Goal: Information Seeking & Learning: Find specific fact

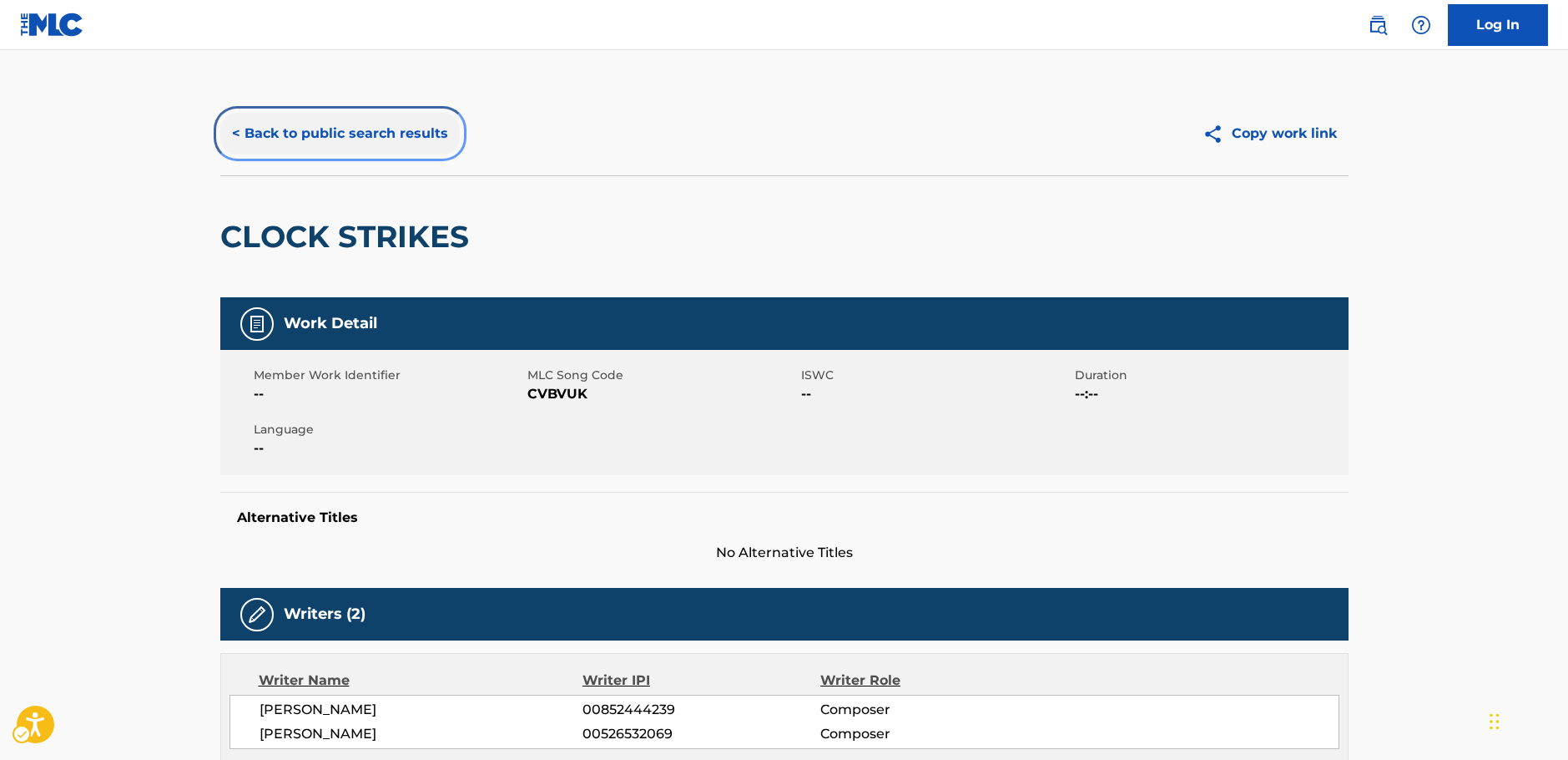
click at [313, 137] on button "< Back to public search results" at bounding box center [340, 133] width 239 height 42
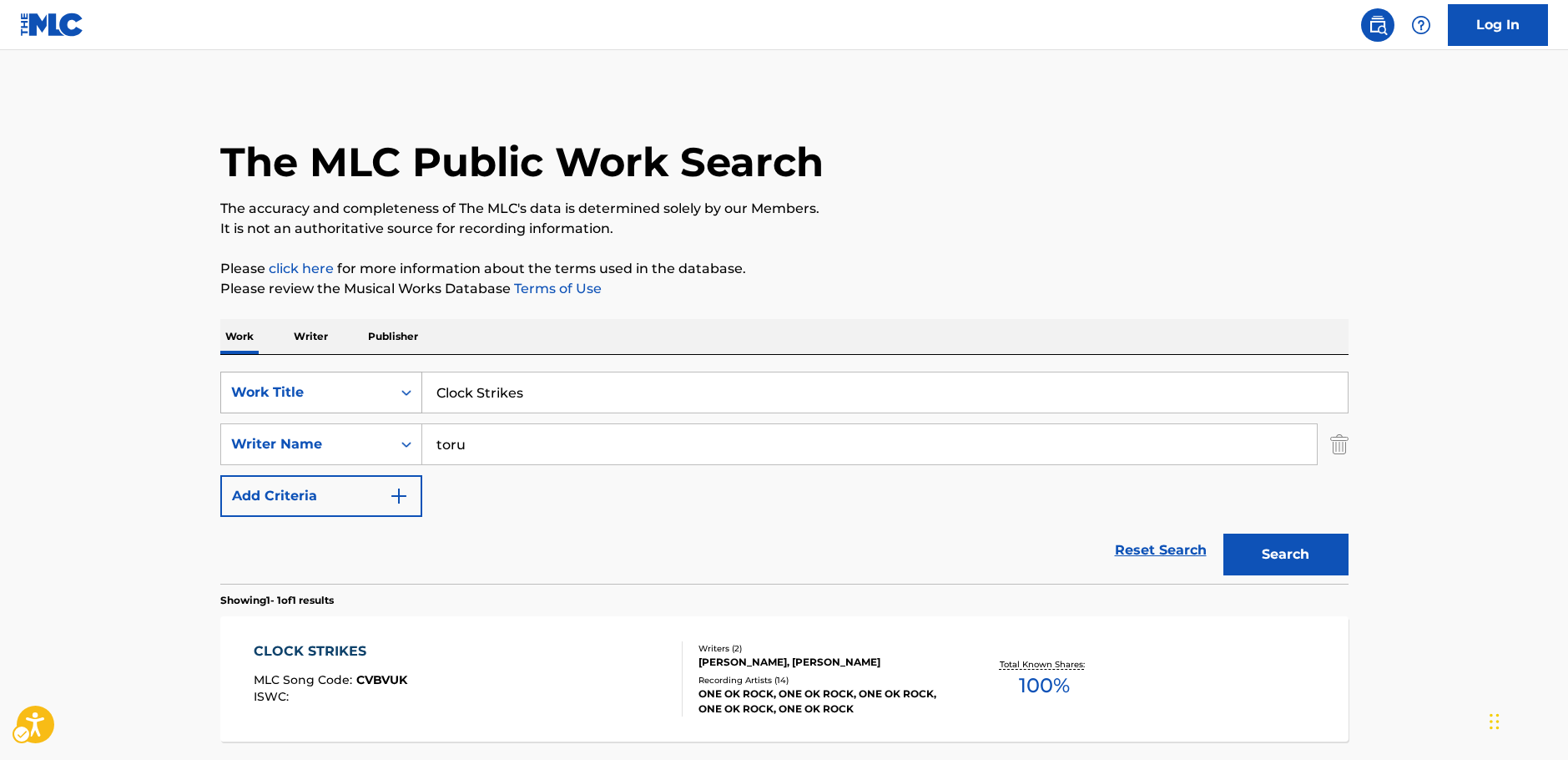
click at [400, 379] on div "Search Form" at bounding box center [406, 392] width 30 height 30
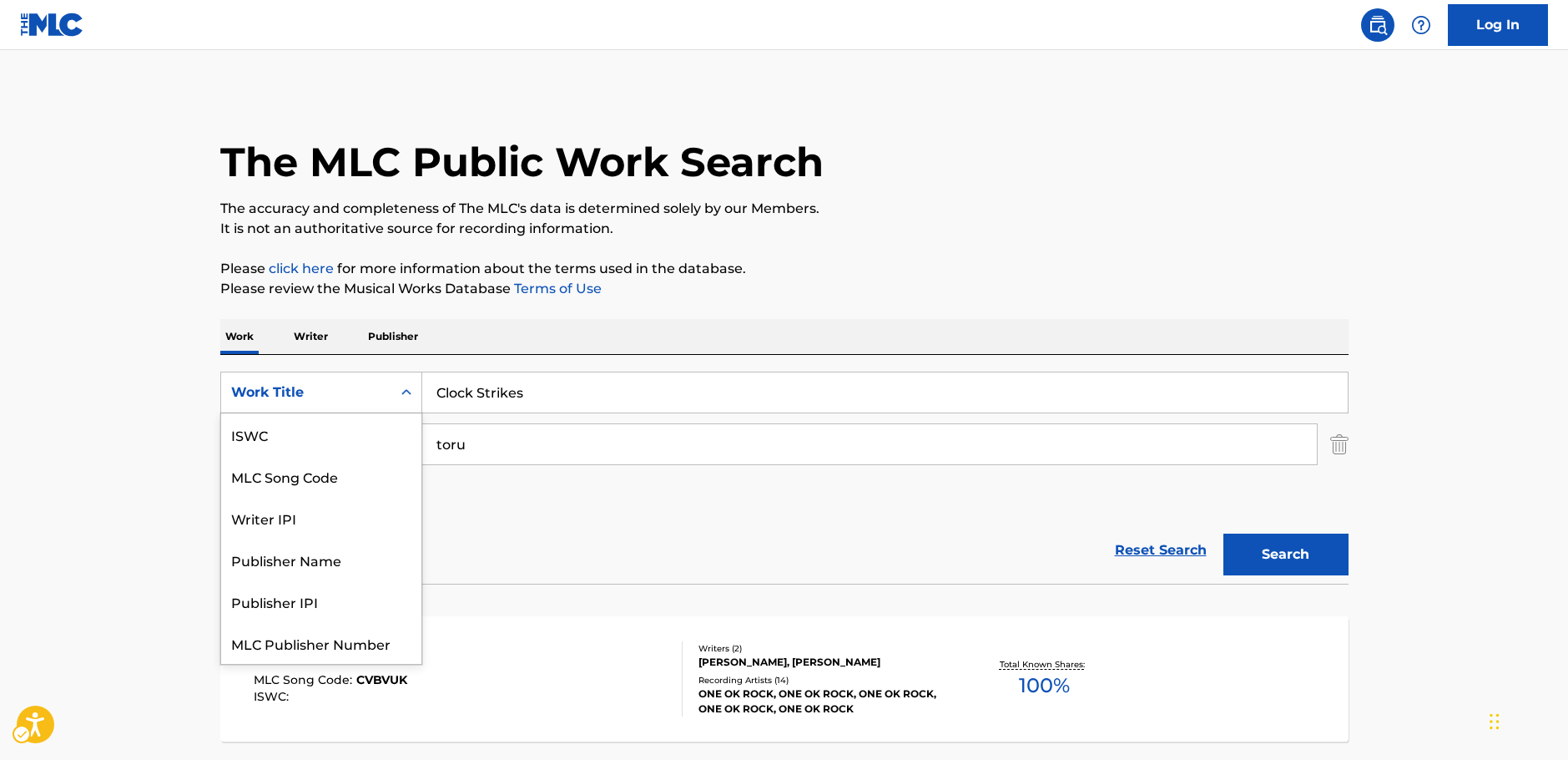
scroll to position [42, 0]
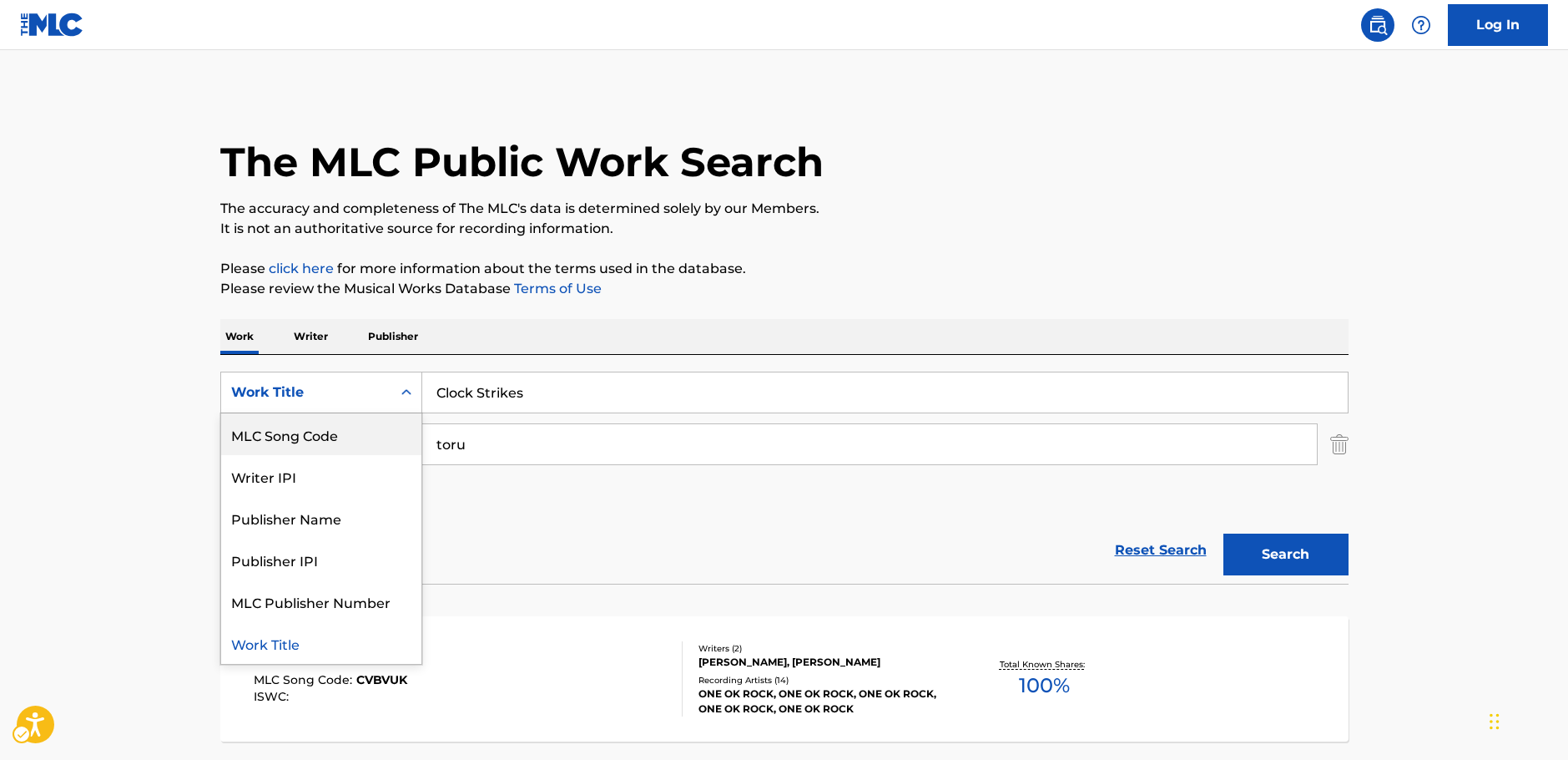
click at [368, 437] on div "MLC Song Code" at bounding box center [321, 434] width 201 height 42
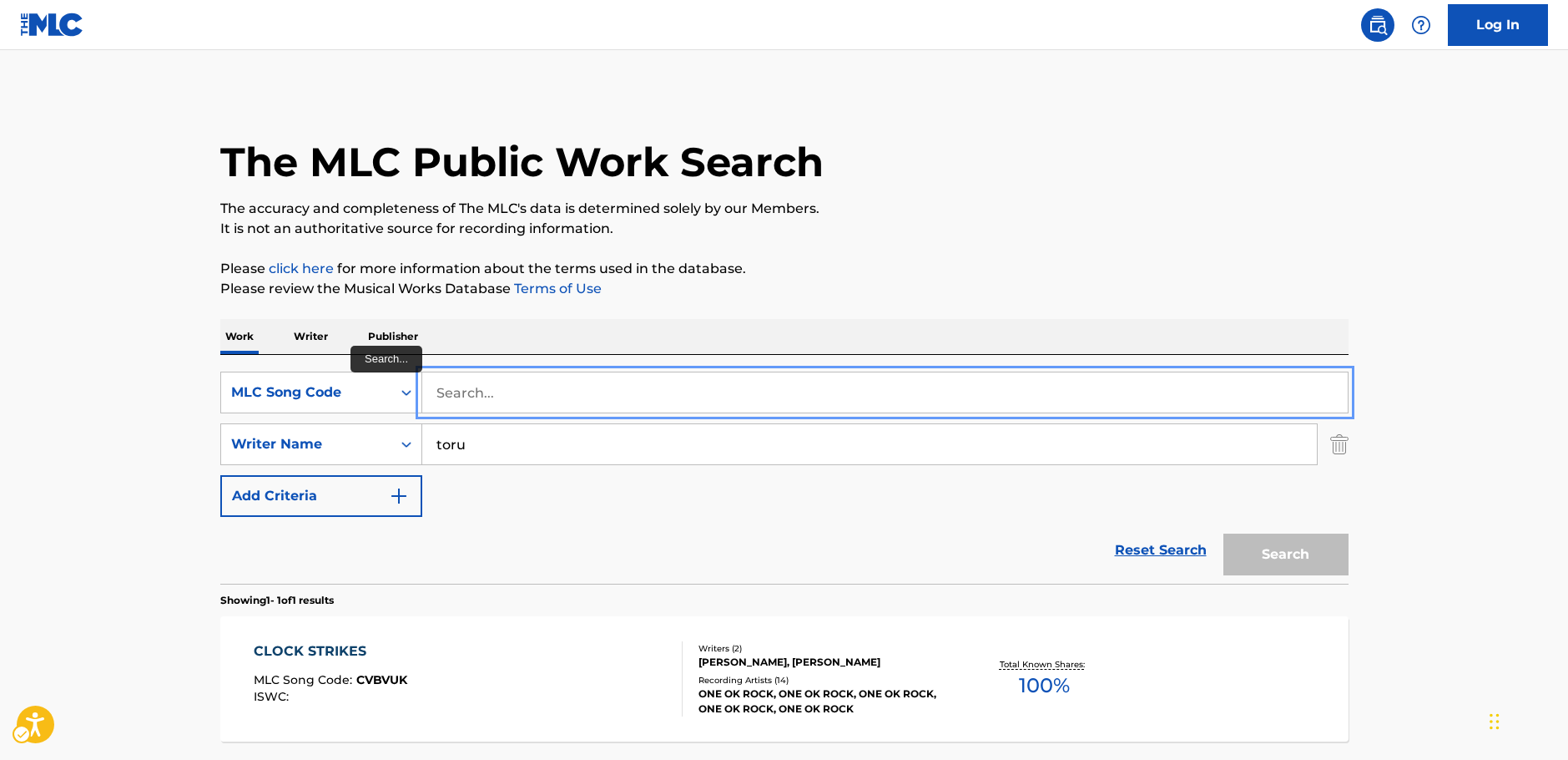
paste input "F42776"
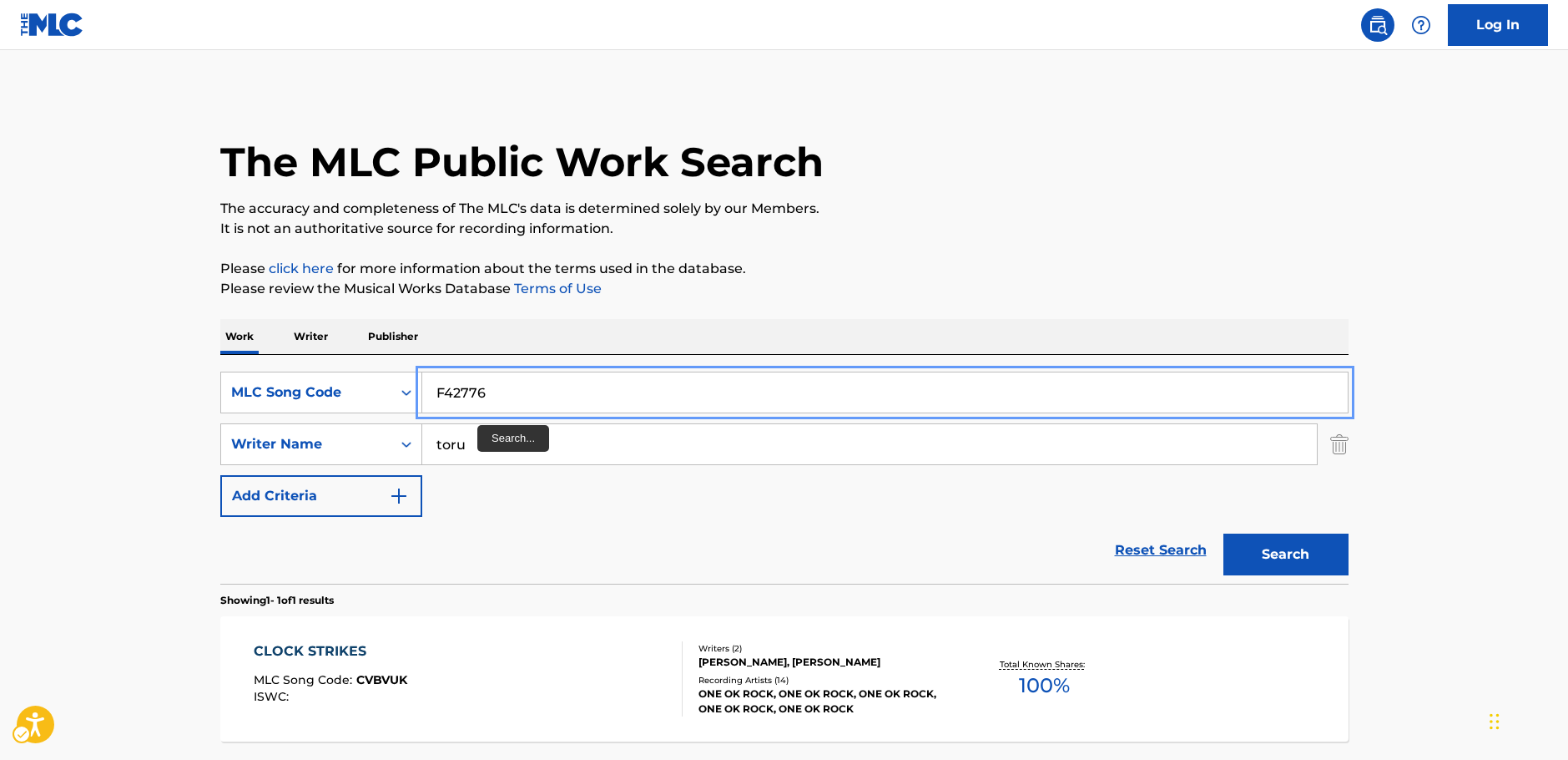
type input "F42776"
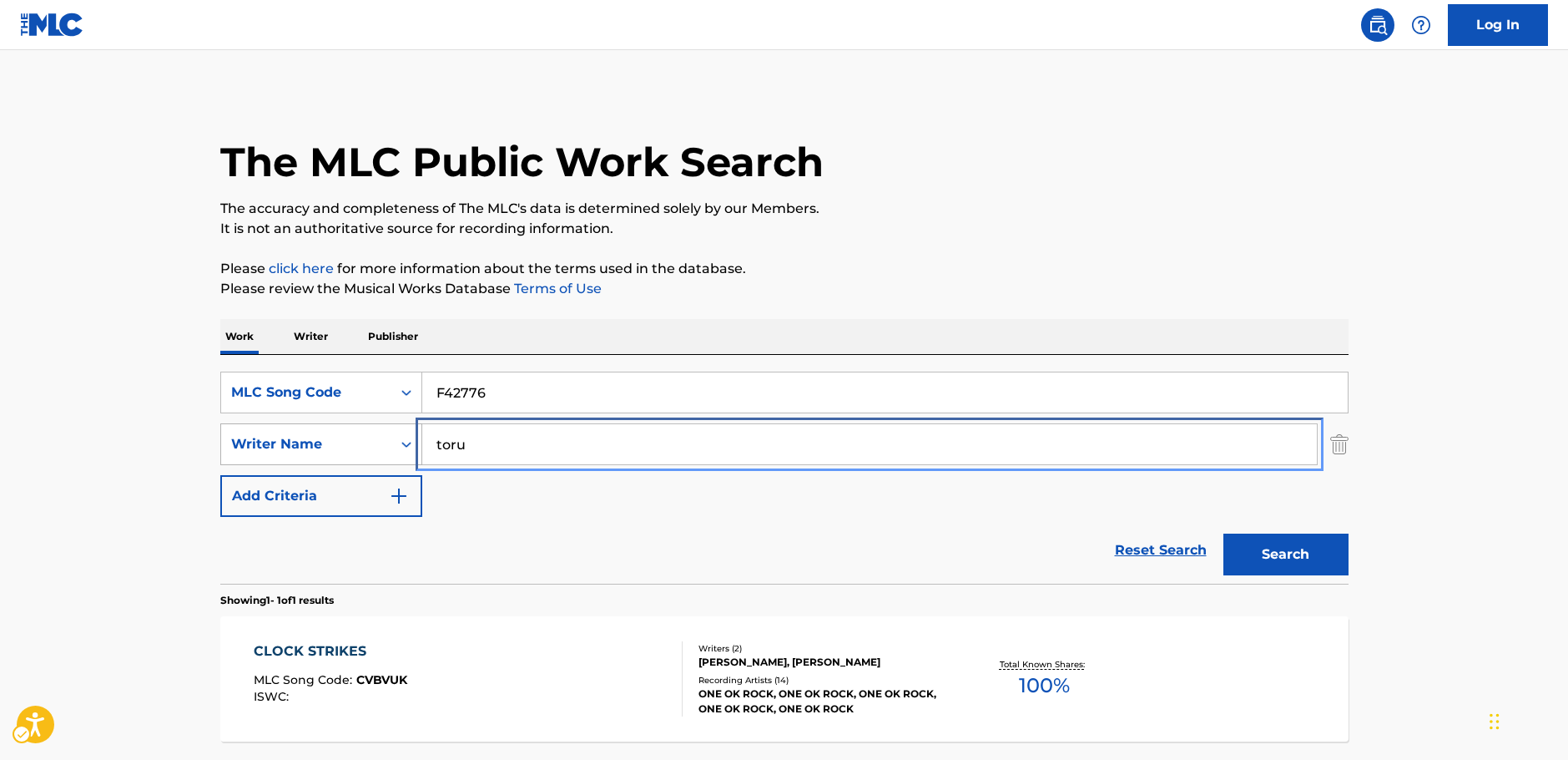
drag, startPoint x: 459, startPoint y: 449, endPoint x: 388, endPoint y: 447, distance: 71.0
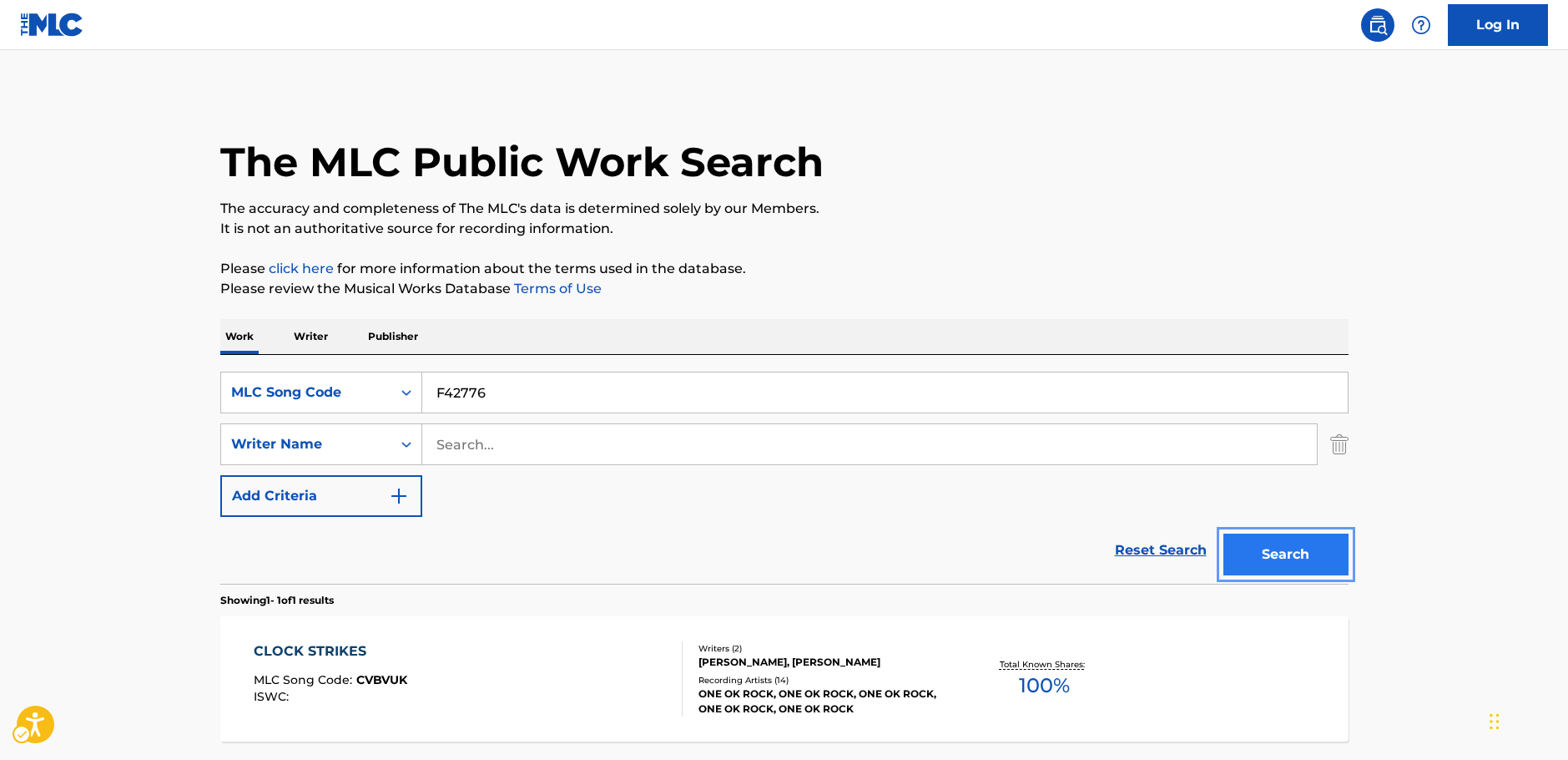
click at [1279, 559] on button "Search" at bounding box center [1285, 554] width 125 height 42
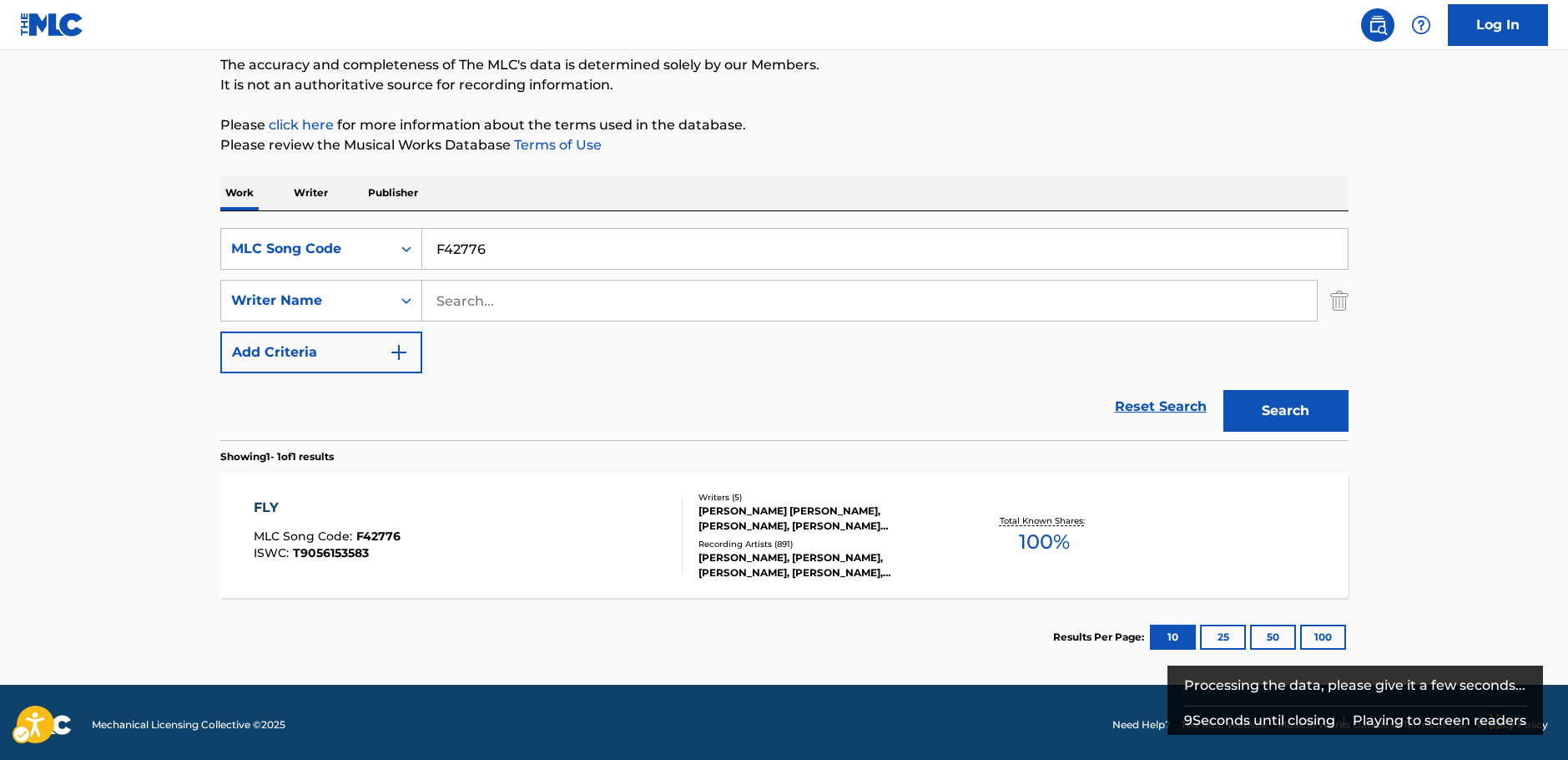
scroll to position [148, 0]
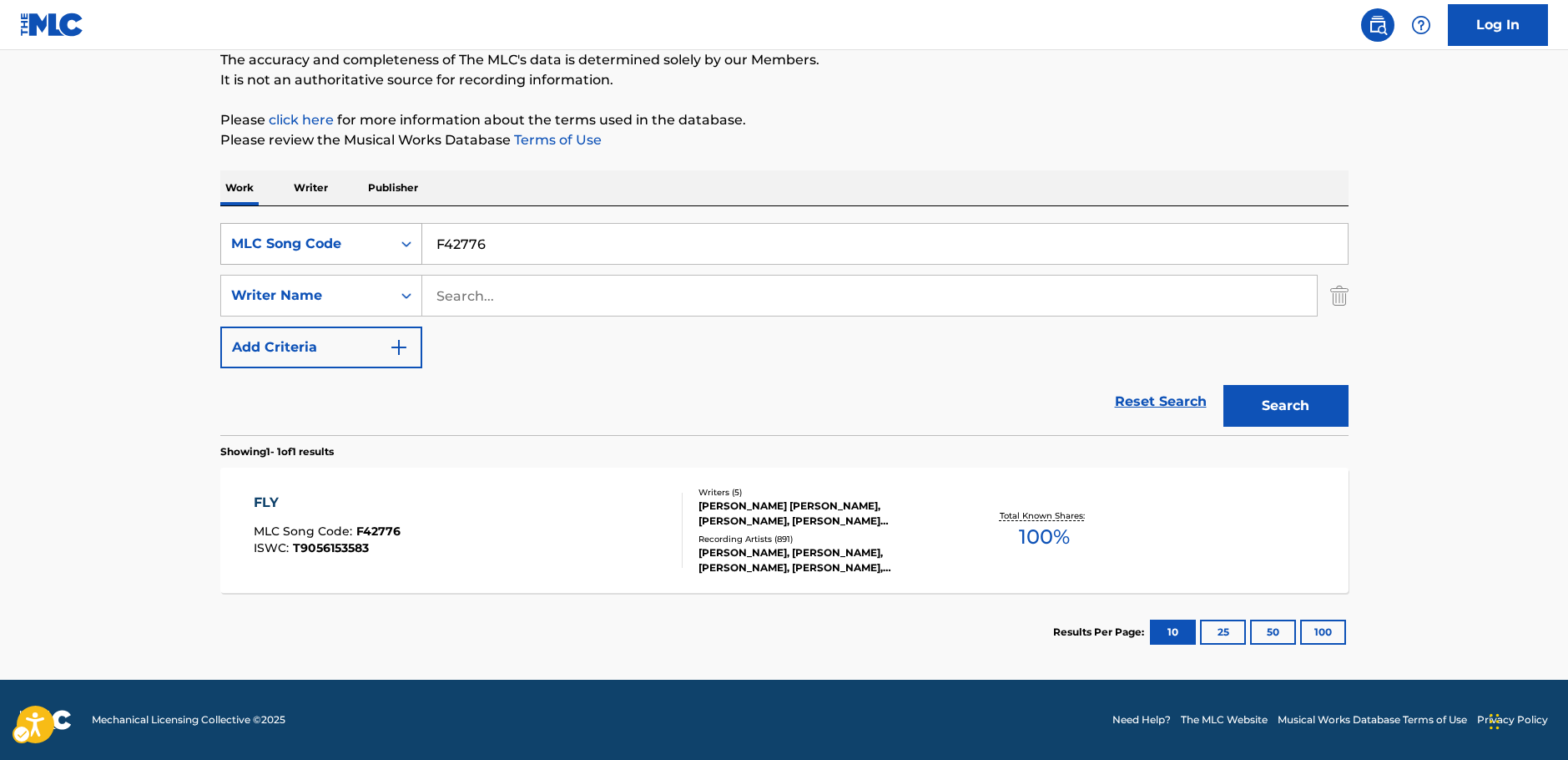
click at [382, 236] on div "MLC Song Code" at bounding box center [306, 244] width 170 height 32
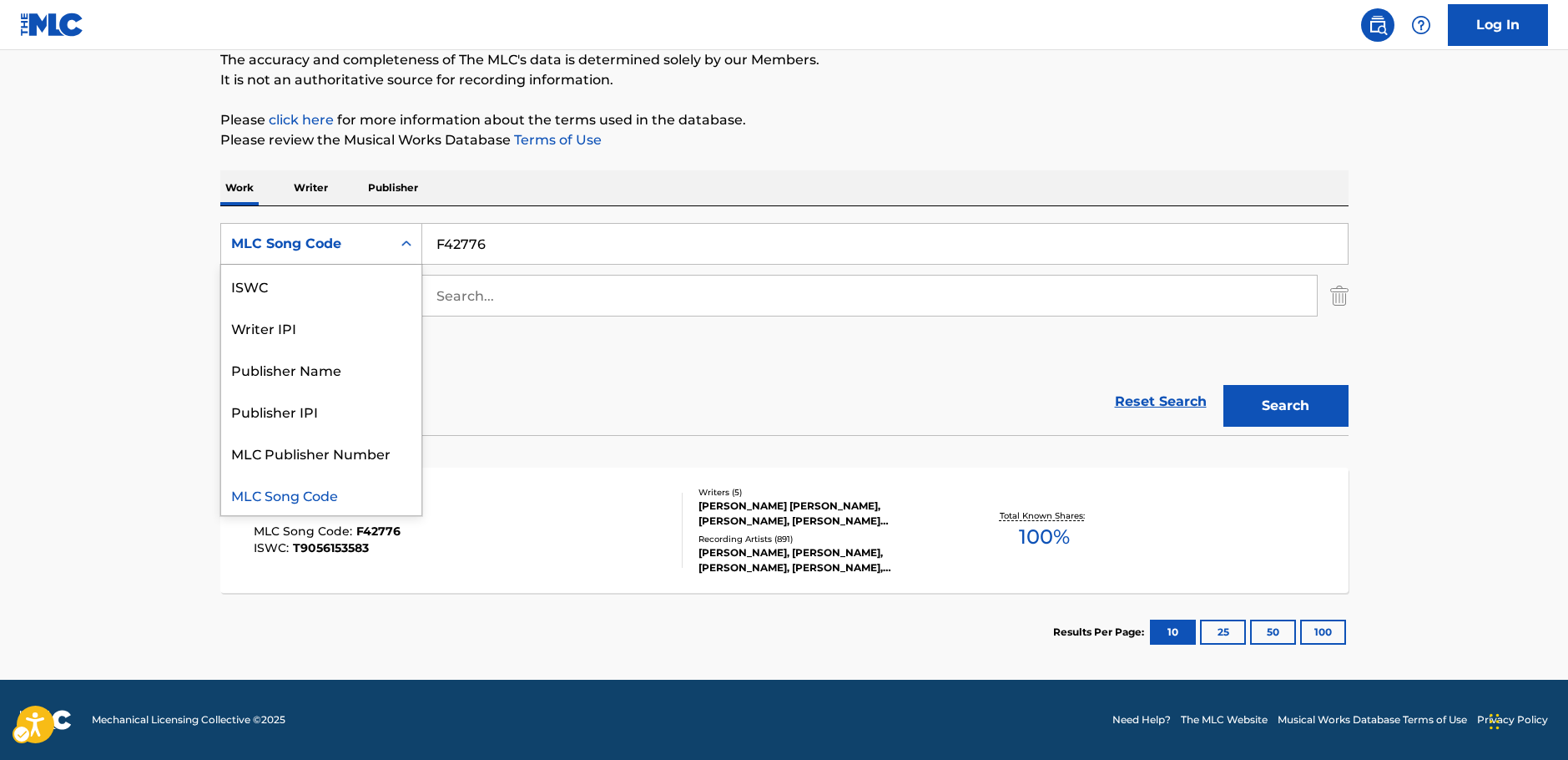
scroll to position [0, 0]
click at [343, 288] on div "Work Title" at bounding box center [321, 286] width 201 height 42
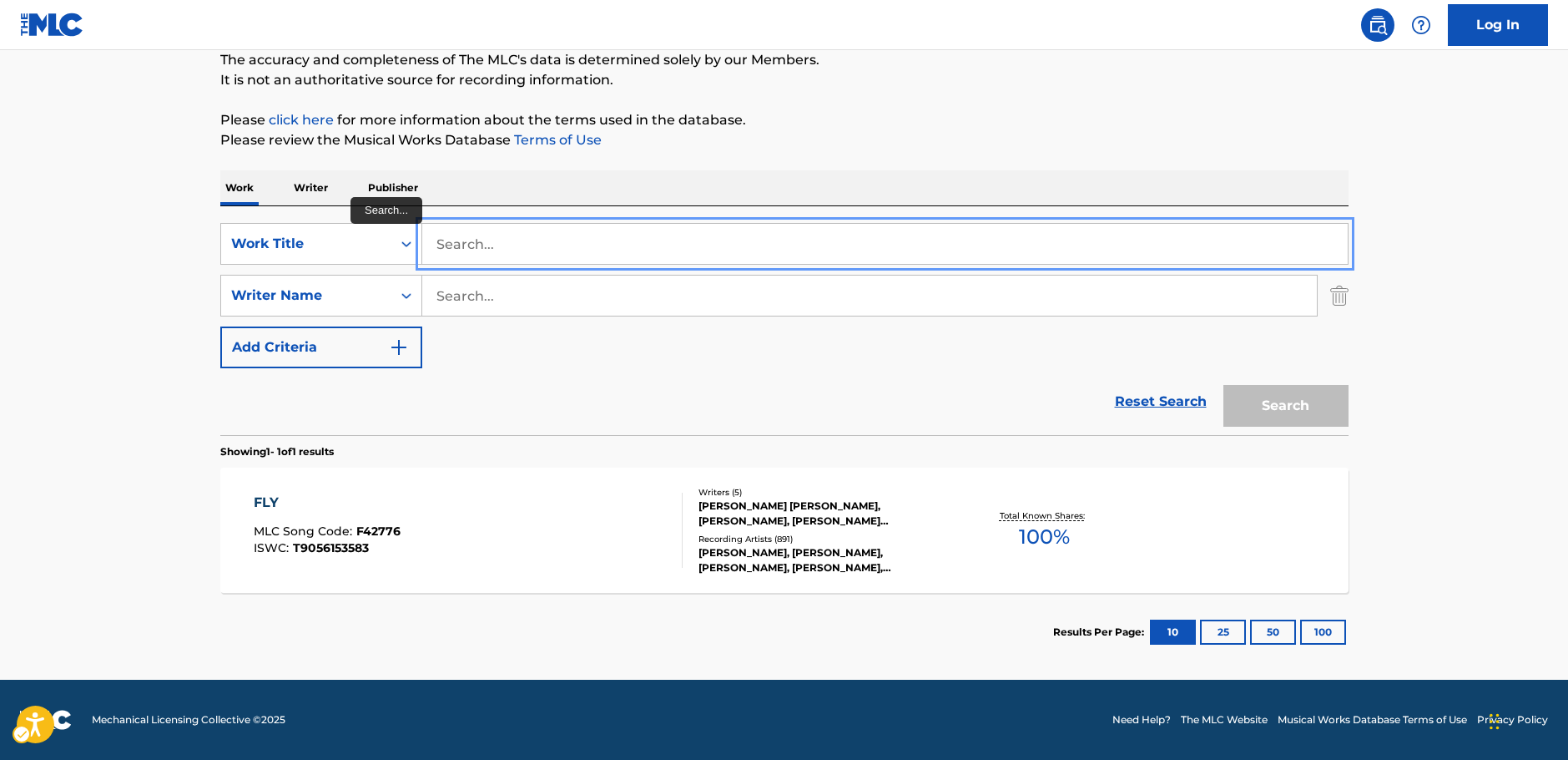
paste input "Turn This Club Around"
type input "Turn This Club Around"
drag, startPoint x: 160, startPoint y: 227, endPoint x: 169, endPoint y: 230, distance: 9.5
click at [160, 227] on main "The MLC Public Work Search The accuracy and completeness of The MLC's data is d…" at bounding box center [784, 290] width 1568 height 778
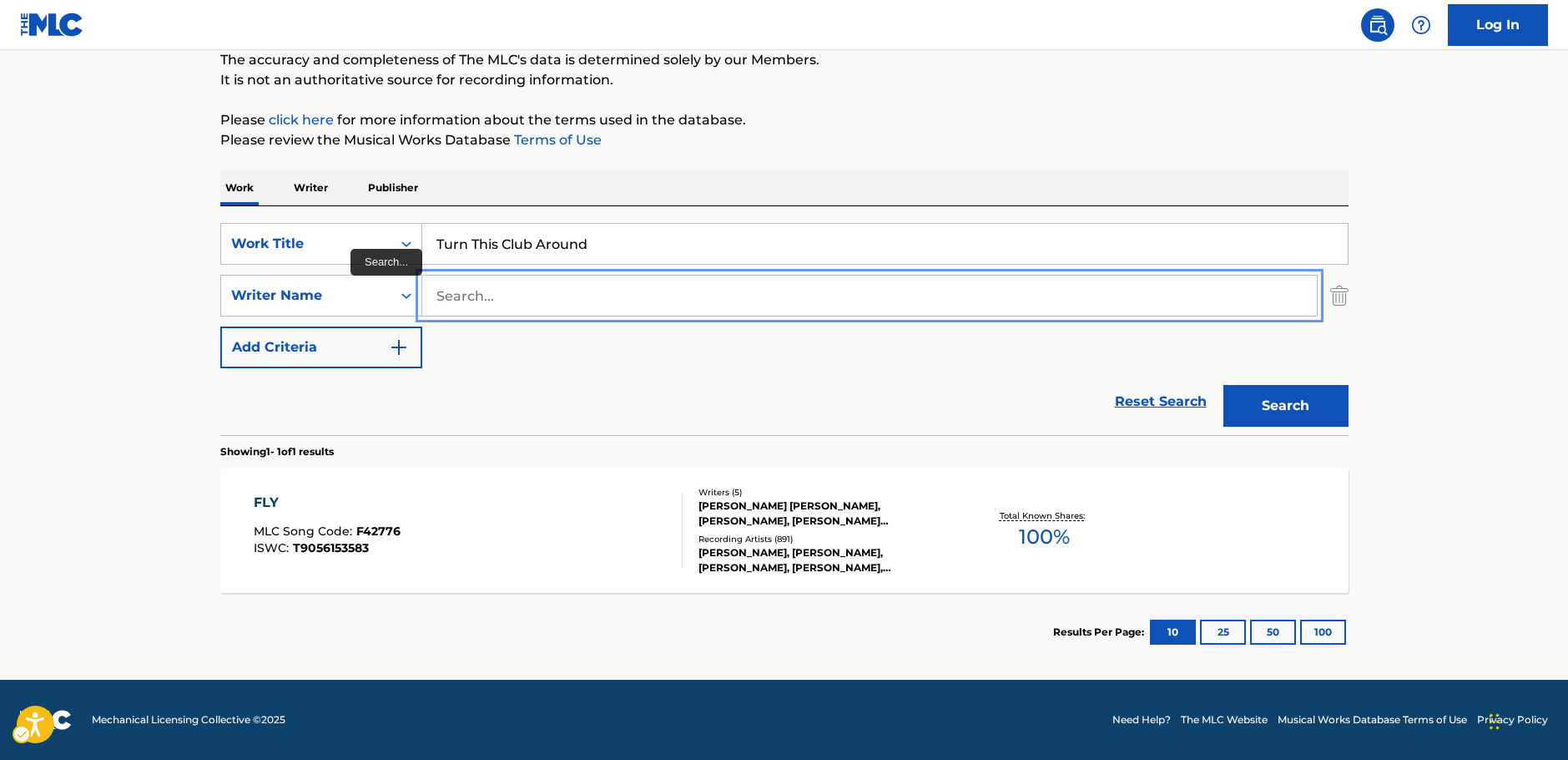
click at [465, 296] on input "Search..." at bounding box center [869, 296] width 895 height 41
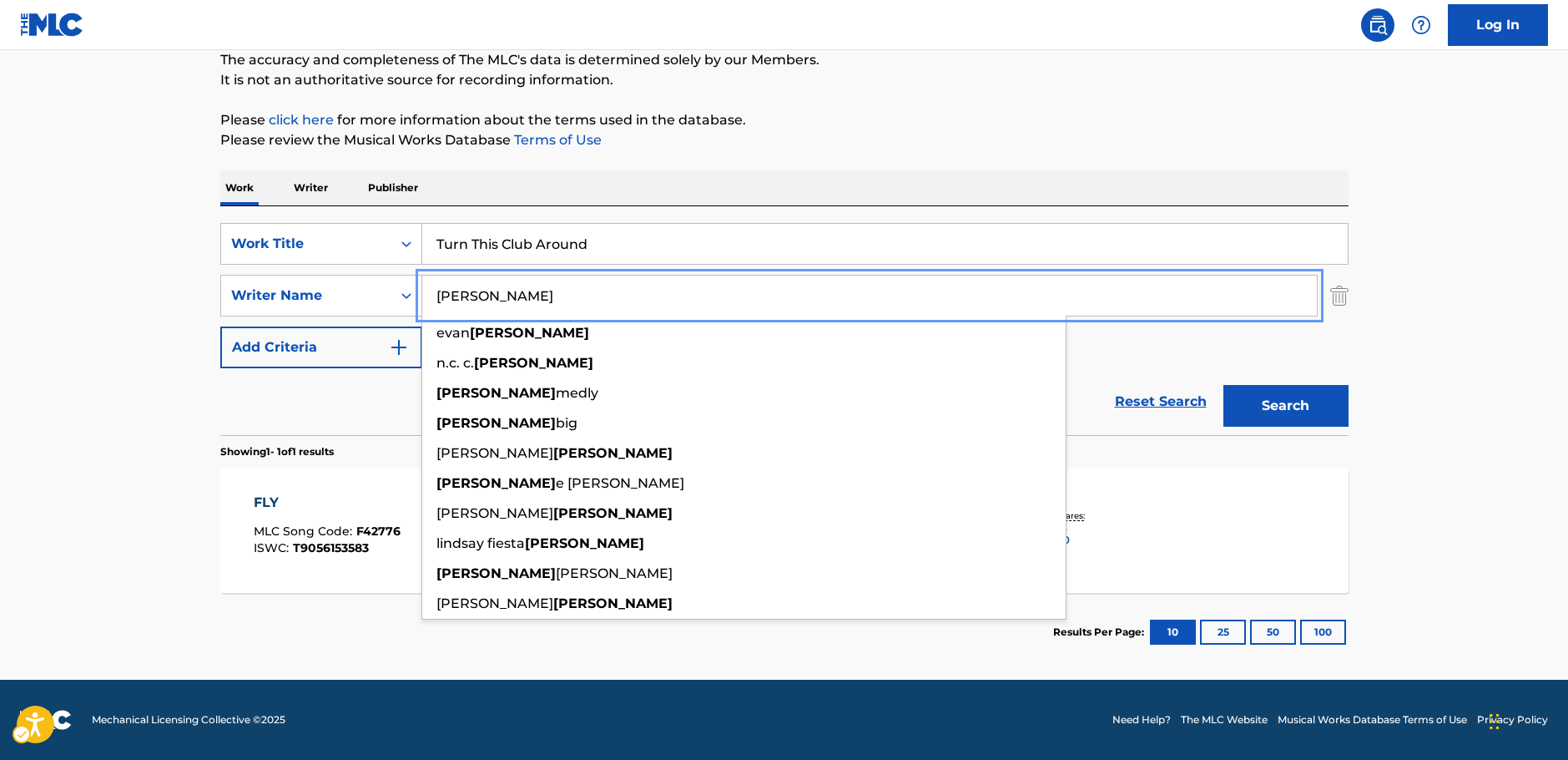
type input "neal"
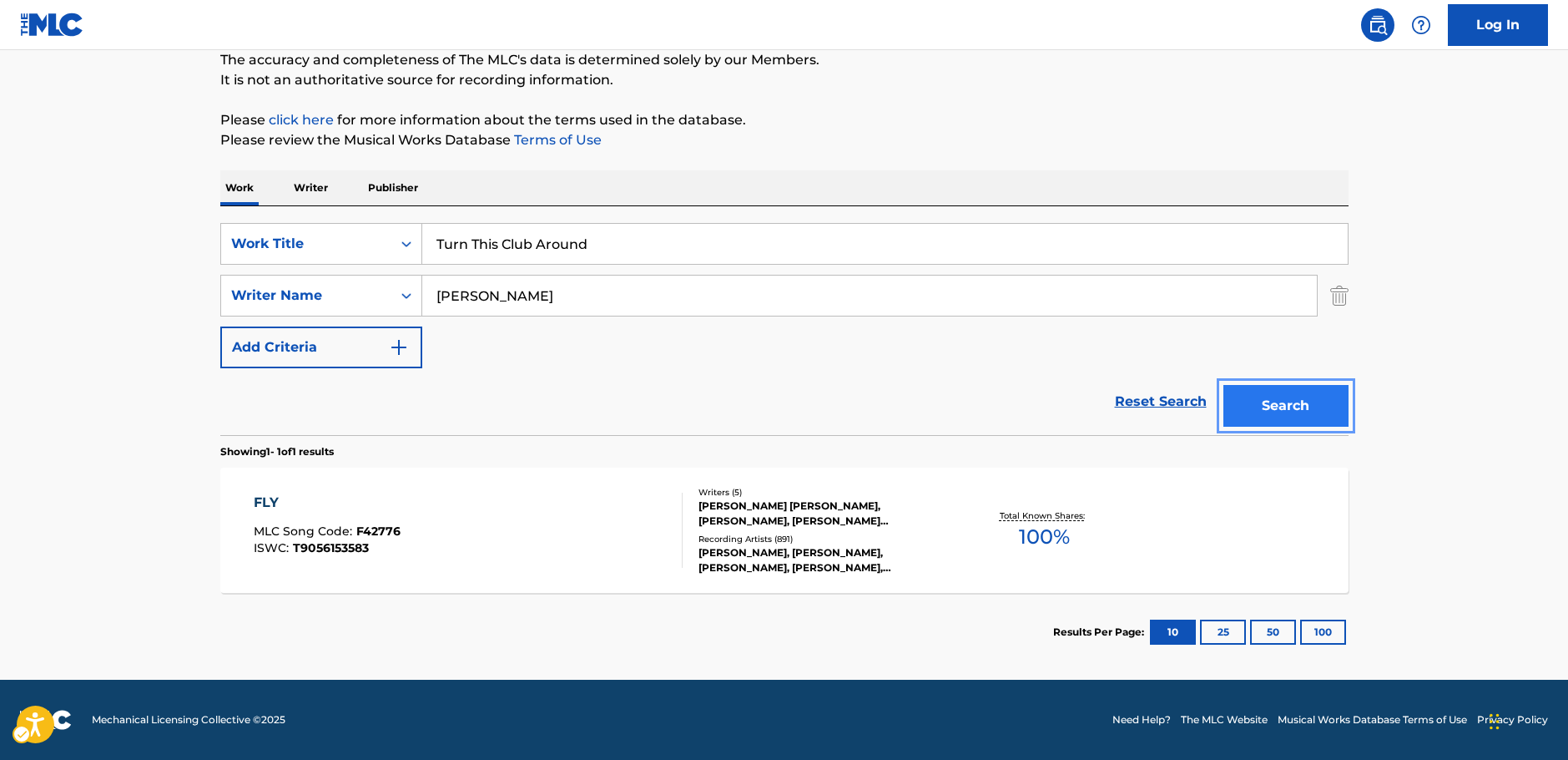
click at [1334, 405] on button "Search" at bounding box center [1285, 405] width 125 height 42
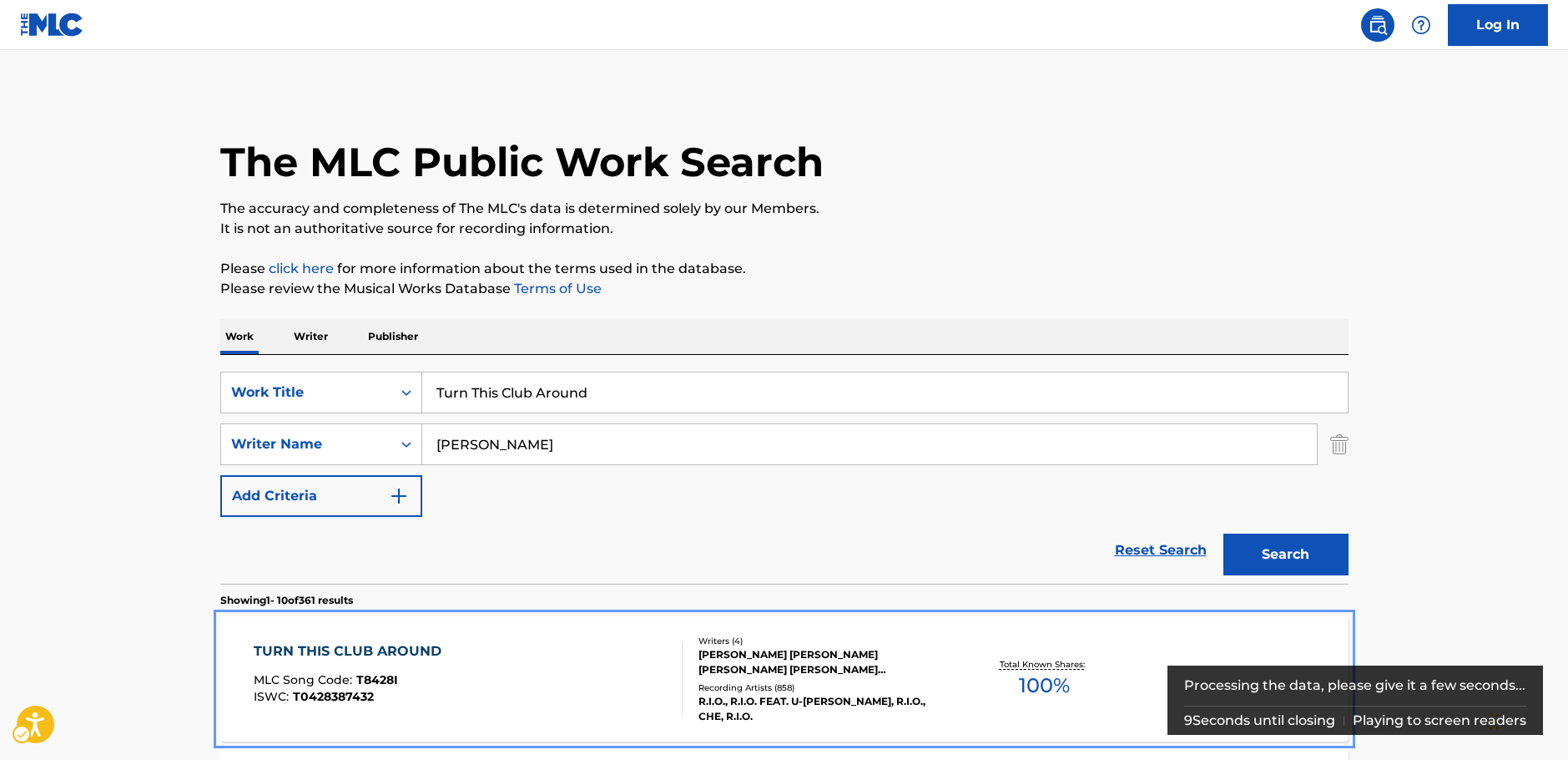
click at [564, 686] on div "TURN THIS CLUB AROUND MLC Song Code : T8428I ISWC : T0428387432" at bounding box center [468, 679] width 429 height 75
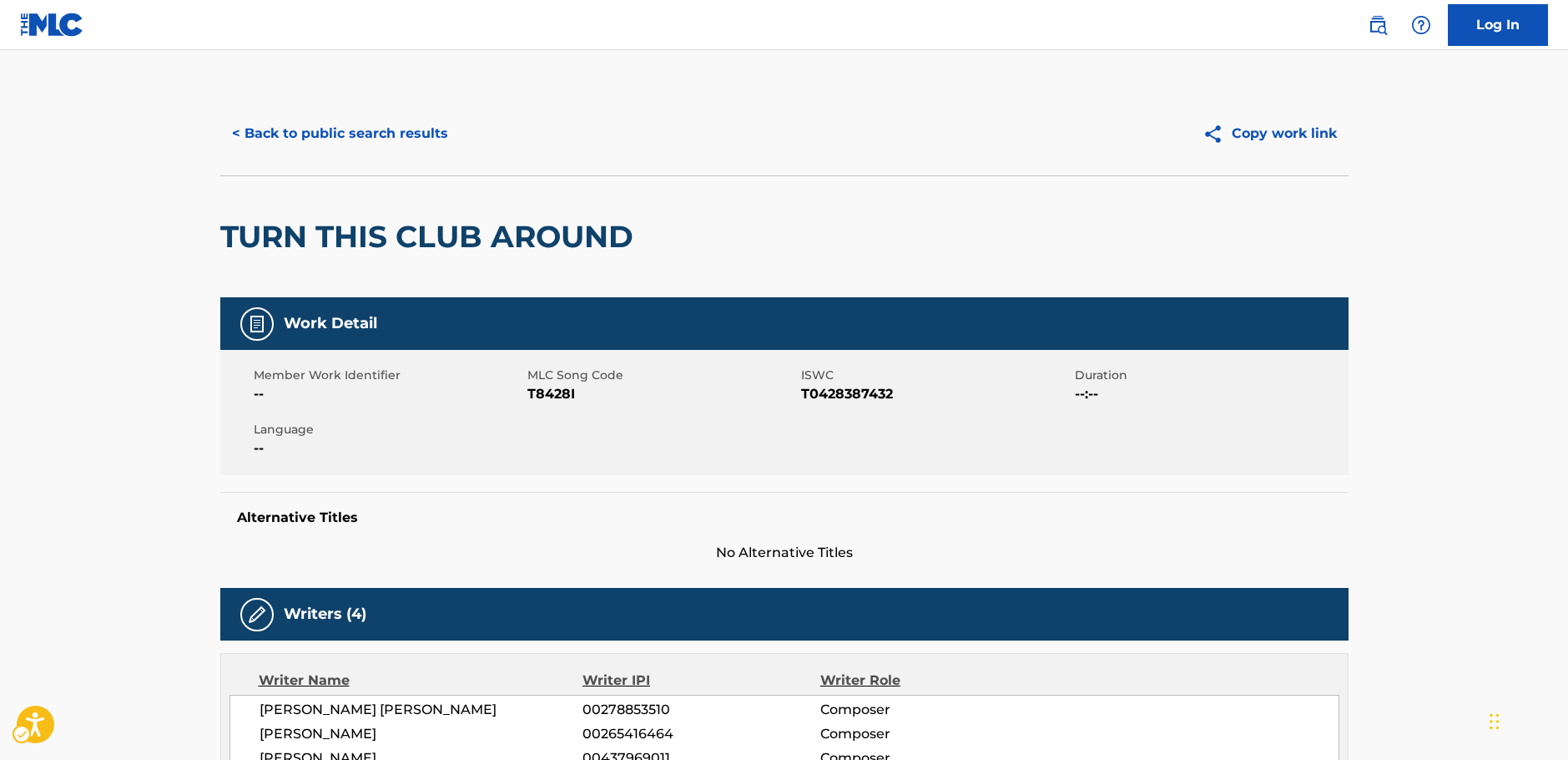
click at [547, 396] on span "MLC Song Code - T8428I" at bounding box center [662, 394] width 270 height 20
copy span "T8428I"
click at [850, 390] on span "ISWC - T0428387432" at bounding box center [936, 394] width 270 height 20
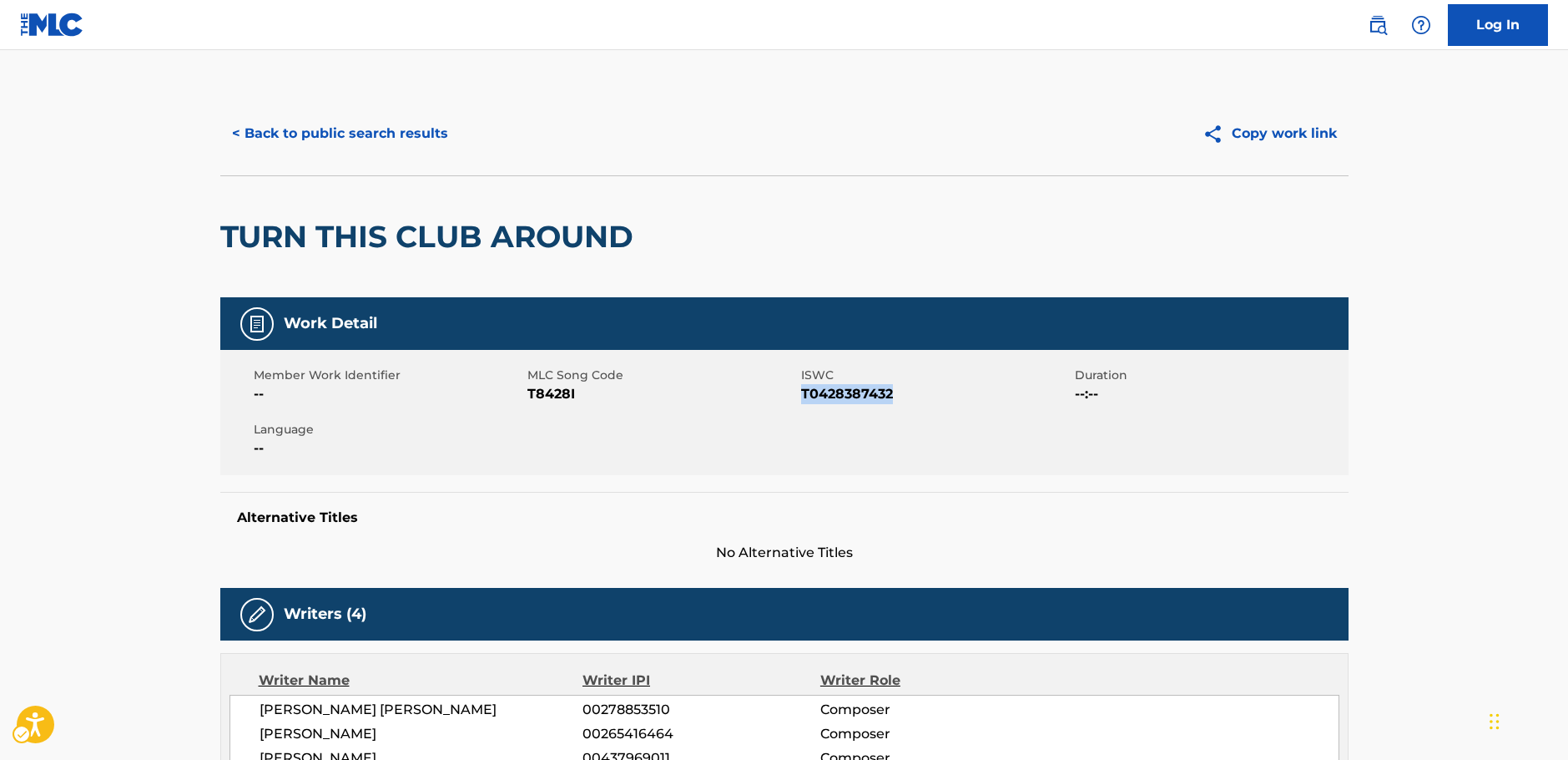
copy span "T0428387432"
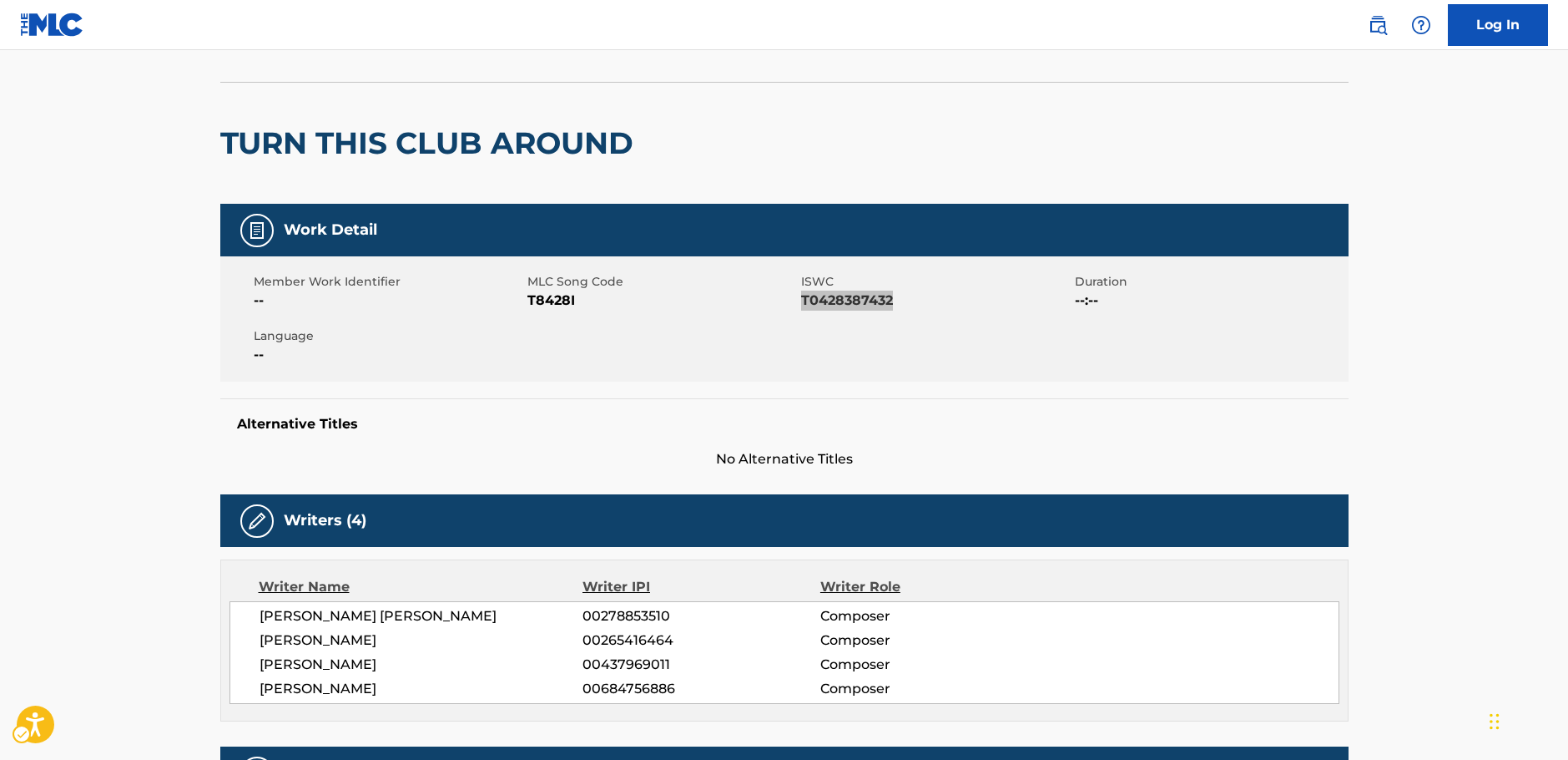
scroll to position [167, 0]
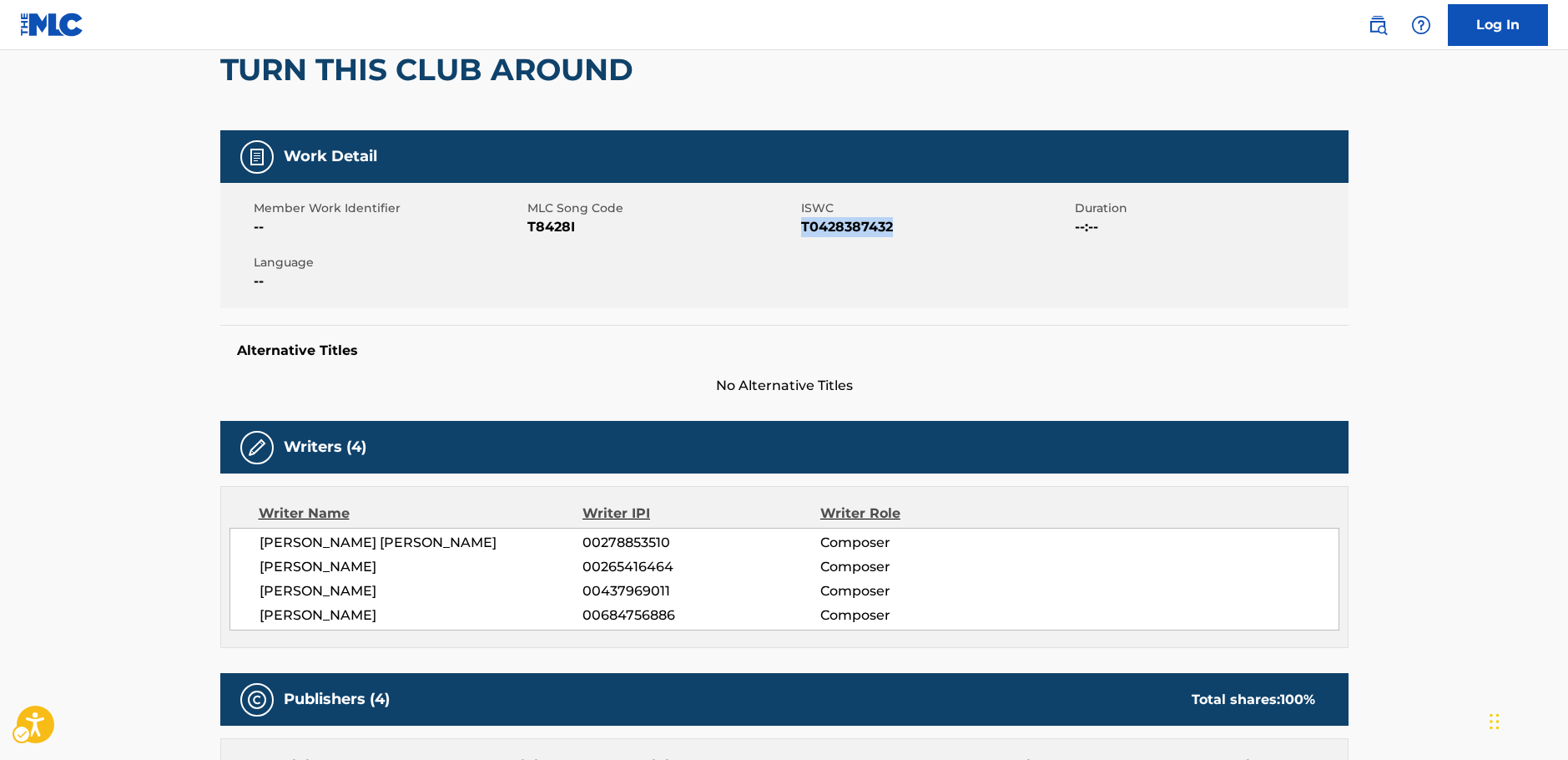
drag, startPoint x: 420, startPoint y: 612, endPoint x: 241, endPoint y: 550, distance: 189.4
click at [241, 550] on div "ANDRES GUNNAR BALLINAS OLSSON 00278853510 Composer YANN PEIFER 00265416464 Comp…" at bounding box center [784, 579] width 1111 height 103
copy div "ANDRES GUNNAR BALLINAS OLSSON 00278853510 Composer YANN PEIFER 00265416464 Comp…"
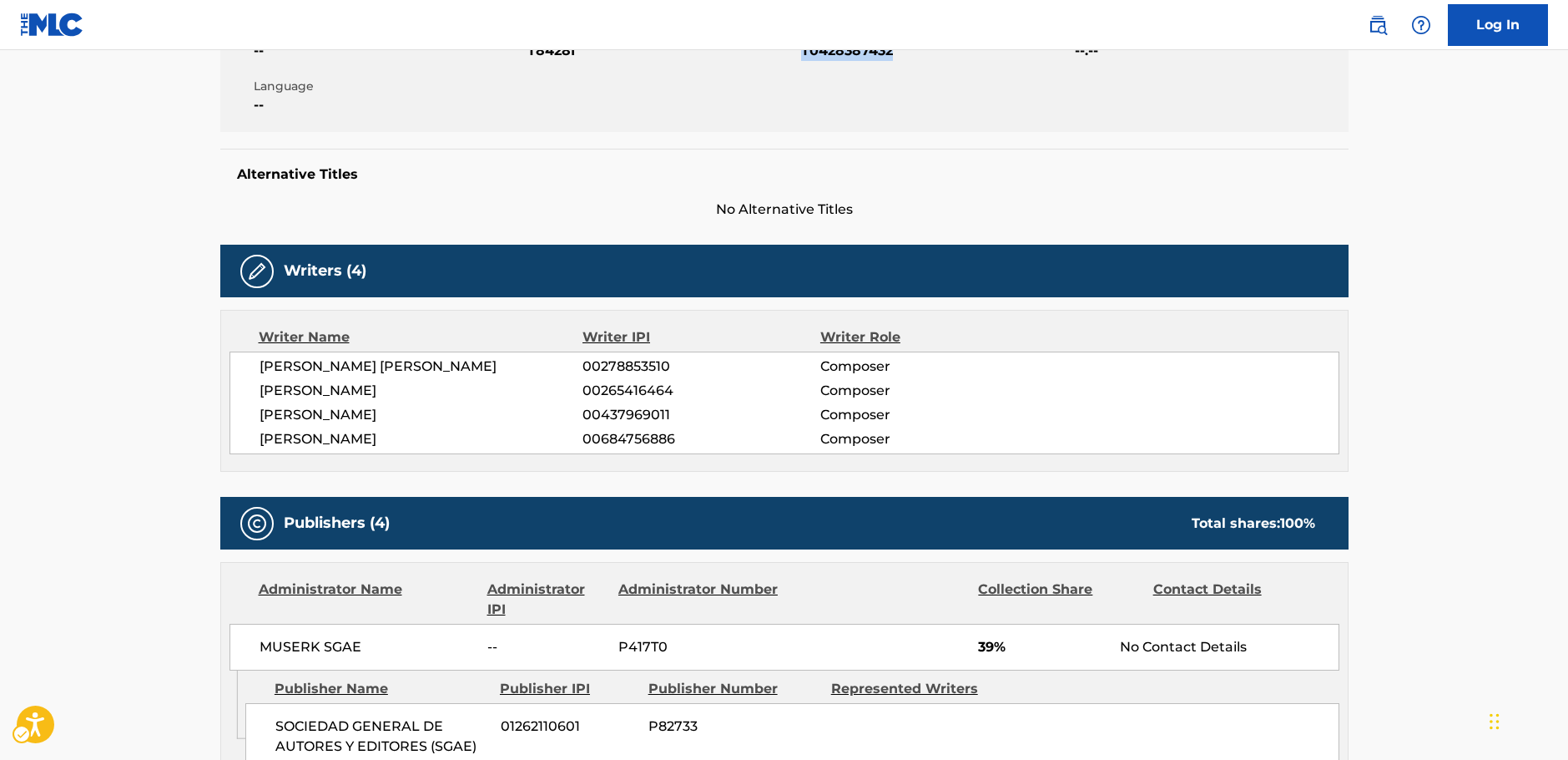
scroll to position [668, 0]
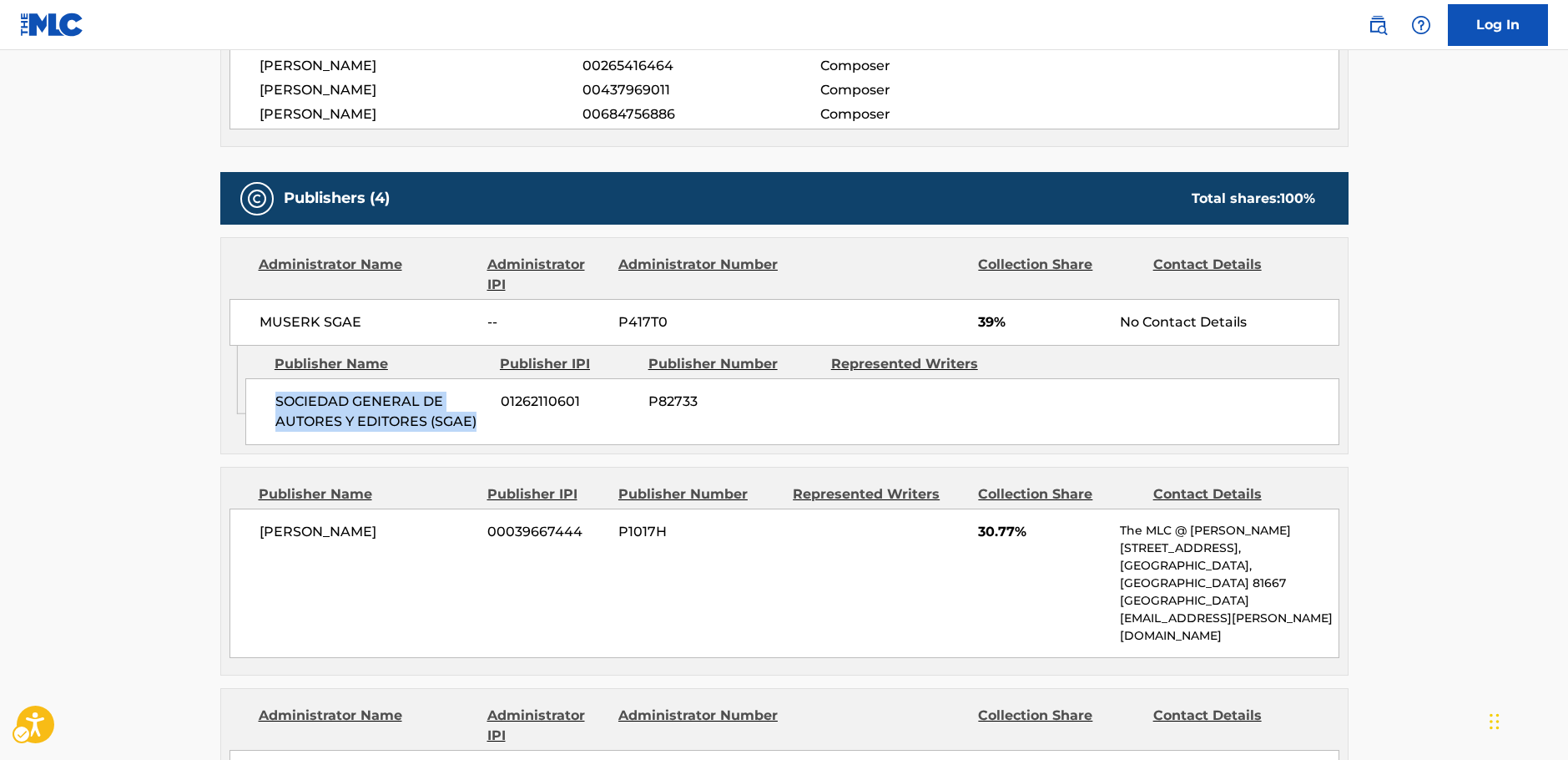
drag, startPoint x: 491, startPoint y: 418, endPoint x: 270, endPoint y: 406, distance: 221.3
click at [270, 406] on div "SOCIEDAD GENERAL DE AUTORES Y EDITORES (SGAE) 01262110601 P82733" at bounding box center [791, 412] width 1094 height 67
copy span "SOCIEDAD GENERAL DE AUTORES Y EDITORES (SGAE)"
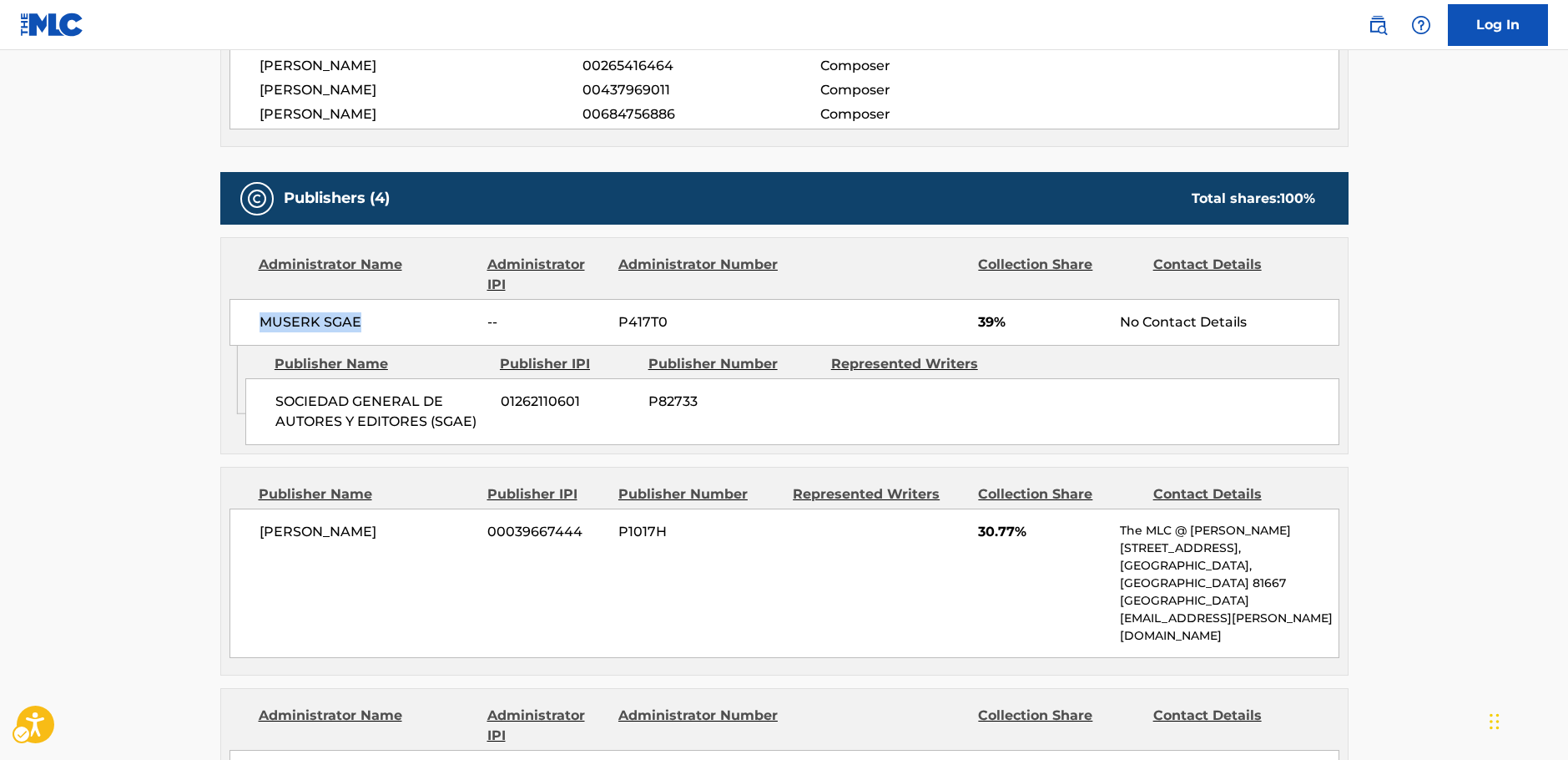
drag, startPoint x: 400, startPoint y: 305, endPoint x: 255, endPoint y: 329, distance: 147.0
click at [255, 329] on div "MUSERK SGAE -- P417T0 39% No Contact Details" at bounding box center [784, 321] width 1111 height 46
copy span "MUSERK SGAE"
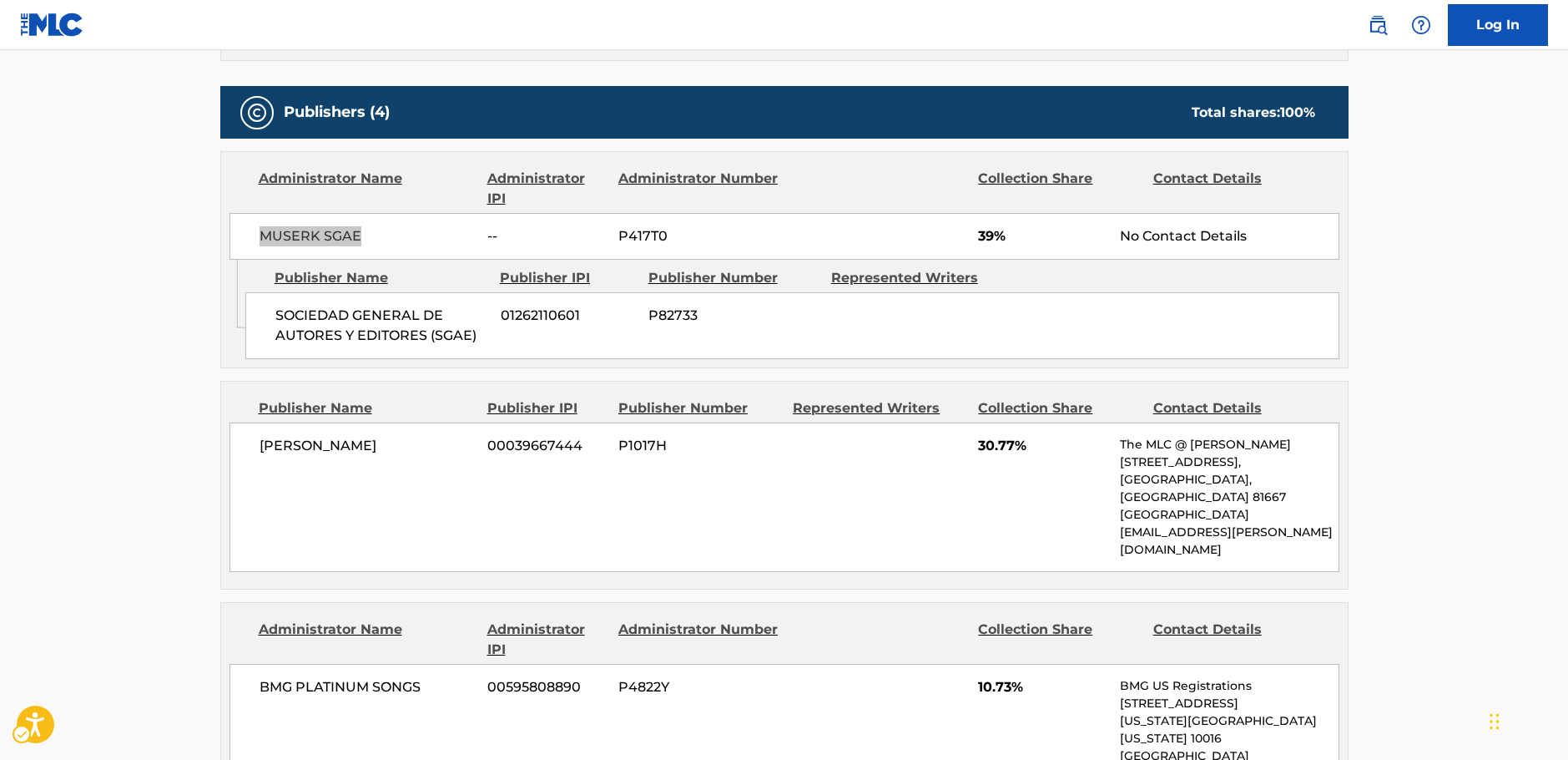
scroll to position [835, 0]
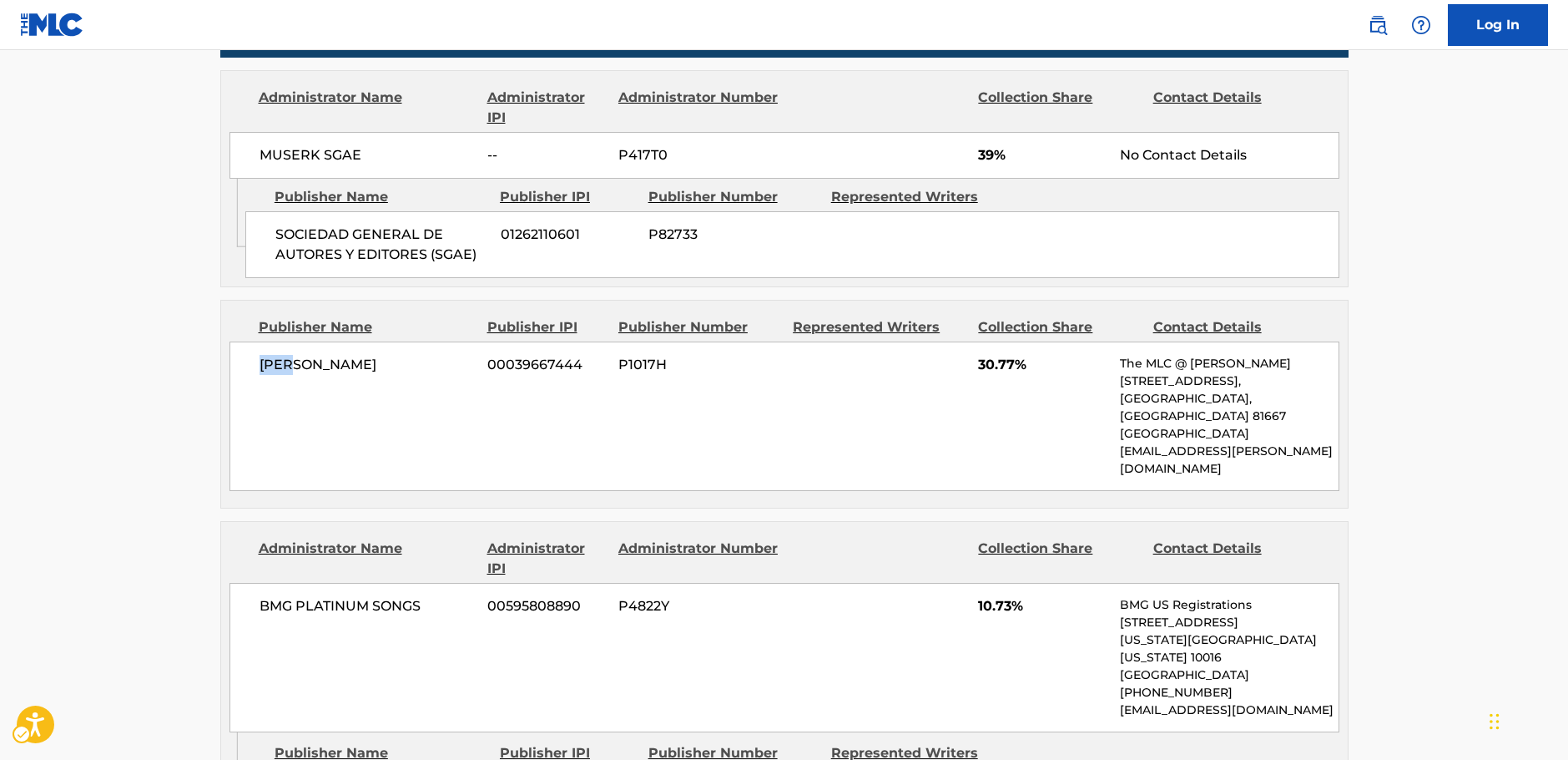
drag, startPoint x: 328, startPoint y: 362, endPoint x: 251, endPoint y: 362, distance: 77.0
click at [251, 362] on div "GEMA 00039667444 P1017H 30.77% The MLC @ GEMA Rosenheimer Straße, Unit 11, Münc…" at bounding box center [784, 416] width 1111 height 149
copy span "GEMA"
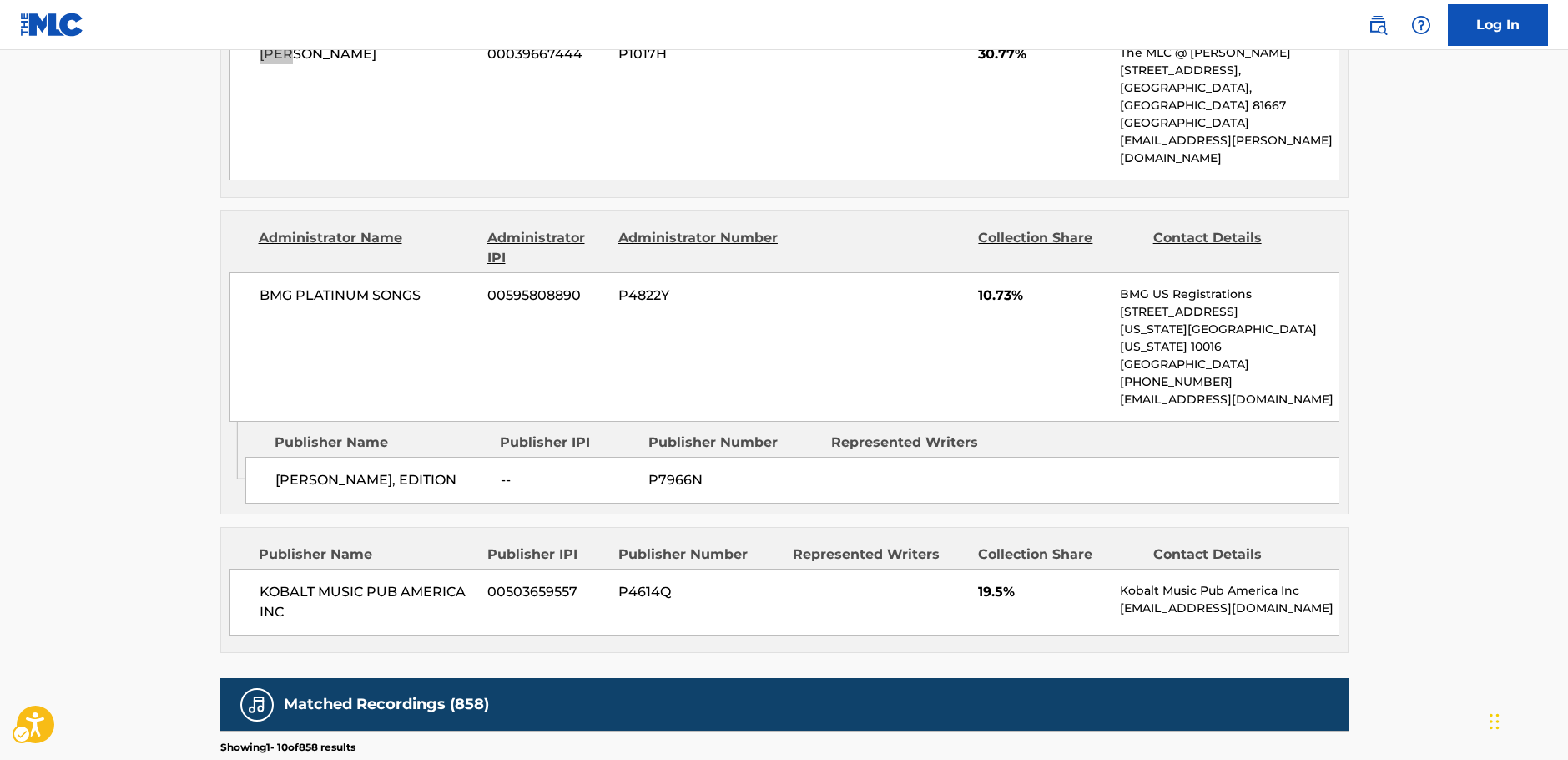
scroll to position [1169, 0]
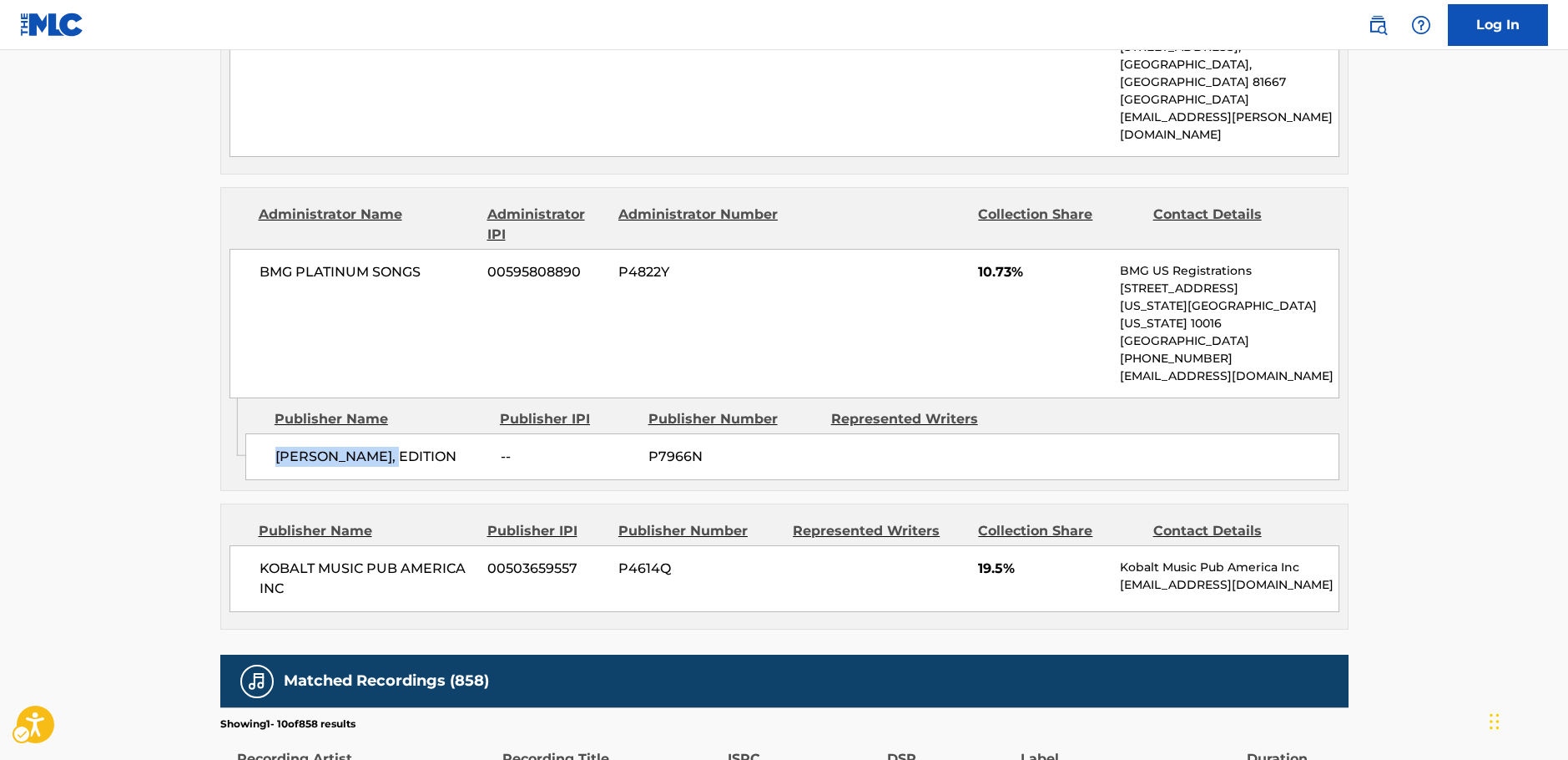
drag, startPoint x: 428, startPoint y: 407, endPoint x: 268, endPoint y: 405, distance: 160.0
click at [268, 433] on div "MANIAN, EDITION -- P7966N" at bounding box center [791, 456] width 1094 height 46
copy span "MANIAN, EDITION"
drag, startPoint x: 427, startPoint y: 245, endPoint x: 255, endPoint y: 240, distance: 172.1
click at [255, 249] on div "BMG PLATINUM SONGS 00595808890 P4822Y 10.73% BMG US Registrations 1 Park Ave, N…" at bounding box center [784, 323] width 1111 height 149
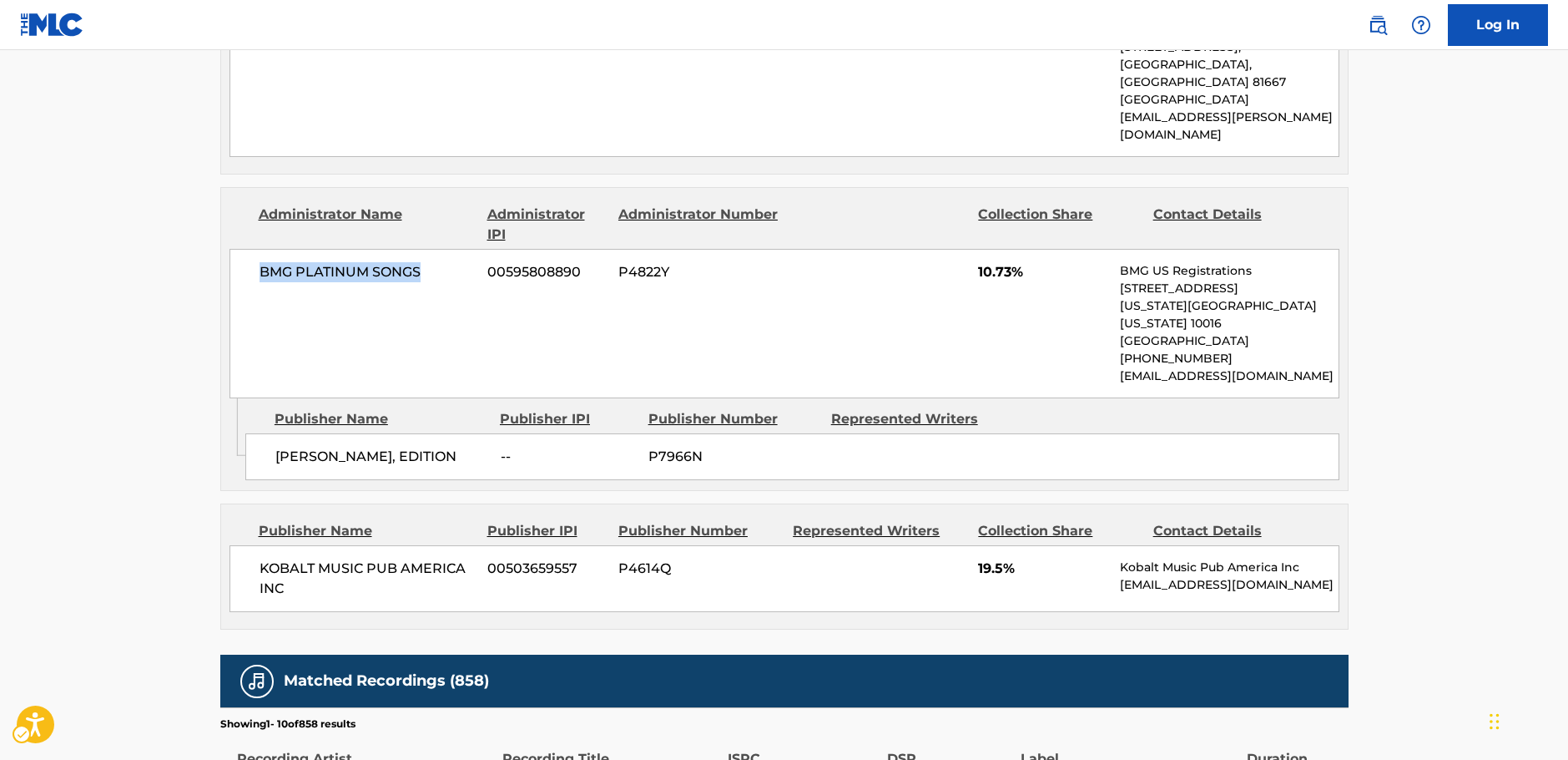
copy span "BMG PLATINUM SONGS"
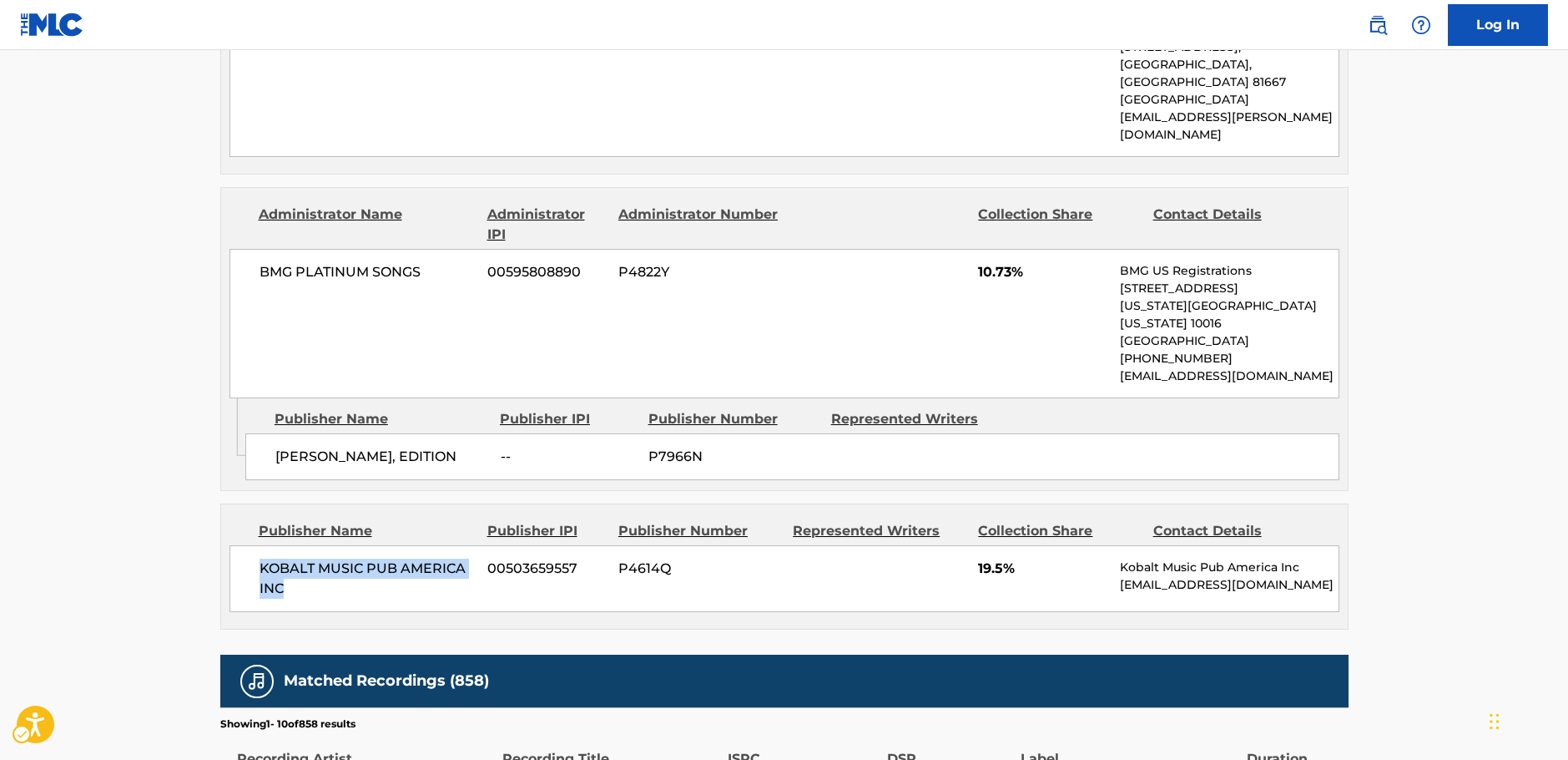
drag, startPoint x: 314, startPoint y: 545, endPoint x: 254, endPoint y: 515, distance: 67.1
click at [254, 546] on div "KOBALT MUSIC PUB AMERICA INC 00503659557 P4614Q 19.5% Kobalt Music Pub America …" at bounding box center [784, 579] width 1111 height 67
copy span "KOBALT MUSIC PUB AMERICA INC"
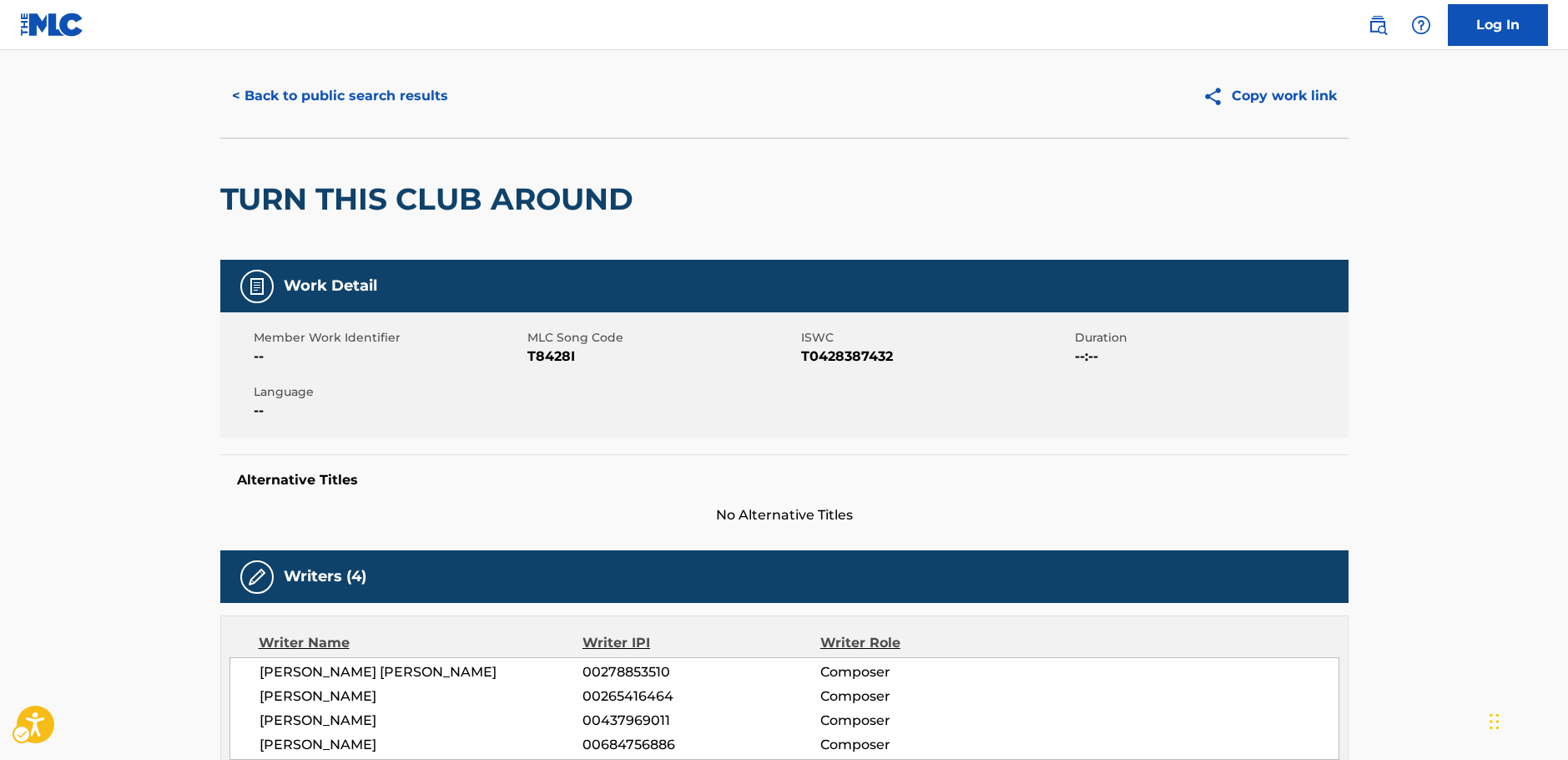
scroll to position [0, 0]
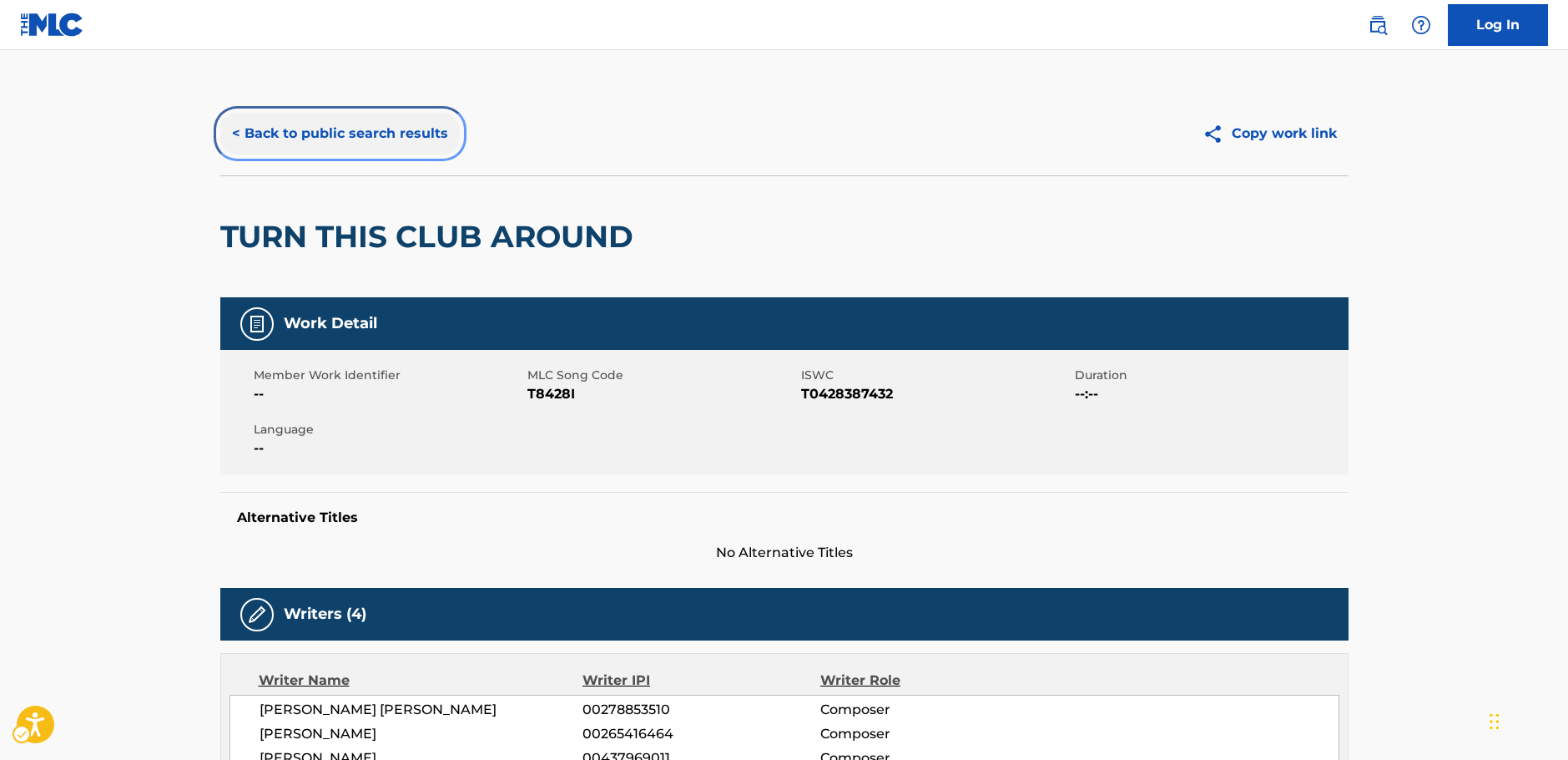
click at [370, 143] on button "< Back to public search results" at bounding box center [340, 133] width 239 height 42
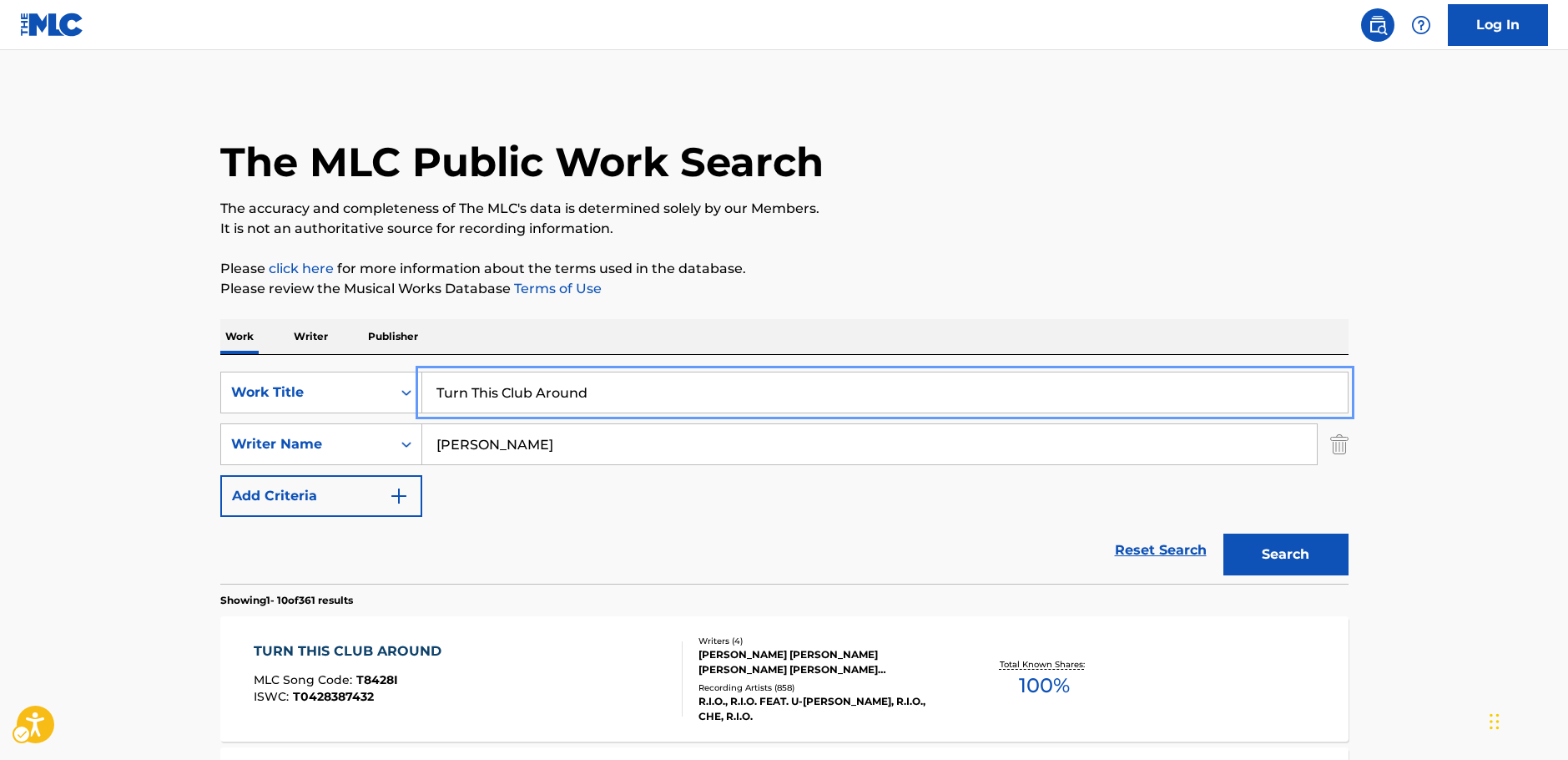
drag, startPoint x: 508, startPoint y: 374, endPoint x: 164, endPoint y: 342, distance: 345.5
paste input "No Regrets"
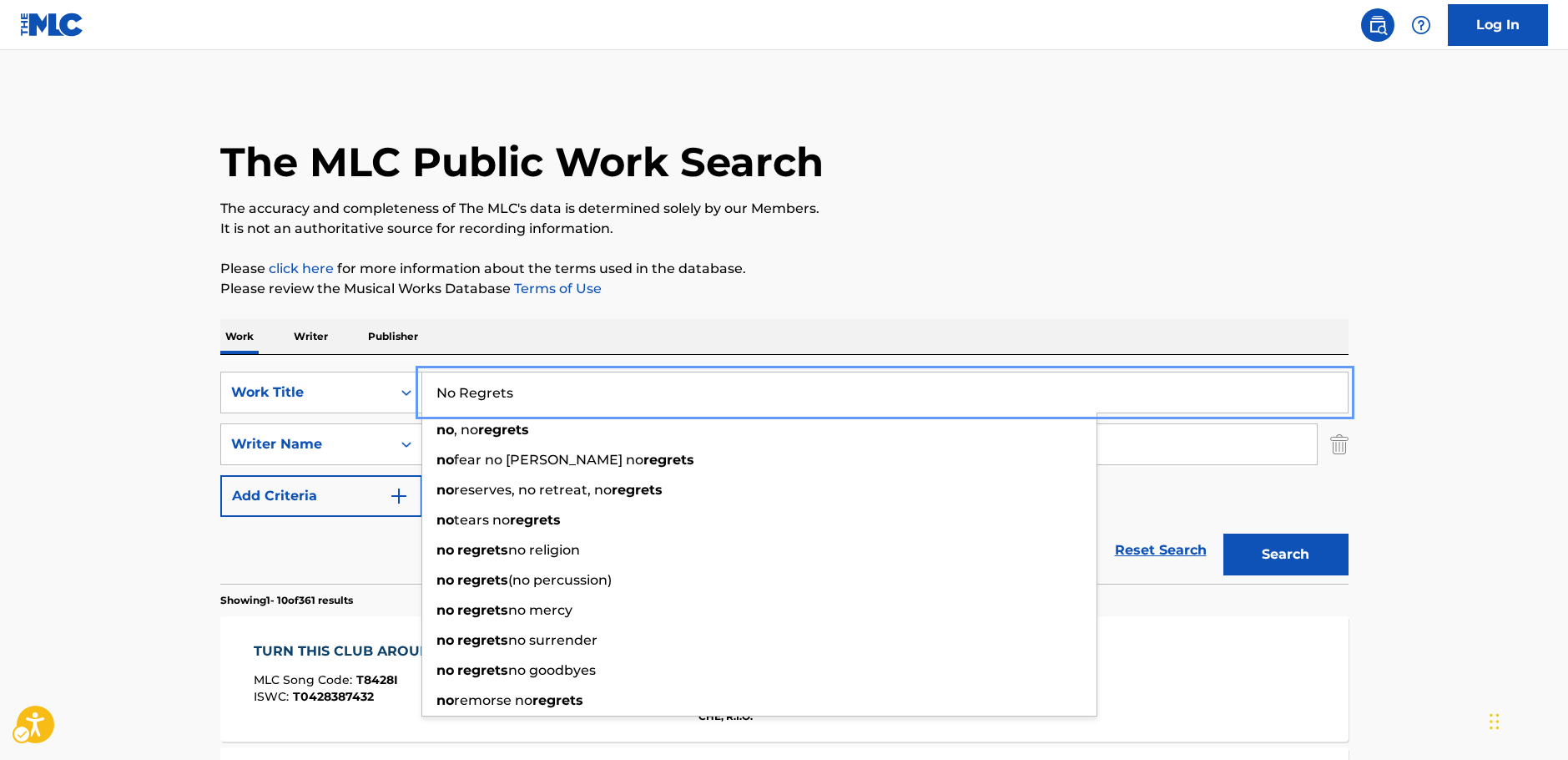
type input "No Regrets"
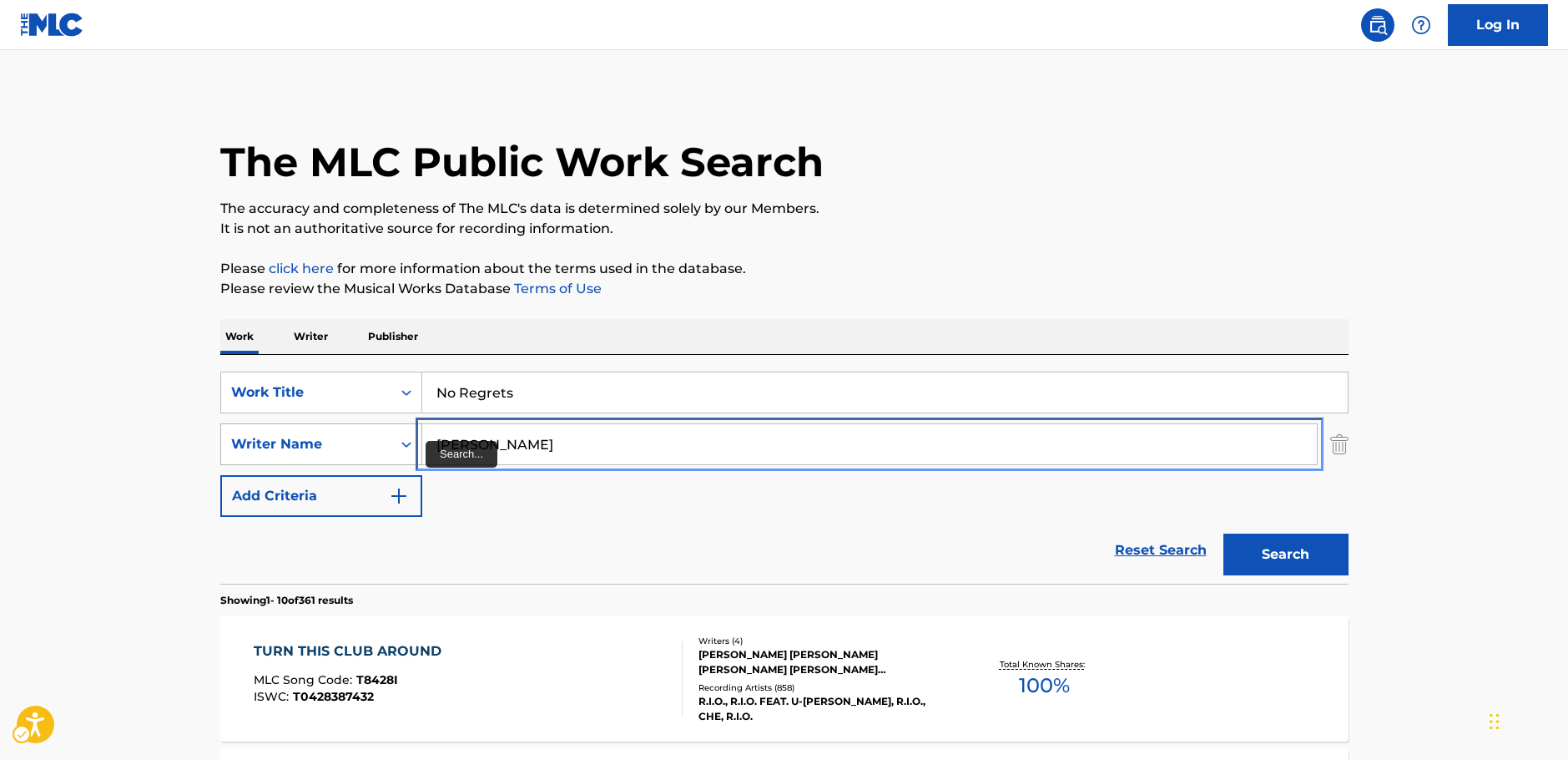
drag, startPoint x: 555, startPoint y: 449, endPoint x: 300, endPoint y: 450, distance: 255.0
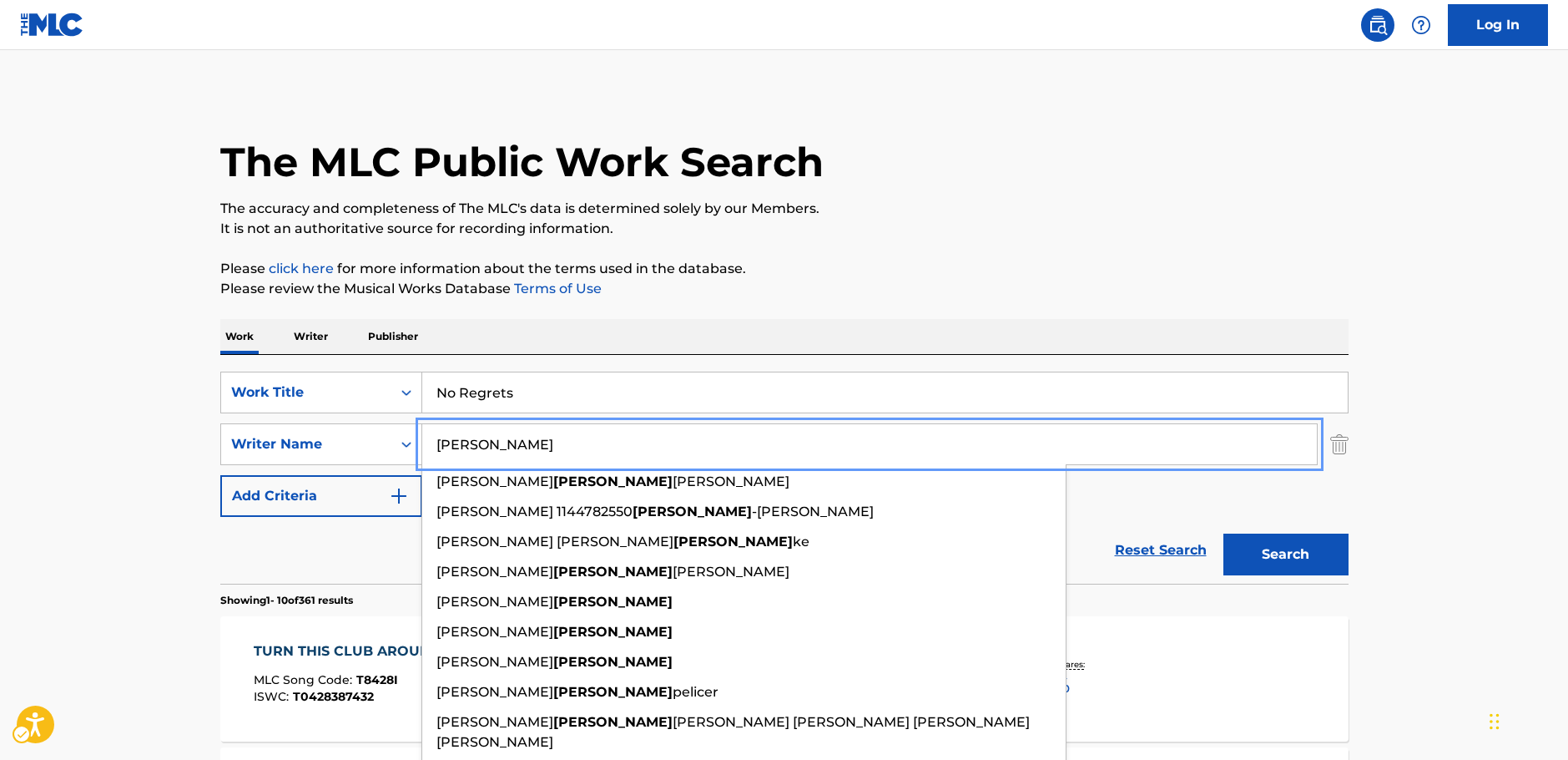
type input "kohn"
click at [1252, 538] on button "Search" at bounding box center [1285, 554] width 125 height 42
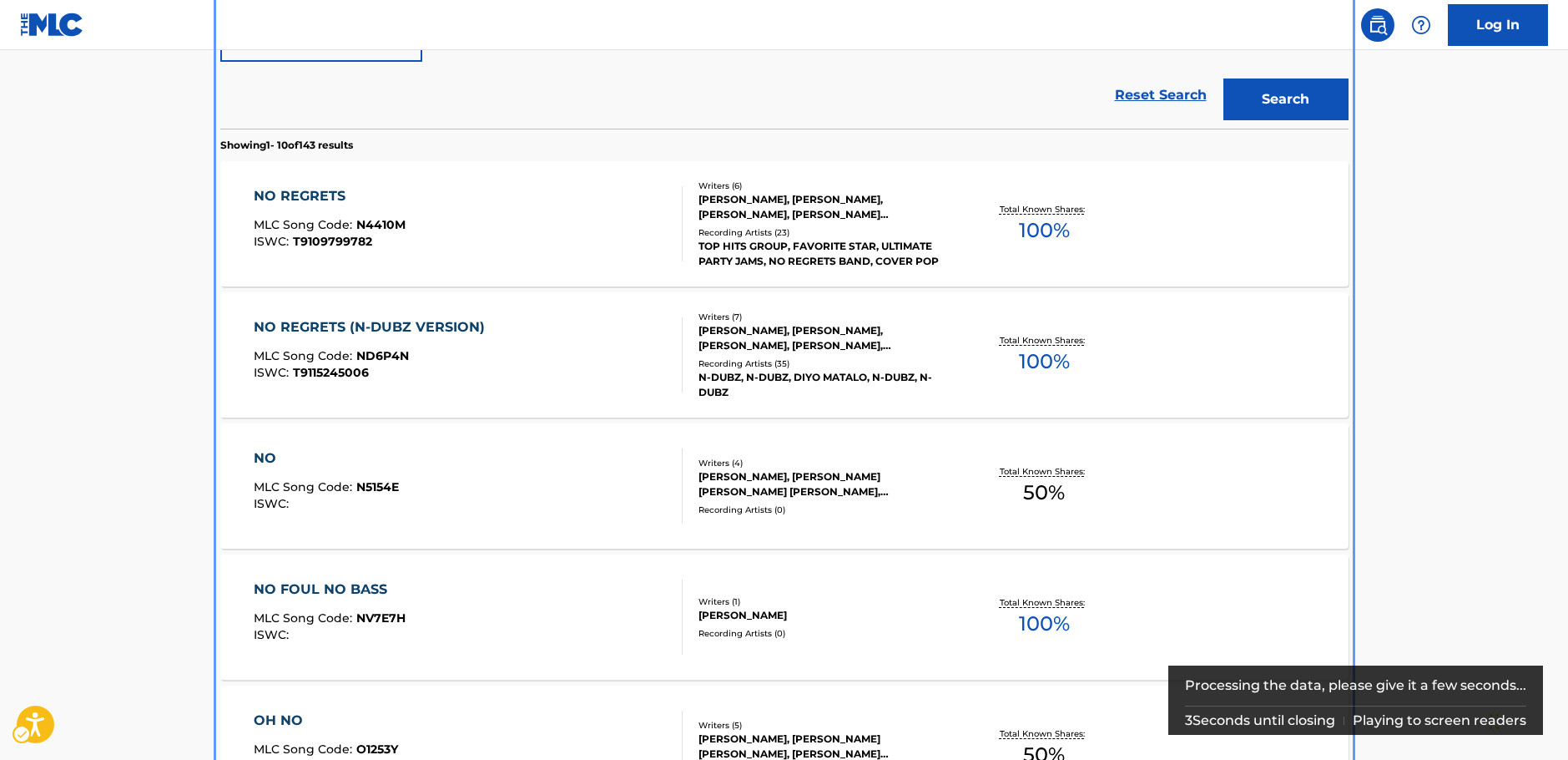
scroll to position [438, 0]
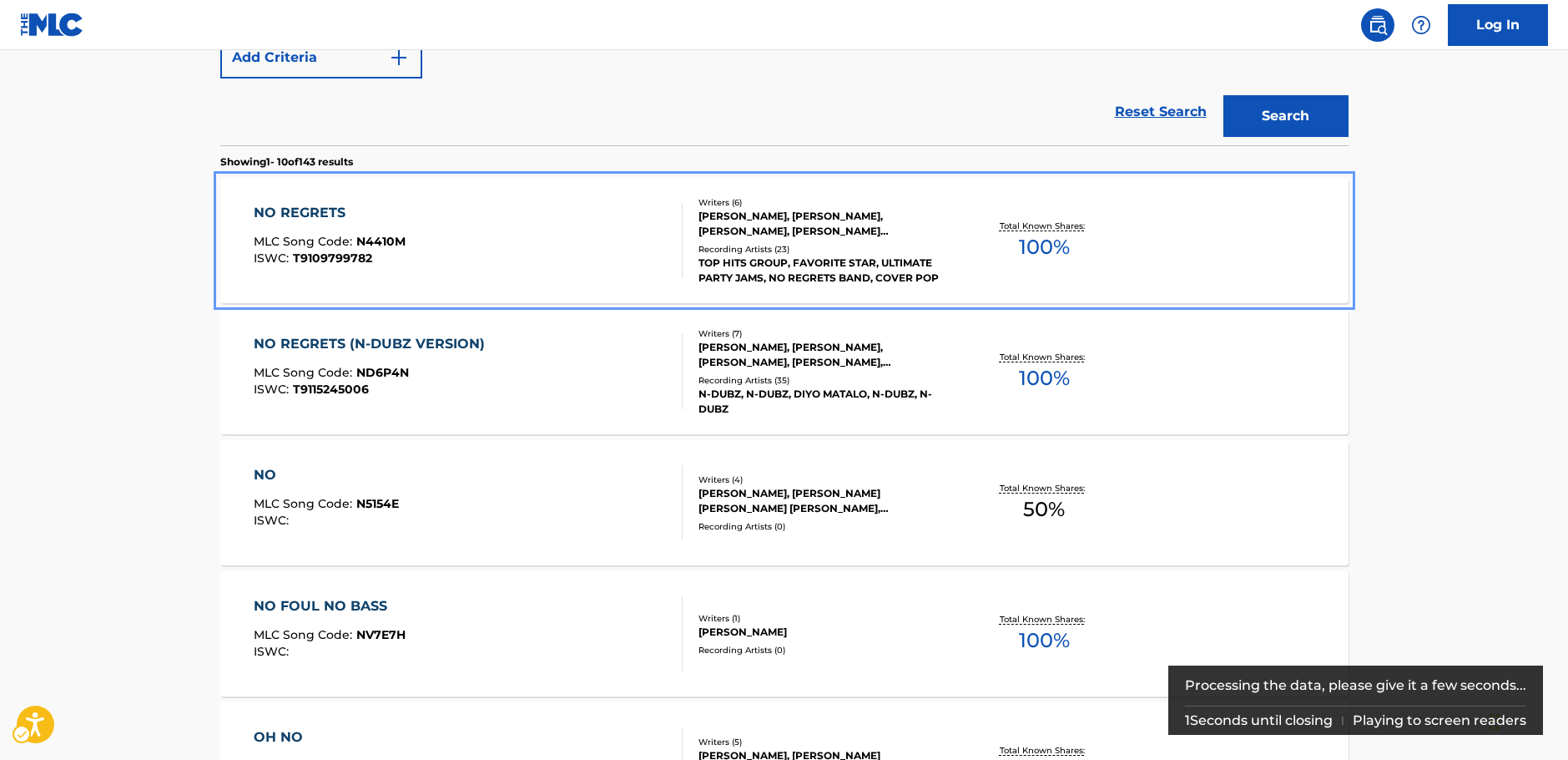
click at [541, 264] on div "NO REGRETS MLC Song Code : N4410M ISWC : T9109799782" at bounding box center [468, 240] width 429 height 75
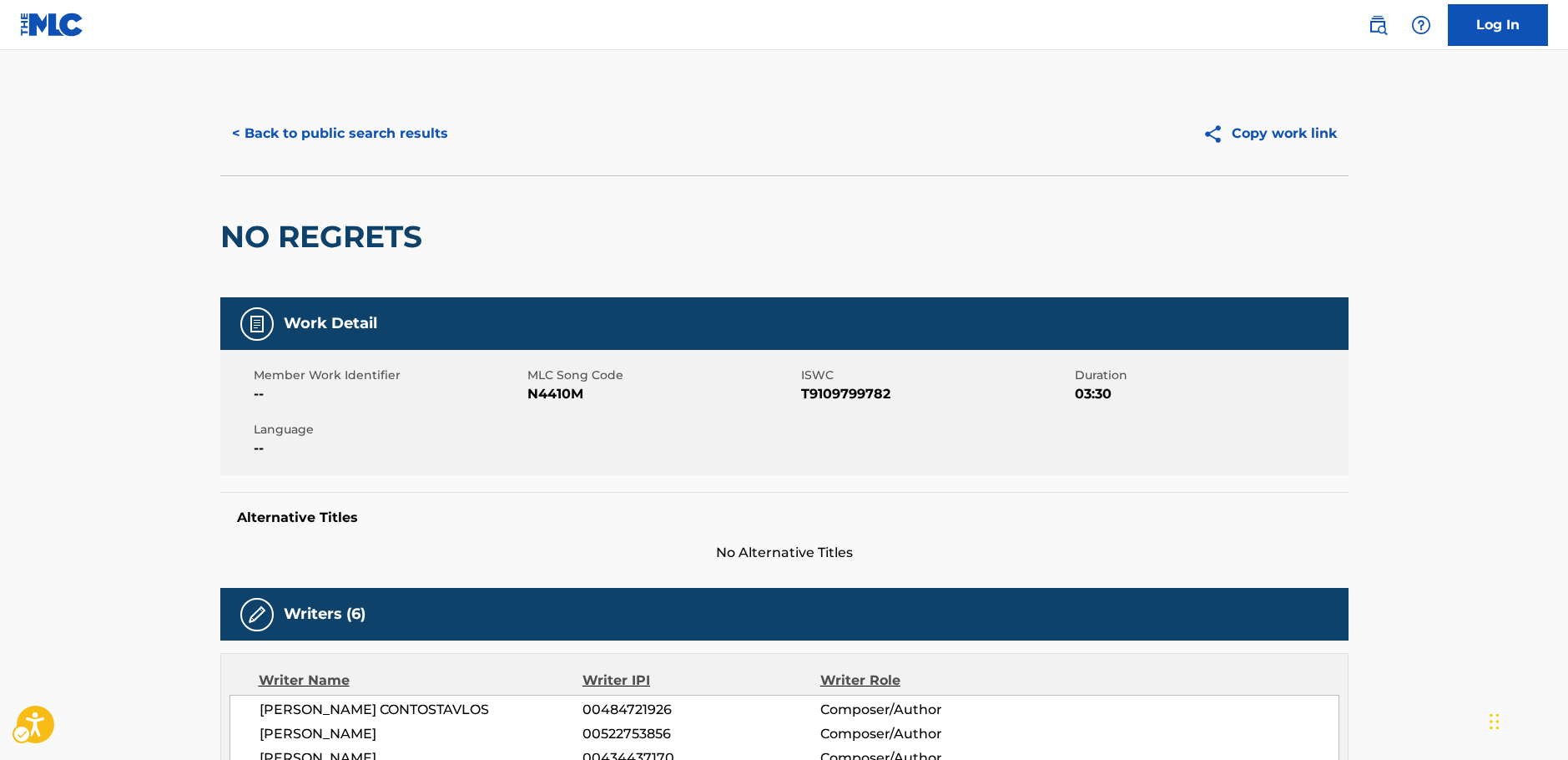
click at [557, 396] on span "MLC Song Code - N4410M" at bounding box center [662, 394] width 270 height 20
copy span "N4410M"
click at [835, 394] on span "ISWC - T9109799782" at bounding box center [936, 394] width 270 height 20
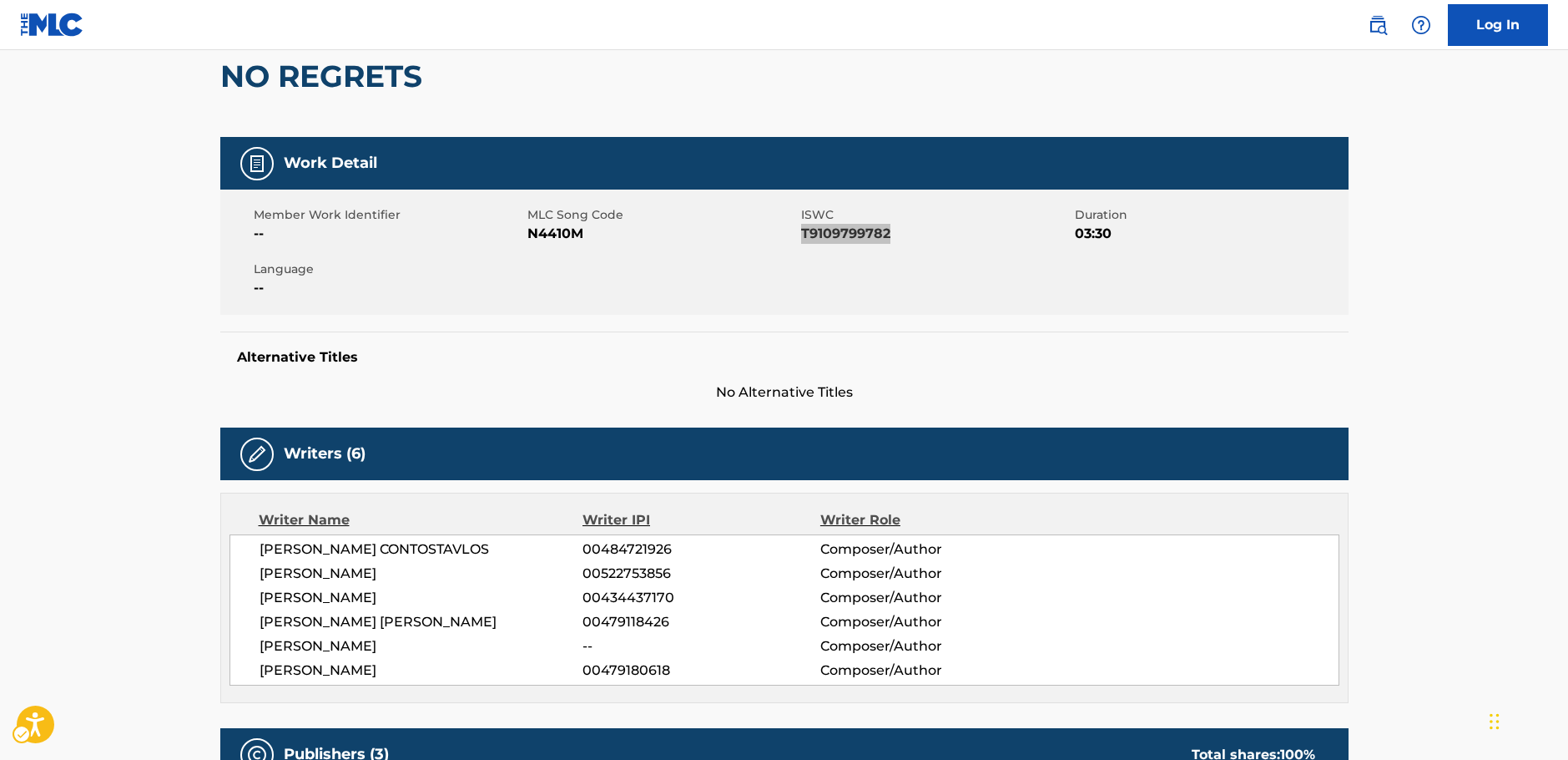
scroll to position [167, 0]
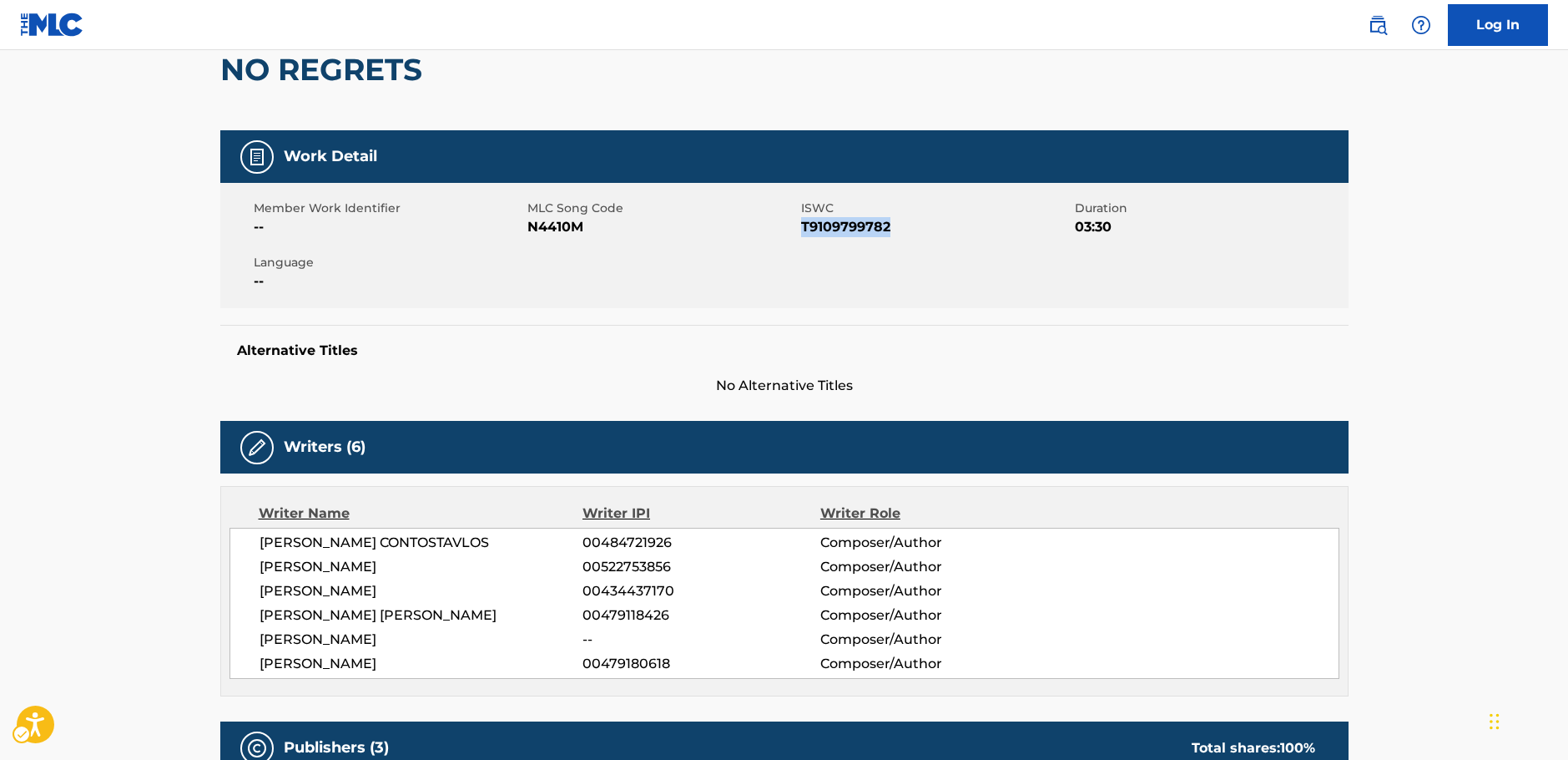
drag, startPoint x: 500, startPoint y: 668, endPoint x: 261, endPoint y: 535, distance: 273.5
click at [261, 535] on div "COSTADINOS CONTOSTAVLOS 00484721926 Composer/Author RICHARD RAWSON 00522753856 …" at bounding box center [784, 603] width 1111 height 151
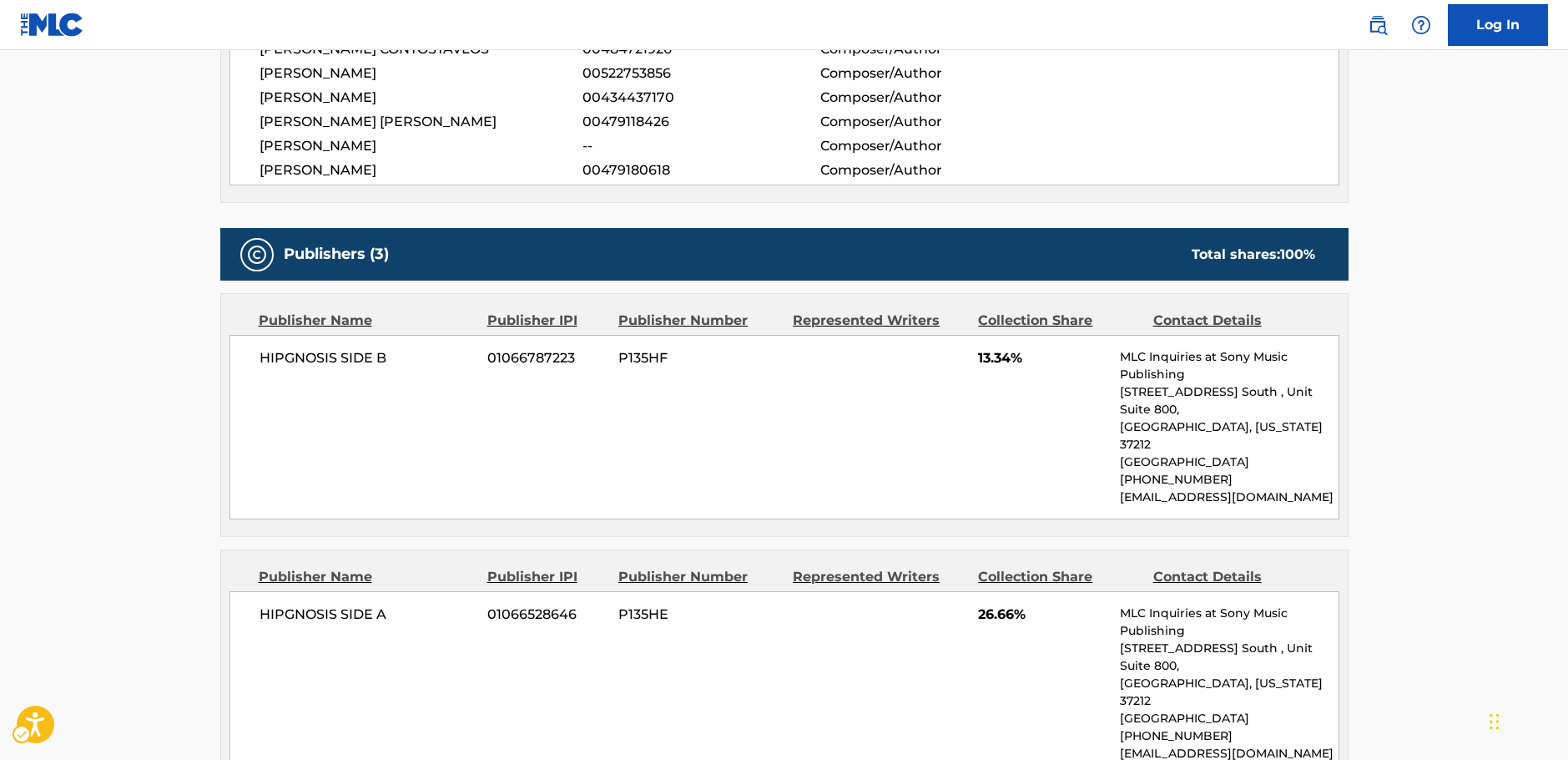
scroll to position [668, 0]
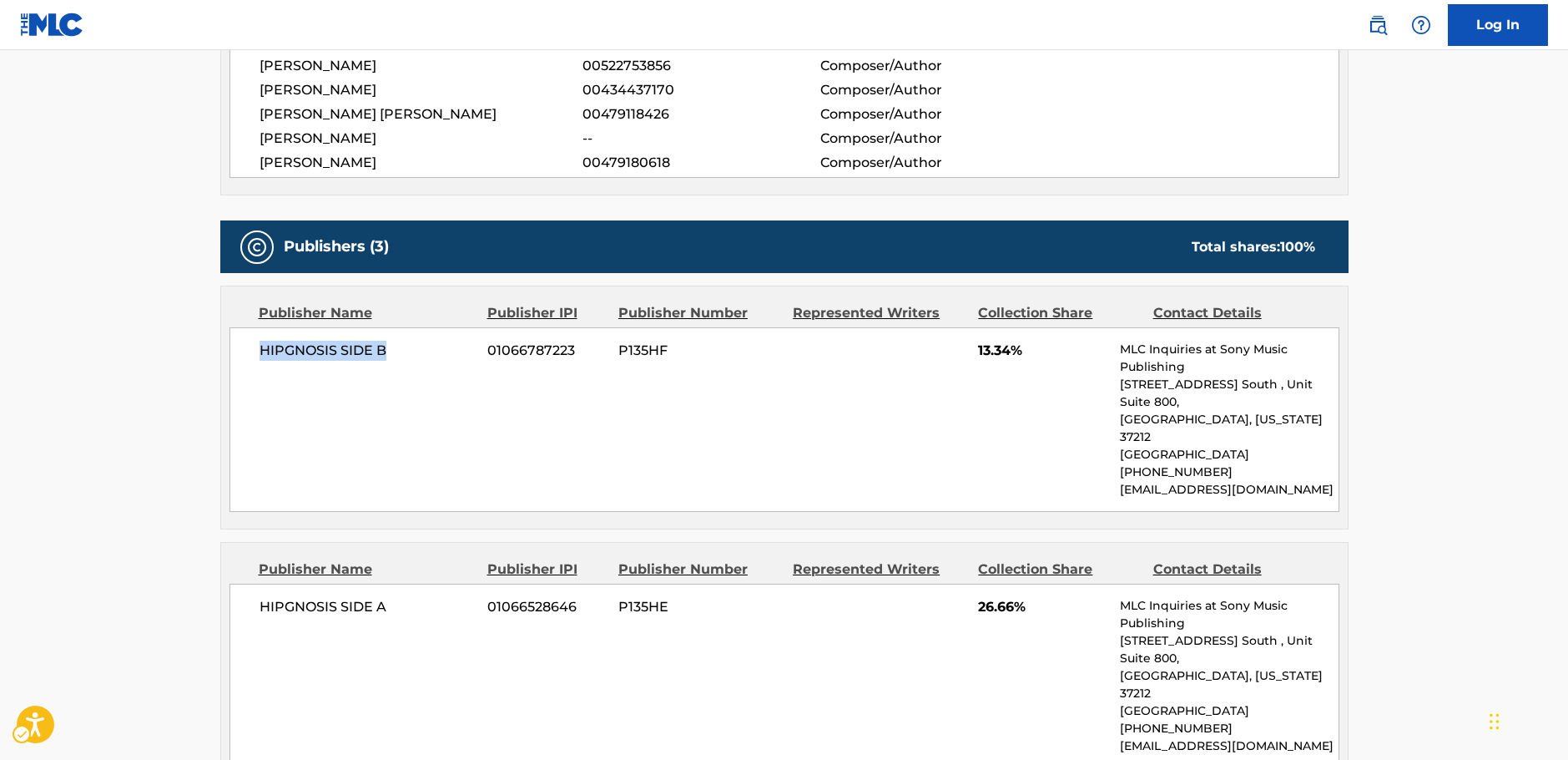
drag, startPoint x: 399, startPoint y: 353, endPoint x: 262, endPoint y: 357, distance: 137.1
click at [262, 357] on span "HIPGNOSIS SIDE B" at bounding box center [368, 351] width 216 height 20
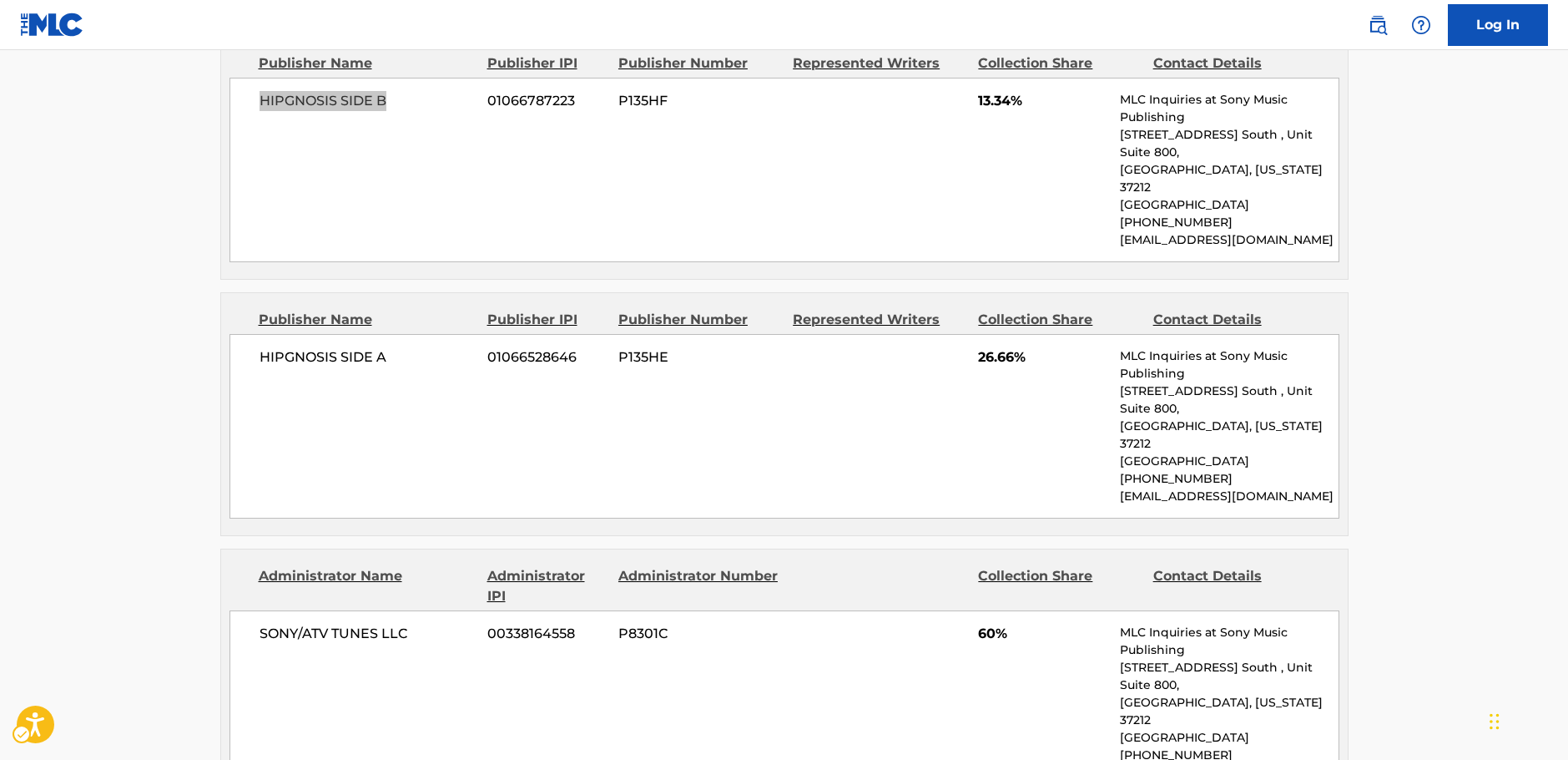
scroll to position [918, 0]
drag, startPoint x: 399, startPoint y: 339, endPoint x: 261, endPoint y: 342, distance: 138.0
click at [261, 342] on div "HIPGNOSIS SIDE A 01066528646 P135HE 26.66% MLC Inquiries at Sony Music Publishi…" at bounding box center [784, 425] width 1111 height 185
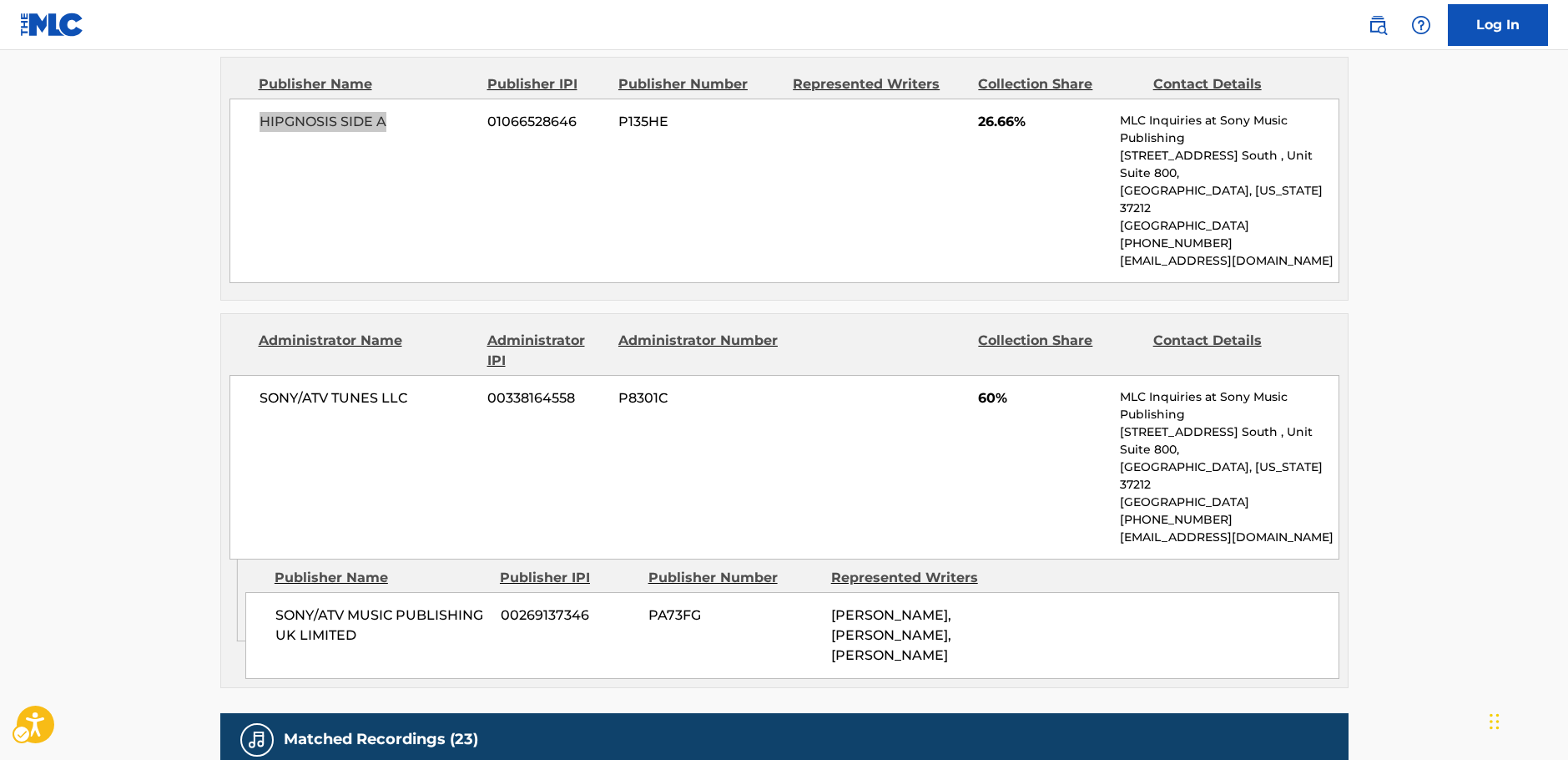
scroll to position [1252, 0]
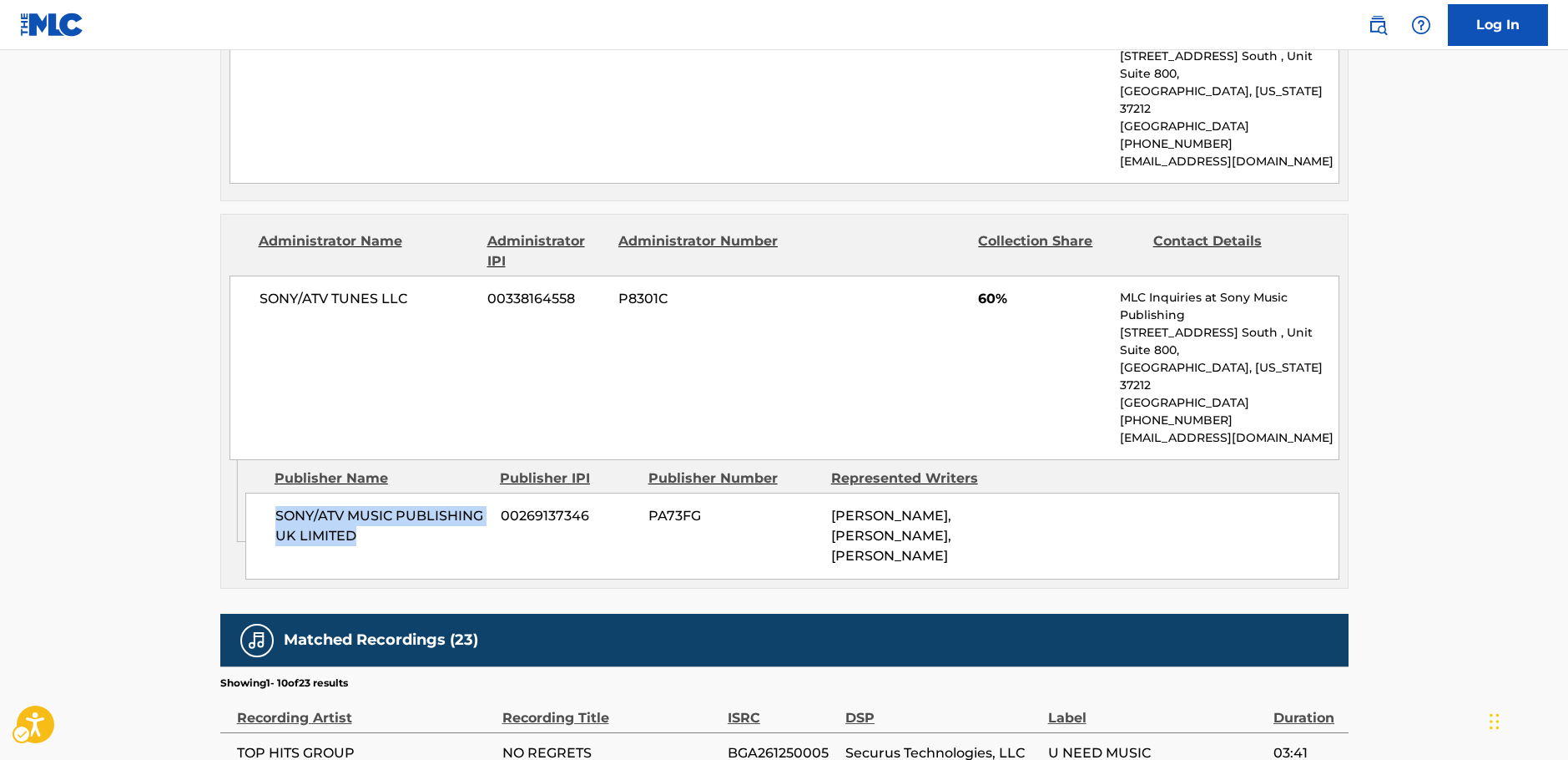
drag, startPoint x: 313, startPoint y: 428, endPoint x: 276, endPoint y: 412, distance: 40.3
click at [276, 492] on div "SONY/ATV MUSIC PUBLISHING UK LIMITED 00269137346 PA73FG AYAK THIIK, COSTADINOS …" at bounding box center [791, 536] width 1094 height 87
drag, startPoint x: 379, startPoint y: 227, endPoint x: 249, endPoint y: 234, distance: 130.2
click at [255, 276] on div "SONY/ATV TUNES LLC 00338164558 P8301C 60% MLC Inquiries at Sony Music Publishin…" at bounding box center [784, 368] width 1111 height 185
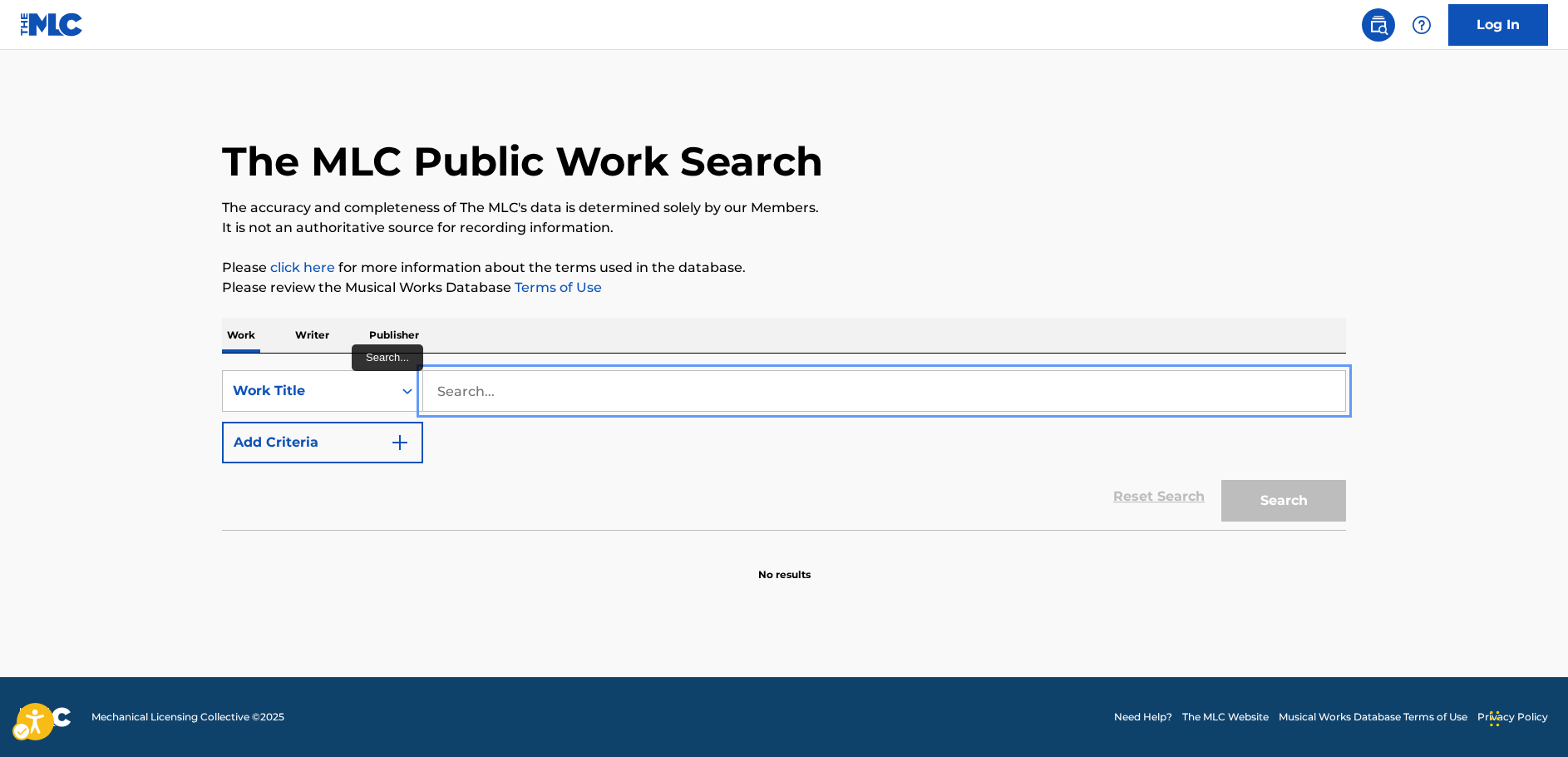
click at [456, 391] on input "Search..." at bounding box center [884, 391] width 922 height 40
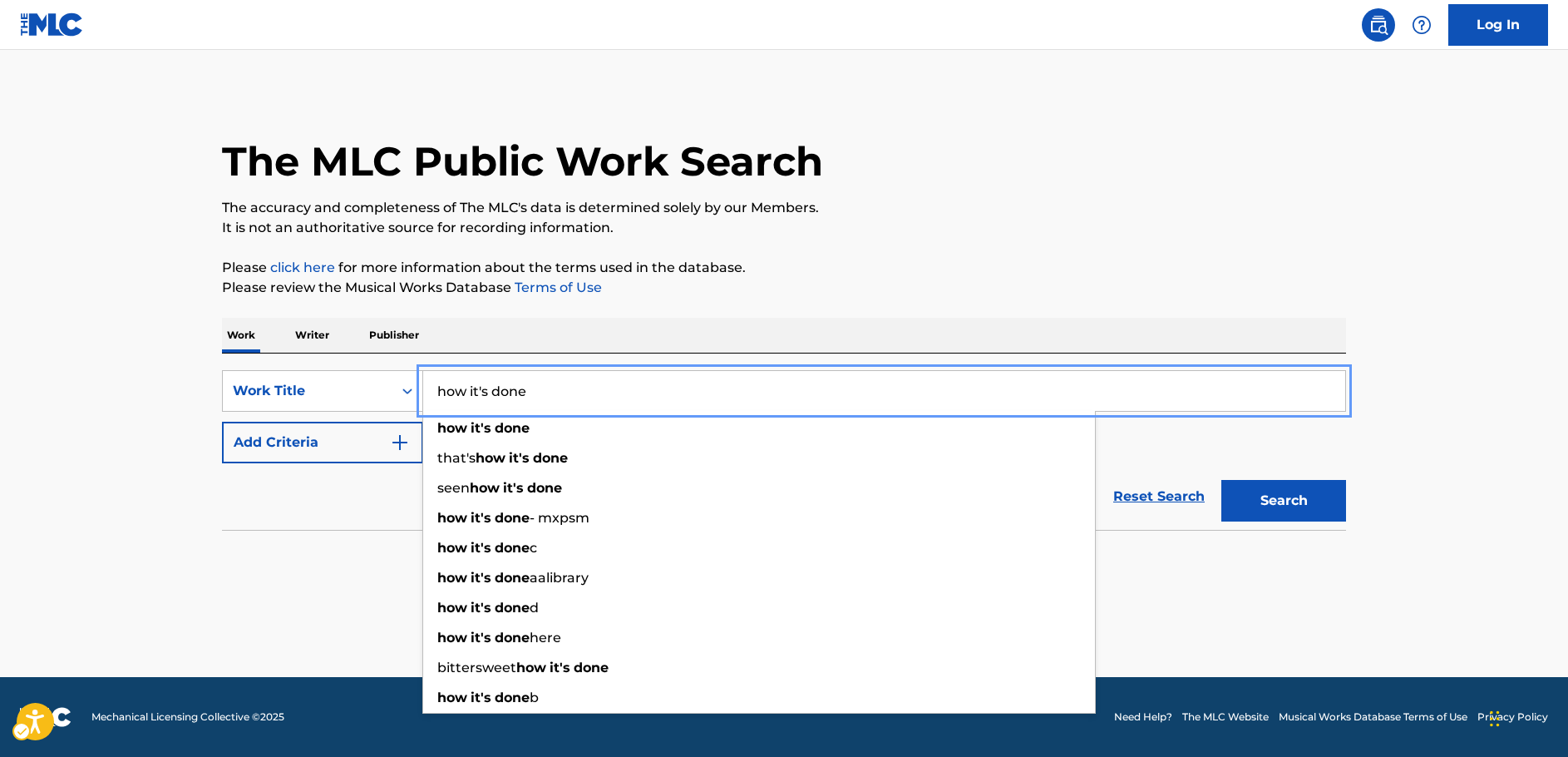
type input "how it's done"
drag, startPoint x: 178, startPoint y: 408, endPoint x: 310, endPoint y: 421, distance: 132.6
click at [179, 408] on main "The MLC Public Work Search The accuracy and completeness of The MLC's data is d…" at bounding box center [784, 363] width 1568 height 627
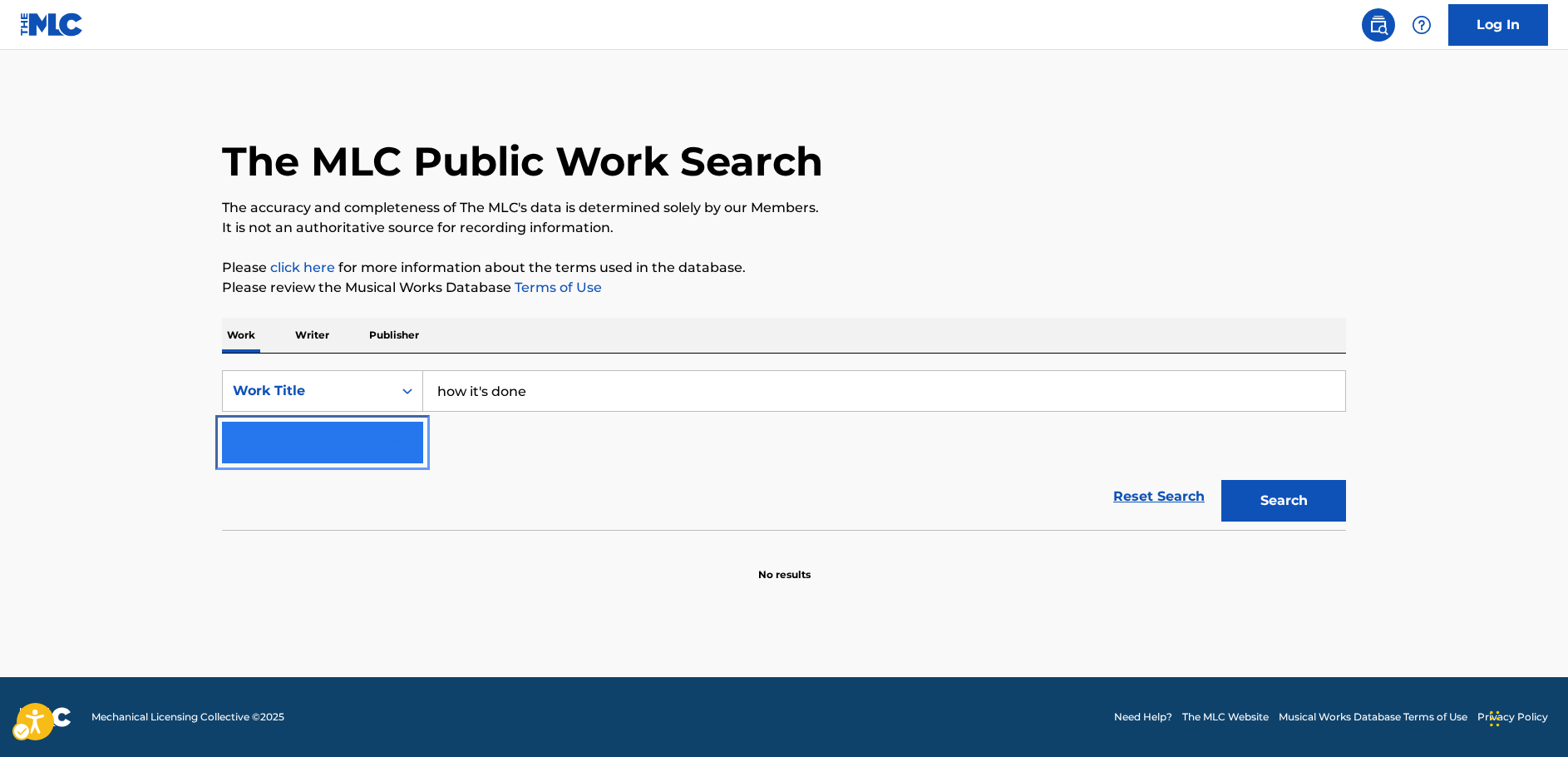
click at [395, 451] on img "Search Form" at bounding box center [400, 442] width 20 height 20
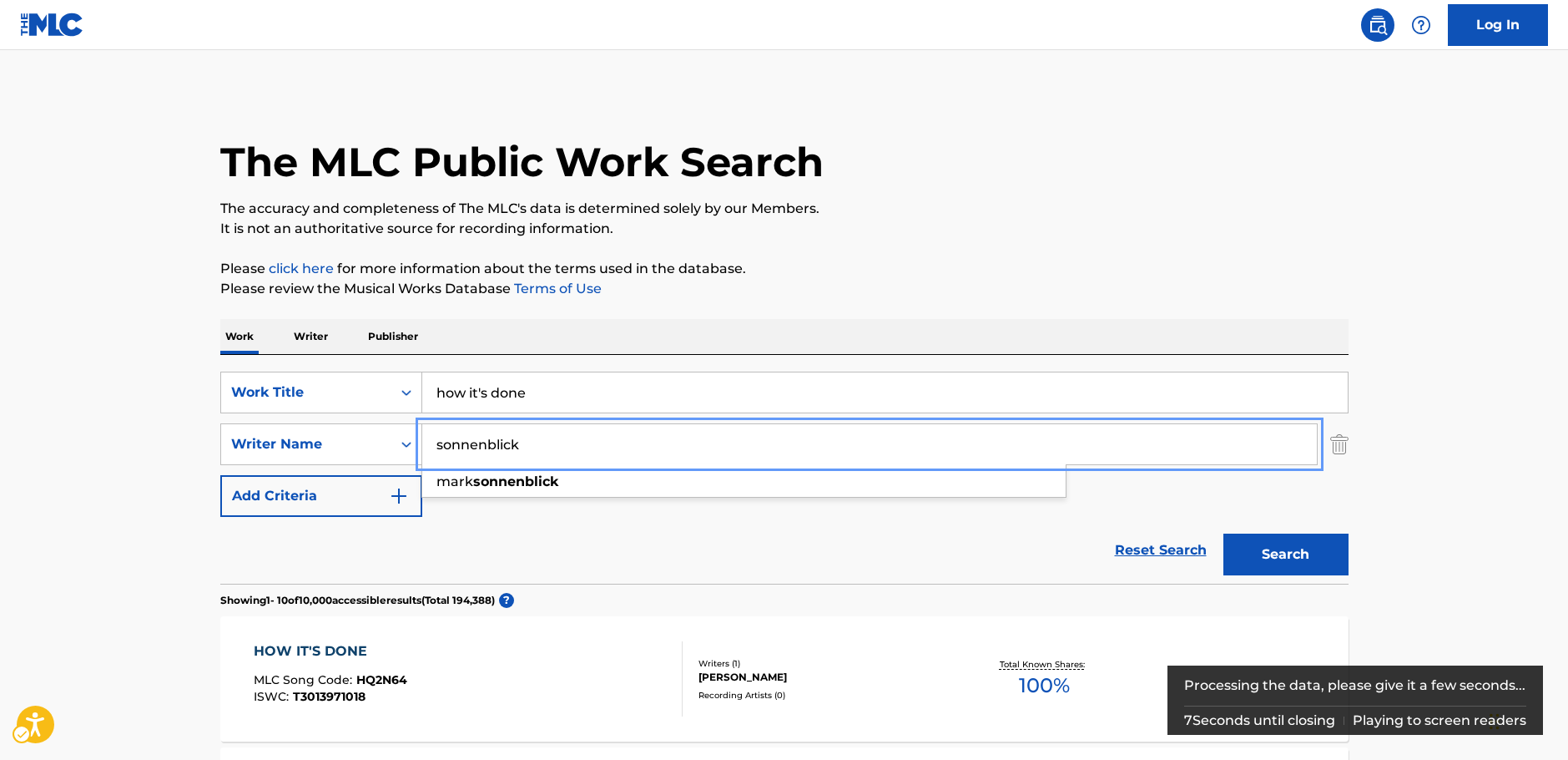
type input "sonnenblick"
click at [1277, 559] on button "Search" at bounding box center [1285, 554] width 125 height 42
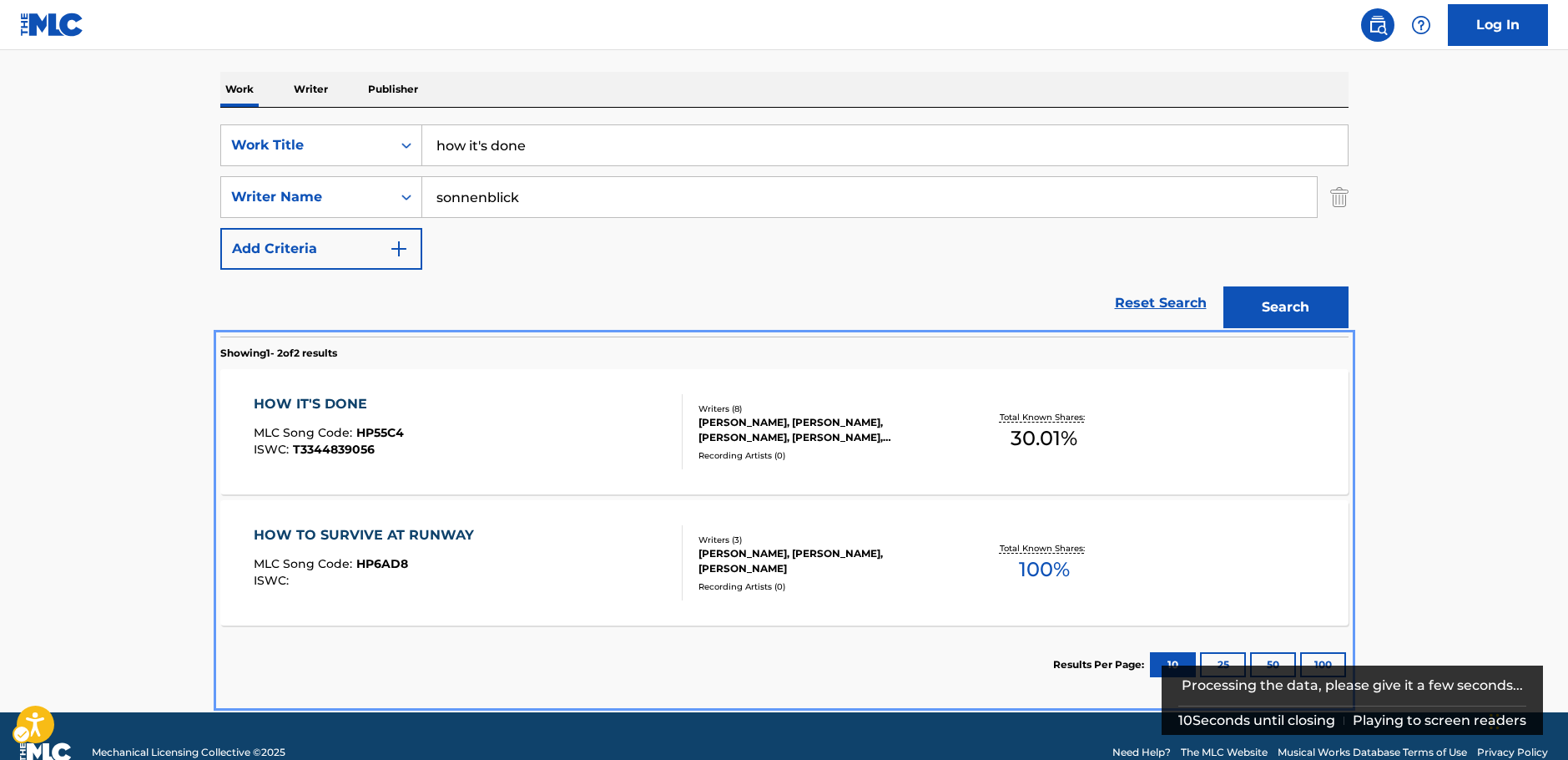
scroll to position [280, 0]
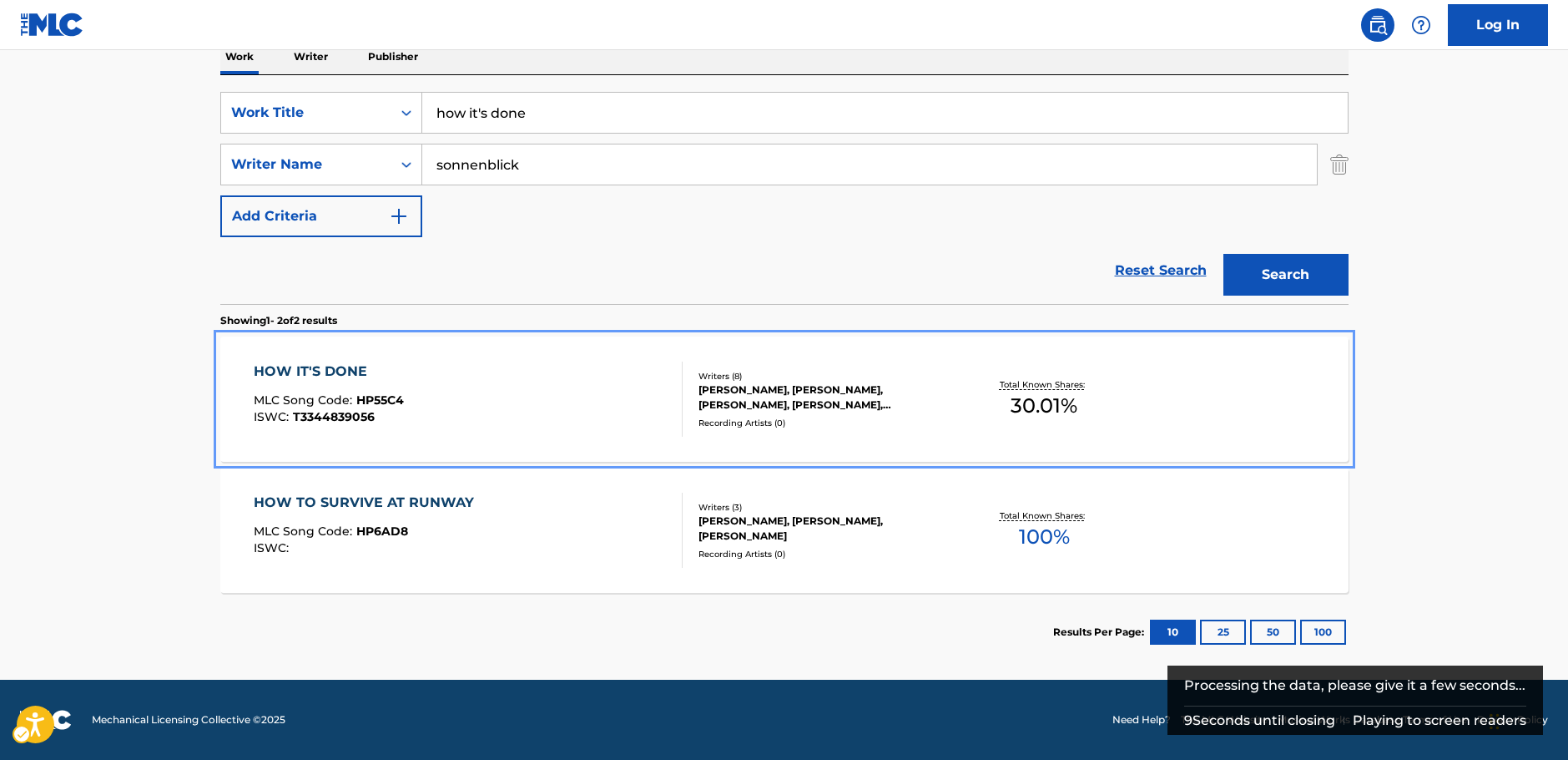
click at [557, 384] on div "HOW IT'S DONE MLC Song Code : HP55C4 ISWC : T3344839056" at bounding box center [468, 399] width 429 height 75
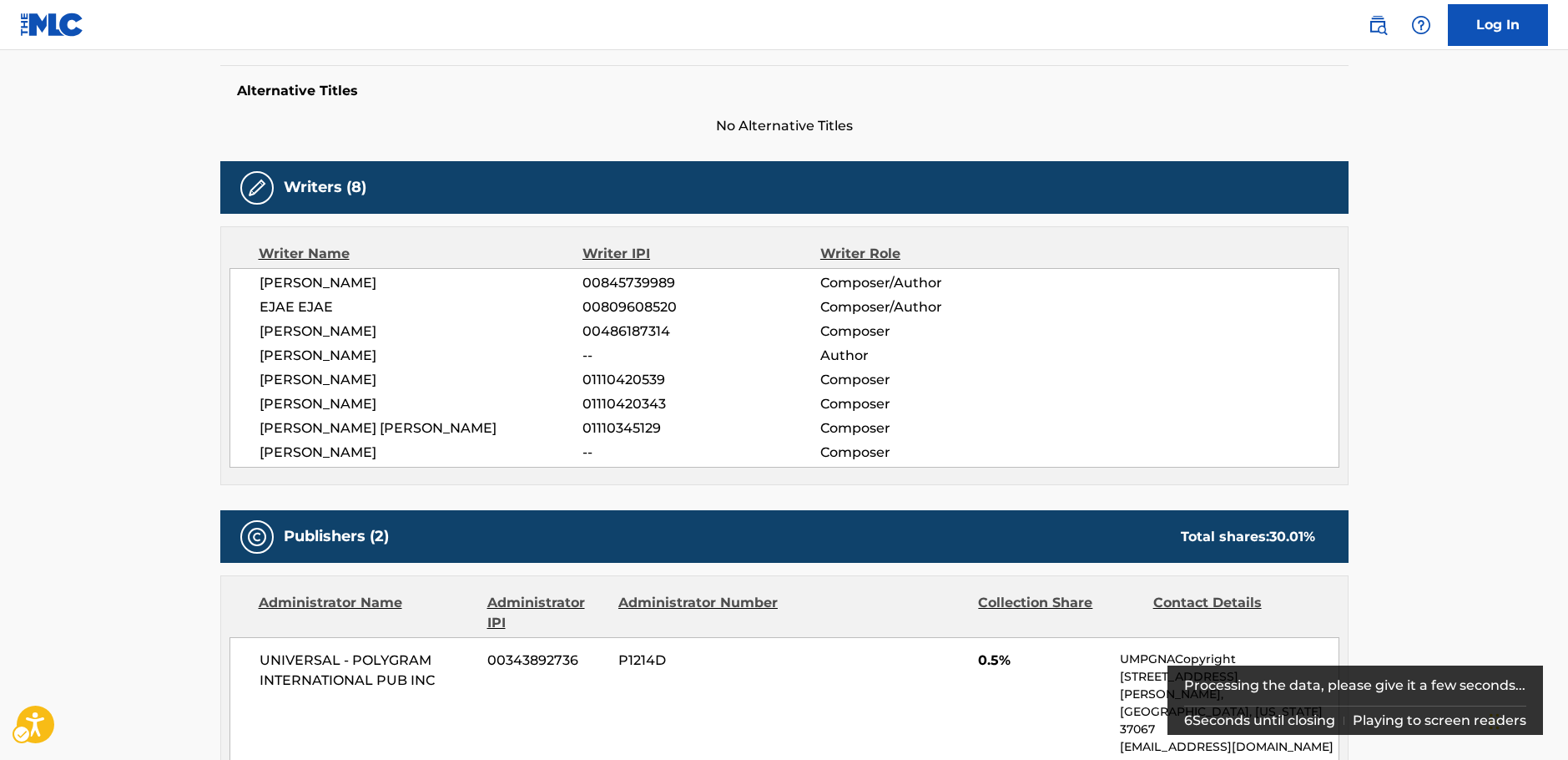
scroll to position [148, 0]
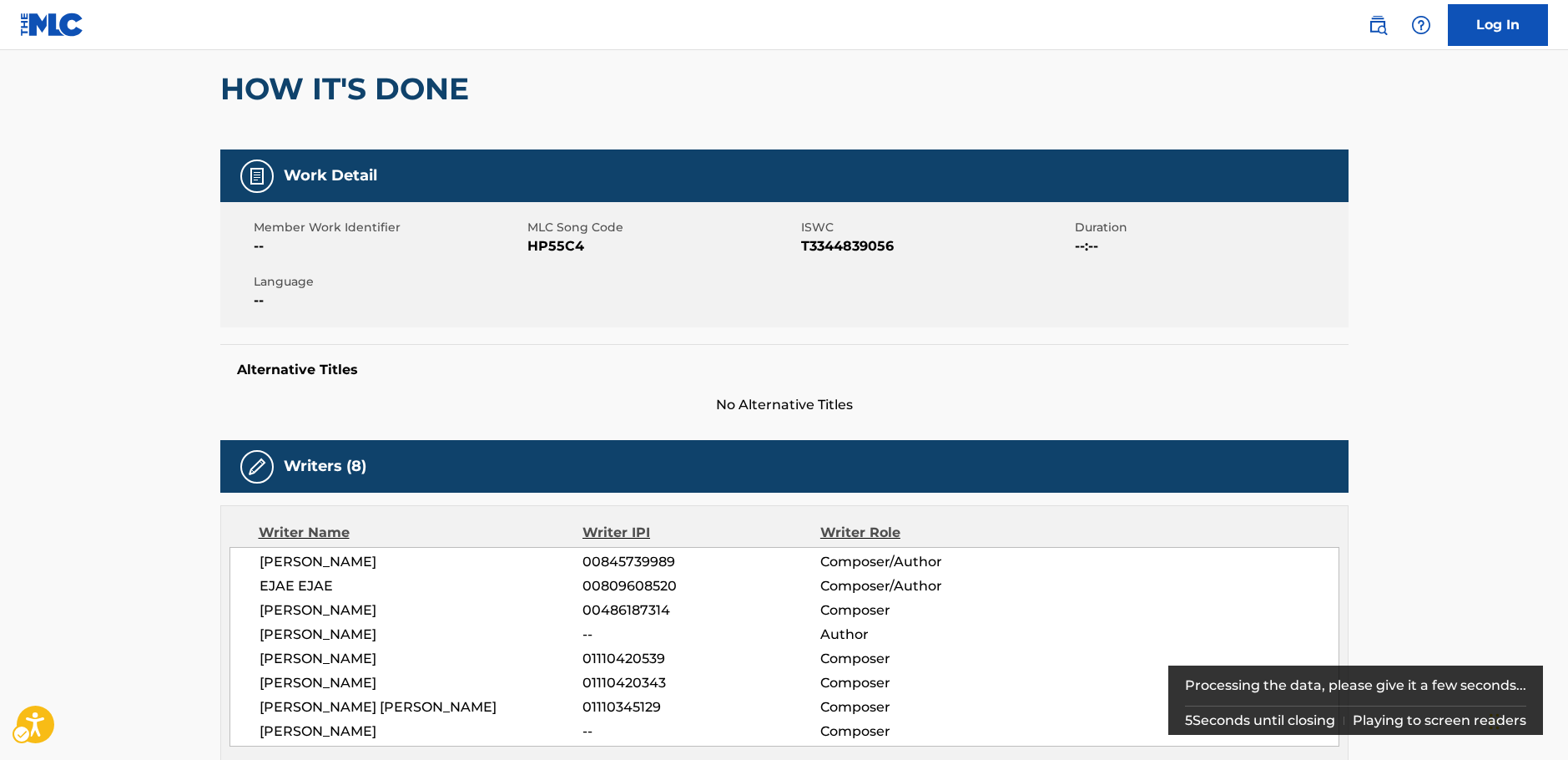
click at [556, 239] on span "MLC Song Code - HP55C4" at bounding box center [662, 246] width 270 height 20
copy span "HP55C4"
click at [851, 243] on span "ISWC - T3344839056" at bounding box center [936, 246] width 270 height 20
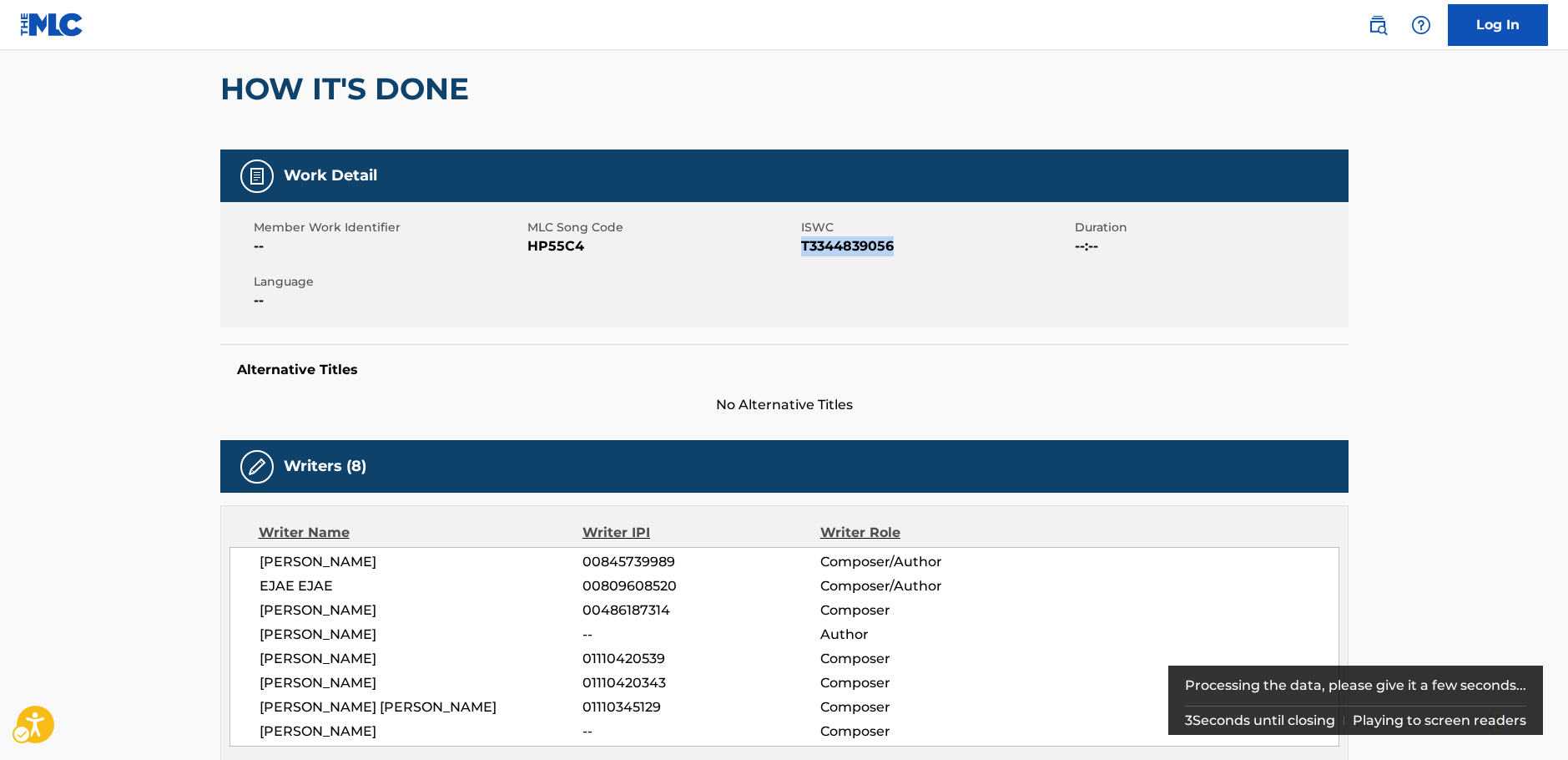
copy span "T3344839056"
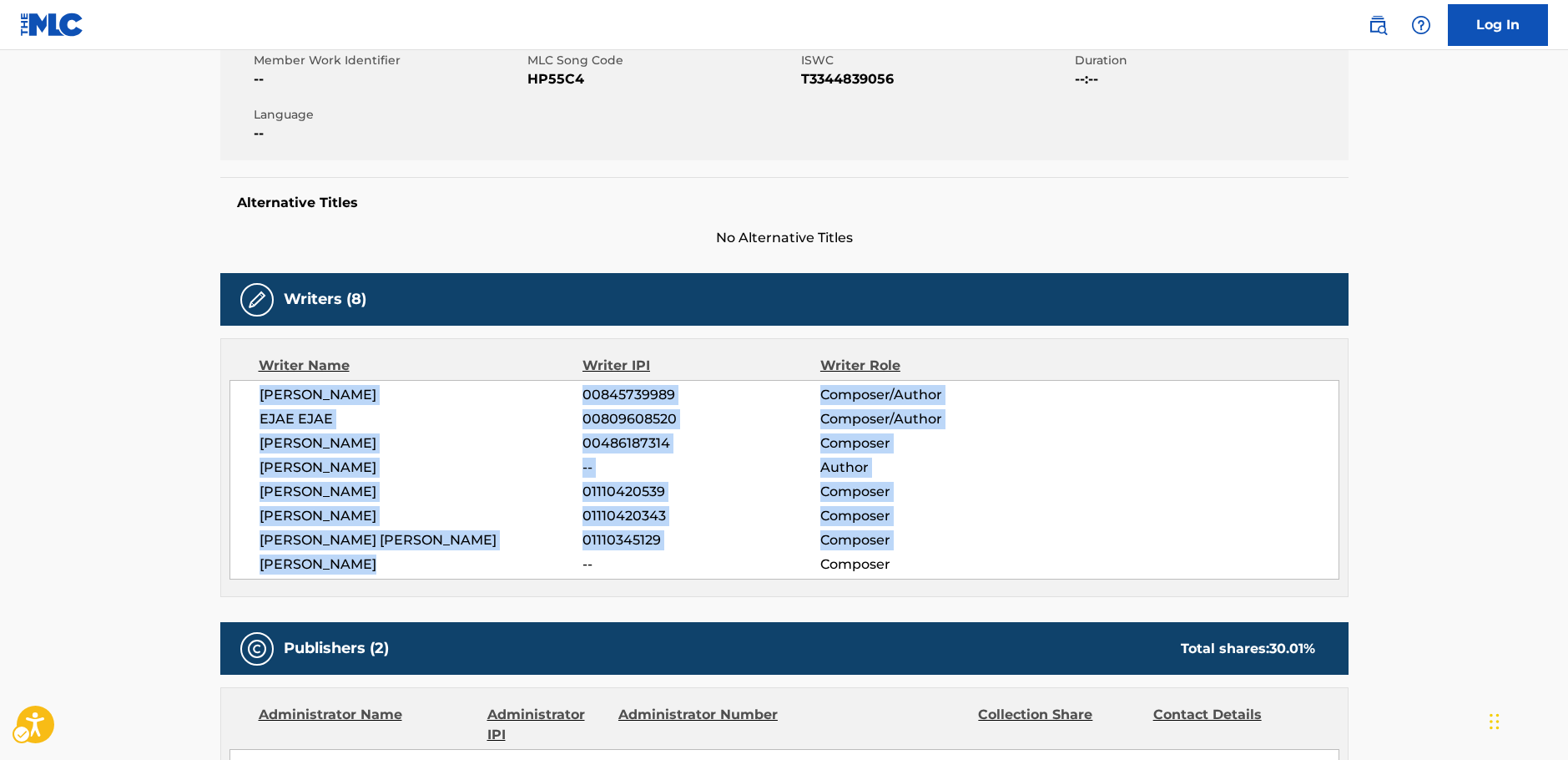
drag, startPoint x: 405, startPoint y: 569, endPoint x: 241, endPoint y: 394, distance: 239.8
click at [241, 394] on div "[PERSON_NAME] 00845739989 Composer/Author EJAE EJAE 00809608520 Composer/Author…" at bounding box center [784, 479] width 1111 height 200
copy div "[PERSON_NAME] 00845739989 Composer/Author EJAE EJAE 00809608520 Composer/Author…"
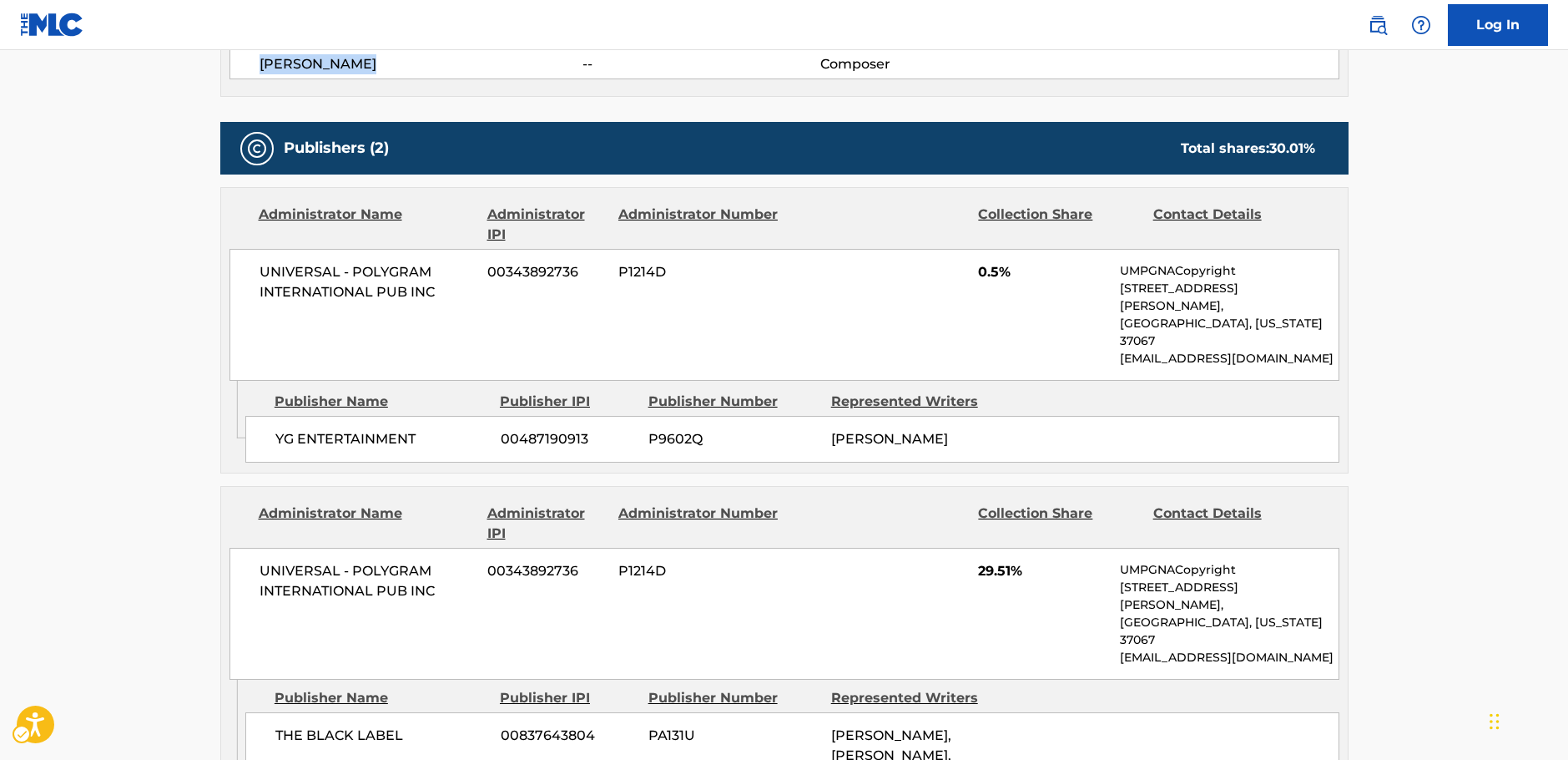
scroll to position [815, 0]
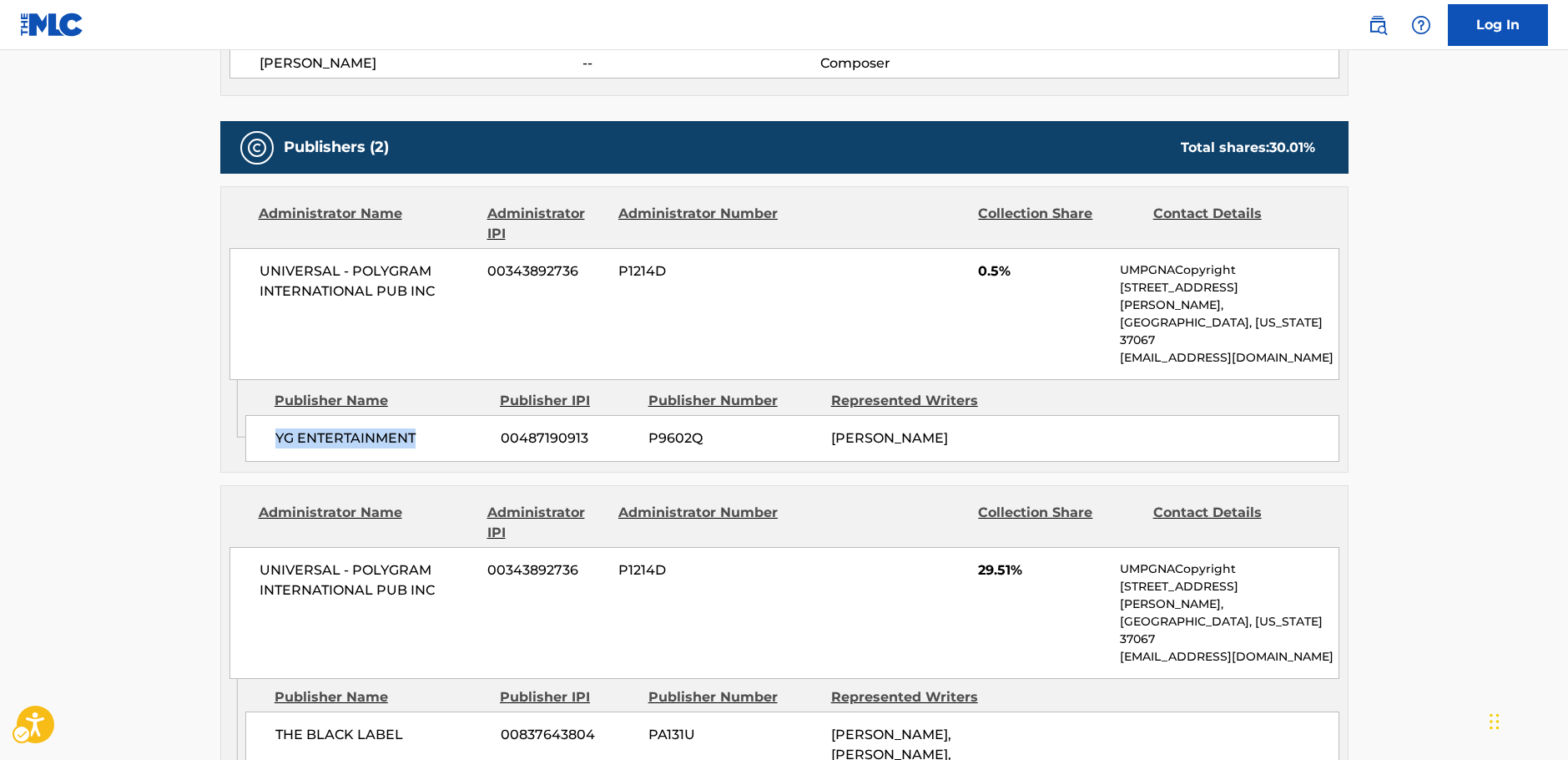
drag, startPoint x: 422, startPoint y: 397, endPoint x: 279, endPoint y: 403, distance: 143.1
click at [279, 428] on span "YG ENTERTAINMENT" at bounding box center [381, 438] width 212 height 20
copy span "YG ENTERTAINMENT"
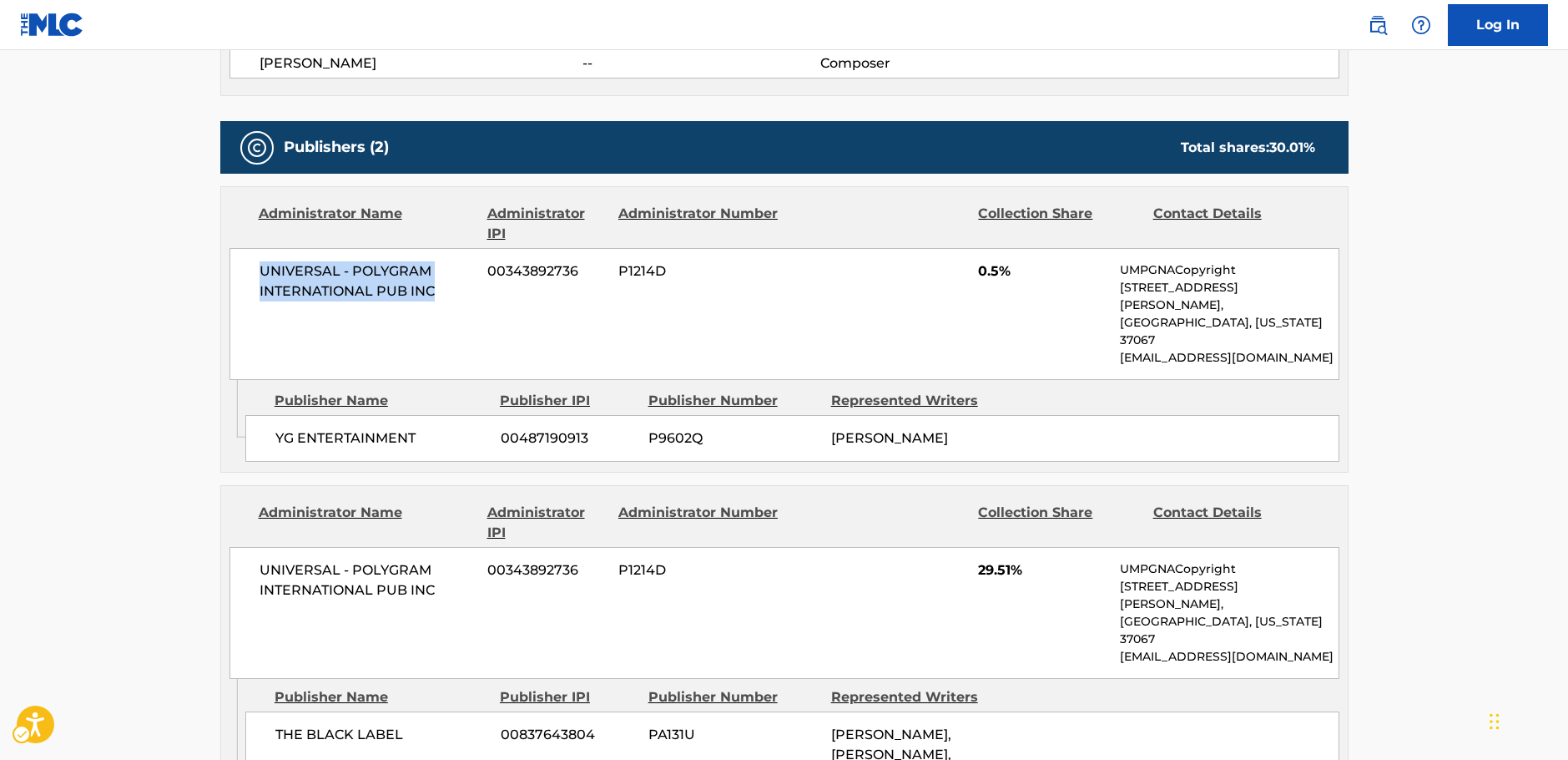
drag, startPoint x: 459, startPoint y: 294, endPoint x: 148, endPoint y: 298, distance: 311.0
click at [226, 274] on div "Administrator Name Administrator IPI Administrator Number Collection Share Cont…" at bounding box center [784, 283] width 1126 height 193
copy span "UNIVERSAL - POLYGRAM INTERNATIONAL PUB INC"
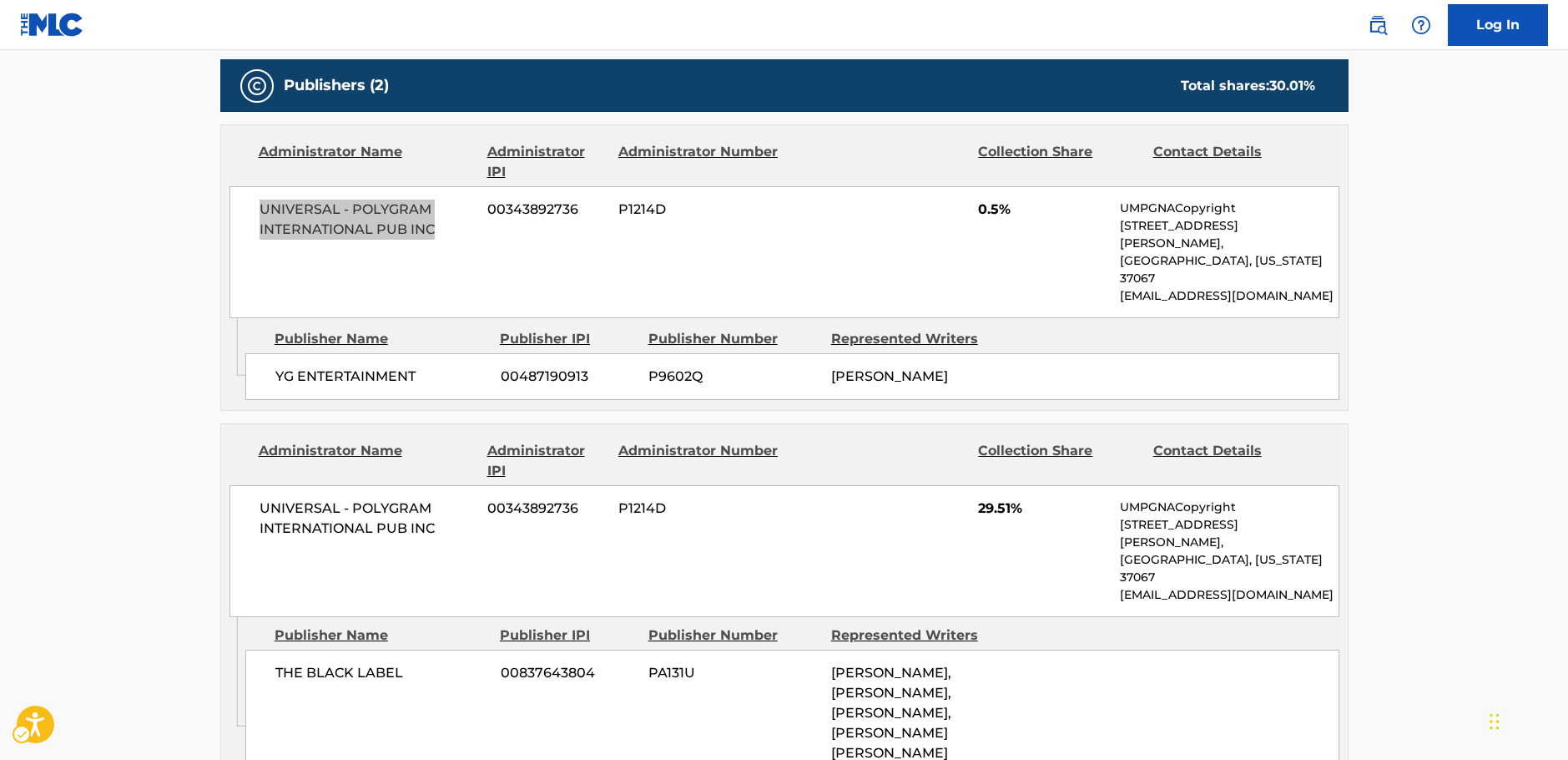
scroll to position [1050, 0]
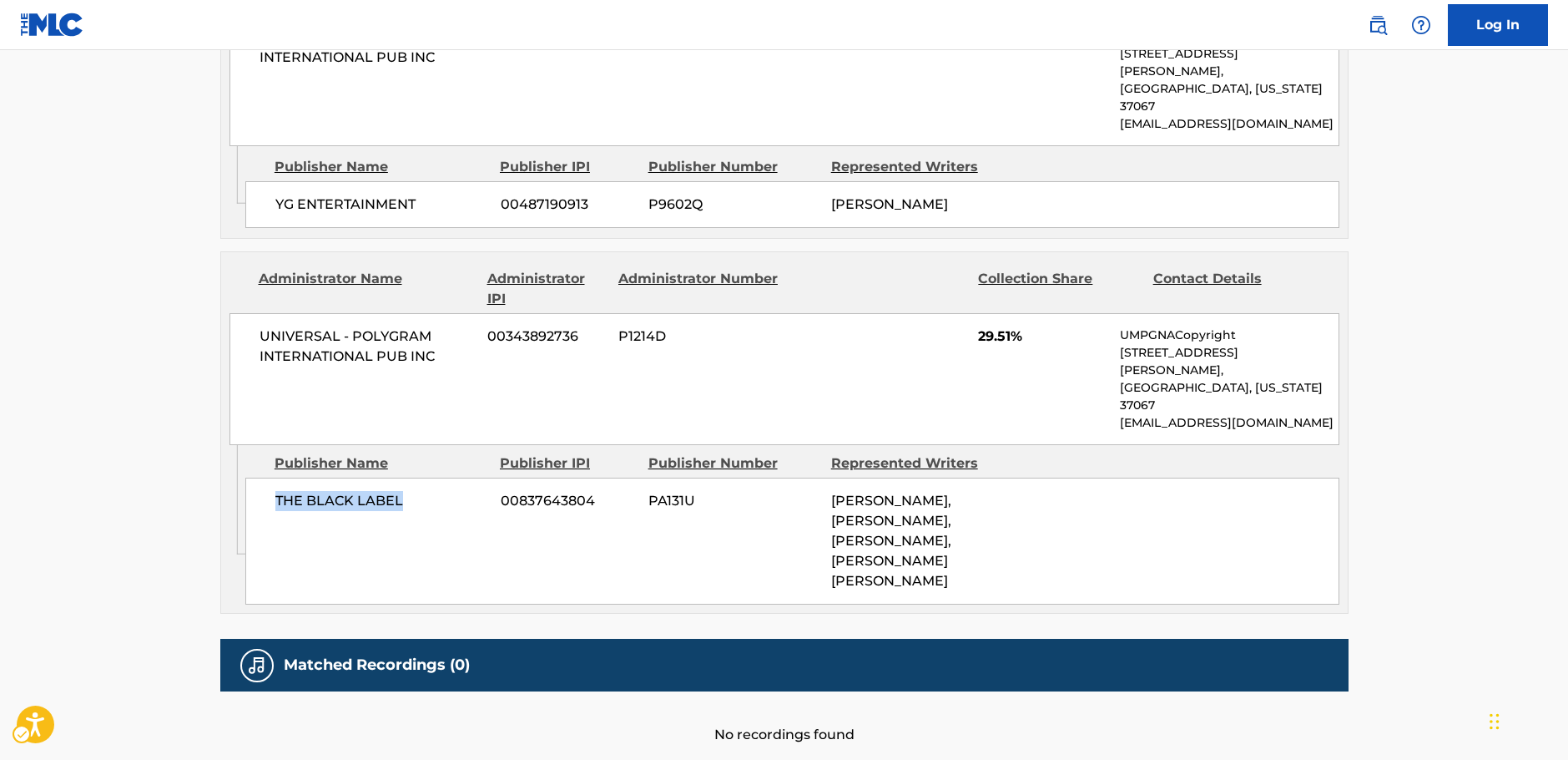
drag, startPoint x: 412, startPoint y: 435, endPoint x: 266, endPoint y: 444, distance: 146.3
click at [266, 477] on div "THE BLACK LABEL 00837643804 PA131U [PERSON_NAME], [PERSON_NAME], [PERSON_NAME],…" at bounding box center [791, 541] width 1094 height 127
copy span "THE BLACK LABEL"
drag, startPoint x: 449, startPoint y: 325, endPoint x: 228, endPoint y: 298, distance: 222.6
click at [229, 313] on div "UNIVERSAL - POLYGRAM INTERNATIONAL PUB INC 00343892736 P1214D 29.51% UMPGNACopy…" at bounding box center [784, 379] width 1111 height 131
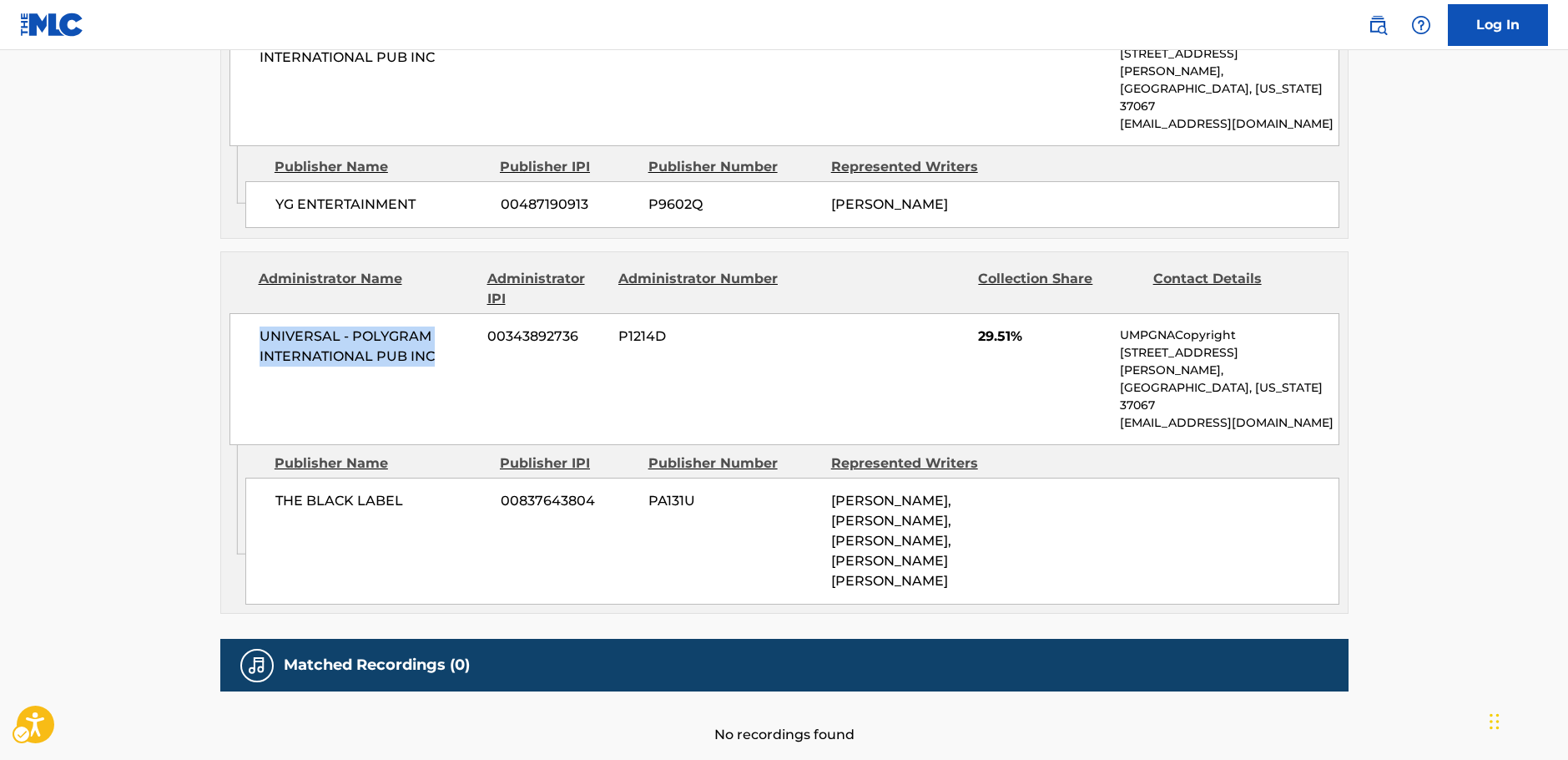
copy span "UNIVERSAL - POLYGRAM INTERNATIONAL PUB INC"
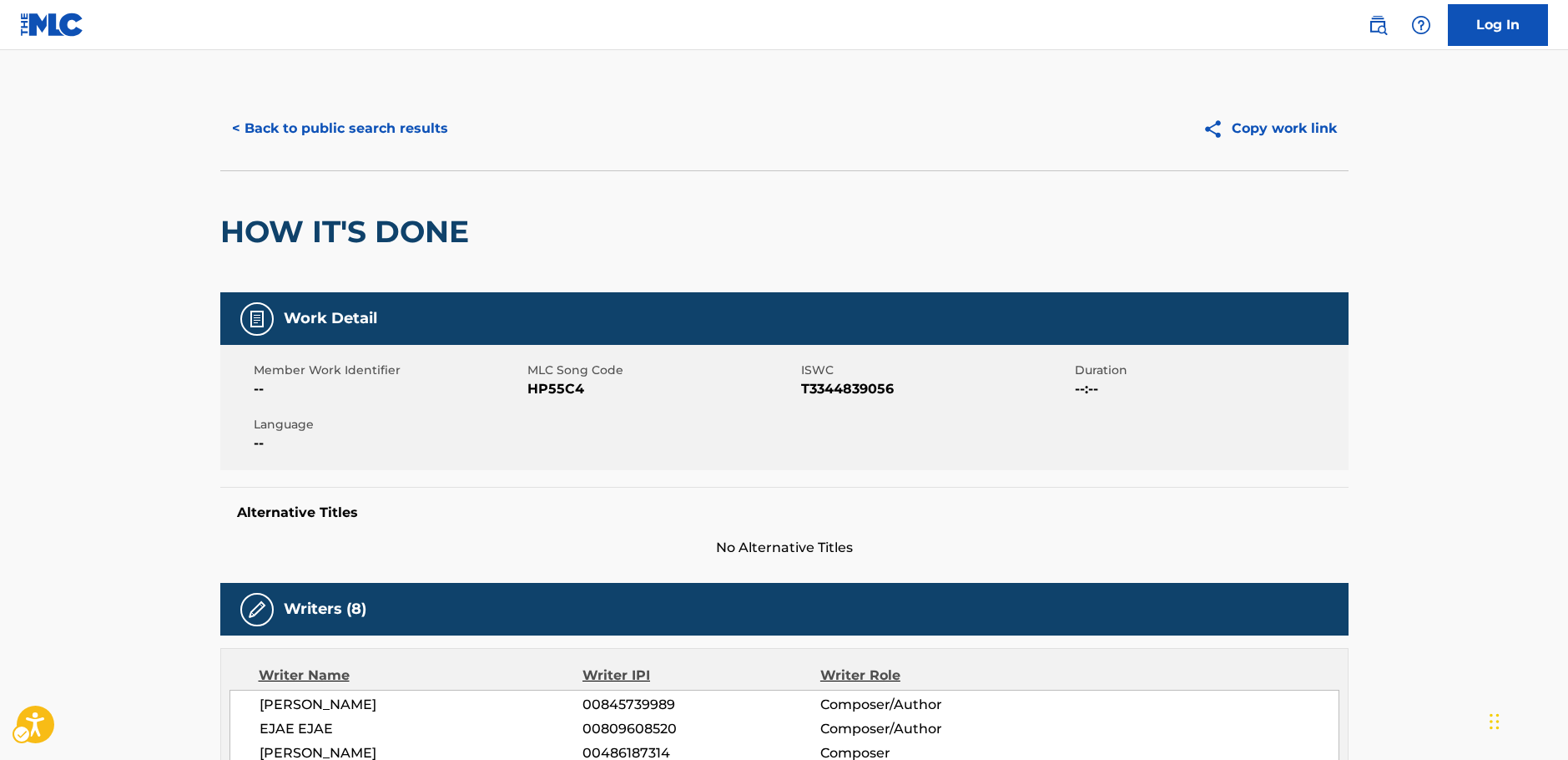
scroll to position [0, 0]
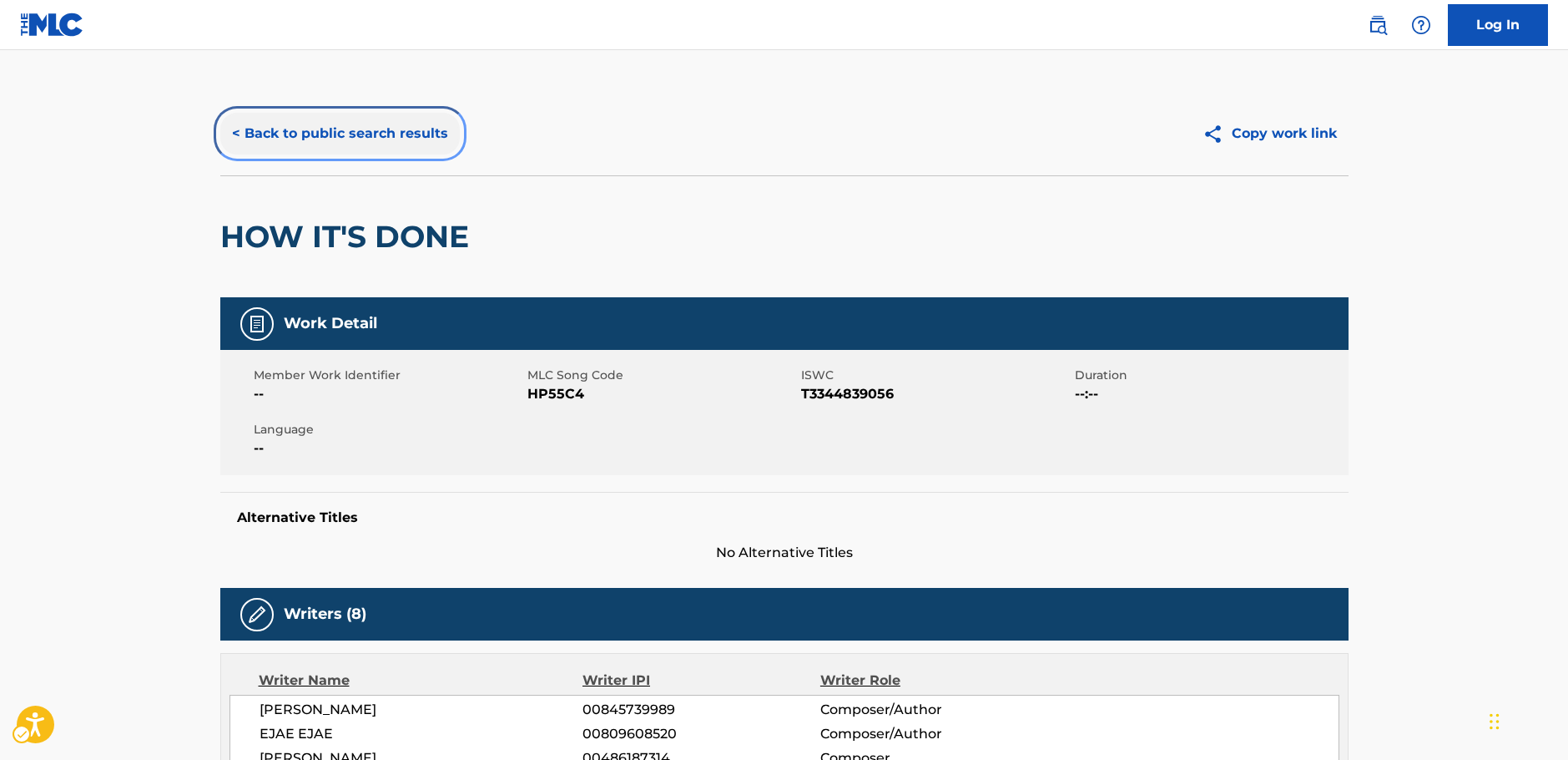
click at [426, 141] on button "< Back to public search results" at bounding box center [340, 133] width 239 height 42
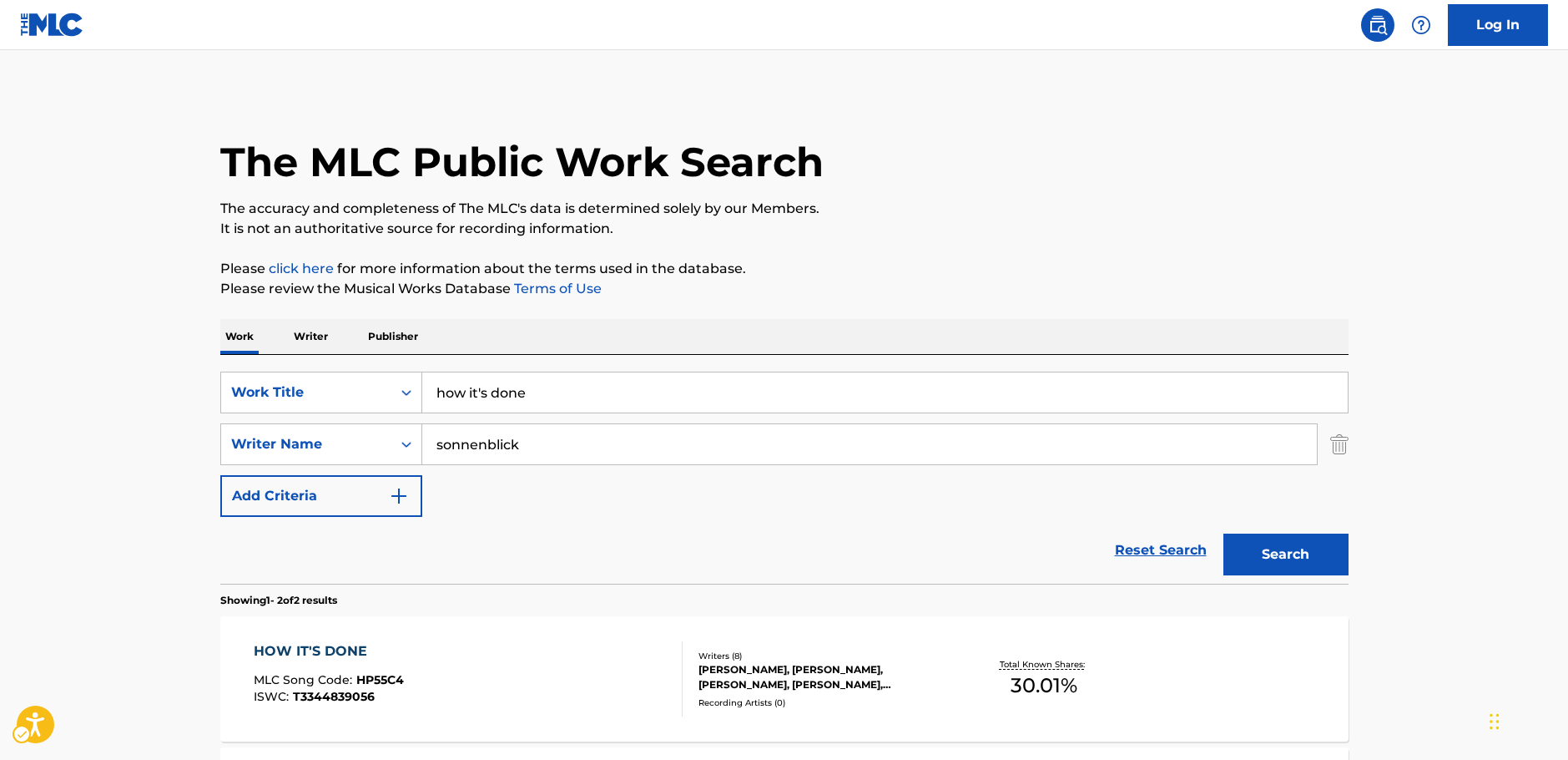
scroll to position [185, 0]
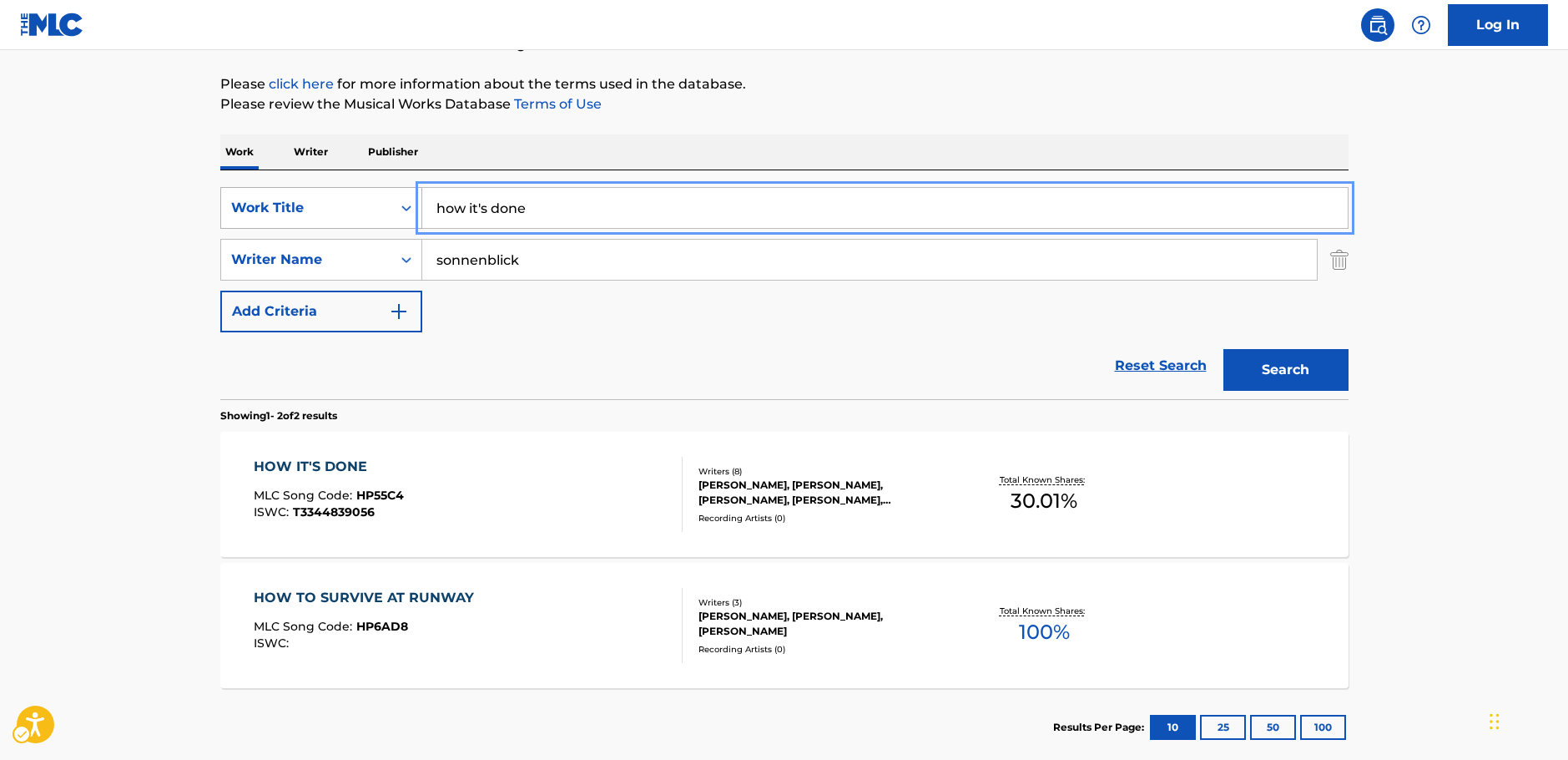
drag, startPoint x: 501, startPoint y: 208, endPoint x: 365, endPoint y: 209, distance: 136.0
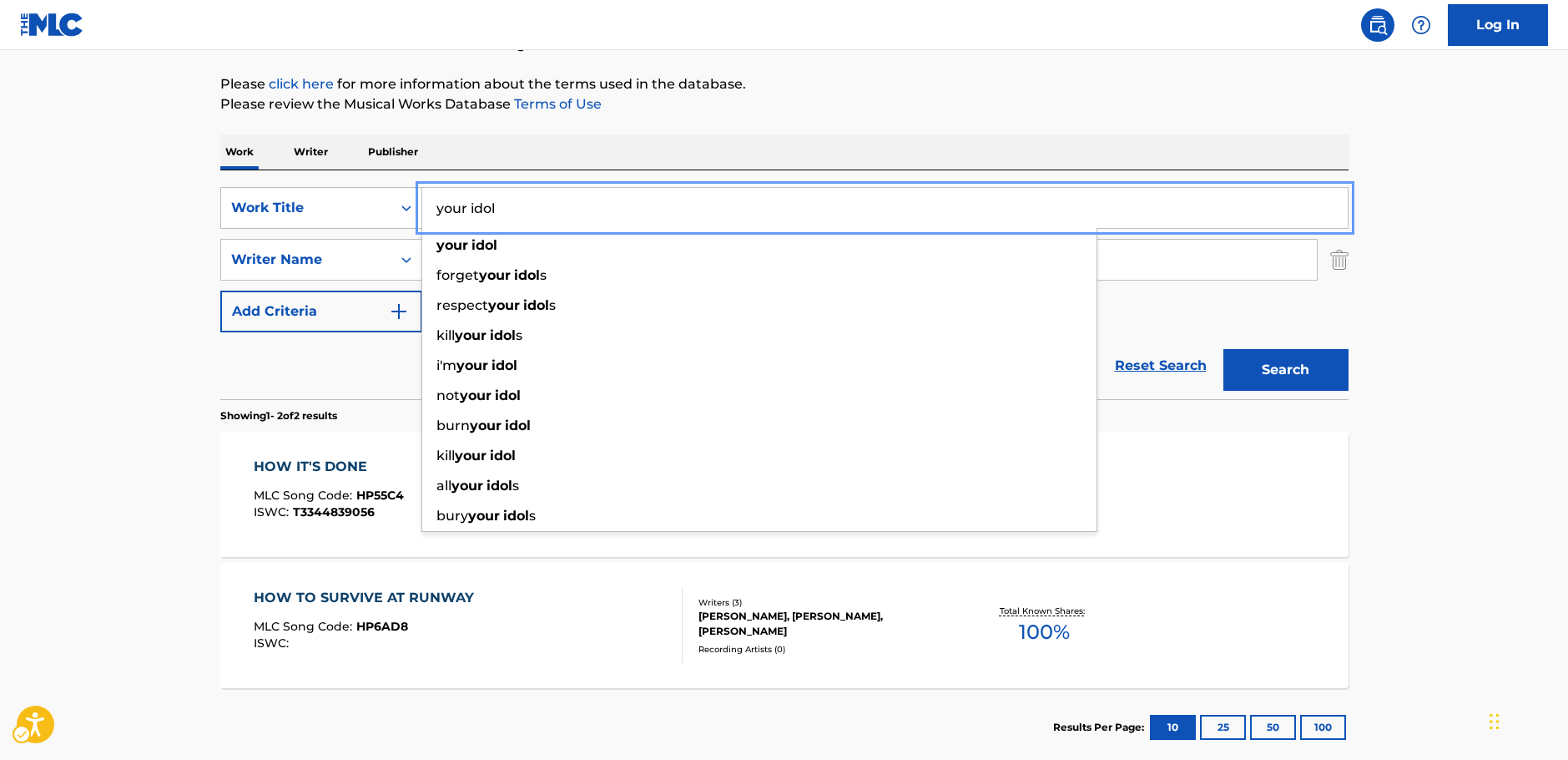
type input "your idol"
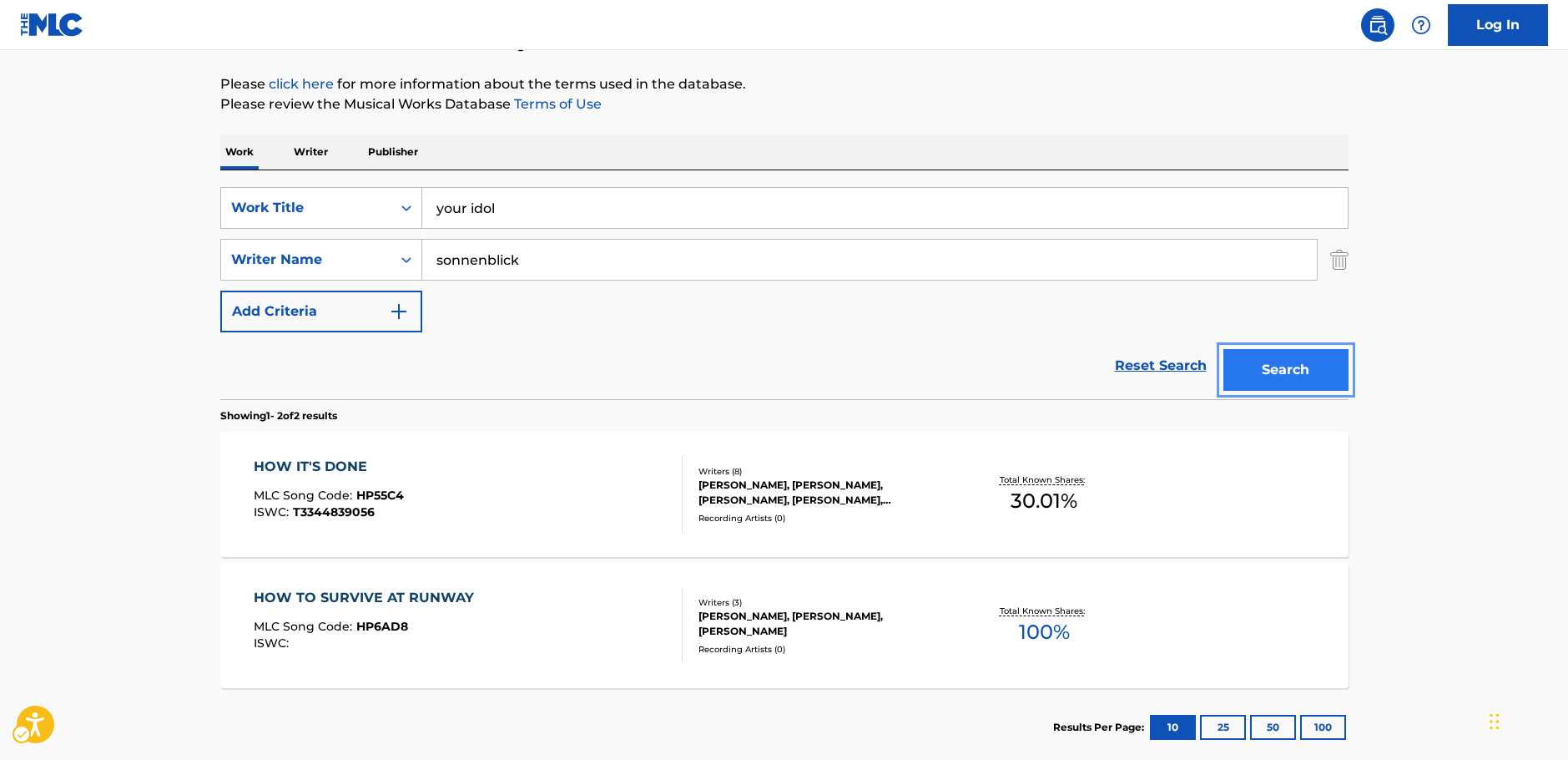
click at [1335, 379] on button "Search" at bounding box center [1285, 370] width 125 height 42
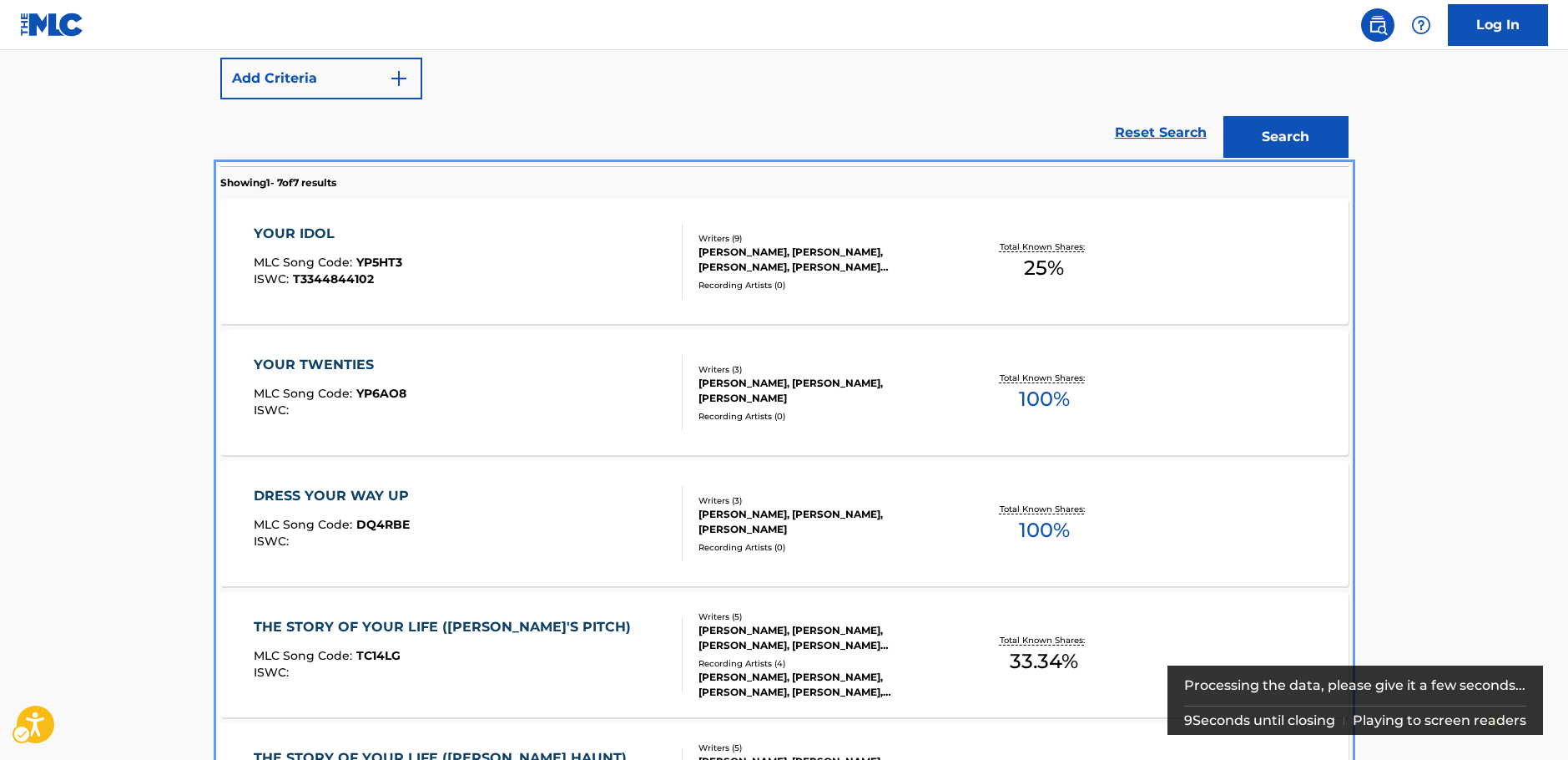
scroll to position [417, 0]
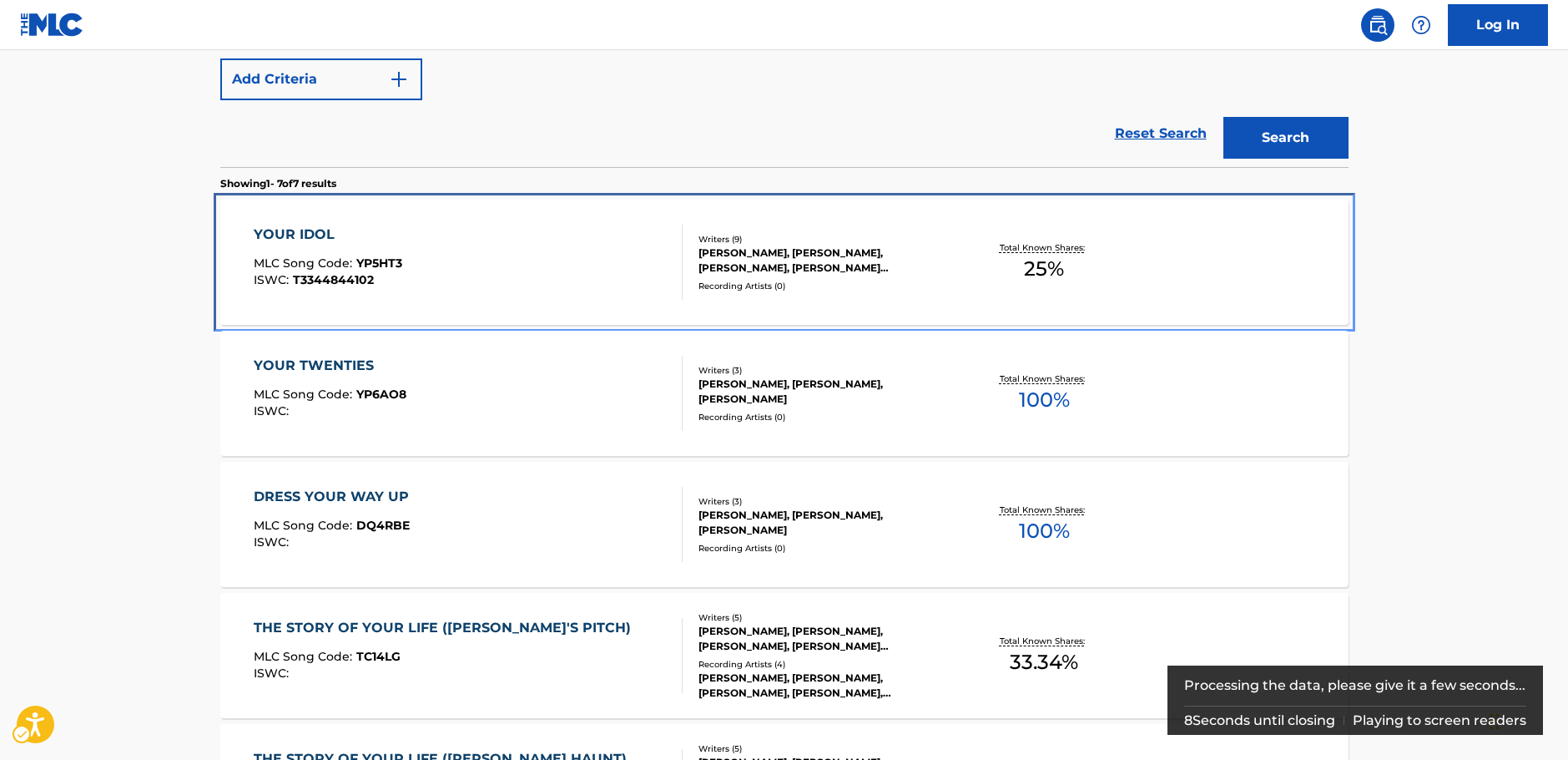
click at [455, 266] on div "YOUR IDOL MLC Song Code : YP5HT3 ISWC : T3344844102" at bounding box center [468, 262] width 429 height 75
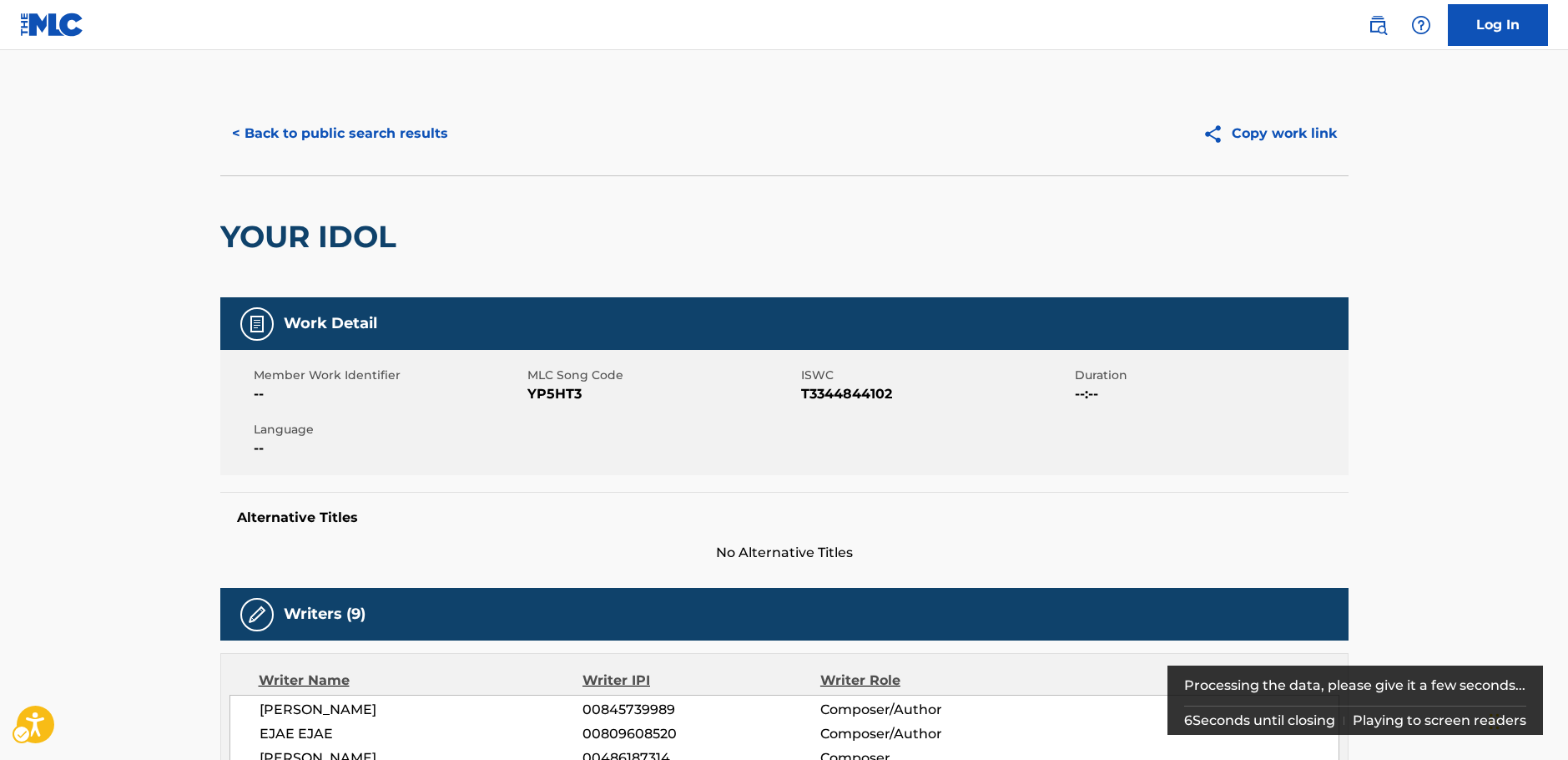
click at [557, 395] on span "MLC Song Code - YP5HT3" at bounding box center [662, 394] width 270 height 20
click at [856, 393] on span "ISWC - T3344844102" at bounding box center [936, 394] width 270 height 20
copy span "T3344844102"
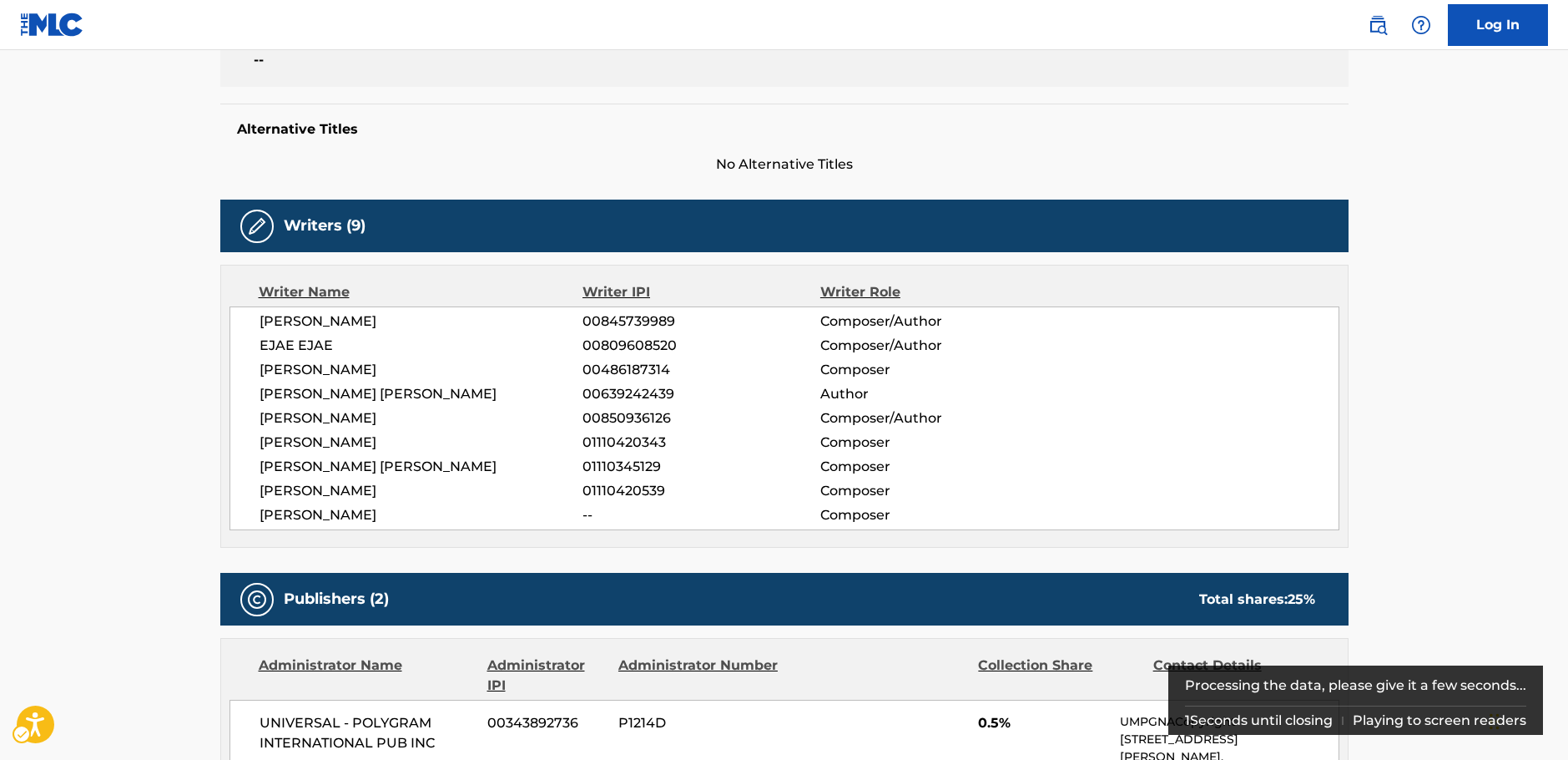
scroll to position [417, 0]
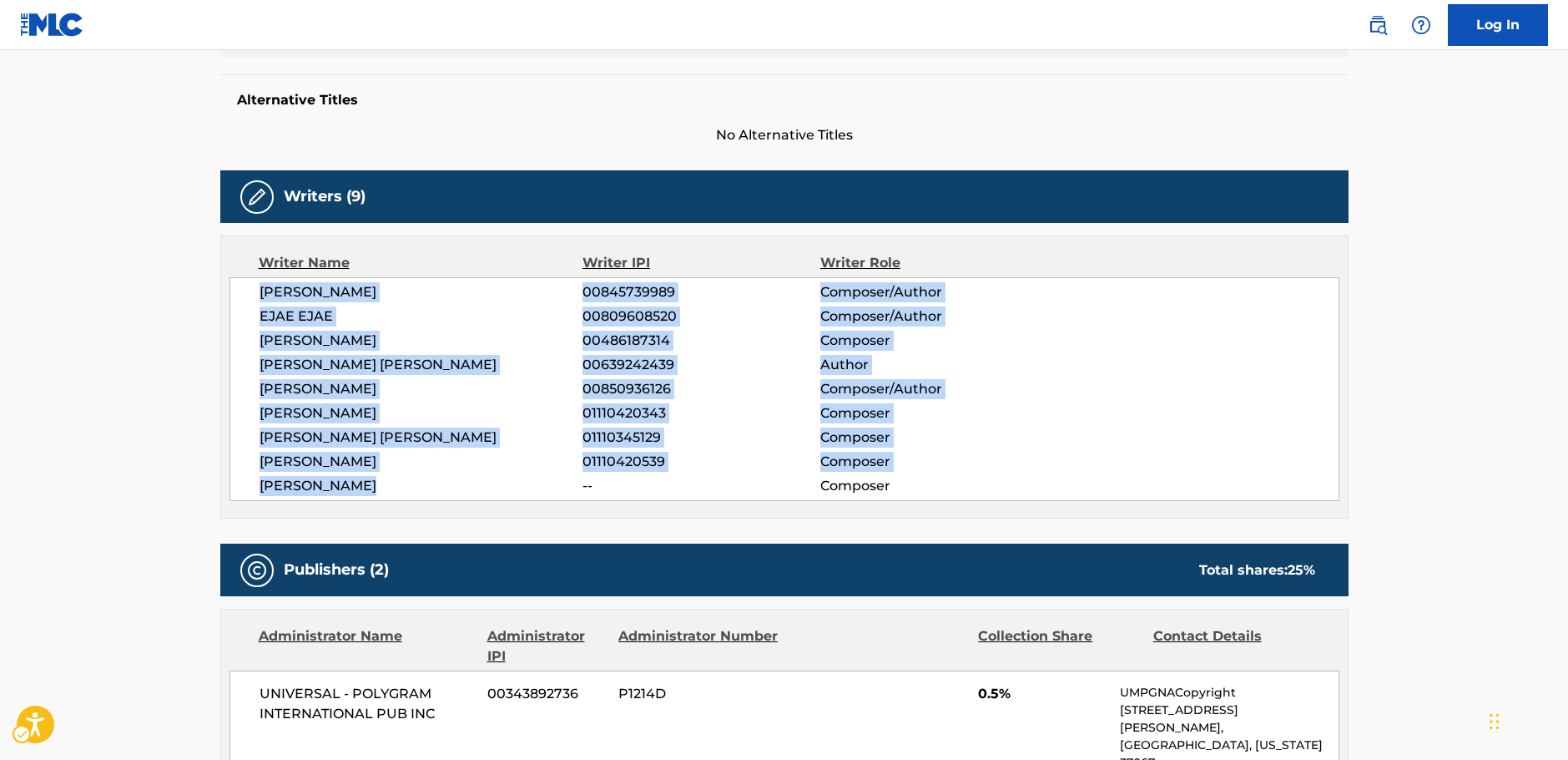
drag, startPoint x: 405, startPoint y: 484, endPoint x: 232, endPoint y: 287, distance: 262.2
click at [232, 287] on div "[PERSON_NAME] 00845739989 Composer/Author EJAE EJAE 00809608520 Composer/Author…" at bounding box center [784, 388] width 1111 height 223
copy div "[PERSON_NAME] 00845739989 Composer/Author EJAE EJAE 00809608520 Composer/Author…"
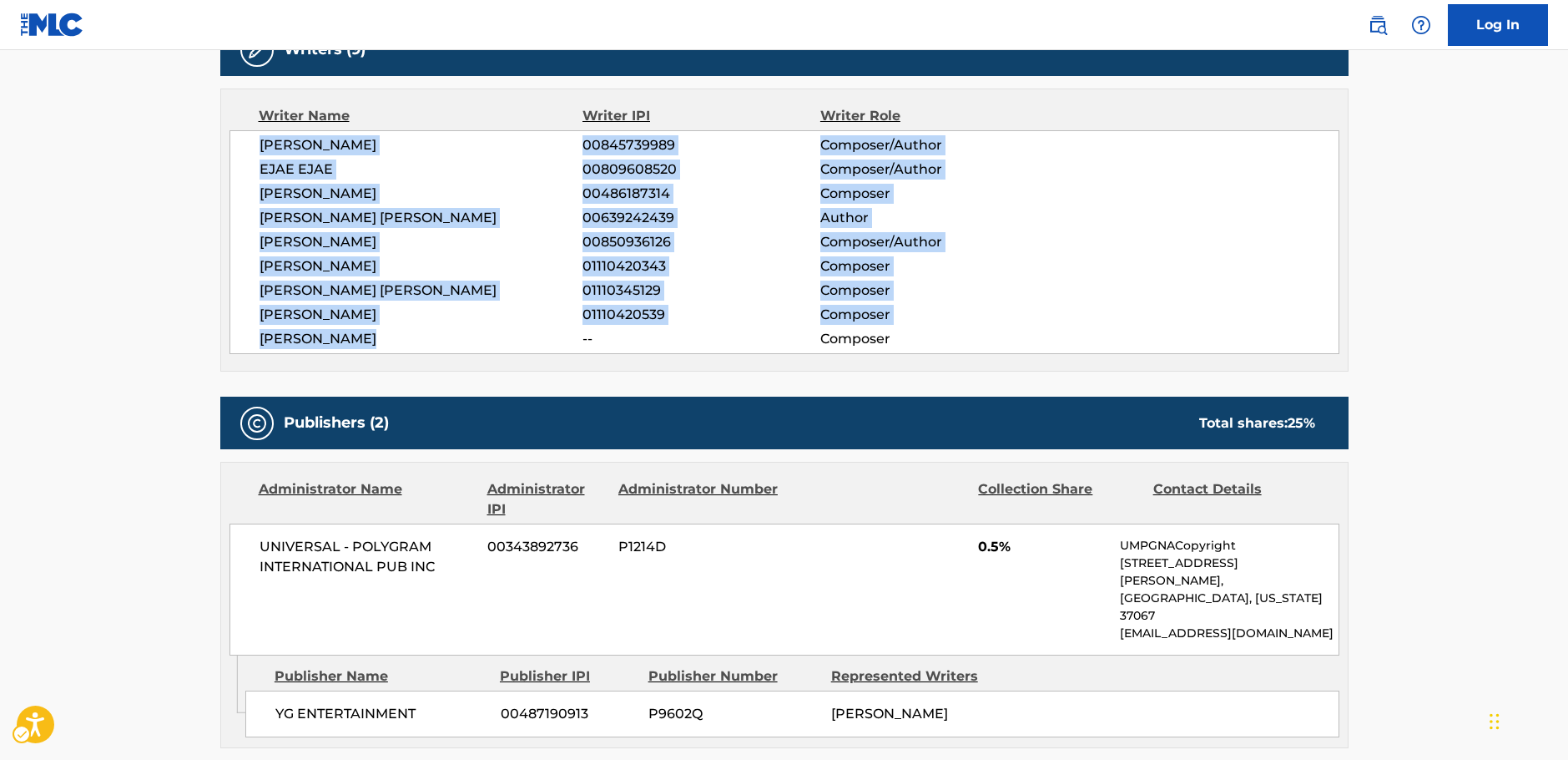
scroll to position [751, 0]
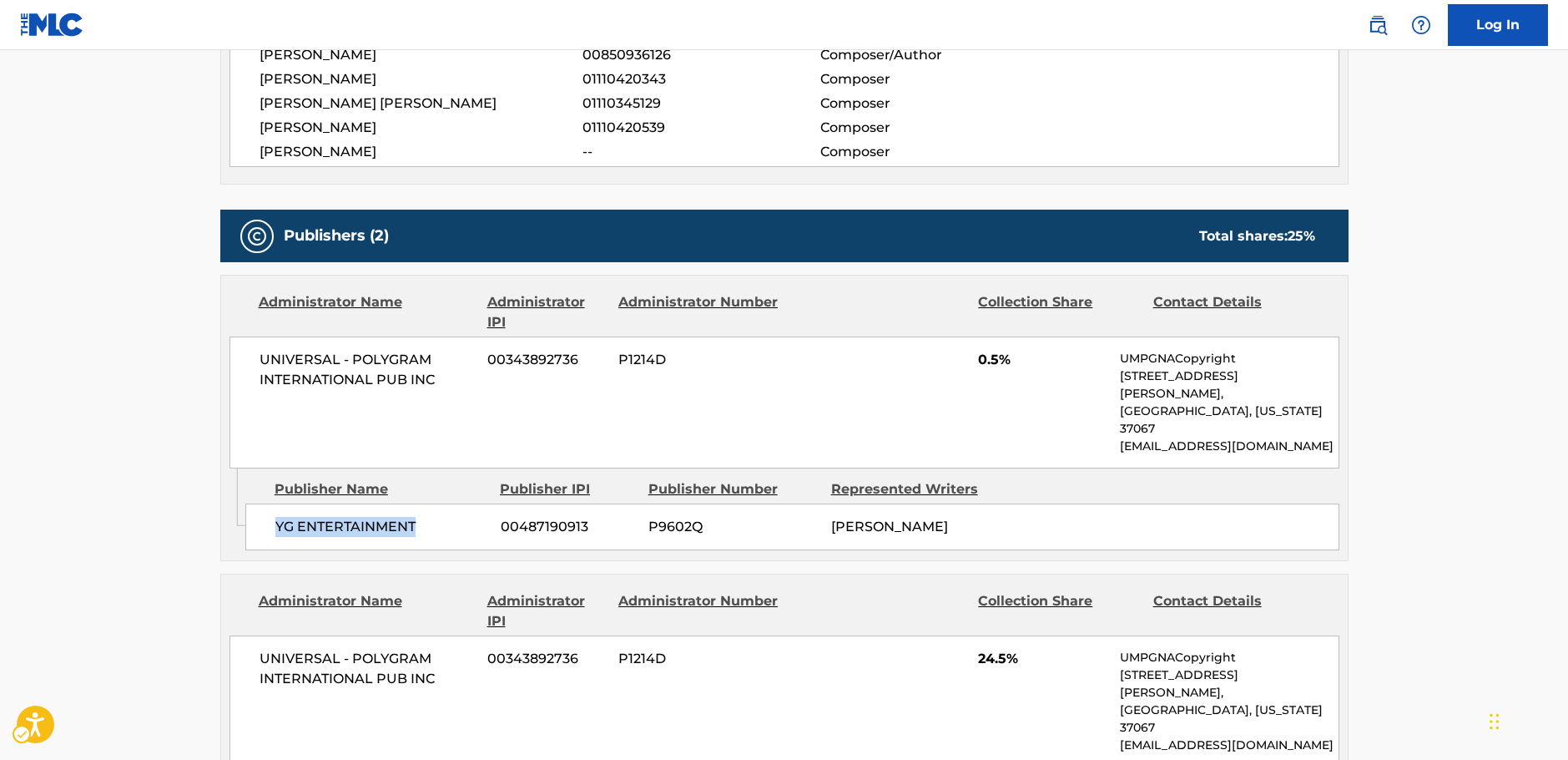
drag, startPoint x: 430, startPoint y: 486, endPoint x: 276, endPoint y: 489, distance: 154.0
click at [276, 517] on span "YG ENTERTAINMENT" at bounding box center [381, 527] width 212 height 20
copy span "YG ENTERTAINMENT"
drag, startPoint x: 456, startPoint y: 383, endPoint x: 230, endPoint y: 360, distance: 227.2
click at [230, 360] on div "UNIVERSAL - POLYGRAM INTERNATIONAL PUB INC 00343892736 P1214D 0.5% UMPGNACopyri…" at bounding box center [784, 401] width 1111 height 131
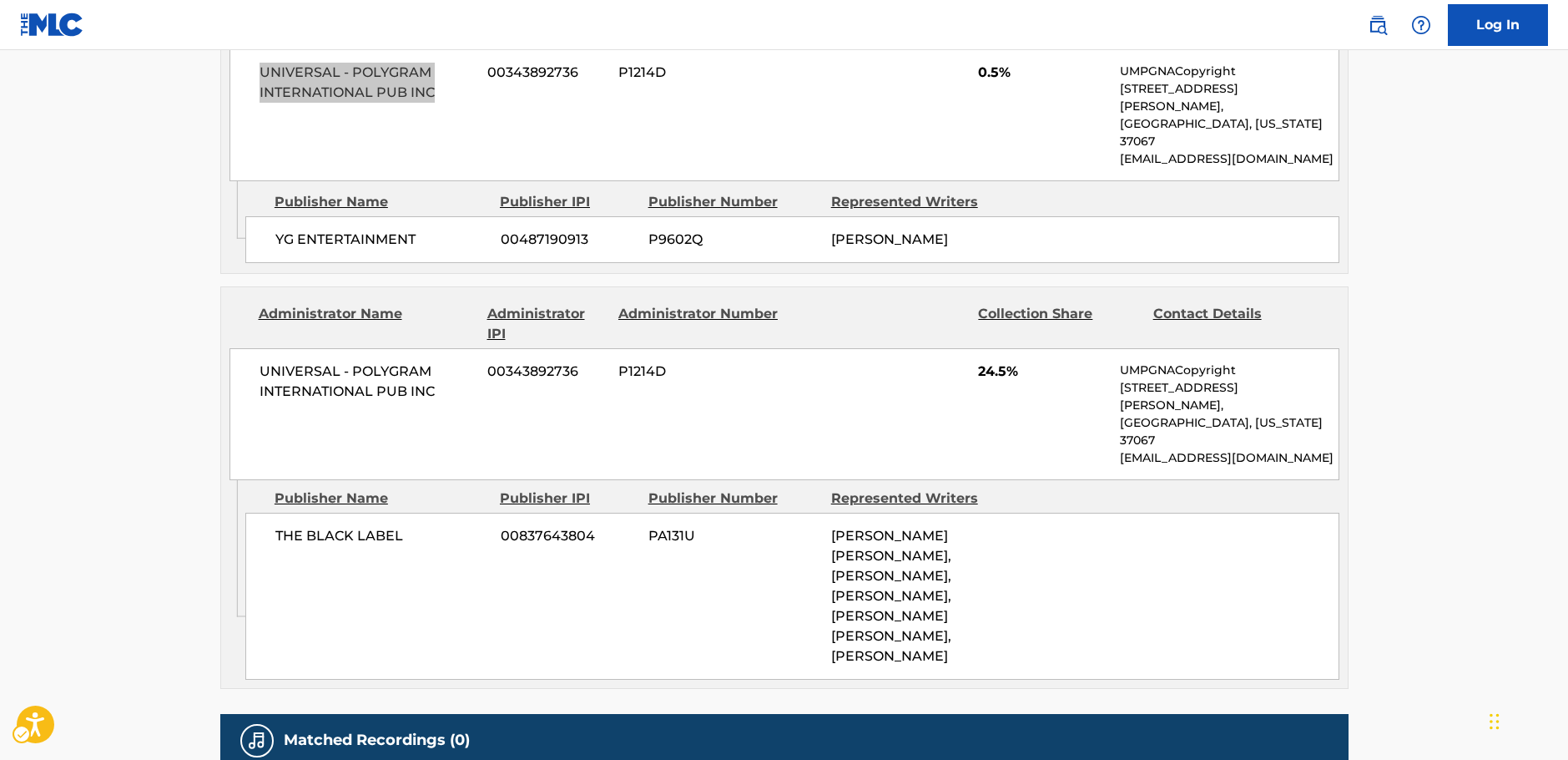
scroll to position [1085, 0]
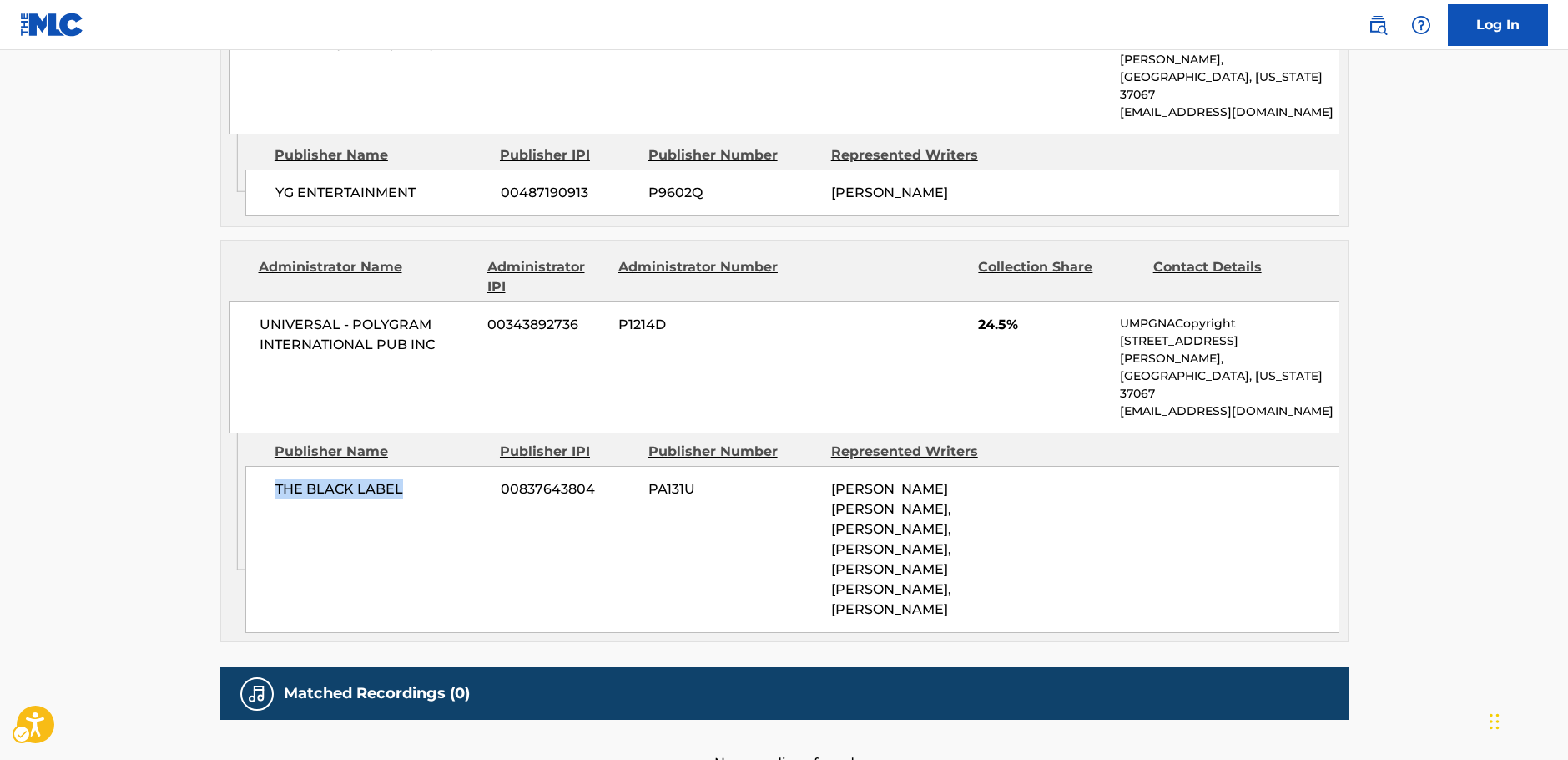
drag, startPoint x: 322, startPoint y: 437, endPoint x: 266, endPoint y: 433, distance: 56.1
click at [266, 465] on div "THE BLACK LABEL 00837643804 PA131U [PERSON_NAME] [PERSON_NAME], [PERSON_NAME], …" at bounding box center [791, 549] width 1094 height 167
drag, startPoint x: 428, startPoint y: 310, endPoint x: 4, endPoint y: 352, distance: 426.1
click at [255, 301] on div "UNIVERSAL - POLYGRAM INTERNATIONAL PUB INC 00343892736 P1214D 24.5% UMPGNACopyr…" at bounding box center [784, 367] width 1111 height 131
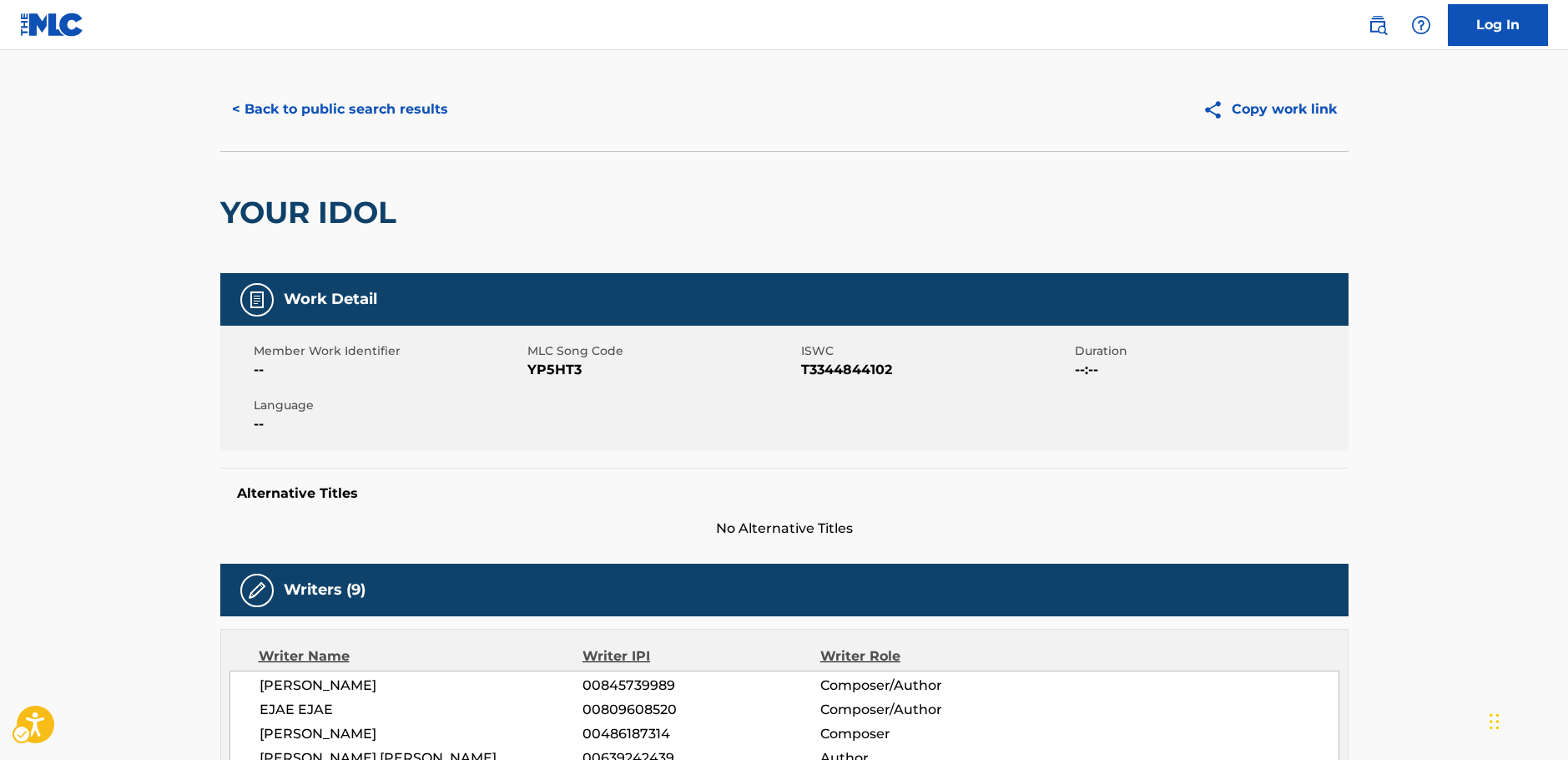
scroll to position [0, 0]
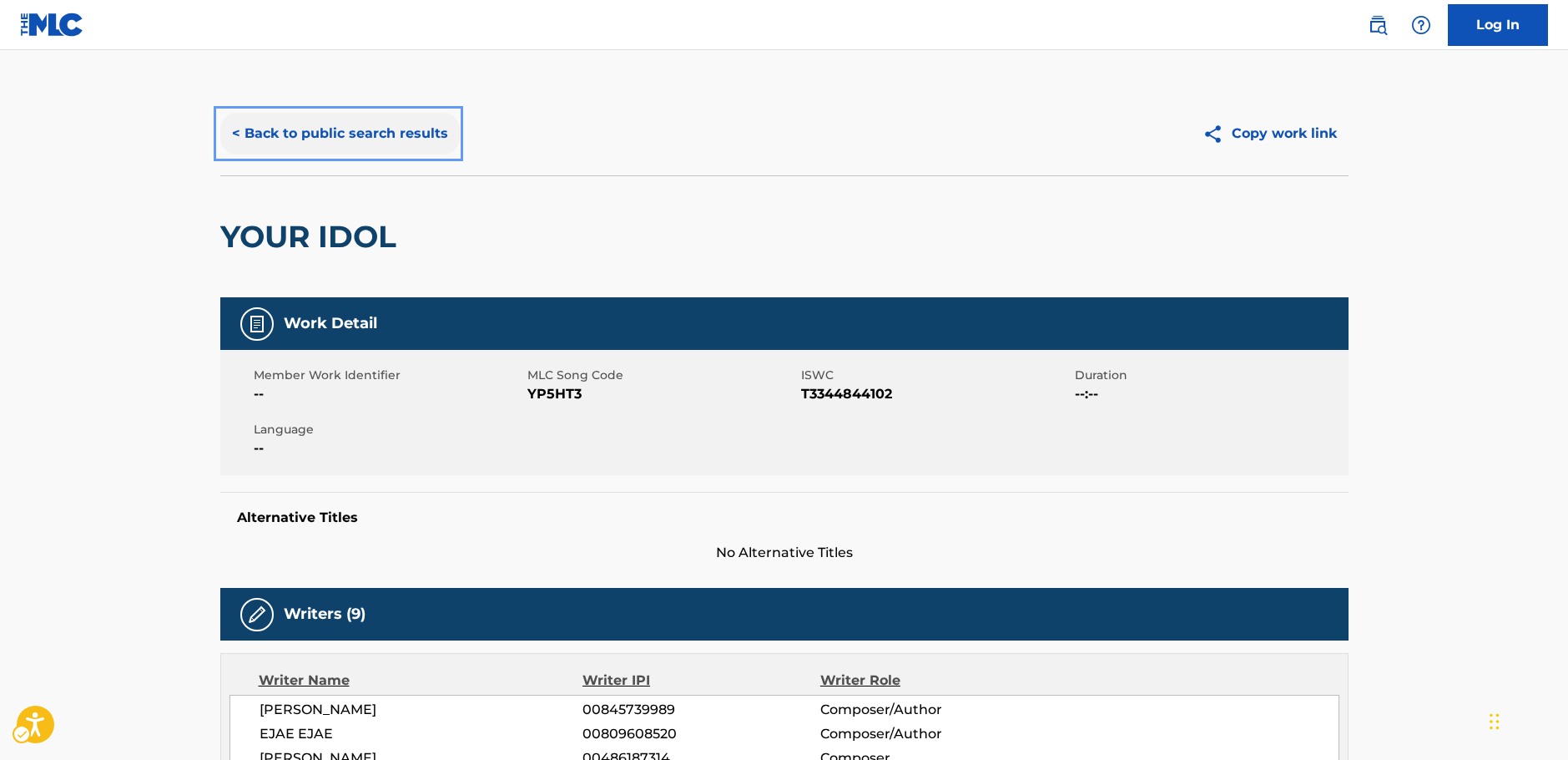
click at [393, 148] on button "< Back to public search results" at bounding box center [340, 133] width 239 height 42
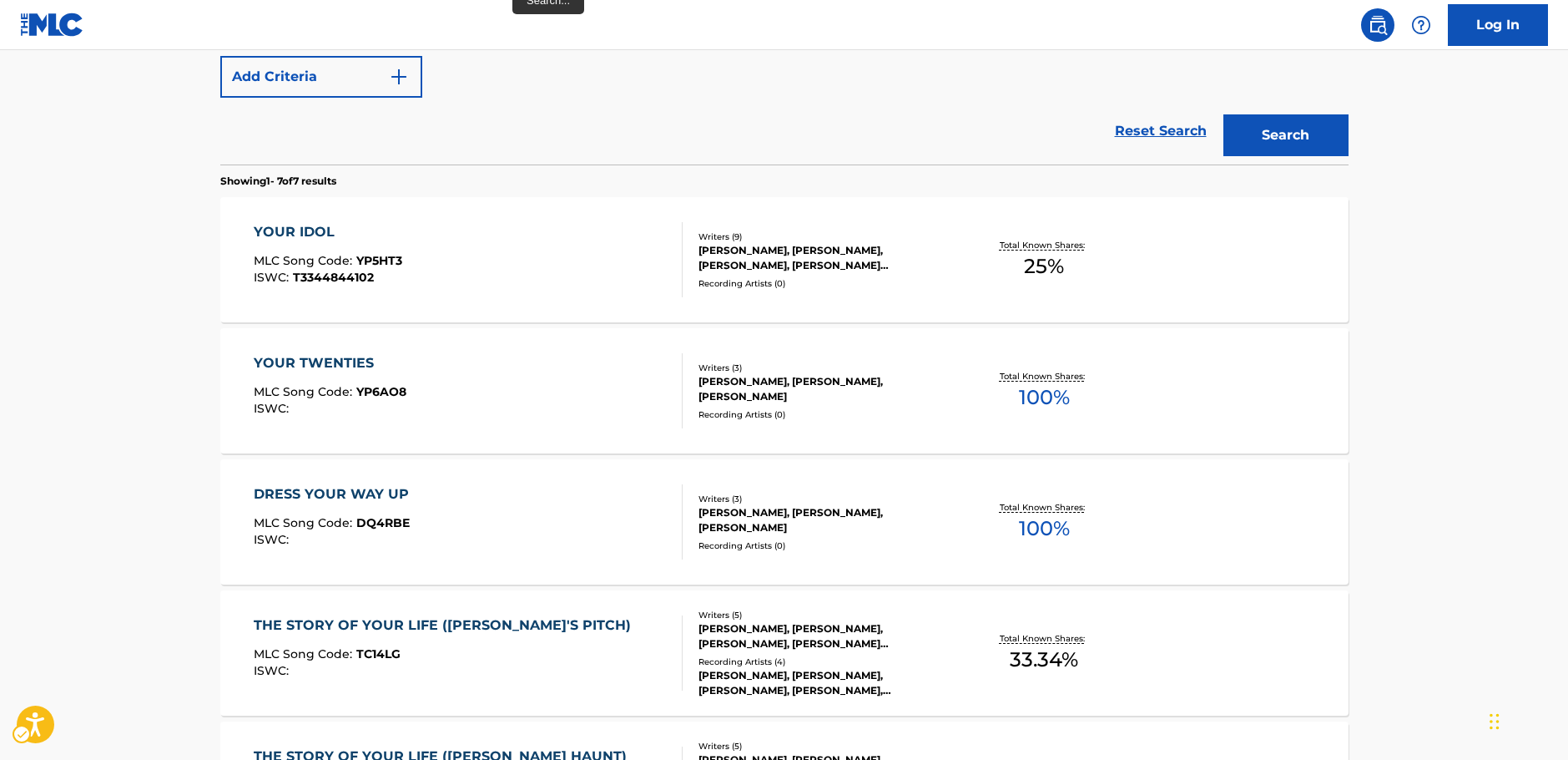
scroll to position [94, 0]
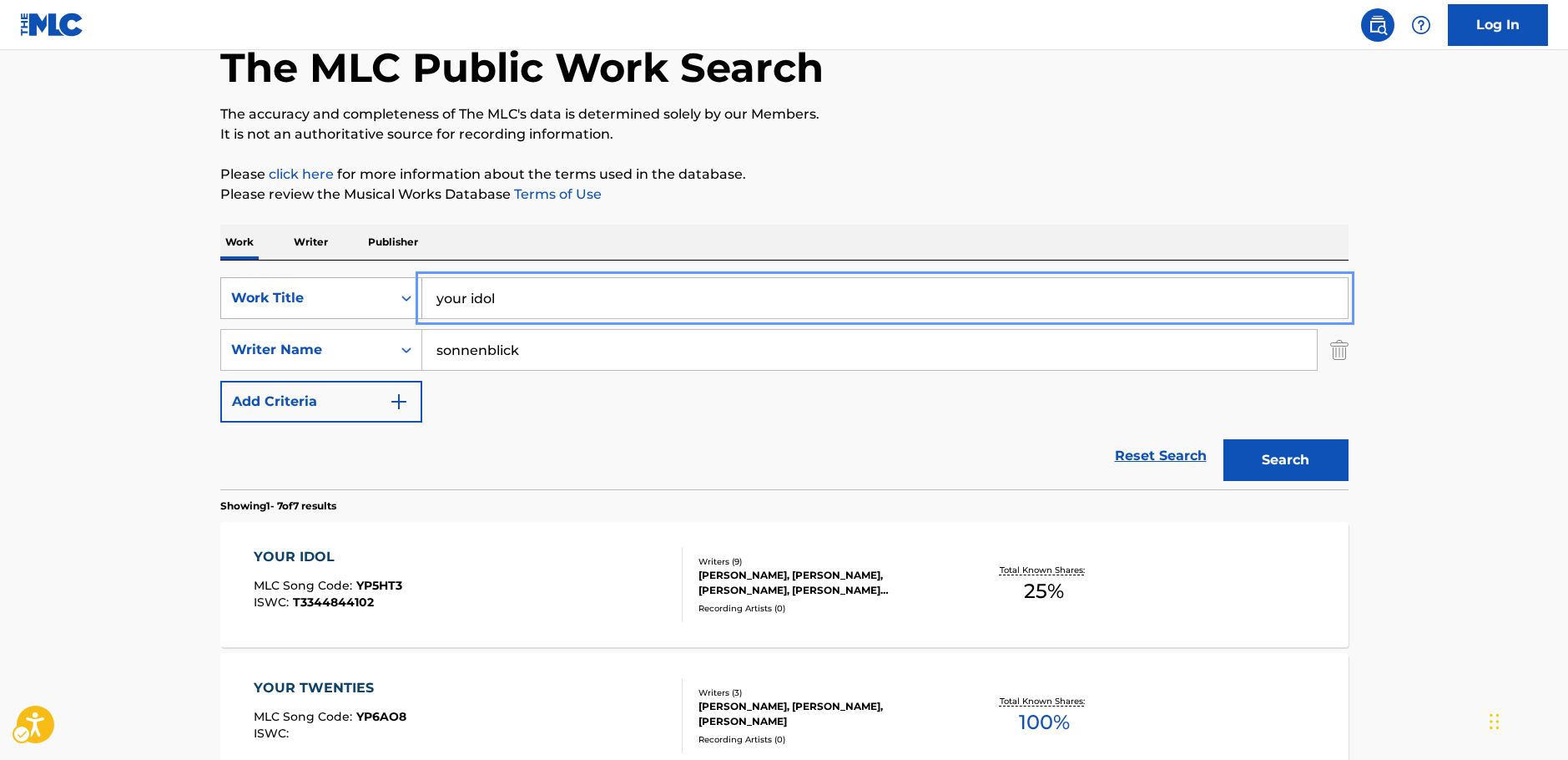
drag, startPoint x: 368, startPoint y: 291, endPoint x: 301, endPoint y: 296, distance: 67.2
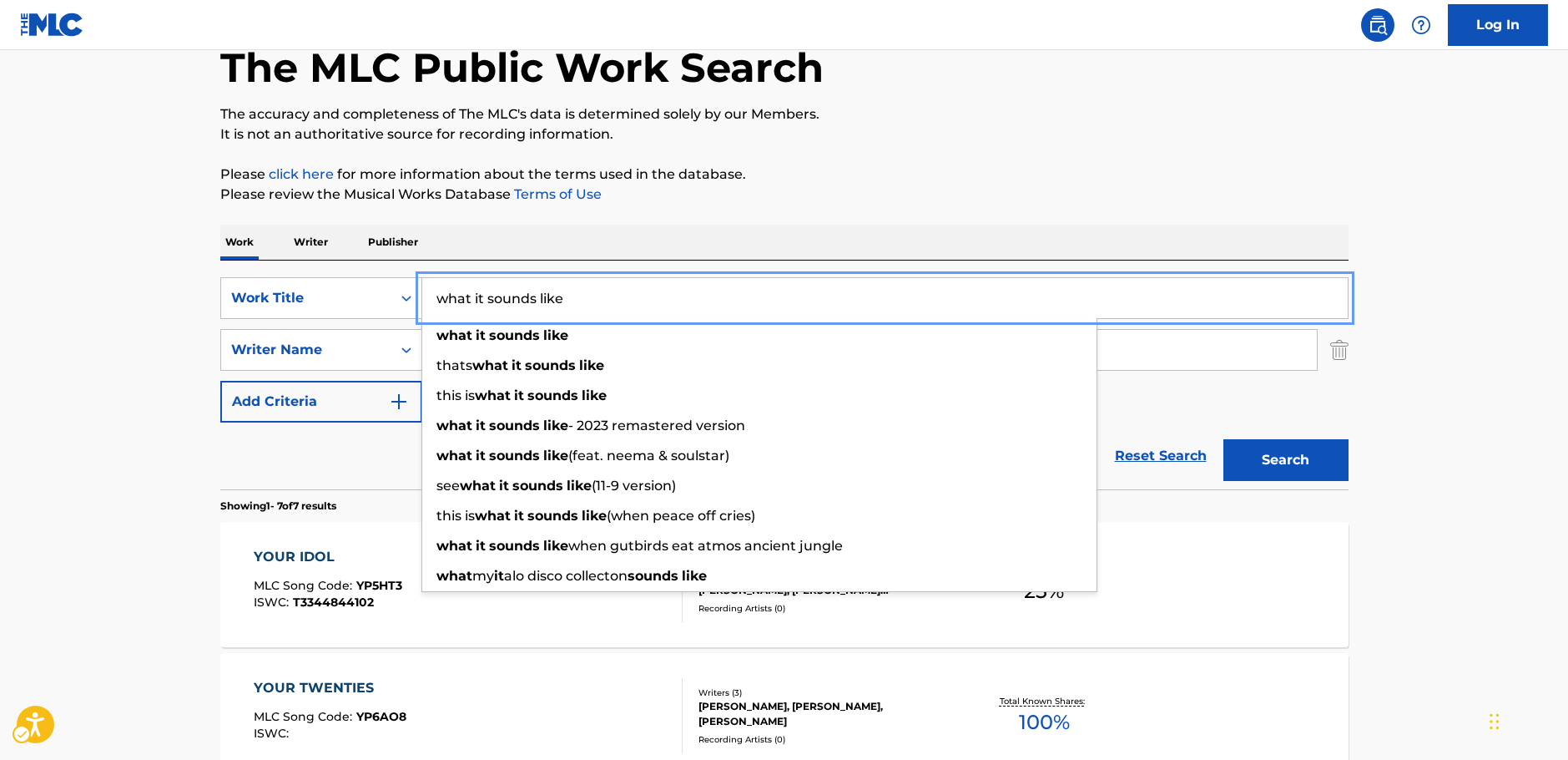
type input "what it sounds like"
click at [1306, 465] on button "Search" at bounding box center [1285, 460] width 125 height 42
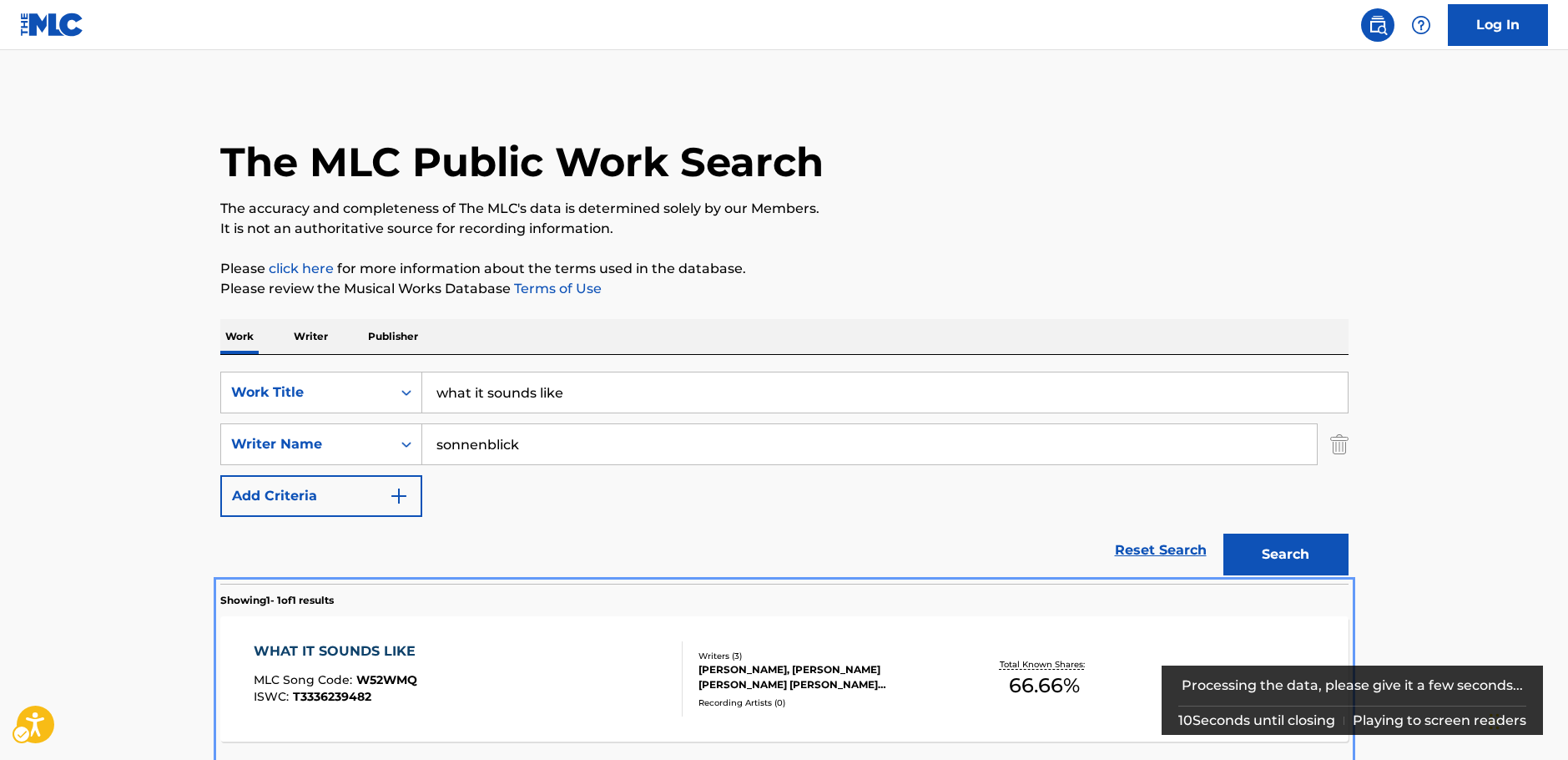
scroll to position [60, 0]
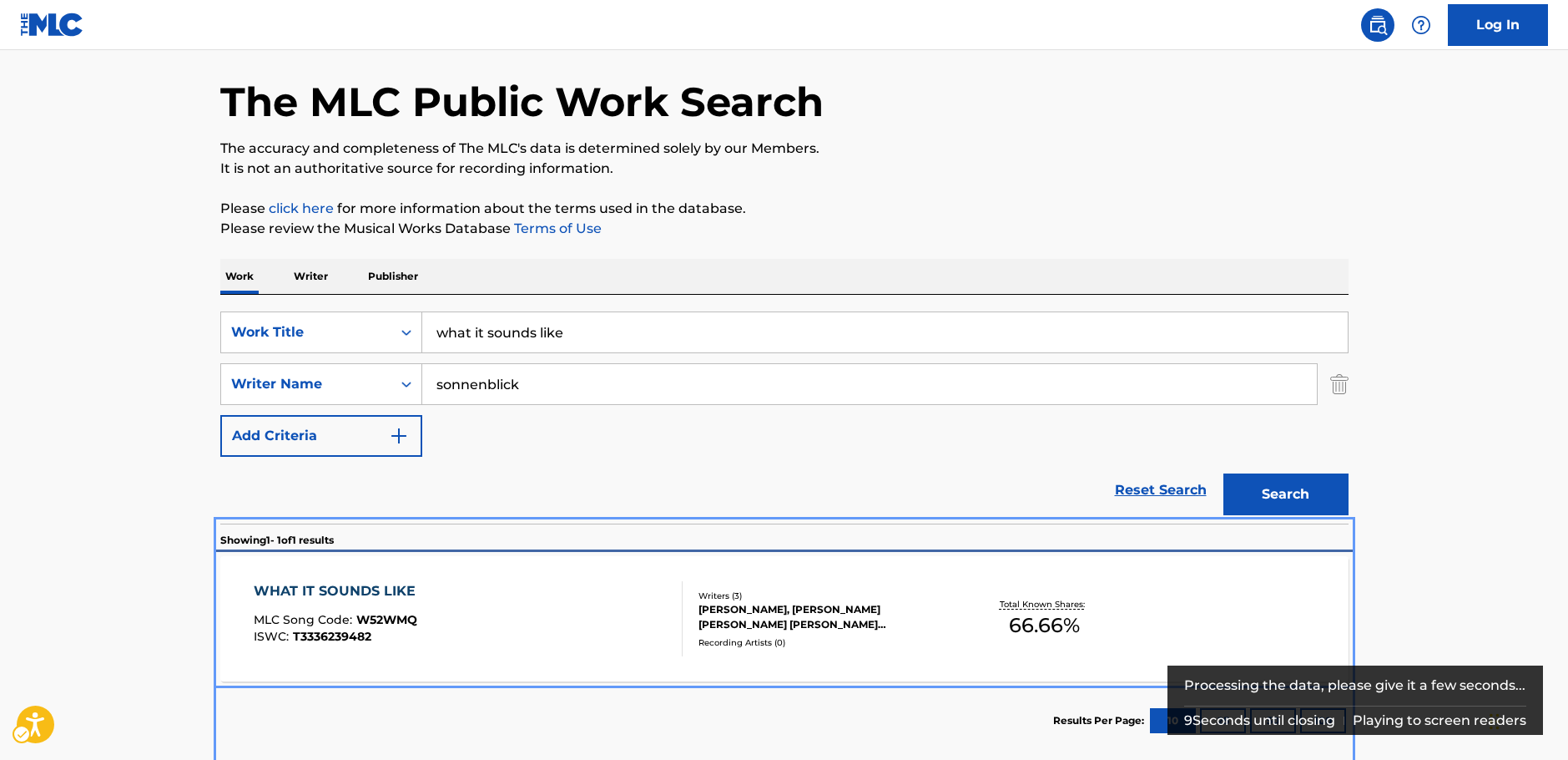
click at [541, 608] on div "WHAT IT SOUNDS LIKE MLC Song Code : W52WMQ ISWC : T3336239482" at bounding box center [468, 619] width 429 height 75
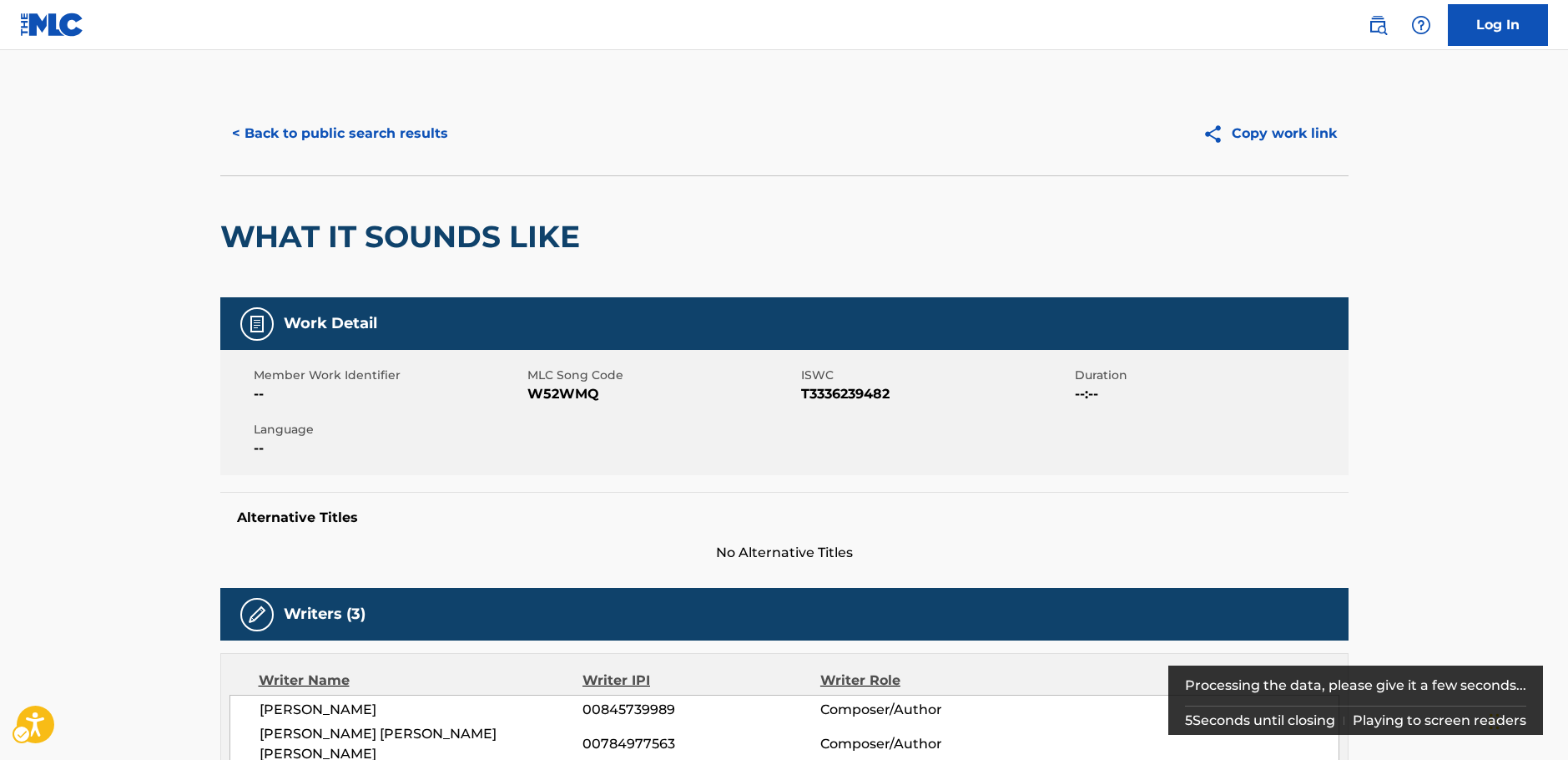
click at [549, 395] on span "MLC Song Code - W52WMQ" at bounding box center [662, 394] width 270 height 20
click at [870, 393] on span "ISWC - T3336239482" at bounding box center [936, 394] width 270 height 20
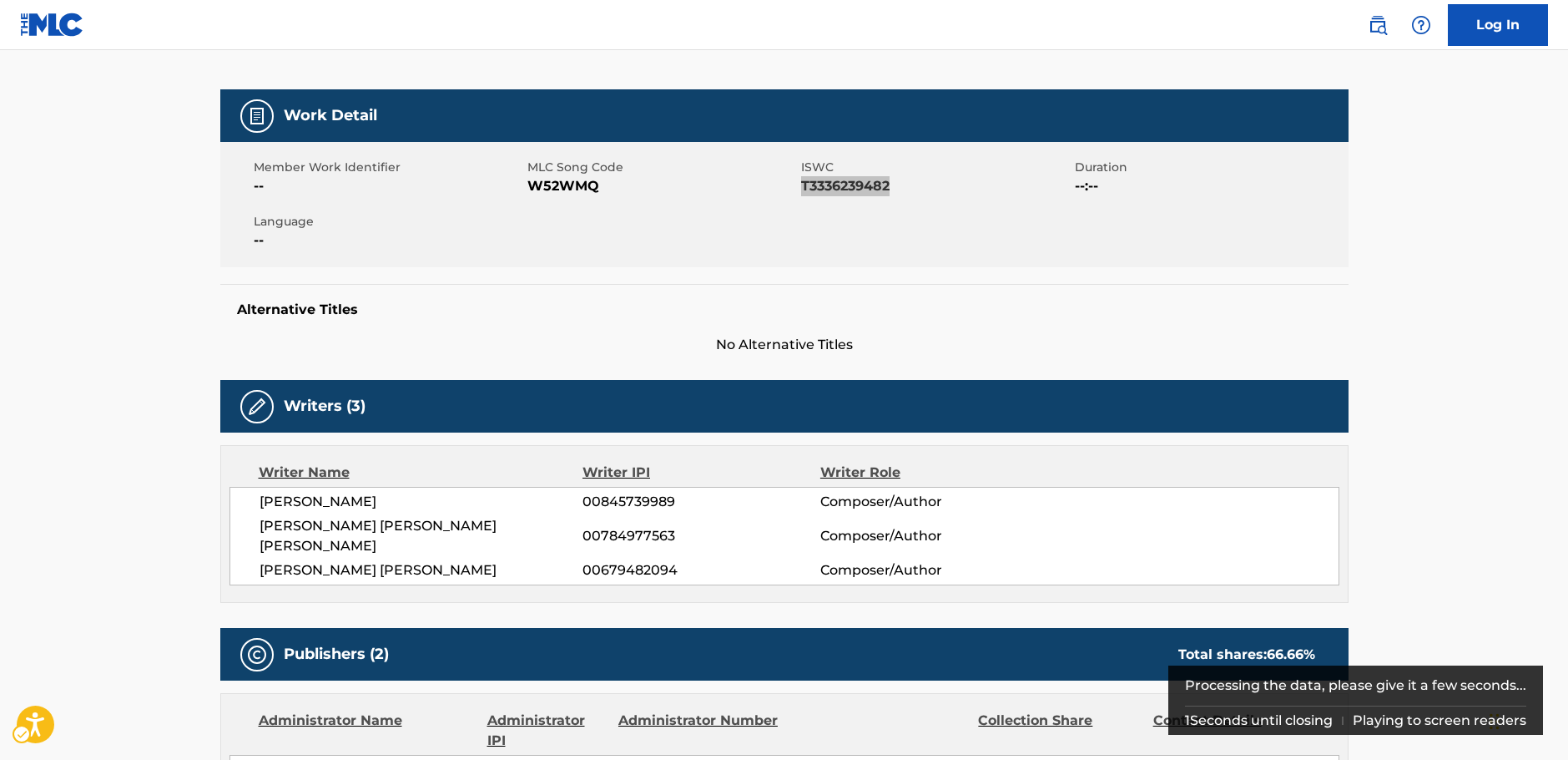
scroll to position [250, 0]
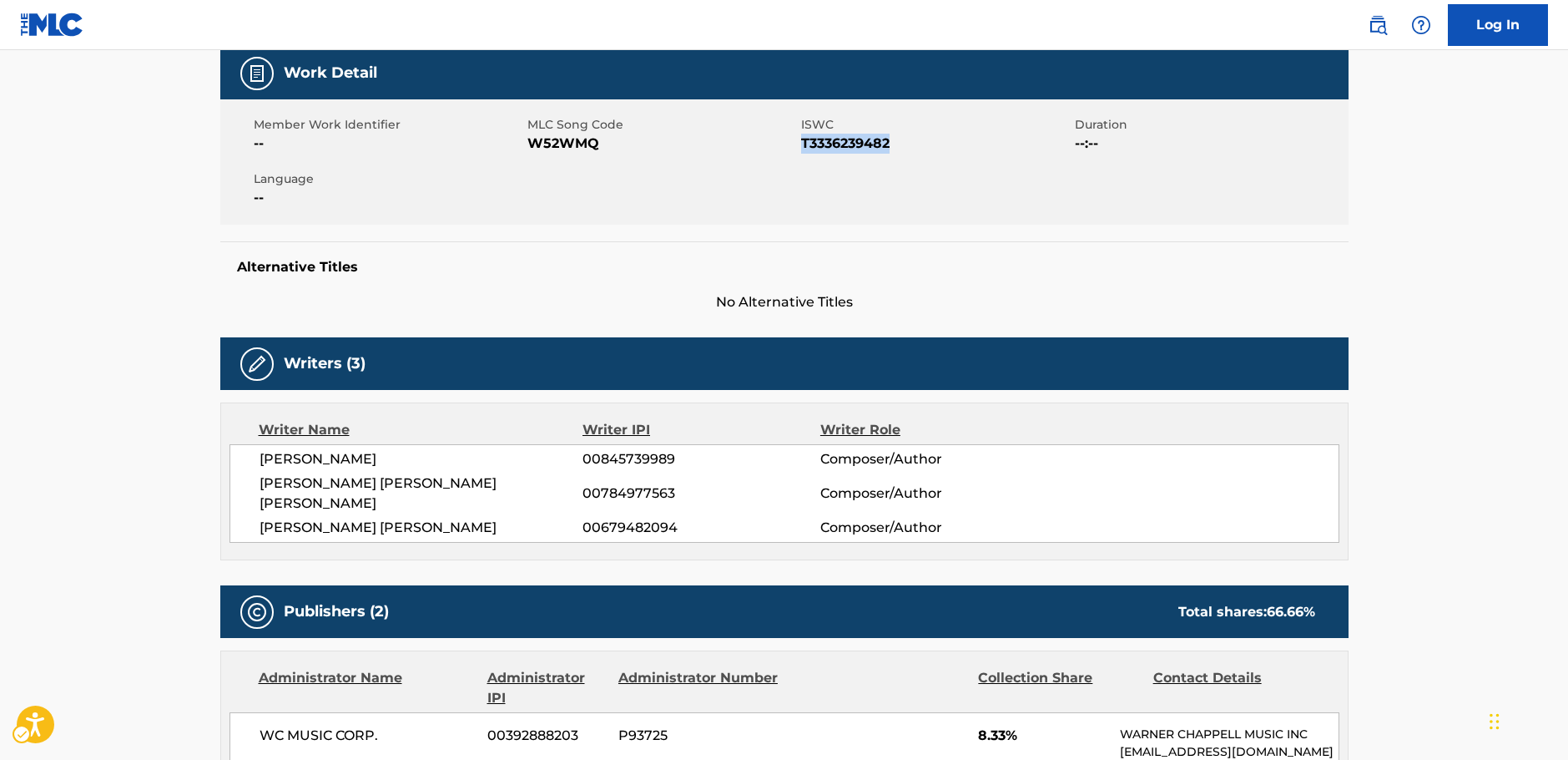
drag, startPoint x: 351, startPoint y: 529, endPoint x: 238, endPoint y: 451, distance: 137.3
click at [238, 451] on div "[PERSON_NAME] 00845739989 Composer/Author [PERSON_NAME] [PERSON_NAME] [PERSON_N…" at bounding box center [784, 493] width 1111 height 99
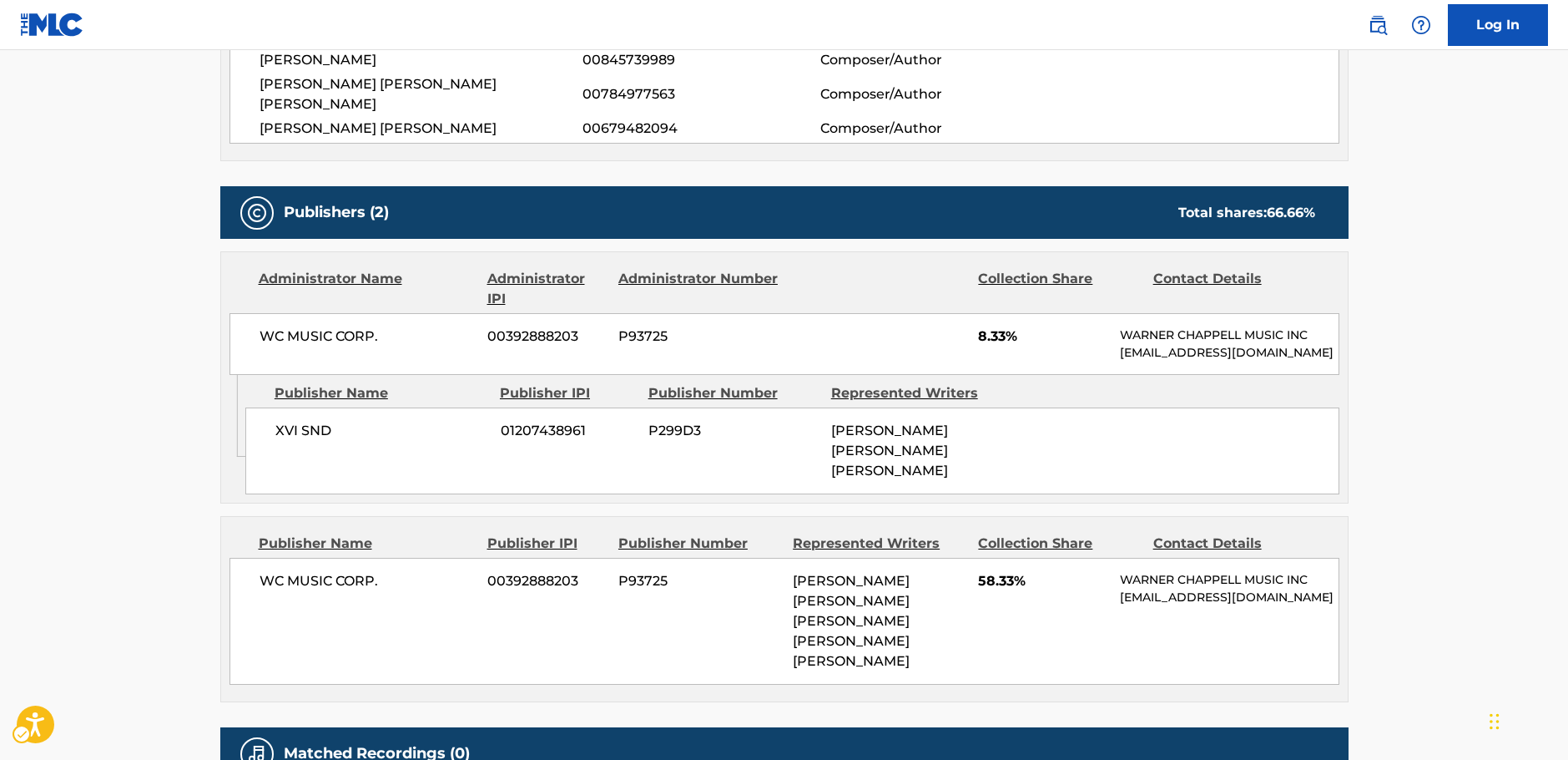
scroll to position [668, 0]
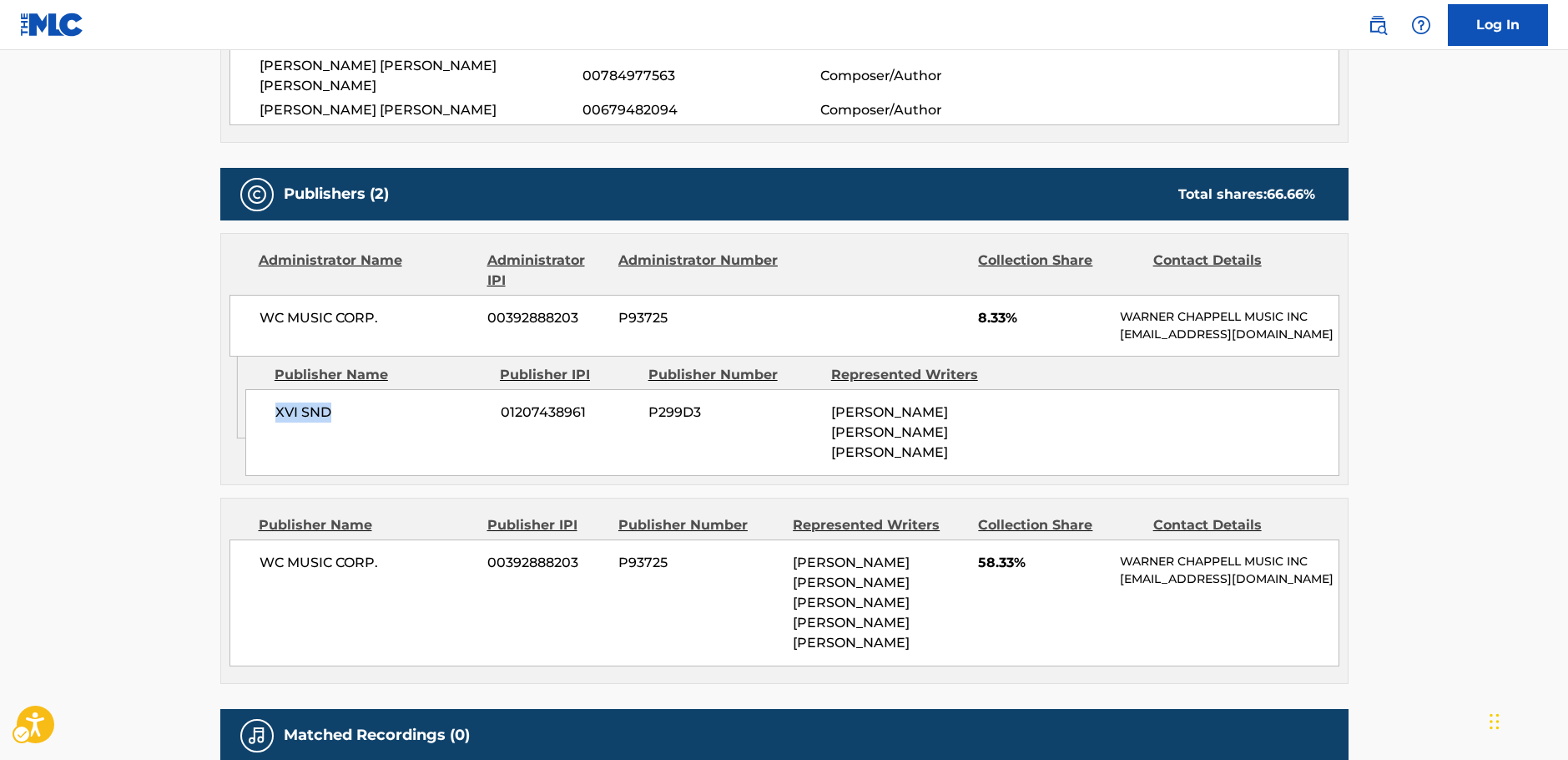
drag, startPoint x: 366, startPoint y: 436, endPoint x: 266, endPoint y: 438, distance: 100.0
click at [266, 438] on div "XVI SND 01207438961 P299D3 [PERSON_NAME] [PERSON_NAME] [PERSON_NAME]" at bounding box center [791, 433] width 1094 height 87
drag, startPoint x: 303, startPoint y: 327, endPoint x: 266, endPoint y: 321, distance: 37.5
click at [266, 321] on span "WC MUSIC CORP." at bounding box center [368, 318] width 216 height 20
drag, startPoint x: 388, startPoint y: 549, endPoint x: 2, endPoint y: 579, distance: 387.2
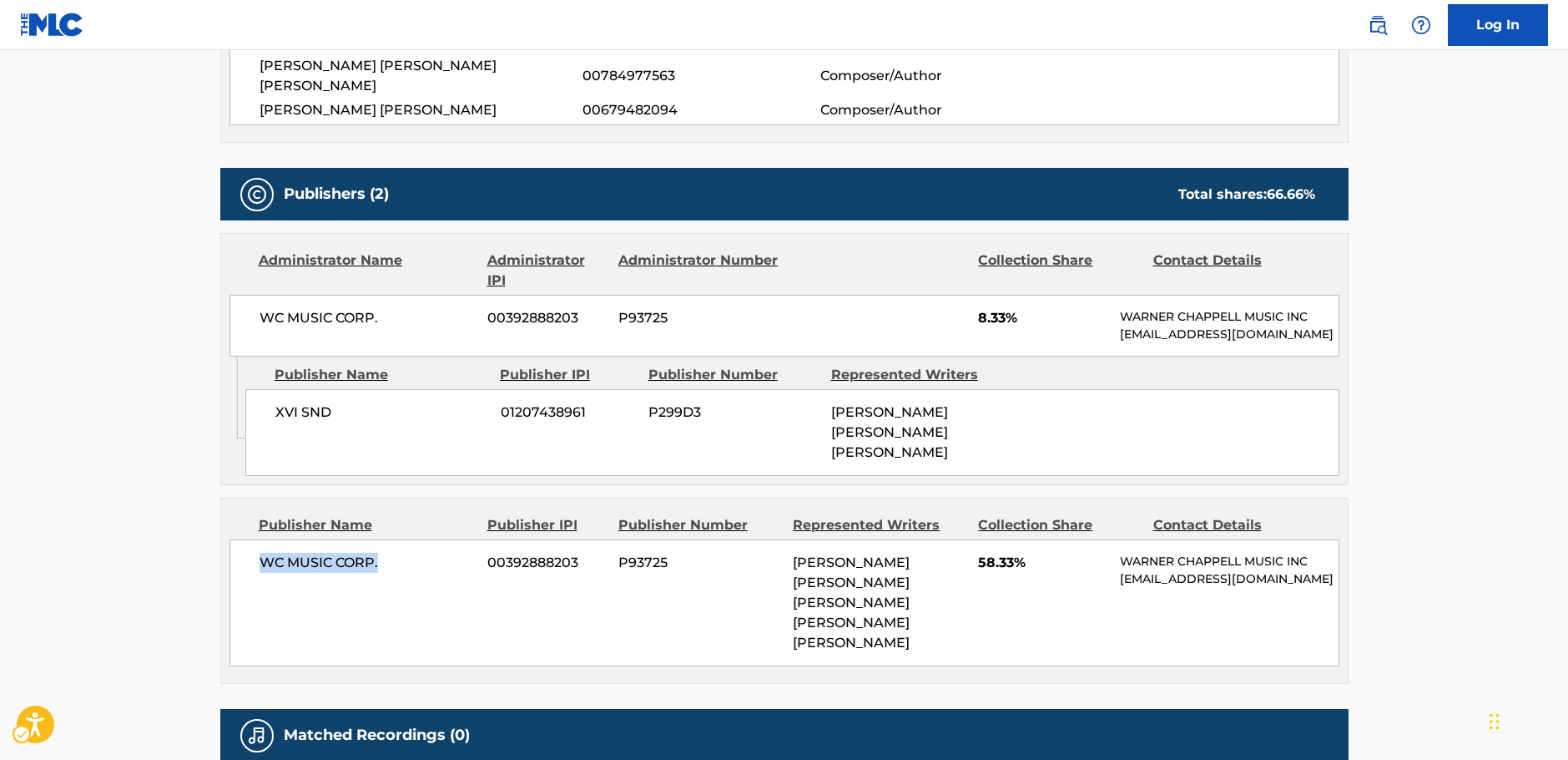
click at [242, 556] on div "WC MUSIC CORP. 00392888203 P93725 [PERSON_NAME] [PERSON_NAME] [PERSON_NAME] [PE…" at bounding box center [784, 603] width 1111 height 127
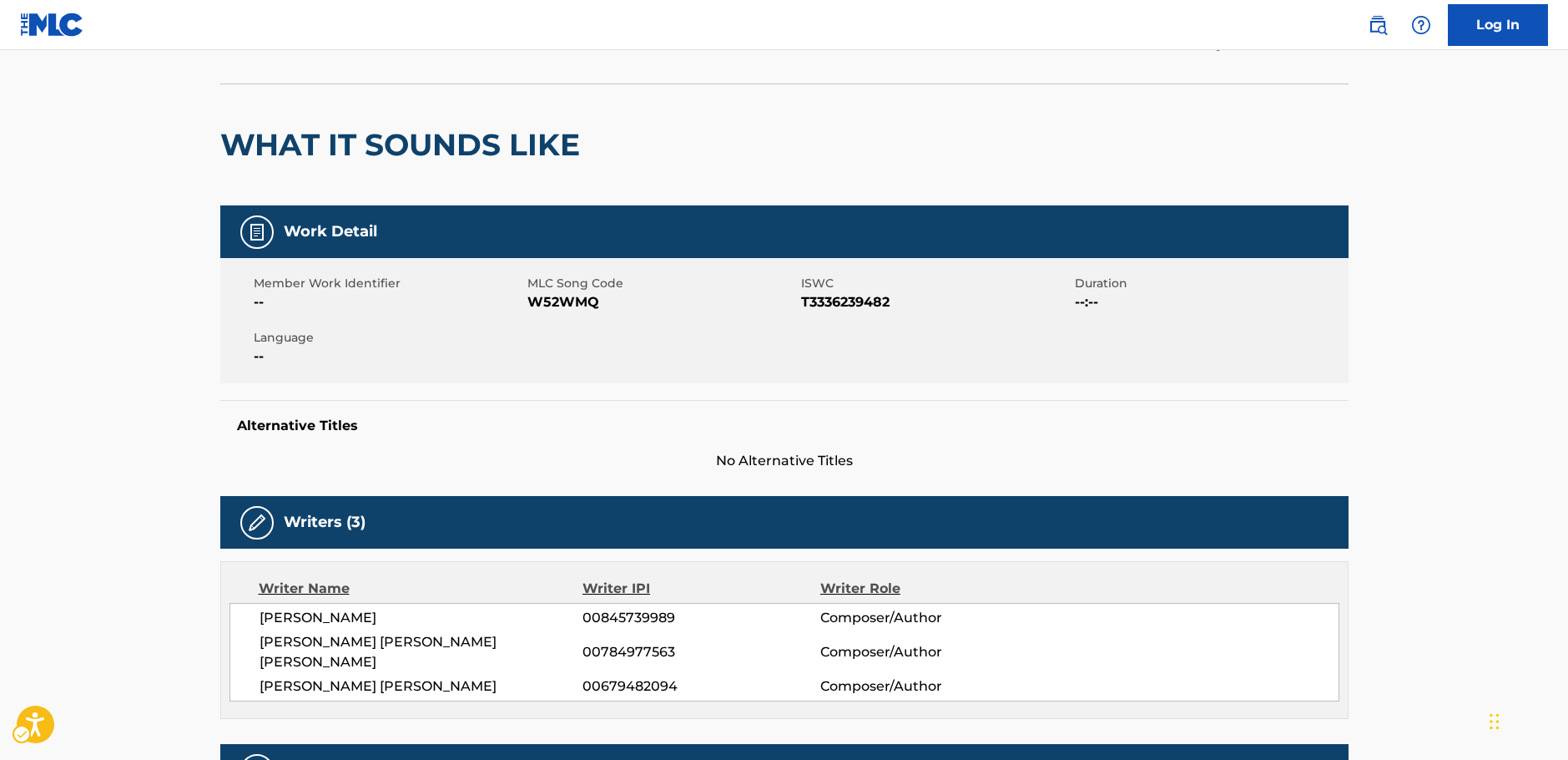
scroll to position [0, 0]
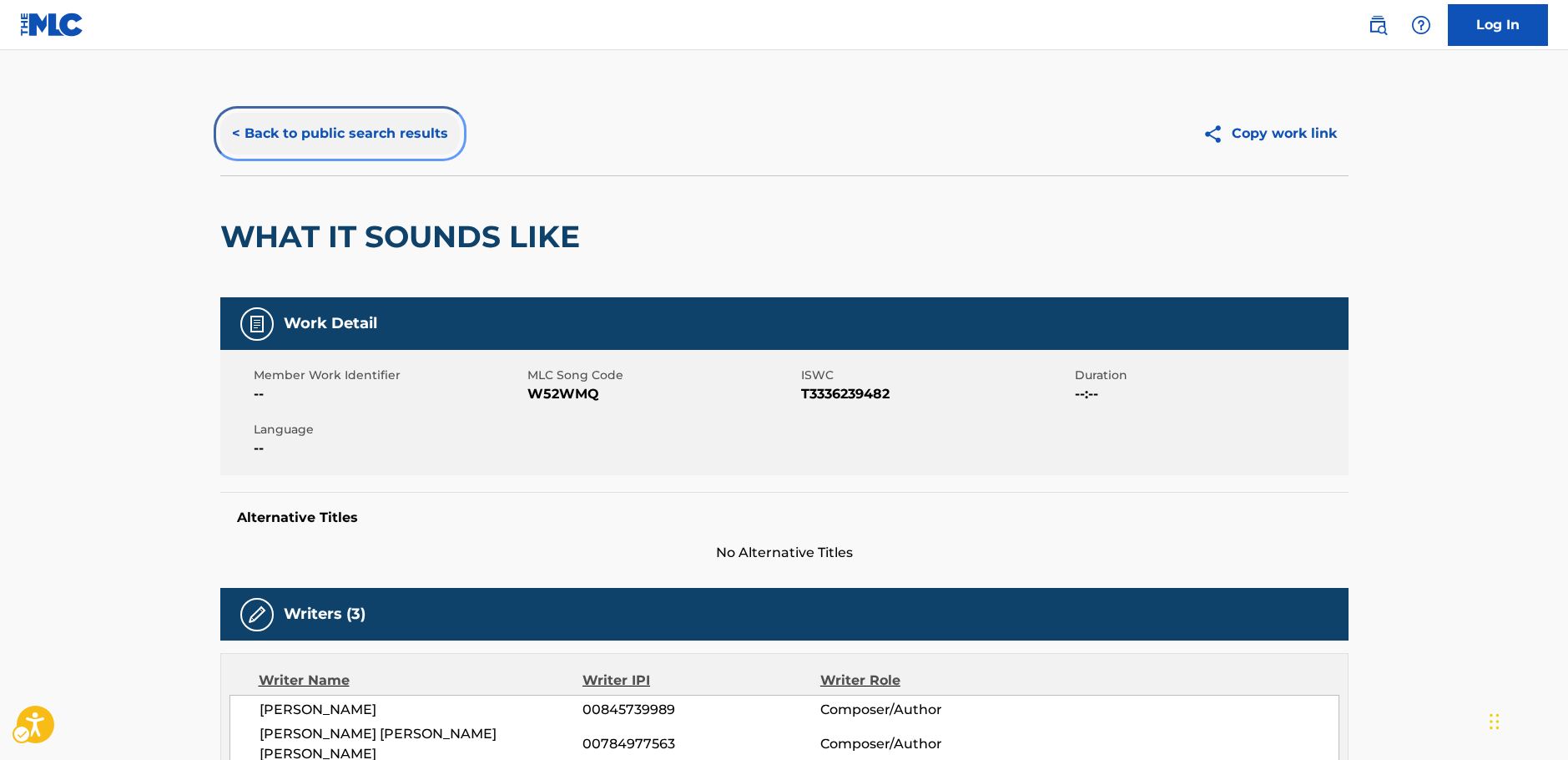
click at [379, 137] on button "< Back to public search results" at bounding box center [340, 133] width 239 height 42
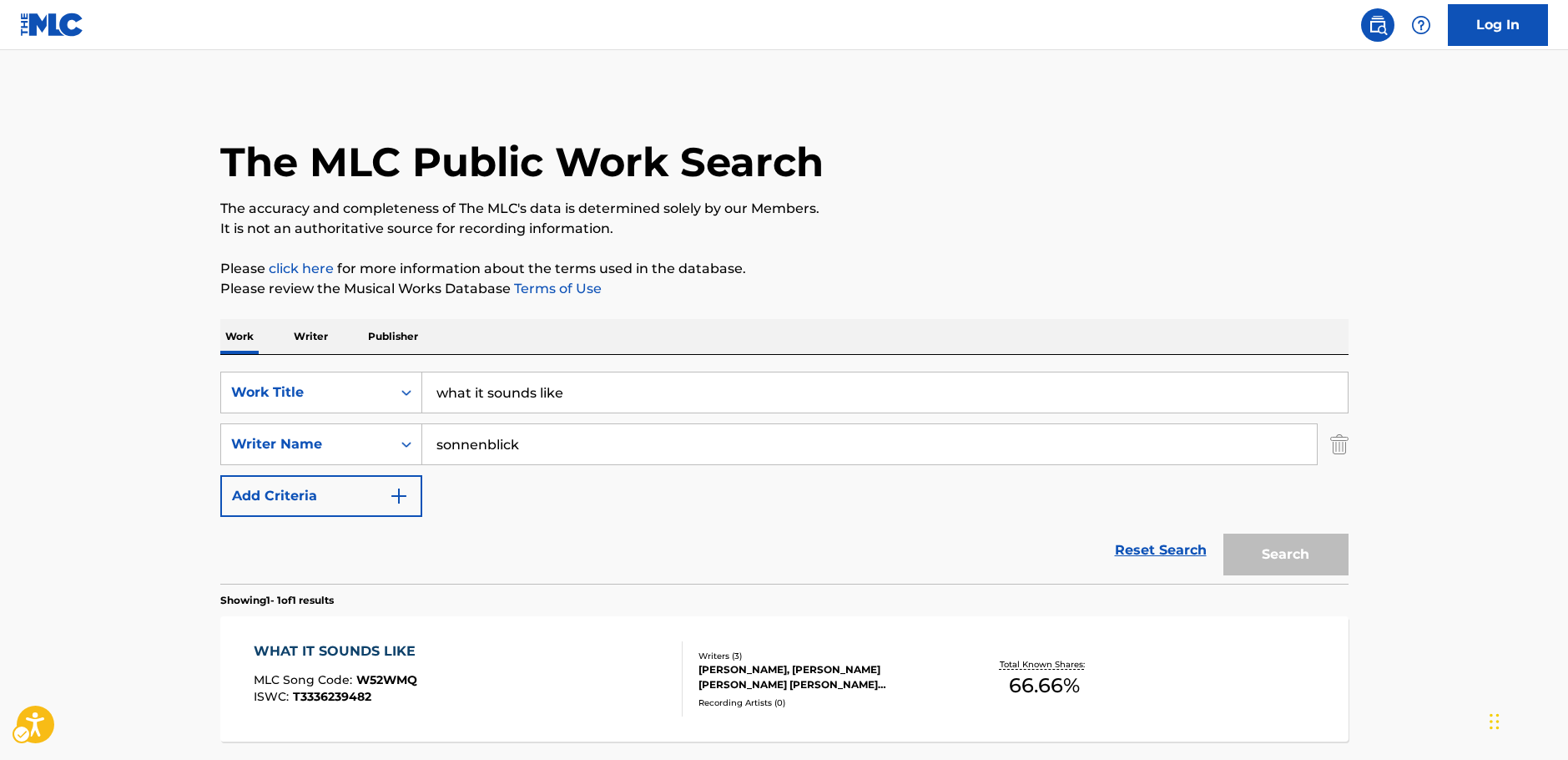
scroll to position [53, 0]
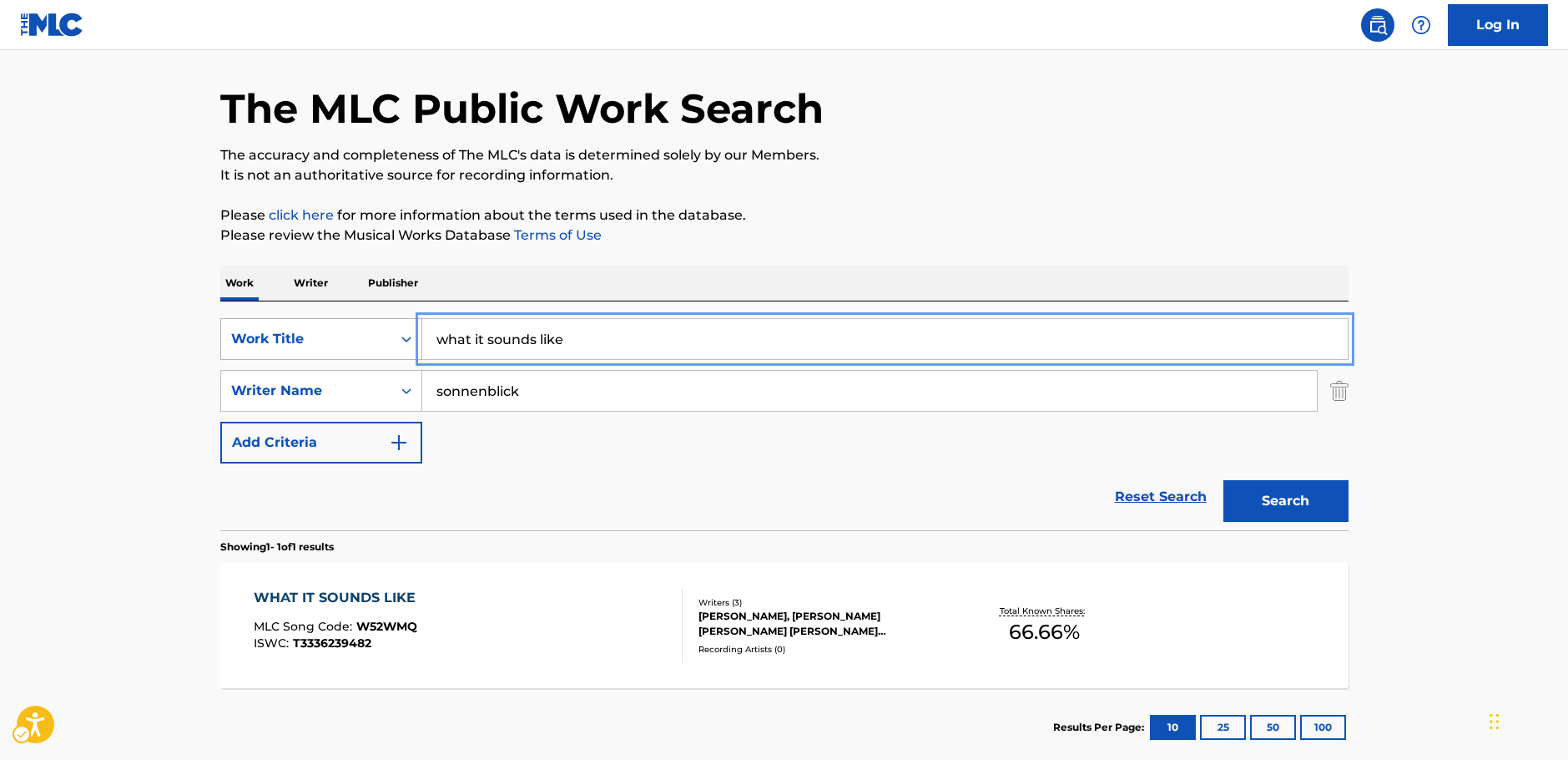
drag, startPoint x: 574, startPoint y: 333, endPoint x: 223, endPoint y: 329, distance: 351.0
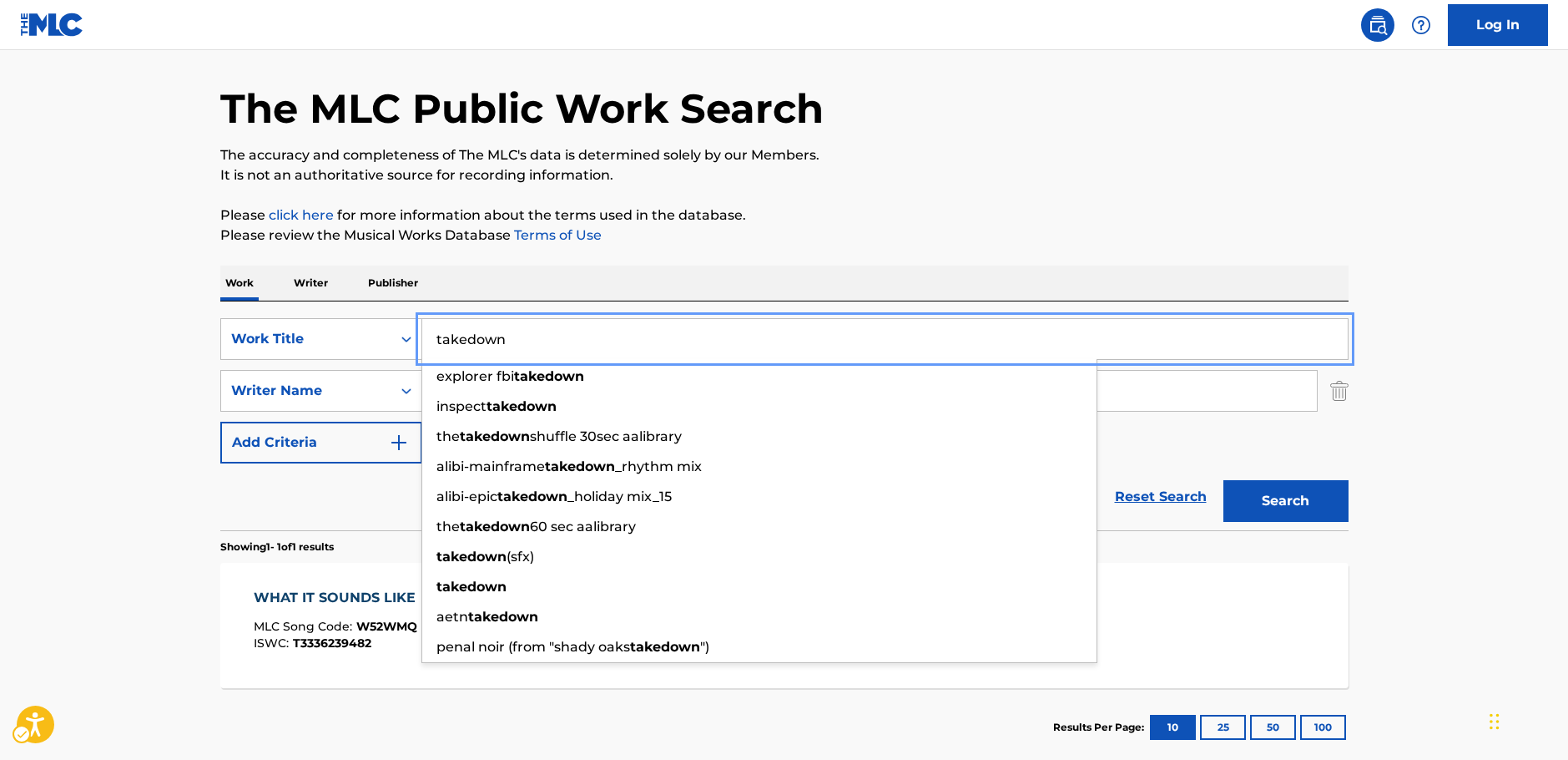
type input "takedown"
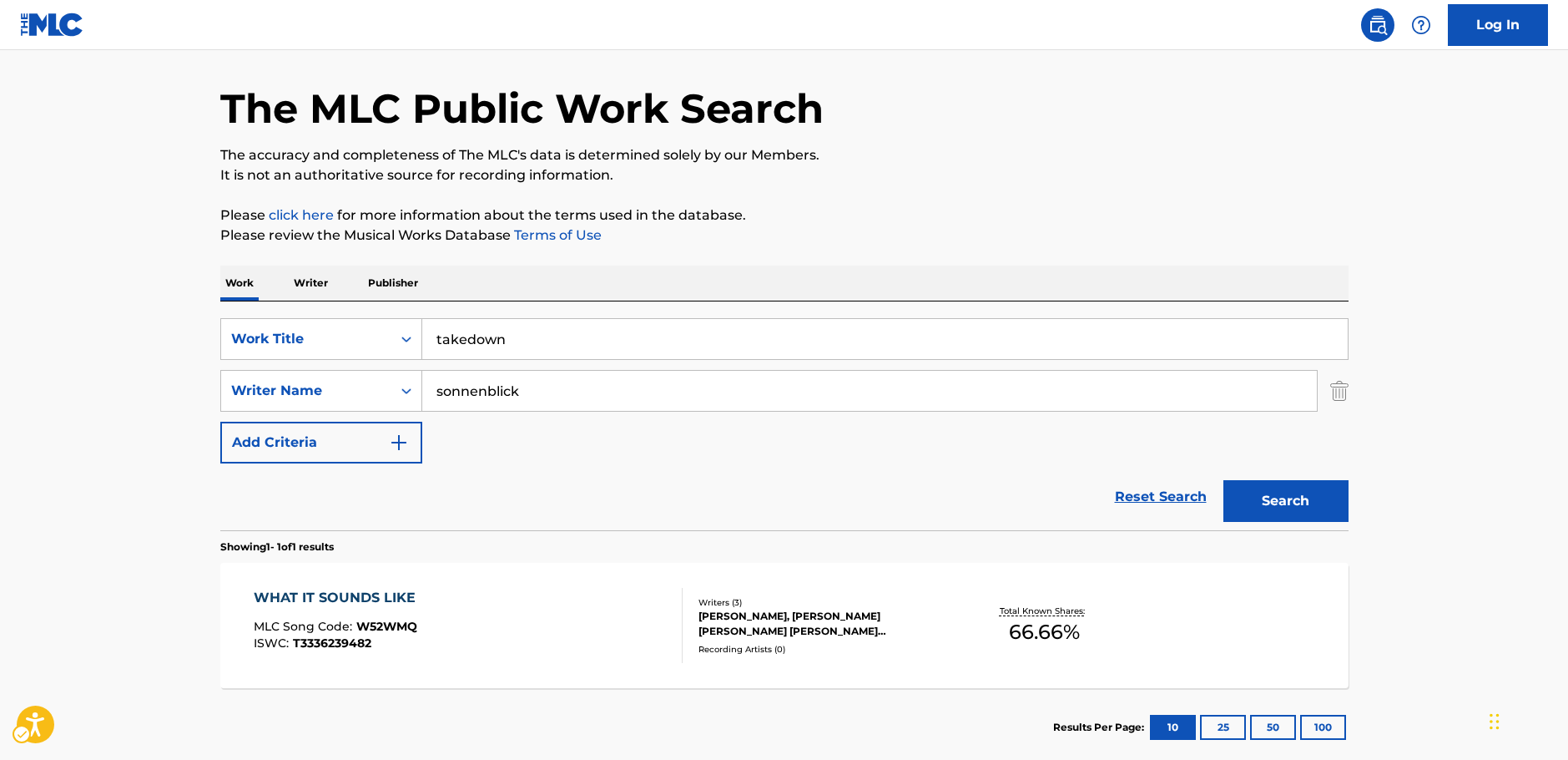
click at [131, 358] on main "The MLC Public Work Search The accuracy and completeness of The MLC's data is d…" at bounding box center [784, 385] width 1568 height 778
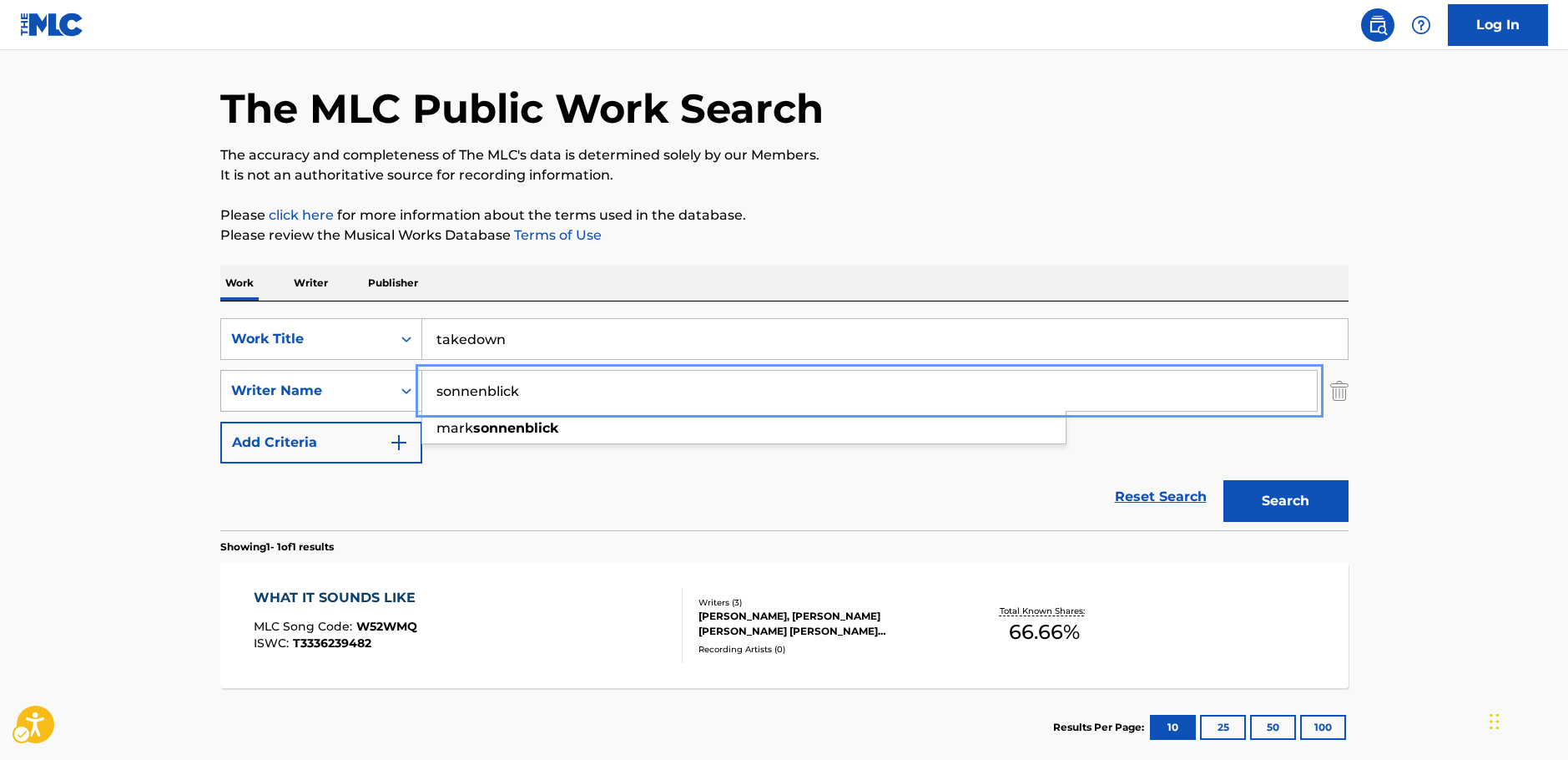
drag, startPoint x: 508, startPoint y: 391, endPoint x: 323, endPoint y: 397, distance: 185.1
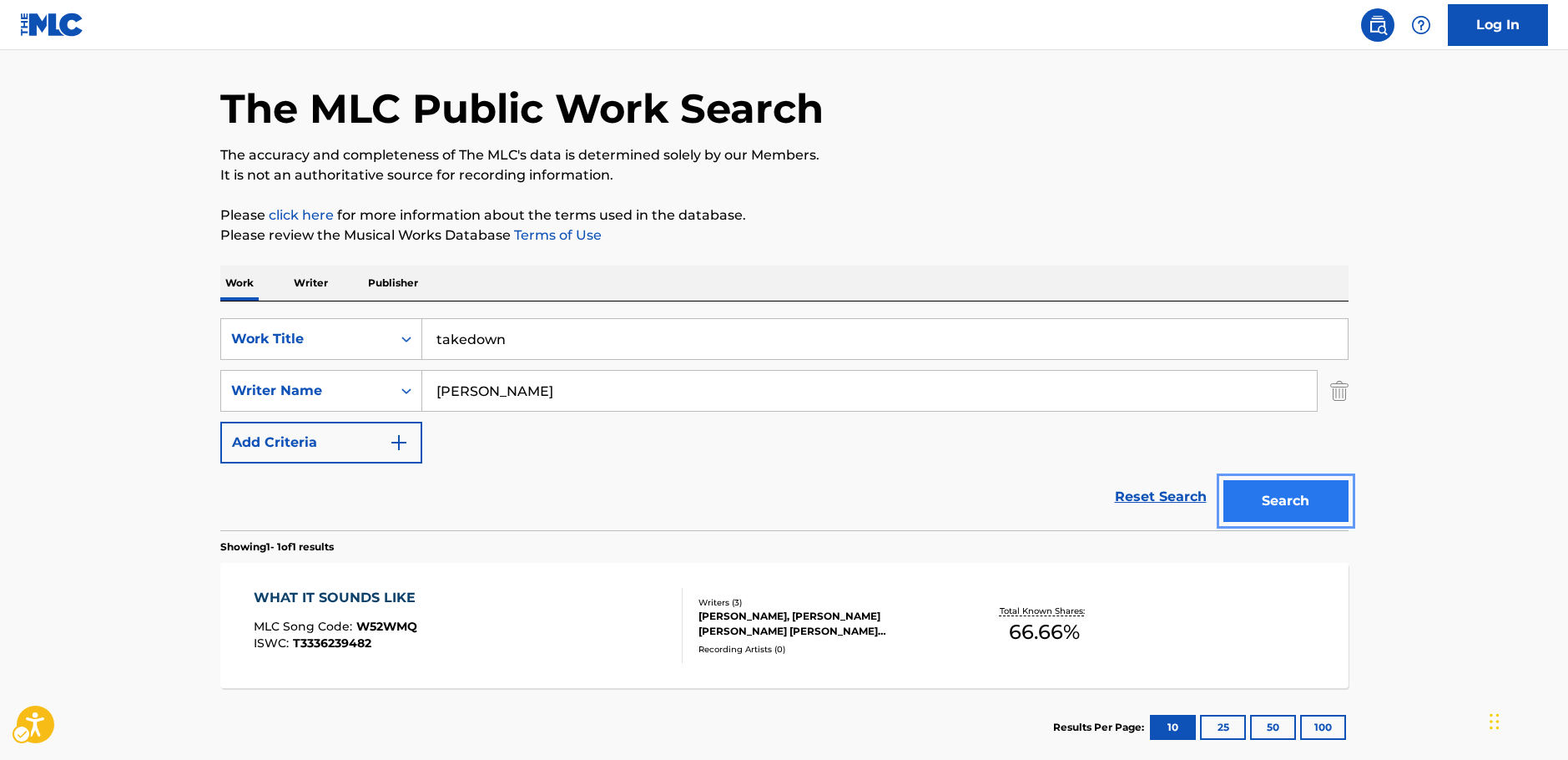
click at [1306, 511] on button "Search" at bounding box center [1285, 501] width 125 height 42
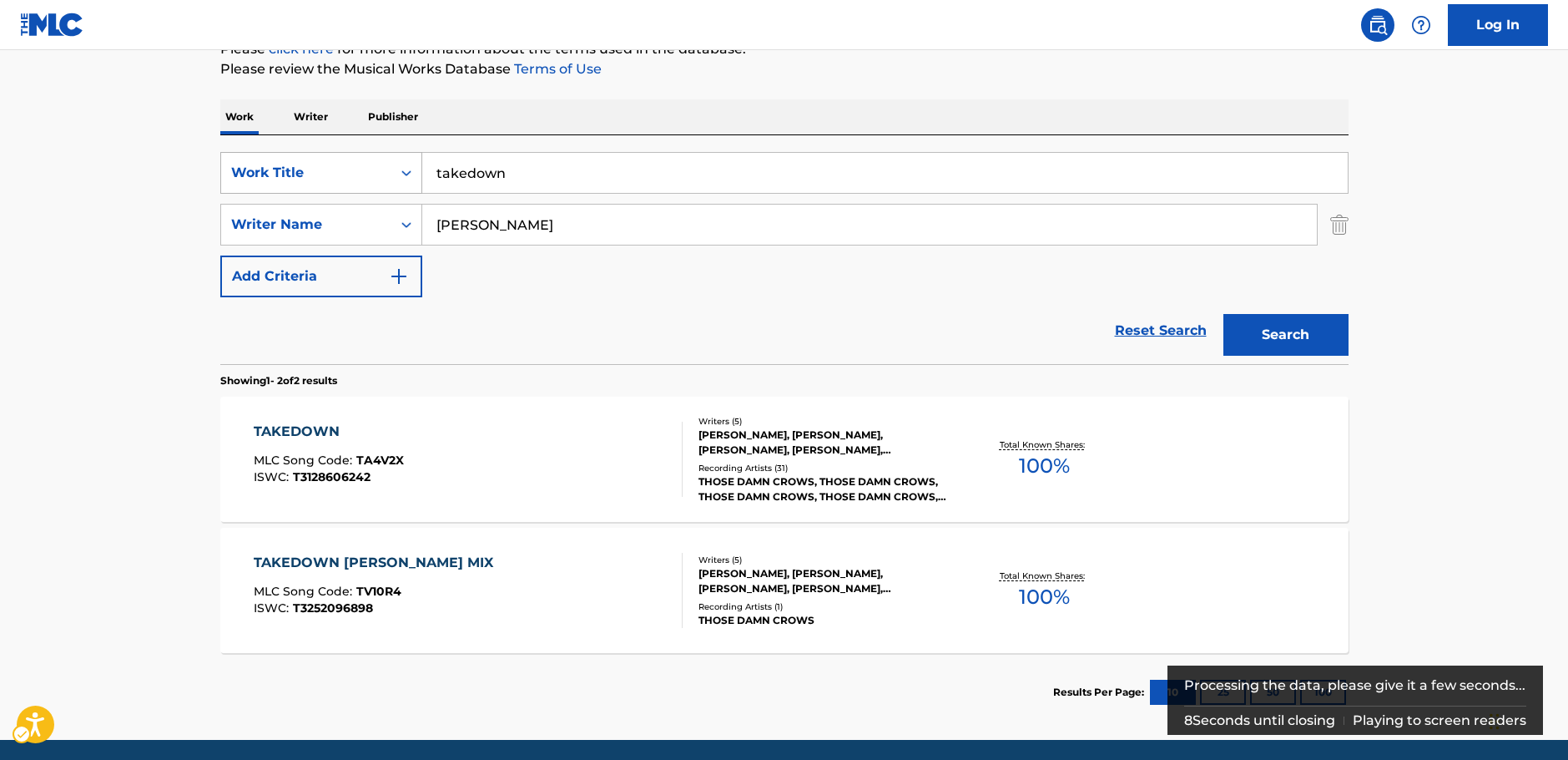
scroll to position [280, 0]
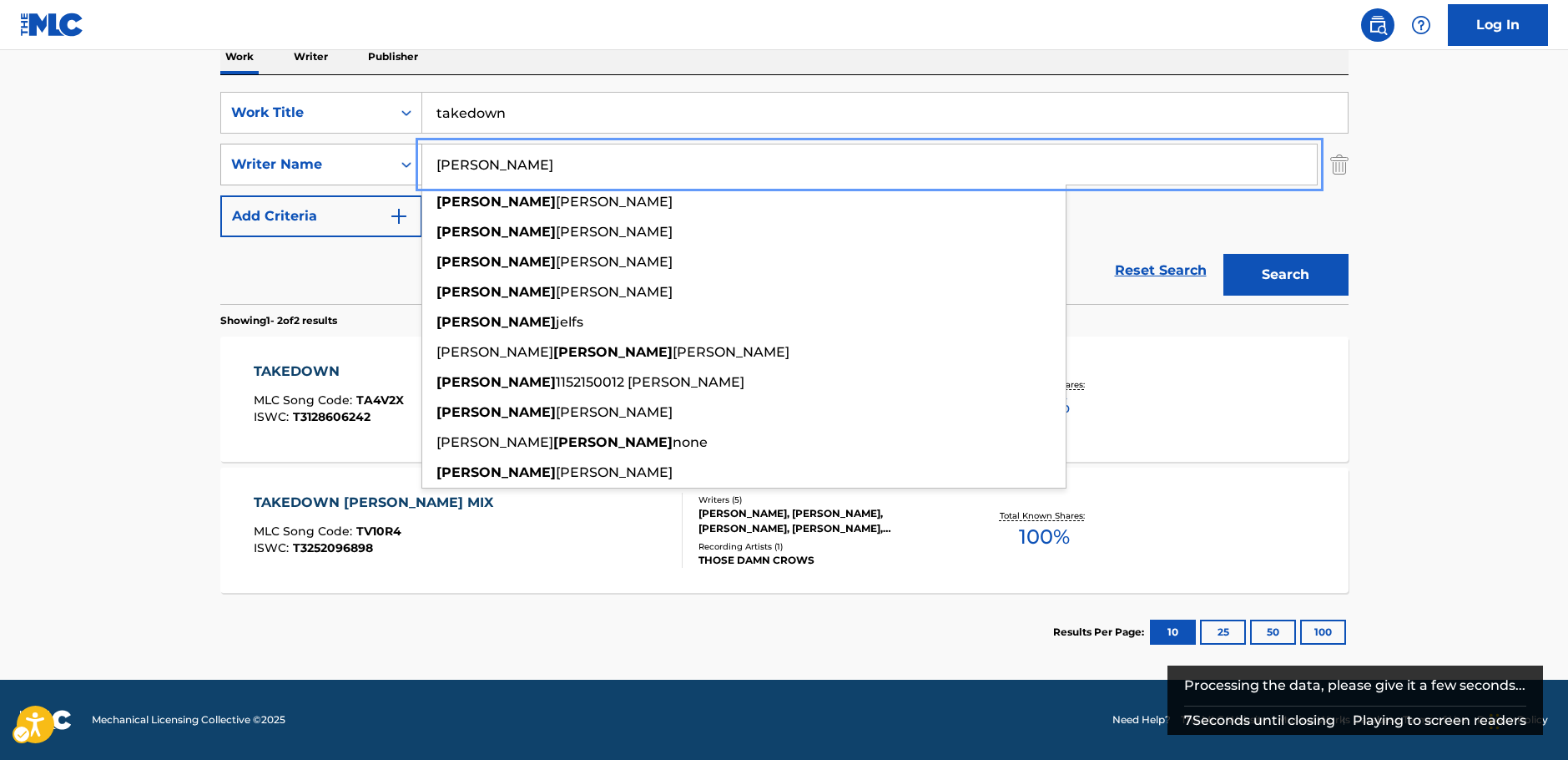
drag, startPoint x: 468, startPoint y: 159, endPoint x: 357, endPoint y: 160, distance: 111.0
click at [357, 160] on div "SearchWithCriteria7dc0b3d2-179d-4228-a58c-deb21b8c2f9e Writer Name [PERSON_NAME…" at bounding box center [784, 164] width 1128 height 42
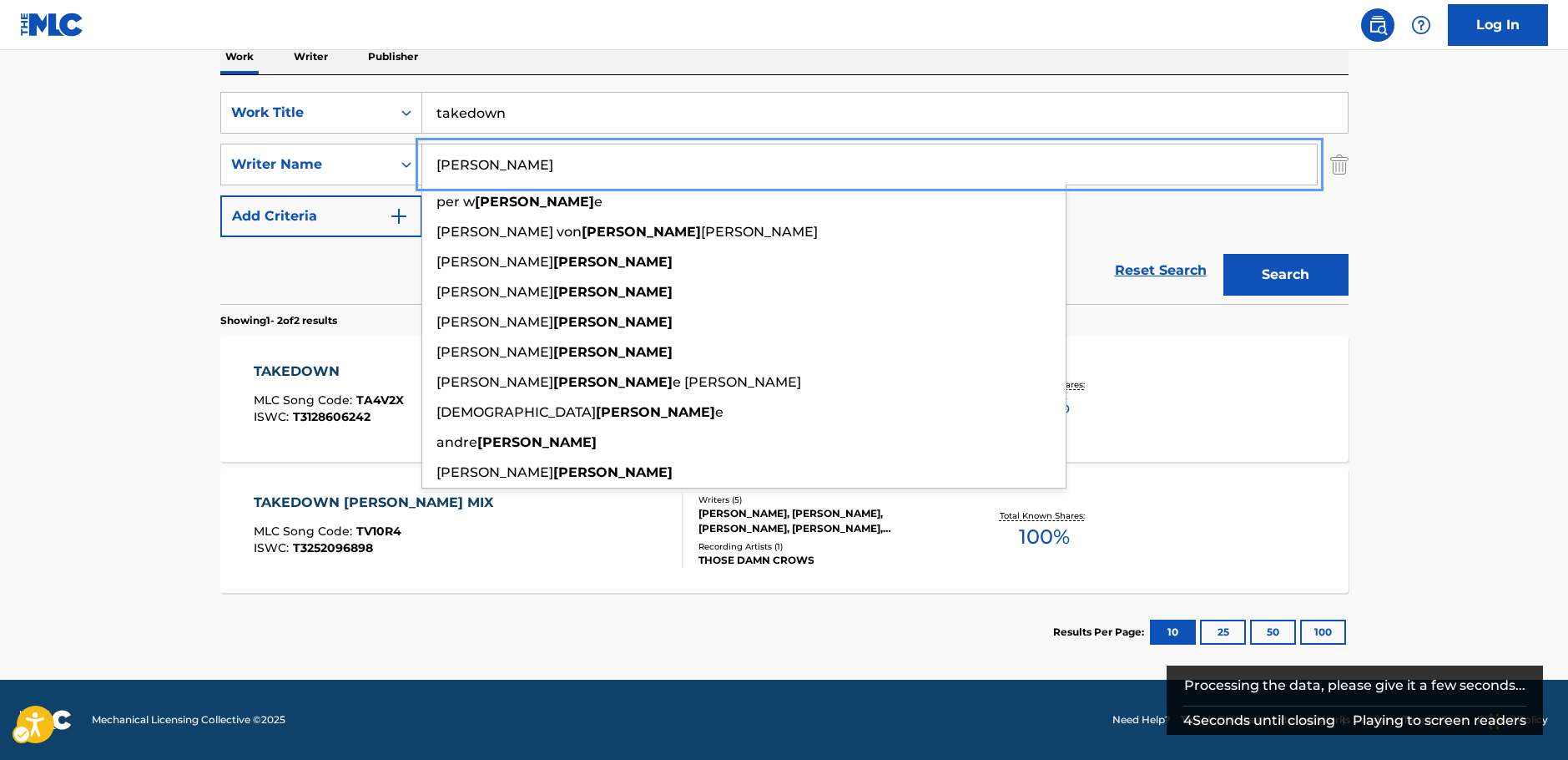
type input "[PERSON_NAME]"
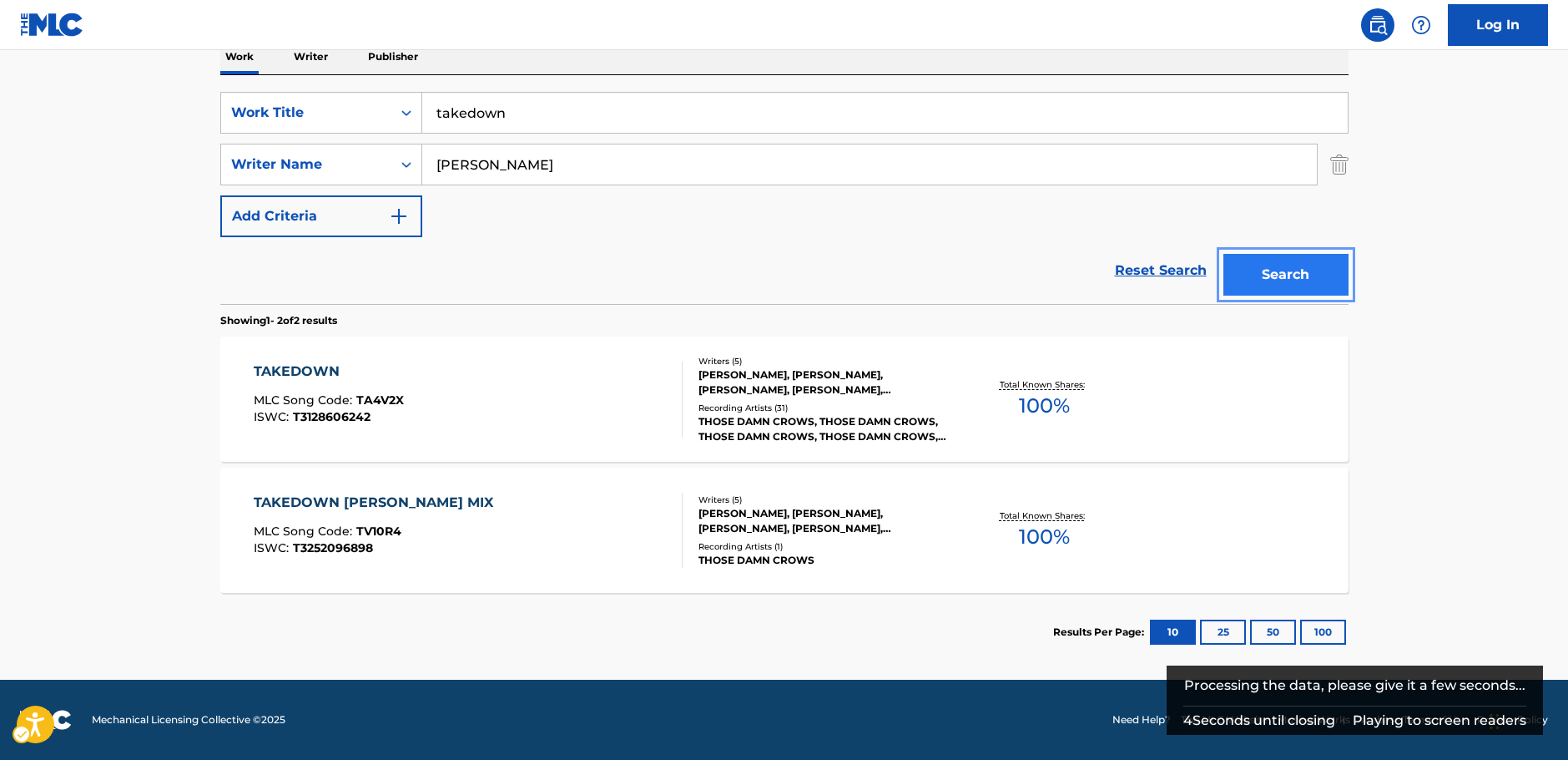
click at [1332, 281] on button "Search" at bounding box center [1285, 275] width 125 height 42
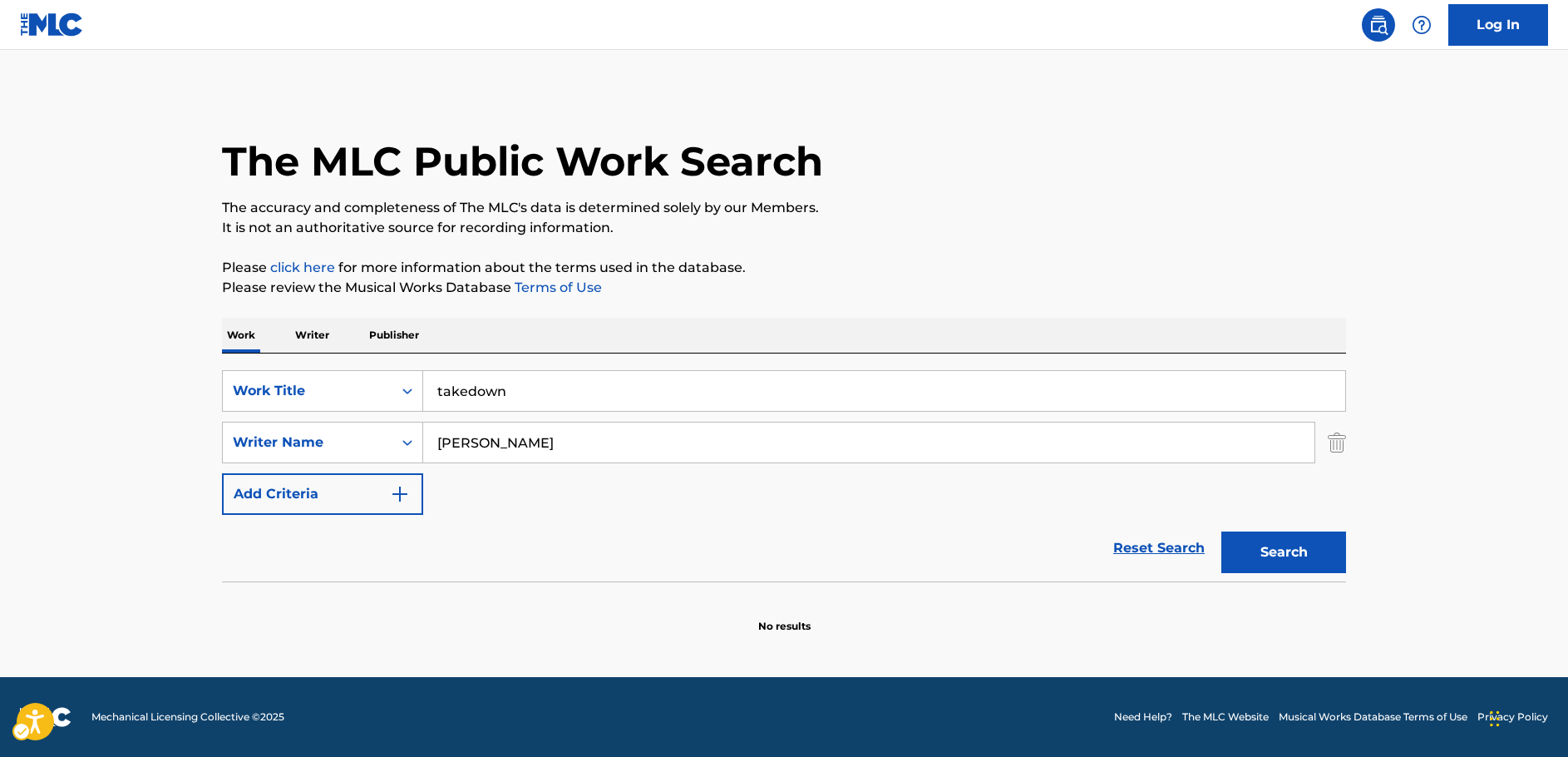
drag, startPoint x: 187, startPoint y: 437, endPoint x: 204, endPoint y: 489, distance: 54.7
click at [187, 437] on main "The MLC Public Work Search The accuracy and completeness of The MLC's data is d…" at bounding box center [784, 363] width 1568 height 627
drag, startPoint x: 159, startPoint y: 500, endPoint x: 174, endPoint y: 499, distance: 15.0
click at [159, 500] on main "The MLC Public Work Search The accuracy and completeness of The MLC's data is d…" at bounding box center [784, 363] width 1568 height 627
click at [409, 391] on icon "On" at bounding box center [408, 391] width 10 height 6
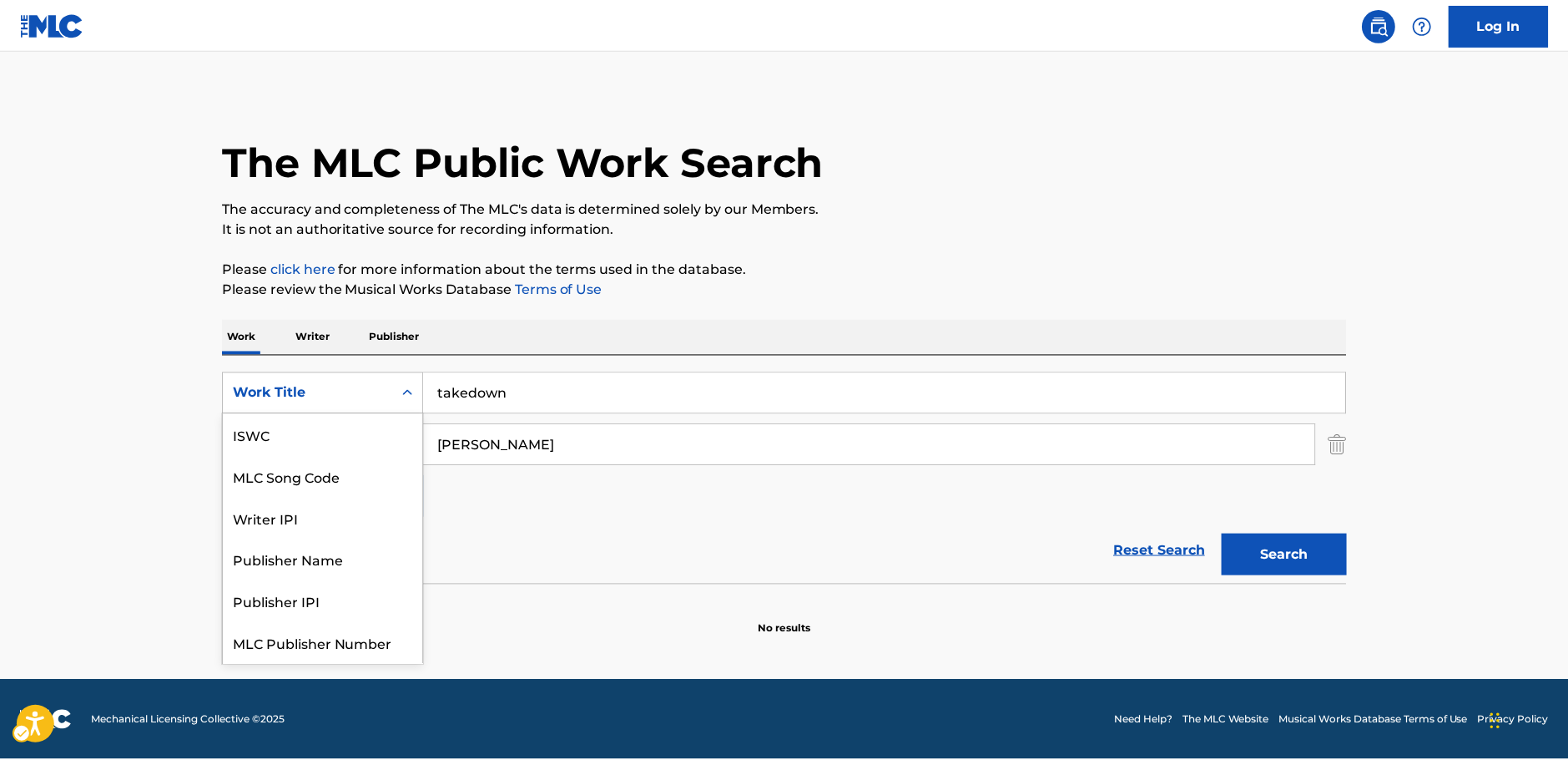
scroll to position [42, 0]
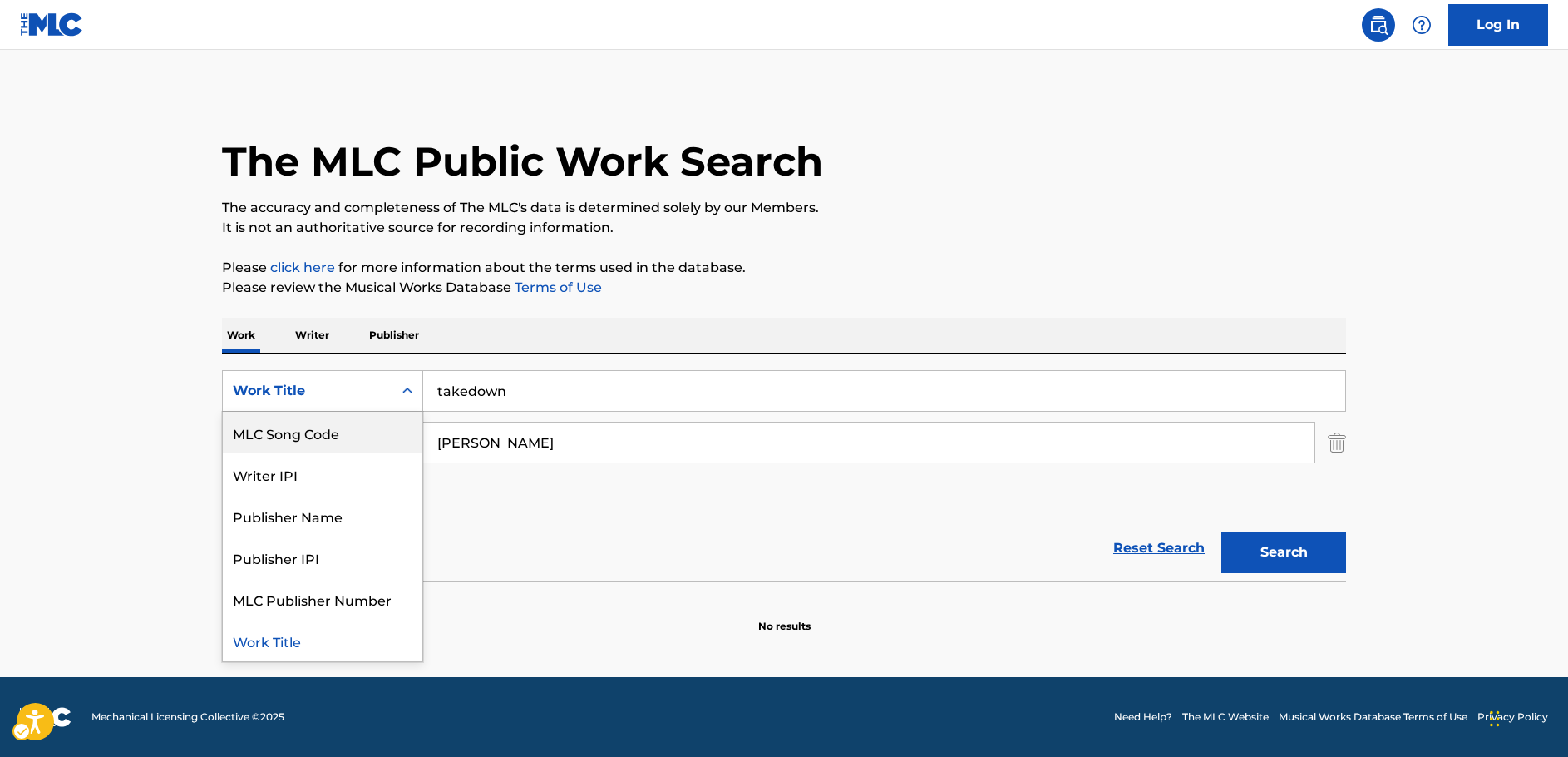
click at [326, 429] on div "MLC Song Code" at bounding box center [322, 432] width 200 height 41
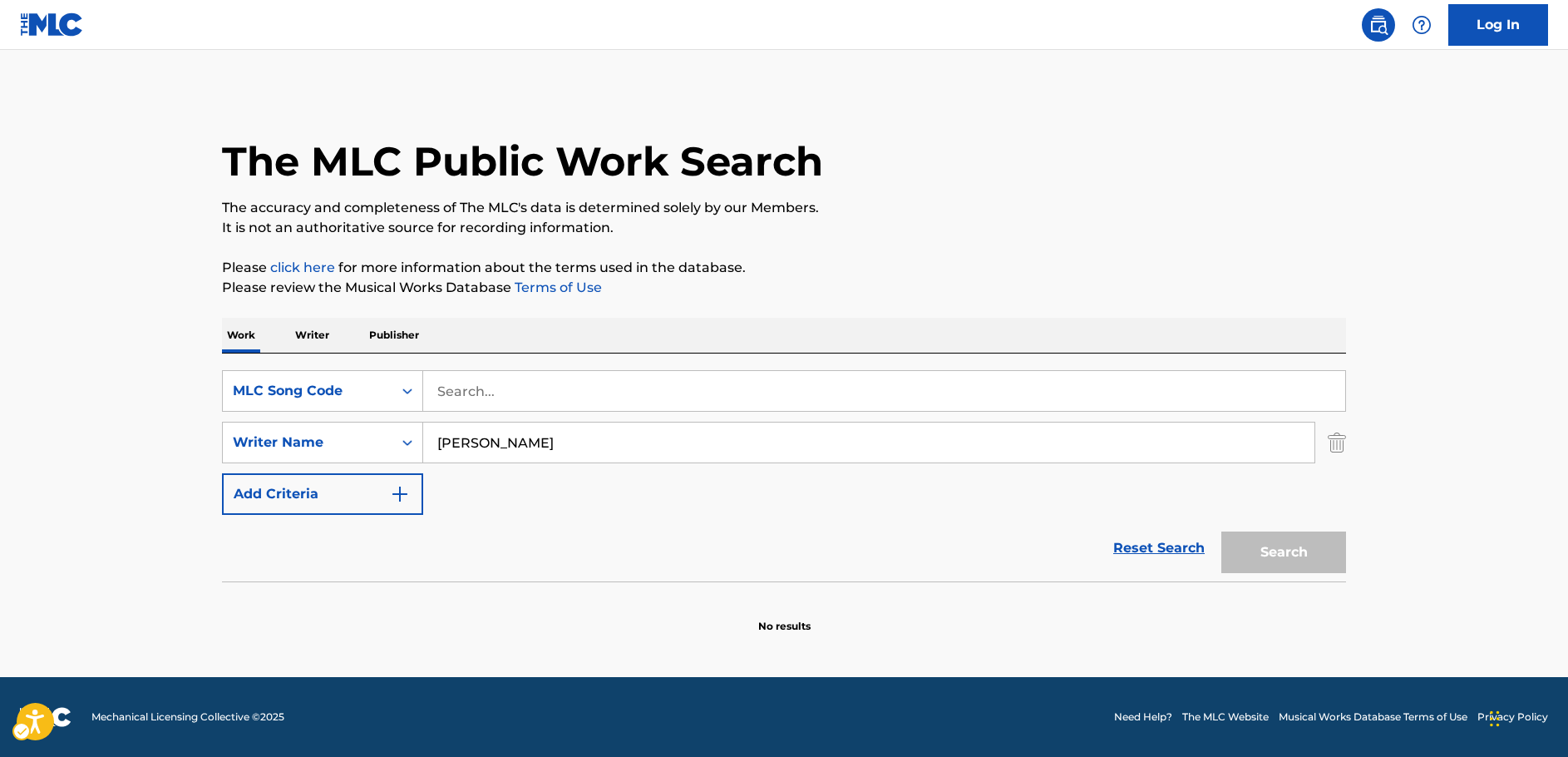
click at [467, 410] on div "SearchWithCriteria3635674d-94c1-49de-b7c7-fe02f6471b09 MLC Song Code SearchWith…" at bounding box center [784, 442] width 1124 height 145
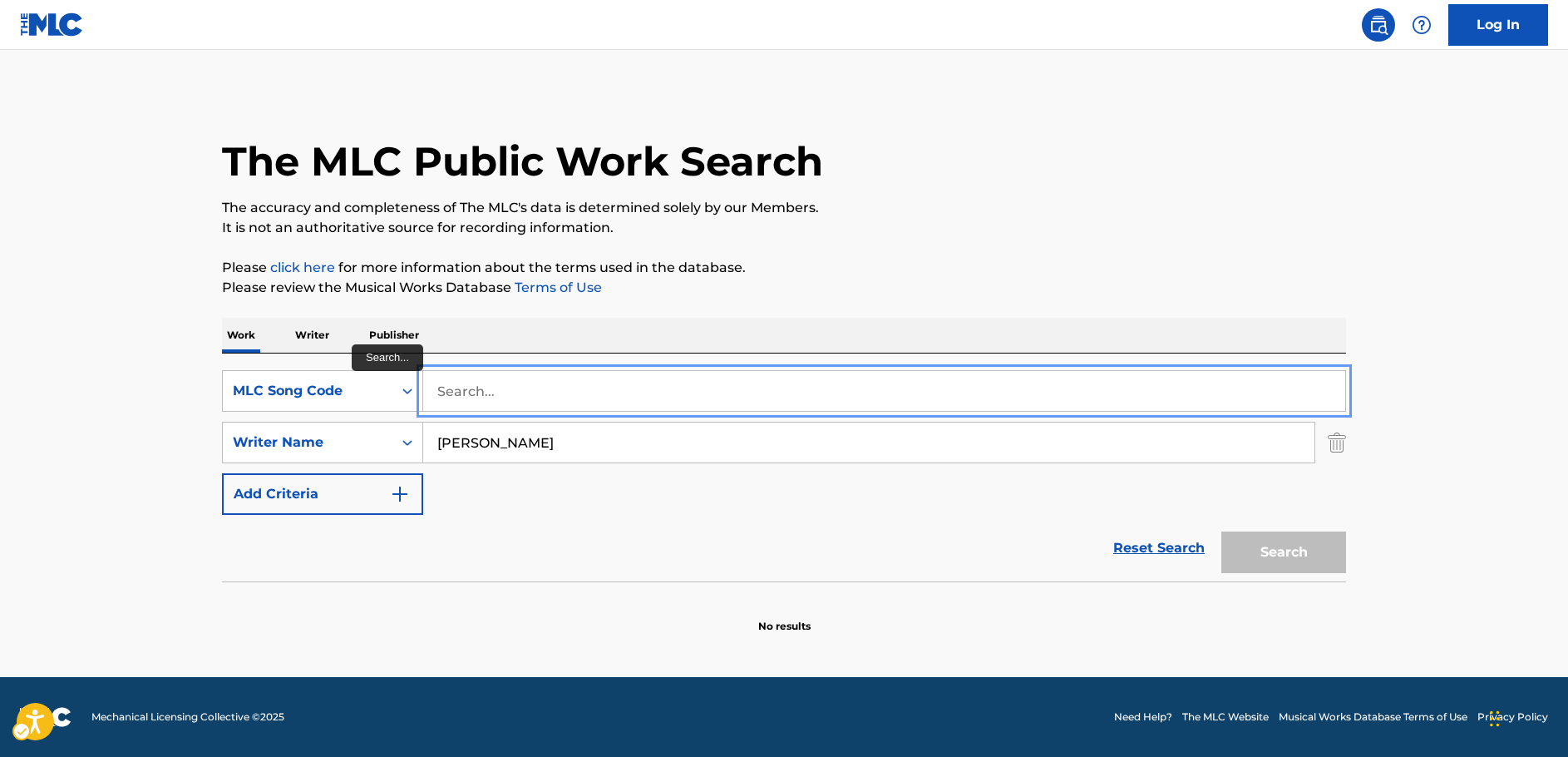
paste input "C56673"
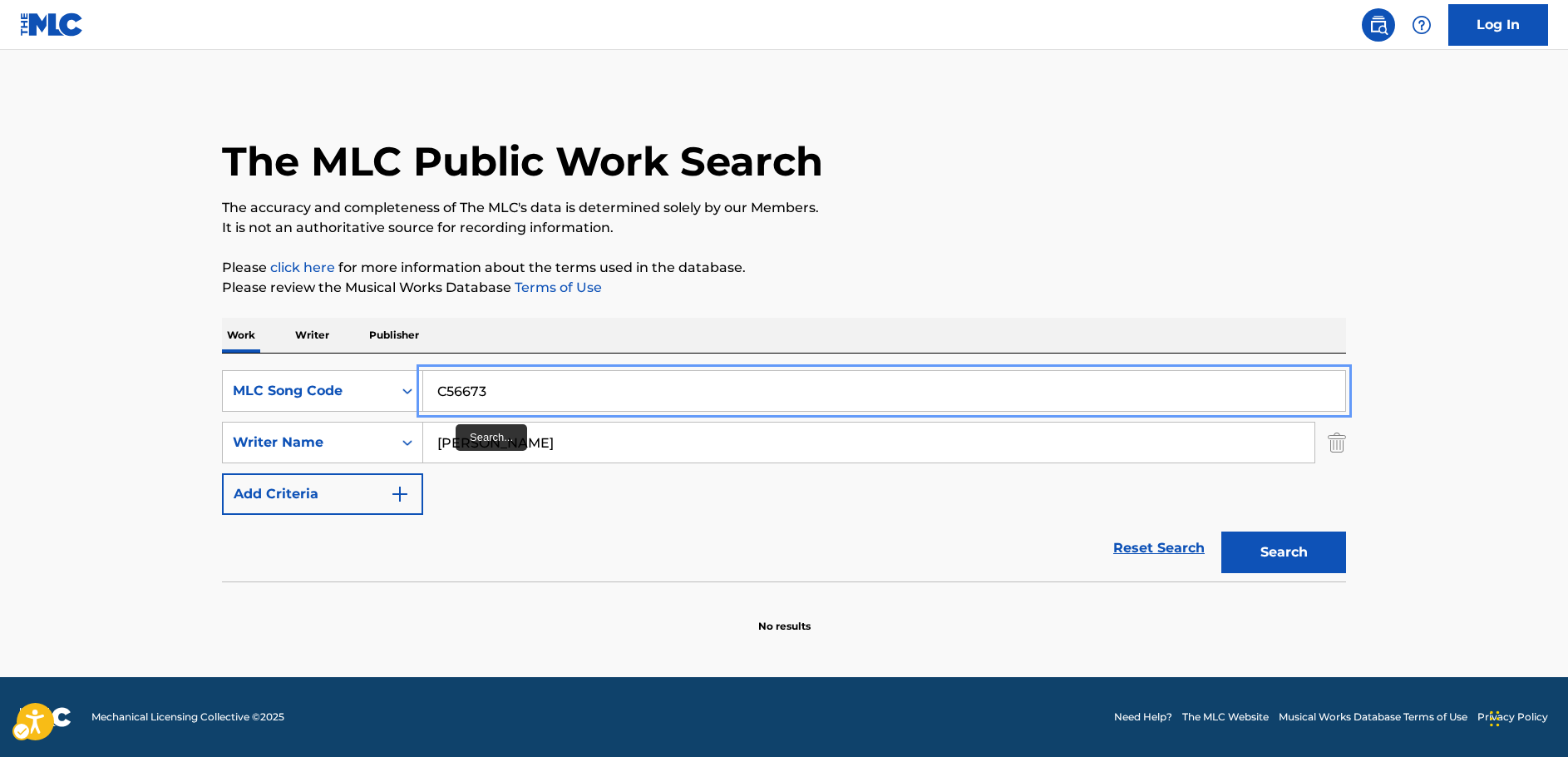
type input "C56673"
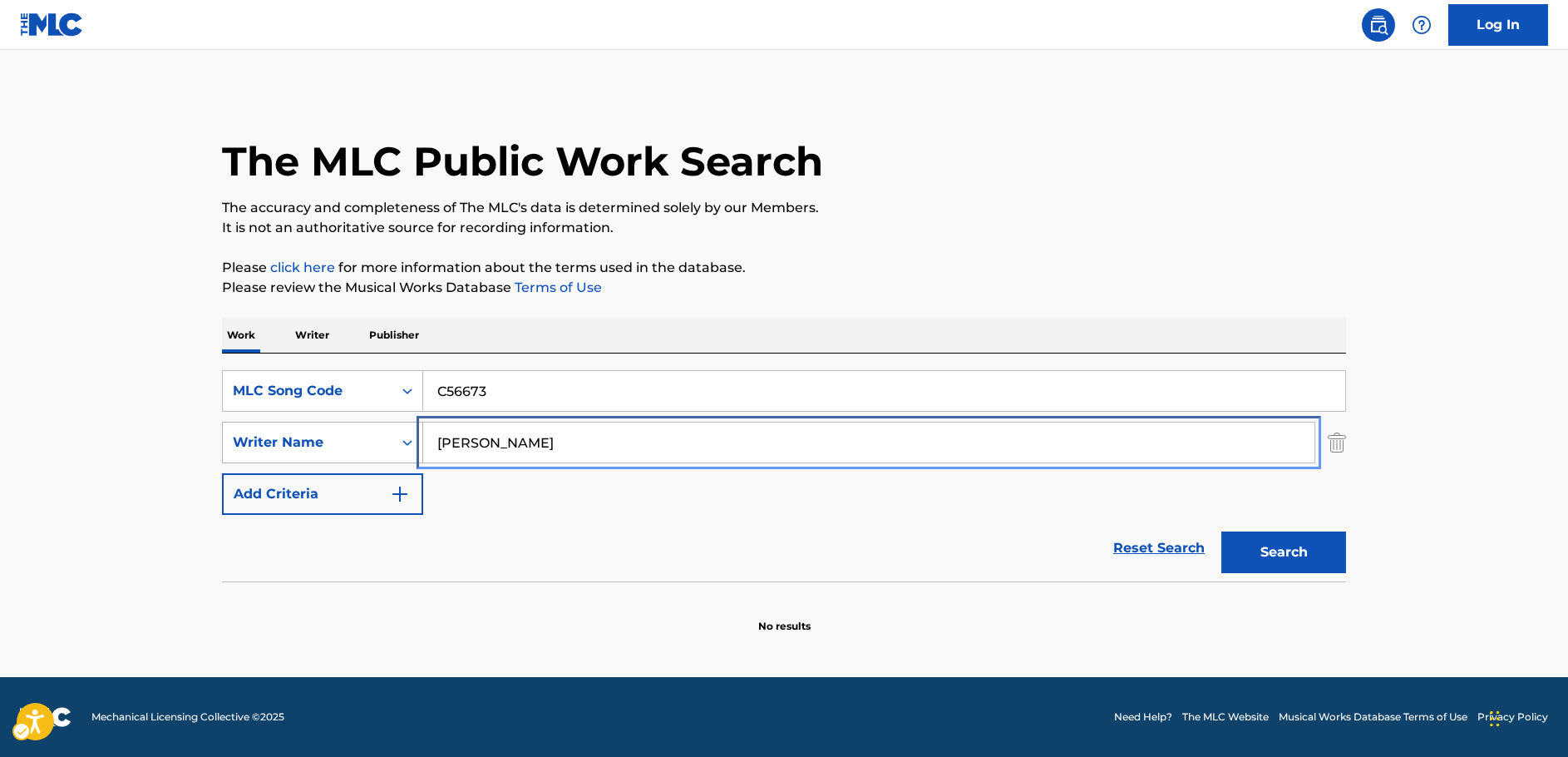
drag, startPoint x: 488, startPoint y: 448, endPoint x: 416, endPoint y: 447, distance: 72.0
click at [420, 447] on div "SearchWithCriteria7dc0b3d2-179d-4228-a58c-deb21b8c2f9e Writer Name [PERSON_NAME]" at bounding box center [784, 442] width 1124 height 41
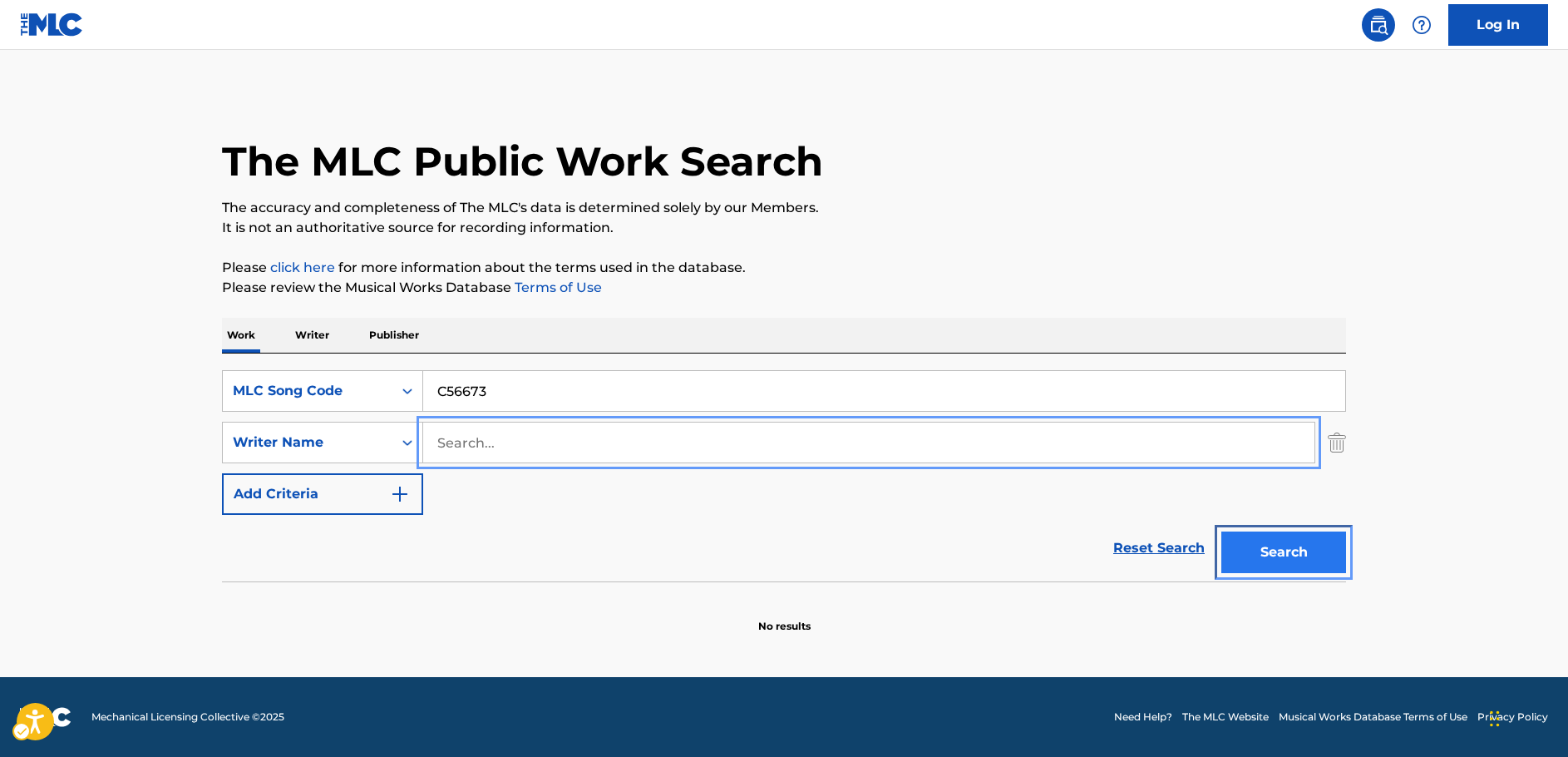
click at [1342, 560] on button "Search" at bounding box center [1284, 552] width 125 height 41
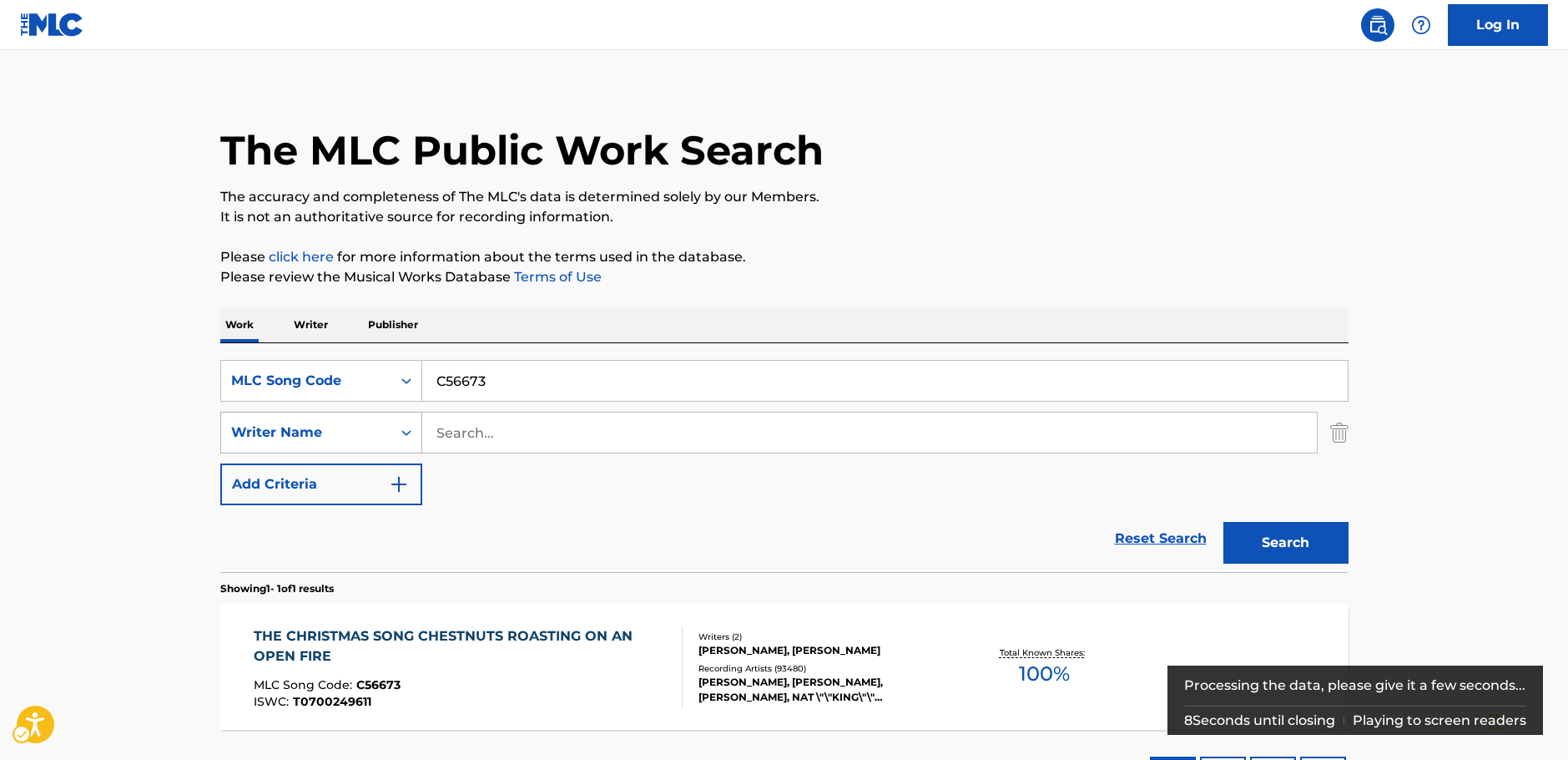
scroll to position [83, 0]
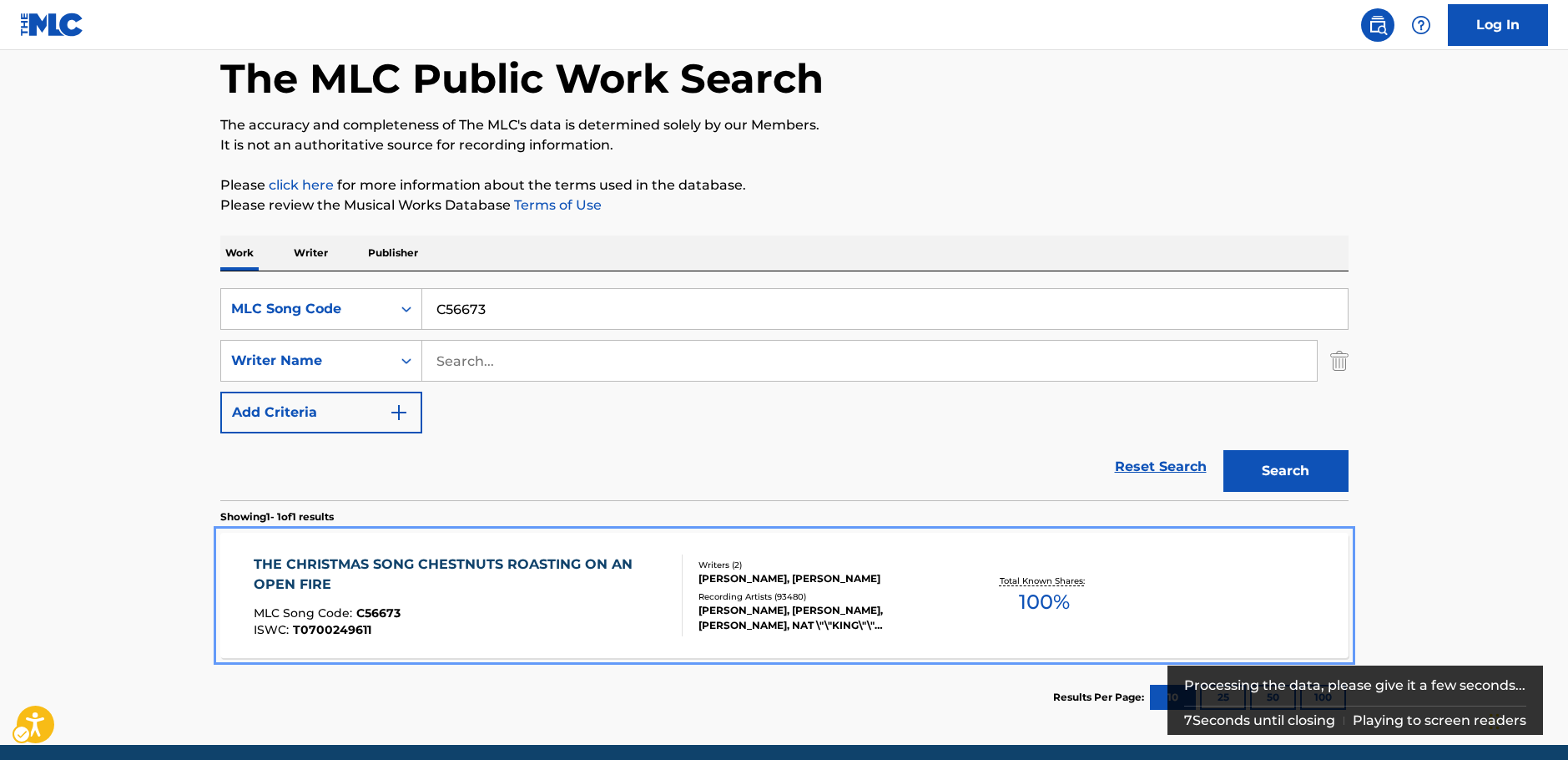
click at [560, 603] on div "THE CHRISTMAS SONG CHESTNUTS ROASTING ON AN OPEN FIRE MLC Song Code : C56673 IS…" at bounding box center [461, 595] width 415 height 82
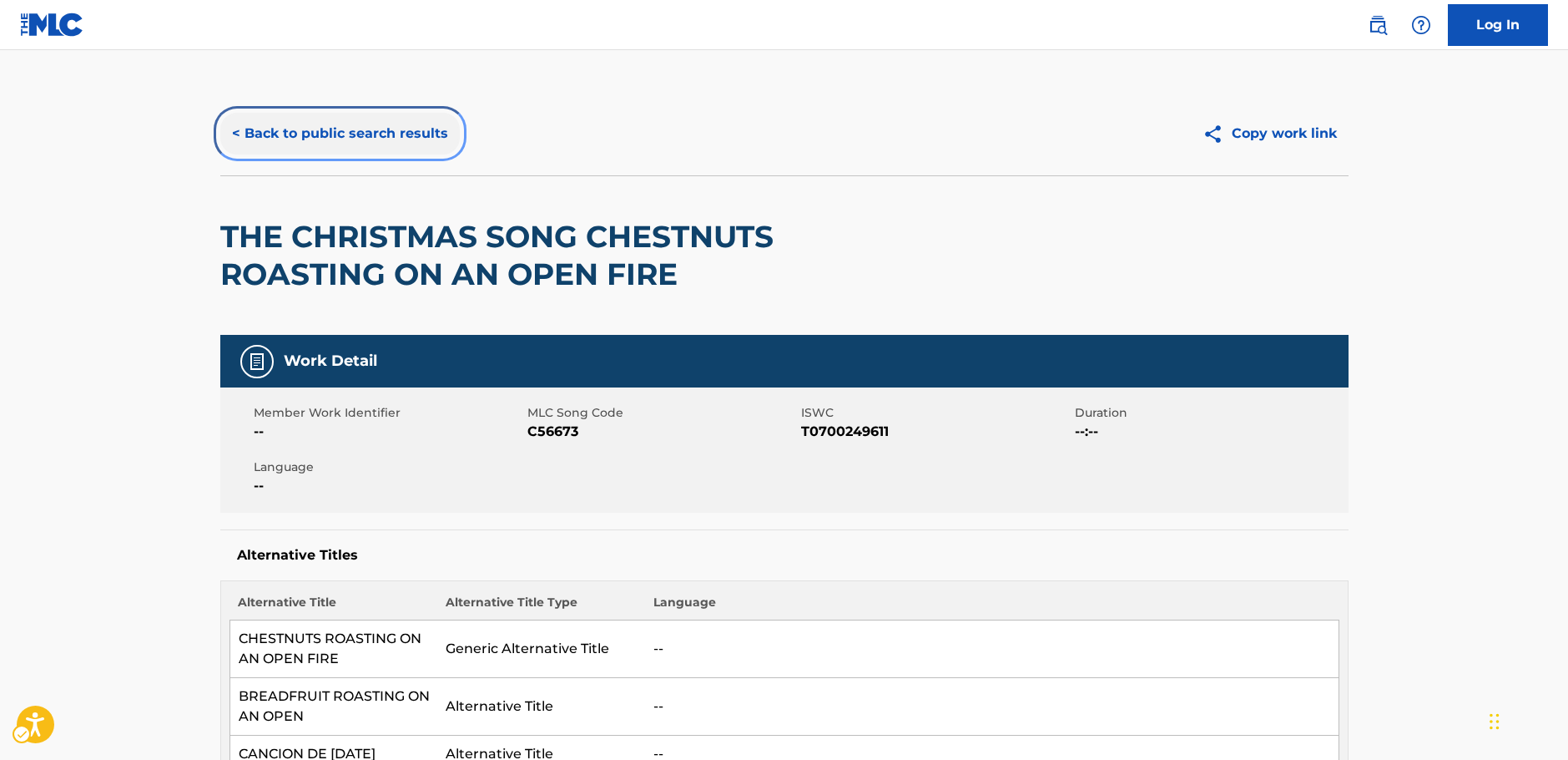
click at [326, 137] on button "< Back to public search results" at bounding box center [340, 133] width 239 height 42
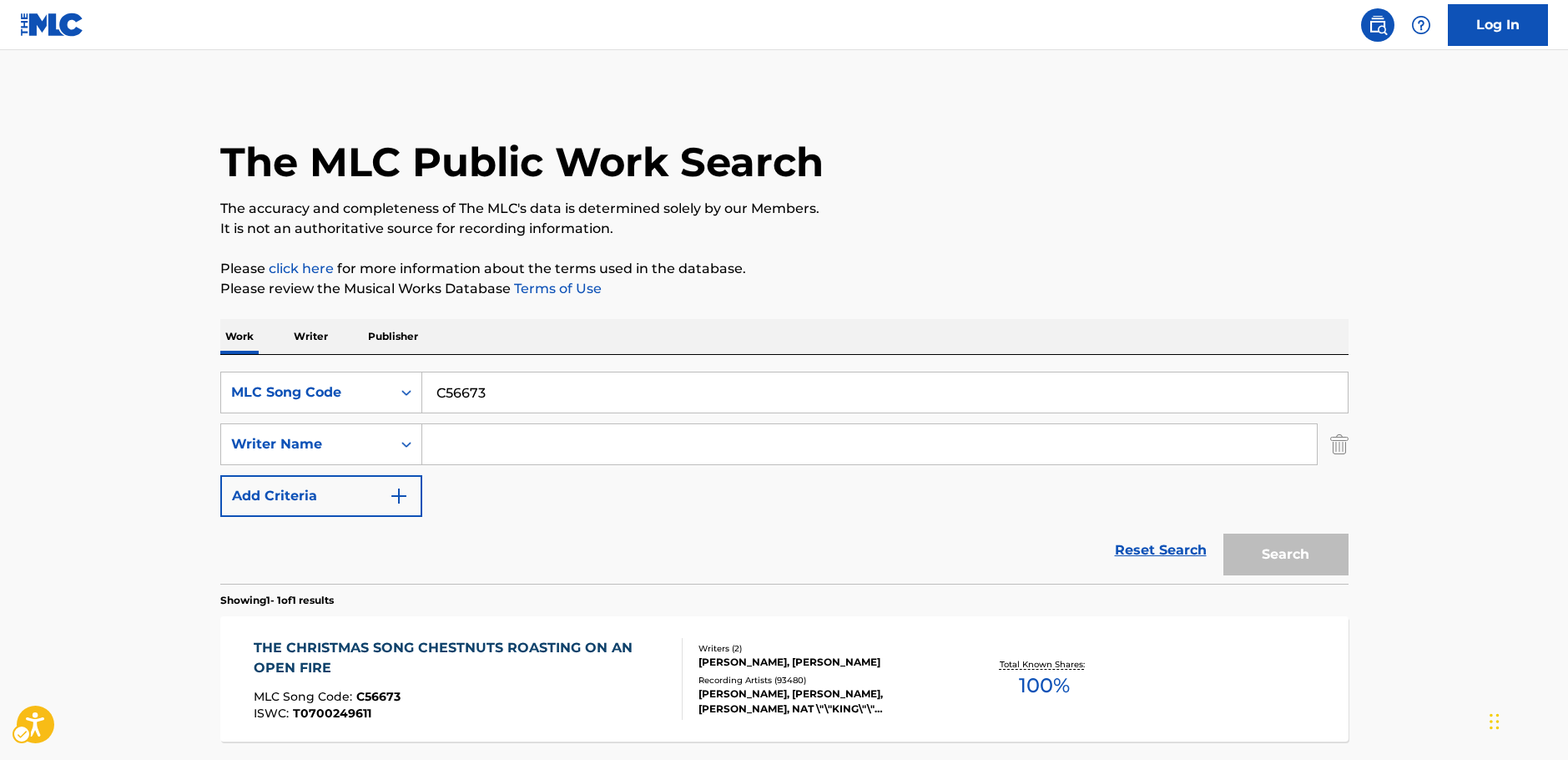
scroll to position [53, 0]
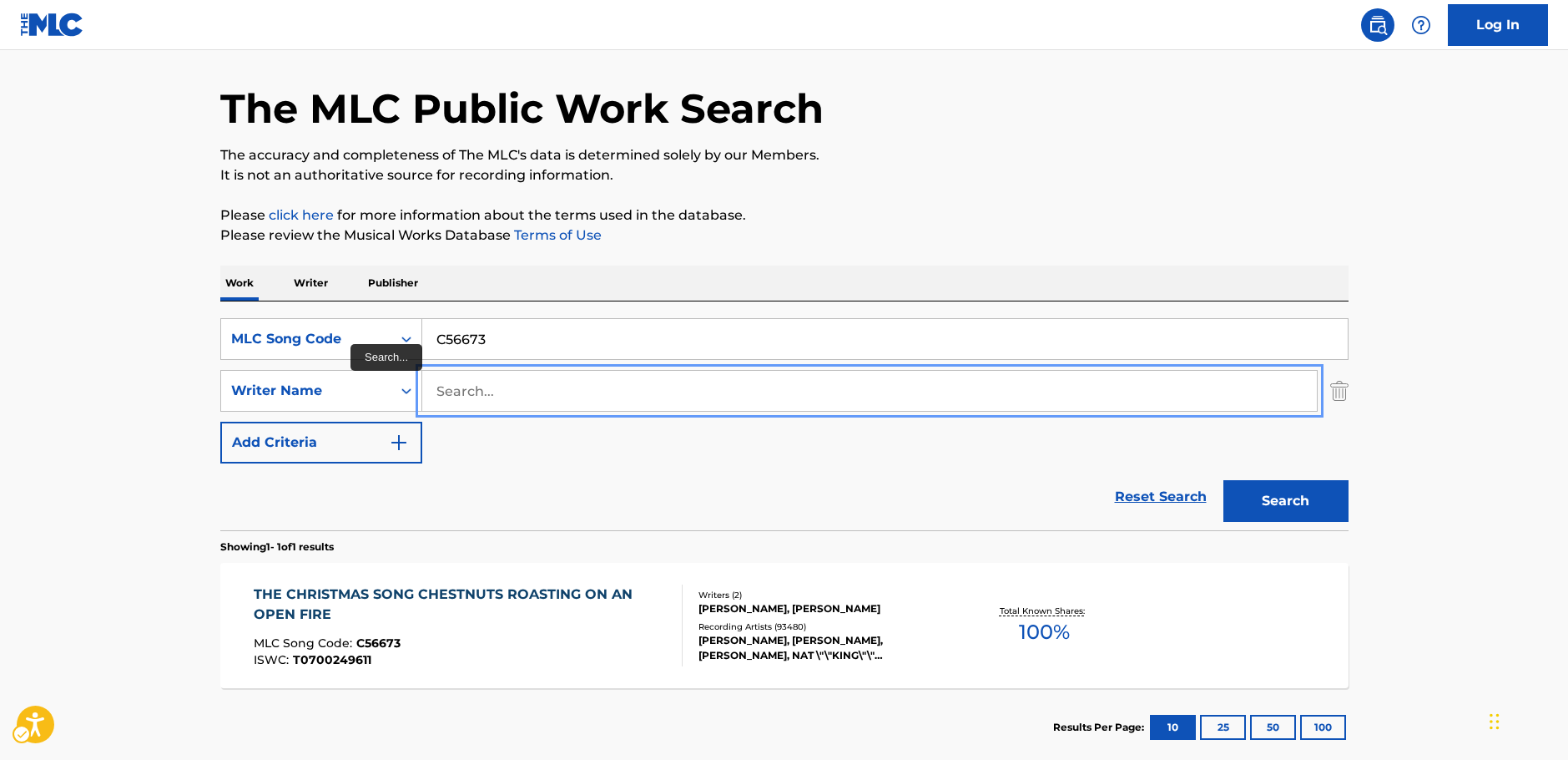
drag, startPoint x: 484, startPoint y: 399, endPoint x: 422, endPoint y: 375, distance: 66.5
paste input "Hoshino"
type input "Hoshino"
click at [388, 335] on div "MLC Song Code" at bounding box center [306, 339] width 170 height 32
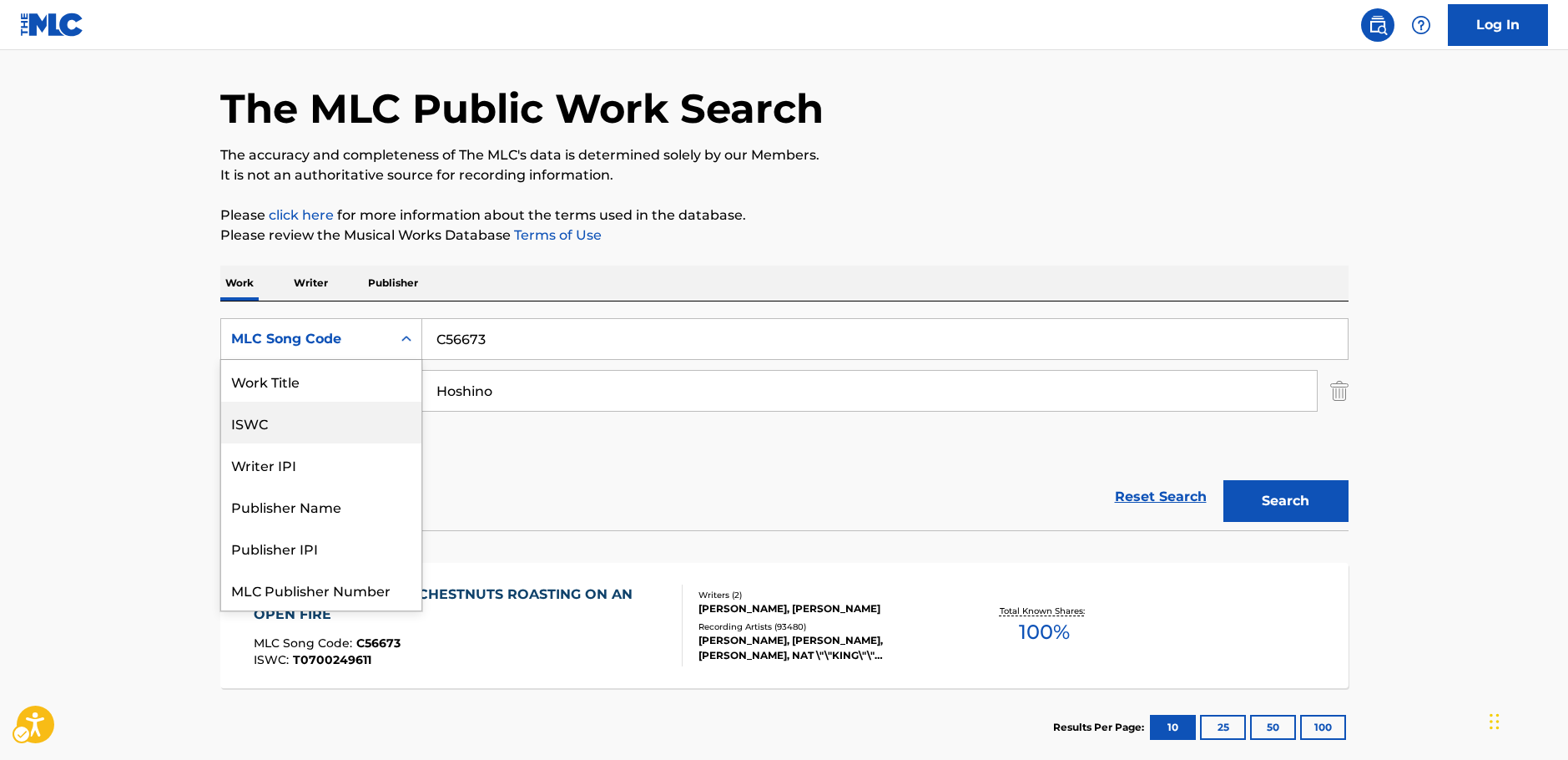
scroll to position [0, 0]
click at [322, 389] on div "Work Title" at bounding box center [321, 380] width 201 height 42
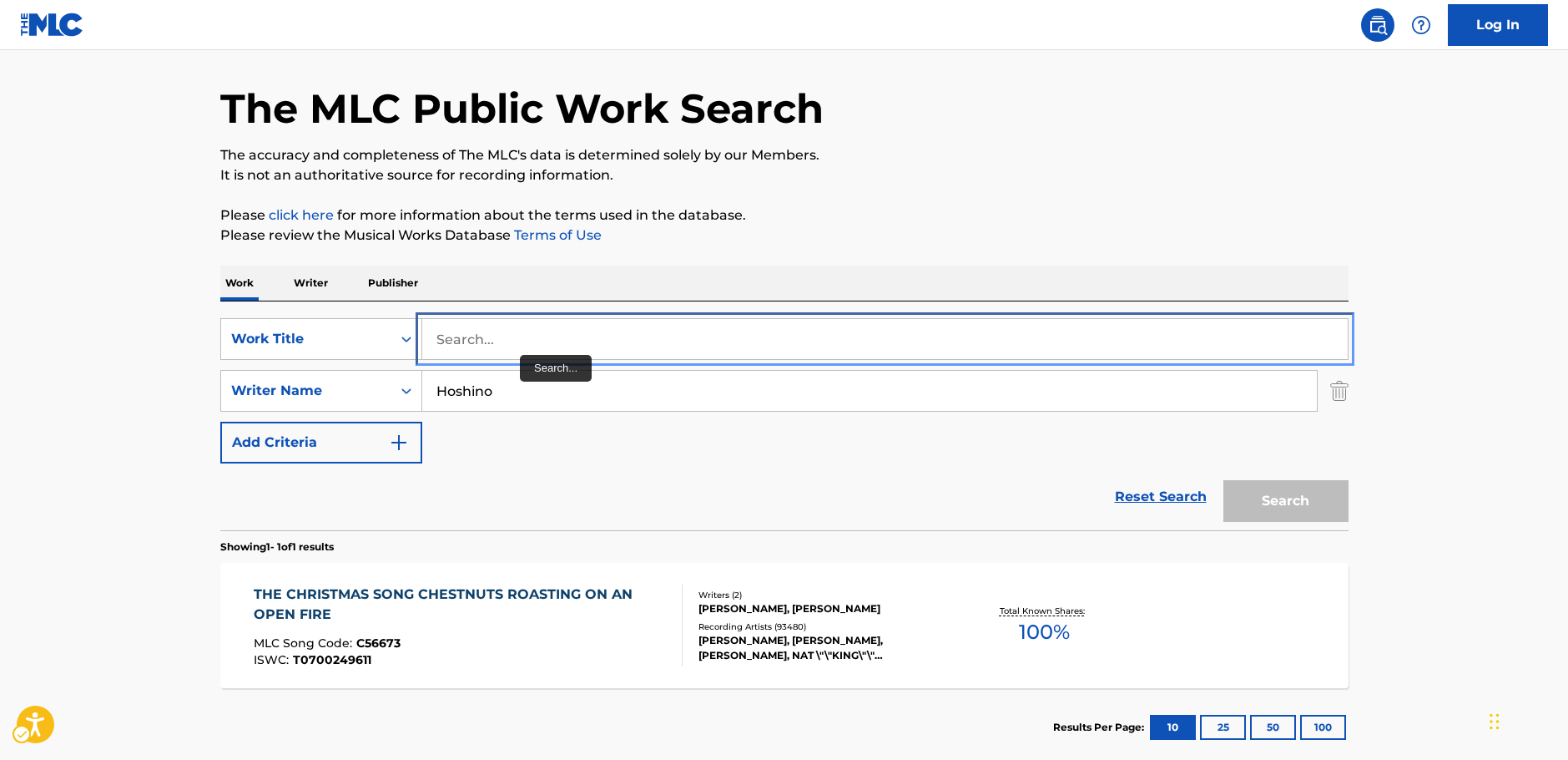
paste input "yume Oi Zake"
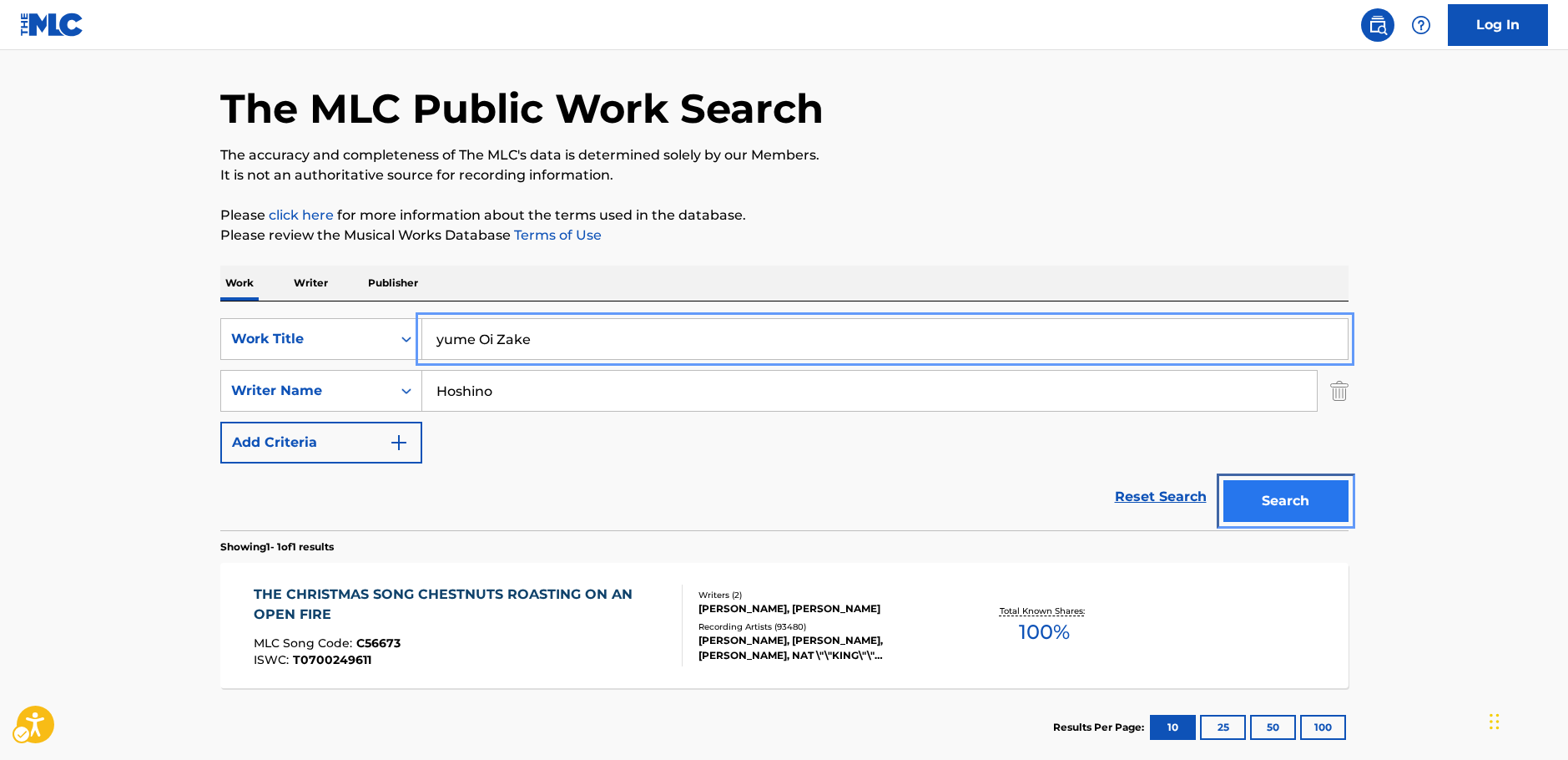
click at [1330, 508] on button "Search" at bounding box center [1285, 501] width 125 height 42
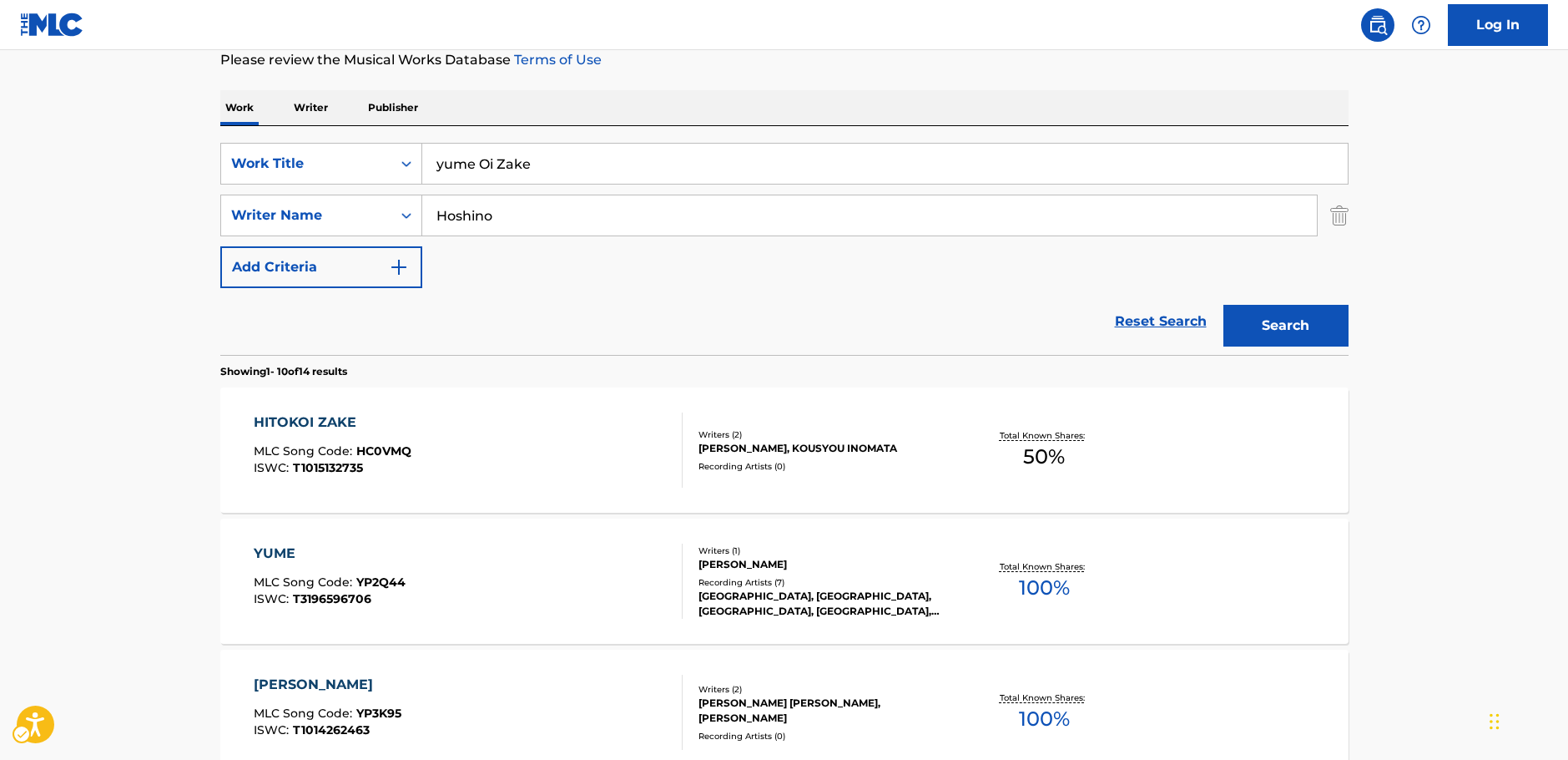
scroll to position [188, 0]
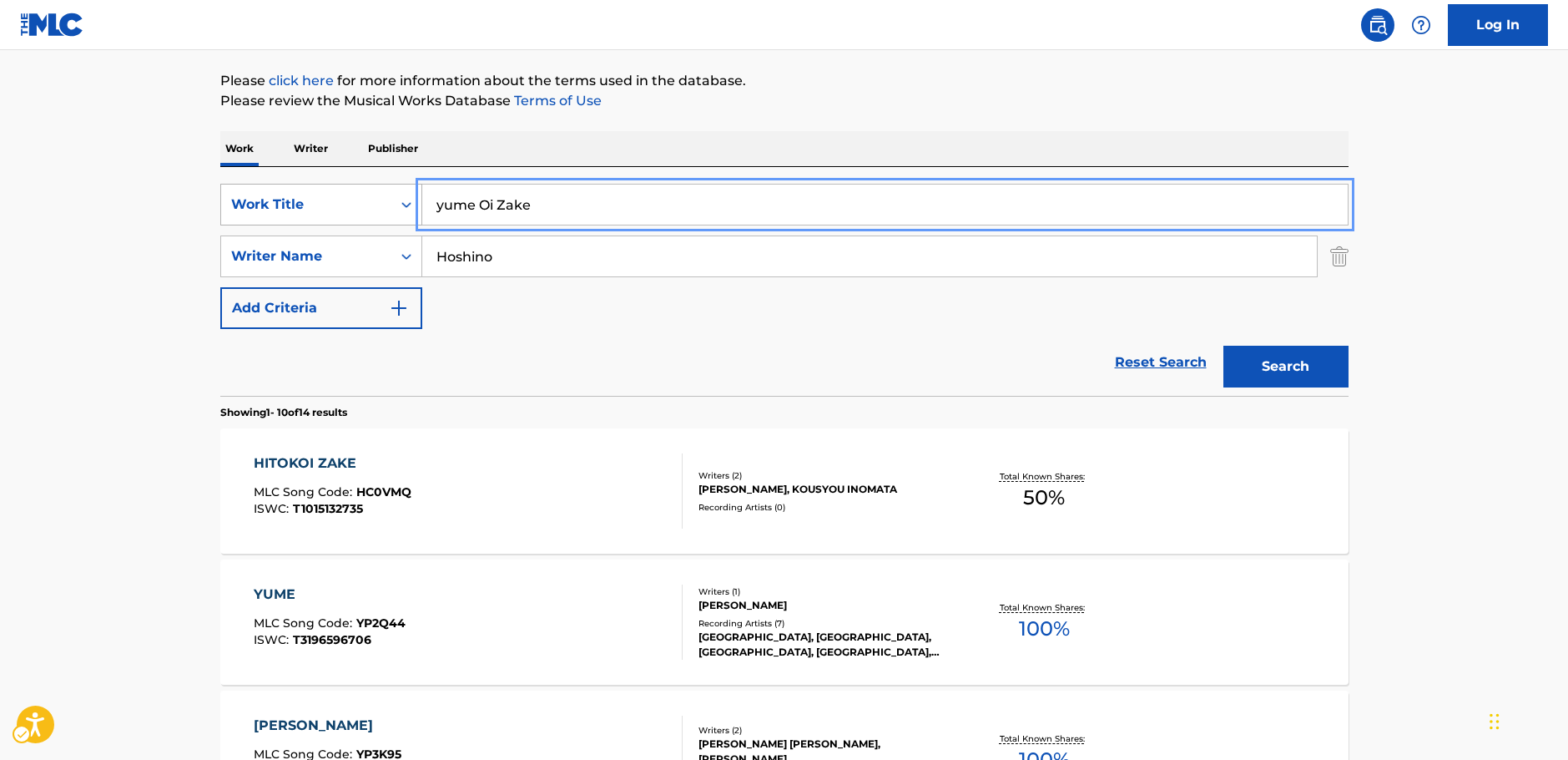
drag, startPoint x: 530, startPoint y: 202, endPoint x: 312, endPoint y: 207, distance: 218.1
click at [312, 207] on div "SearchWithCriteriad25b312f-6bc0-4303-8f2b-93488451f0f1 Work Title yume Oi Zake" at bounding box center [784, 205] width 1128 height 42
paste input "YUMEOIZAKE"
type input "YUMEOIZAKE"
click at [469, 304] on div "SearchWithCriteriad25b312f-6bc0-4303-8f2b-93488451f0f1 Work Title YUMEOIZAKE yu…" at bounding box center [784, 256] width 1128 height 145
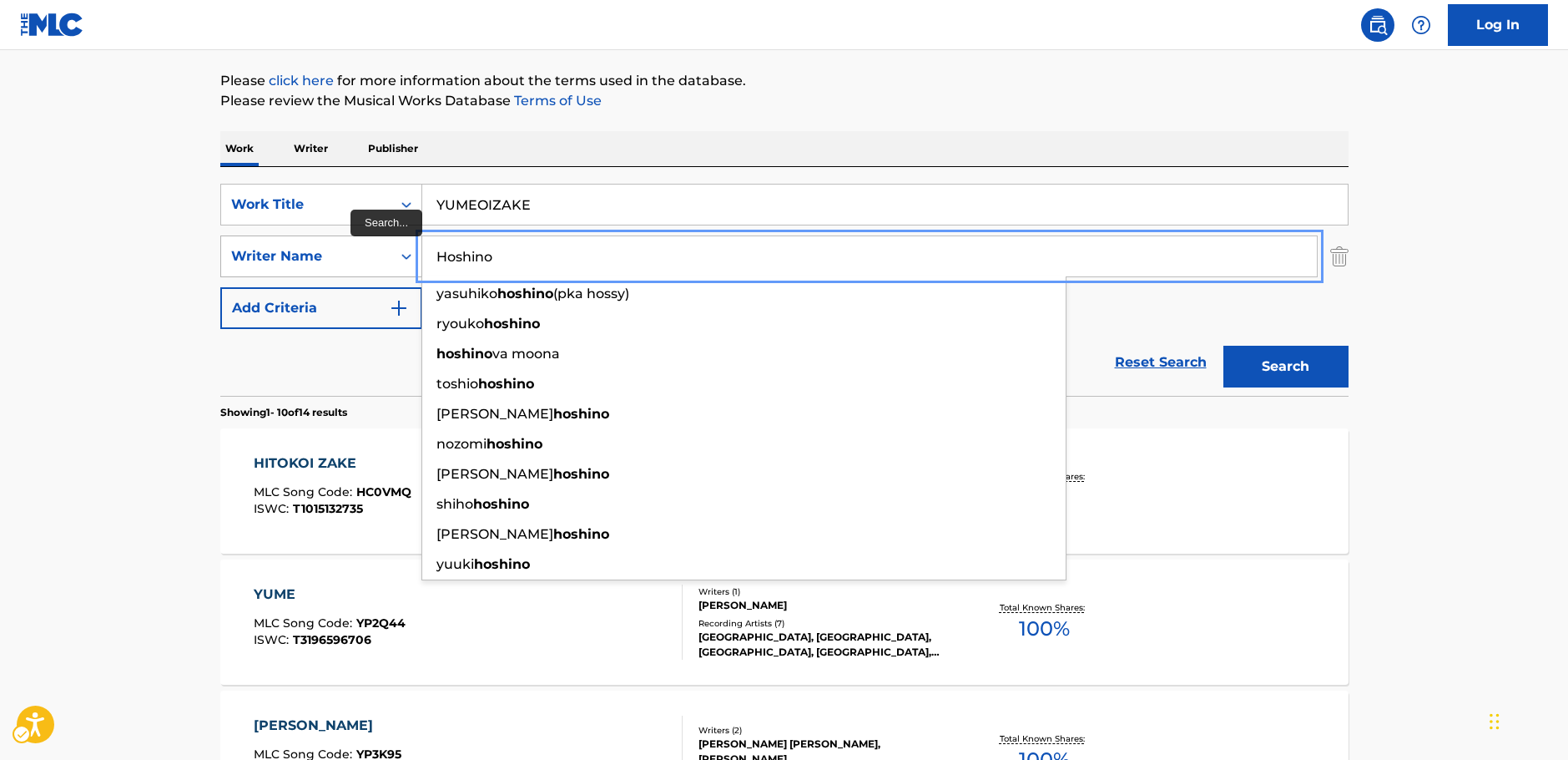
drag, startPoint x: 503, startPoint y: 248, endPoint x: 376, endPoint y: 244, distance: 127.1
click at [378, 244] on div "SearchWithCriteria7dc0b3d2-179d-4228-a58c-deb21b8c2f9e Writer Name [PERSON_NAME…" at bounding box center [784, 256] width 1128 height 42
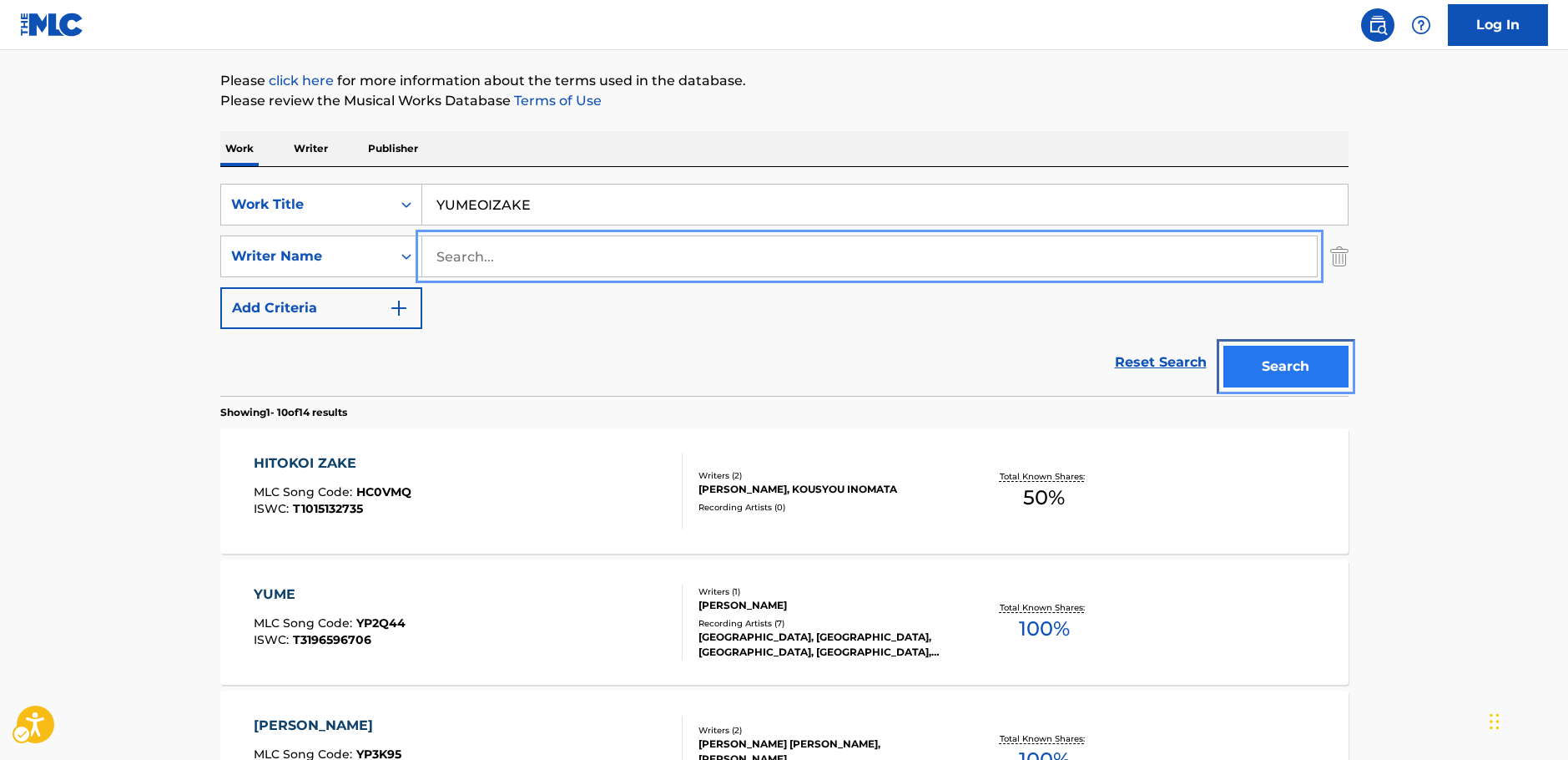
click at [1267, 363] on button "Search" at bounding box center [1285, 367] width 125 height 42
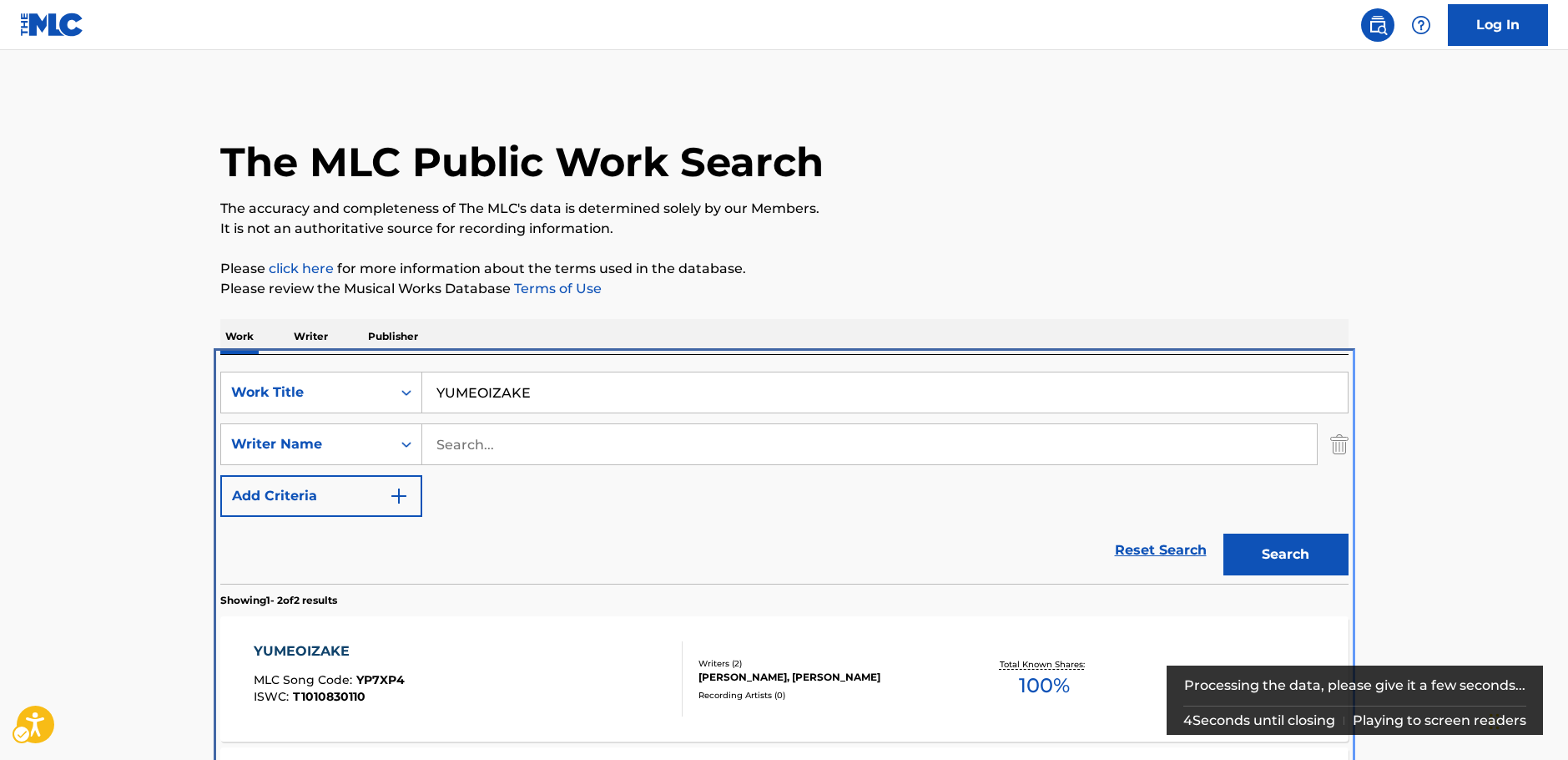
scroll to position [191, 0]
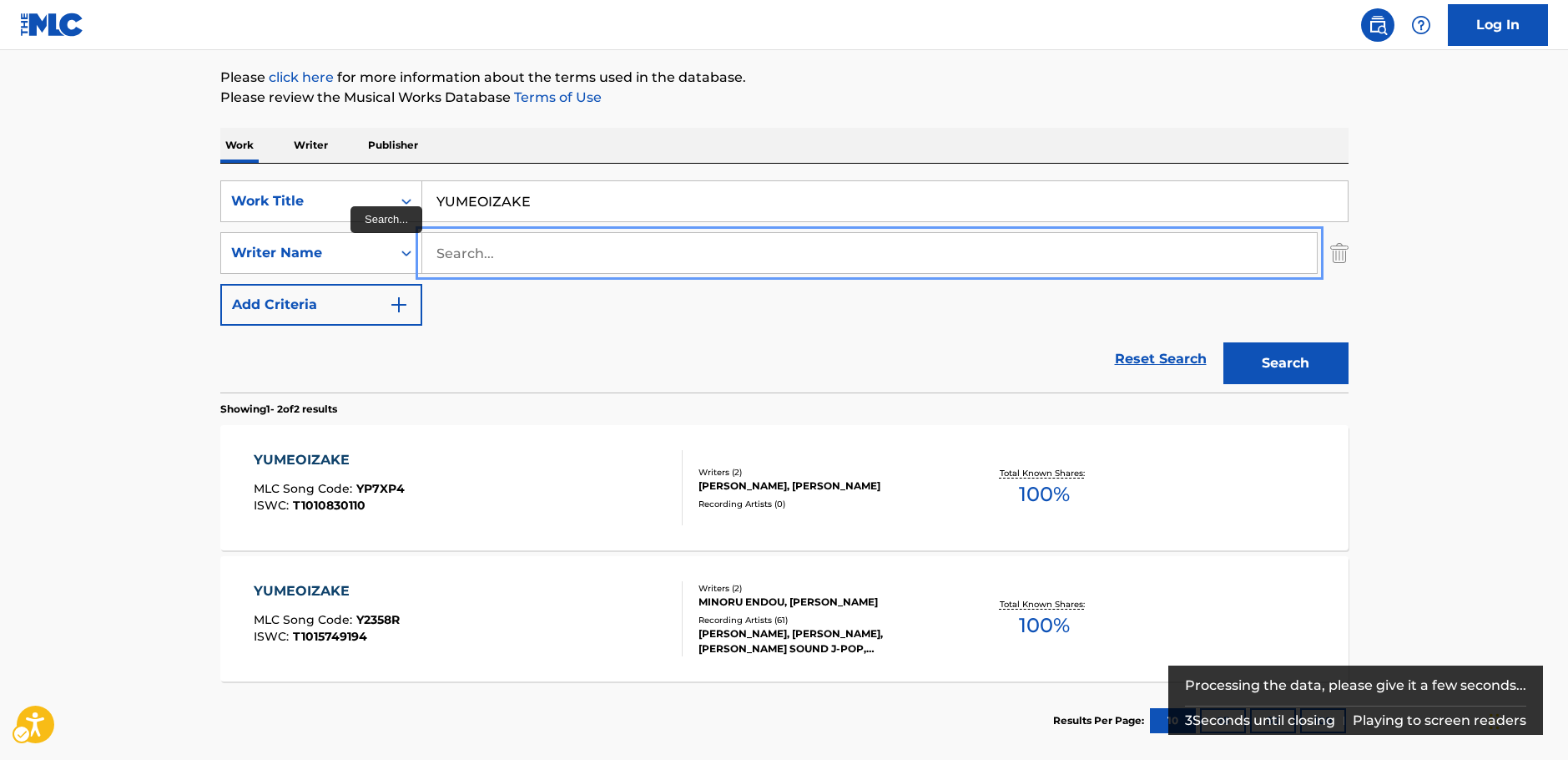
click at [519, 252] on input "Search..." at bounding box center [869, 253] width 895 height 41
paste input "EIICHI"
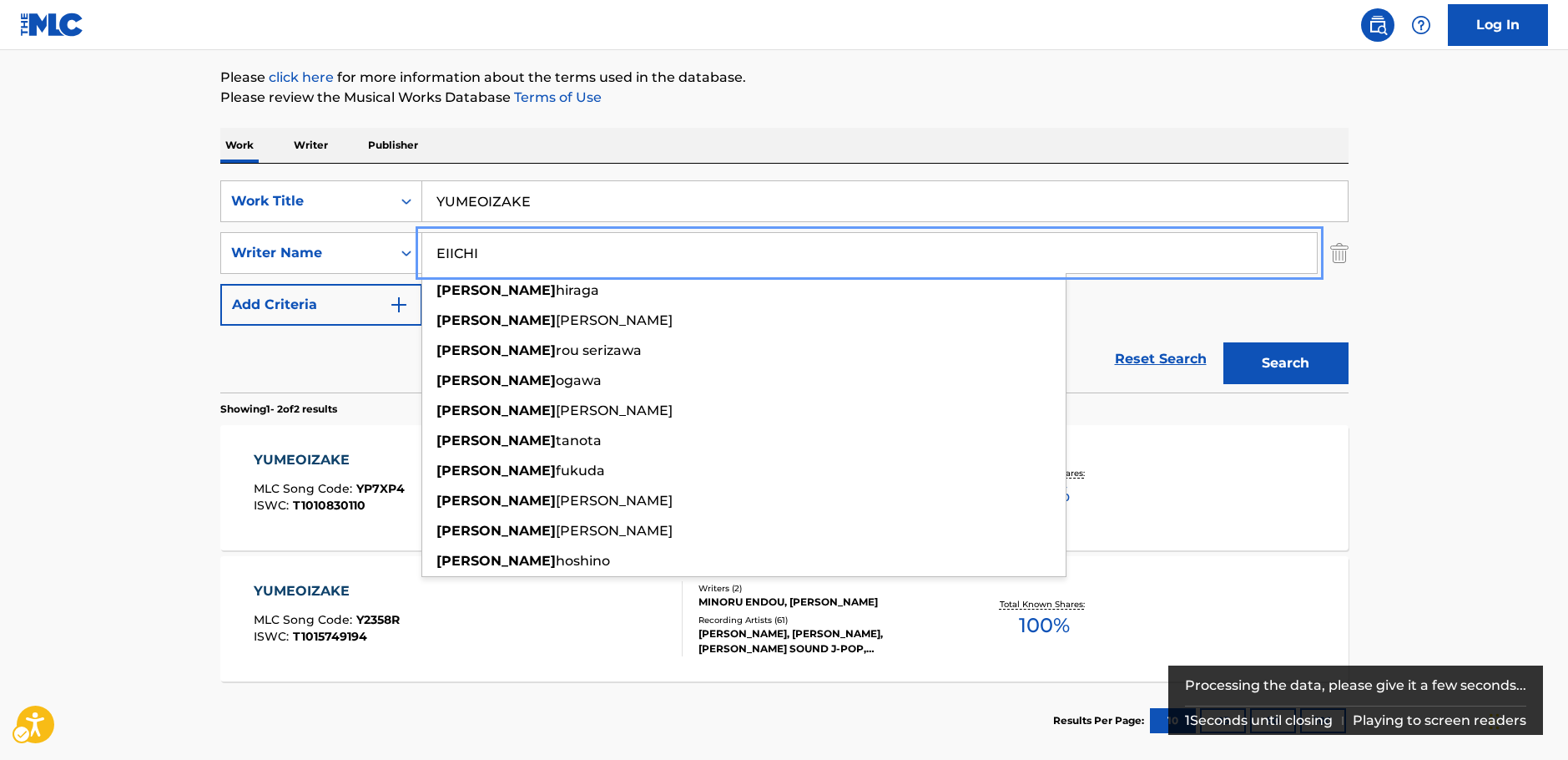
type input "EIICHI"
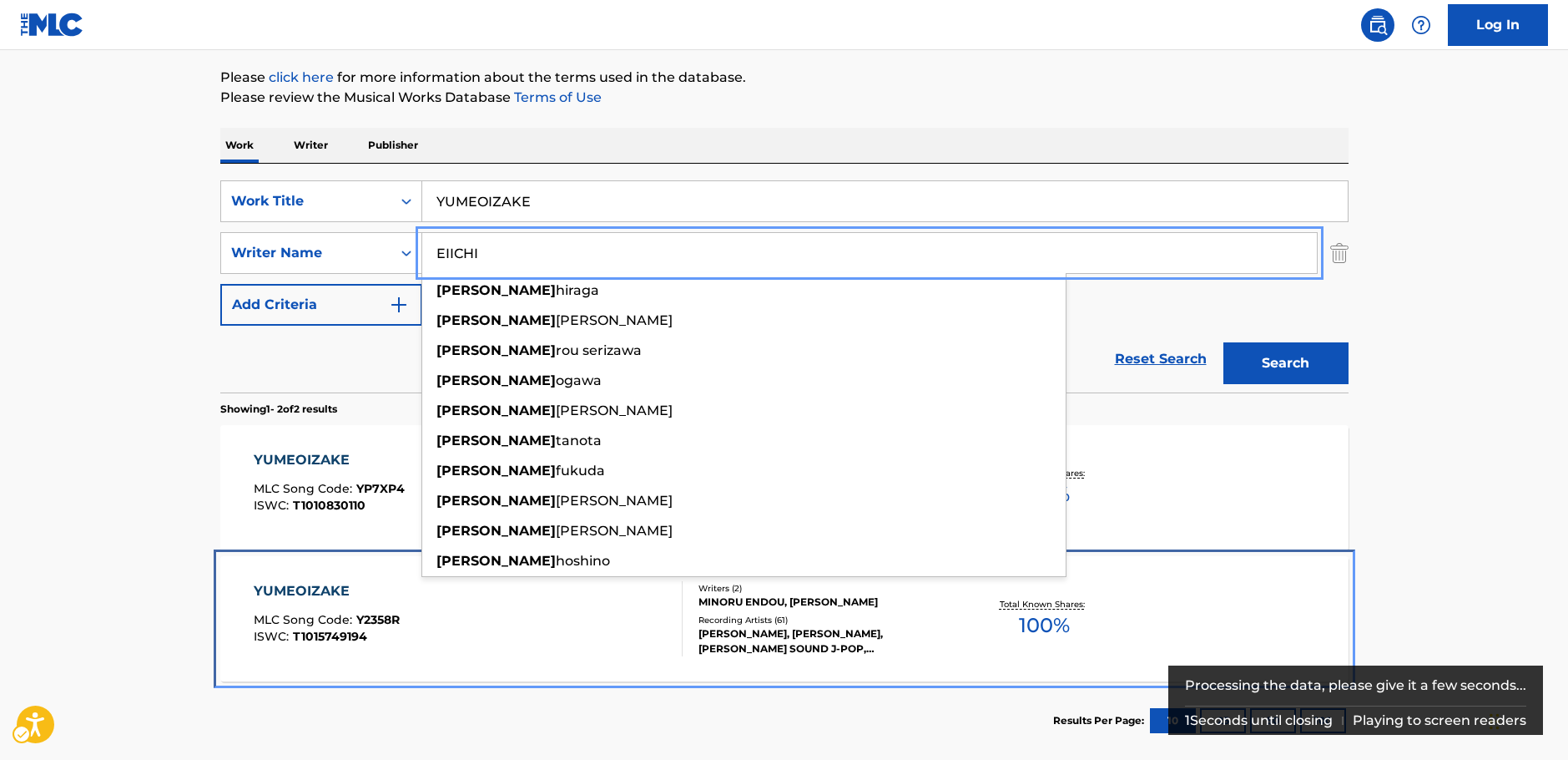
click at [542, 618] on div "YUMEOIZAKE MLC Song Code : Y2358R ISWC : T1015749194" at bounding box center [468, 619] width 429 height 75
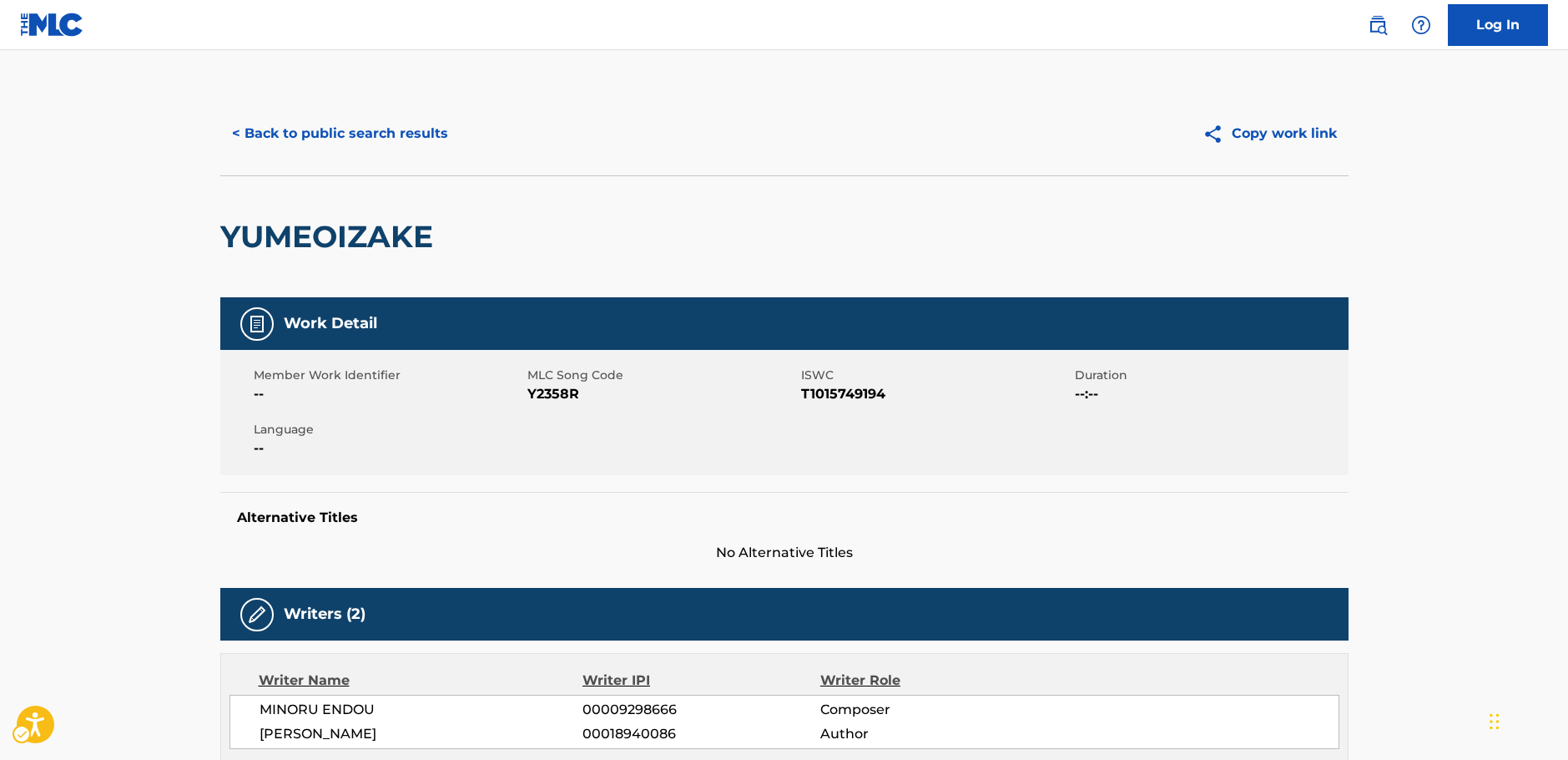
click at [549, 389] on span "MLC Song Code - Y2358R" at bounding box center [662, 394] width 270 height 20
drag, startPoint x: 446, startPoint y: 237, endPoint x: 197, endPoint y: 246, distance: 249.2
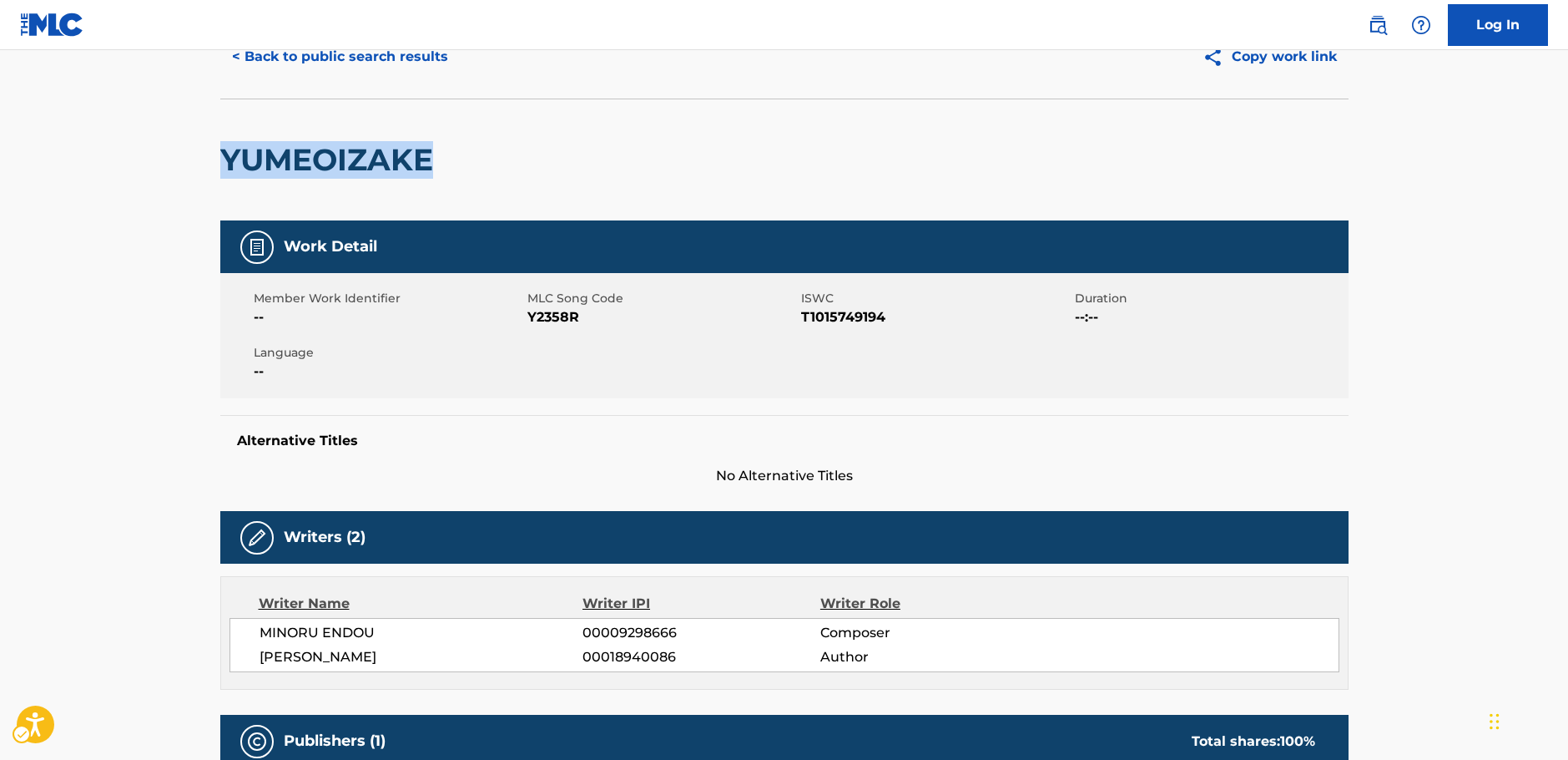
scroll to position [417, 0]
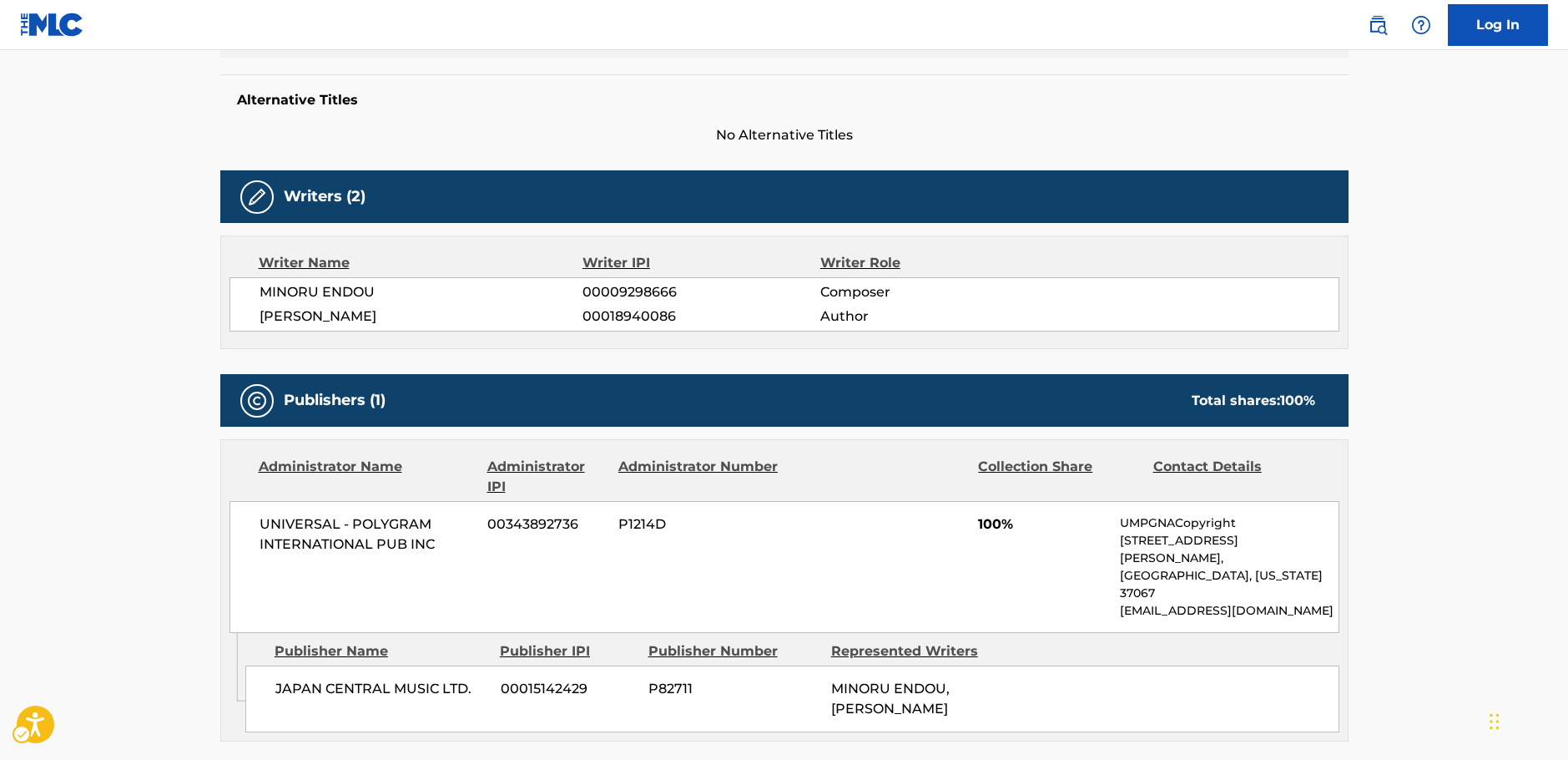
drag, startPoint x: 390, startPoint y: 316, endPoint x: 247, endPoint y: 283, distance: 146.8
click at [247, 283] on div "MINORU ENDOU 00009298666 Composer [PERSON_NAME] 00018940086 Author" at bounding box center [784, 303] width 1111 height 54
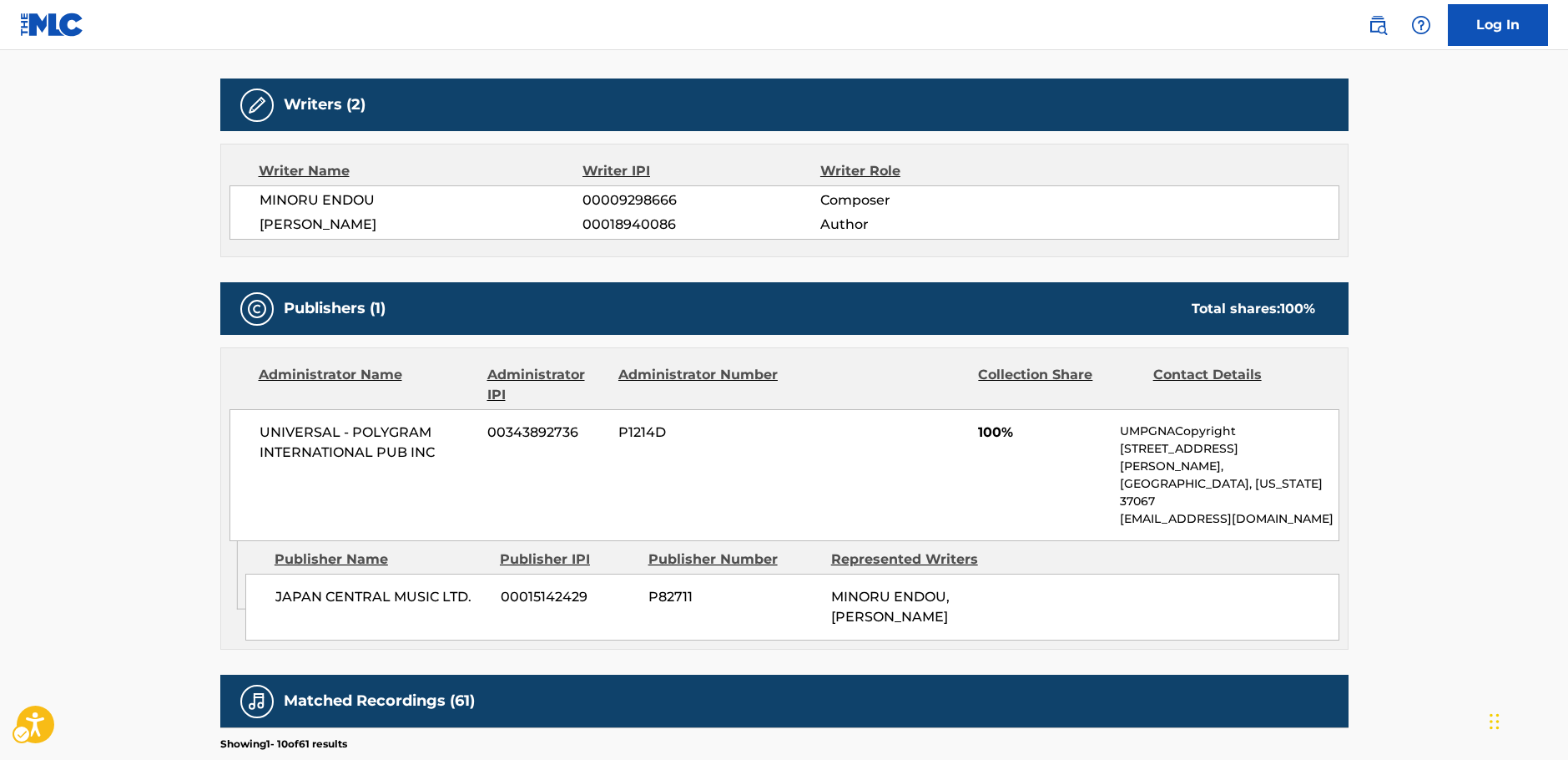
scroll to position [584, 0]
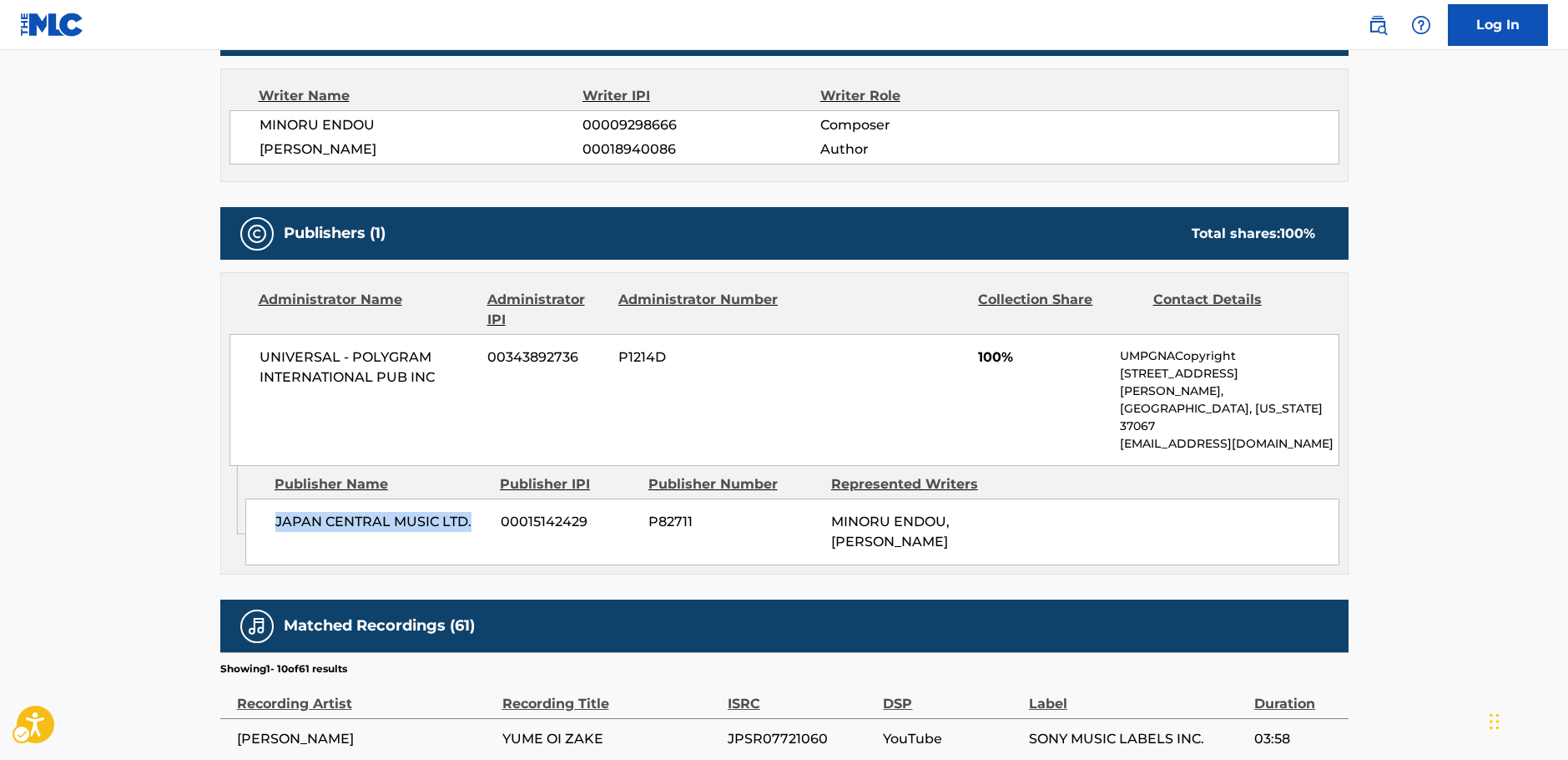
drag, startPoint x: 481, startPoint y: 490, endPoint x: 266, endPoint y: 494, distance: 215.0
click at [266, 498] on div "JAPAN CENTRAL MUSIC LTD. 00015142429 P82711 [PERSON_NAME], [PERSON_NAME]" at bounding box center [791, 532] width 1094 height 67
drag, startPoint x: 475, startPoint y: 380, endPoint x: 3, endPoint y: 403, distance: 472.6
click at [245, 363] on div "UNIVERSAL - POLYGRAM INTERNATIONAL PUB INC 00343892736 P1214D 100% UMPGNACopyri…" at bounding box center [784, 399] width 1111 height 131
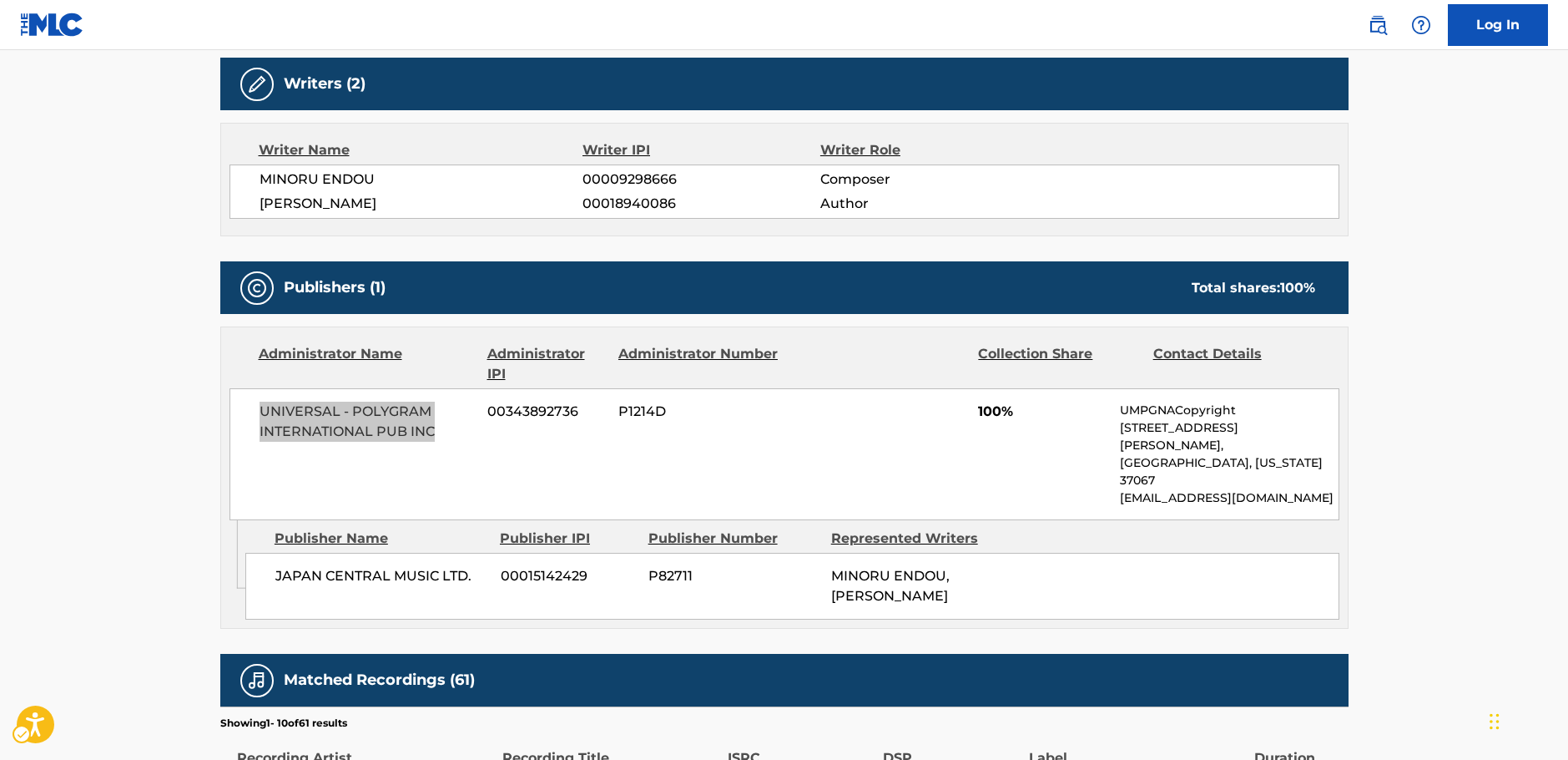
scroll to position [501, 0]
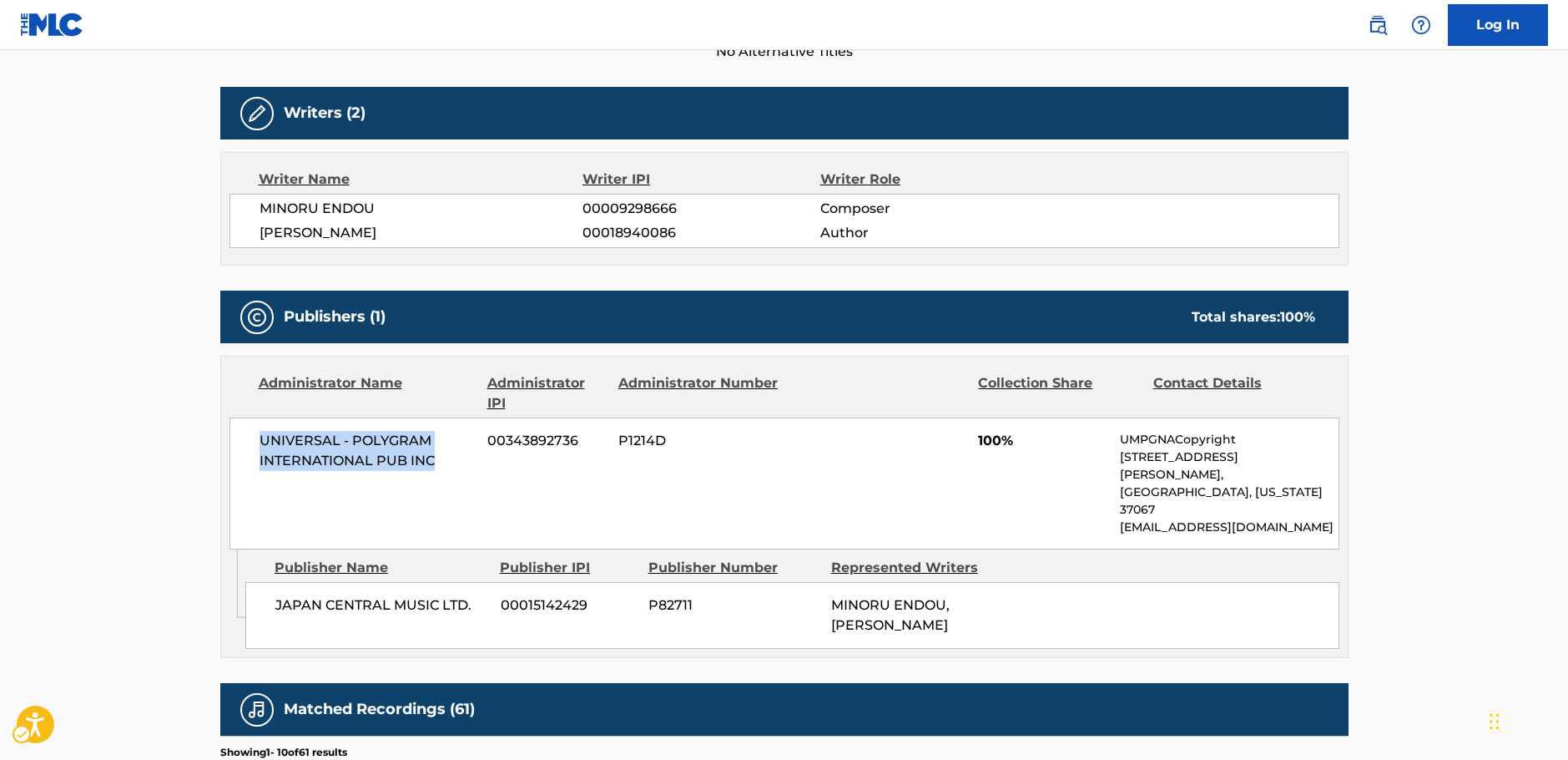
click at [154, 513] on main "< Back to public search results Copy work link YUMEOIZAKE Work Detail Member Wo…" at bounding box center [784, 427] width 1568 height 1756
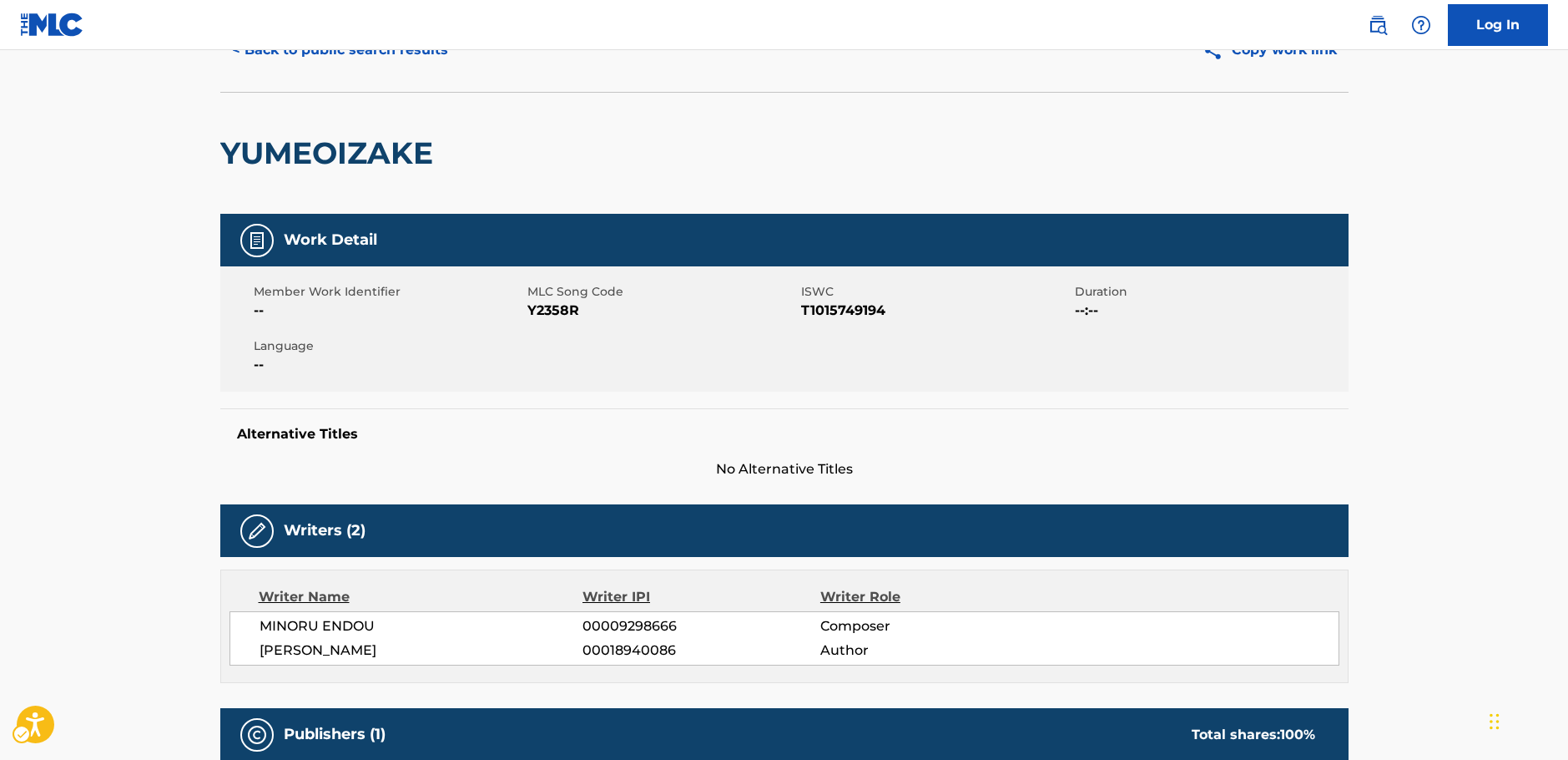
scroll to position [0, 0]
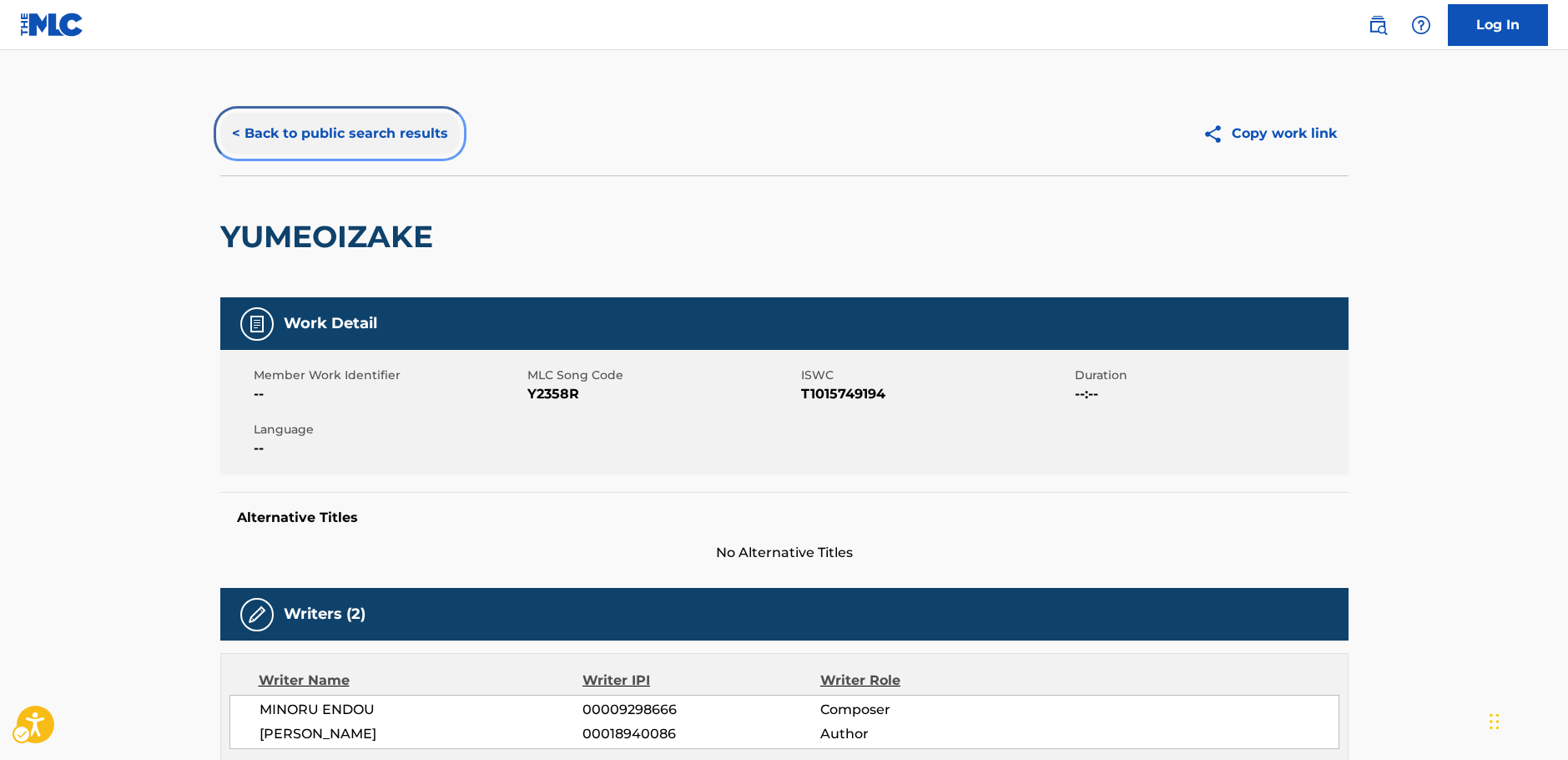
click at [322, 146] on button "< Back to public search results" at bounding box center [340, 133] width 239 height 42
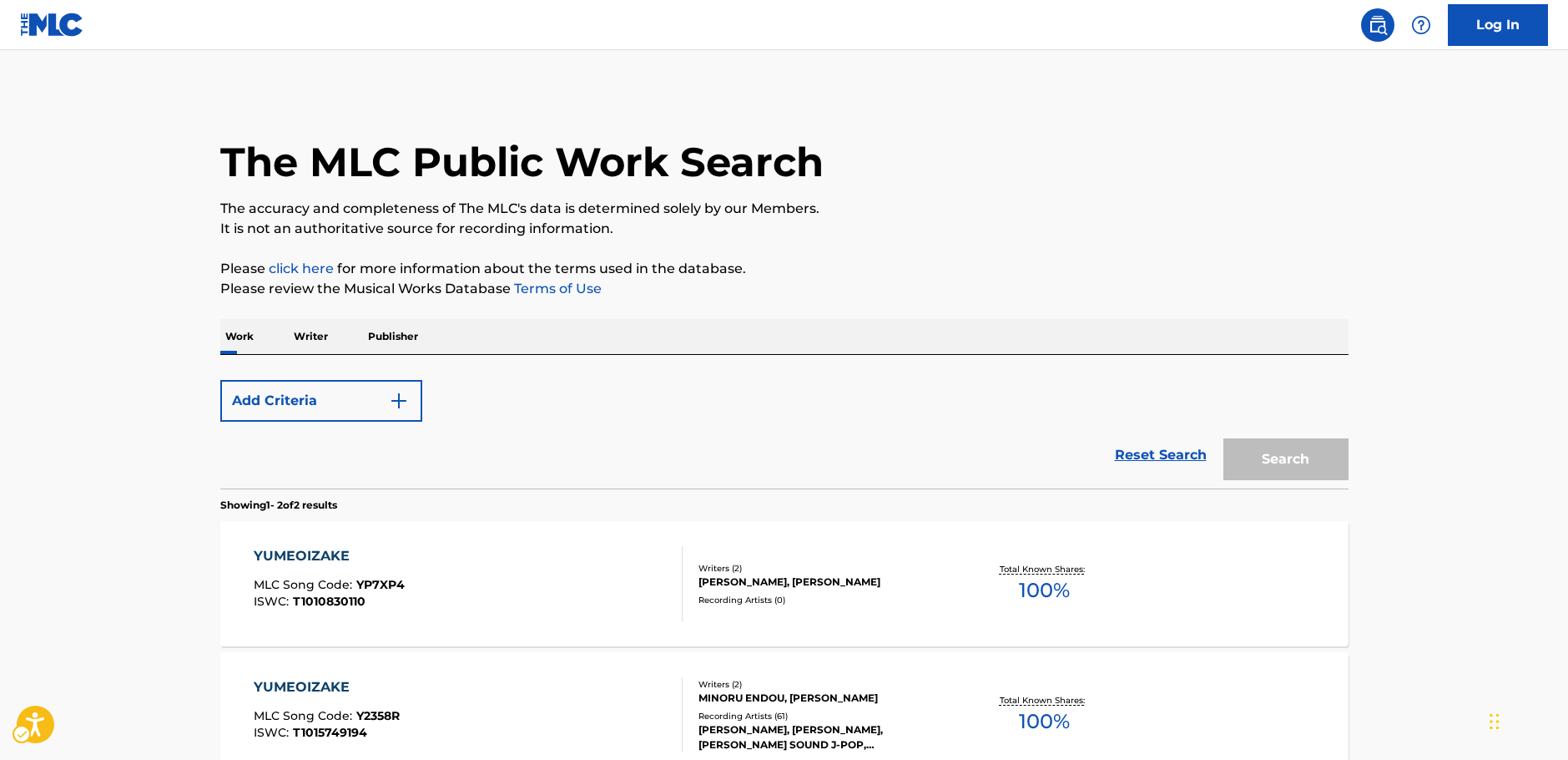
scroll to position [185, 0]
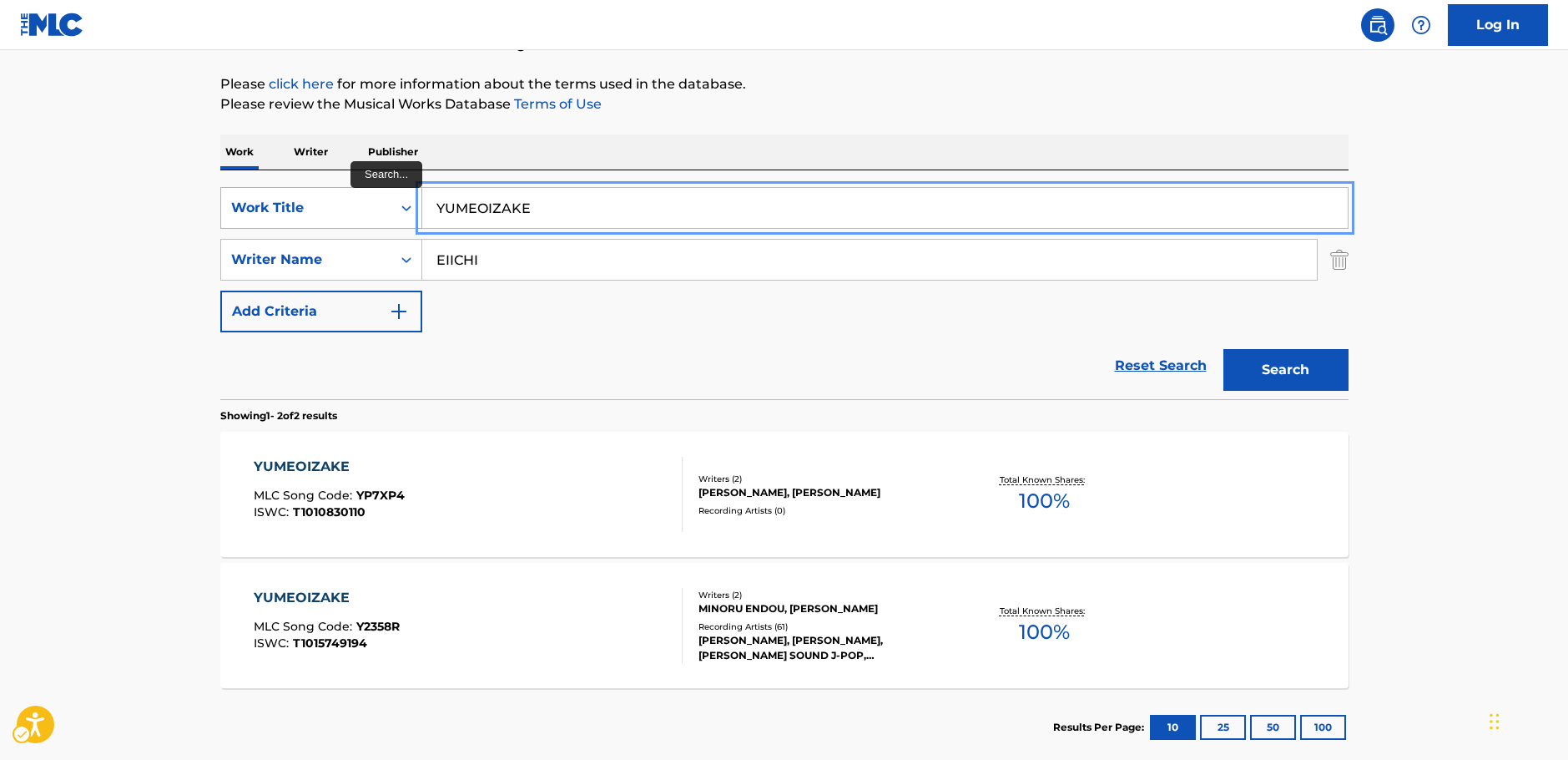
drag, startPoint x: 482, startPoint y: 202, endPoint x: 371, endPoint y: 207, distance: 111.1
click at [594, 197] on input "YUMEOIZAKE" at bounding box center [884, 208] width 926 height 41
drag, startPoint x: 311, startPoint y: 206, endPoint x: 271, endPoint y: 206, distance: 40.0
click at [283, 206] on div "SearchWithCriteriad25b312f-6bc0-4303-8f2b-93488451f0f1 Work Title YUMEOIZAKE yu…" at bounding box center [784, 208] width 1128 height 42
paste input "Suiheisen"
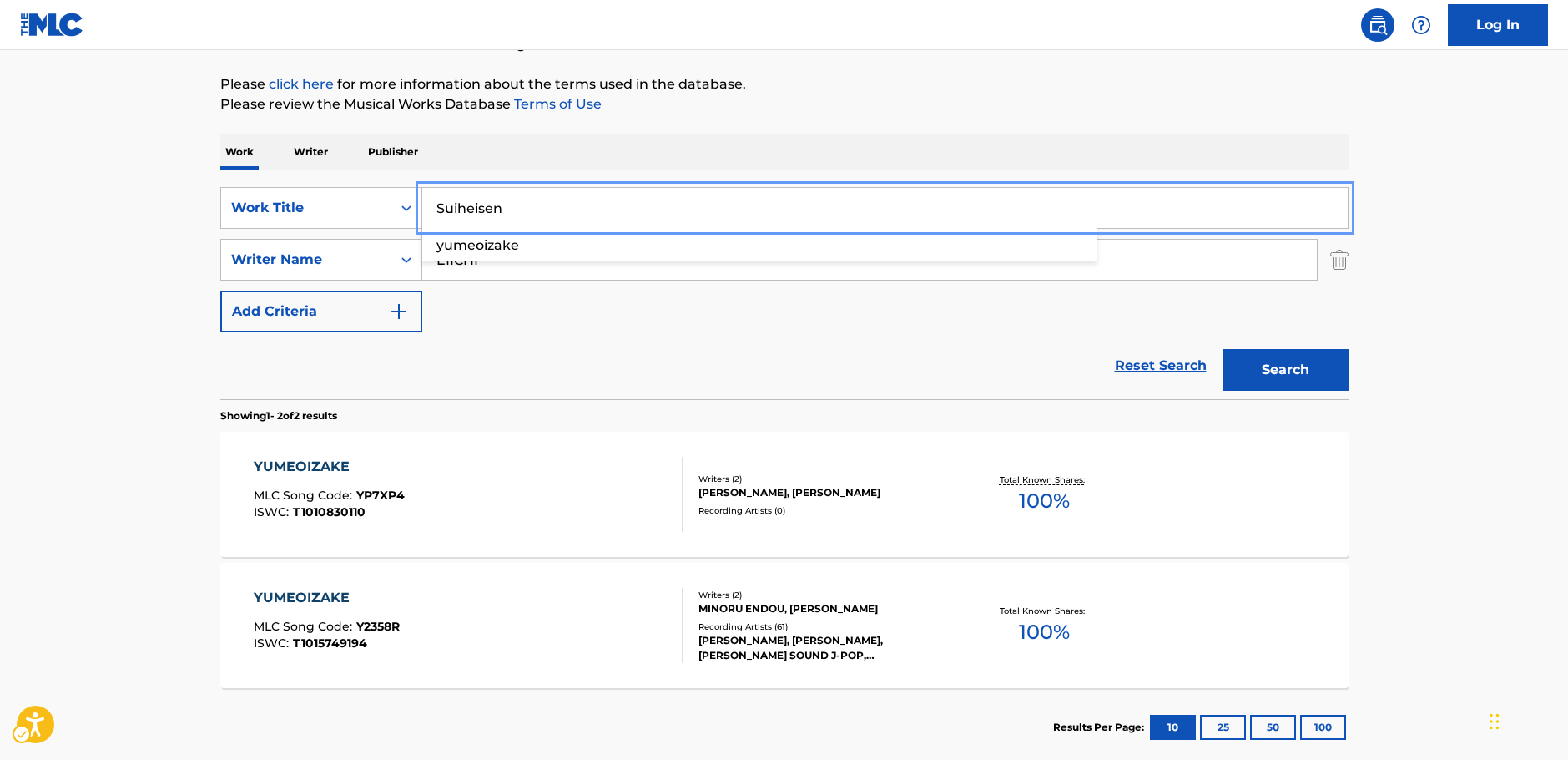
type input "Suiheisen"
click at [113, 210] on main "The MLC Public Work Search The accuracy and completeness of The MLC's data is d…" at bounding box center [784, 320] width 1568 height 909
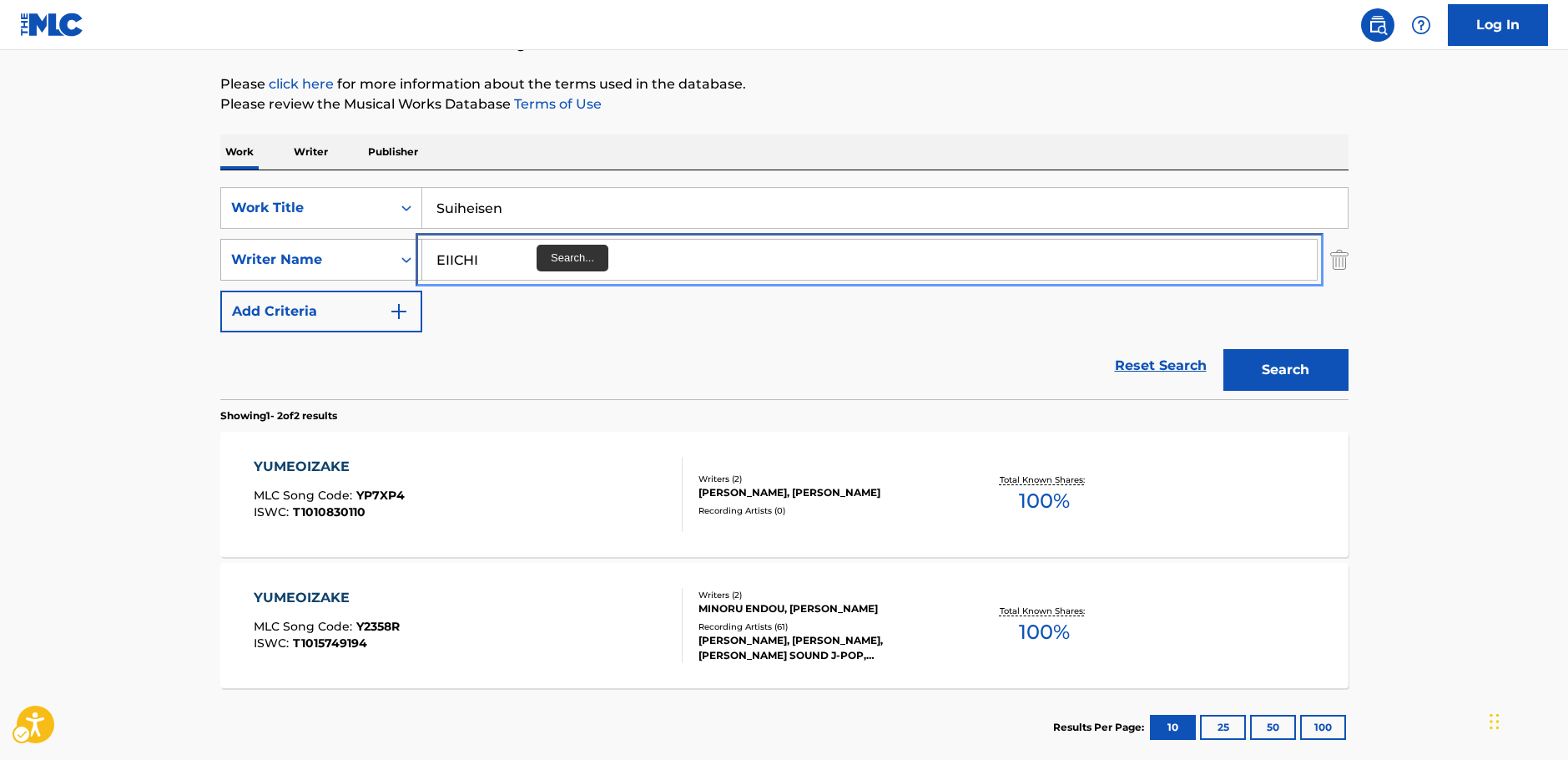
drag, startPoint x: 522, startPoint y: 269, endPoint x: 245, endPoint y: 271, distance: 277.0
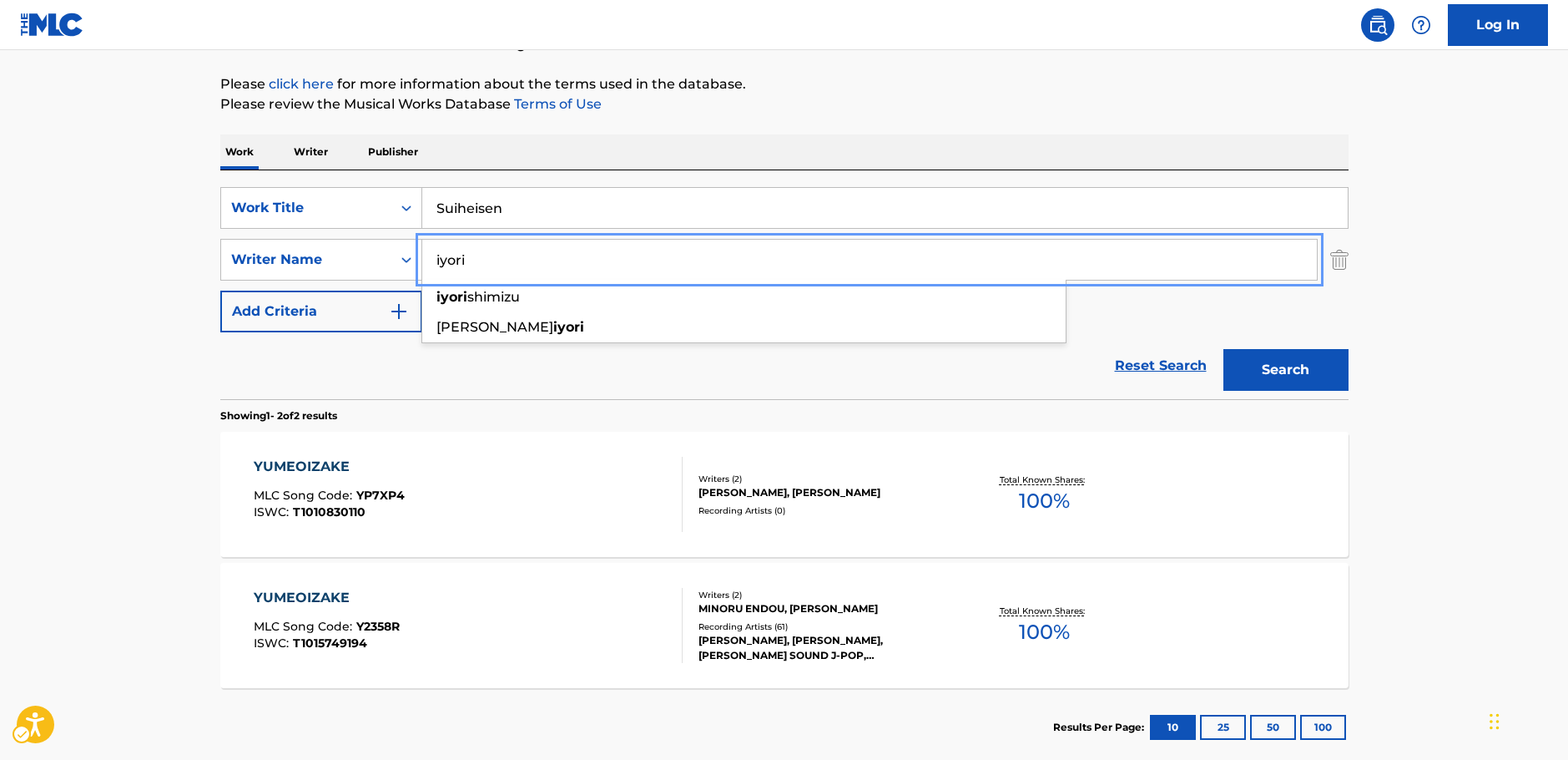
type input "iyori"
click at [1287, 375] on button "Search" at bounding box center [1285, 370] width 125 height 42
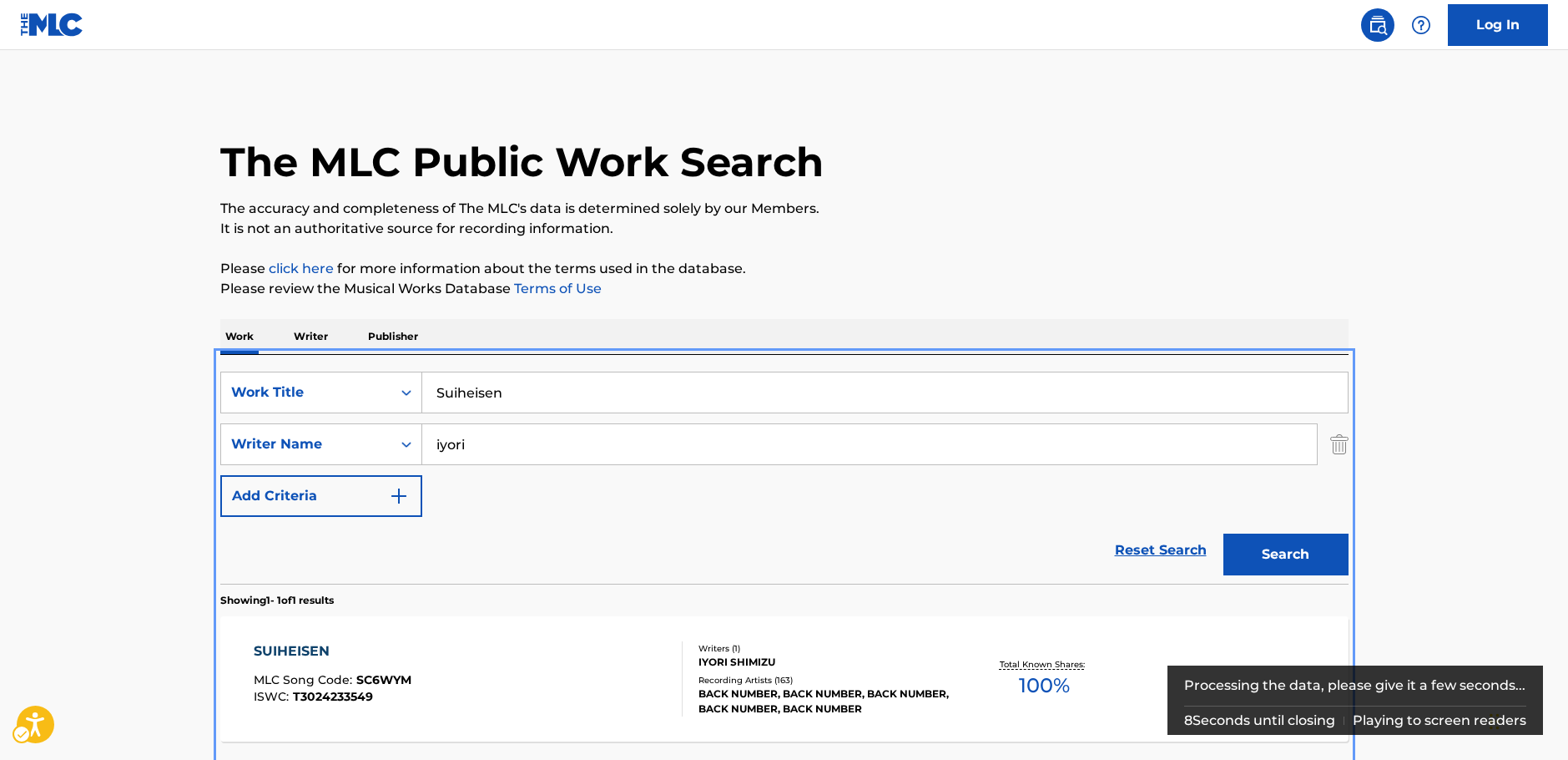
scroll to position [60, 0]
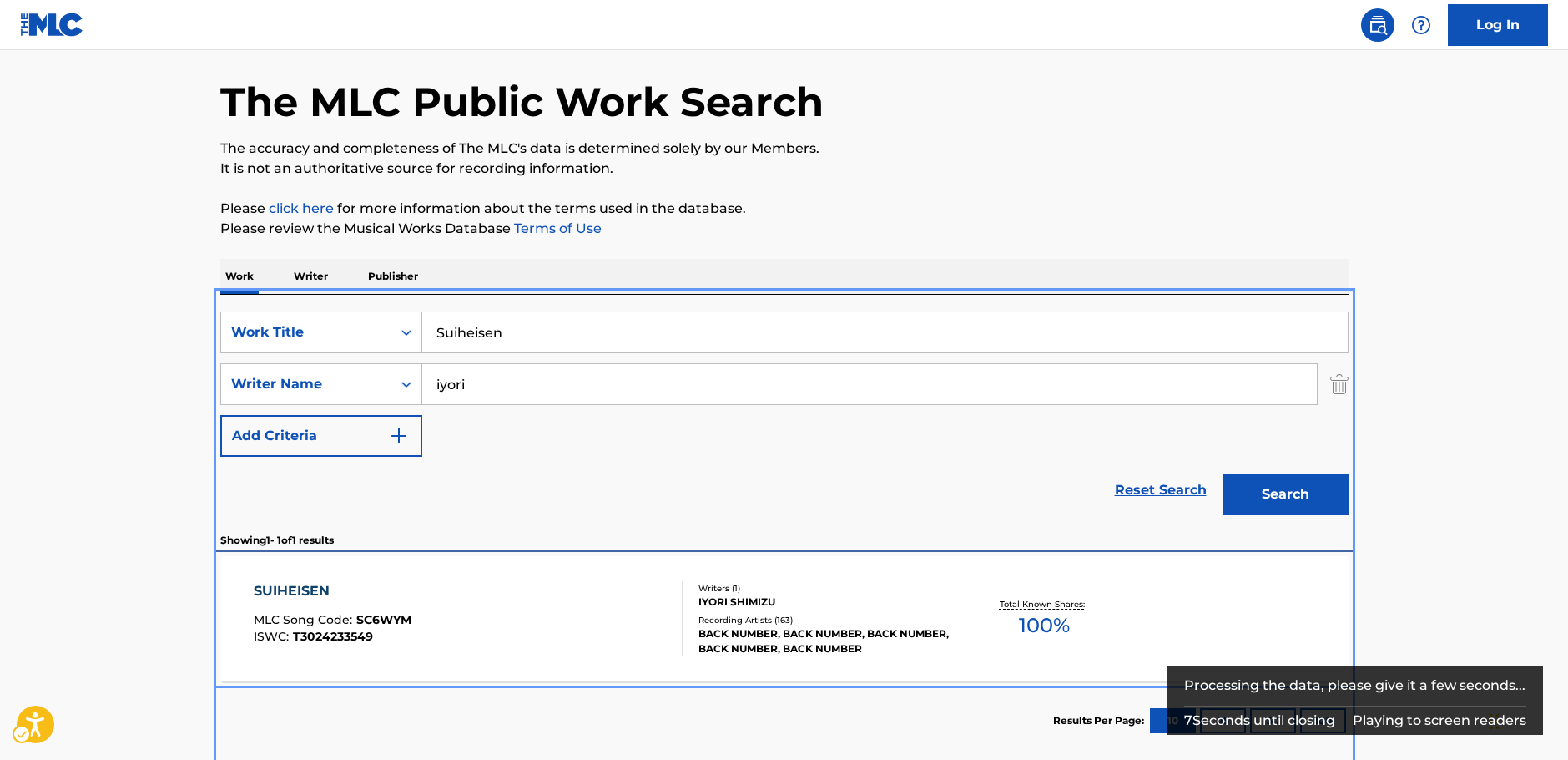
click at [476, 627] on div "SUIHEISEN MLC Song Code : SC6WYM ISWC : T3024233549" at bounding box center [468, 619] width 429 height 75
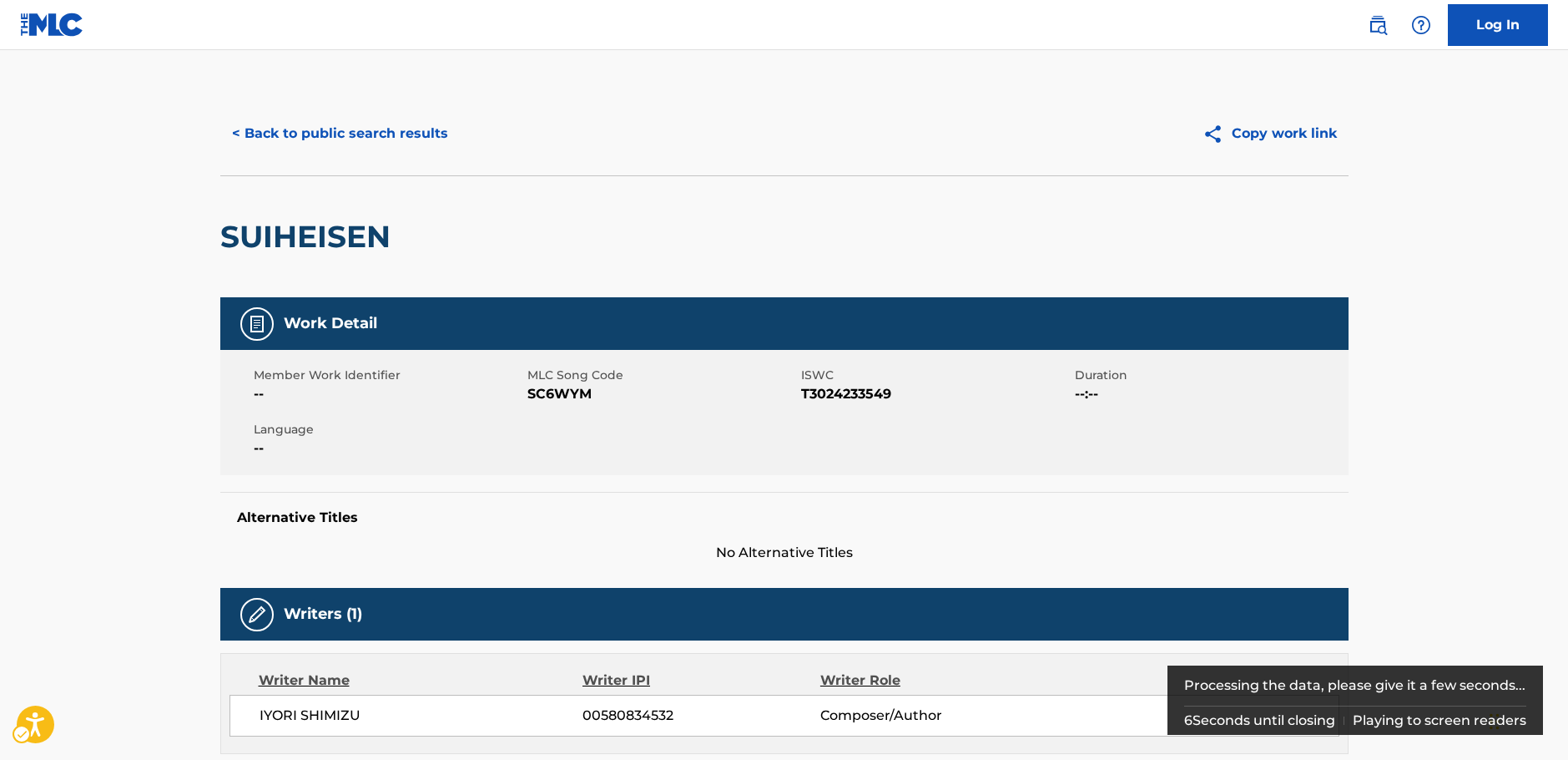
click at [546, 393] on span "SC6WYM" at bounding box center [662, 394] width 270 height 20
click at [546, 393] on span "MLC Song Code - SC6WYM" at bounding box center [662, 394] width 270 height 20
click at [842, 393] on span "ISWC - T3024233549" at bounding box center [936, 394] width 270 height 20
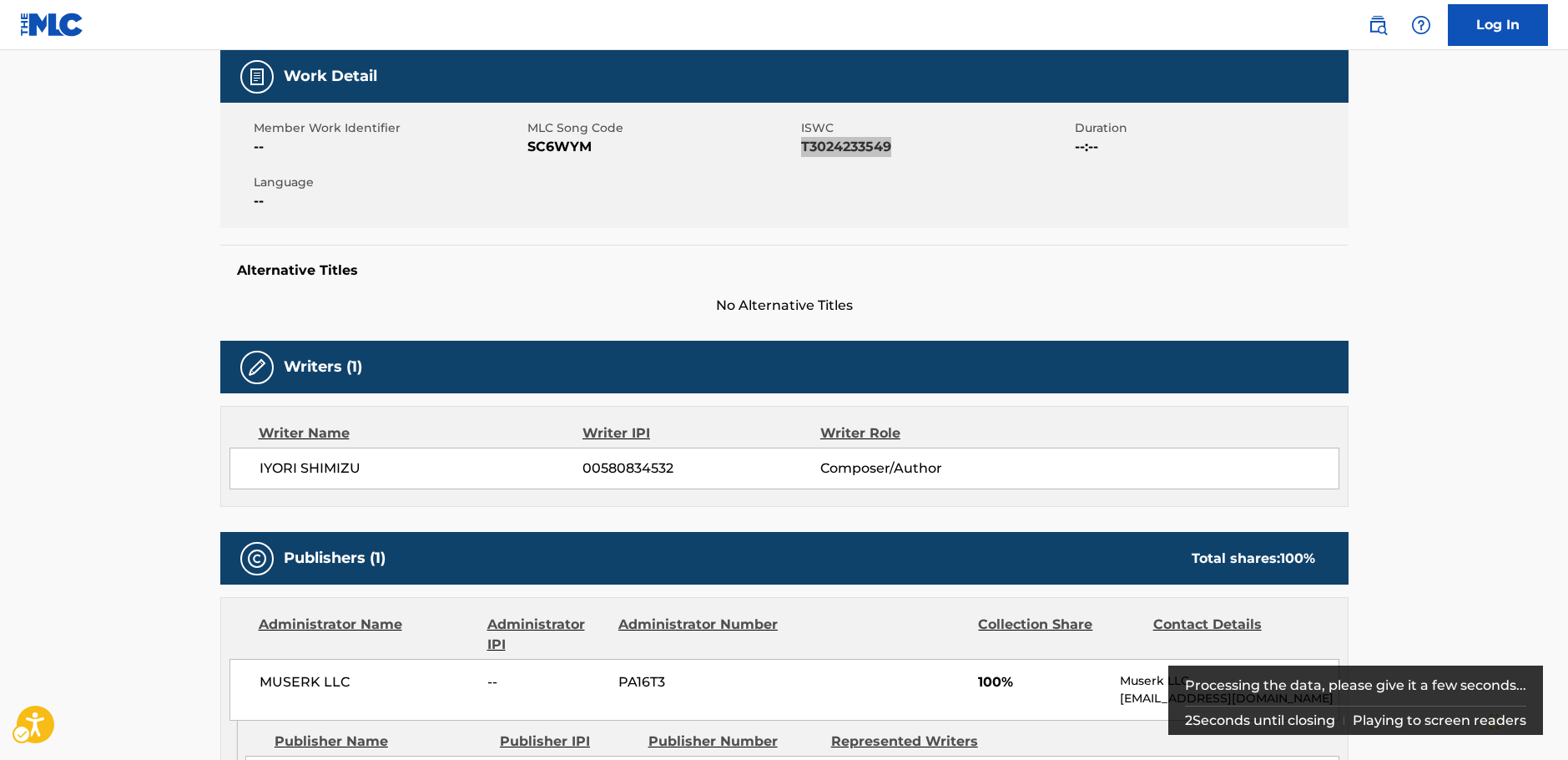
scroll to position [250, 0]
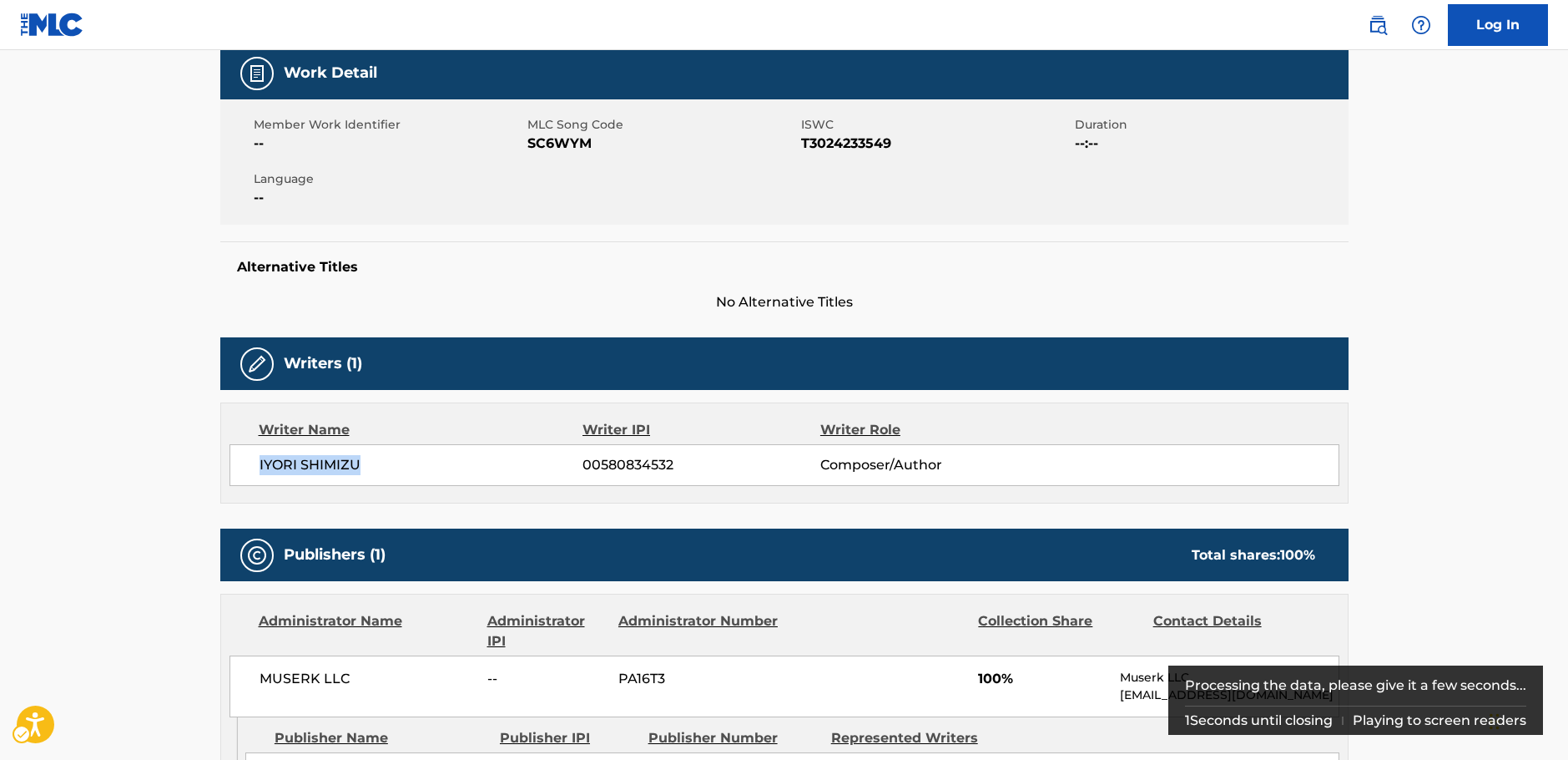
drag, startPoint x: 382, startPoint y: 465, endPoint x: 245, endPoint y: 468, distance: 137.0
click at [243, 468] on div "IYORI SHIMIZU 00580834532 Composer/Author" at bounding box center [784, 464] width 1111 height 42
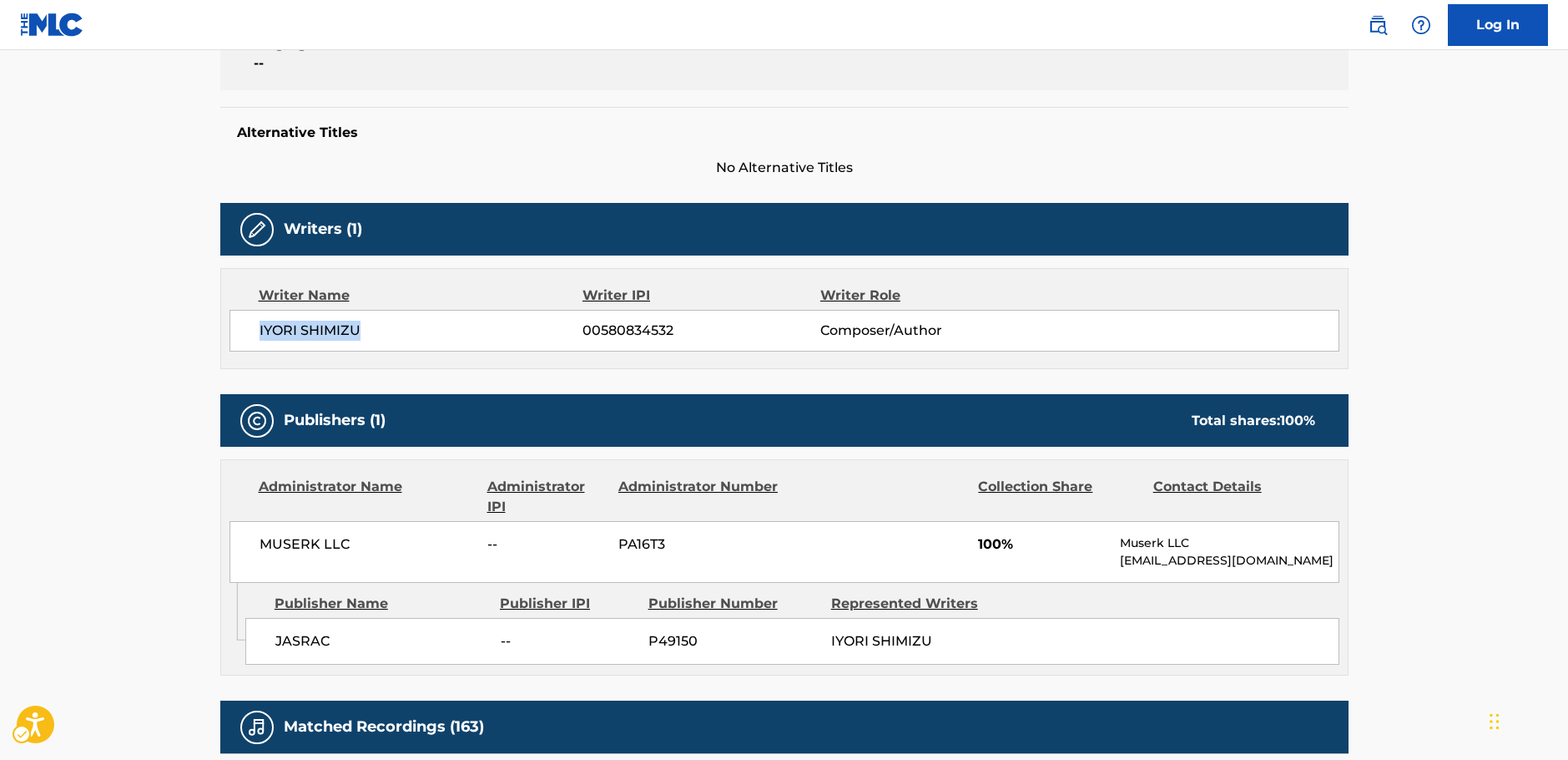
scroll to position [668, 0]
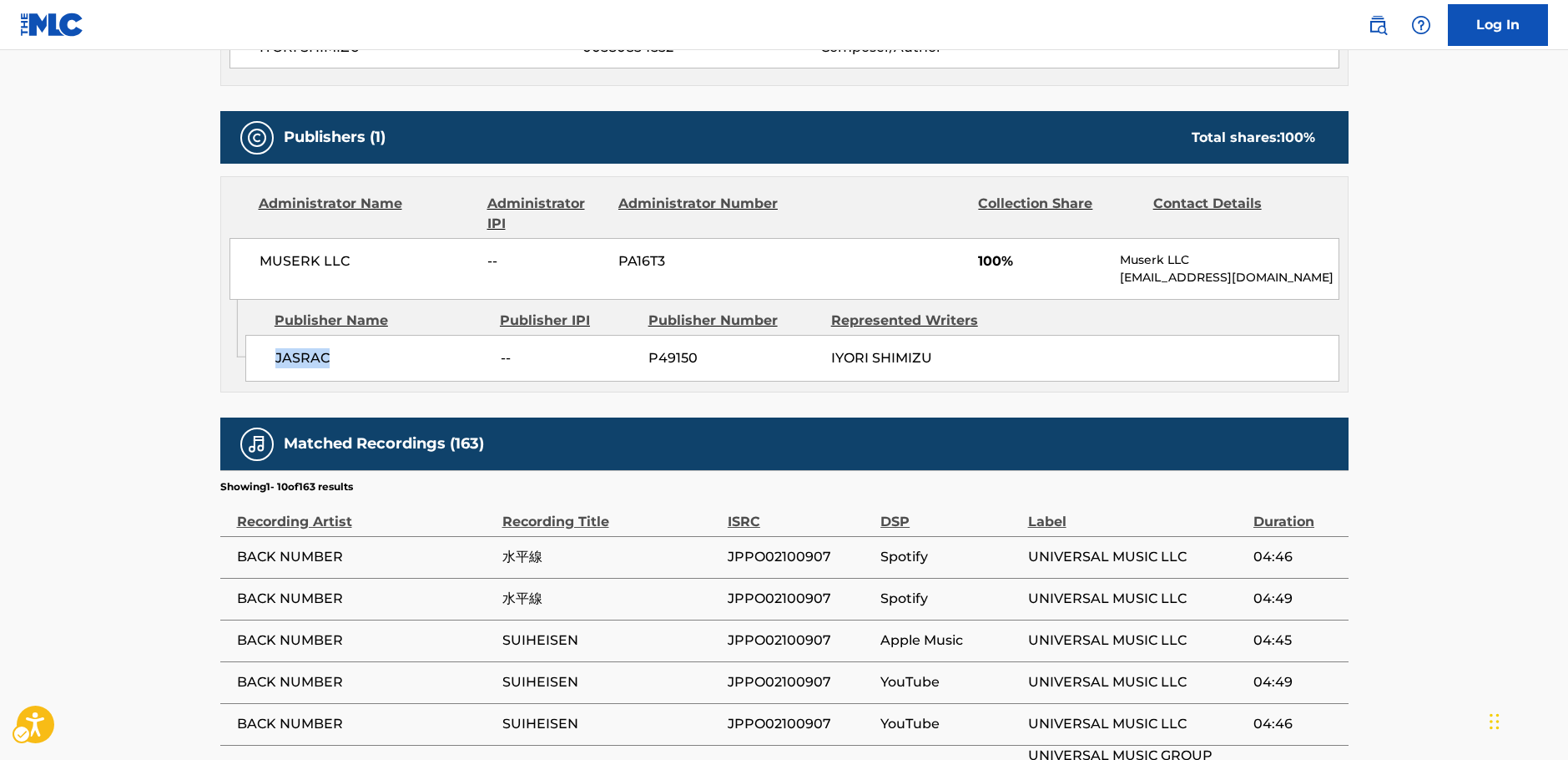
drag, startPoint x: 288, startPoint y: 353, endPoint x: 261, endPoint y: 353, distance: 27.0
click at [261, 353] on div "JASRAC -- P49150 IYORI SHIMIZU" at bounding box center [791, 358] width 1094 height 46
drag, startPoint x: 359, startPoint y: 269, endPoint x: 230, endPoint y: 255, distance: 129.8
click at [230, 255] on div "MUSERK LLC -- PA16T3 100% Muserk LLC [EMAIL_ADDRESS][DOMAIN_NAME]" at bounding box center [784, 269] width 1111 height 62
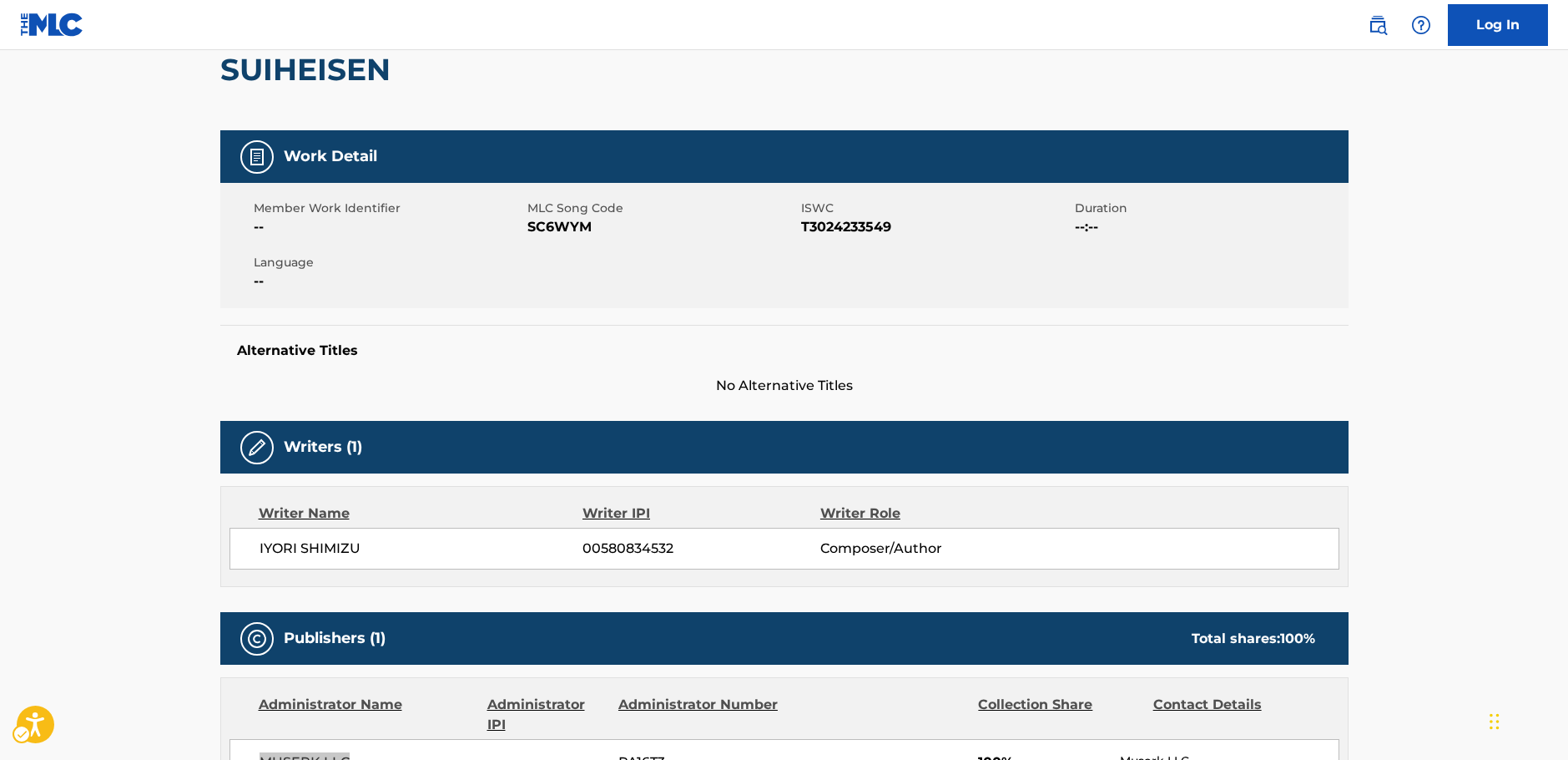
scroll to position [0, 0]
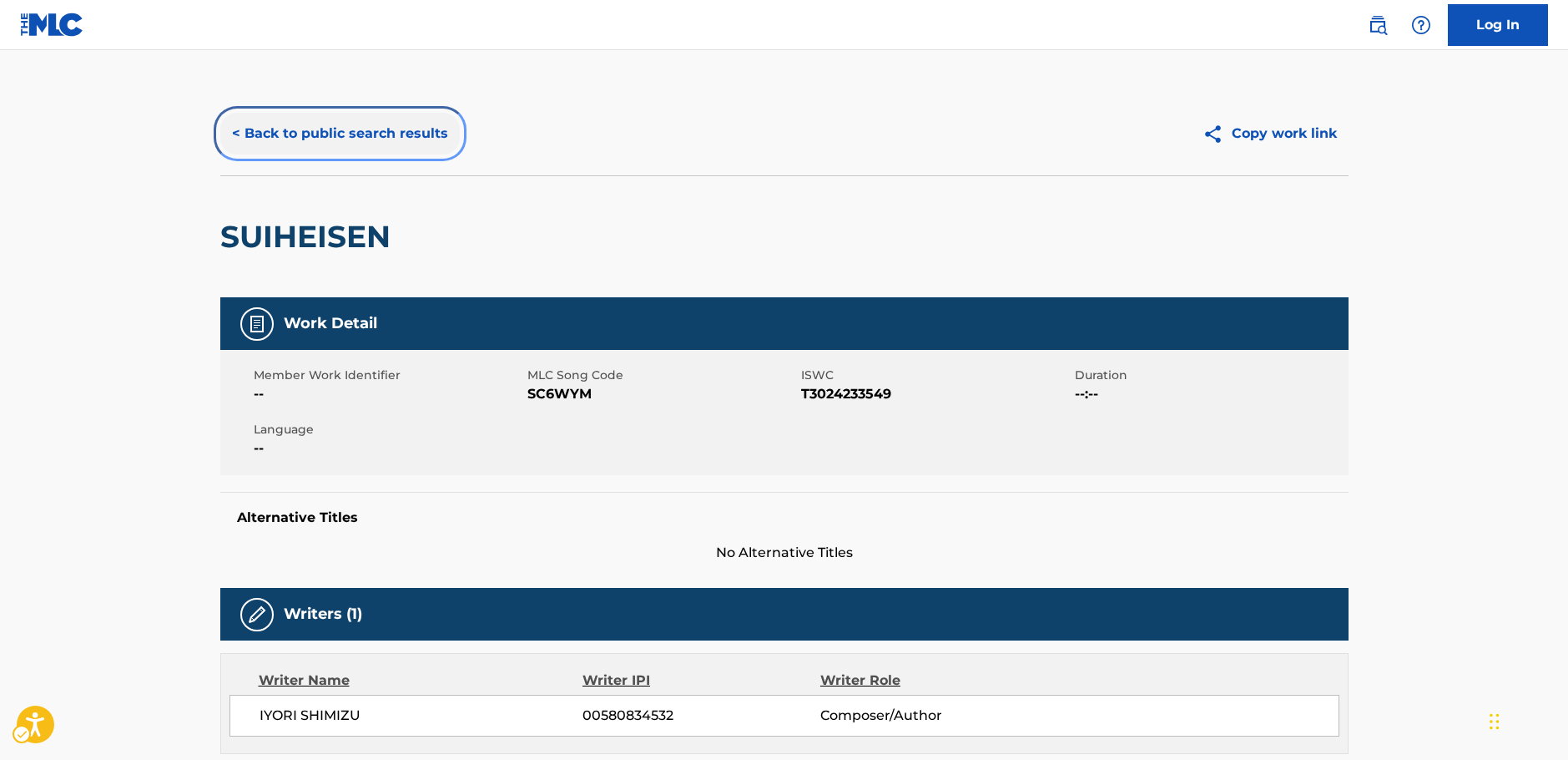
click at [425, 131] on button "< Back to public search results" at bounding box center [340, 133] width 239 height 42
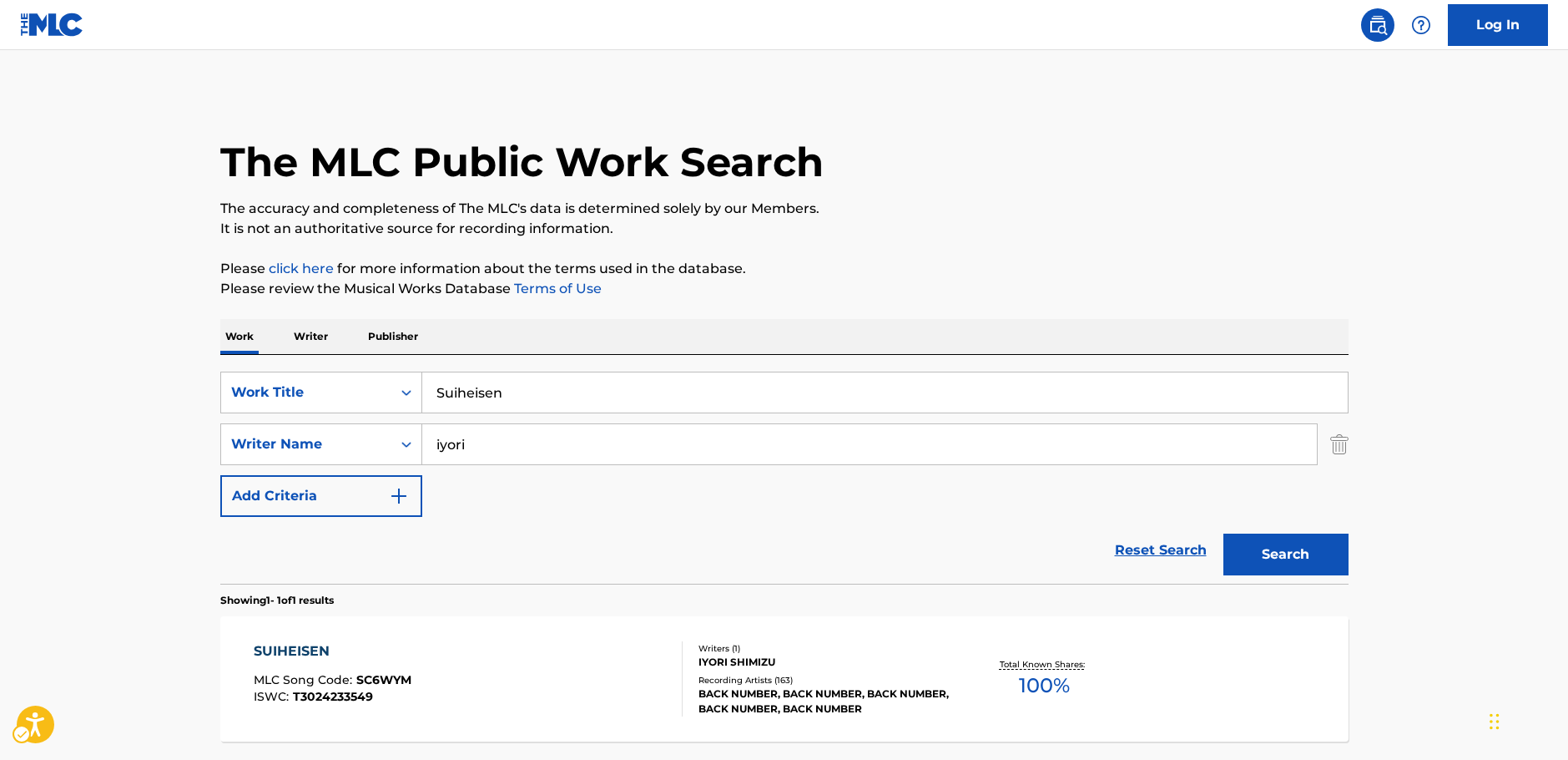
scroll to position [53, 0]
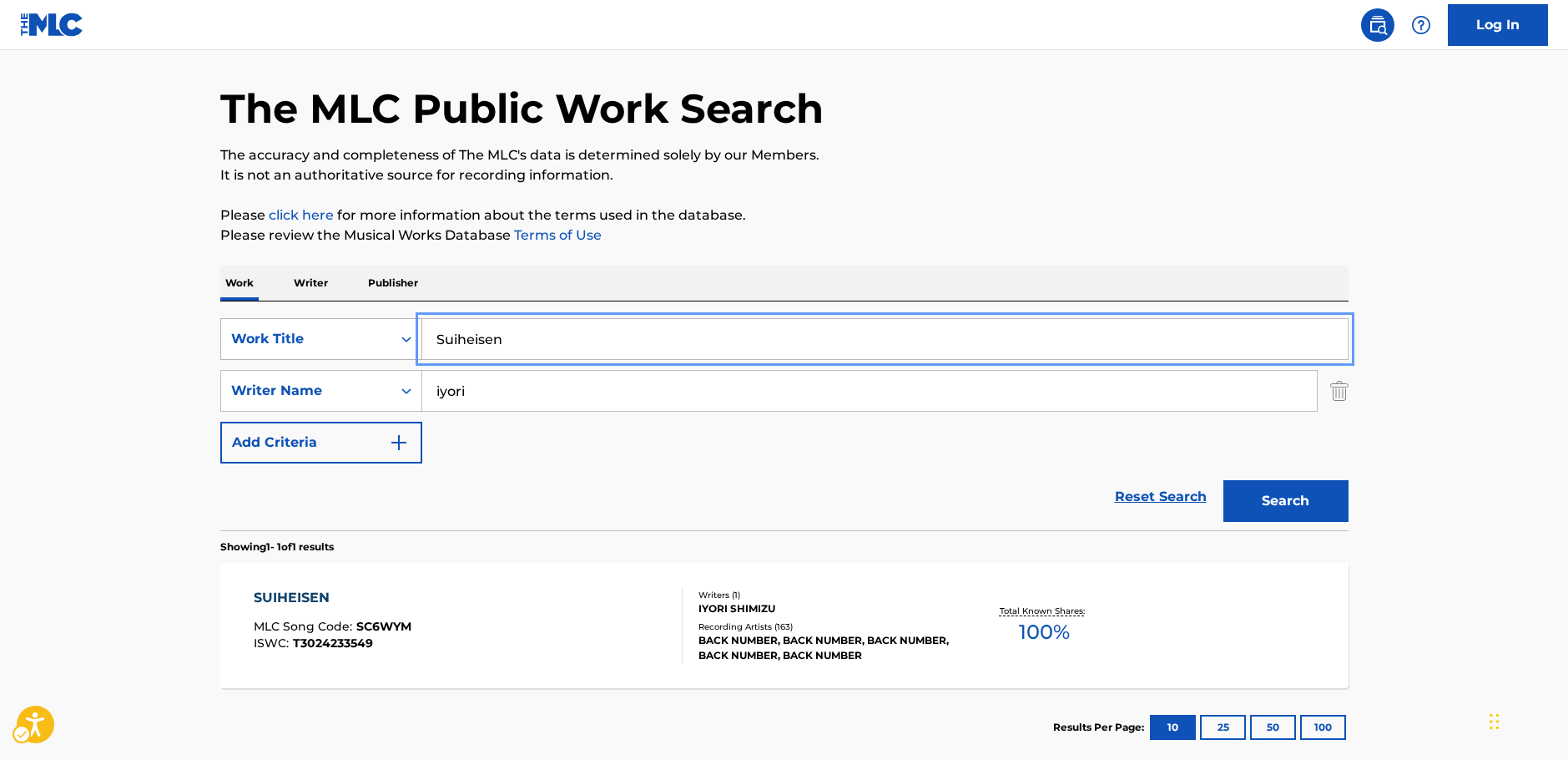
drag, startPoint x: 494, startPoint y: 347, endPoint x: 261, endPoint y: 347, distance: 233.0
paste input "Niigata"
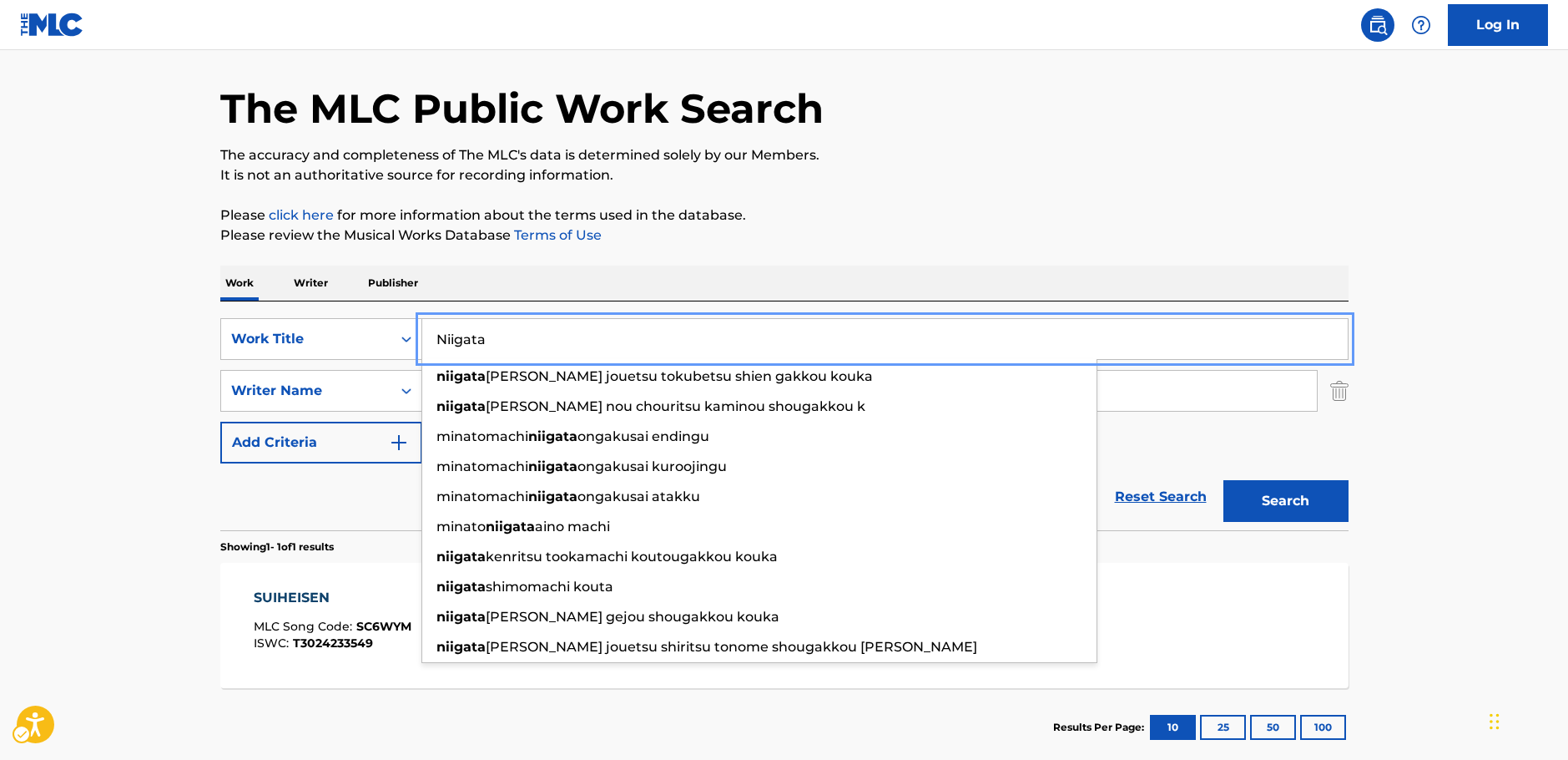
type input "Niigata"
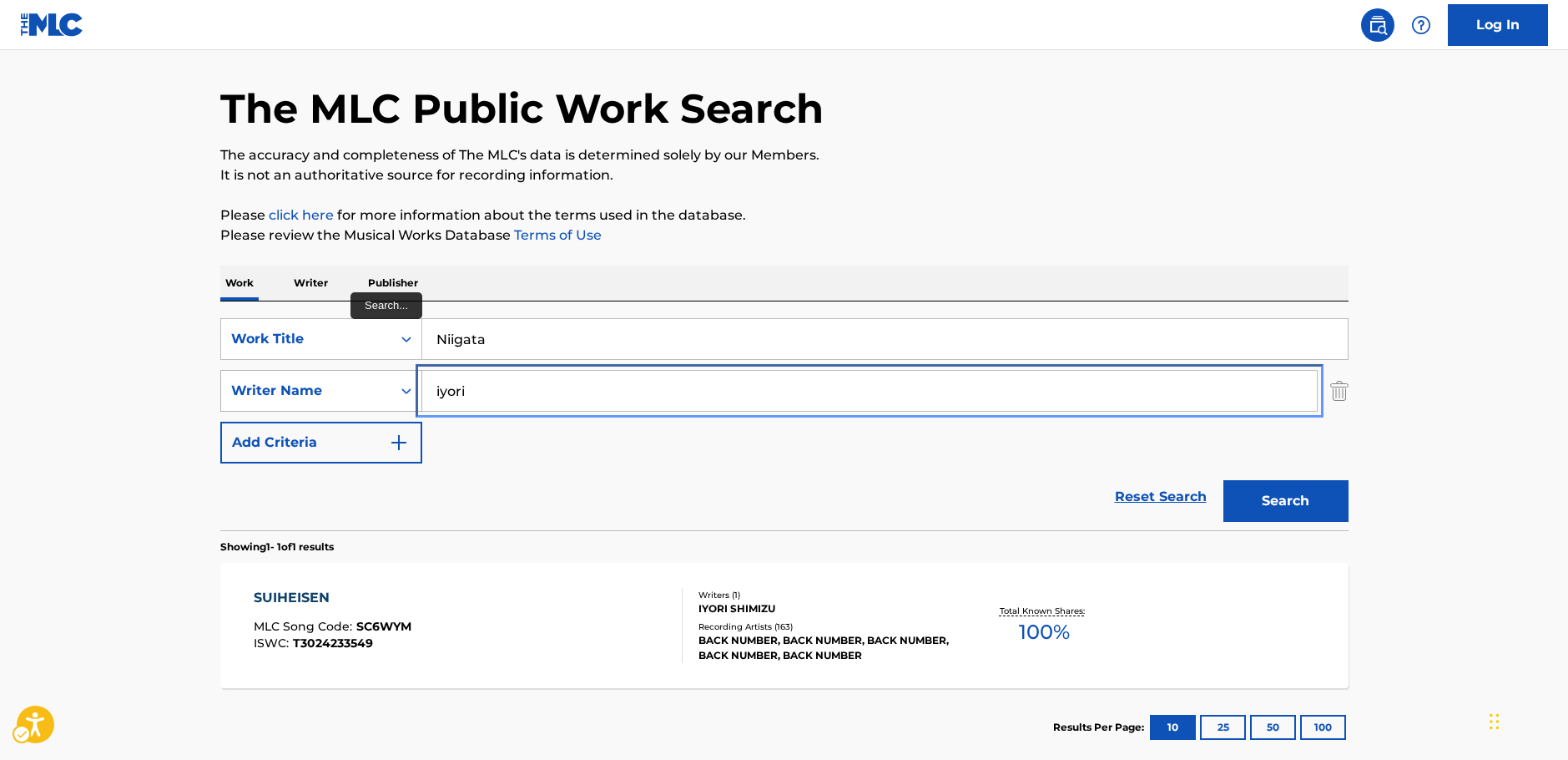
drag, startPoint x: 409, startPoint y: 392, endPoint x: 375, endPoint y: 392, distance: 34.0
paste input "Hidek"
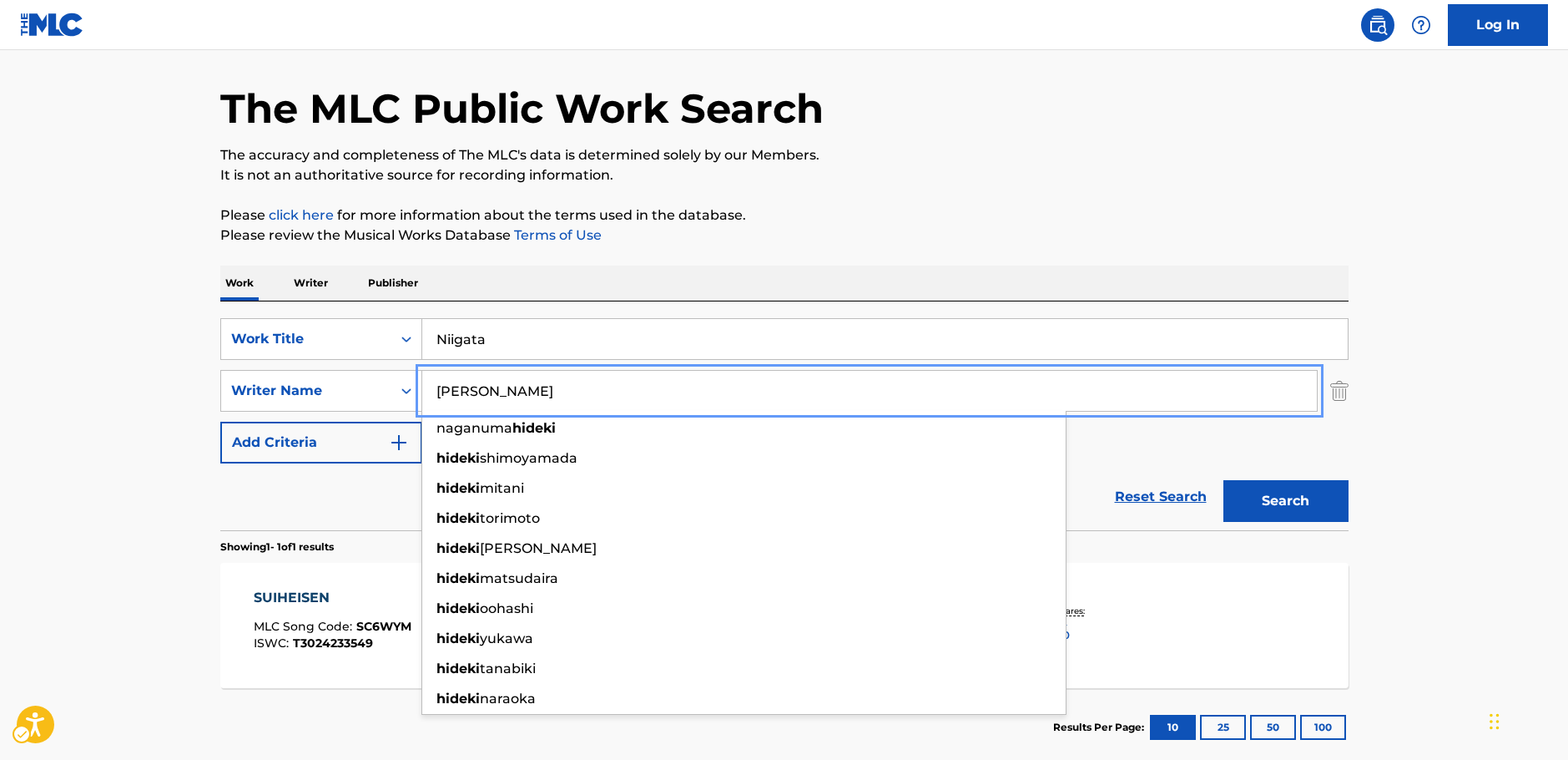
type input "[PERSON_NAME]"
click at [1327, 508] on button "Search" at bounding box center [1285, 501] width 125 height 42
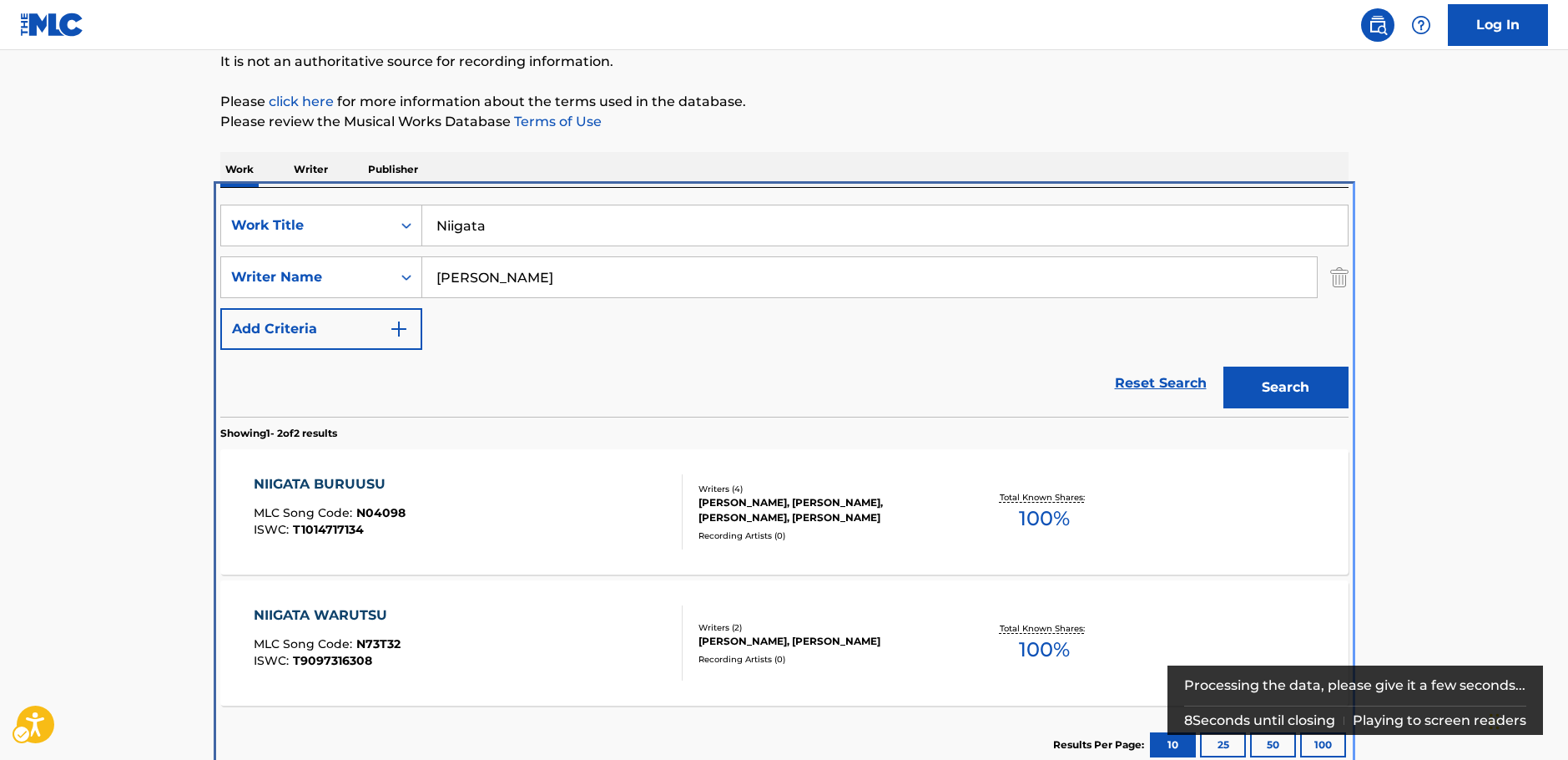
scroll to position [191, 0]
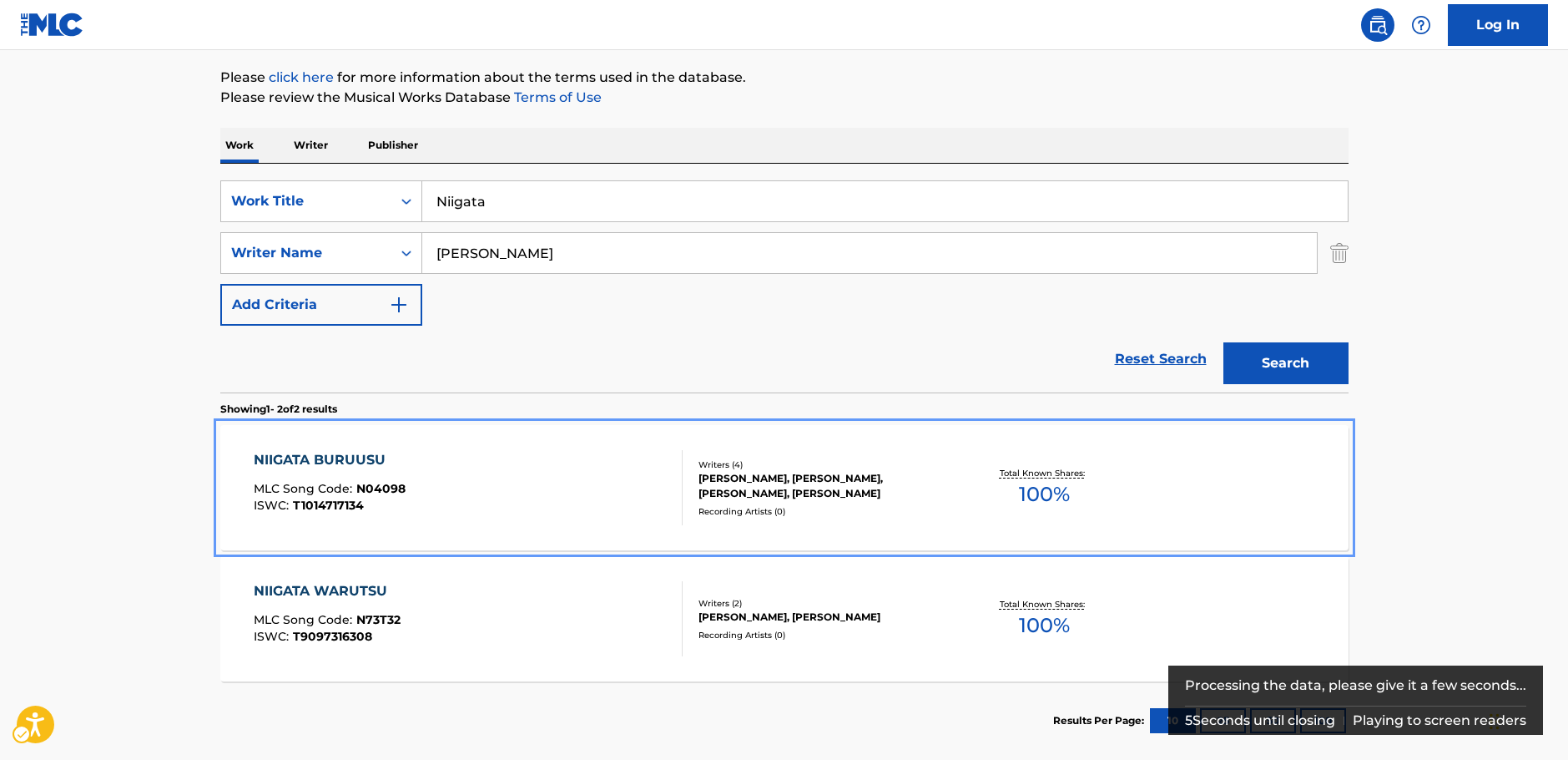
click at [546, 493] on div "NIIGATA BURUUSU MLC Song Code : N04098 ISWC : T1014717134" at bounding box center [468, 487] width 429 height 75
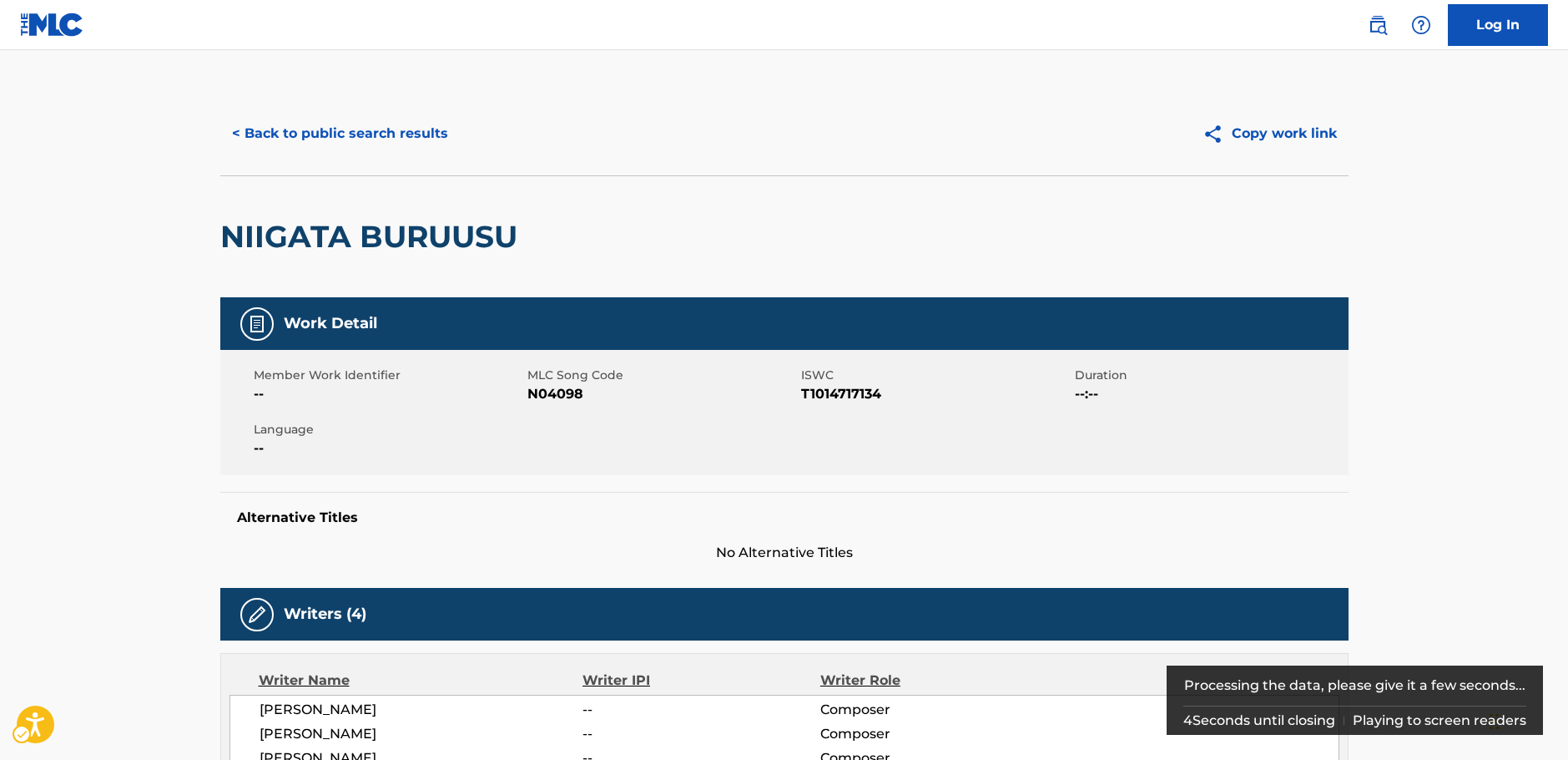
click at [560, 393] on span "MLC Song Code - N04098" at bounding box center [662, 394] width 270 height 20
click at [842, 391] on span "ISWC - T1014717134" at bounding box center [936, 394] width 270 height 20
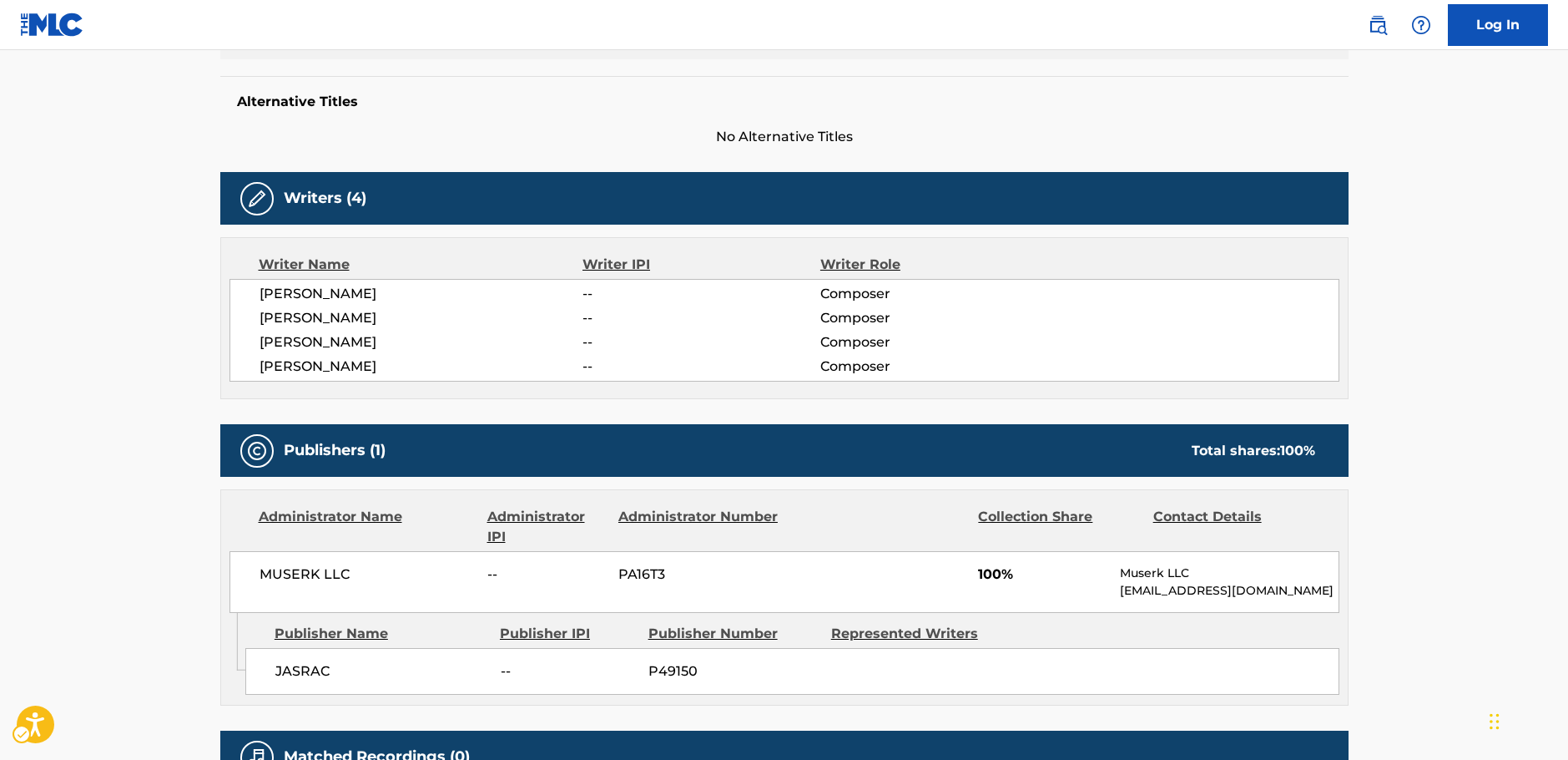
scroll to position [417, 0]
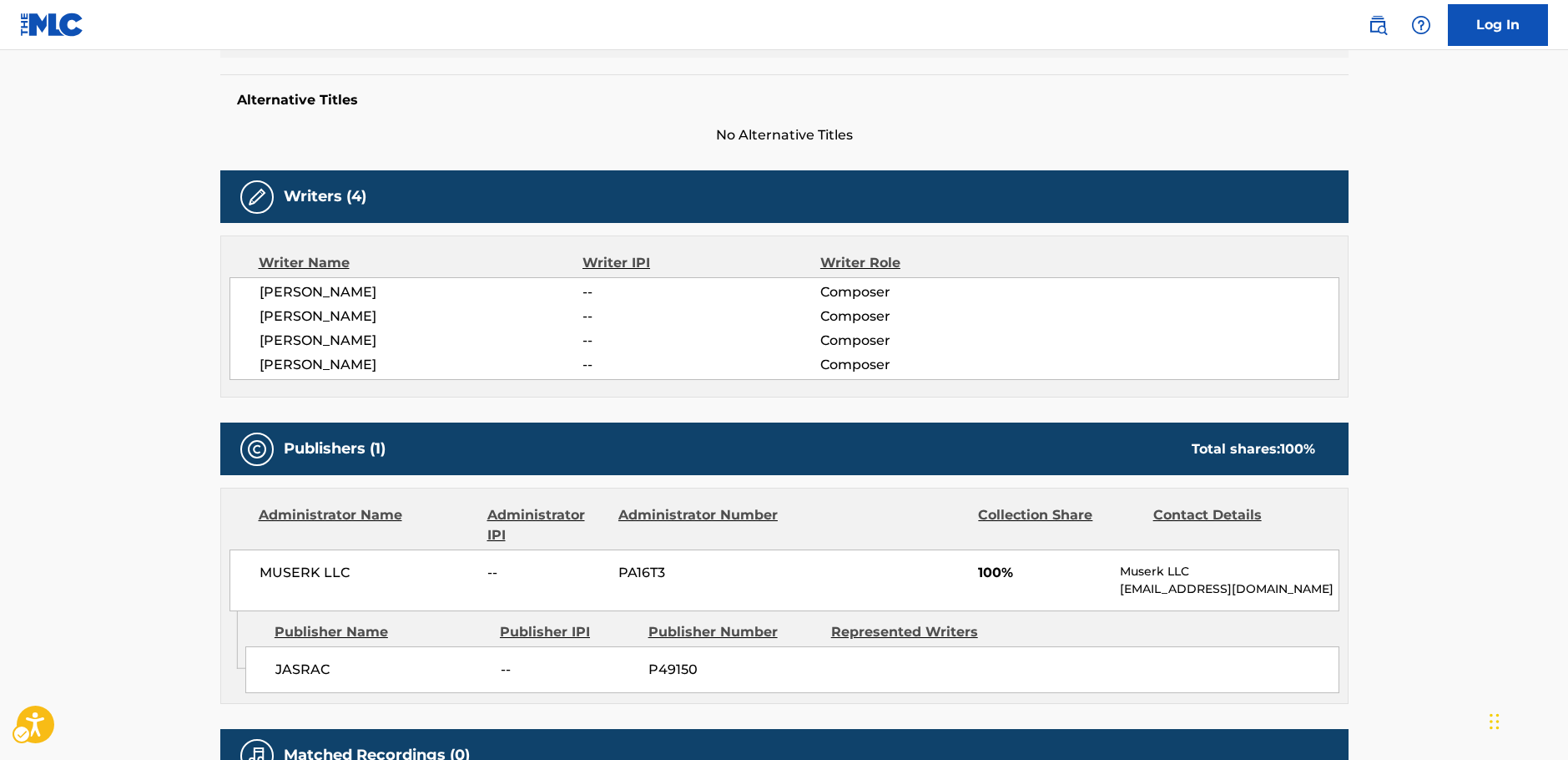
drag, startPoint x: 449, startPoint y: 366, endPoint x: 263, endPoint y: 291, distance: 200.6
click at [263, 291] on div "[PERSON_NAME] -- Composer [PERSON_NAME] -- Composer [PERSON_NAME] -- Composer […" at bounding box center [784, 328] width 1111 height 103
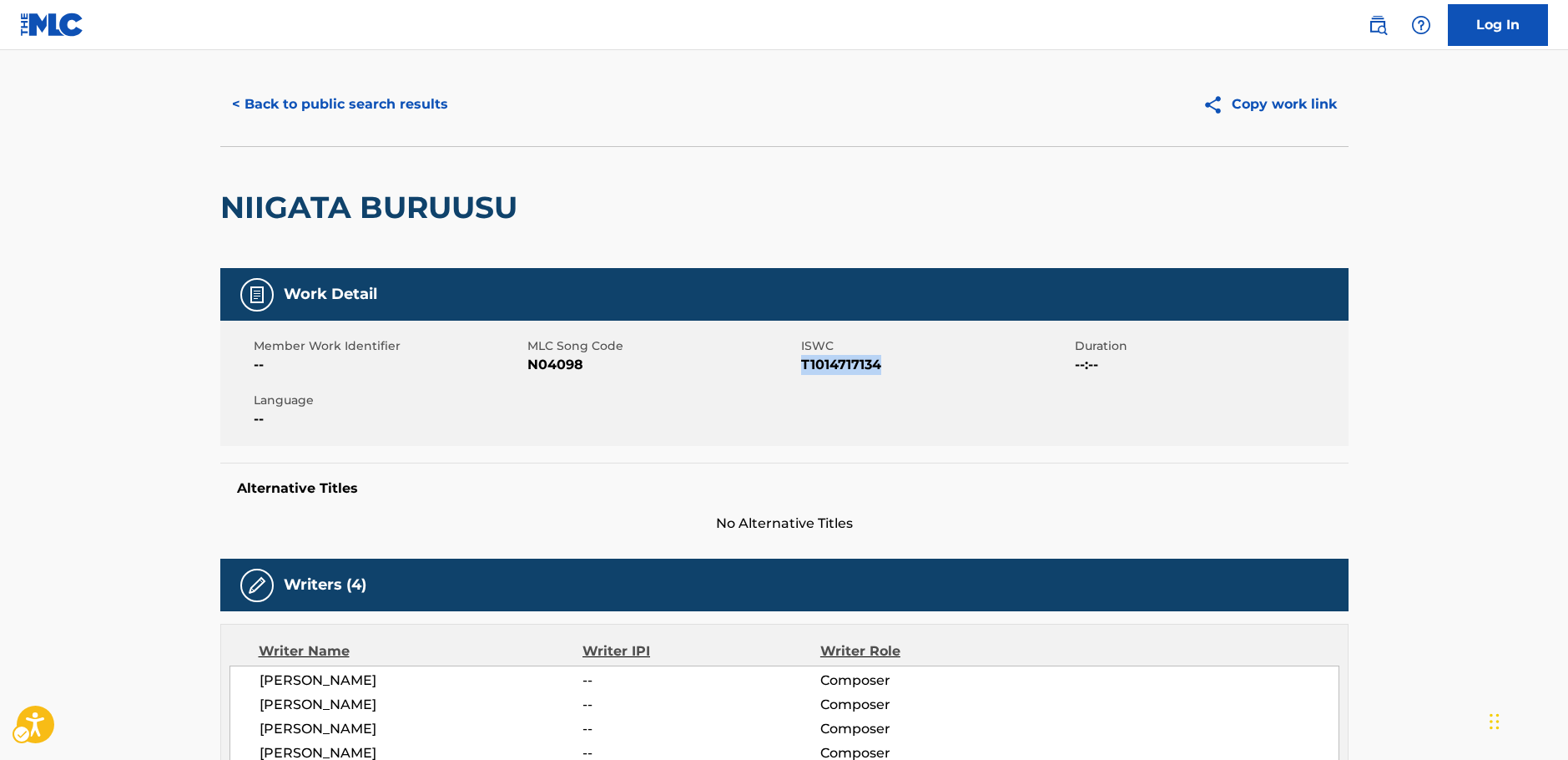
scroll to position [0, 0]
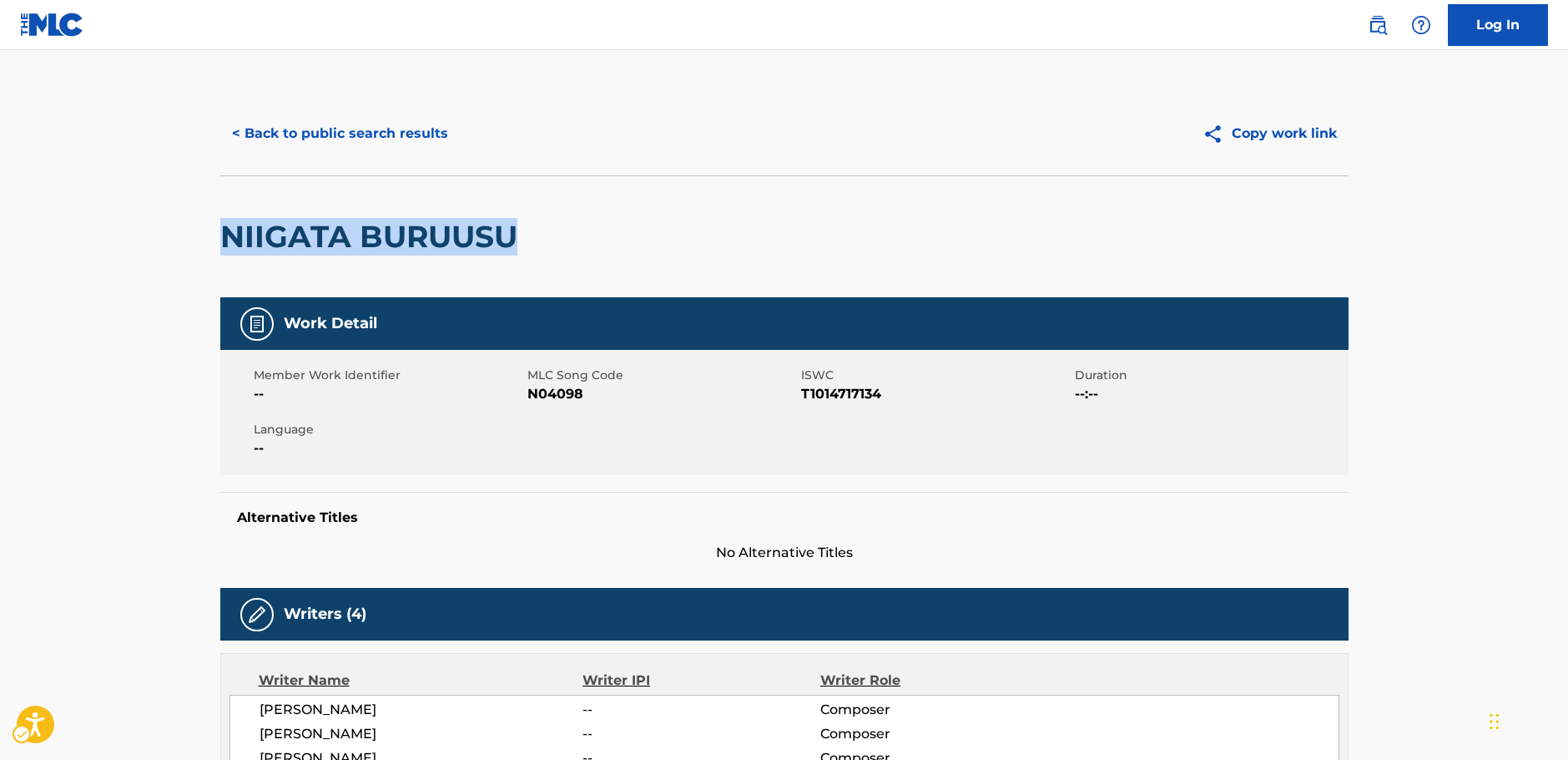
drag, startPoint x: 533, startPoint y: 240, endPoint x: 379, endPoint y: 202, distance: 158.6
click at [217, 243] on div "< Back to public search results Copy work link [PERSON_NAME] Work Detail Member…" at bounding box center [784, 672] width 1169 height 1160
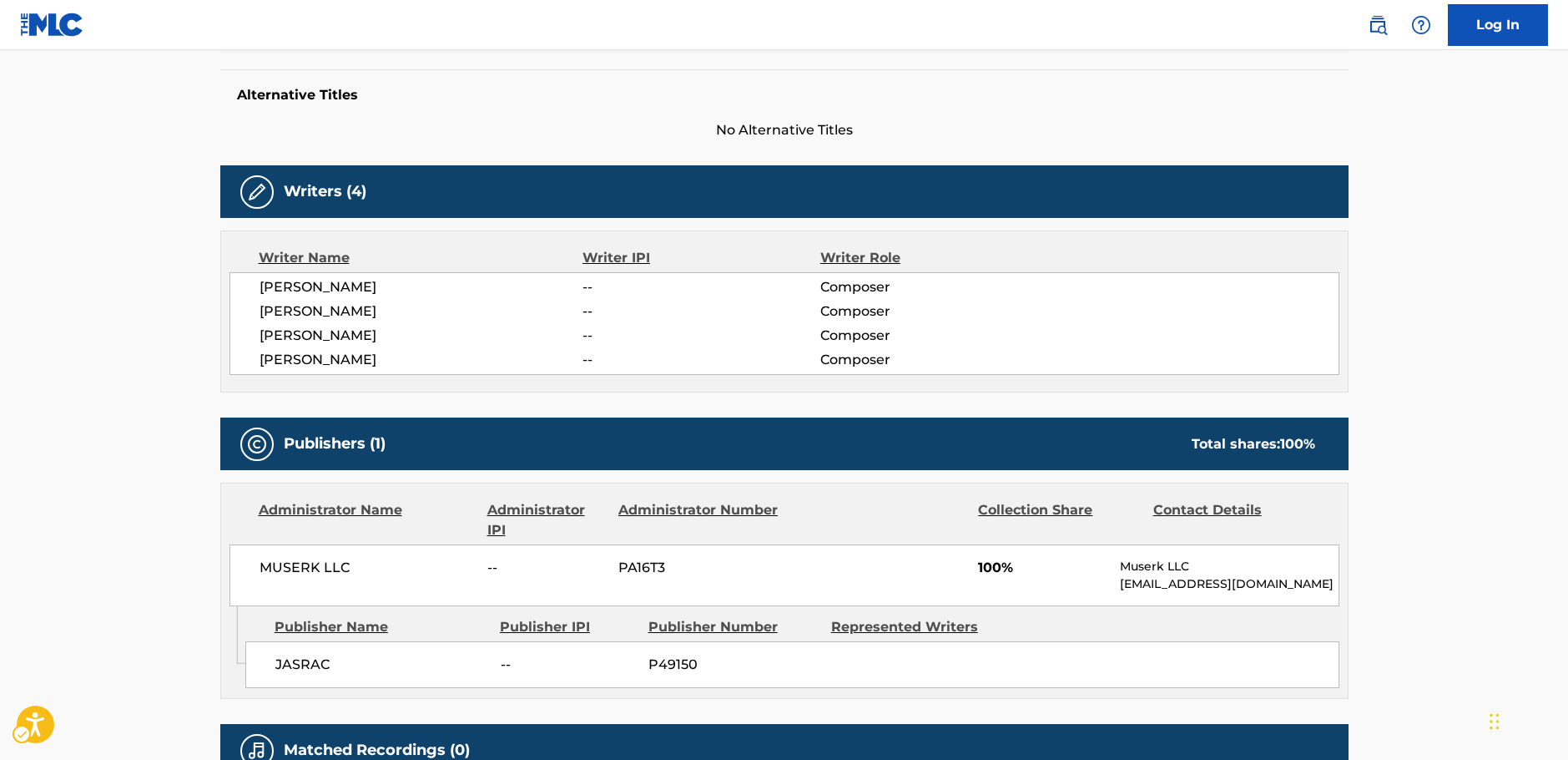
scroll to position [501, 0]
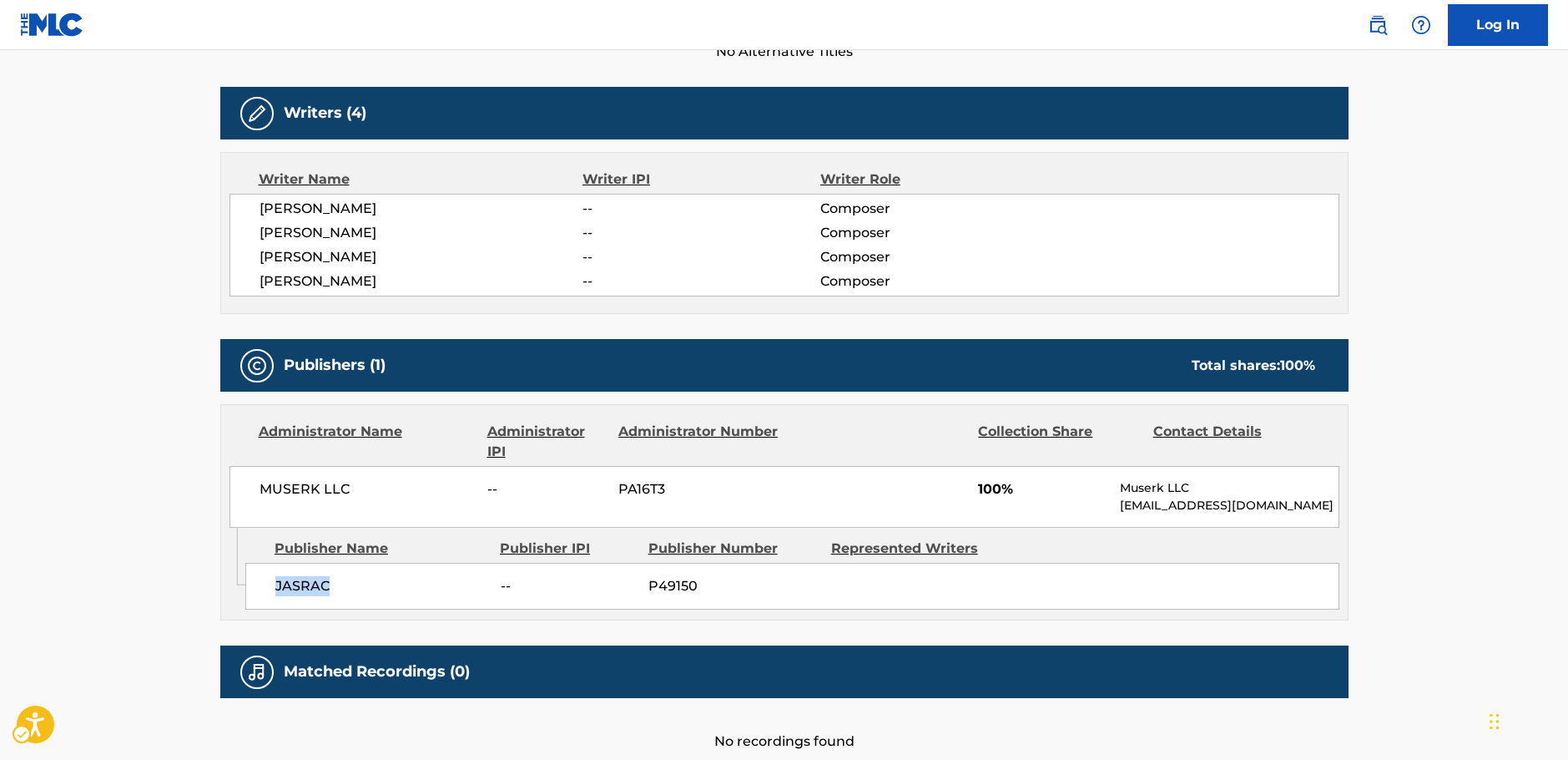
drag, startPoint x: 351, startPoint y: 584, endPoint x: 263, endPoint y: 583, distance: 88.0
click at [263, 583] on div "JASRAC -- P49150" at bounding box center [791, 585] width 1094 height 46
drag, startPoint x: 408, startPoint y: 493, endPoint x: 245, endPoint y: 496, distance: 163.0
click at [245, 496] on div "MUSERK LLC -- PA16T3 100% Muserk LLC [EMAIL_ADDRESS][DOMAIN_NAME]" at bounding box center [784, 496] width 1111 height 62
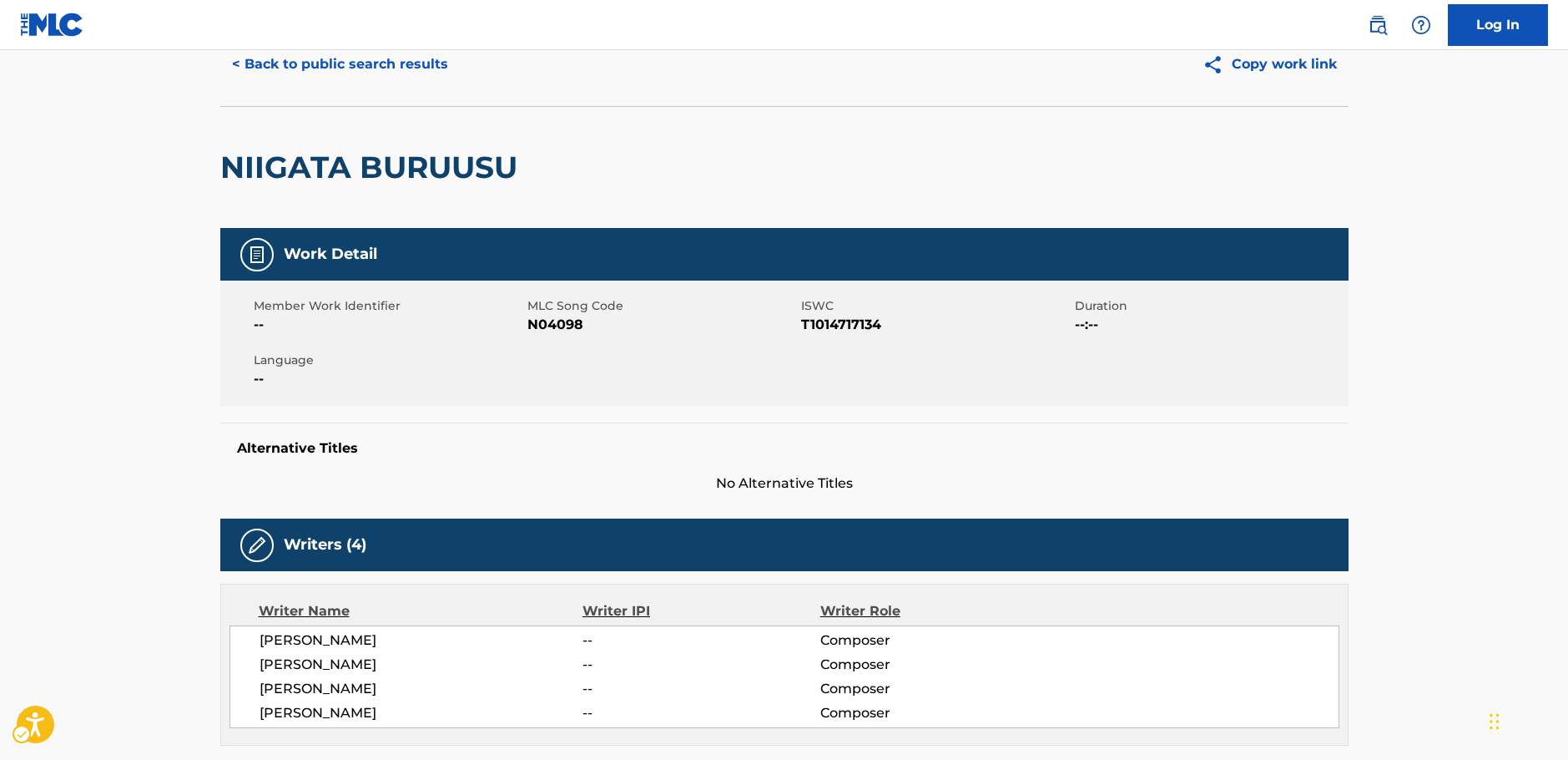
scroll to position [0, 0]
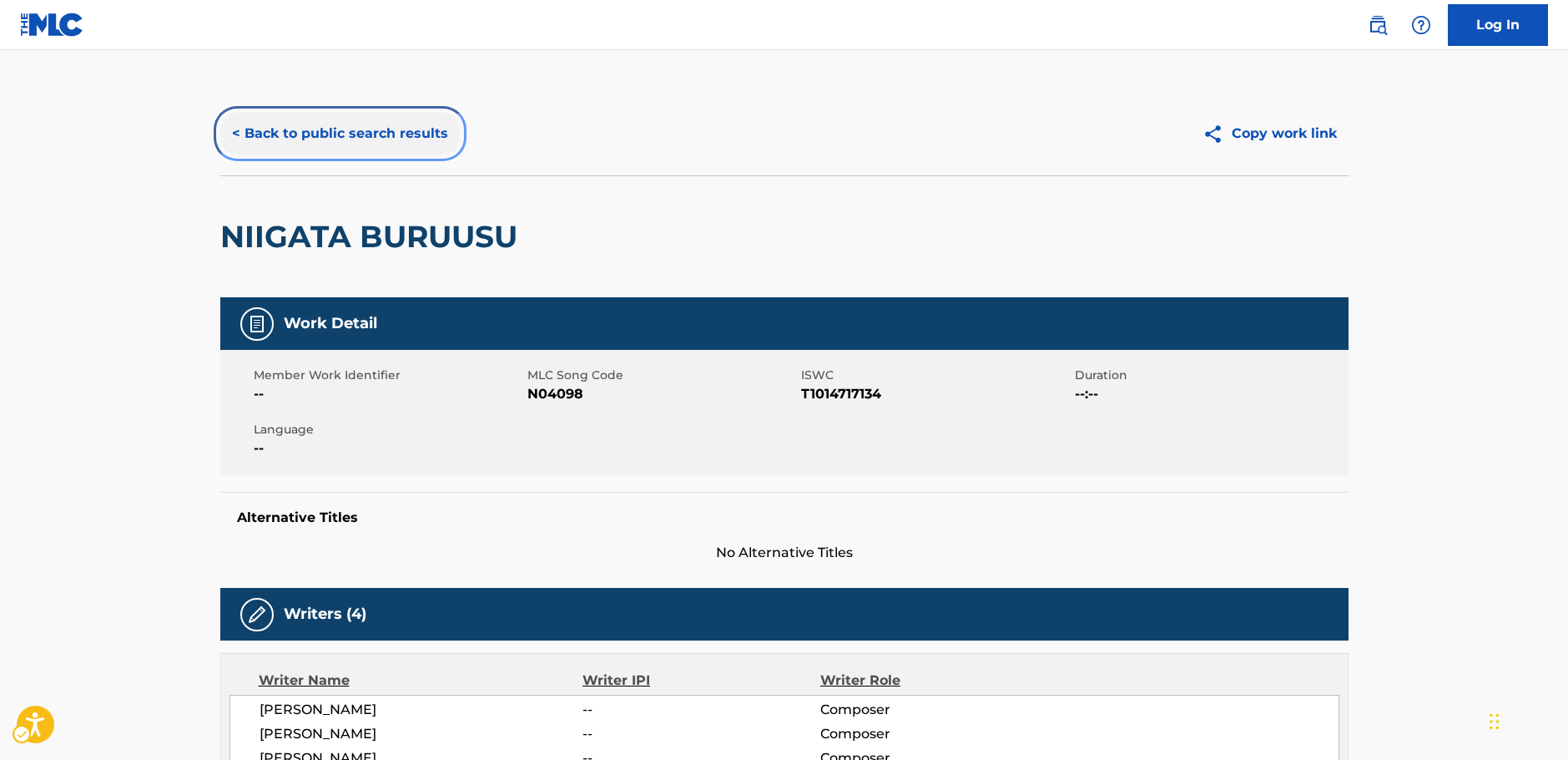
click at [309, 131] on button "< Back to public search results" at bounding box center [340, 133] width 239 height 42
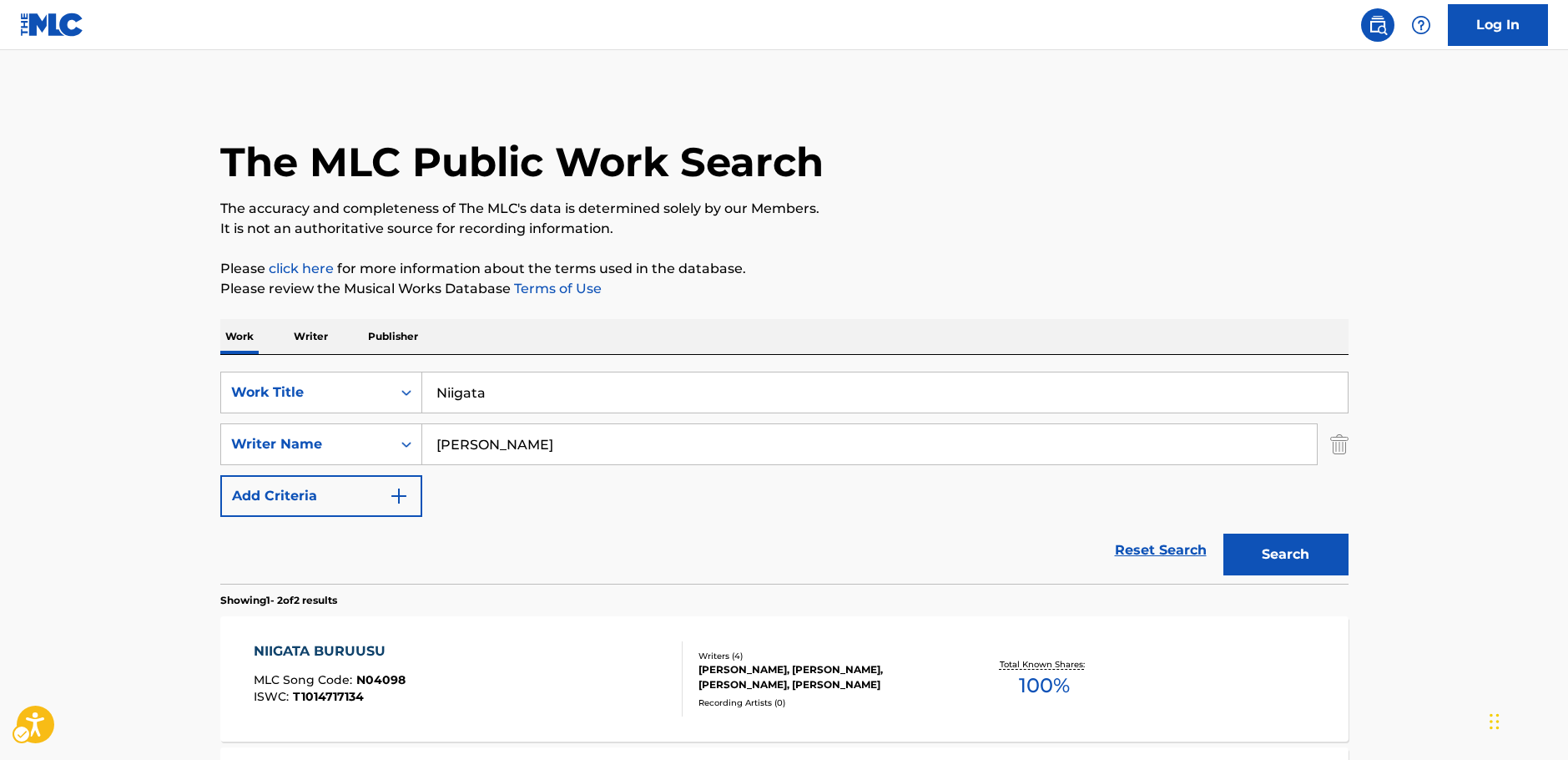
scroll to position [185, 0]
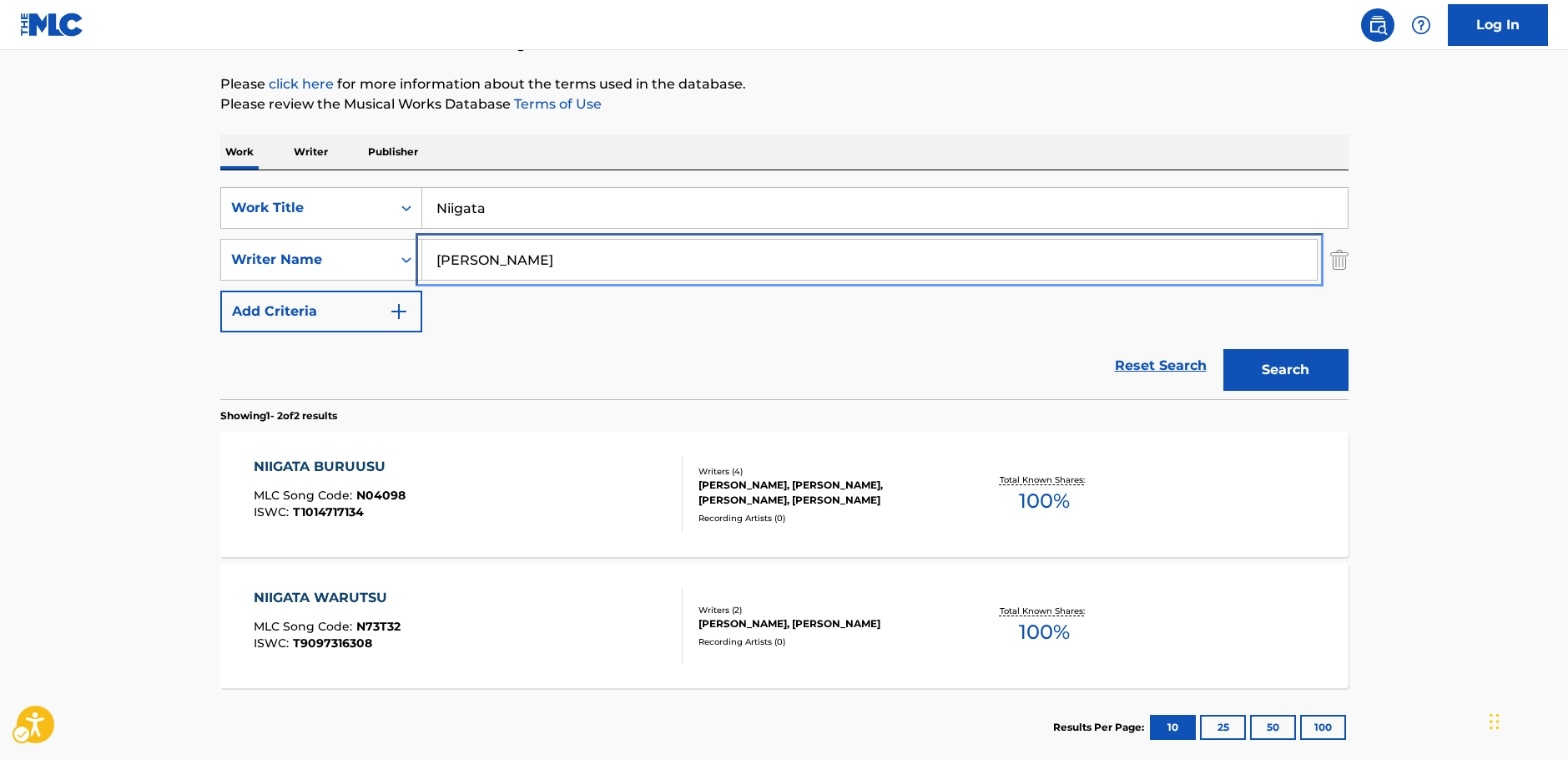
paste input "Kaoru"
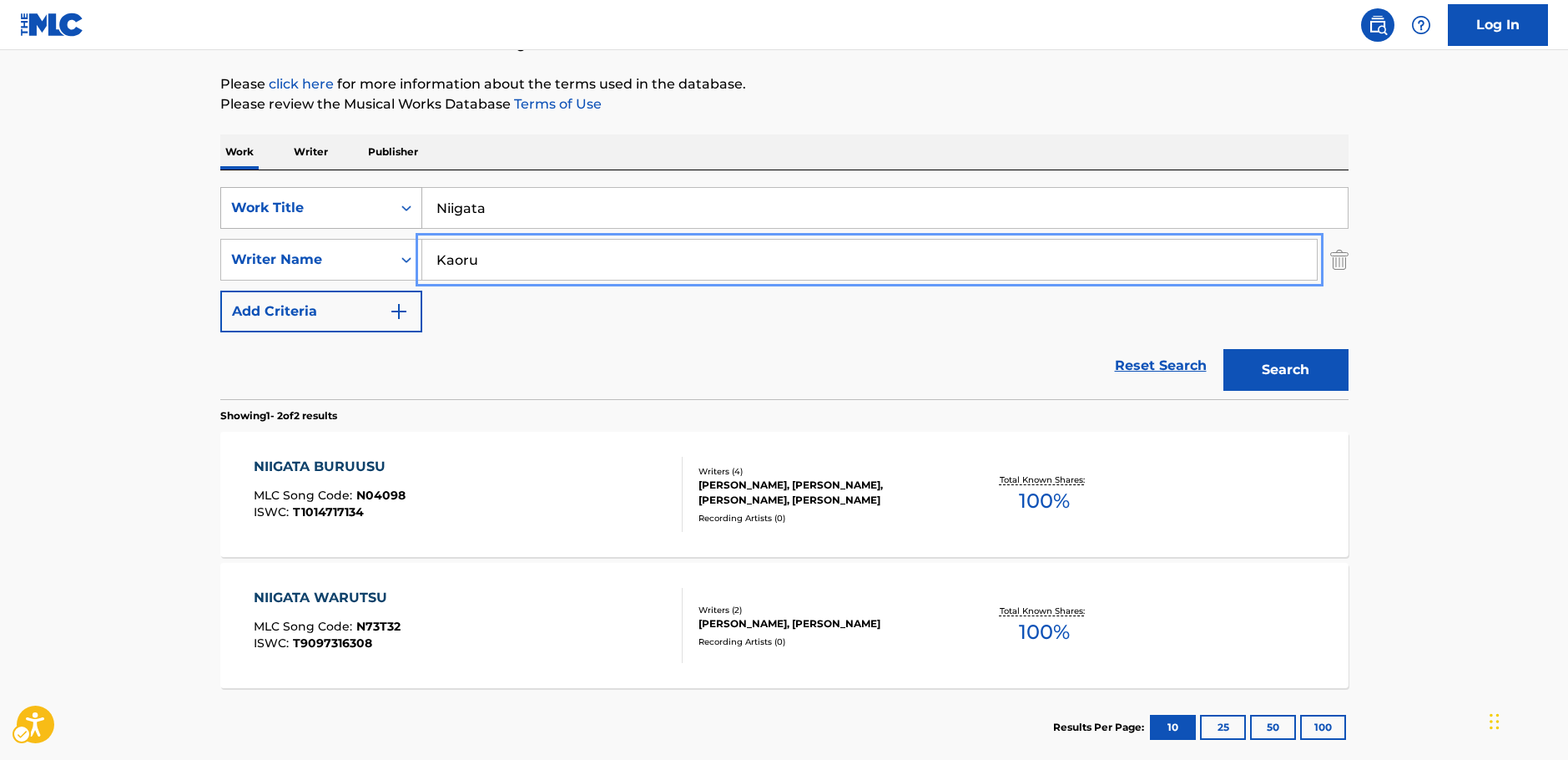
type input "Kaoru"
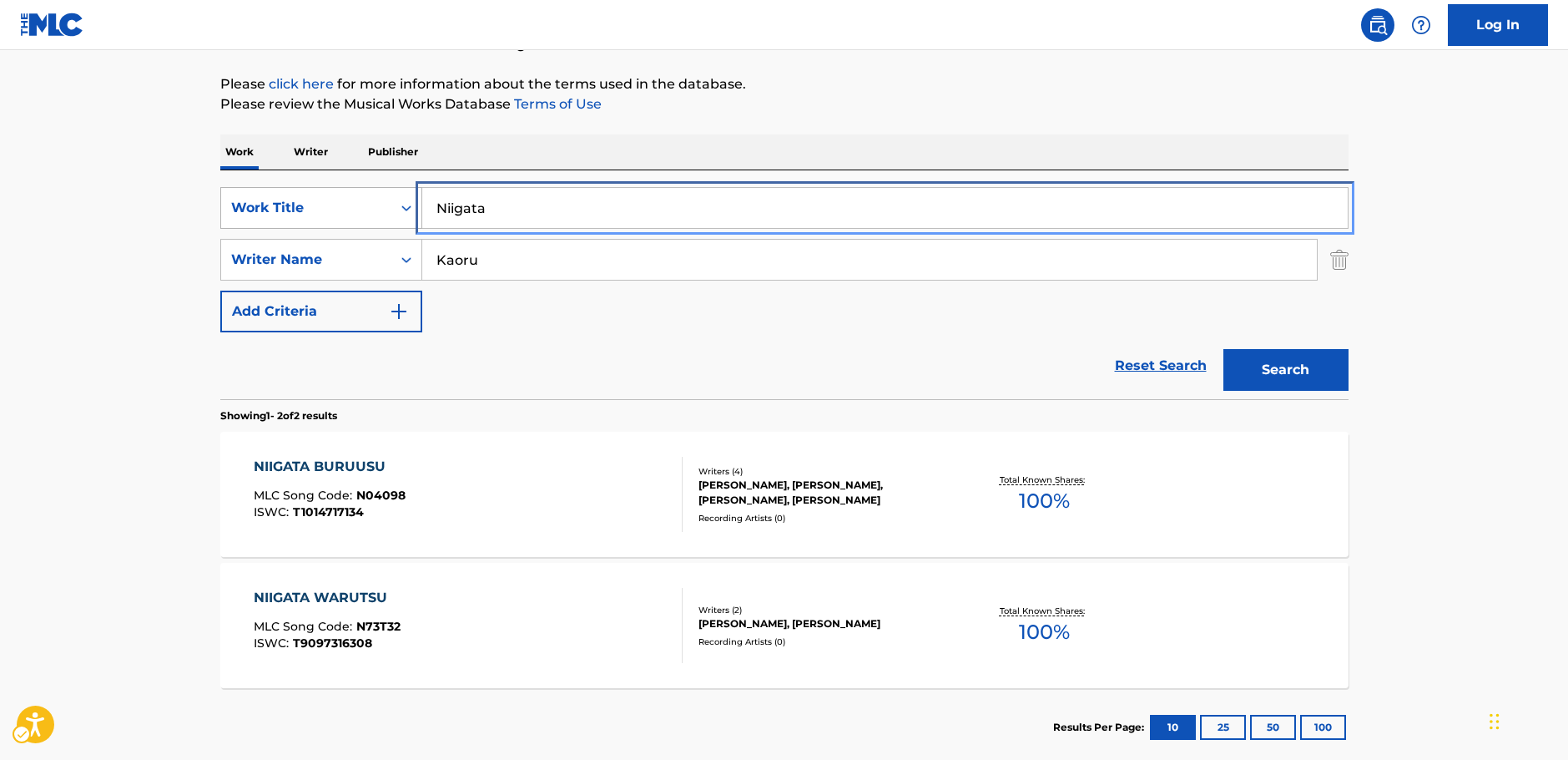
drag, startPoint x: 382, startPoint y: 216, endPoint x: 278, endPoint y: 212, distance: 104.1
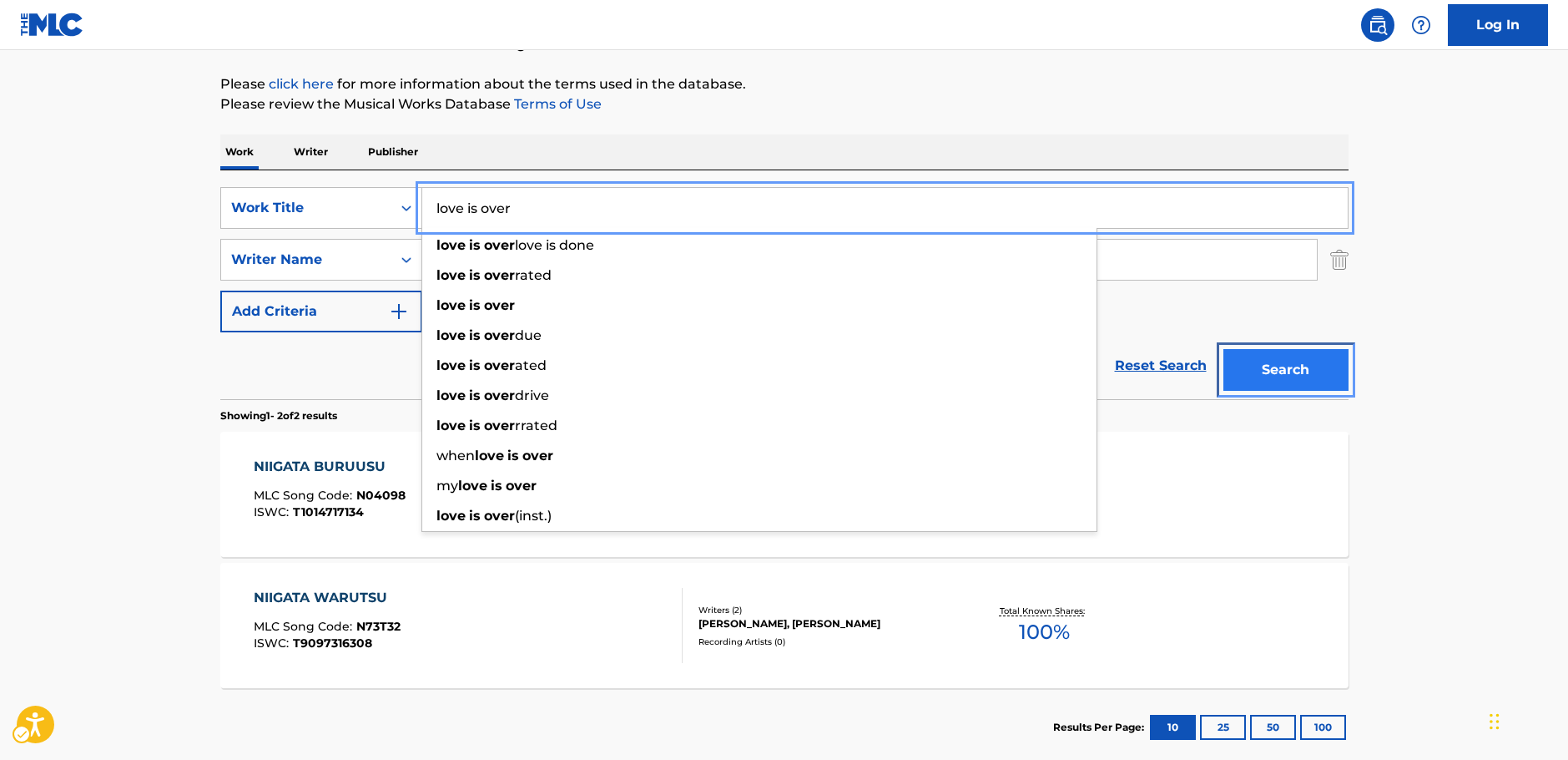
click at [1304, 359] on button "Search" at bounding box center [1285, 370] width 125 height 42
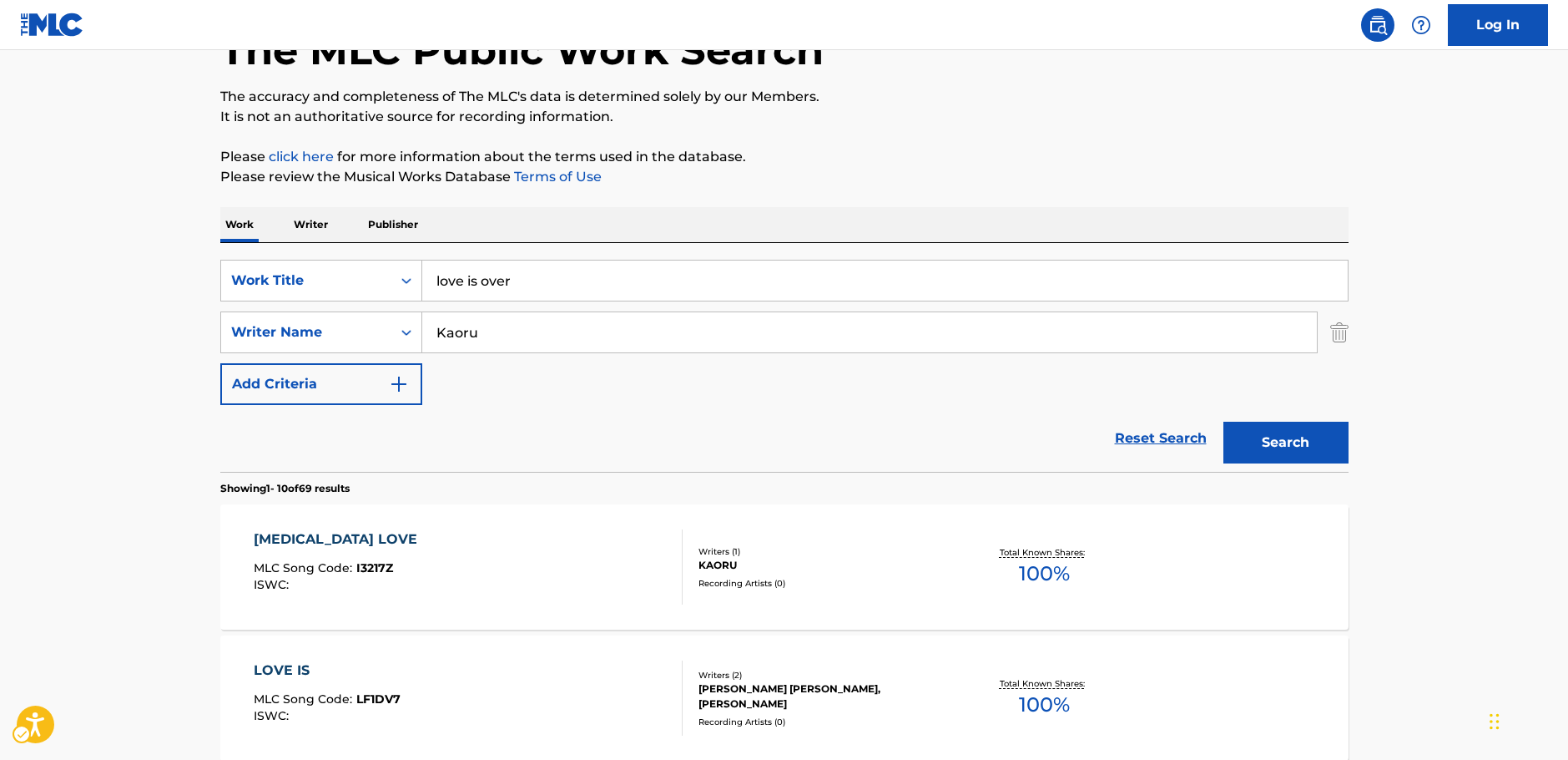
scroll to position [0, 0]
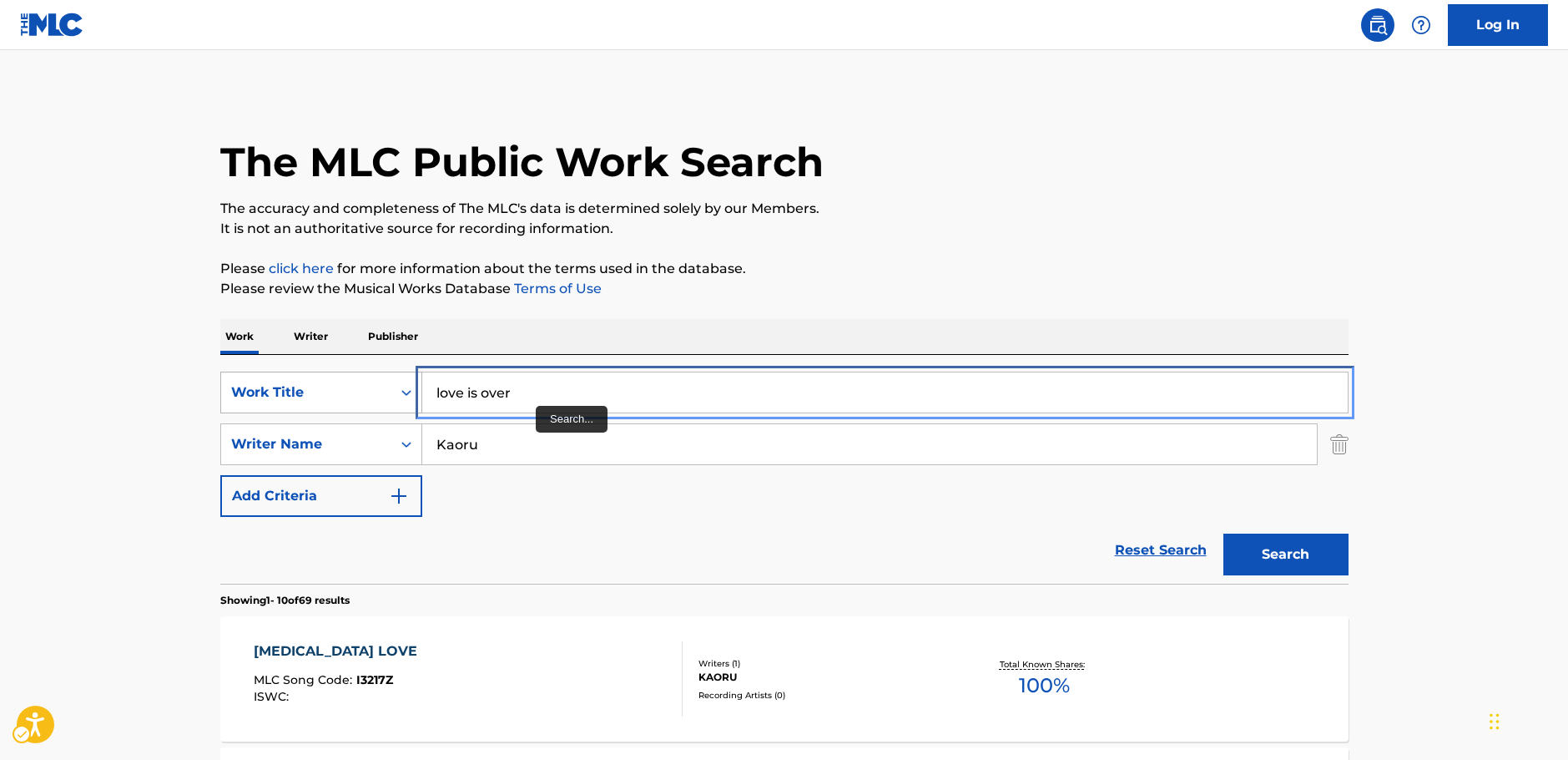
drag, startPoint x: 518, startPoint y: 388, endPoint x: 227, endPoint y: 392, distance: 291.0
click at [234, 392] on div "SearchWithCriteriad25b312f-6bc0-4303-8f2b-93488451f0f1 Work Title love is over" at bounding box center [784, 392] width 1128 height 42
paste input "RABU IZU OOBAA"
type input "RABU IZU OOBAA"
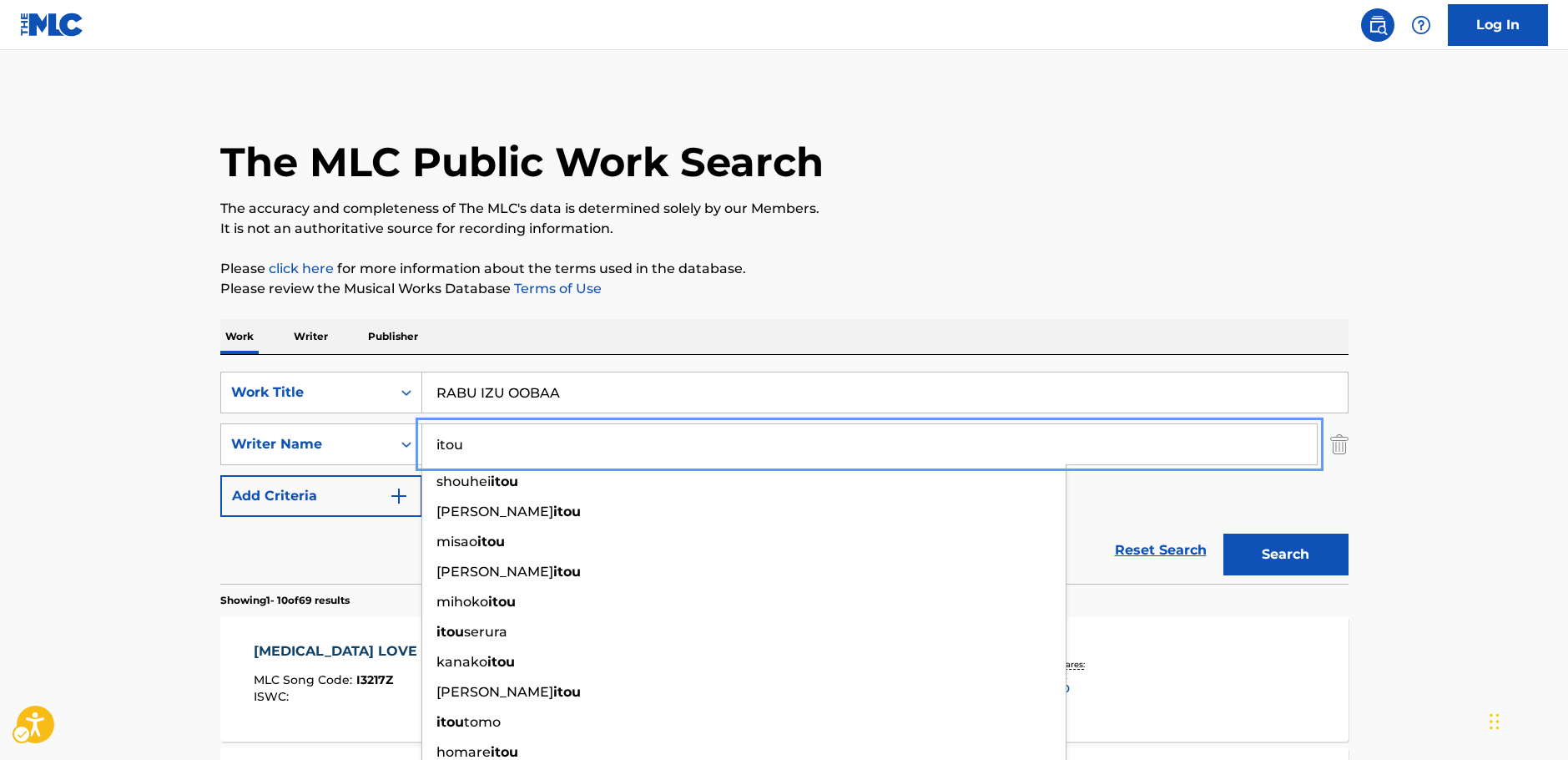
type input "itou"
click at [1272, 556] on button "Search" at bounding box center [1285, 554] width 125 height 42
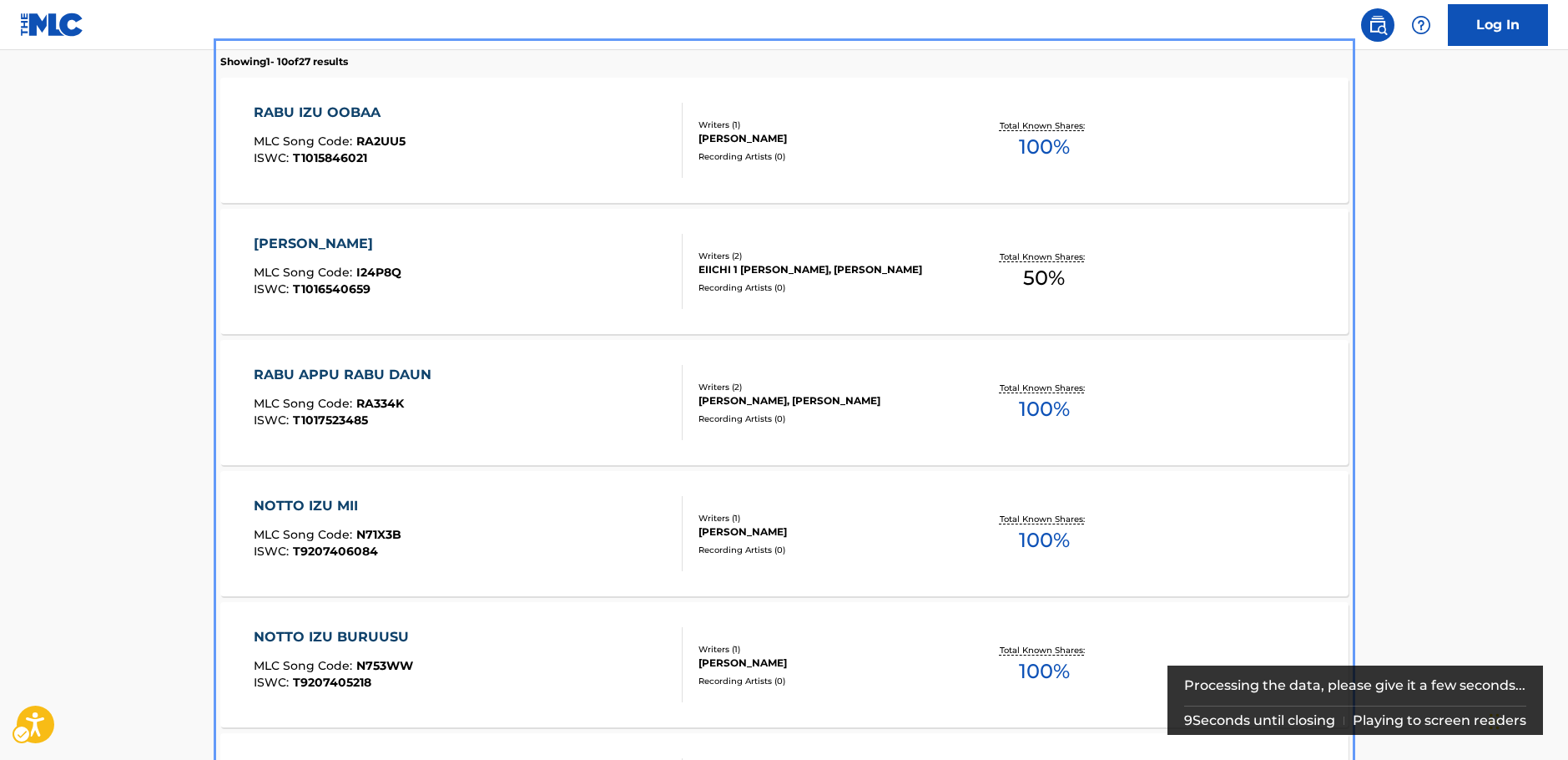
scroll to position [500, 0]
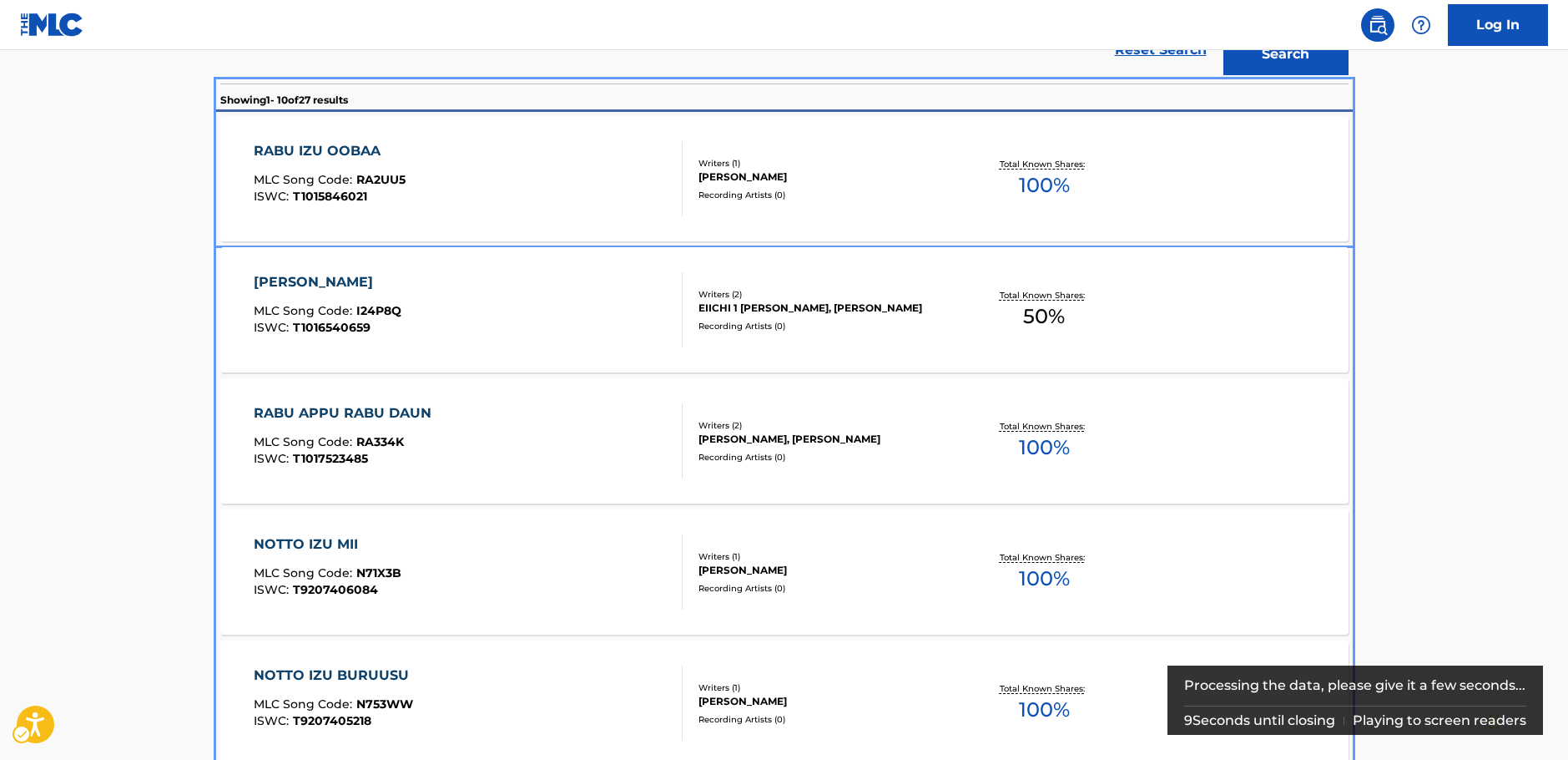
click at [453, 175] on div "RABU IZU OOBAA MLC Song Code : RA2UU5 ISWC : T1015846021" at bounding box center [468, 179] width 429 height 75
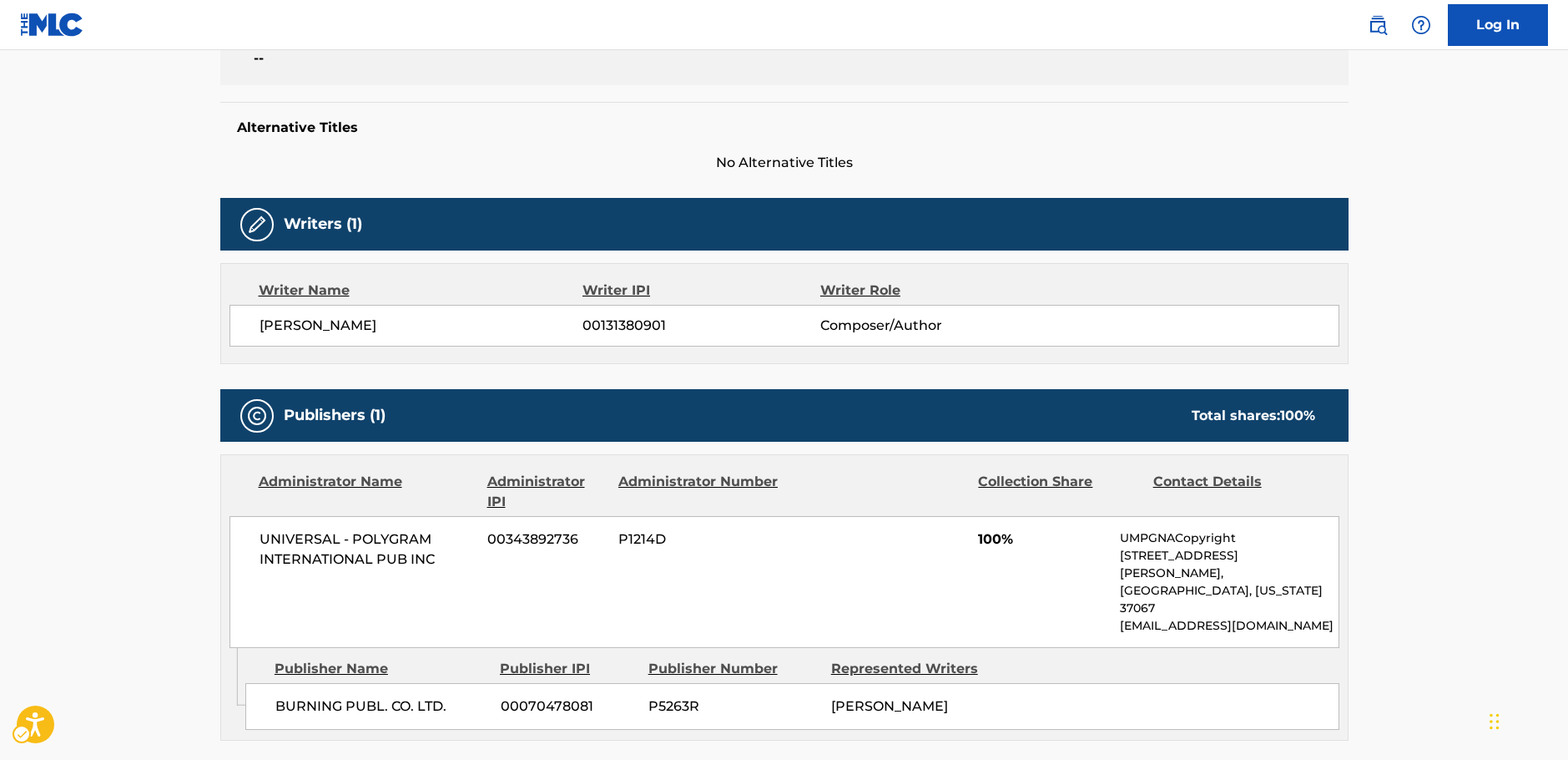
scroll to position [238, 0]
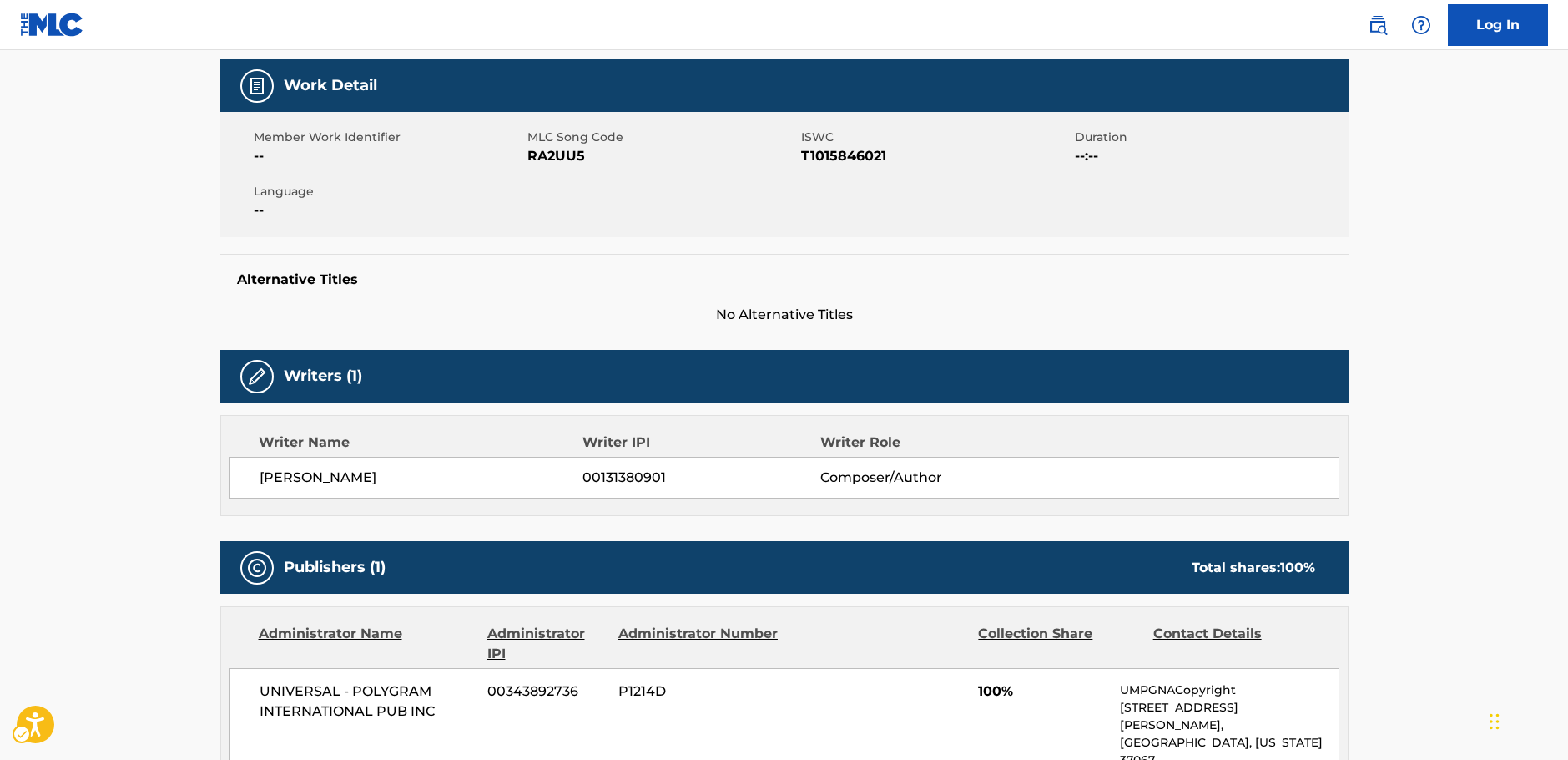
click at [567, 156] on span "MLC Song Code - RA2UU5" at bounding box center [662, 156] width 270 height 20
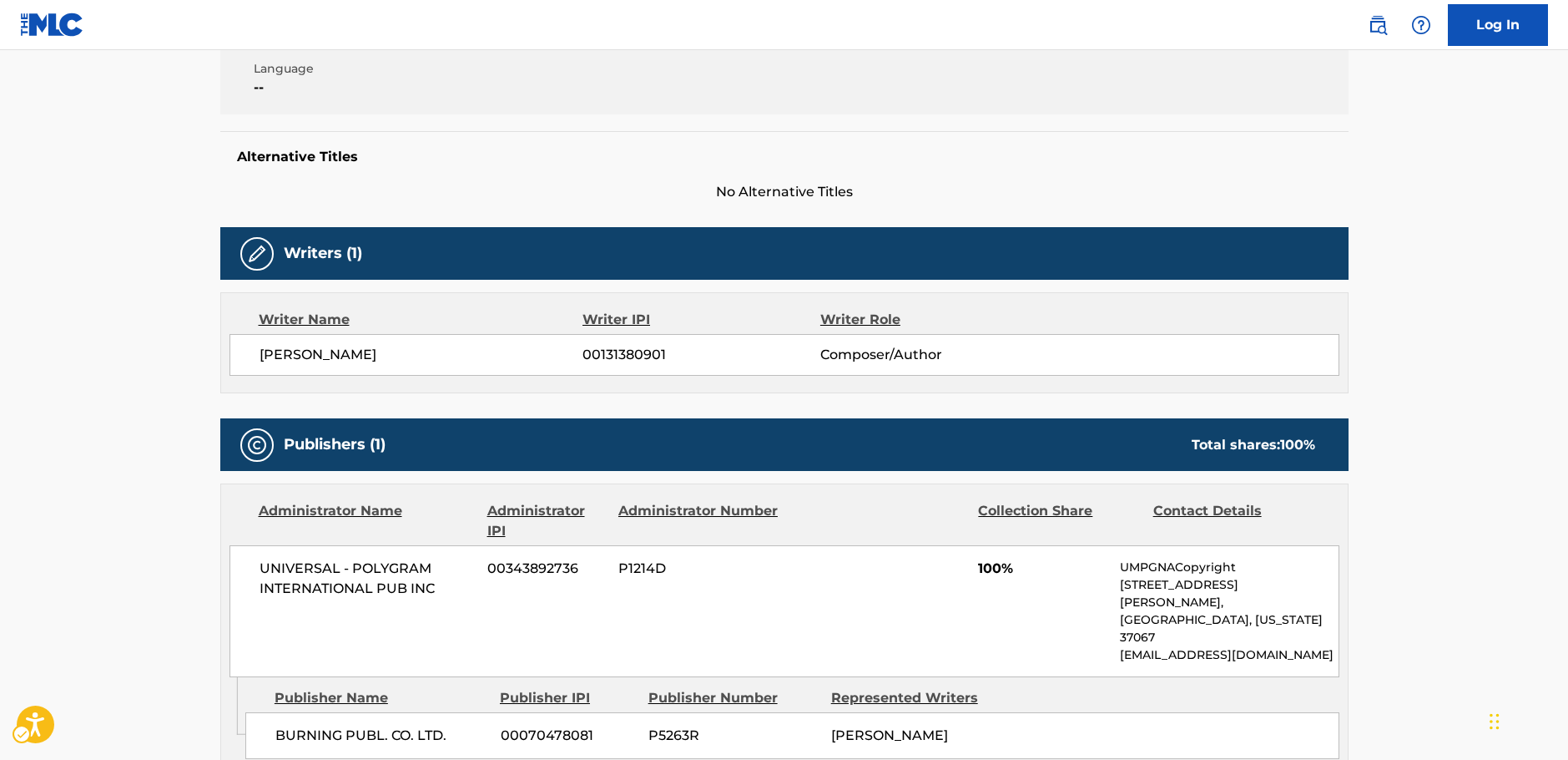
scroll to position [488, 0]
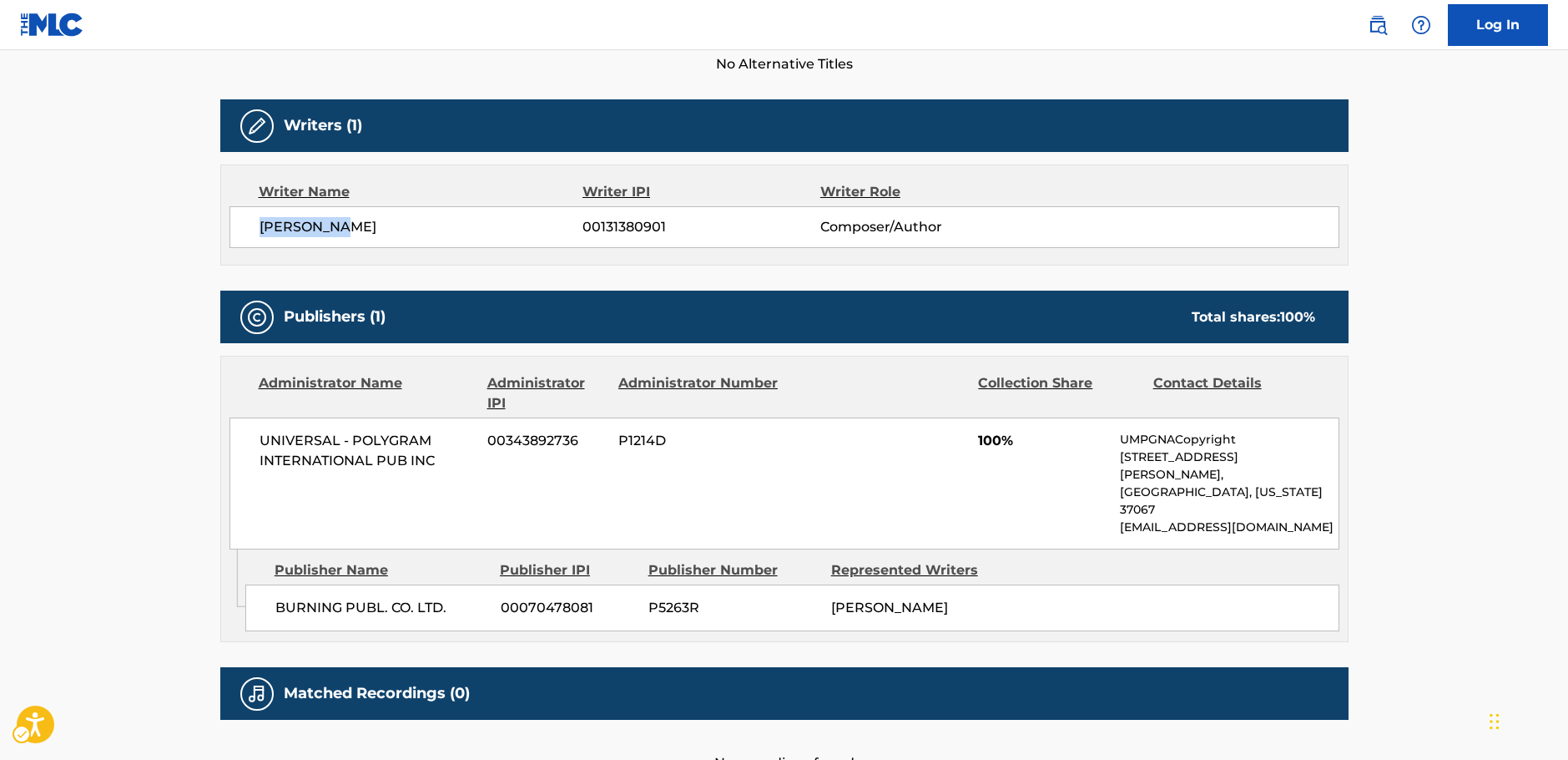
drag, startPoint x: 312, startPoint y: 227, endPoint x: 256, endPoint y: 231, distance: 56.1
click at [256, 231] on div "[PERSON_NAME] 00131380901 Composer/Author" at bounding box center [784, 227] width 1111 height 42
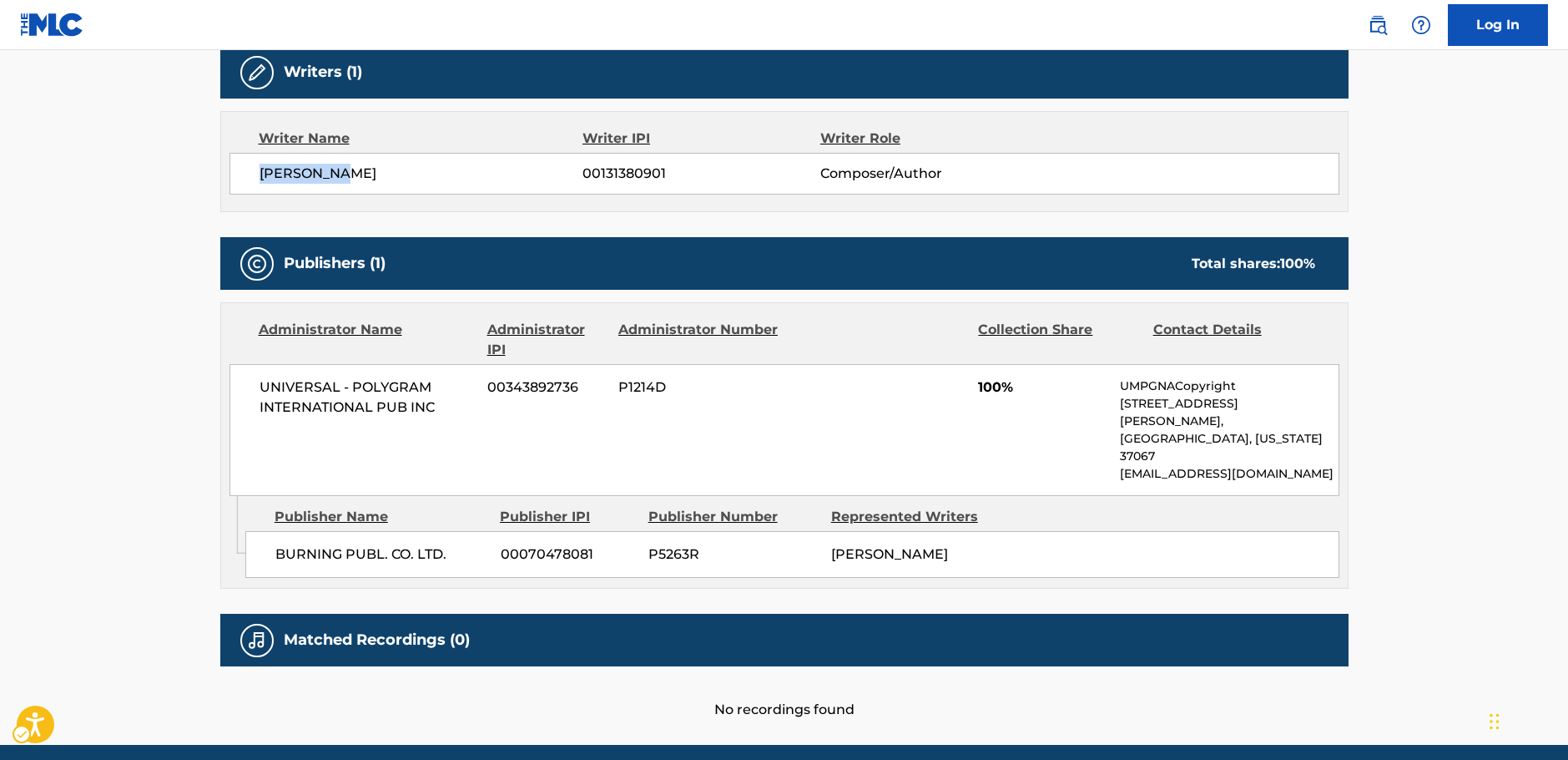
scroll to position [572, 0]
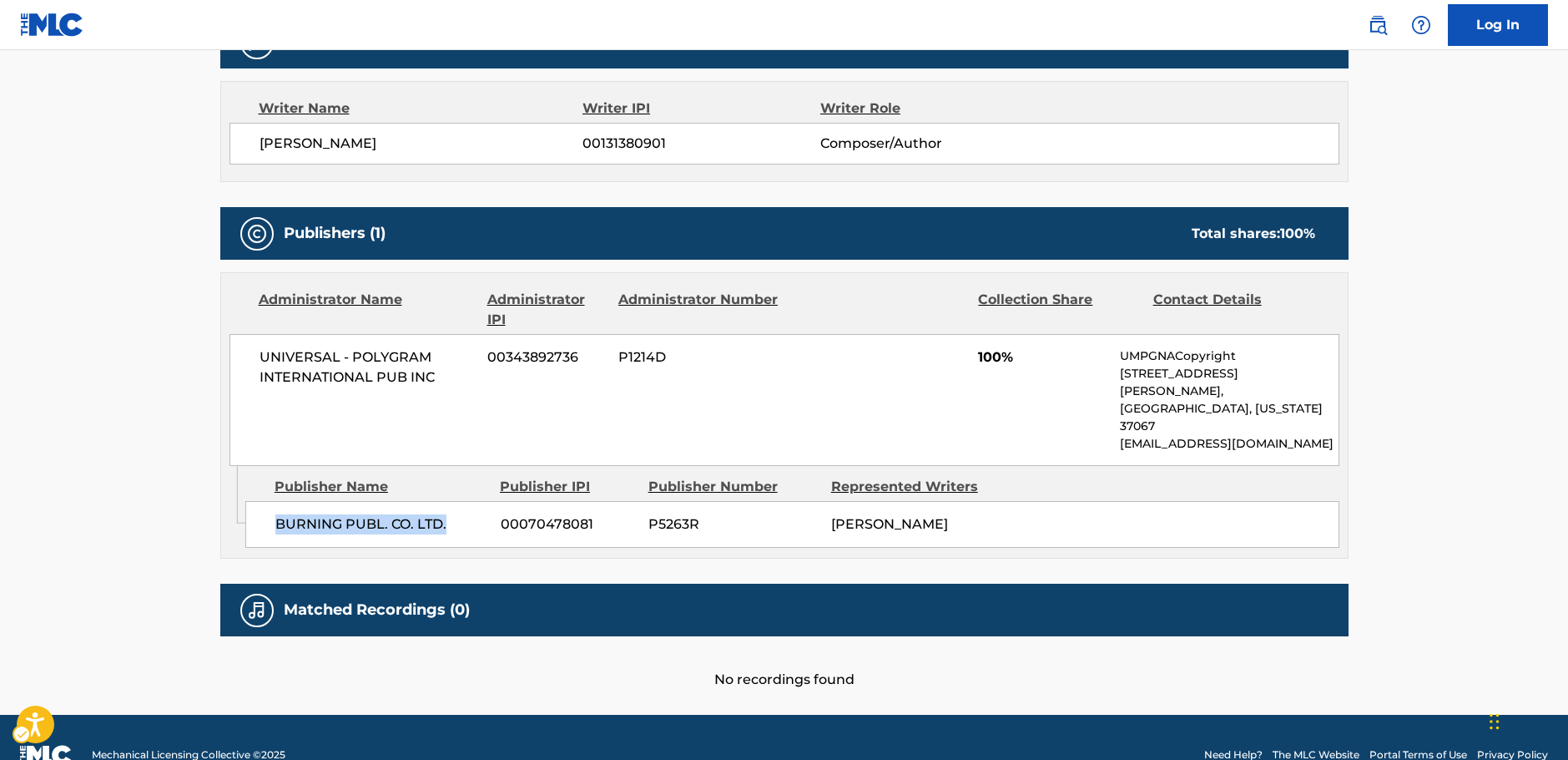
drag, startPoint x: 454, startPoint y: 487, endPoint x: 274, endPoint y: 493, distance: 180.1
click at [274, 501] on div "BURNING PUBL. CO. LTD. 00070478081 P5263R [PERSON_NAME]" at bounding box center [791, 524] width 1094 height 46
drag, startPoint x: 458, startPoint y: 387, endPoint x: 7, endPoint y: 396, distance: 451.1
click at [239, 358] on div "UNIVERSAL - POLYGRAM INTERNATIONAL PUB INC 00343892736 P1214D 100% UMPGNACopyri…" at bounding box center [784, 399] width 1111 height 131
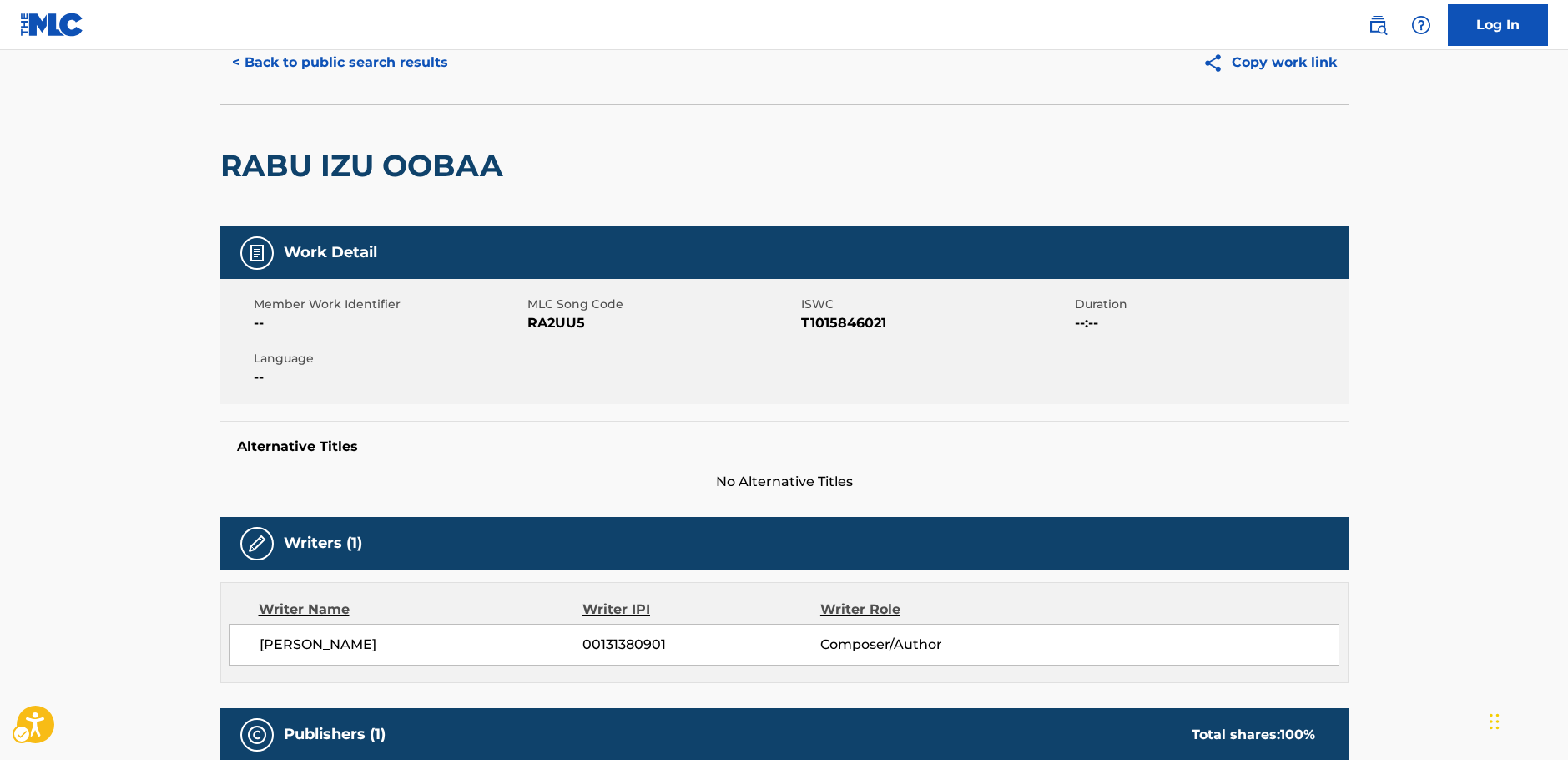
scroll to position [0, 0]
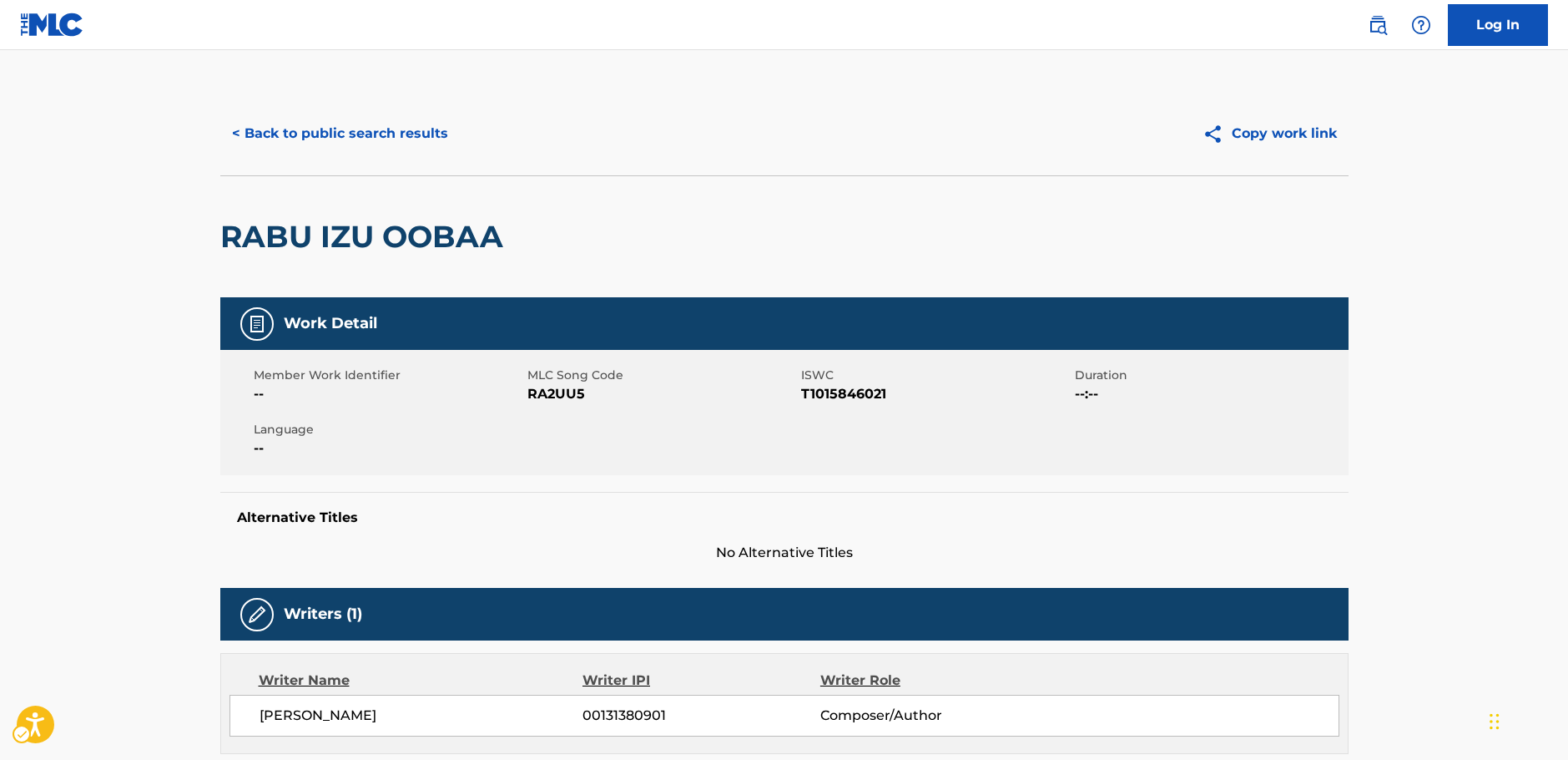
click at [92, 458] on main "< Back to public search results Copy work link RABU IZU OOBAA Work Detail Membe…" at bounding box center [784, 668] width 1568 height 1236
click at [342, 136] on button "< Back to public search results" at bounding box center [340, 133] width 239 height 42
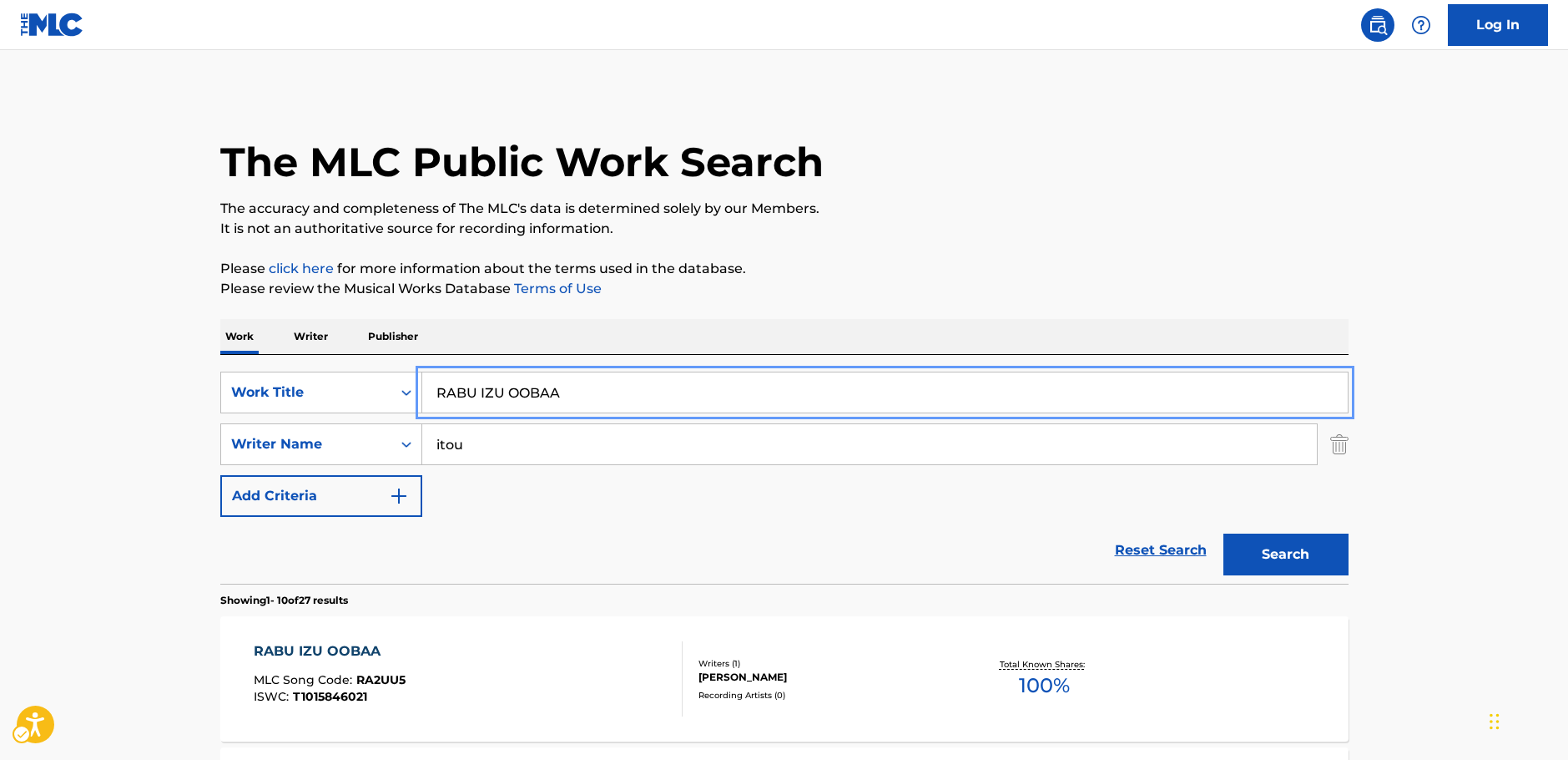
drag, startPoint x: 481, startPoint y: 403, endPoint x: 163, endPoint y: 382, distance: 318.7
paste input "[PERSON_NAME]"
type input "[PERSON_NAME]"
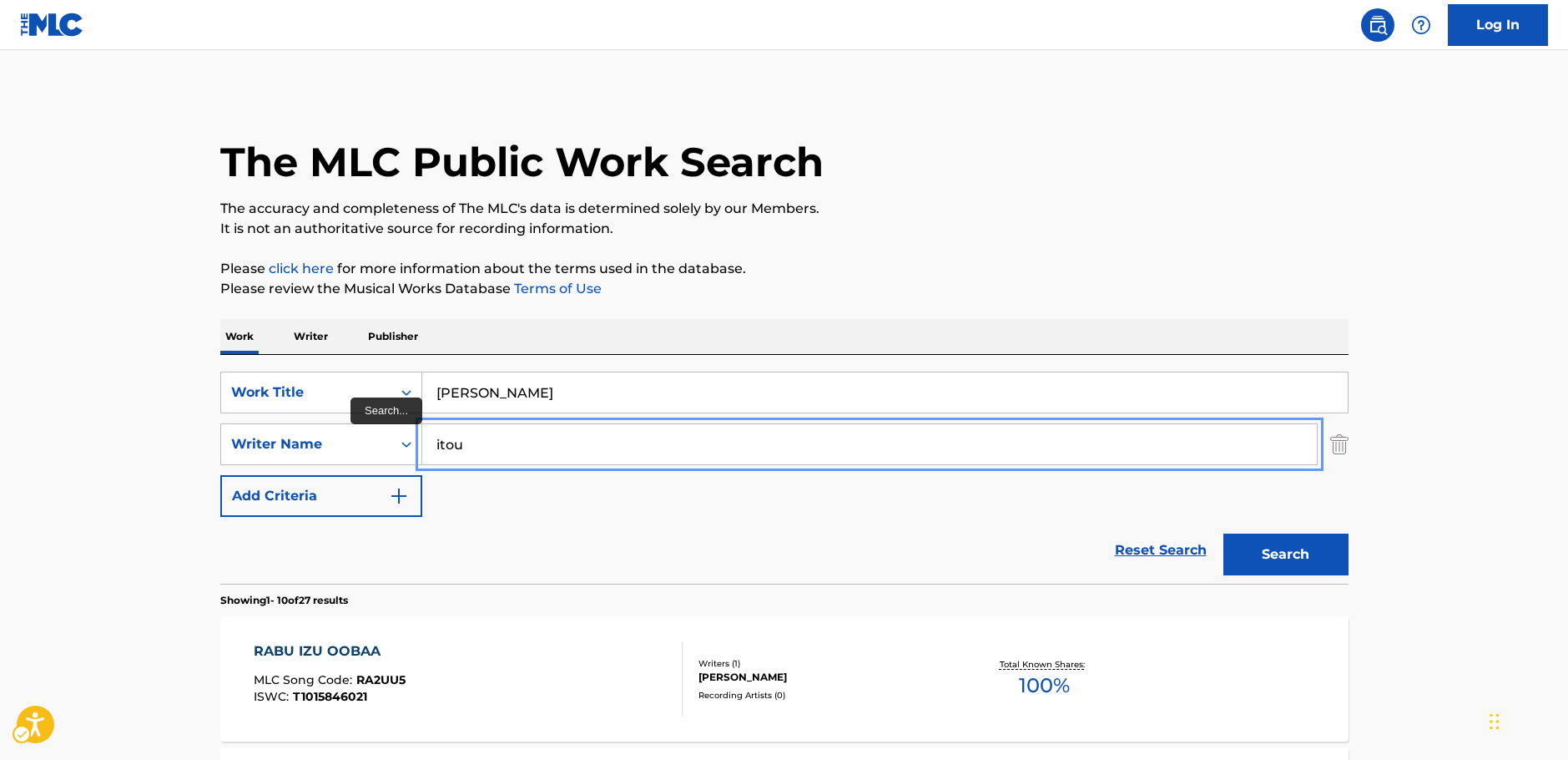
drag, startPoint x: 481, startPoint y: 444, endPoint x: 440, endPoint y: 442, distance: 41.0
type input "i"
click at [1309, 549] on button "Search" at bounding box center [1285, 554] width 125 height 42
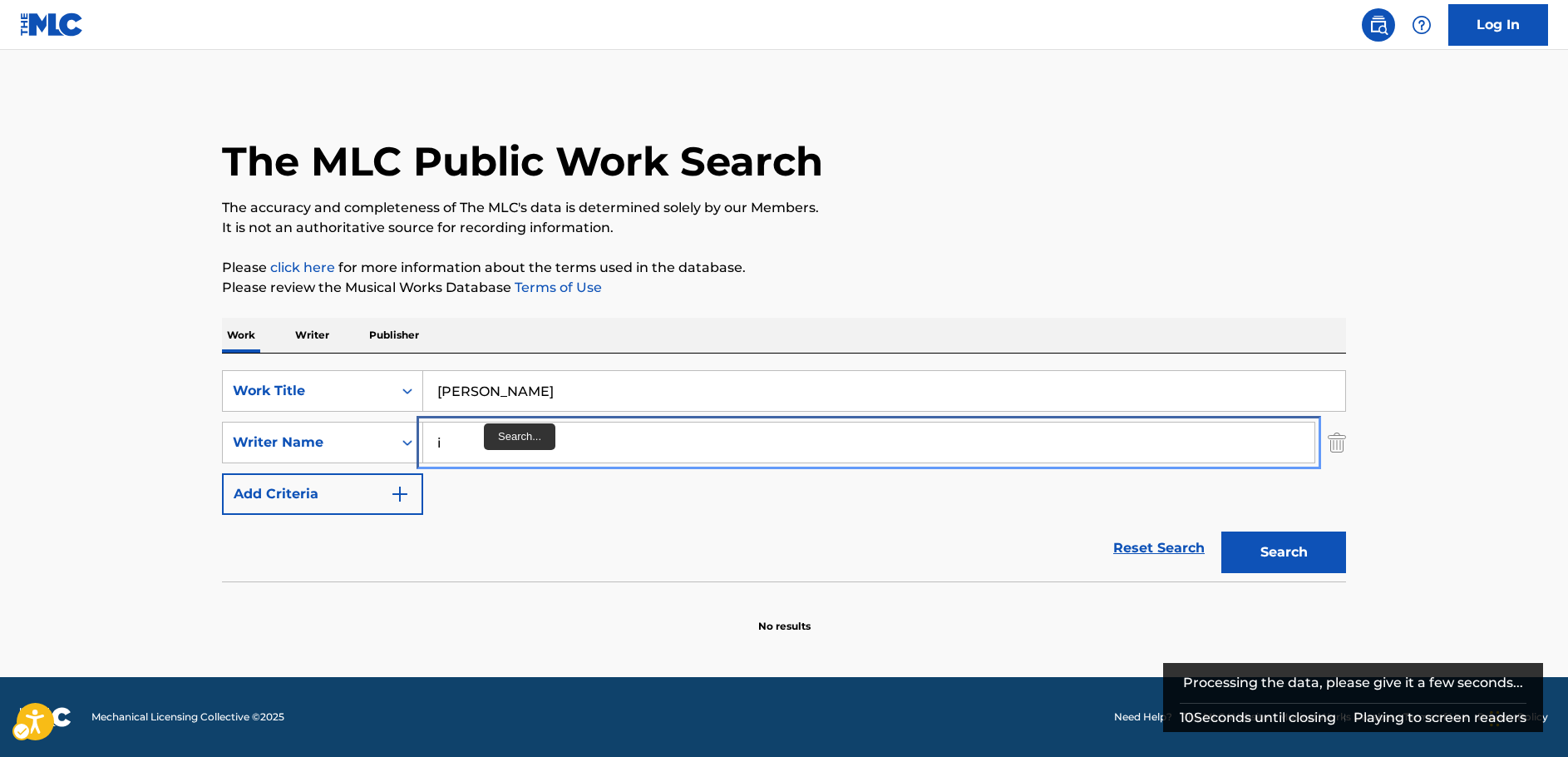
click at [470, 444] on input "i" at bounding box center [869, 442] width 892 height 40
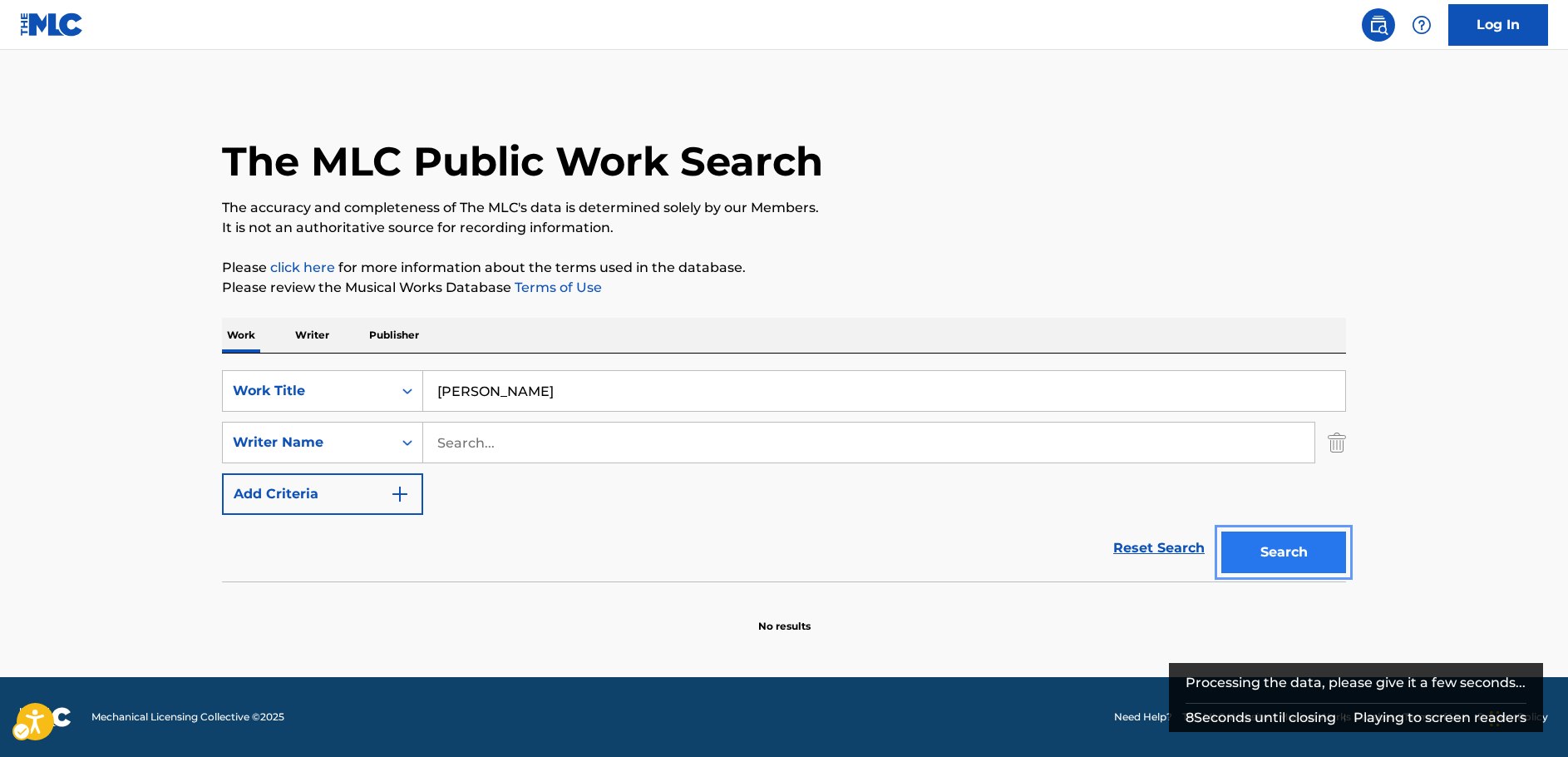
click at [1266, 543] on button "Search" at bounding box center [1284, 552] width 125 height 41
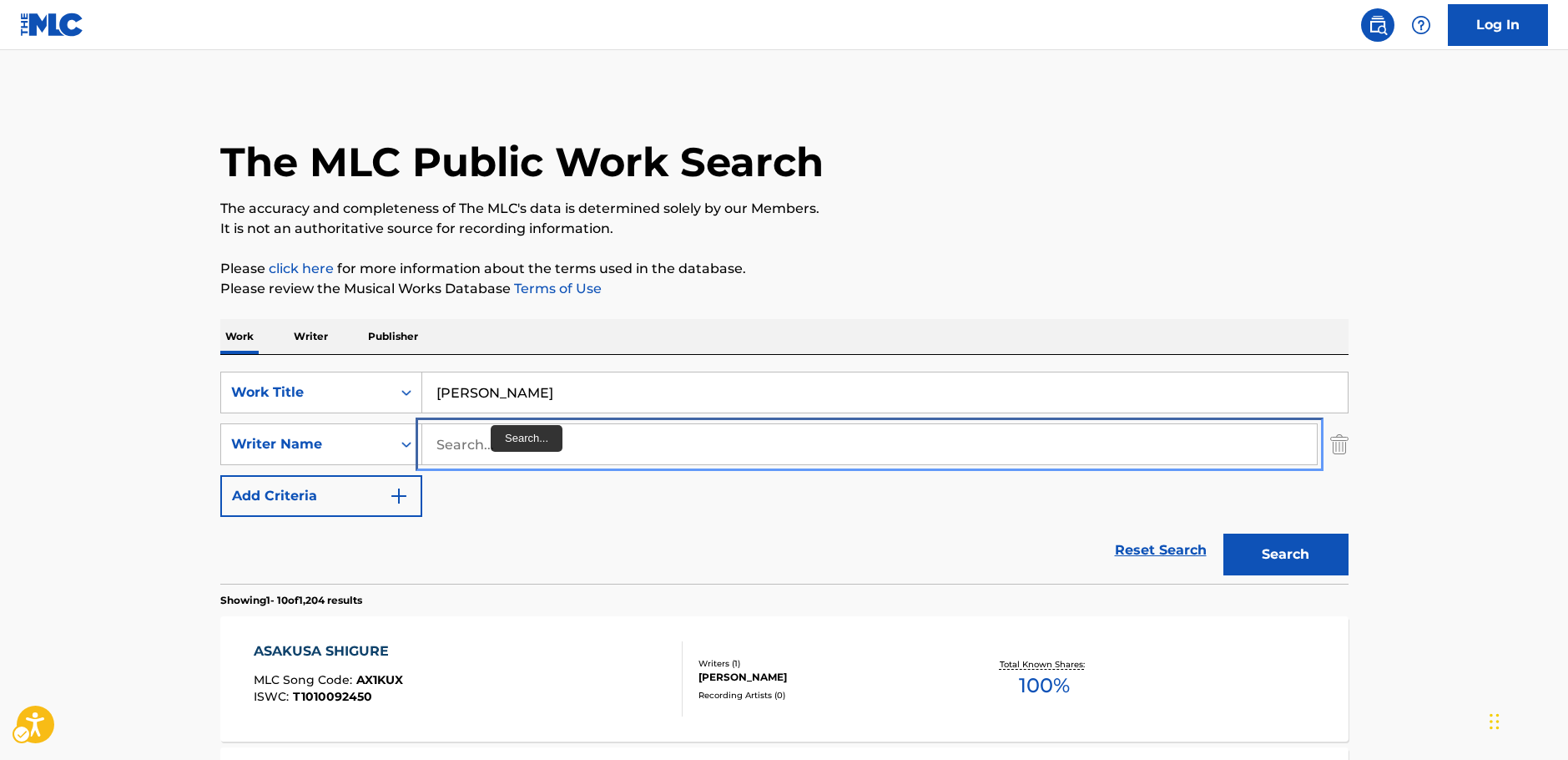
click at [539, 443] on input "Search..." at bounding box center [869, 444] width 895 height 41
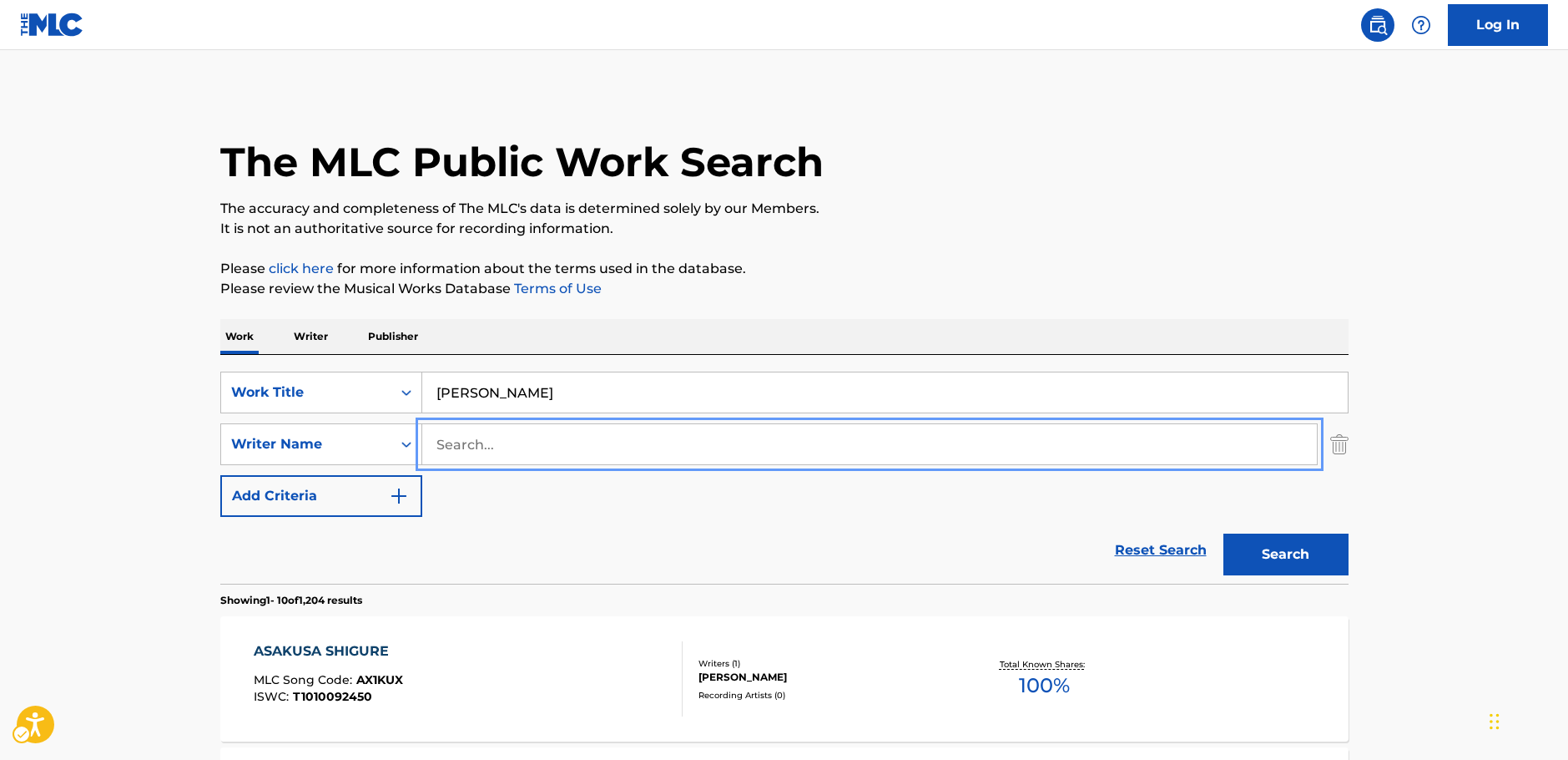
paste input "[PERSON_NAME]"
drag, startPoint x: 468, startPoint y: 443, endPoint x: 266, endPoint y: 437, distance: 202.1
click at [298, 441] on div "SearchWithCriteria7dc0b3d2-179d-4228-a58c-deb21b8c2f9e Writer Name [PERSON_NAME]" at bounding box center [784, 444] width 1128 height 42
type input "[PERSON_NAME]"
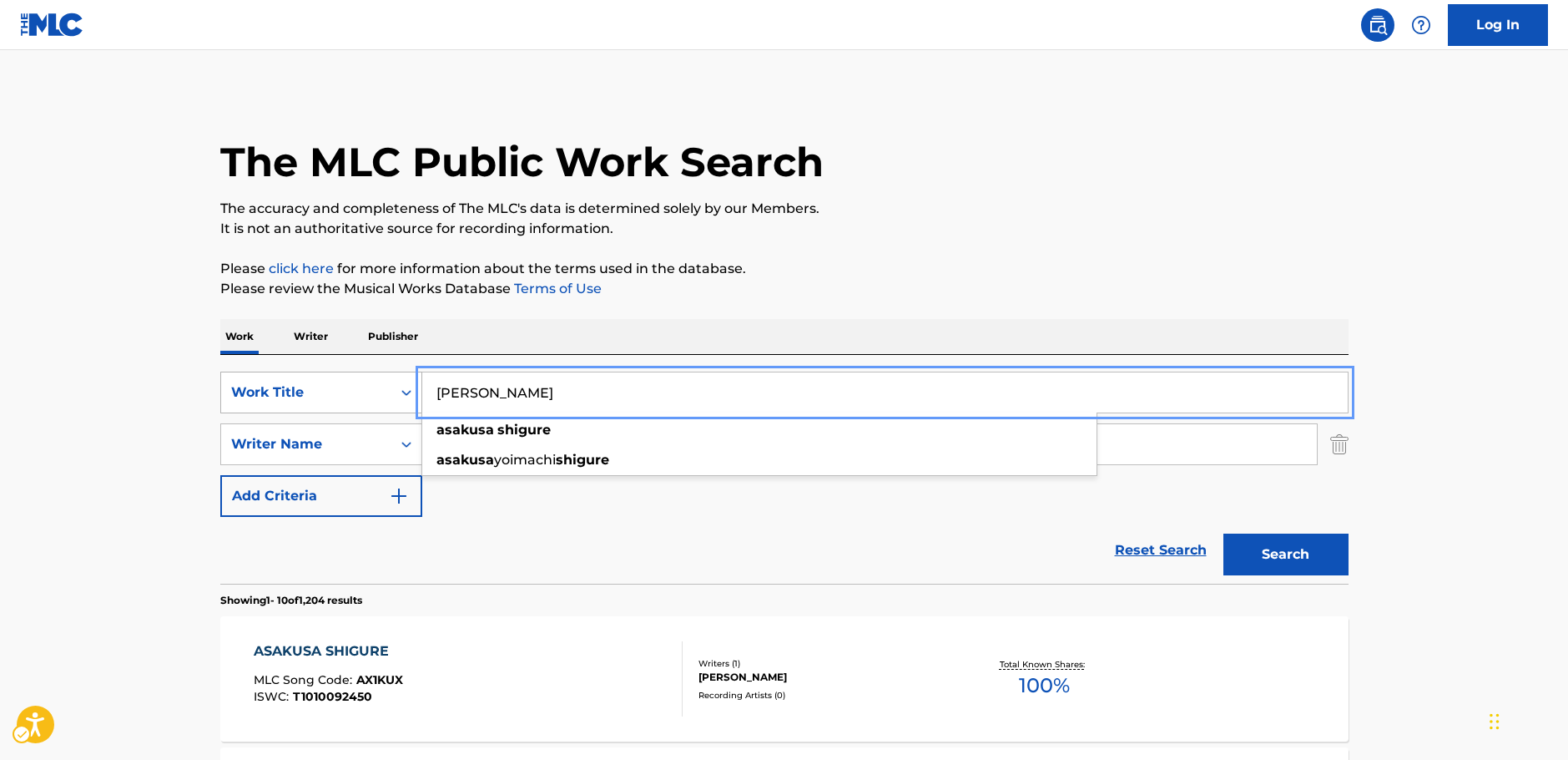
drag, startPoint x: 381, startPoint y: 395, endPoint x: 305, endPoint y: 395, distance: 76.0
click at [305, 395] on div "SearchWithCriteriad25b312f-6bc0-4303-8f2b-93488451f0f1 Work Title [PERSON_NAME]" at bounding box center [784, 392] width 1128 height 42
paste input "Salmo 23"
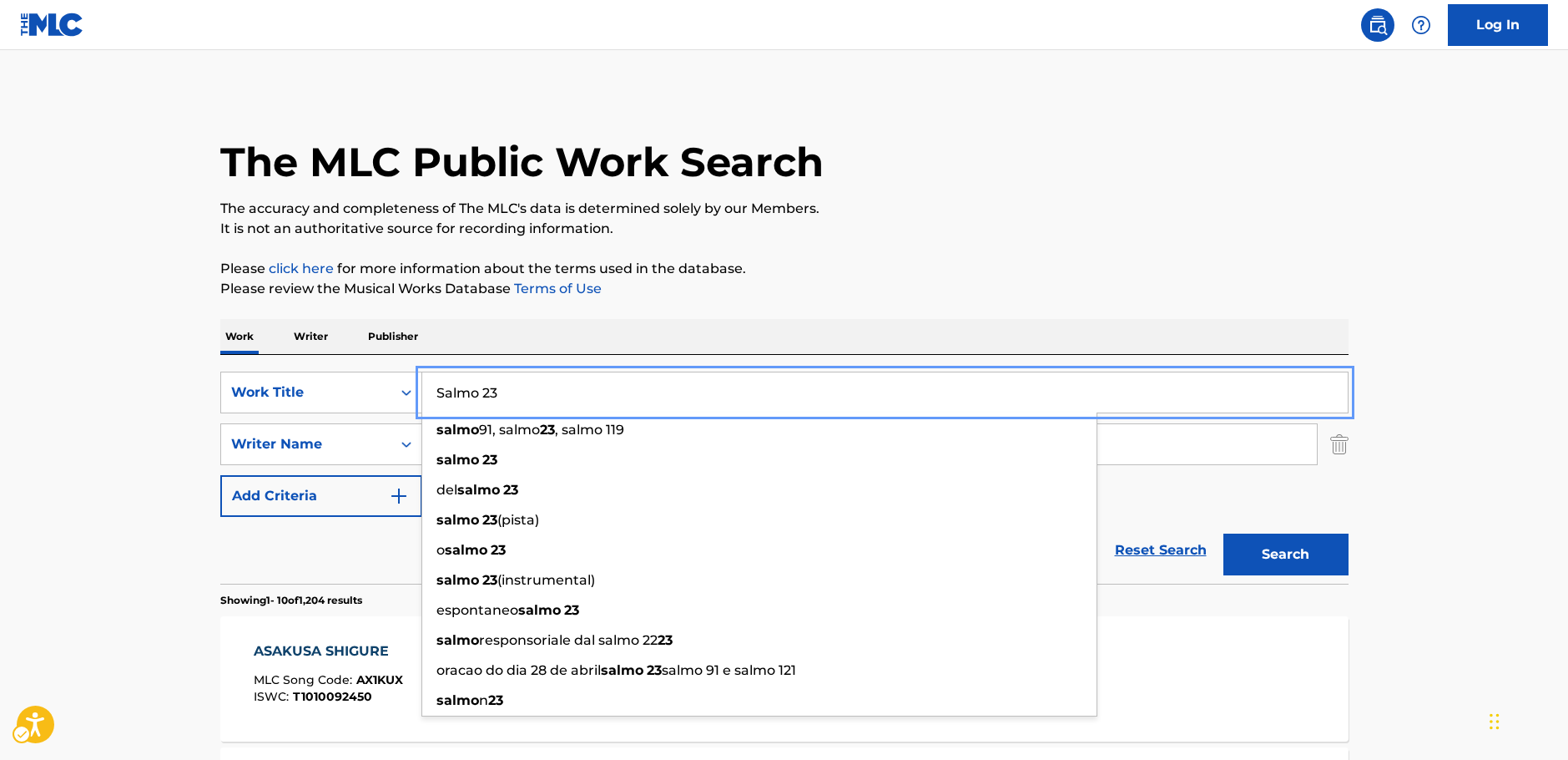
type input "Salmo 23"
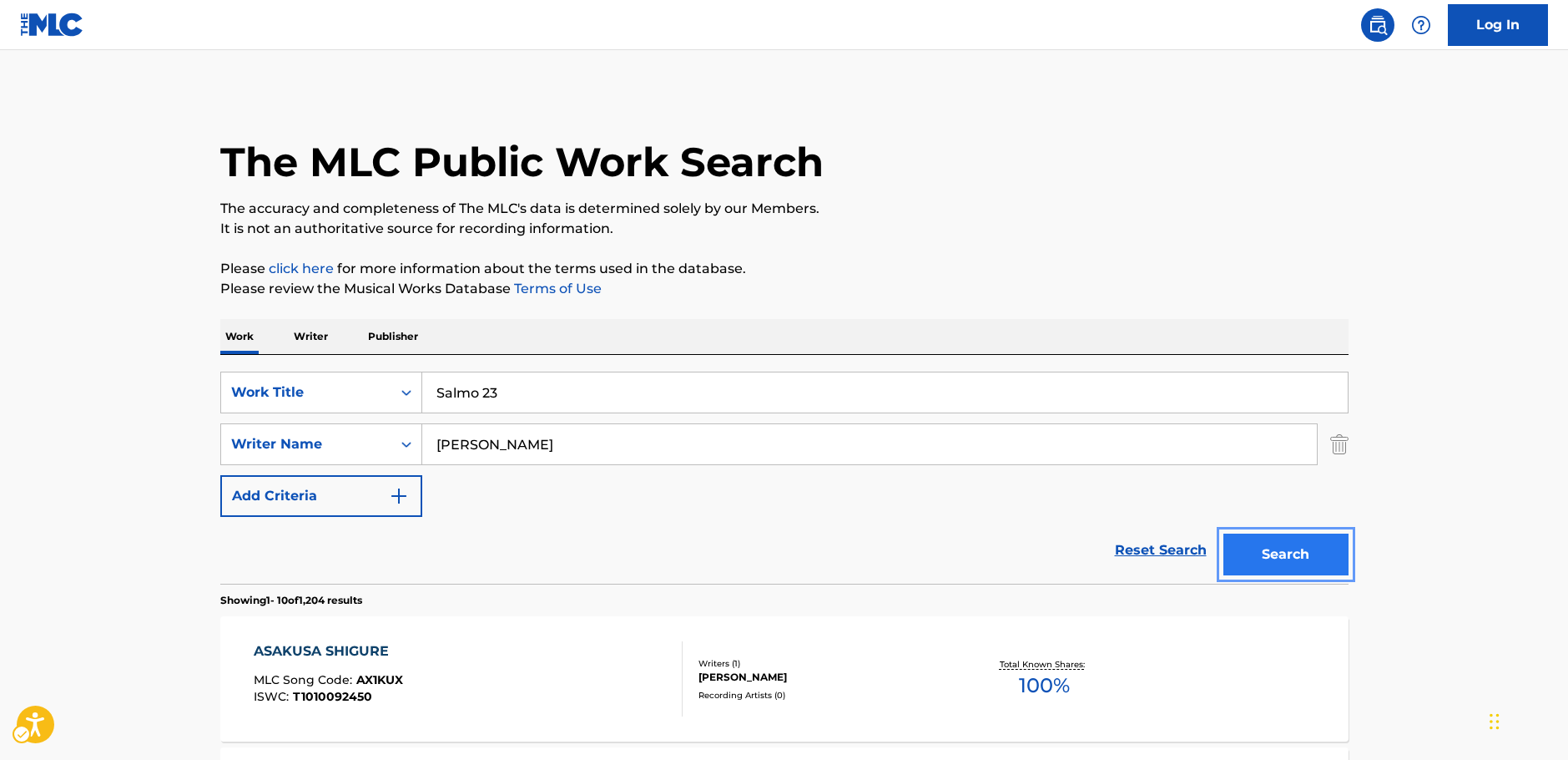
click at [1302, 546] on button "Search" at bounding box center [1285, 554] width 125 height 42
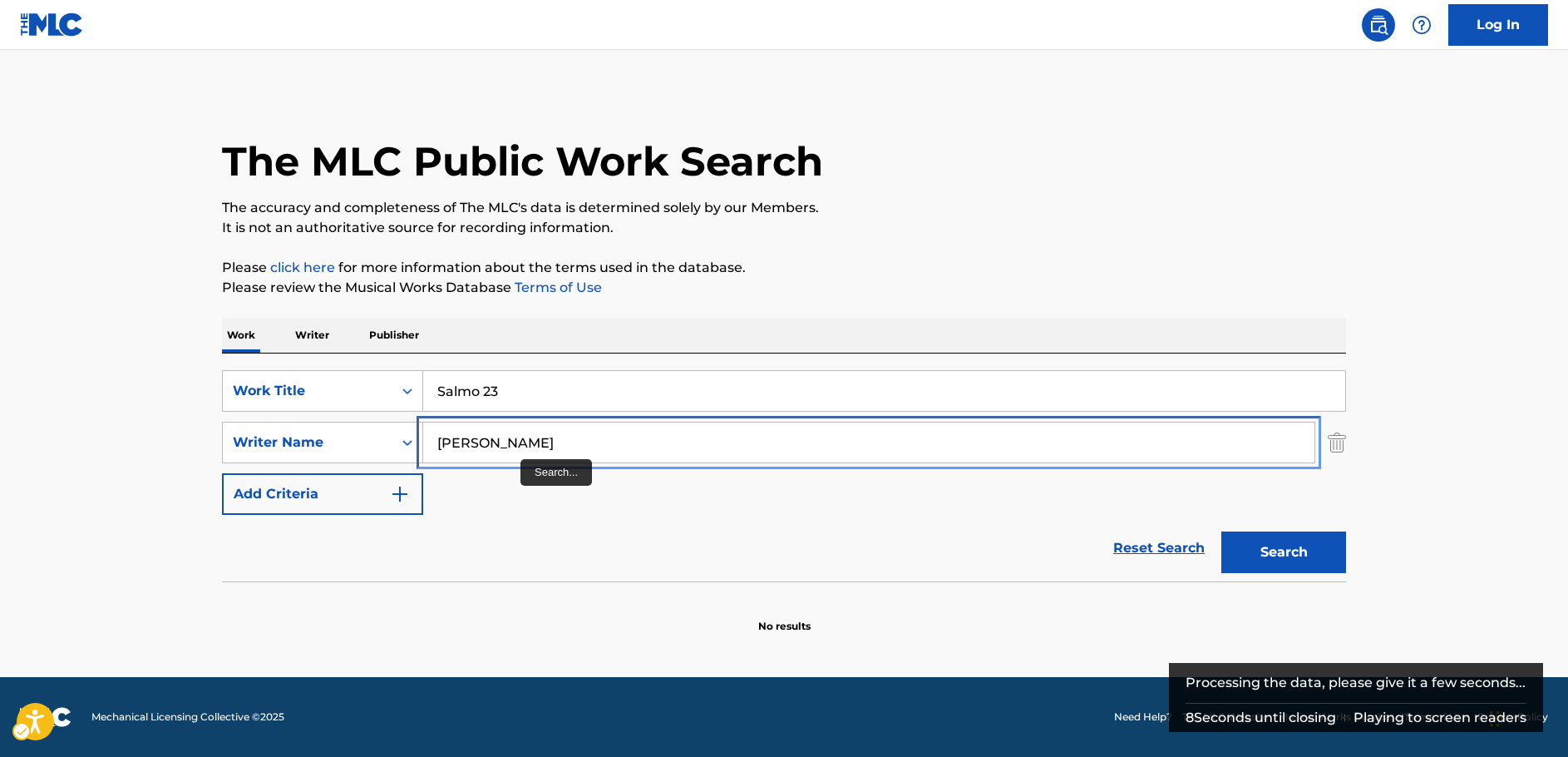
drag, startPoint x: 490, startPoint y: 439, endPoint x: 179, endPoint y: 447, distance: 311.1
click at [205, 447] on div "The MLC Public Work Search The accuracy and completeness of The MLC's data is d…" at bounding box center [784, 362] width 1164 height 542
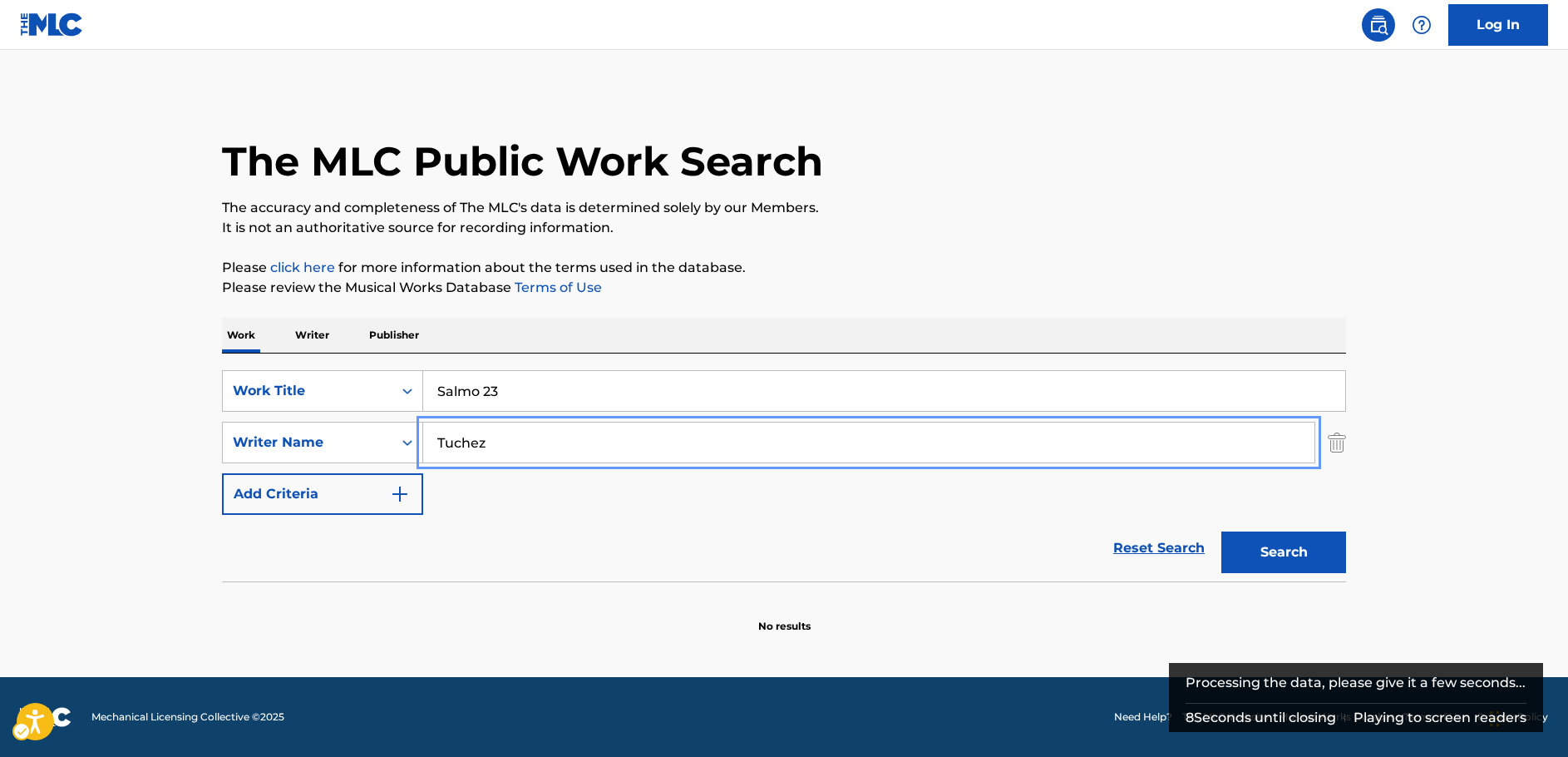
click at [1222, 532] on button "Search" at bounding box center [1284, 552] width 125 height 41
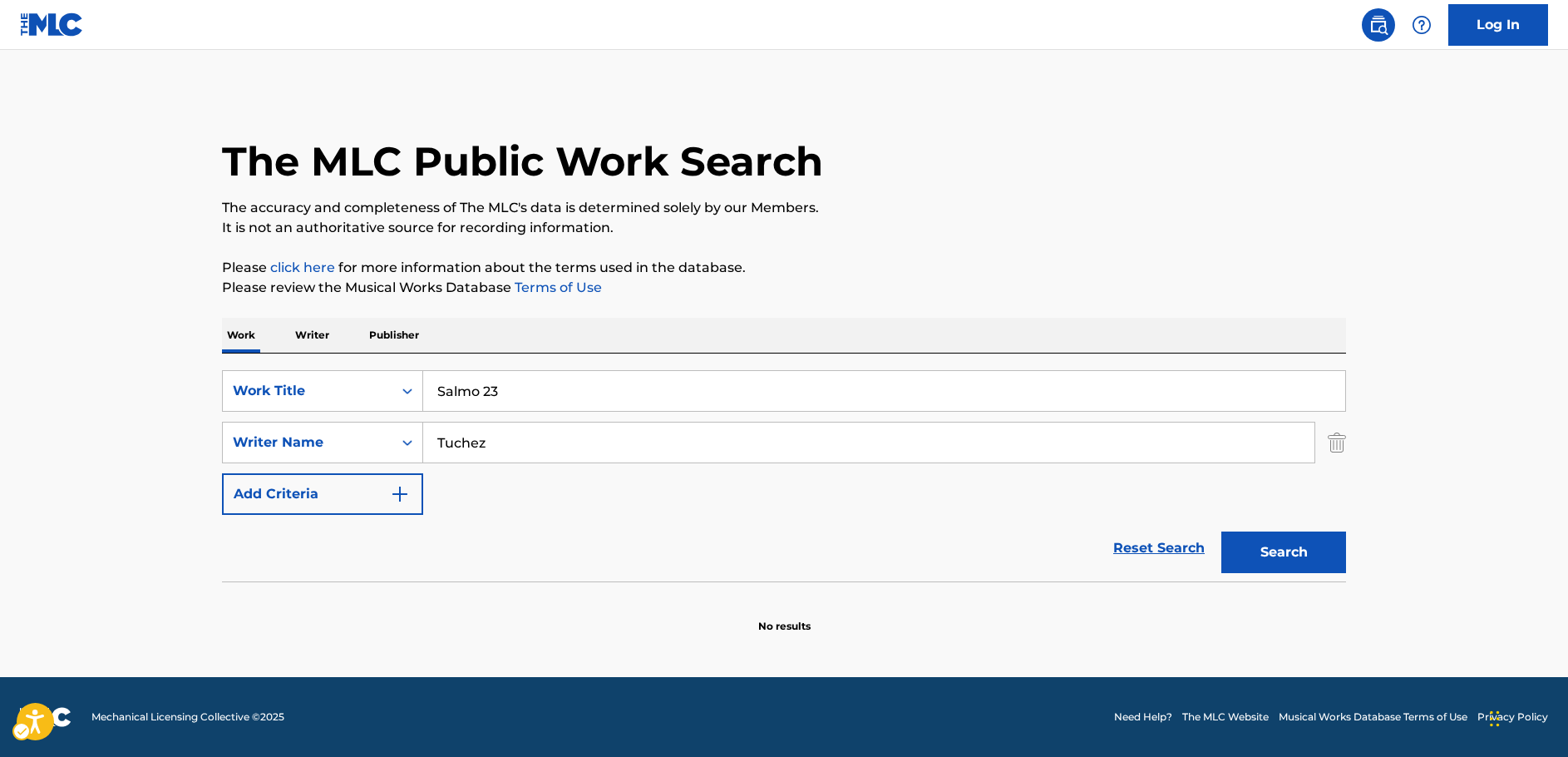
click at [151, 441] on main "The MLC Public Work Search The accuracy and completeness of The MLC's data is d…" at bounding box center [784, 363] width 1568 height 627
drag, startPoint x: 126, startPoint y: 206, endPoint x: 130, endPoint y: 190, distance: 16.5
click at [128, 201] on main "The MLC Public Work Search The accuracy and completeness of The MLC's data is d…" at bounding box center [784, 363] width 1568 height 627
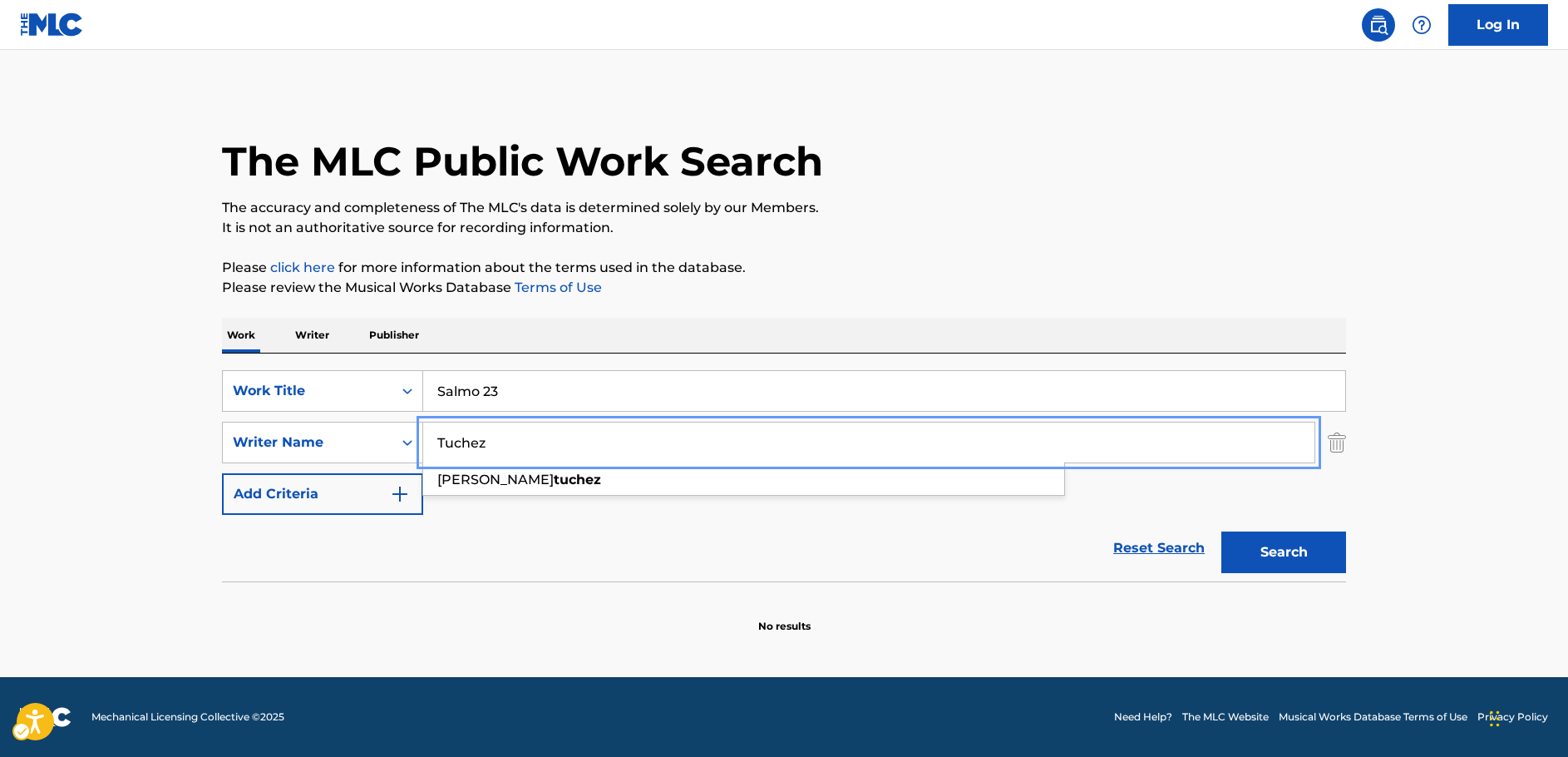
drag, startPoint x: 483, startPoint y: 445, endPoint x: 565, endPoint y: 383, distance: 102.8
click at [338, 452] on div "SearchWithCriteria7dc0b3d2-179d-4228-a58c-deb21b8c2f9e Writer Name [PERSON_NAME…" at bounding box center [784, 442] width 1124 height 41
paste input "[PERSON_NAME]"
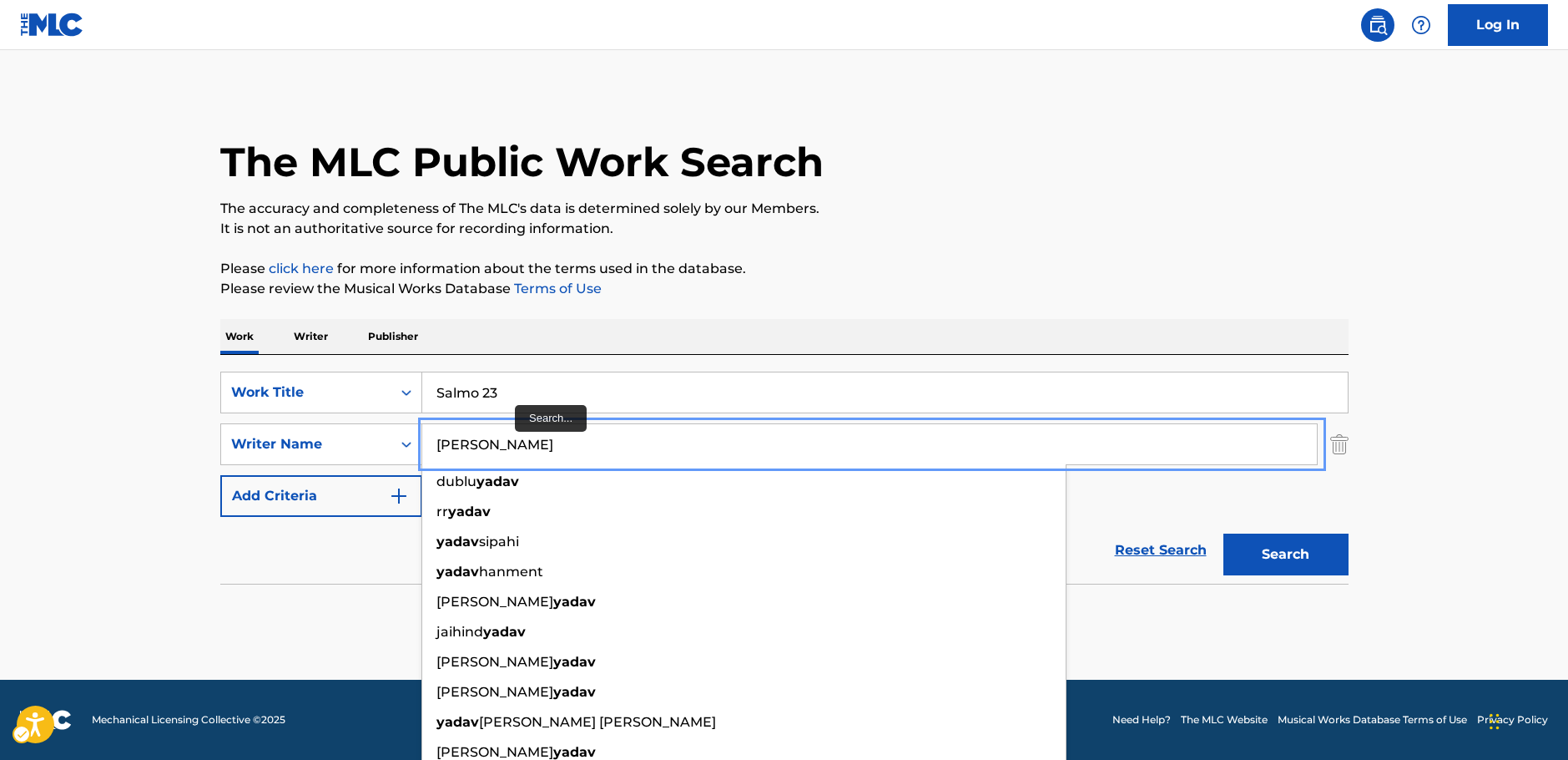
type input "[PERSON_NAME]"
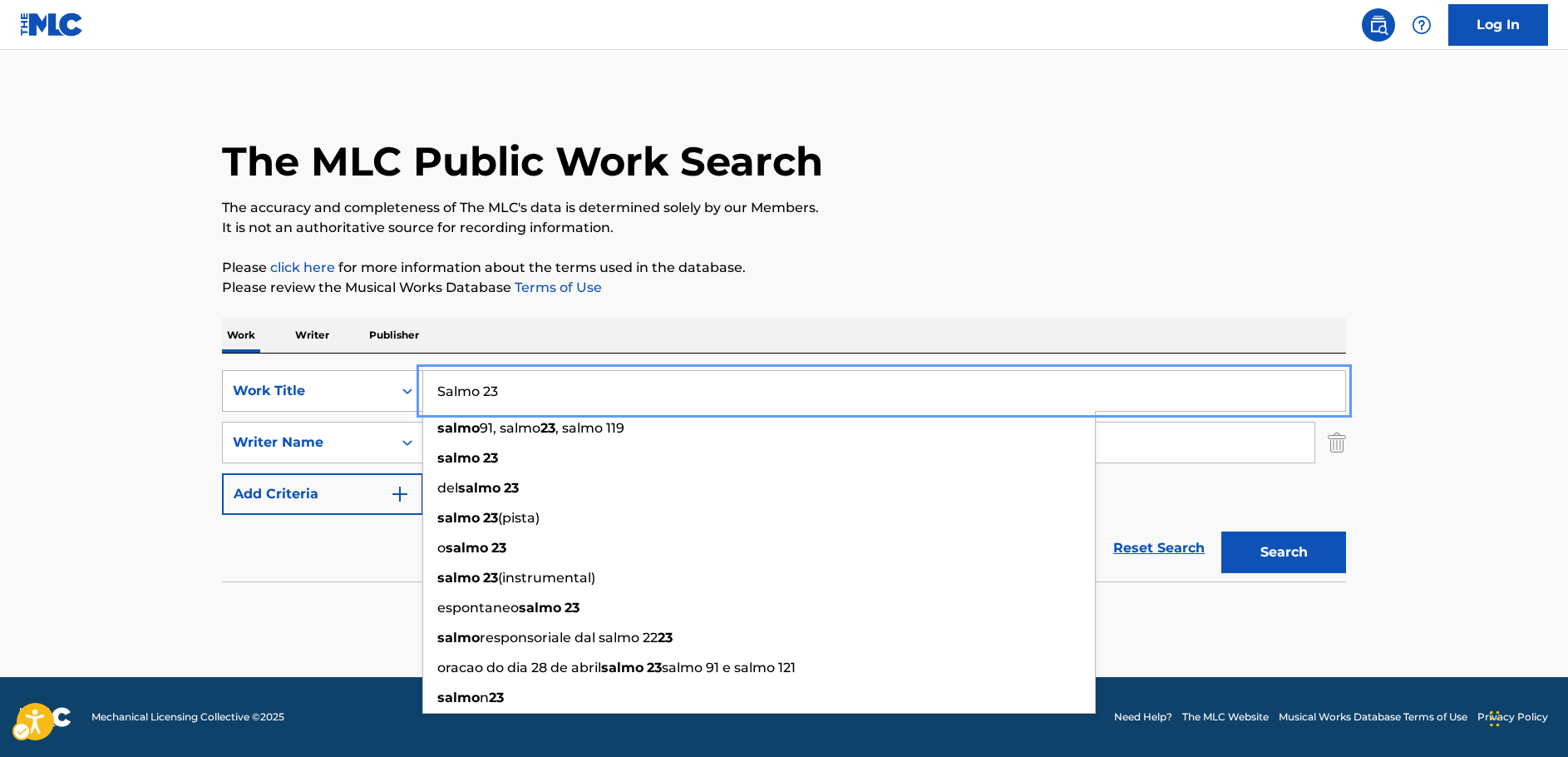
drag, startPoint x: 507, startPoint y: 390, endPoint x: 334, endPoint y: 377, distance: 173.5
click at [321, 388] on div "SearchWithCriteriad25b312f-6bc0-4303-8f2b-93488451f0f1 Work Title Salmo 23 salm…" at bounding box center [784, 391] width 1124 height 41
paste input "HAR KISI KO"
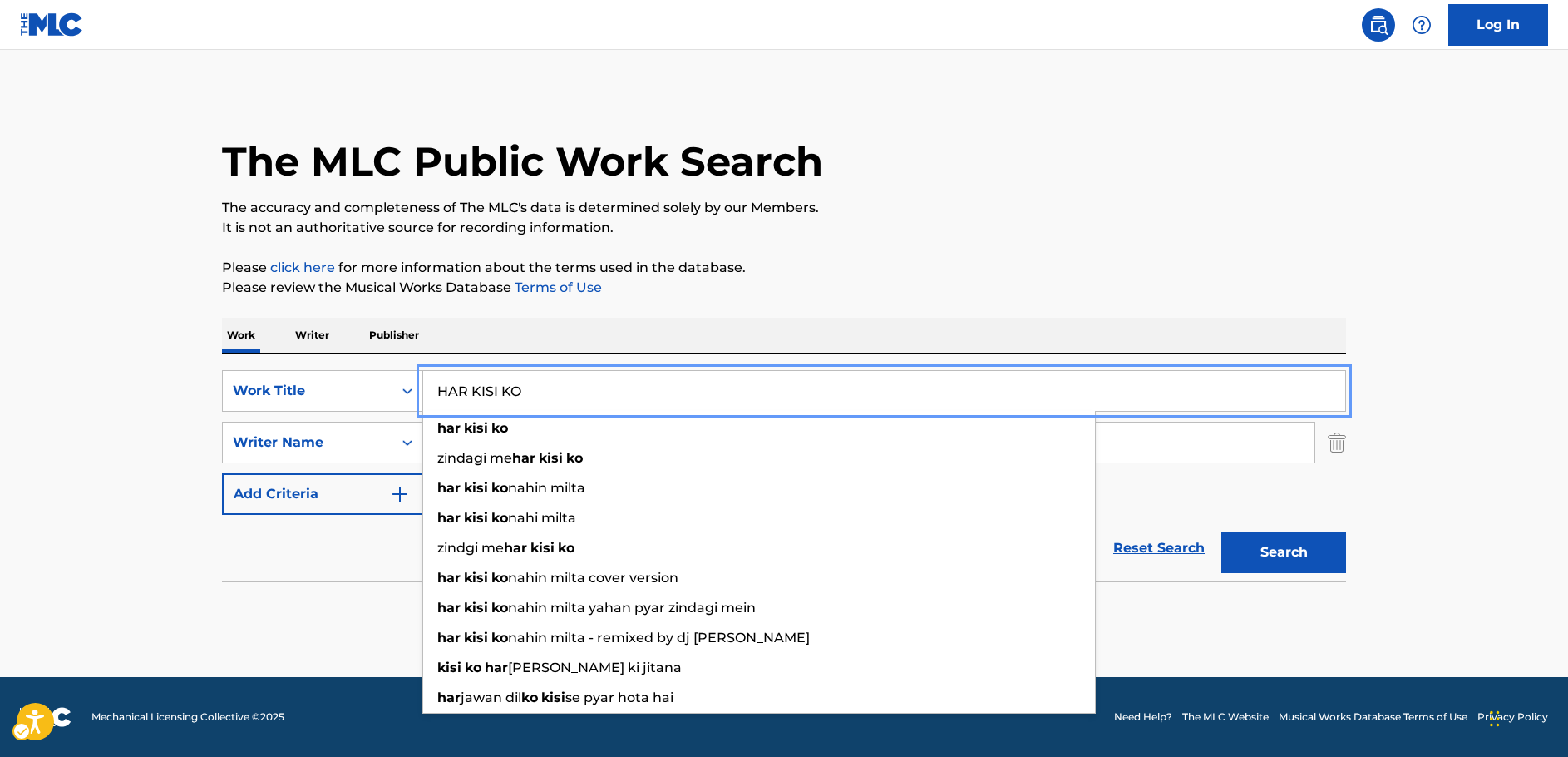
type input "HAR KISI KO"
click at [165, 388] on main "The MLC Public Work Search The accuracy and completeness of The MLC's data is d…" at bounding box center [784, 363] width 1568 height 627
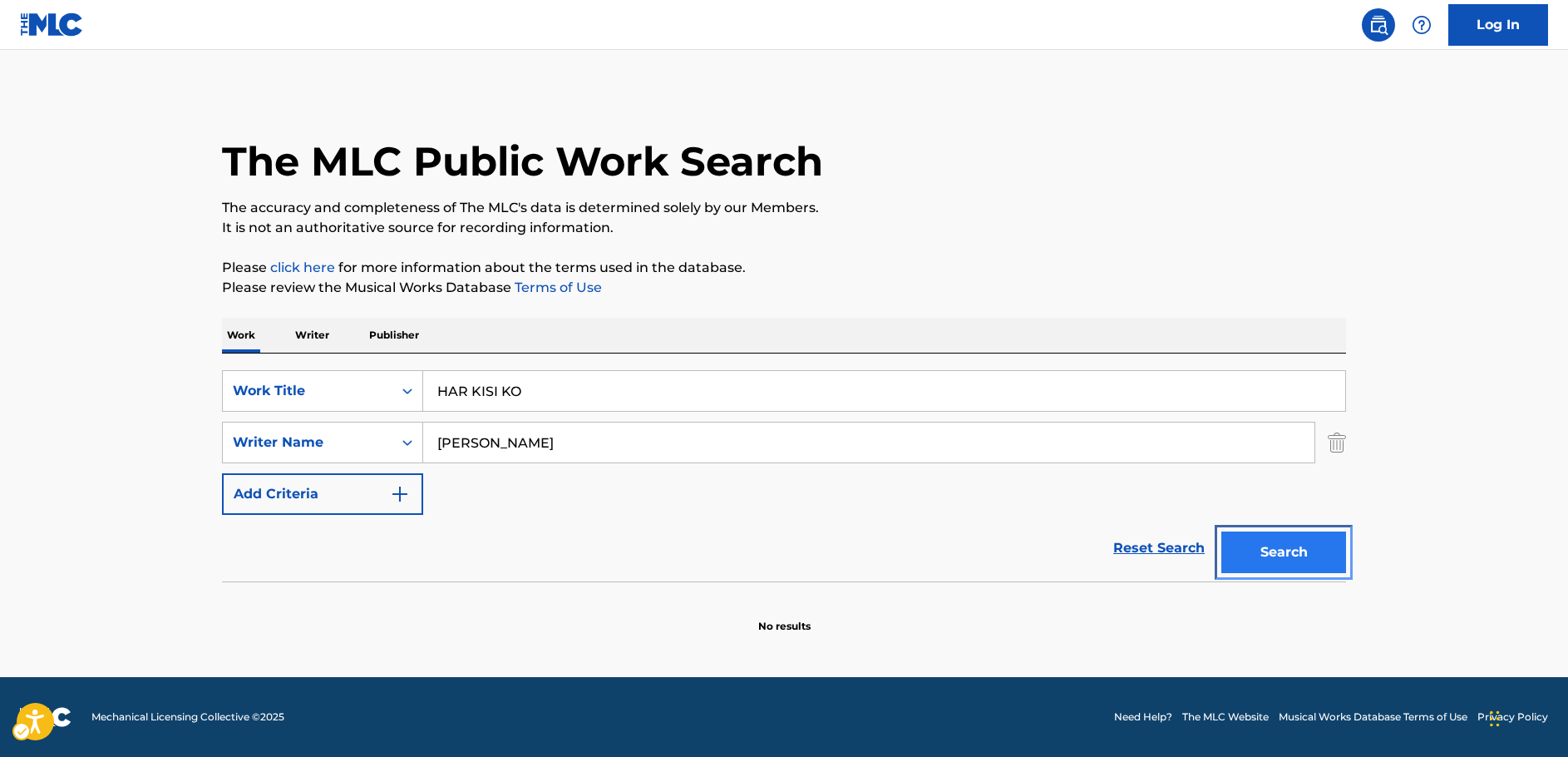
click at [1282, 557] on button "Search" at bounding box center [1284, 552] width 125 height 41
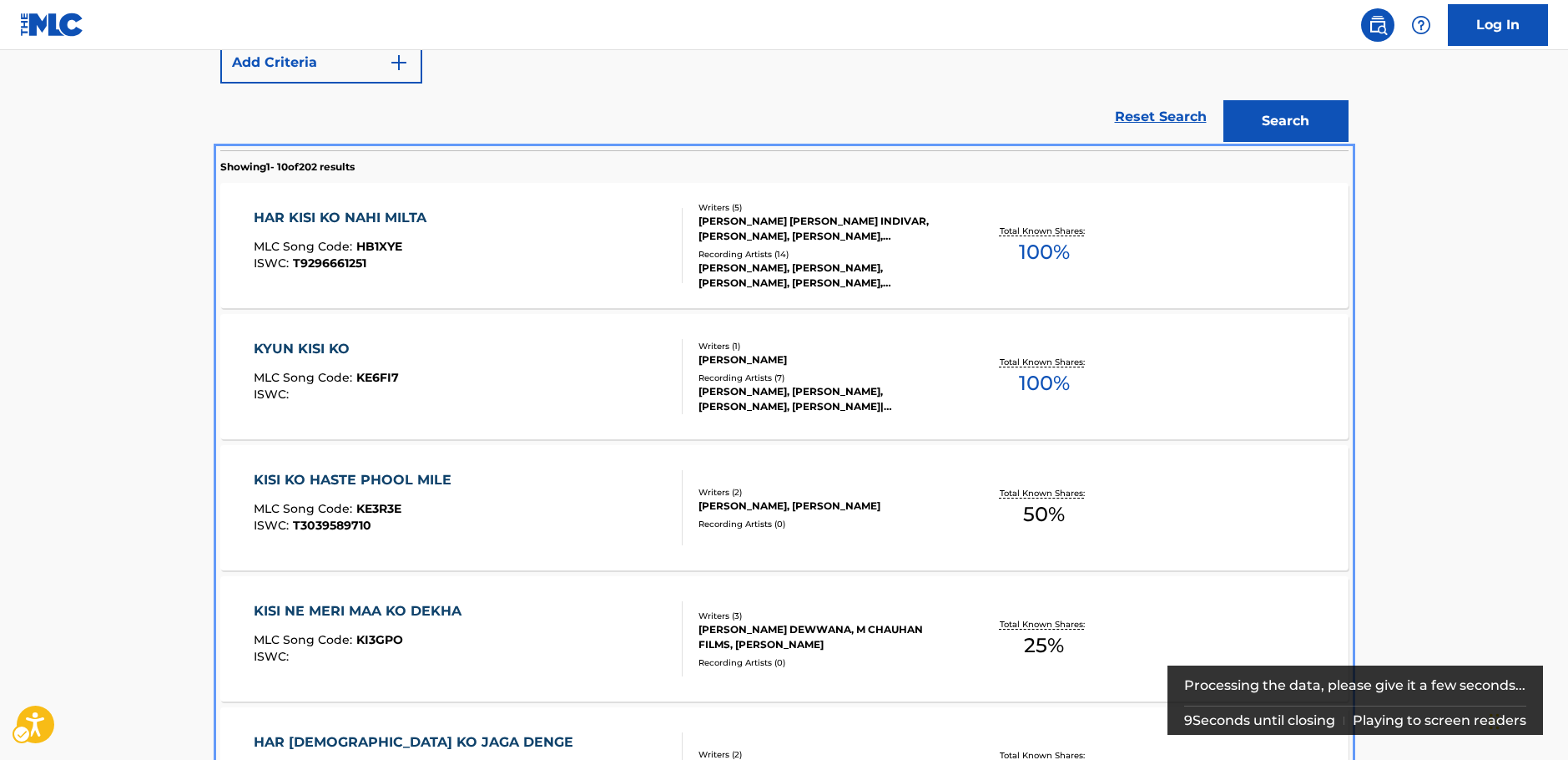
scroll to position [417, 0]
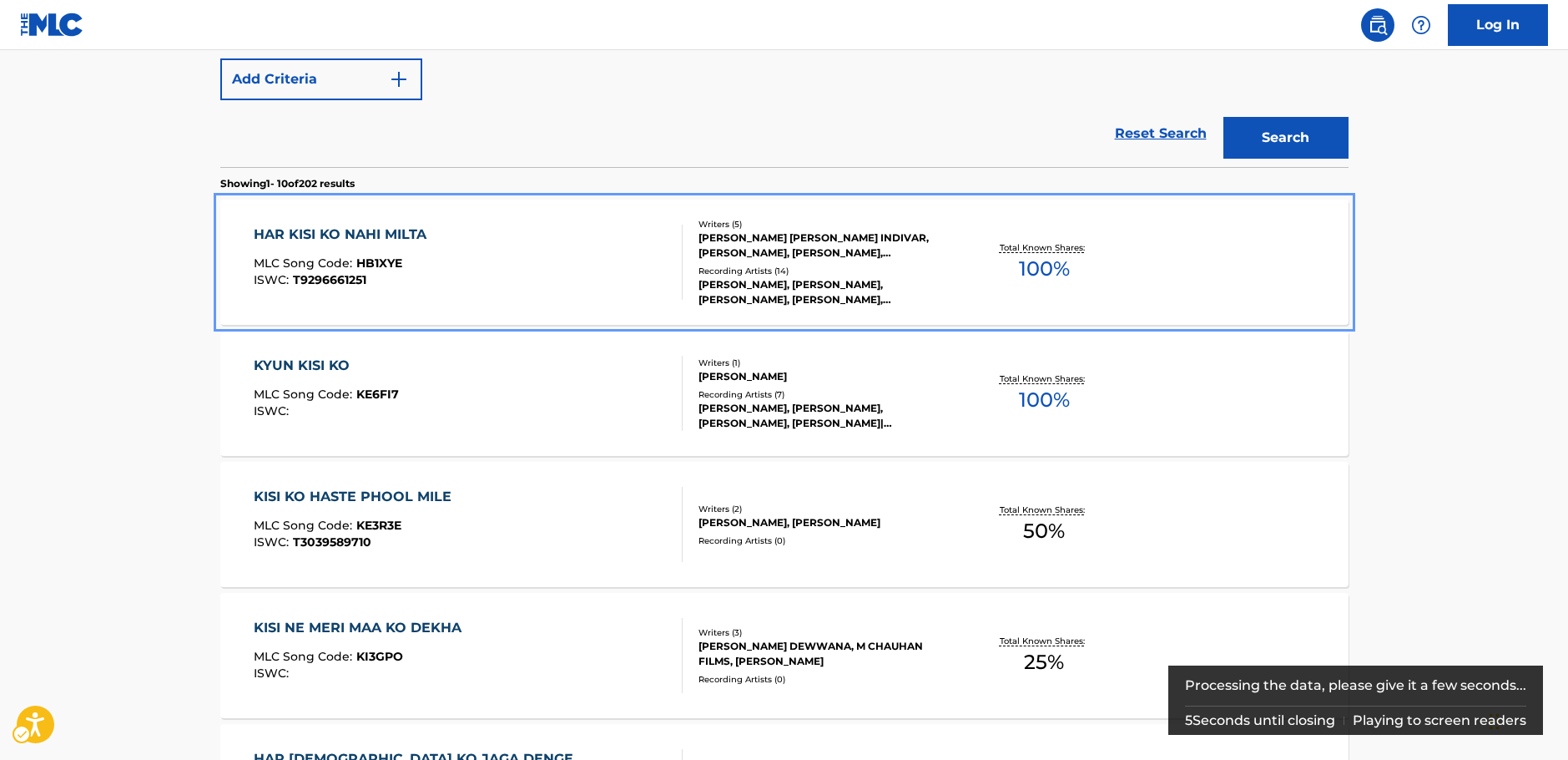
click at [507, 251] on div "HAR KISI KO NAHI MILTA MLC Song Code : HB1XYE ISWC : T9296661251" at bounding box center [468, 262] width 429 height 75
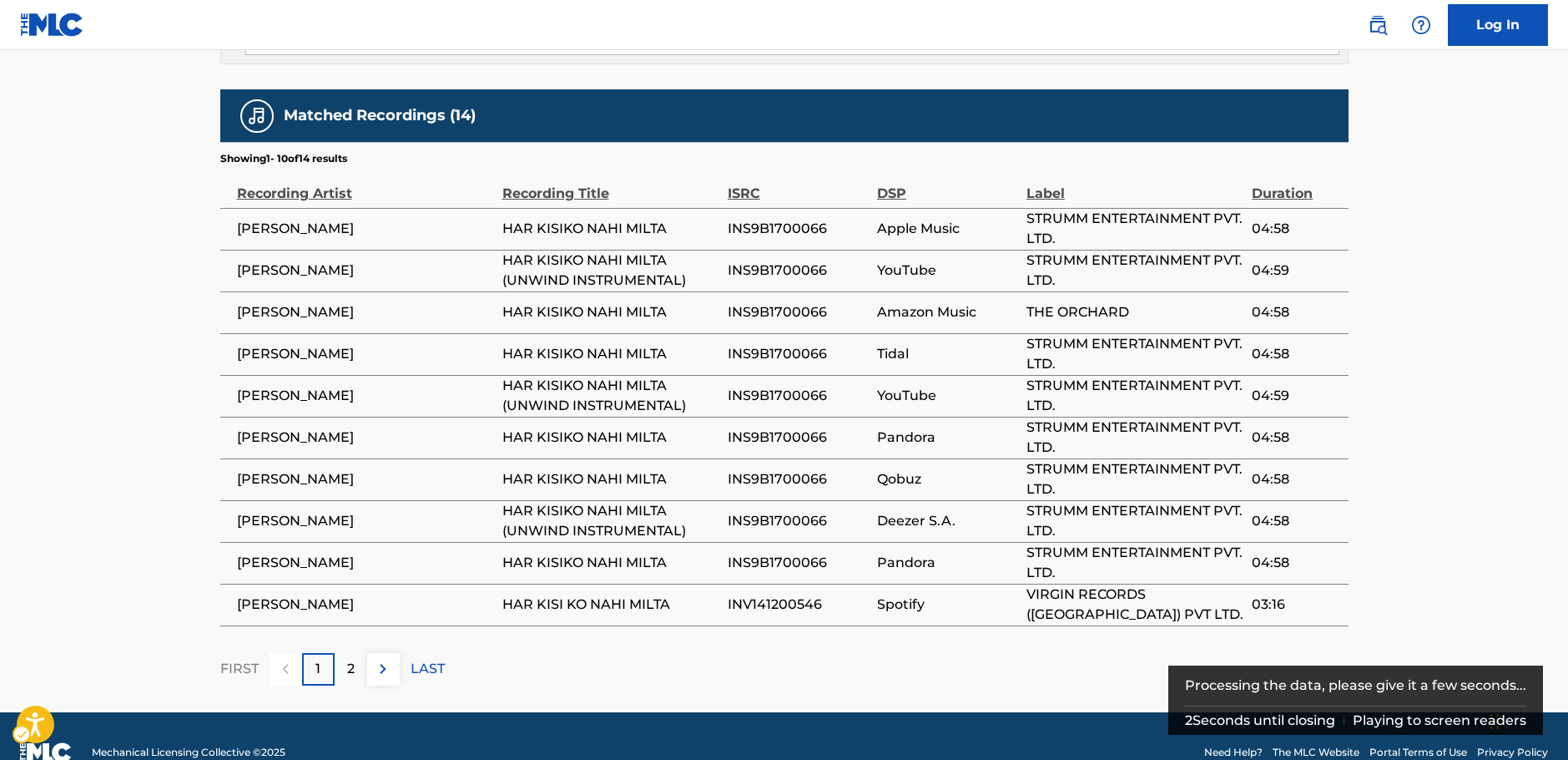
scroll to position [1210, 0]
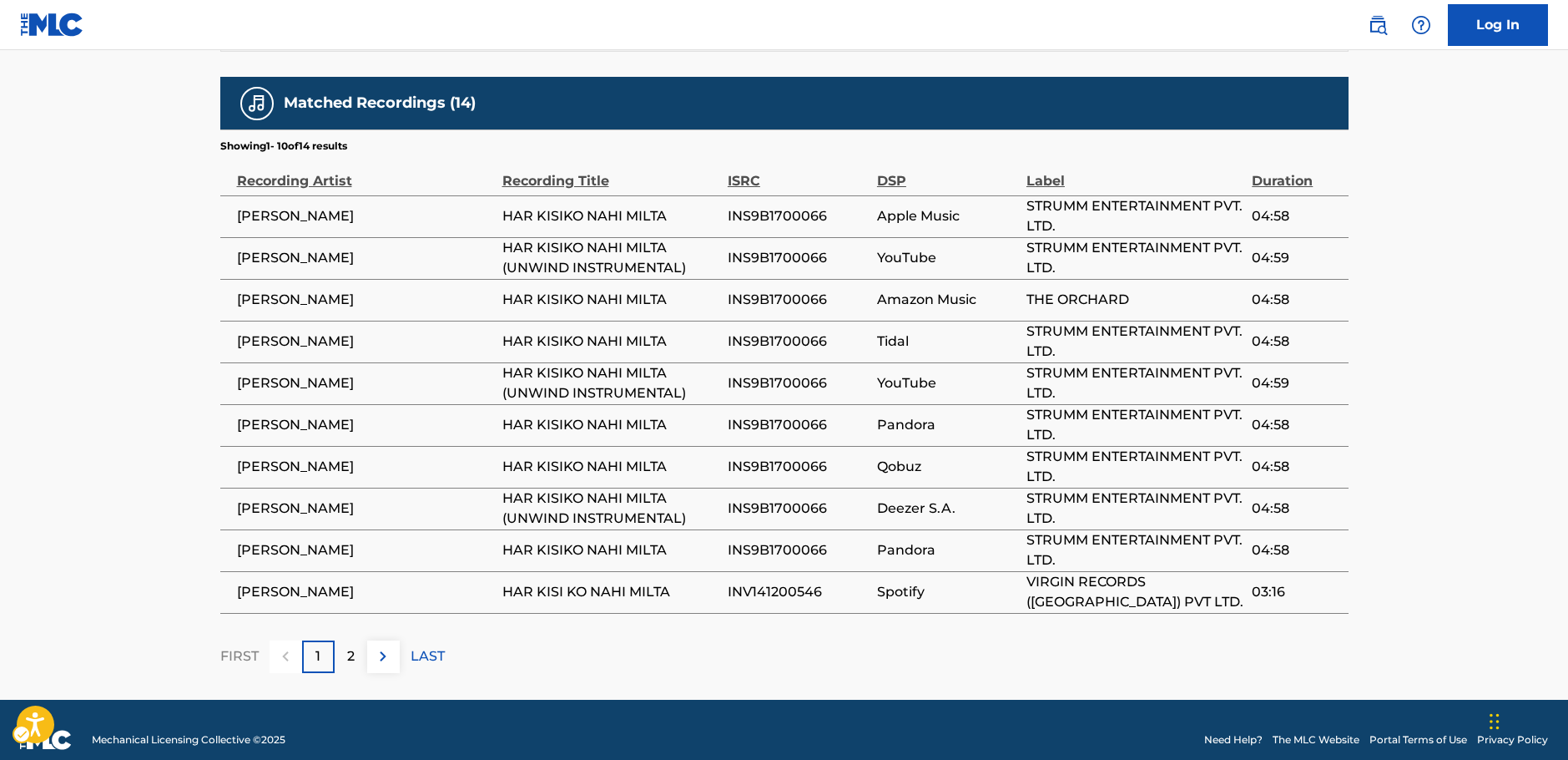
click at [358, 640] on div "2" at bounding box center [351, 656] width 33 height 33
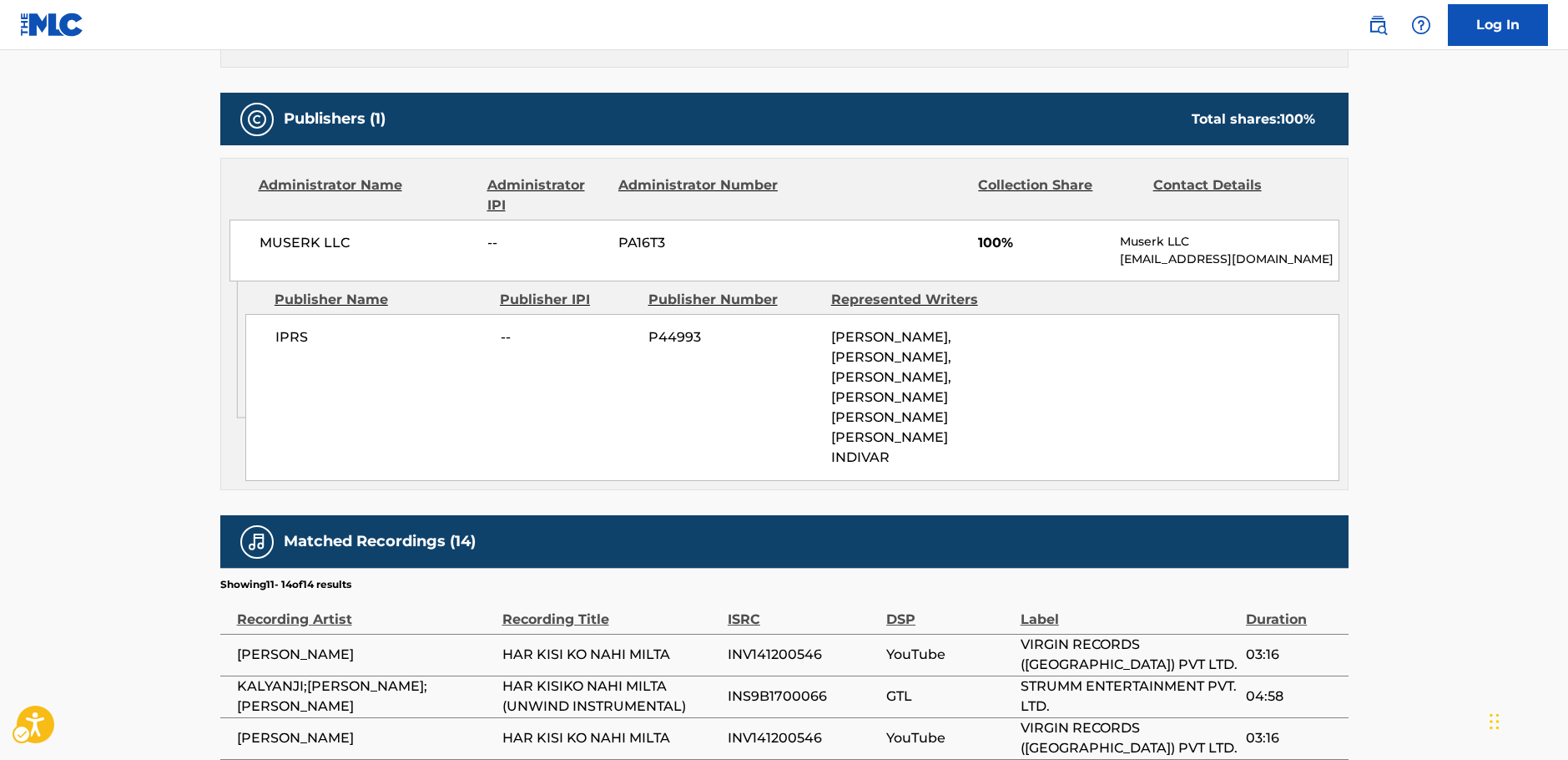
scroll to position [960, 0]
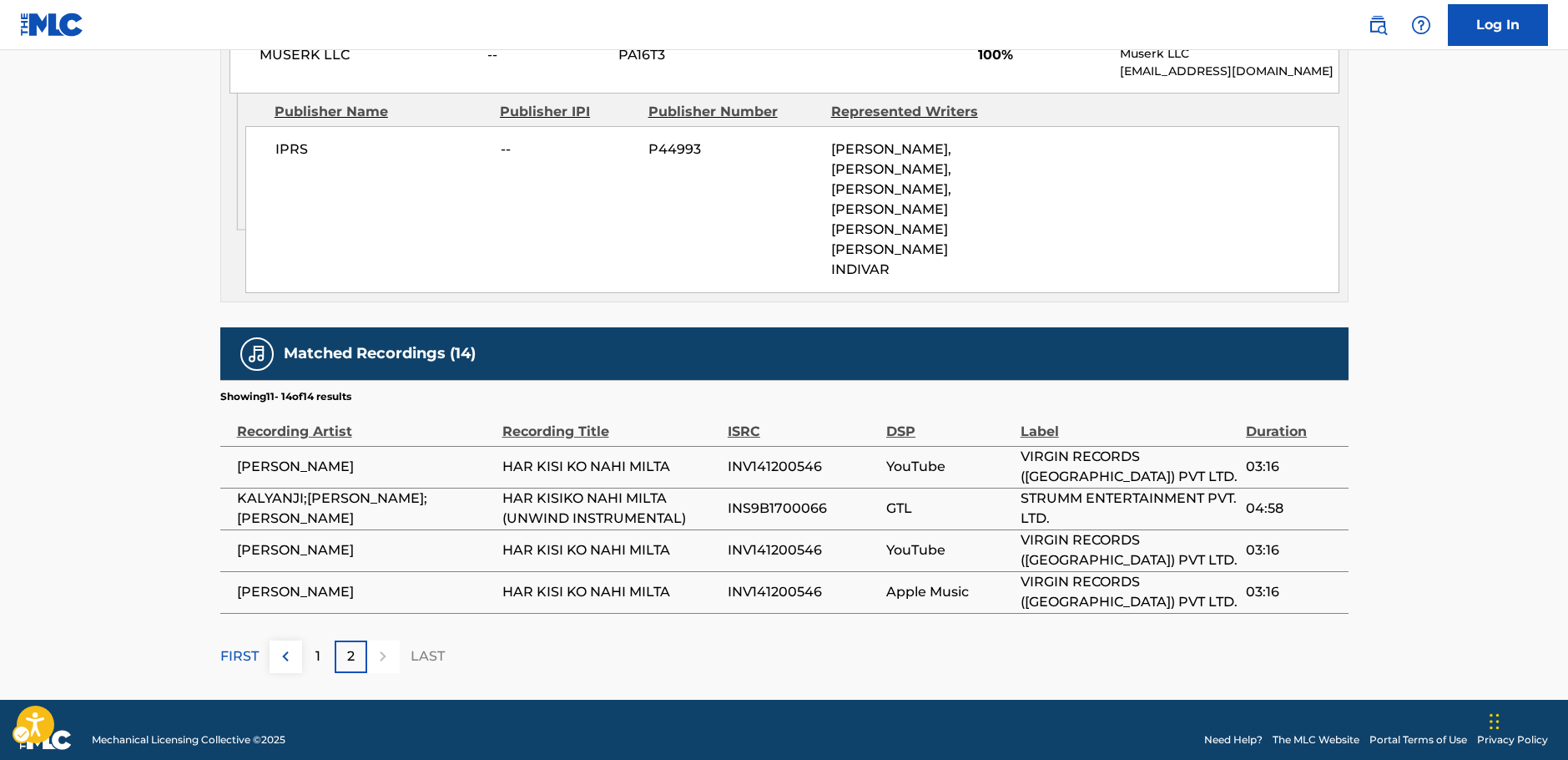
click at [325, 640] on div "1" at bounding box center [318, 656] width 33 height 33
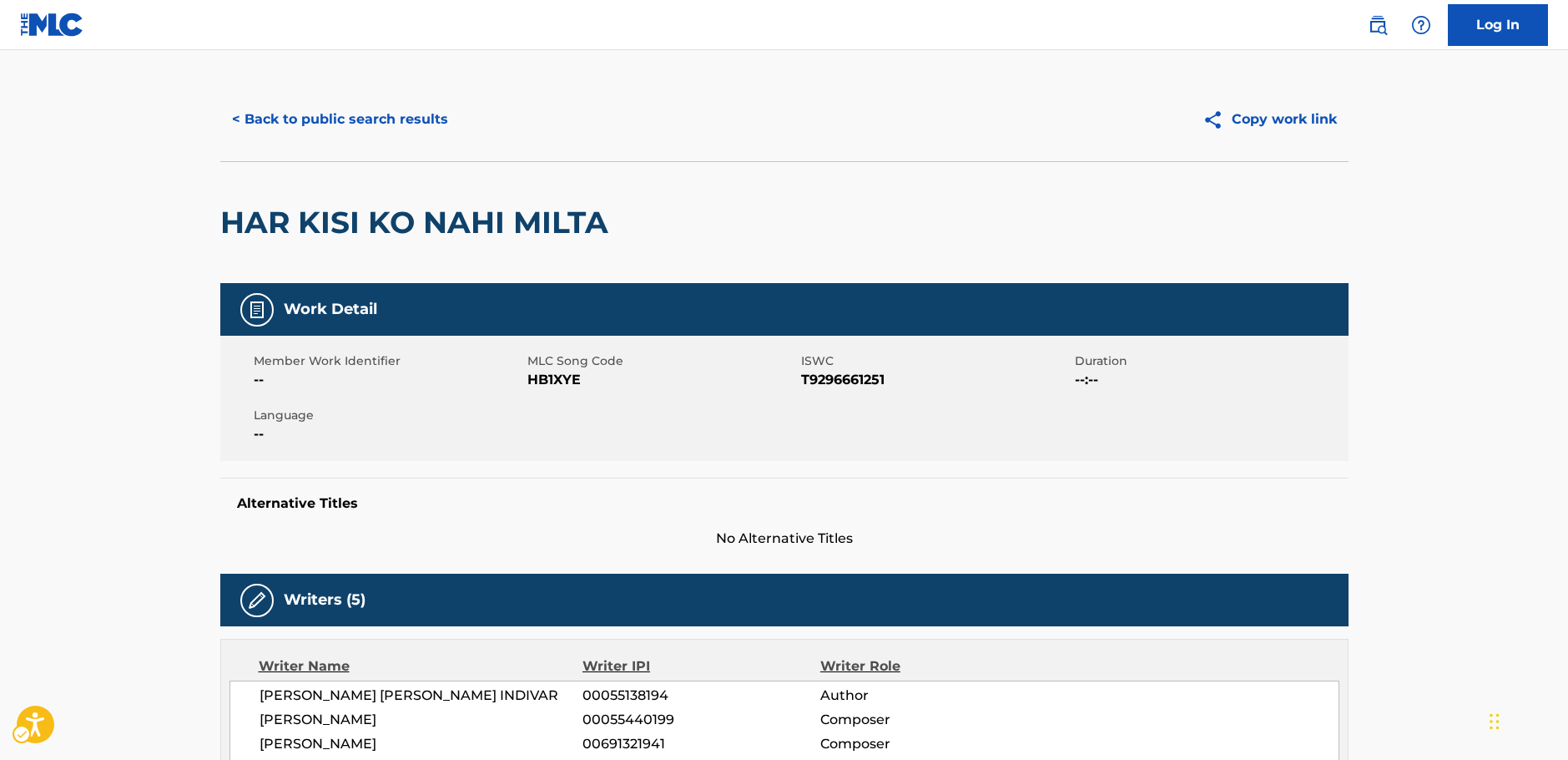
scroll to position [0, 0]
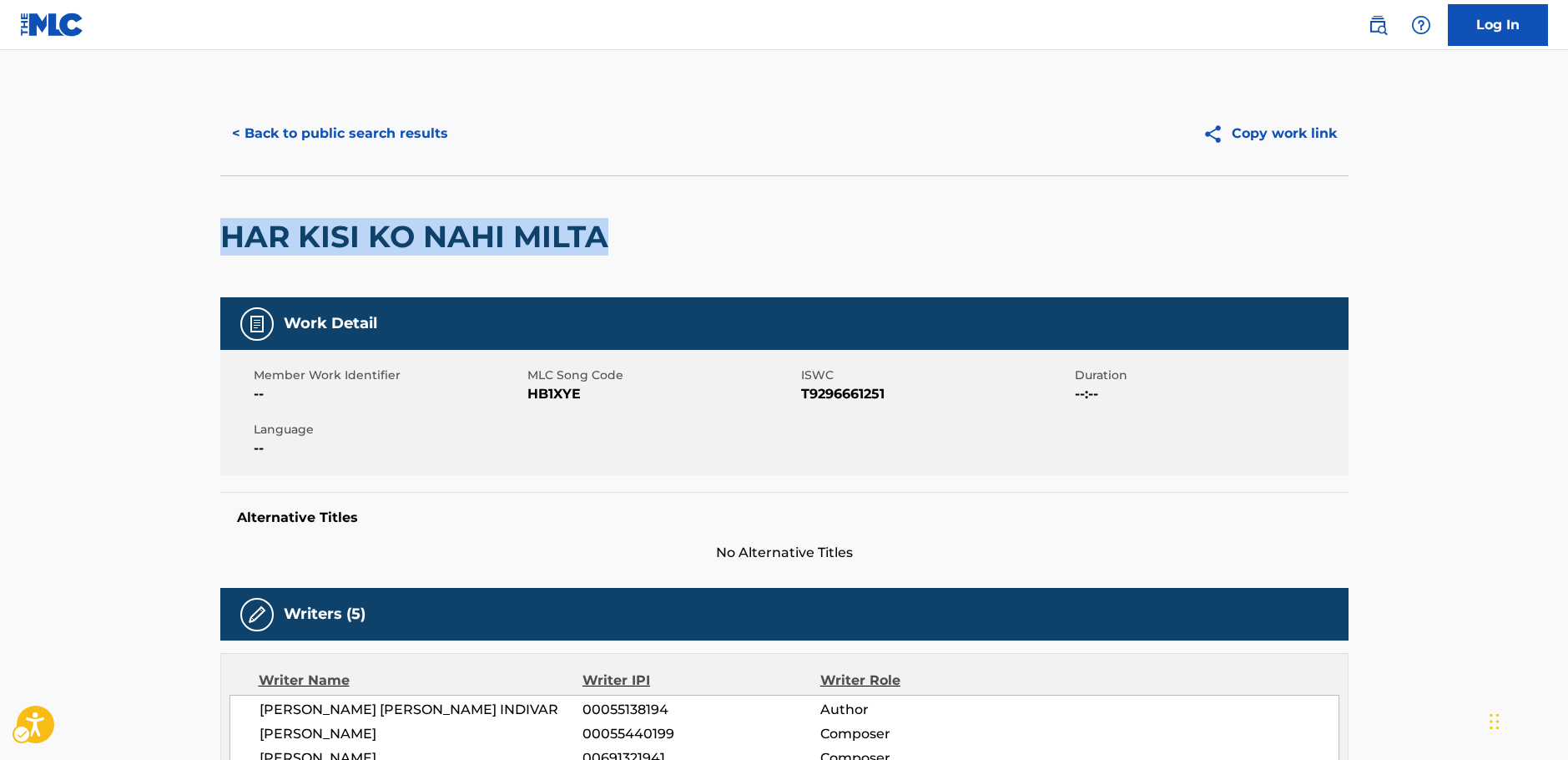
drag, startPoint x: 476, startPoint y: 244, endPoint x: 212, endPoint y: 250, distance: 264.1
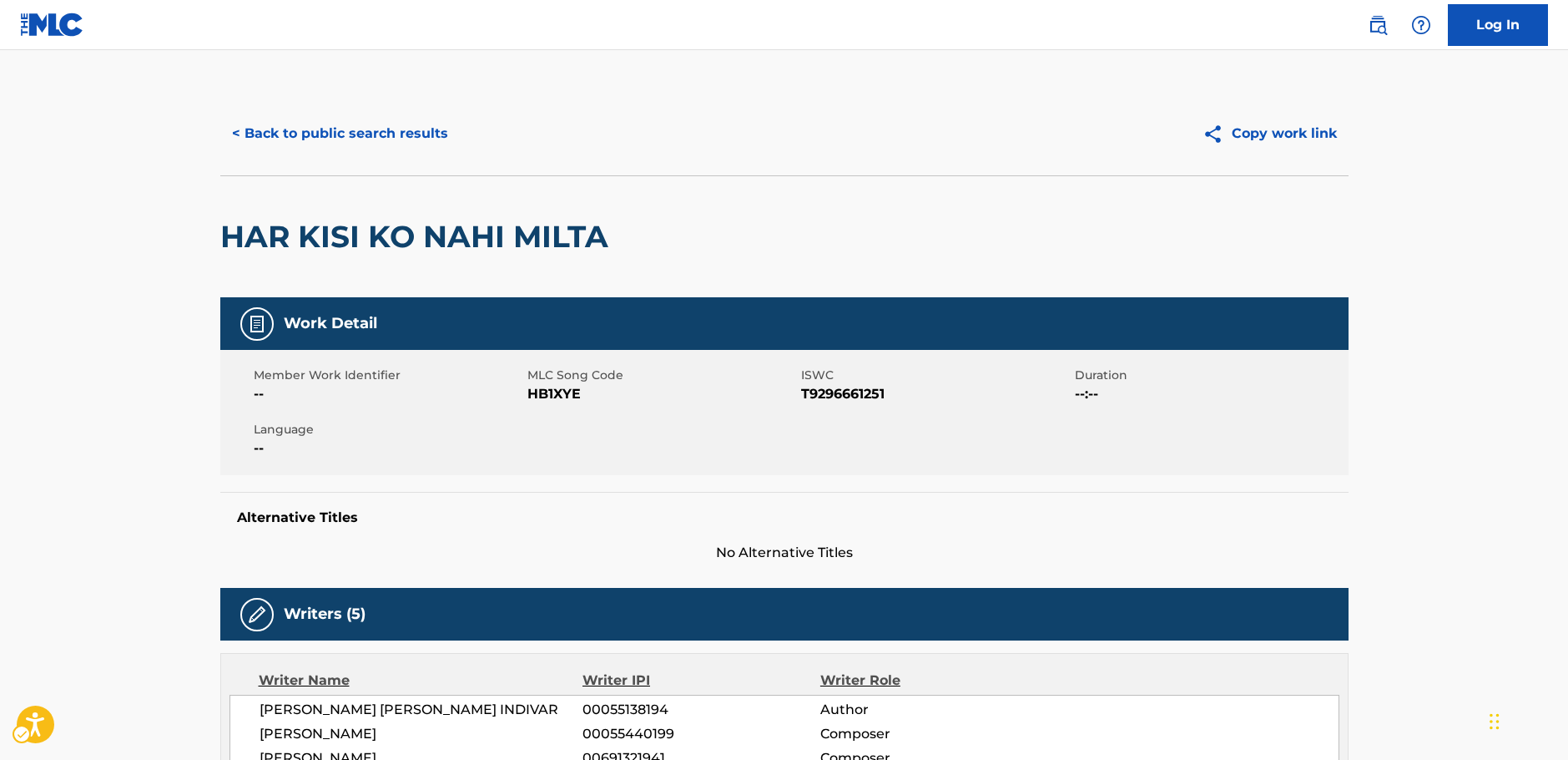
click at [550, 389] on span "MLC Song Code - HB1XYE" at bounding box center [662, 394] width 270 height 20
click at [825, 390] on span "ISWC - T9296661251" at bounding box center [936, 394] width 270 height 20
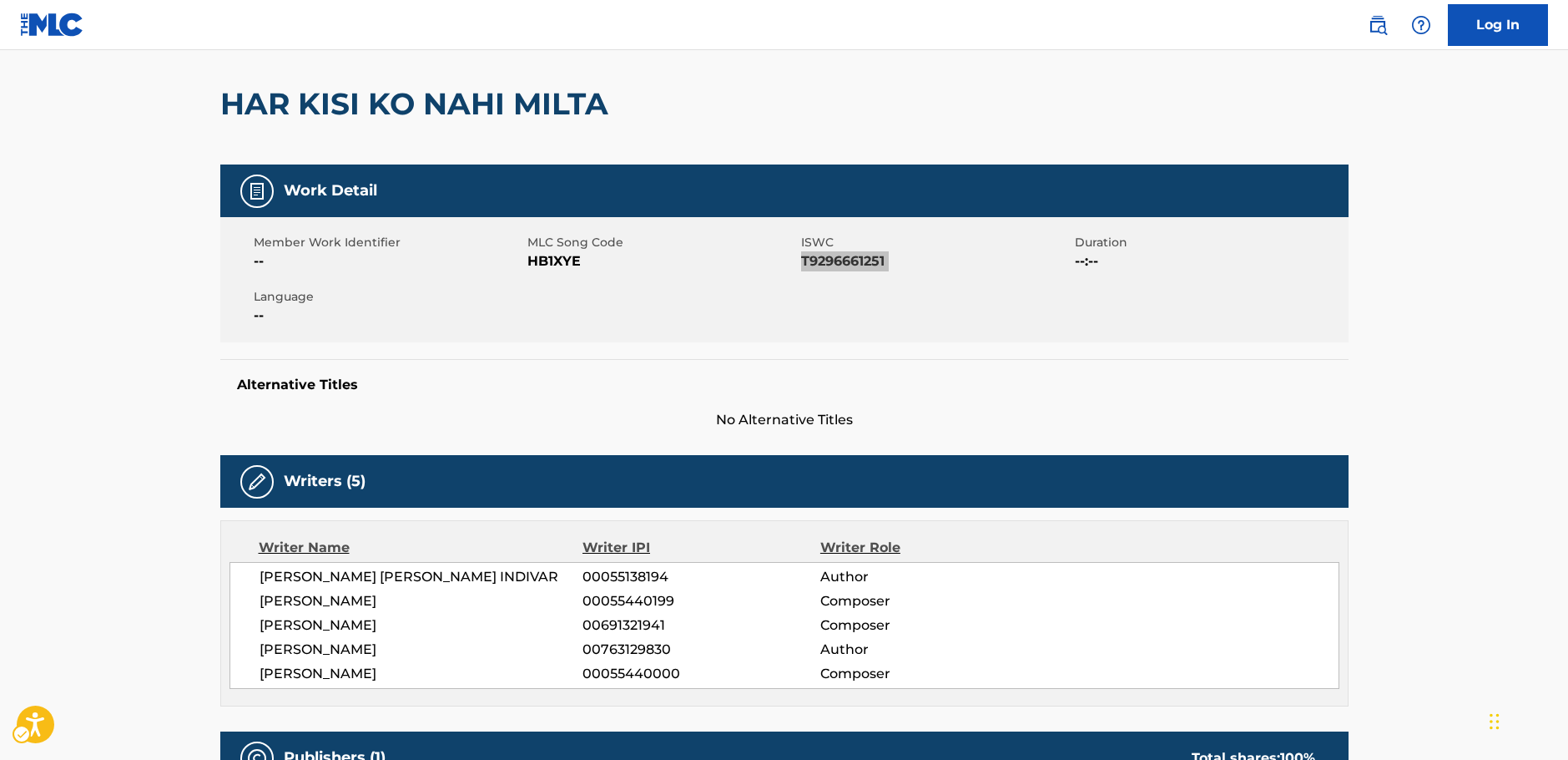
scroll to position [250, 0]
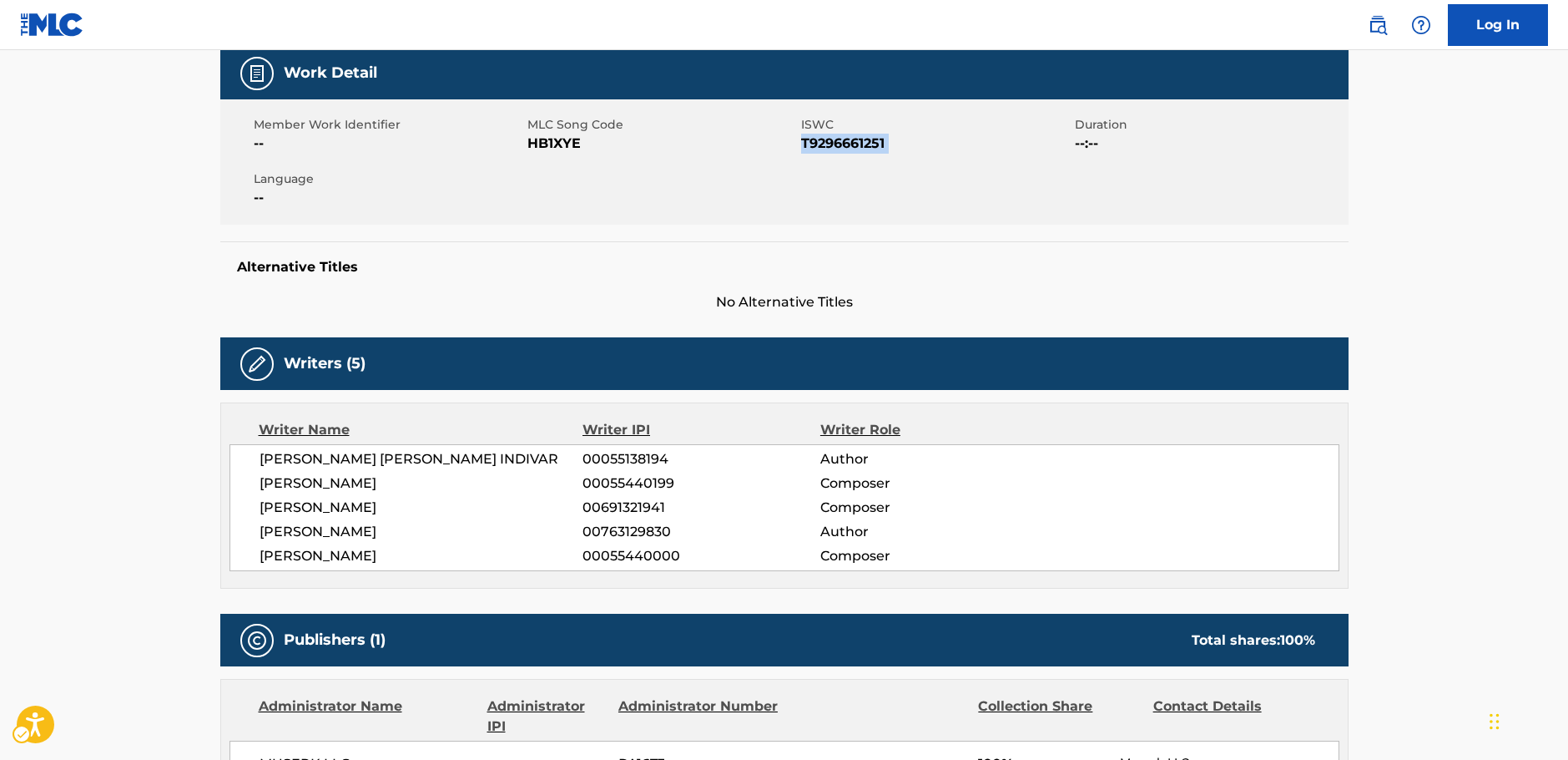
drag, startPoint x: 404, startPoint y: 567, endPoint x: 232, endPoint y: 449, distance: 208.6
click at [232, 449] on div "[PERSON_NAME] [PERSON_NAME] INDIVAR 00055138194 Author [PERSON_NAME] 0005544019…" at bounding box center [784, 507] width 1111 height 127
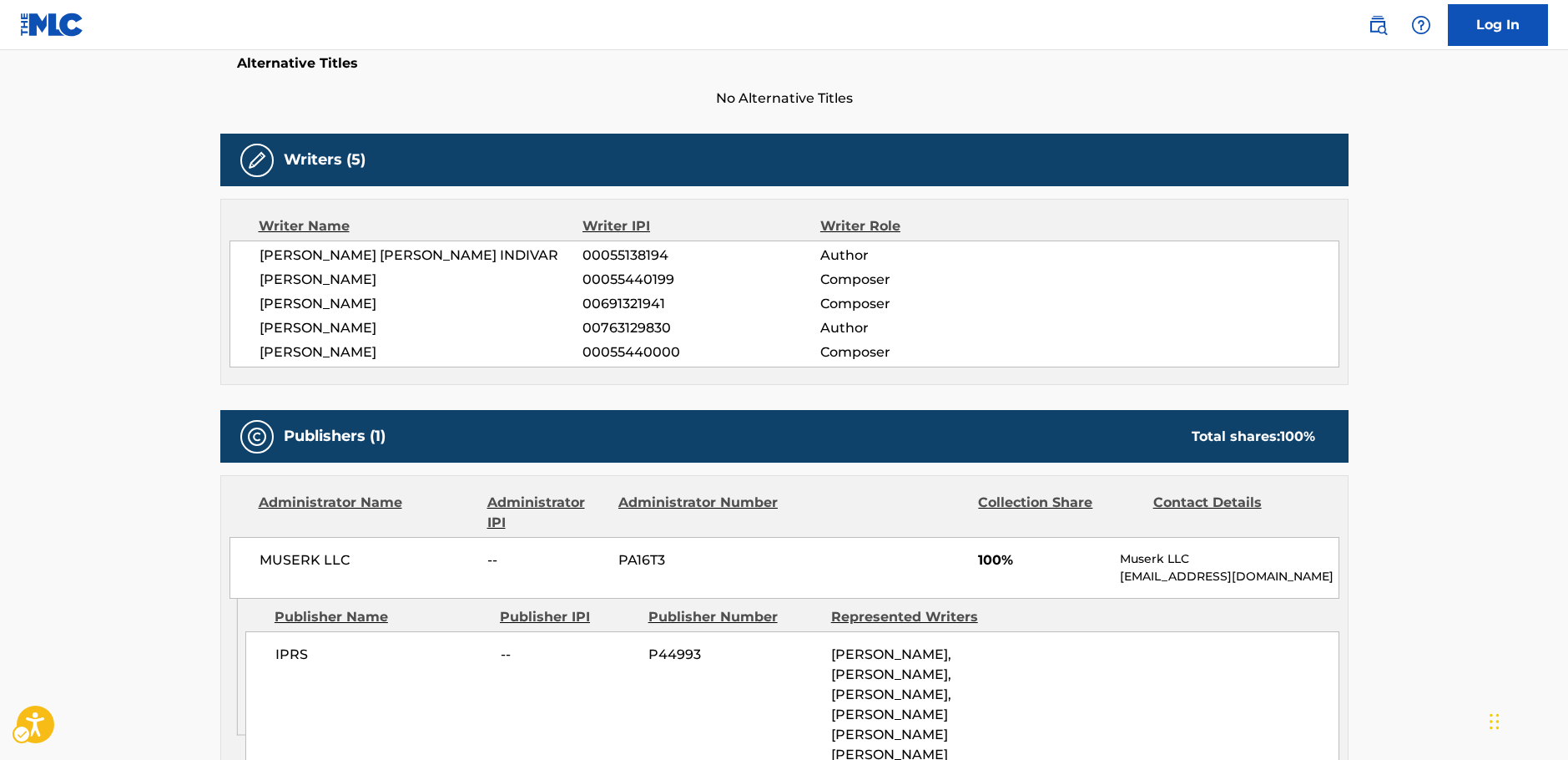
scroll to position [668, 0]
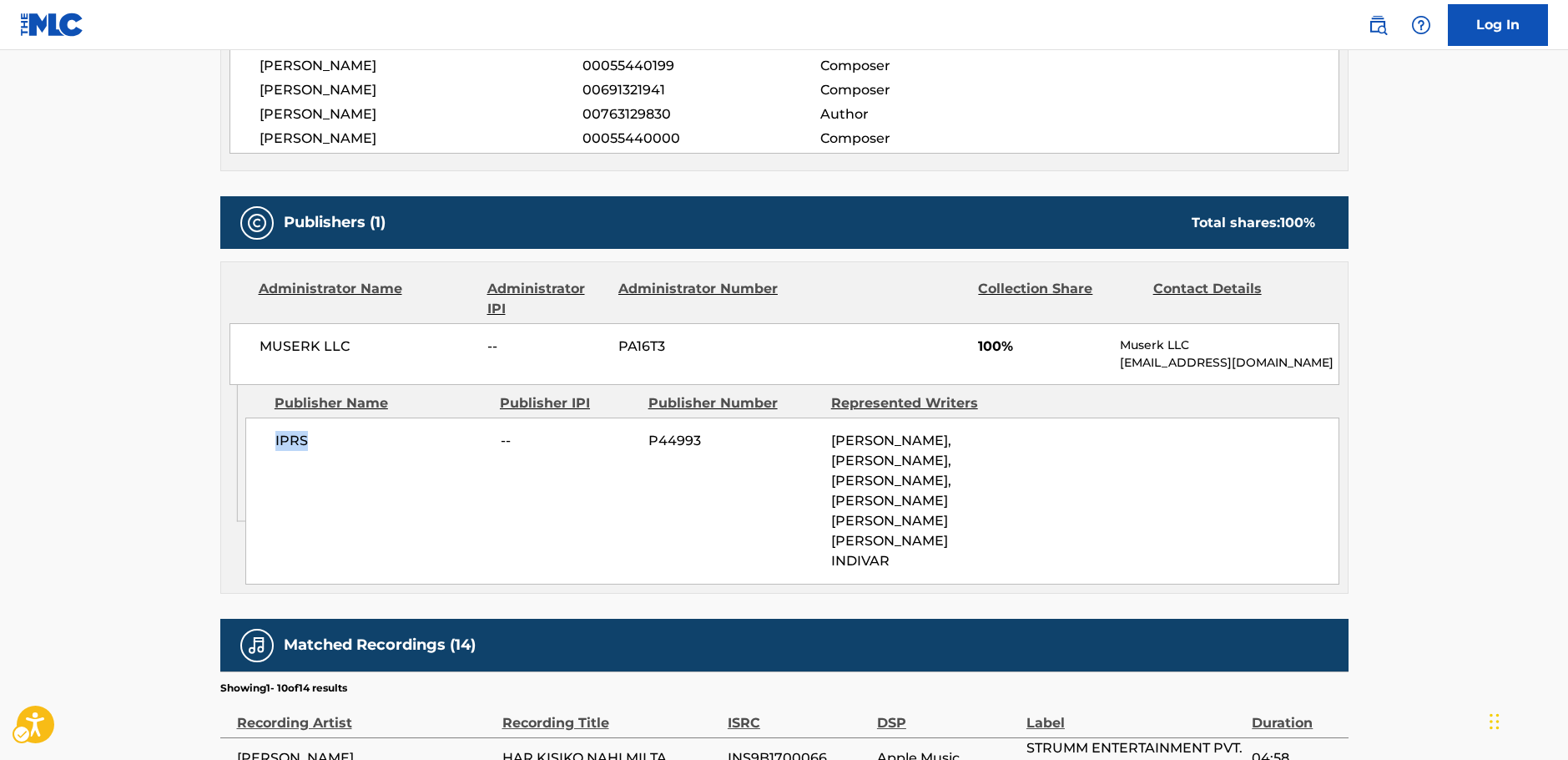
drag, startPoint x: 268, startPoint y: 445, endPoint x: 252, endPoint y: 445, distance: 16.0
click at [252, 445] on div "IPRS -- P44993 [PERSON_NAME], [PERSON_NAME], [PERSON_NAME], [PERSON_NAME] [PERS…" at bounding box center [791, 500] width 1094 height 167
drag, startPoint x: 258, startPoint y: 347, endPoint x: 223, endPoint y: 340, distance: 35.7
click at [227, 347] on div "Administrator Name Administrator IPI Administrator Number Collection Share Cont…" at bounding box center [784, 323] width 1126 height 123
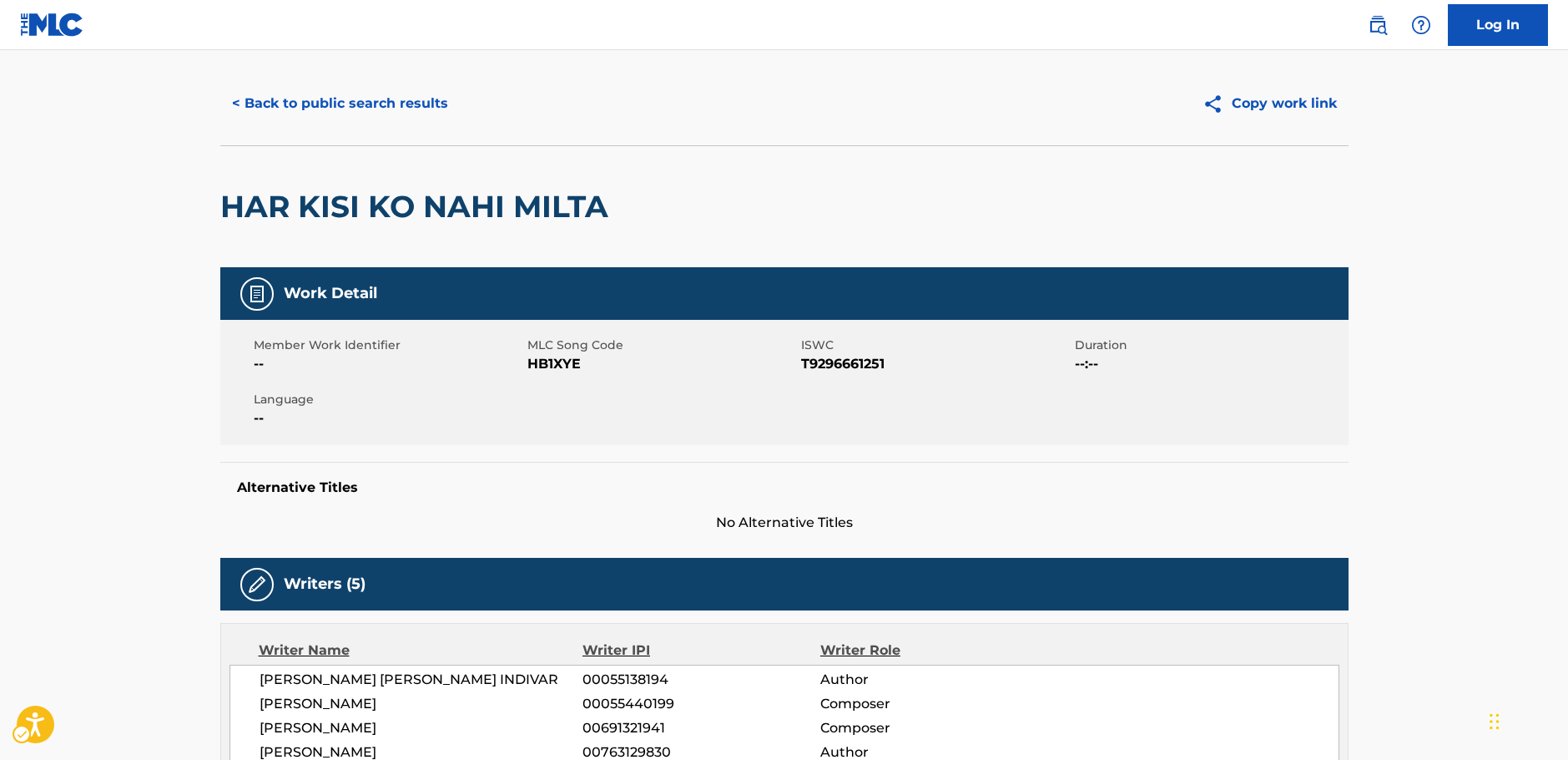
scroll to position [0, 0]
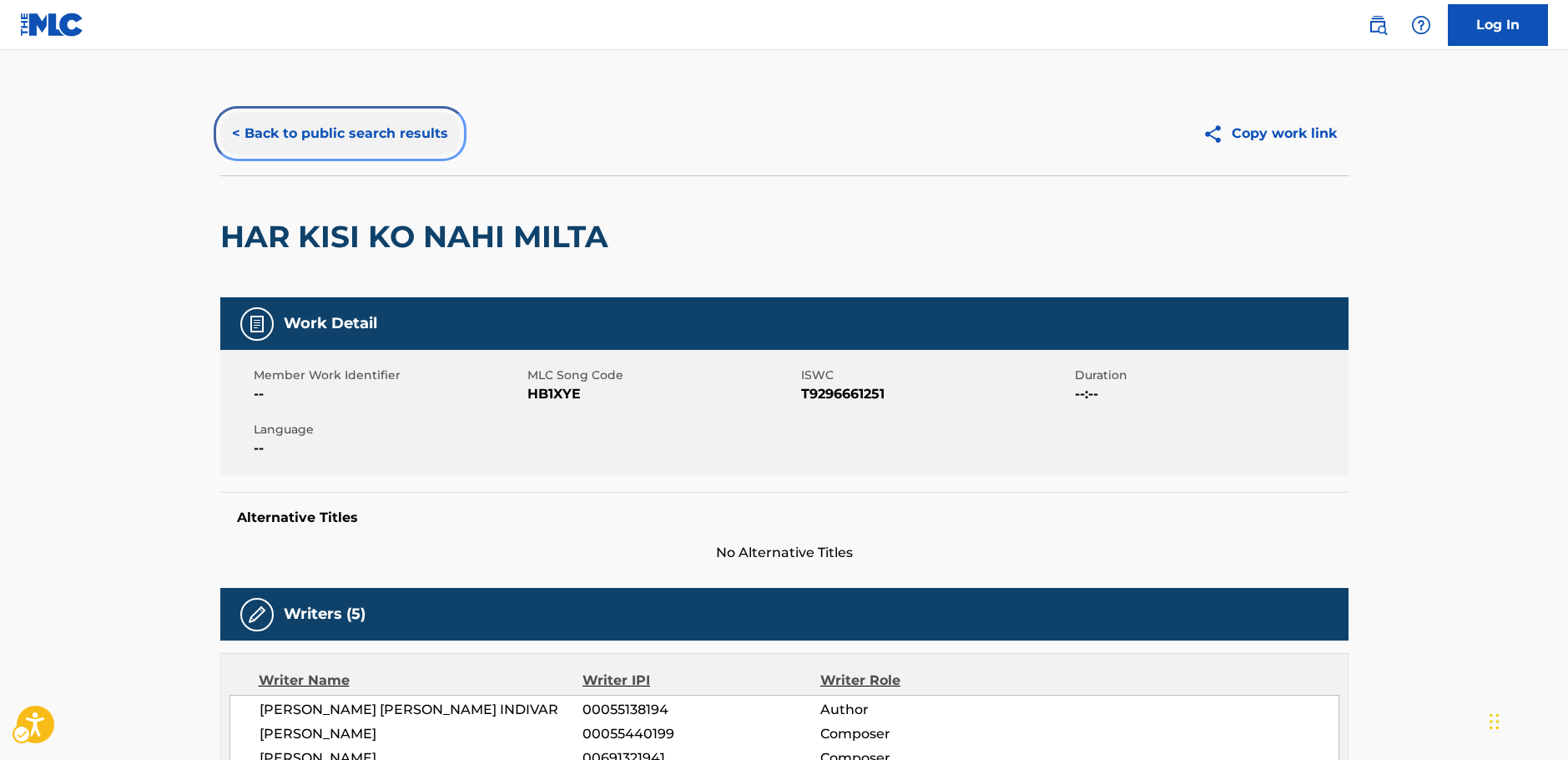
click at [350, 133] on button "< Back to public search results" at bounding box center [340, 133] width 239 height 42
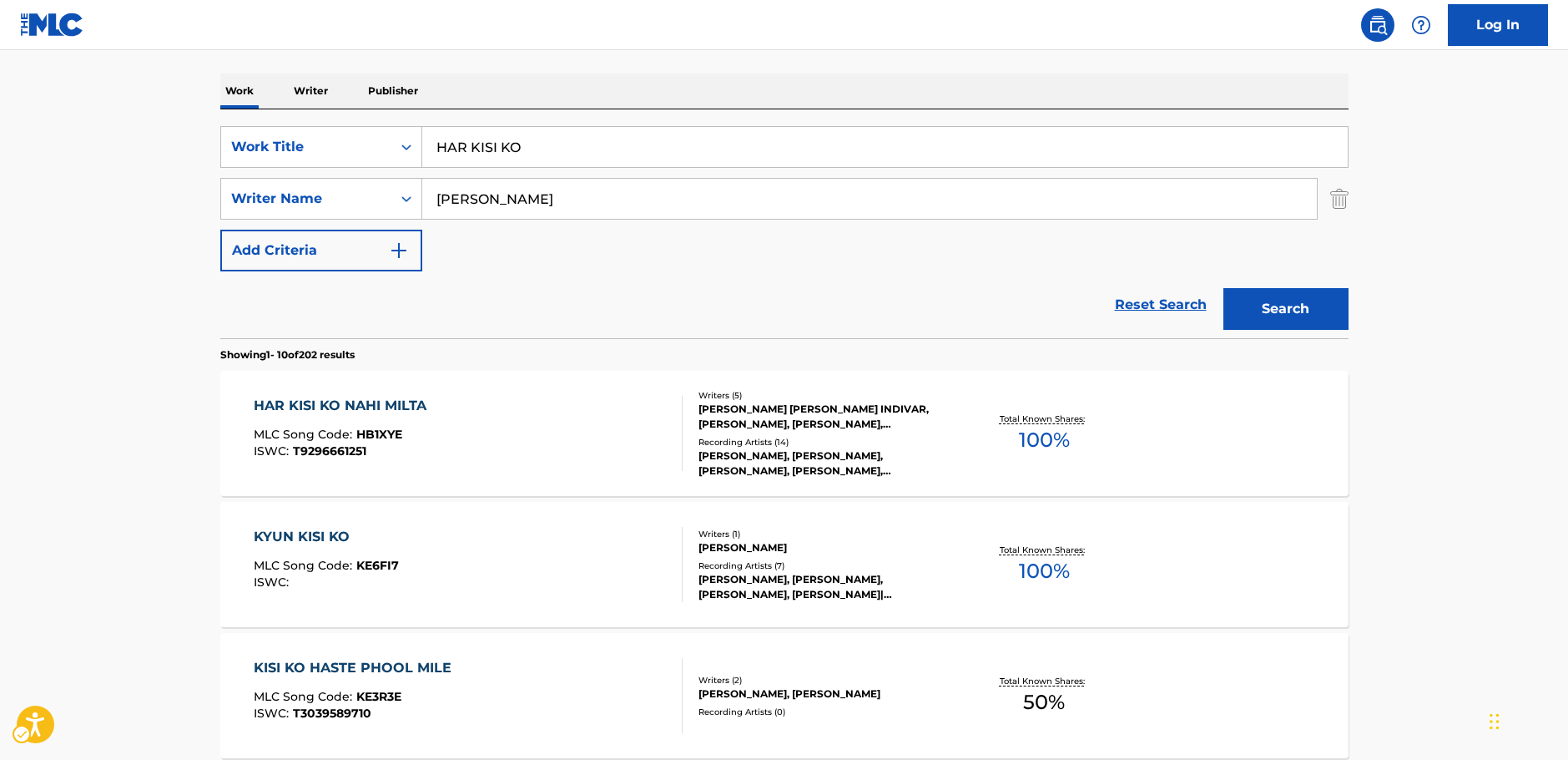
scroll to position [178, 0]
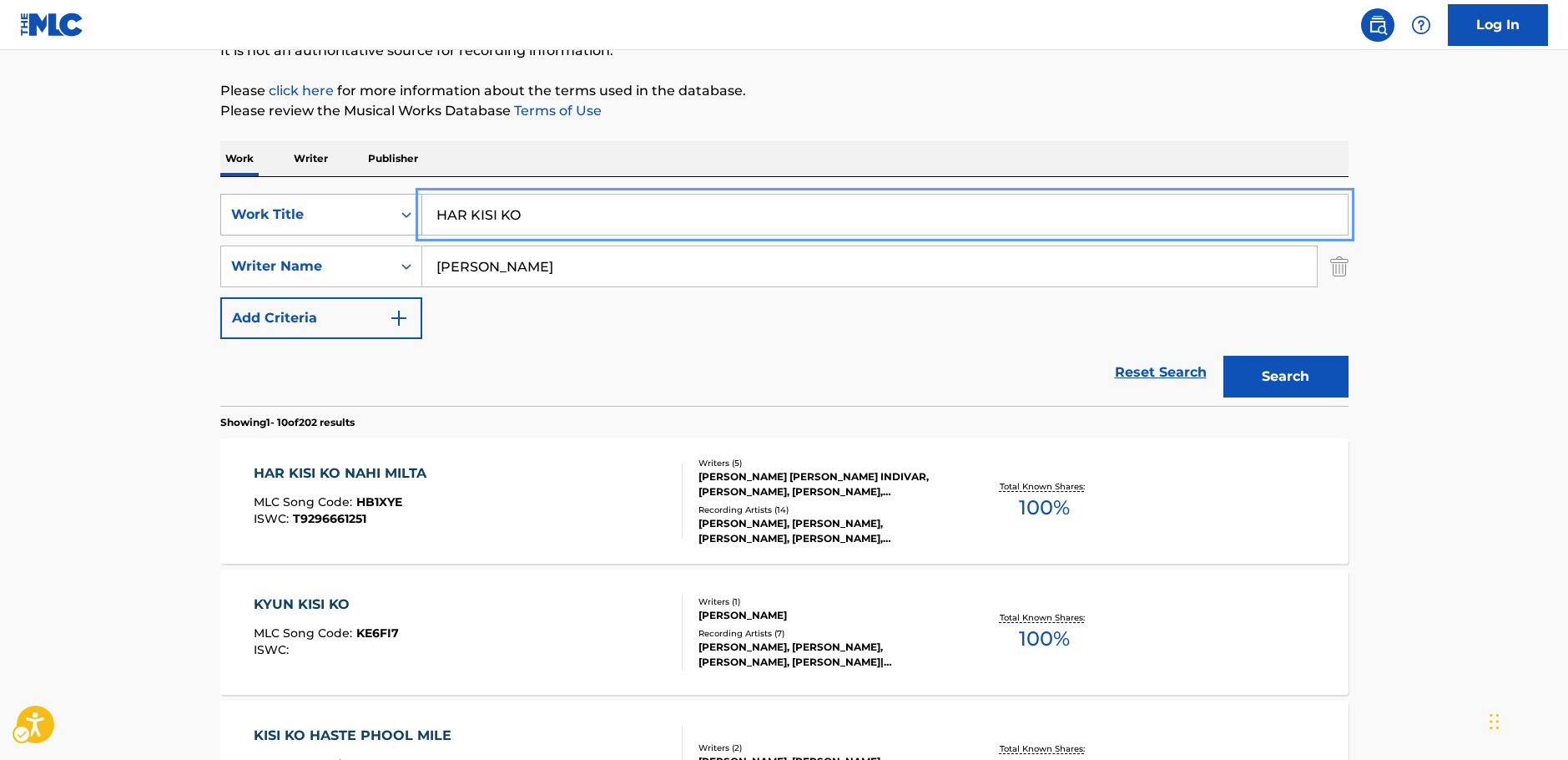
drag, startPoint x: 569, startPoint y: 234, endPoint x: 289, endPoint y: 232, distance: 280.0
paste input "NA IN [GEOGRAPHIC_DATA] Y"
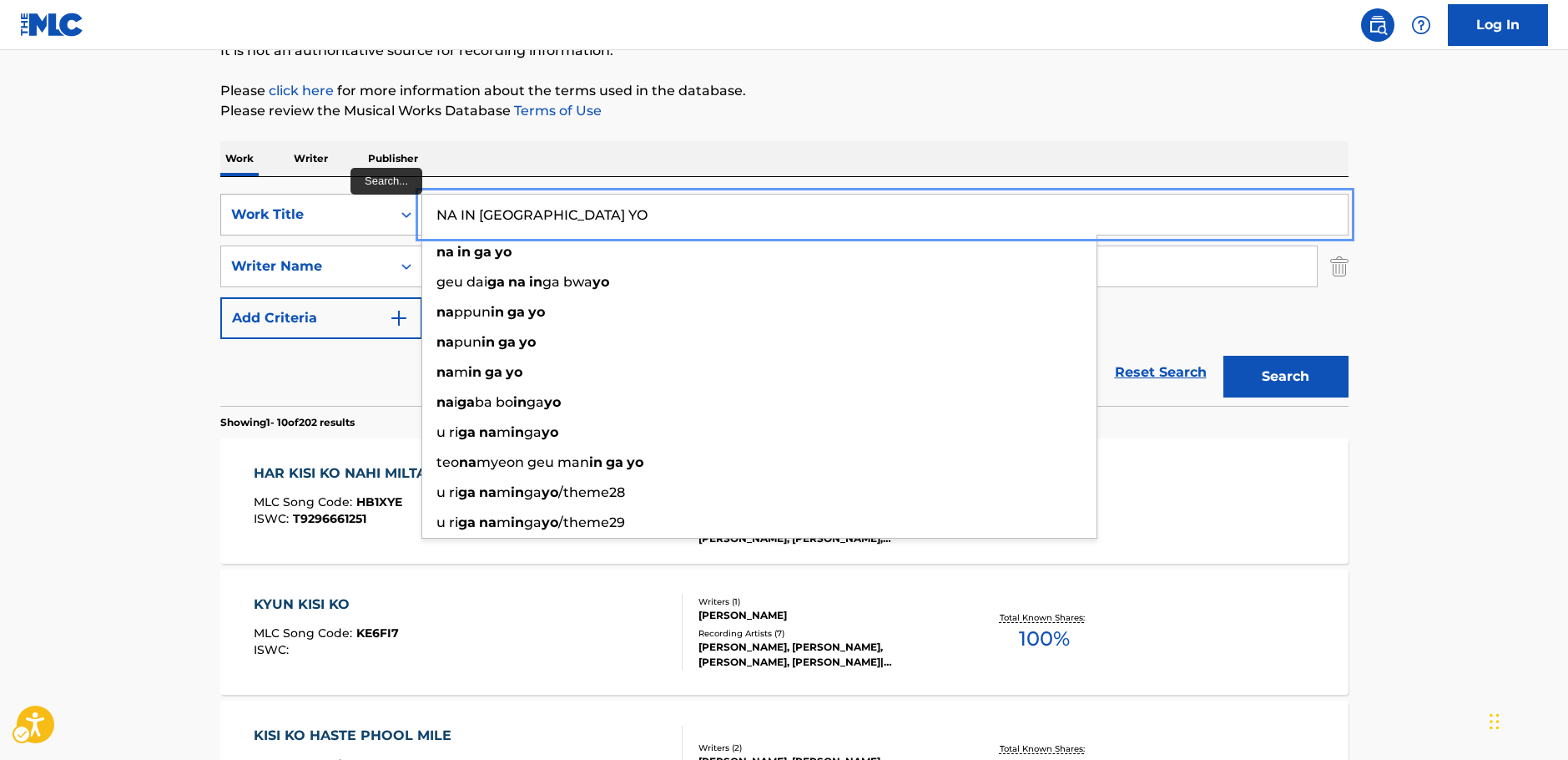
drag, startPoint x: 465, startPoint y: 207, endPoint x: 297, endPoint y: 216, distance: 168.2
click at [298, 216] on div "SearchWithCriteriad25b312f-6bc0-4303-8f2b-93488451f0f1 Work Title NA IN GA YO n…" at bounding box center [784, 214] width 1128 height 42
type input "NA IN [GEOGRAPHIC_DATA] YO"
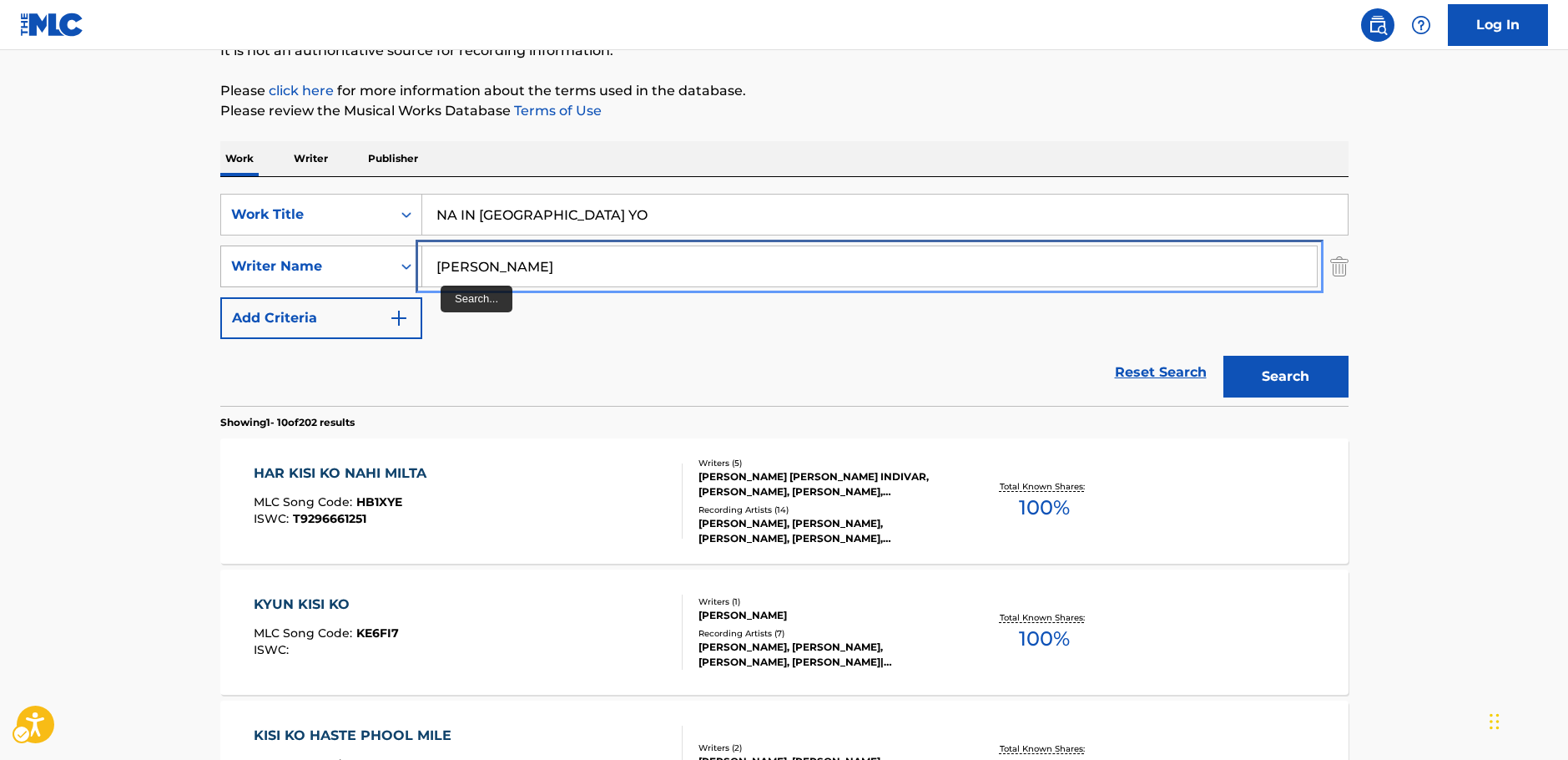
drag, startPoint x: 401, startPoint y: 266, endPoint x: 303, endPoint y: 268, distance: 98.0
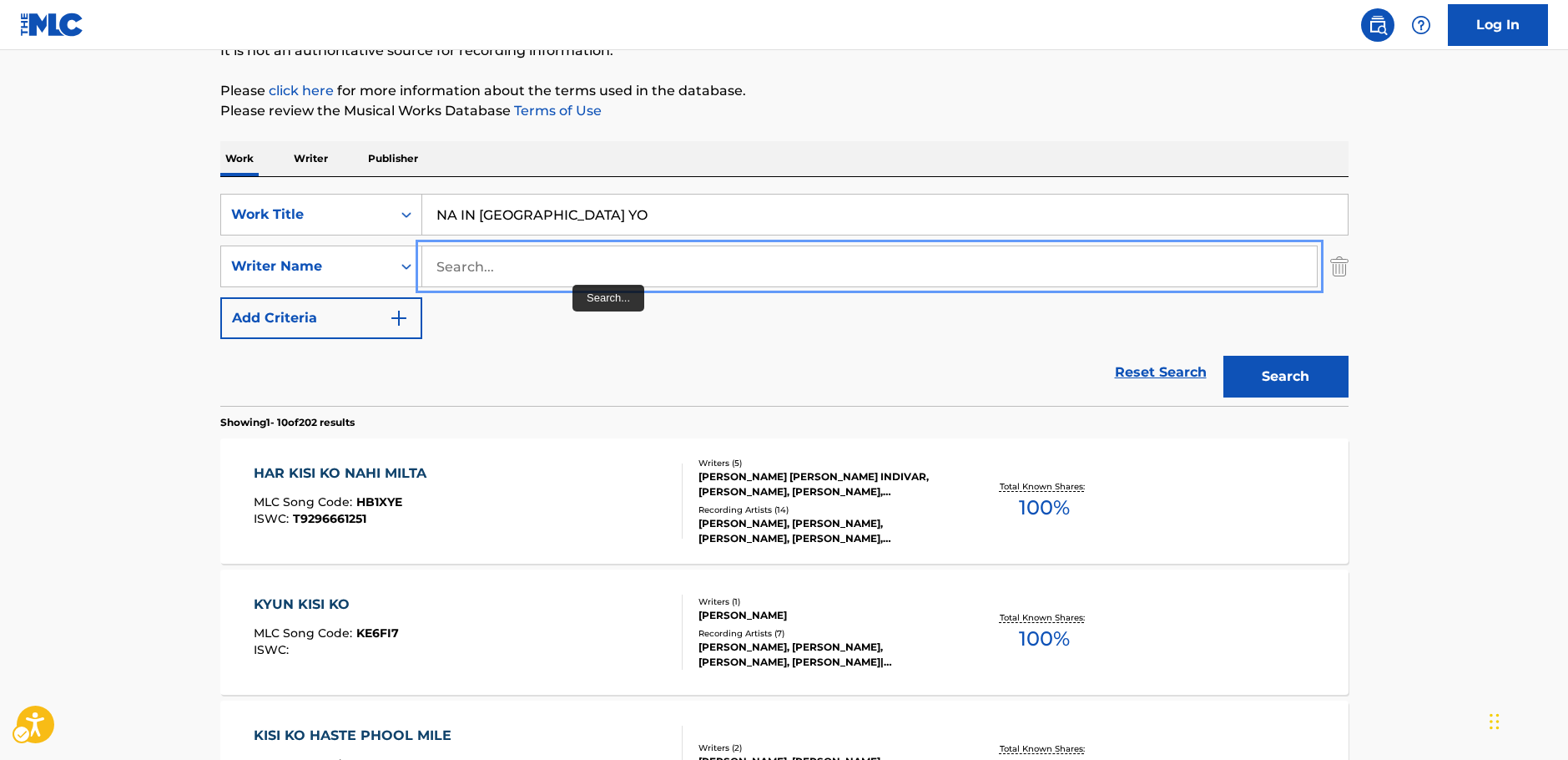
paste input "ZEENAN"
type input "ZEENAN"
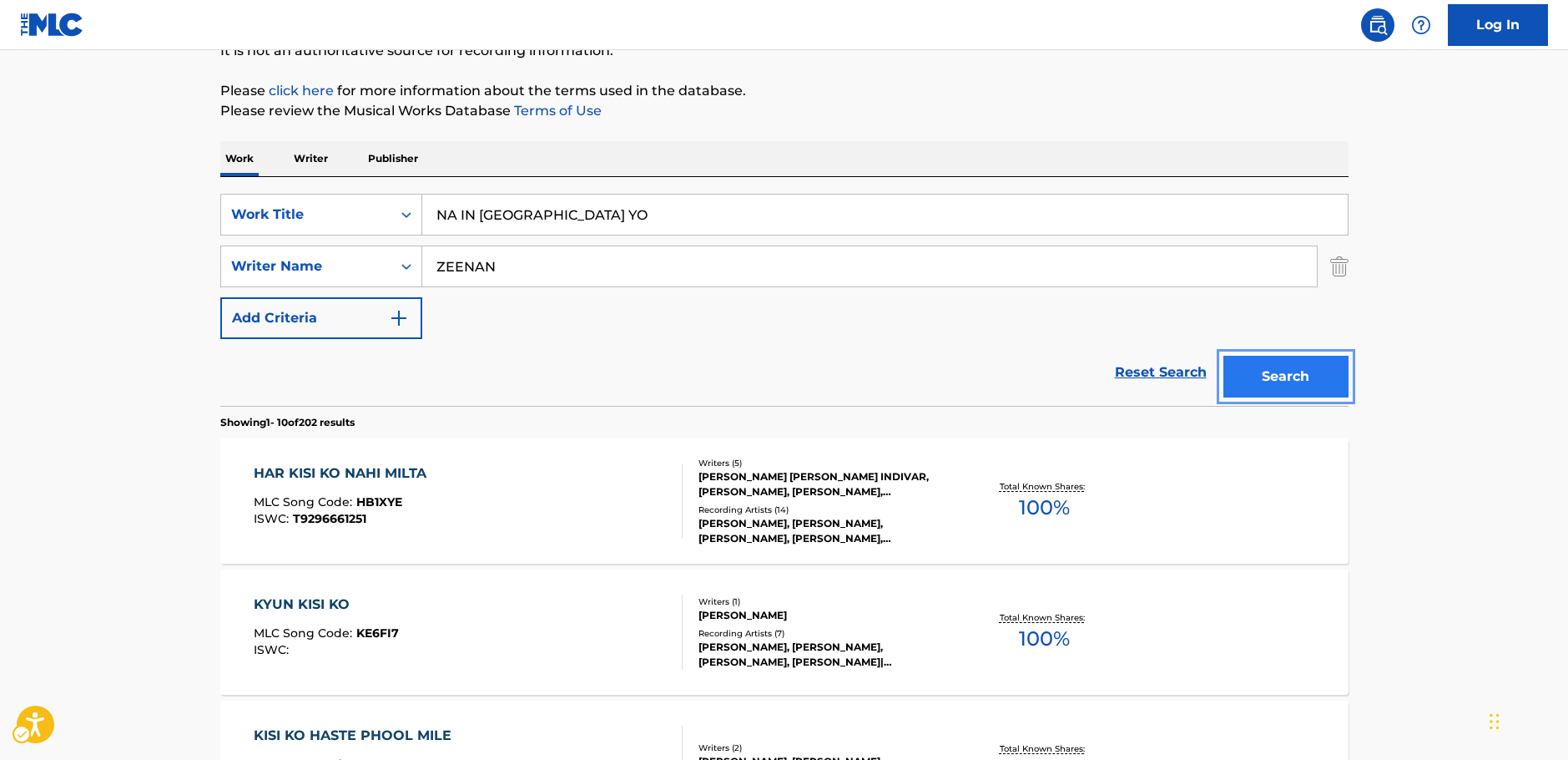
click at [1321, 387] on button "Search" at bounding box center [1285, 377] width 125 height 42
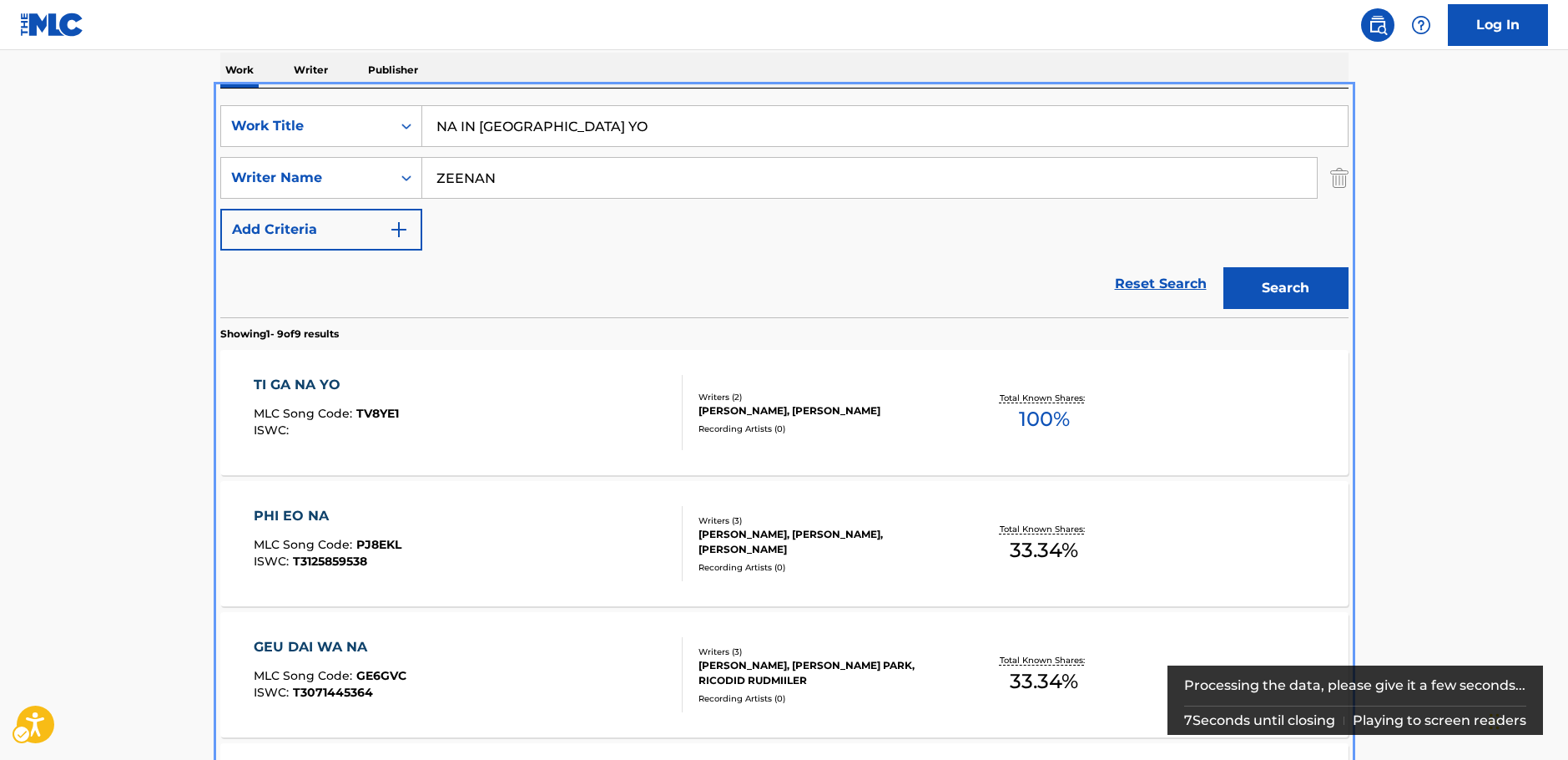
scroll to position [128, 0]
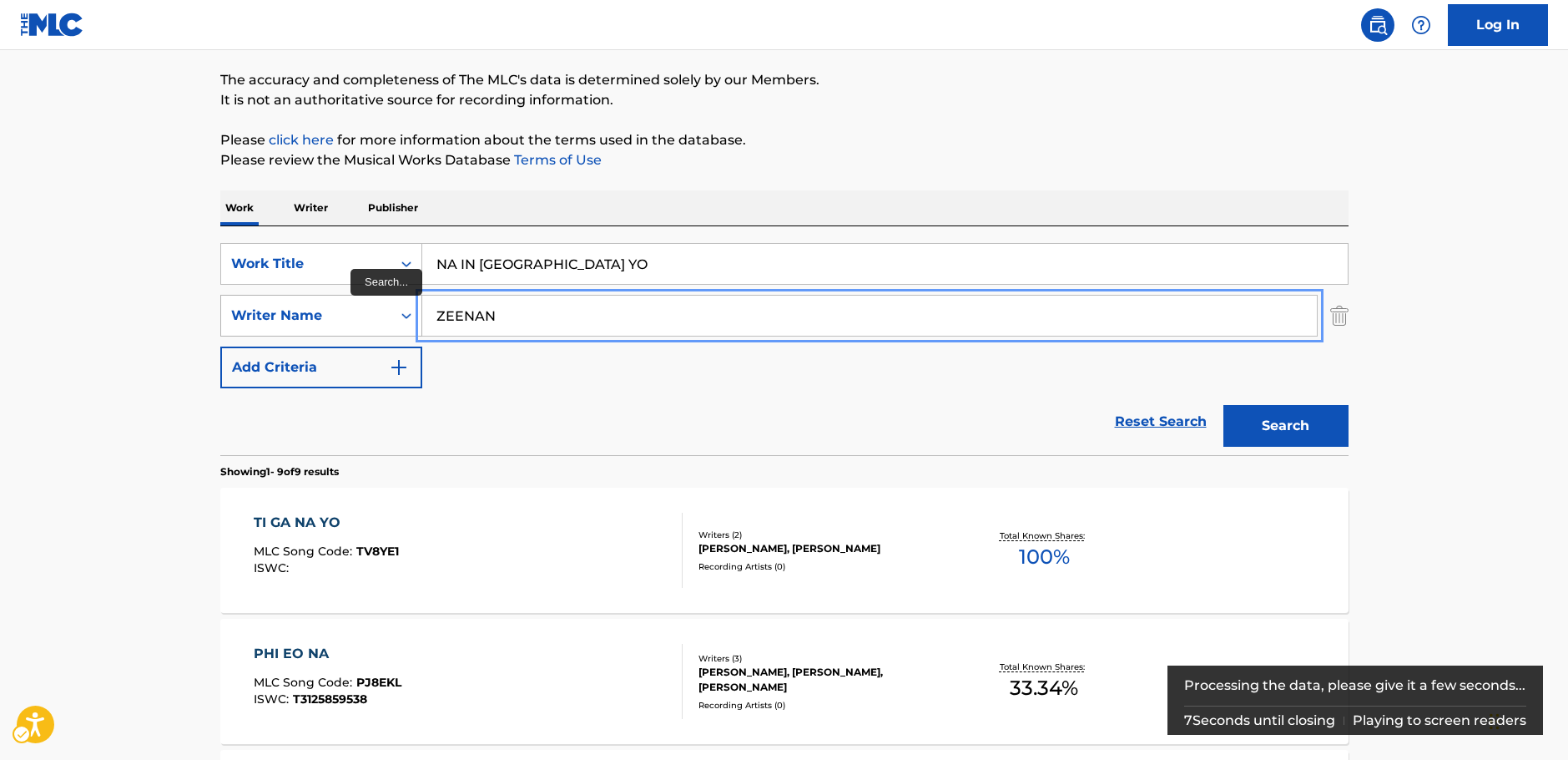
drag, startPoint x: 503, startPoint y: 325, endPoint x: 323, endPoint y: 331, distance: 180.1
click at [324, 331] on div "SearchWithCriteria7dc0b3d2-179d-4228-a58c-deb21b8c2f9e Writer Name [PERSON_NAME]" at bounding box center [784, 315] width 1128 height 42
click at [1246, 415] on button "Search" at bounding box center [1285, 426] width 125 height 42
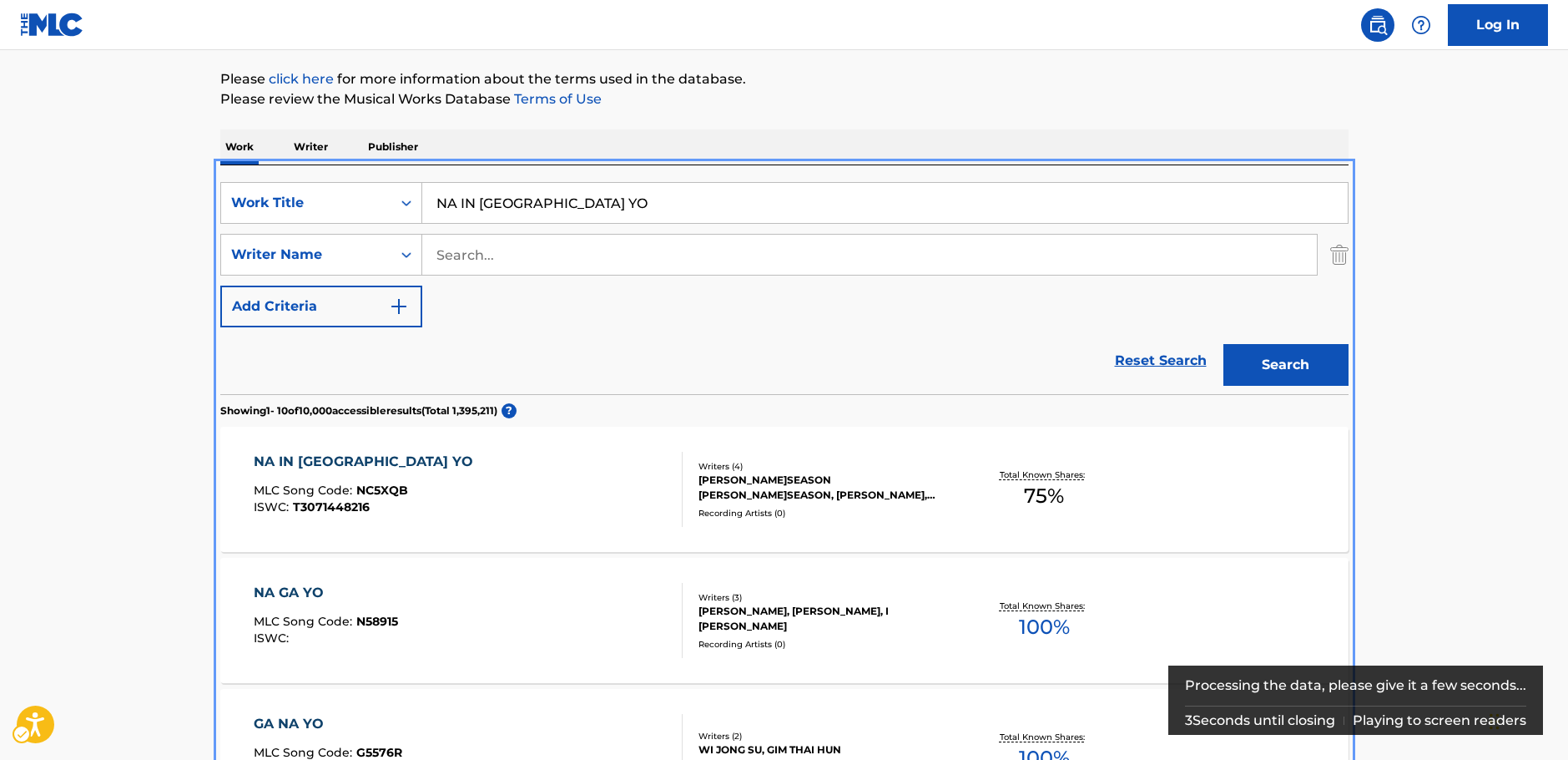
scroll to position [188, 0]
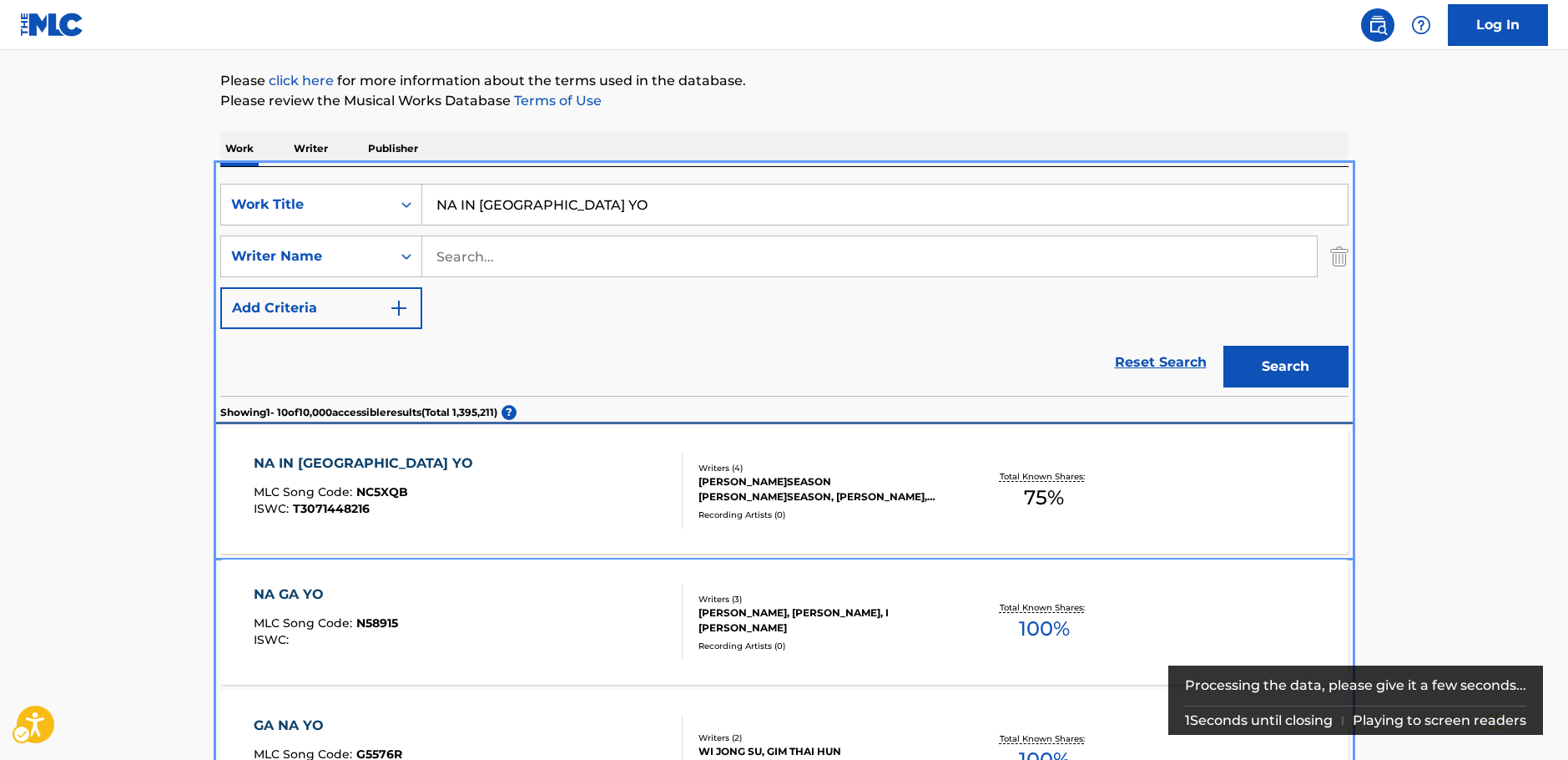
click at [567, 488] on div "NA IN [GEOGRAPHIC_DATA] YO MLC Song Code : NC5XQB ISWC : T3071448216" at bounding box center [468, 491] width 429 height 75
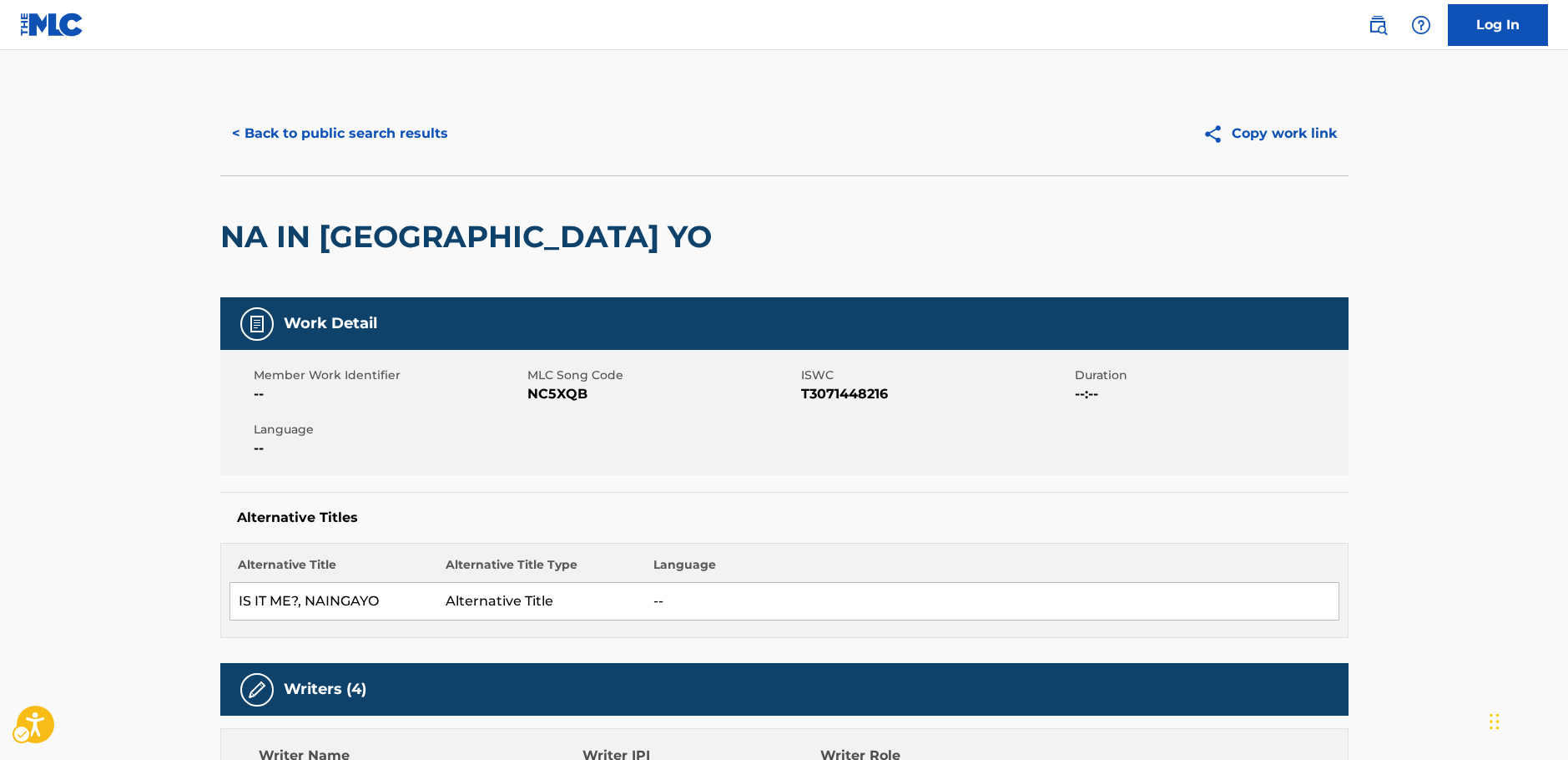
click at [552, 394] on span "MLC Song Code - NC5XQB" at bounding box center [662, 394] width 270 height 20
drag, startPoint x: 462, startPoint y: 251, endPoint x: 228, endPoint y: 245, distance: 234.1
click at [228, 245] on div "NA IN [GEOGRAPHIC_DATA] YO" at bounding box center [784, 235] width 1128 height 122
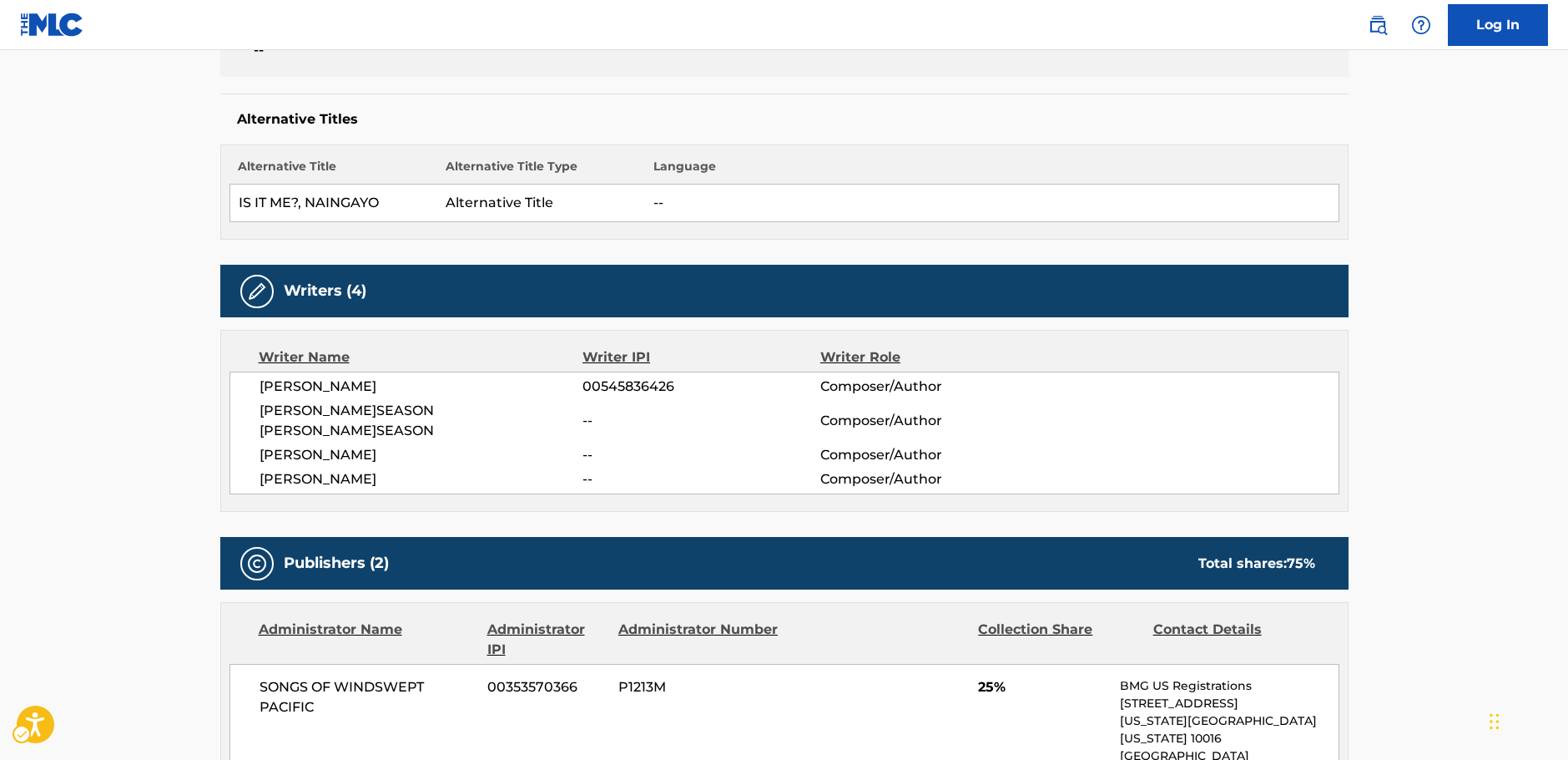
scroll to position [417, 0]
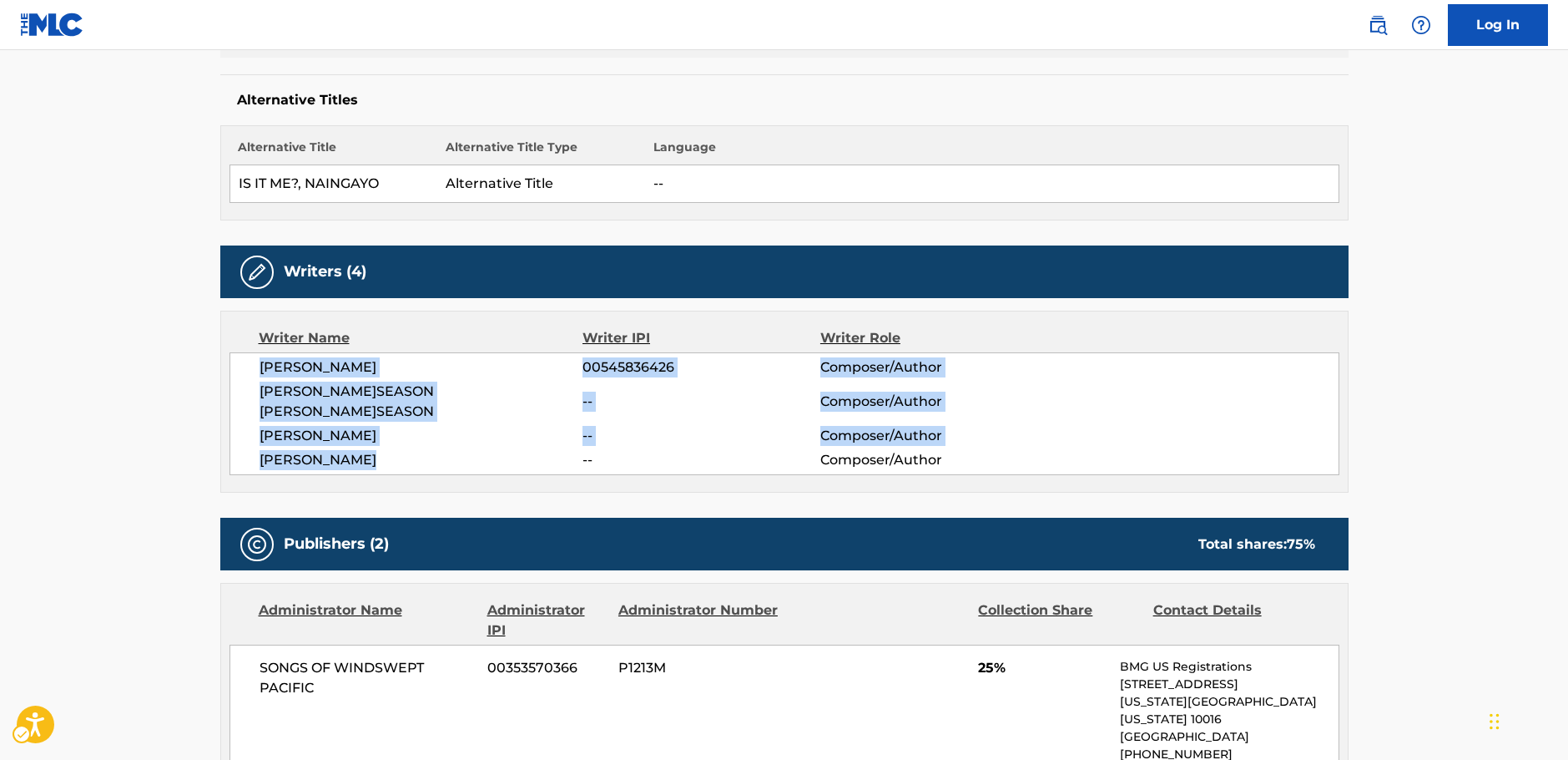
drag, startPoint x: 400, startPoint y: 446, endPoint x: 242, endPoint y: 370, distance: 175.3
click at [242, 370] on div "[PERSON_NAME] SUNG 00545836426 Composer/Author [PERSON_NAME]SEASON [PERSON_NAME…" at bounding box center [784, 413] width 1111 height 123
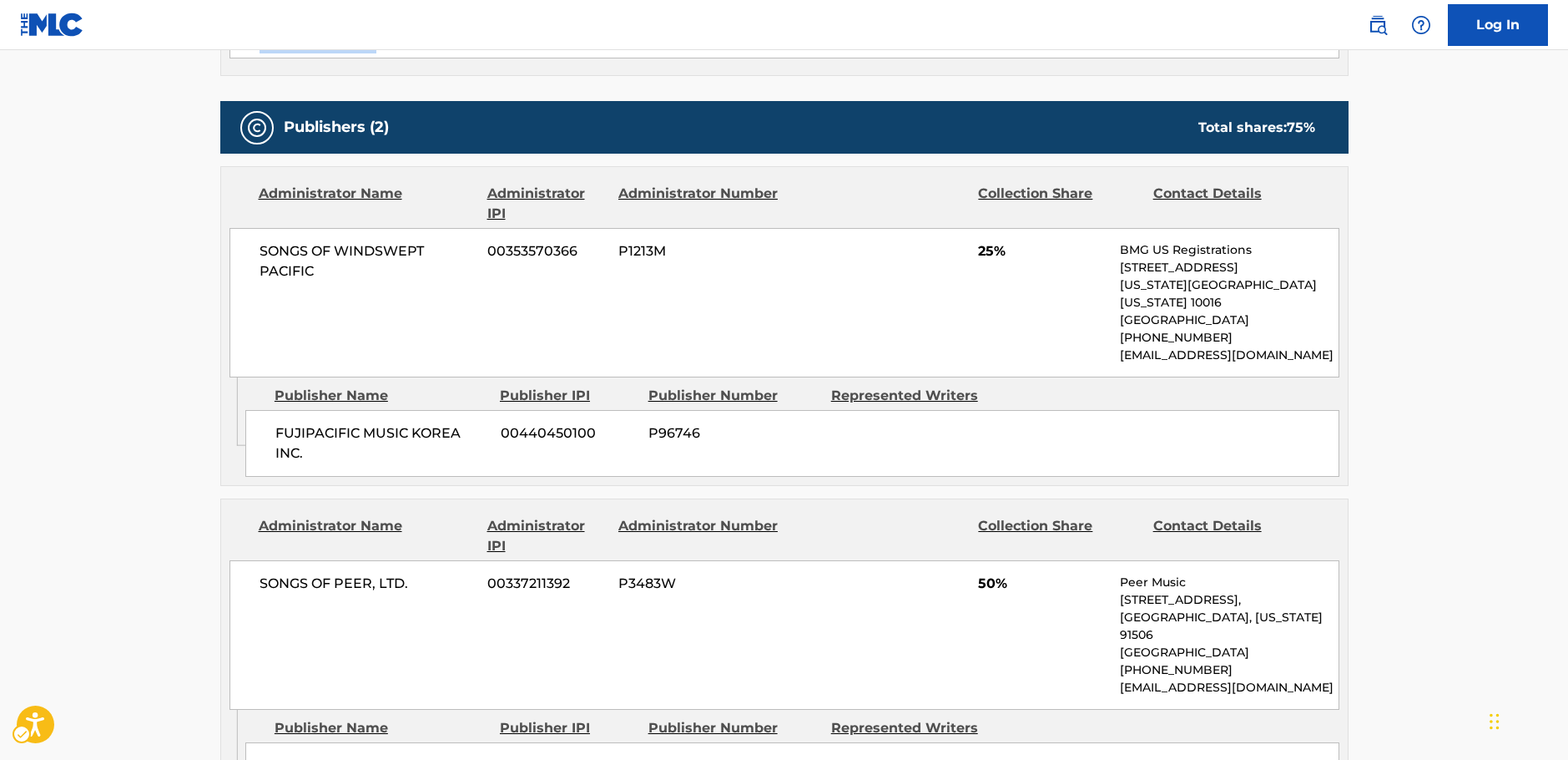
scroll to position [835, 0]
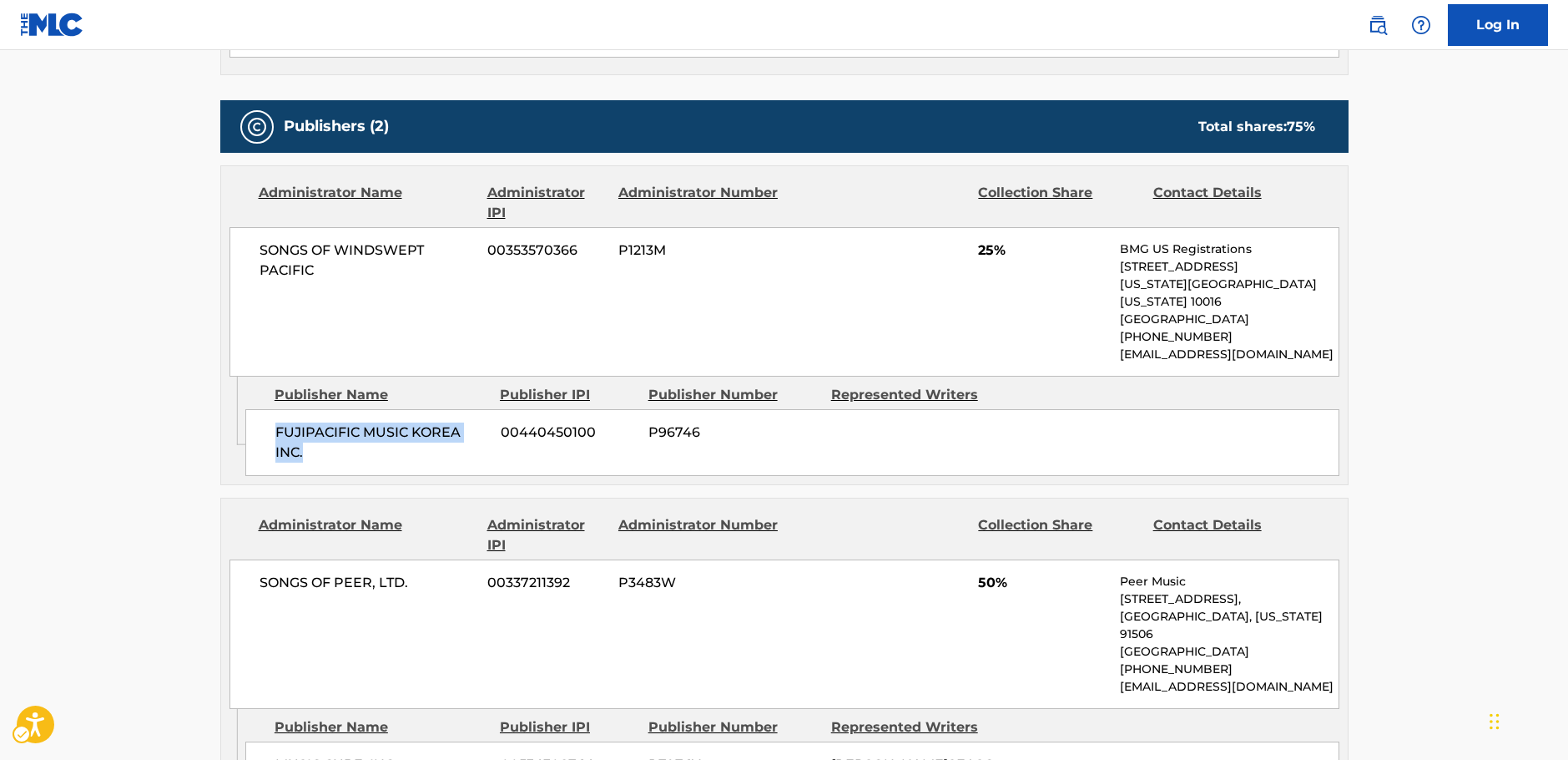
drag, startPoint x: 337, startPoint y: 417, endPoint x: 260, endPoint y: 393, distance: 80.7
click at [272, 409] on div "FUJIPACIFIC MUSIC KOREA INC. 00440450100 P96746" at bounding box center [791, 443] width 1094 height 67
drag, startPoint x: 338, startPoint y: 250, endPoint x: 255, endPoint y: 236, distance: 84.2
click at [255, 236] on div "SONGS OF WINDSWEPT PACIFIC 00353570366 P1213M 25% BMG US Registrations [STREET_…" at bounding box center [784, 301] width 1111 height 149
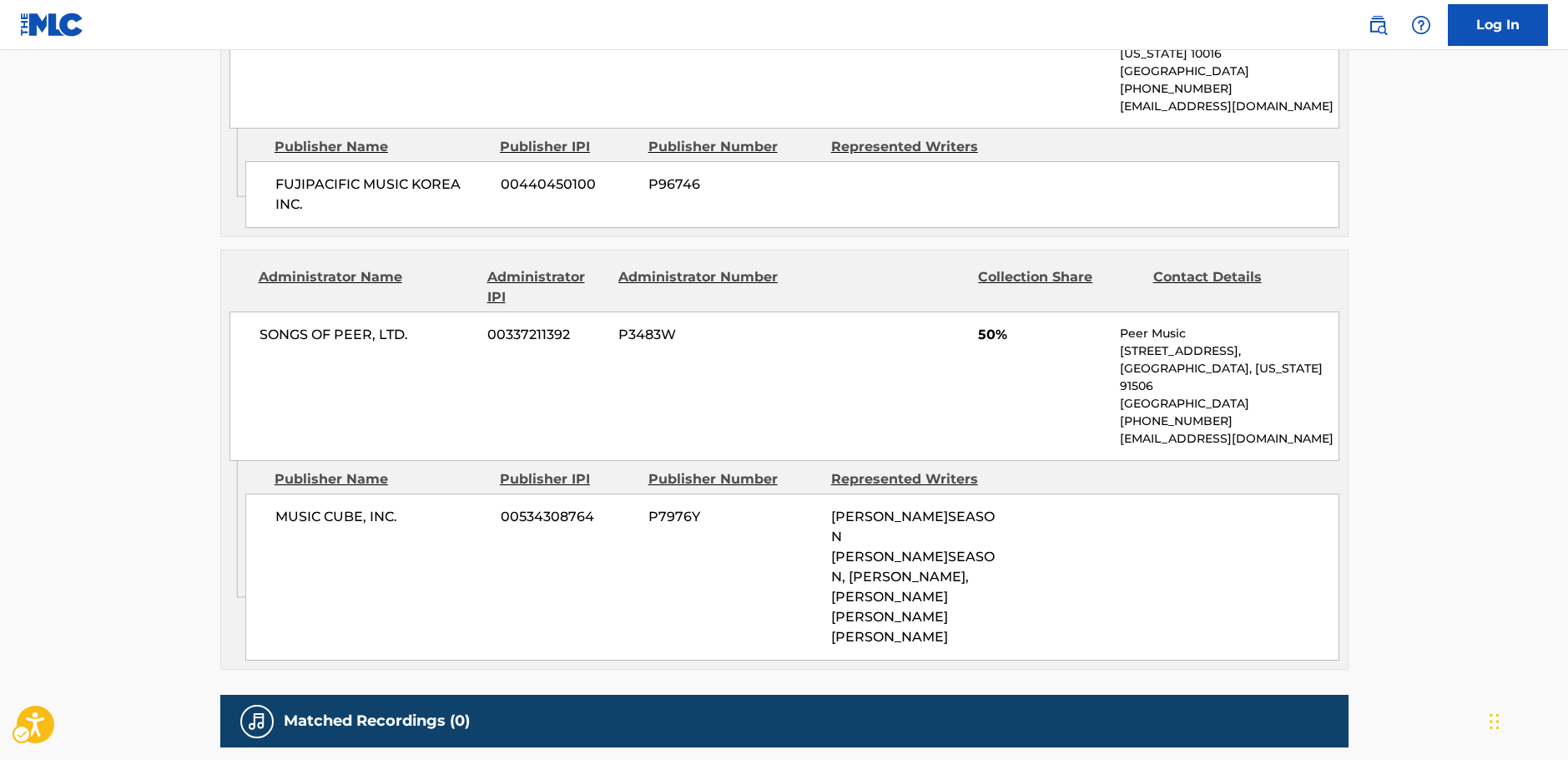
scroll to position [1085, 0]
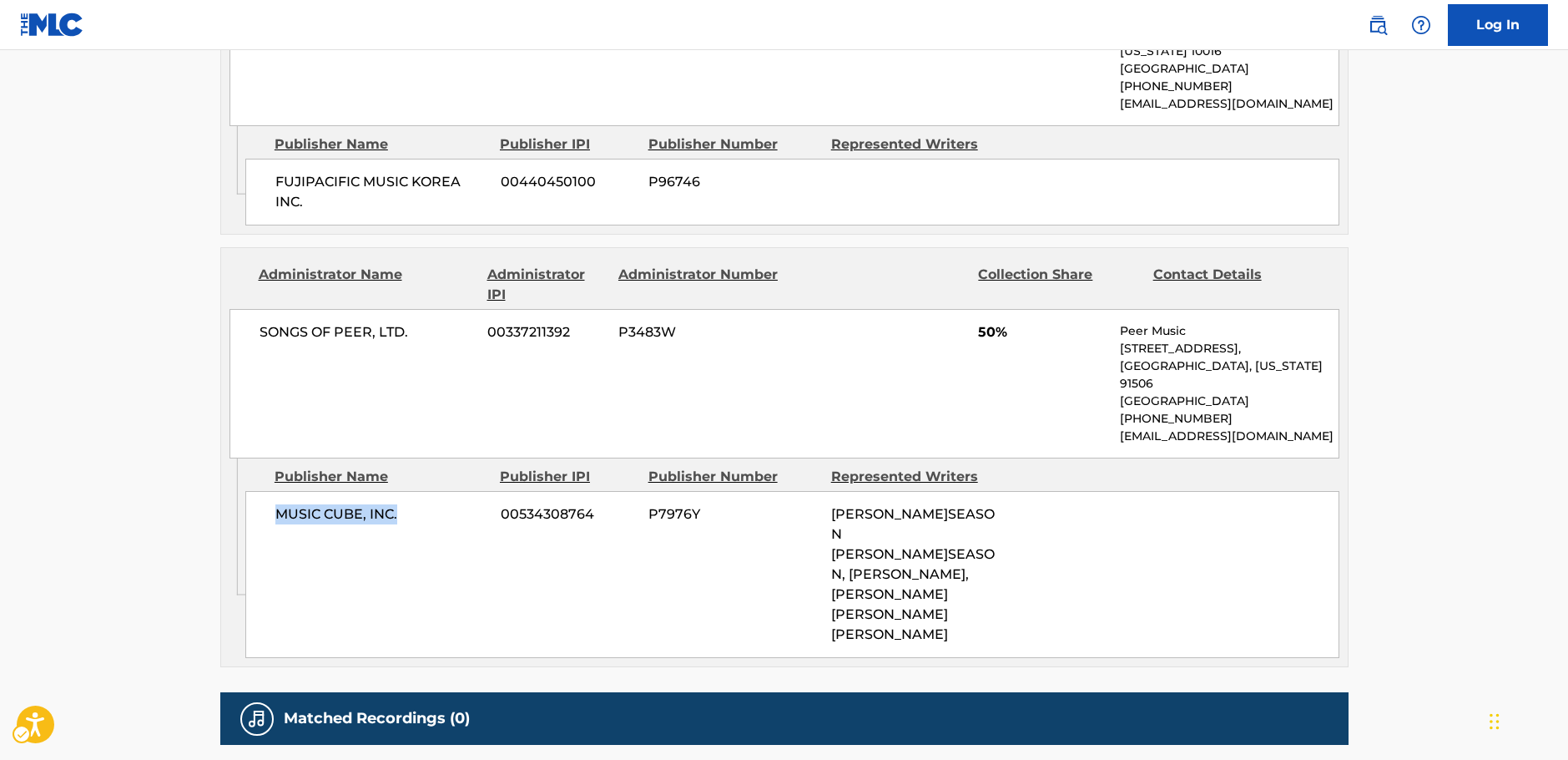
drag, startPoint x: 414, startPoint y: 478, endPoint x: 270, endPoint y: 486, distance: 144.2
click at [270, 491] on div "MUSIC CUBE, INC. 00534308764 P7976Y [PERSON_NAME]SEASON [PERSON_NAME]SEASON, [P…" at bounding box center [791, 574] width 1094 height 167
drag, startPoint x: 436, startPoint y: 294, endPoint x: 252, endPoint y: 302, distance: 184.2
click at [252, 309] on div "SONGS OF PEER, LTD. 00337211392 P3483W 50% Peer Music [STREET_ADDRESS][US_STATE…" at bounding box center [784, 383] width 1111 height 149
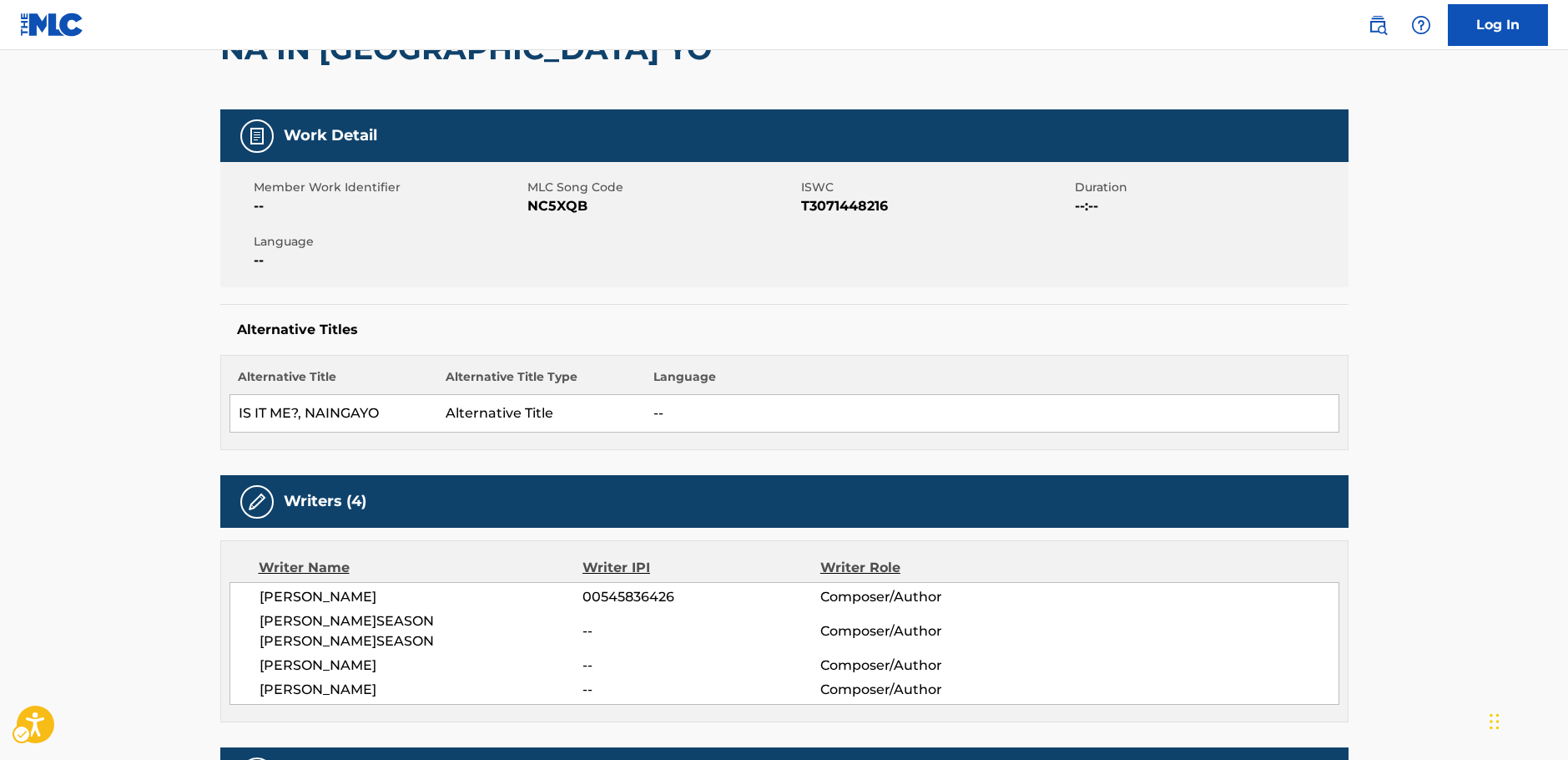
scroll to position [0, 0]
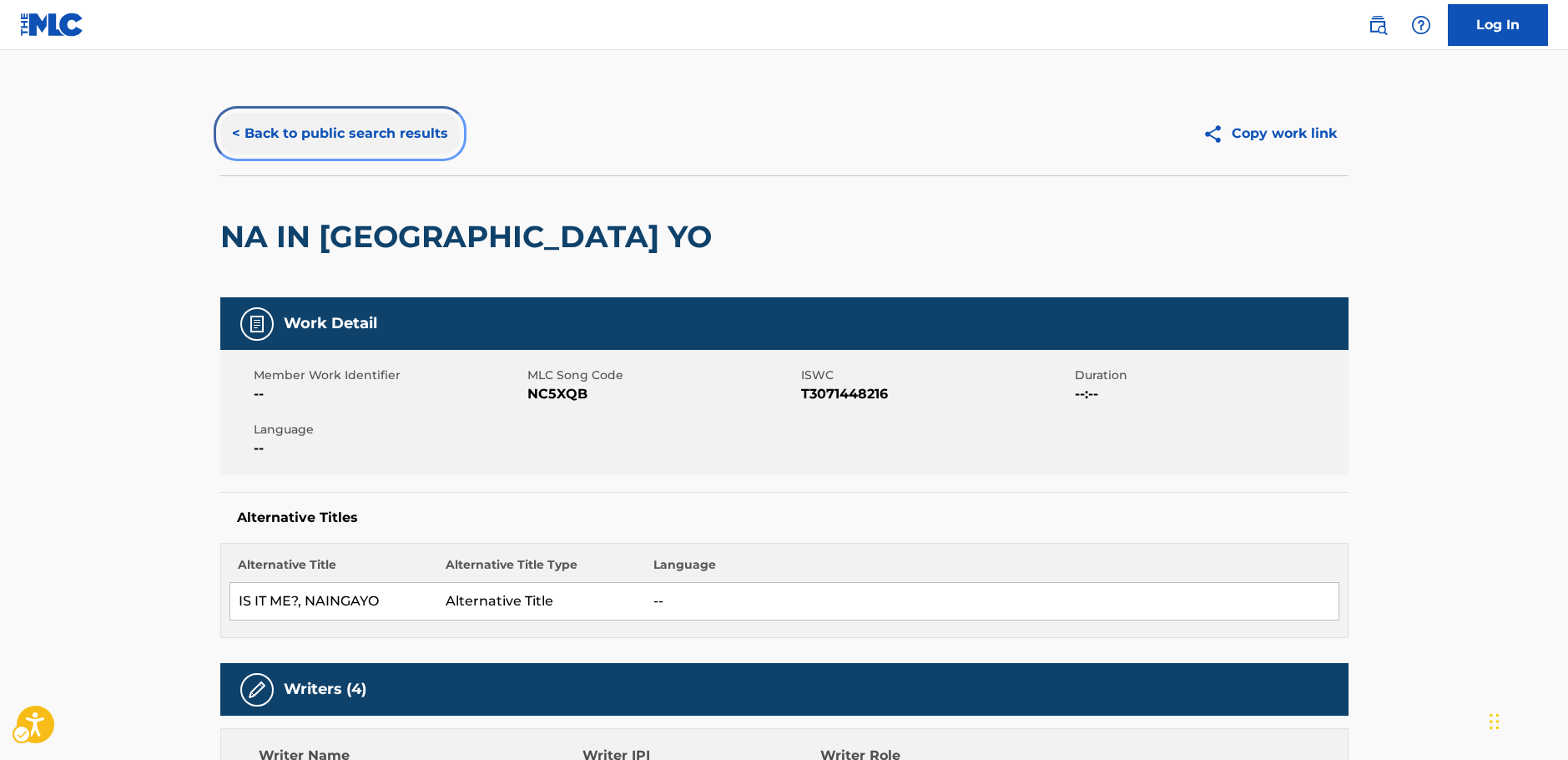
click at [370, 129] on button "< Back to public search results" at bounding box center [340, 133] width 239 height 42
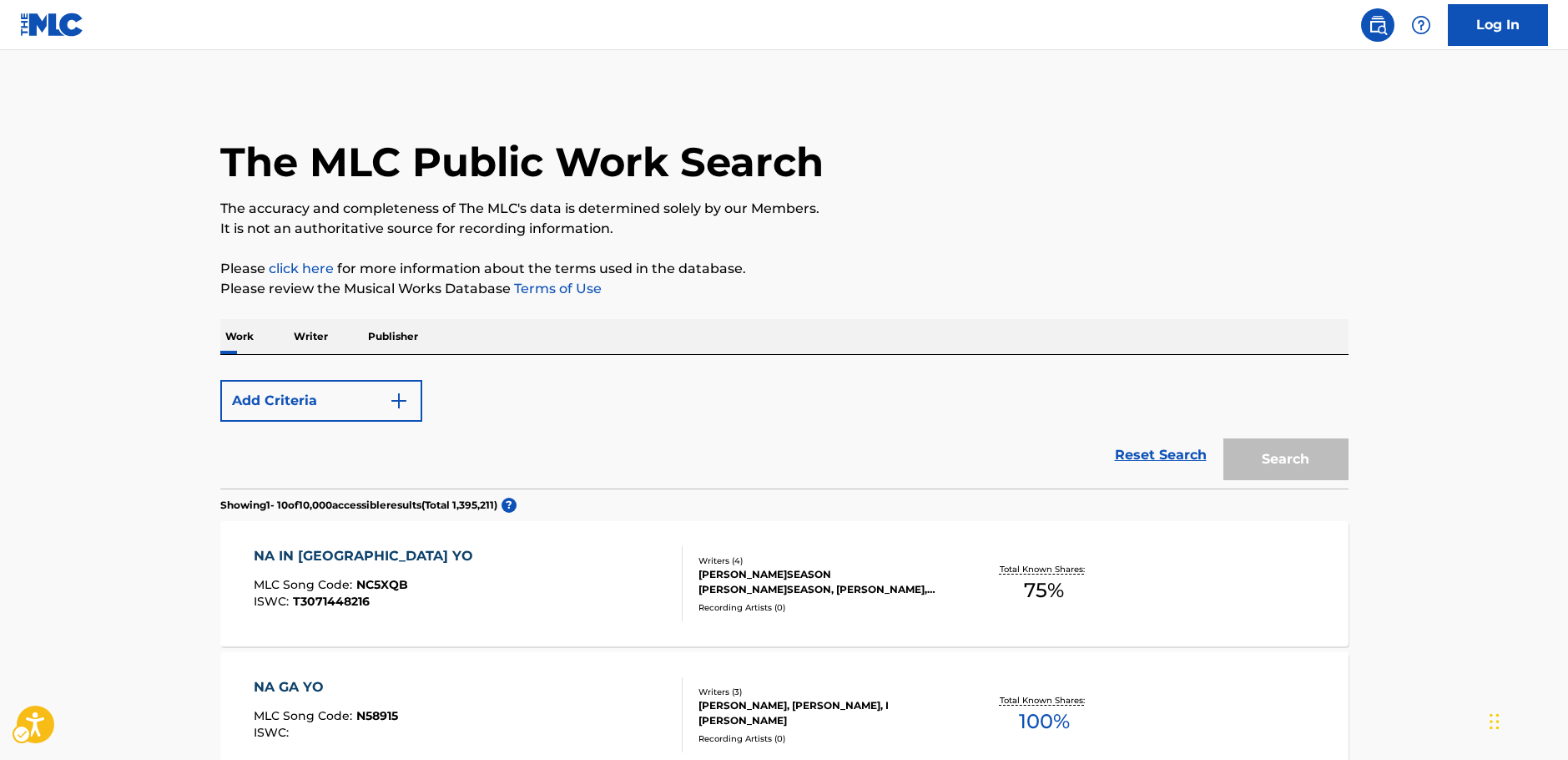
scroll to position [188, 0]
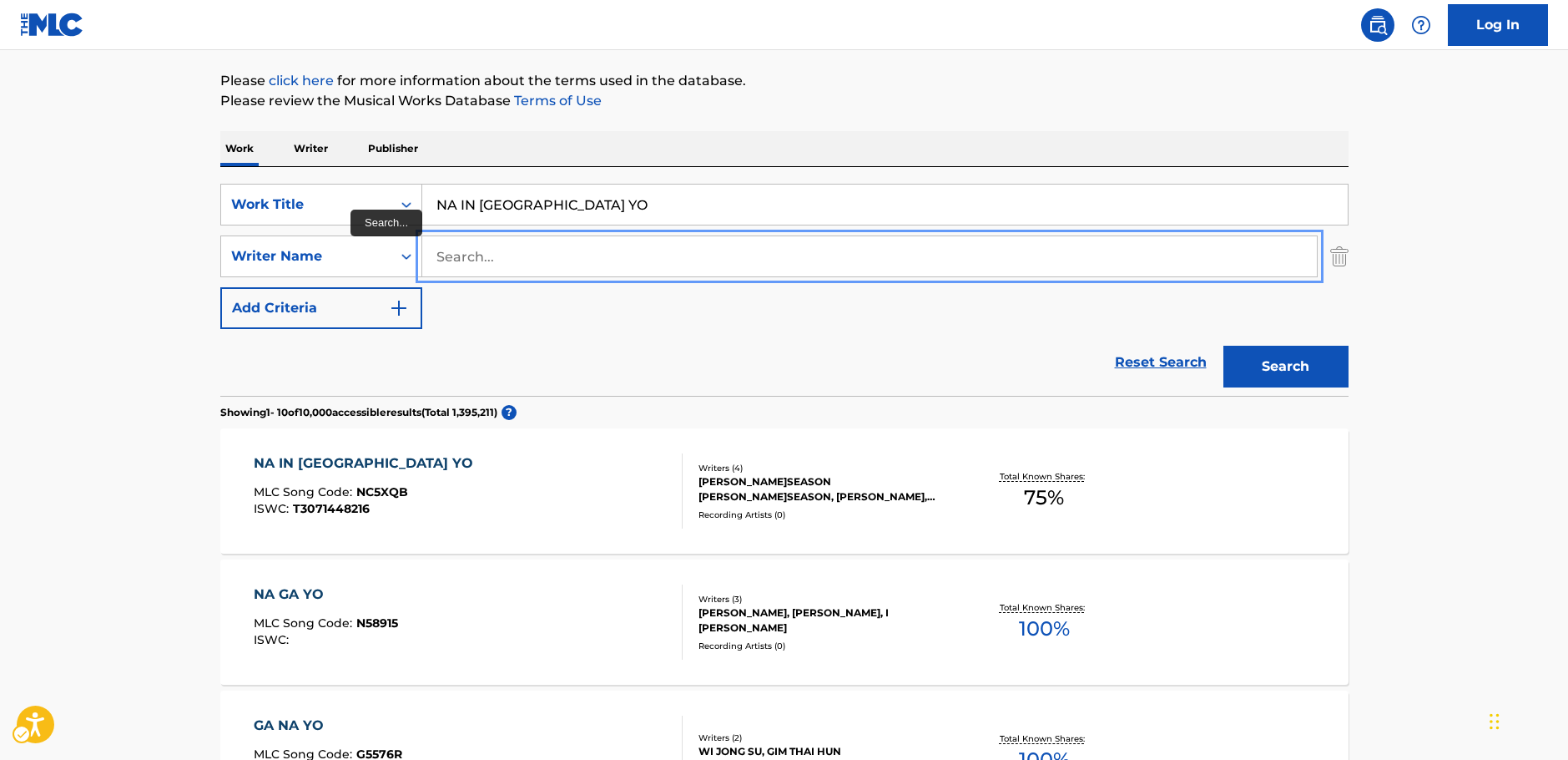
paste input "[PERSON_NAME]"
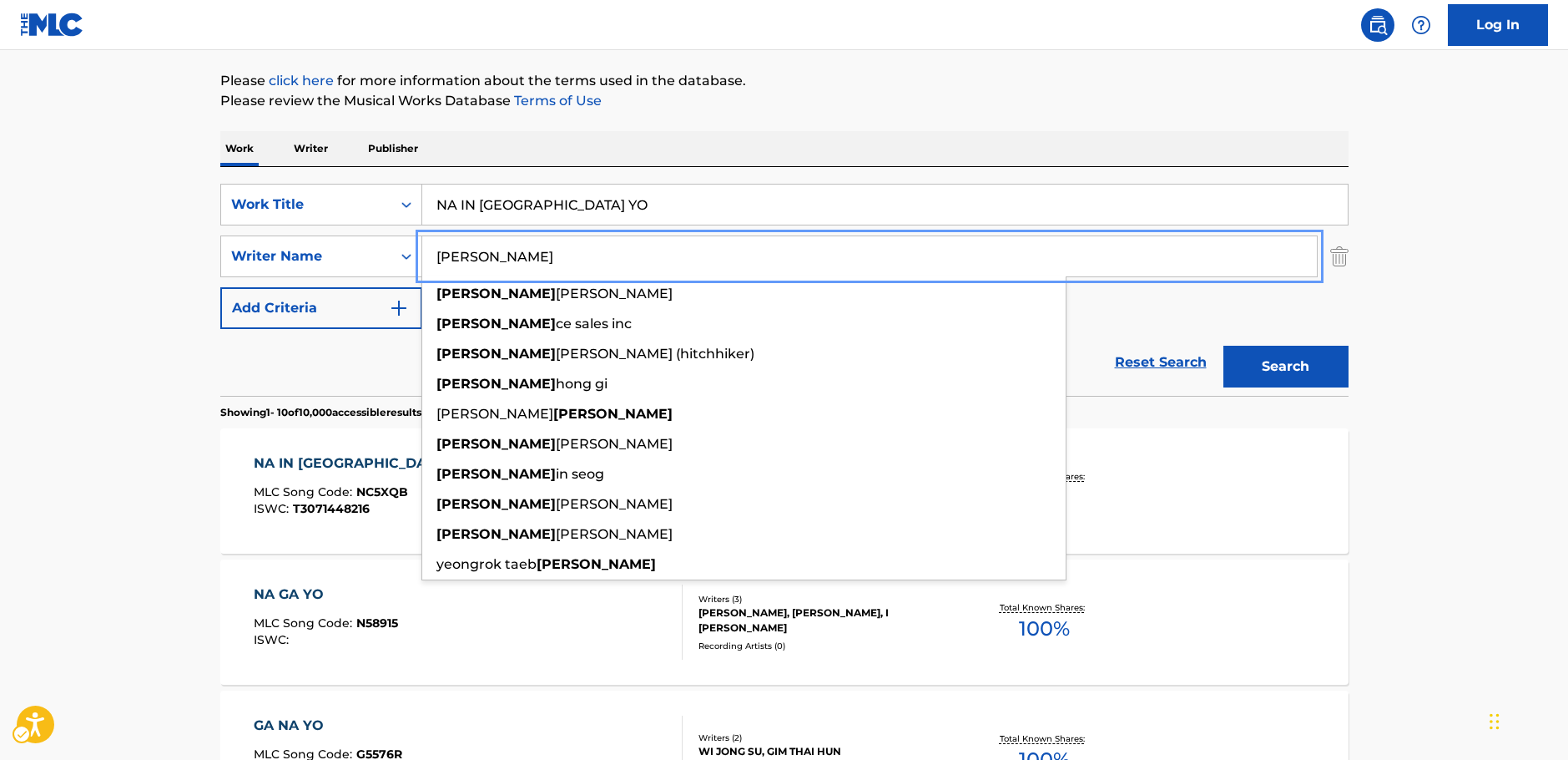
type input "[PERSON_NAME]"
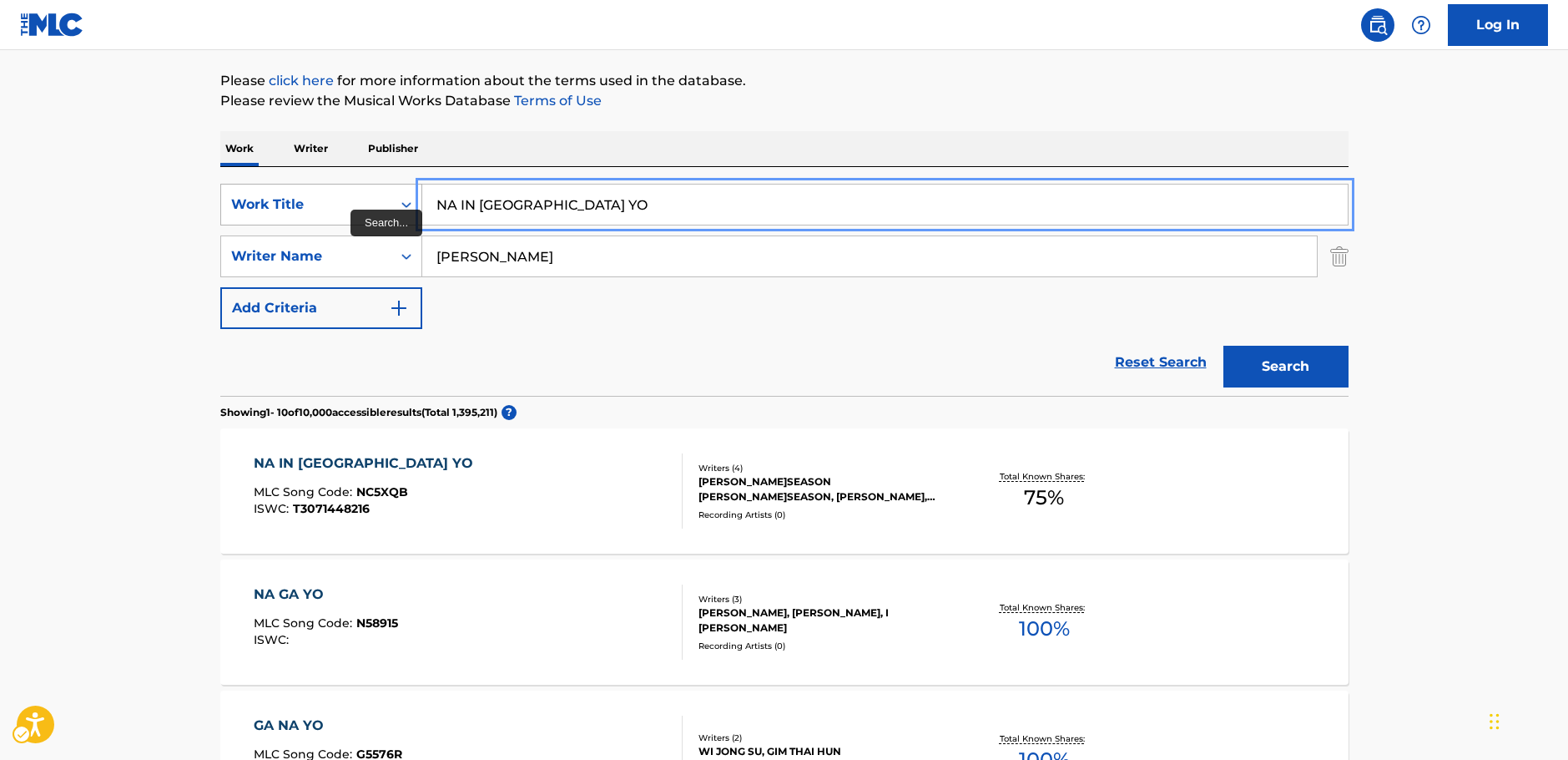
drag, startPoint x: 430, startPoint y: 206, endPoint x: 313, endPoint y: 212, distance: 117.2
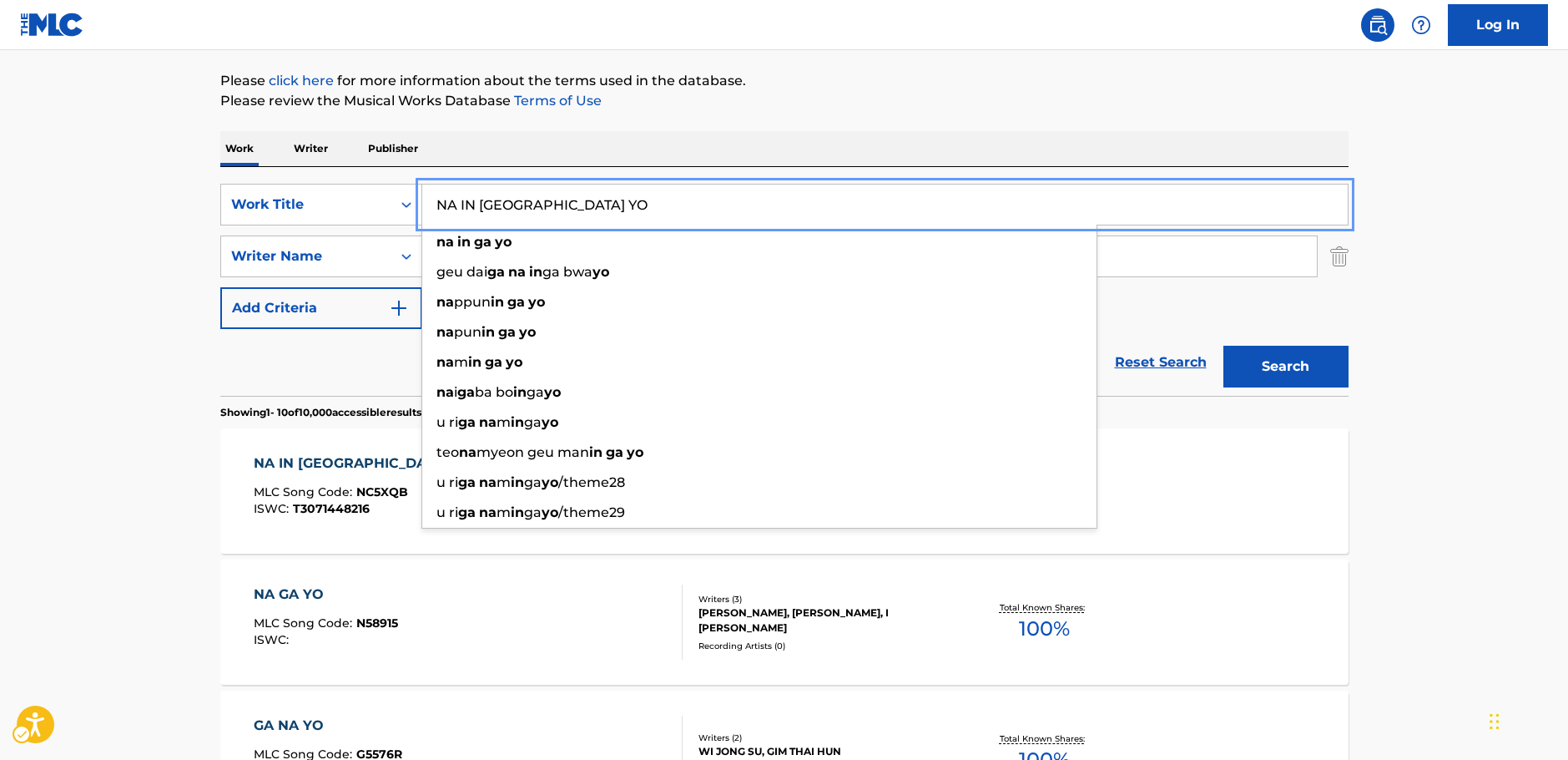
paste input "So Tender"
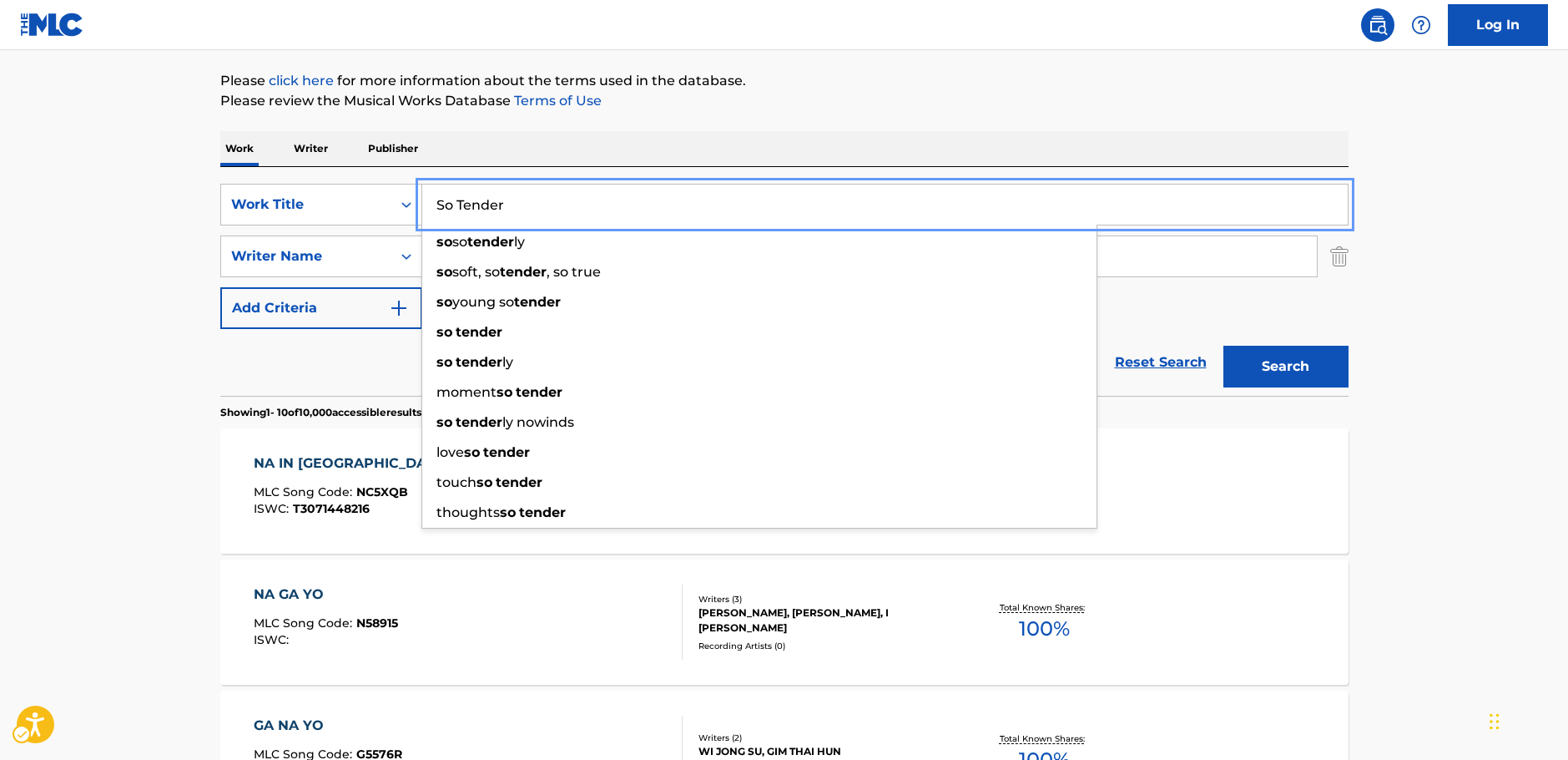
type input "So Tender"
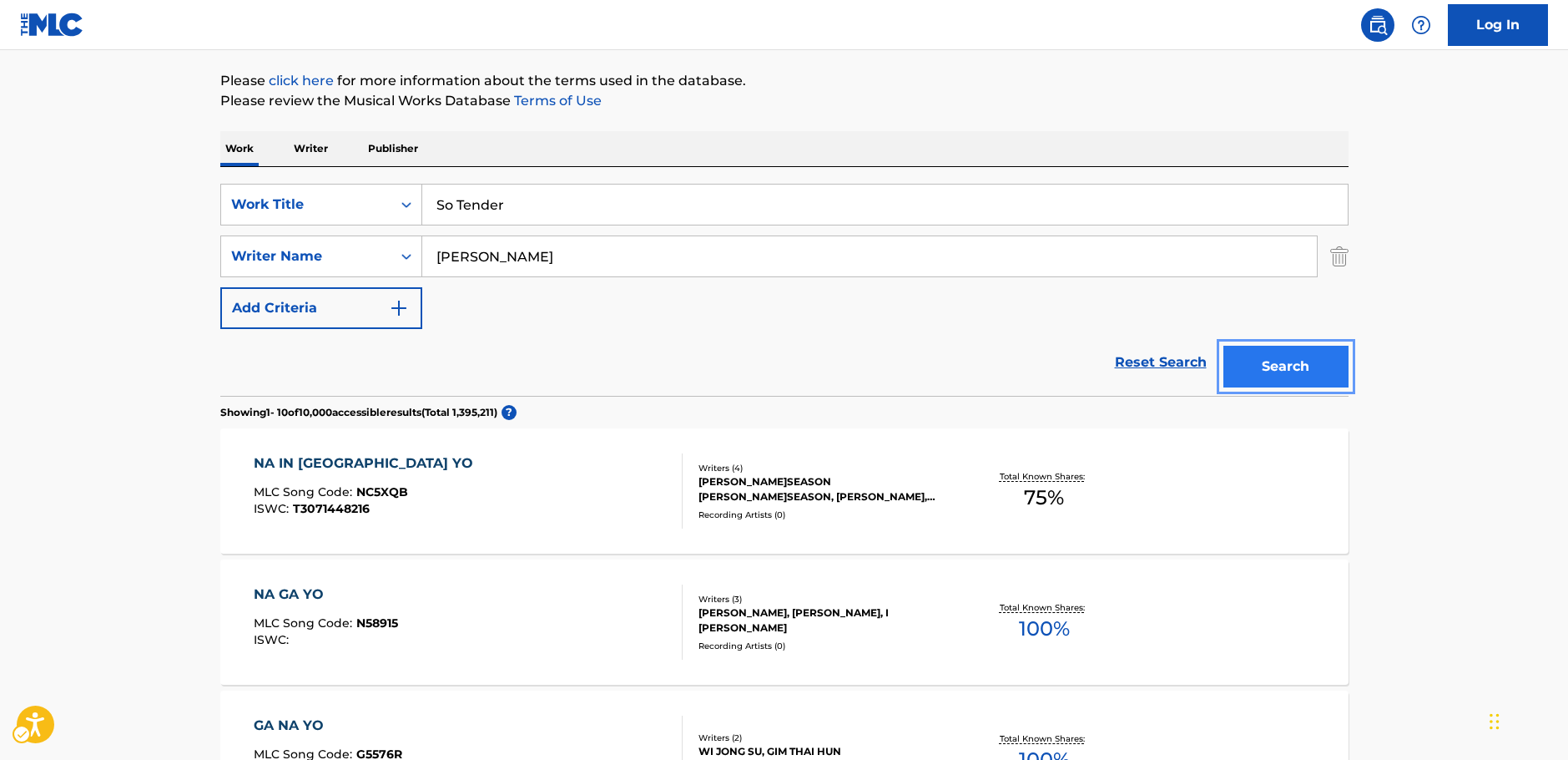
click at [1287, 358] on button "Search" at bounding box center [1285, 367] width 125 height 42
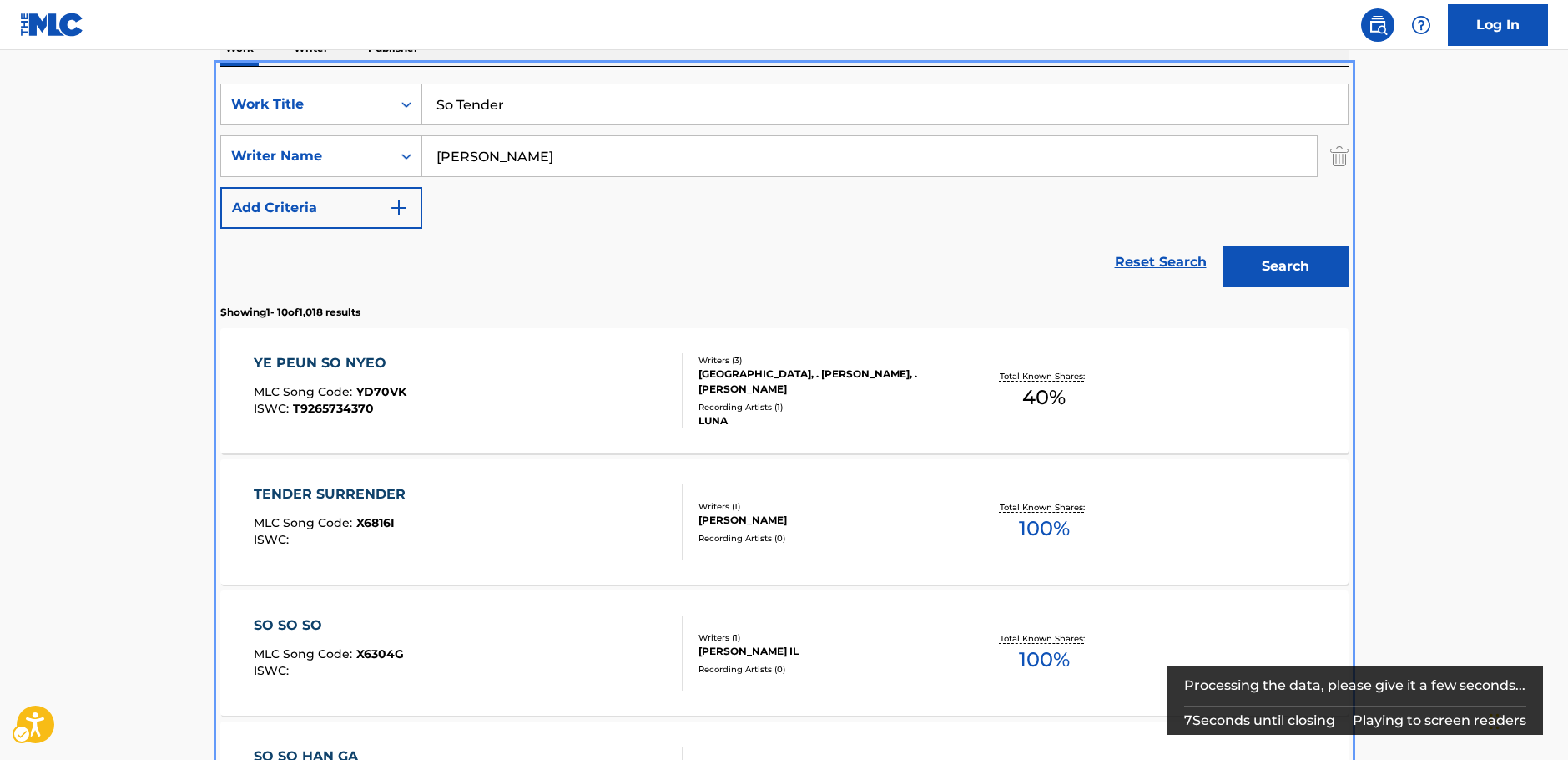
scroll to position [272, 0]
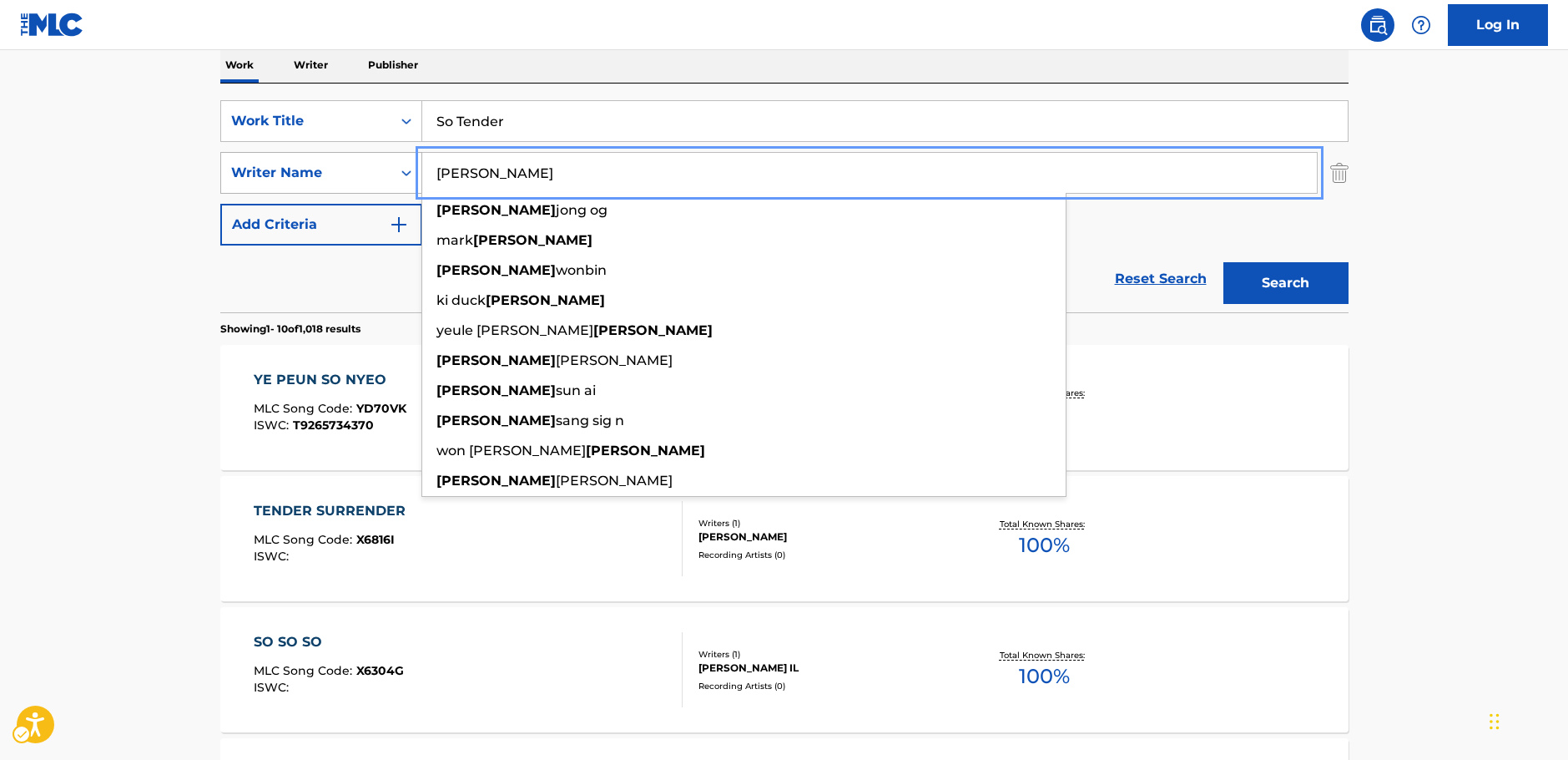
drag, startPoint x: 373, startPoint y: 182, endPoint x: 323, endPoint y: 182, distance: 50.0
click at [324, 182] on div "SearchWithCriteria7dc0b3d2-179d-4228-a58c-deb21b8c2f9e Writer Name [PERSON_NAME…" at bounding box center [784, 173] width 1128 height 42
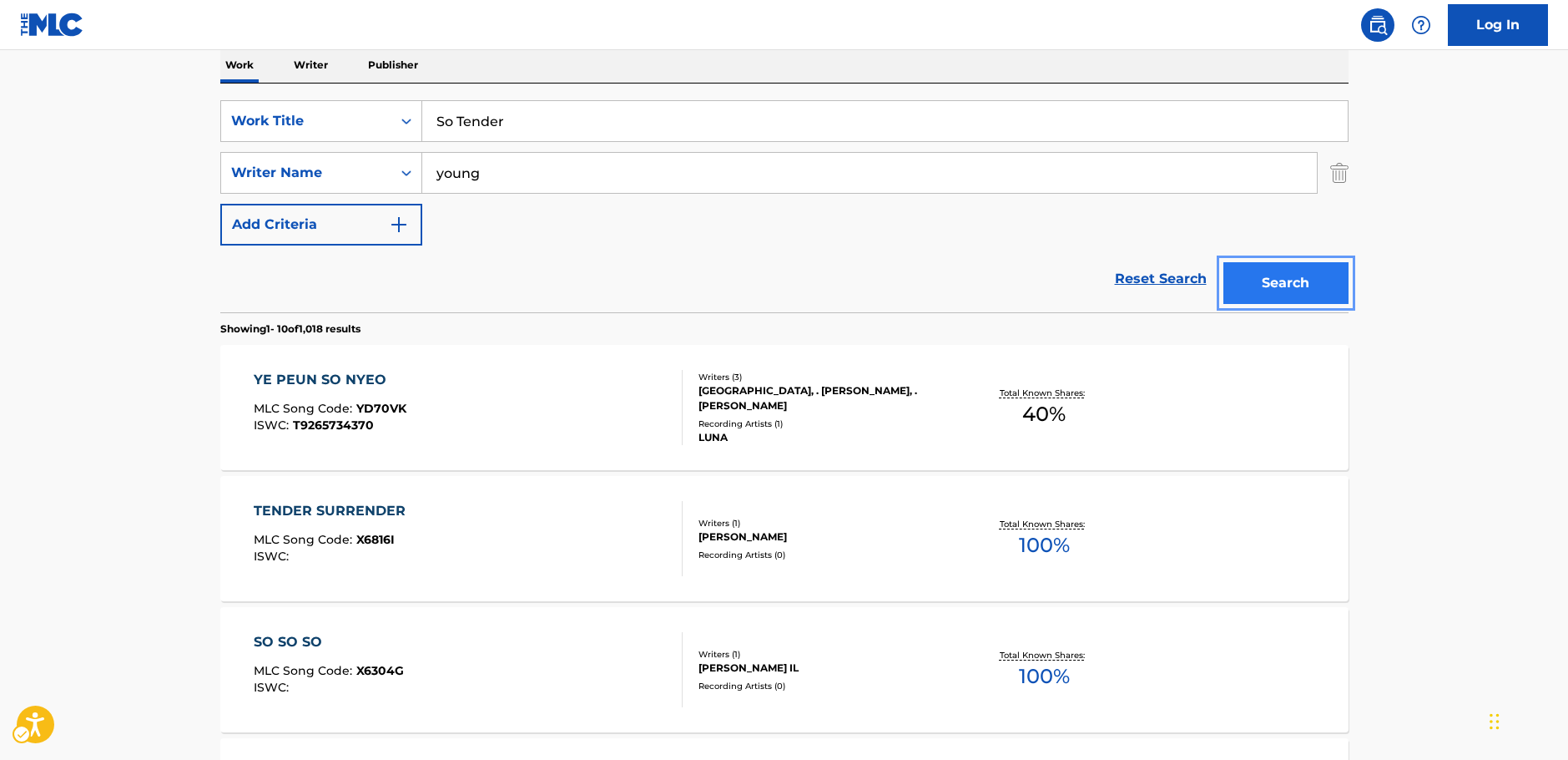
click at [1247, 268] on button "Search" at bounding box center [1285, 283] width 125 height 42
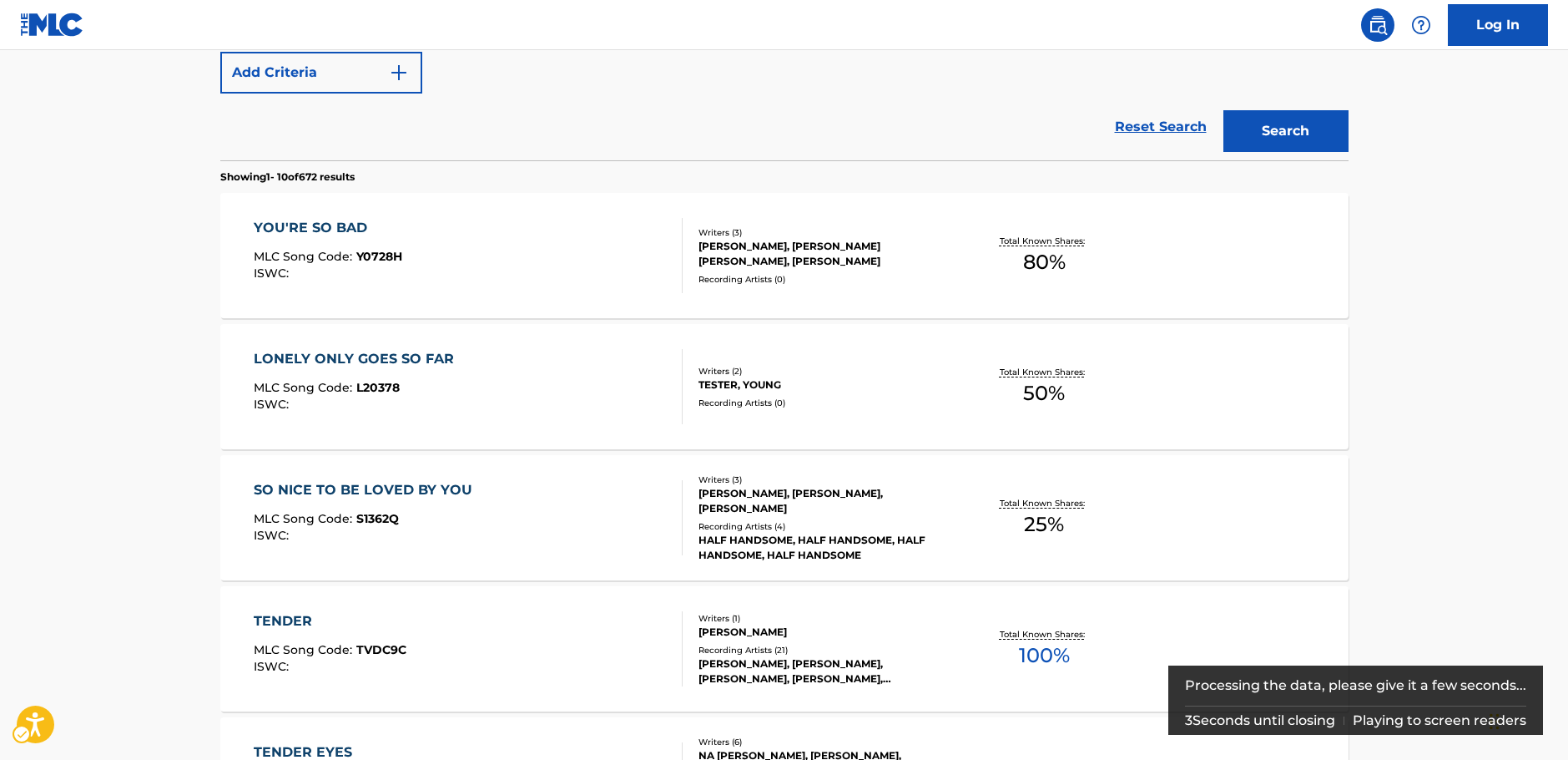
scroll to position [186, 0]
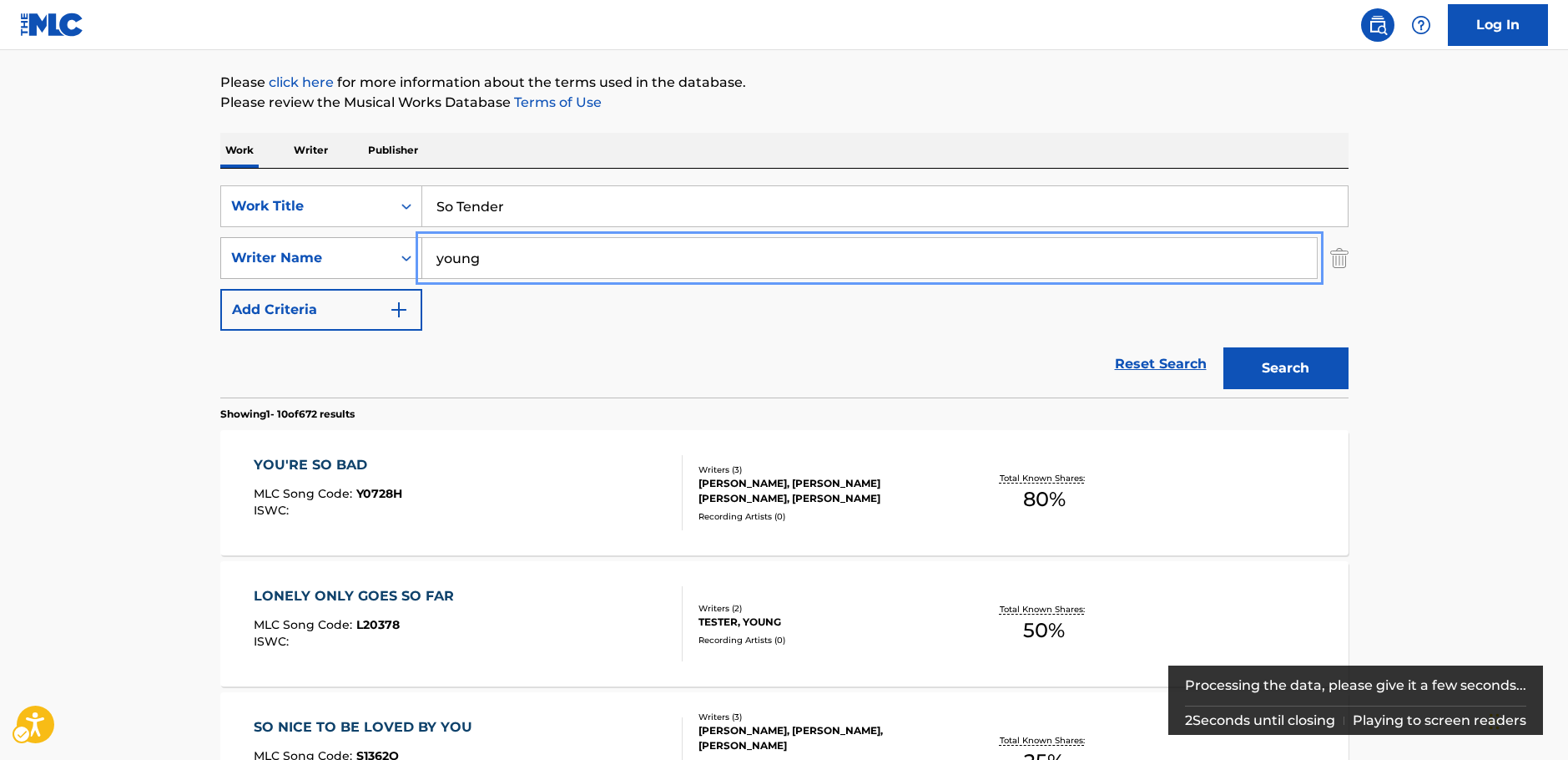
drag, startPoint x: 400, startPoint y: 269, endPoint x: 352, endPoint y: 271, distance: 48.0
click at [344, 270] on div "SearchWithCriteria7dc0b3d2-179d-4228-a58c-deb21b8c2f9e Writer Name young" at bounding box center [784, 258] width 1128 height 42
paste input "[PERSON_NAME]"
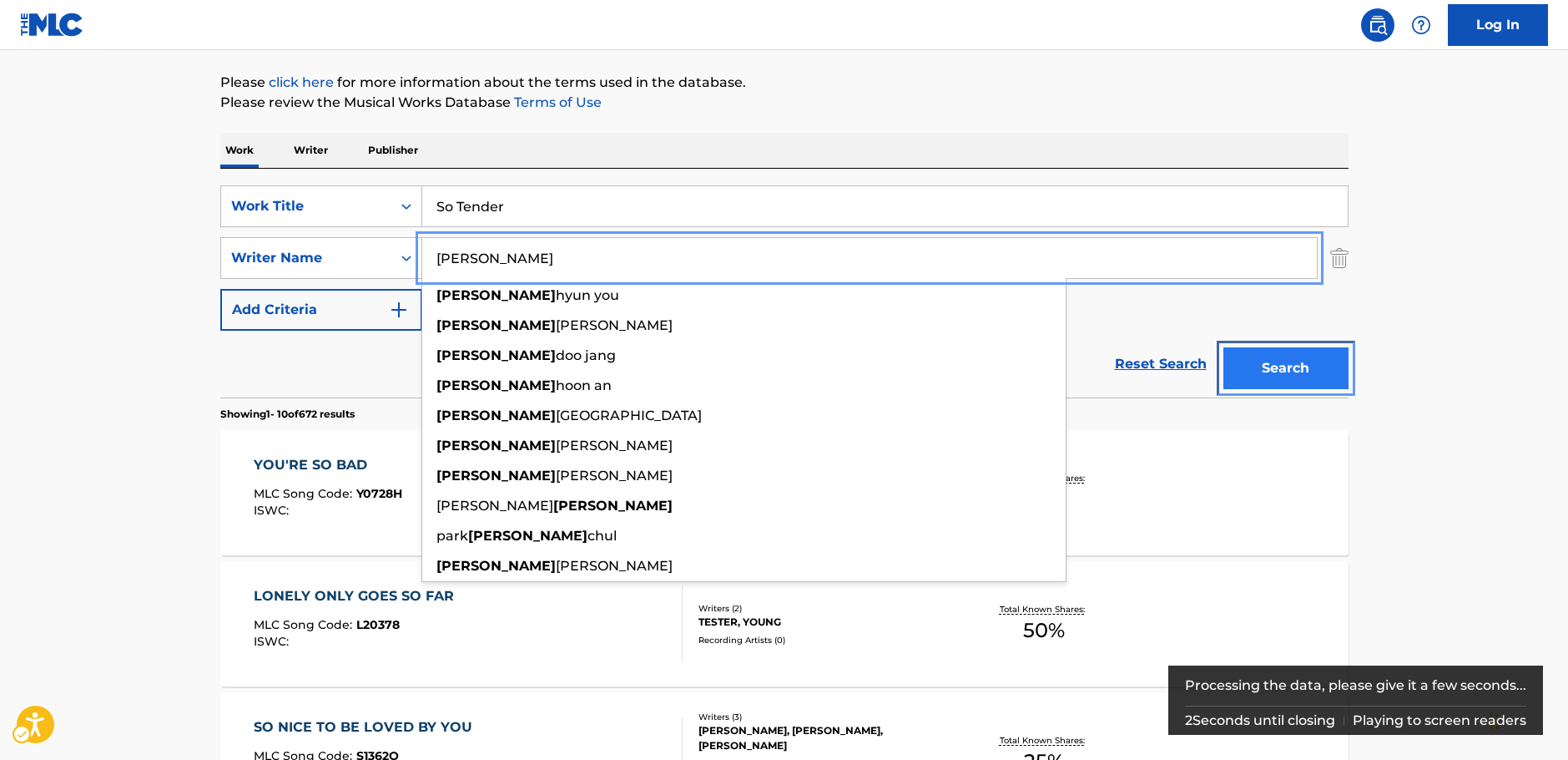
click at [1292, 376] on button "Search" at bounding box center [1285, 368] width 125 height 42
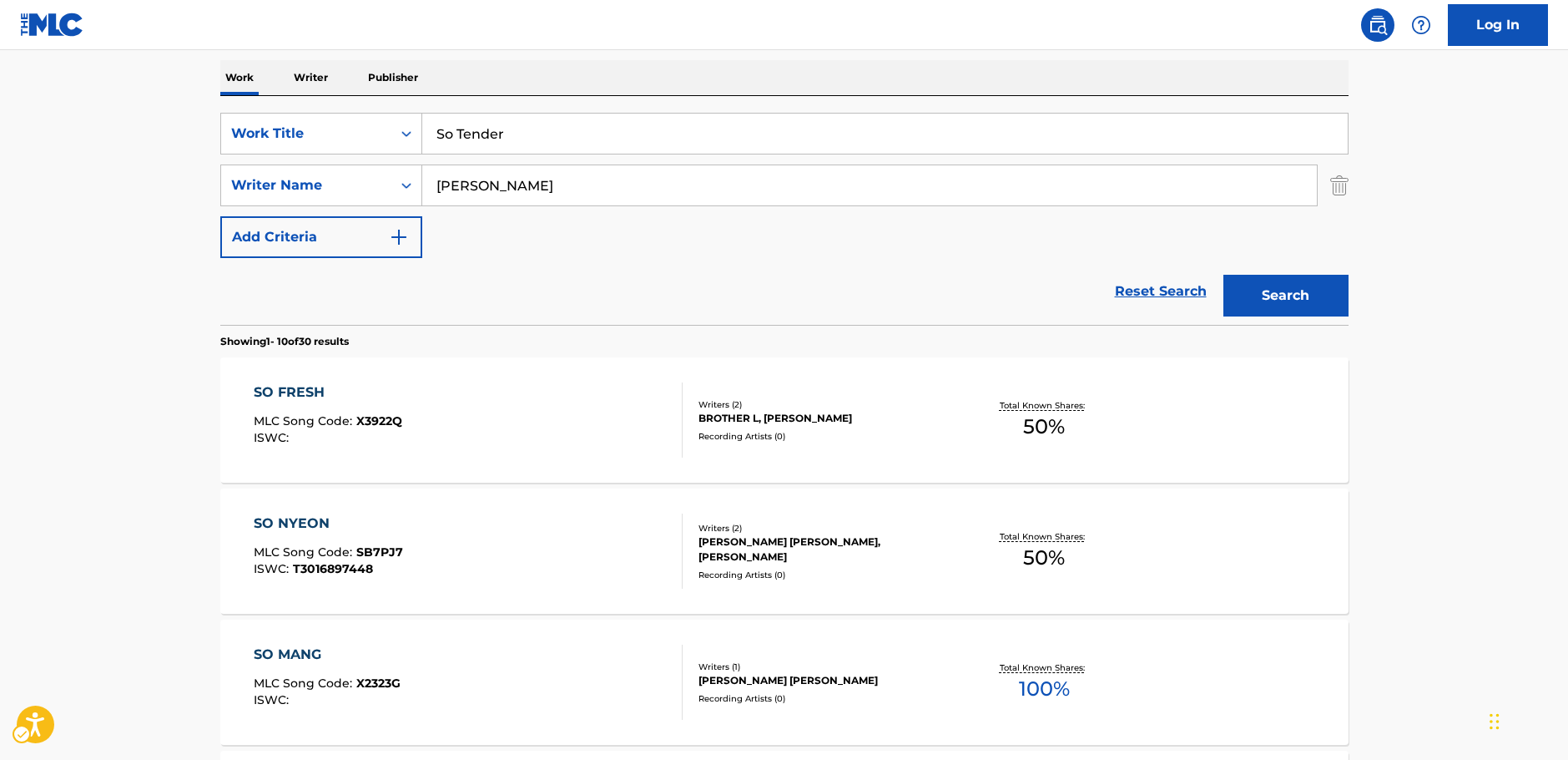
scroll to position [0, 0]
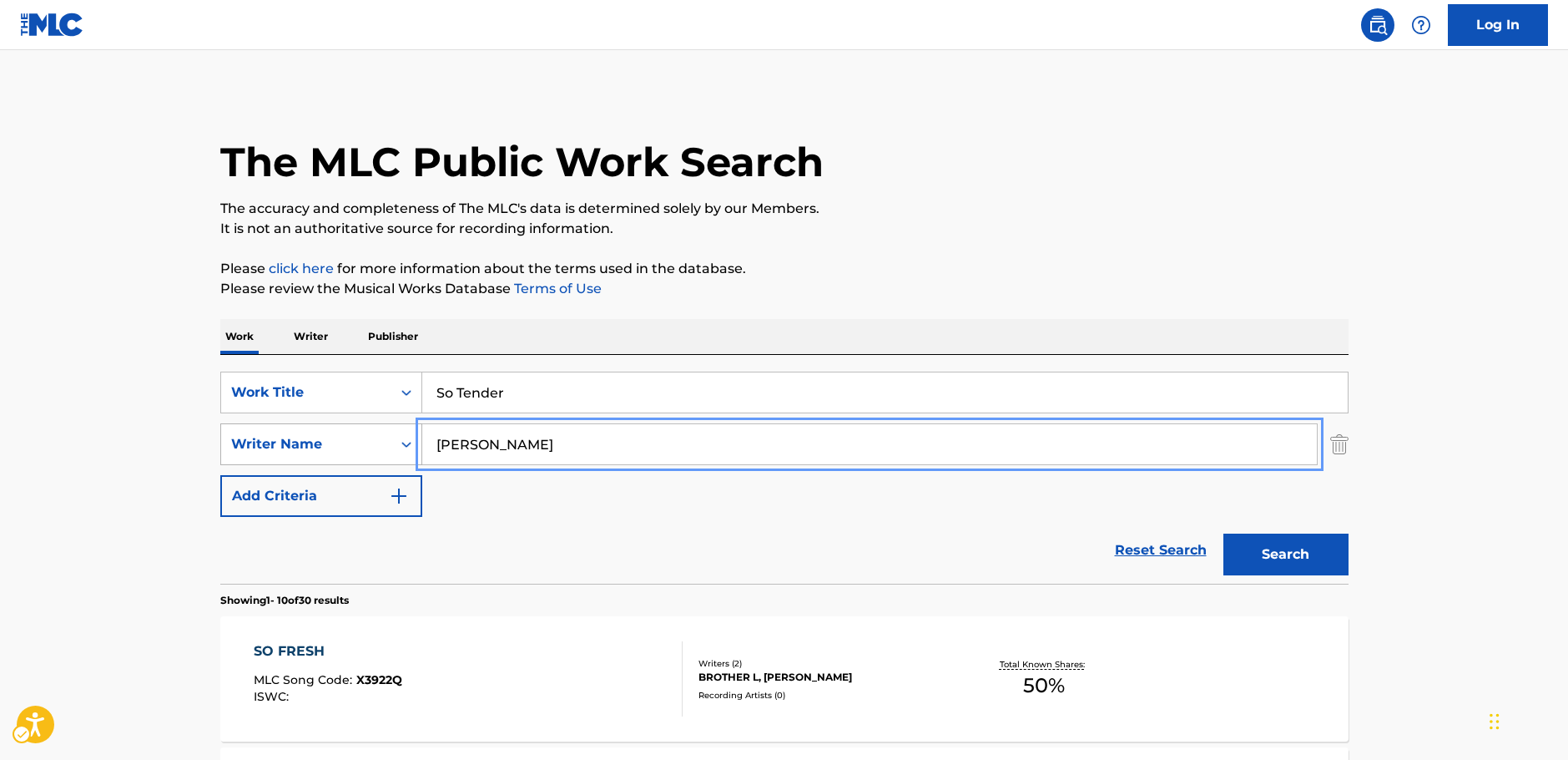
drag, startPoint x: 452, startPoint y: 450, endPoint x: 348, endPoint y: 456, distance: 104.2
click at [349, 458] on div "SearchWithCriteria7dc0b3d2-179d-4228-a58c-deb21b8c2f9e Writer Name [PERSON_NAME]" at bounding box center [784, 444] width 1128 height 42
paste input "Cho"
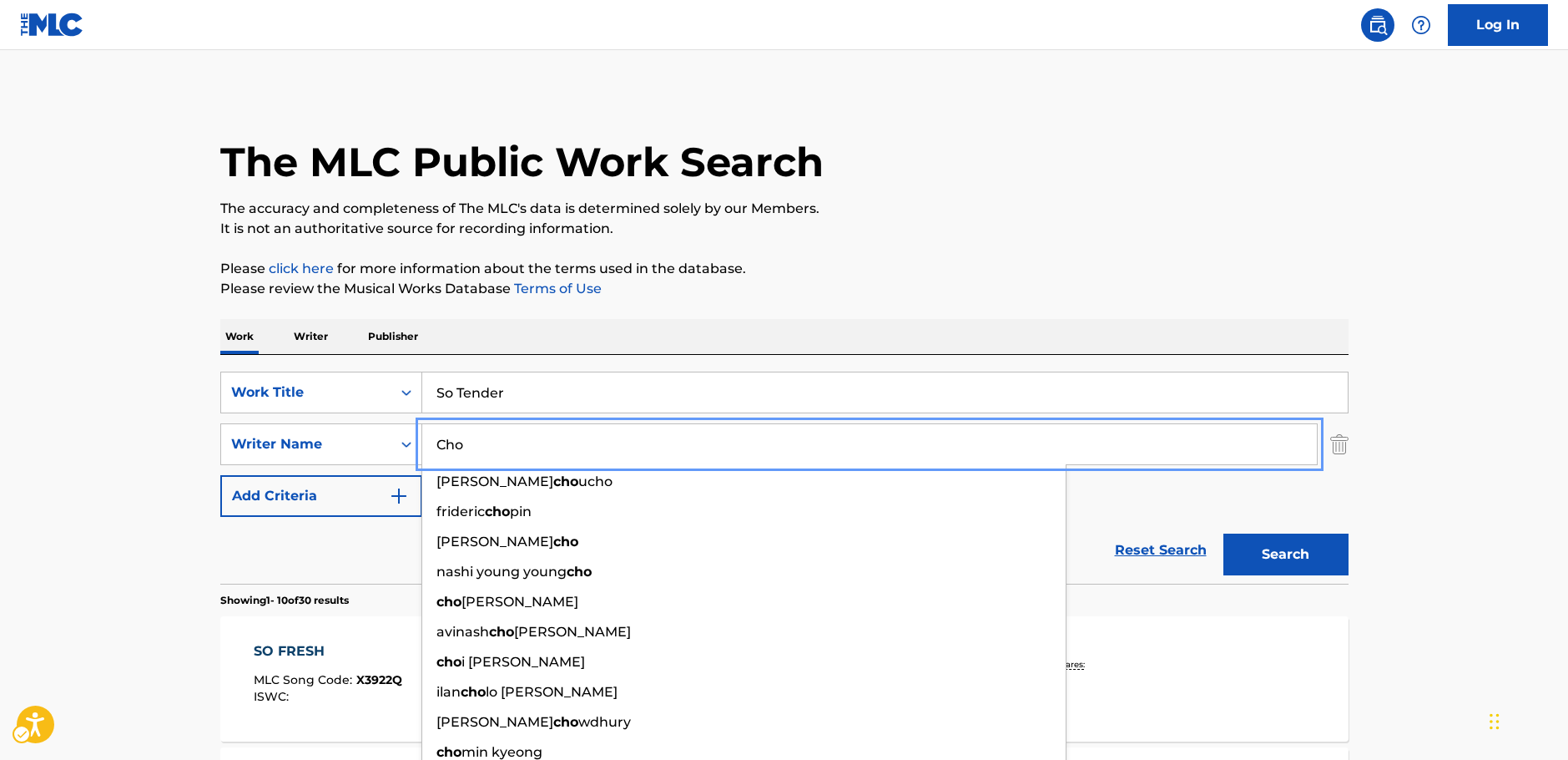
type input "Cho"
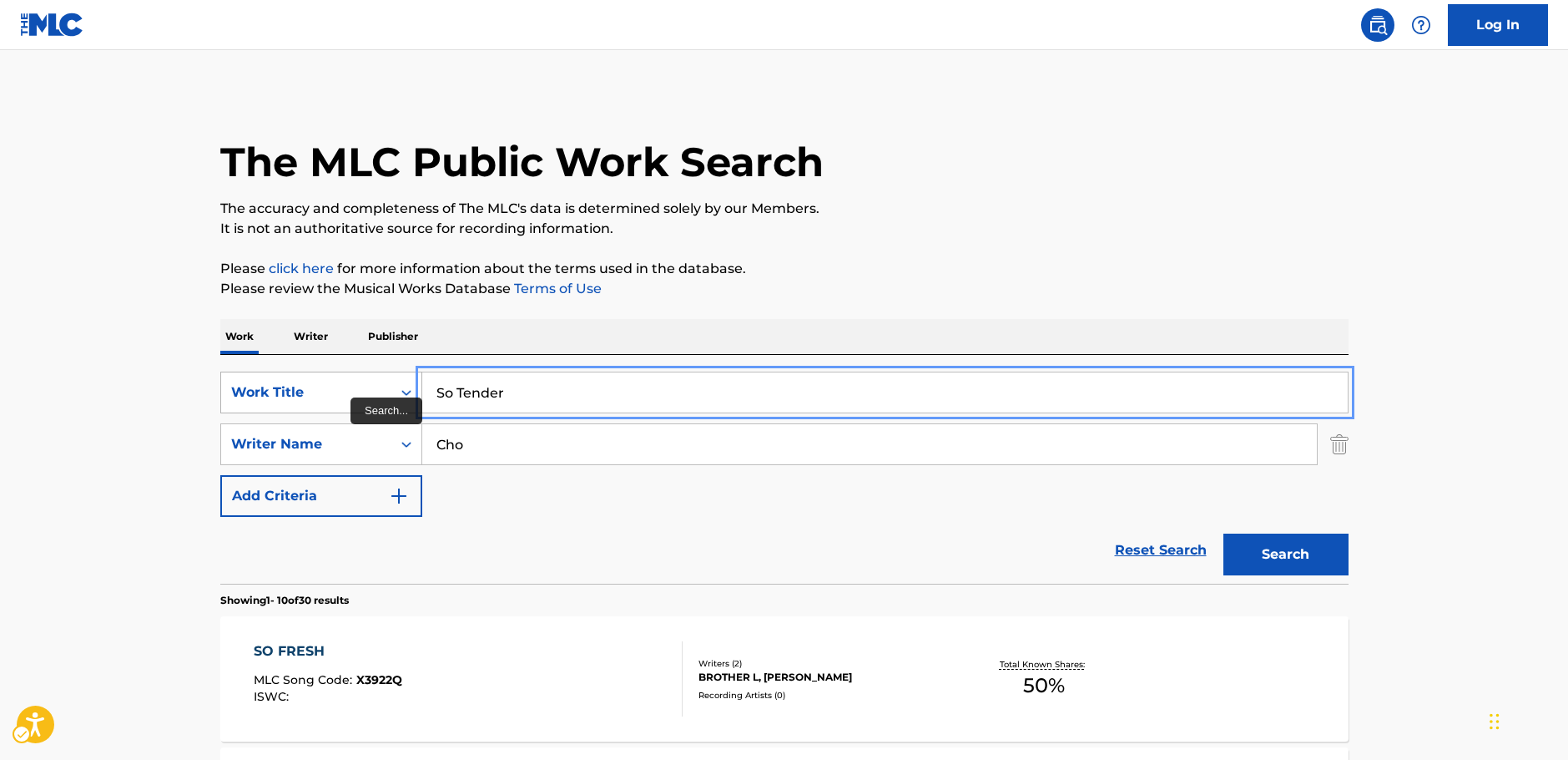
drag, startPoint x: 509, startPoint y: 394, endPoint x: 325, endPoint y: 395, distance: 184.0
click at [325, 395] on div "SearchWithCriteriad25b312f-6bc0-4303-8f2b-93488451f0f1 Work Title So Tender" at bounding box center [784, 392] width 1128 height 42
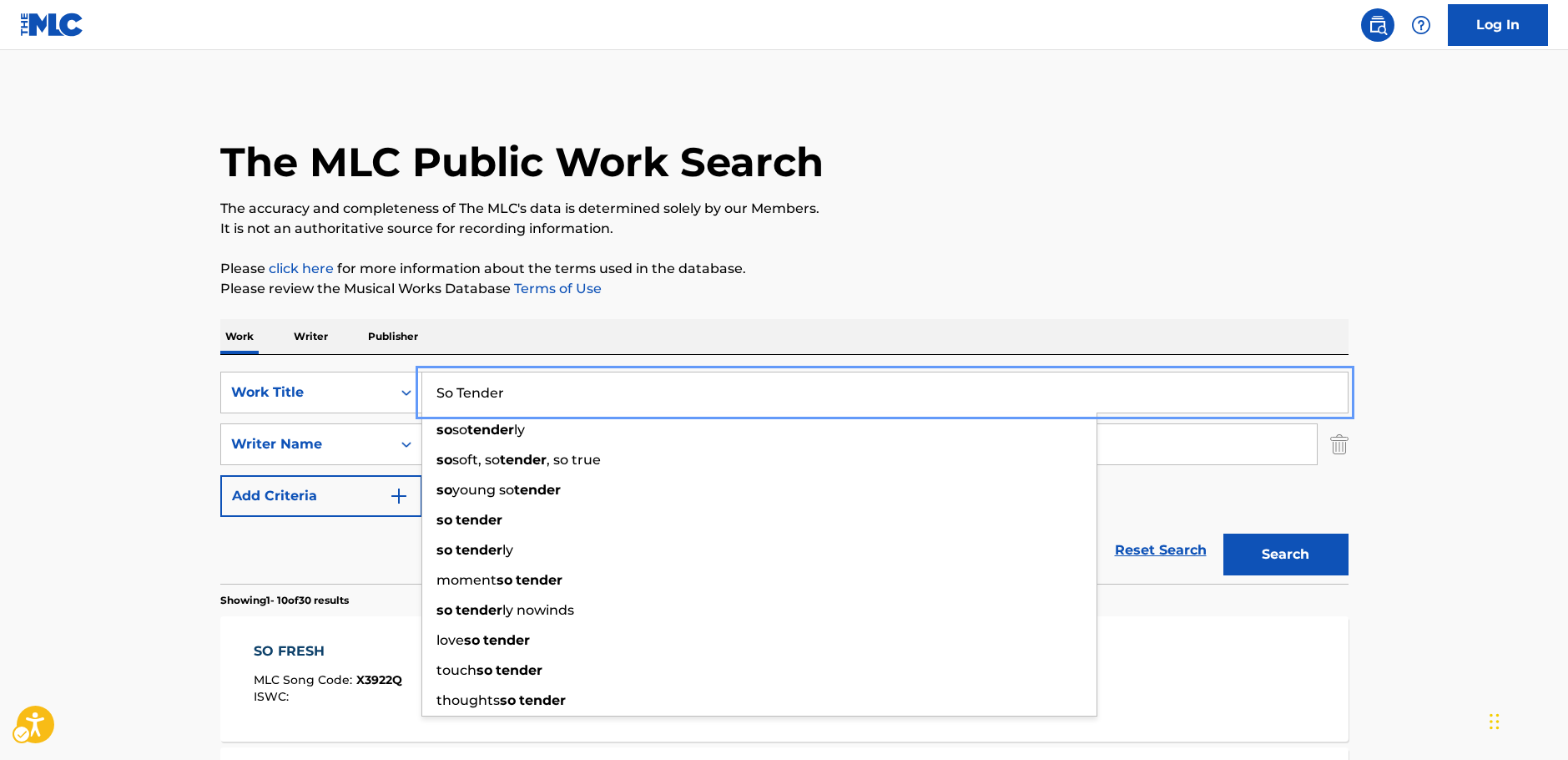
paste input "From Me"
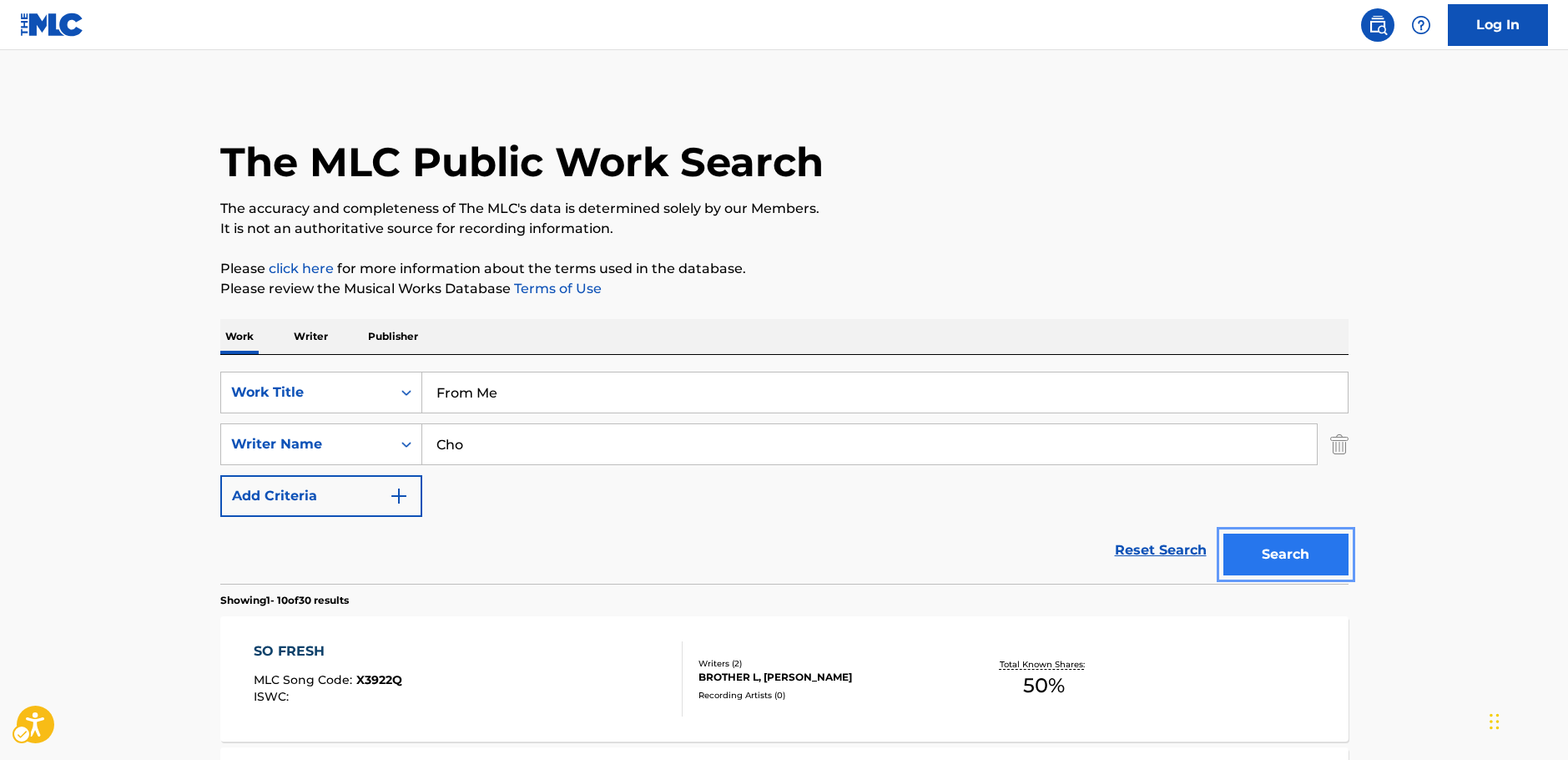
click at [1290, 564] on button "Search" at bounding box center [1285, 554] width 125 height 42
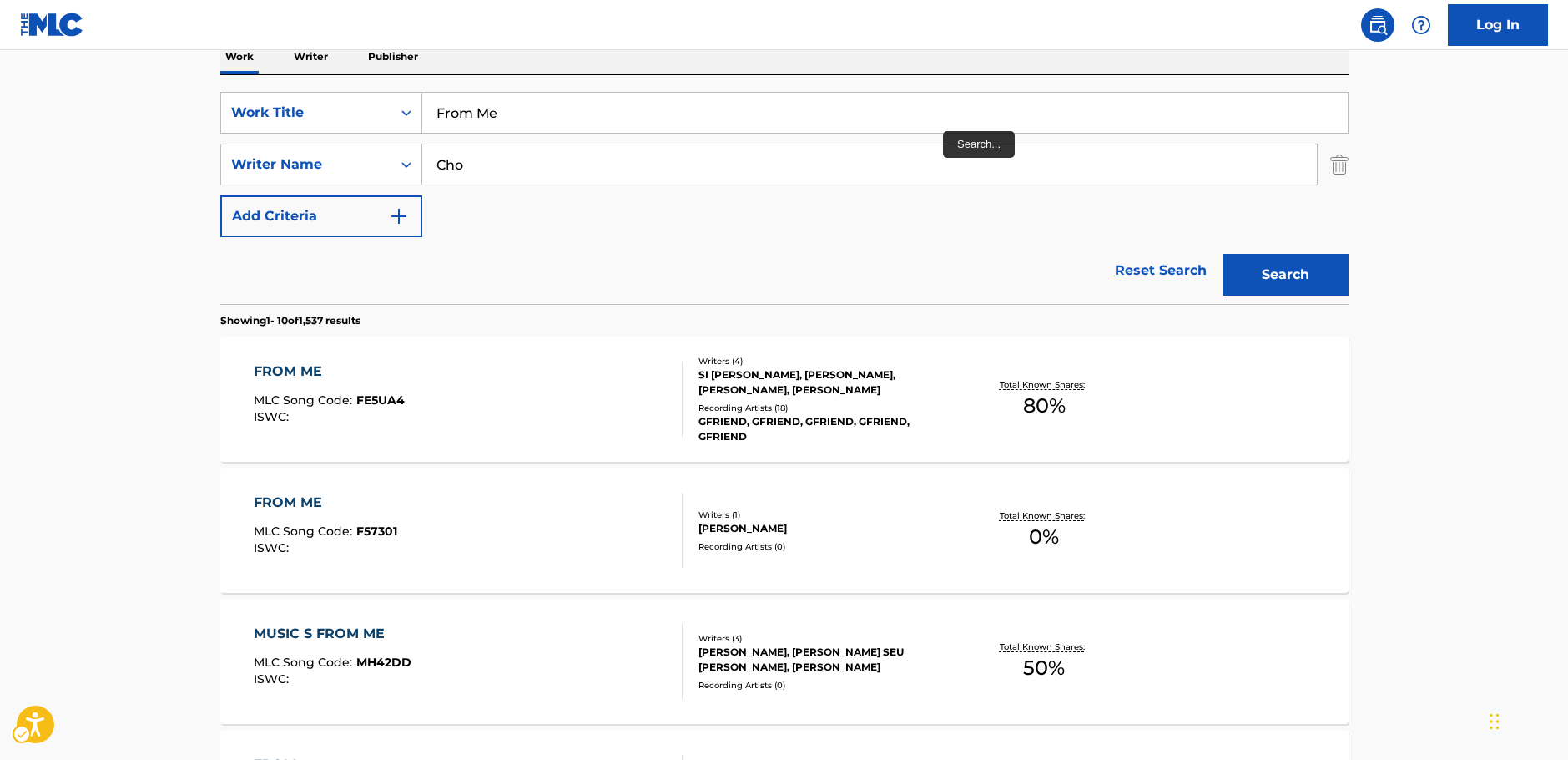
scroll to position [272, 0]
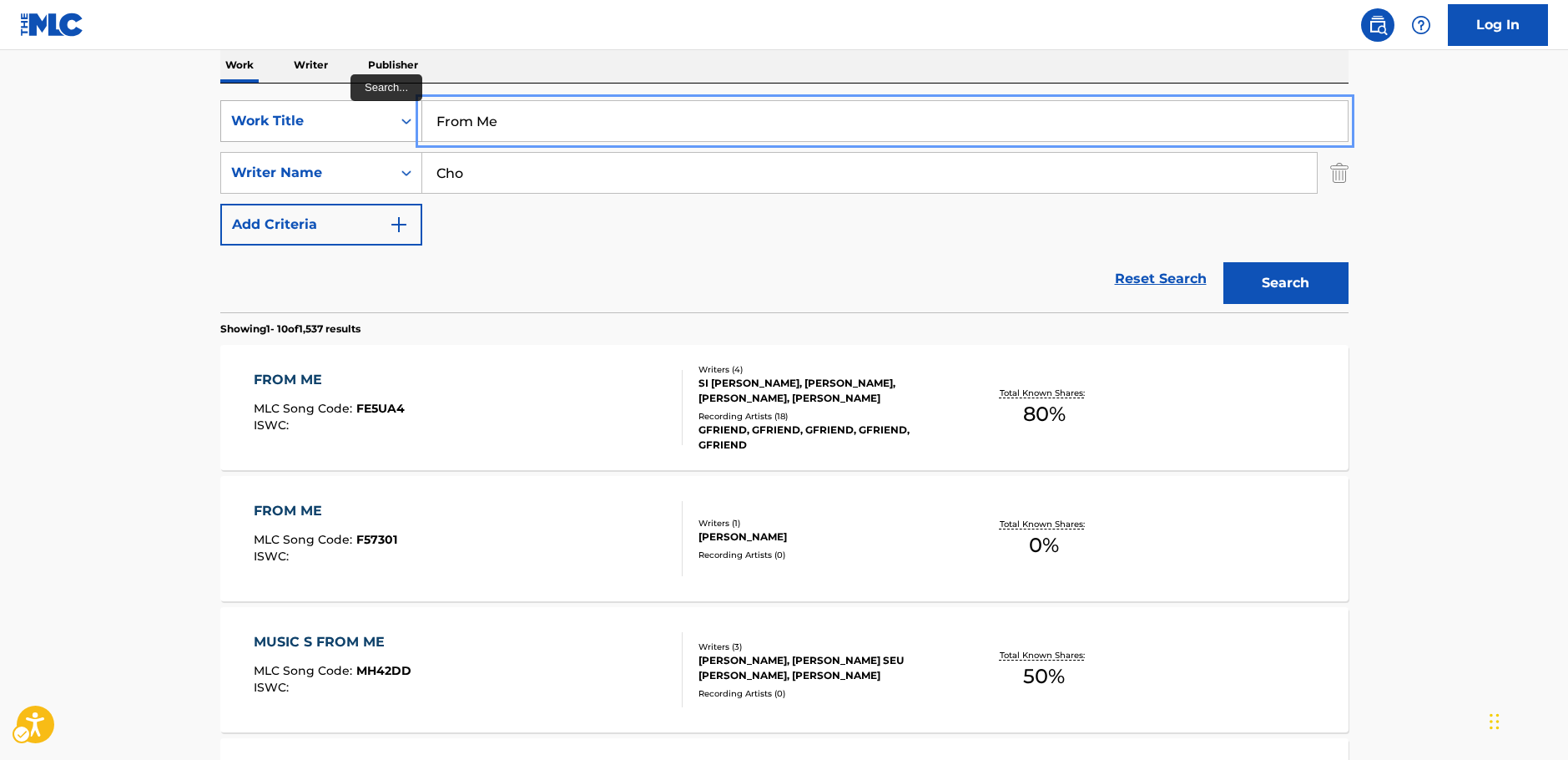
drag, startPoint x: 503, startPoint y: 118, endPoint x: 342, endPoint y: 133, distance: 161.7
click at [299, 123] on div "SearchWithCriteriad25b312f-6bc0-4303-8f2b-93488451f0f1 Work Title From Me" at bounding box center [784, 121] width 1128 height 42
paste input "NAI GE SEO NAI GA"
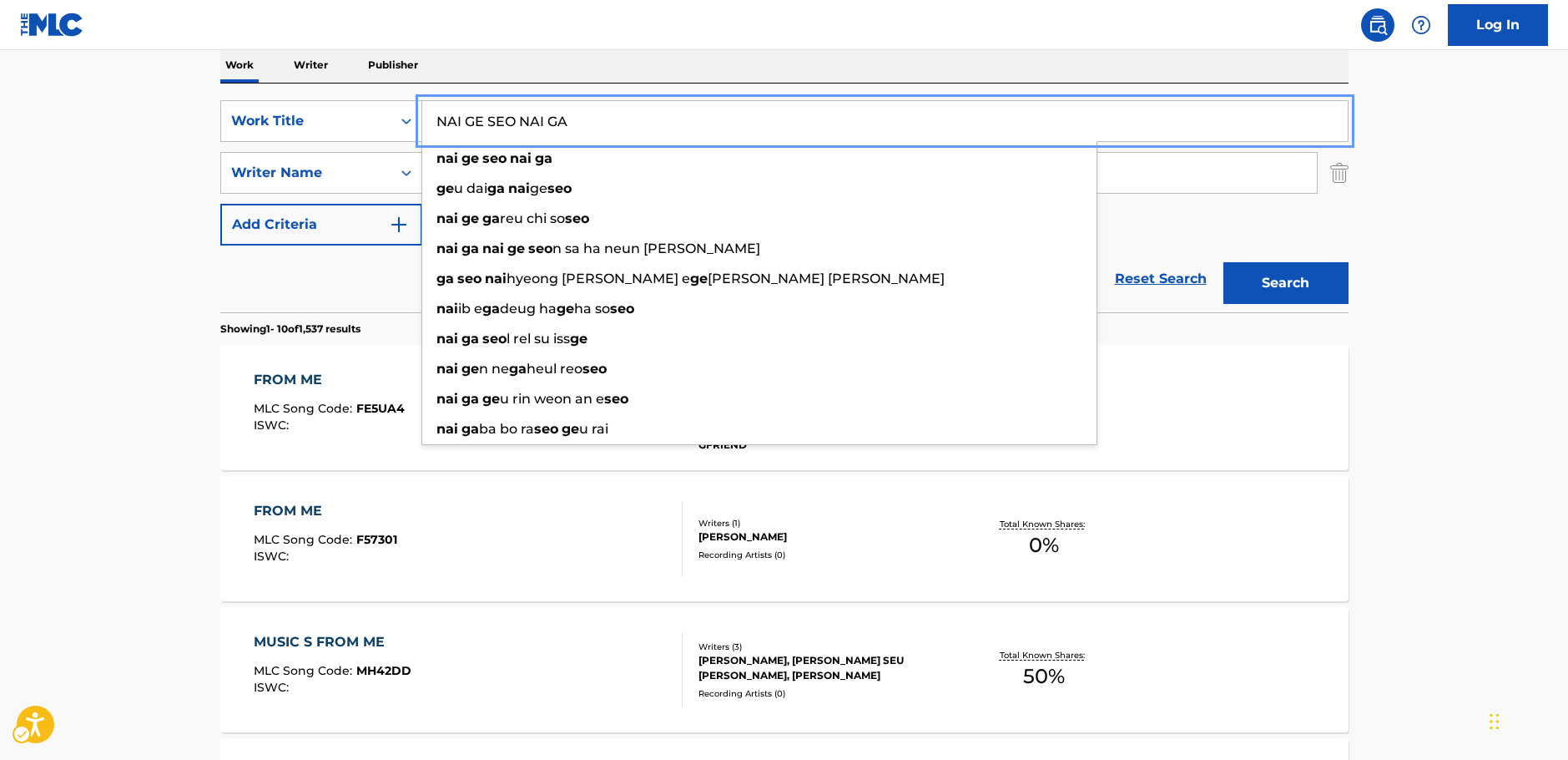
type input "NAI GE SEO NAI GA"
click at [1277, 281] on button "Search" at bounding box center [1285, 283] width 125 height 42
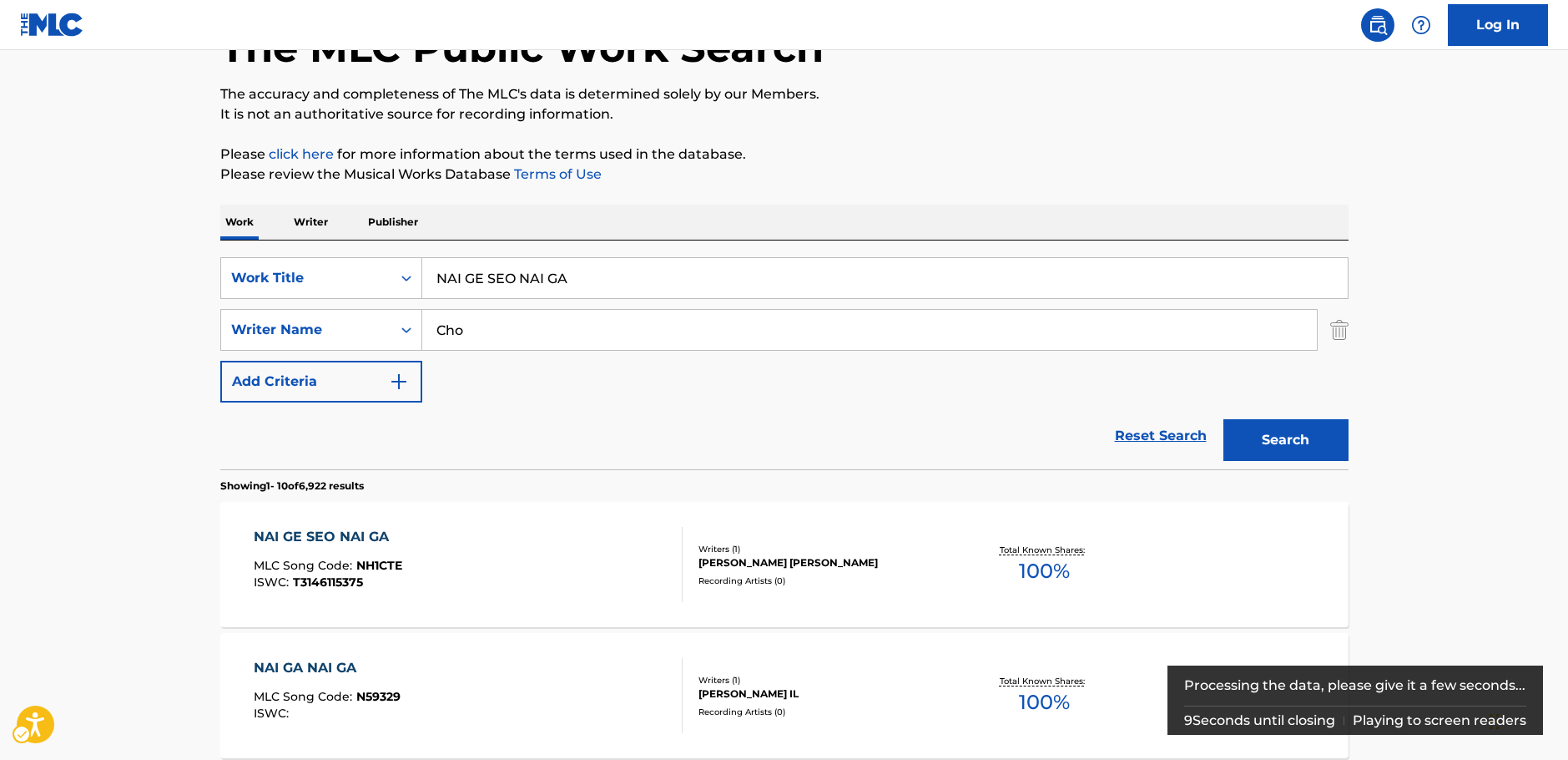
scroll to position [250, 0]
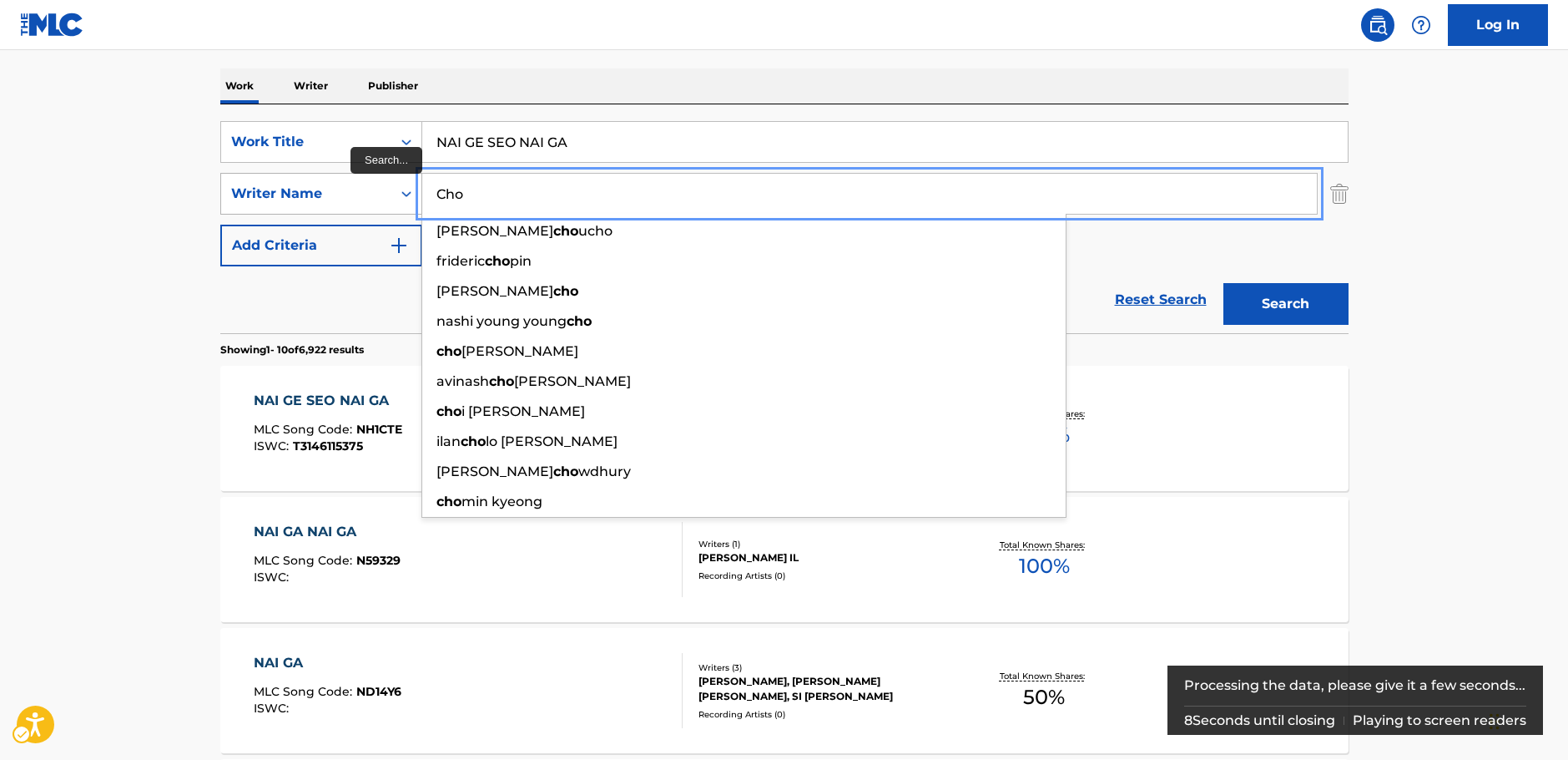
click at [326, 202] on div "SearchWithCriteria7dc0b3d2-179d-4228-a58c-deb21b8c2f9e Writer Name [PERSON_NAME…" at bounding box center [784, 194] width 1128 height 42
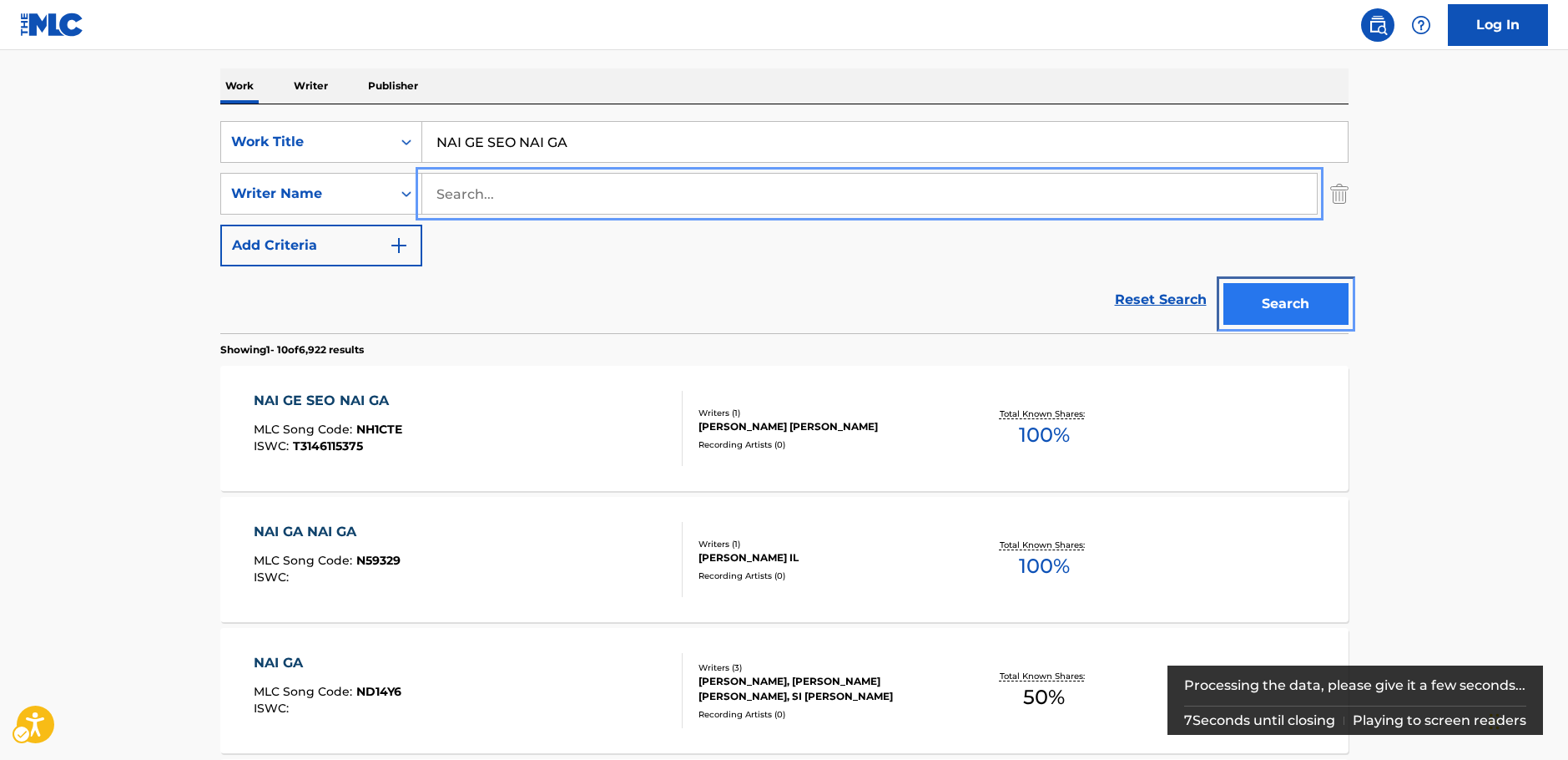
click at [1317, 309] on button "Search" at bounding box center [1285, 303] width 125 height 42
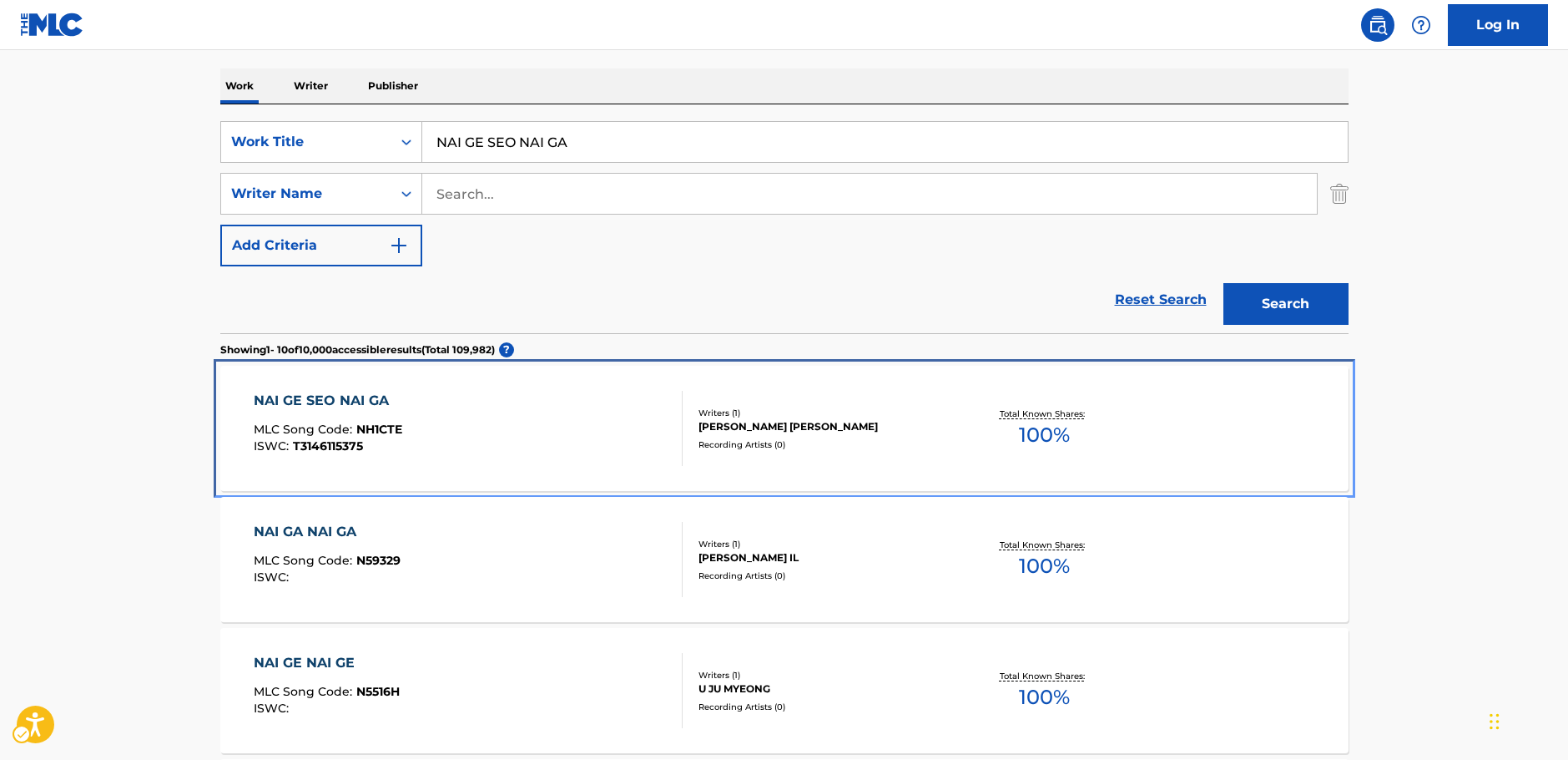
click at [516, 417] on div "NAI GE SEO NAI GA MLC Song Code : NH1CTE ISWC : T3146115375" at bounding box center [468, 428] width 429 height 75
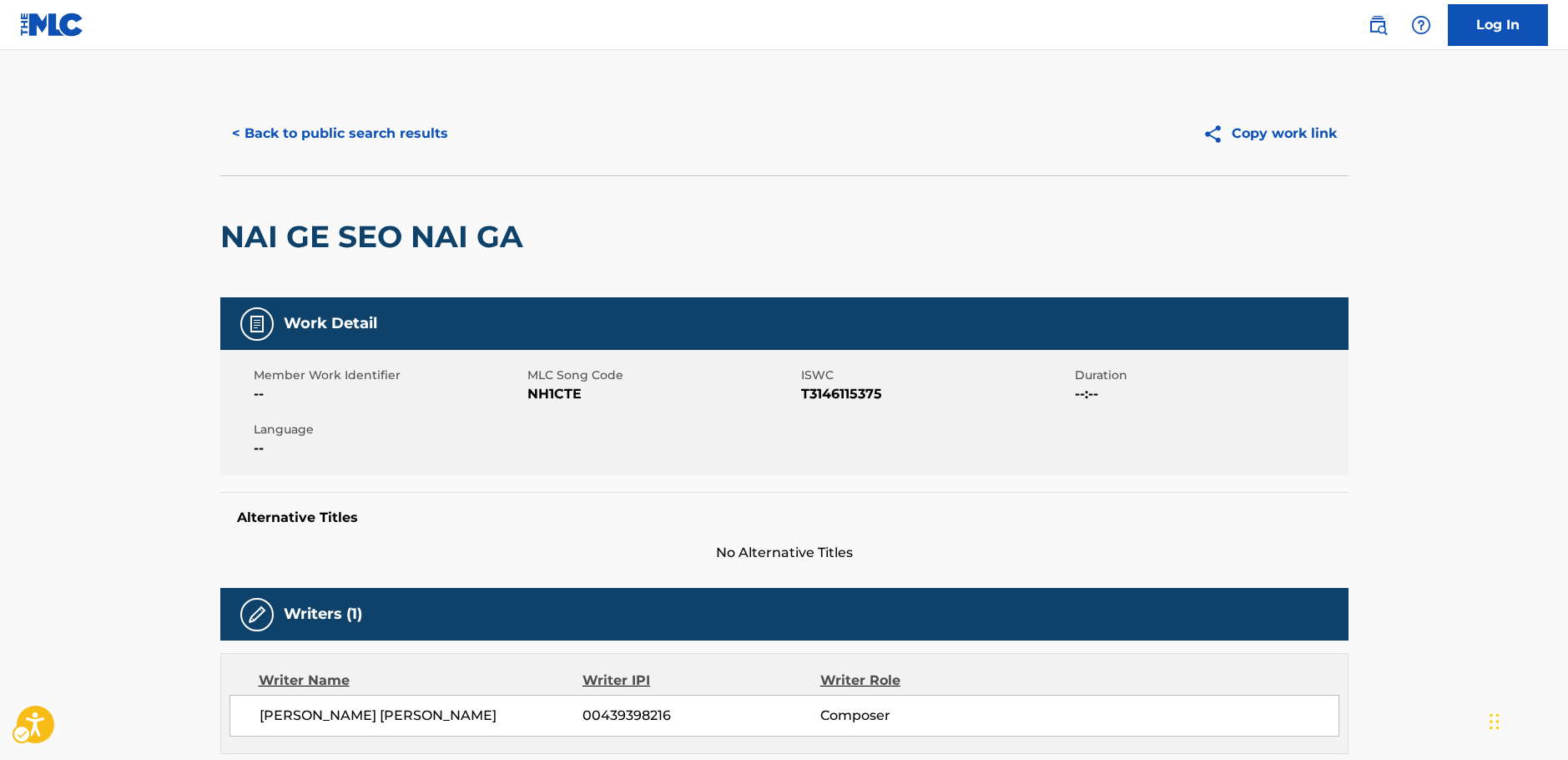
click at [571, 390] on span "MLC Song Code - NH1CTE" at bounding box center [662, 394] width 270 height 20
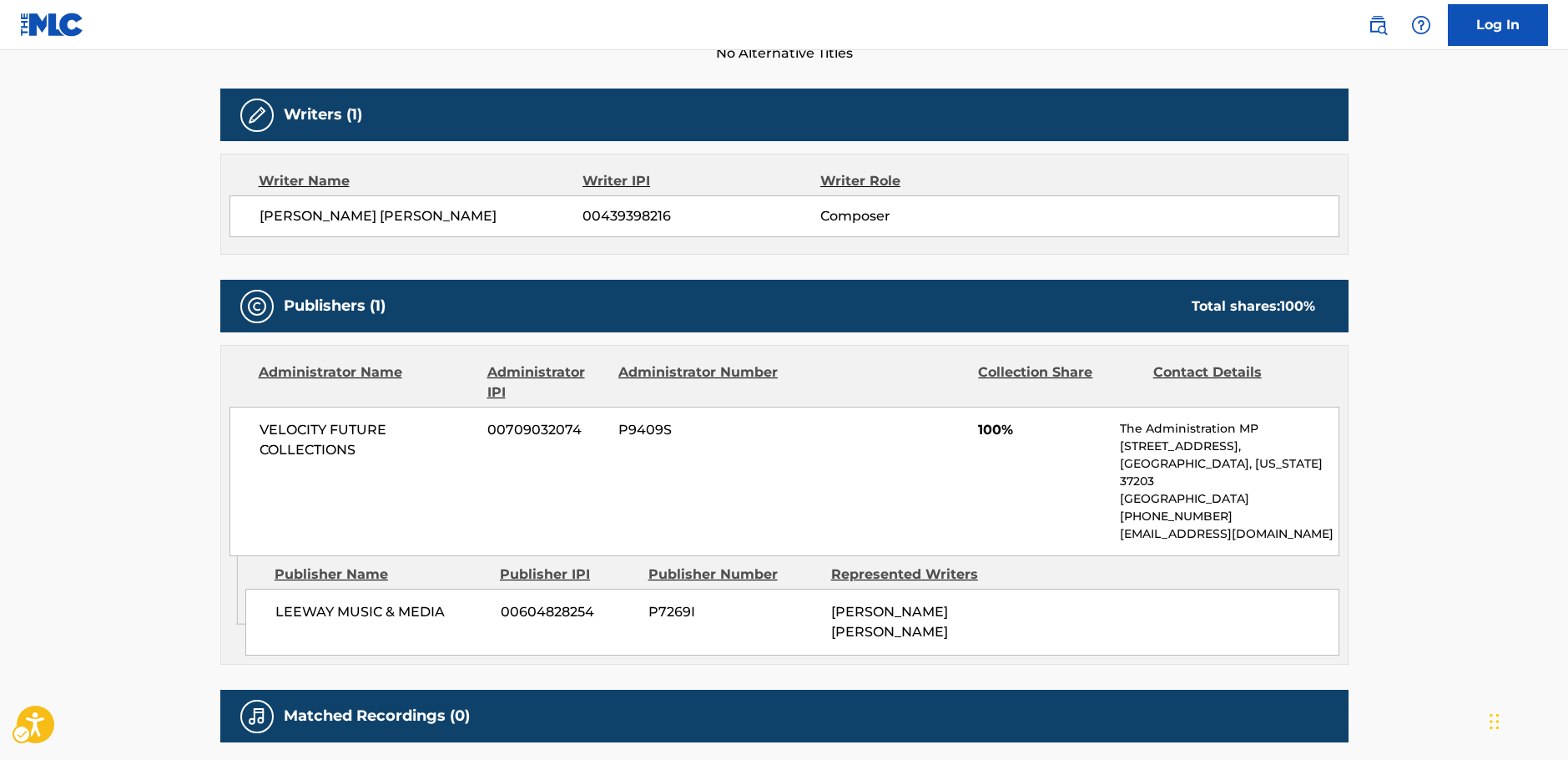
scroll to position [501, 0]
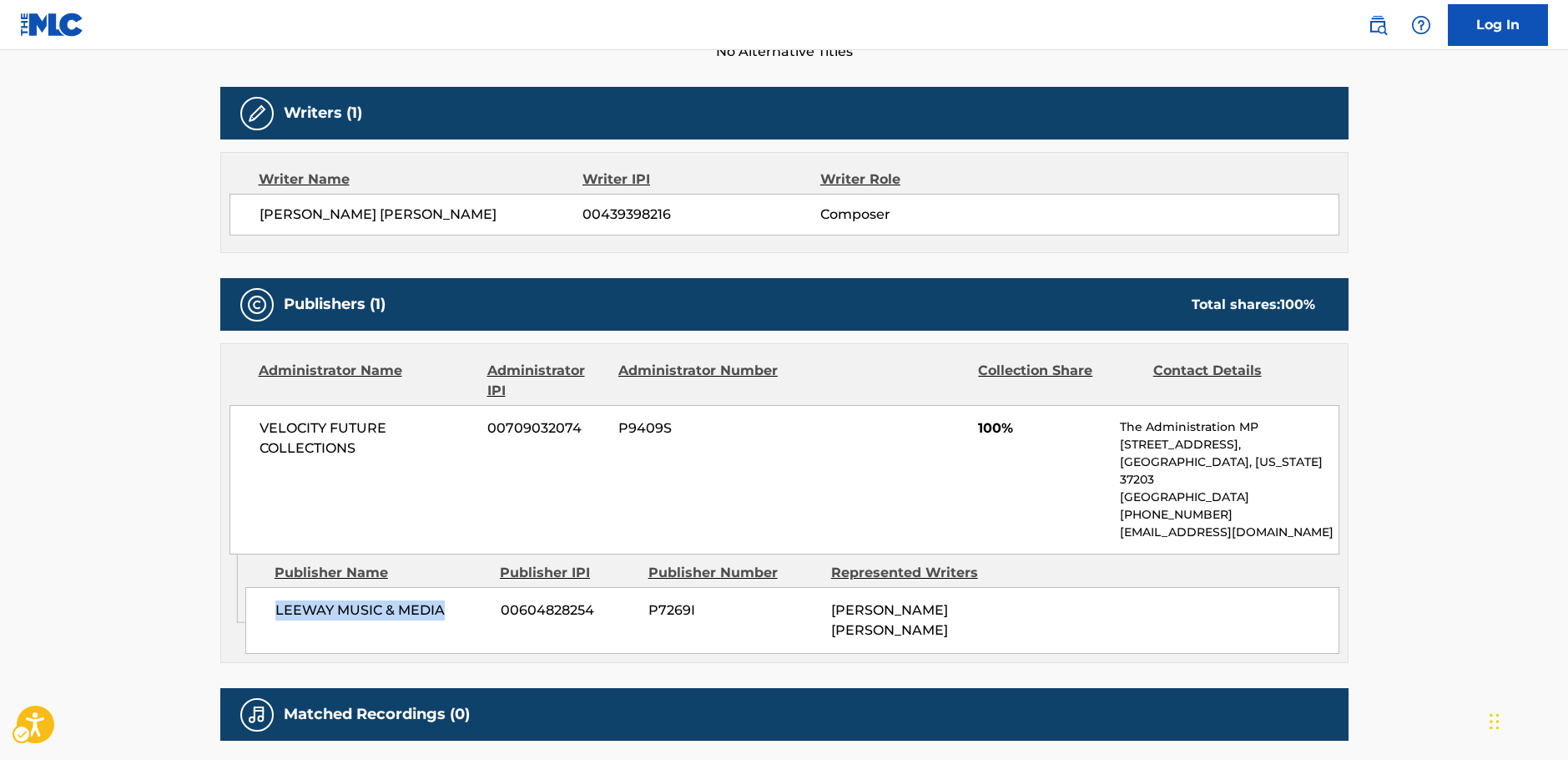
drag, startPoint x: 455, startPoint y: 596, endPoint x: 275, endPoint y: 602, distance: 180.1
click at [276, 602] on span "LEEWAY MUSIC & MEDIA" at bounding box center [381, 610] width 212 height 20
drag, startPoint x: 295, startPoint y: 444, endPoint x: 250, endPoint y: 433, distance: 46.3
click at [250, 433] on div "VELOCITY FUTURE COLLECTIONS 00709032074 P9409S 100% The Administration MP [STRE…" at bounding box center [784, 479] width 1111 height 149
drag, startPoint x: 408, startPoint y: 210, endPoint x: 258, endPoint y: 214, distance: 150.1
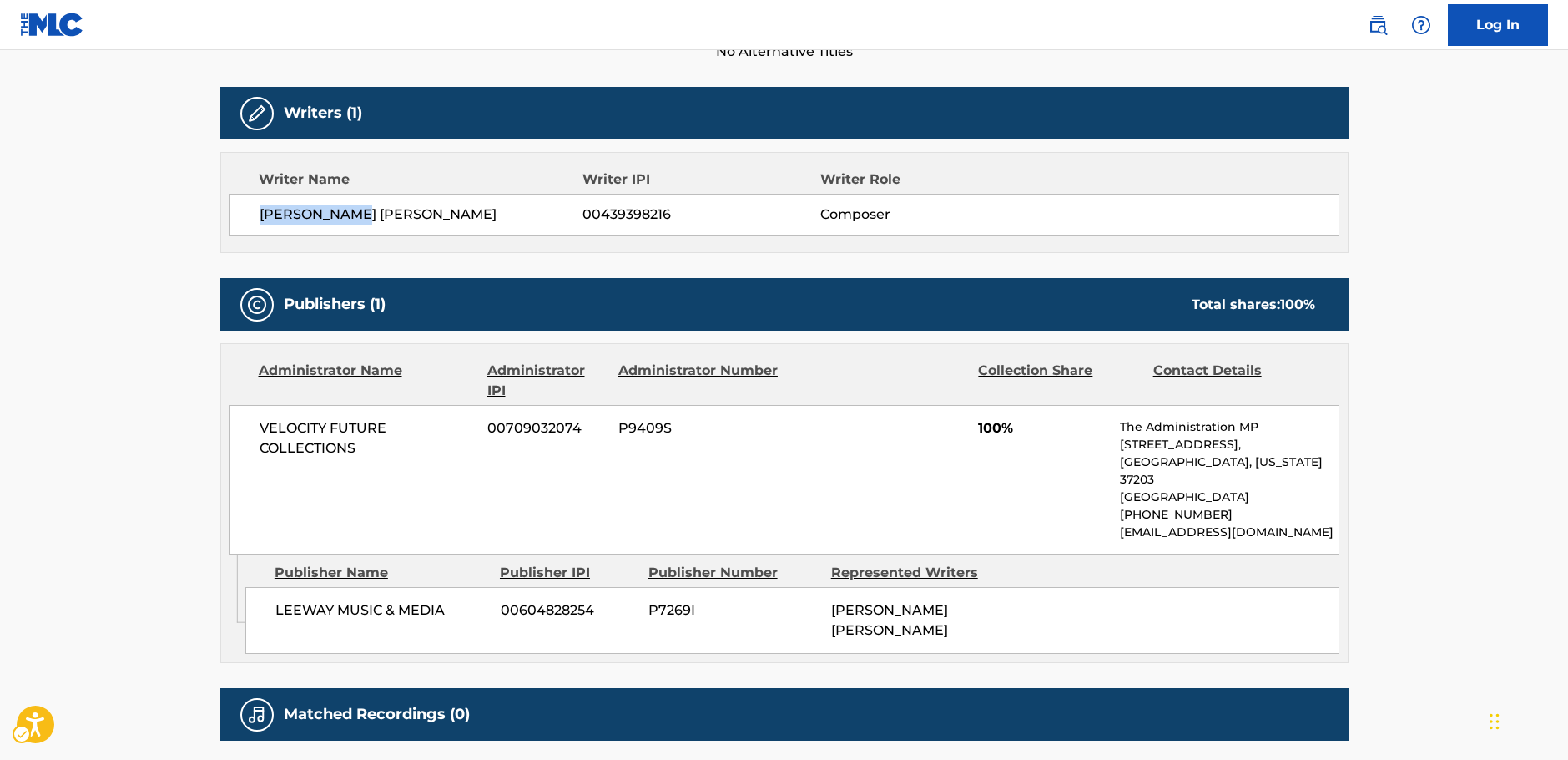
click at [258, 214] on div "[PERSON_NAME] [PERSON_NAME] 00439398216 Composer" at bounding box center [784, 214] width 1111 height 42
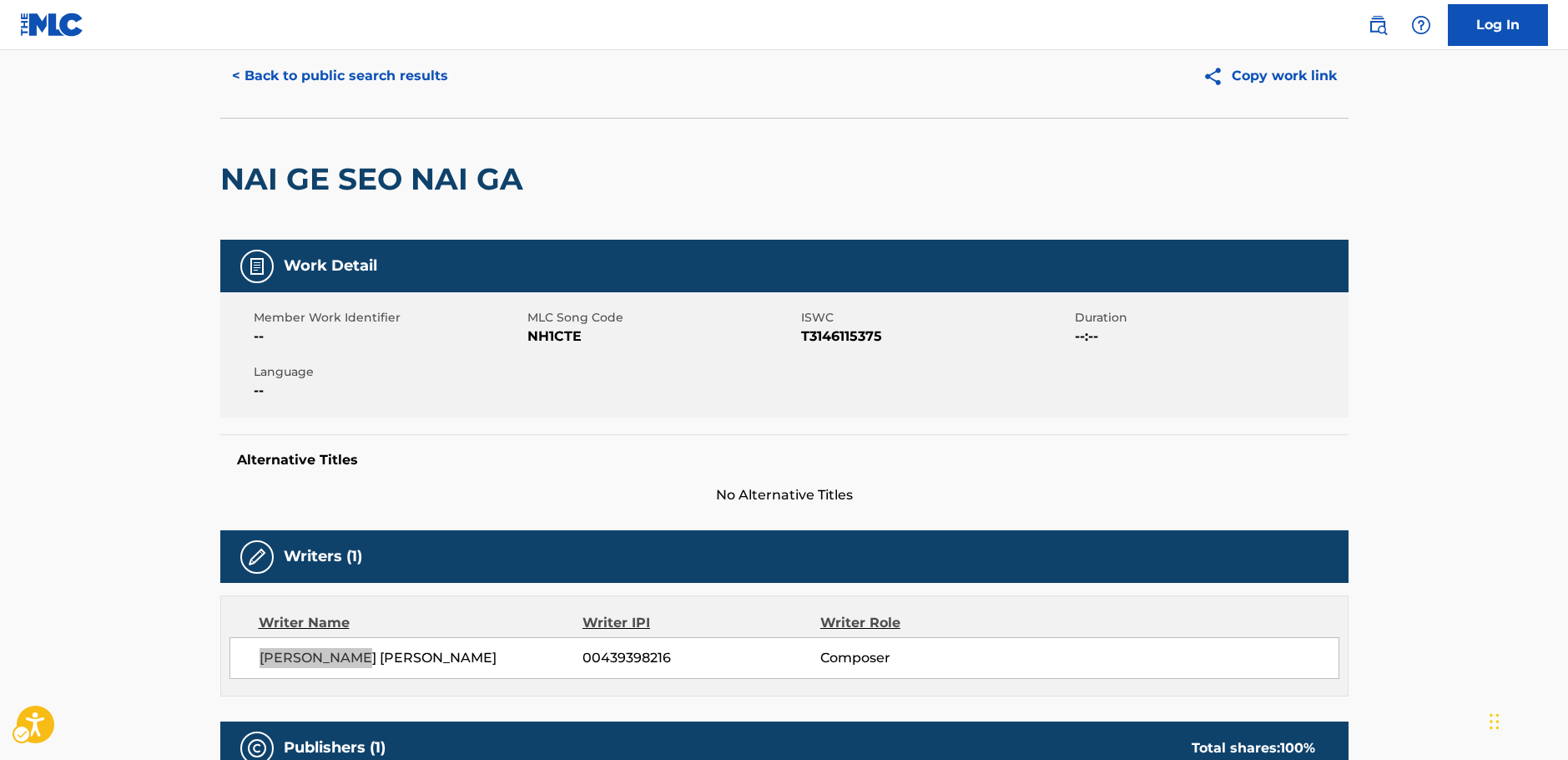
scroll to position [0, 0]
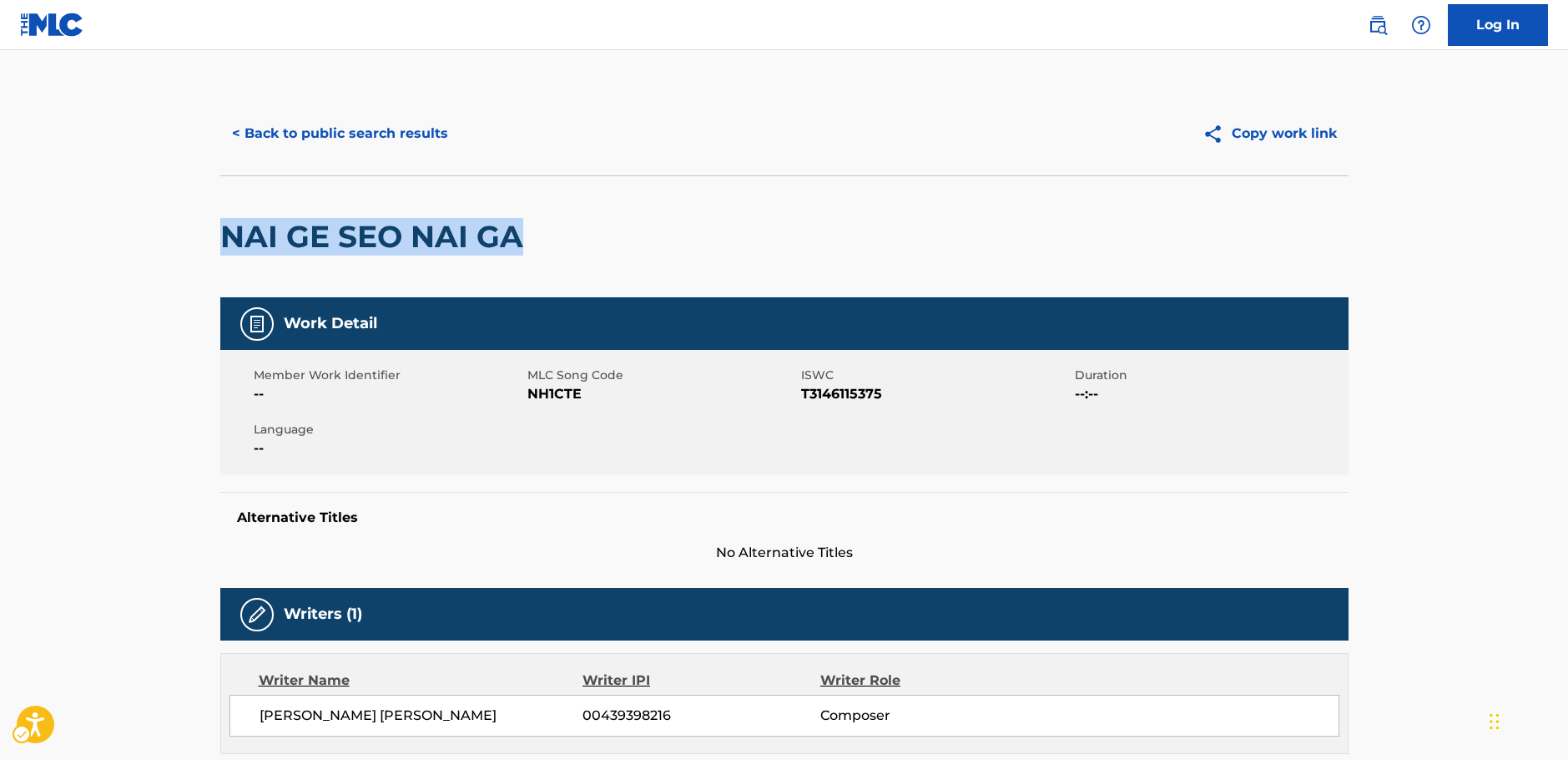
drag, startPoint x: 580, startPoint y: 267, endPoint x: 219, endPoint y: 249, distance: 361.4
click at [220, 249] on div "NAI GE SEO NAI GA" at bounding box center [784, 235] width 1128 height 122
click at [378, 137] on button "< Back to public search results" at bounding box center [340, 133] width 239 height 42
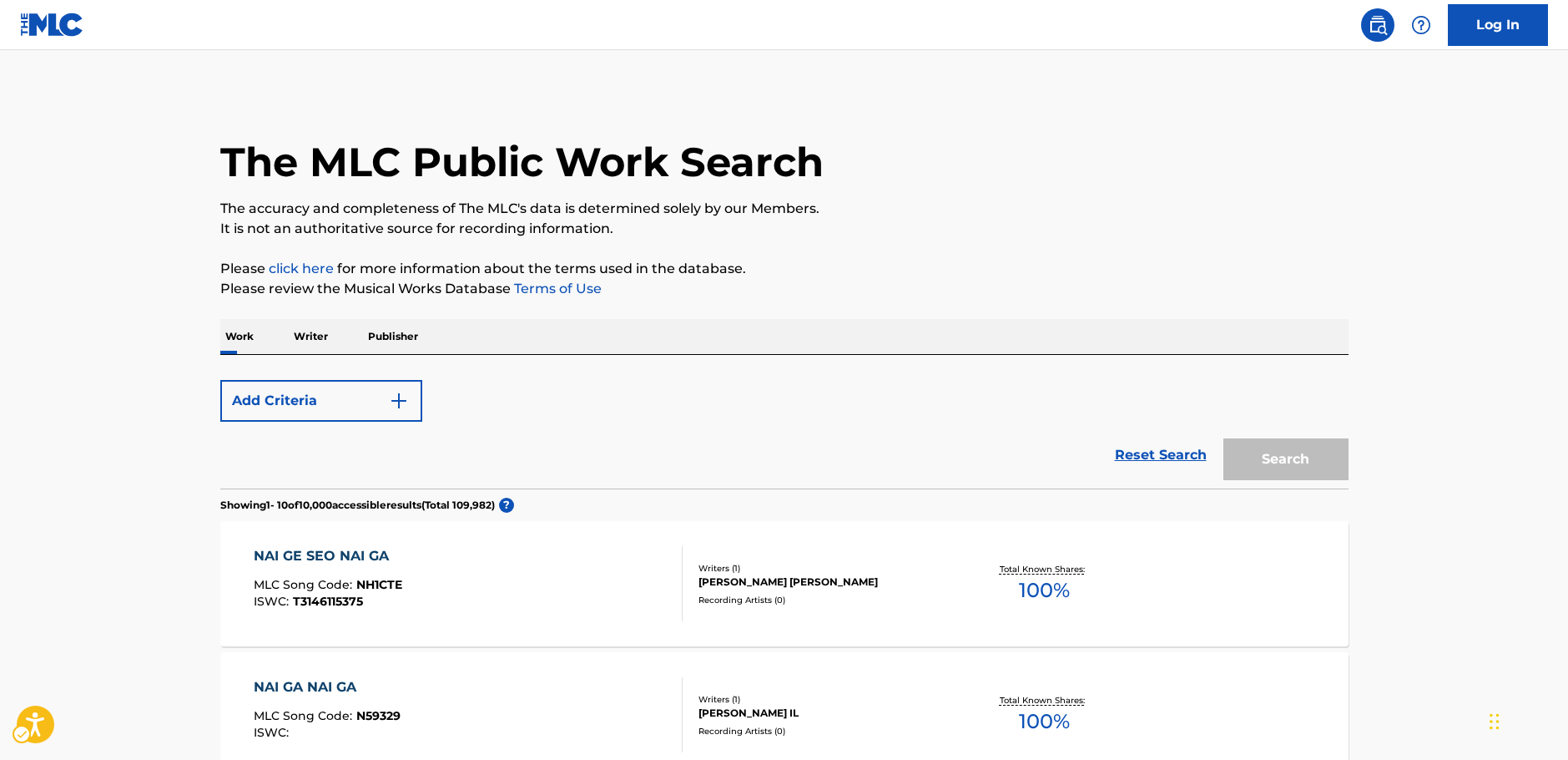
scroll to position [250, 0]
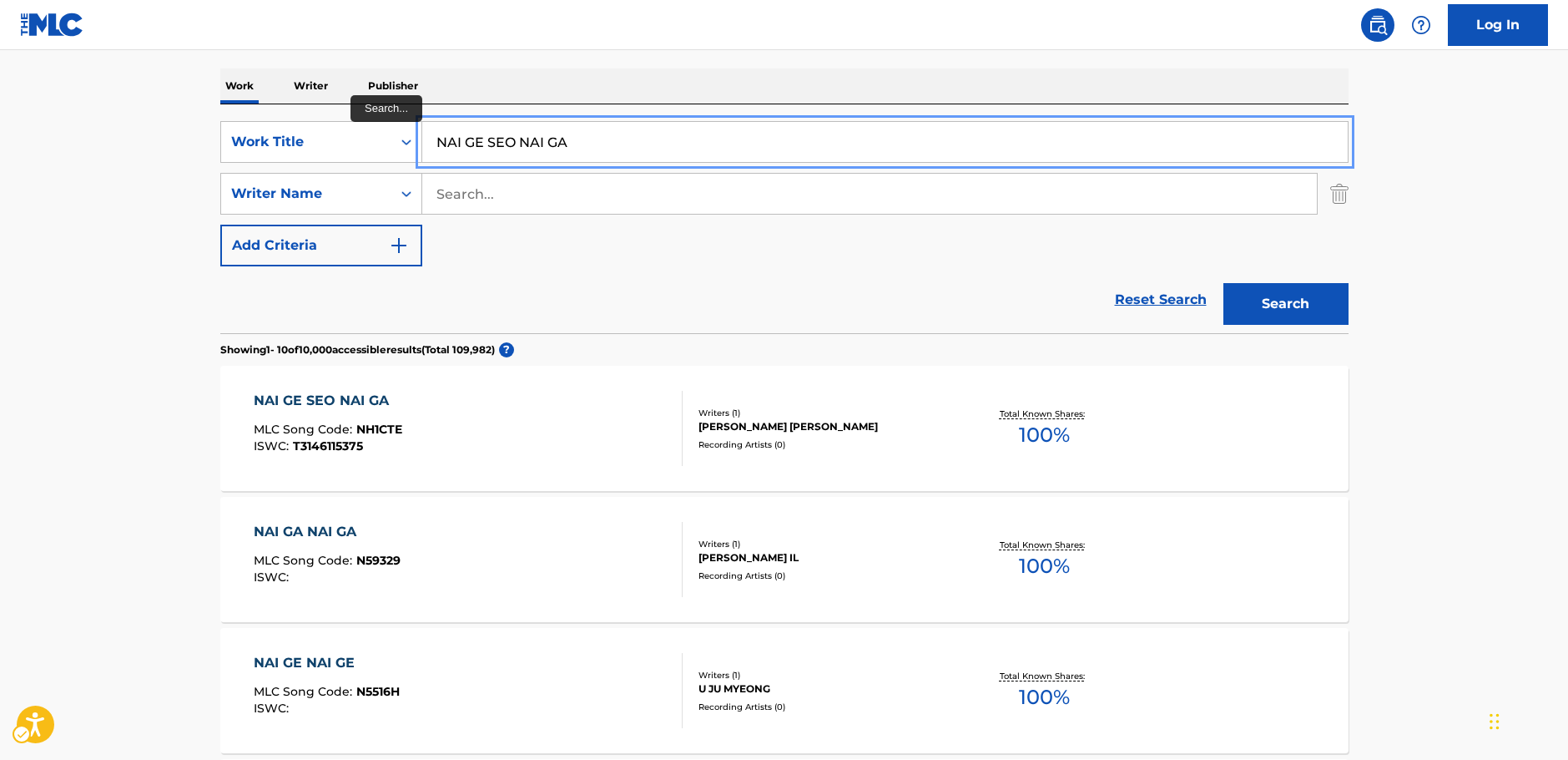
drag, startPoint x: 299, startPoint y: 153, endPoint x: 198, endPoint y: 164, distance: 101.6
paste input "One Sunny Day"
type input "One Sunny Day"
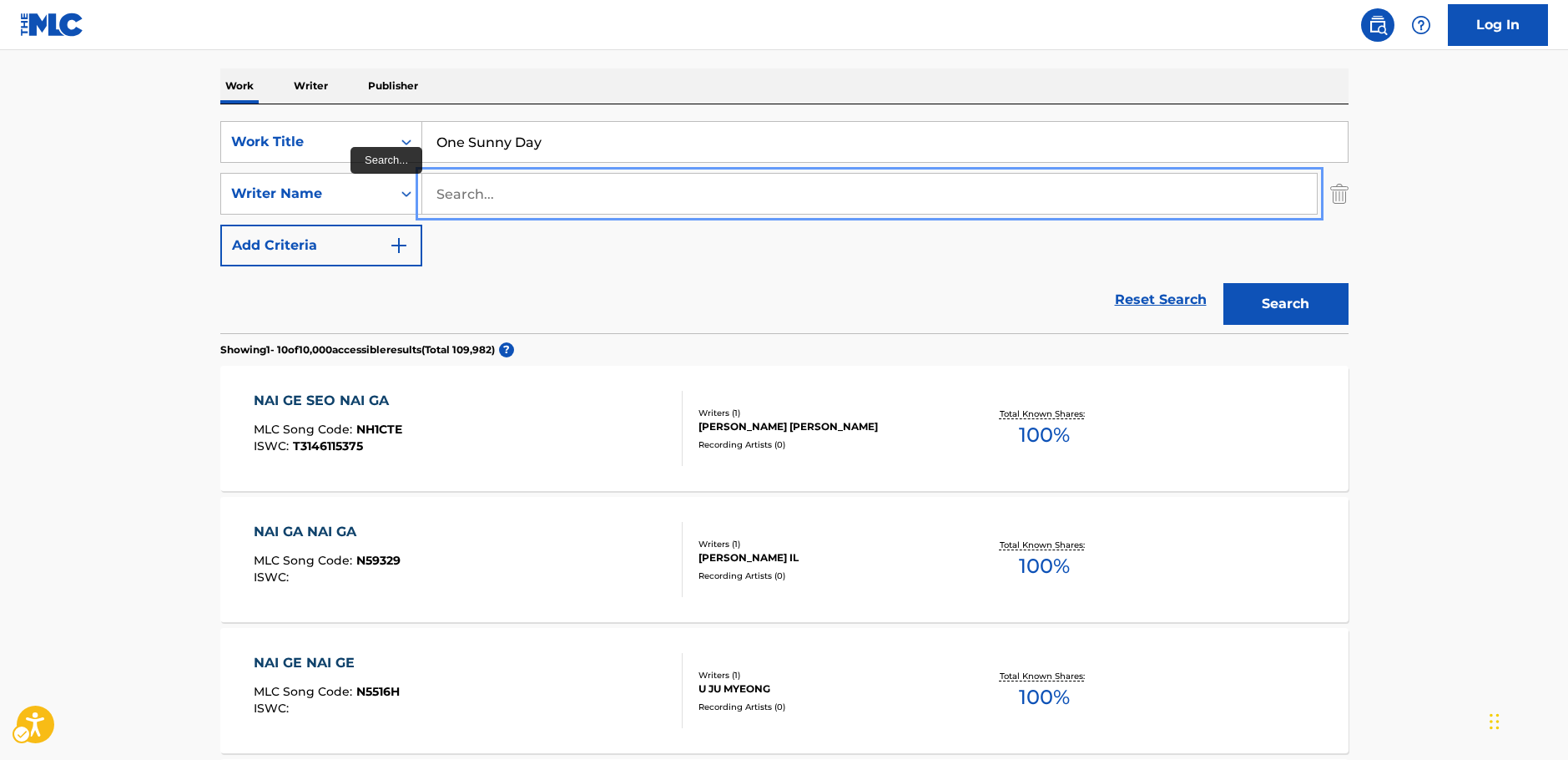
paste input "Tete"
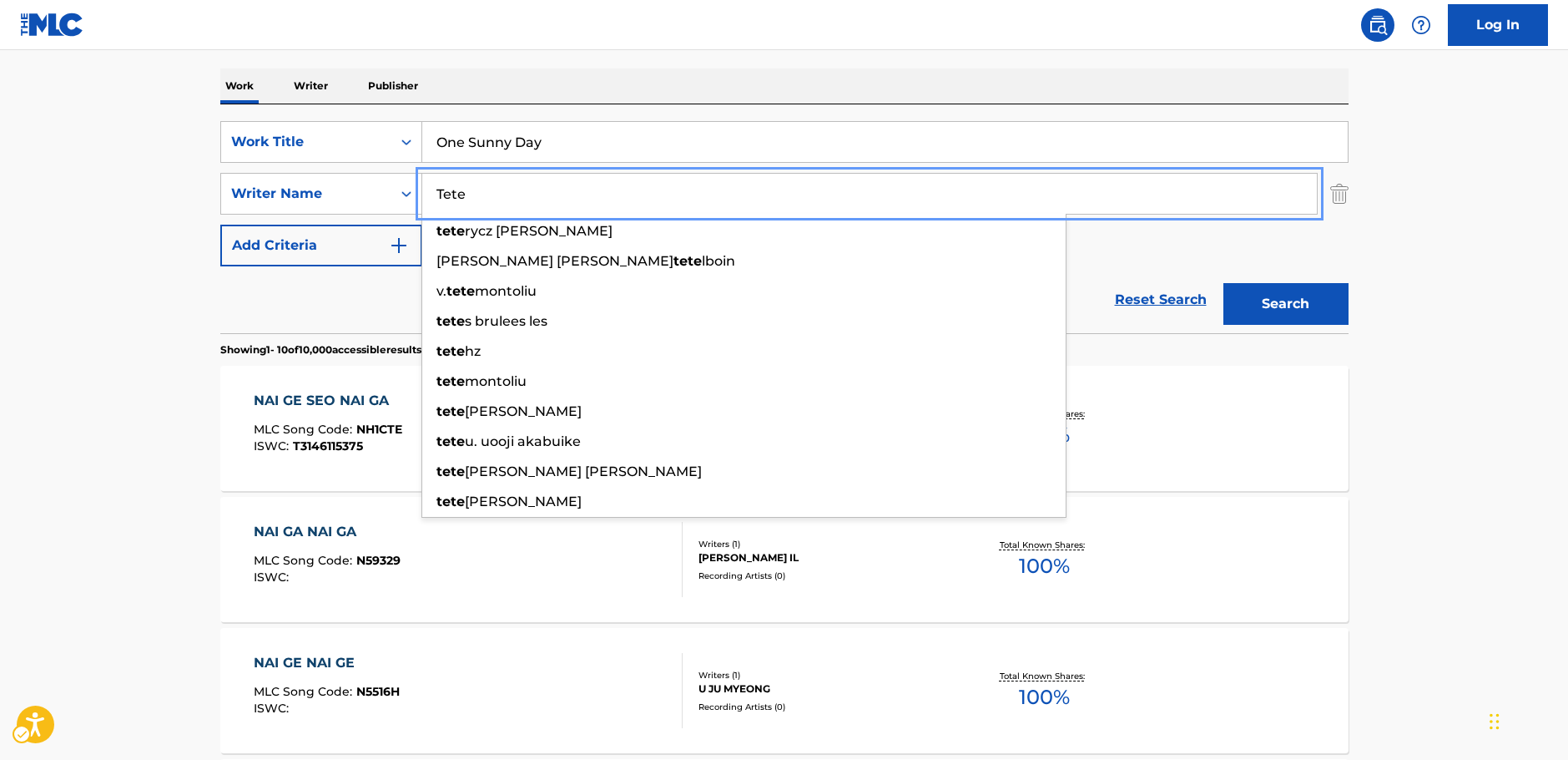
type input "Tete"
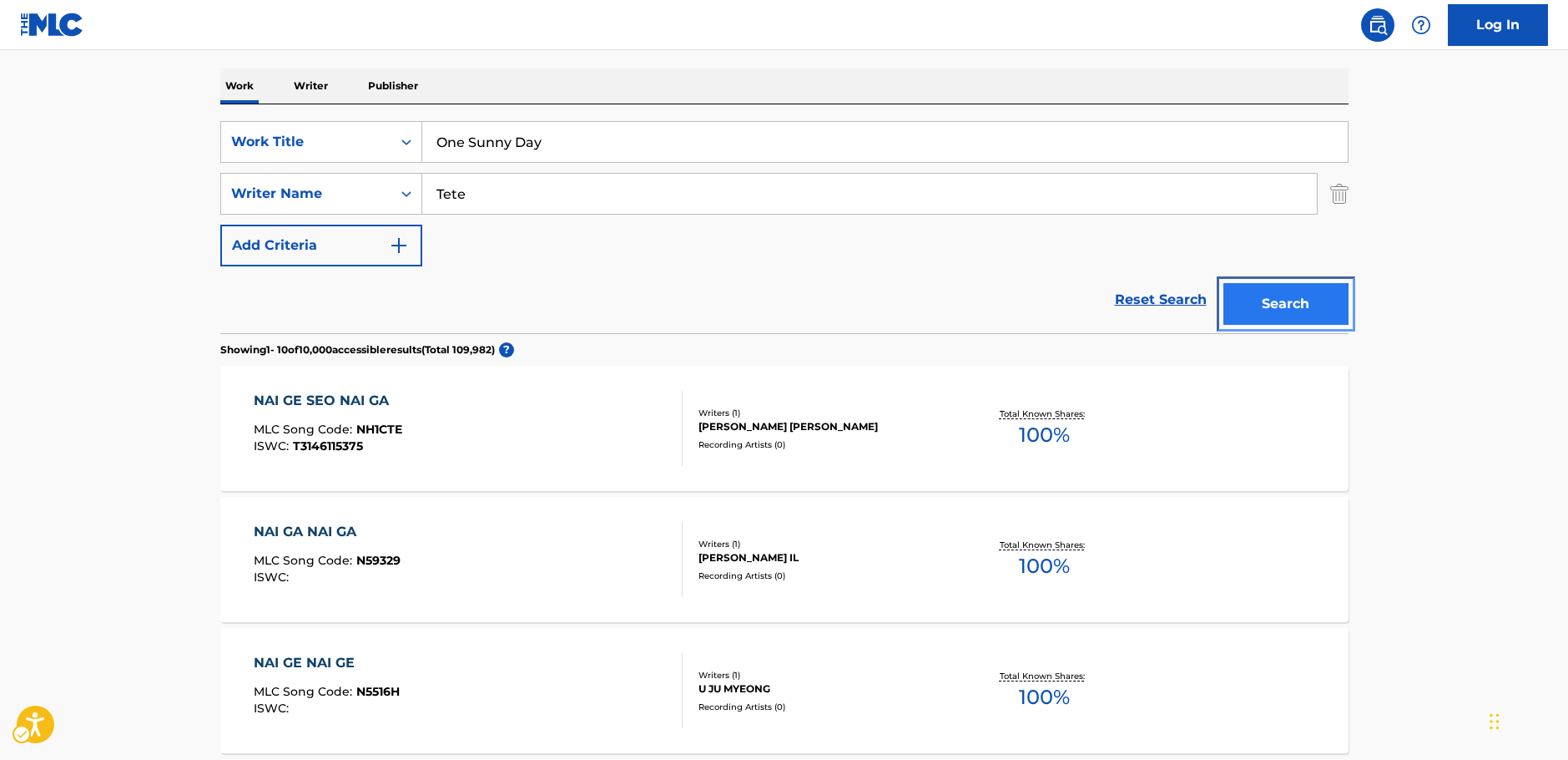
click at [1314, 294] on button "Search" at bounding box center [1285, 303] width 125 height 42
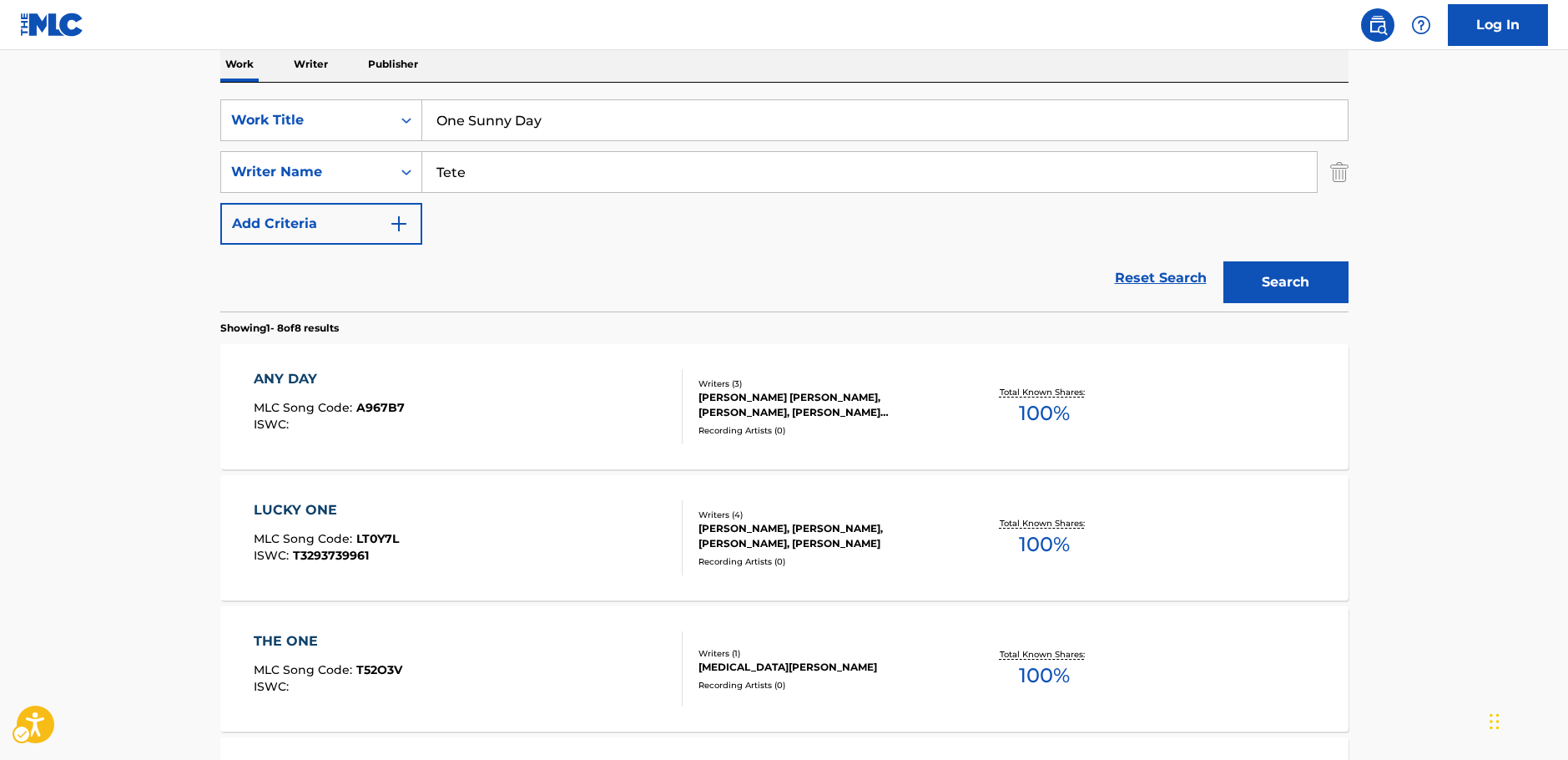
scroll to position [272, 0]
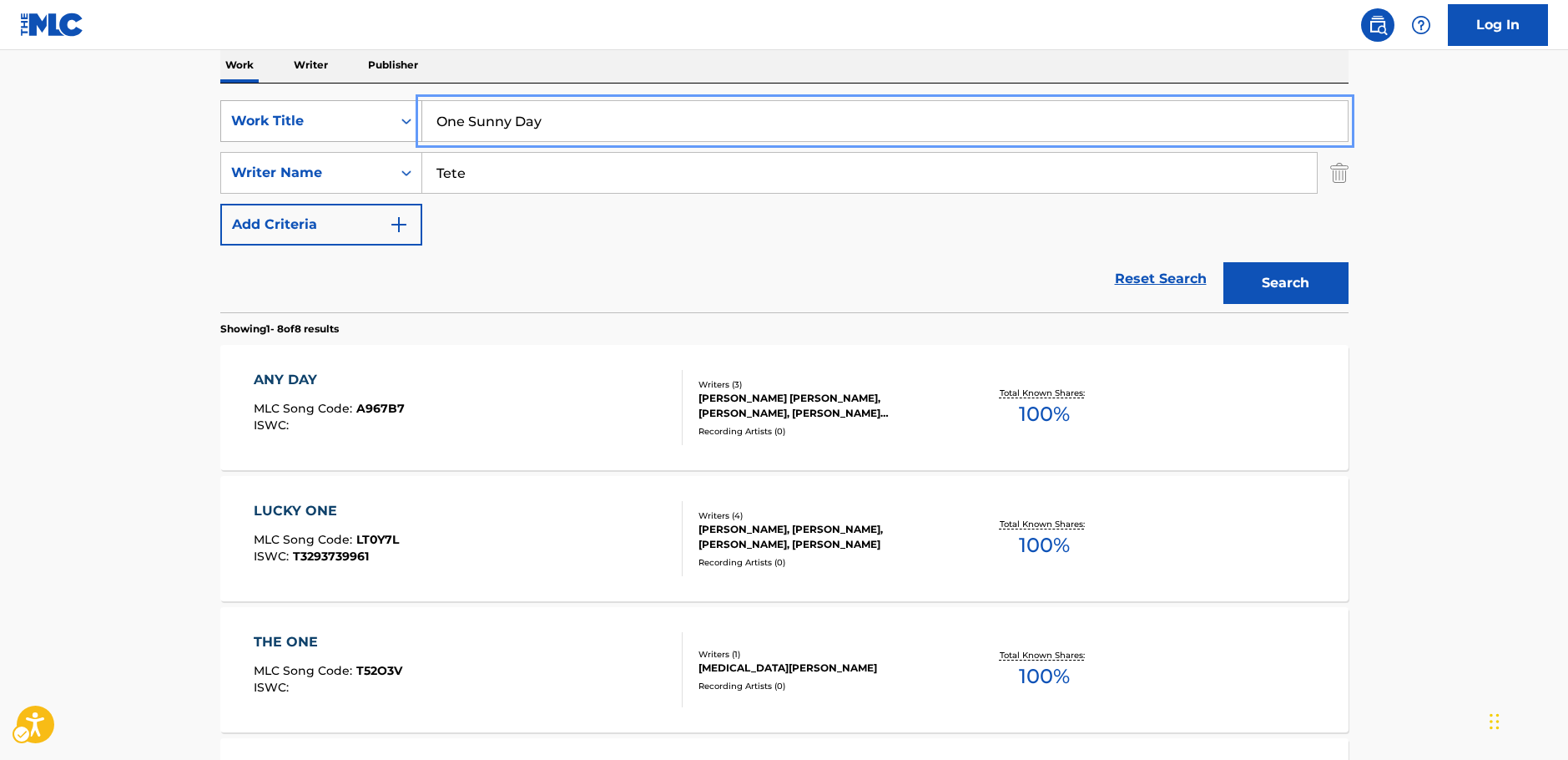
drag, startPoint x: 565, startPoint y: 117, endPoint x: 308, endPoint y: 130, distance: 257.3
click at [308, 130] on div "SearchWithCriteriad25b312f-6bc0-4303-8f2b-93488451f0f1 Work Title One Sunny Day" at bounding box center [784, 121] width 1128 height 42
paste input "[PERSON_NAME] HAIS [PERSON_NAME]"
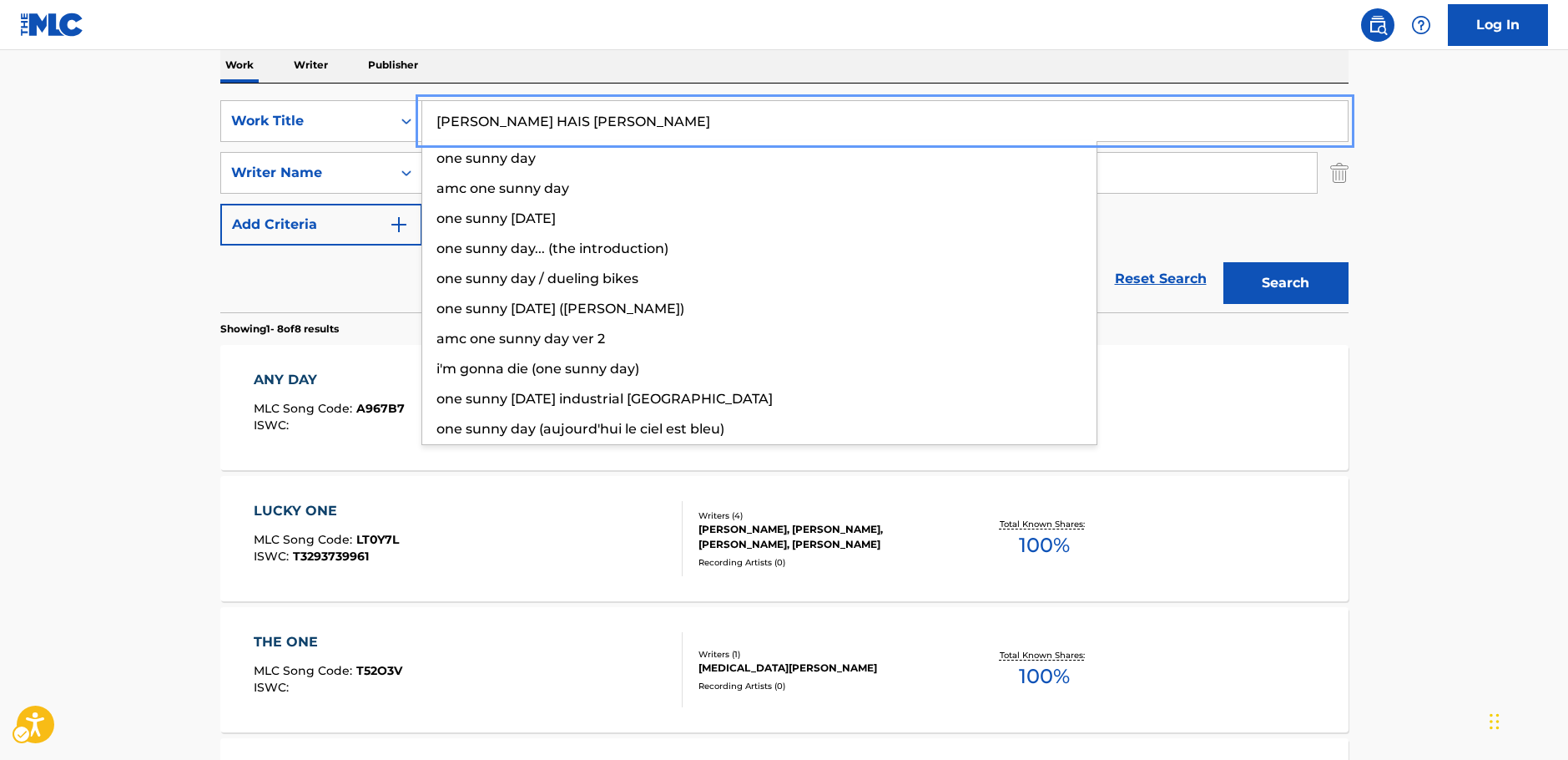
type input "[PERSON_NAME] HAIS [PERSON_NAME]"
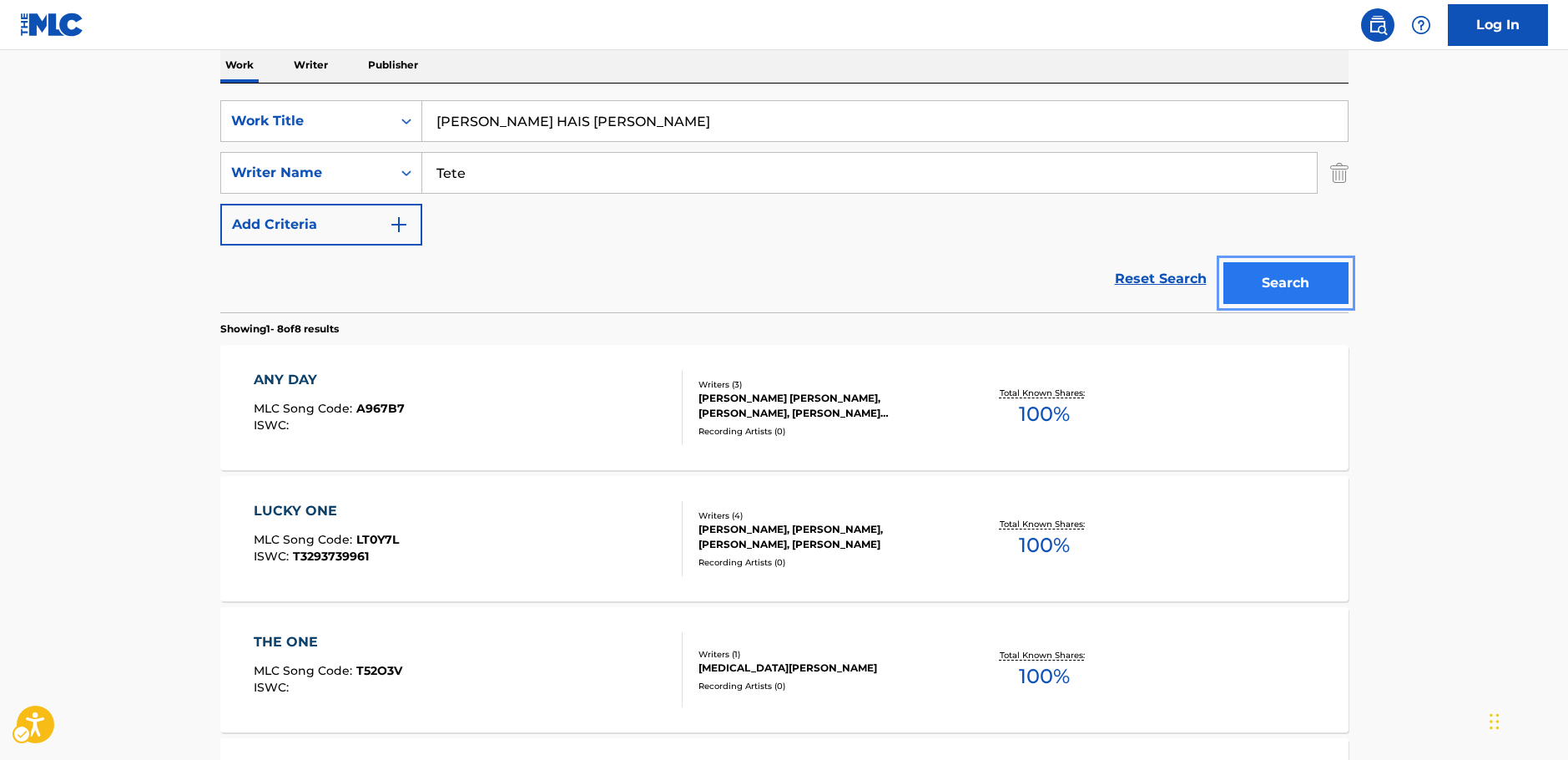
click at [1307, 280] on button "Search" at bounding box center [1285, 283] width 125 height 42
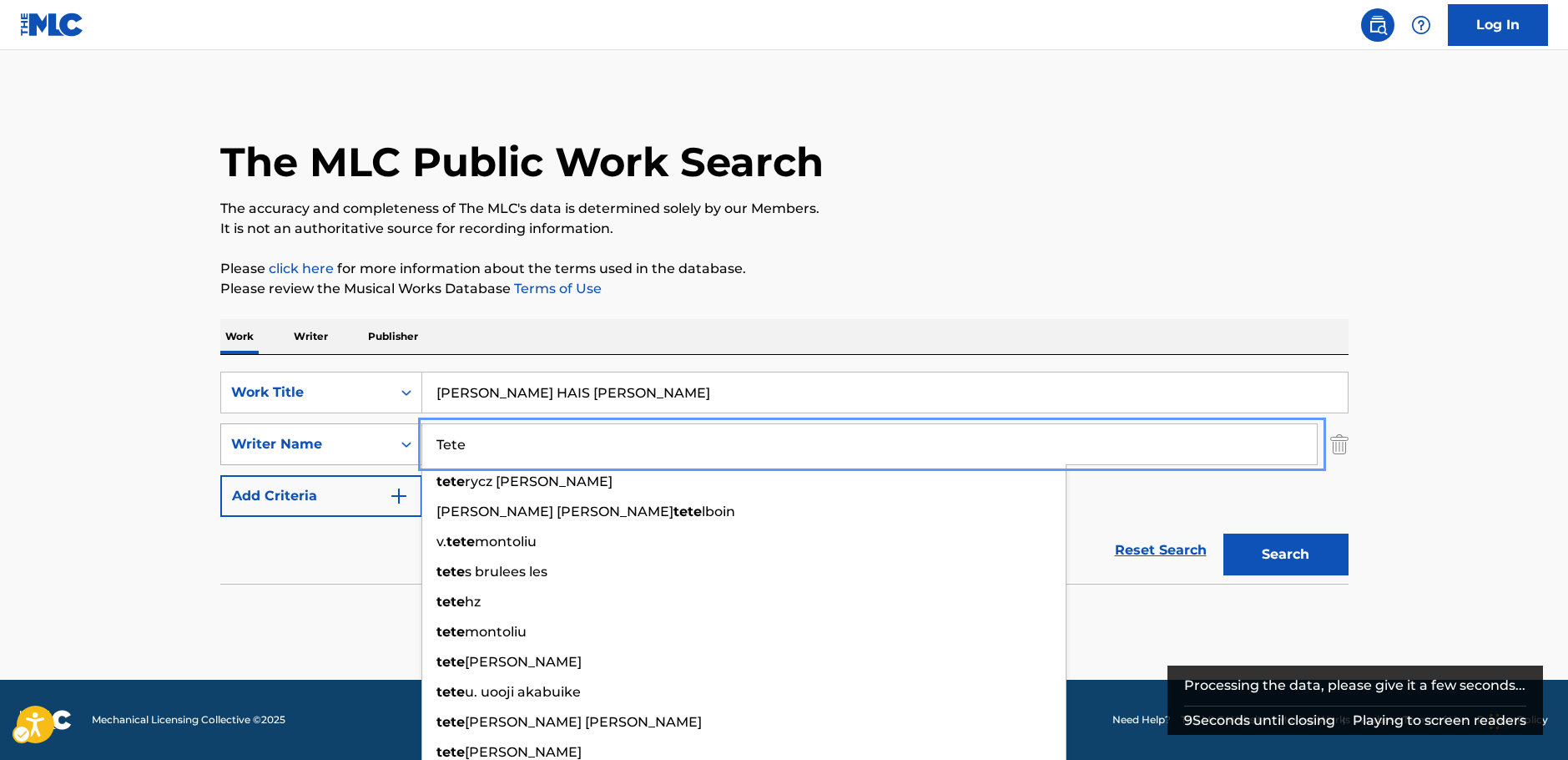
drag, startPoint x: 426, startPoint y: 446, endPoint x: 378, endPoint y: 446, distance: 48.0
click at [379, 446] on div "SearchWithCriteria7dc0b3d2-179d-4228-a58c-deb21b8c2f9e Writer Name Tete tete [P…" at bounding box center [784, 444] width 1128 height 42
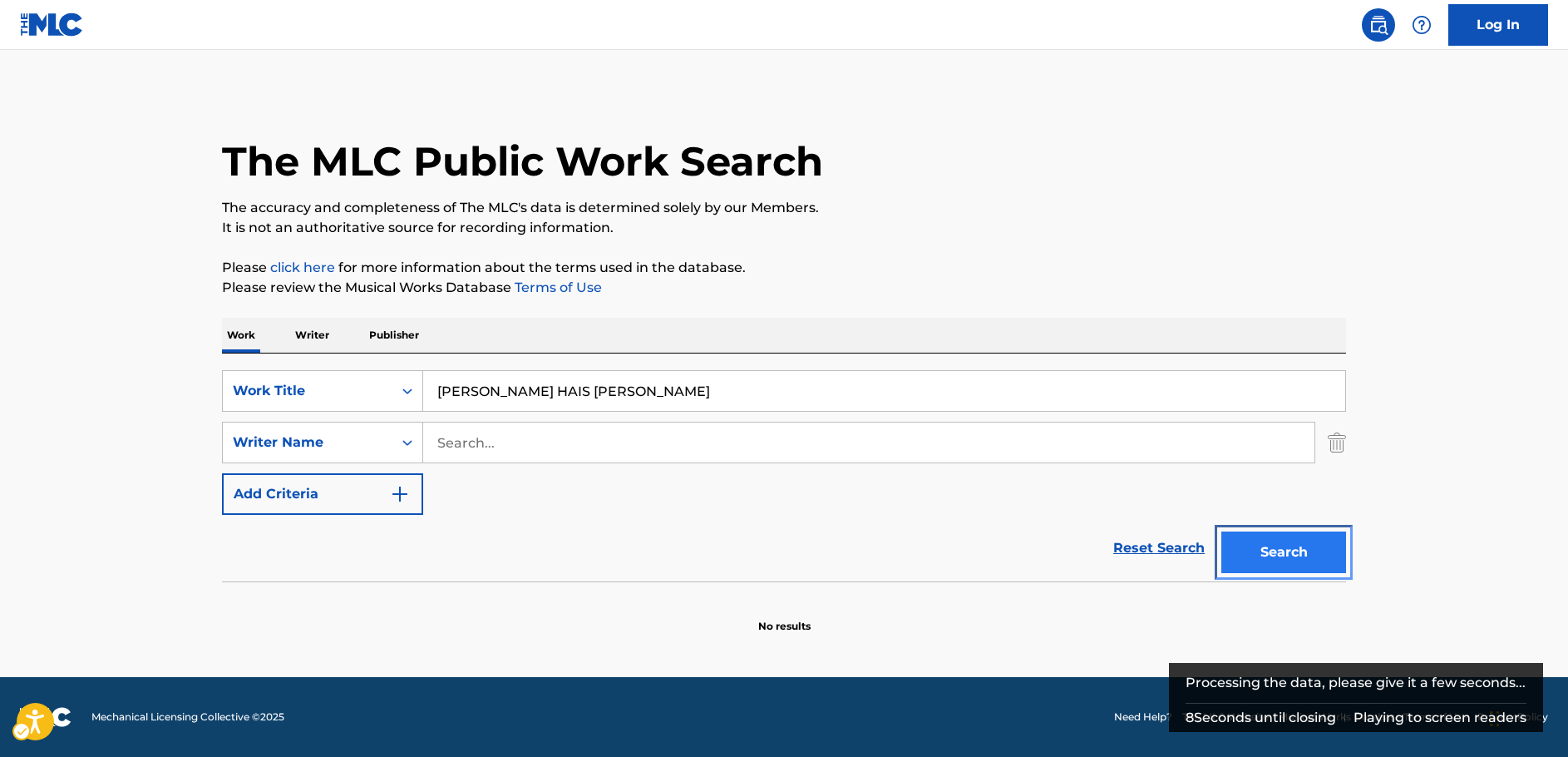
click at [1285, 543] on button "Search" at bounding box center [1284, 552] width 125 height 41
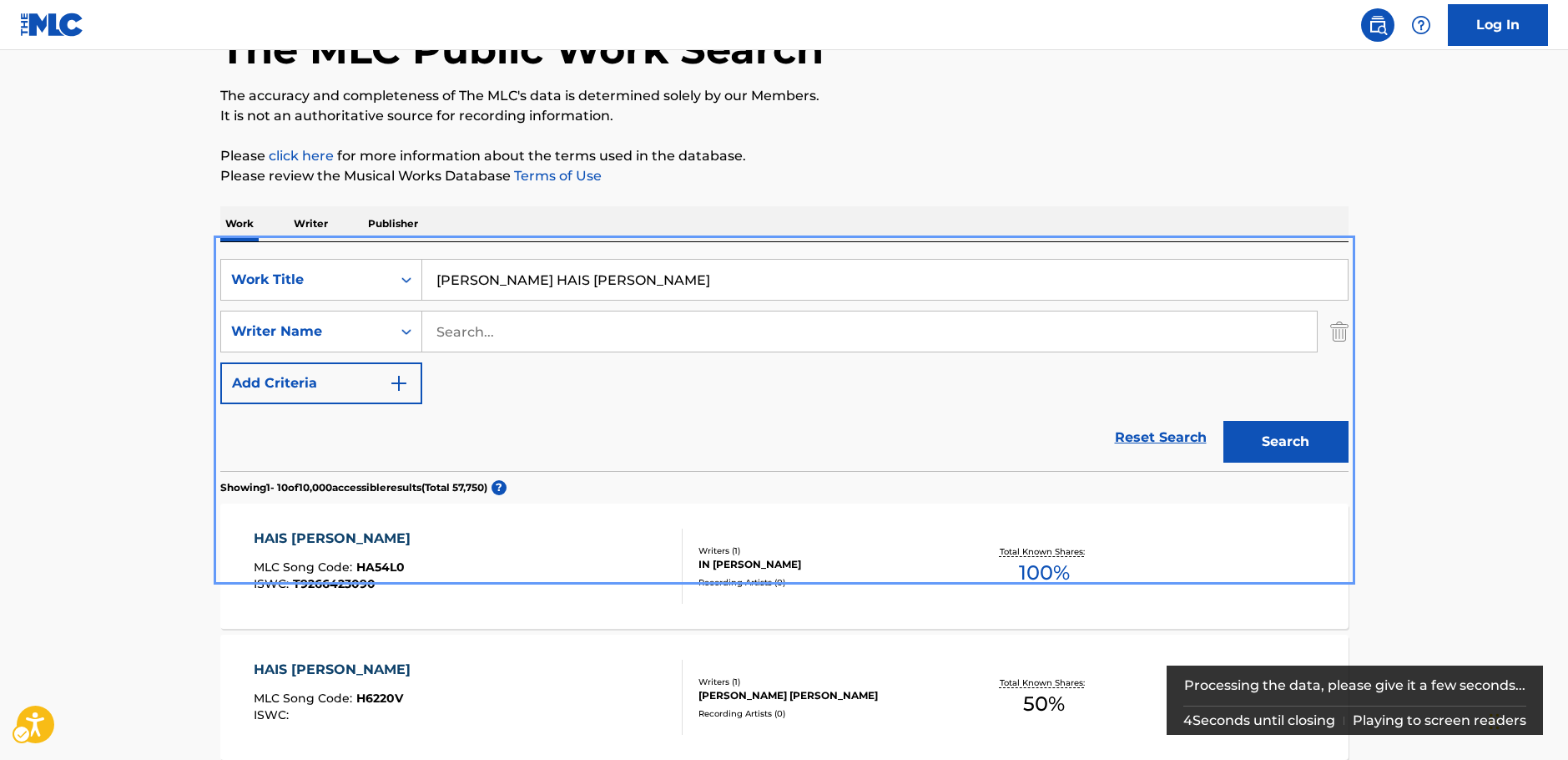
scroll to position [83, 0]
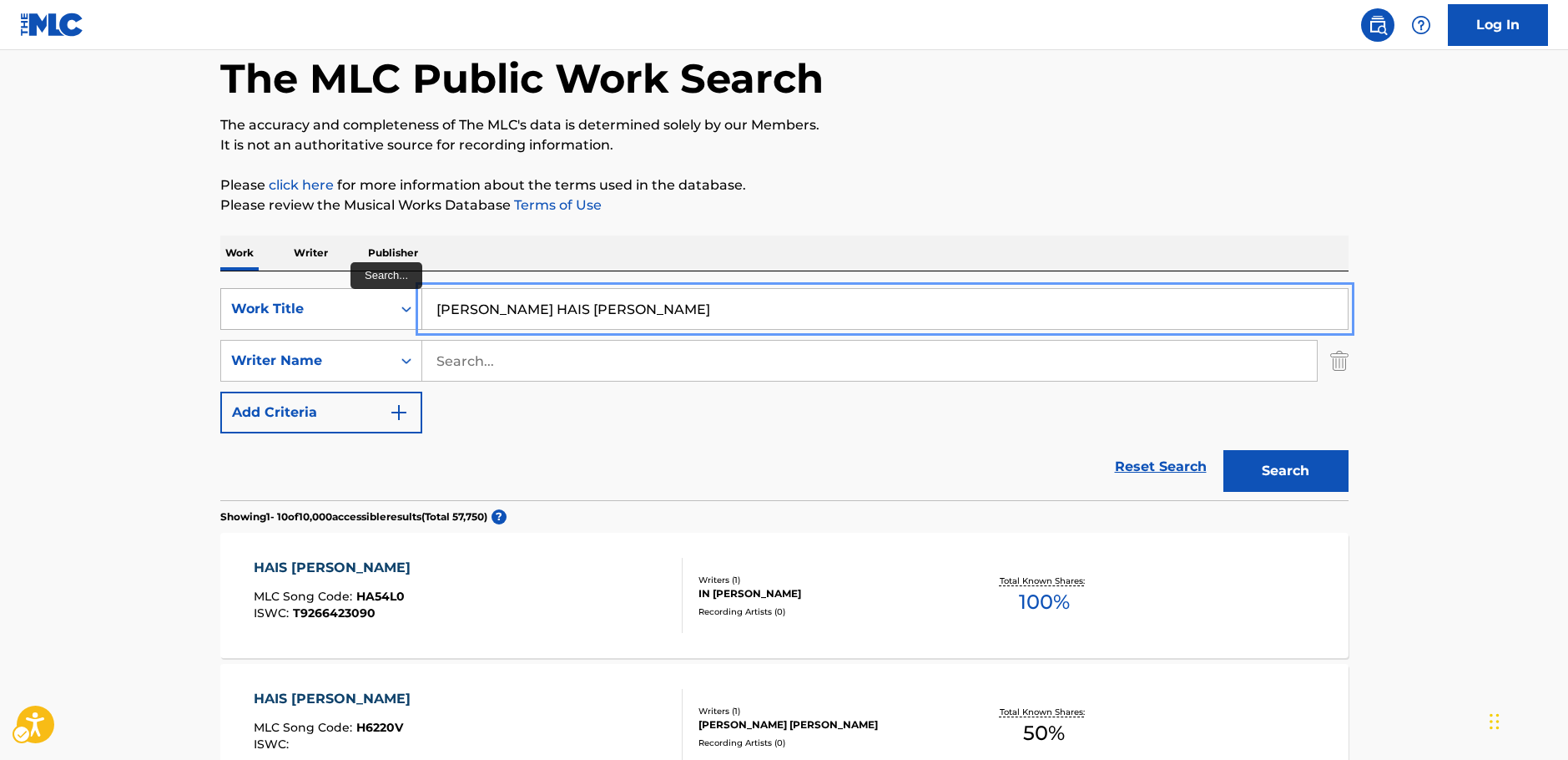
drag, startPoint x: 583, startPoint y: 309, endPoint x: 270, endPoint y: 322, distance: 313.3
click at [271, 322] on div "SearchWithCriteriad25b312f-6bc0-4303-8f2b-93488451f0f1 Work Title [PERSON_NAME]…" at bounding box center [784, 308] width 1128 height 42
paste input "When your tears wet my eyes"
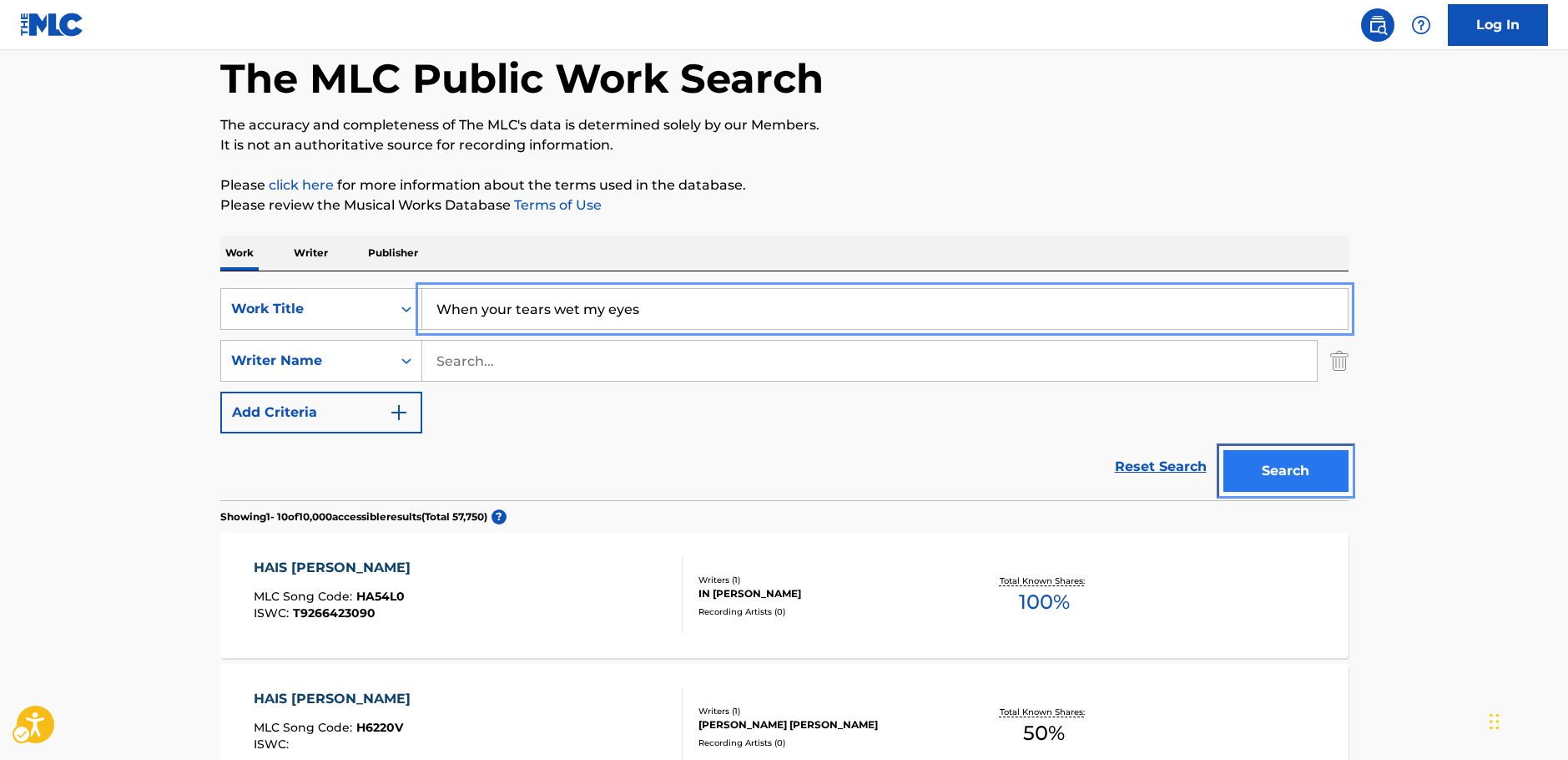
click at [1301, 473] on button "Search" at bounding box center [1285, 470] width 125 height 42
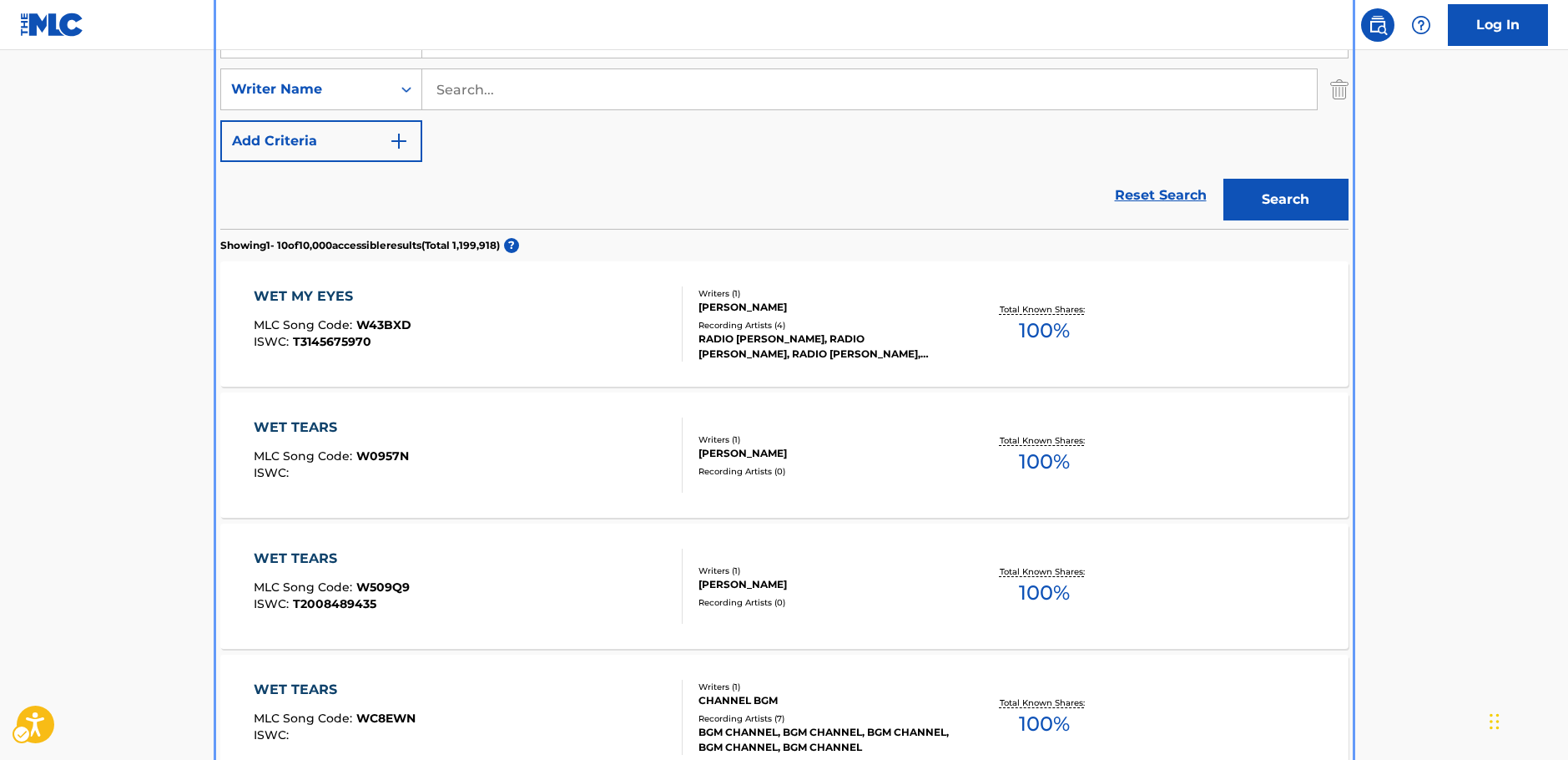
scroll to position [105, 0]
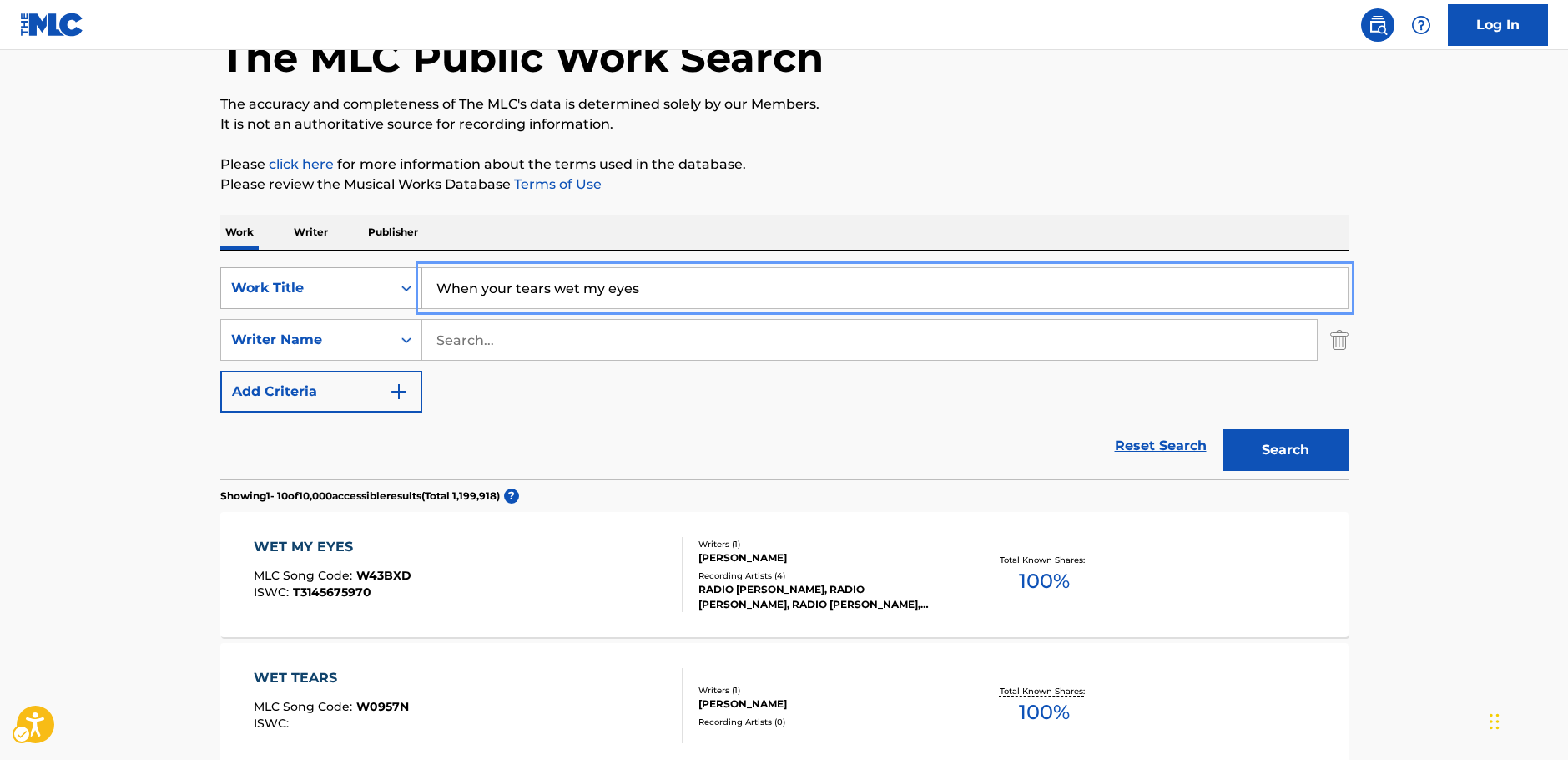
drag, startPoint x: 370, startPoint y: 292, endPoint x: 298, endPoint y: 280, distance: 73.0
click at [298, 280] on div "SearchWithCriteriad25b312f-6bc0-4303-8f2b-93488451f0f1 Work Title When your tea…" at bounding box center [784, 288] width 1128 height 42
paste input "NEO EUI NUN MUL I NA EUI NUN EUL JEOG SIL TAI"
drag, startPoint x: 469, startPoint y: 288, endPoint x: 301, endPoint y: 292, distance: 168.0
click at [304, 294] on div "SearchWithCriteriad25b312f-6bc0-4303-8f2b-93488451f0f1 Work Title NEO EUI NUN M…" at bounding box center [784, 288] width 1128 height 42
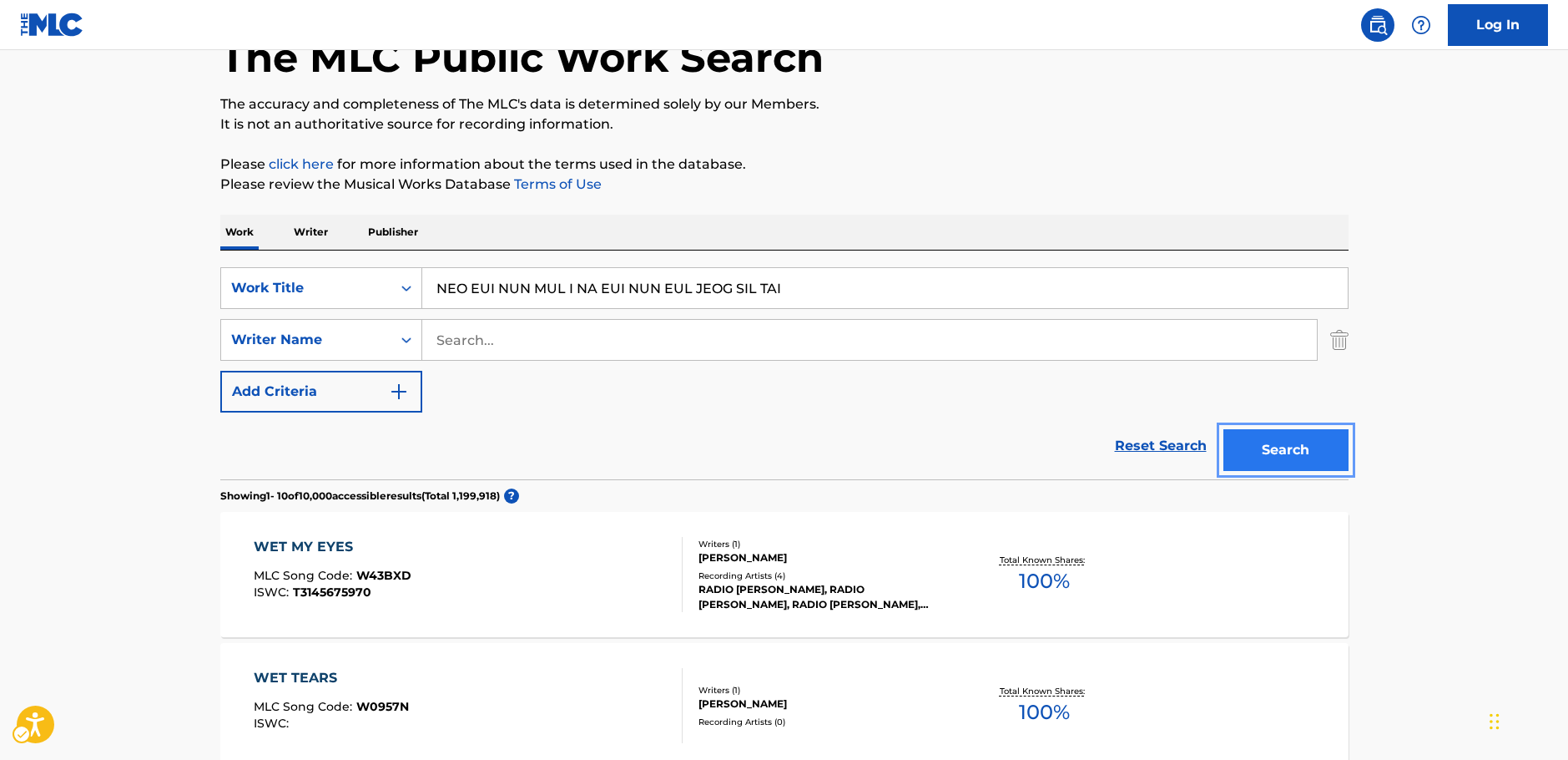
click at [1265, 462] on button "Search" at bounding box center [1285, 450] width 125 height 42
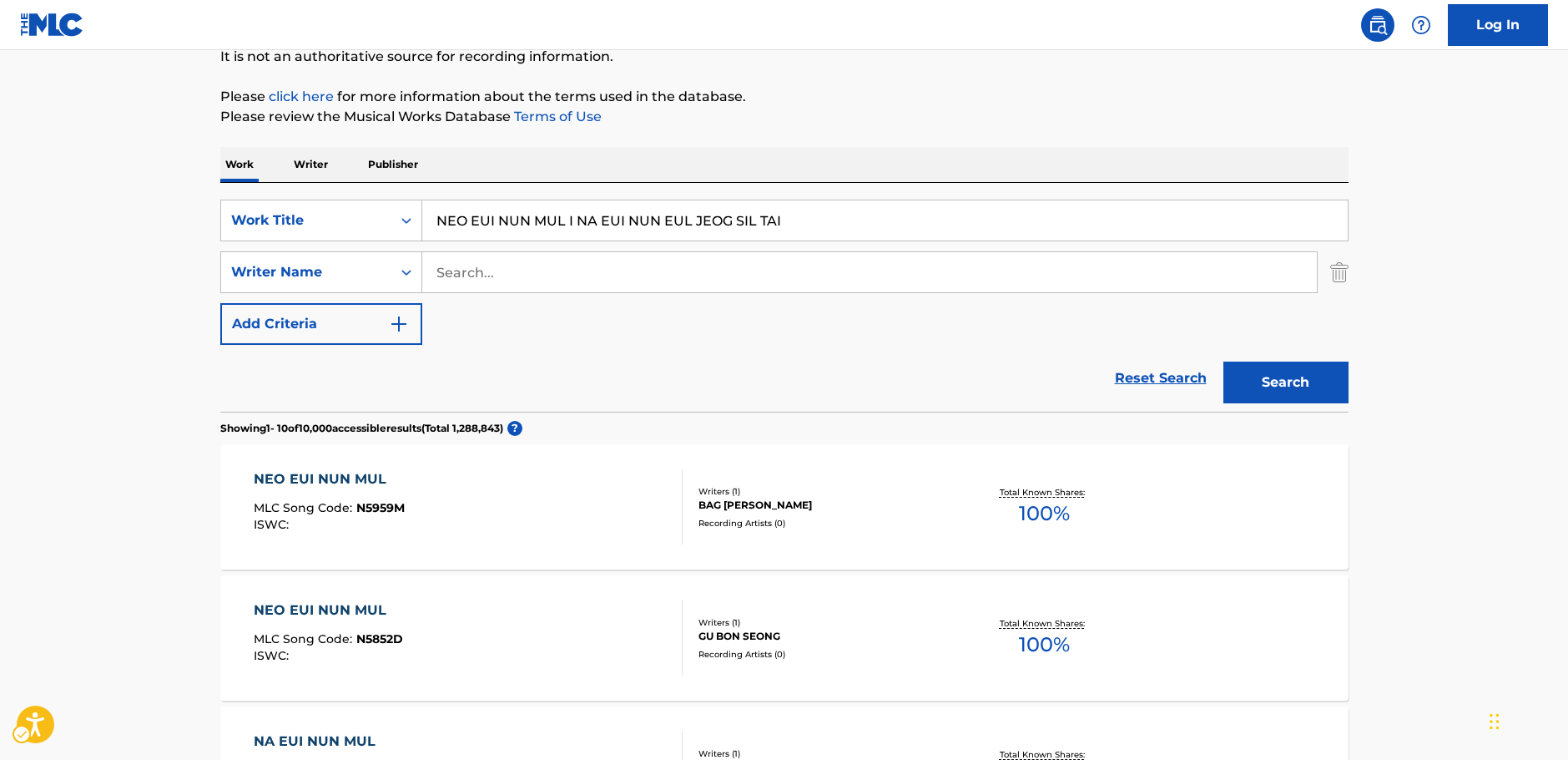
scroll to position [83, 0]
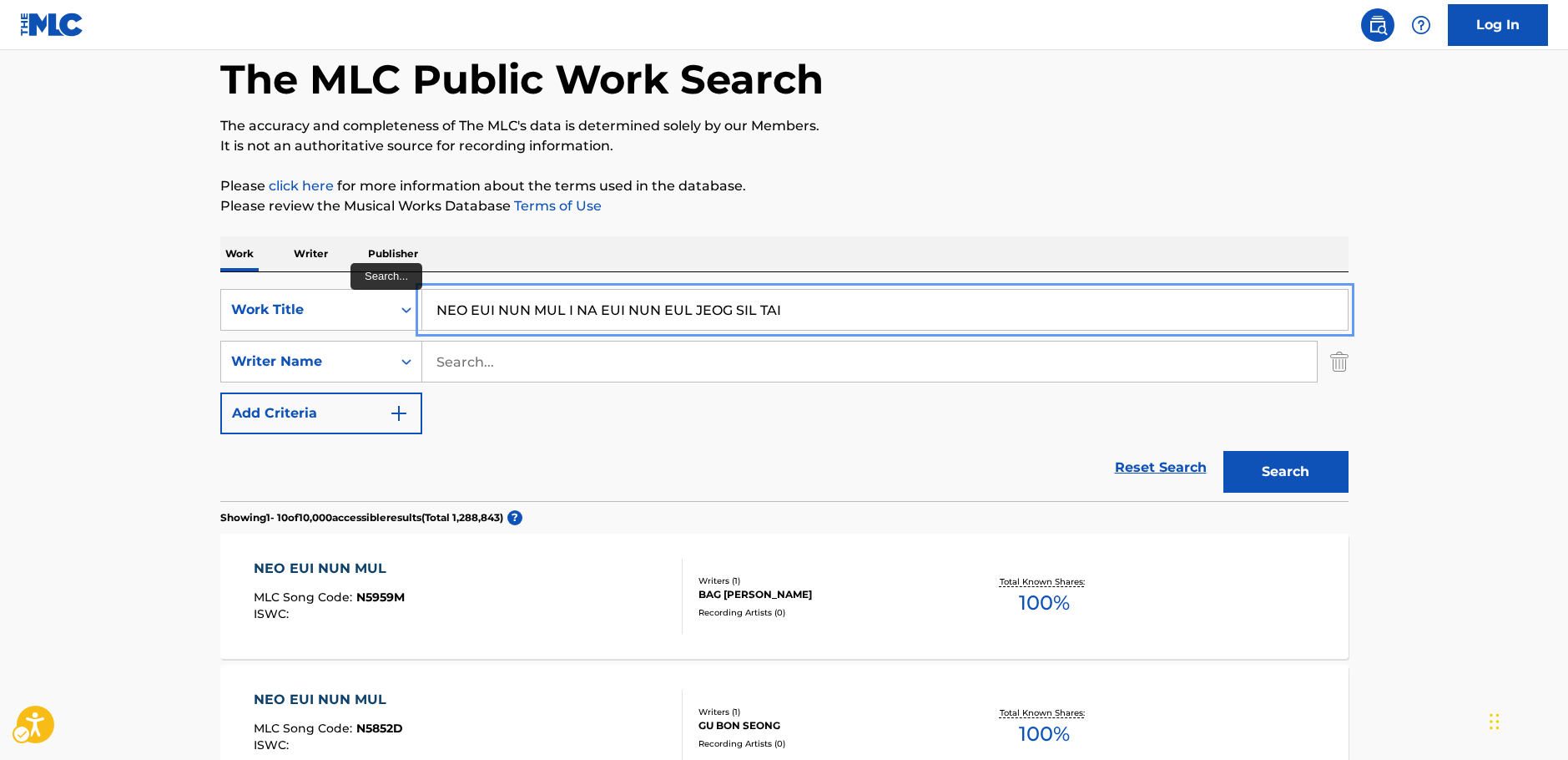
drag, startPoint x: 637, startPoint y: 299, endPoint x: 209, endPoint y: 322, distance: 428.6
paste input "BYEOL CHEO REOM NI GA NAI RYEO WA"
type input "BYEOL CHEO REOM NI GA NAI RYEO WA"
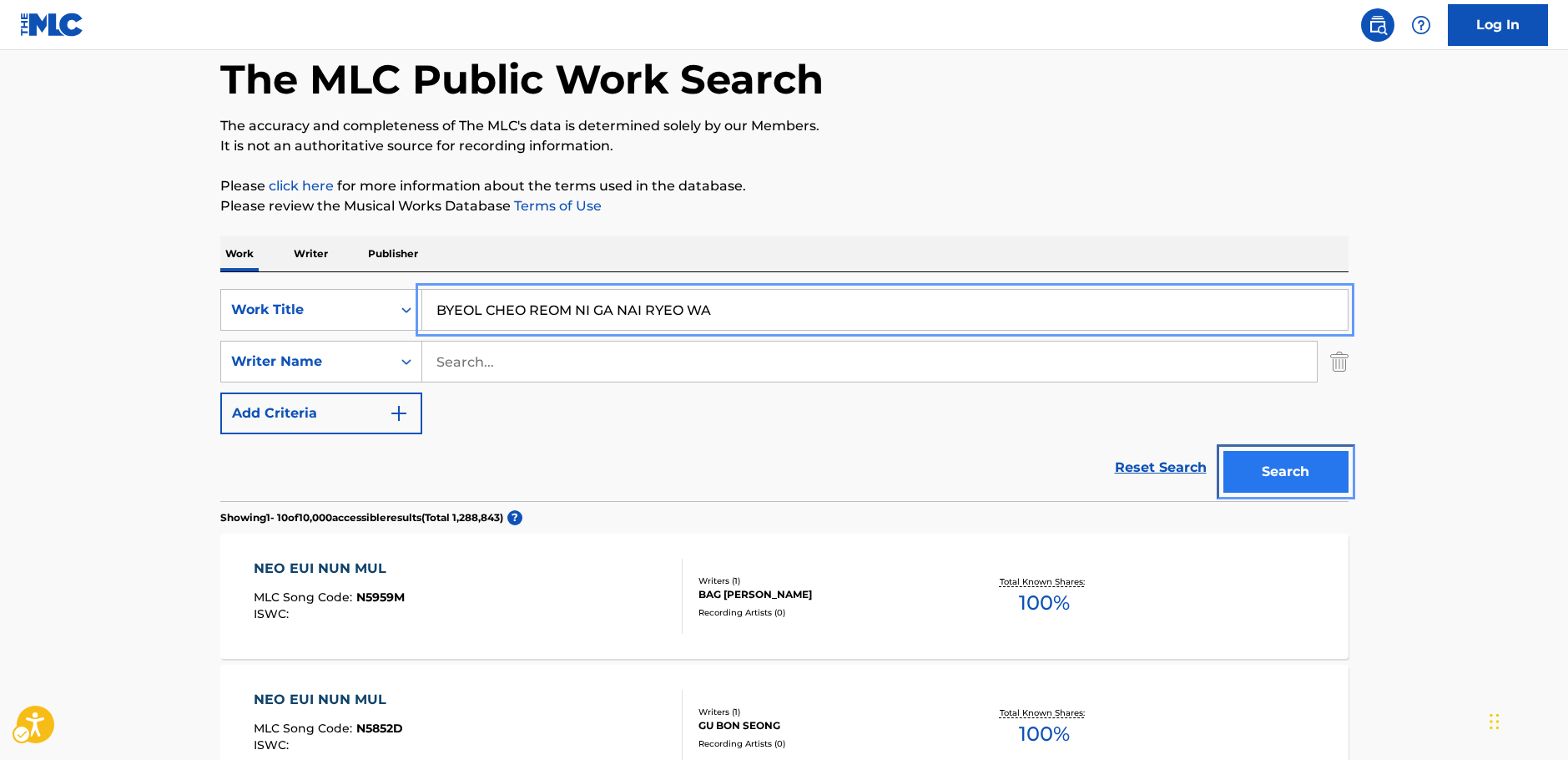
click at [1282, 476] on button "Search" at bounding box center [1285, 471] width 125 height 42
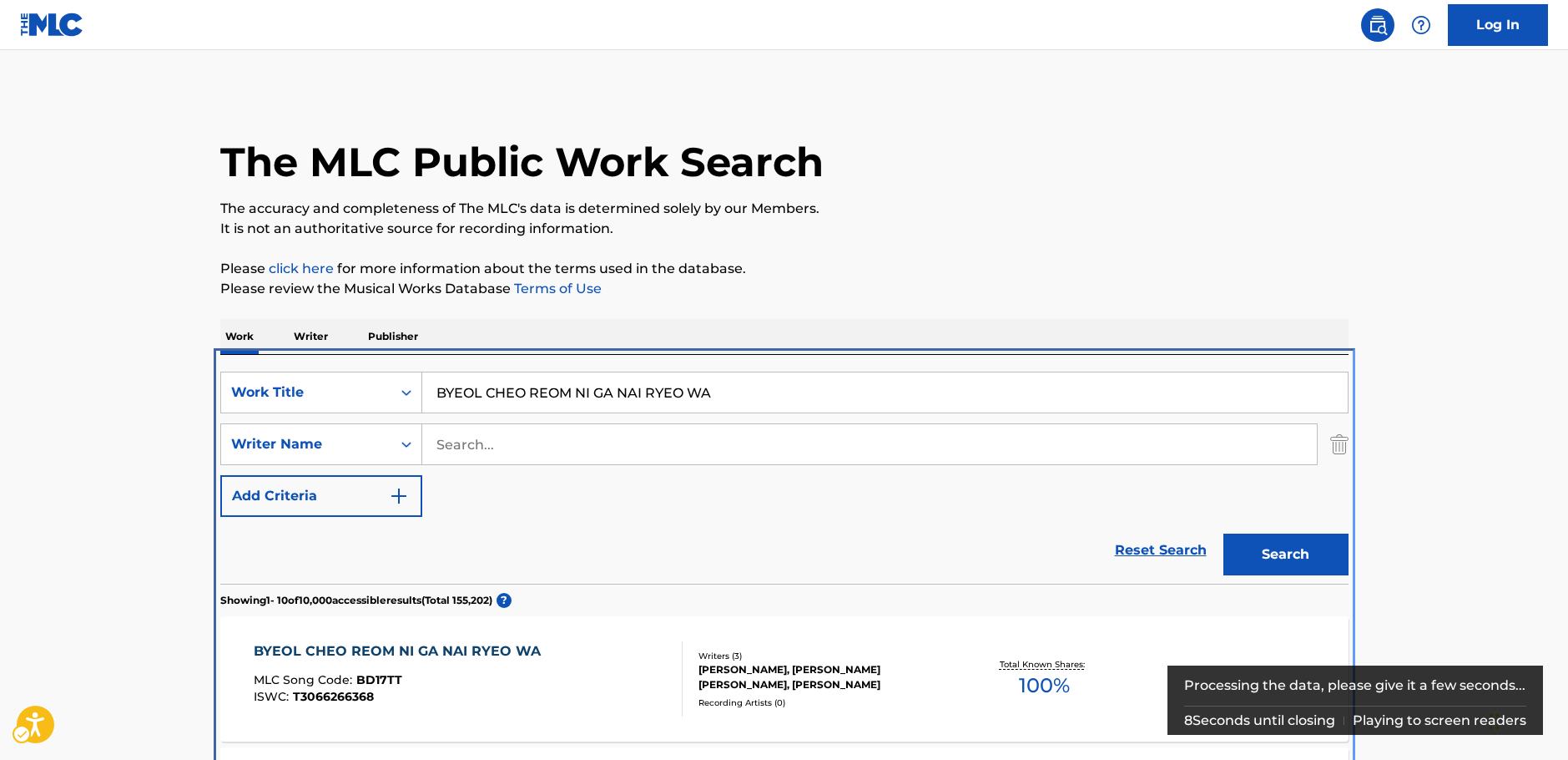
scroll to position [355, 0]
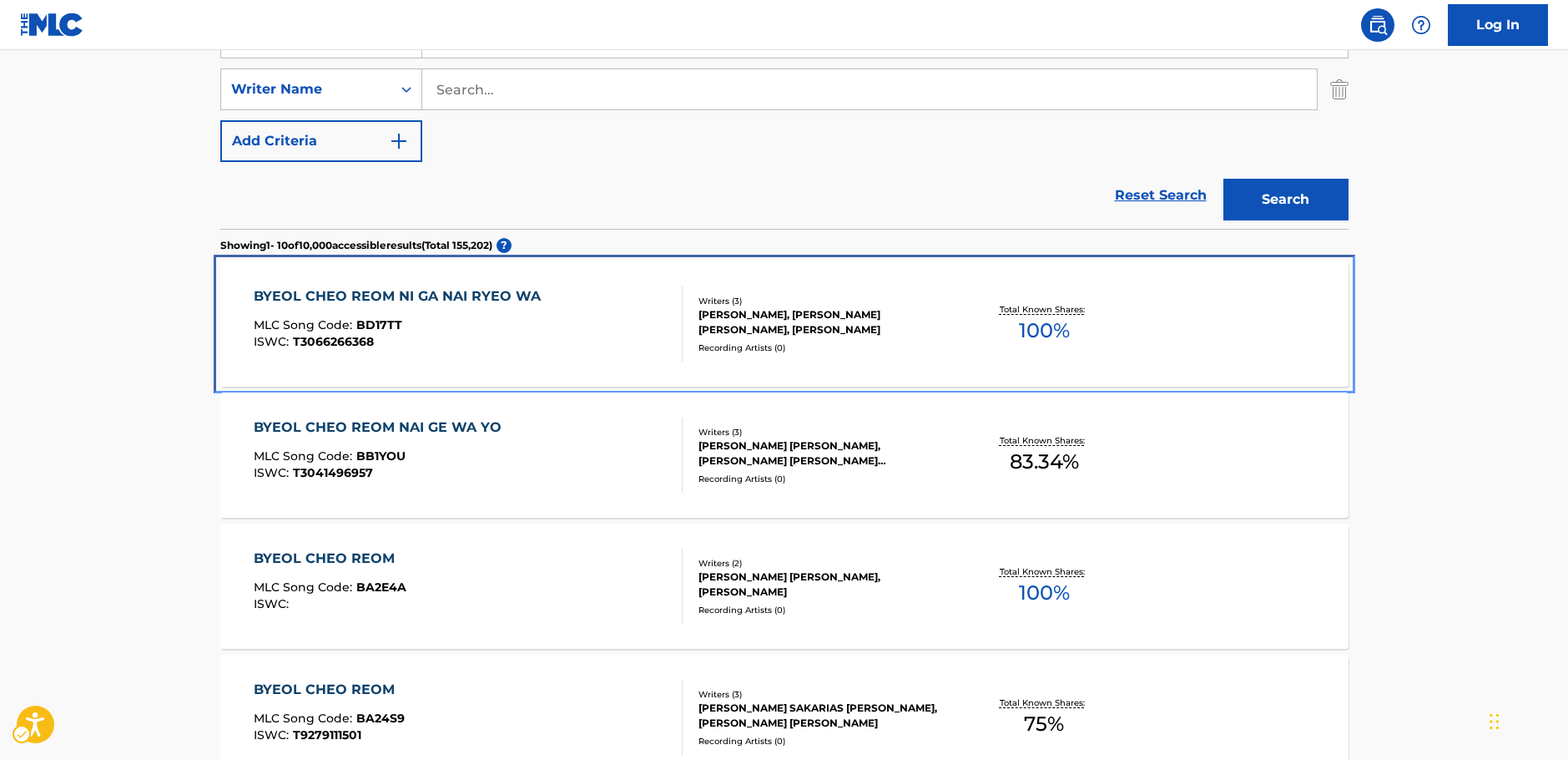
click at [530, 312] on div "BYEOL CHEO REOM NI GA NAI RYEO WA MLC Song Code : BD17TT ISWC : T3066266368" at bounding box center [401, 324] width 295 height 75
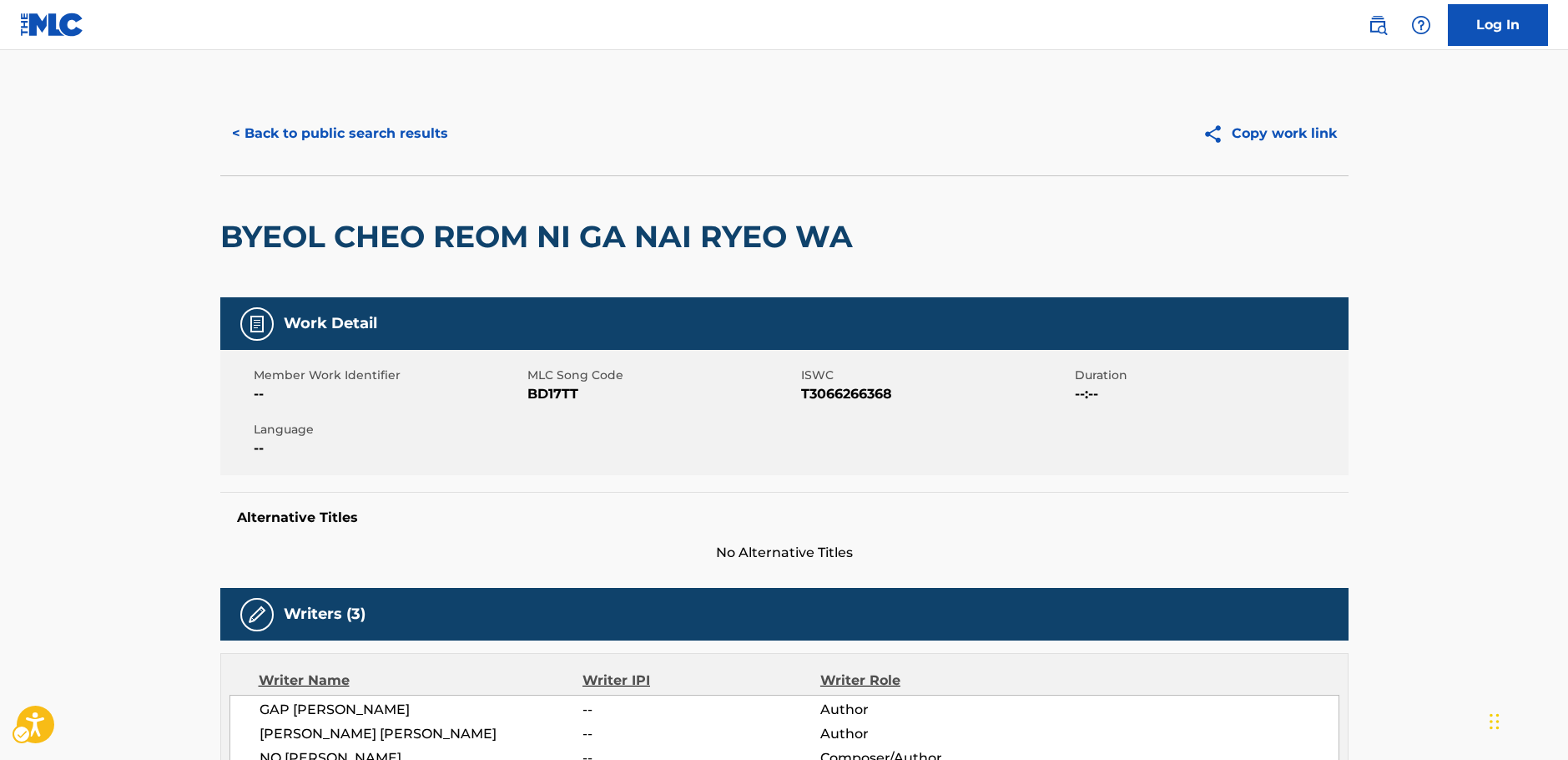
click at [566, 394] on span "MLC Song Code - BD17TT" at bounding box center [662, 394] width 270 height 20
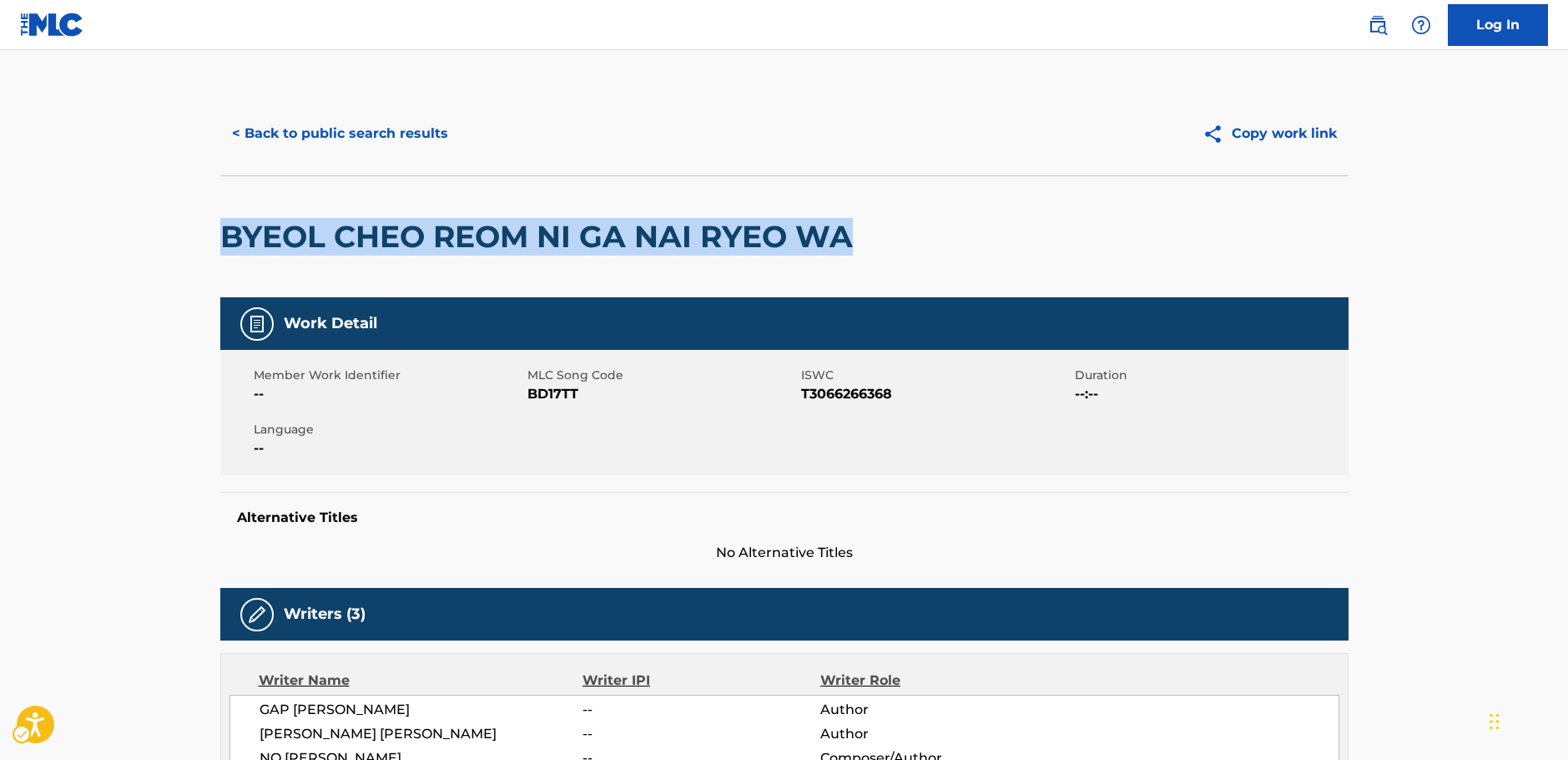
drag, startPoint x: 596, startPoint y: 235, endPoint x: 212, endPoint y: 250, distance: 384.3
click at [212, 250] on div "< Back to public search results Copy work link BYEOL CHEO REOM NI GA NAI RYEO W…" at bounding box center [784, 731] width 1169 height 1280
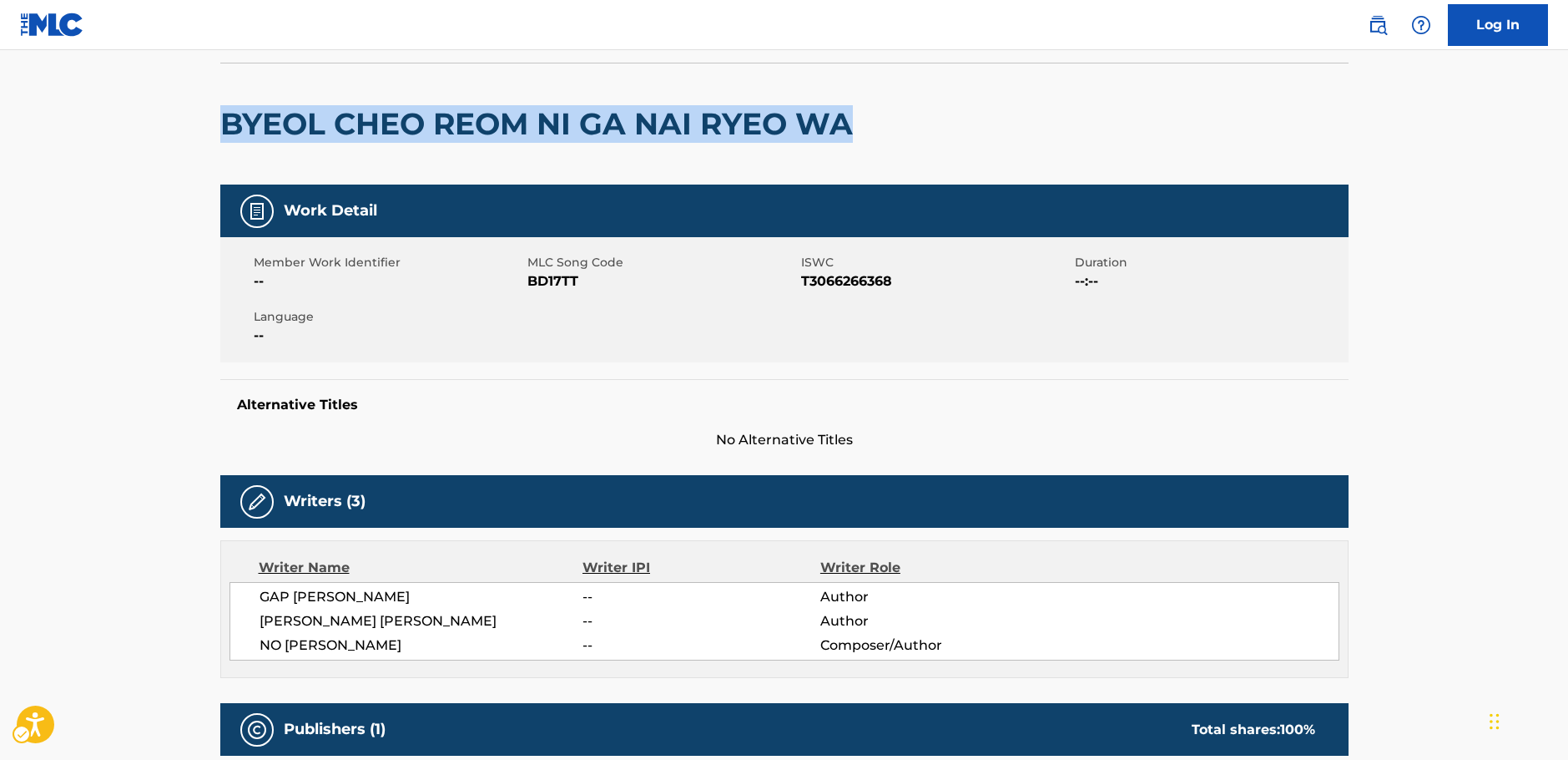
scroll to position [250, 0]
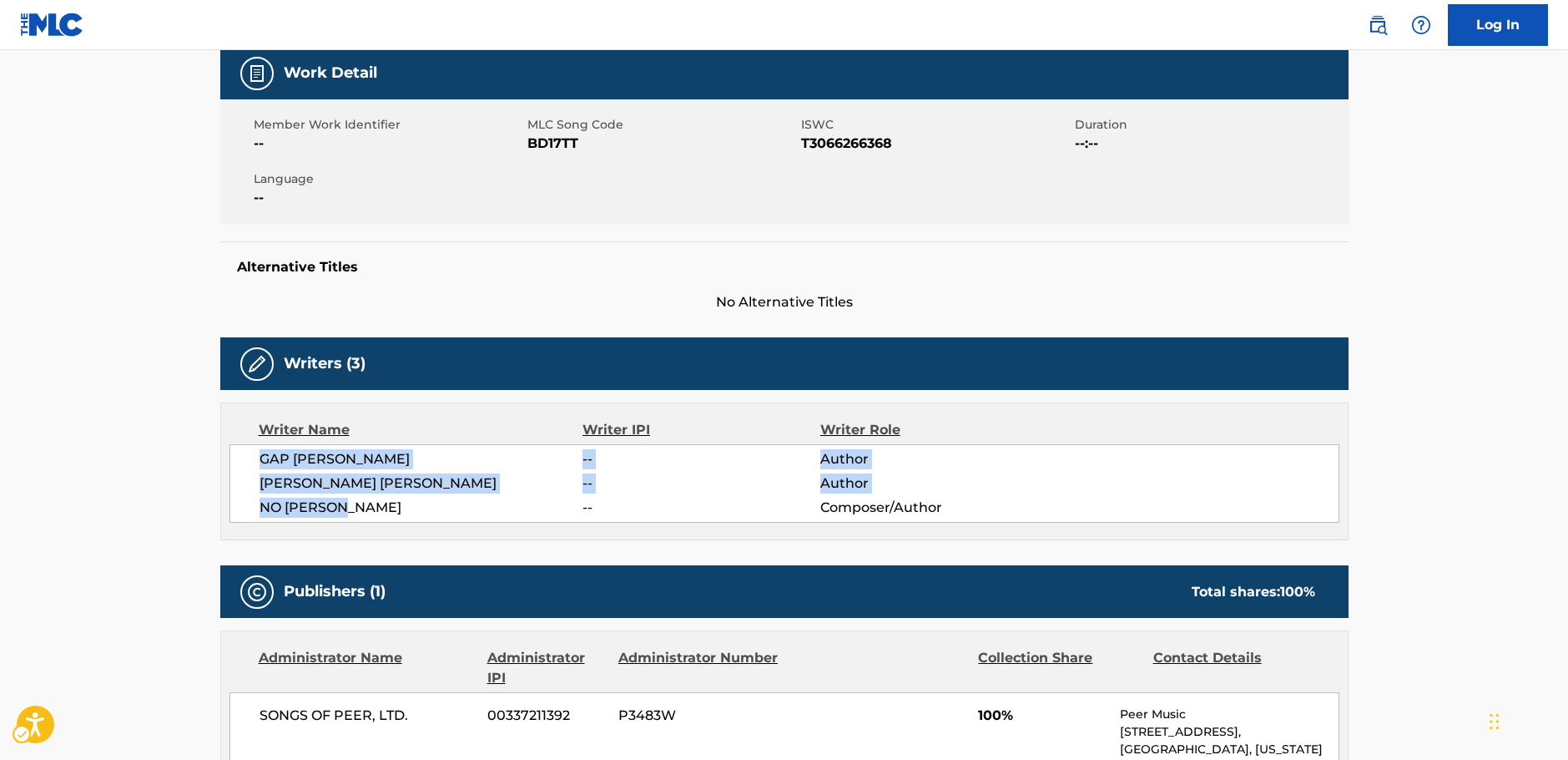
drag, startPoint x: 310, startPoint y: 496, endPoint x: 263, endPoint y: 460, distance: 59.2
click at [263, 460] on div "GAP [PERSON_NAME] -- Author [PERSON_NAME] [PERSON_NAME] -- Author [PERSON_NAME]…" at bounding box center [784, 482] width 1111 height 78
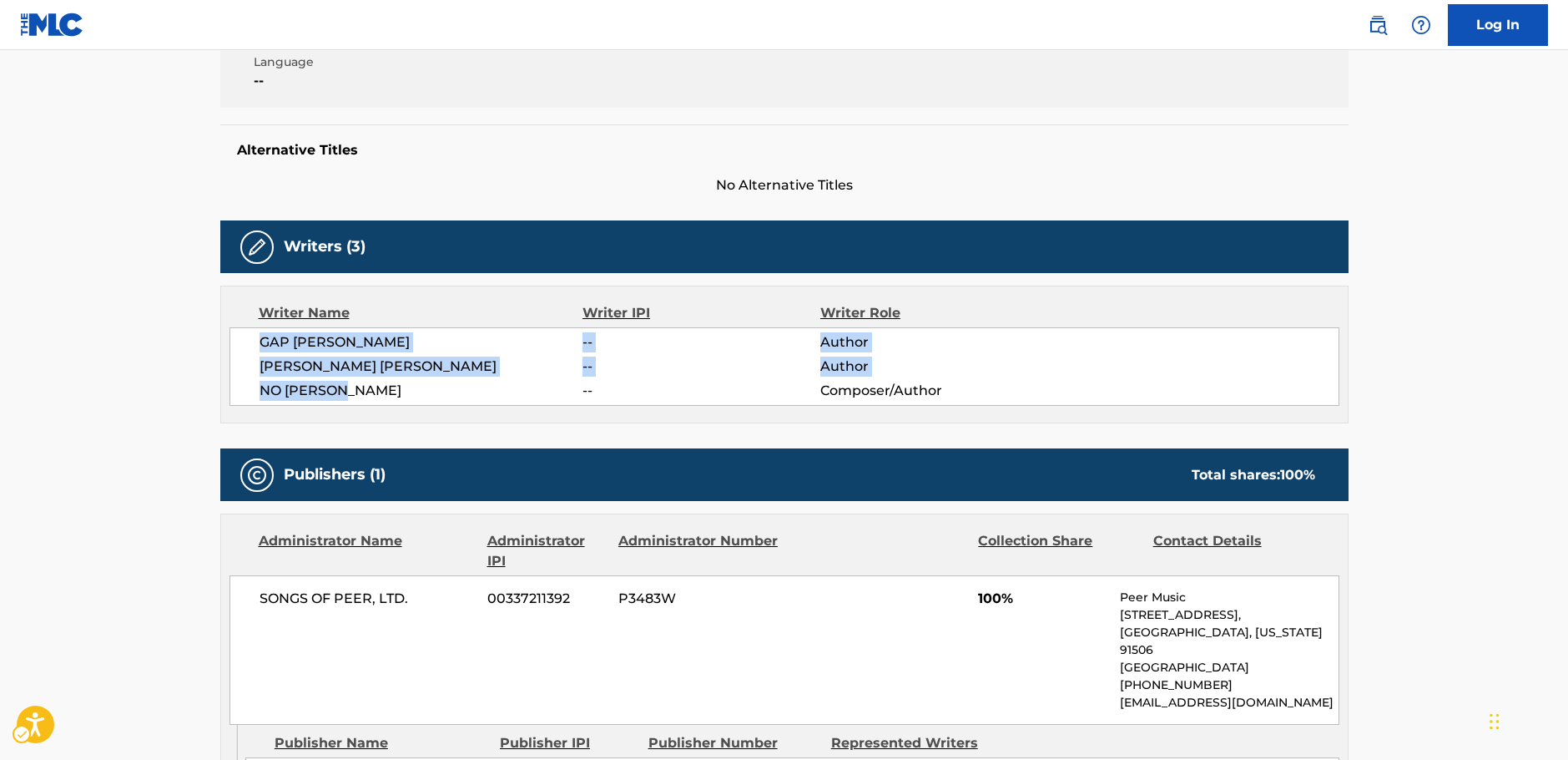
scroll to position [584, 0]
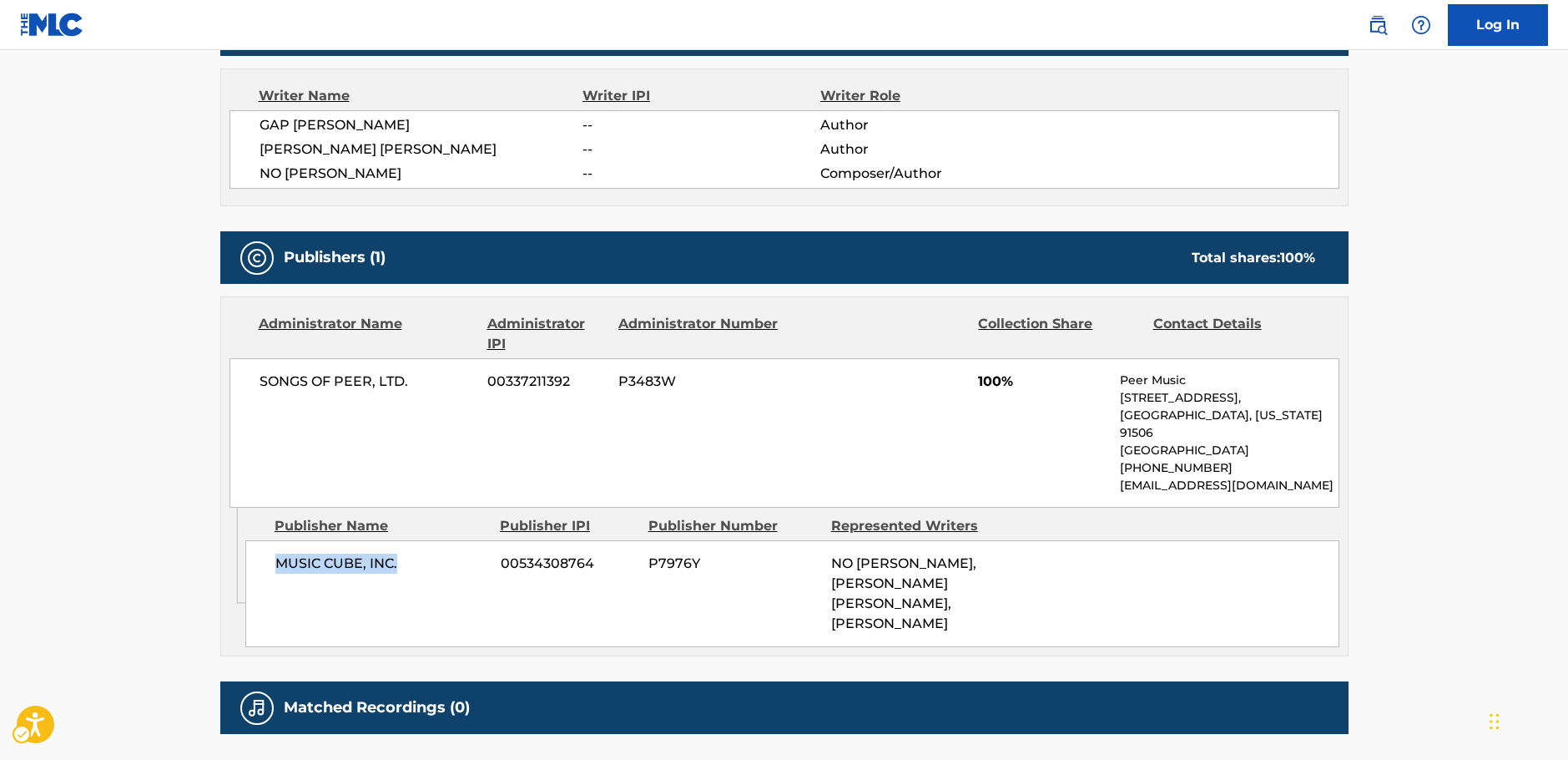
drag, startPoint x: 386, startPoint y: 567, endPoint x: 264, endPoint y: 567, distance: 122.0
click at [264, 567] on div "MUSIC CUBE, INC. 00534308764 P7976Y NO [PERSON_NAME], [PERSON_NAME] [PERSON_NAM…" at bounding box center [791, 594] width 1094 height 107
click at [260, 385] on span "SONGS OF PEER, LTD." at bounding box center [368, 381] width 216 height 20
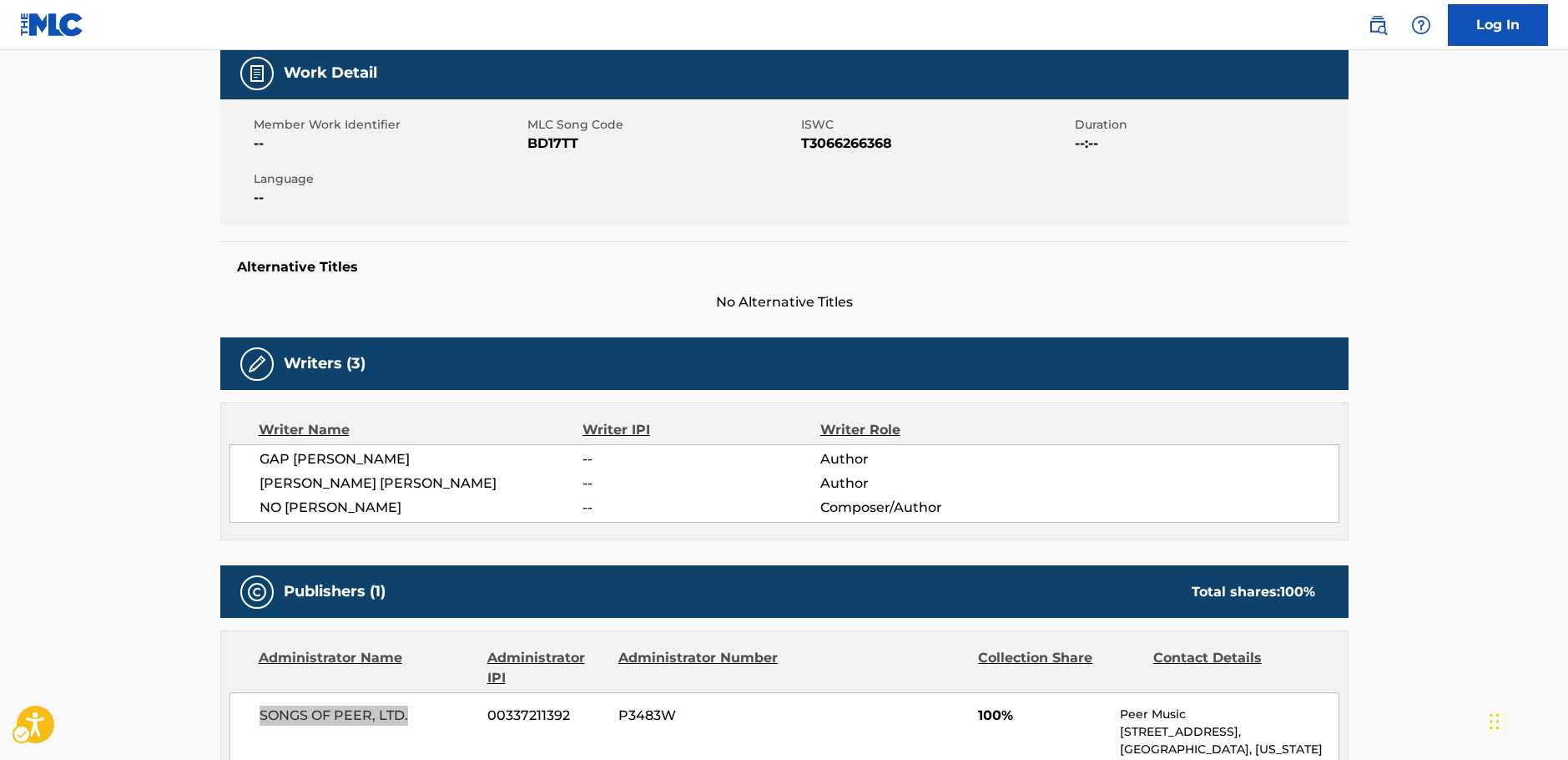
scroll to position [0, 0]
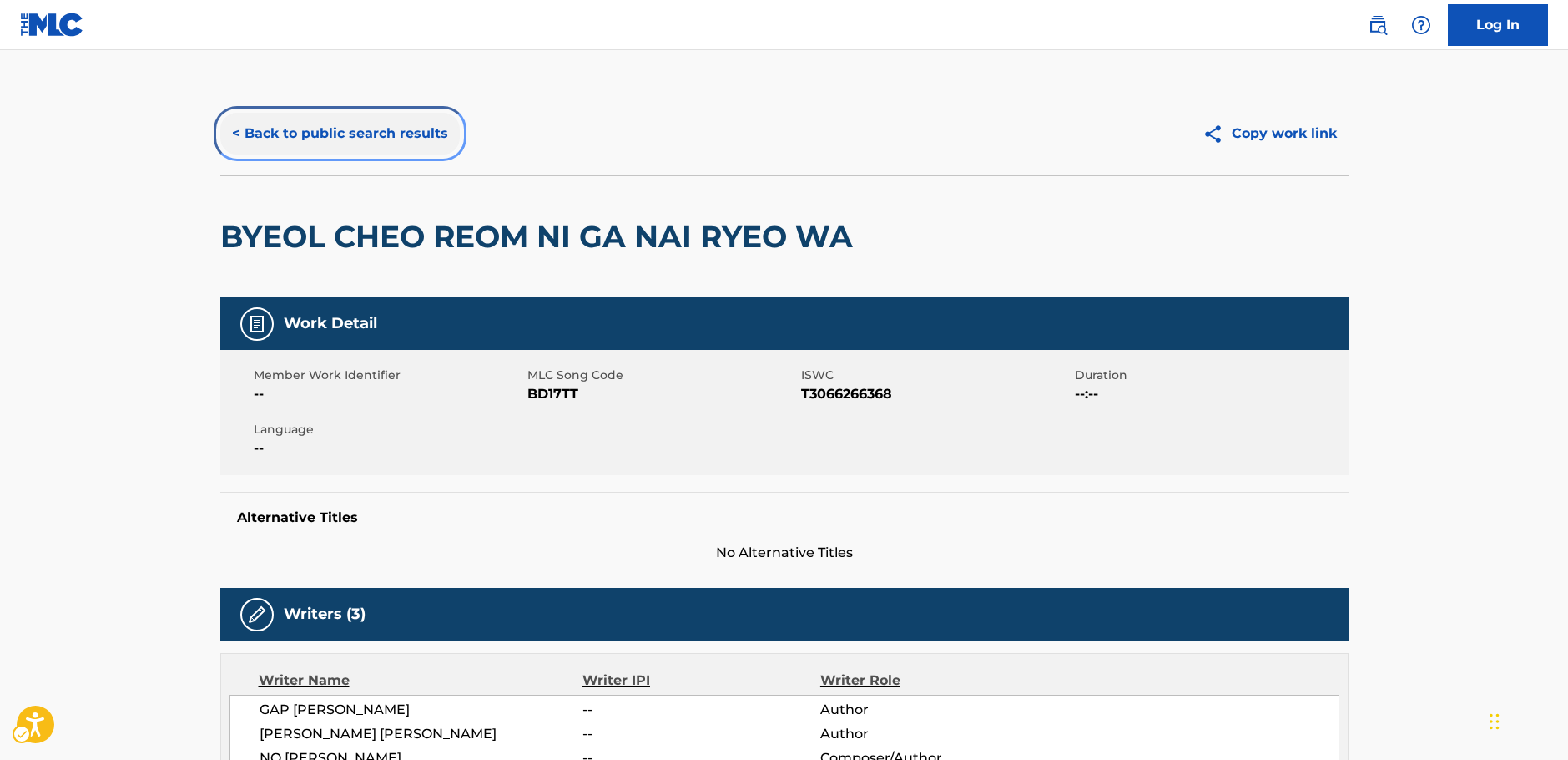
click at [288, 139] on button "< Back to public search results" at bounding box center [340, 133] width 239 height 42
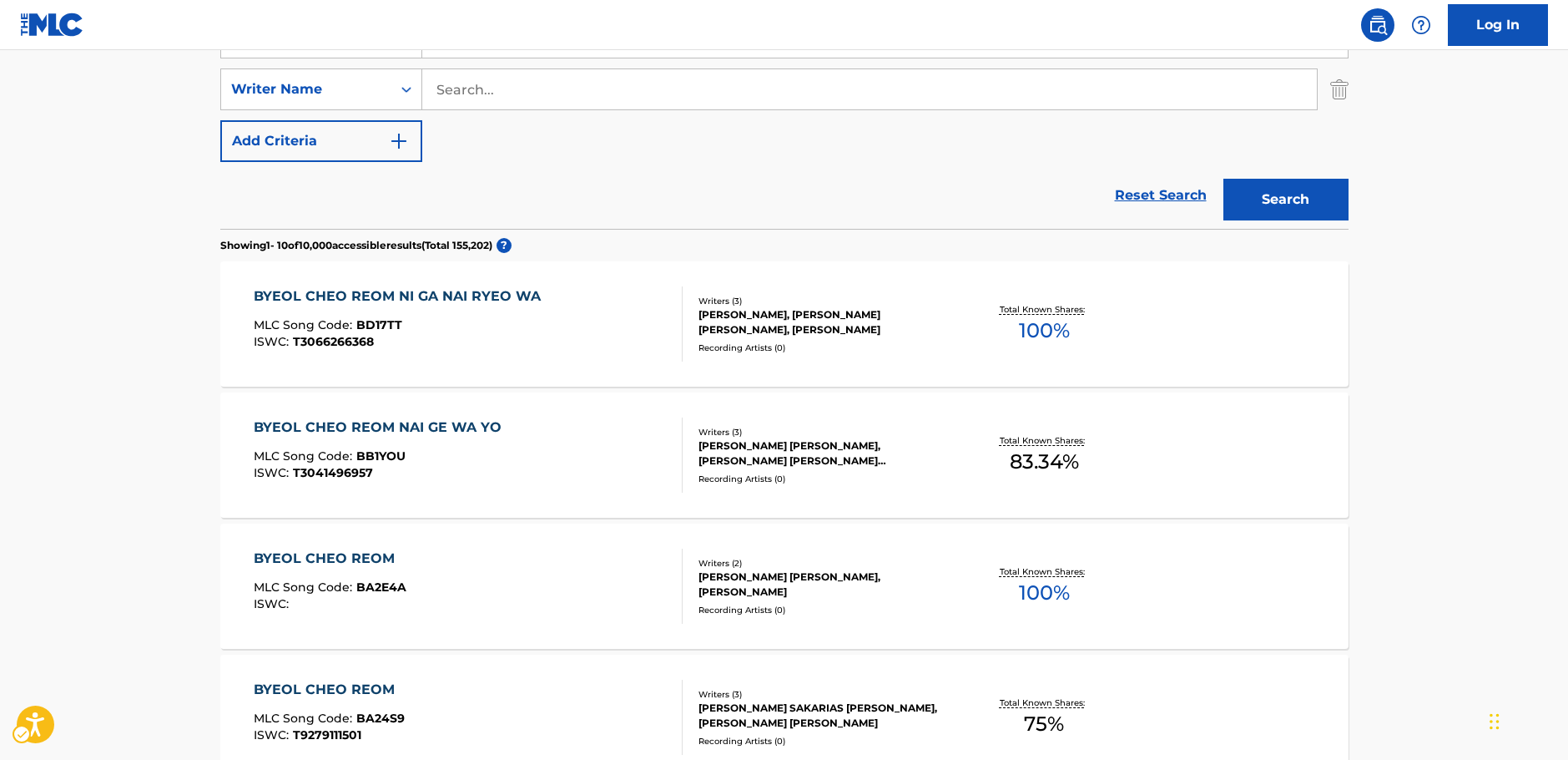
scroll to position [272, 0]
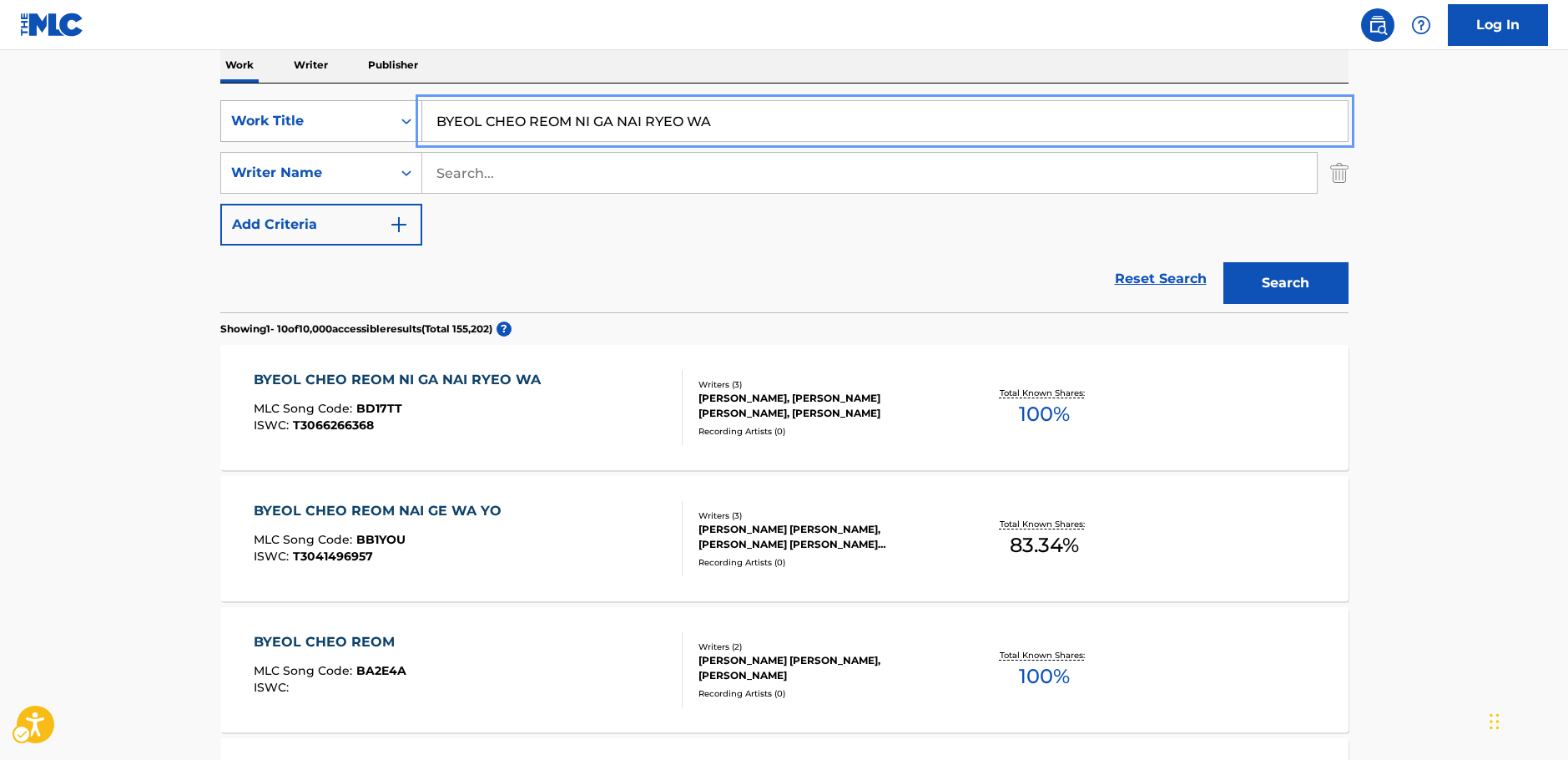
drag, startPoint x: 330, startPoint y: 149, endPoint x: 277, endPoint y: 141, distance: 53.6
paste input "BICH I DOI EO JWEO"
type input "BICH I DOI EO JWEO"
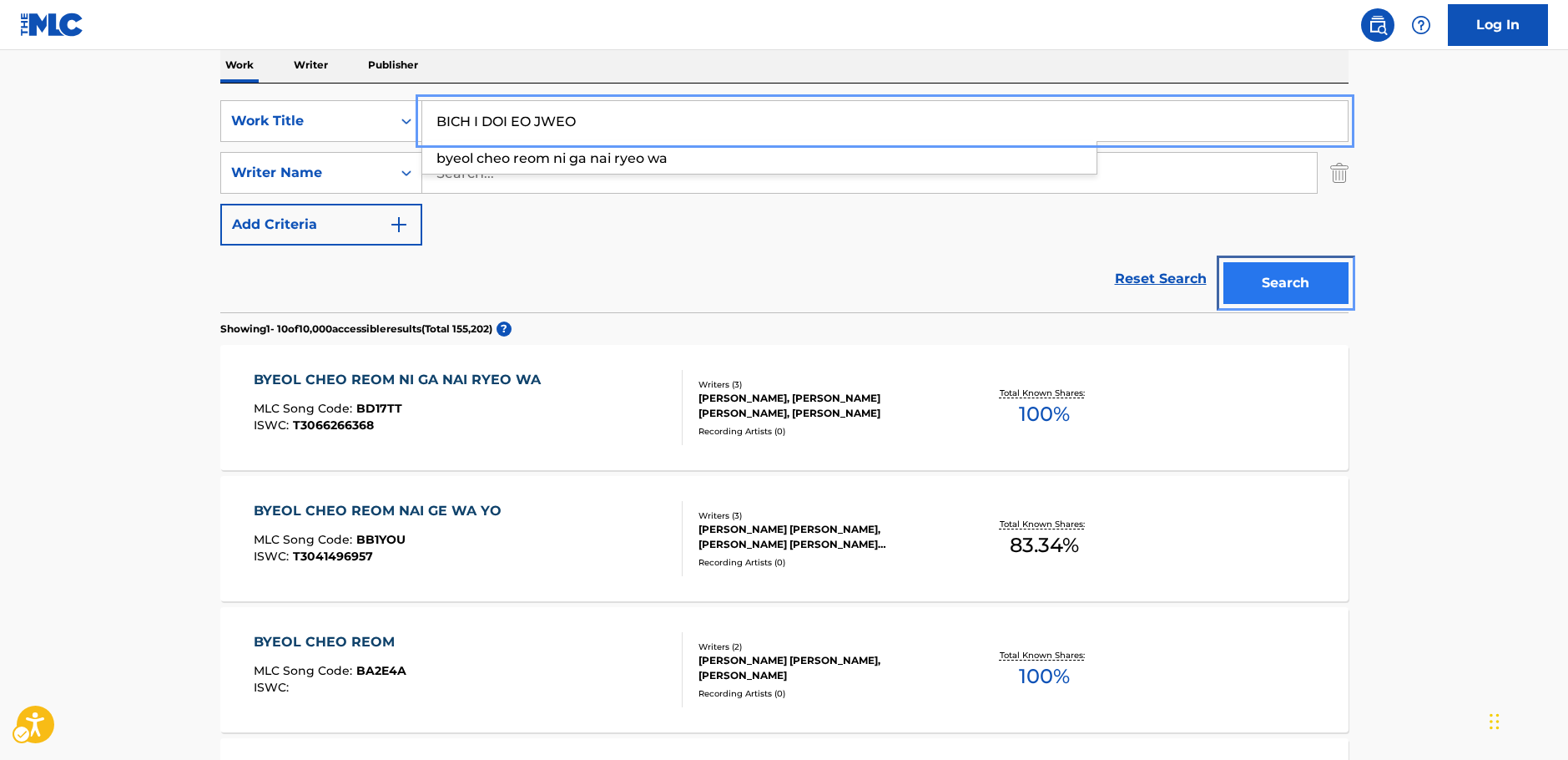
click at [1292, 278] on button "Search" at bounding box center [1285, 283] width 125 height 42
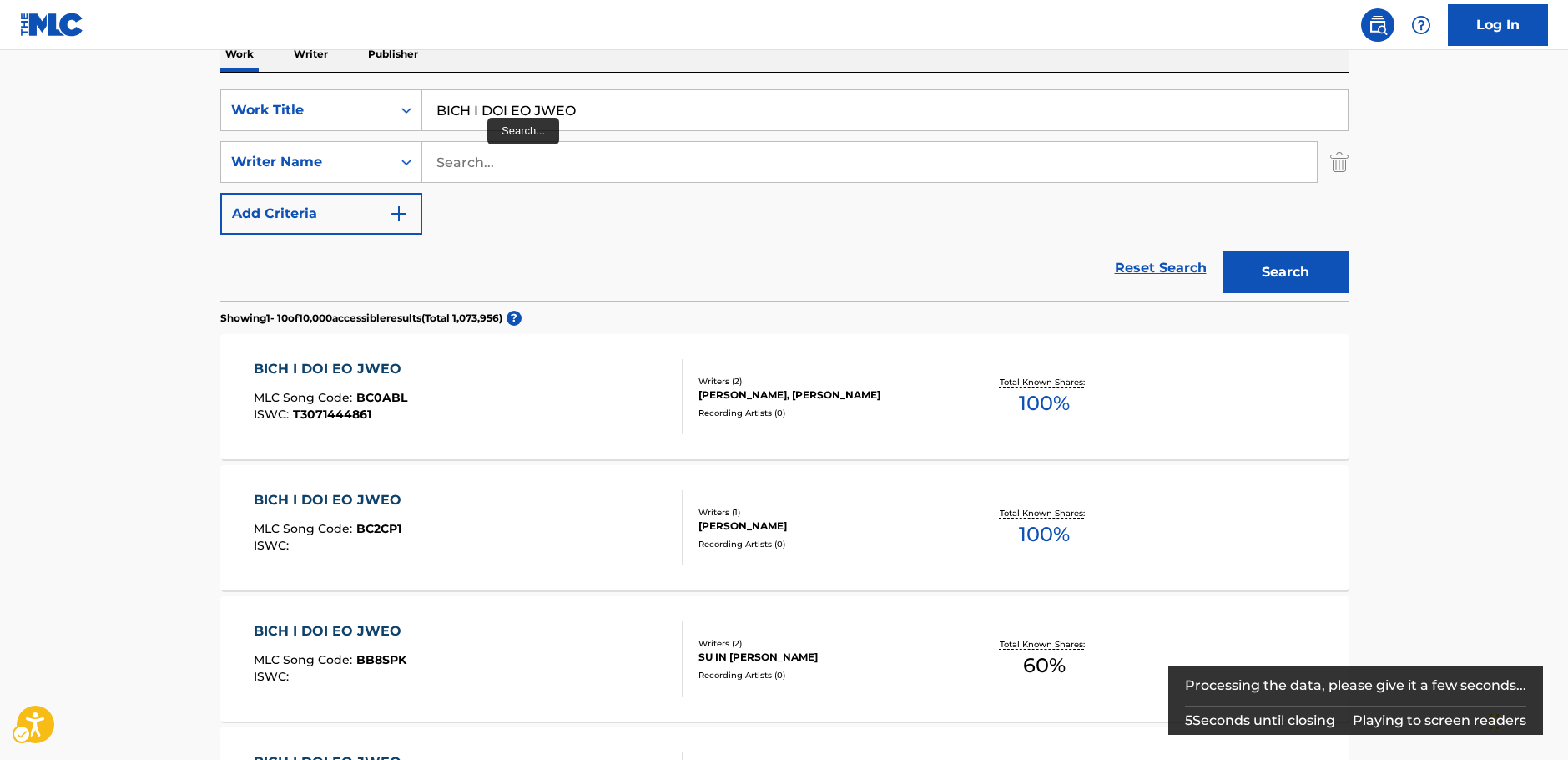
scroll to position [188, 0]
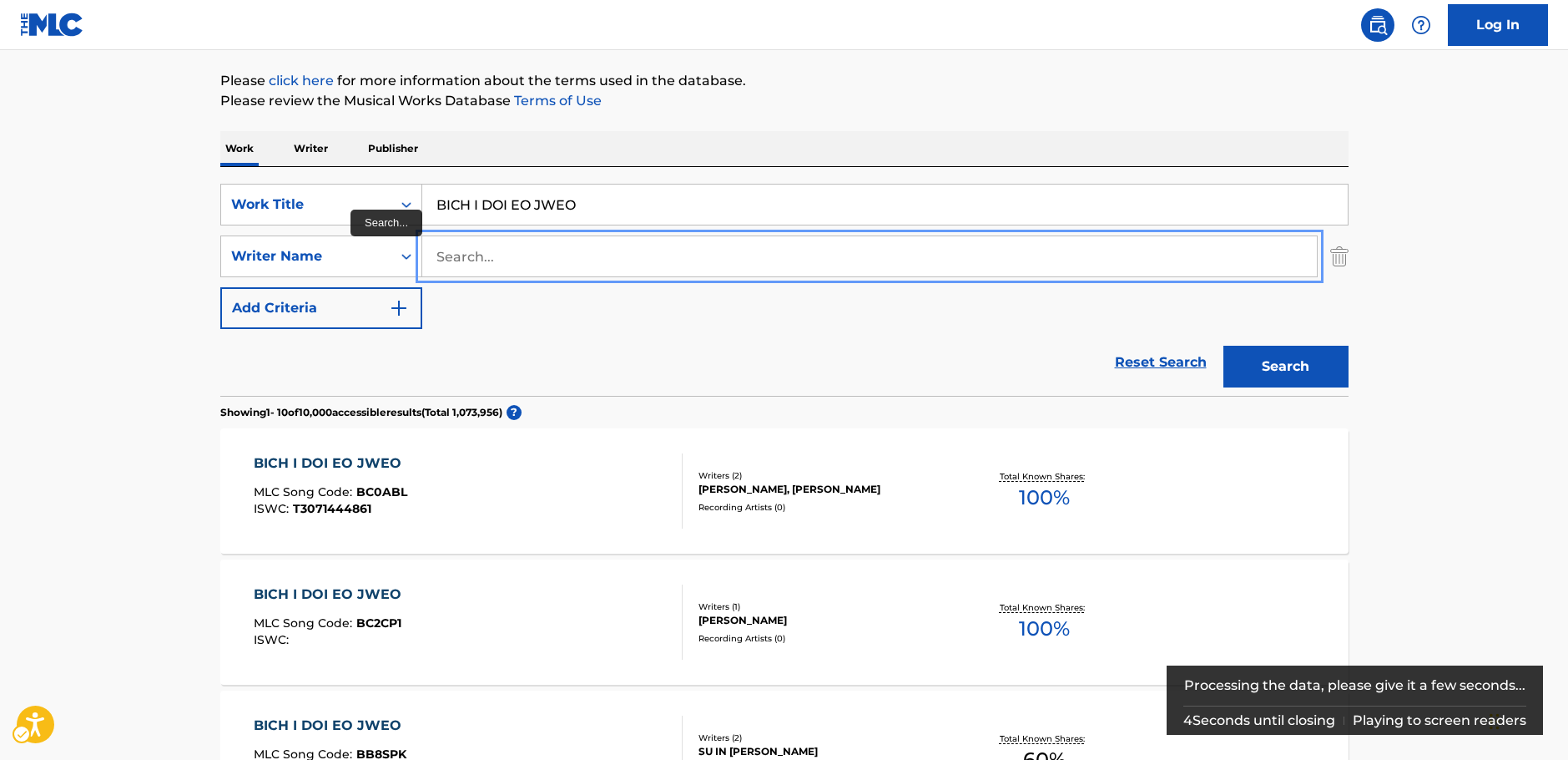
drag, startPoint x: 491, startPoint y: 259, endPoint x: 473, endPoint y: 223, distance: 40.2
paste input "JEONG"
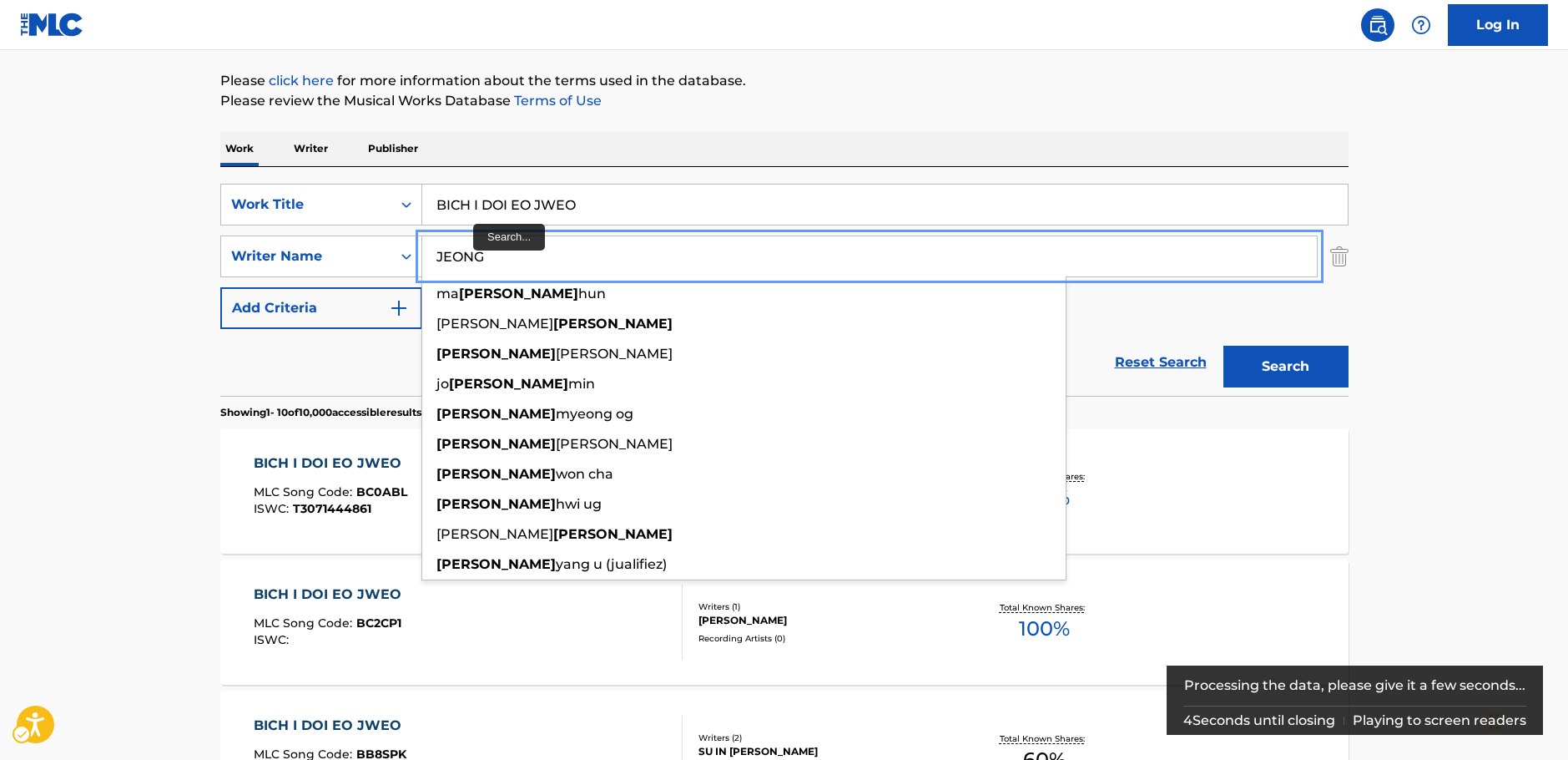
type input "JEONG"
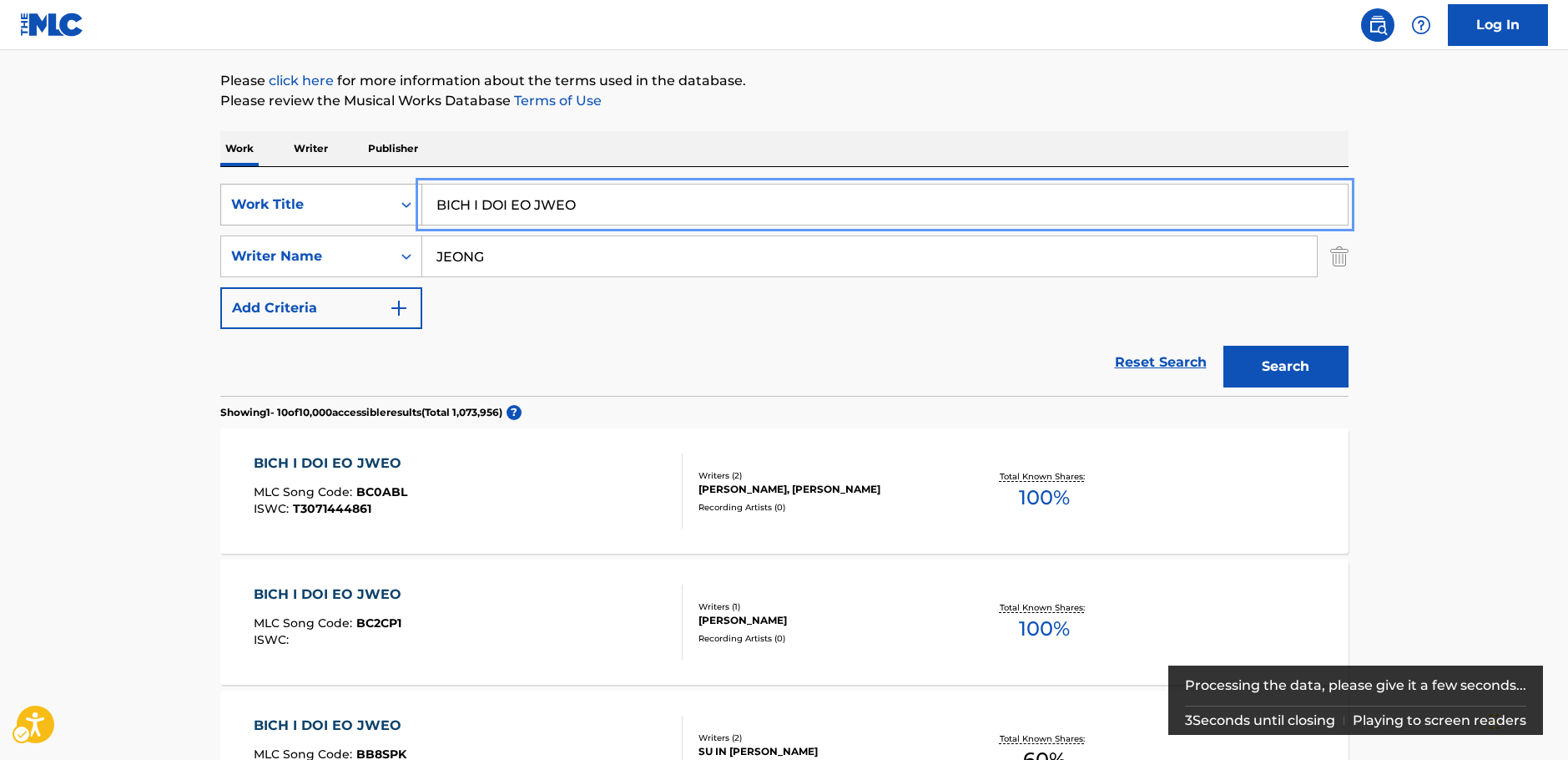
drag, startPoint x: 472, startPoint y: 207, endPoint x: 275, endPoint y: 213, distance: 197.1
click at [283, 212] on div "SearchWithCriteriad25b312f-6bc0-4303-8f2b-93488451f0f1 Work Title BICH I DOI EO…" at bounding box center [784, 205] width 1128 height 42
type input "BICH I DOI EO JWEO"
click at [1277, 364] on button "Search" at bounding box center [1285, 367] width 125 height 42
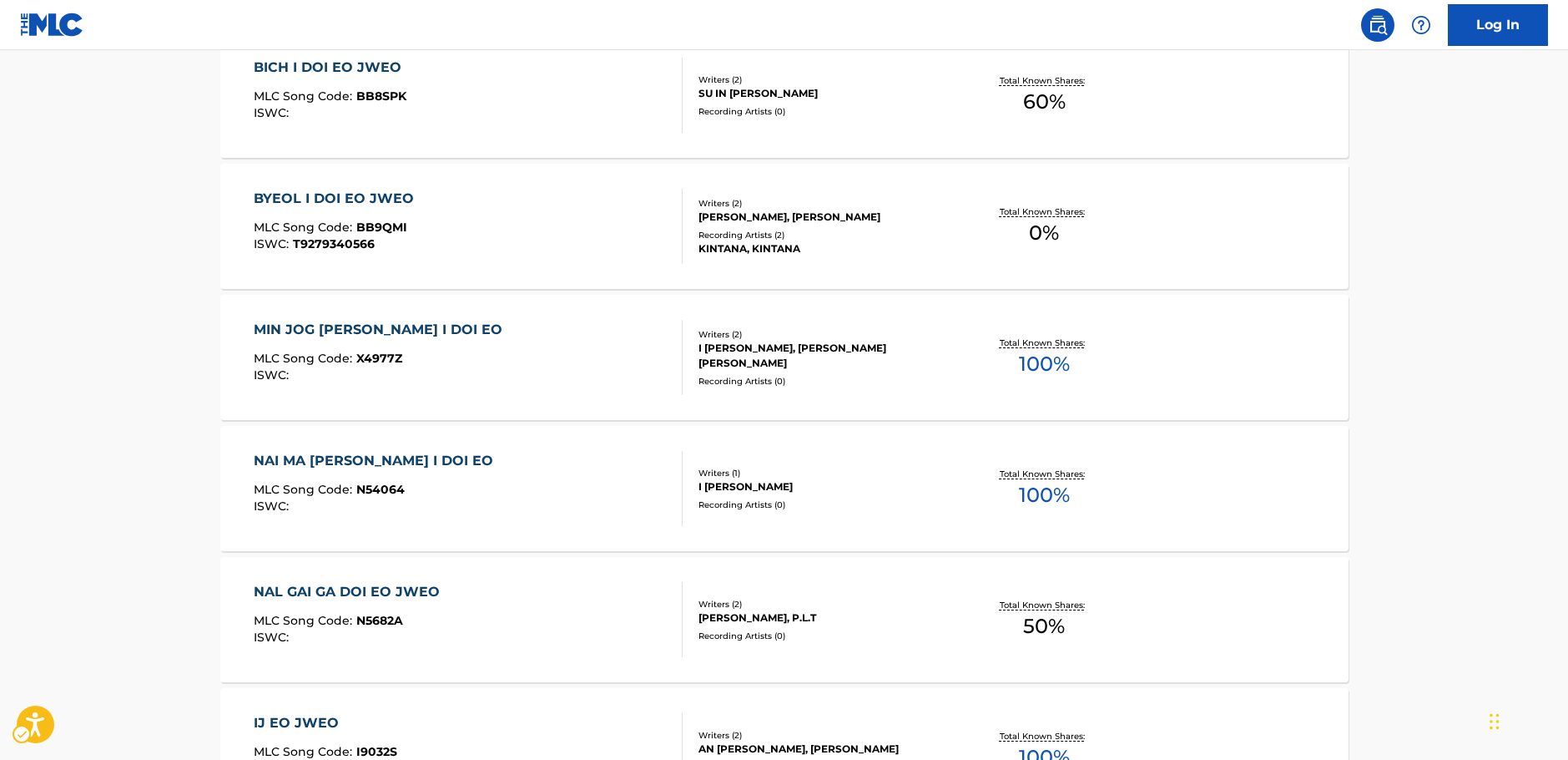
scroll to position [250, 0]
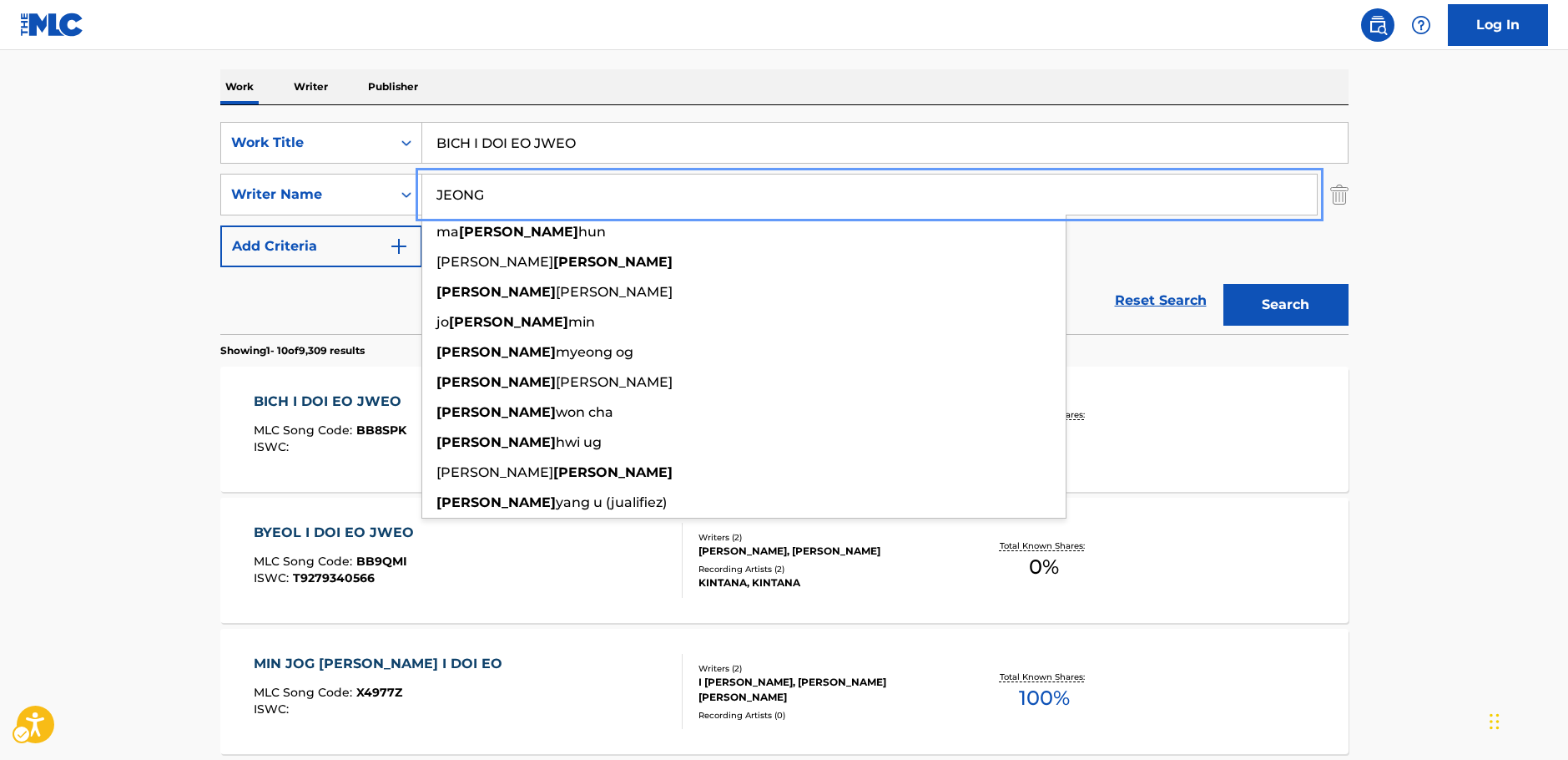
drag, startPoint x: 373, startPoint y: 211, endPoint x: 309, endPoint y: 218, distance: 64.4
click at [309, 218] on div "SearchWithCriteriad25b312f-6bc0-4303-8f2b-93488451f0f1 Work Title BICH I DOI EO…" at bounding box center [784, 194] width 1128 height 145
paste input "ASEUL"
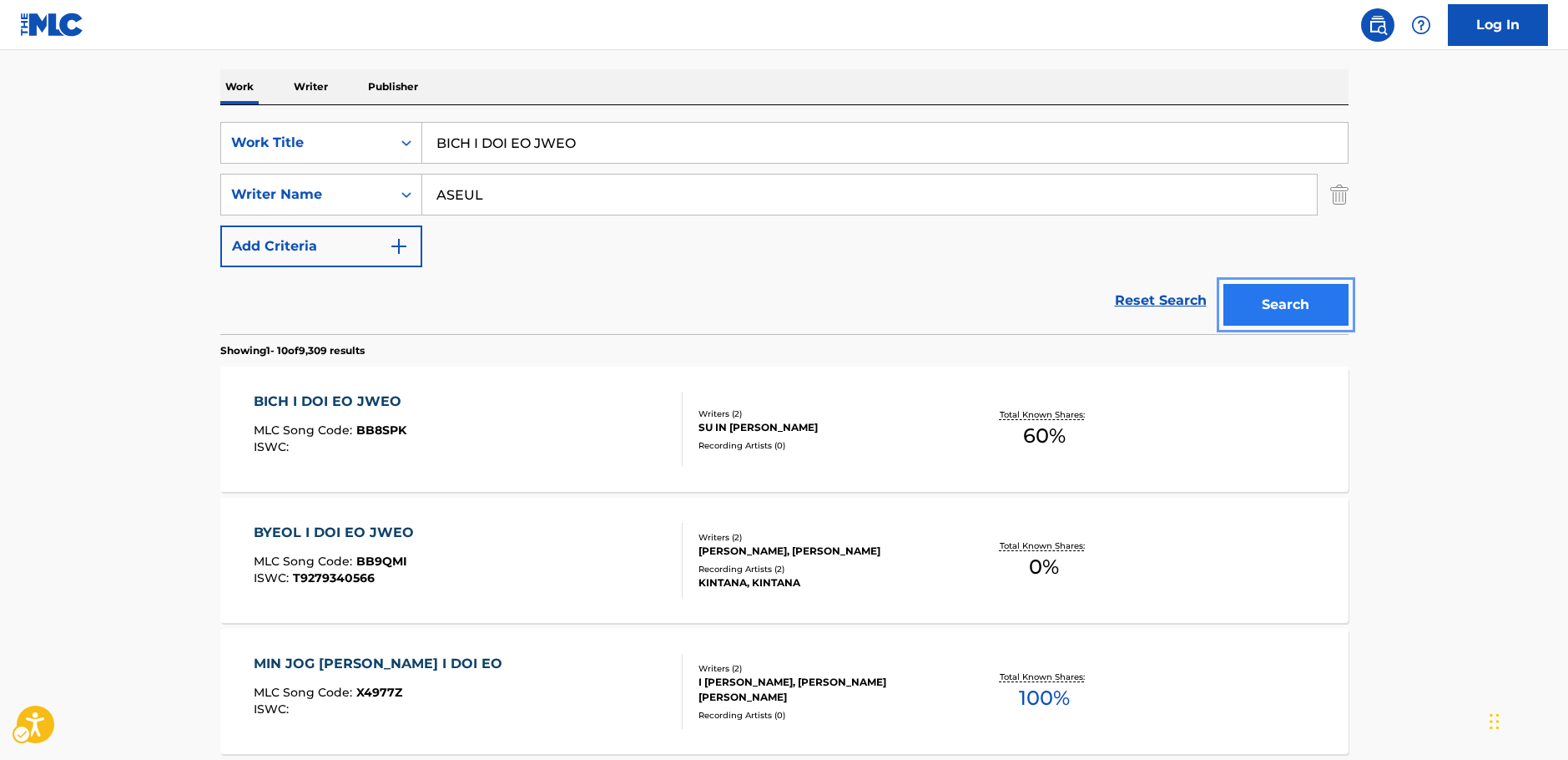
click at [1279, 307] on button "Search" at bounding box center [1285, 304] width 125 height 42
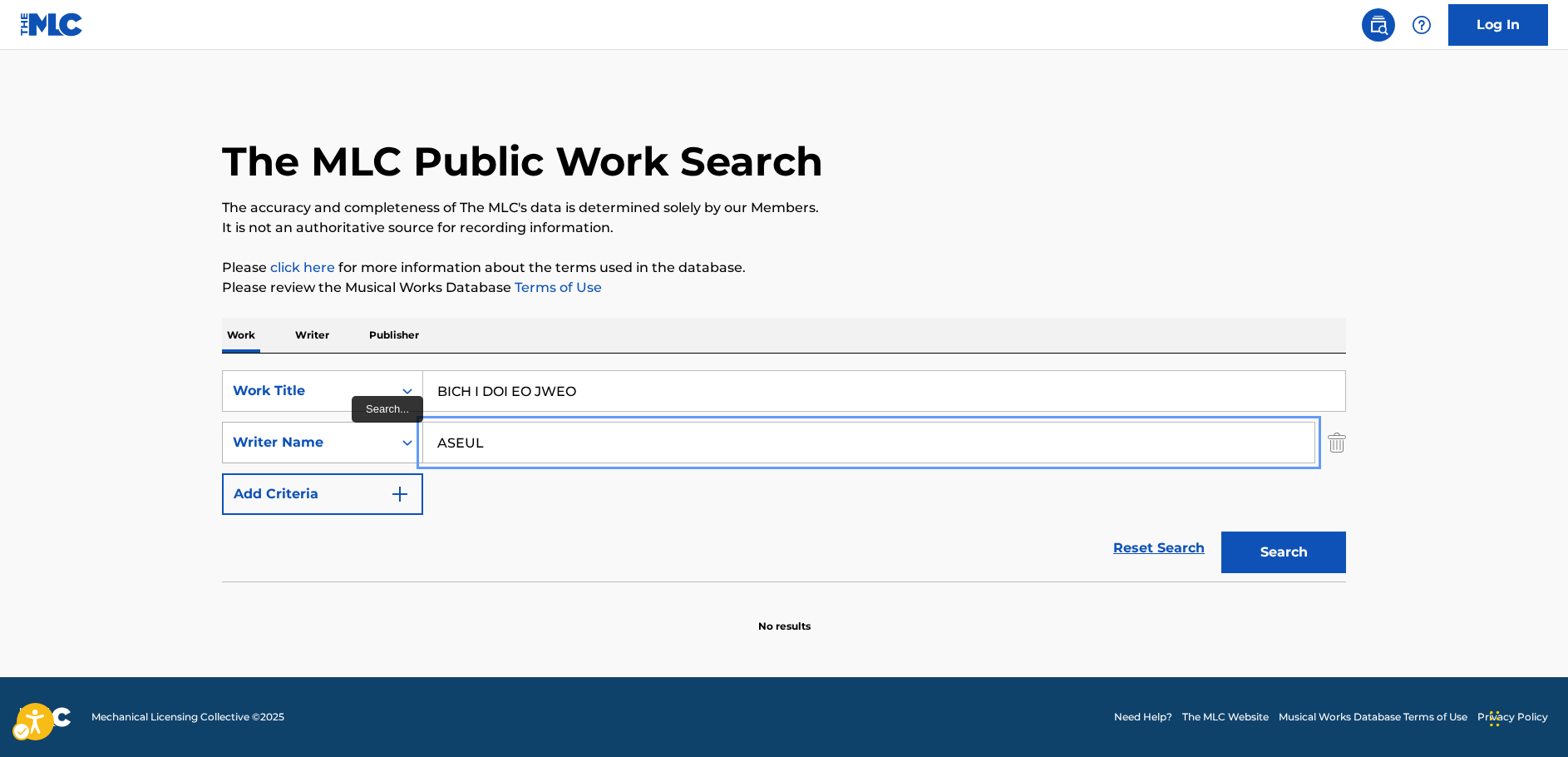
drag, startPoint x: 501, startPoint y: 456, endPoint x: 340, endPoint y: 458, distance: 161.0
click at [341, 458] on div "SearchWithCriteria7dc0b3d2-179d-4228-a58c-deb21b8c2f9e Writer Name ASEUL" at bounding box center [784, 442] width 1124 height 41
paste input "Juck"
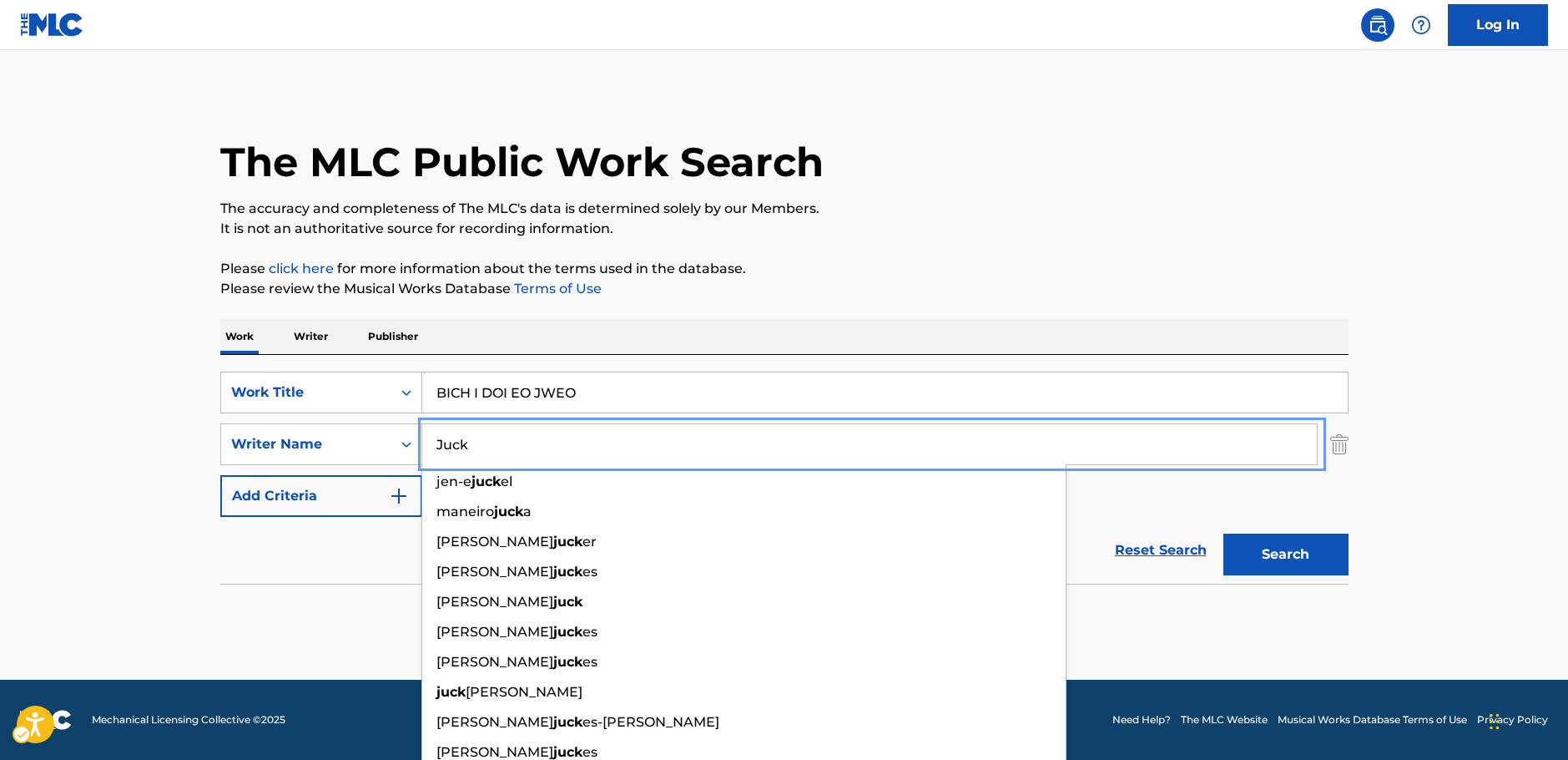
type input "Juck"
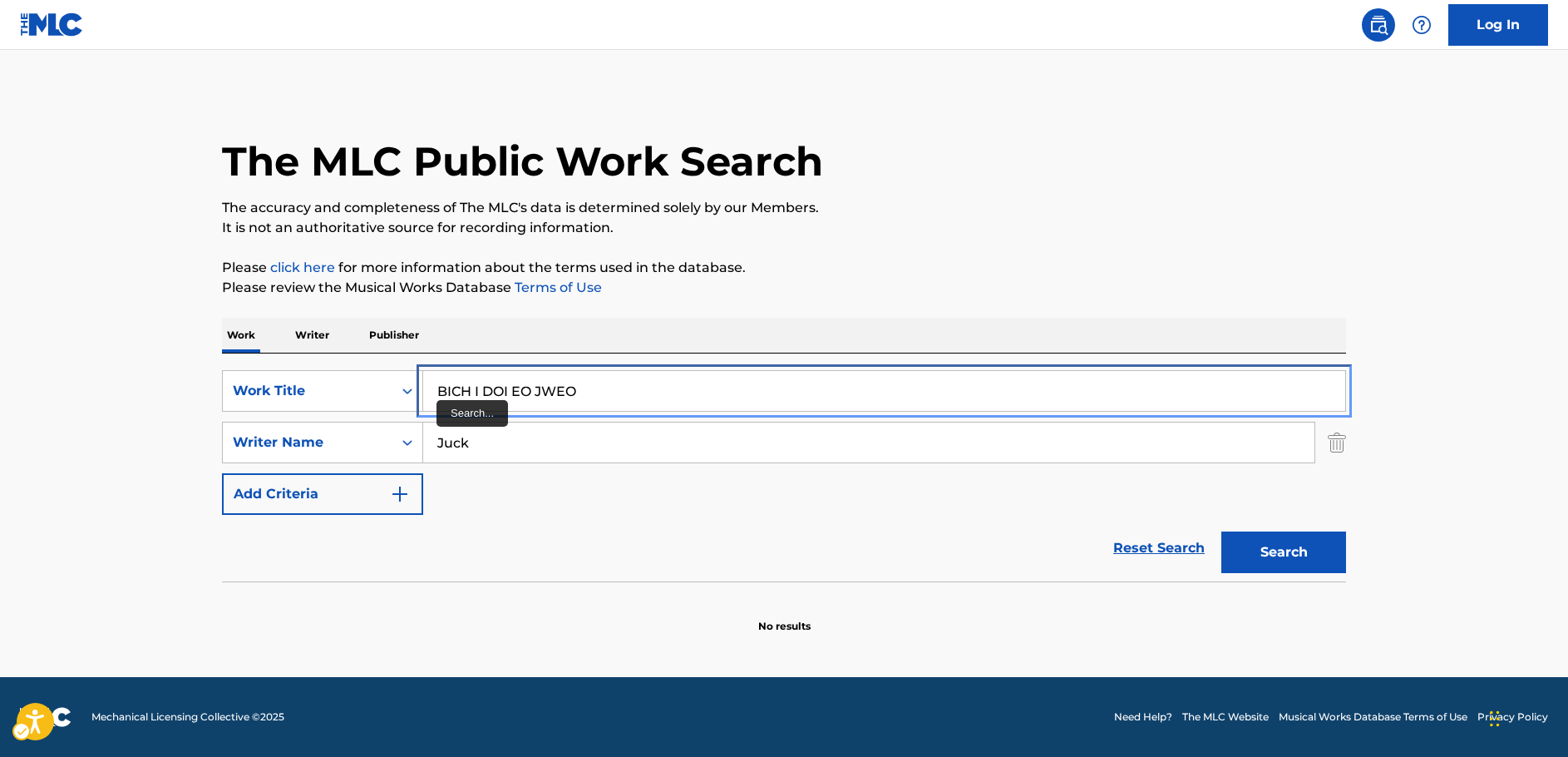
click at [162, 427] on main "The MLC Public Work Search The accuracy and completeness of The MLC's data is d…" at bounding box center [784, 363] width 1568 height 627
paste input "Running in the sky"
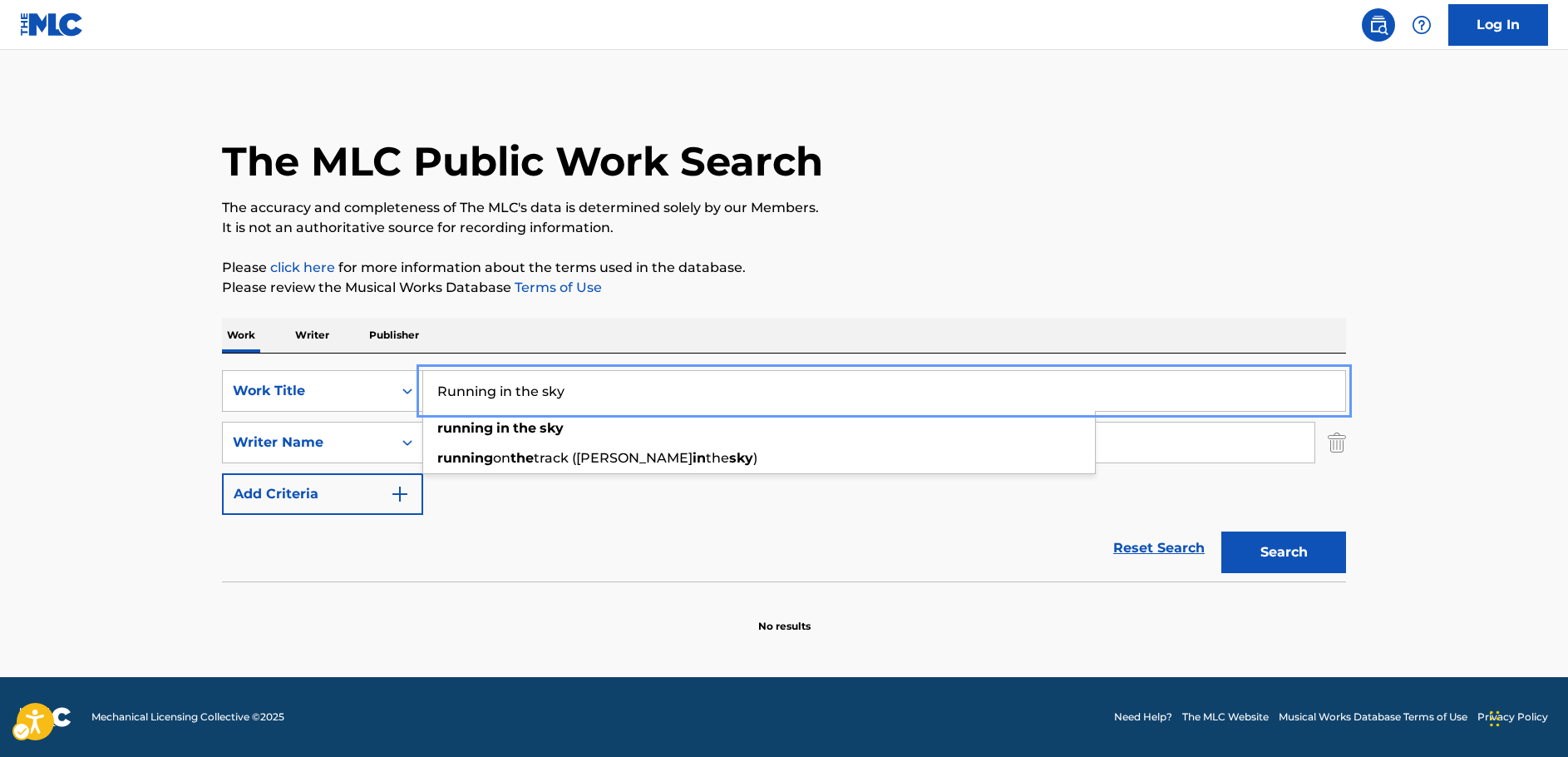
type input "Running in the sky"
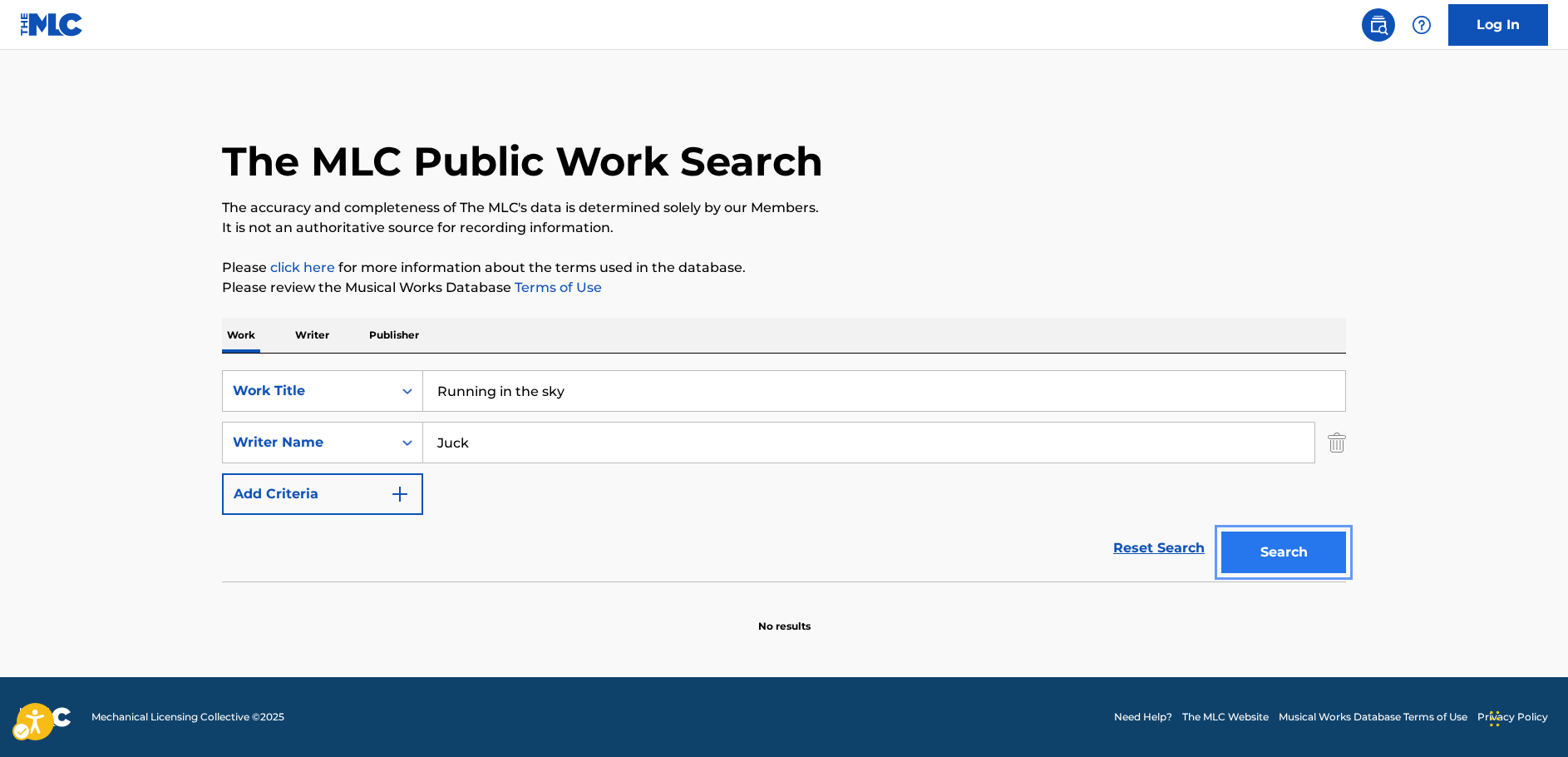
click at [1326, 554] on button "Search" at bounding box center [1284, 552] width 125 height 41
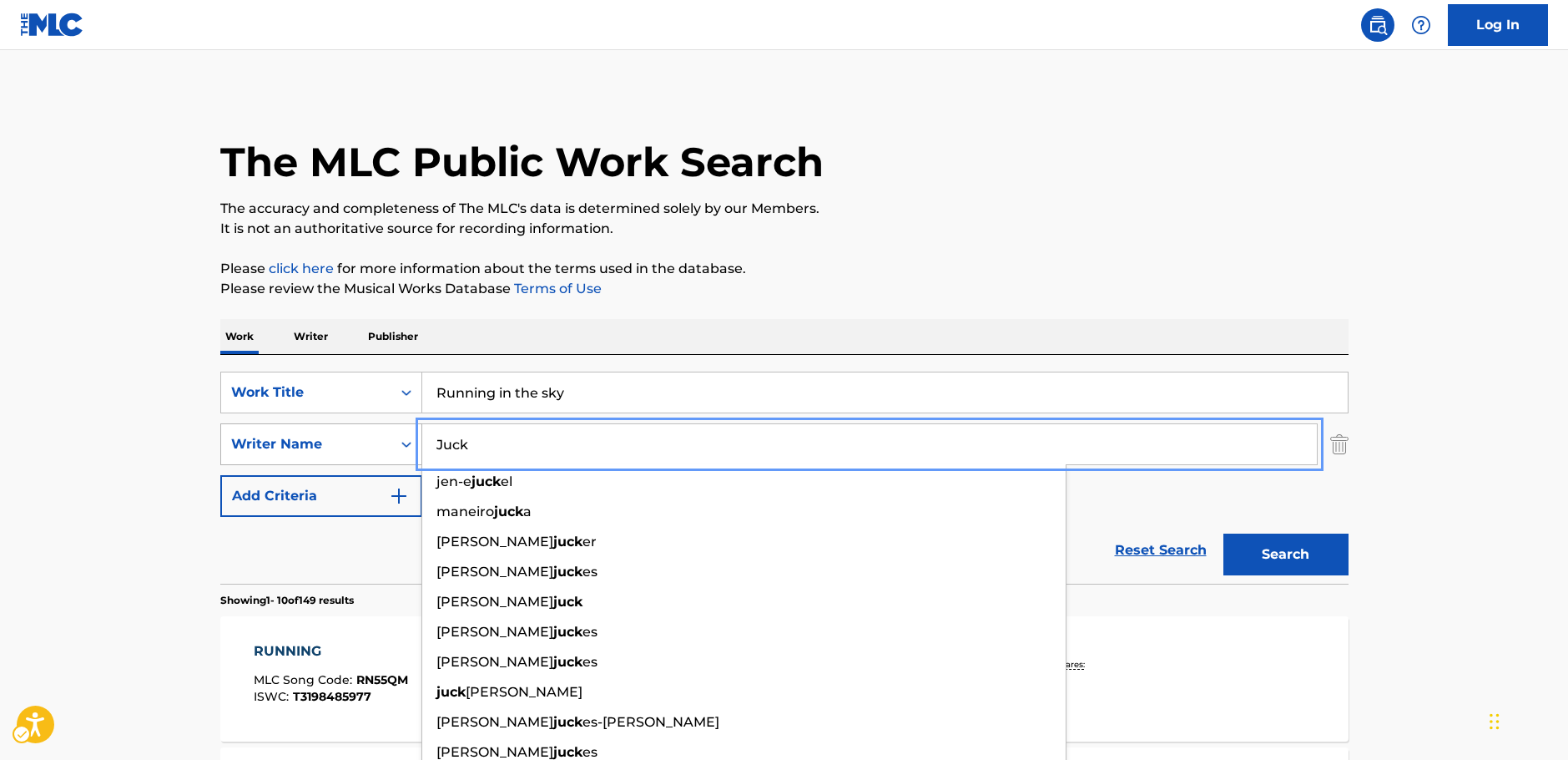
click at [332, 456] on div "SearchWithCriteria7dc0b3d2-179d-4228-a58c-deb21b8c2f9e Writer Name [PERSON_NAME…" at bounding box center [784, 444] width 1128 height 42
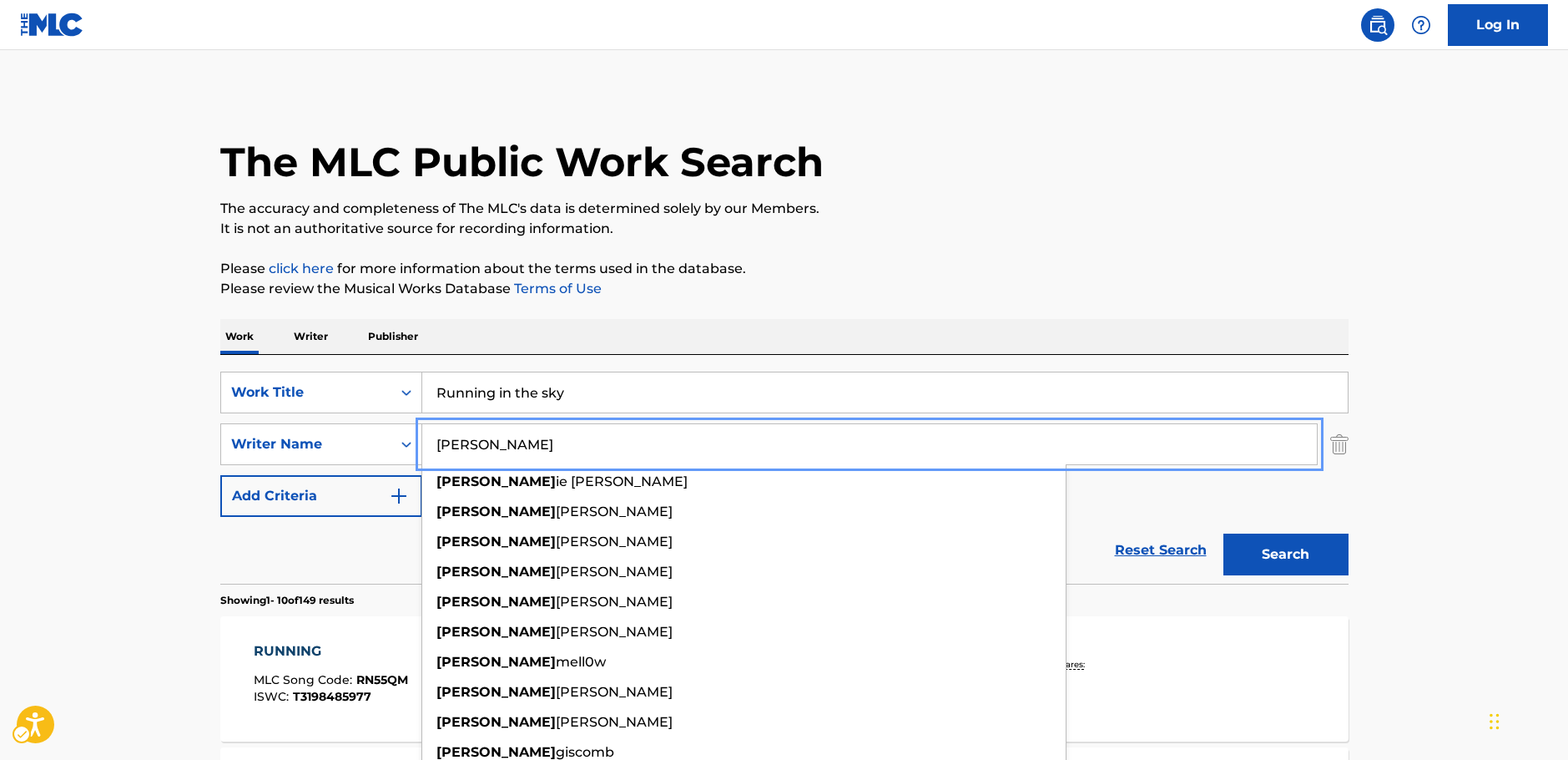
type input "[PERSON_NAME]"
click at [1277, 556] on button "Search" at bounding box center [1285, 554] width 125 height 42
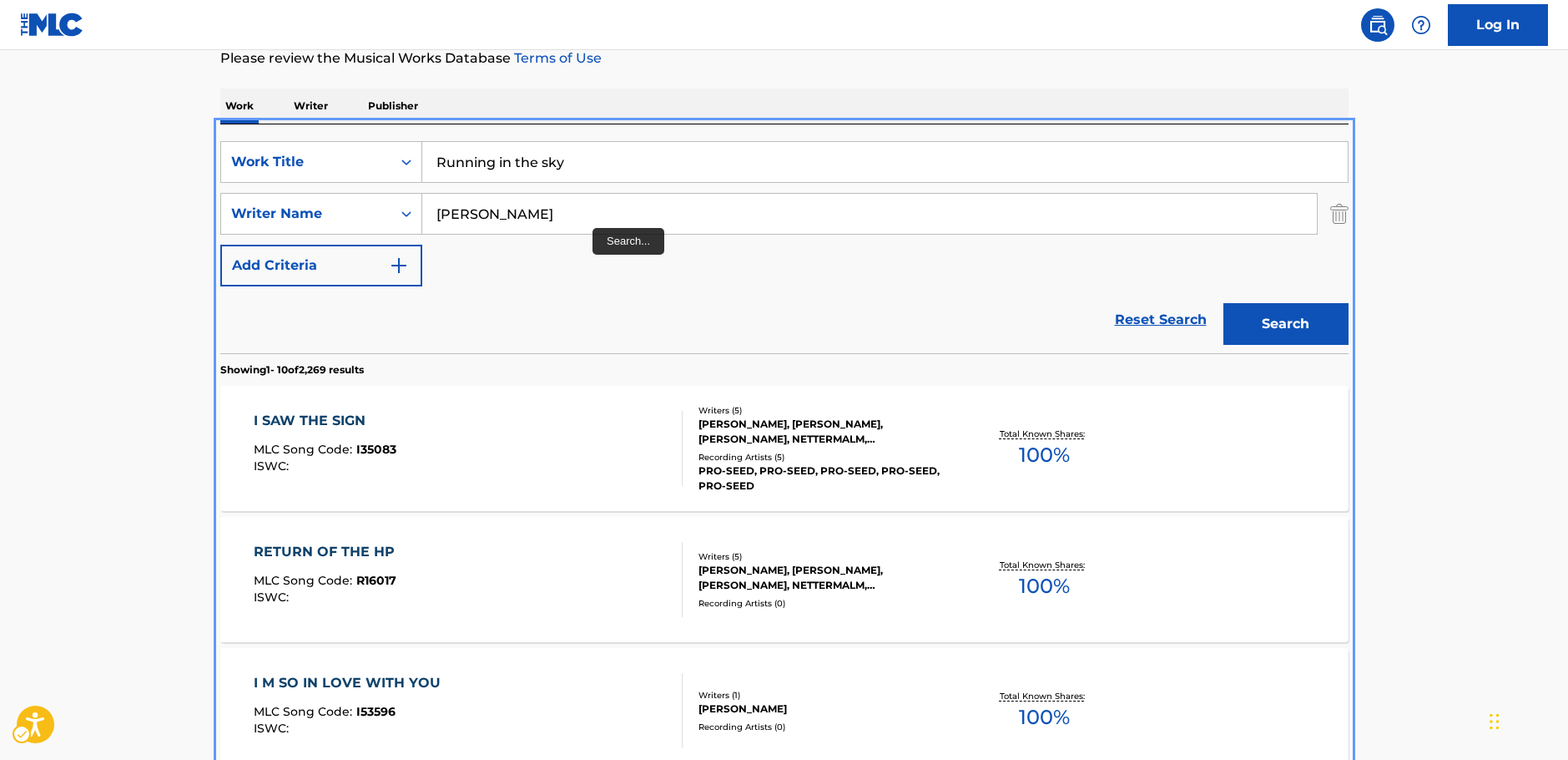
scroll to position [83, 0]
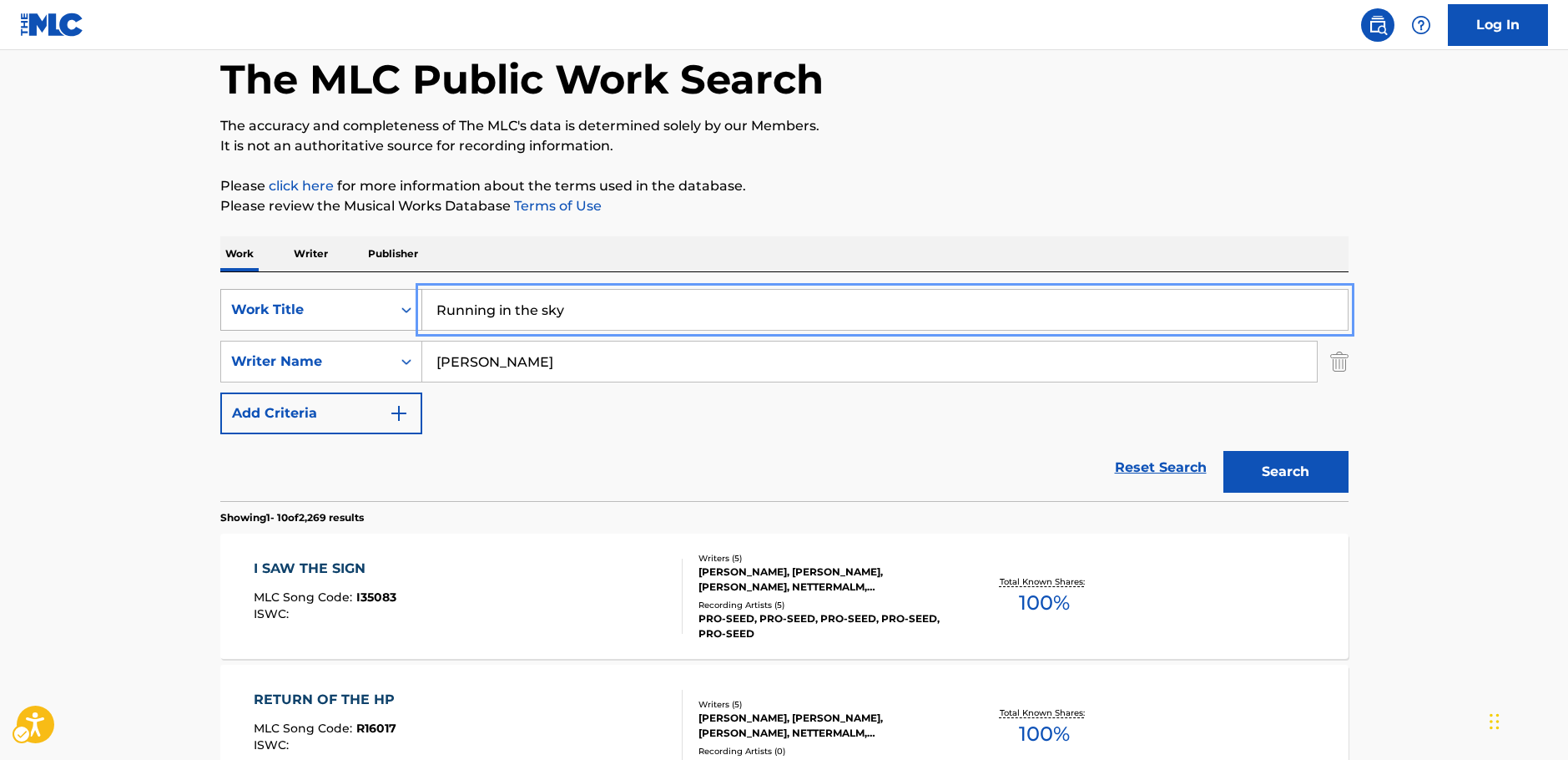
drag, startPoint x: 560, startPoint y: 305, endPoint x: 410, endPoint y: 331, distance: 152.2
click at [300, 319] on div "SearchWithCriteriad25b312f-6bc0-4303-8f2b-93488451f0f1 Work Title Running in th…" at bounding box center [784, 309] width 1128 height 42
paste input "HA NEUL EUL DAL RI DA"
drag, startPoint x: 1285, startPoint y: 470, endPoint x: 1217, endPoint y: 465, distance: 68.2
click at [1283, 470] on button "Search" at bounding box center [1285, 471] width 125 height 42
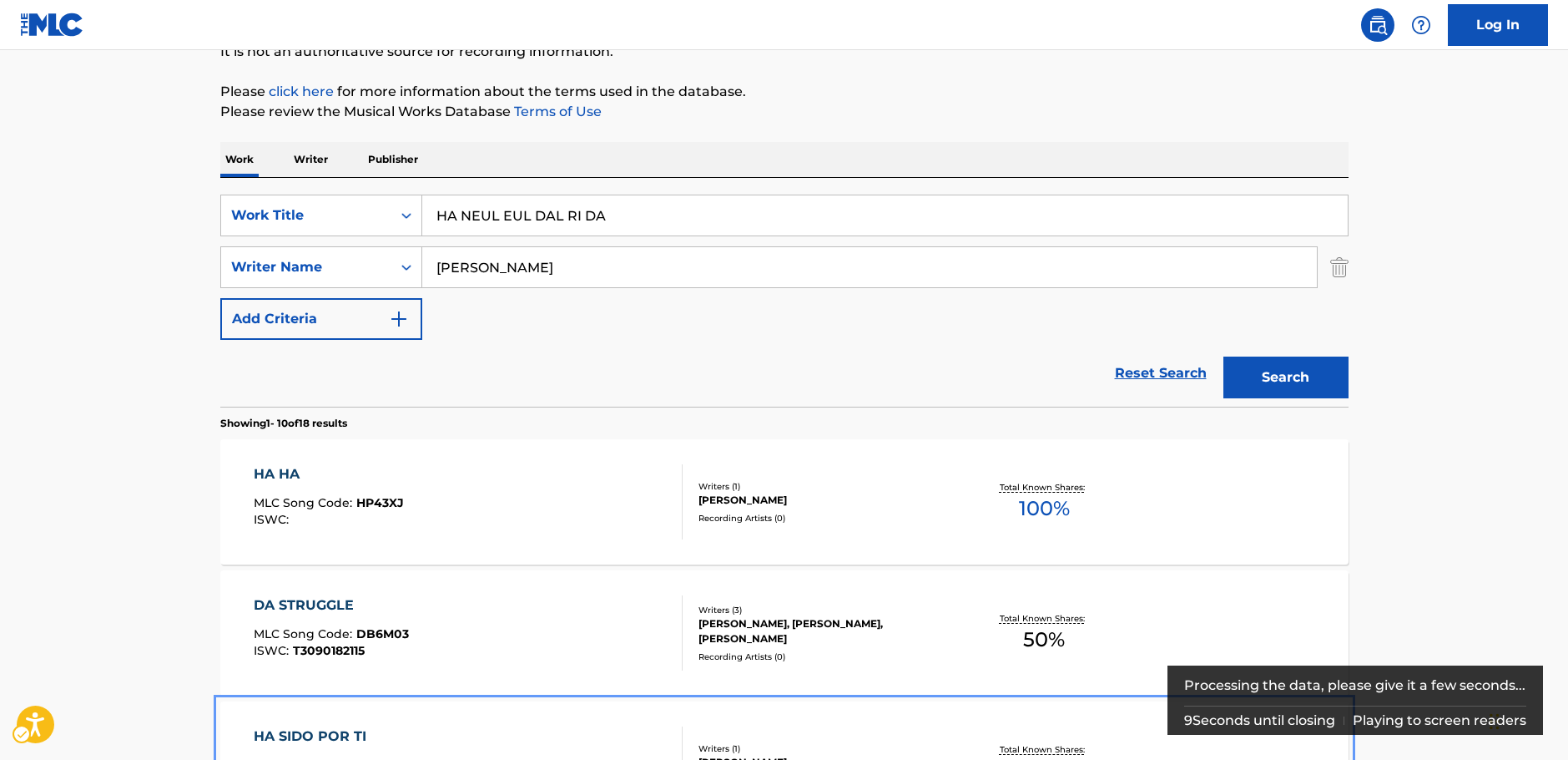
scroll to position [166, 0]
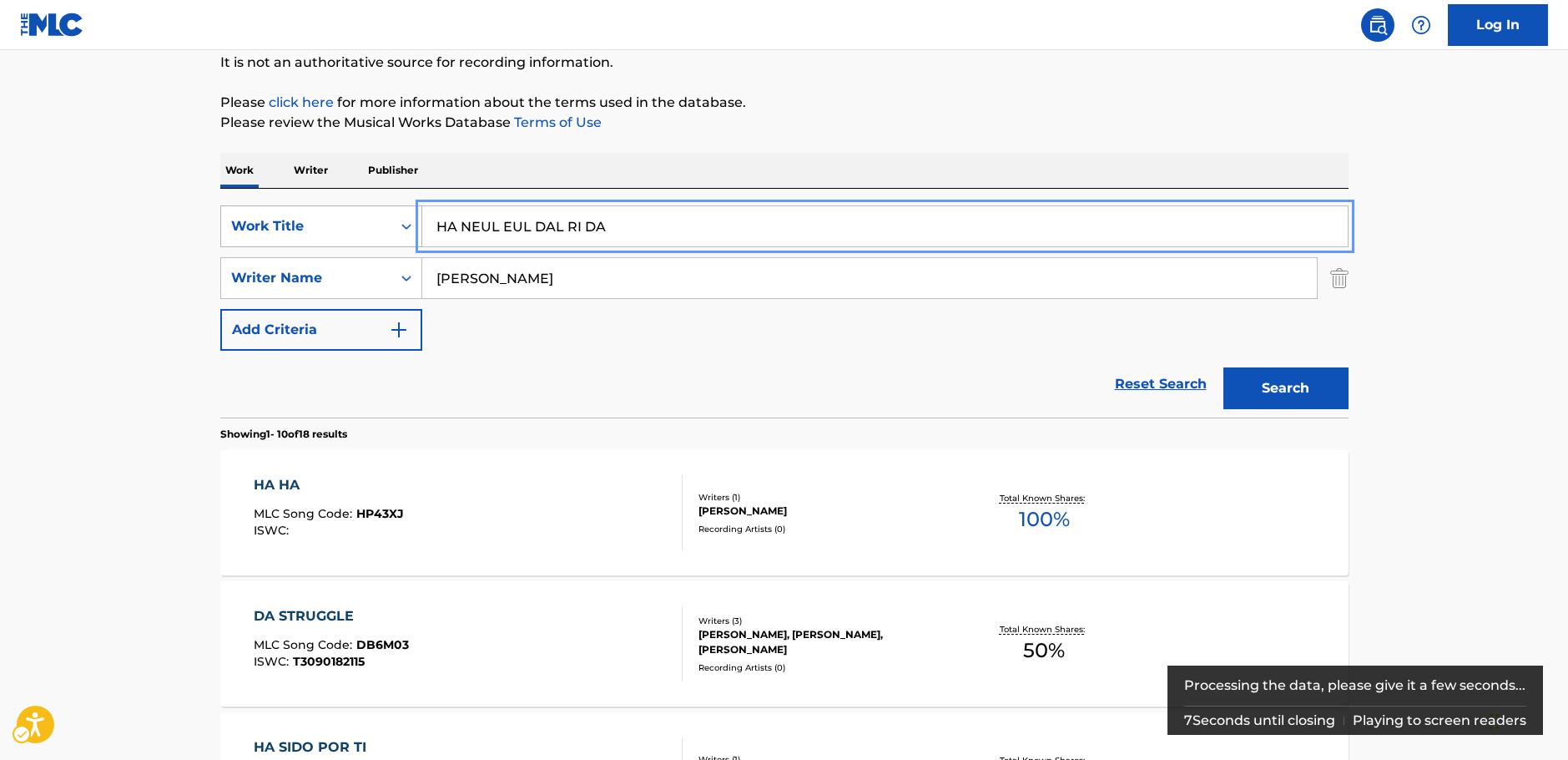
drag, startPoint x: 465, startPoint y: 219, endPoint x: 345, endPoint y: 219, distance: 120.0
click at [345, 219] on div "SearchWithCriteriad25b312f-6bc0-4303-8f2b-93488451f0f1 Work Title HA NEUL EUL D…" at bounding box center [784, 226] width 1128 height 42
type input "HA NEUL EUL DAL RI DA"
click at [535, 335] on div "SearchWithCriteriad25b312f-6bc0-4303-8f2b-93488451f0f1 Work Title HA NEUL EUL D…" at bounding box center [784, 278] width 1128 height 145
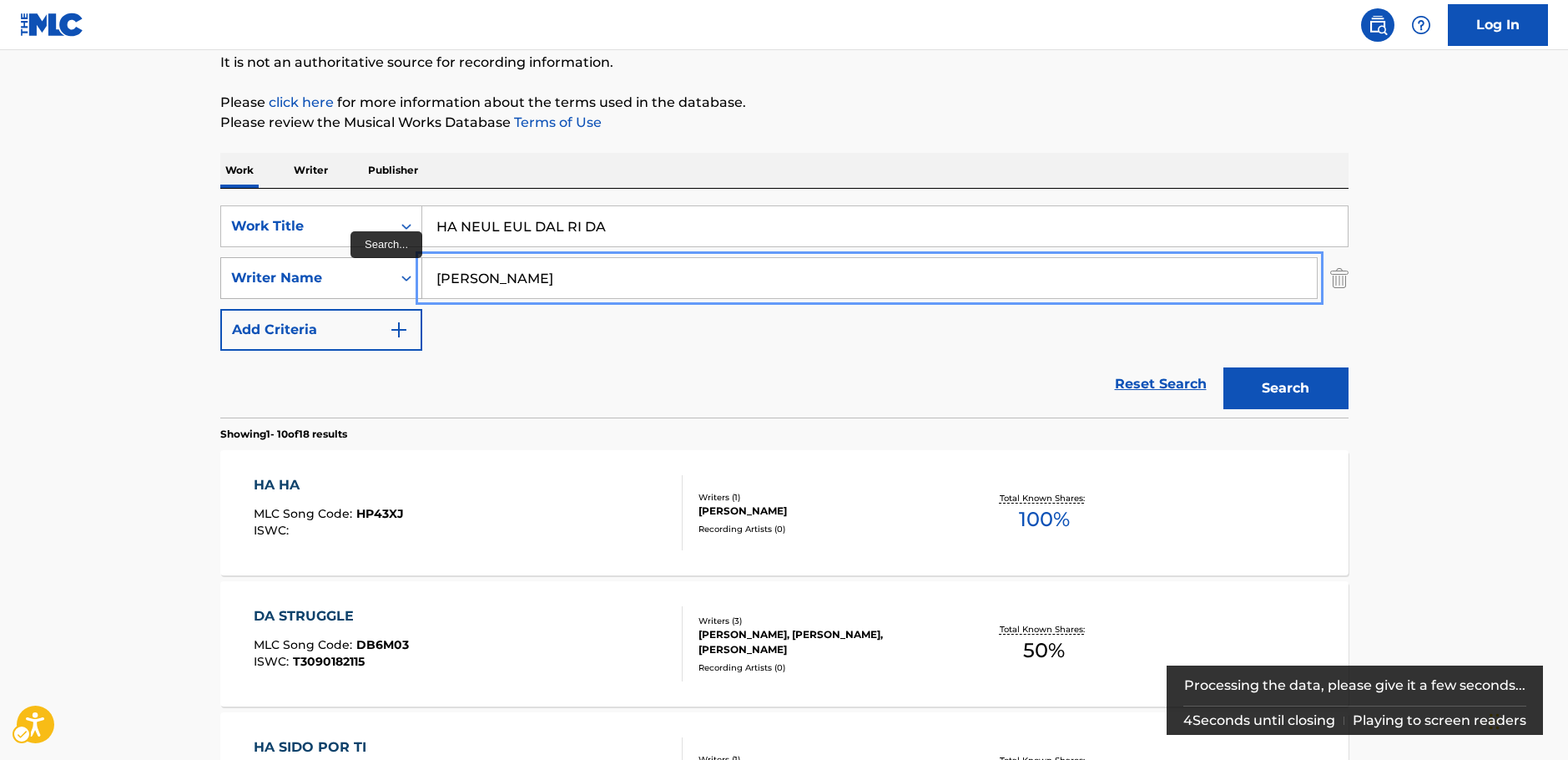
drag, startPoint x: 433, startPoint y: 283, endPoint x: 338, endPoint y: 284, distance: 95.0
click at [339, 284] on div "SearchWithCriteria7dc0b3d2-179d-4228-a58c-deb21b8c2f9e Writer Name [PERSON_NAME]" at bounding box center [784, 278] width 1128 height 42
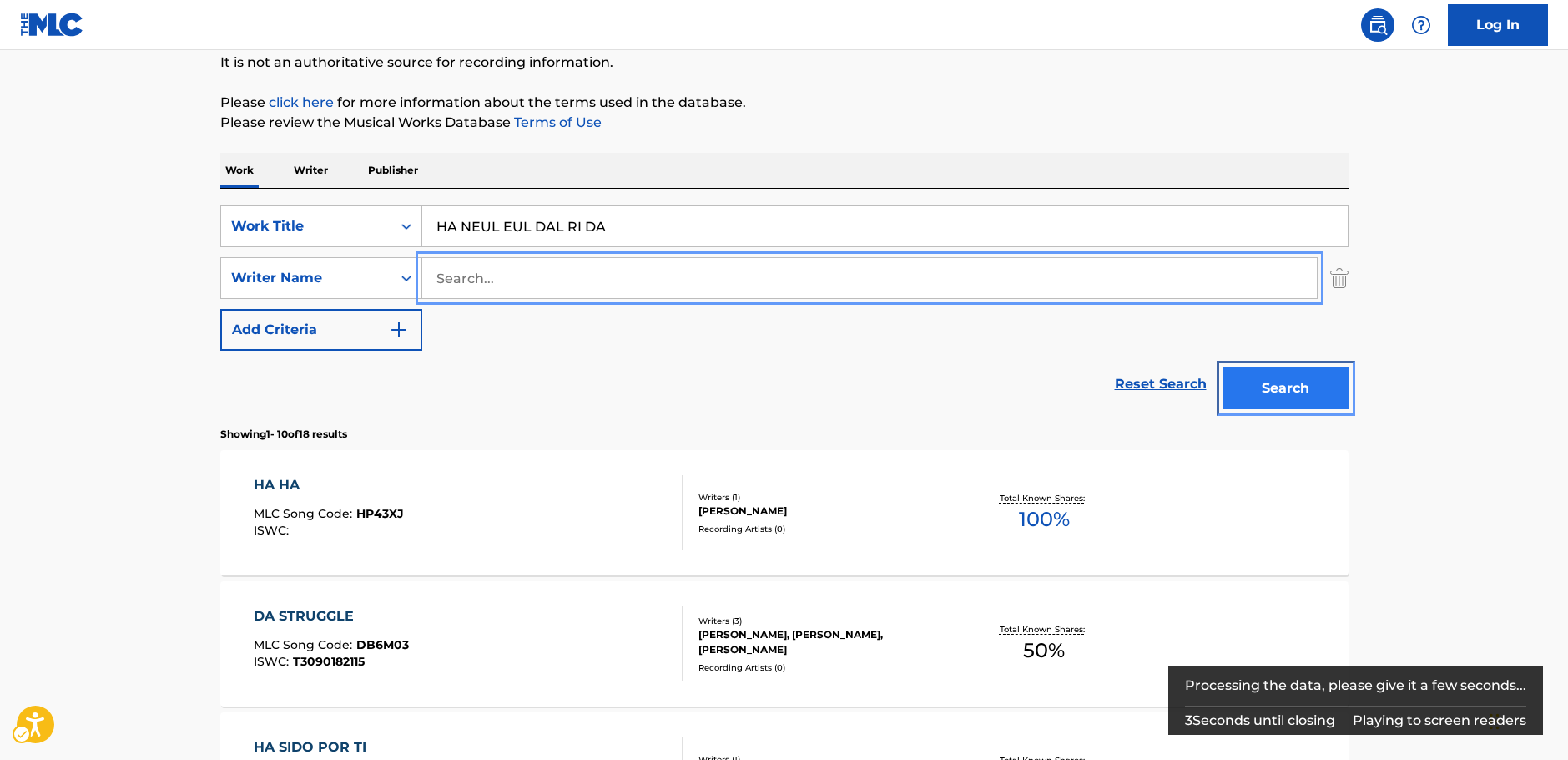
click at [1298, 392] on button "Search" at bounding box center [1285, 388] width 125 height 42
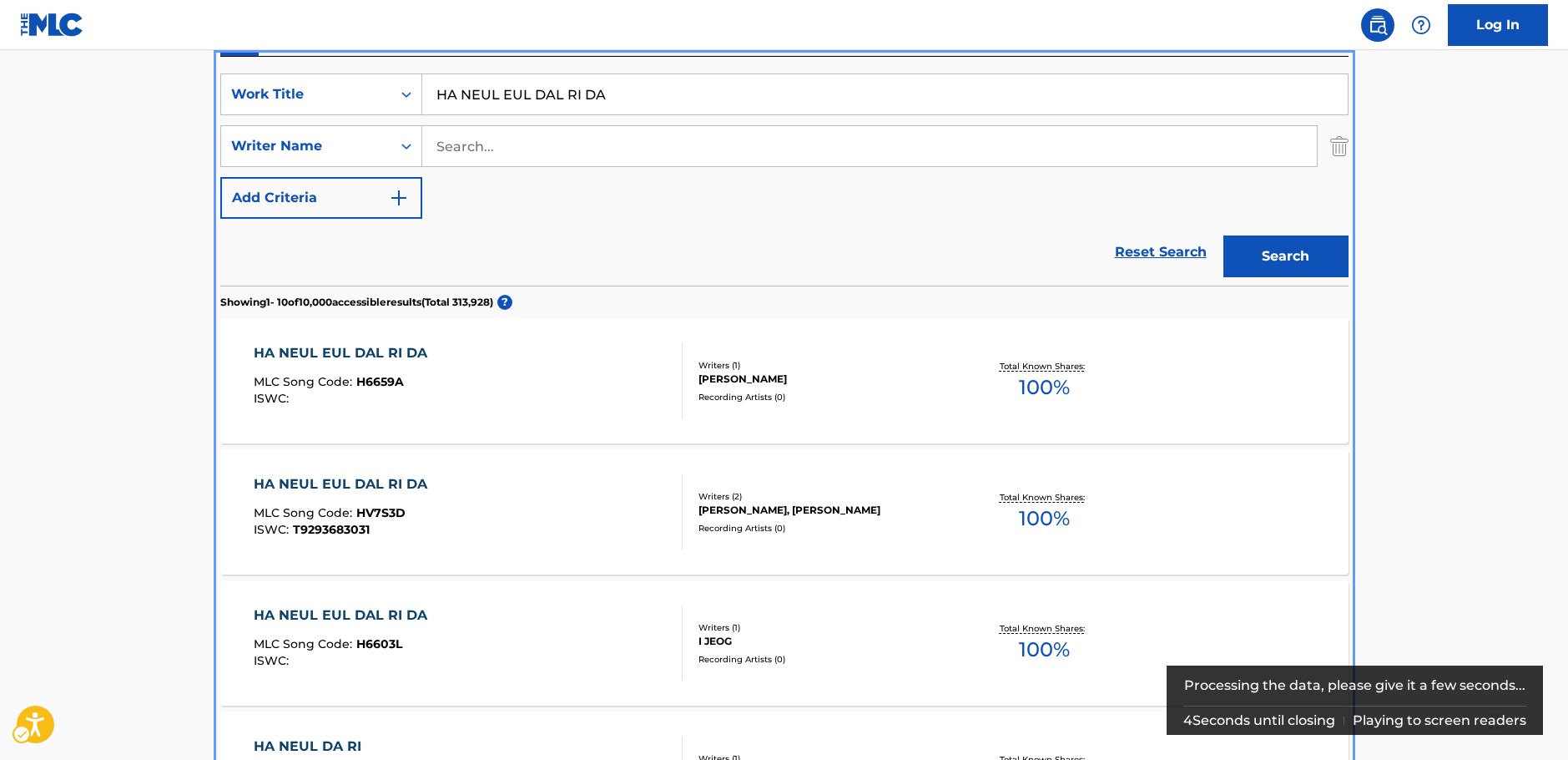
scroll to position [272, 0]
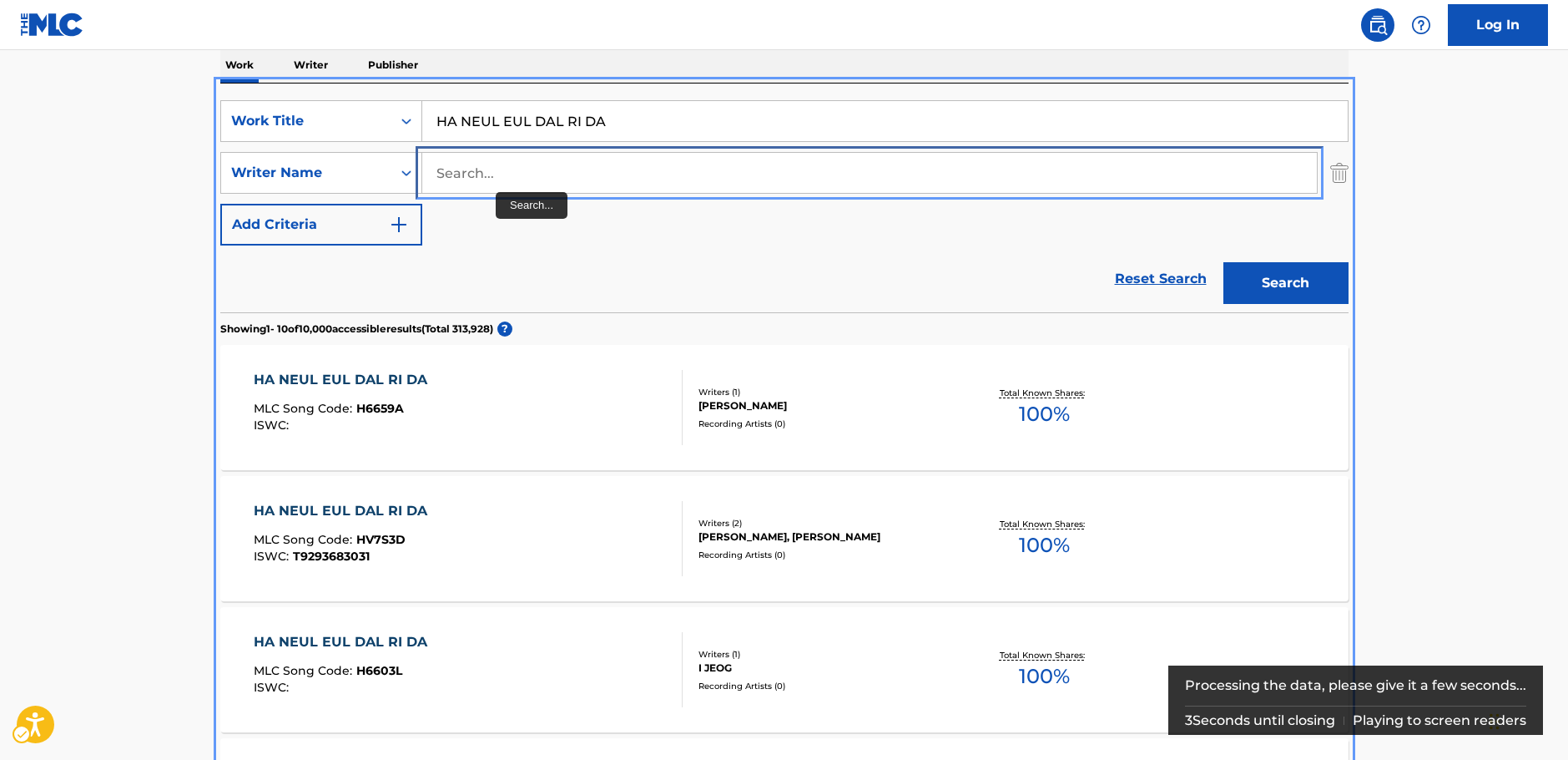
click at [492, 177] on input "Search..." at bounding box center [869, 173] width 895 height 41
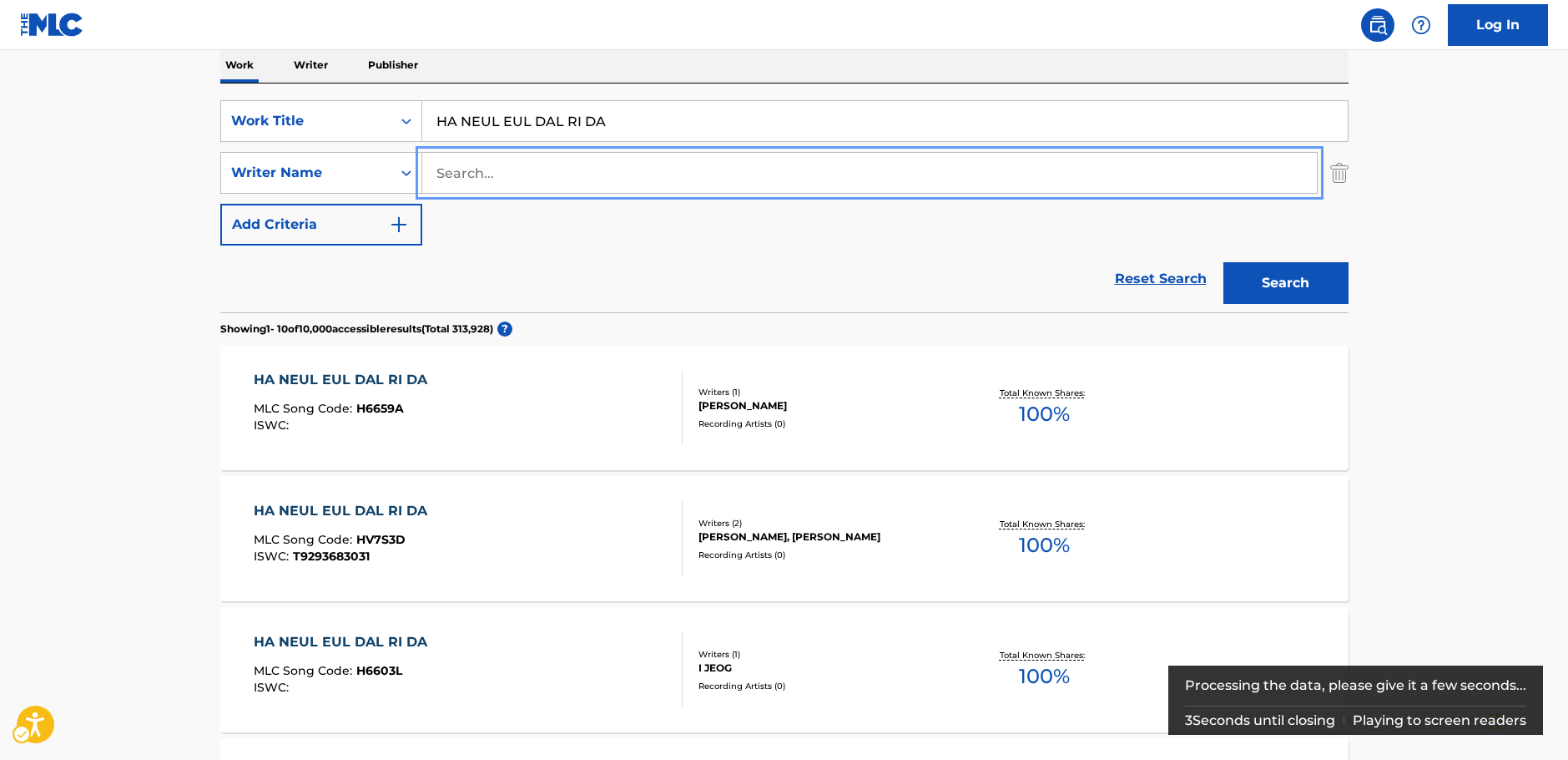
paste input "JEONG"
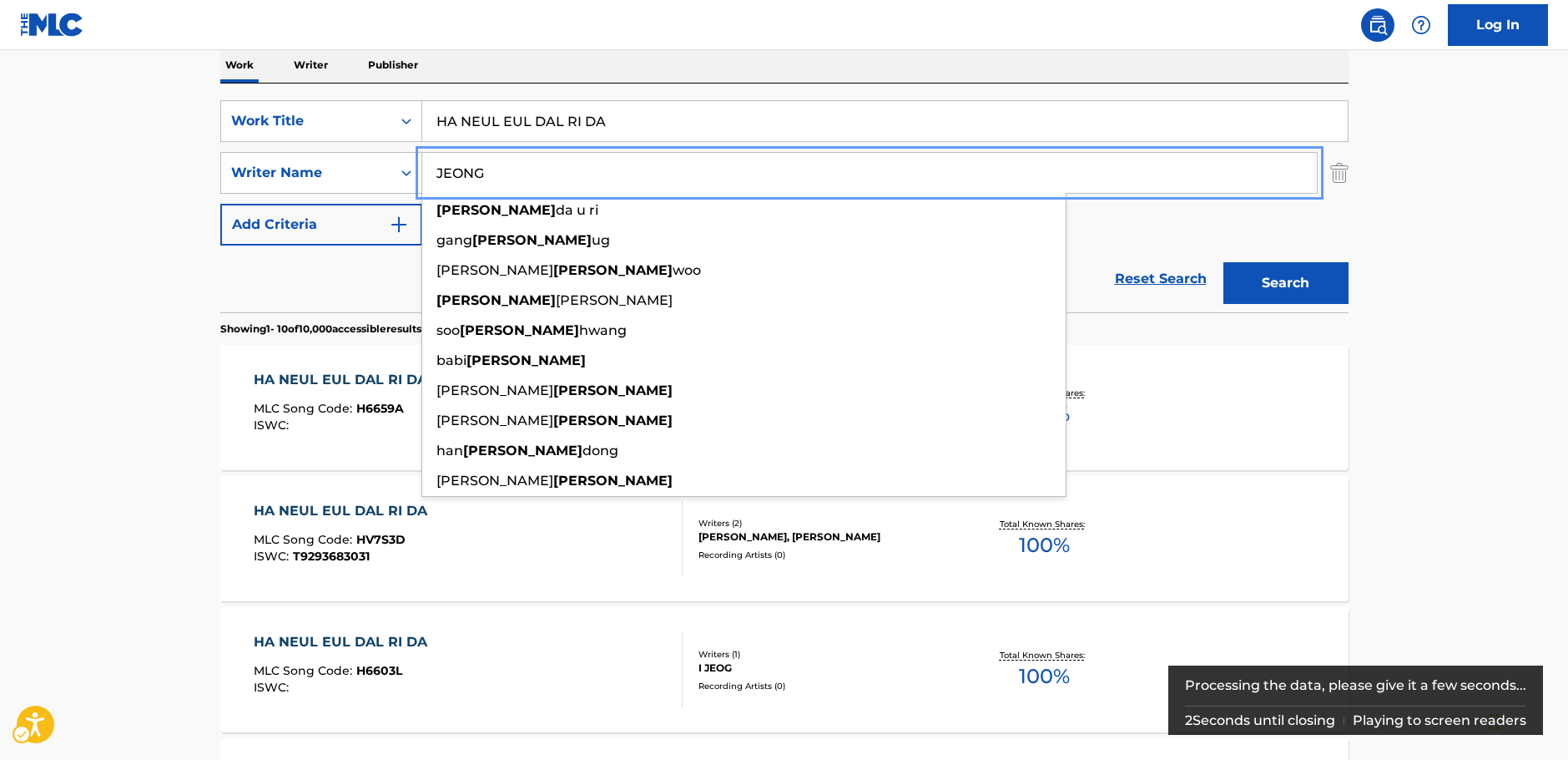
type input "JEONG"
click at [1283, 288] on button "Search" at bounding box center [1285, 283] width 125 height 42
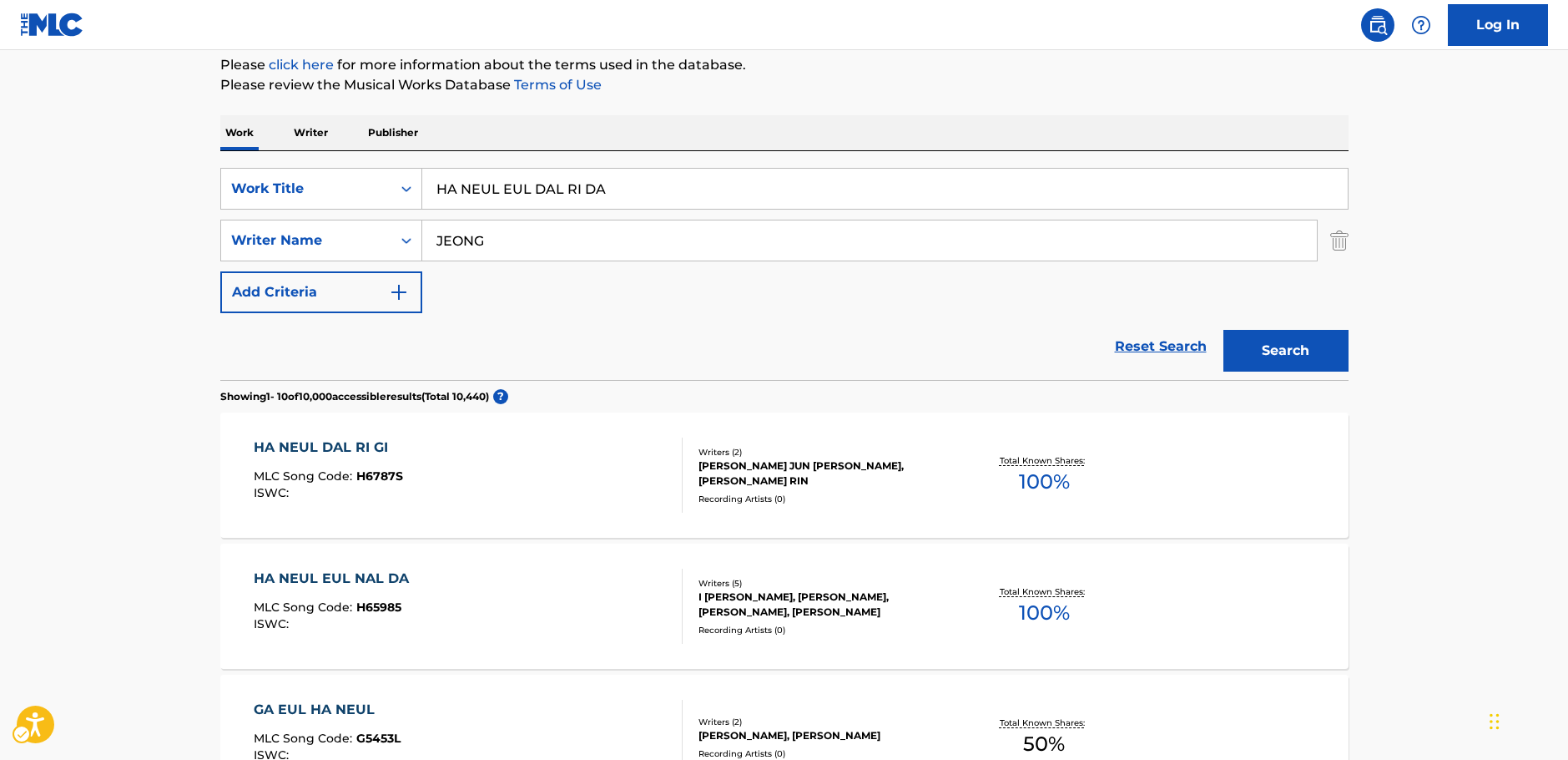
scroll to position [188, 0]
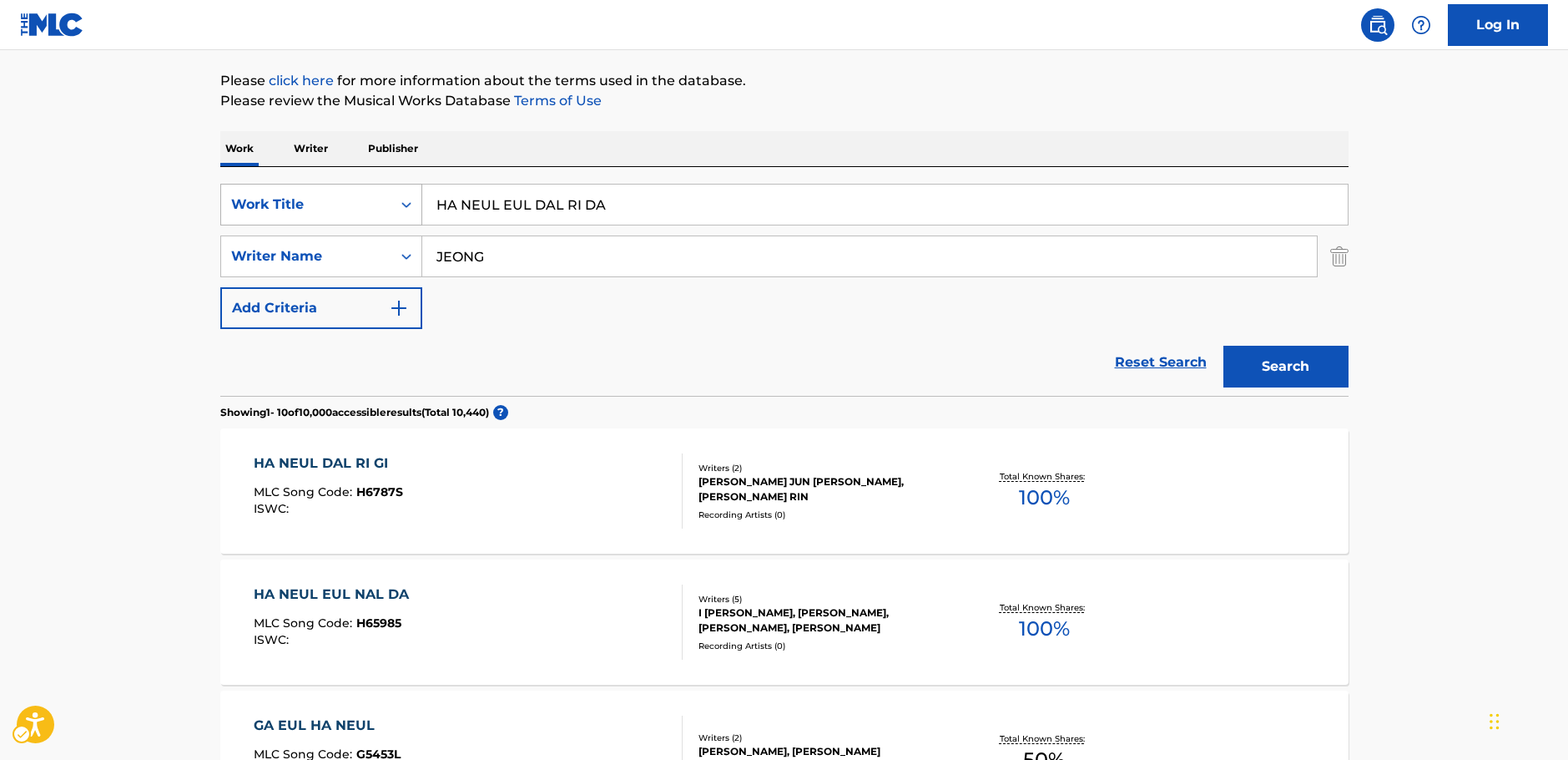
click at [396, 205] on div "Search Form" at bounding box center [406, 205] width 30 height 30
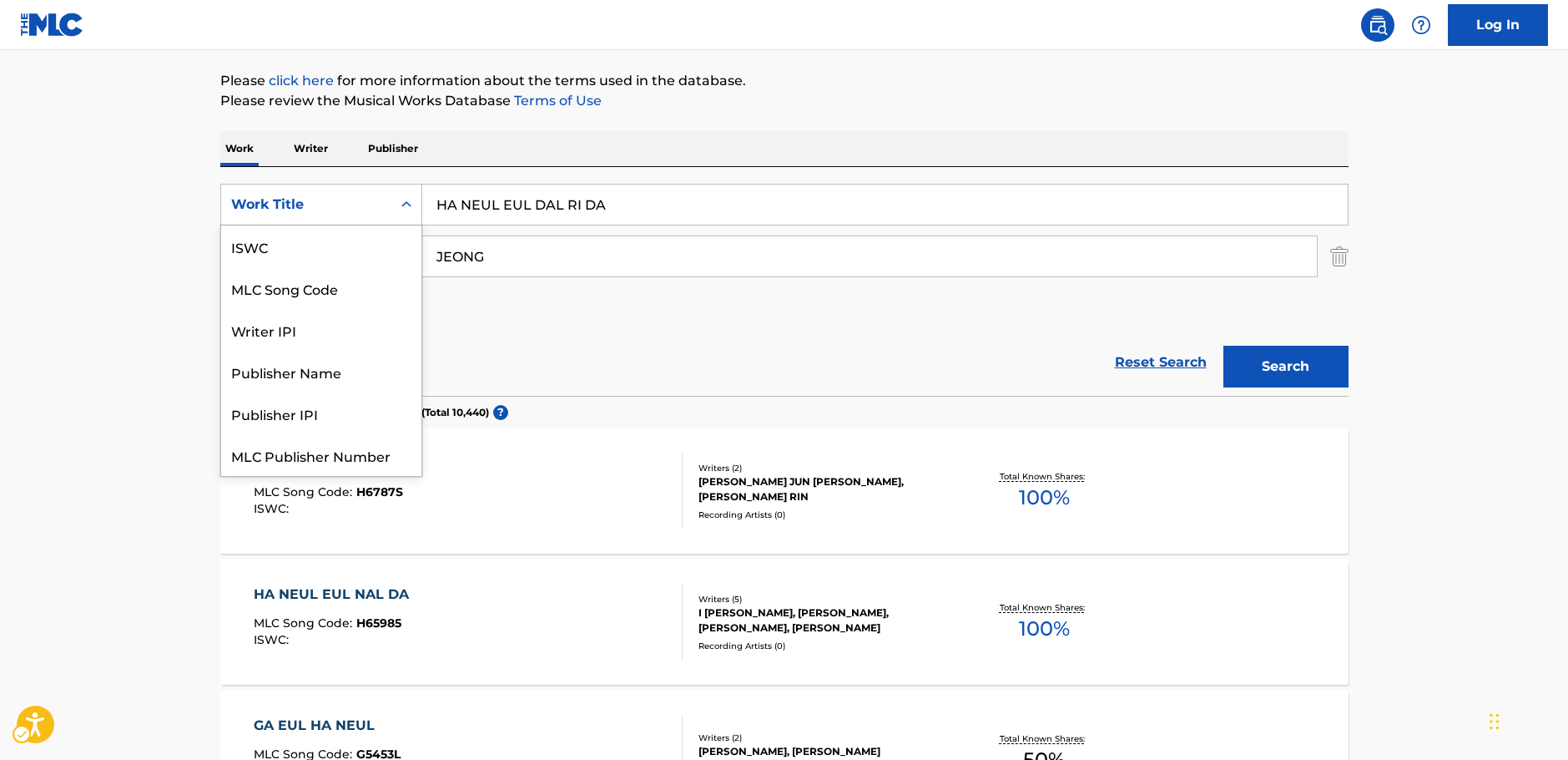
scroll to position [42, 0]
click at [332, 234] on div "MLC Song Code" at bounding box center [321, 246] width 201 height 42
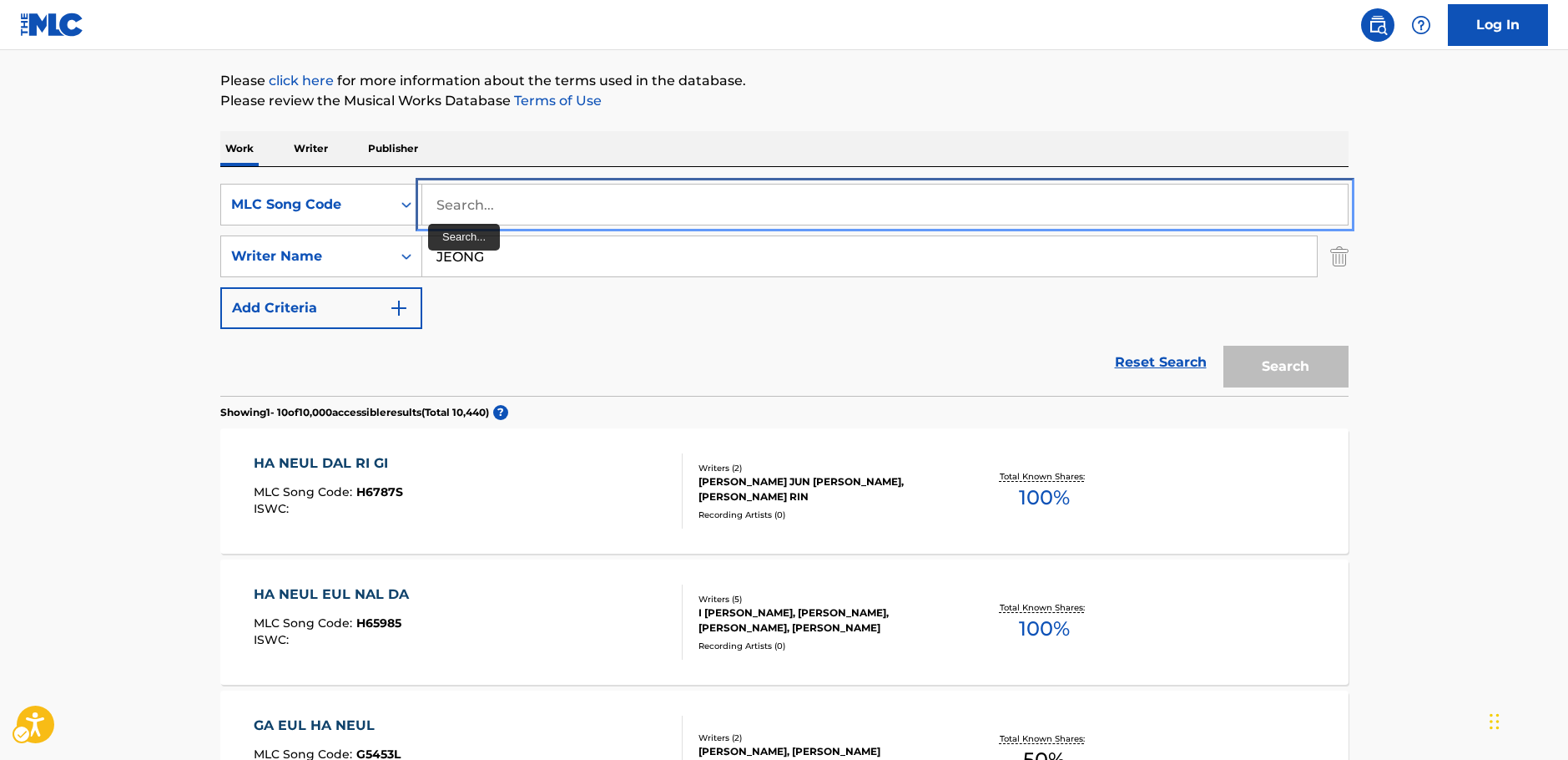
drag, startPoint x: 508, startPoint y: 206, endPoint x: 487, endPoint y: 242, distance: 41.7
paste input "W02371"
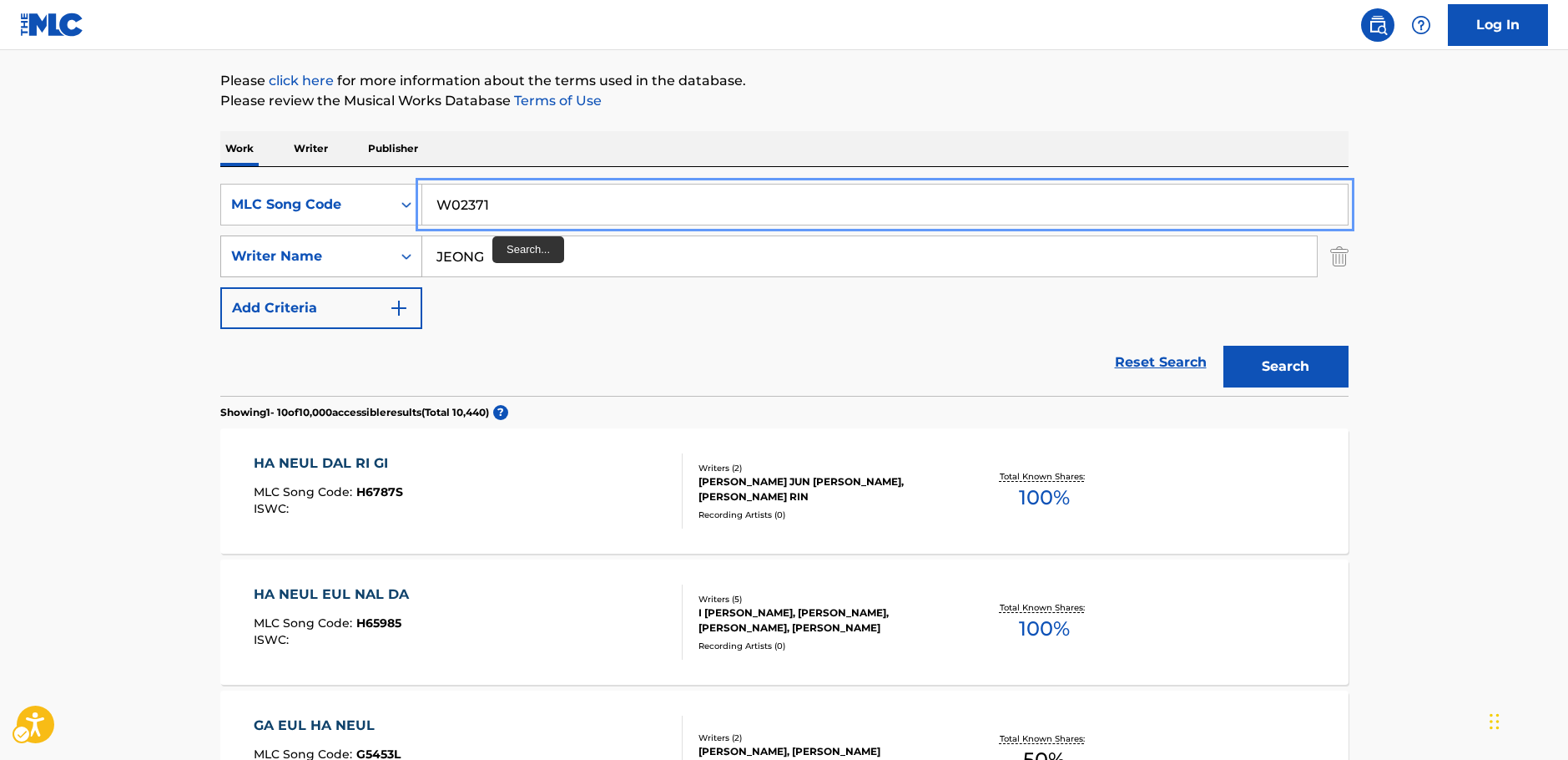
type input "W02371"
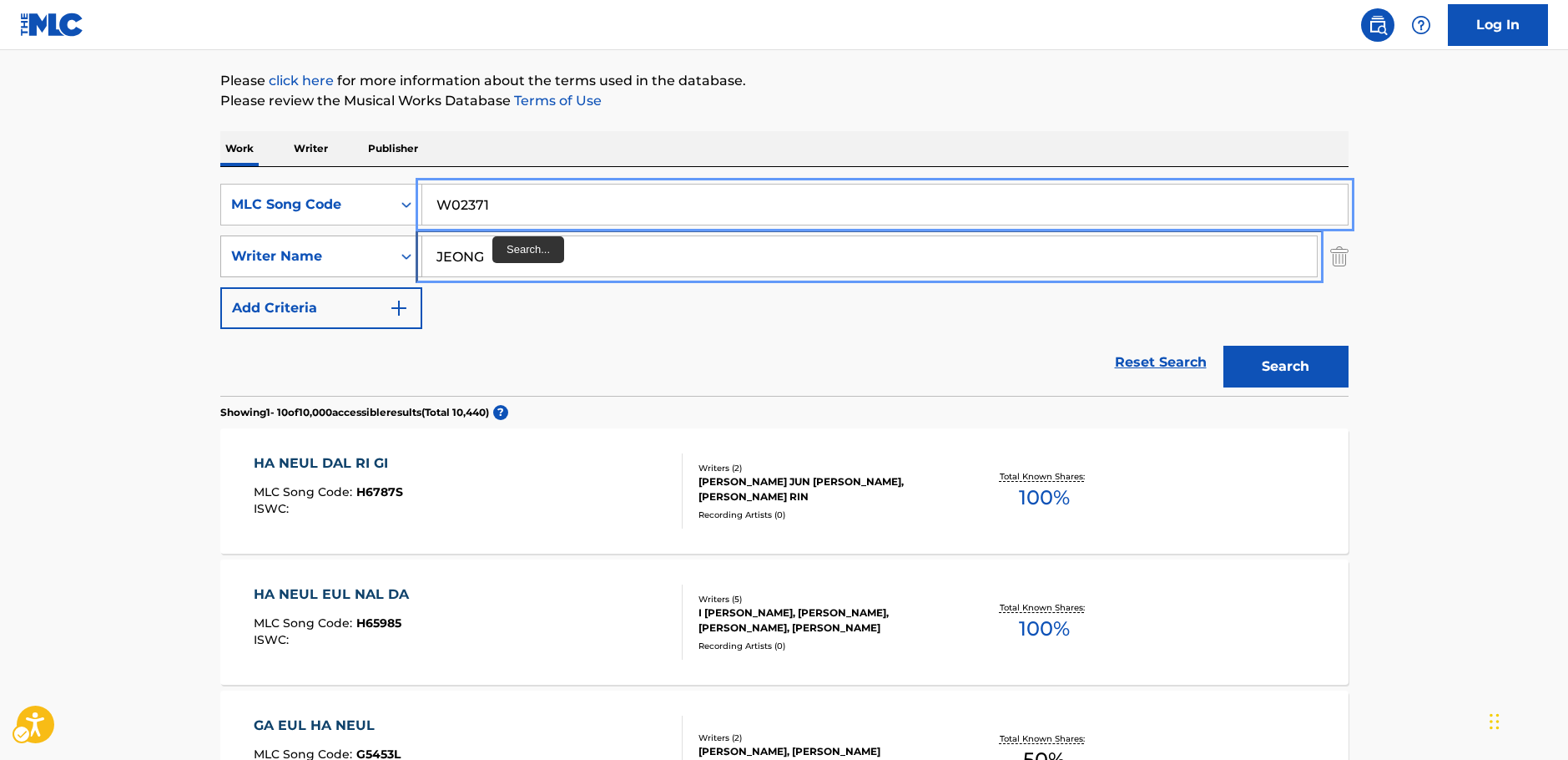
click at [397, 266] on div "SearchWithCriteria7dc0b3d2-179d-4228-a58c-deb21b8c2f9e Writer Name [PERSON_NAME]" at bounding box center [784, 256] width 1128 height 42
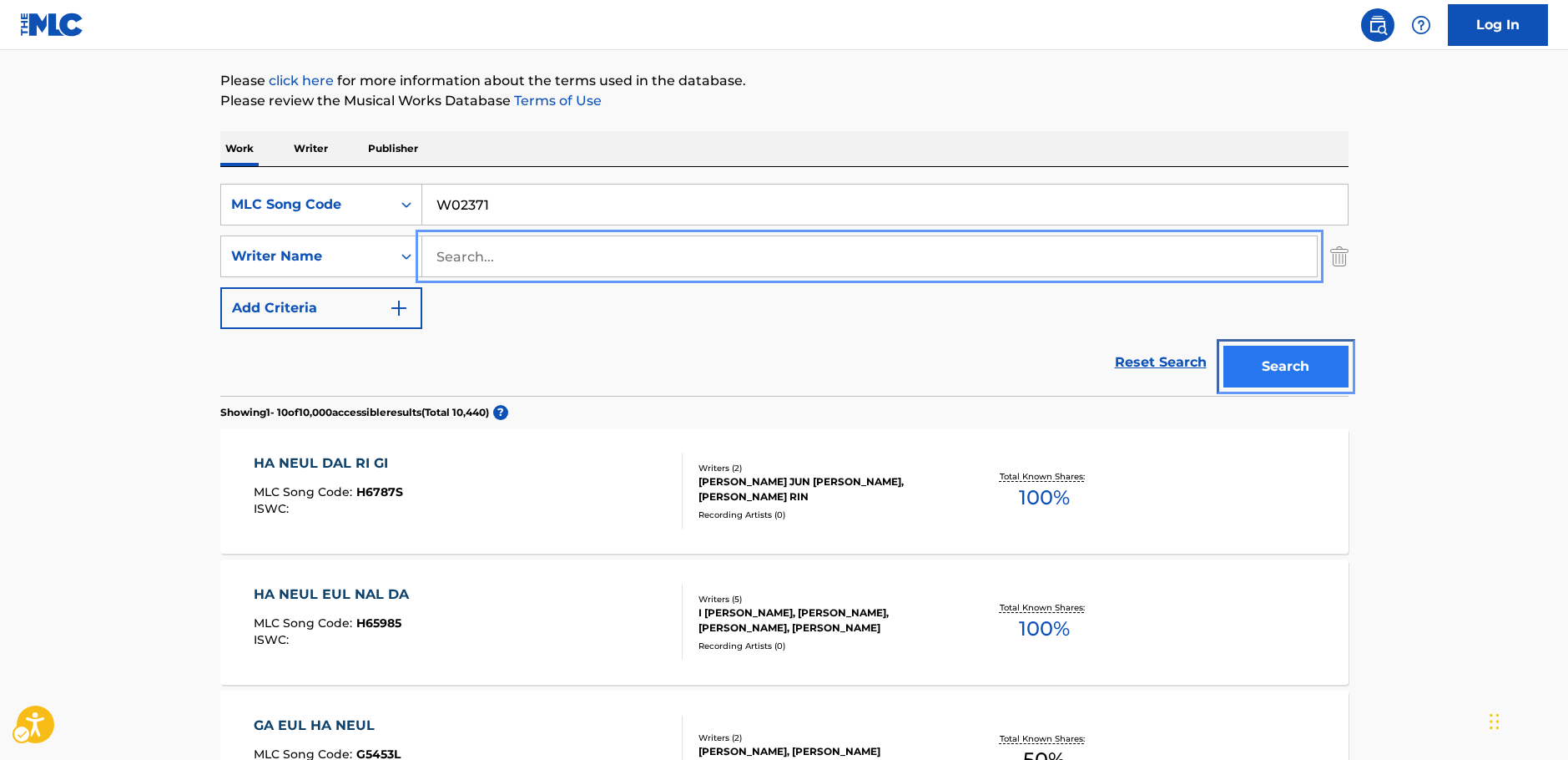
click at [1283, 361] on button "Search" at bounding box center [1285, 367] width 125 height 42
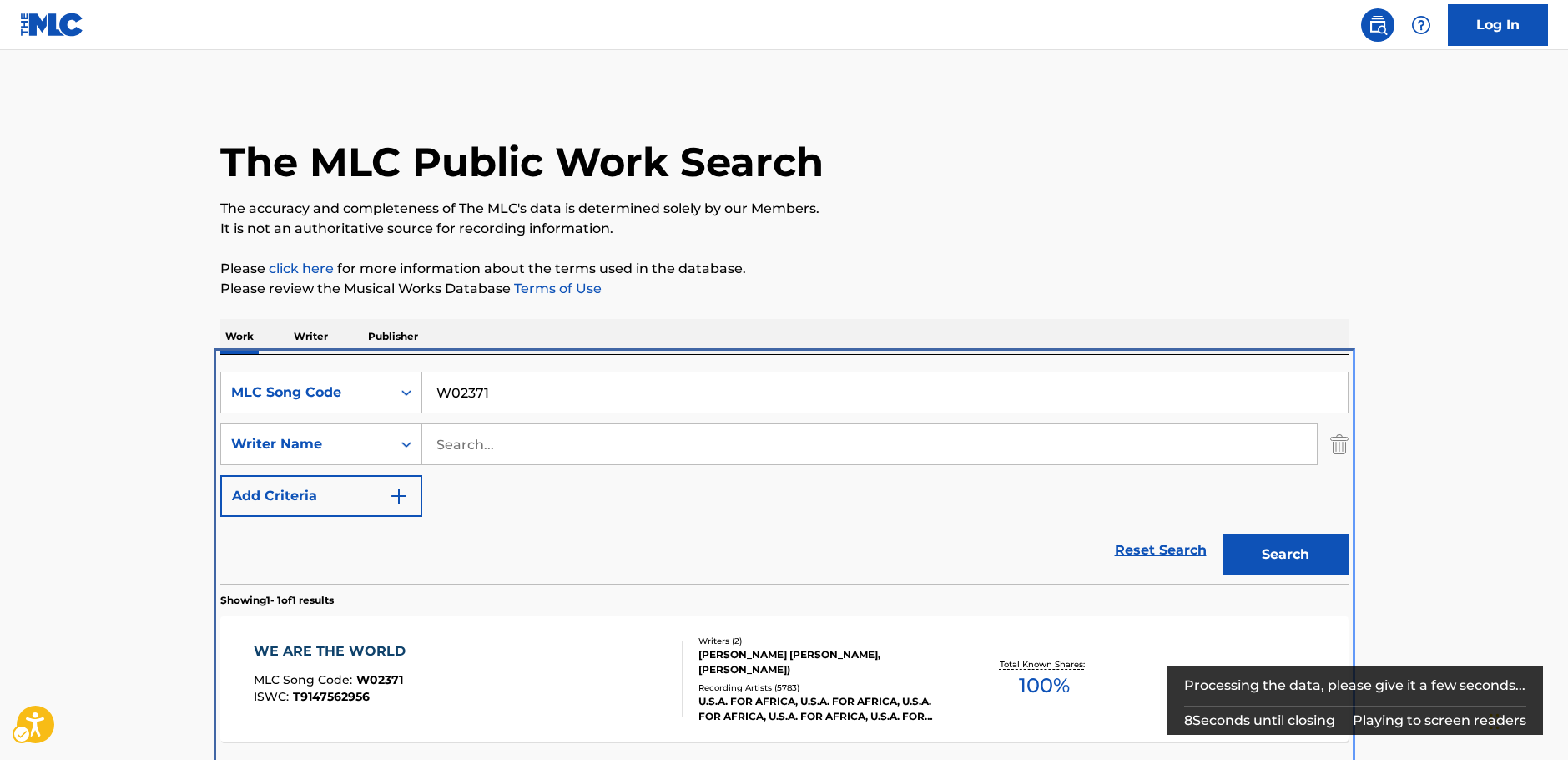
scroll to position [60, 0]
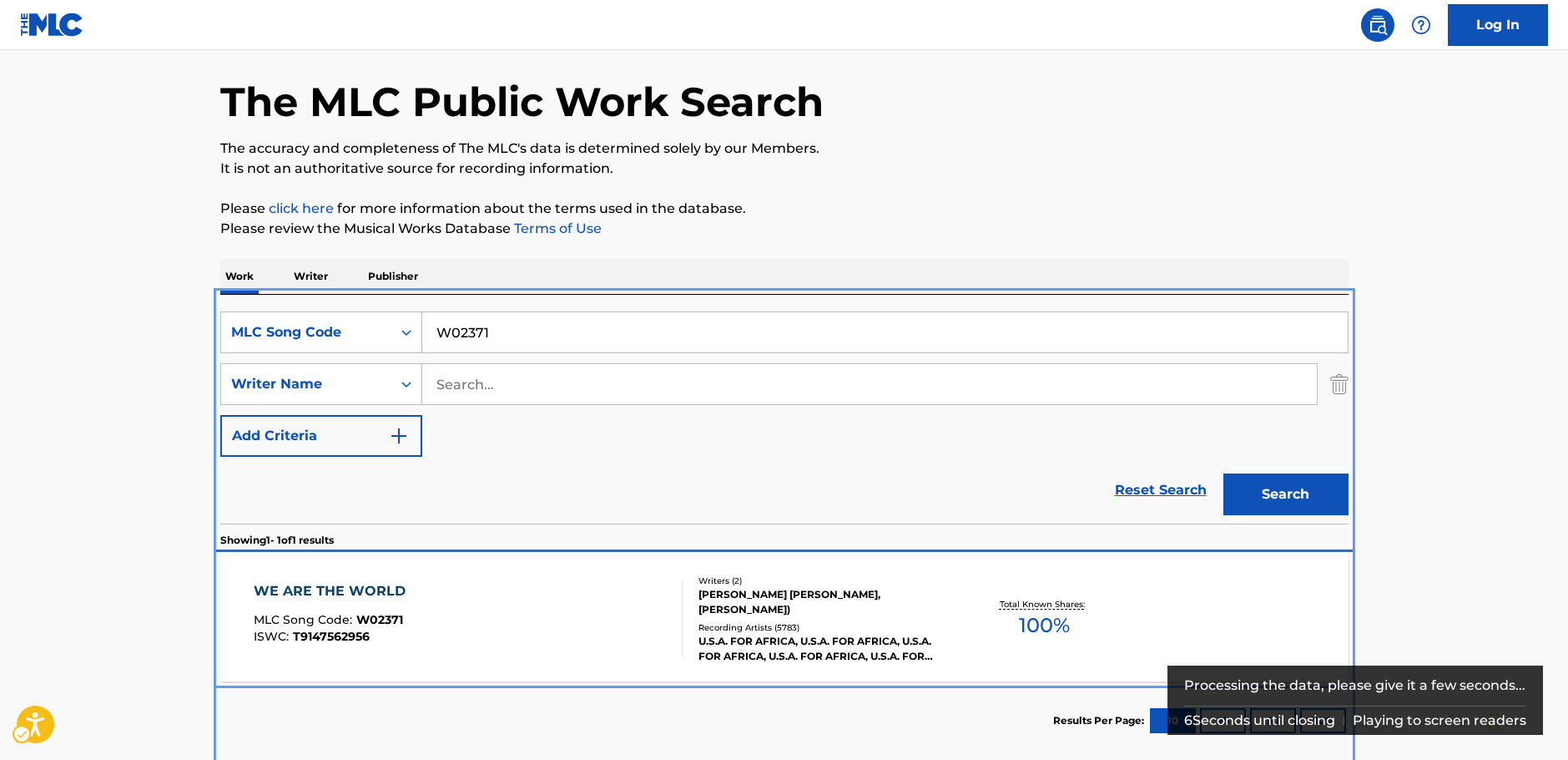
click at [583, 615] on div "WE ARE THE WORLD MLC Song Code : W02371 ISWC : T9147562956" at bounding box center [468, 619] width 429 height 75
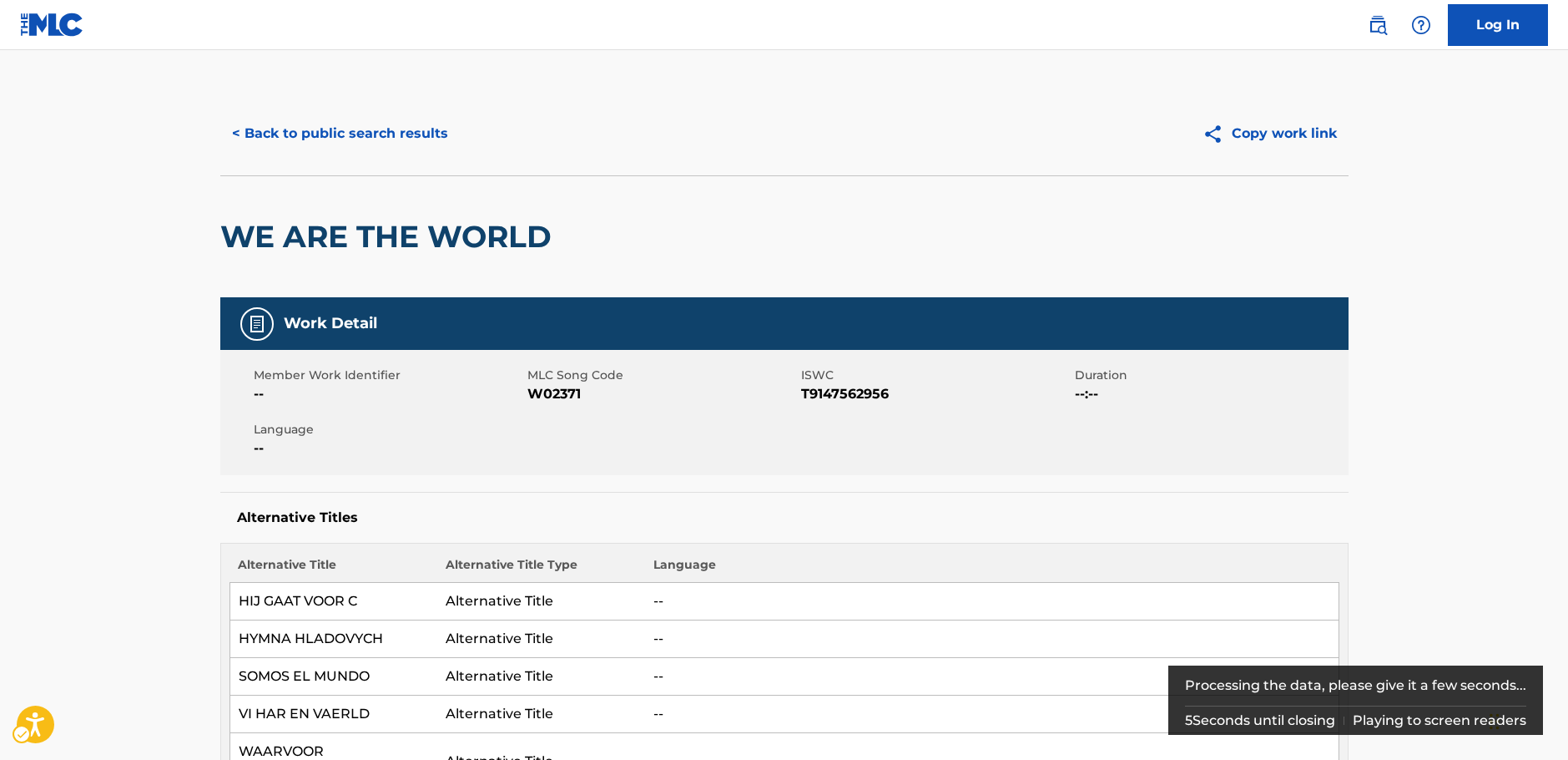
click at [830, 388] on span "ISWC - T9147562956" at bounding box center [936, 394] width 270 height 20
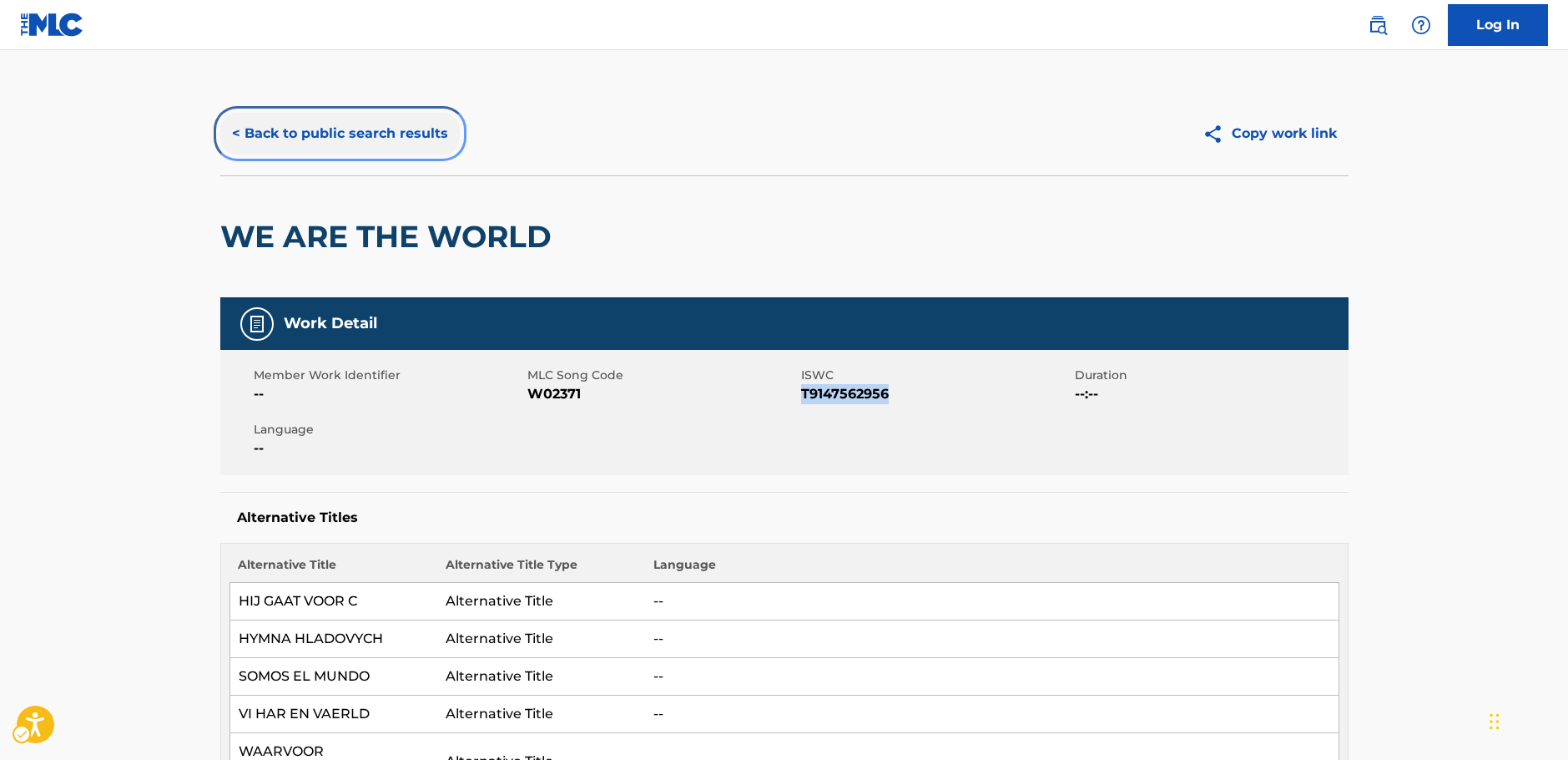
click at [362, 139] on button "< Back to public search results" at bounding box center [340, 133] width 239 height 42
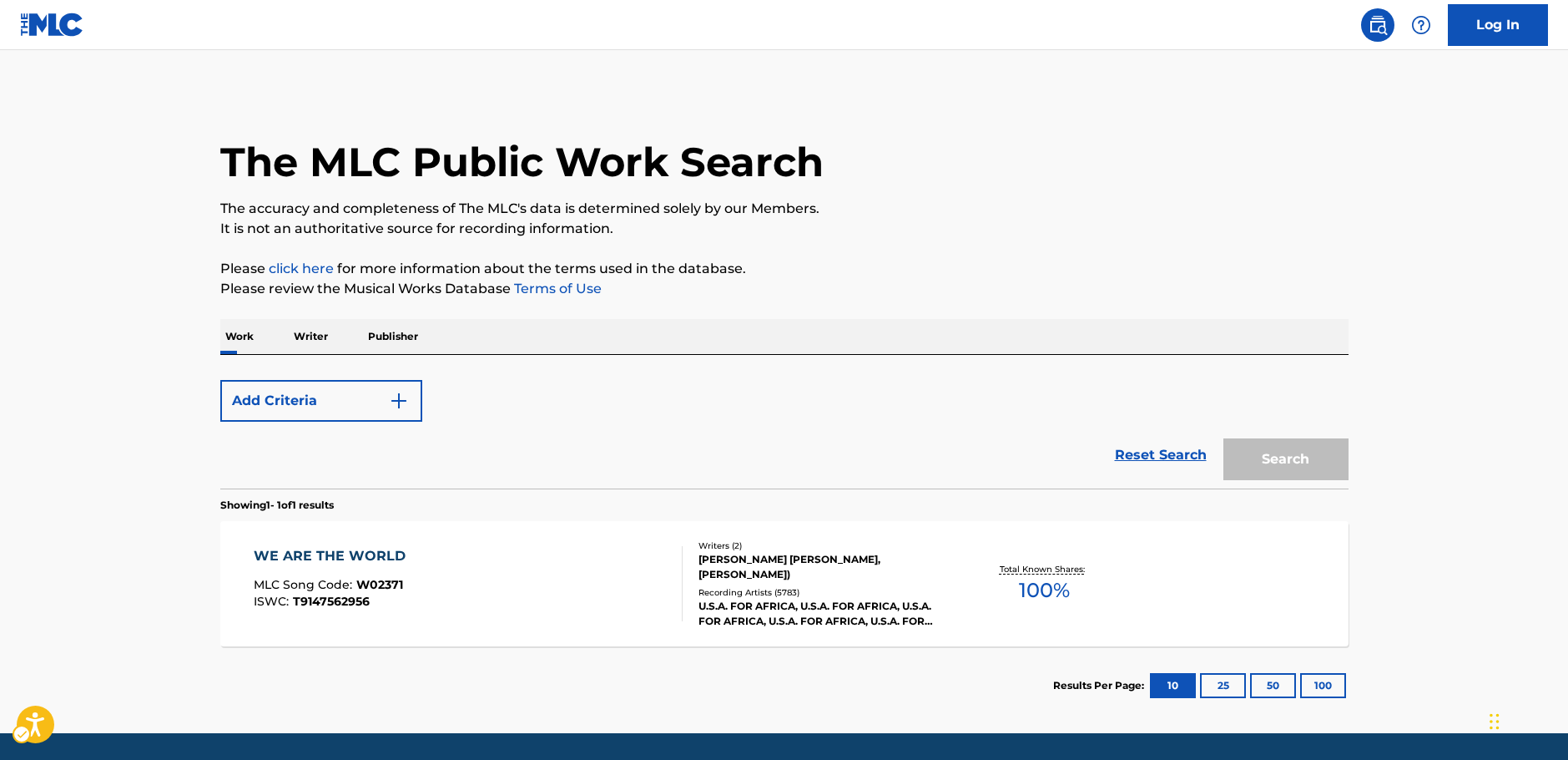
scroll to position [53, 0]
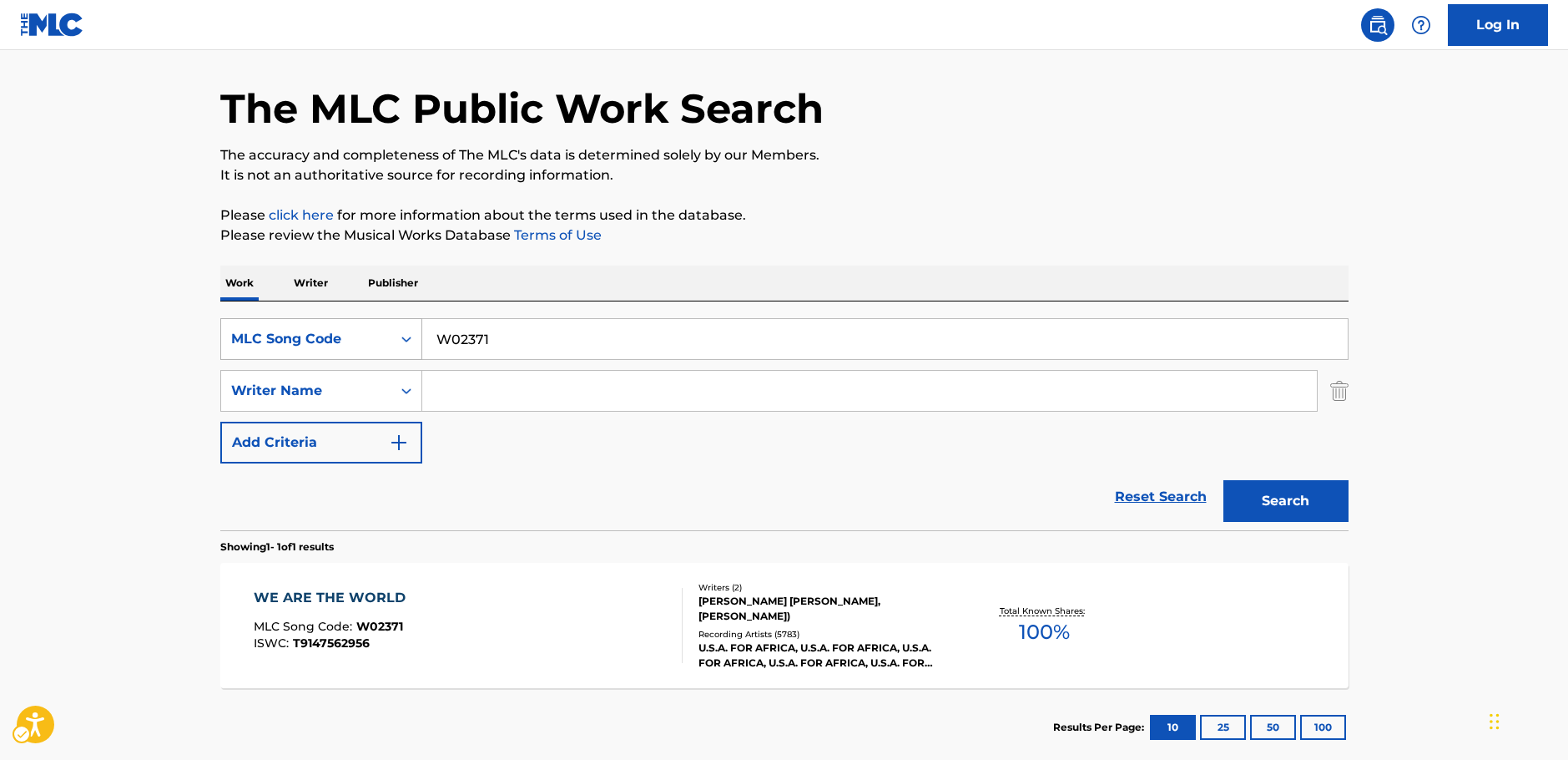
click at [395, 338] on div "Search Form" at bounding box center [406, 339] width 30 height 30
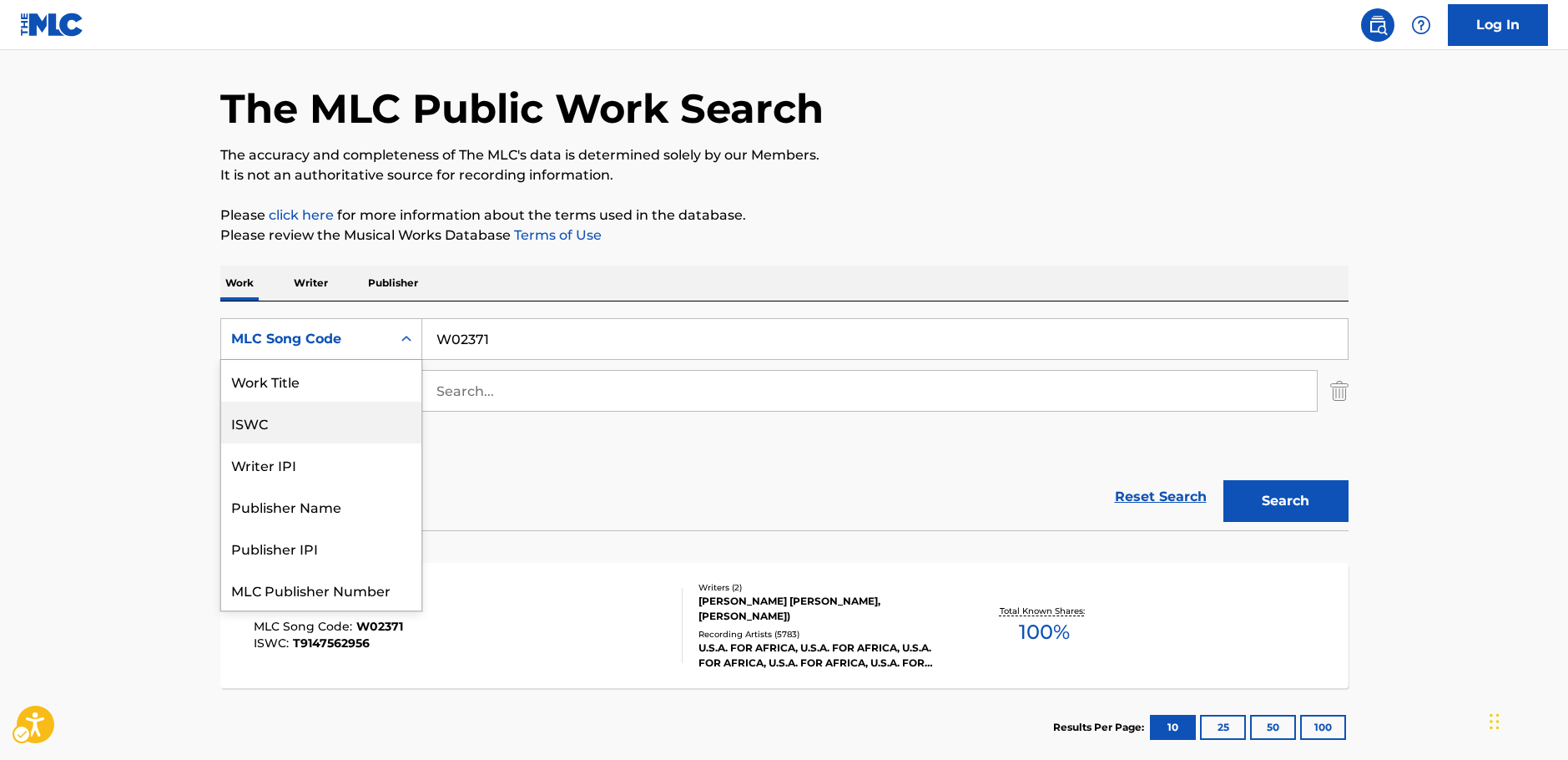
scroll to position [0, 0]
click at [320, 383] on div "Work Title" at bounding box center [321, 380] width 201 height 42
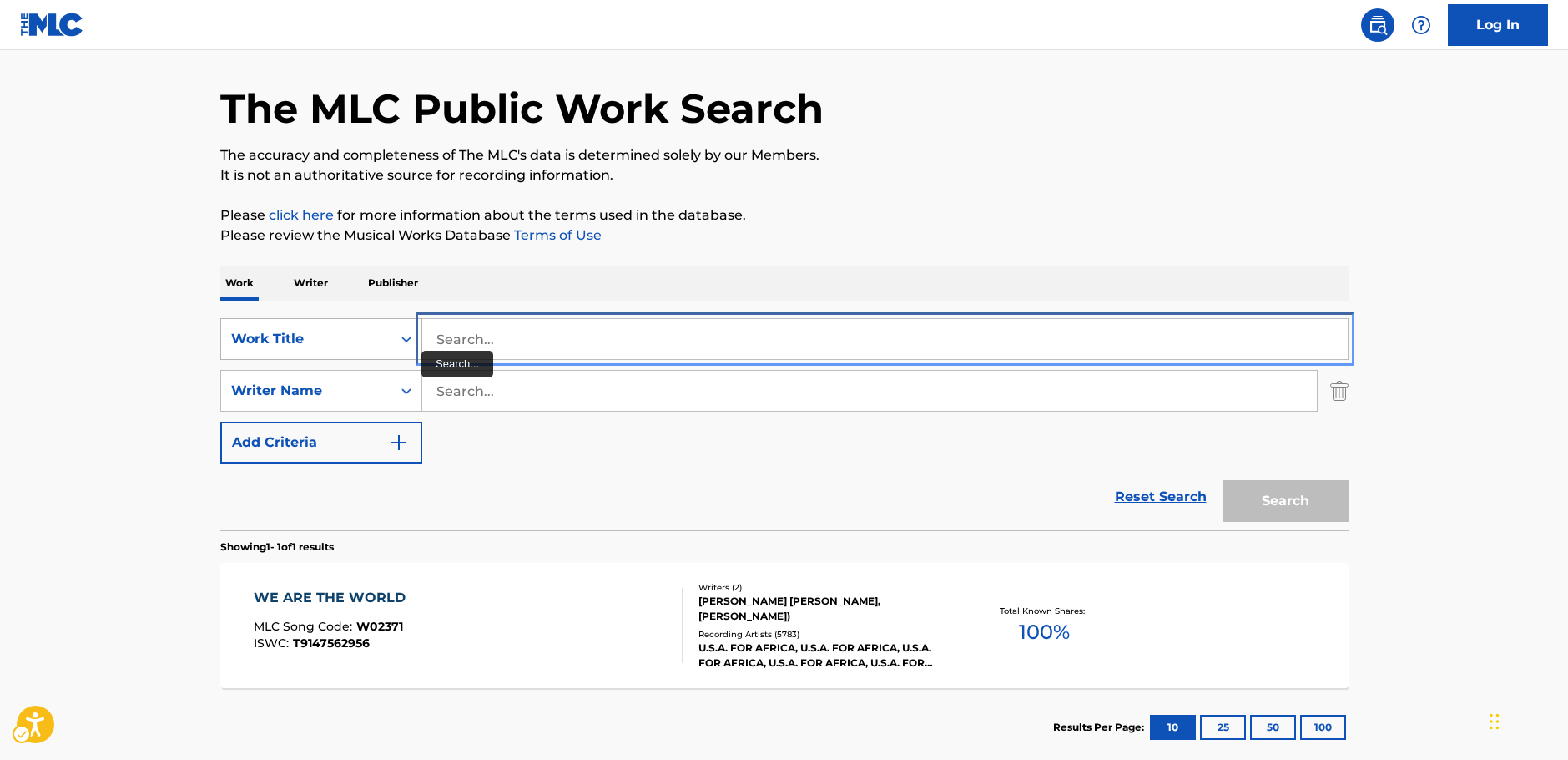
drag, startPoint x: 389, startPoint y: 362, endPoint x: 372, endPoint y: 320, distance: 45.3
click at [522, 342] on input "Search..." at bounding box center [884, 339] width 926 height 41
paste input "The Number One"
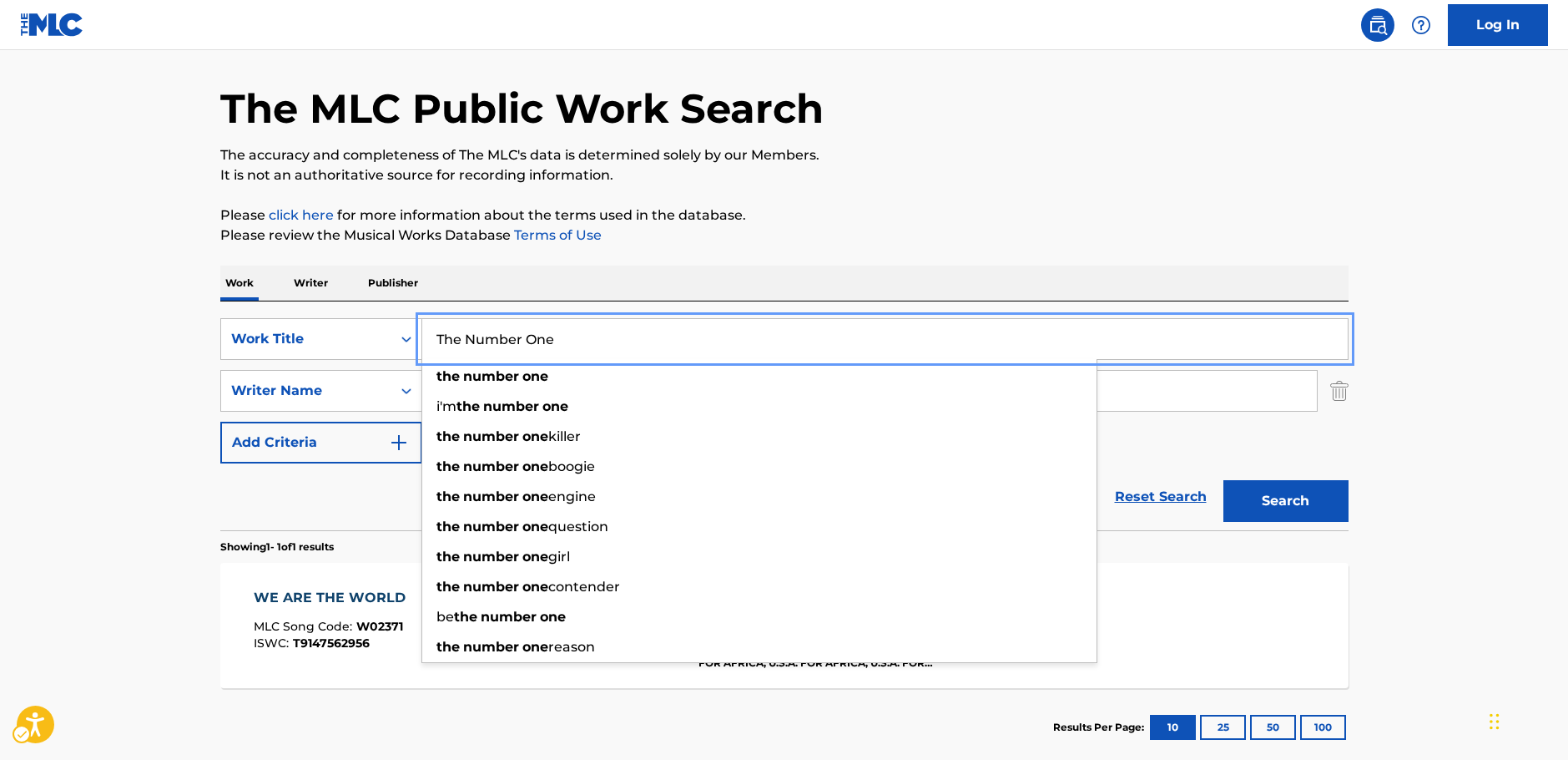
type input "The Number One"
click at [105, 398] on main "The MLC Public Work Search The accuracy and completeness of The MLC's data is d…" at bounding box center [784, 385] width 1568 height 778
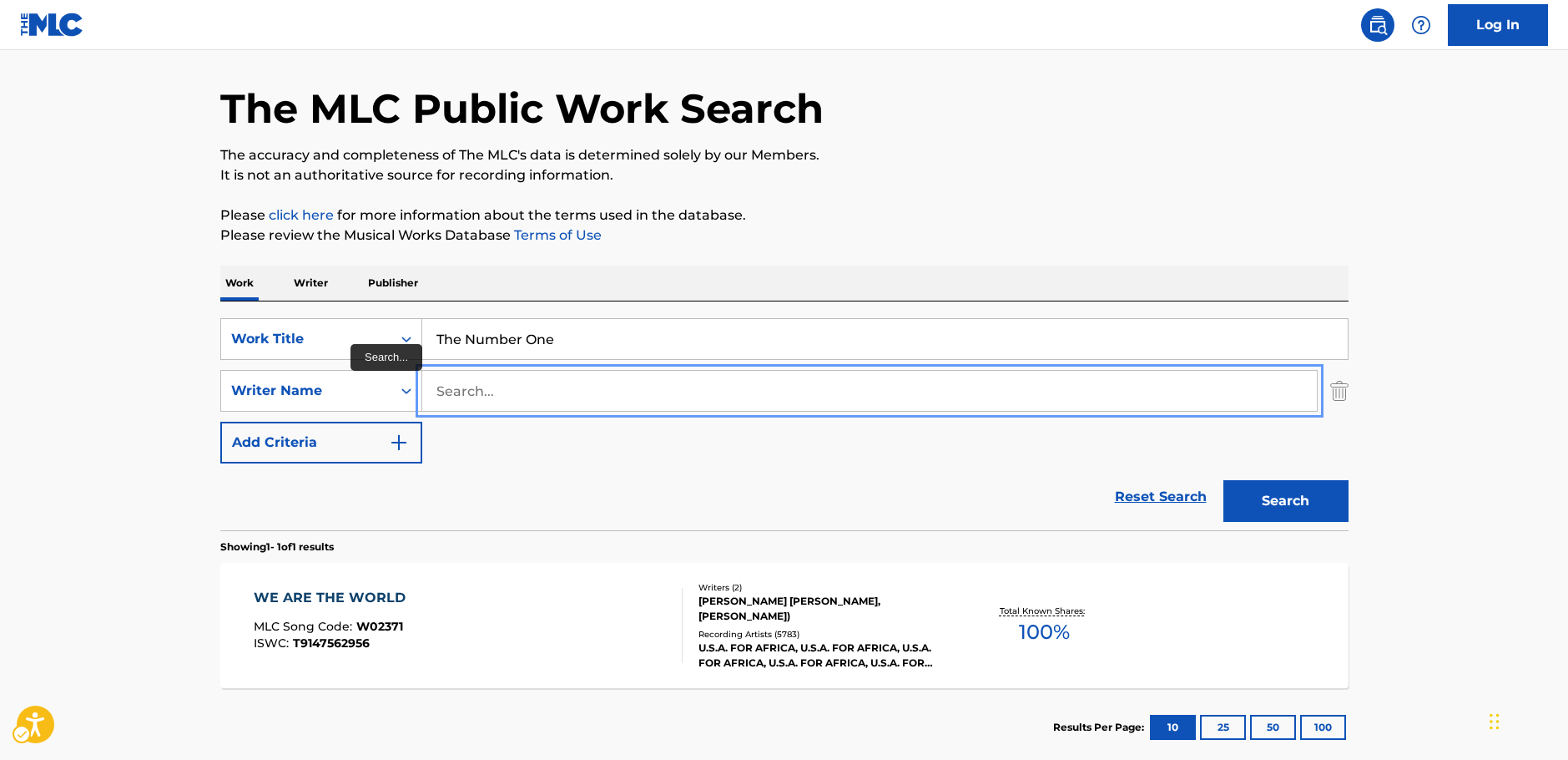
paste input "Katwijk"
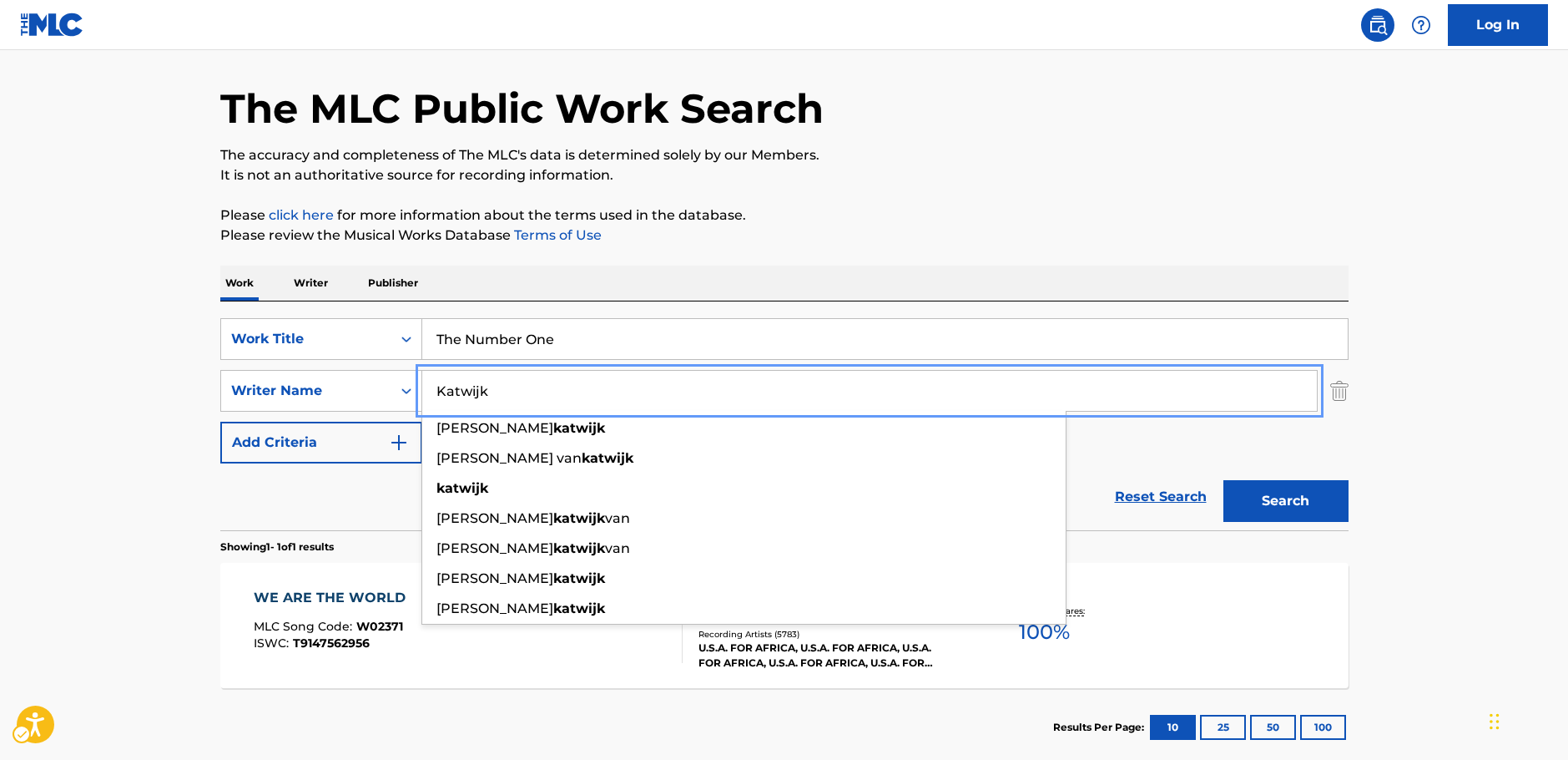
type input "Katwijk"
click at [1310, 507] on button "Search" at bounding box center [1285, 501] width 125 height 42
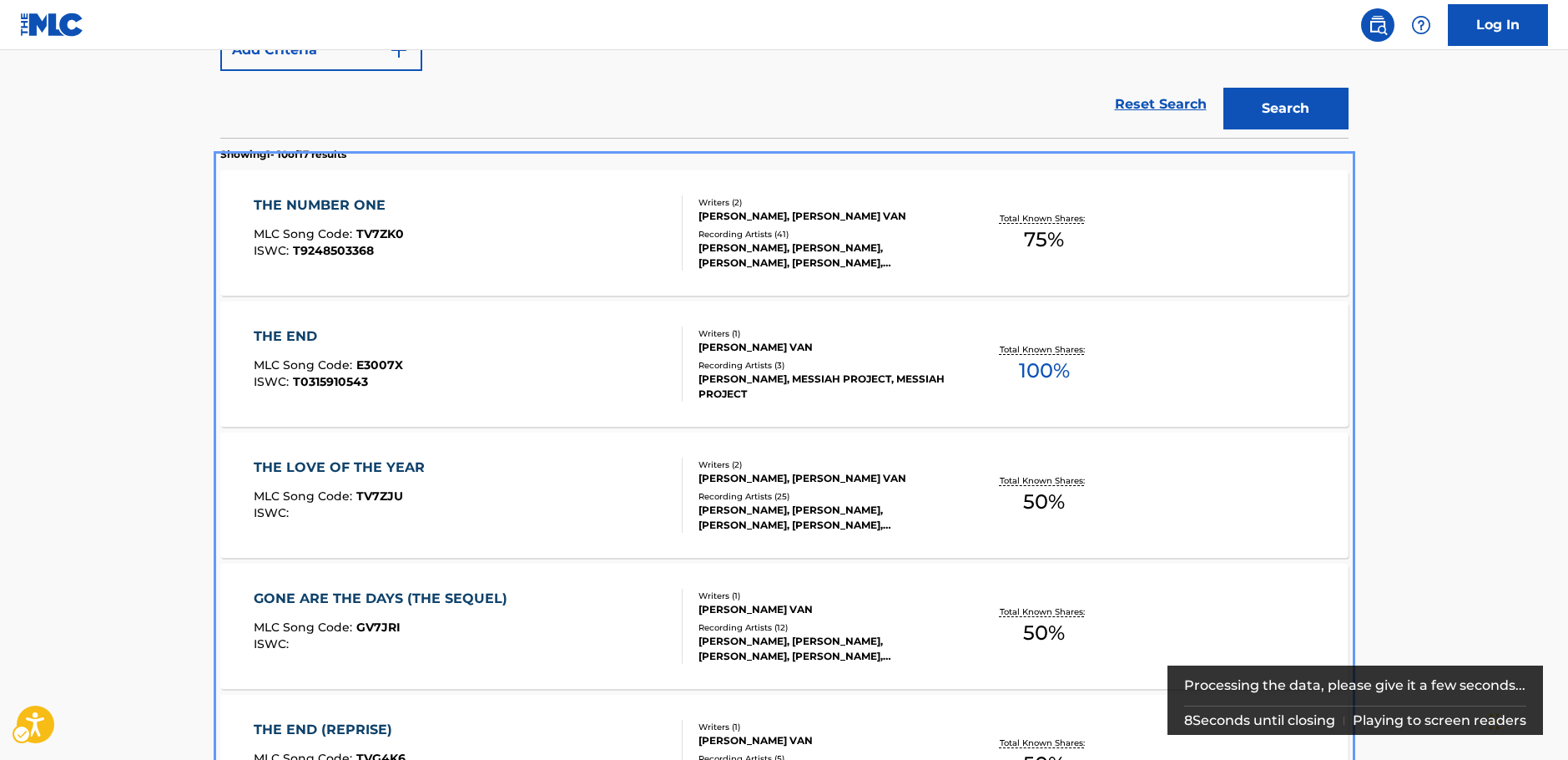
scroll to position [417, 0]
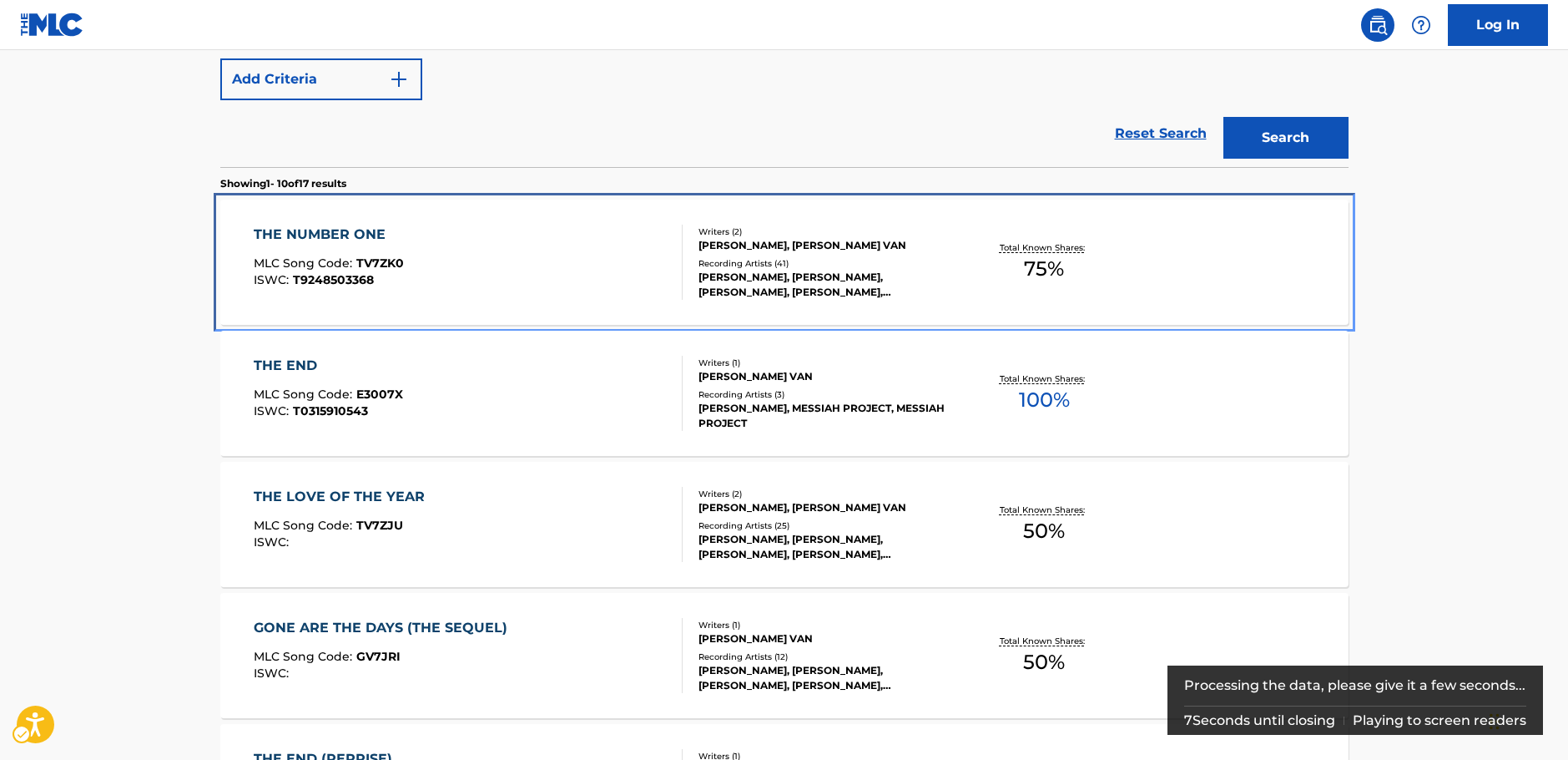
click at [471, 253] on div "THE NUMBER ONE MLC Song Code : TV7ZK0 ISWC : T9248503368" at bounding box center [468, 262] width 429 height 75
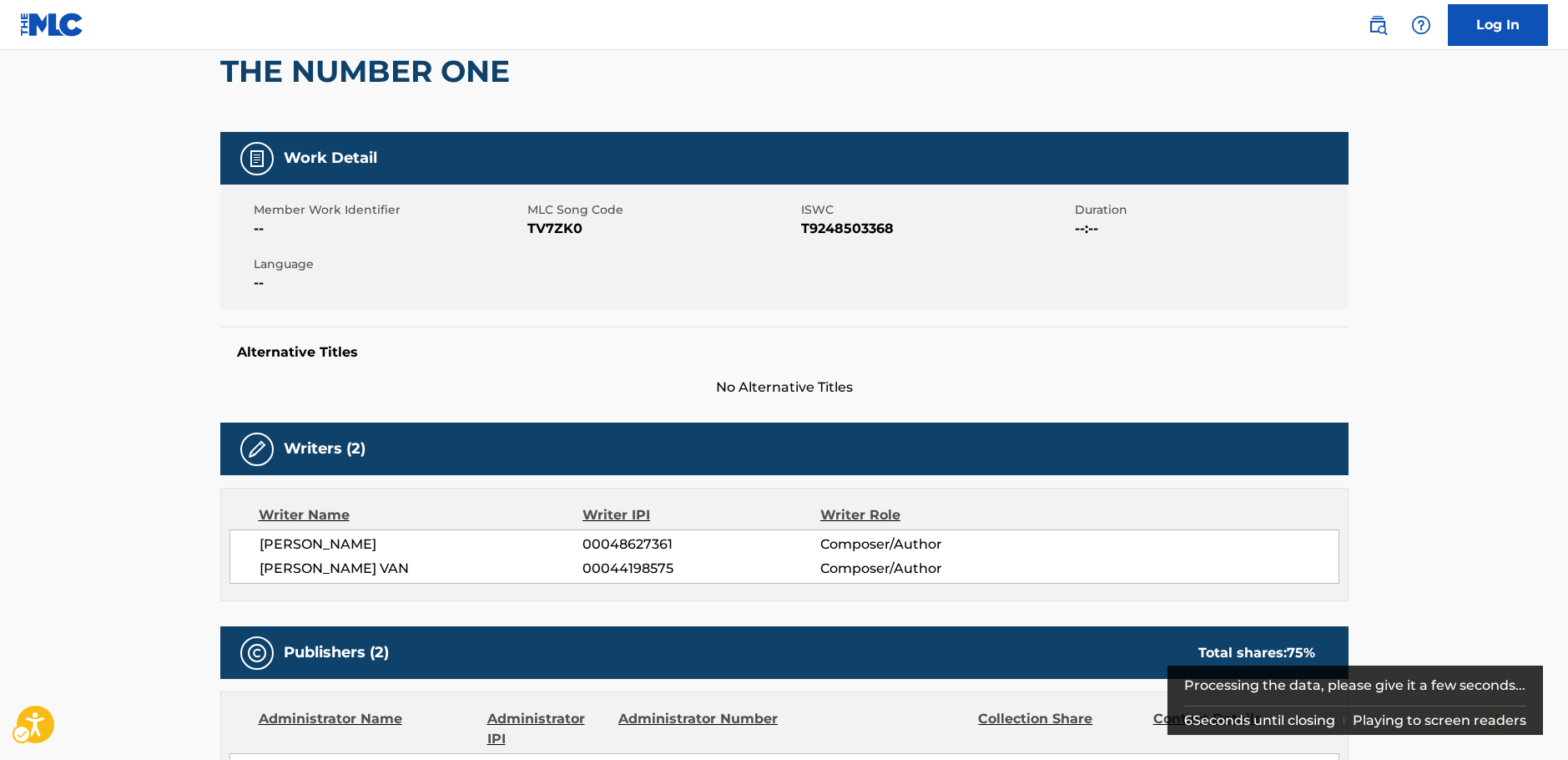
scroll to position [167, 0]
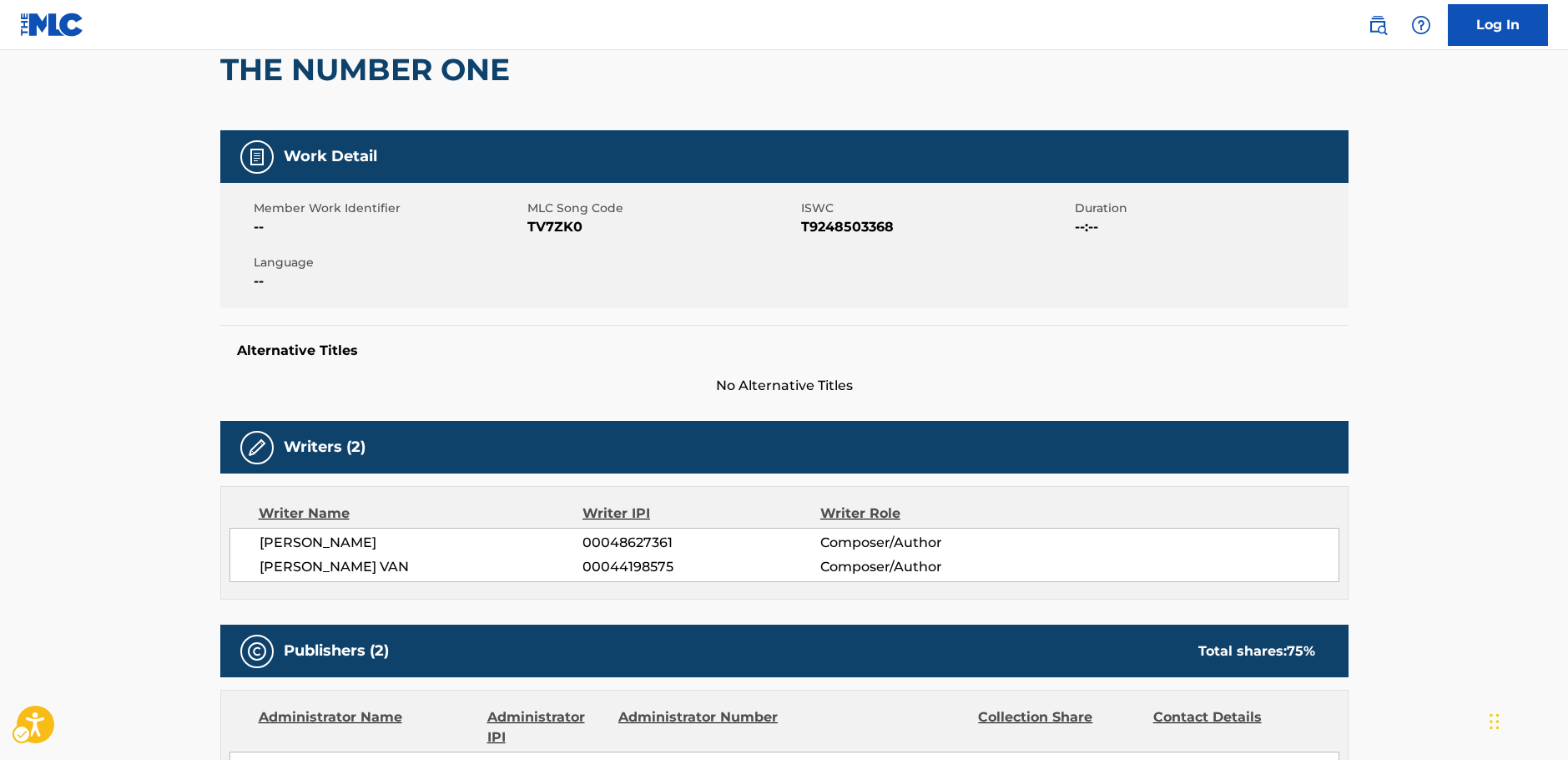
click at [567, 228] on span "MLC Song Code - TV7ZK0" at bounding box center [662, 227] width 270 height 20
click at [855, 223] on span "ISWC - T9248503368" at bounding box center [936, 227] width 270 height 20
drag, startPoint x: 382, startPoint y: 564, endPoint x: 248, endPoint y: 541, distance: 136.0
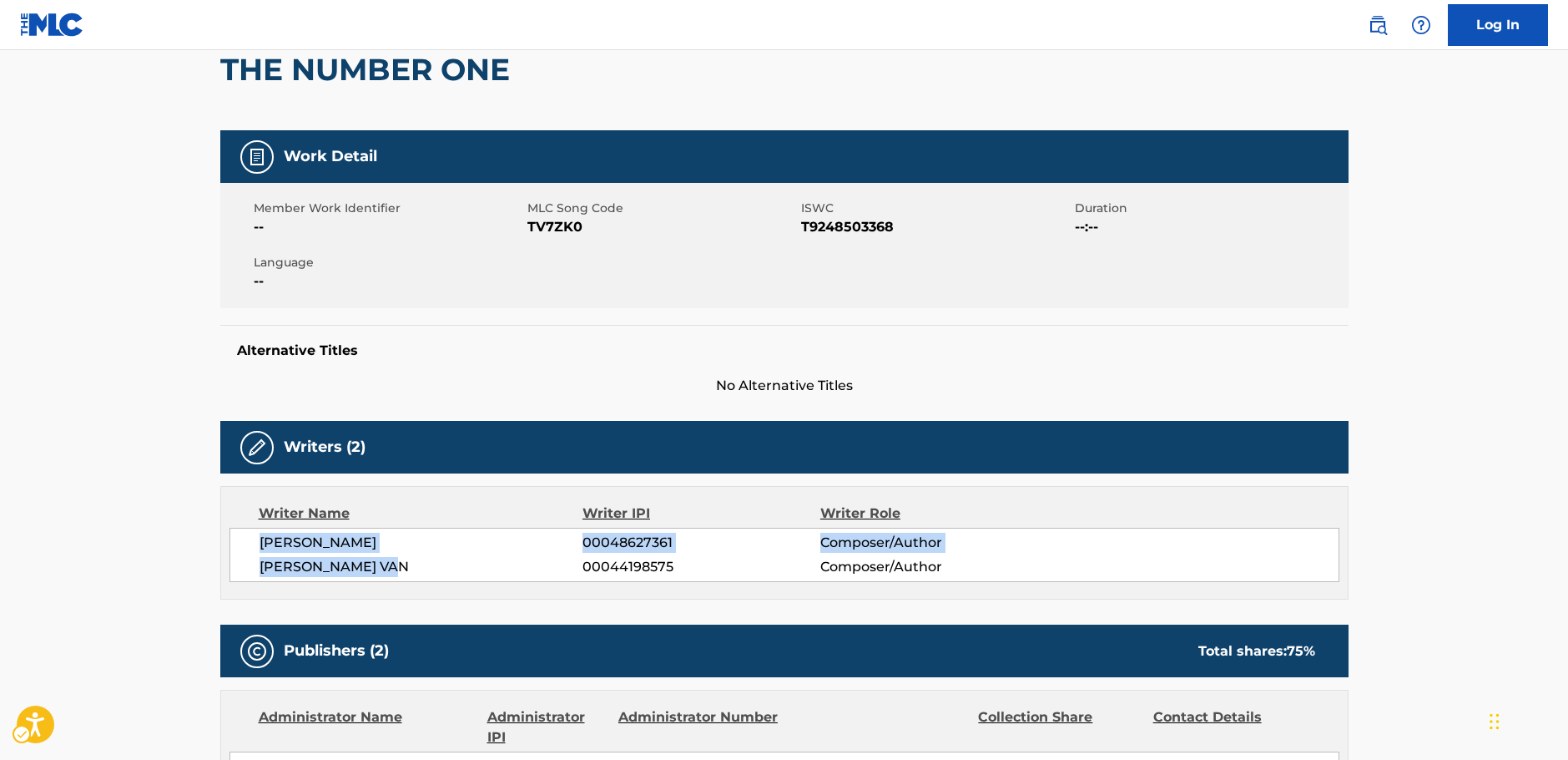
click at [245, 541] on div "[PERSON_NAME] 00048627361 Composer/Author [PERSON_NAME] VAN 00044198575 Compose…" at bounding box center [784, 554] width 1111 height 54
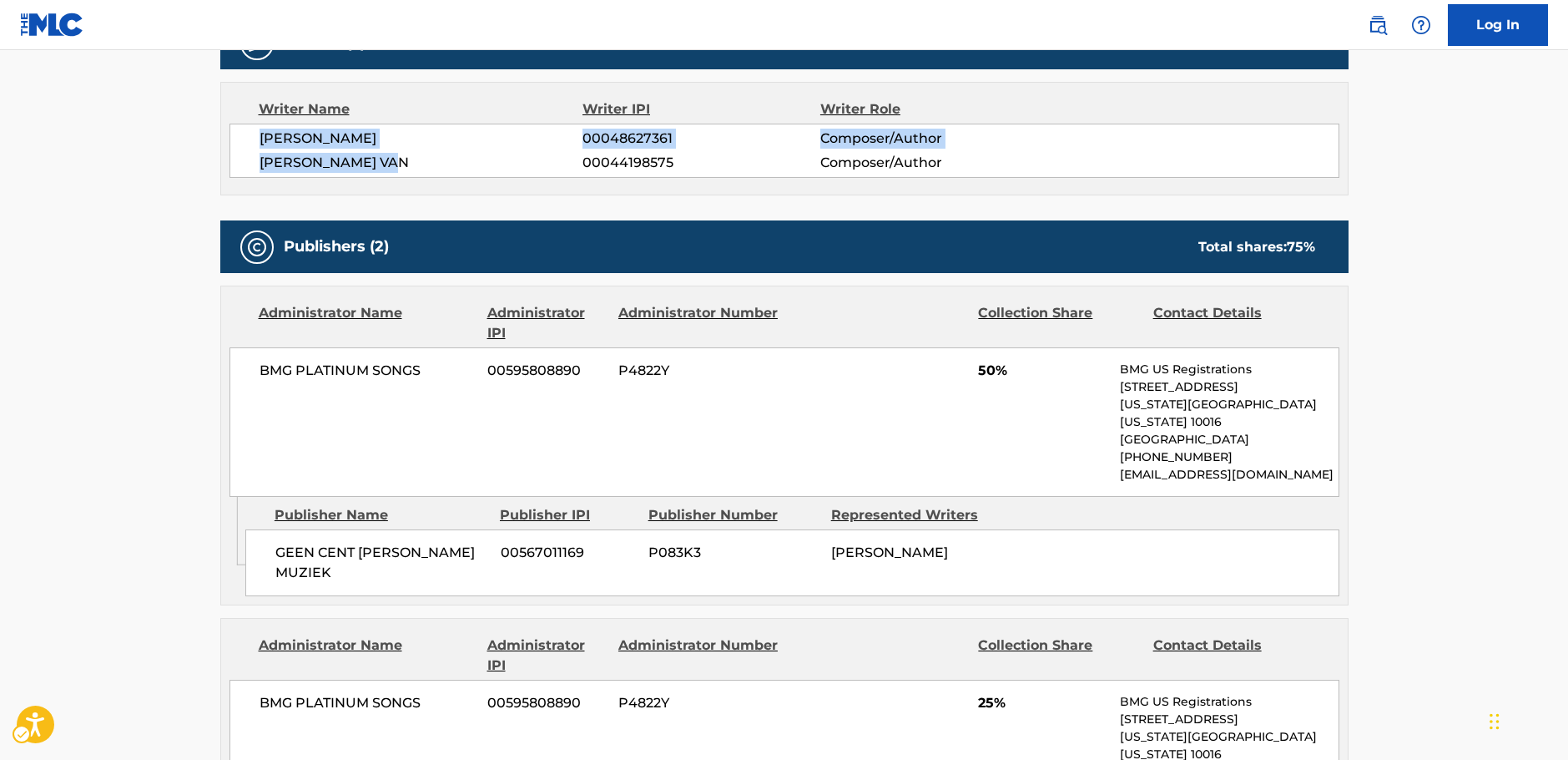
scroll to position [668, 0]
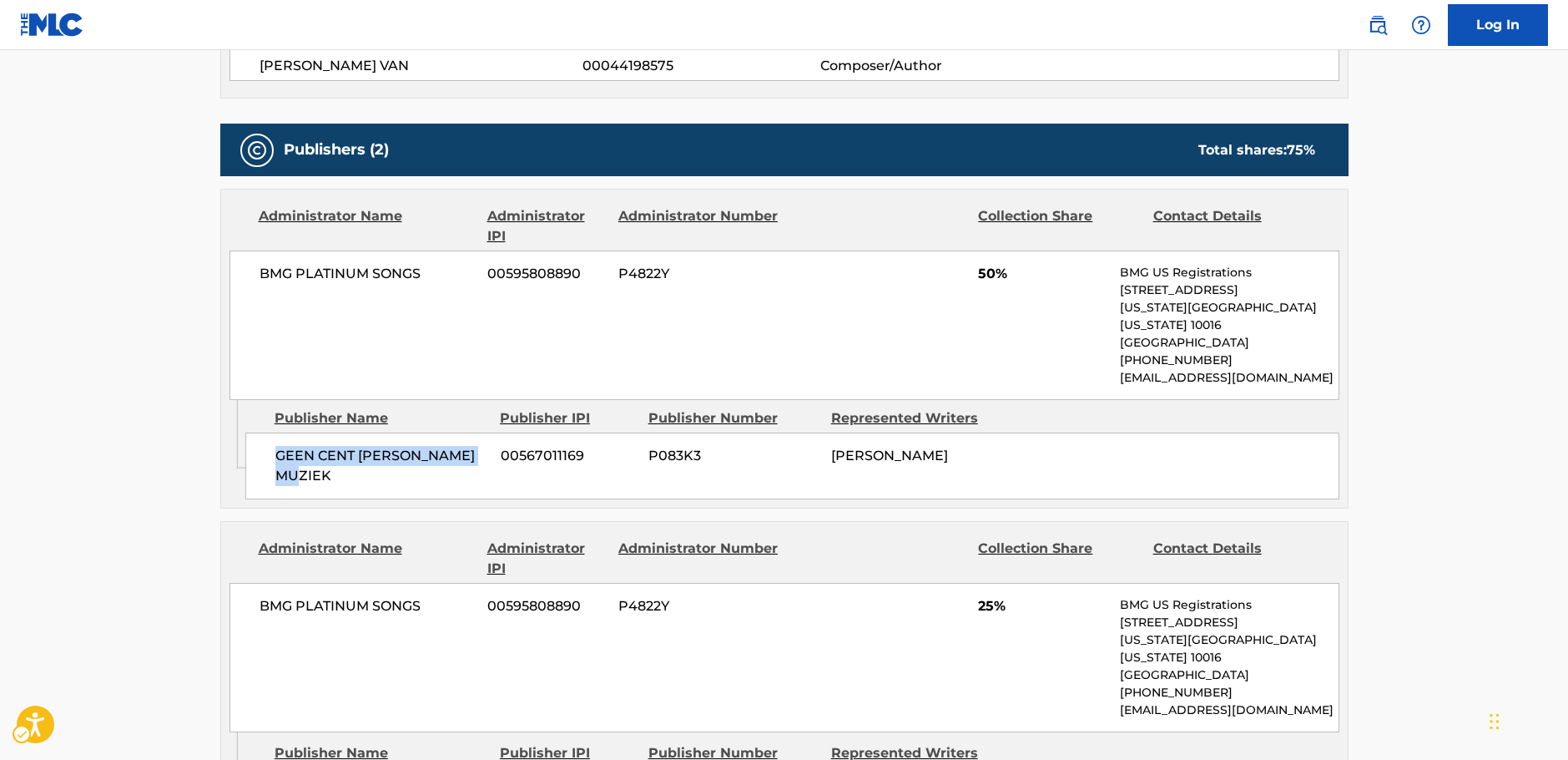
click at [263, 442] on div "GEEN CENT [PERSON_NAME] MUZIEK 00567011169 P083K3 [PERSON_NAME]" at bounding box center [791, 466] width 1094 height 67
drag, startPoint x: 364, startPoint y: 277, endPoint x: 243, endPoint y: 277, distance: 121.0
click at [243, 277] on div "BMG PLATINUM SONGS 00595808890 P4822Y 50% BMG US Registrations [STREET_ADDRESS]…" at bounding box center [784, 324] width 1111 height 149
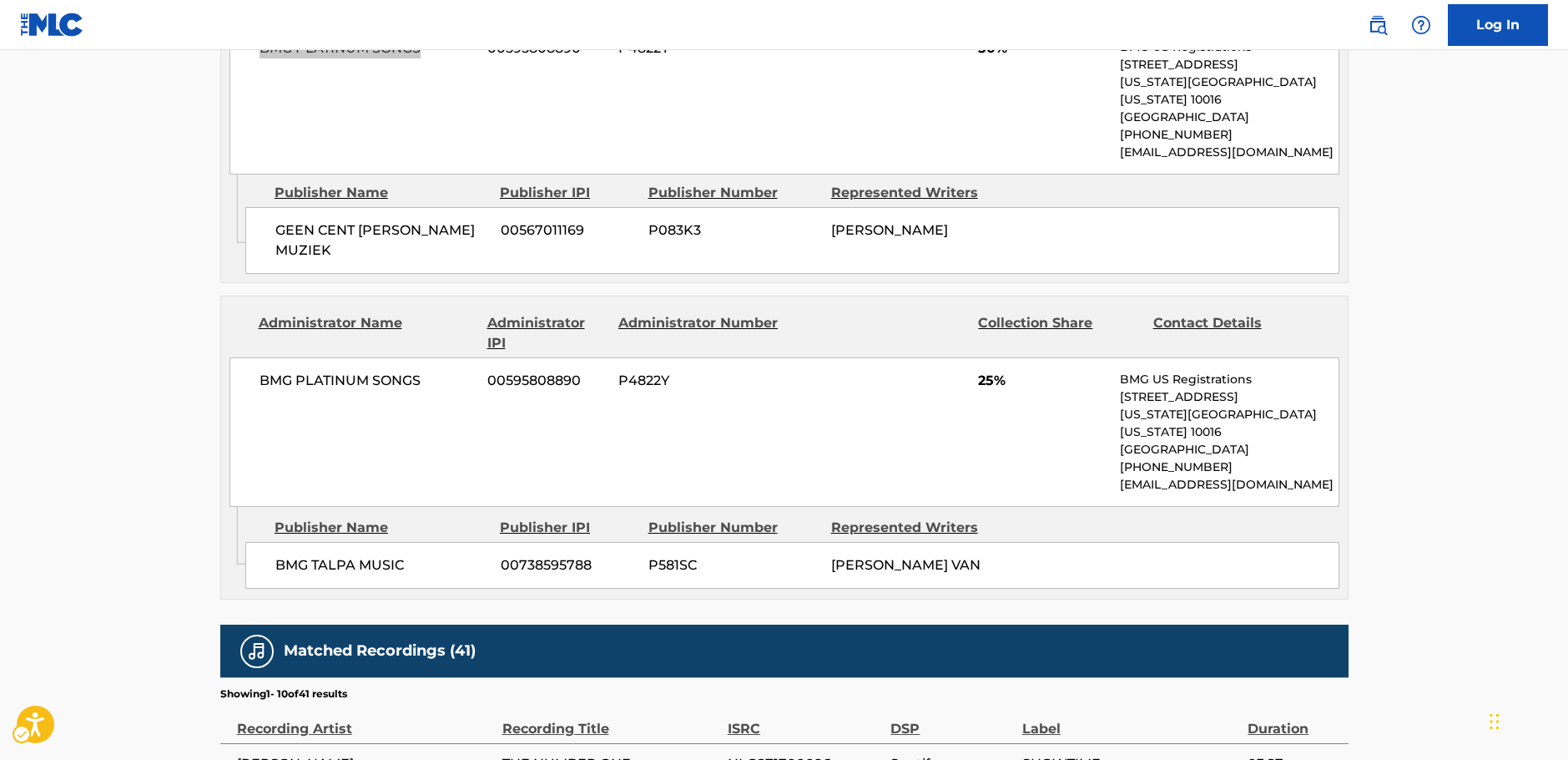
scroll to position [918, 0]
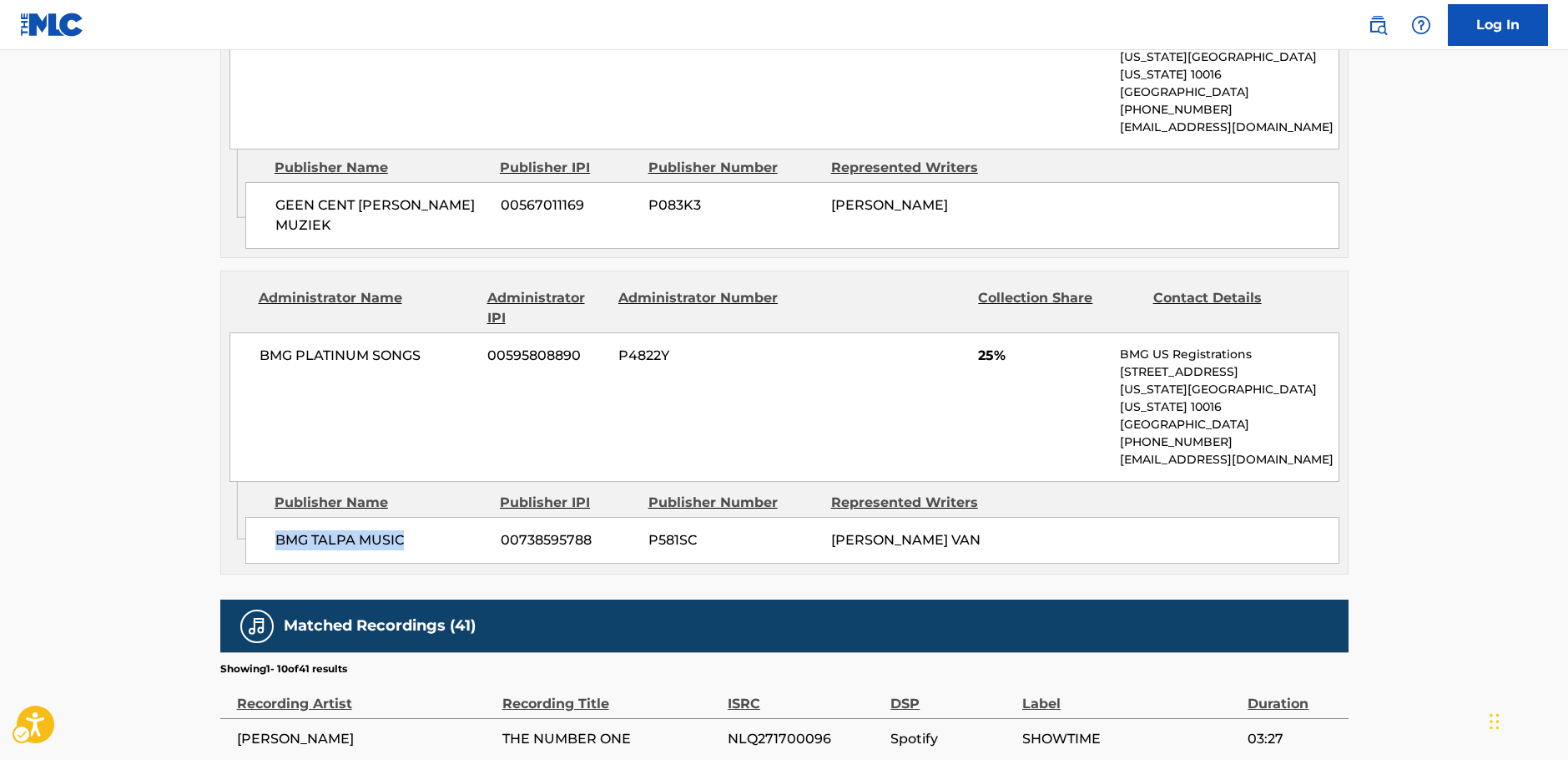
drag, startPoint x: 417, startPoint y: 502, endPoint x: 263, endPoint y: 512, distance: 154.3
click at [263, 517] on div "BMG TALPA MUSIC 00738595788 P581SC [PERSON_NAME] VAN" at bounding box center [791, 540] width 1094 height 46
drag, startPoint x: 427, startPoint y: 341, endPoint x: 255, endPoint y: 344, distance: 172.0
click at [255, 344] on div "BMG PLATINUM SONGS 00595808890 P4822Y 25% BMG US Registrations [STREET_ADDRESS]…" at bounding box center [784, 406] width 1111 height 149
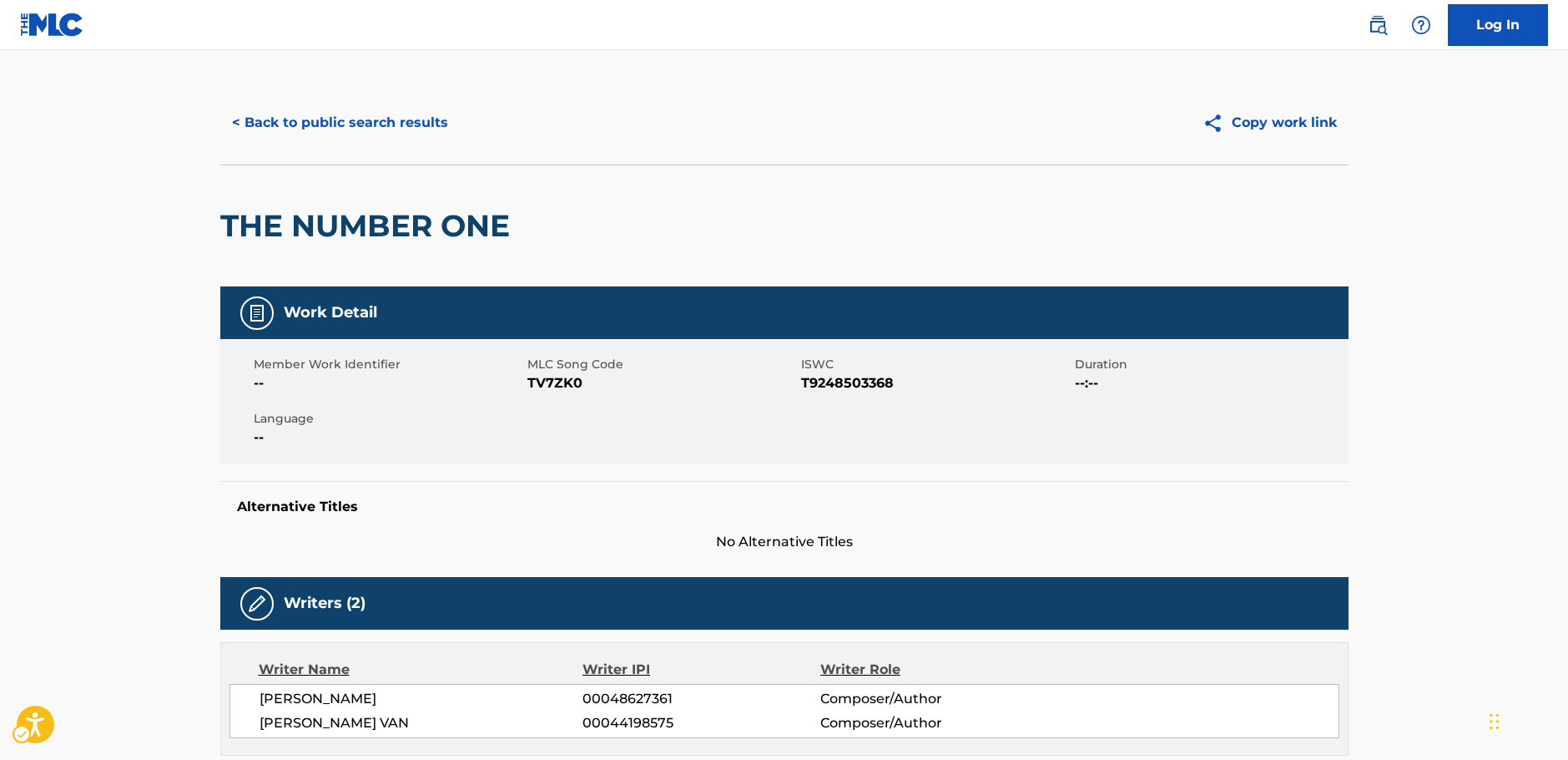
scroll to position [0, 0]
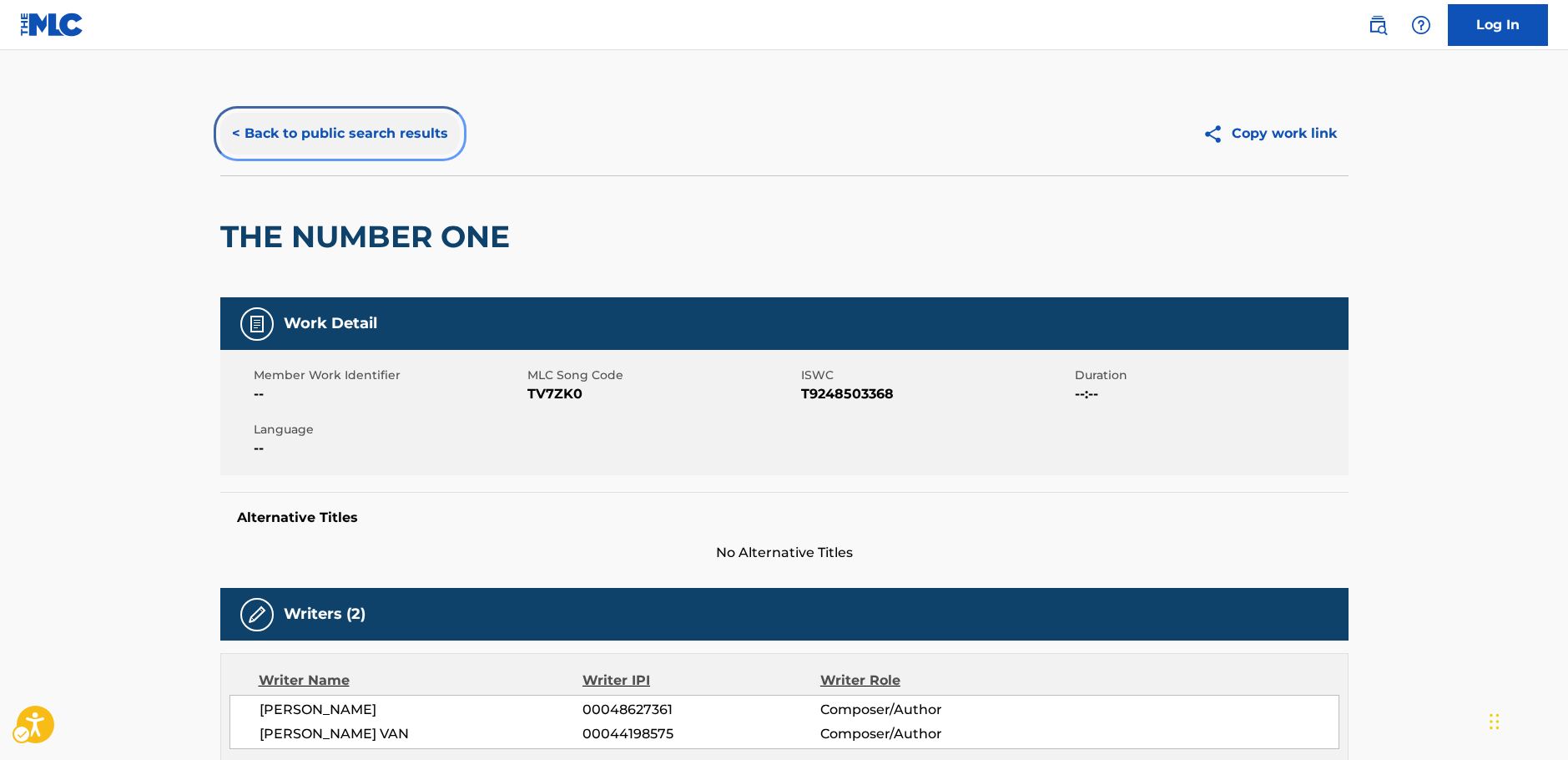
click at [336, 131] on button "< Back to public search results" at bounding box center [340, 133] width 239 height 42
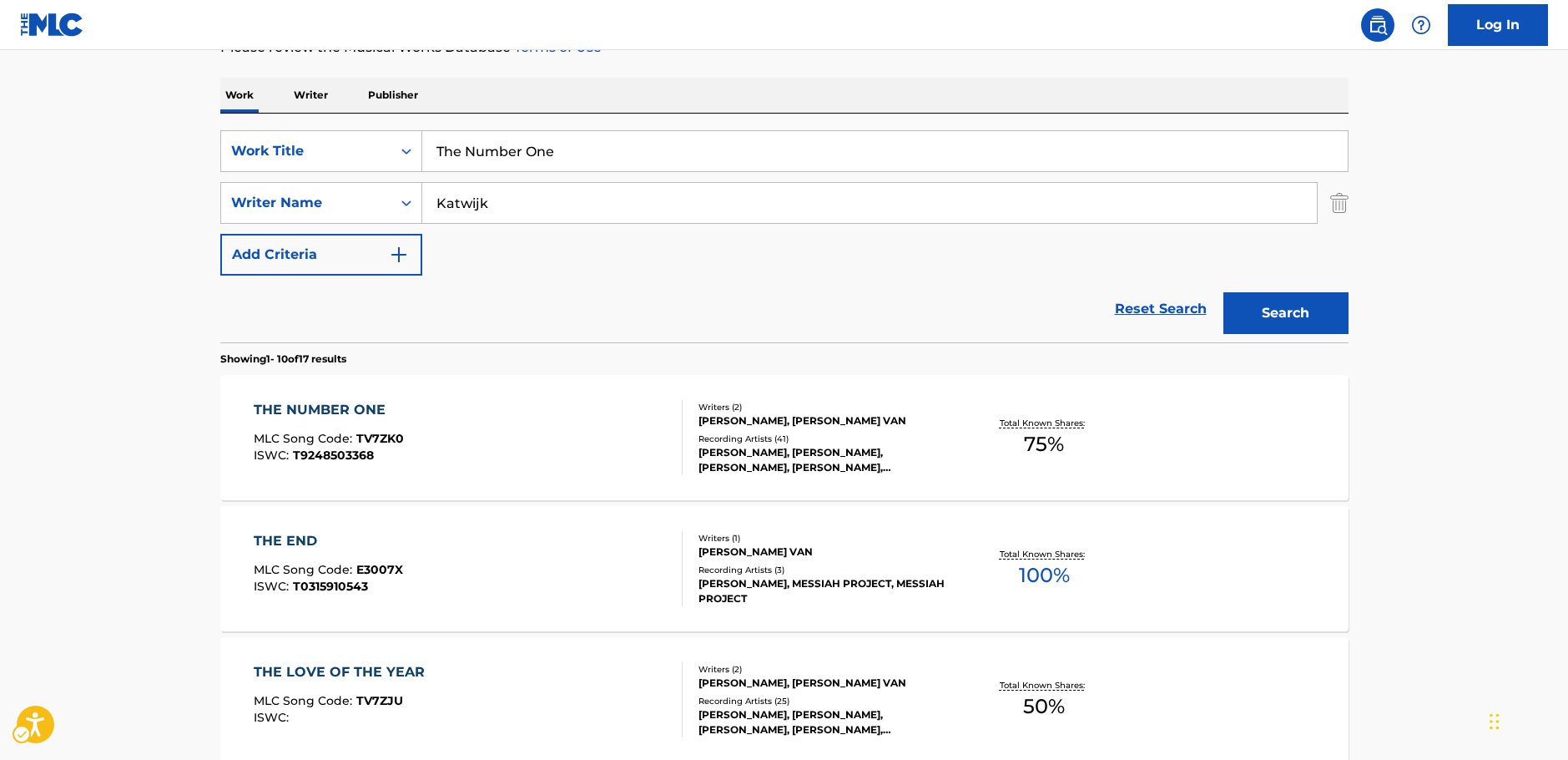
scroll to position [178, 0]
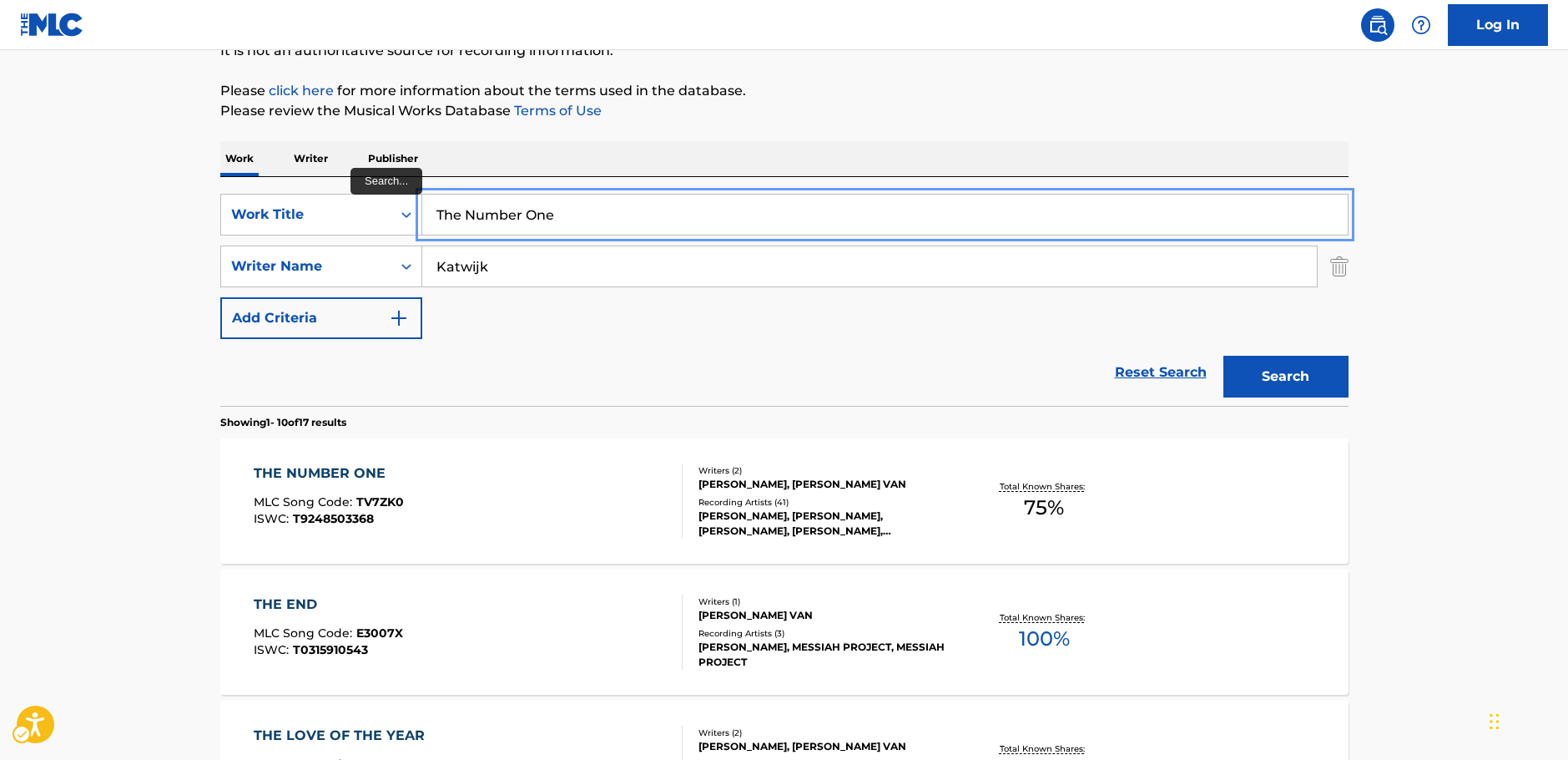
drag, startPoint x: 369, startPoint y: 215, endPoint x: 174, endPoint y: 240, distance: 196.6
paste input "LOVE X LIE"
type input "LOVE X LIE"
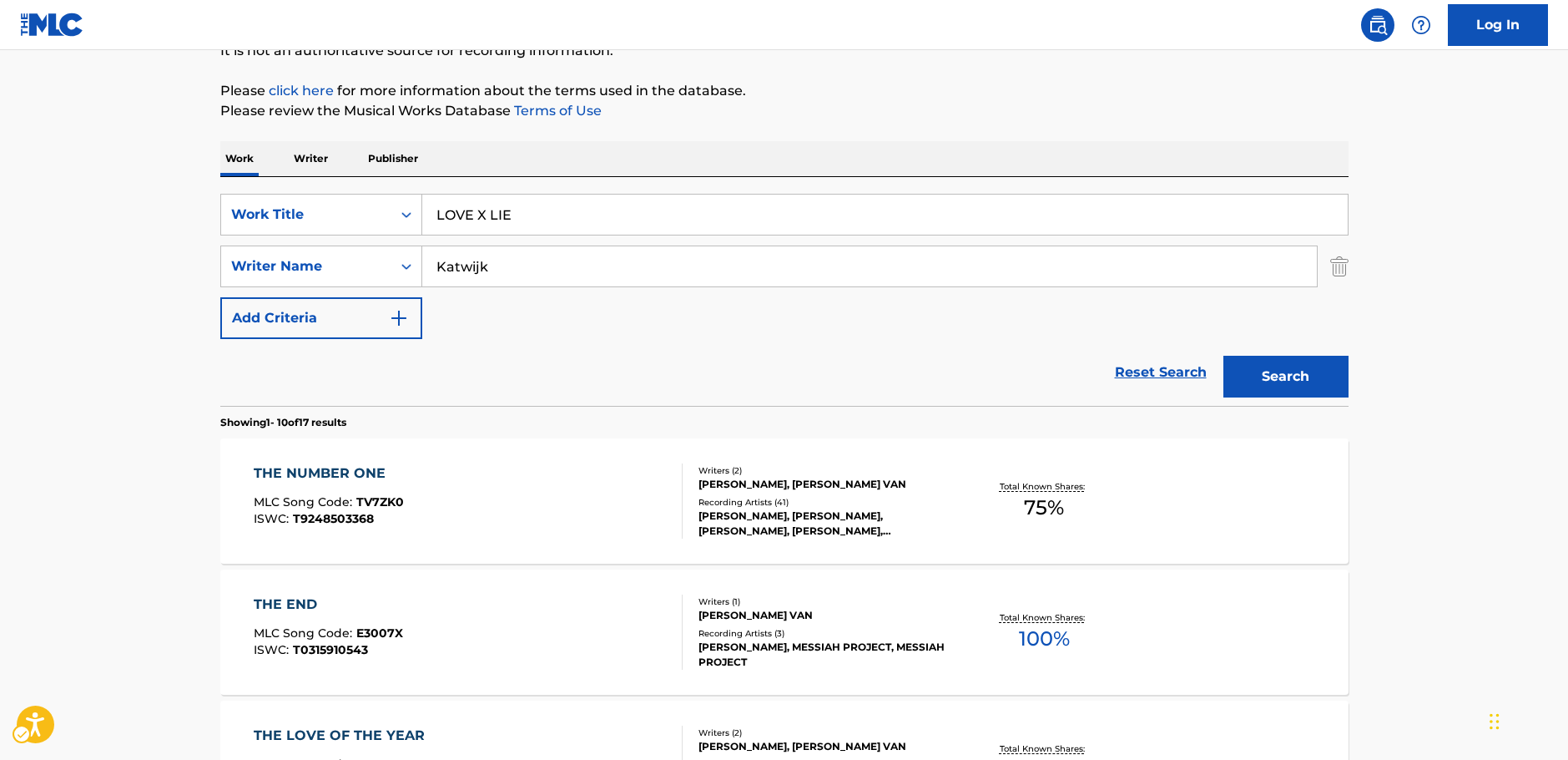
drag, startPoint x: 117, startPoint y: 248, endPoint x: 159, endPoint y: 250, distance: 42.0
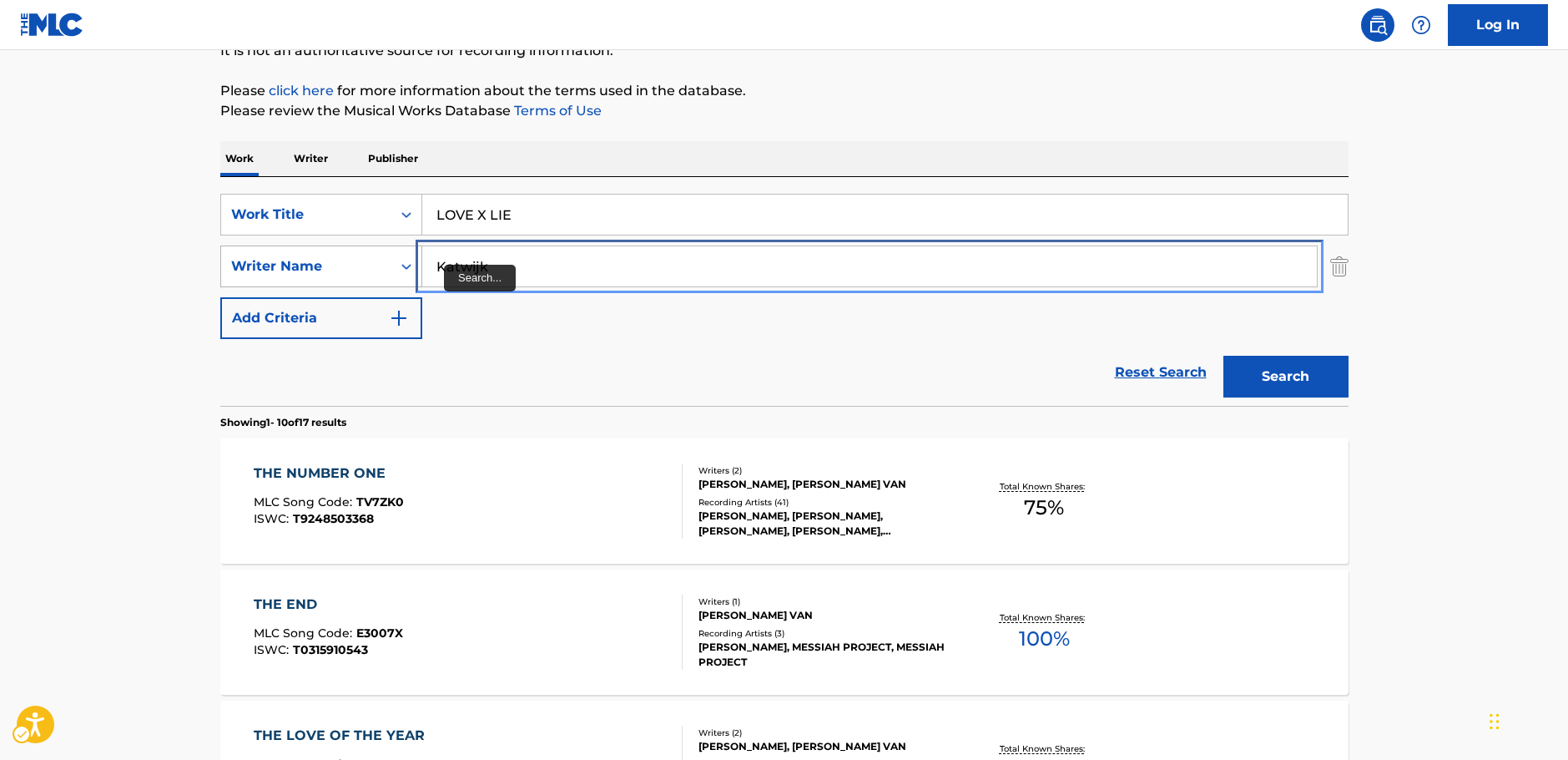
drag, startPoint x: 530, startPoint y: 270, endPoint x: 272, endPoint y: 286, distance: 258.5
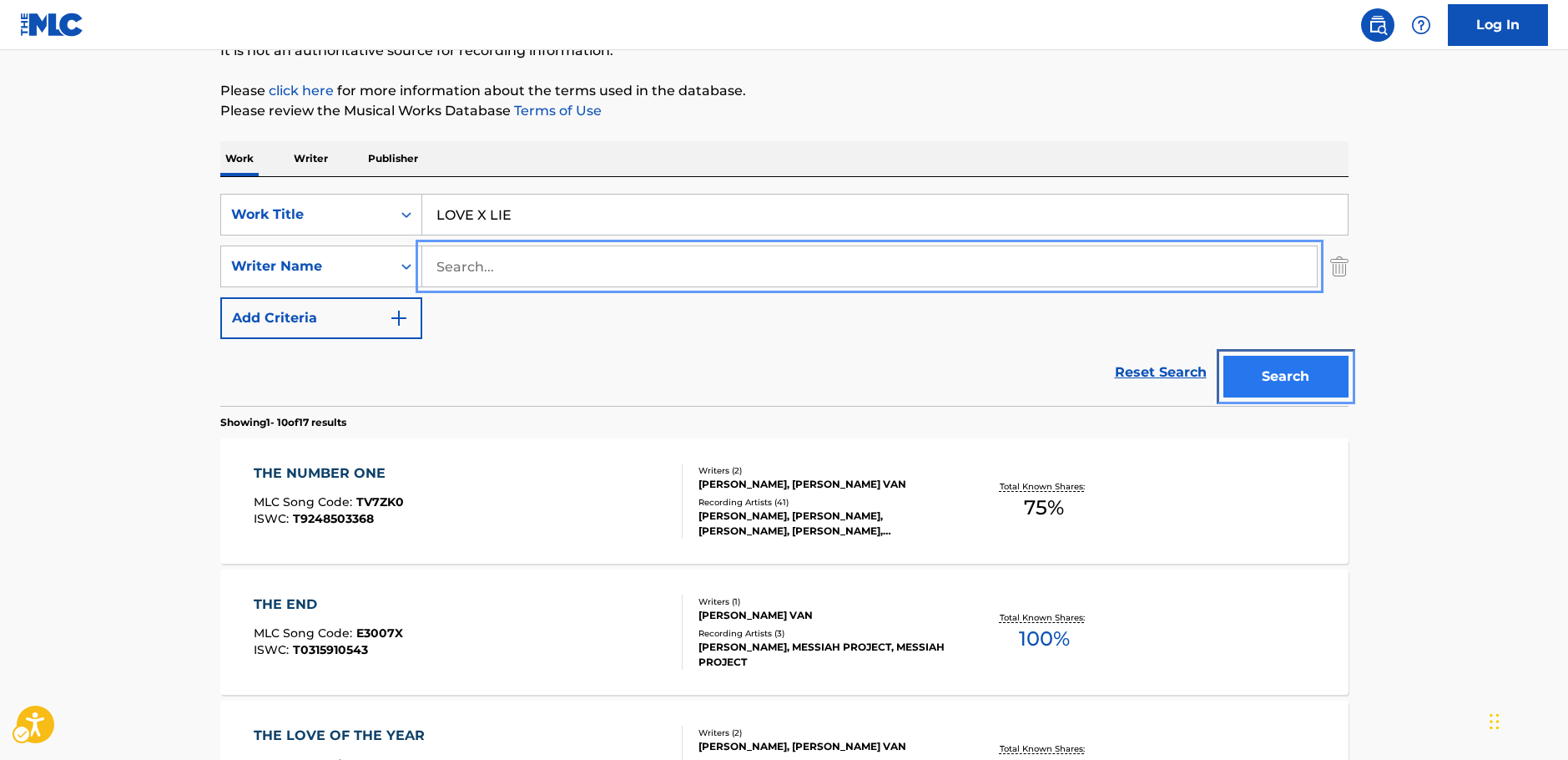
click at [1293, 377] on button "Search" at bounding box center [1285, 377] width 125 height 42
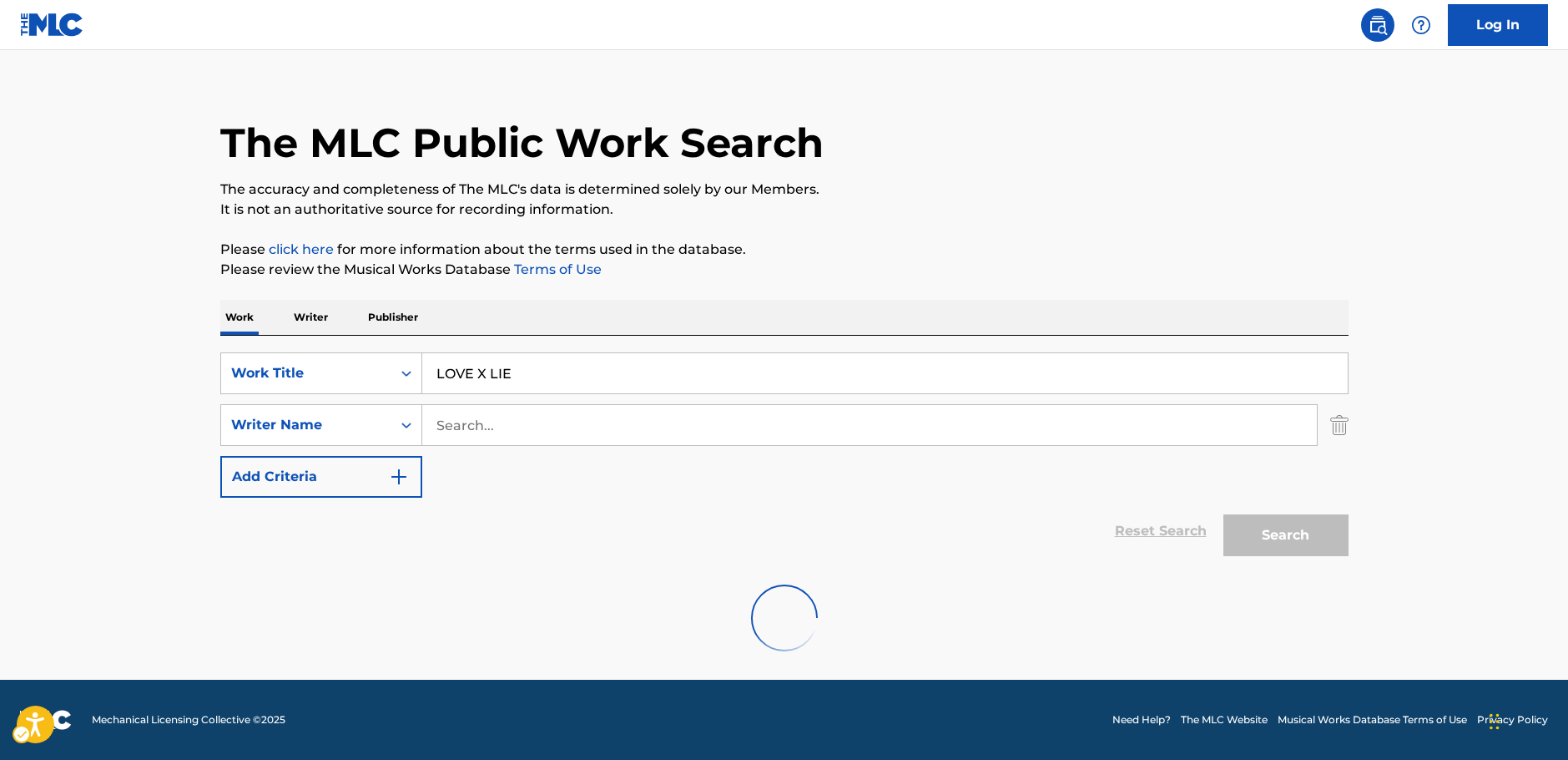
scroll to position [0, 0]
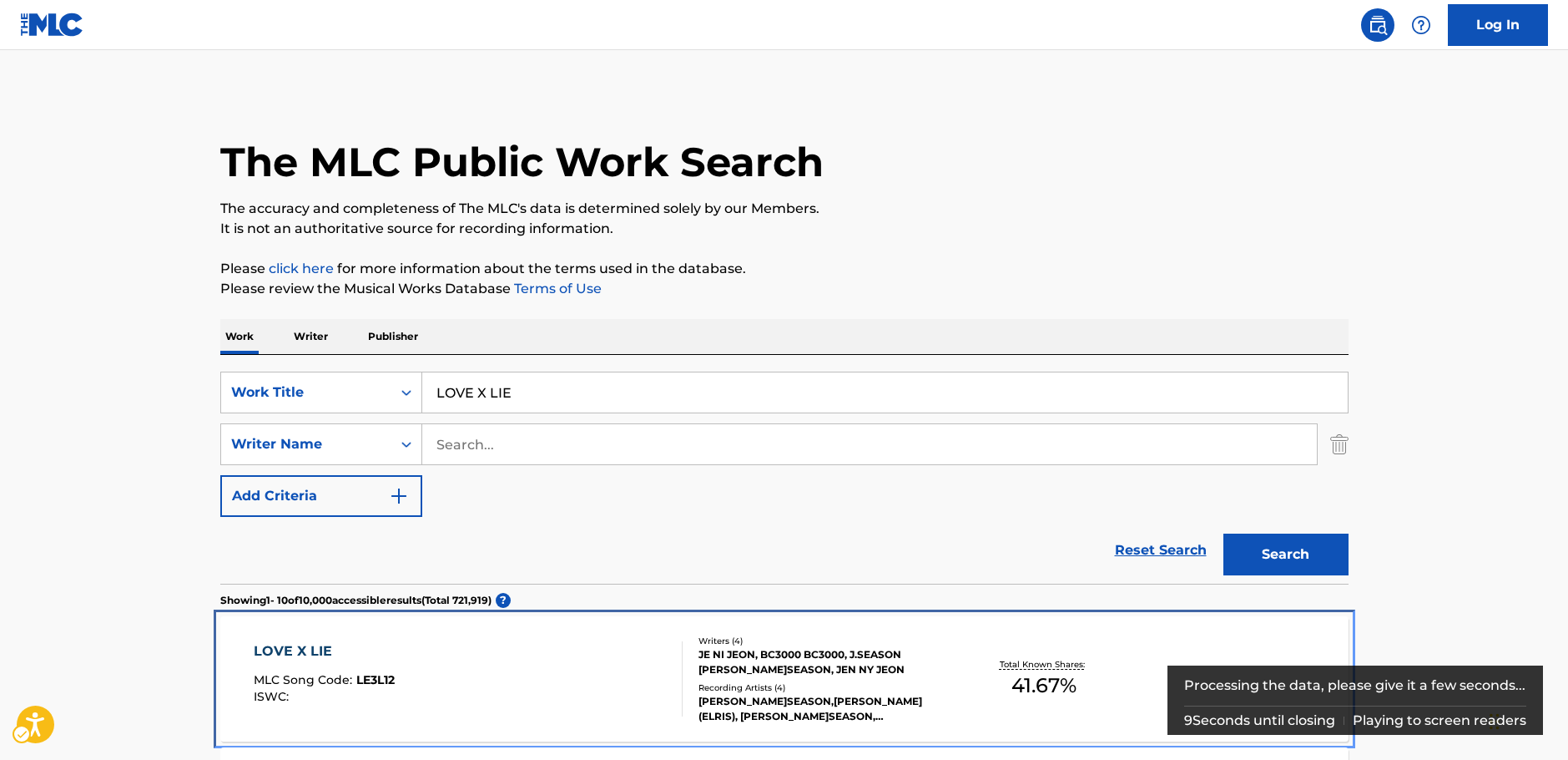
click at [493, 684] on div "LOVE X LIE MLC Song Code : LE3L12 ISWC :" at bounding box center [468, 679] width 429 height 75
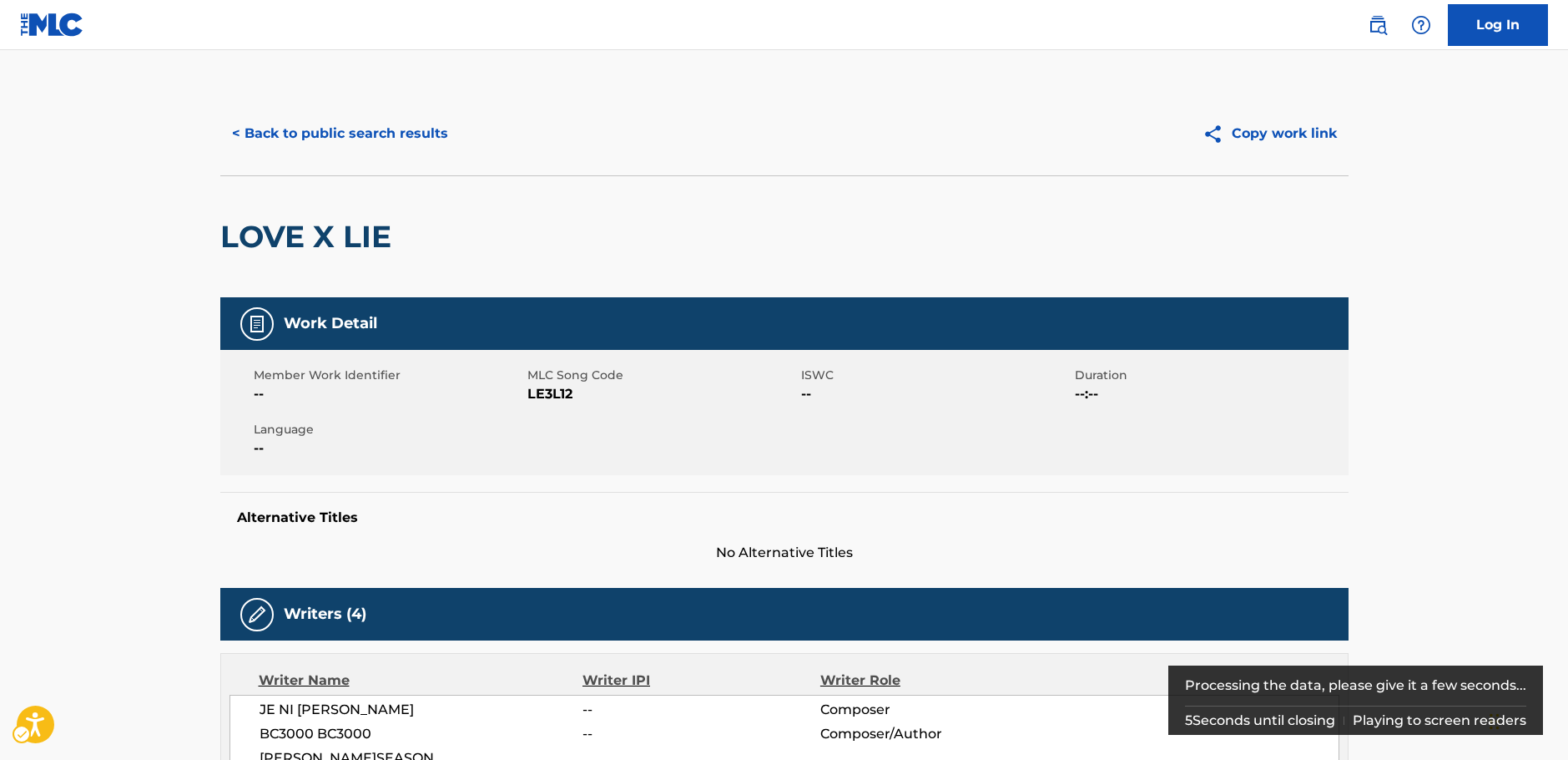
click at [543, 395] on span "MLC Song Code - LE3L12" at bounding box center [662, 394] width 270 height 20
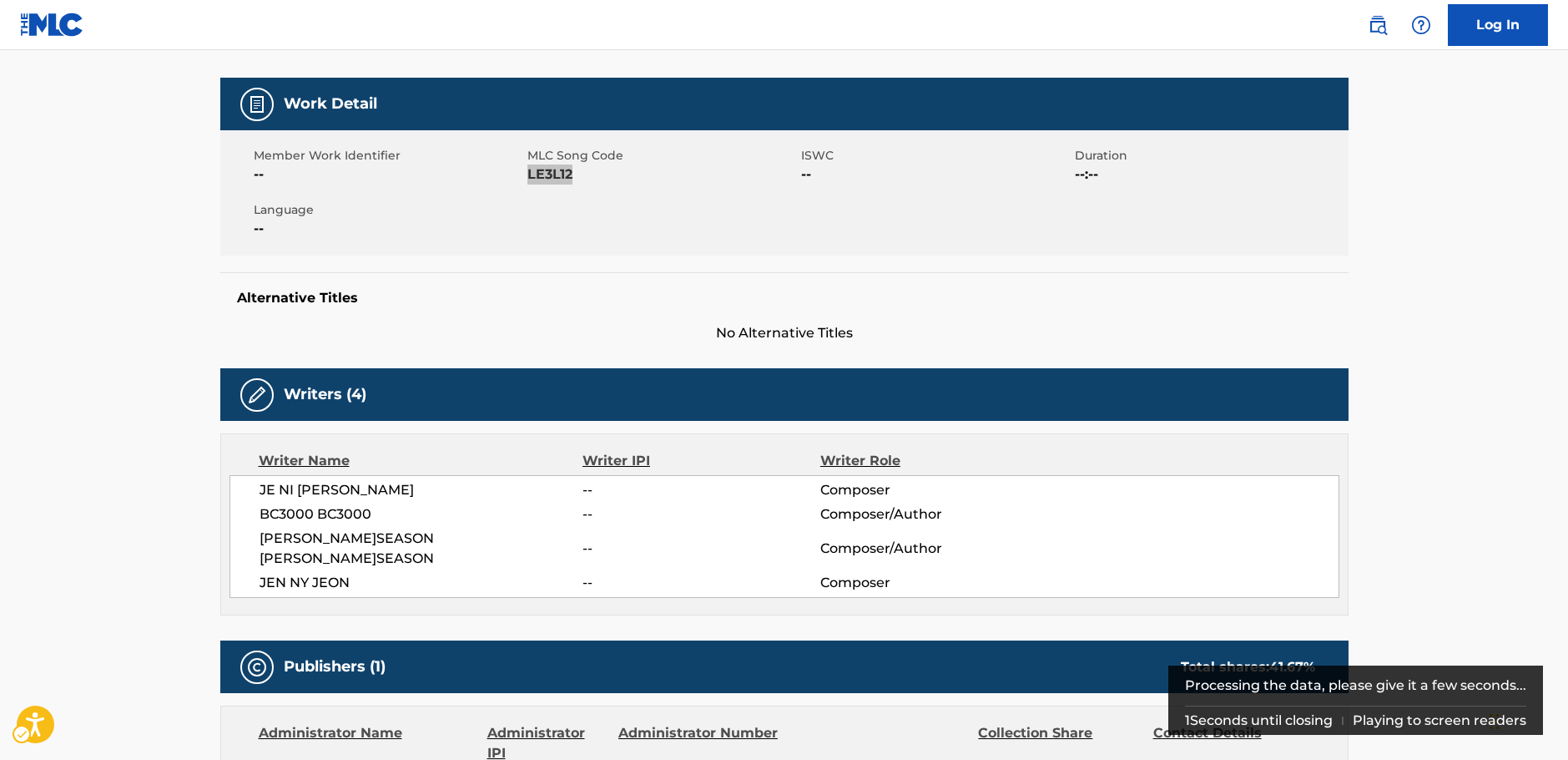
scroll to position [250, 0]
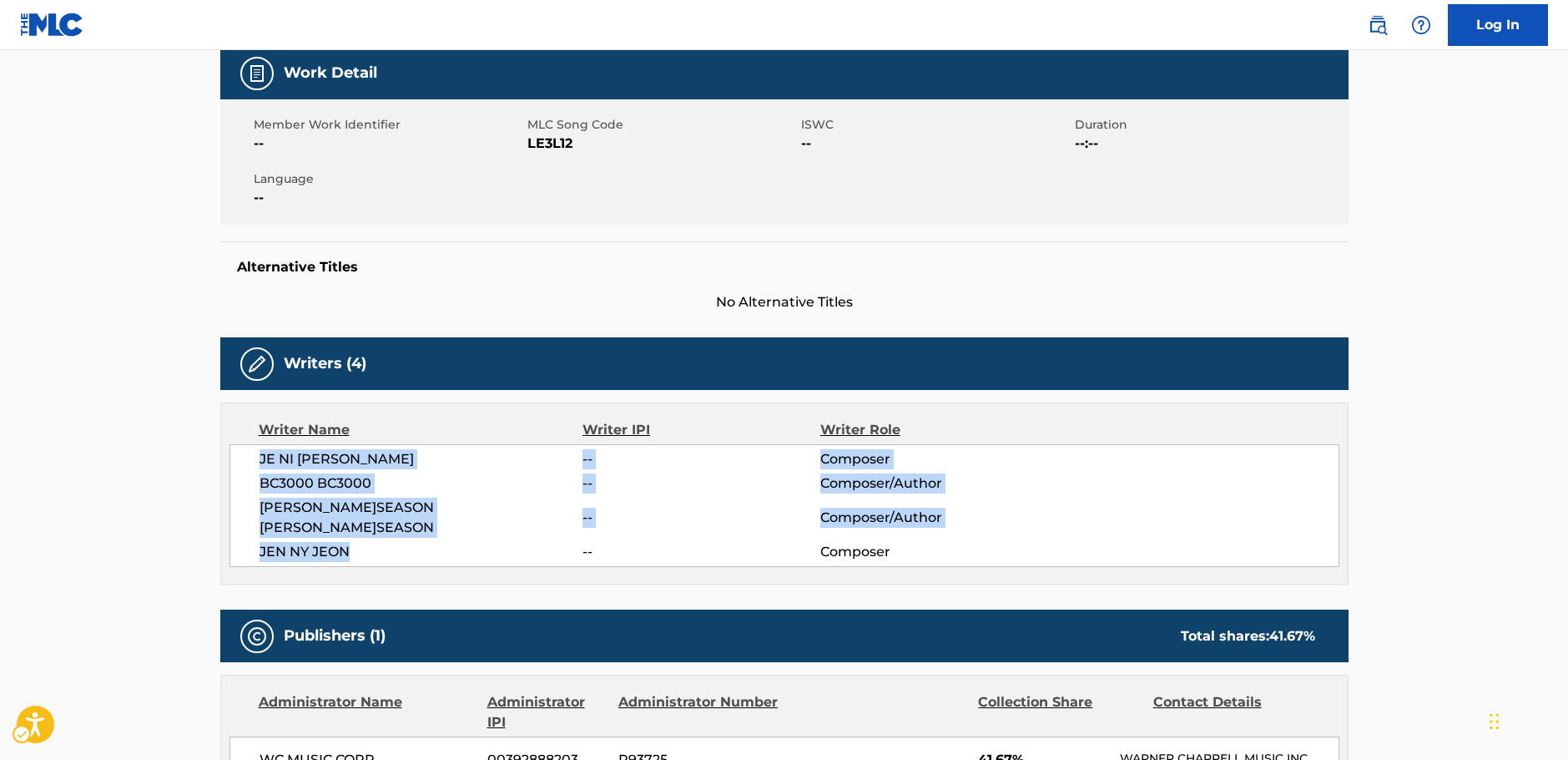
drag, startPoint x: 372, startPoint y: 534, endPoint x: 239, endPoint y: 467, distance: 148.9
click at [239, 467] on div "JE NI JEON -- Composer BC3000 BC3000 -- Composer/Author J.SEASON [PERSON_NAME]S…" at bounding box center [784, 505] width 1111 height 123
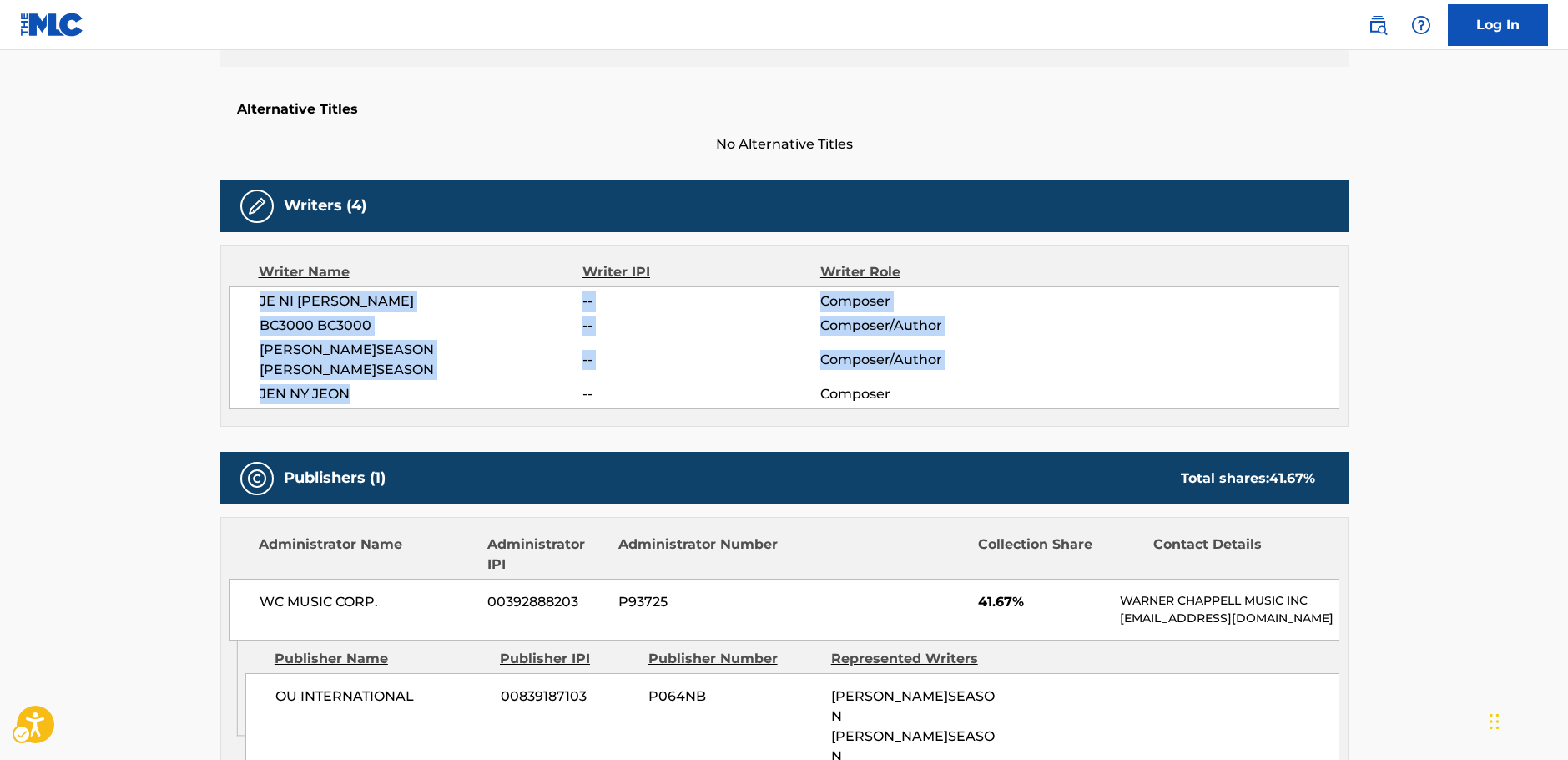
scroll to position [584, 0]
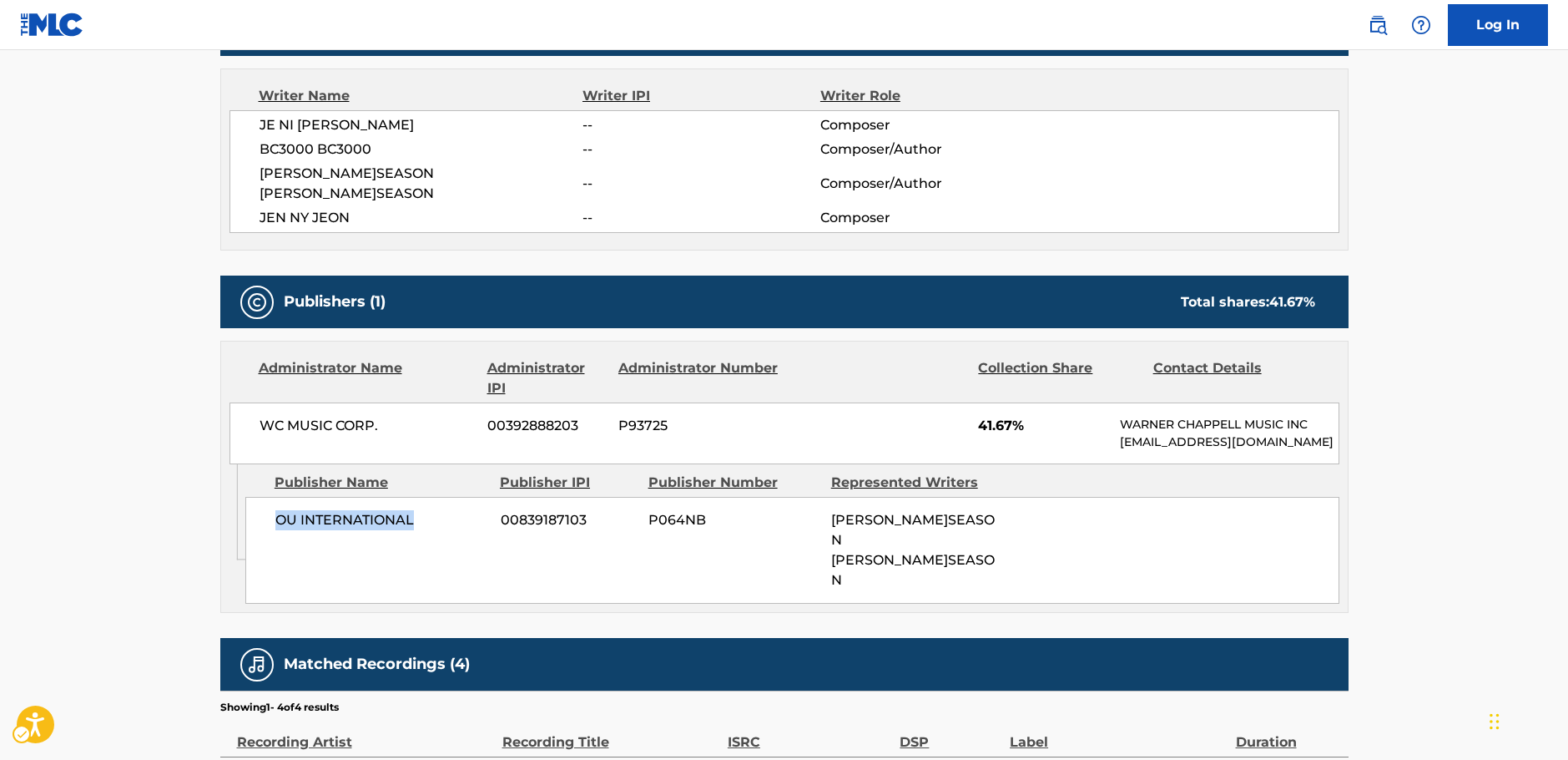
drag, startPoint x: 421, startPoint y: 514, endPoint x: 259, endPoint y: 532, distance: 163.0
click at [259, 532] on div "OU INTERNATIONAL 00839187103 P064NB [PERSON_NAME]SEASON [PERSON_NAME]SEASON" at bounding box center [791, 550] width 1094 height 107
drag, startPoint x: 400, startPoint y: 408, endPoint x: 233, endPoint y: 418, distance: 167.3
click at [233, 418] on div "WC MUSIC CORP. 00392888203 P93725 41.67% [PERSON_NAME] MUSIC INC [EMAIL_ADDRESS…" at bounding box center [784, 433] width 1111 height 62
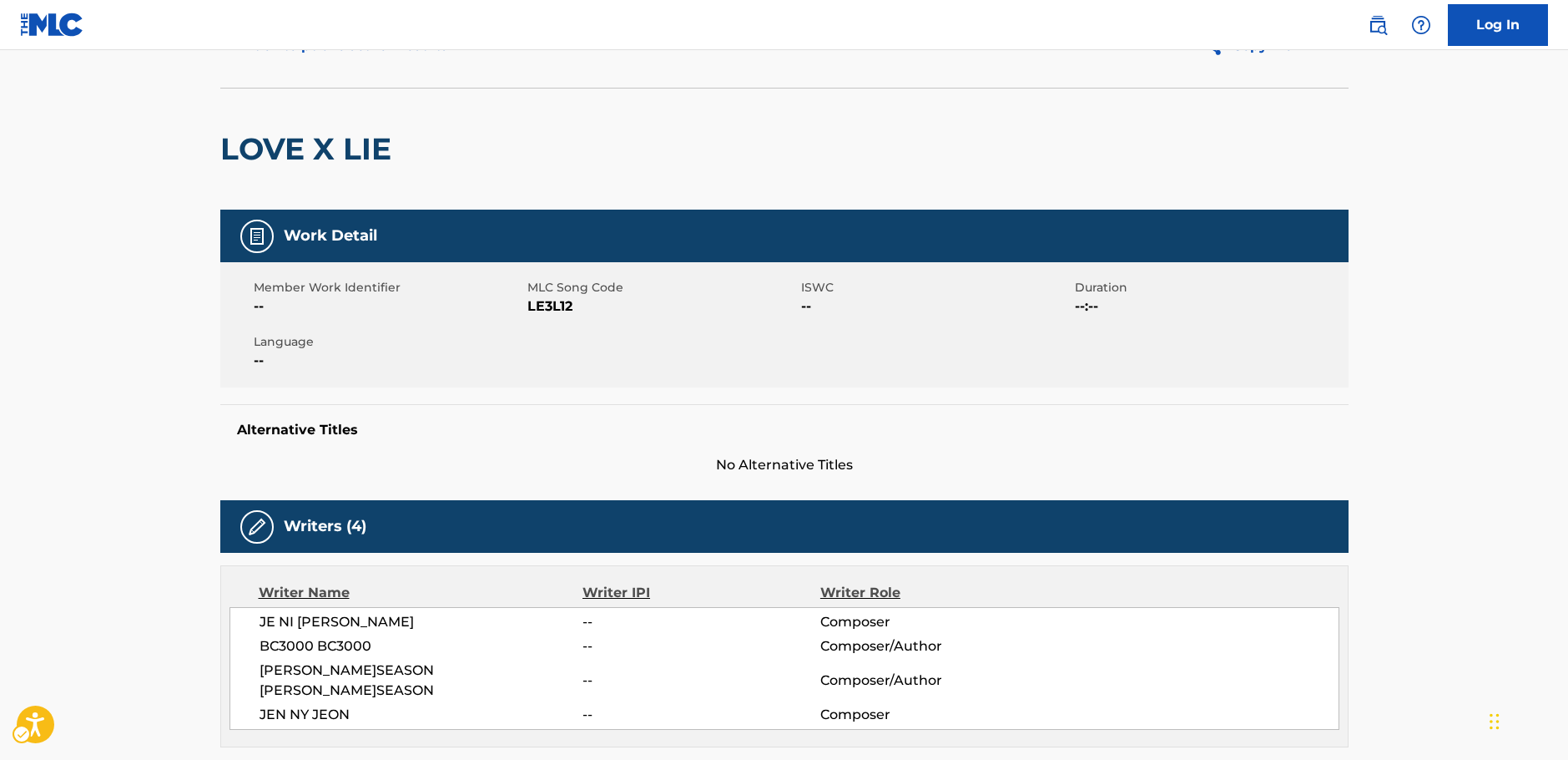
scroll to position [0, 0]
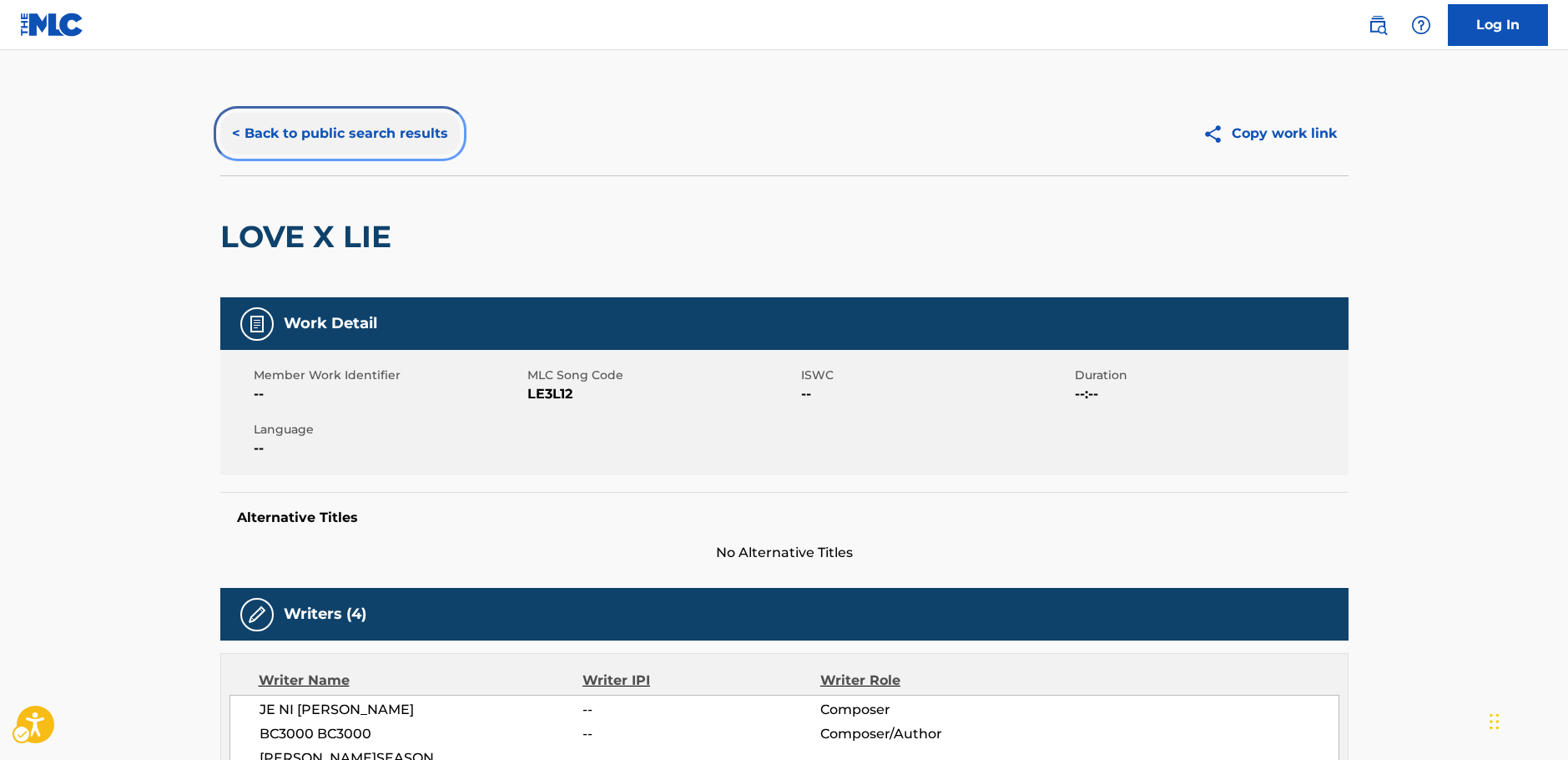
click at [361, 135] on button "< Back to public search results" at bounding box center [340, 133] width 239 height 42
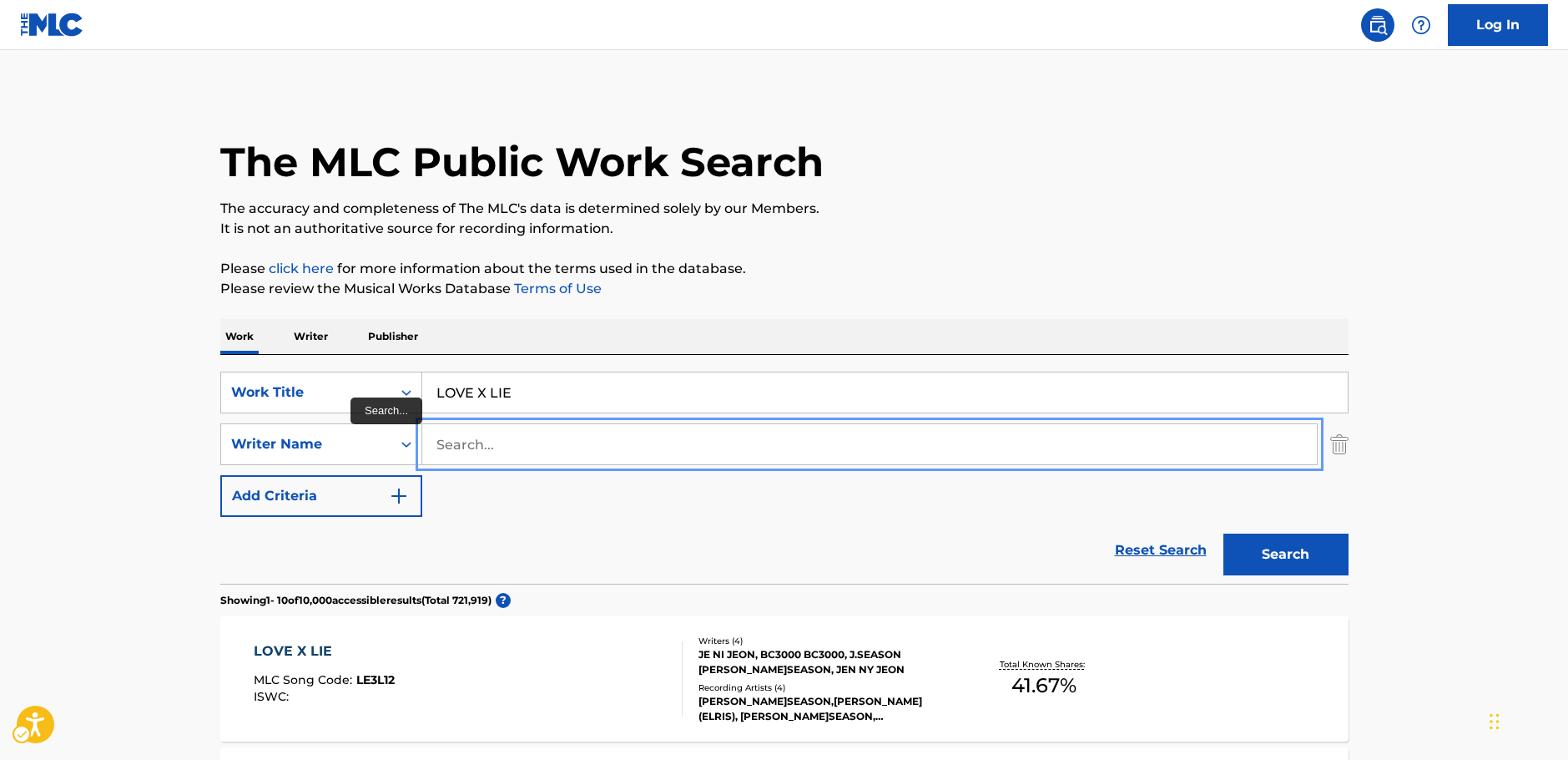
paste input "[PERSON_NAME]"
type input "[PERSON_NAME]"
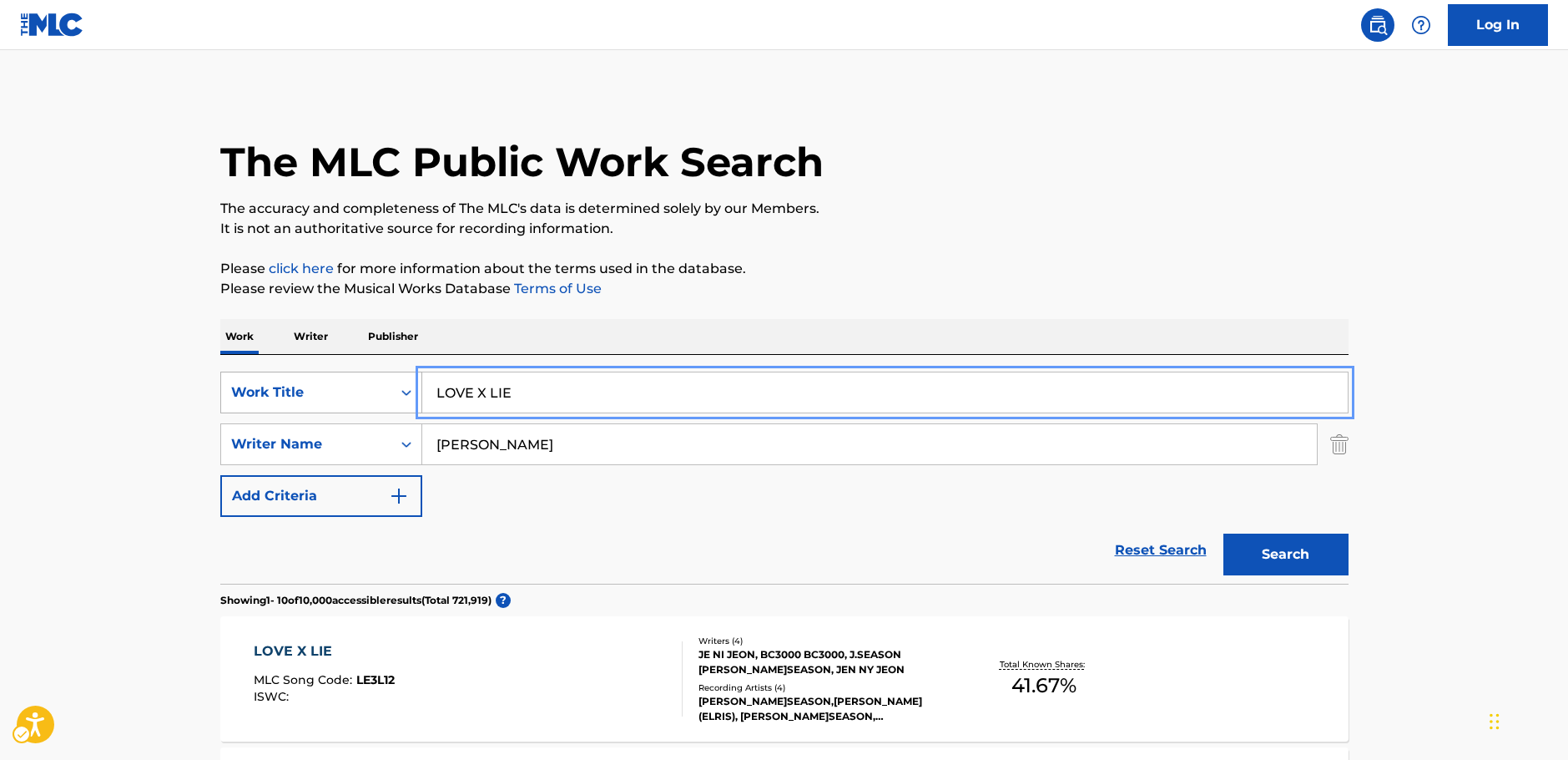
drag, startPoint x: 458, startPoint y: 396, endPoint x: 347, endPoint y: 404, distance: 111.3
paste input "Dagger"
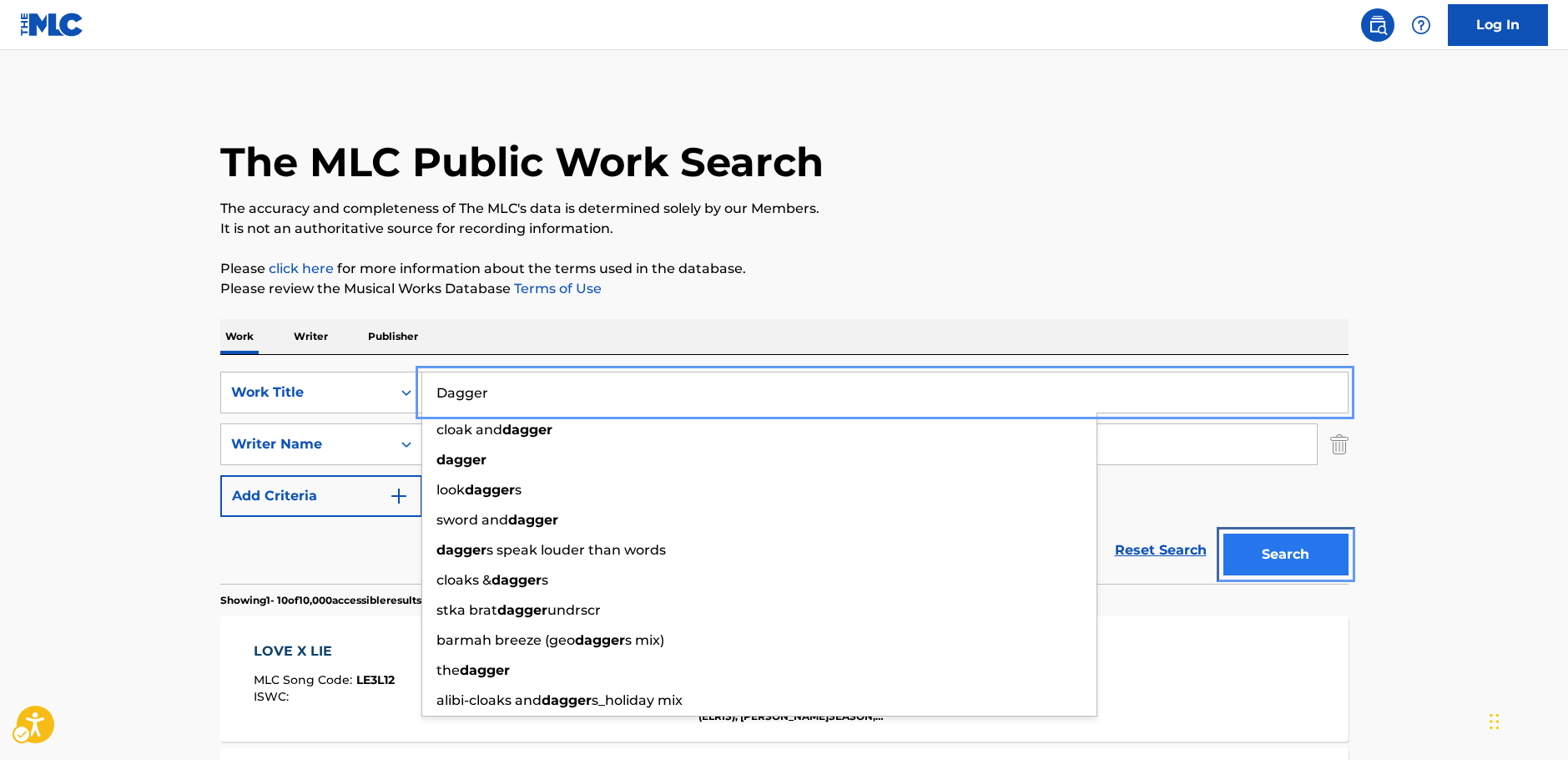
click at [1297, 549] on button "Search" at bounding box center [1285, 554] width 125 height 42
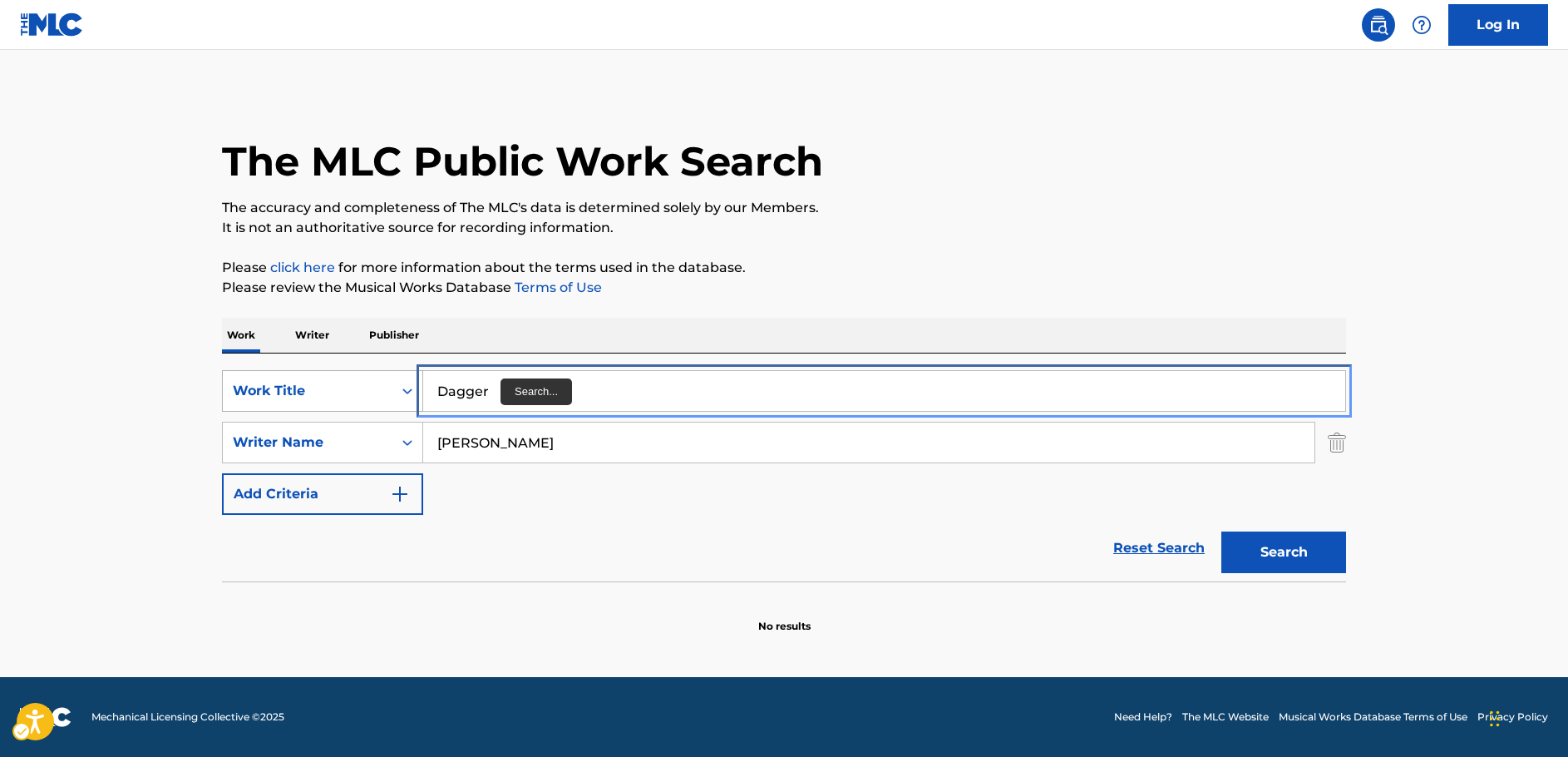
drag, startPoint x: 377, startPoint y: 405, endPoint x: 365, endPoint y: 404, distance: 12.0
click at [367, 404] on div "SearchWithCriteria398e1470-dd8d-4c2a-a0f3-82d65b0acbb3 Work Title Dagger" at bounding box center [784, 391] width 1124 height 41
paste input "Recalls"
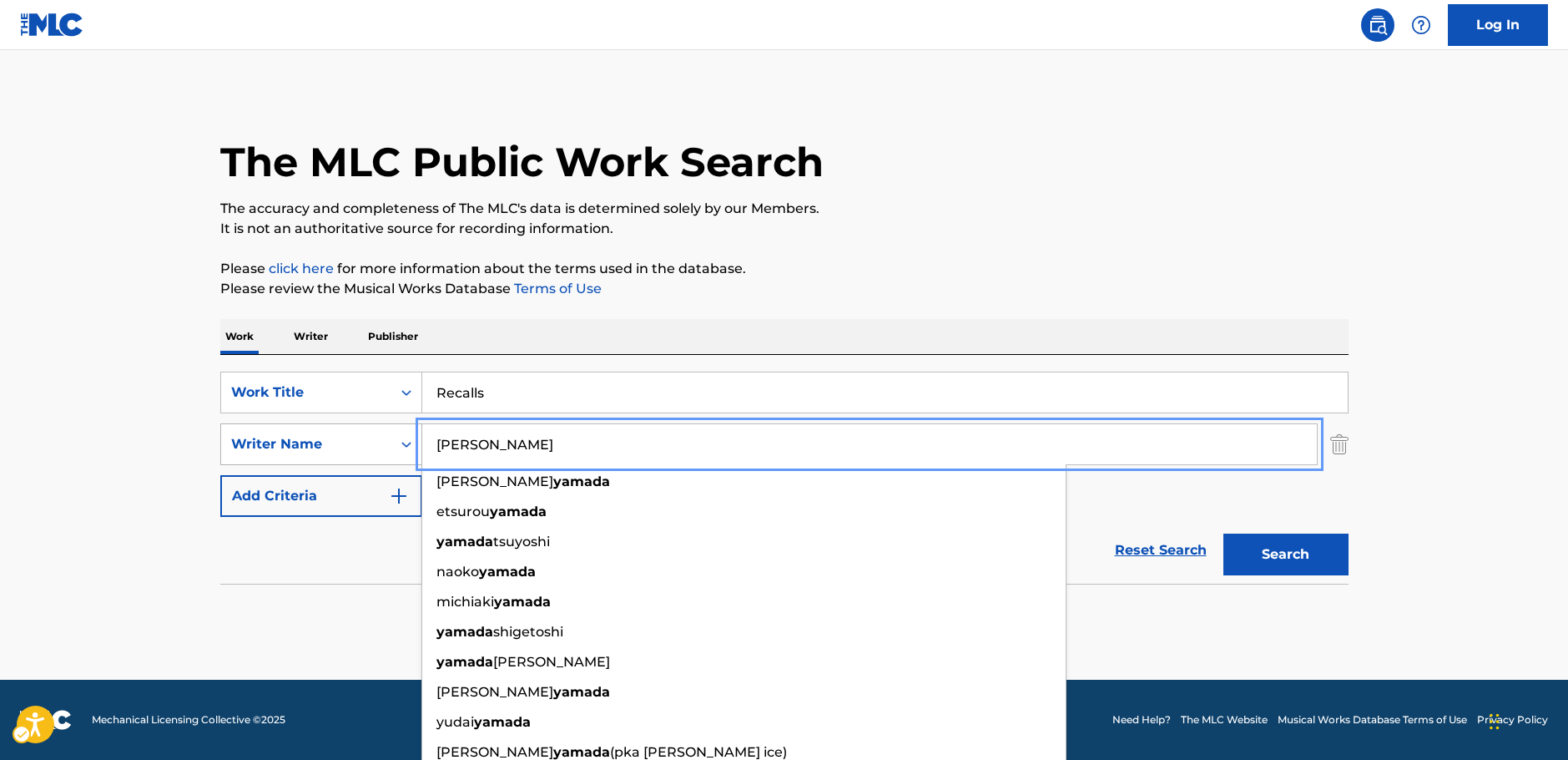
drag, startPoint x: 369, startPoint y: 444, endPoint x: 420, endPoint y: 450, distance: 51.4
click at [334, 448] on div "SearchWithCriteria7dc0b3d2-179d-4228-a58c-deb21b8c2f9e Writer Name [PERSON_NAME…" at bounding box center [784, 444] width 1128 height 42
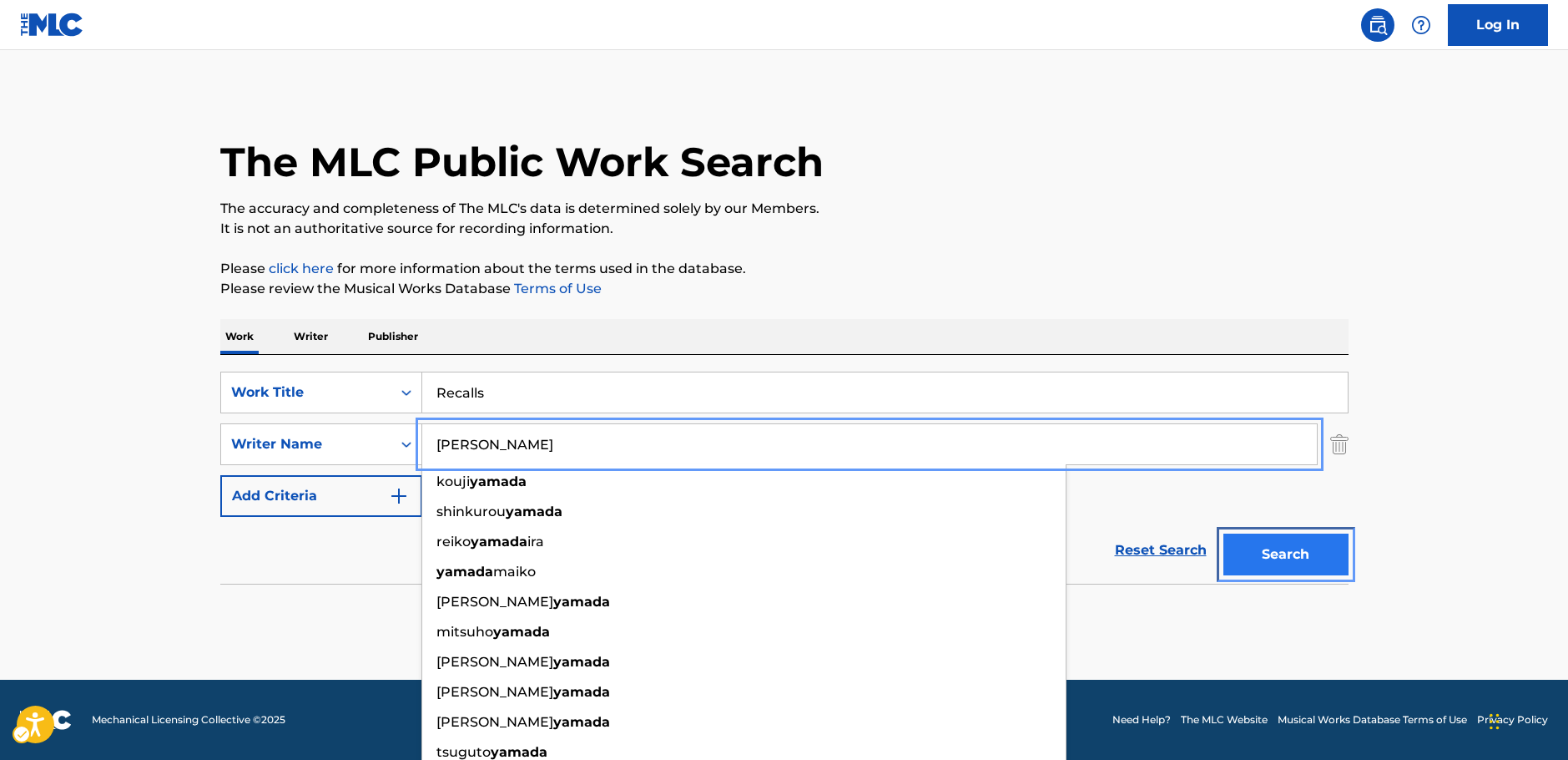
click at [1300, 558] on button "Search" at bounding box center [1285, 554] width 125 height 42
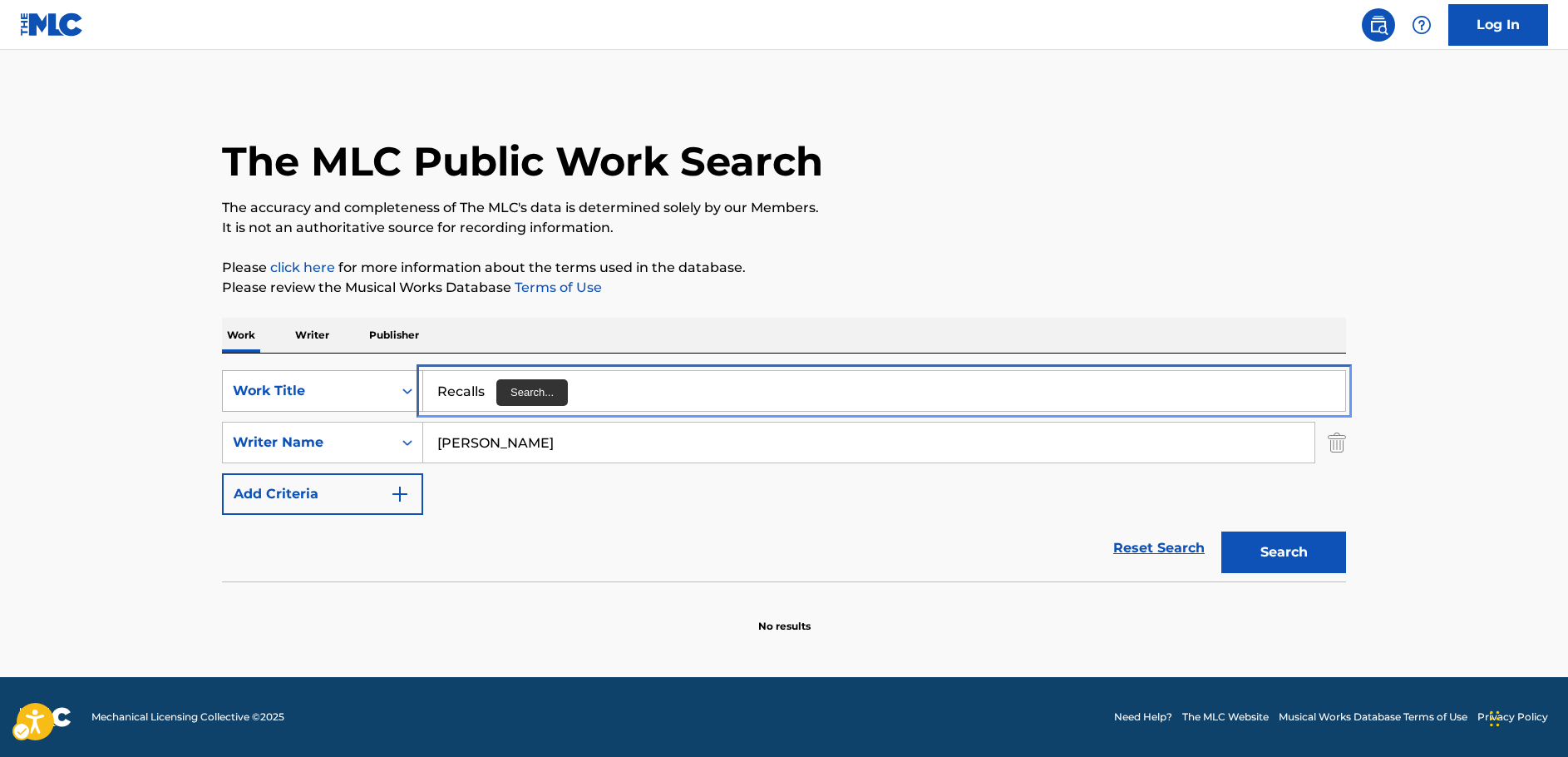
drag, startPoint x: 510, startPoint y: 384, endPoint x: 324, endPoint y: 399, distance: 186.6
click at [305, 408] on div "SearchWithCriteria398e1470-dd8d-4c2a-a0f3-82d65b0acbb3 Work Title Recalls" at bounding box center [784, 391] width 1124 height 41
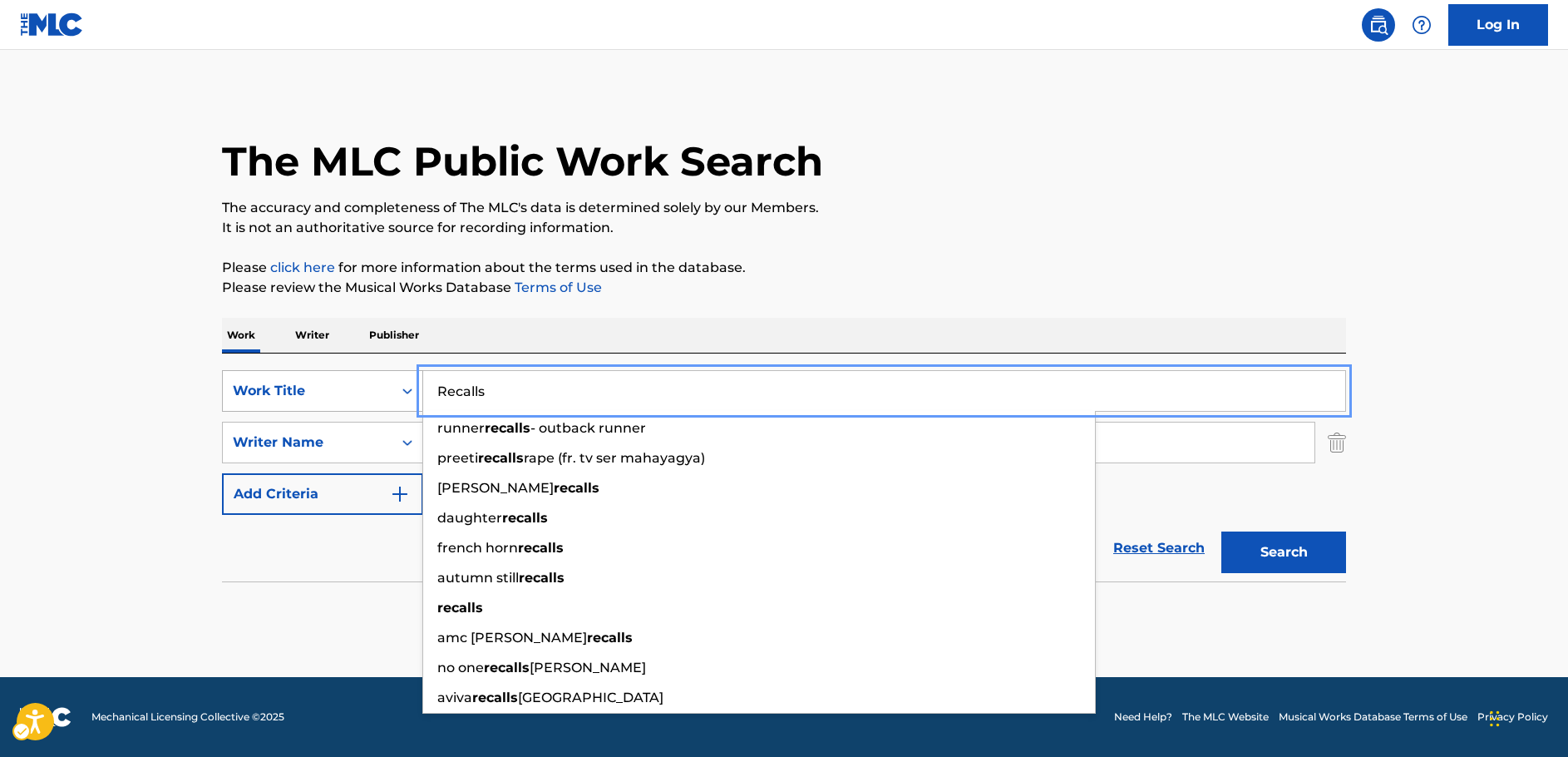
paste input "io Mamore"
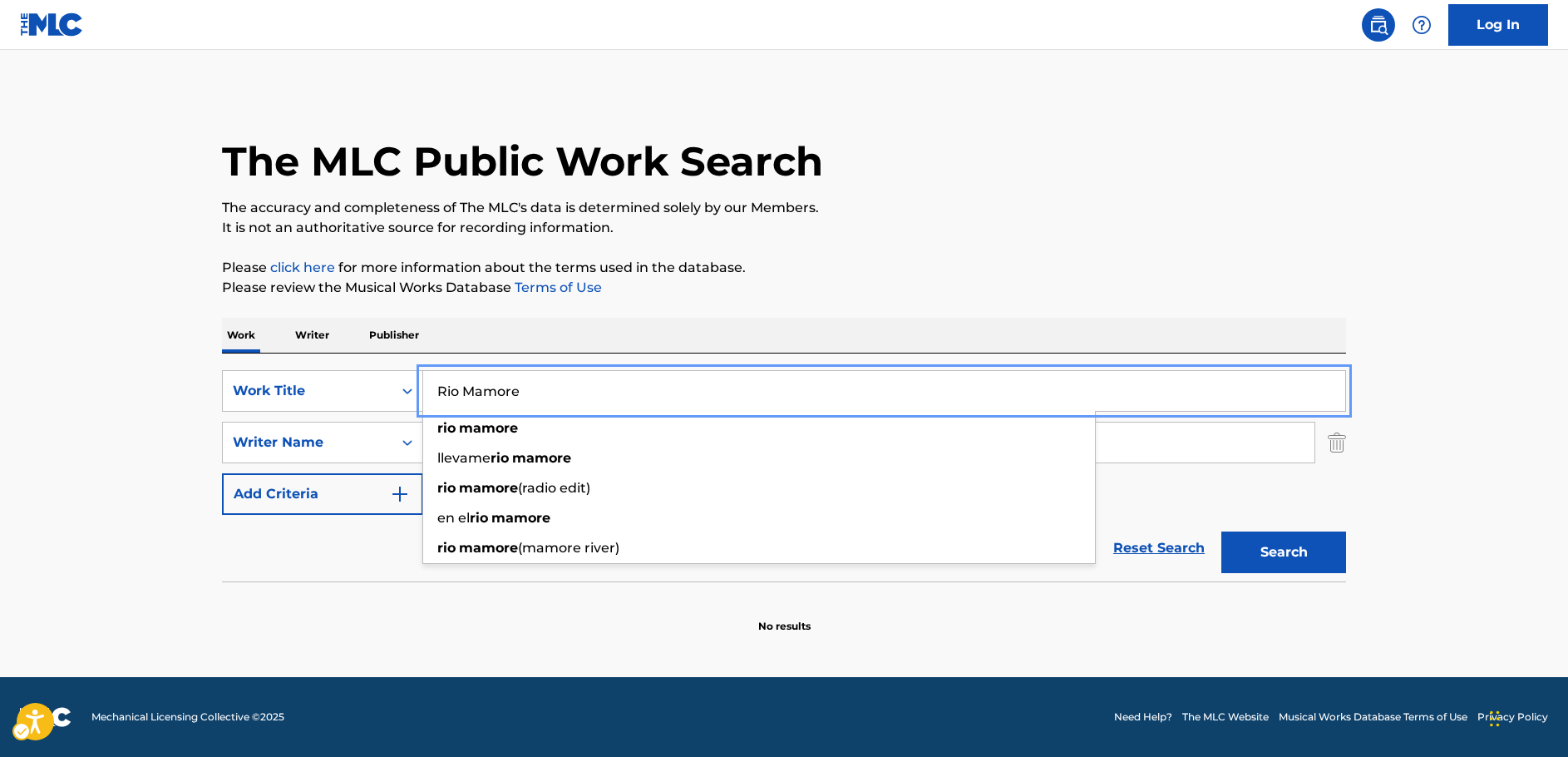
type input "Rio Mamore"
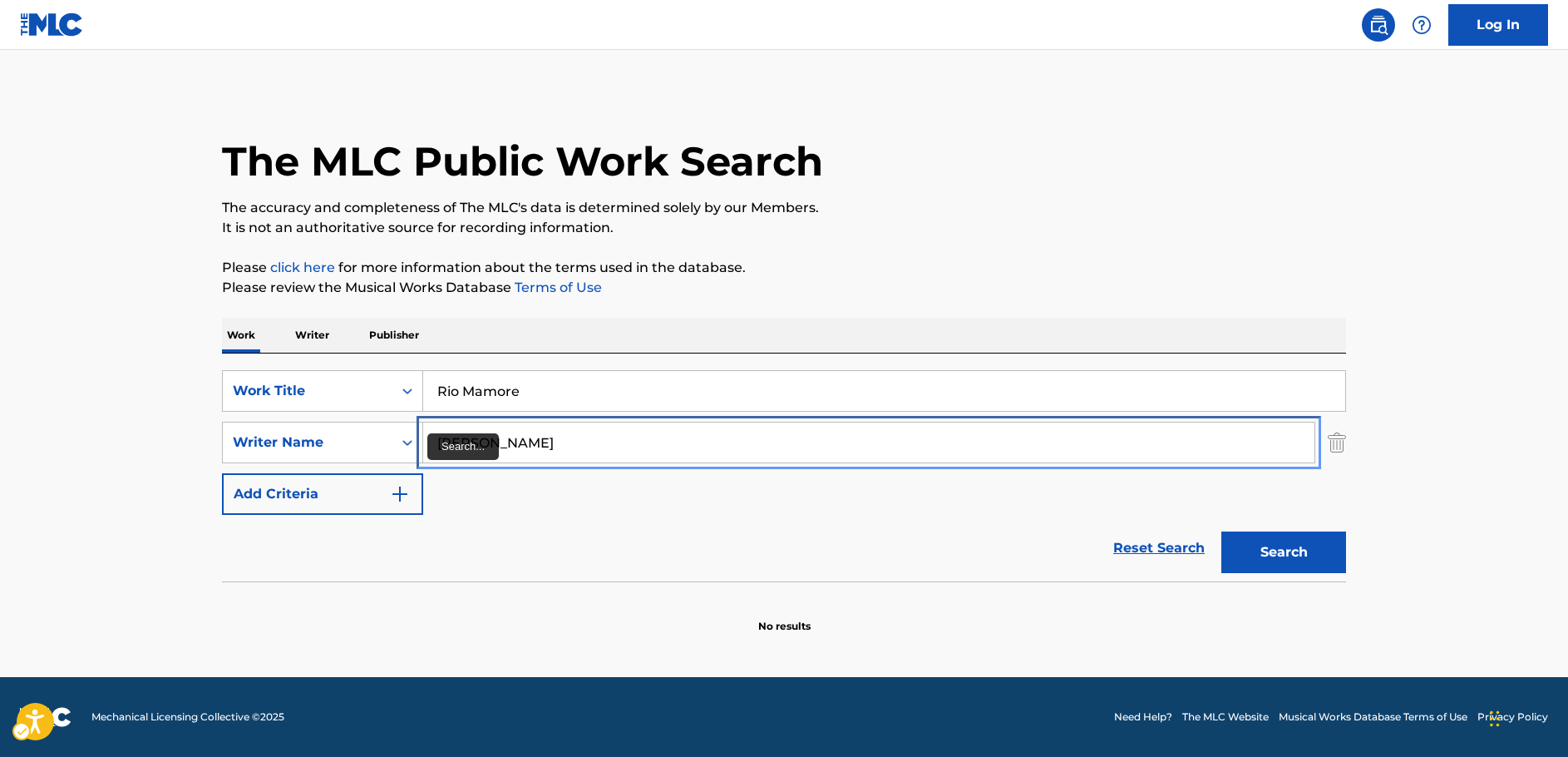
drag, startPoint x: 382, startPoint y: 464, endPoint x: 363, endPoint y: 467, distance: 19.2
click at [363, 467] on div "SearchWithCriteria398e1470-dd8d-4c2a-a0f3-82d65b0acbb3 Work Title Rio Mamore Se…" at bounding box center [784, 442] width 1124 height 145
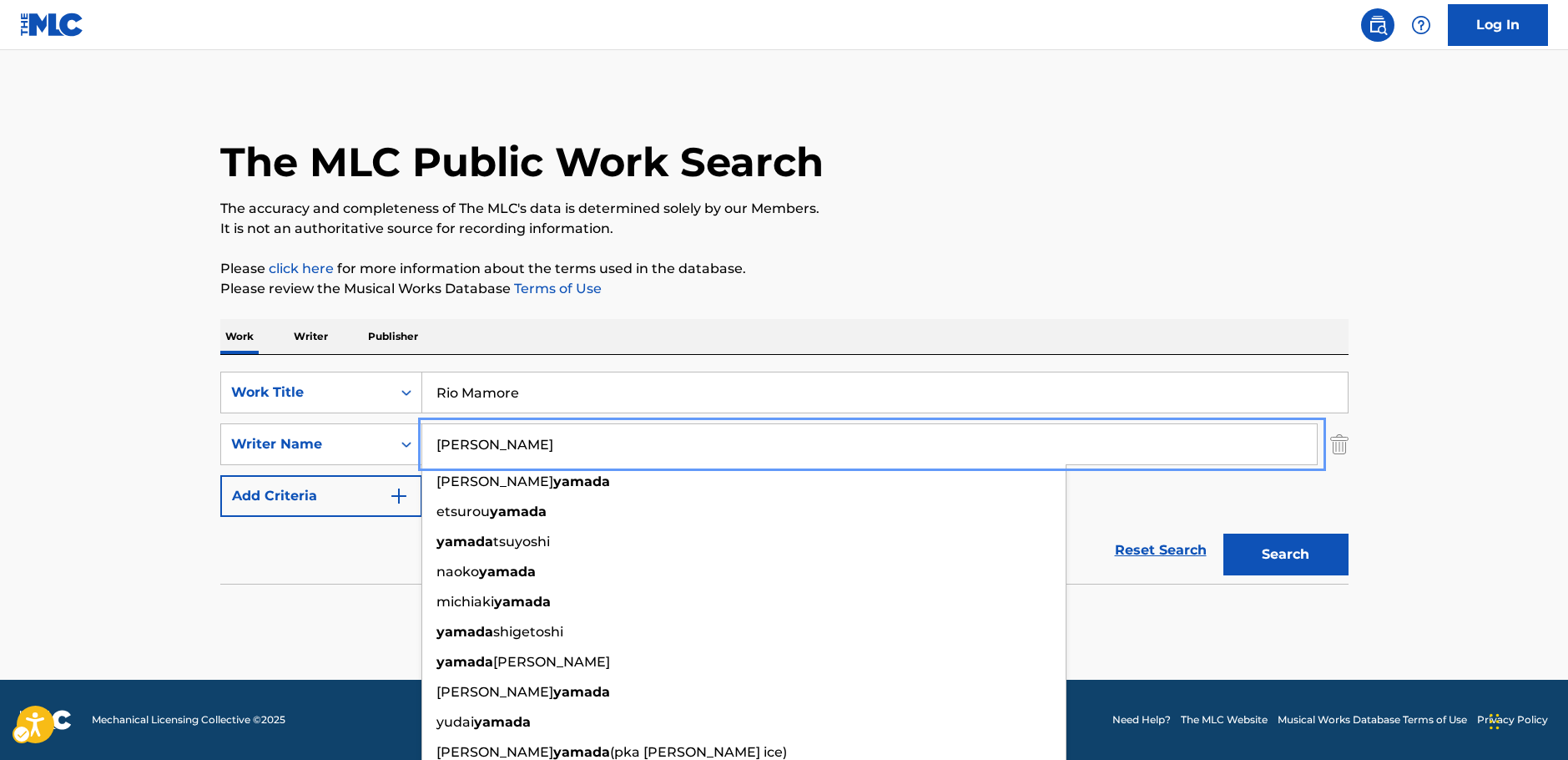
paste input "[PERSON_NAME]"
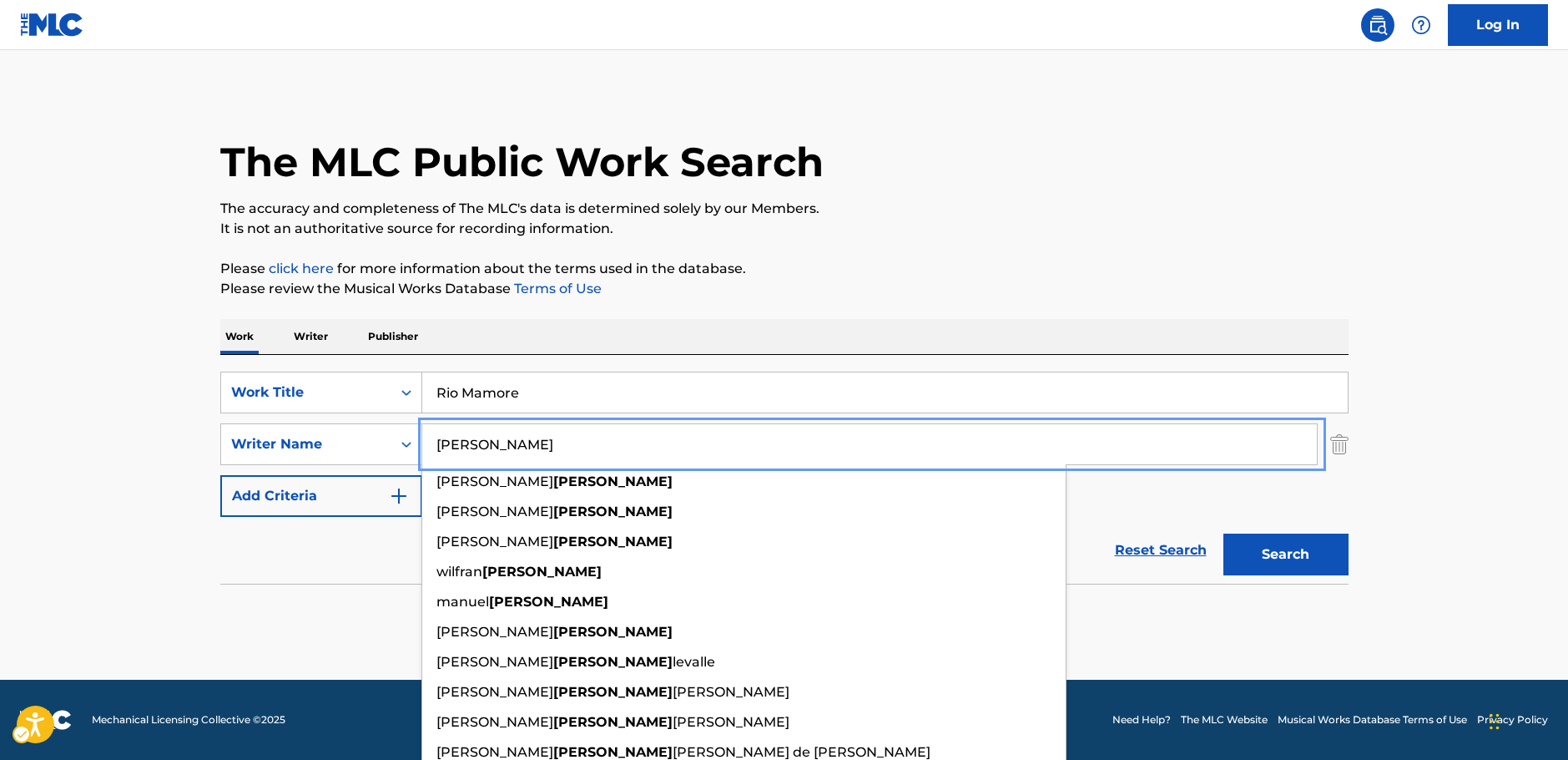
type input "[PERSON_NAME]"
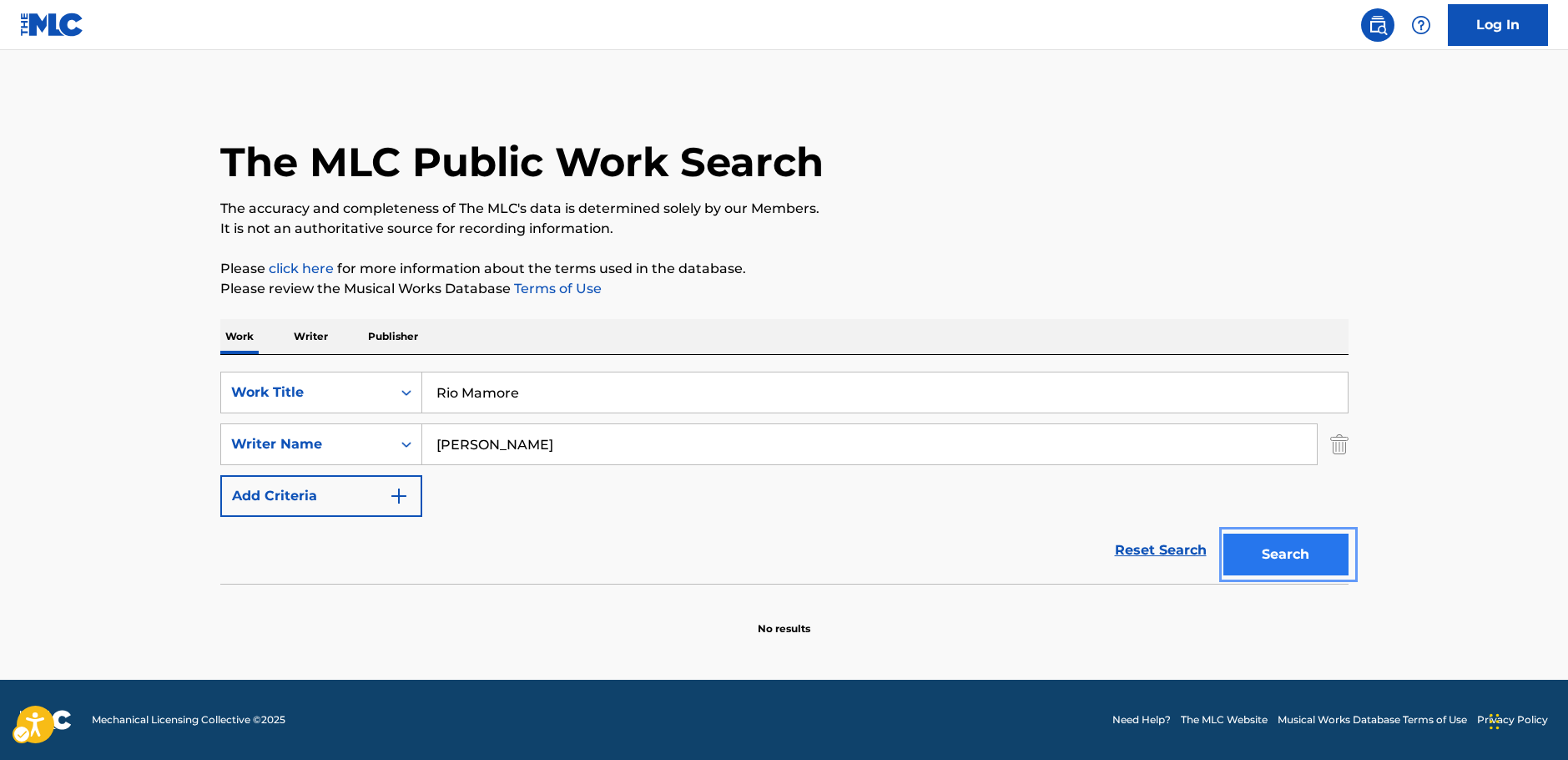
click at [1278, 551] on button "Search" at bounding box center [1285, 554] width 125 height 42
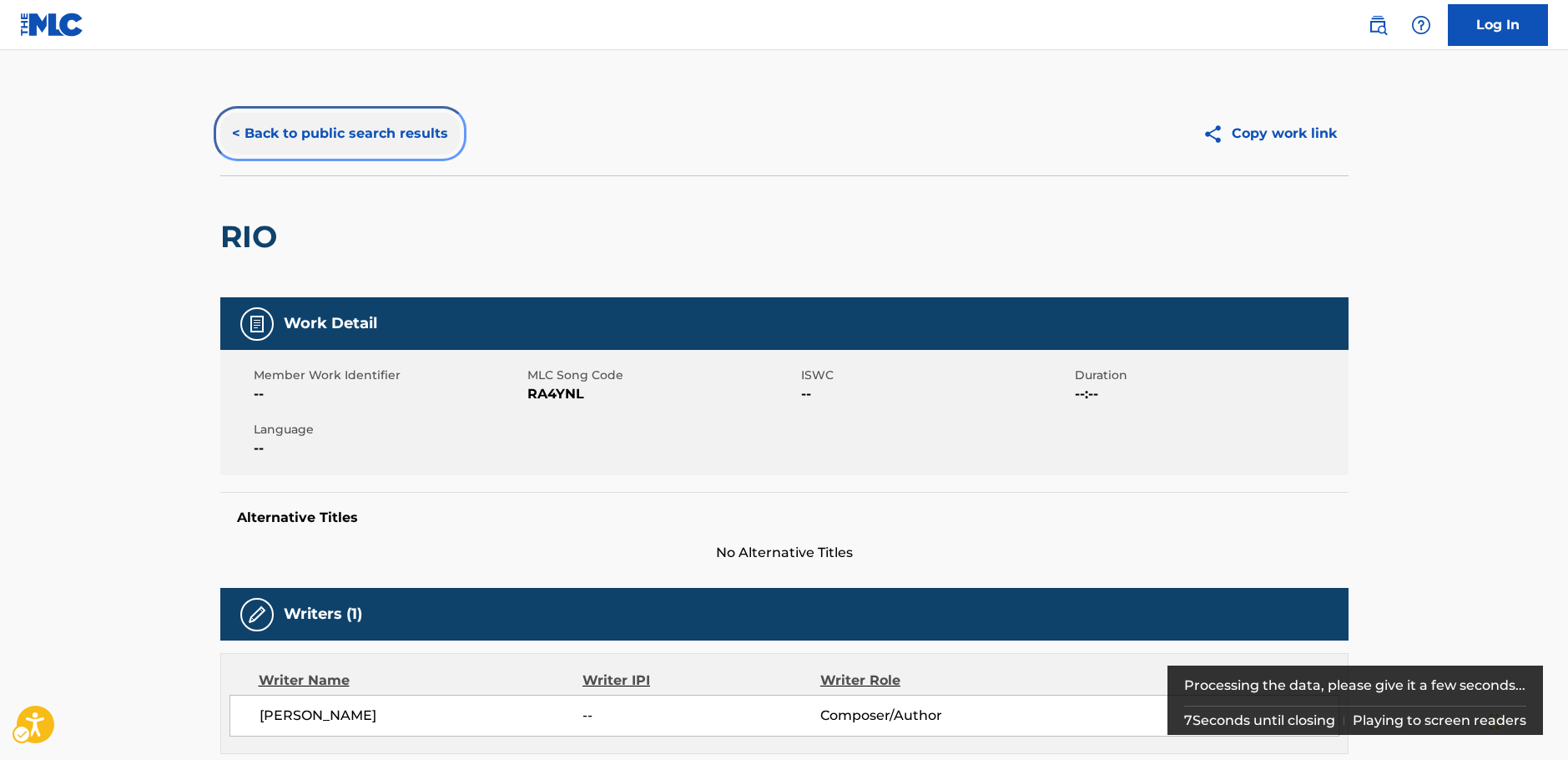
click at [323, 142] on button "< Back to public search results" at bounding box center [340, 133] width 239 height 42
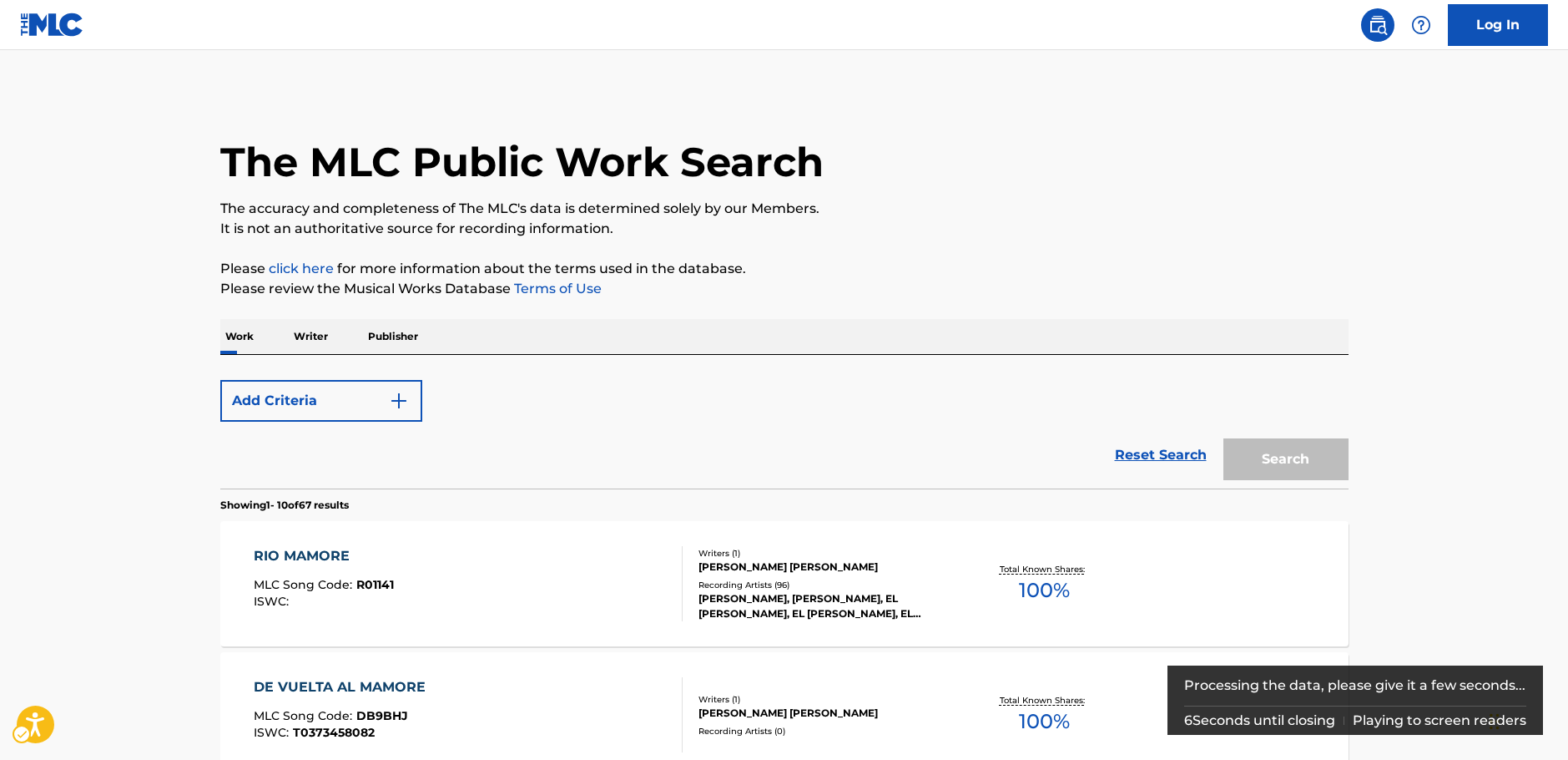
scroll to position [355, 0]
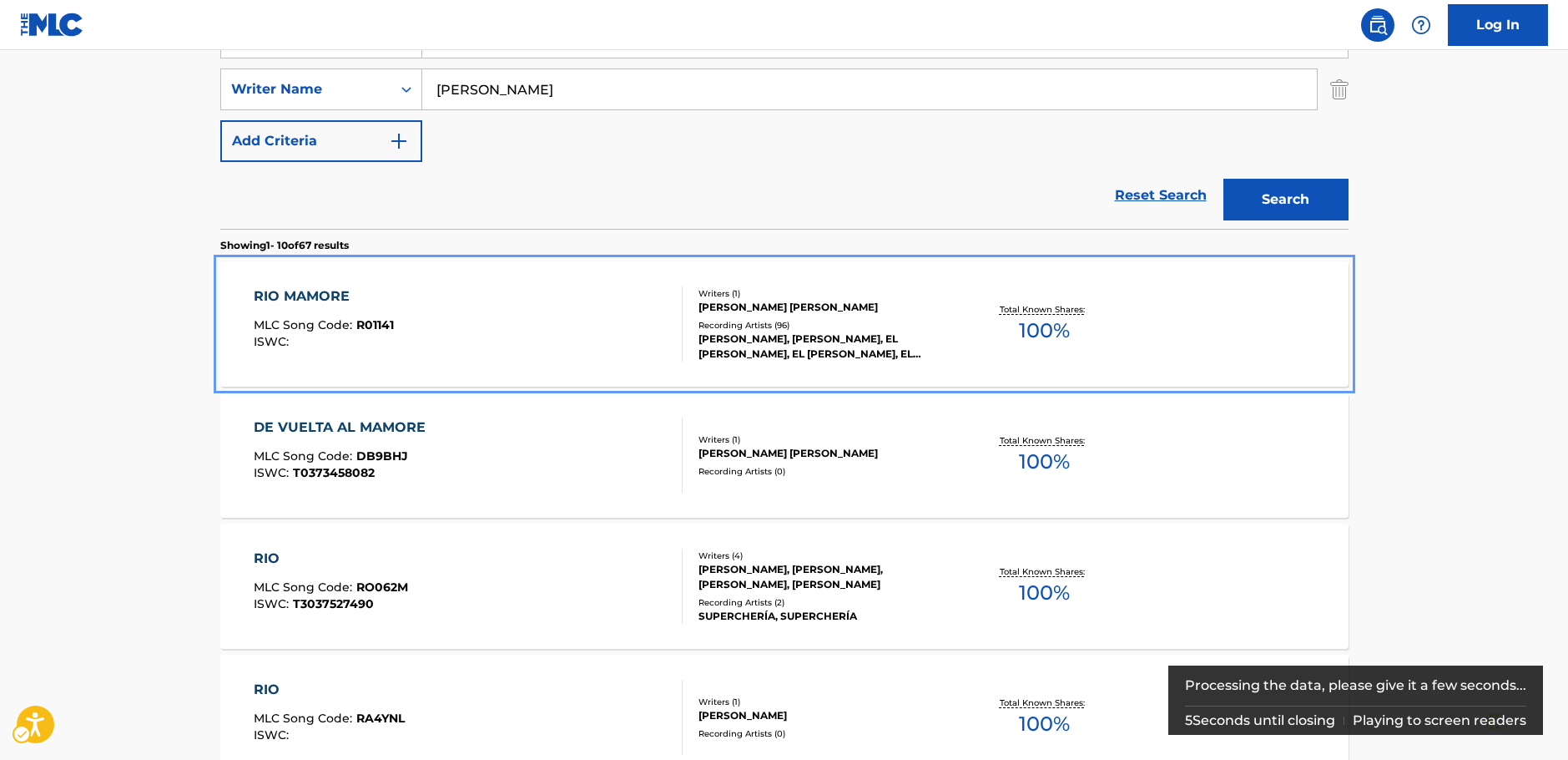
click at [538, 303] on div "RIO MAMORE MLC Song Code : R01141 ISWC :" at bounding box center [468, 324] width 429 height 75
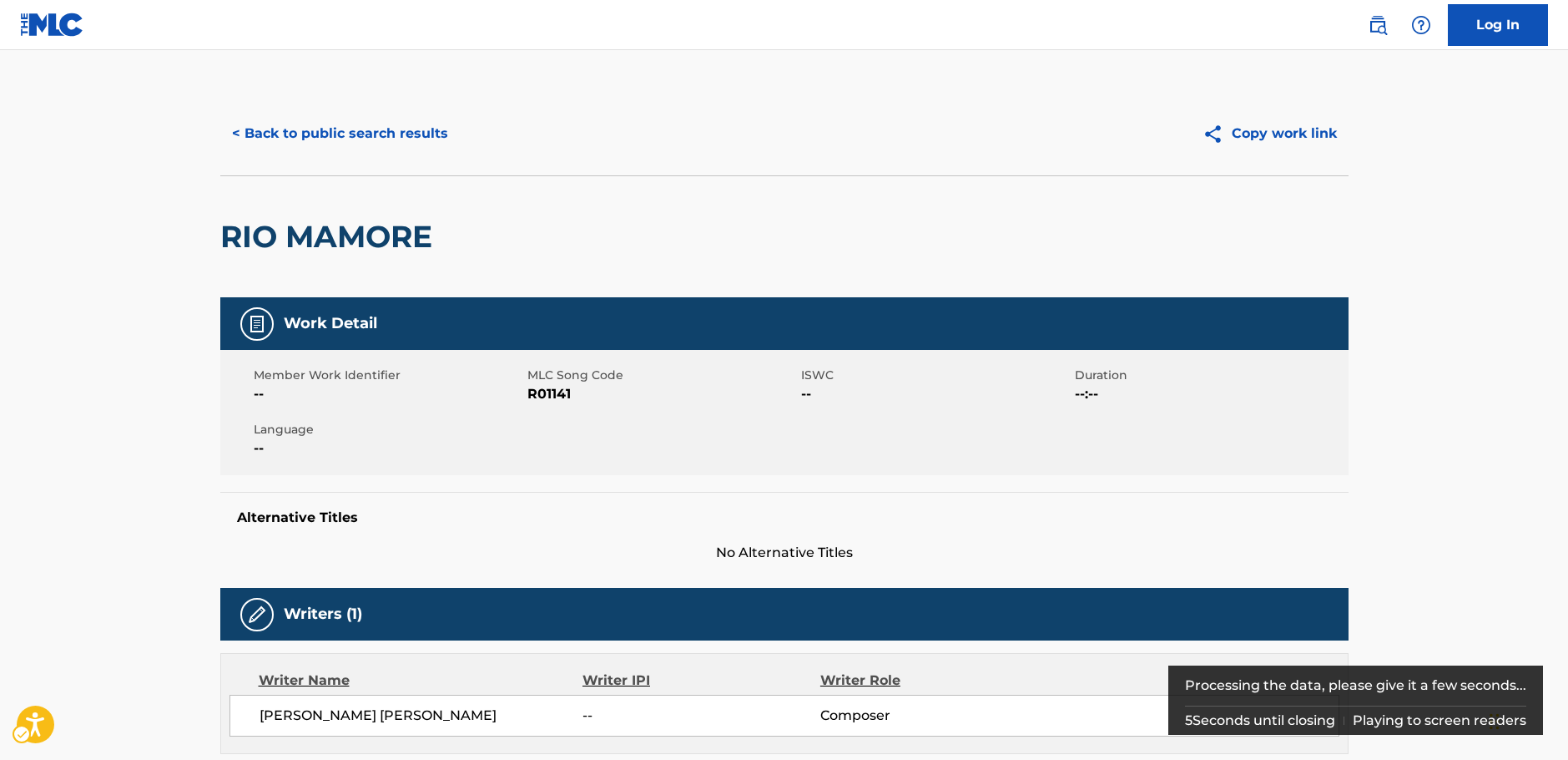
click at [541, 392] on span "MLC Song Code - R01141" at bounding box center [662, 394] width 270 height 20
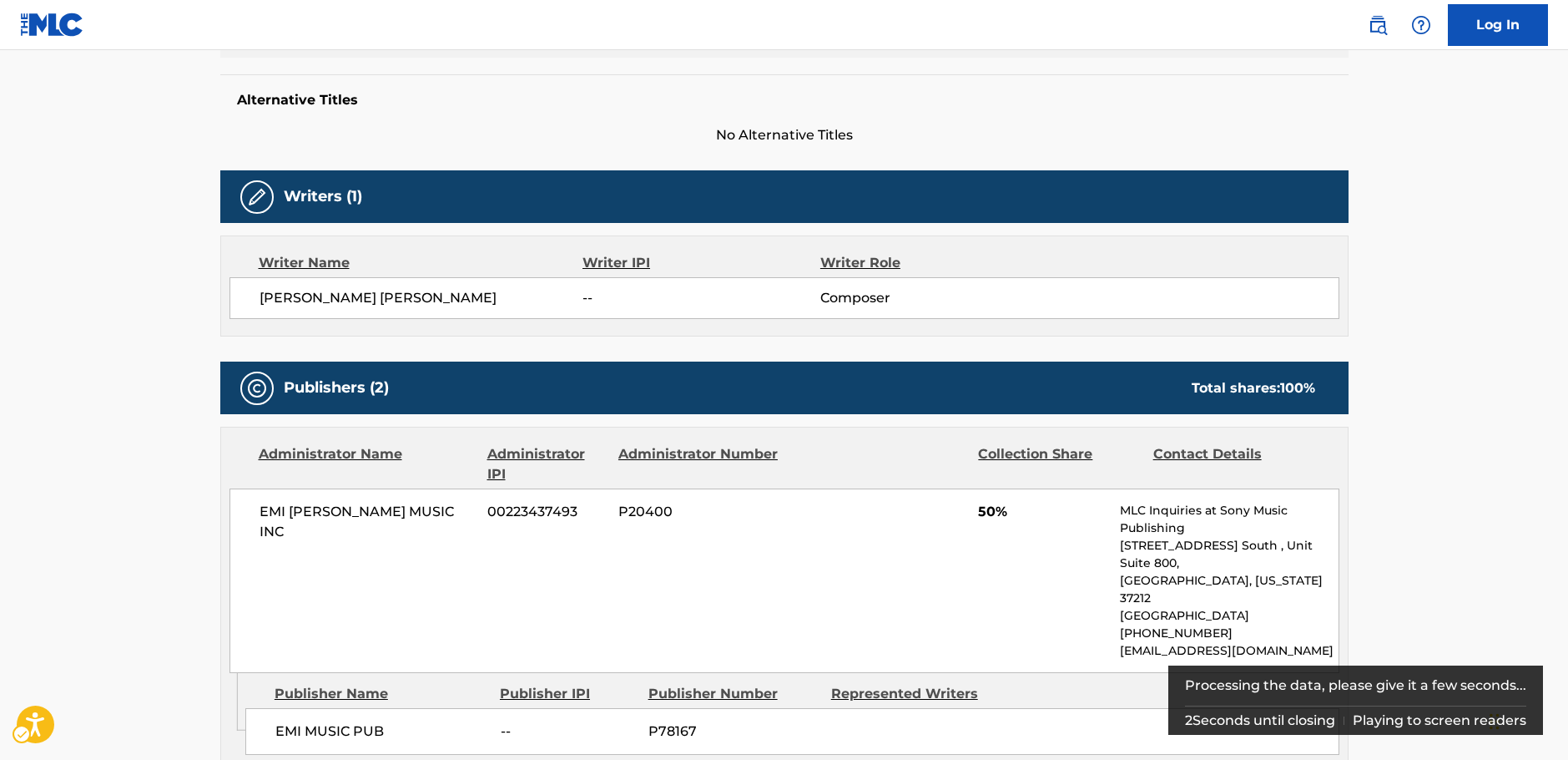
scroll to position [584, 0]
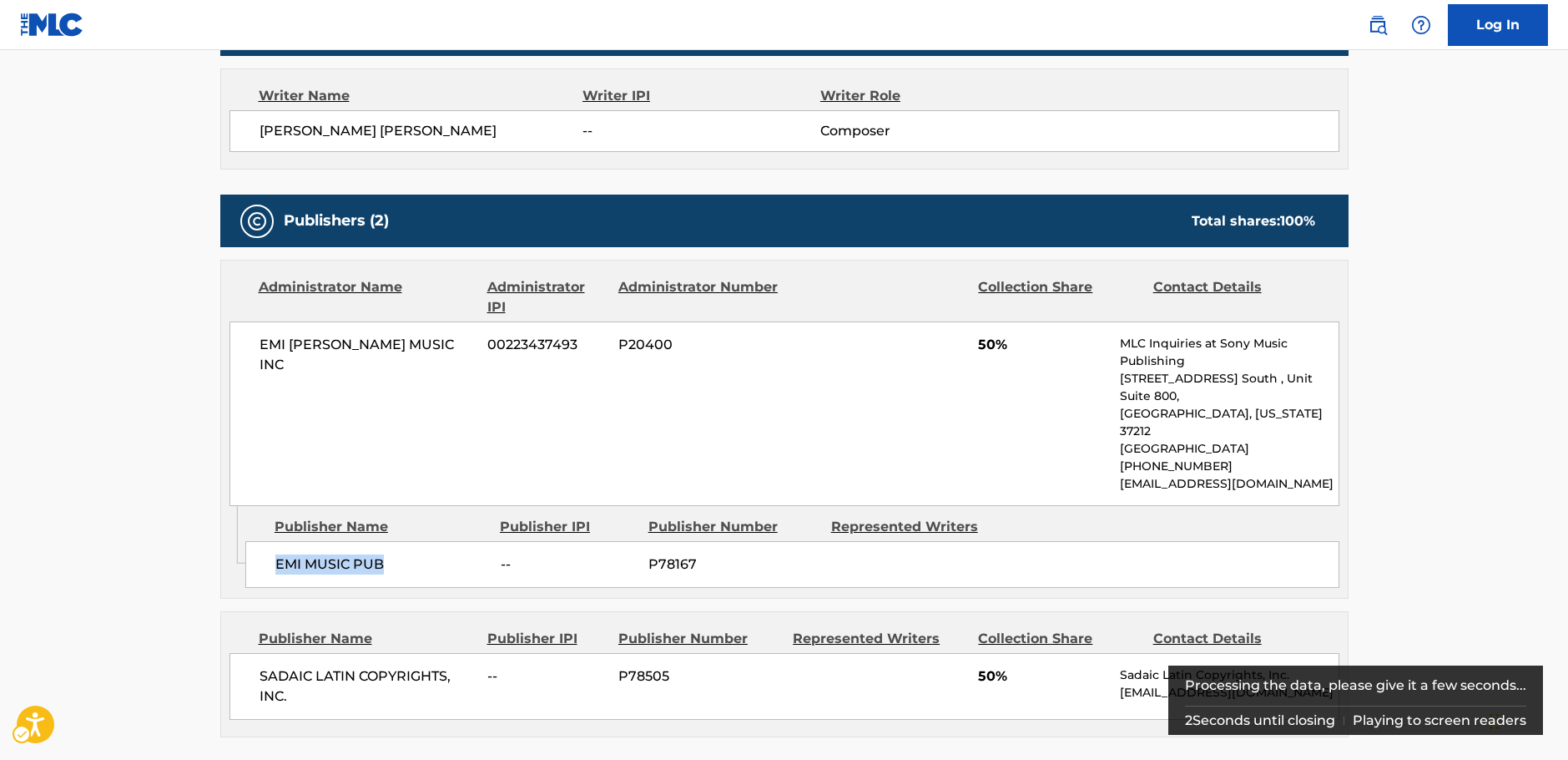
drag, startPoint x: 368, startPoint y: 526, endPoint x: 288, endPoint y: 530, distance: 80.1
click at [254, 541] on div "EMI MUSIC PUB -- P78167" at bounding box center [791, 563] width 1094 height 46
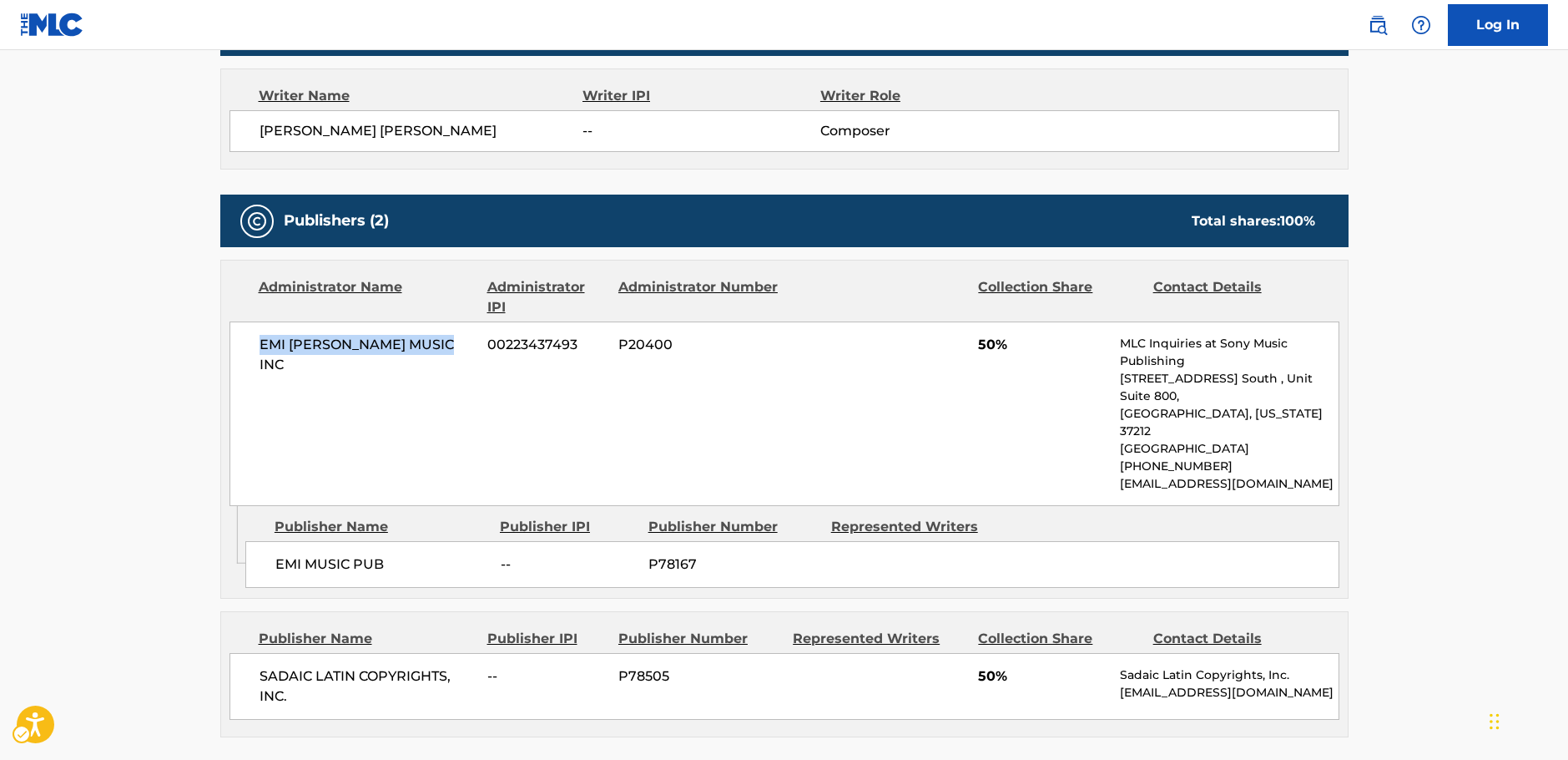
drag, startPoint x: 405, startPoint y: 347, endPoint x: 250, endPoint y: 353, distance: 155.1
click at [250, 353] on div "EMI [PERSON_NAME] MUSIC INC 00223437493 P20400 50% MLC Inquiries at Sony Music …" at bounding box center [784, 413] width 1111 height 185
drag, startPoint x: 337, startPoint y: 666, endPoint x: 245, endPoint y: 647, distance: 93.9
click at [245, 653] on div "SADAIC LATIN COPYRIGHTS, INC. -- P78505 50% Sadaic Latin Copyrights, Inc. [EMAI…" at bounding box center [784, 687] width 1111 height 67
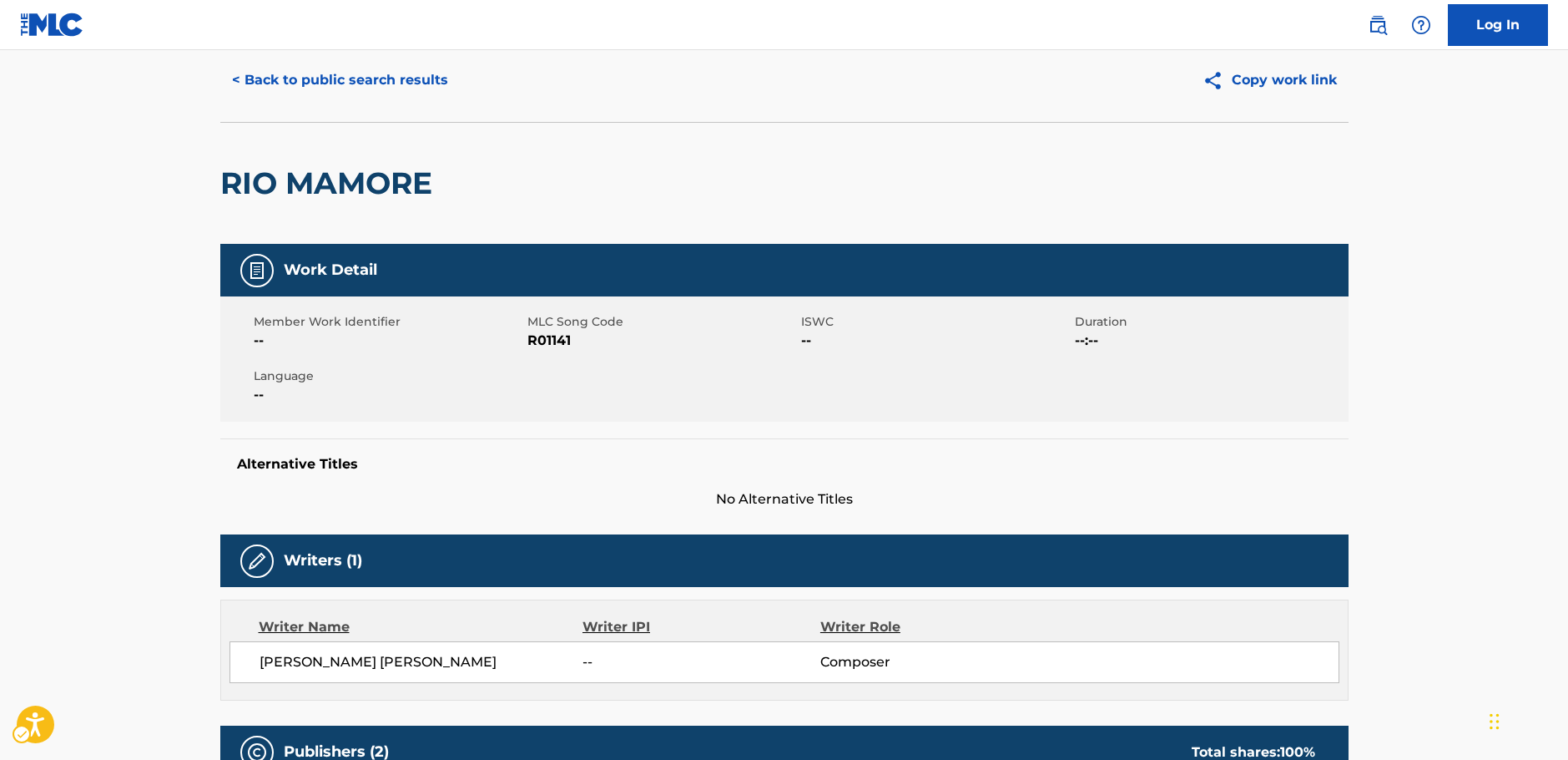
scroll to position [0, 0]
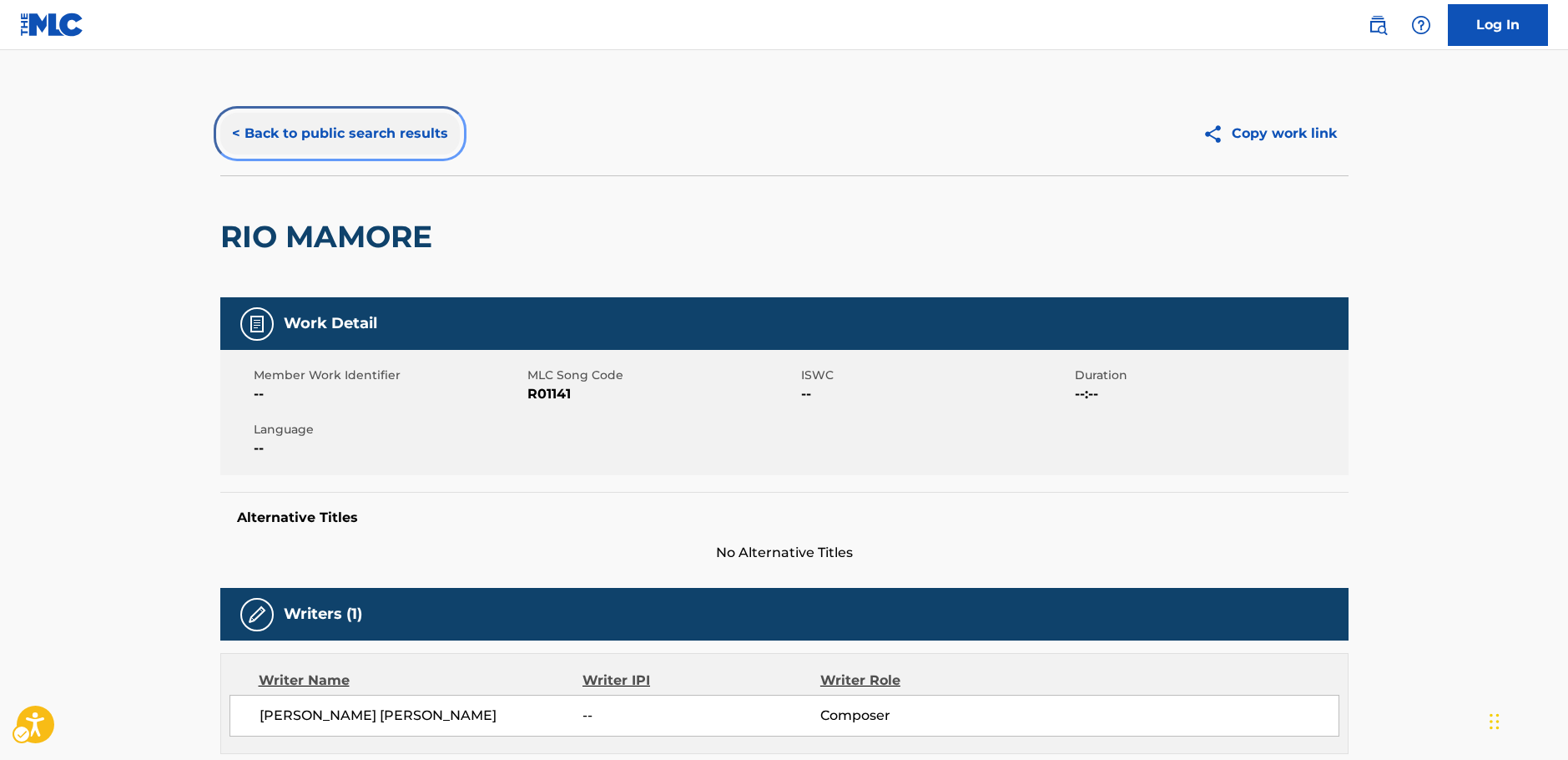
click at [293, 131] on button "< Back to public search results" at bounding box center [340, 133] width 239 height 42
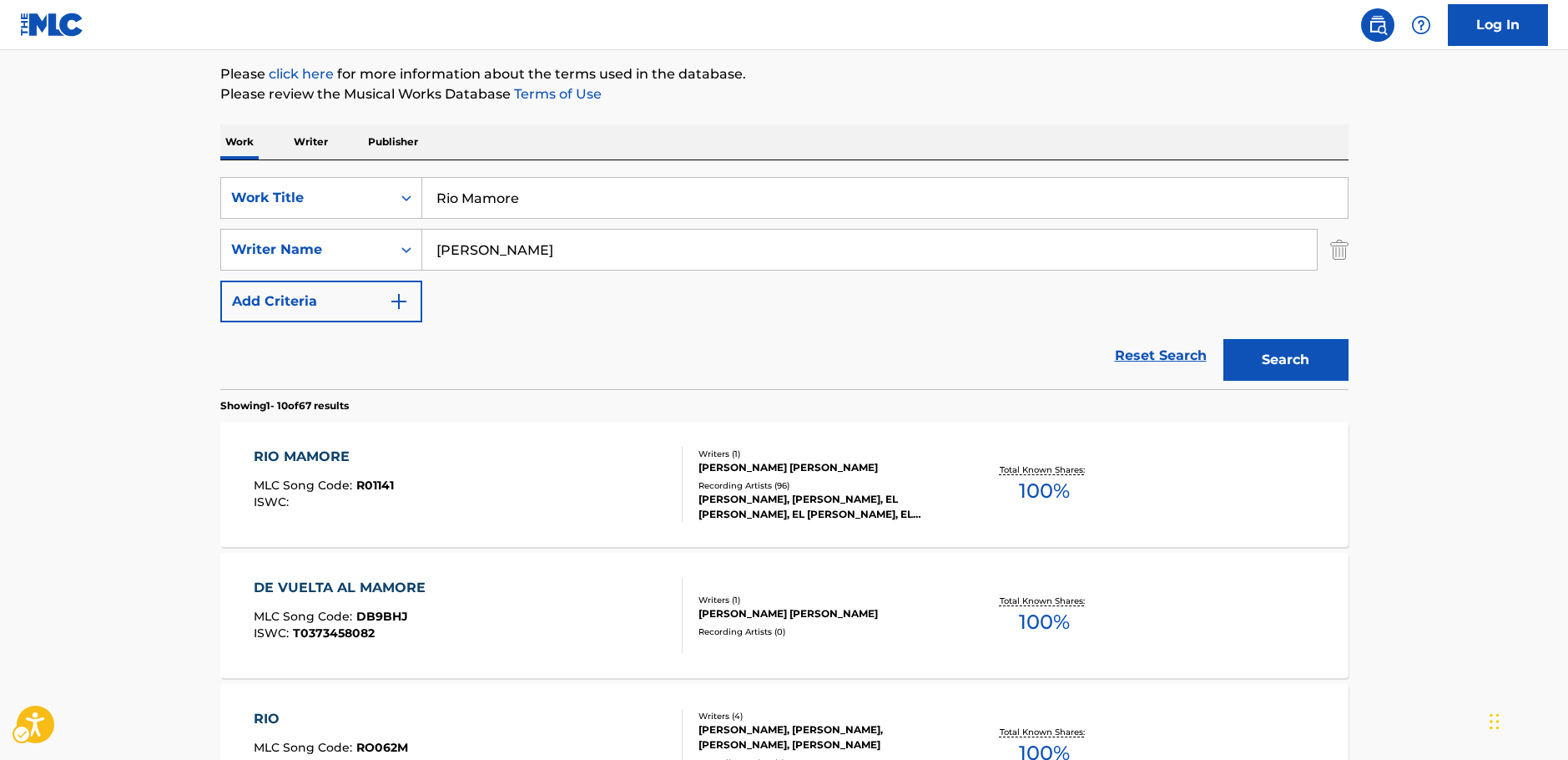
scroll to position [188, 0]
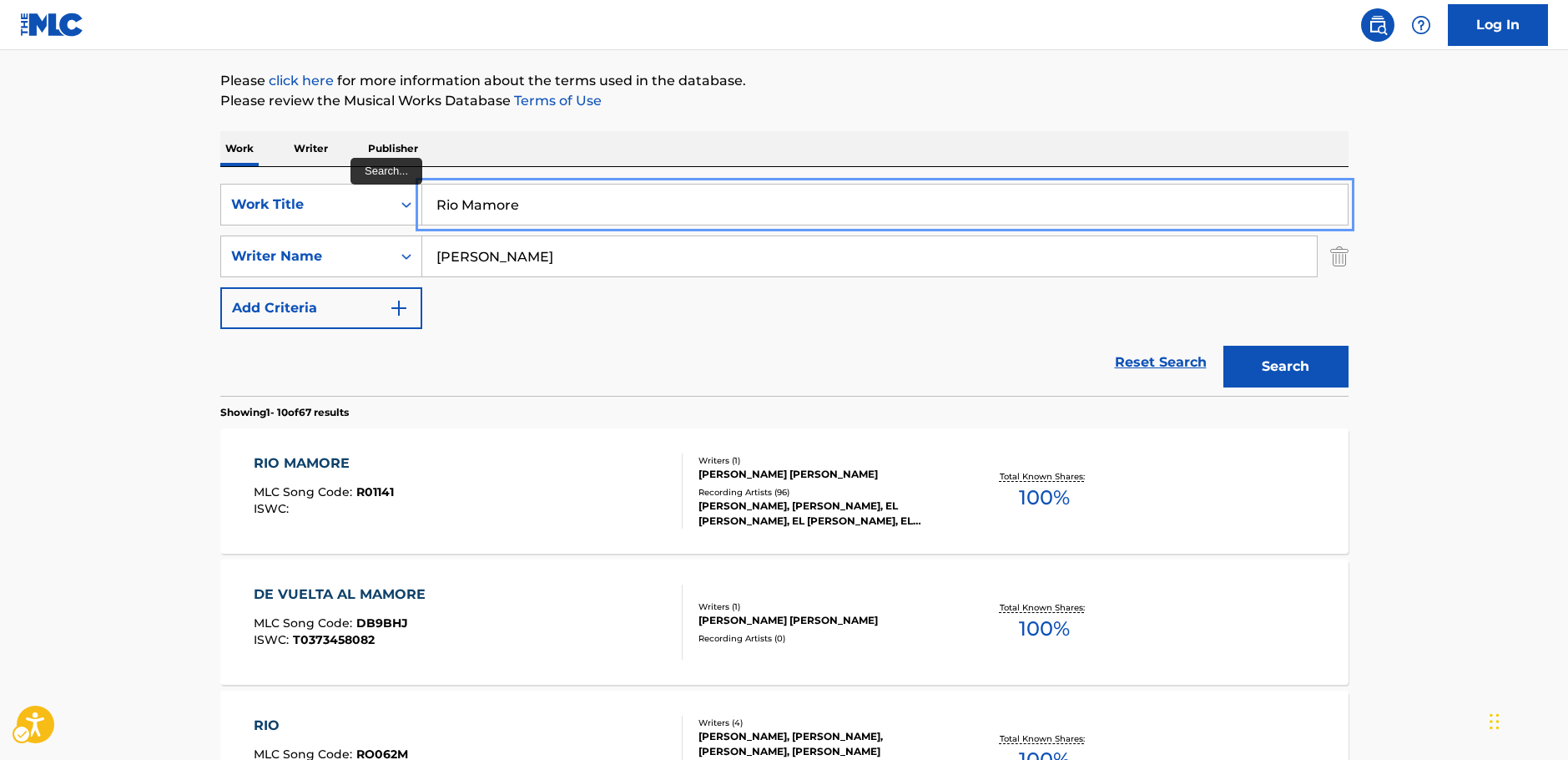
drag, startPoint x: 420, startPoint y: 204, endPoint x: 166, endPoint y: 211, distance: 254.1
paste input "Police Academy"
type input "Police Academy"
drag, startPoint x: 91, startPoint y: 226, endPoint x: 114, endPoint y: 231, distance: 23.5
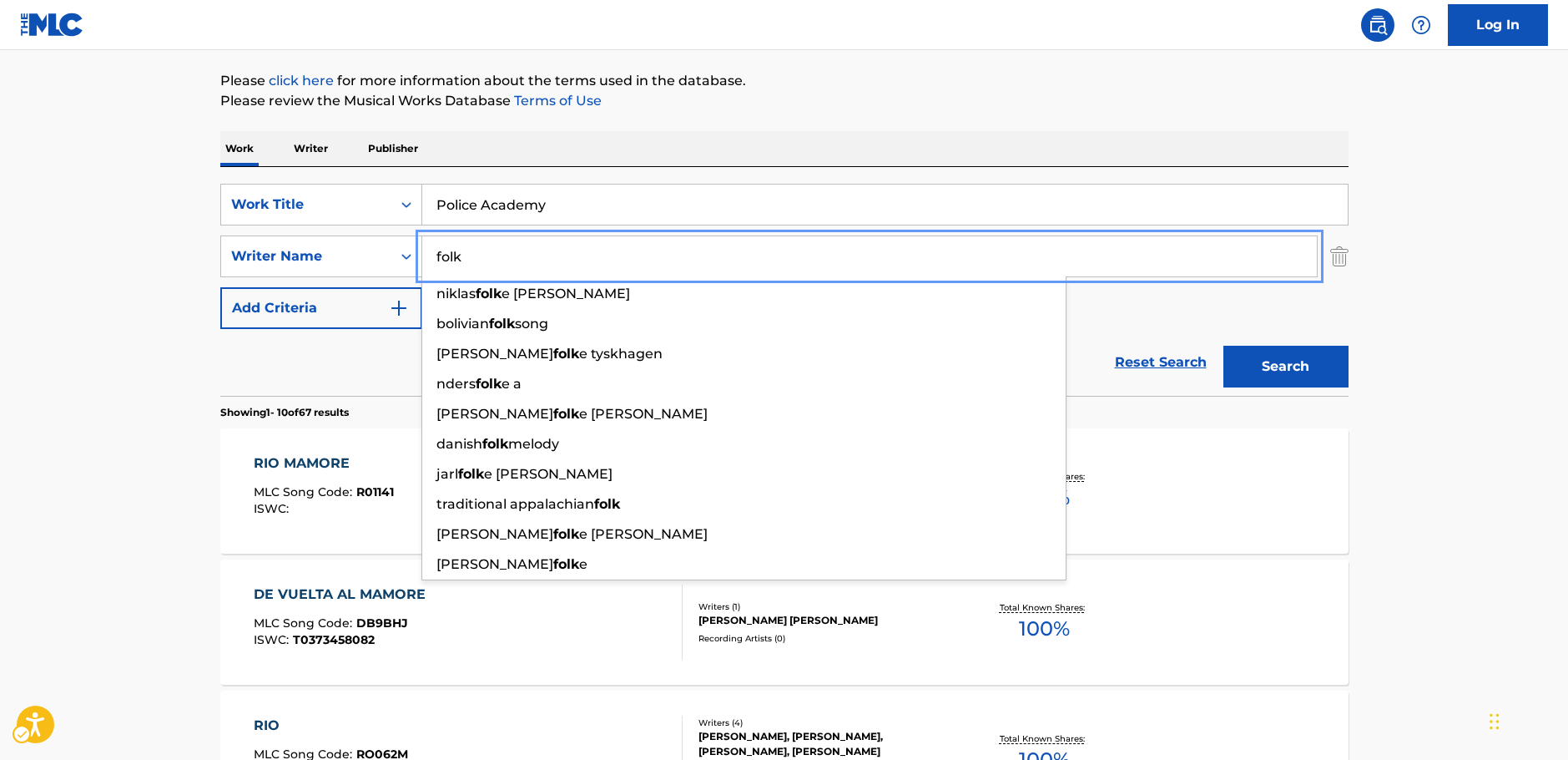
type input "folk"
click at [1304, 374] on button "Search" at bounding box center [1285, 367] width 125 height 42
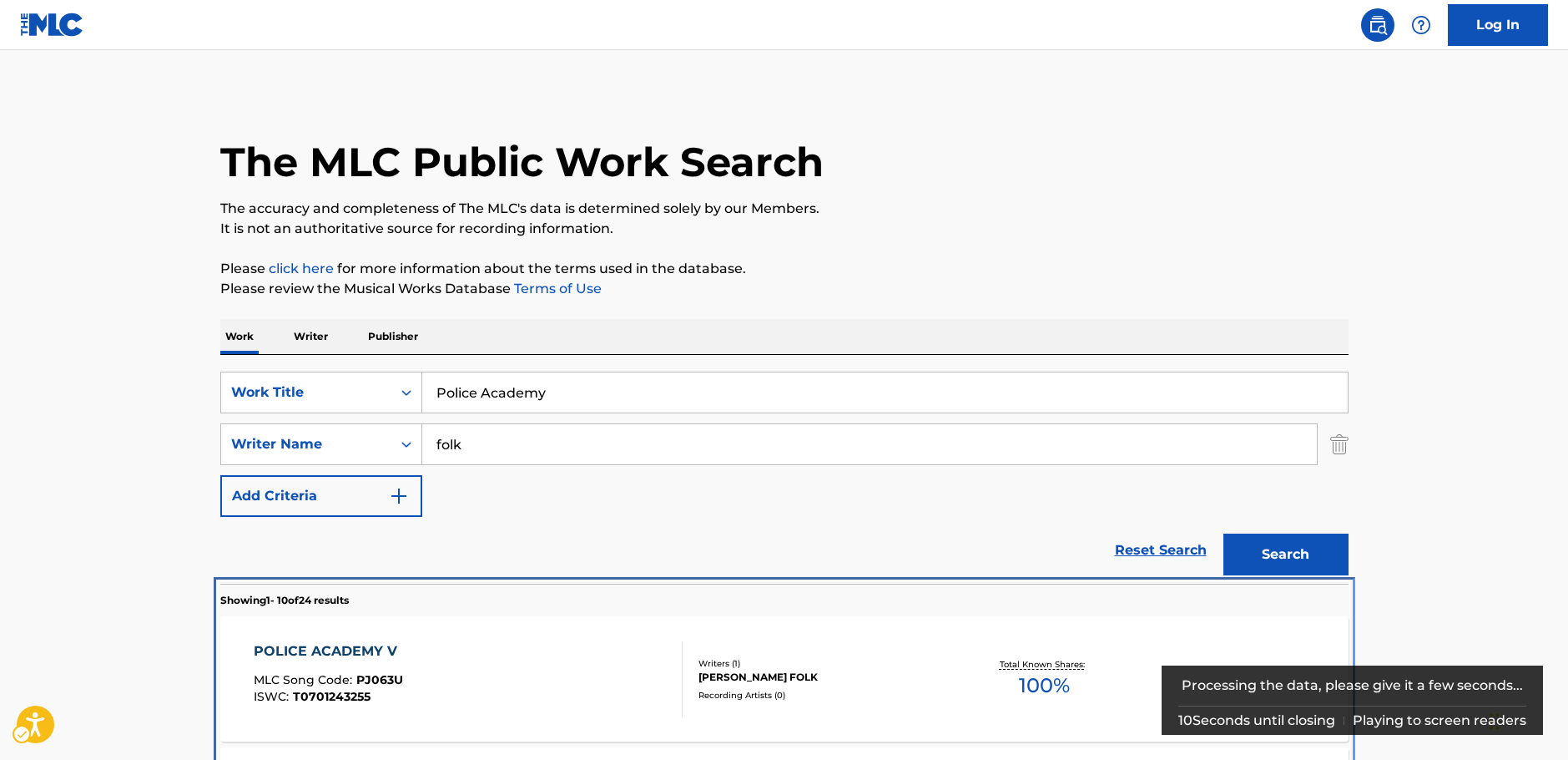
scroll to position [583, 0]
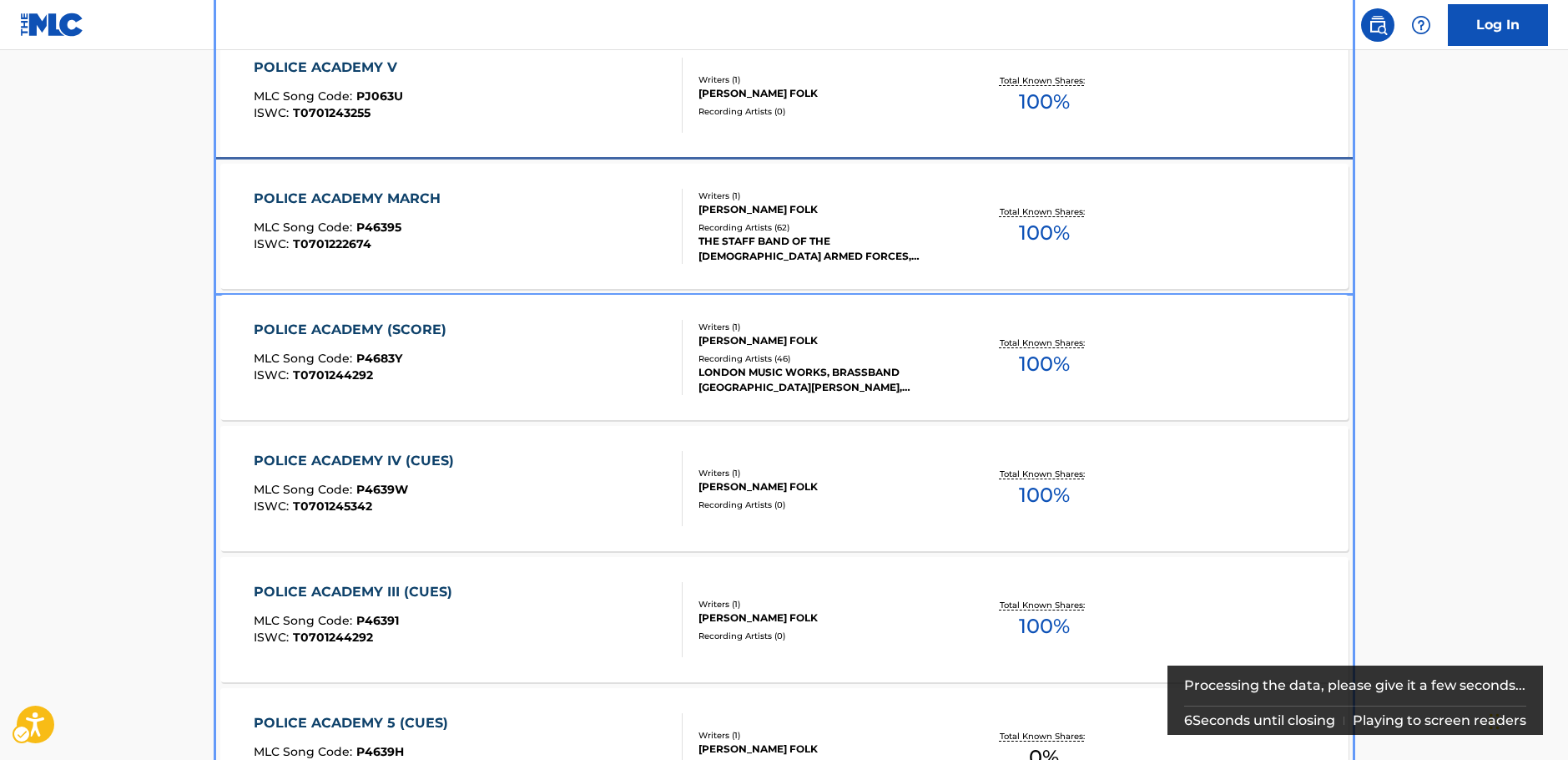
click at [496, 226] on div "POLICE ACADEMY MARCH MLC Song Code : P46395 ISWC : T0701222674" at bounding box center [468, 226] width 429 height 75
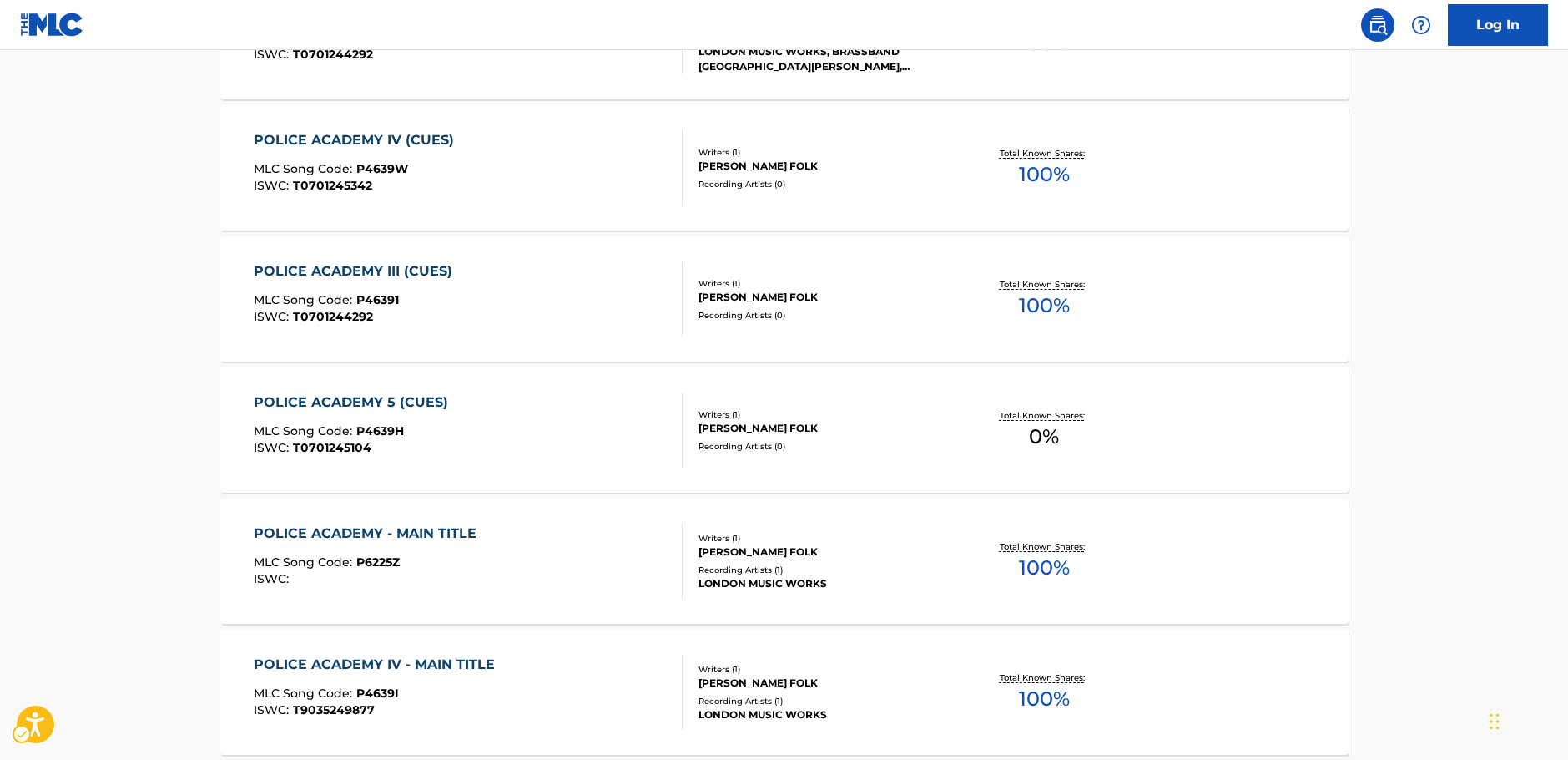
scroll to position [929, 0]
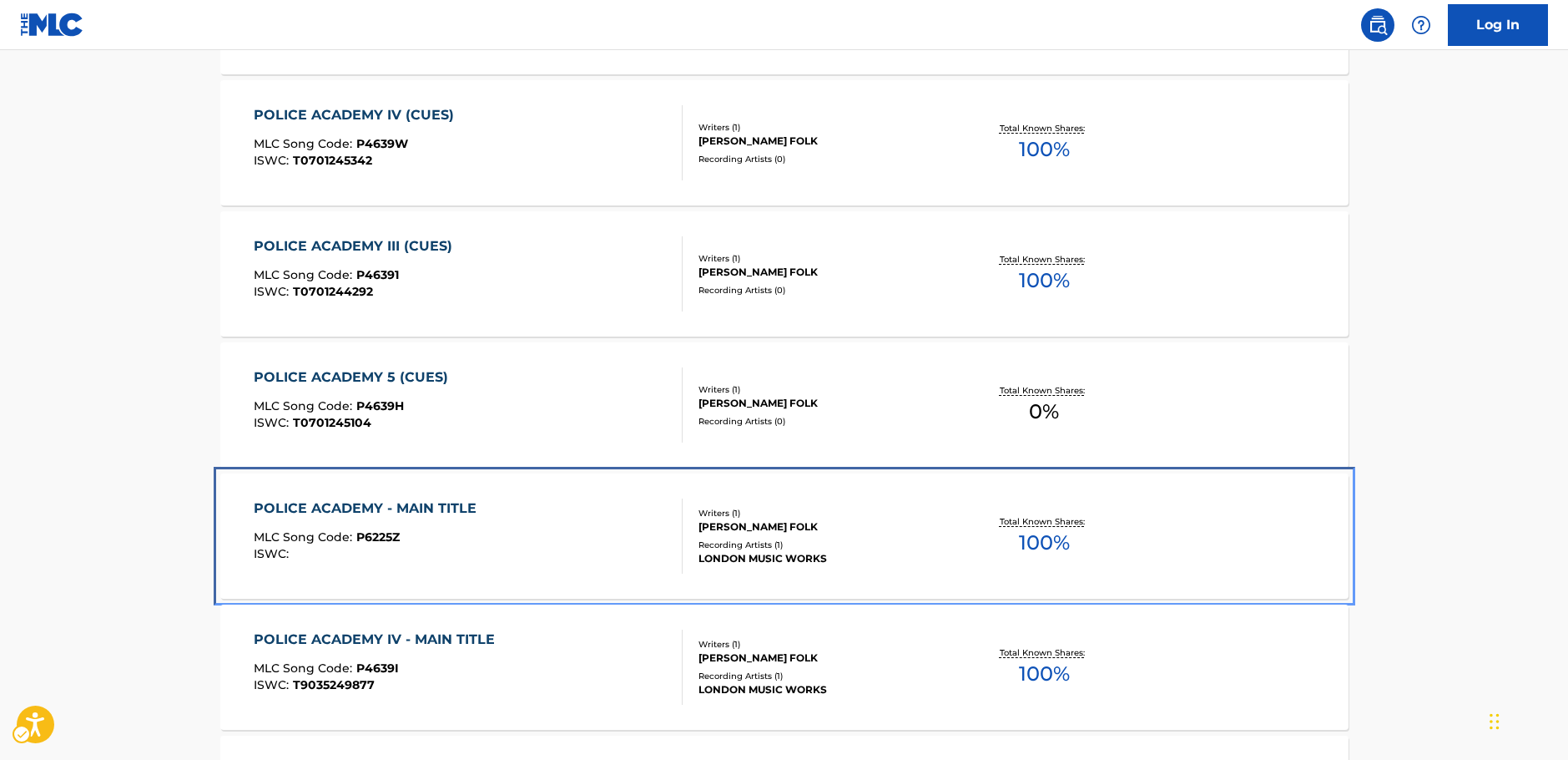
click at [542, 541] on div "POLICE ACADEMY - MAIN TITLE MLC Song Code : P6225Z ISWC :" at bounding box center [468, 536] width 429 height 75
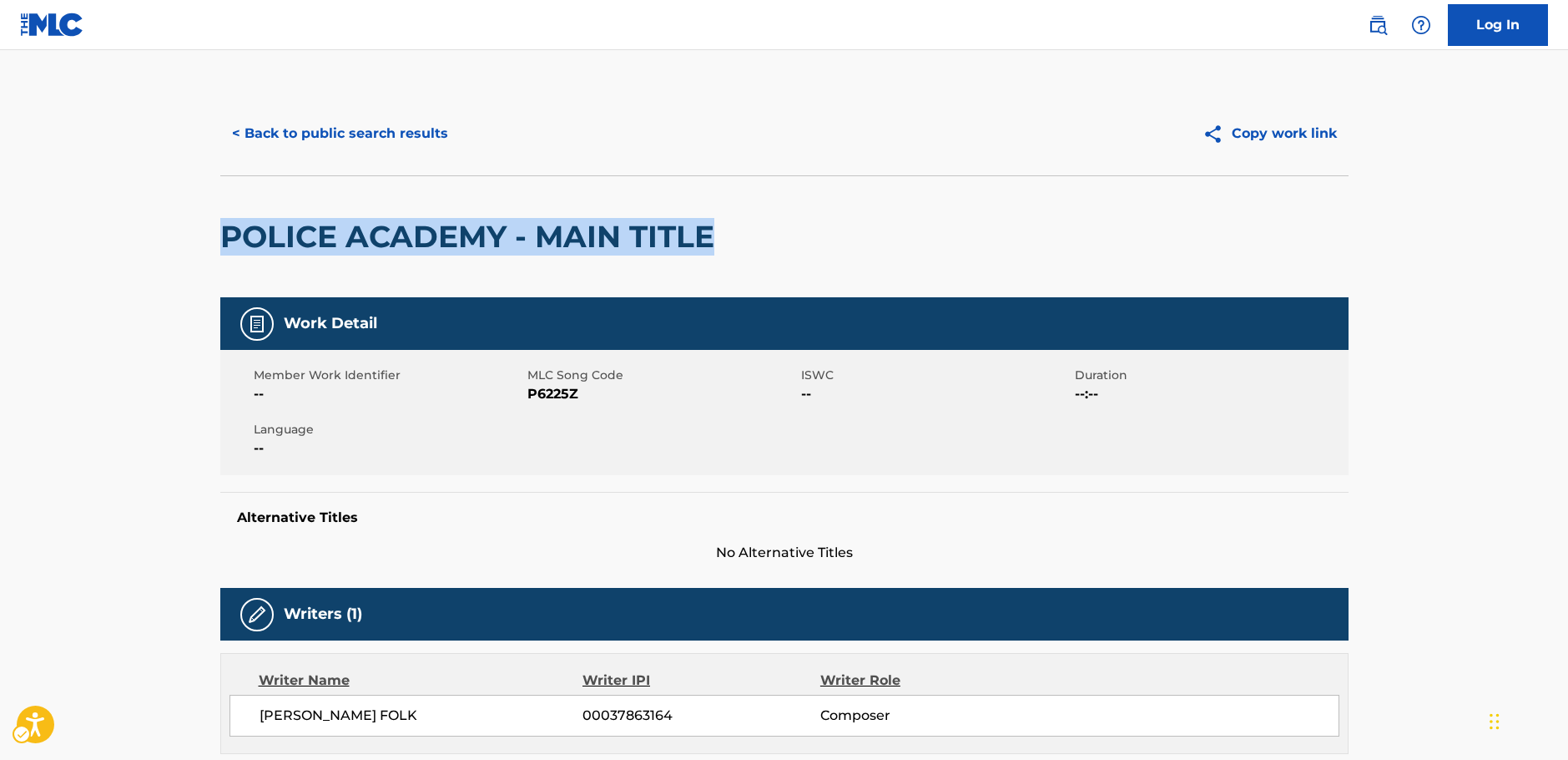
drag, startPoint x: 723, startPoint y: 244, endPoint x: 227, endPoint y: 250, distance: 496.0
click at [227, 250] on div "POLICE ACADEMY - MAIN TITLE" at bounding box center [784, 235] width 1128 height 122
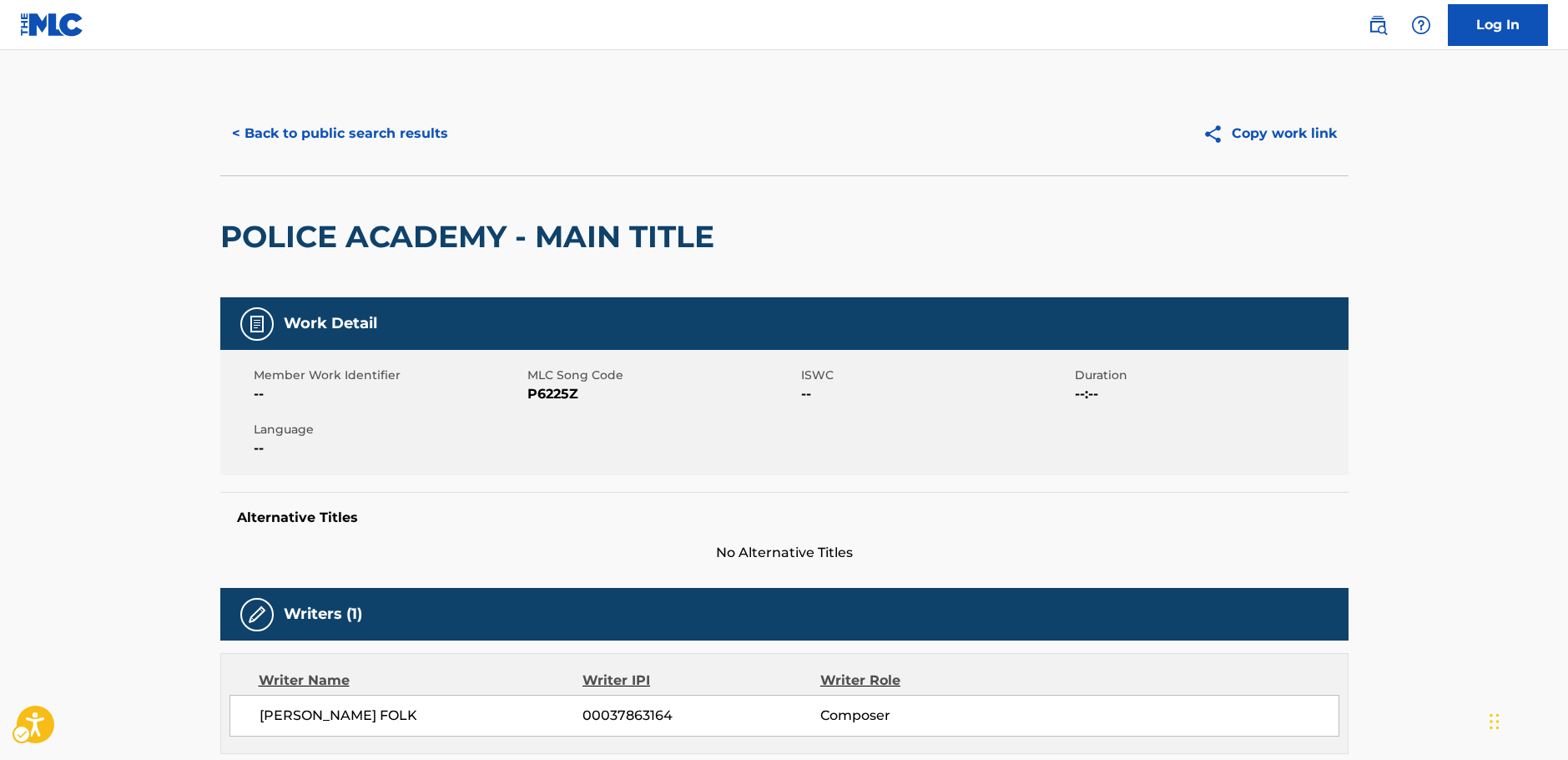
click at [561, 400] on span "MLC Song Code - P6225Z" at bounding box center [662, 394] width 270 height 20
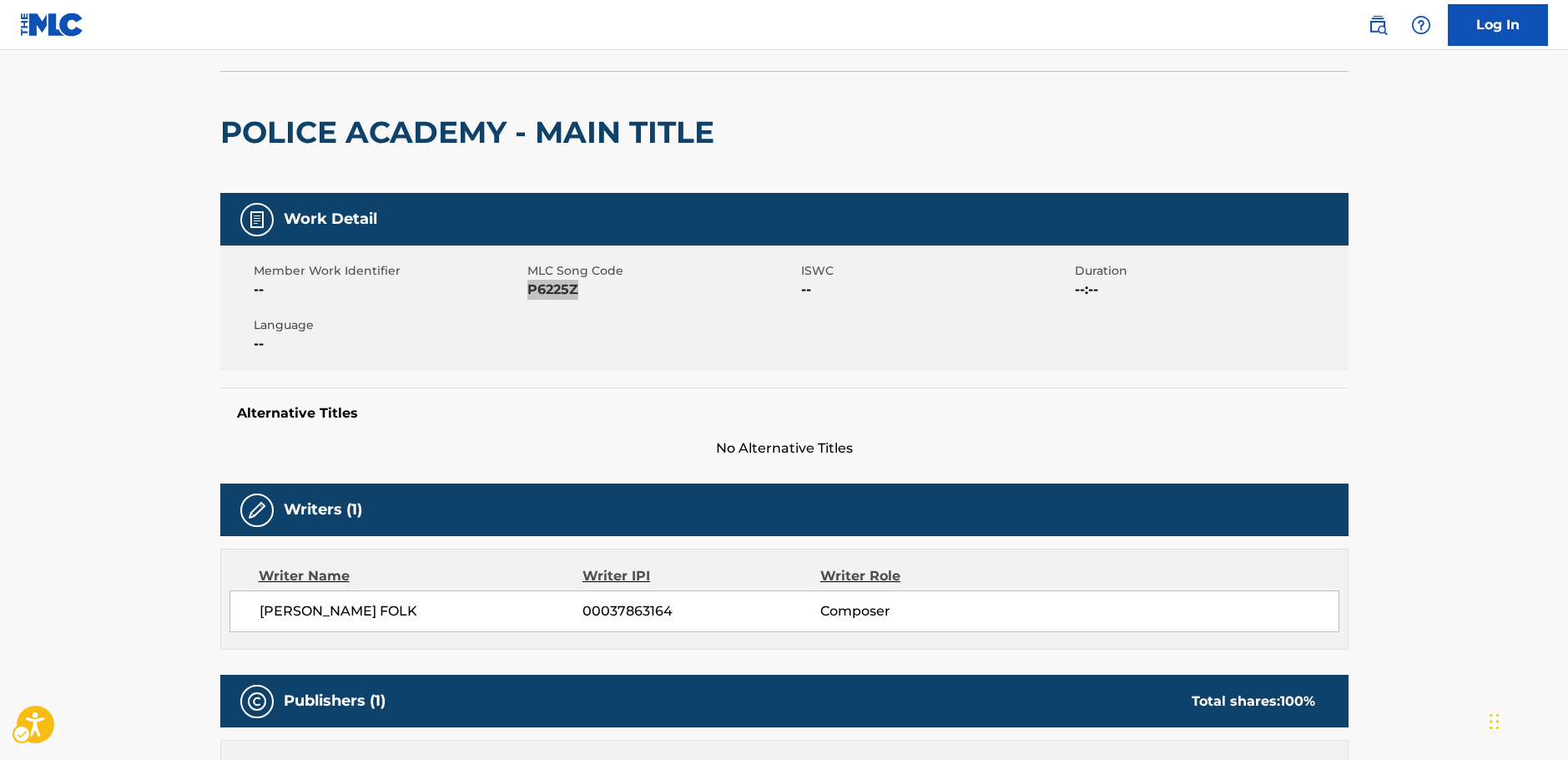
scroll to position [250, 0]
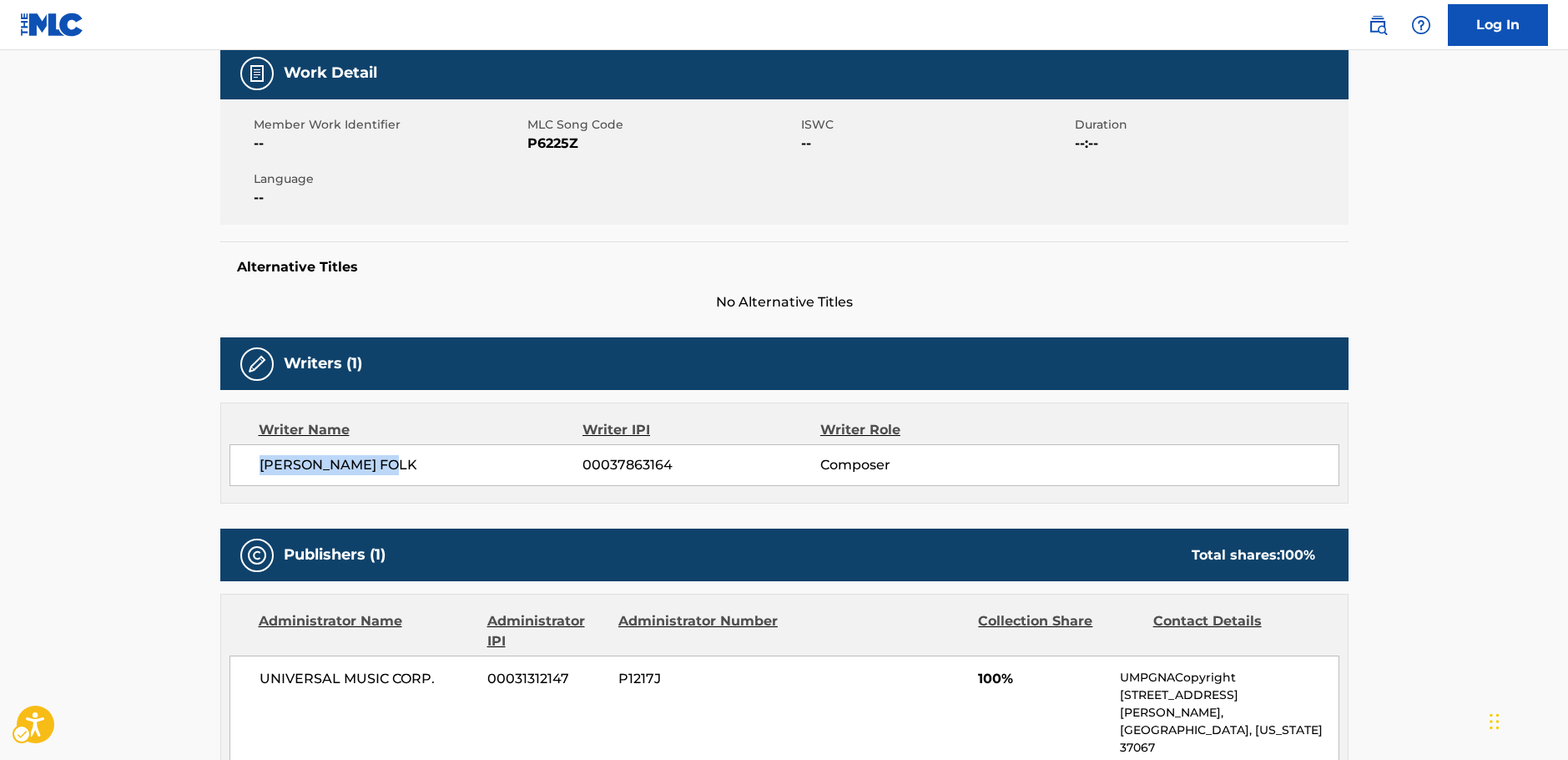
drag, startPoint x: 292, startPoint y: 464, endPoint x: 252, endPoint y: 470, distance: 40.4
click at [252, 470] on div "[PERSON_NAME] FOLK 00037863164 Composer" at bounding box center [784, 464] width 1111 height 42
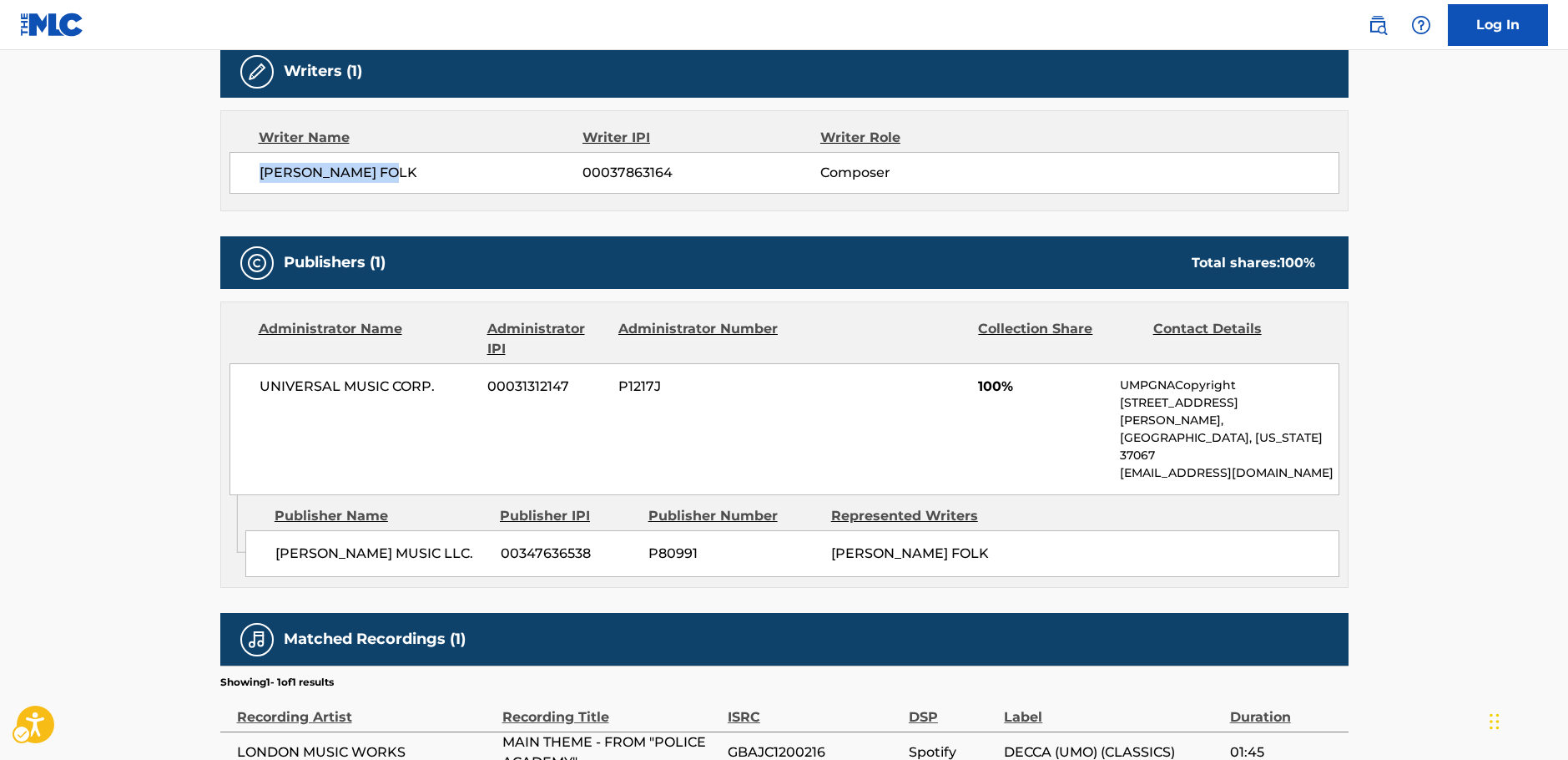
scroll to position [627, 0]
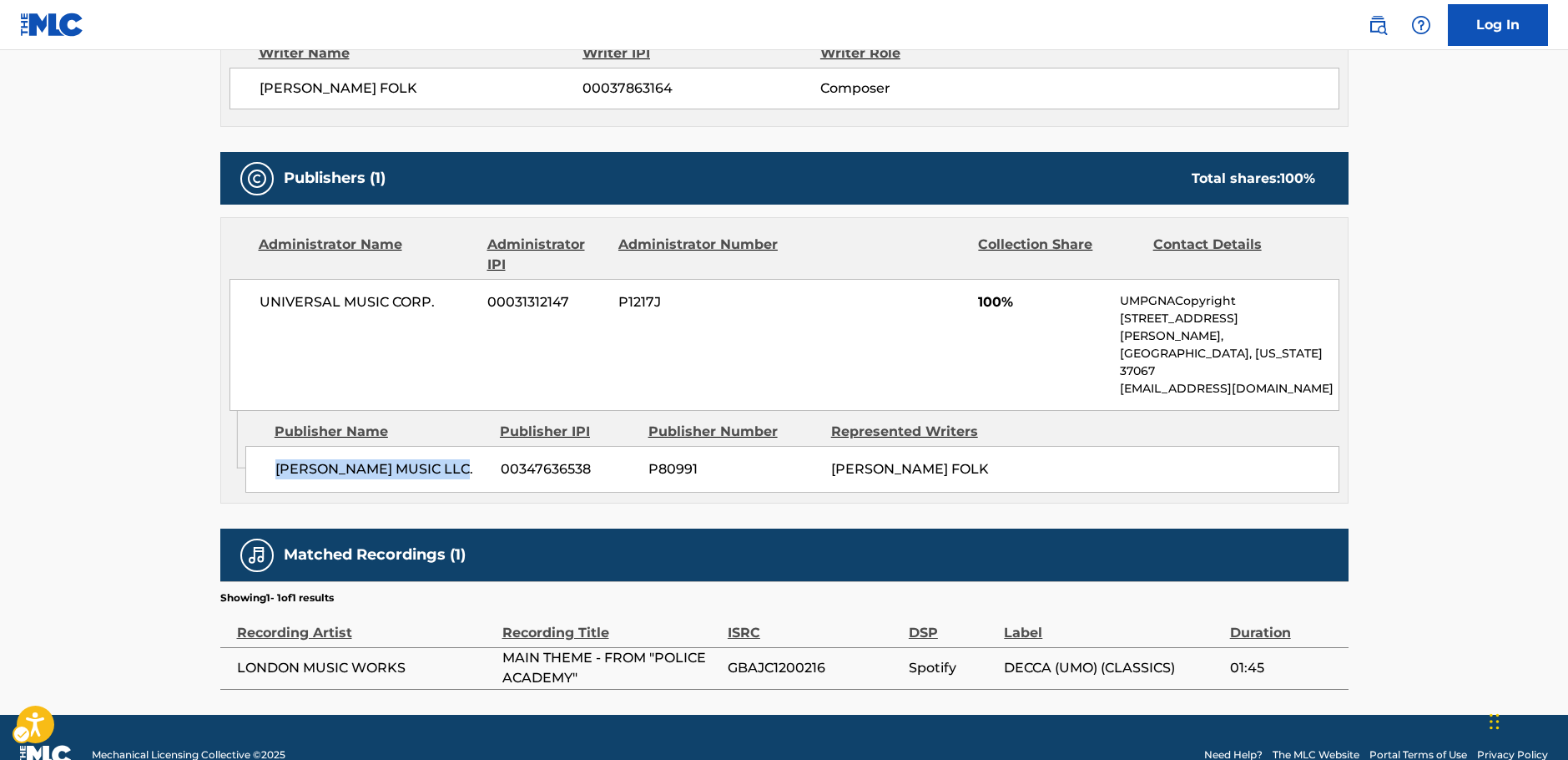
drag, startPoint x: 470, startPoint y: 436, endPoint x: 265, endPoint y: 438, distance: 205.0
click at [265, 446] on div "[PERSON_NAME] MUSIC LLC. 00347636538 P80991 [PERSON_NAME] FOLK" at bounding box center [791, 468] width 1094 height 46
drag, startPoint x: 447, startPoint y: 301, endPoint x: 254, endPoint y: 308, distance: 193.1
click at [254, 308] on div "UNIVERSAL MUSIC CORP. 00031312147 P1217J 100% UMPGNACopyright [STREET_ADDRESS][…" at bounding box center [784, 344] width 1111 height 131
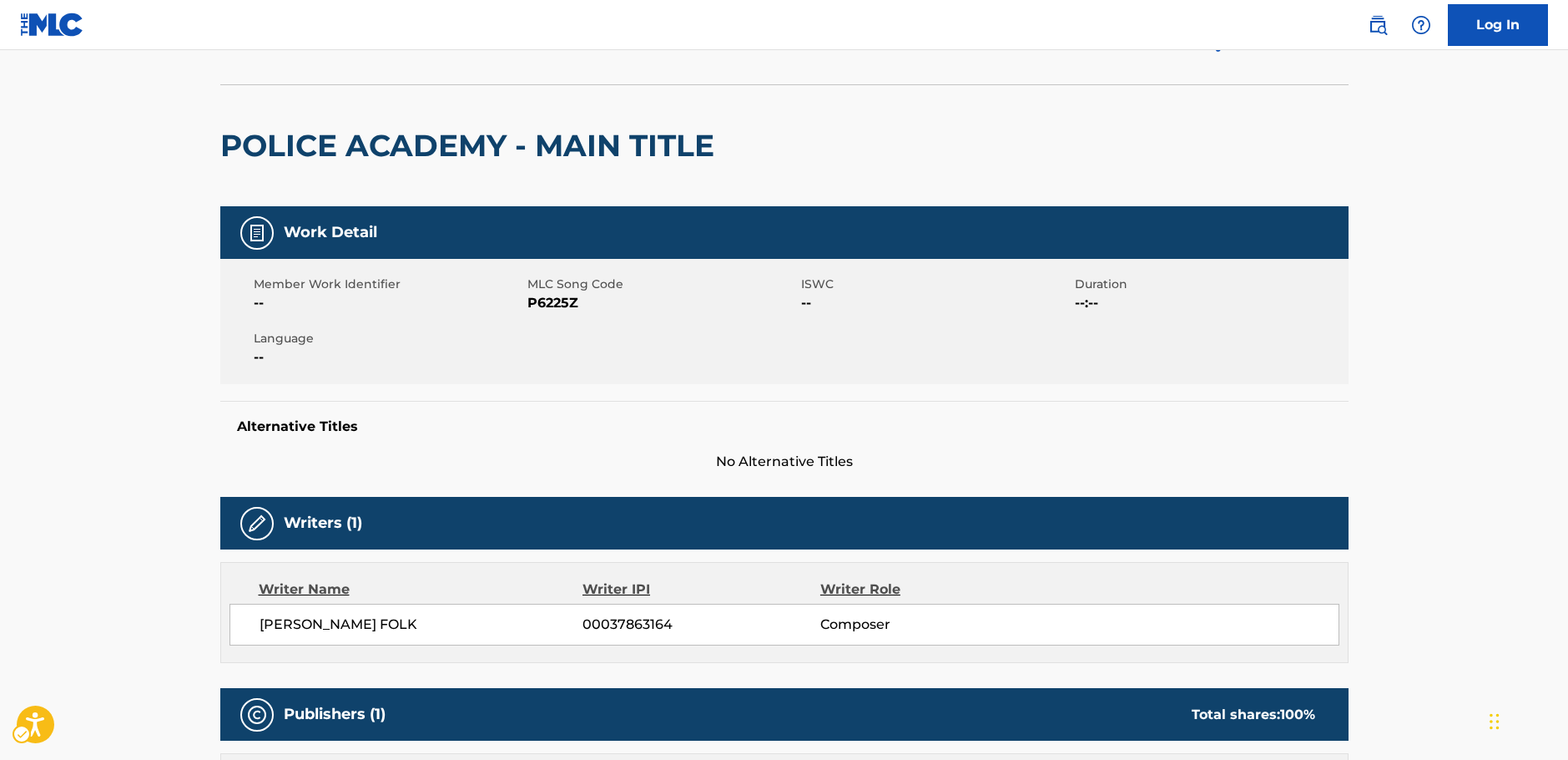
scroll to position [0, 0]
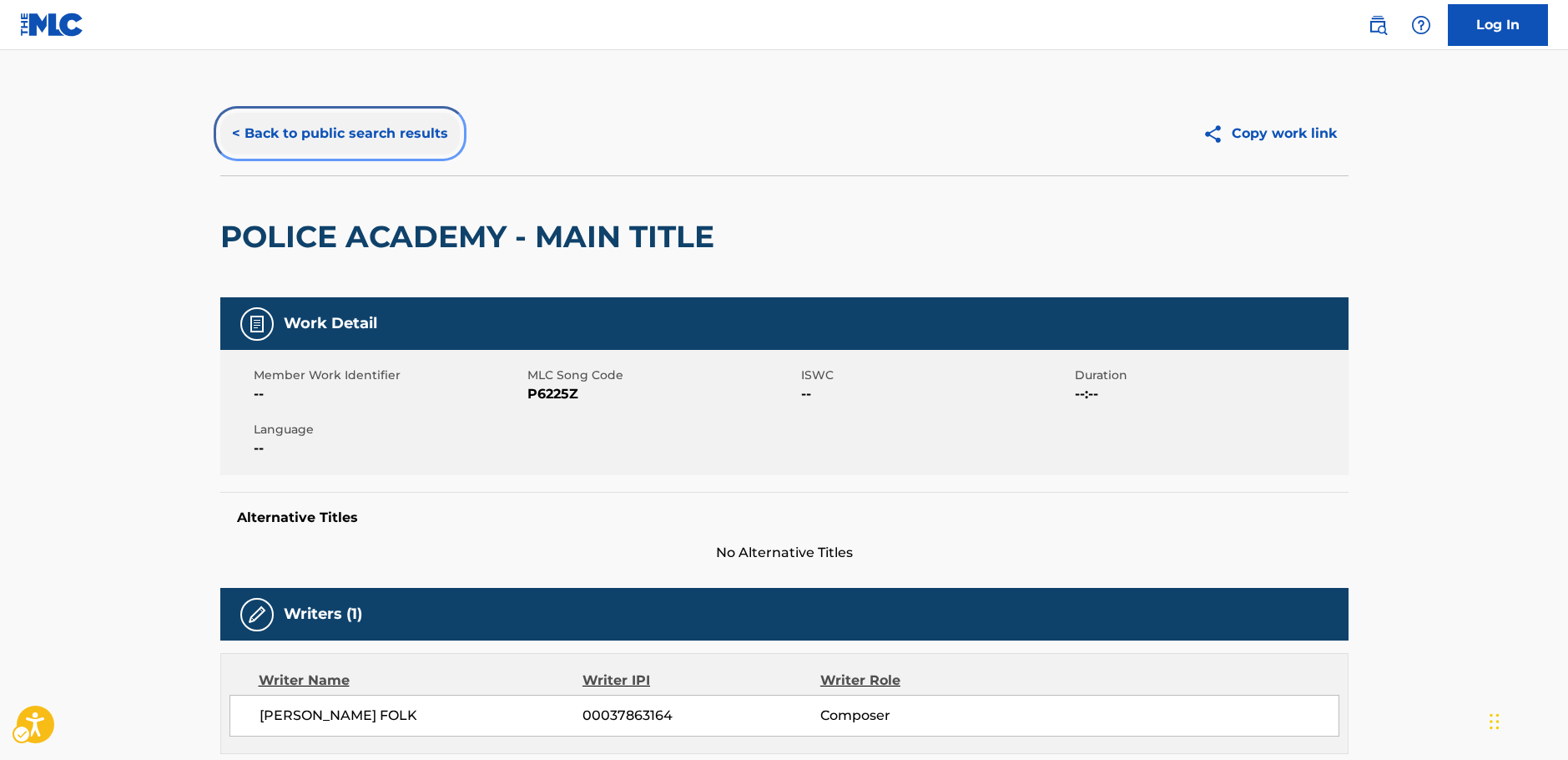
click at [360, 137] on button "< Back to public search results" at bounding box center [340, 133] width 239 height 42
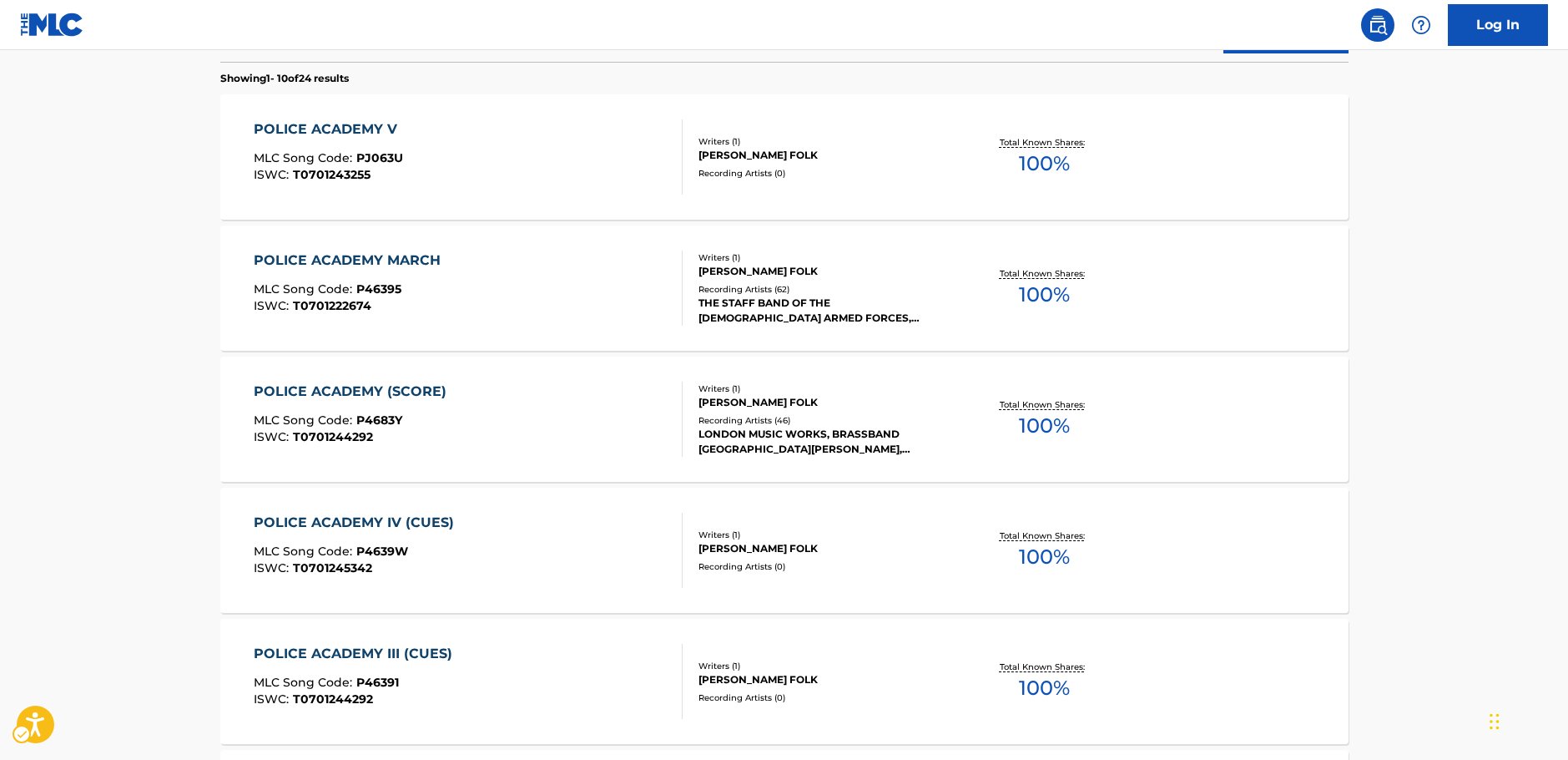
scroll to position [273, 0]
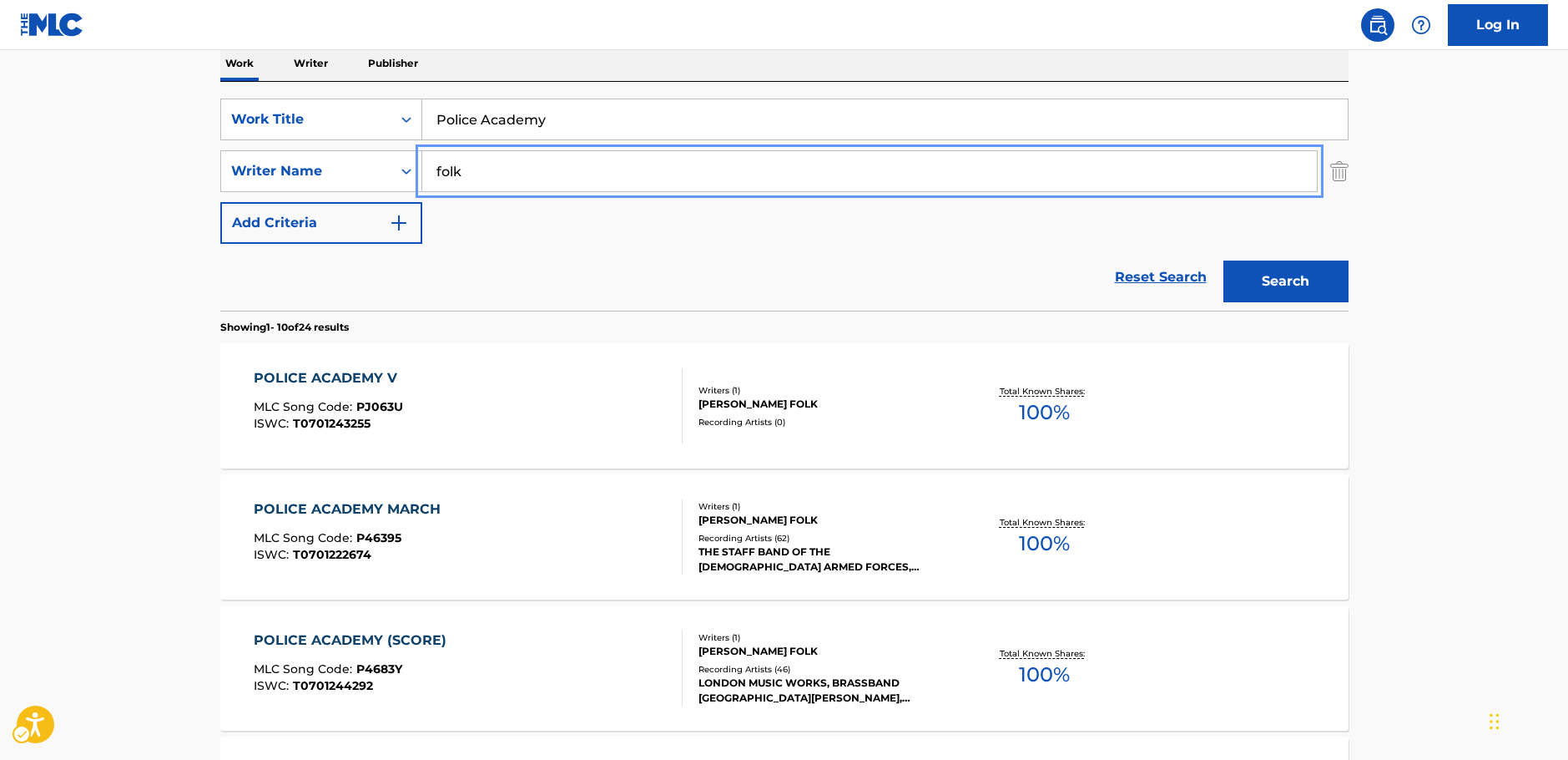
drag, startPoint x: 381, startPoint y: 183, endPoint x: 275, endPoint y: 203, distance: 107.9
paste input "[PERSON_NAME]"
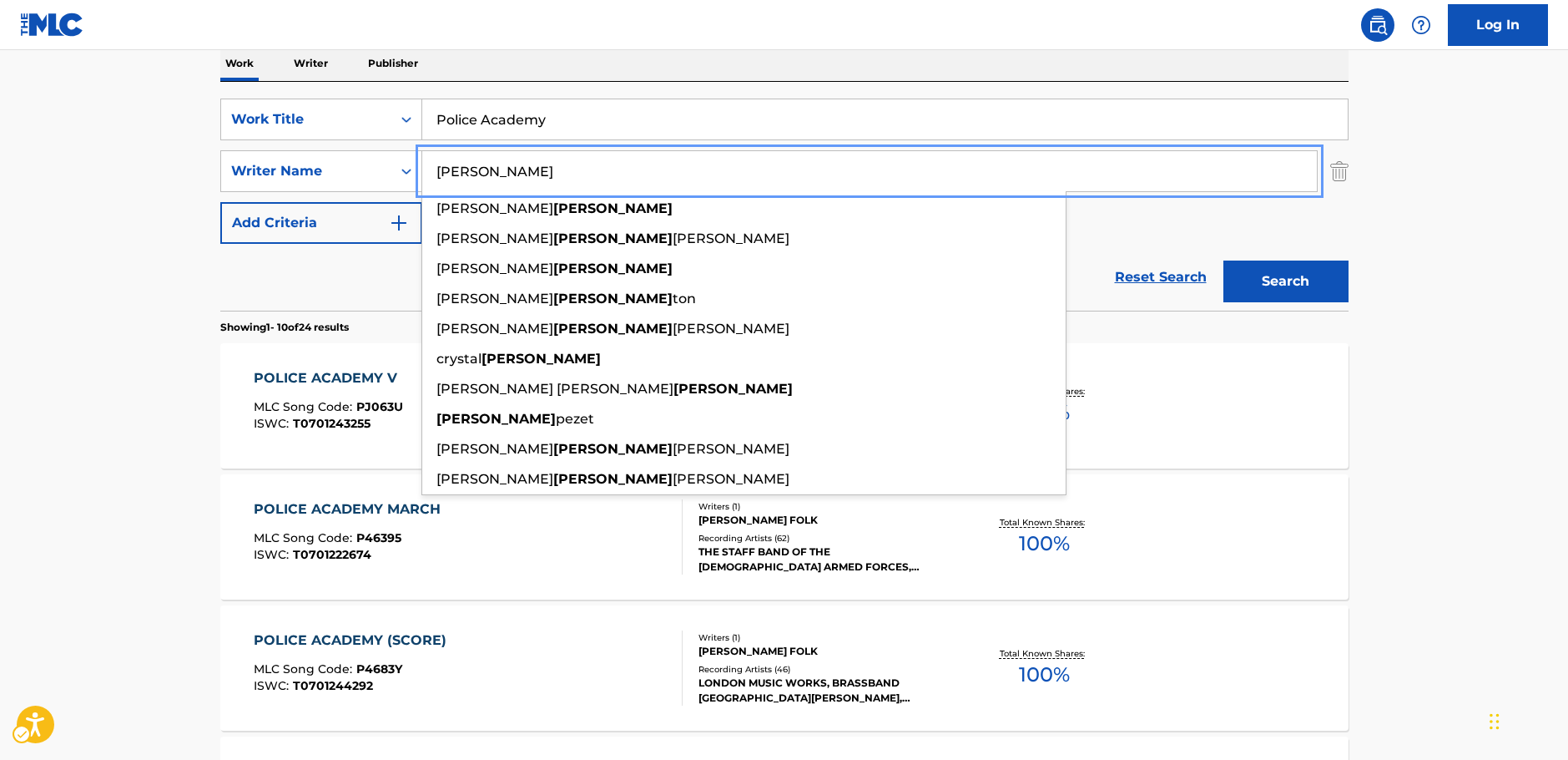
type input "[PERSON_NAME]"
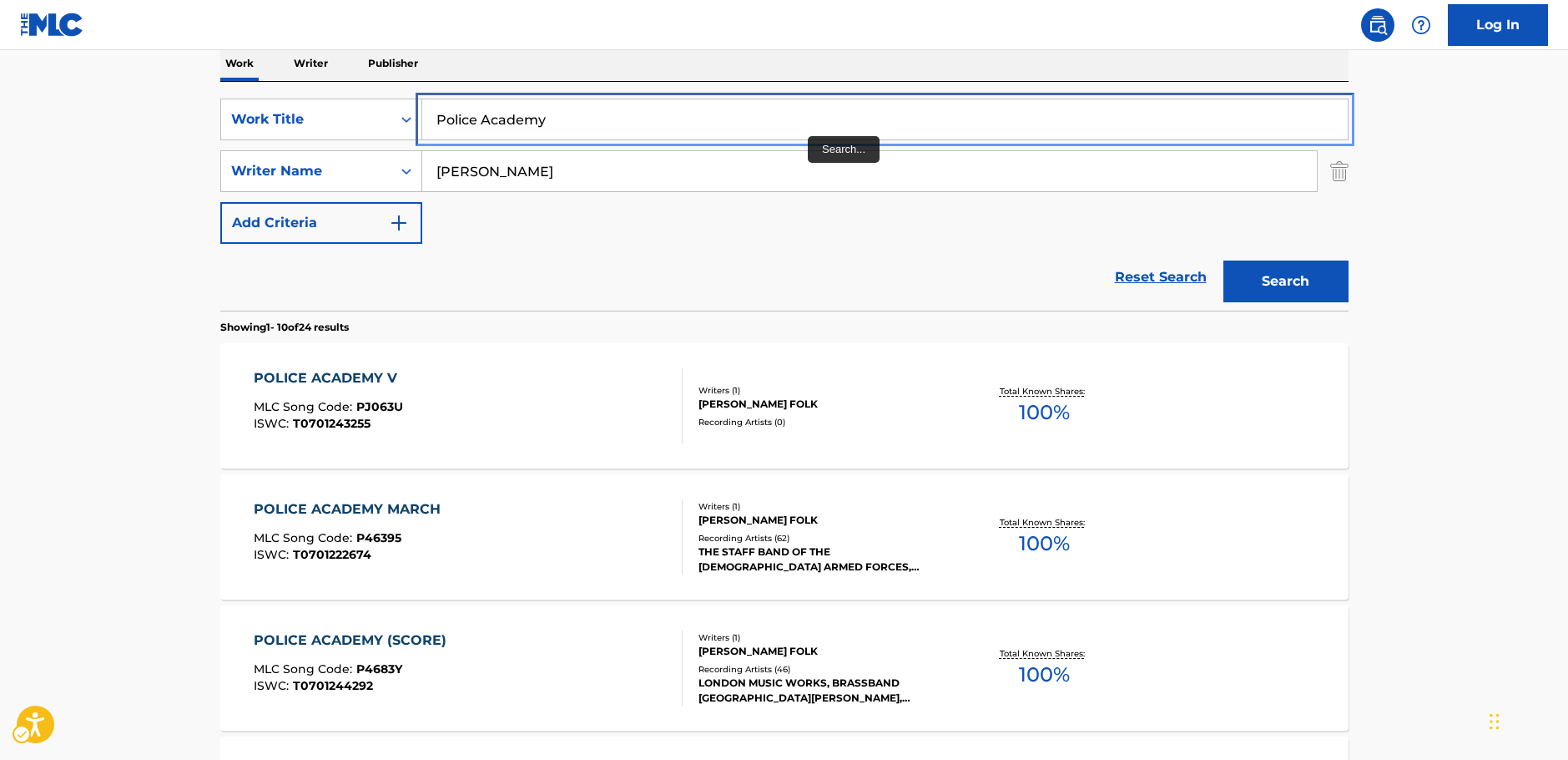
paste input "Annina"
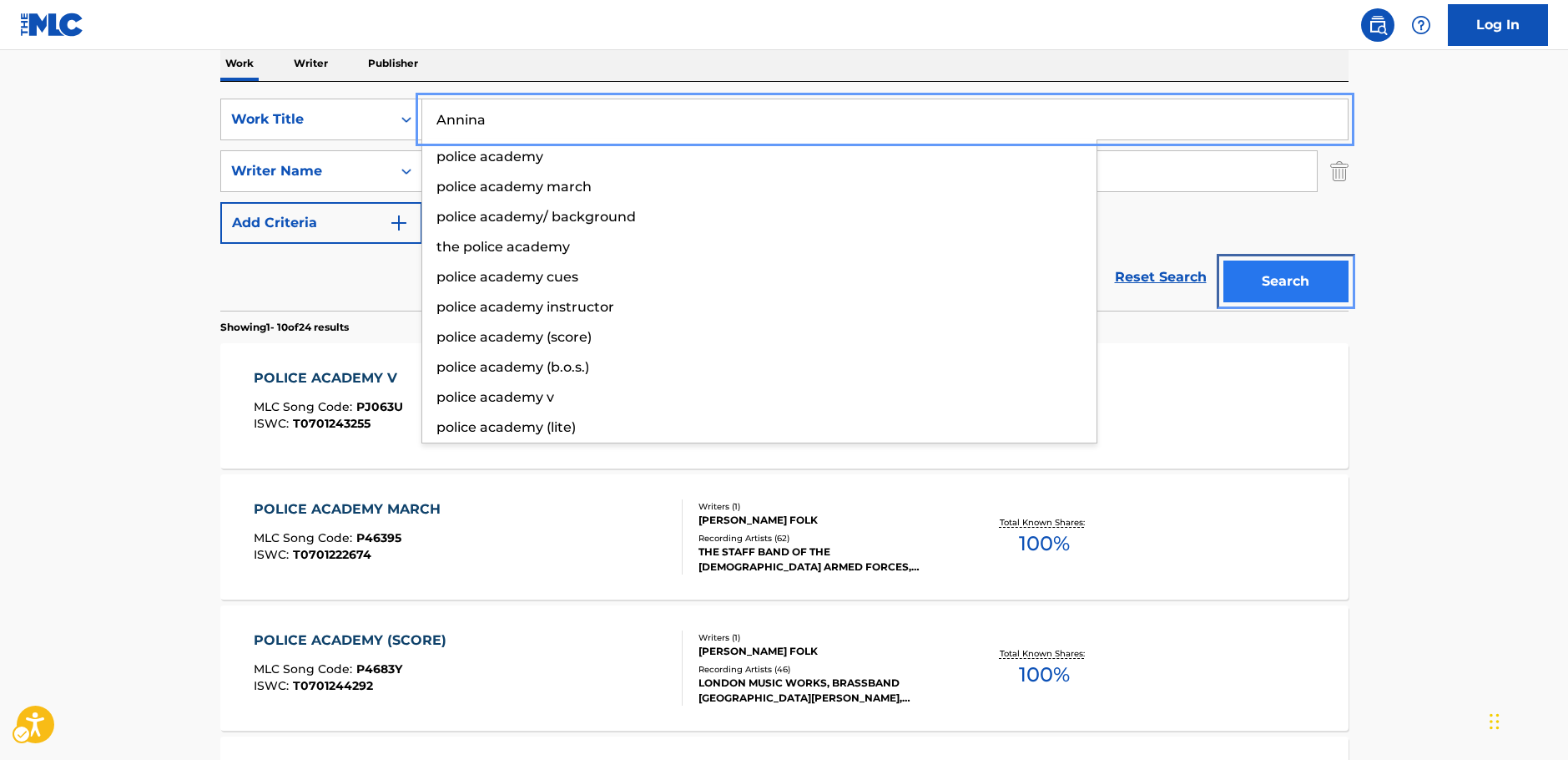
click at [1273, 283] on button "Search" at bounding box center [1285, 282] width 125 height 42
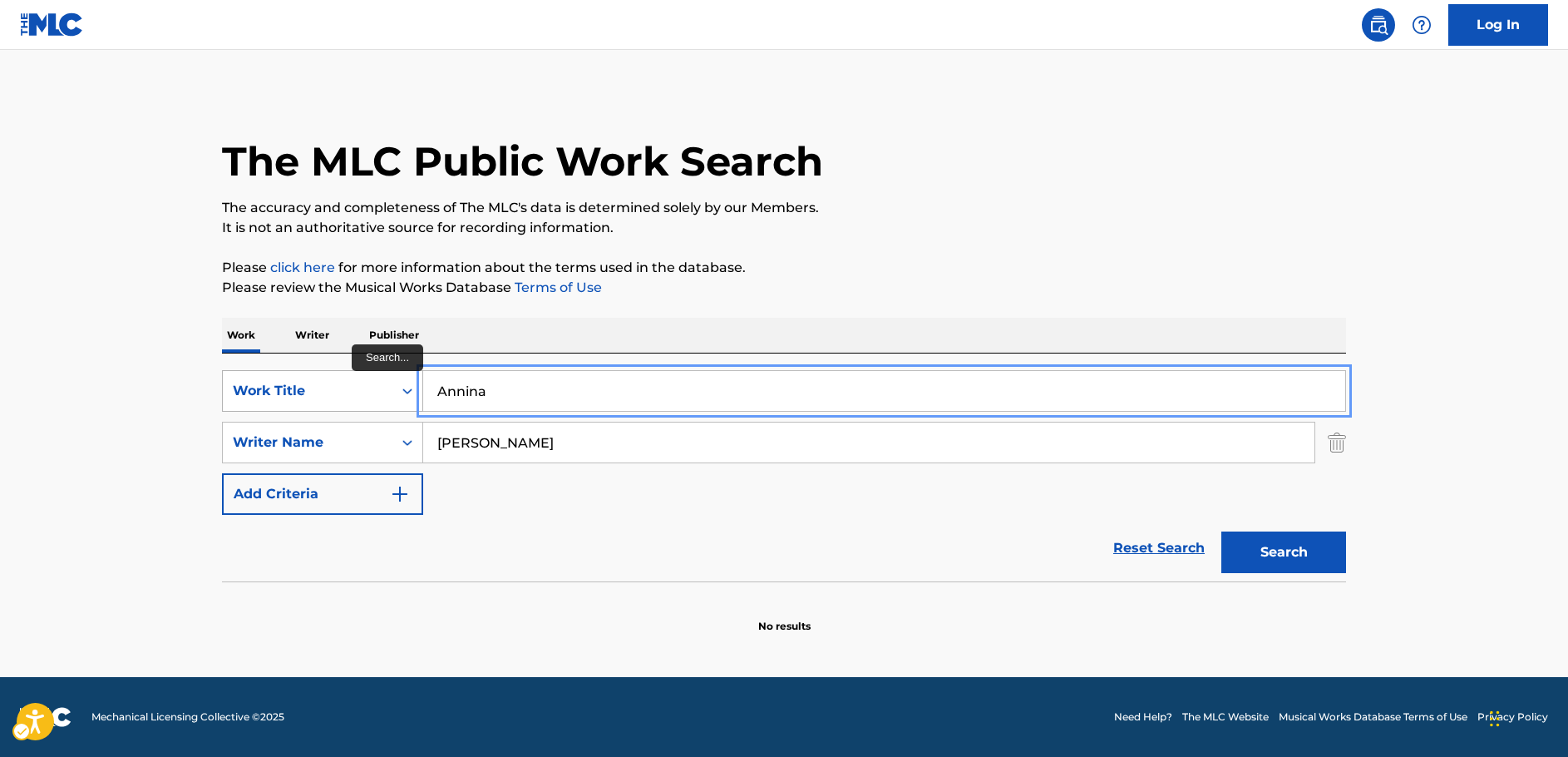
drag, startPoint x: 436, startPoint y: 396, endPoint x: 375, endPoint y: 398, distance: 61.0
click at [375, 398] on div "SearchWithCriteria398e1470-dd8d-4c2a-a0f3-82d65b0acbb3 Work Title Annina" at bounding box center [784, 391] width 1124 height 41
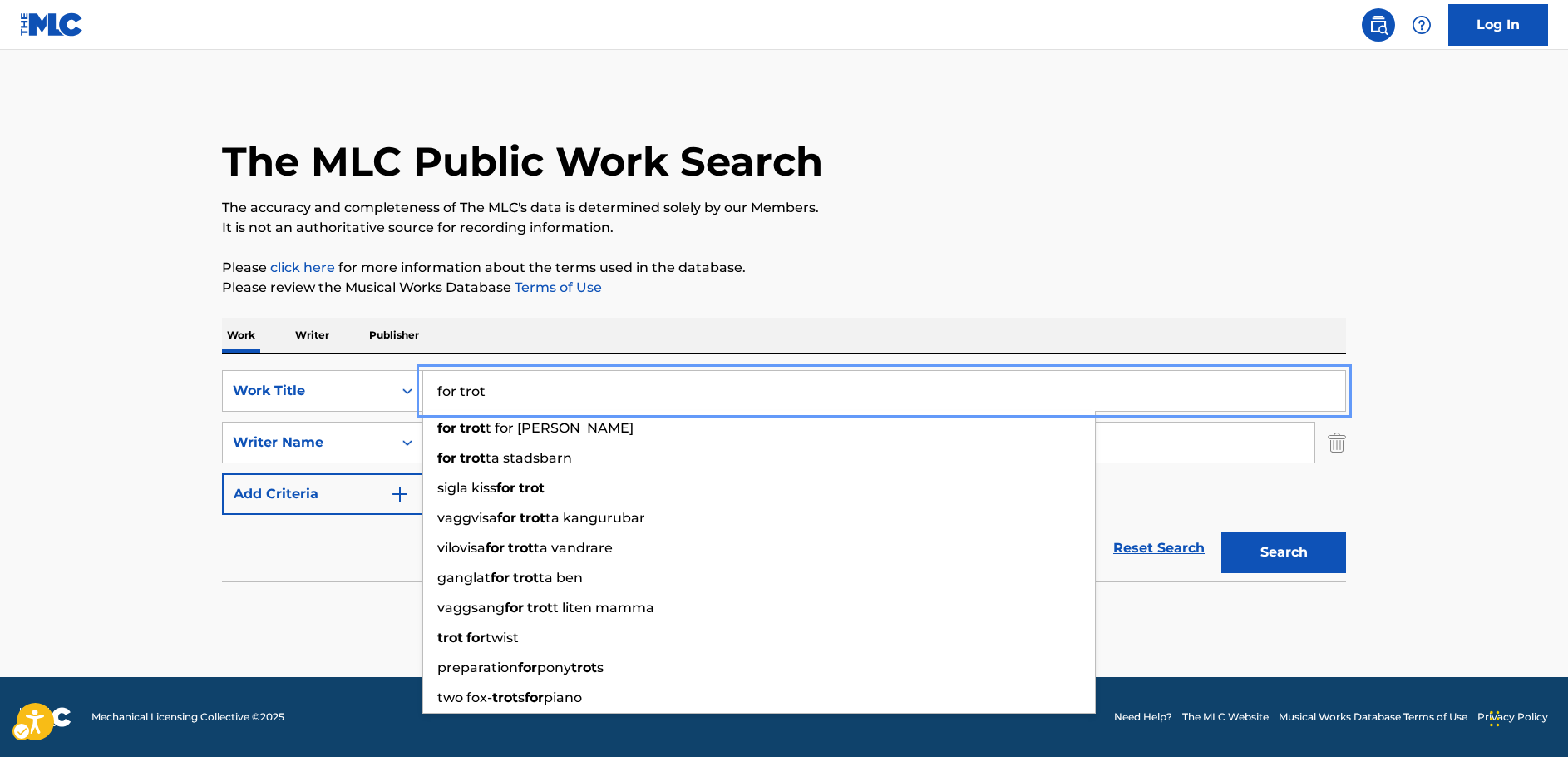
click at [19, 439] on main "The MLC Public Work Search The accuracy and completeness of The MLC's data is d…" at bounding box center [784, 363] width 1568 height 627
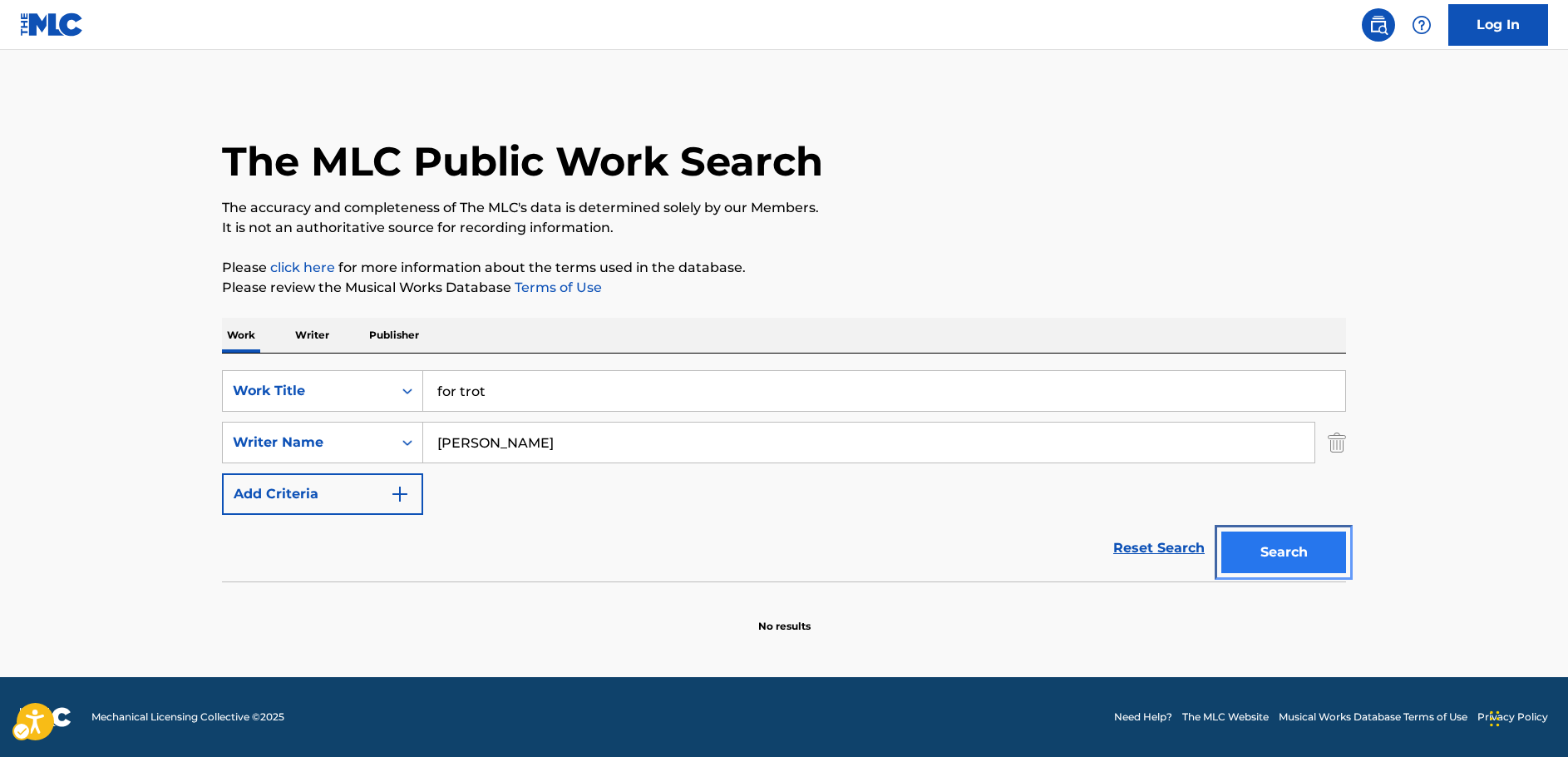
click at [1282, 554] on button "Search" at bounding box center [1284, 552] width 125 height 41
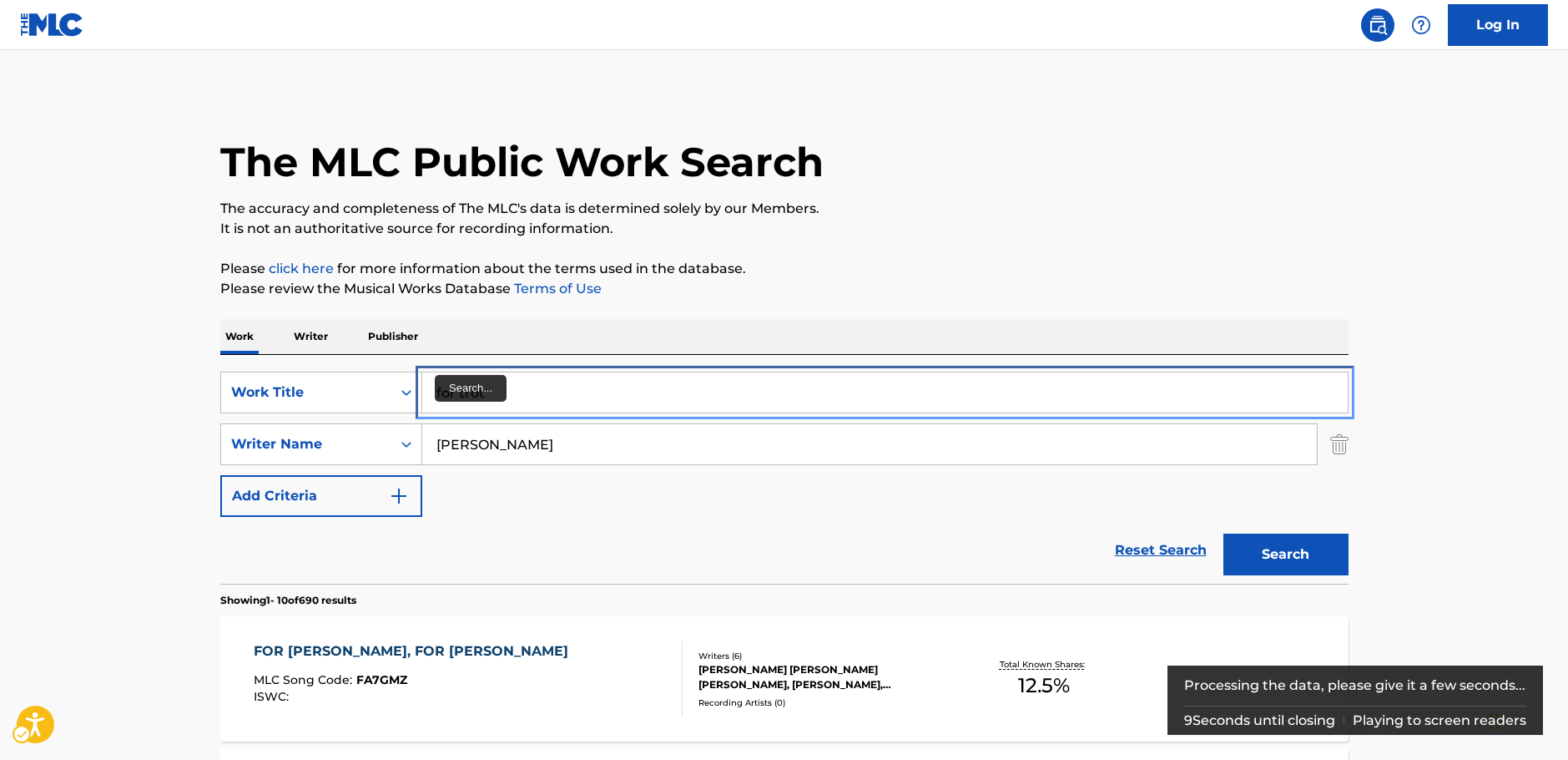
click at [457, 388] on input "for trot" at bounding box center [884, 392] width 926 height 41
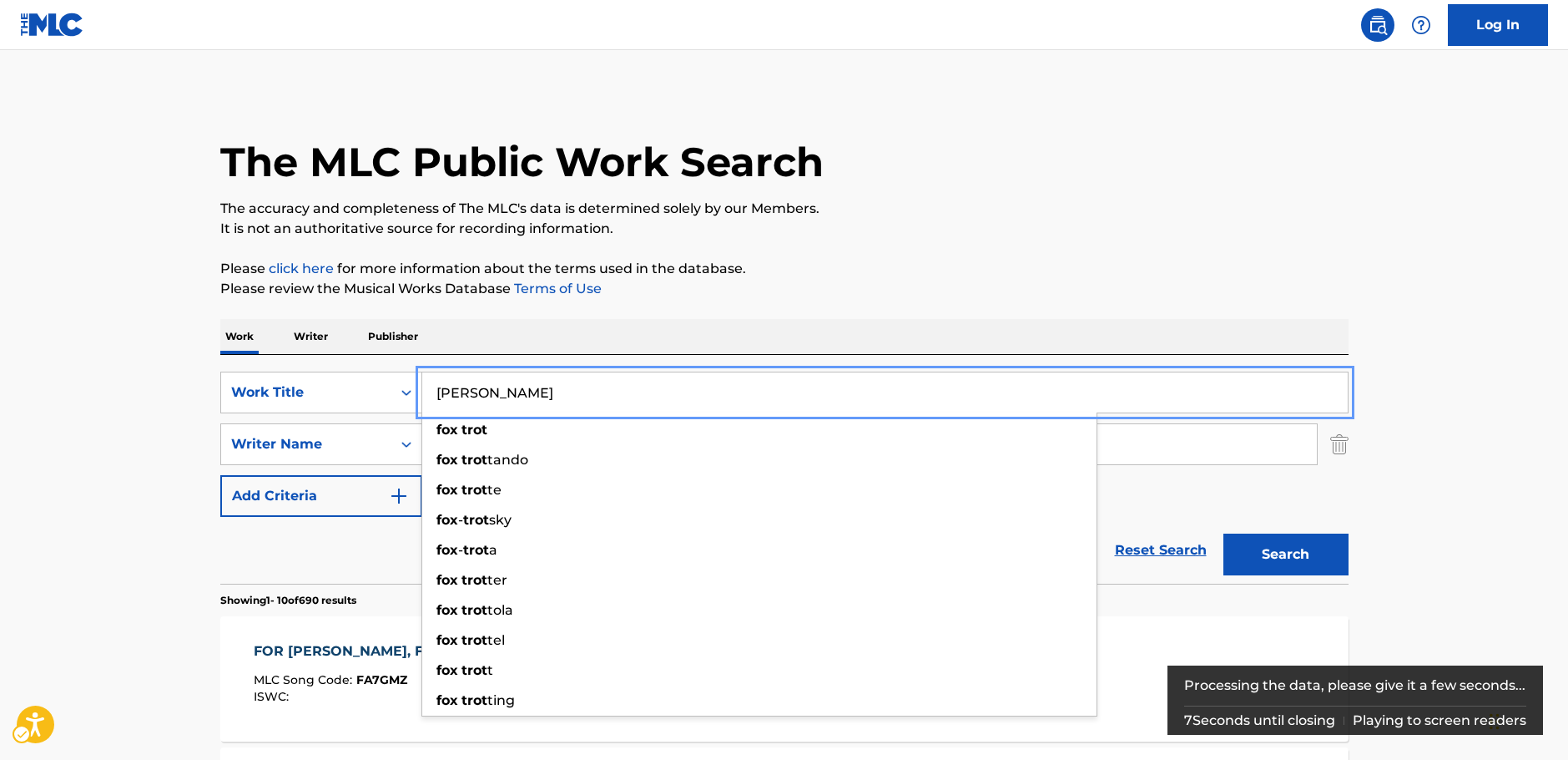
click at [1223, 534] on button "Search" at bounding box center [1285, 554] width 125 height 42
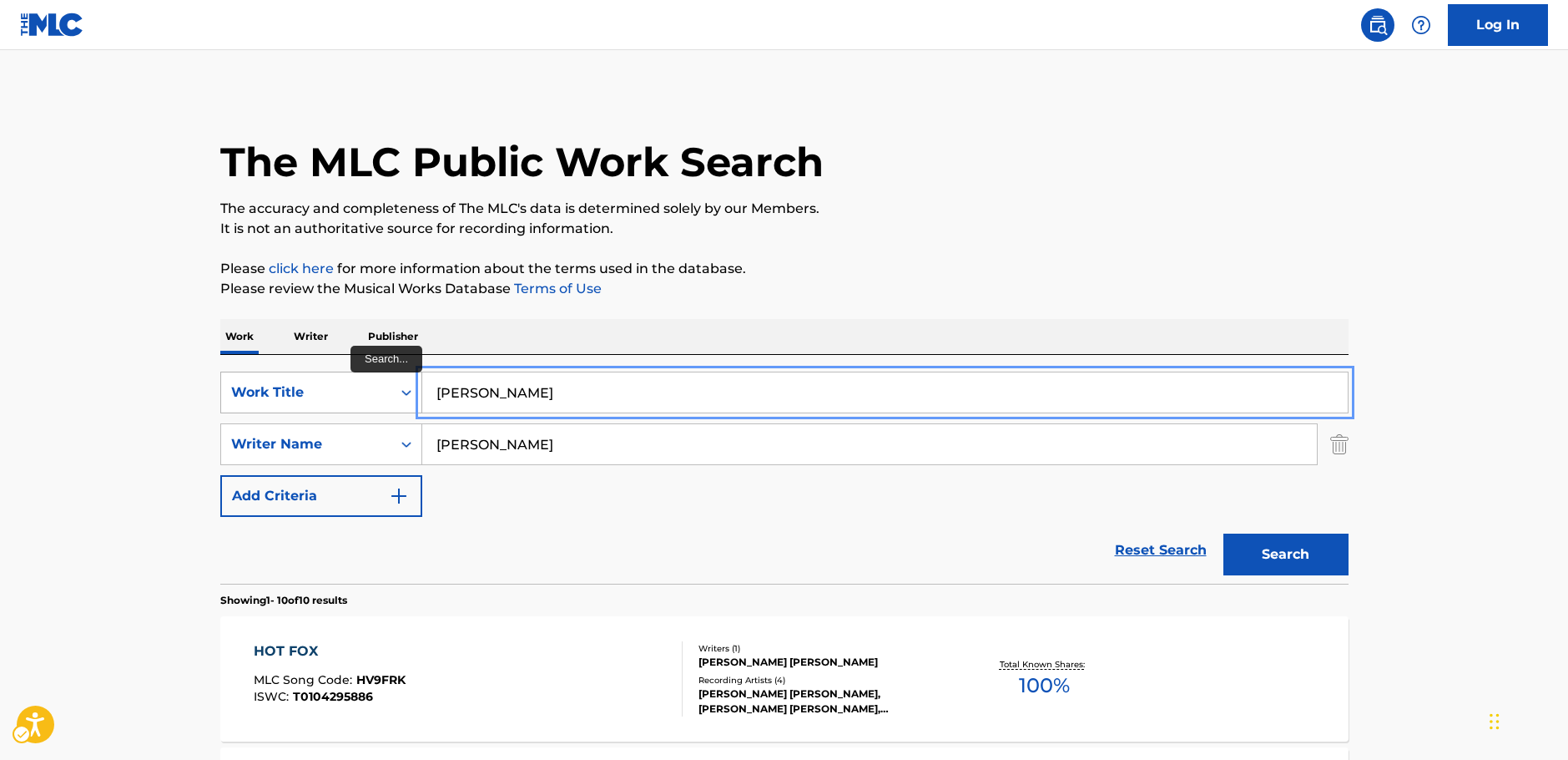
drag, startPoint x: 483, startPoint y: 398, endPoint x: 306, endPoint y: 383, distance: 177.6
click at [308, 383] on div "SearchWithCriteria398e1470-dd8d-4c2a-a0f3-82d65b0acbb3 Work Title [PERSON_NAME]" at bounding box center [784, 392] width 1128 height 42
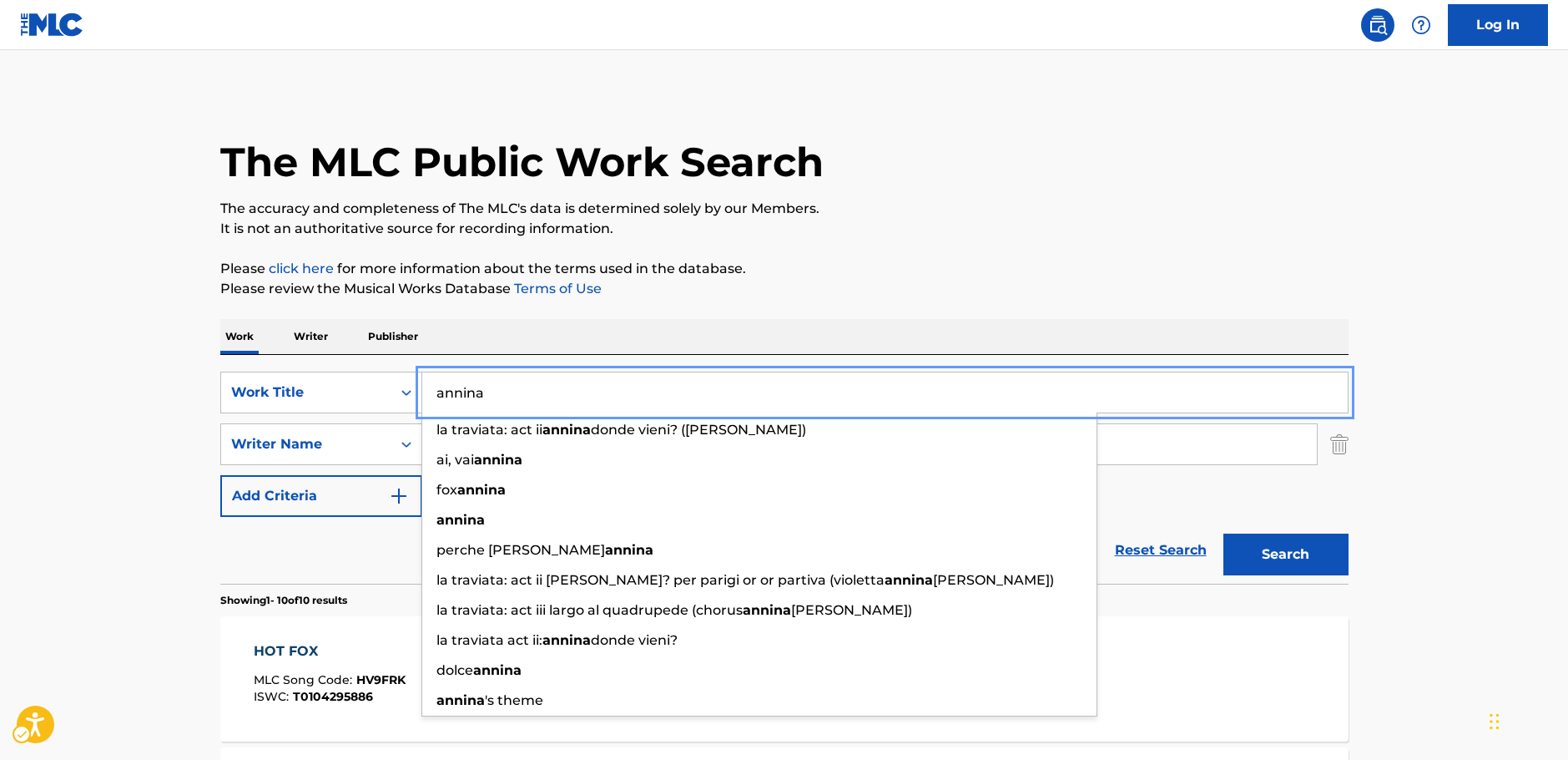
type input "annina"
drag, startPoint x: 194, startPoint y: 395, endPoint x: 267, endPoint y: 428, distance: 80.1
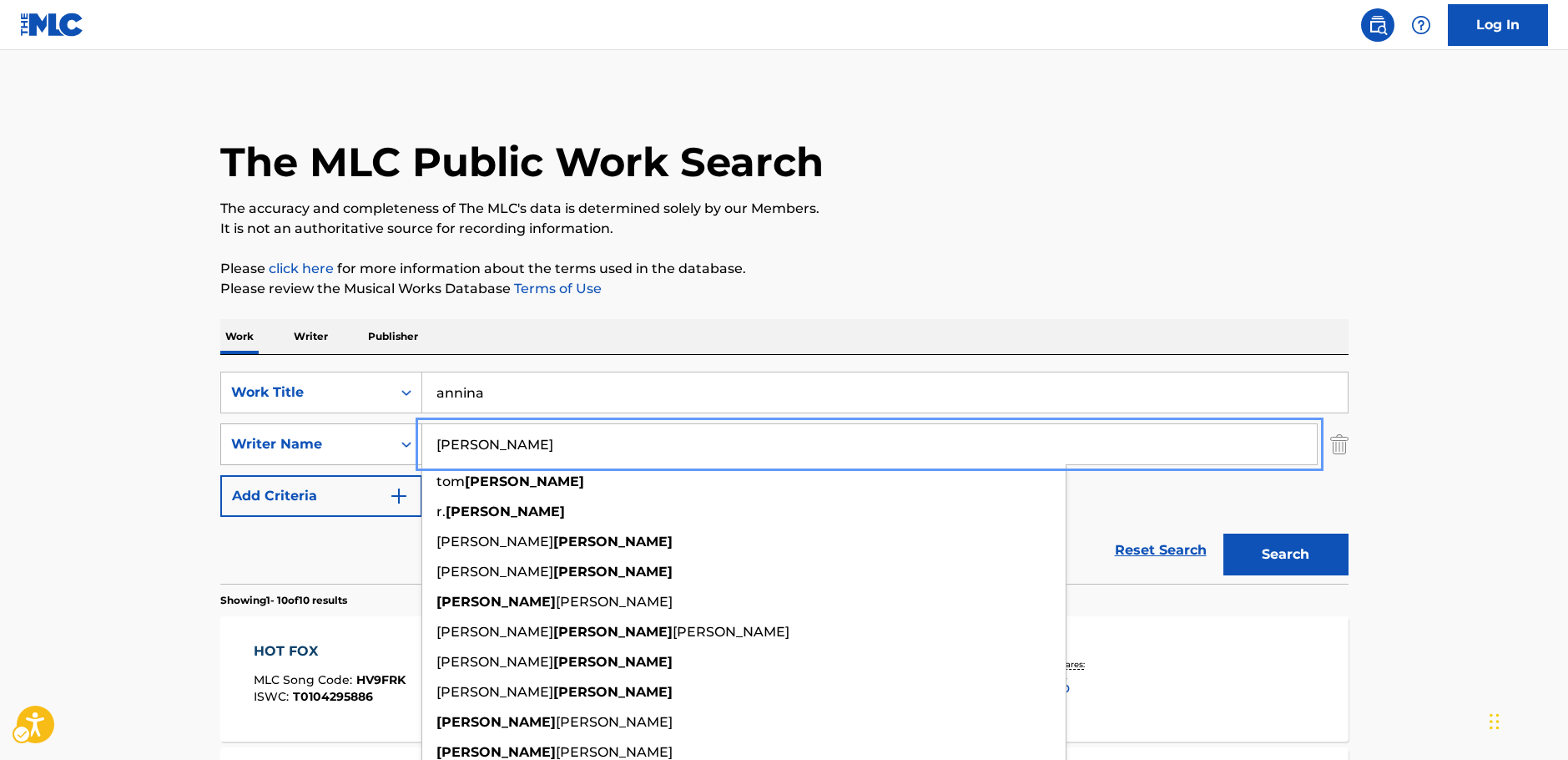
click at [288, 454] on div "SearchWithCriteria7dc0b3d2-179d-4228-a58c-deb21b8c2f9e Writer Name [PERSON_NAME…" at bounding box center [784, 444] width 1128 height 42
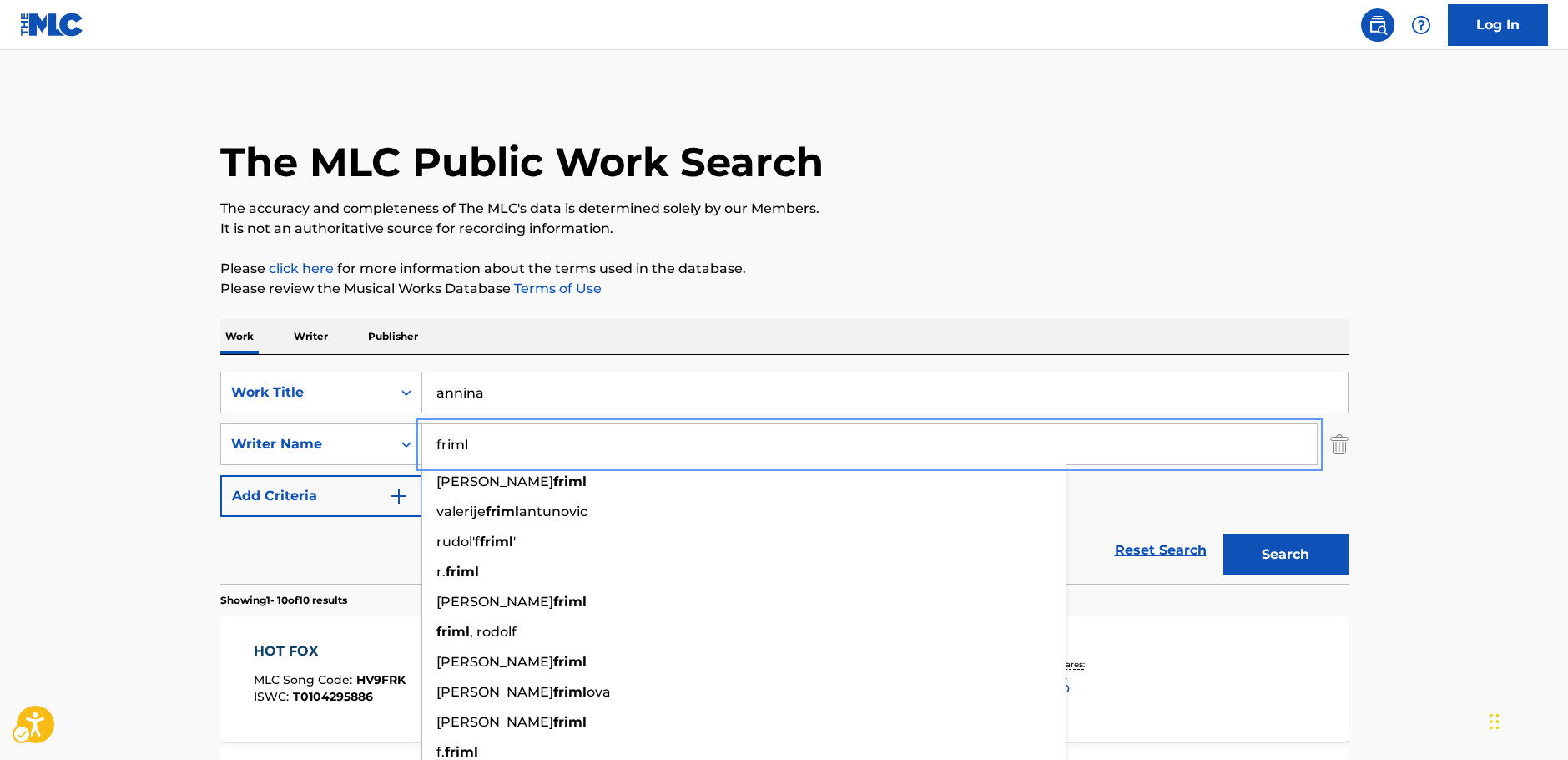
type input "friml"
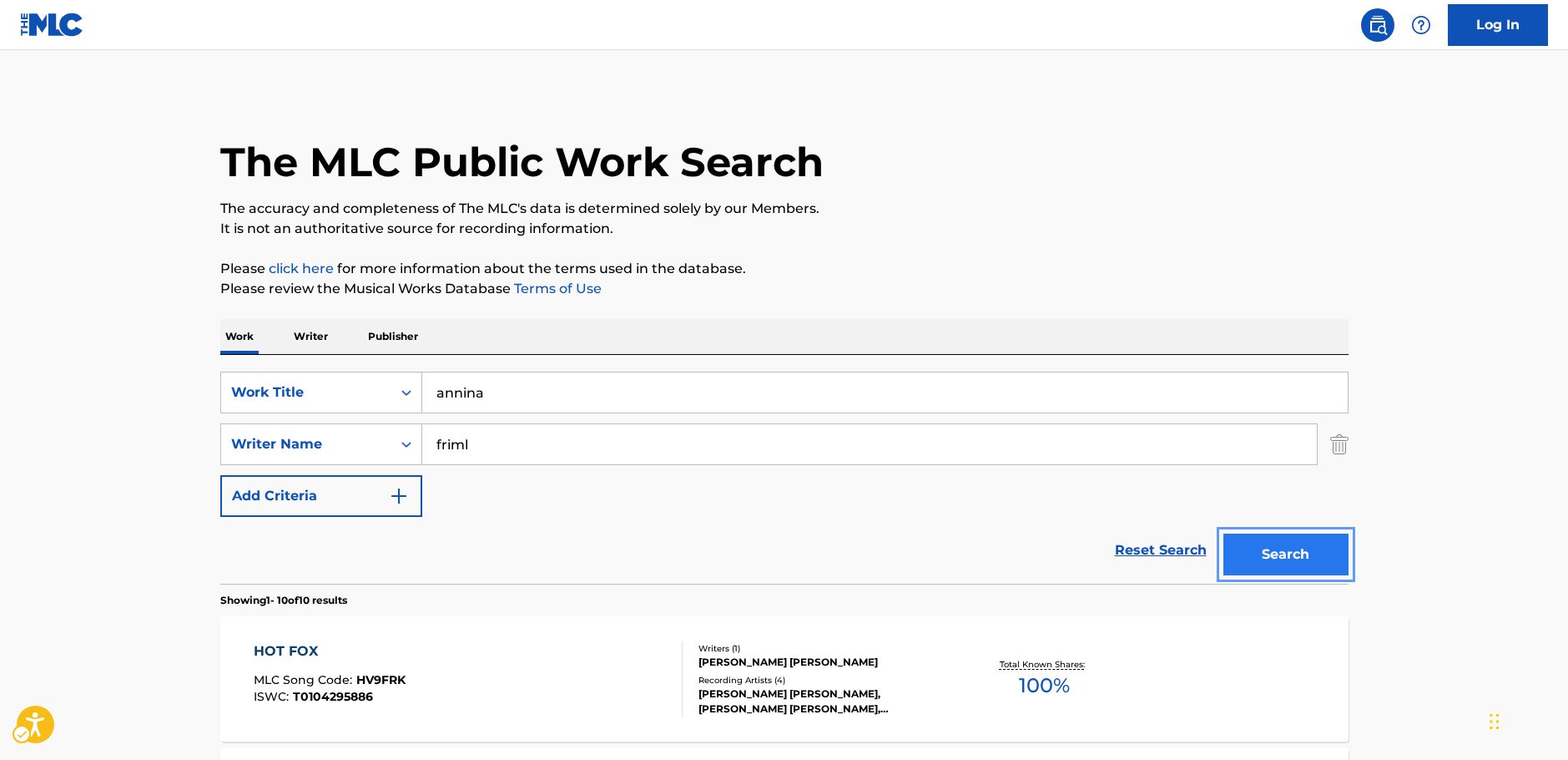
click at [1287, 554] on button "Search" at bounding box center [1285, 554] width 125 height 42
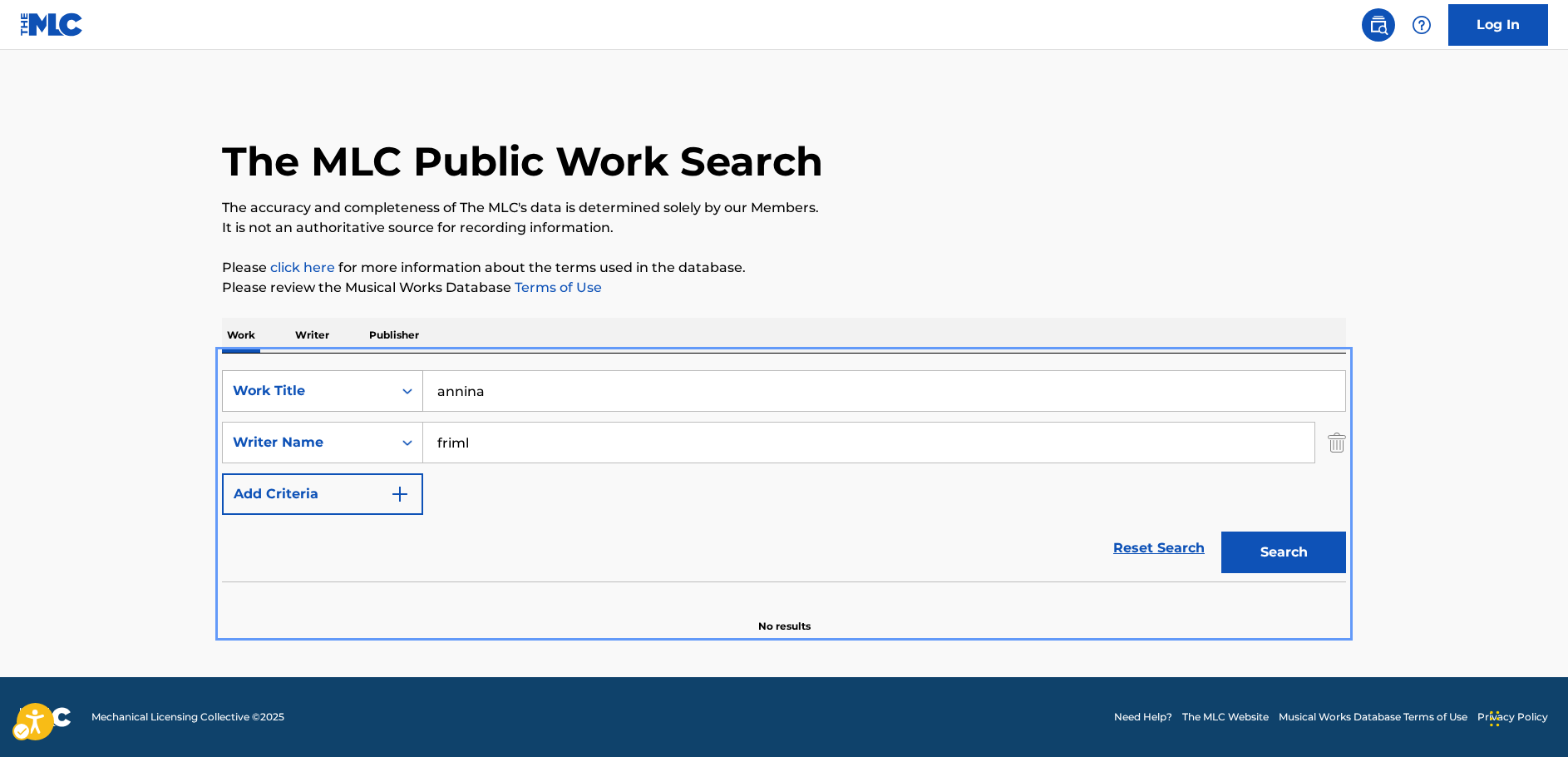
click at [396, 388] on div "On" at bounding box center [408, 391] width 30 height 30
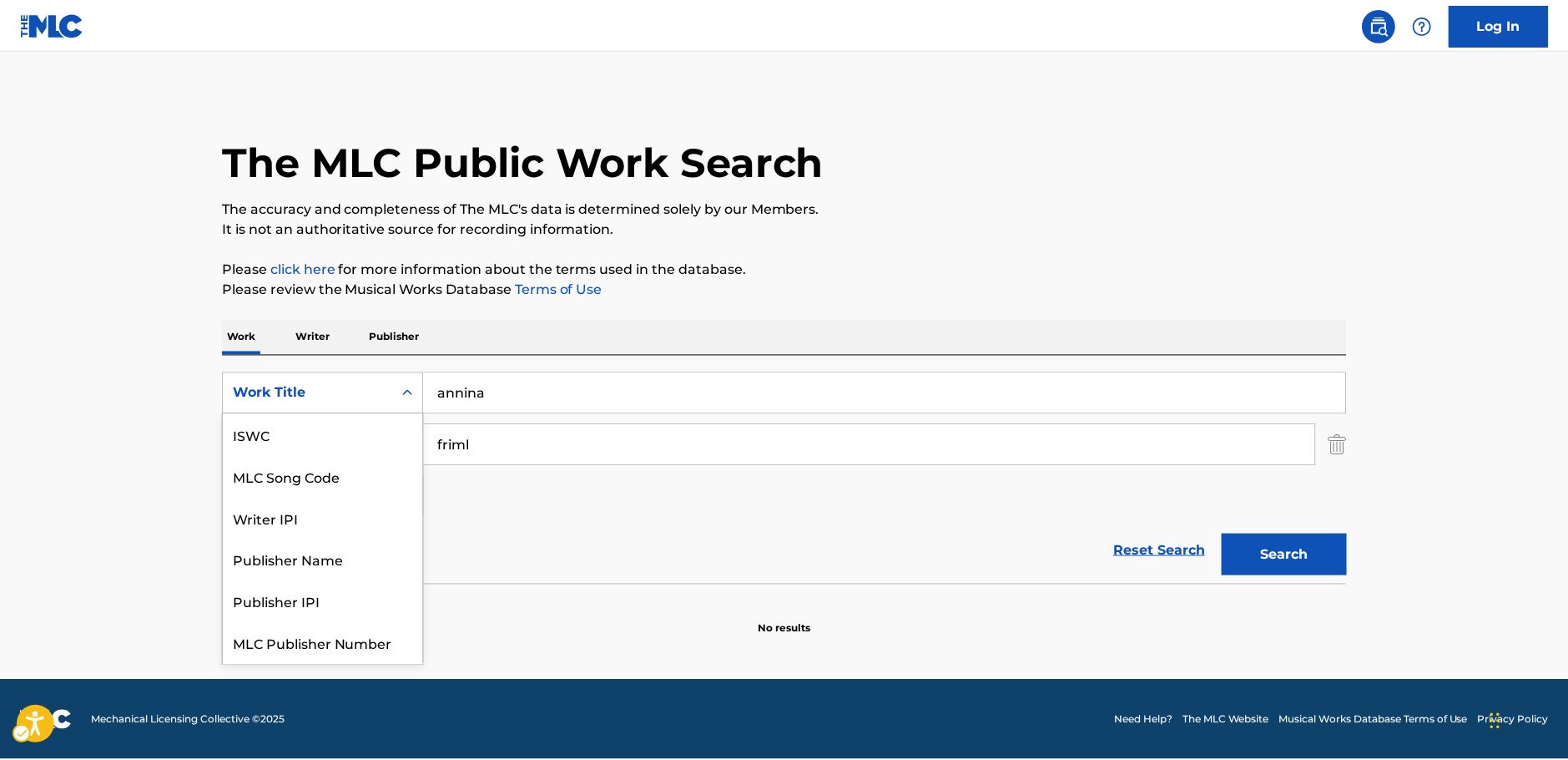
scroll to position [42, 0]
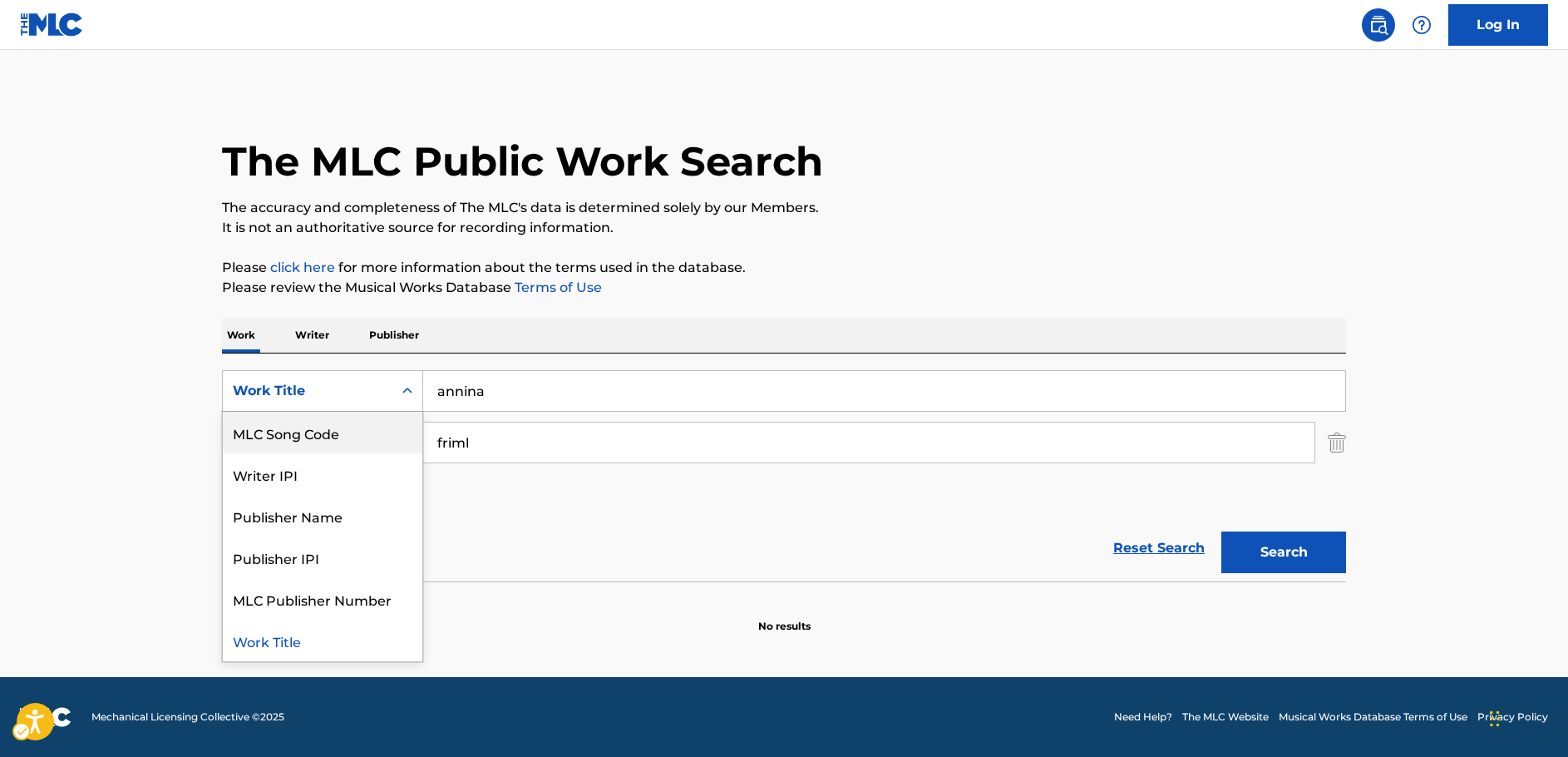
click at [329, 423] on div "MLC Song Code" at bounding box center [322, 432] width 200 height 41
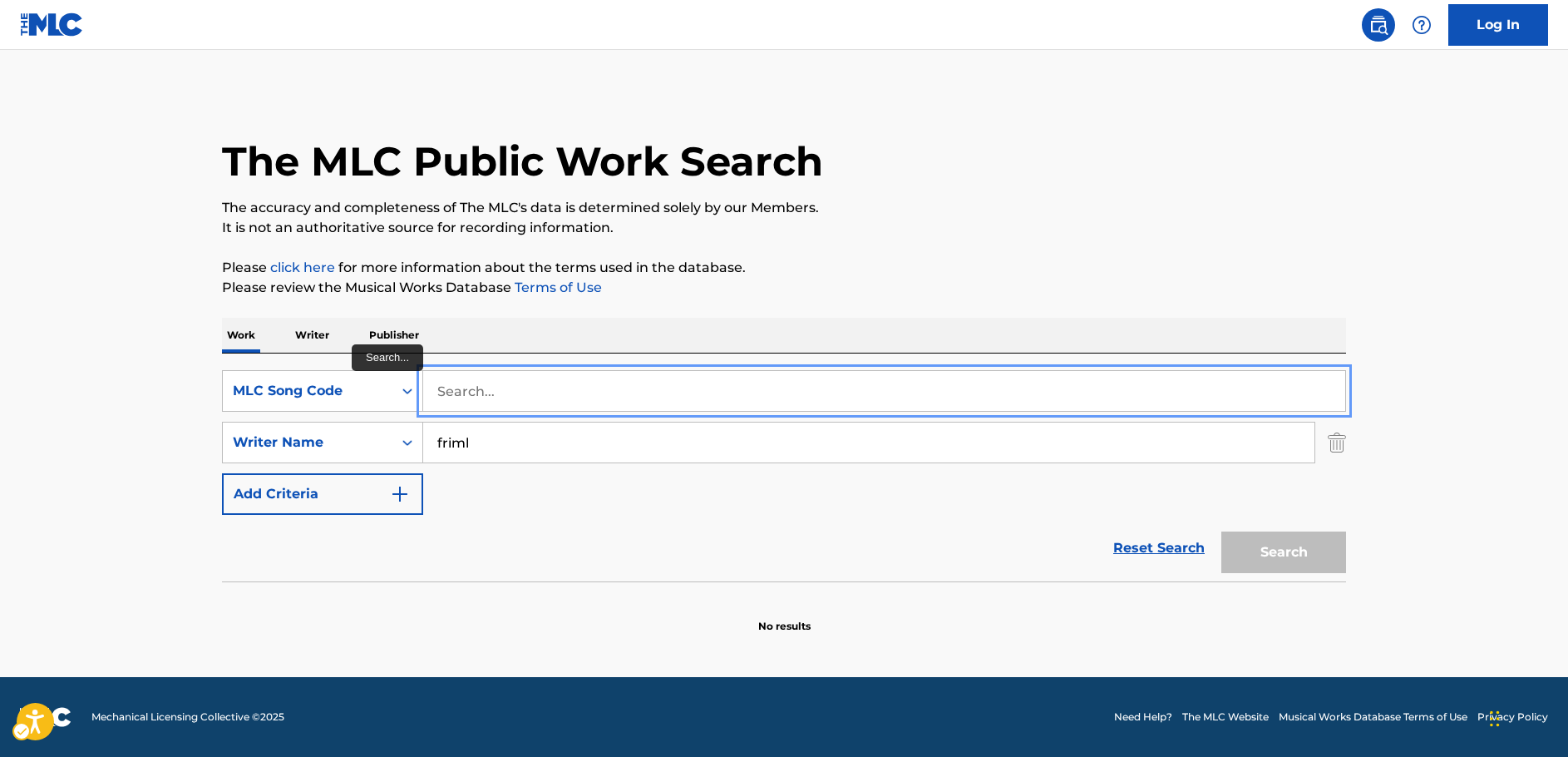
paste input "EC6PX5"
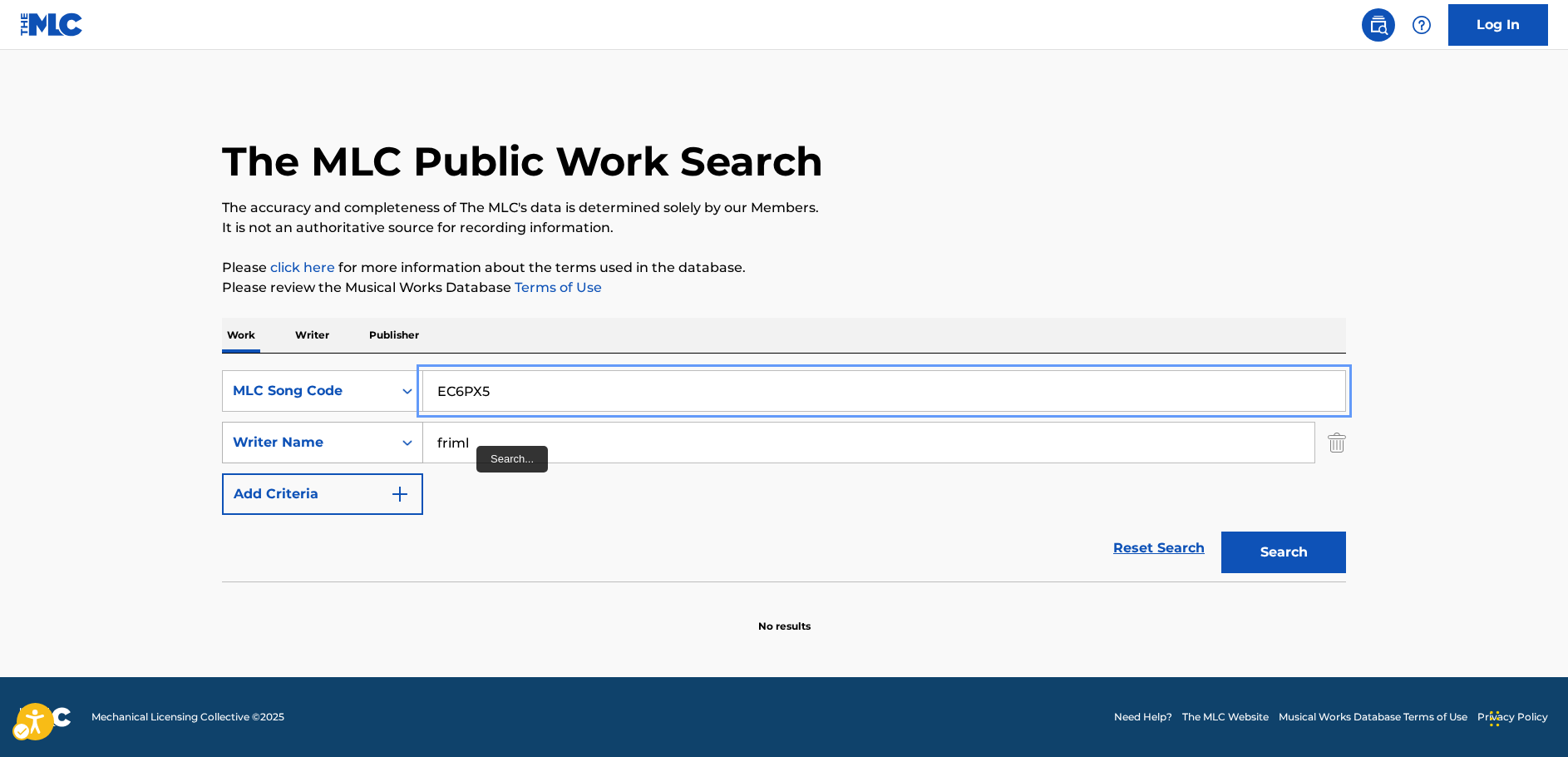
type input "EC6PX5"
drag, startPoint x: 410, startPoint y: 436, endPoint x: 375, endPoint y: 436, distance: 35.0
click at [375, 436] on div "SearchWithCriteria7dc0b3d2-179d-4228-a58c-deb21b8c2f9e Writer Name friml" at bounding box center [784, 442] width 1124 height 41
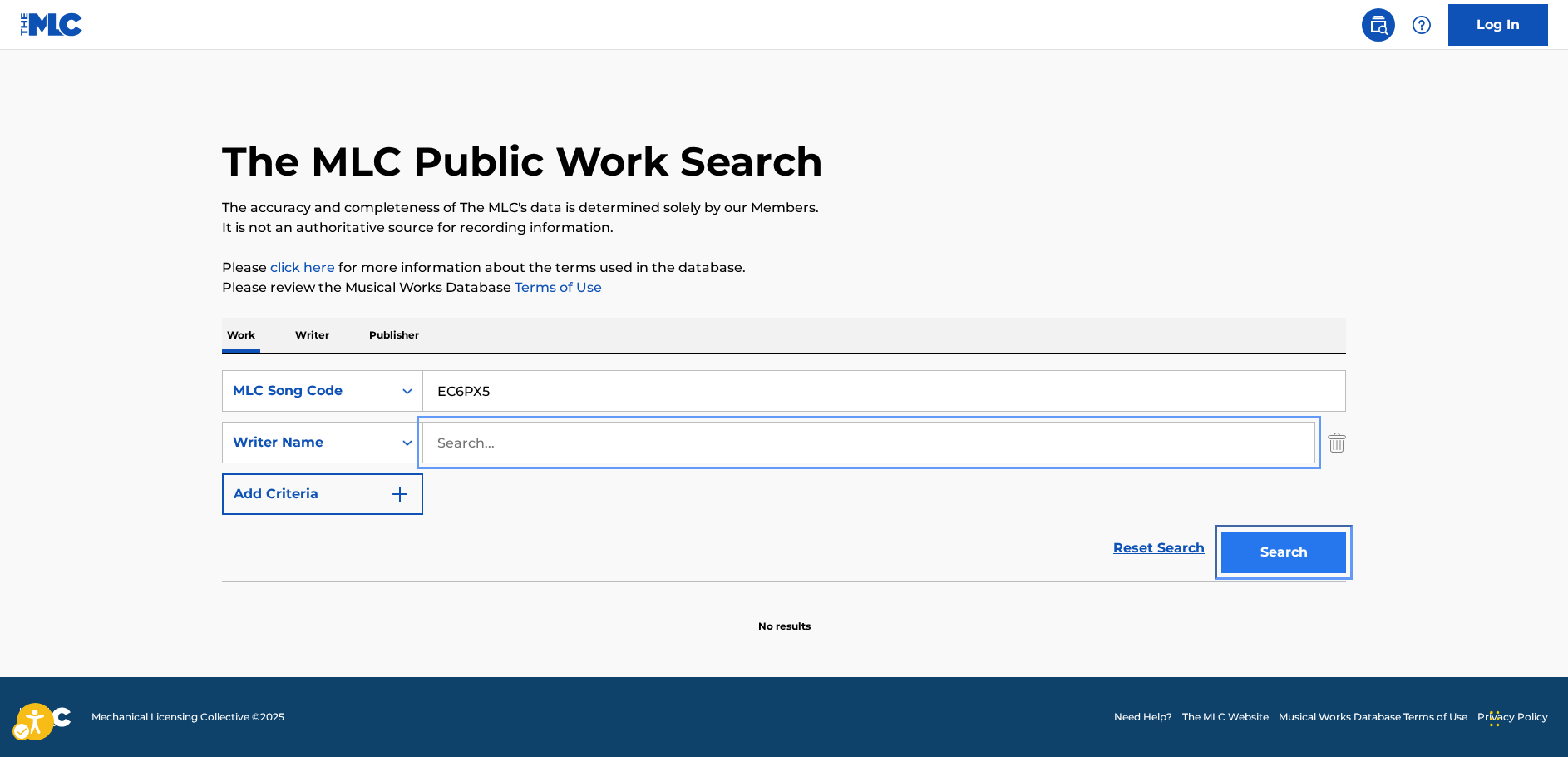
click at [1288, 558] on button "Search" at bounding box center [1284, 552] width 125 height 41
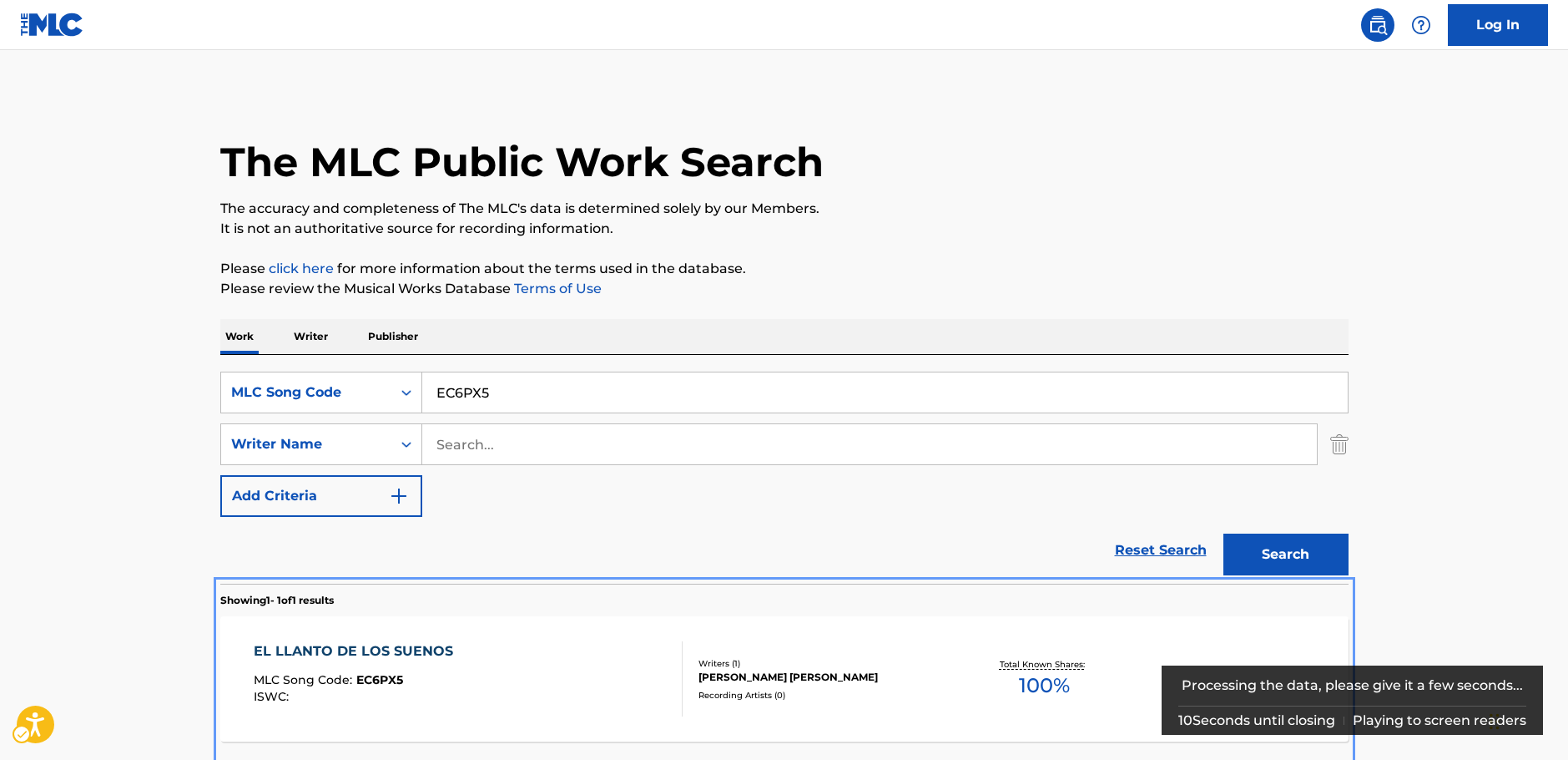
scroll to position [60, 0]
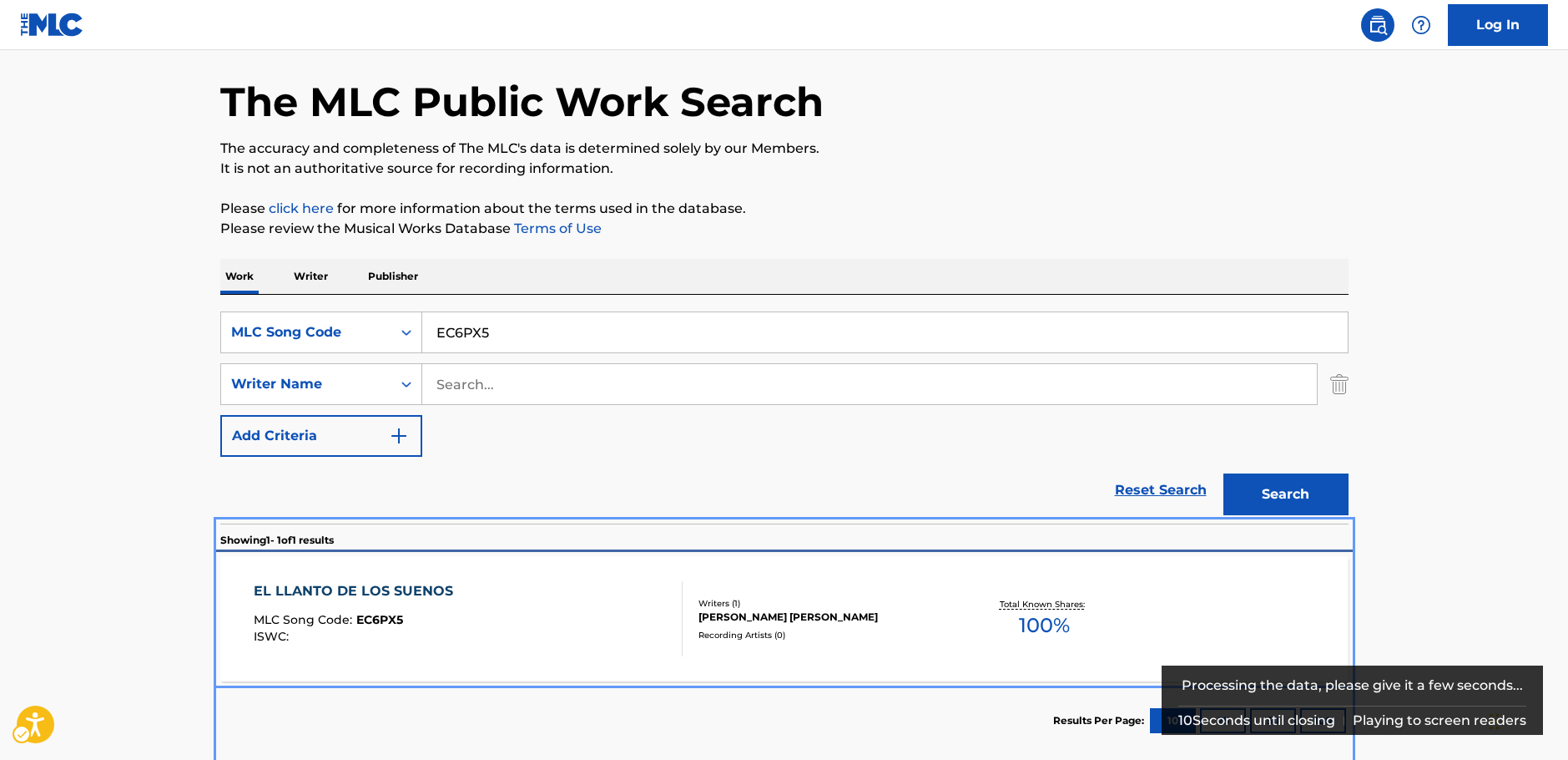
click at [625, 679] on div "EL LLANTO DE LOS SUENOS MLC Song Code : EC6PX5 ISWC : Writers ( 1 ) [PERSON_NAM…" at bounding box center [784, 619] width 1128 height 126
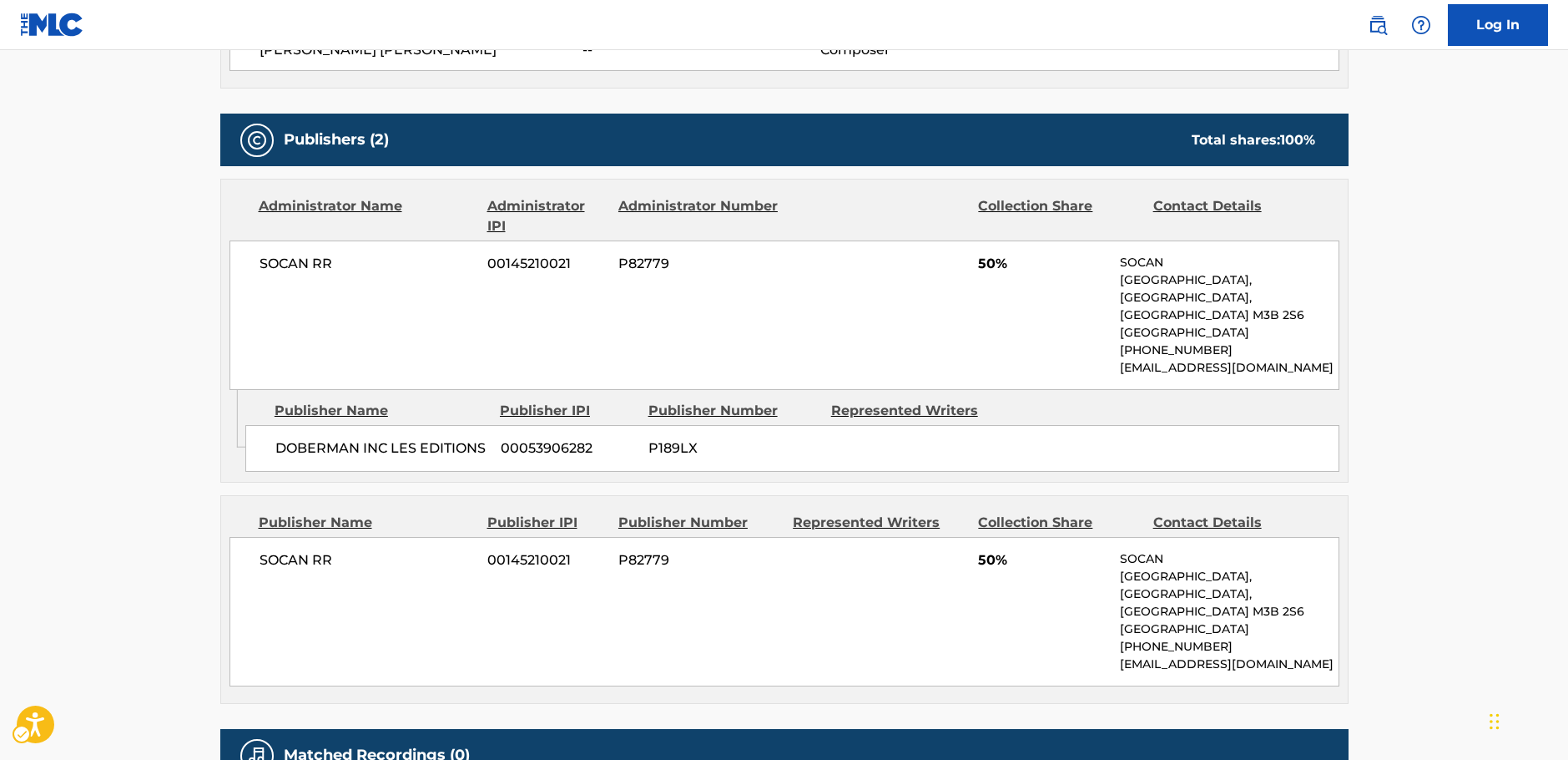
scroll to position [668, 0]
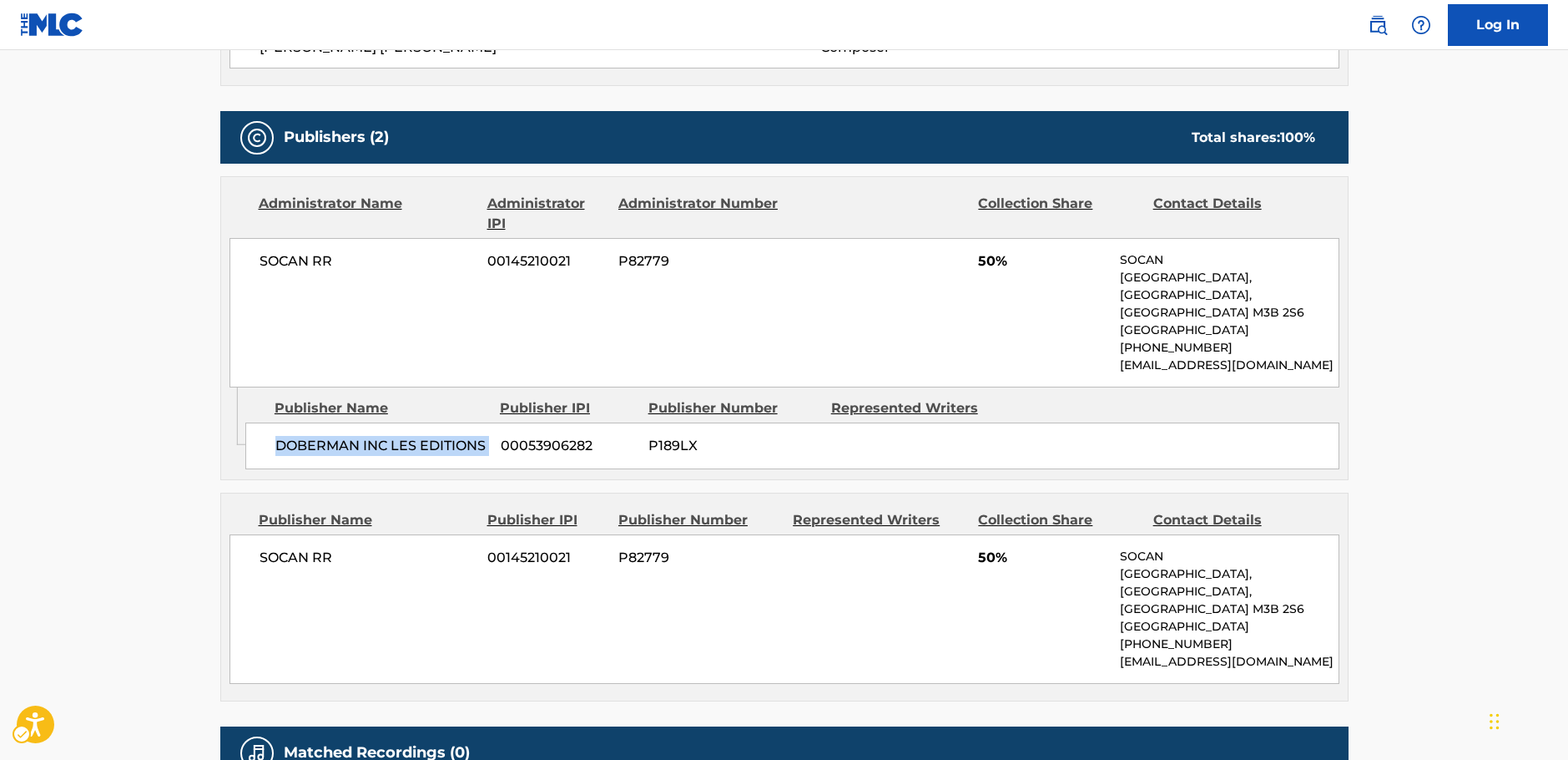
drag, startPoint x: 494, startPoint y: 433, endPoint x: 274, endPoint y: 424, distance: 220.2
click at [274, 424] on div "DOBERMAN INC LES EDITIONS 00053906282 P189LX" at bounding box center [791, 445] width 1094 height 46
drag, startPoint x: 370, startPoint y: 275, endPoint x: 251, endPoint y: 270, distance: 119.1
click at [251, 270] on div "SOCAN RR 00145210021 P82779 [STREET_ADDRESS] [PHONE_NUMBER] [EMAIL_ADDRESS][DOM…" at bounding box center [784, 312] width 1111 height 149
click at [402, 285] on div "SOCAN RR 00145210021 P82779 [STREET_ADDRESS] [PHONE_NUMBER] [EMAIL_ADDRESS][DOM…" at bounding box center [784, 312] width 1111 height 149
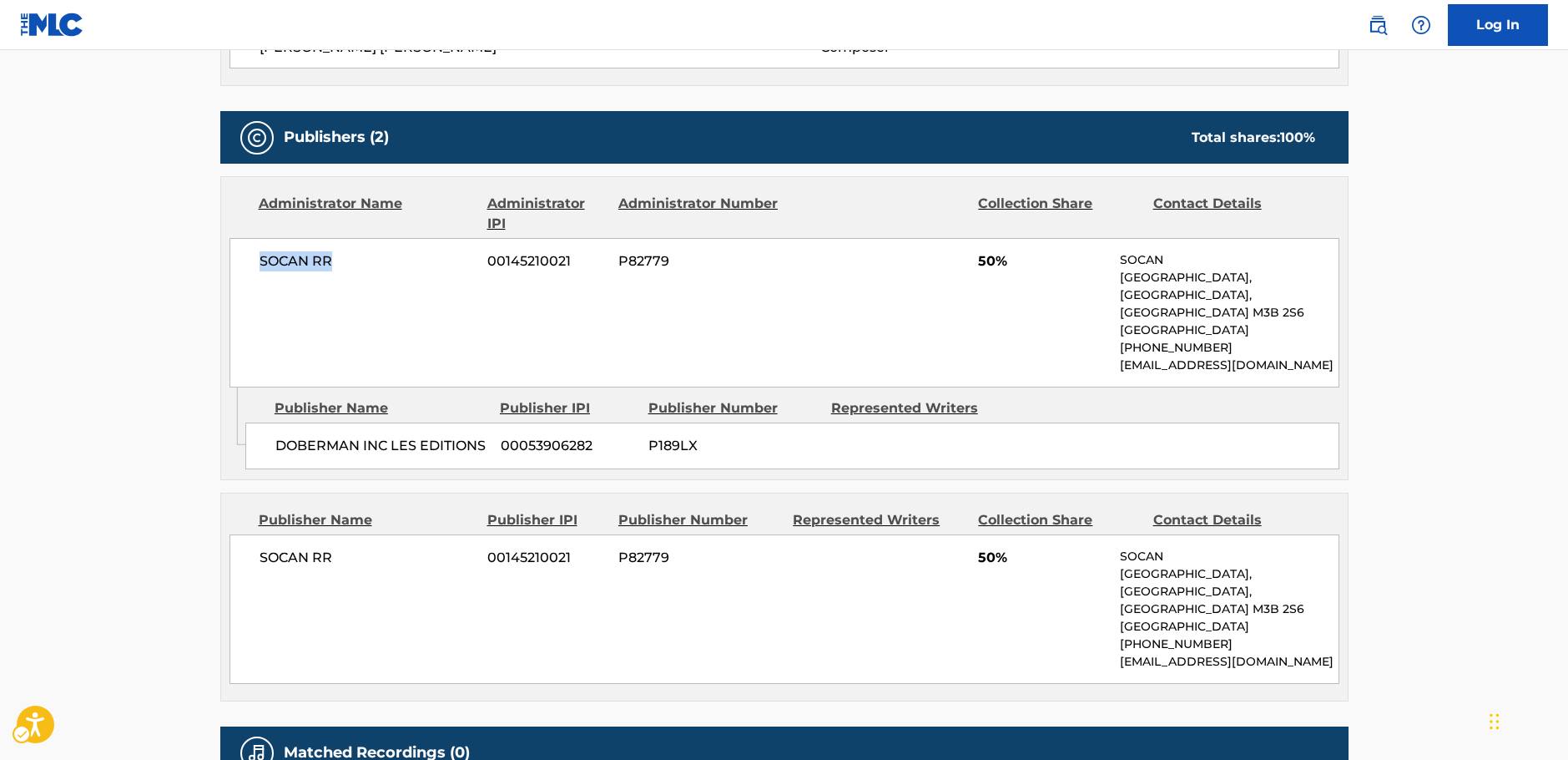
drag, startPoint x: 303, startPoint y: 268, endPoint x: 245, endPoint y: 266, distance: 58.0
click at [245, 266] on div "SOCAN RR 00145210021 P82779 [STREET_ADDRESS] [PHONE_NUMBER] [EMAIL_ADDRESS][DOM…" at bounding box center [784, 312] width 1111 height 149
drag, startPoint x: 249, startPoint y: 543, endPoint x: 172, endPoint y: 533, distance: 77.6
click at [239, 543] on div "SOCAN RR 00145210021 P82779 [STREET_ADDRESS] [PHONE_NUMBER] [EMAIL_ADDRESS][DOM…" at bounding box center [784, 609] width 1111 height 149
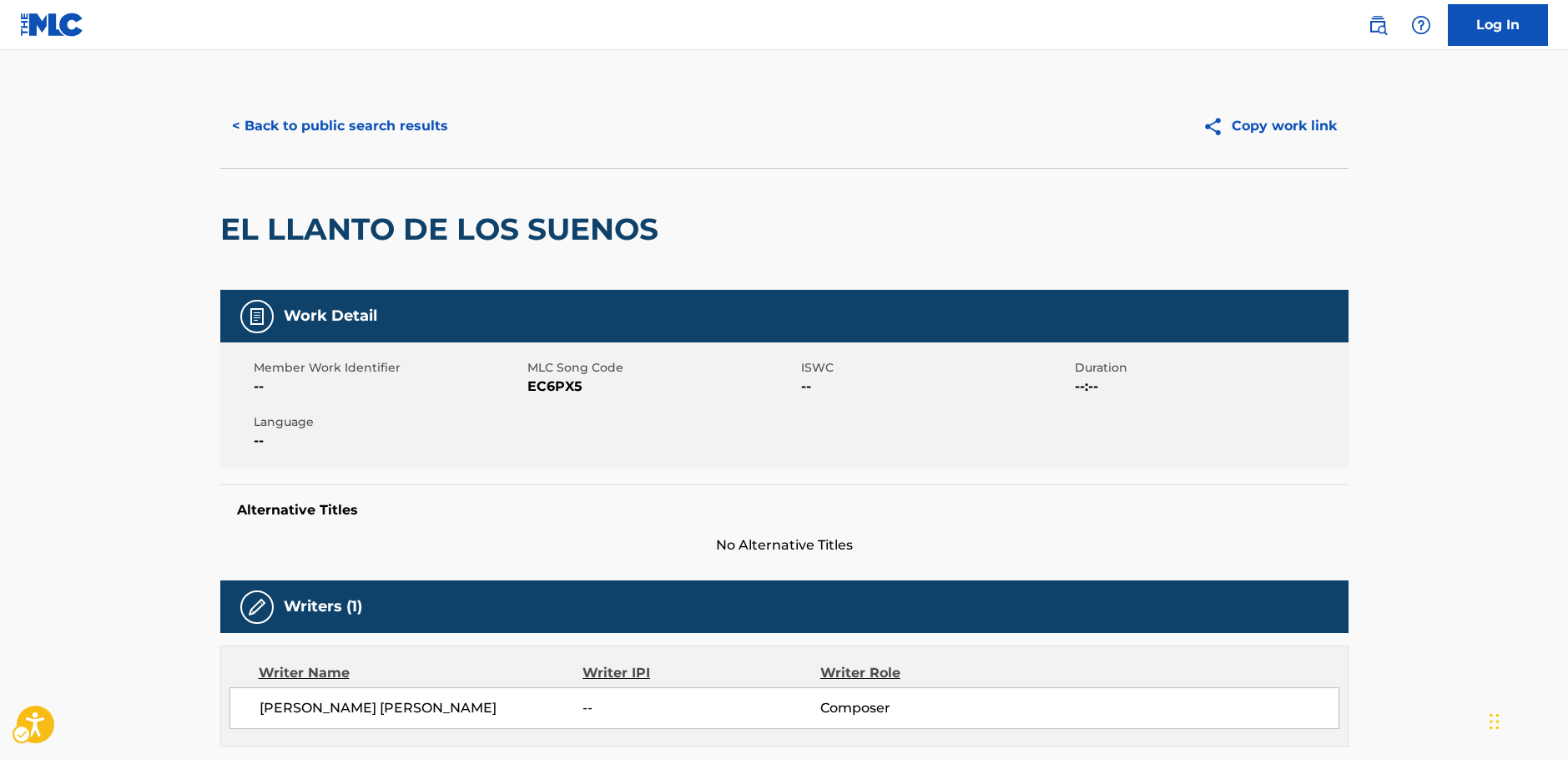
scroll to position [0, 0]
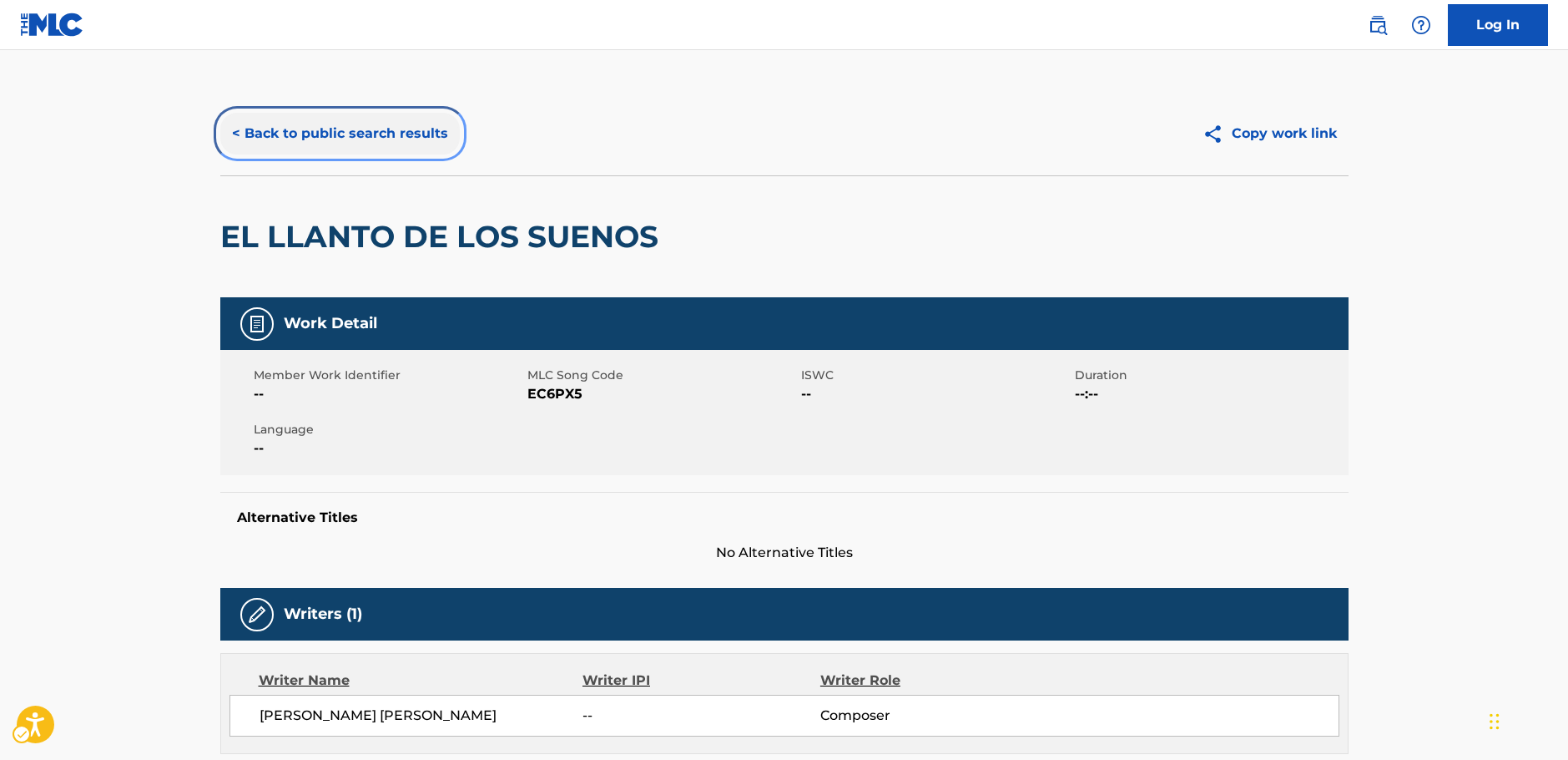
click at [302, 131] on button "< Back to public search results" at bounding box center [340, 133] width 239 height 42
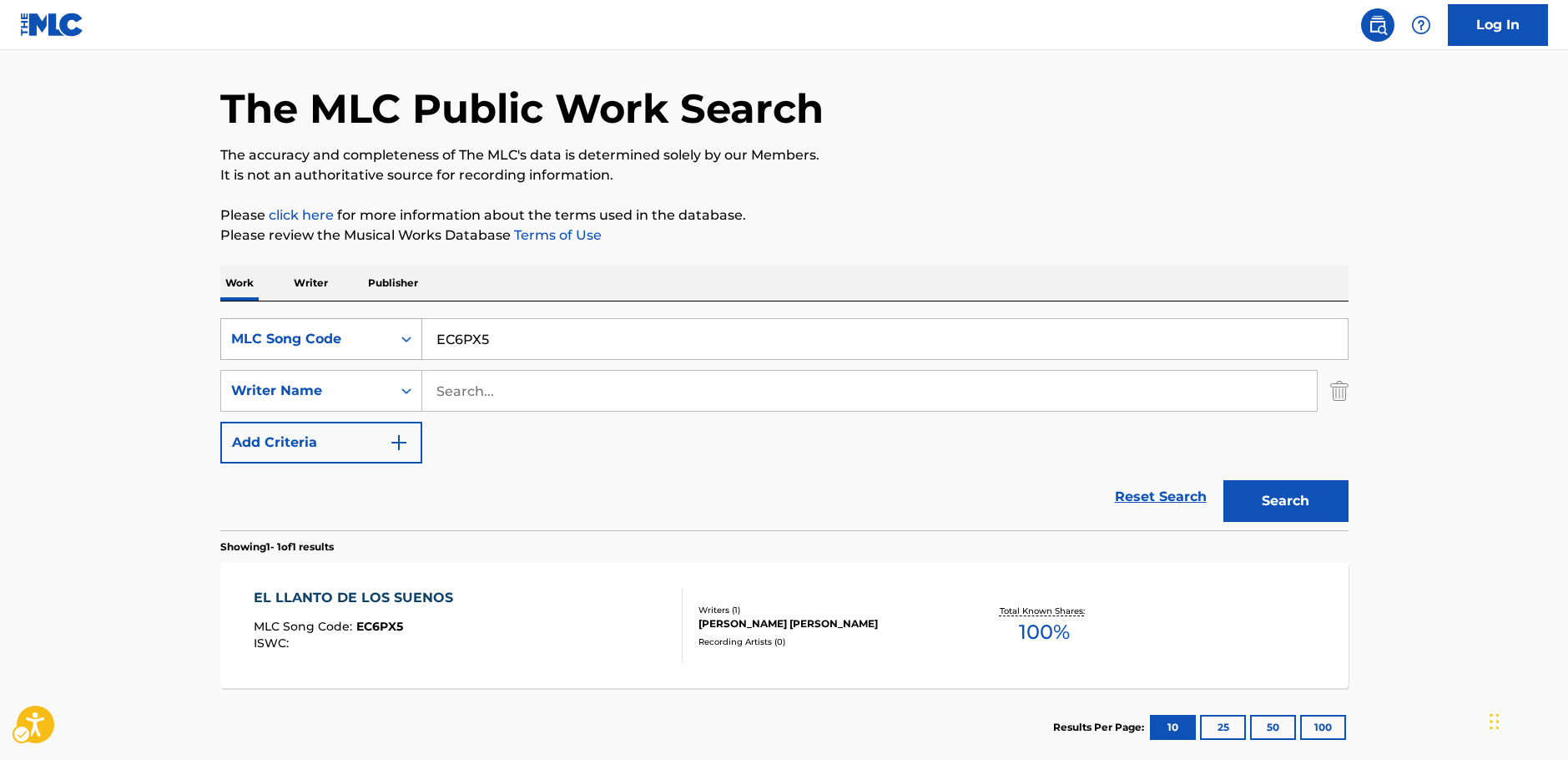
click at [391, 345] on div "Search Form" at bounding box center [406, 339] width 30 height 30
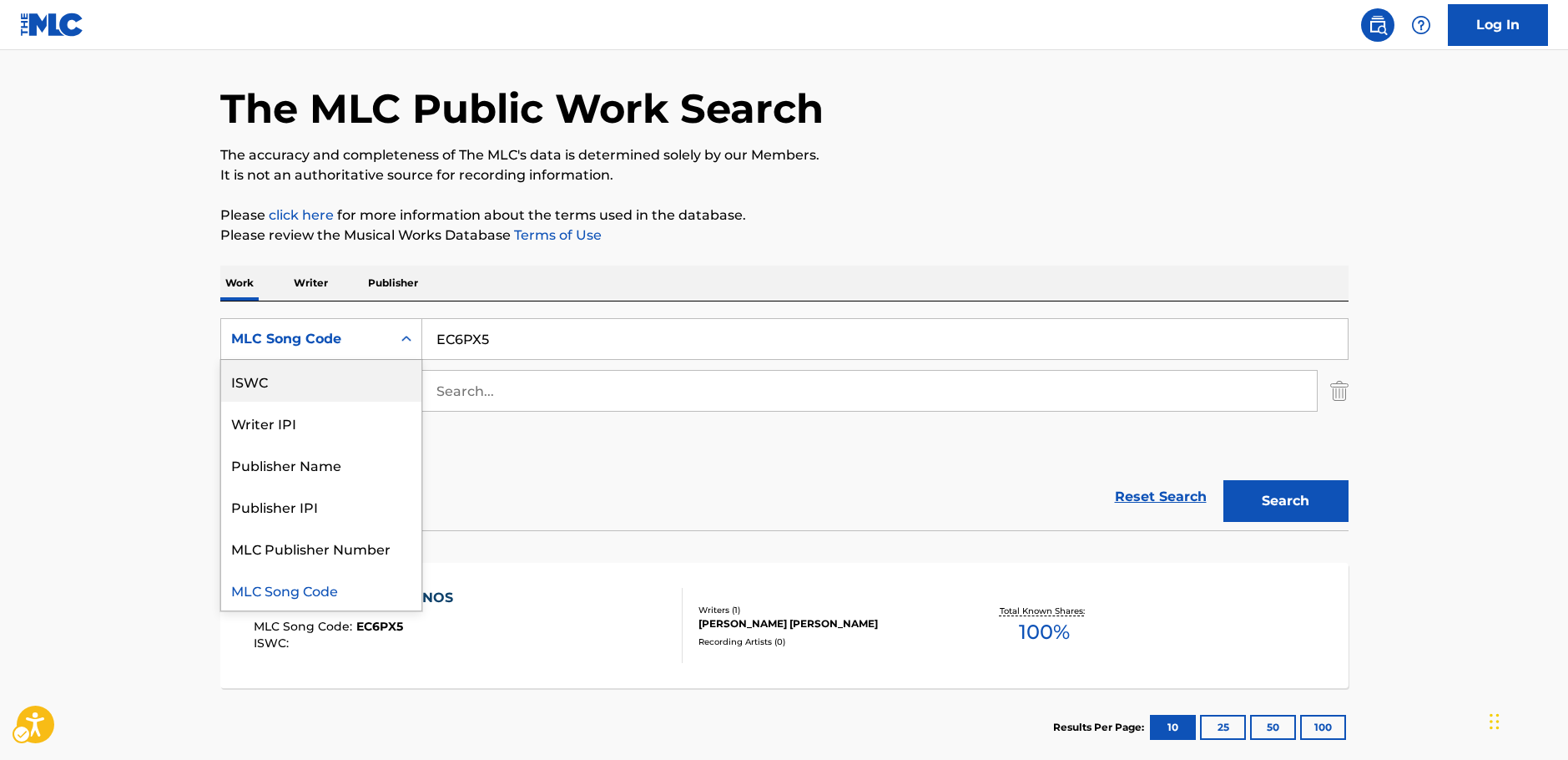
scroll to position [0, 0]
click at [273, 386] on div "Work Title" at bounding box center [321, 380] width 201 height 42
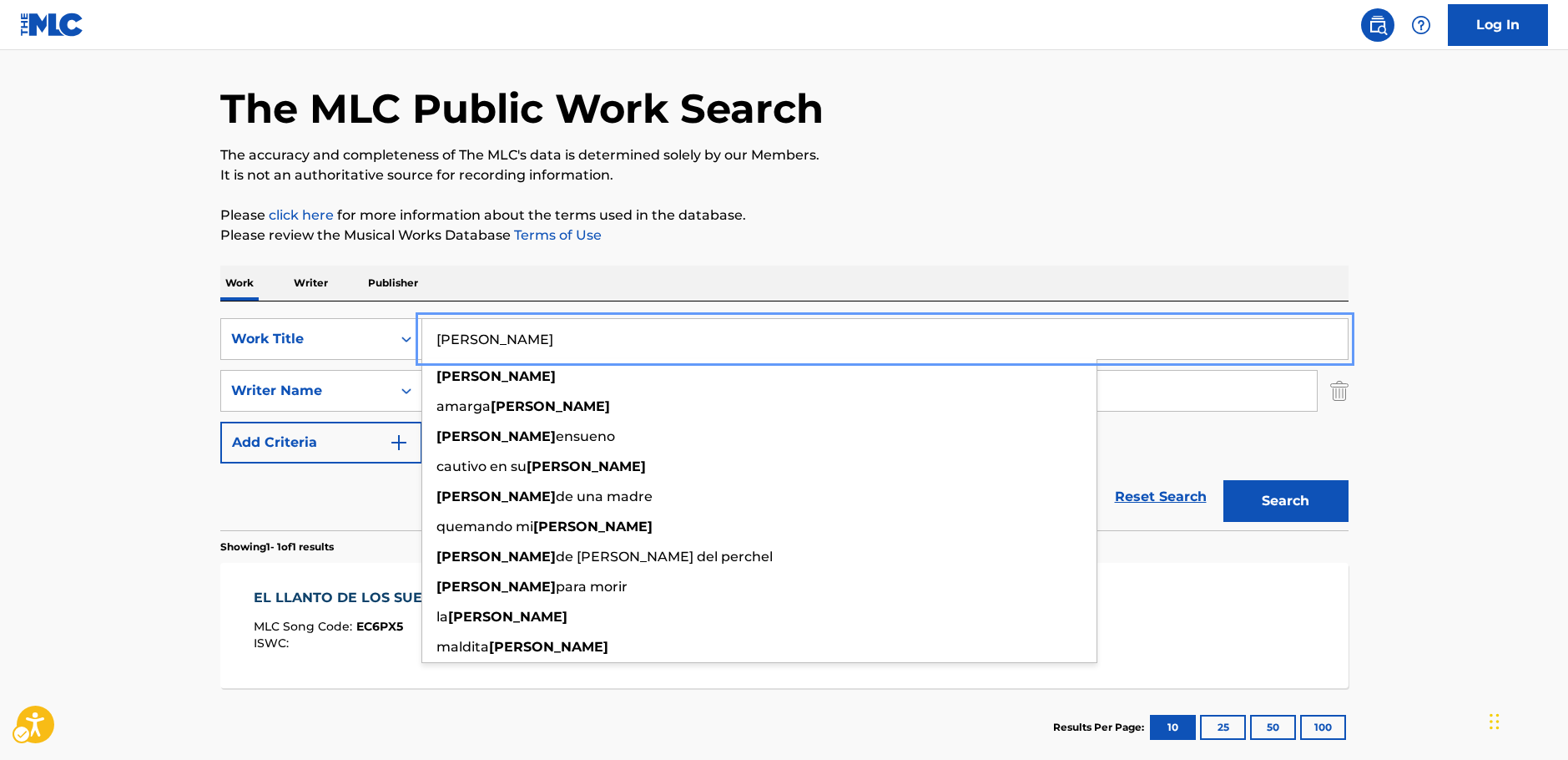
type input "[PERSON_NAME]"
drag, startPoint x: 117, startPoint y: 352, endPoint x: 355, endPoint y: 389, distance: 240.9
click at [117, 352] on main "The MLC Public Work Search The accuracy and completeness of The MLC's data is d…" at bounding box center [784, 385] width 1568 height 778
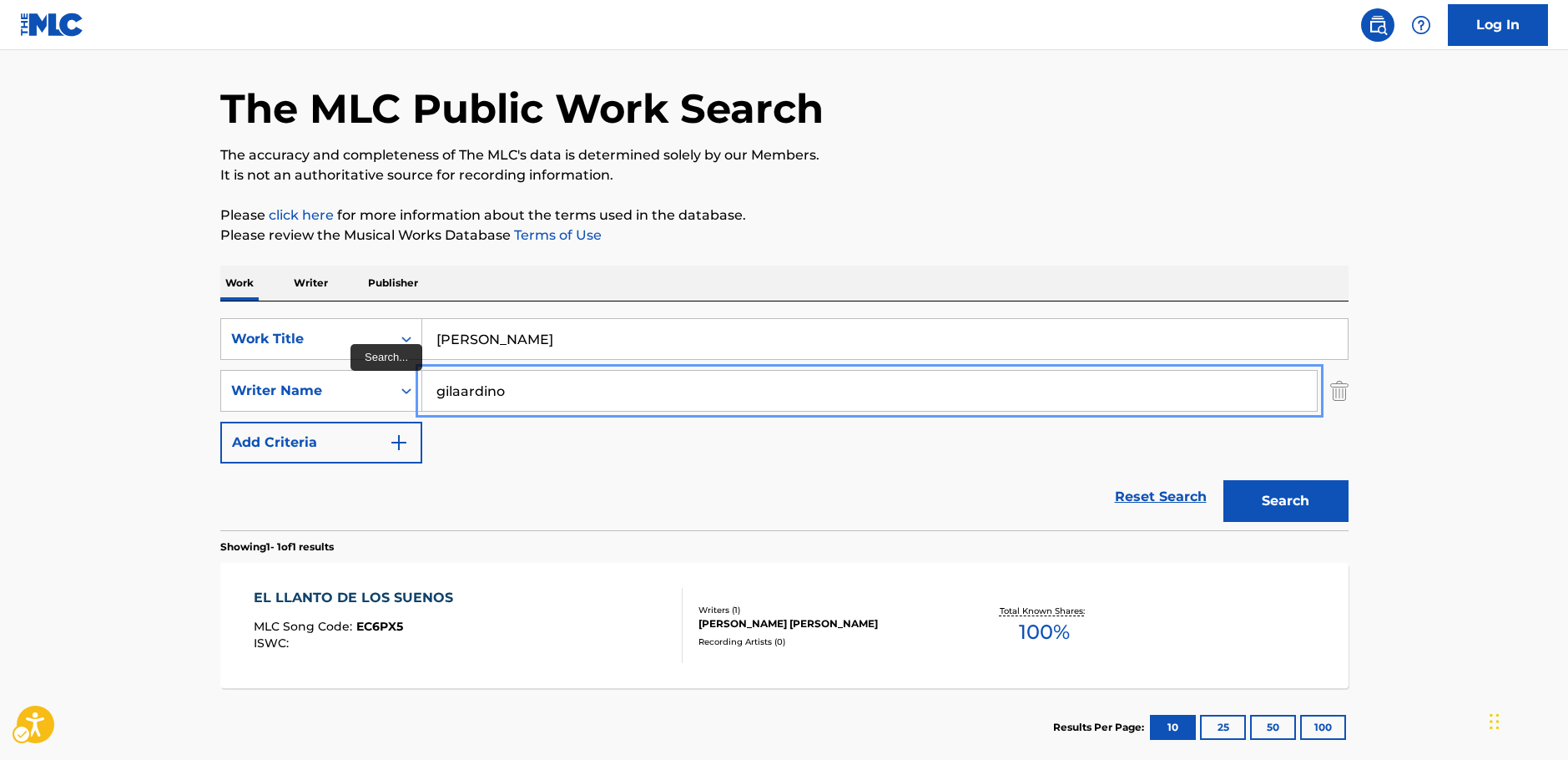
click at [456, 390] on input "gilaardino" at bounding box center [869, 390] width 895 height 41
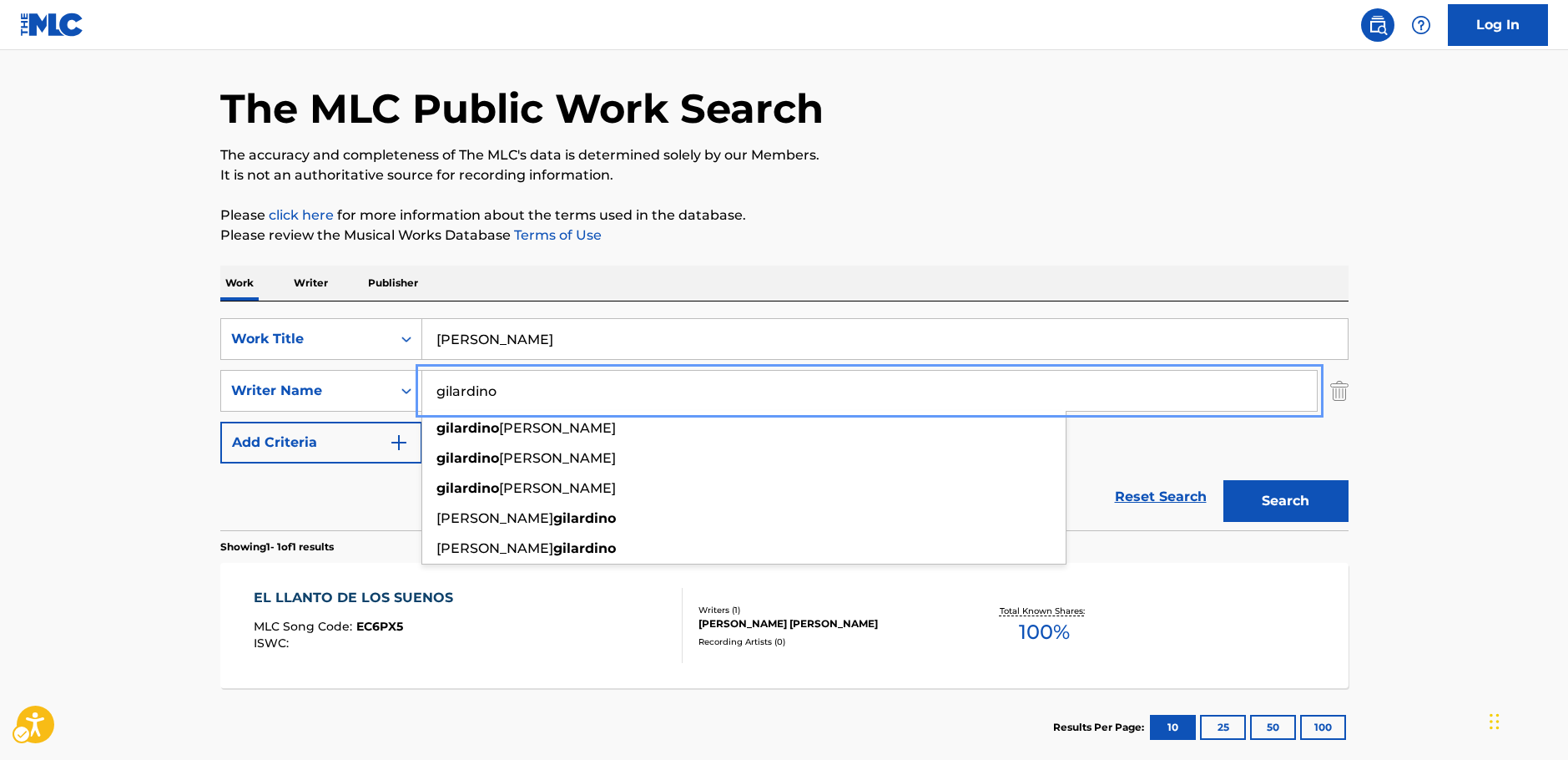
type input "gilardino"
click at [1315, 490] on button "Search" at bounding box center [1285, 501] width 125 height 42
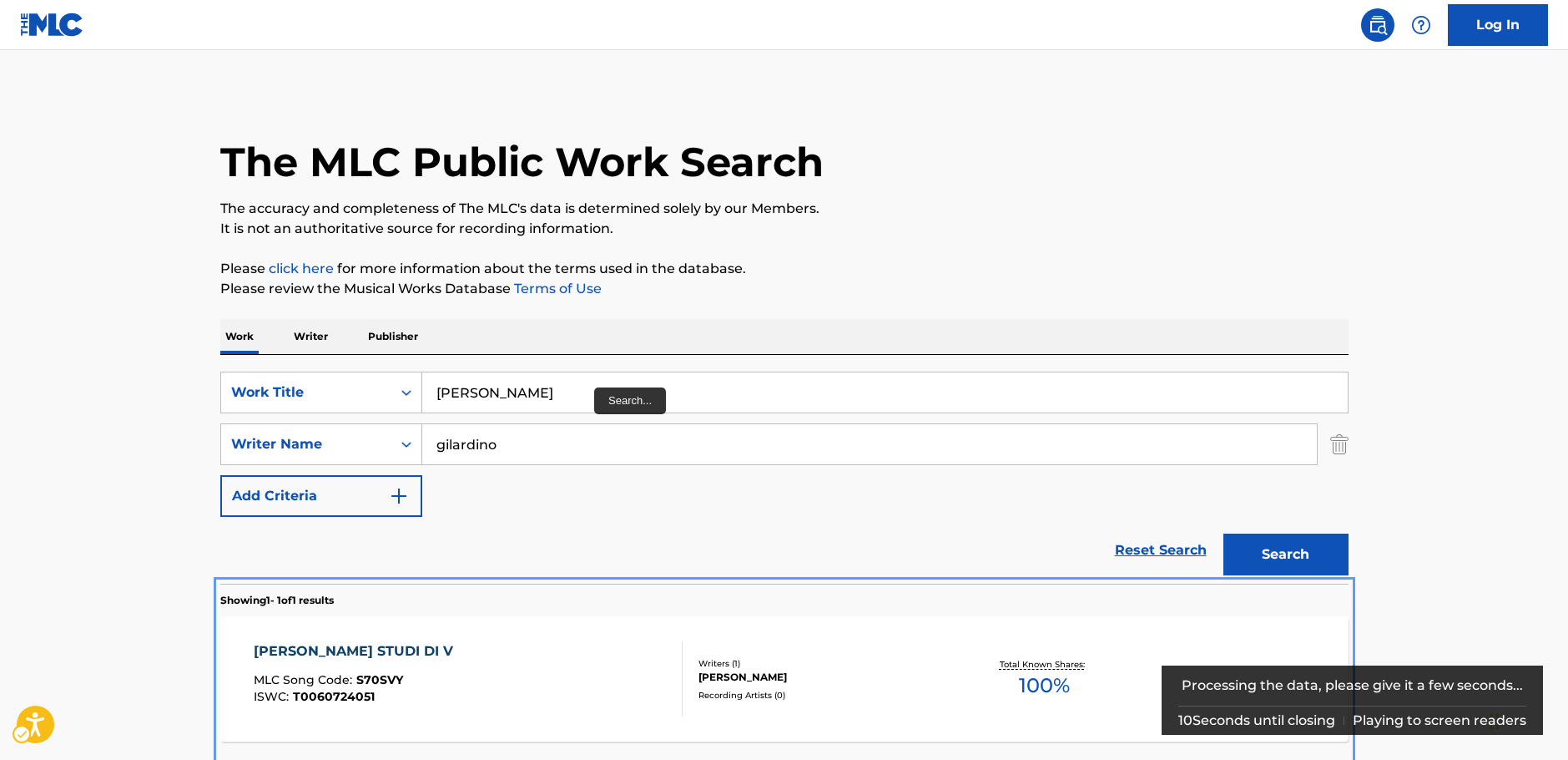
scroll to position [60, 0]
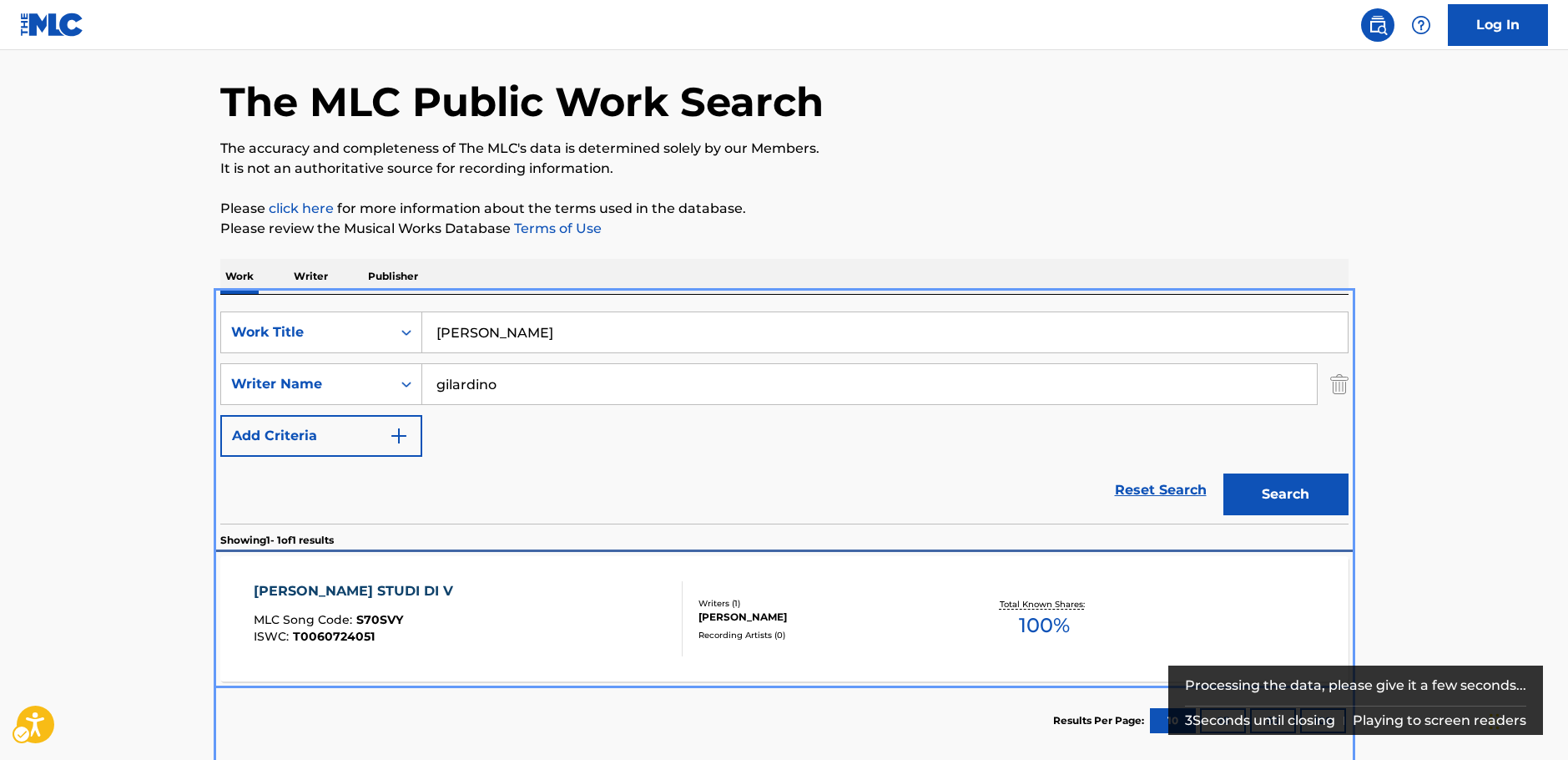
click at [435, 608] on div "[PERSON_NAME] STUDI DI V MLC Song Code : S70SVY ISWC : T0060724051" at bounding box center [358, 619] width 207 height 75
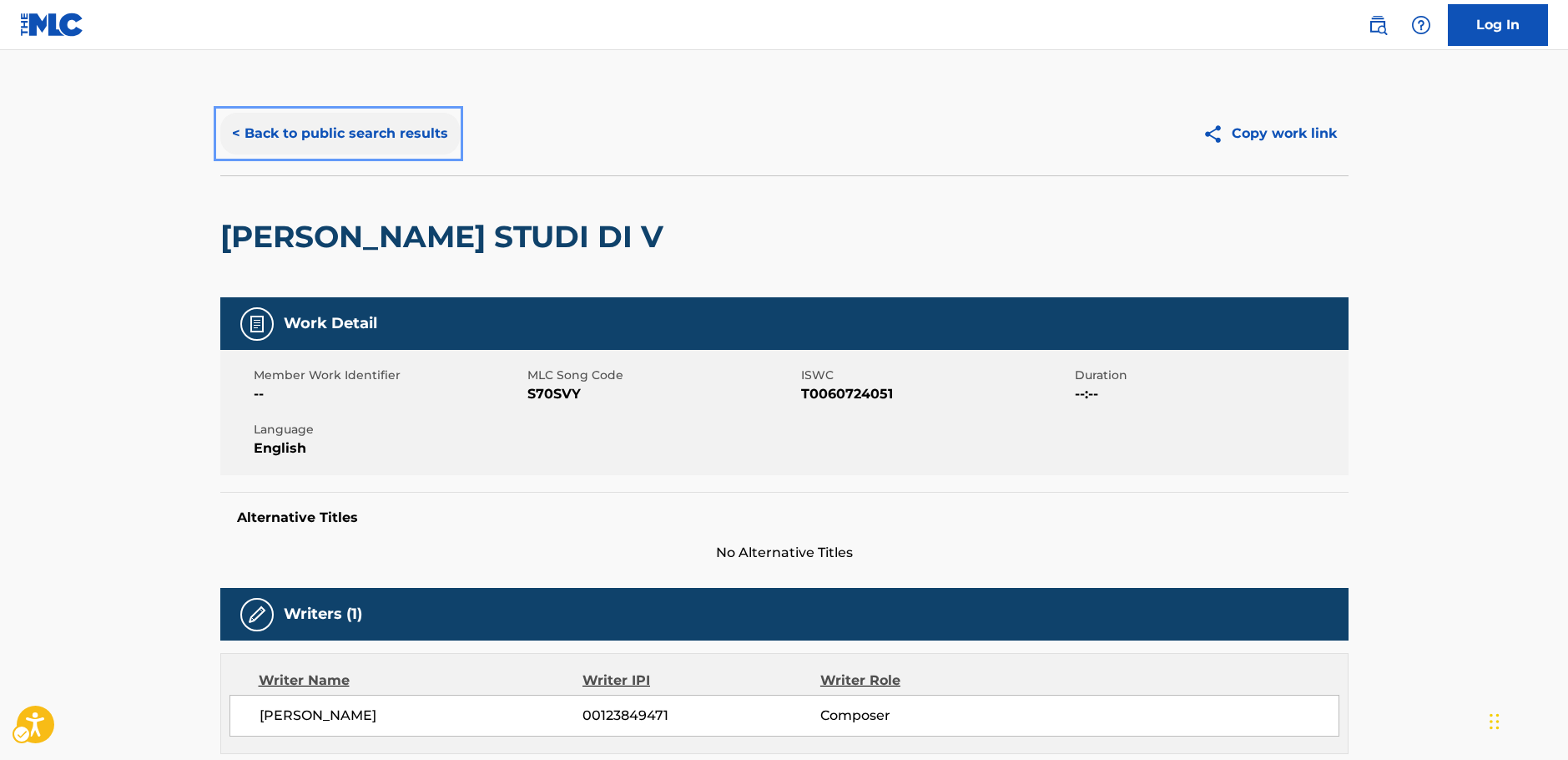
click at [349, 133] on button "< Back to public search results" at bounding box center [340, 133] width 239 height 42
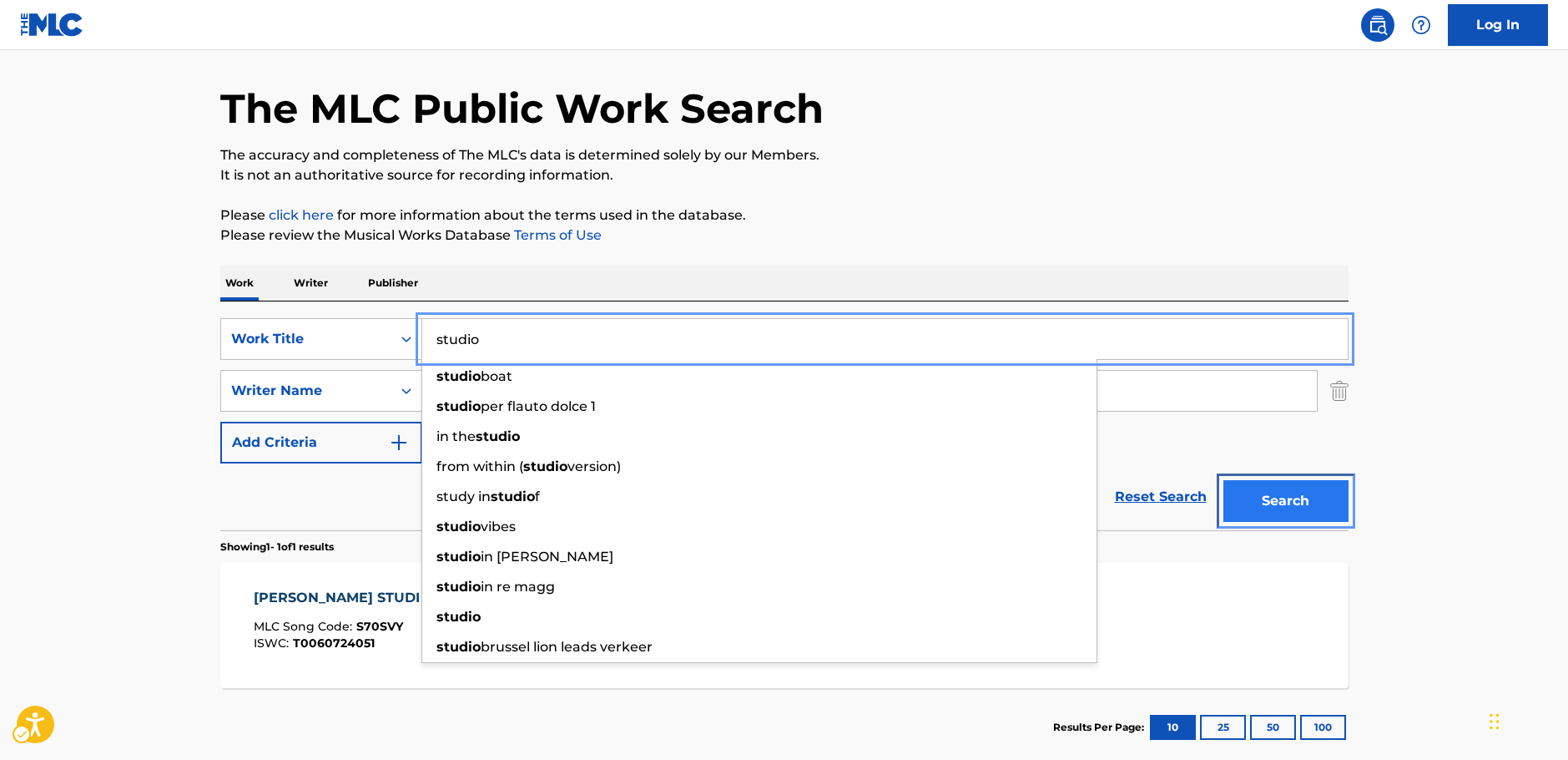
click at [1268, 497] on button "Search" at bounding box center [1285, 501] width 125 height 42
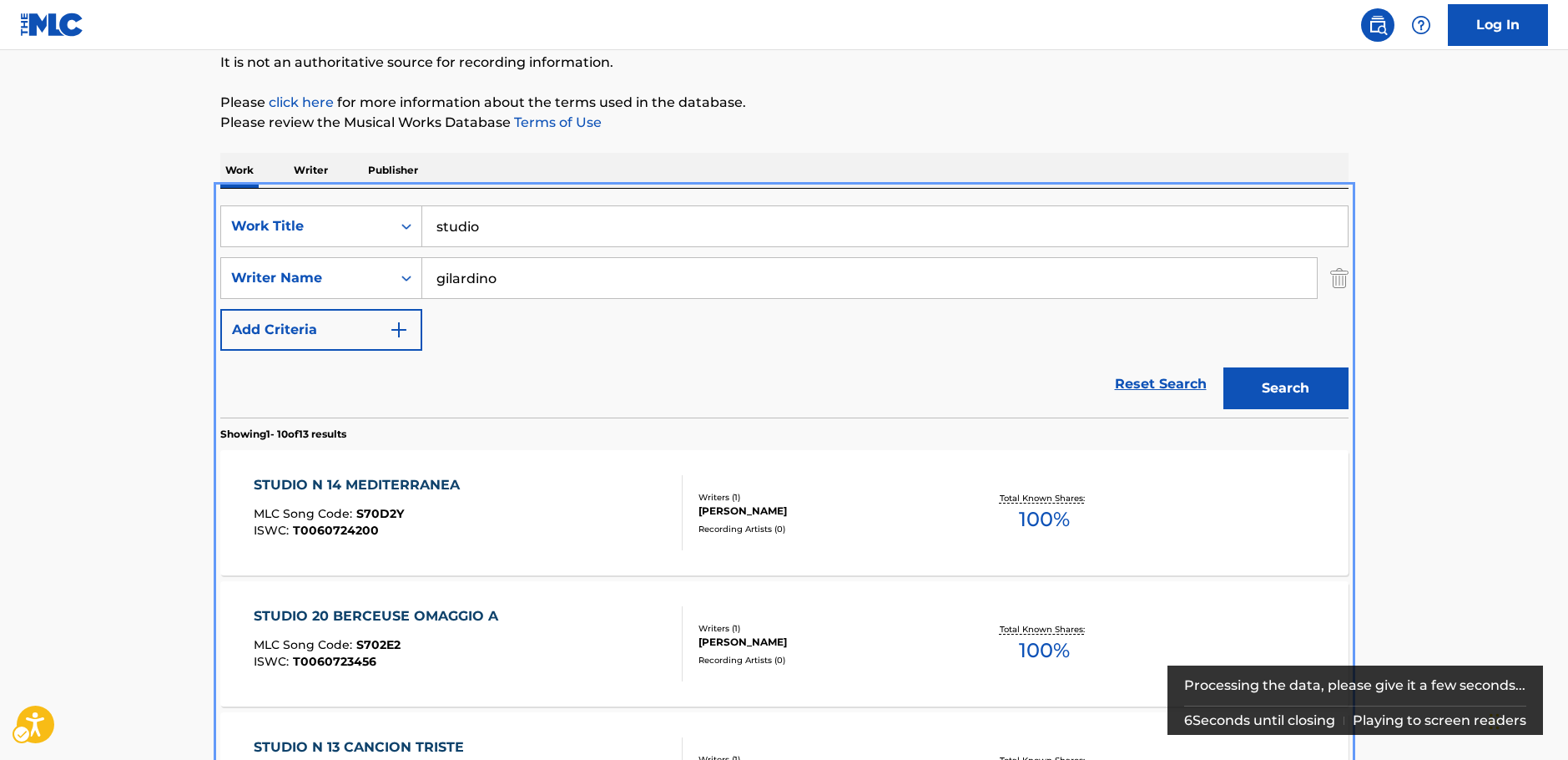
scroll to position [500, 0]
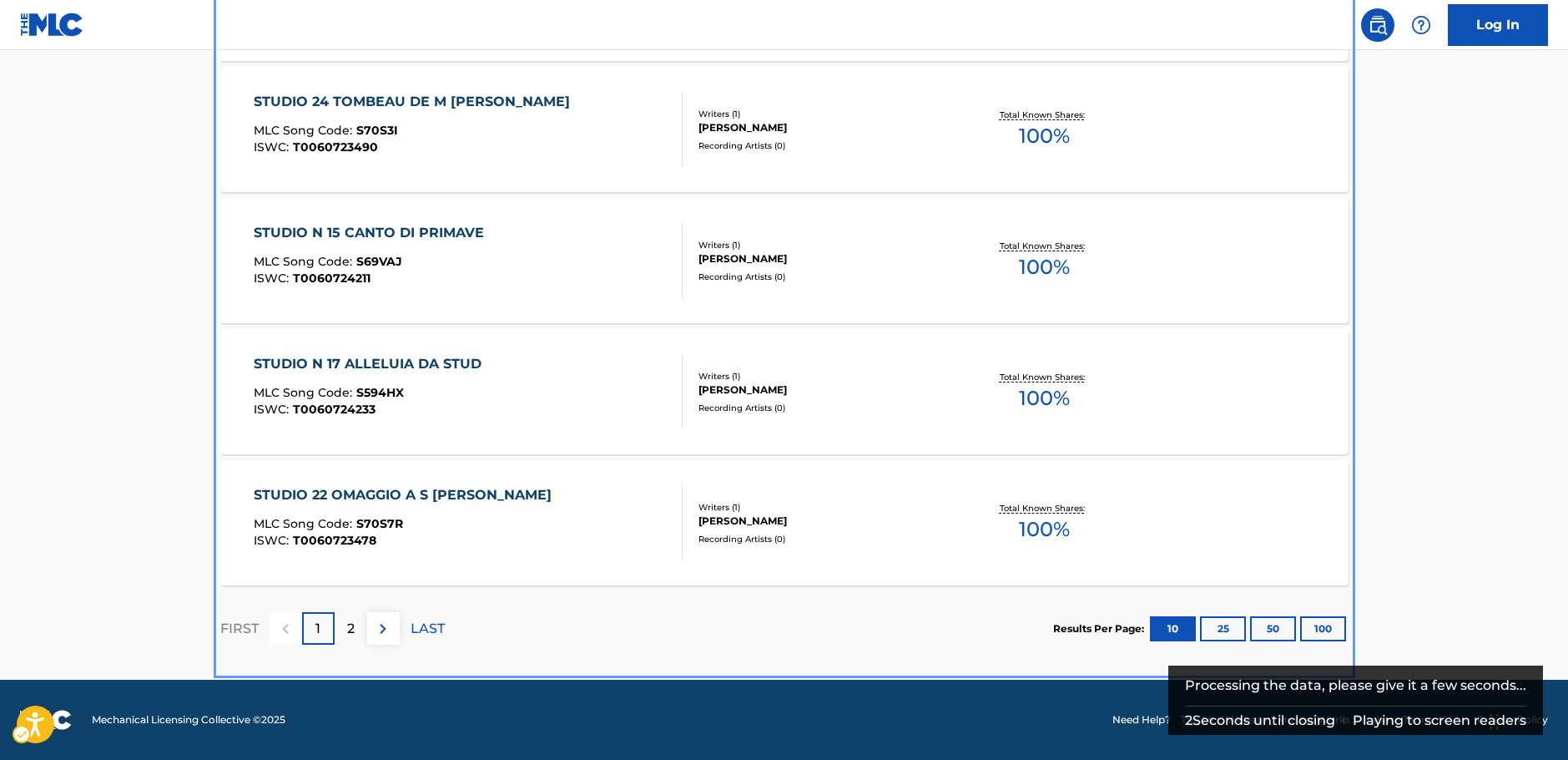
click at [345, 634] on div "2" at bounding box center [351, 628] width 33 height 33
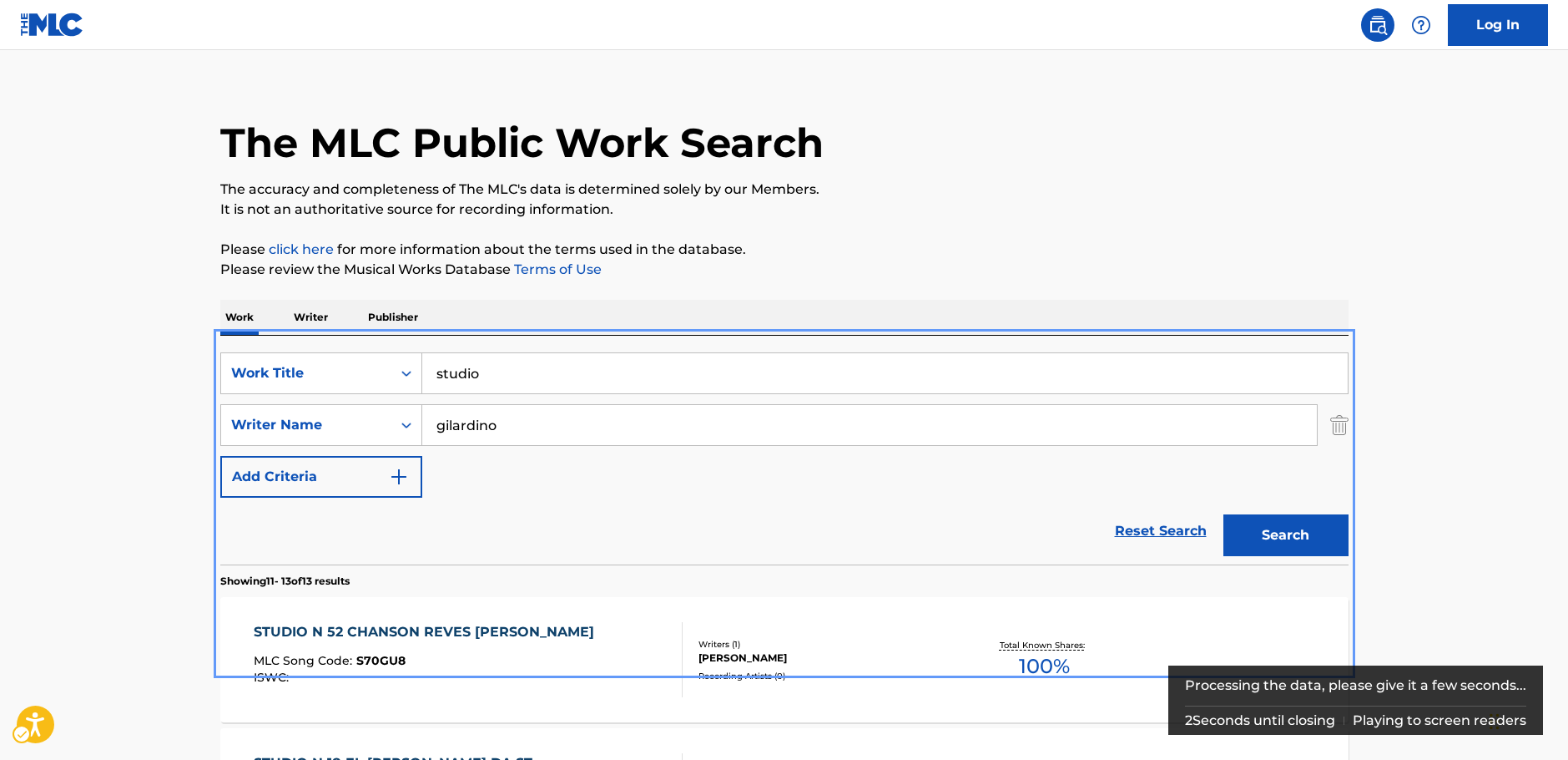
scroll to position [418, 0]
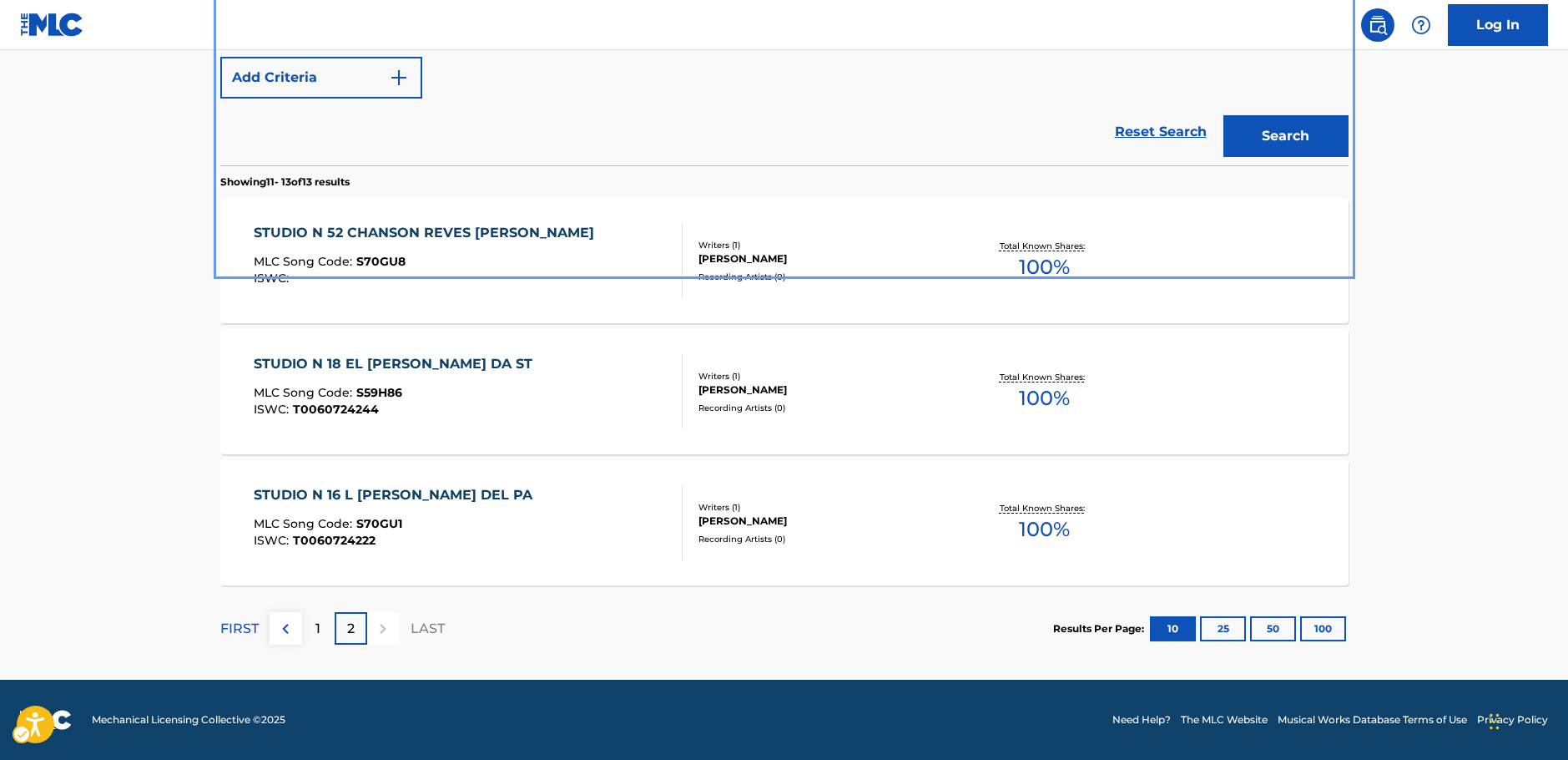
click at [319, 637] on p "1" at bounding box center [317, 629] width 5 height 20
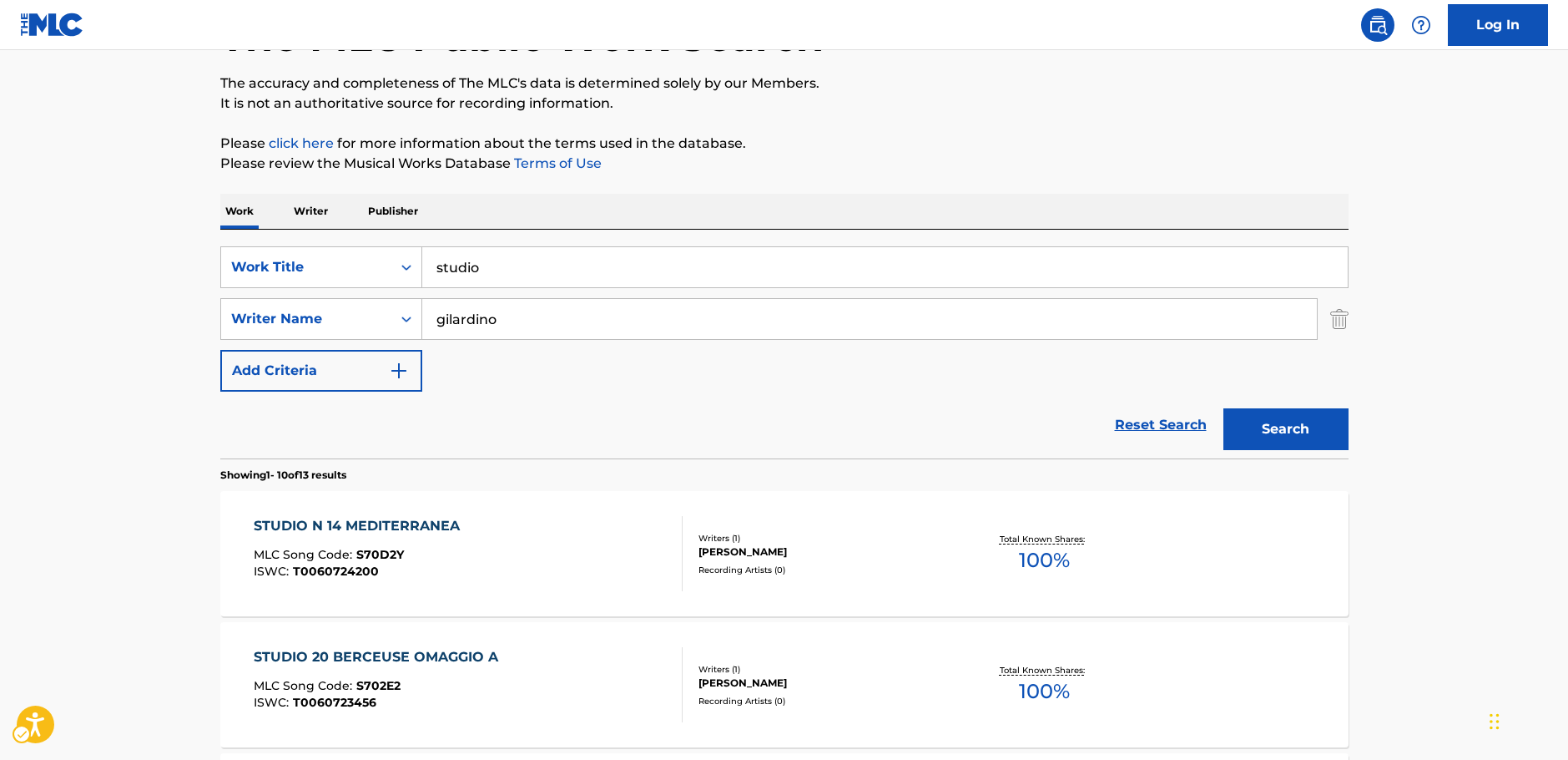
scroll to position [0, 0]
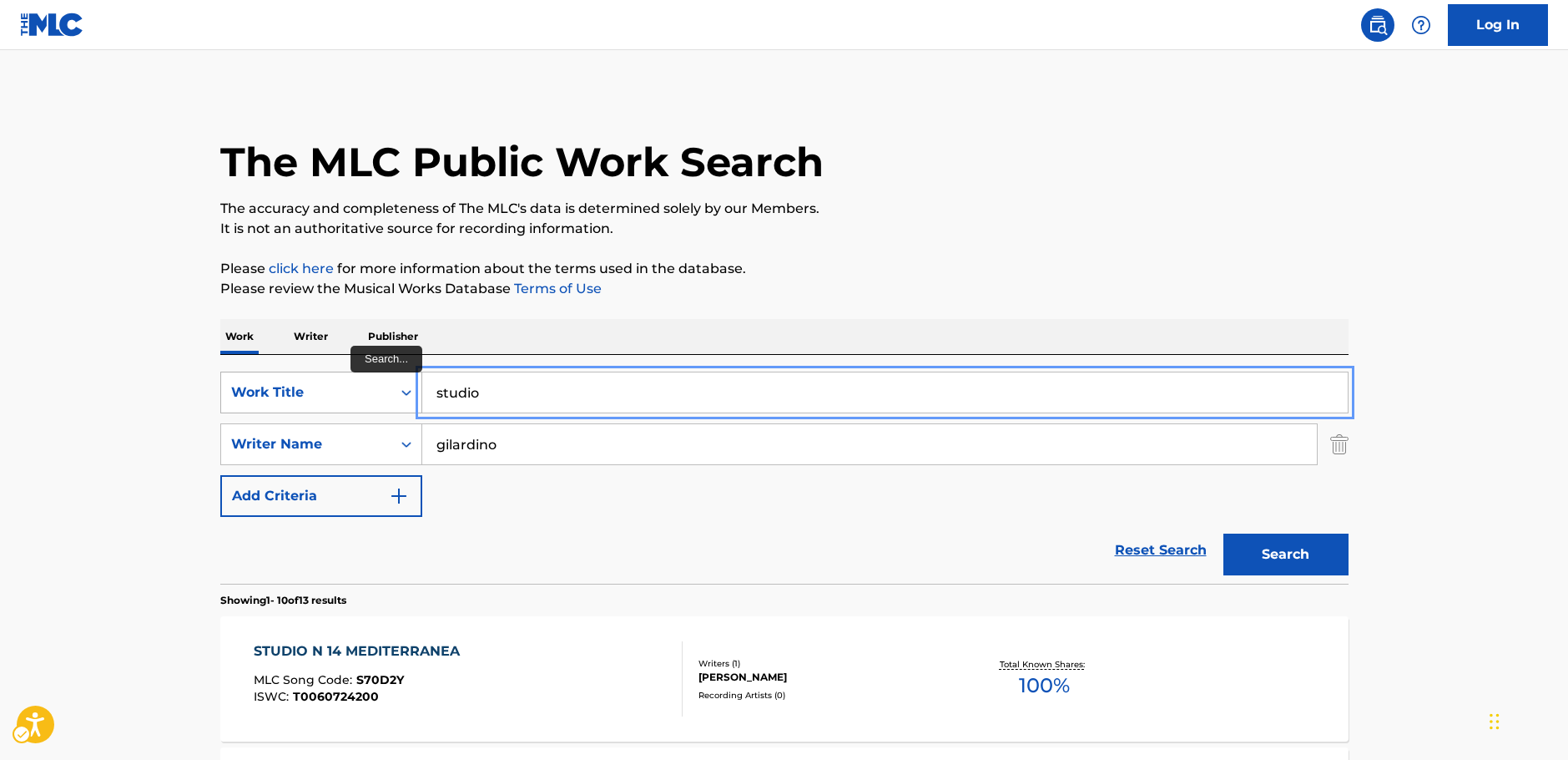
drag, startPoint x: 433, startPoint y: 389, endPoint x: 276, endPoint y: 393, distance: 157.1
click at [277, 393] on div "SearchWithCriteria0e1731cb-c111-4c35-aaf5-4ee424223a1a Work Title studio" at bounding box center [784, 392] width 1128 height 42
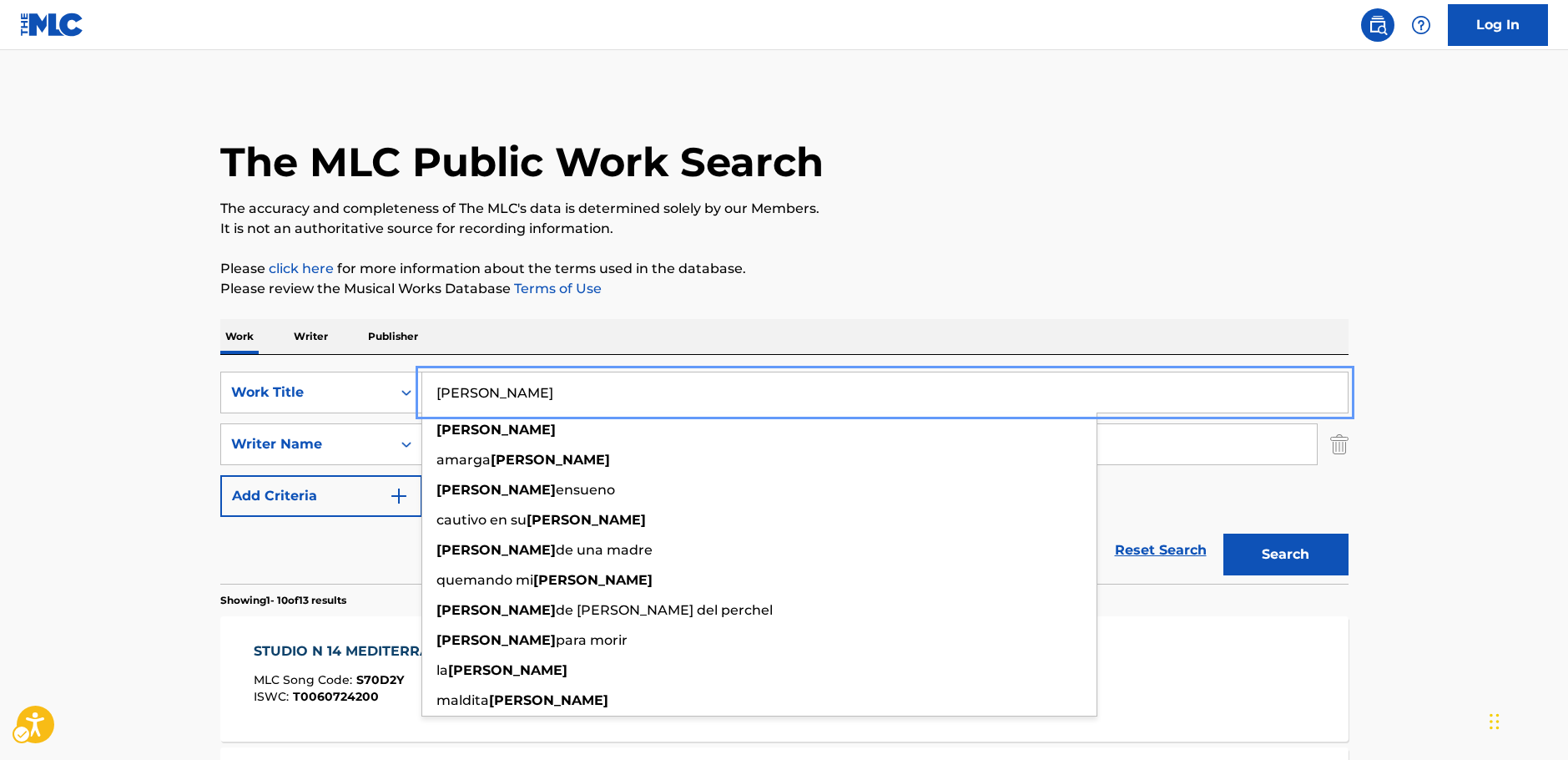
type input "[PERSON_NAME]"
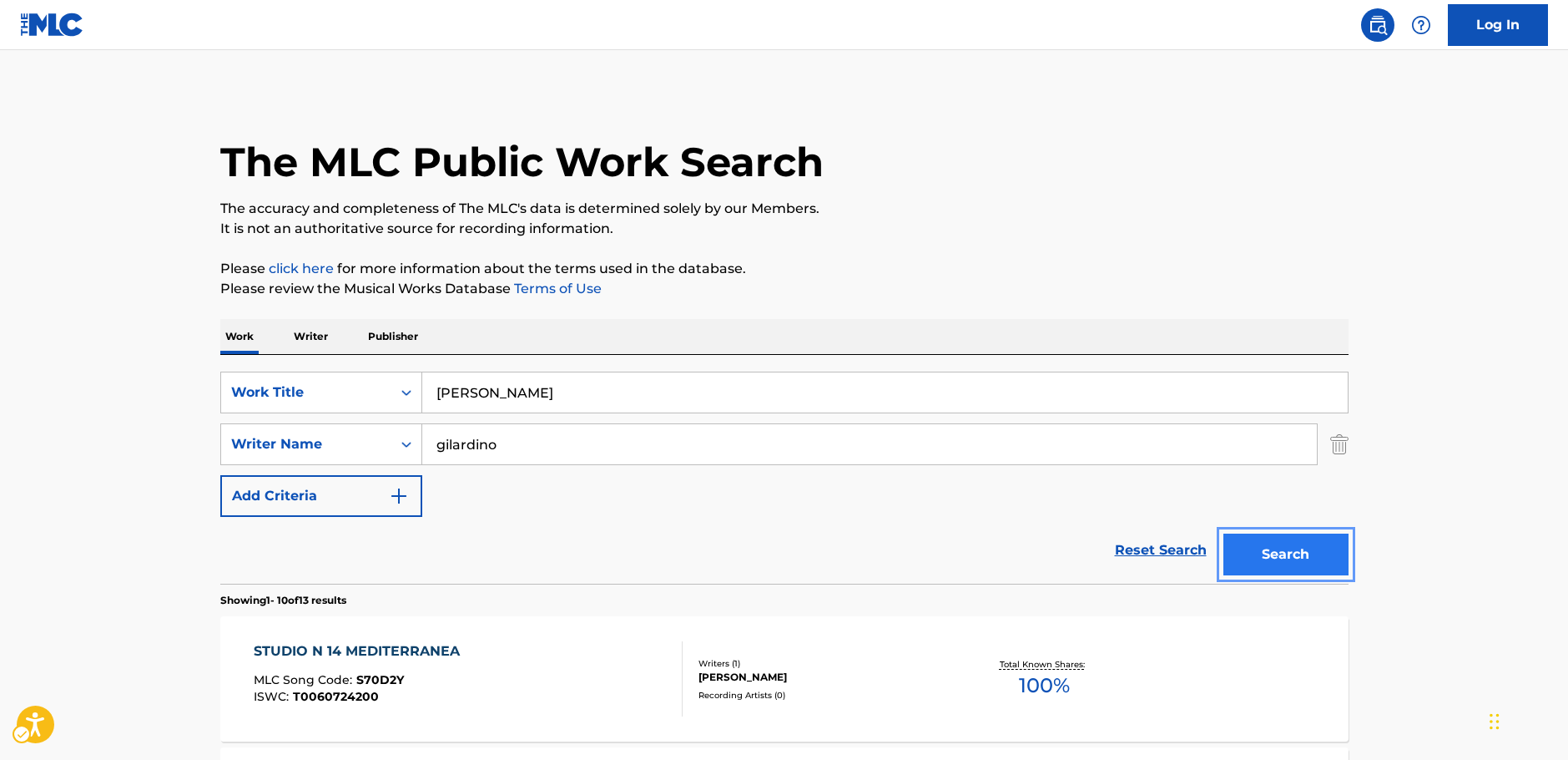
click at [1264, 557] on button "Search" at bounding box center [1285, 554] width 125 height 42
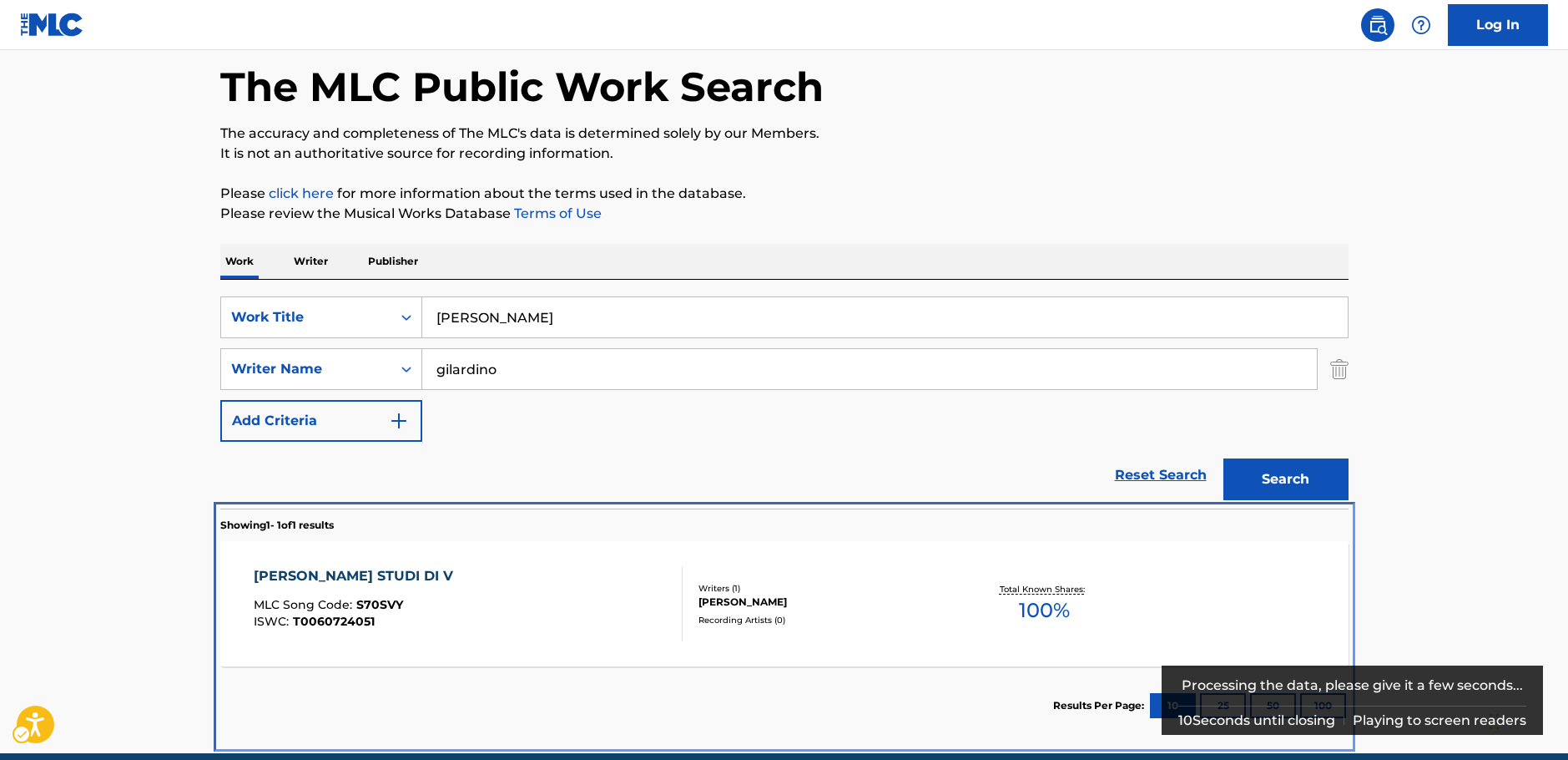
scroll to position [148, 0]
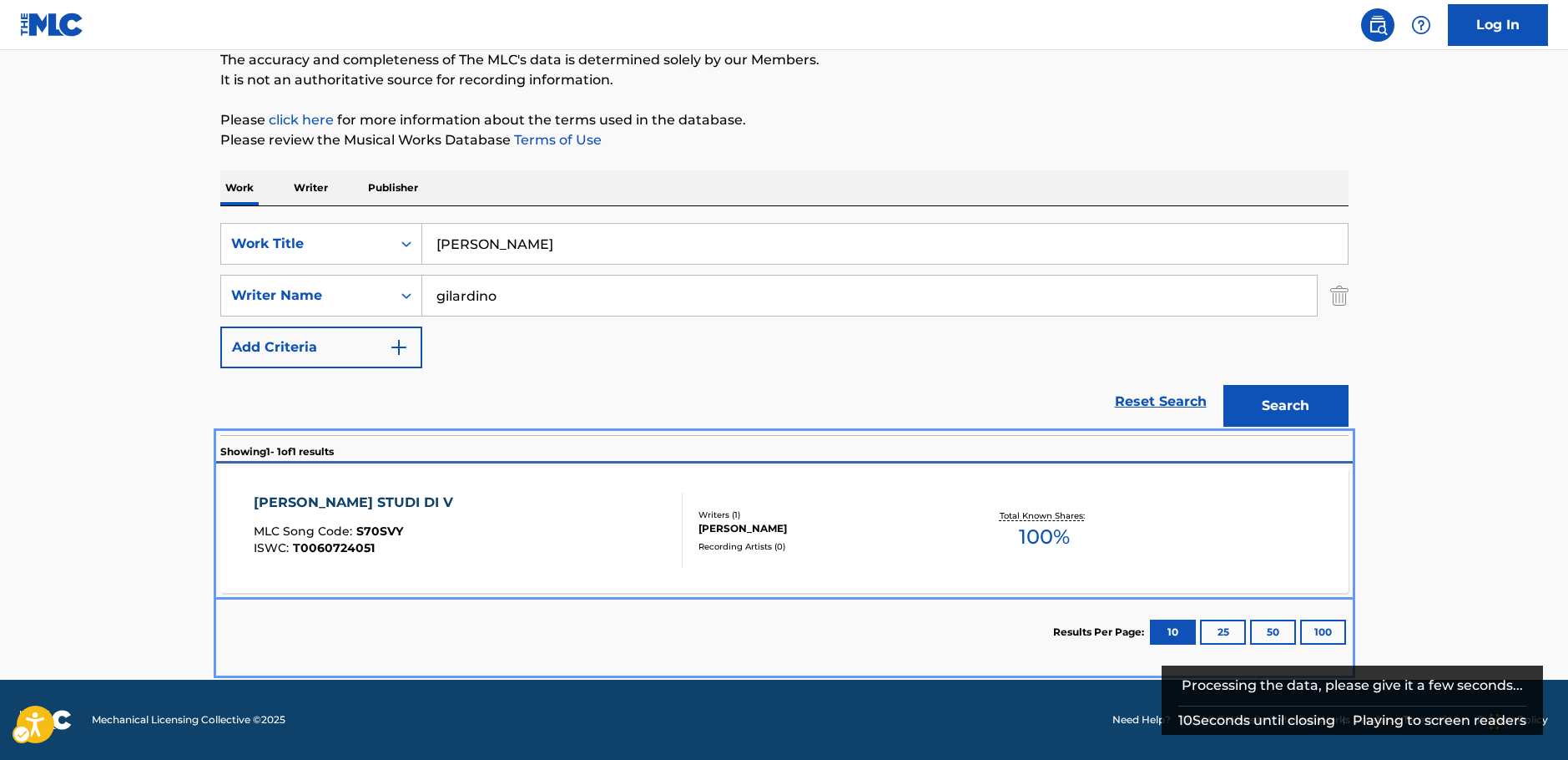
click at [527, 536] on div "[PERSON_NAME] STUDI DI V MLC Song Code : S70SVY ISWC : T0060724051" at bounding box center [468, 530] width 429 height 75
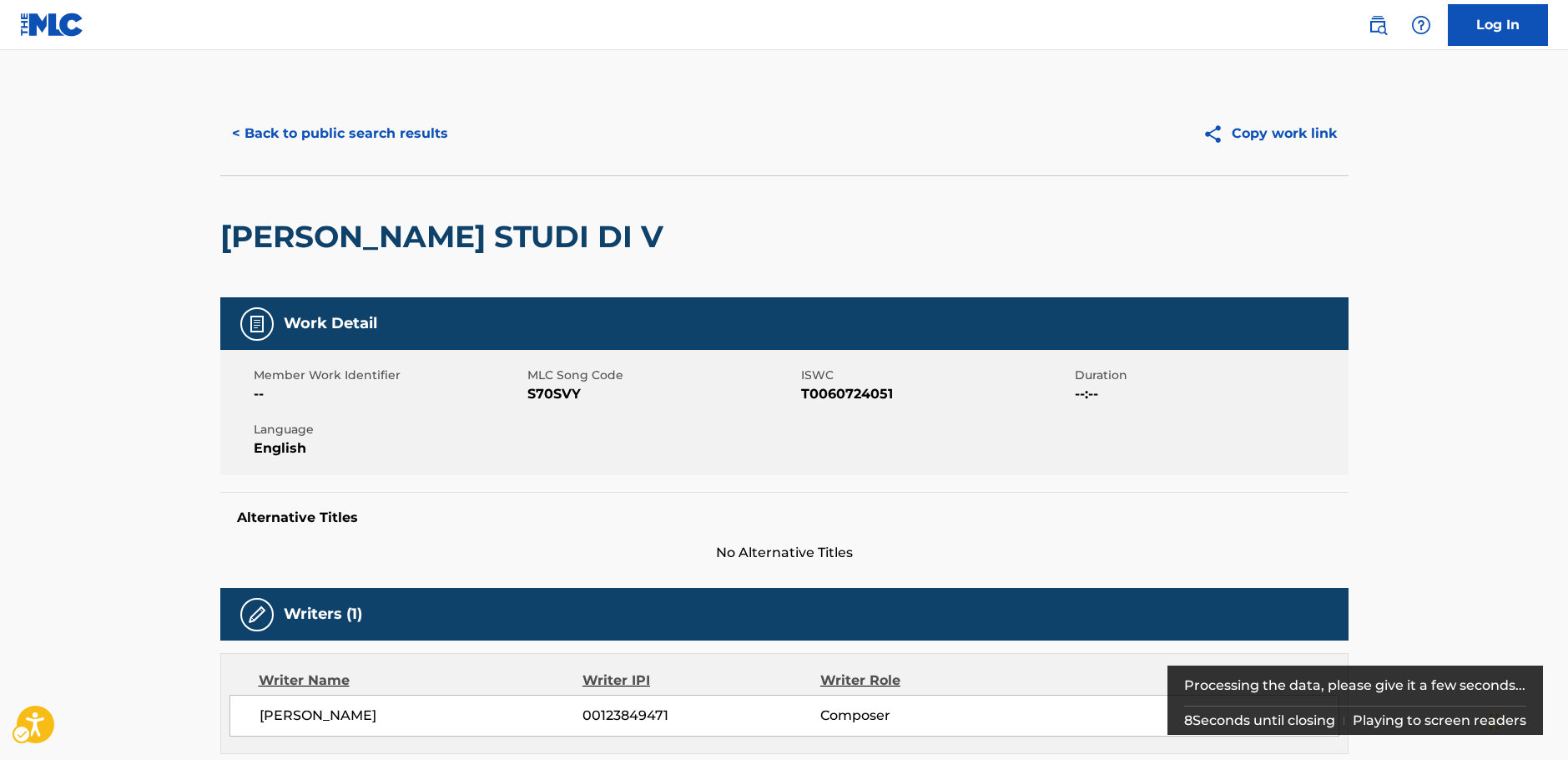
drag, startPoint x: 700, startPoint y: 248, endPoint x: 223, endPoint y: 261, distance: 477.2
click at [223, 261] on div "[PERSON_NAME] STUDI DI V" at bounding box center [784, 235] width 1128 height 122
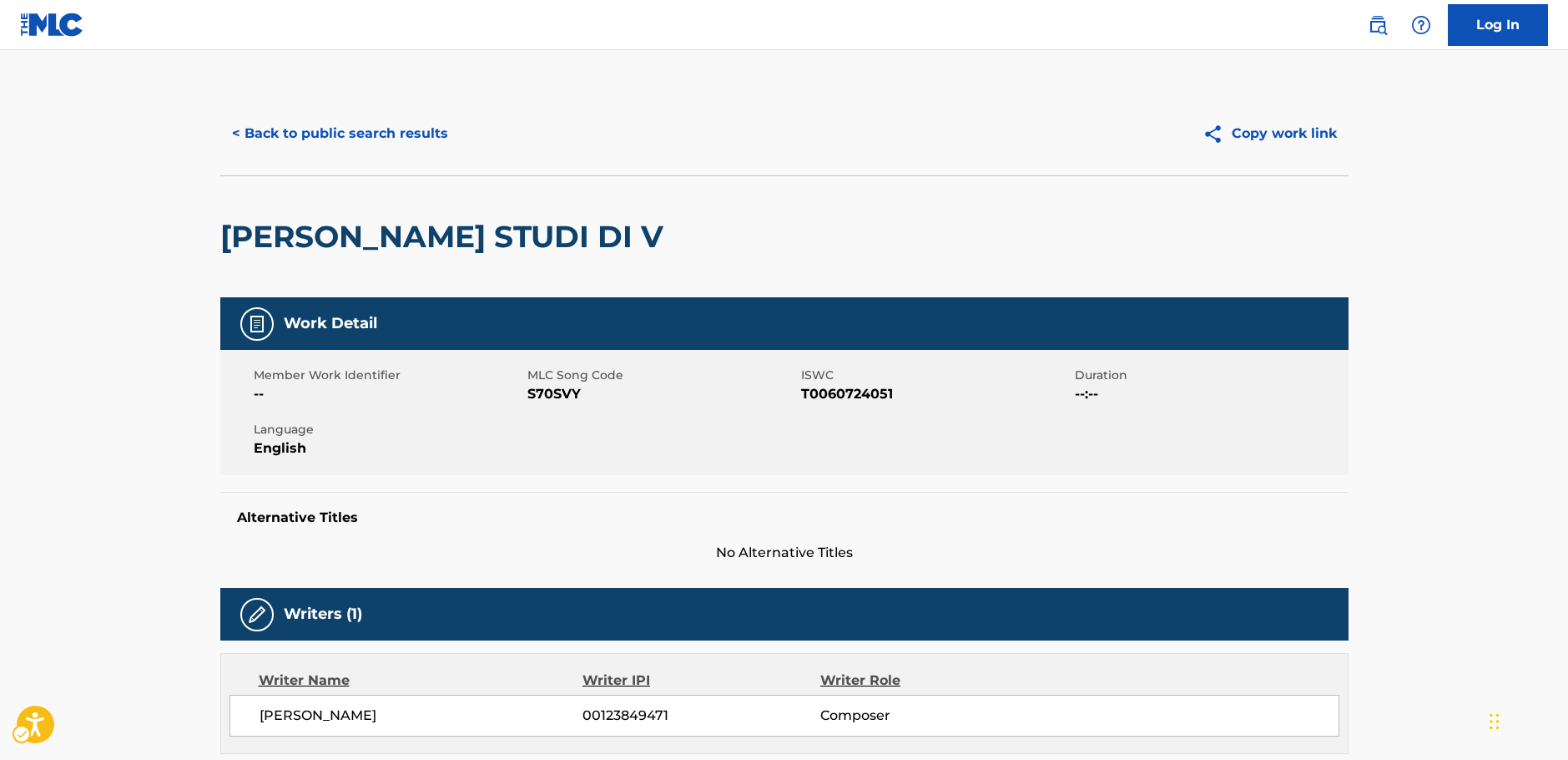
click at [644, 241] on h2 "[PERSON_NAME] STUDI DI V" at bounding box center [446, 236] width 452 height 38
drag, startPoint x: 777, startPoint y: 222, endPoint x: 216, endPoint y: 230, distance: 561.1
click at [216, 230] on div "< Back to public search results Copy work link SOLEDAD DA DODICI STUDI DI V Wor…" at bounding box center [784, 594] width 1169 height 1004
copy h2 "[PERSON_NAME] STUDI DI V"
click at [546, 396] on span "MLC Song Code - S70SVY" at bounding box center [662, 394] width 270 height 20
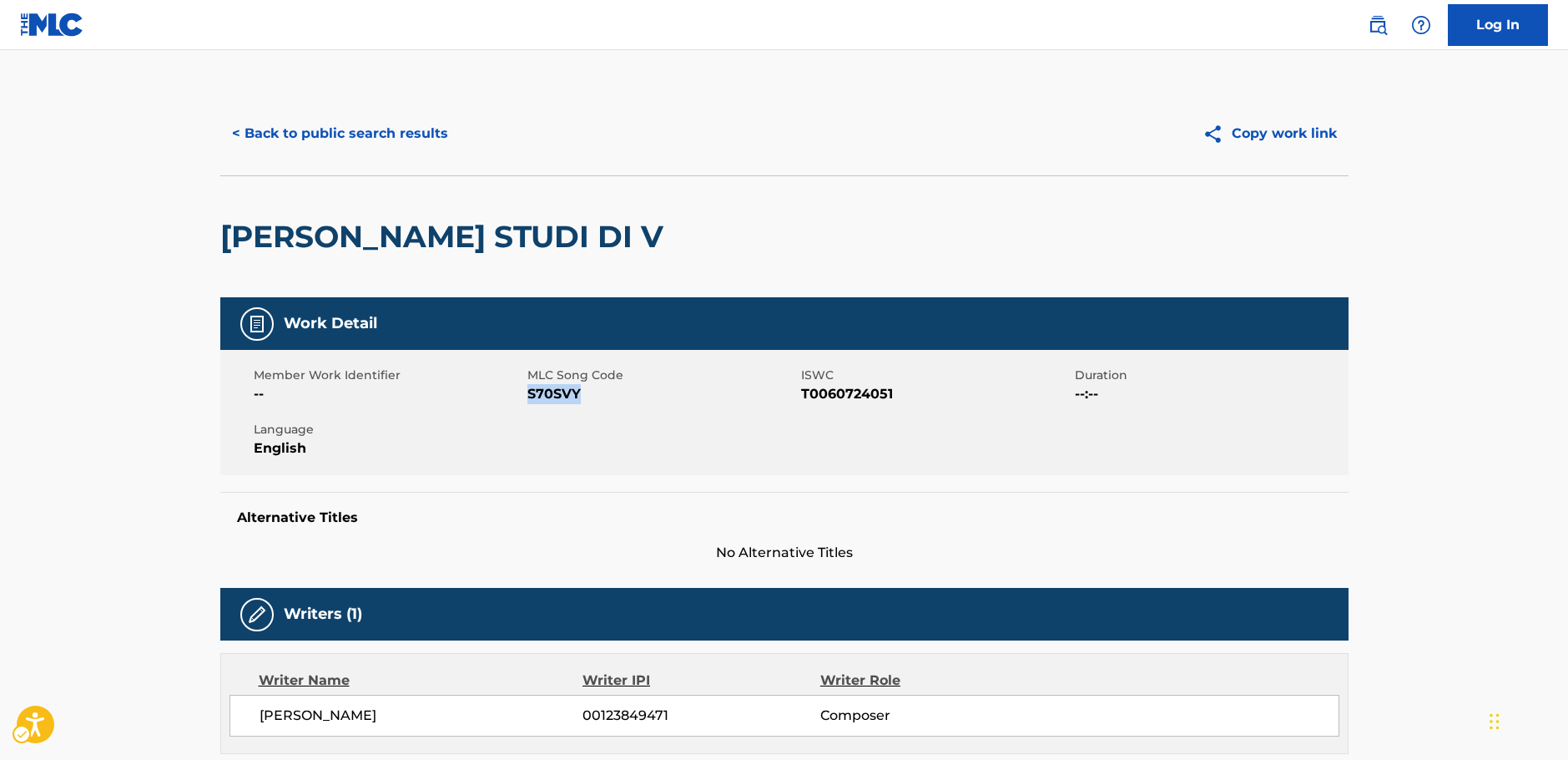
click at [546, 396] on span "MLC Song Code - S70SVY" at bounding box center [662, 394] width 270 height 20
copy span "S70SVY"
click at [826, 389] on span "ISWC - T0060724051" at bounding box center [936, 394] width 270 height 20
copy span "T0060724051"
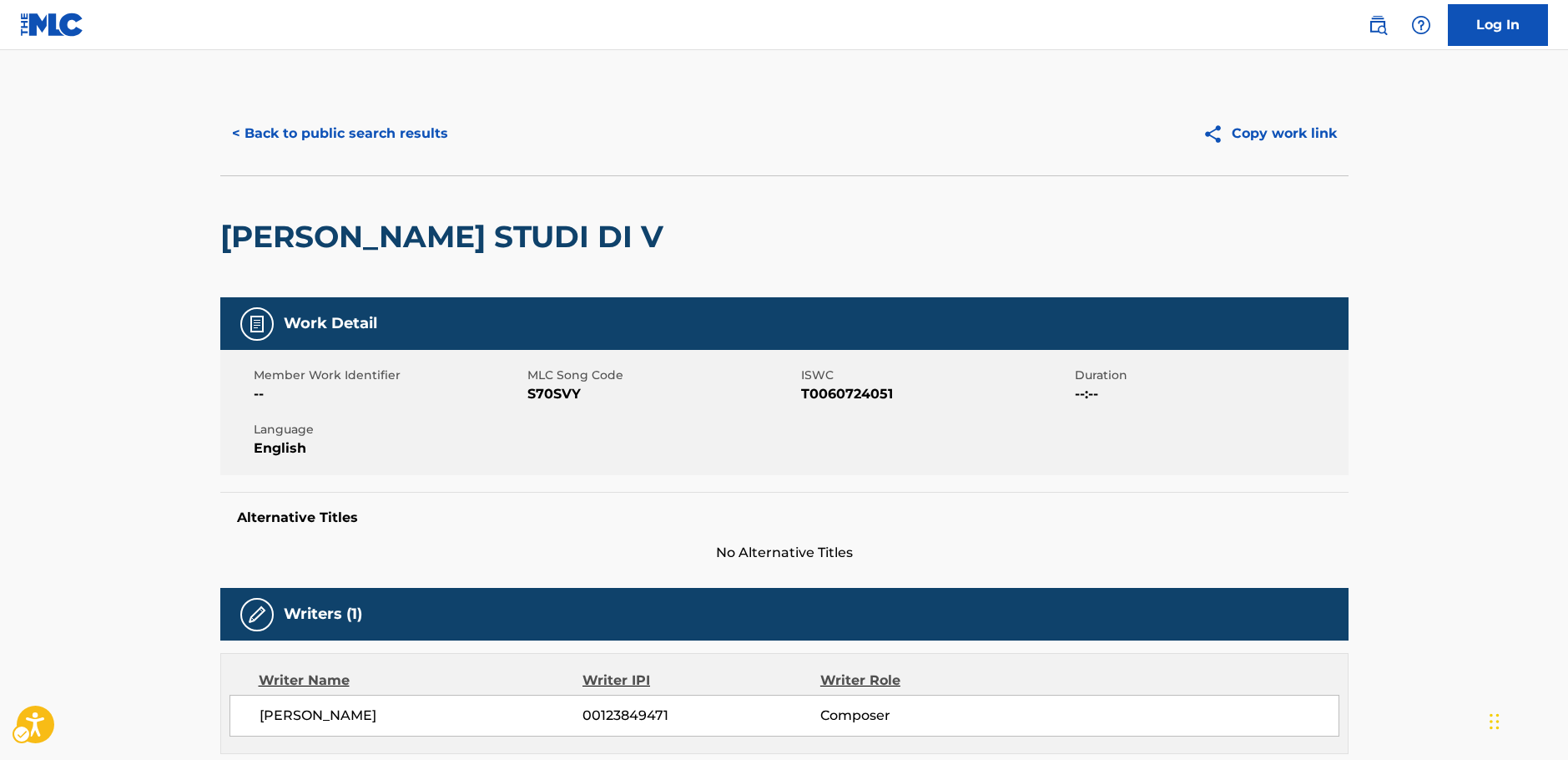
click at [603, 473] on div "Member Work Identifier -- MLC Song Code MLC Song Code - S70SVY ISWC ISWC - T006…" at bounding box center [784, 412] width 1128 height 126
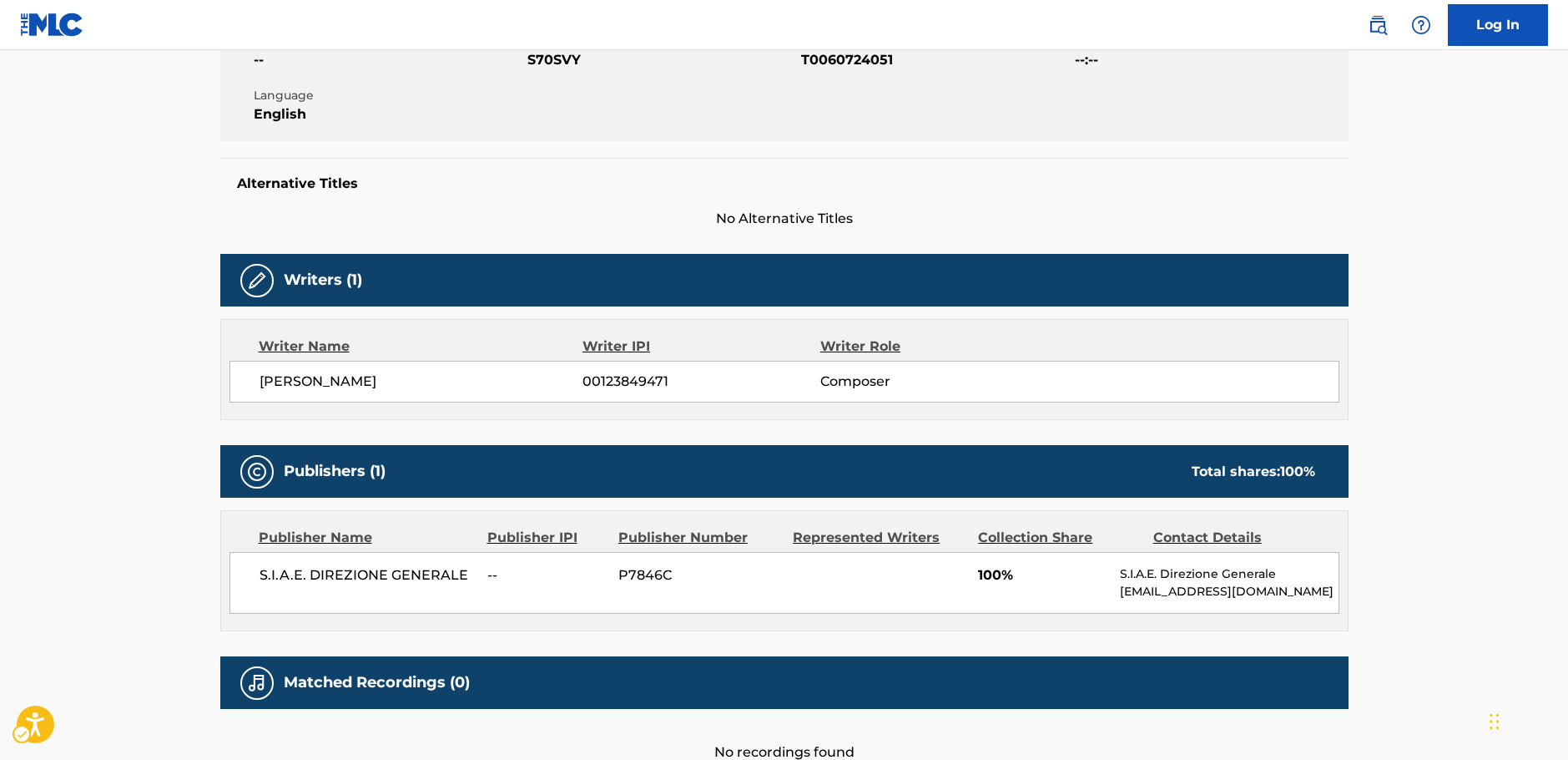
scroll to position [442, 0]
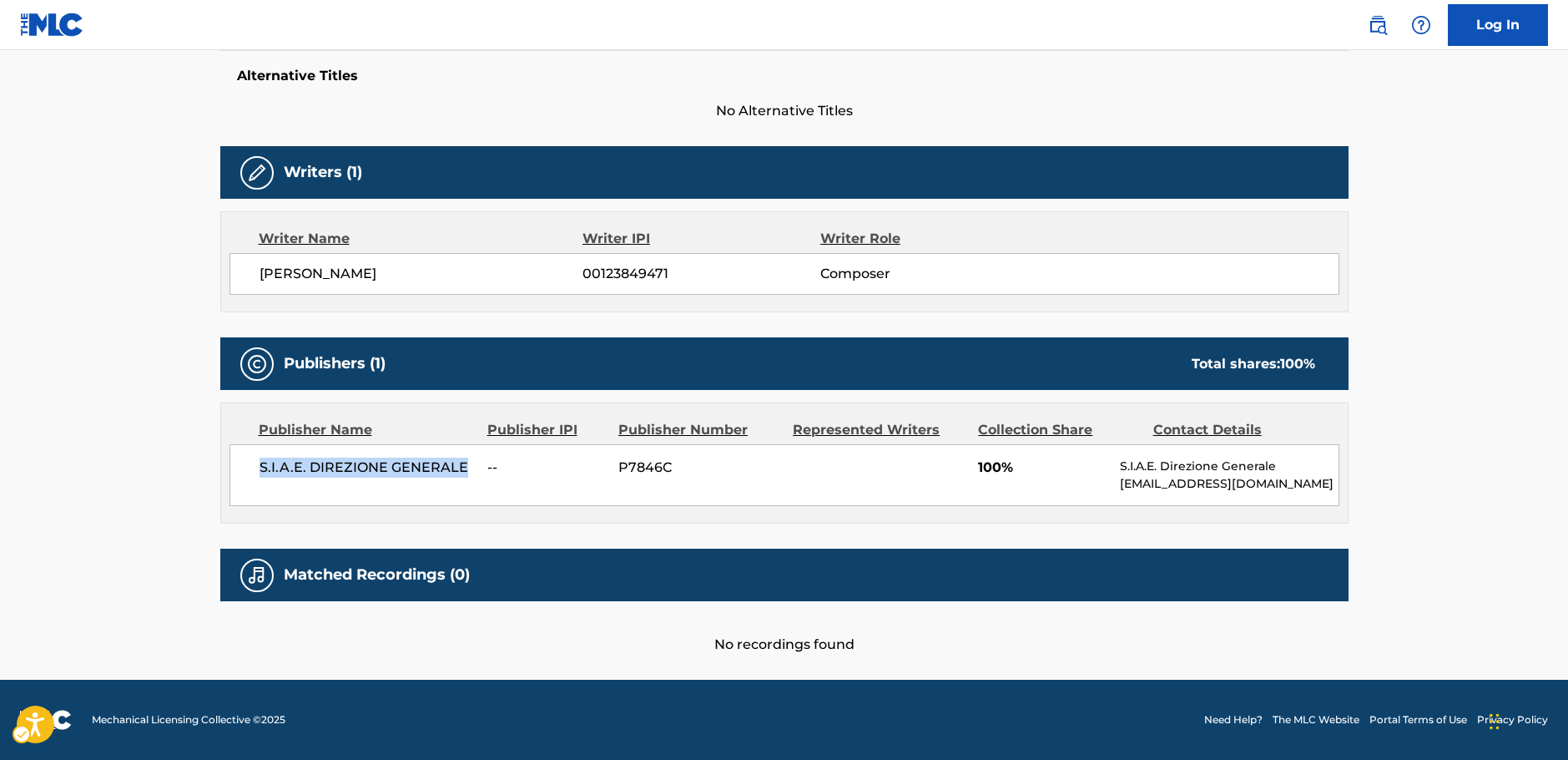
drag, startPoint x: 465, startPoint y: 463, endPoint x: 259, endPoint y: 470, distance: 206.1
click at [260, 470] on span "S.I.A.E. DIREZIONE GENERALE" at bounding box center [368, 467] width 216 height 20
copy span "S.I.A.E. DIREZIONE GENERALE"
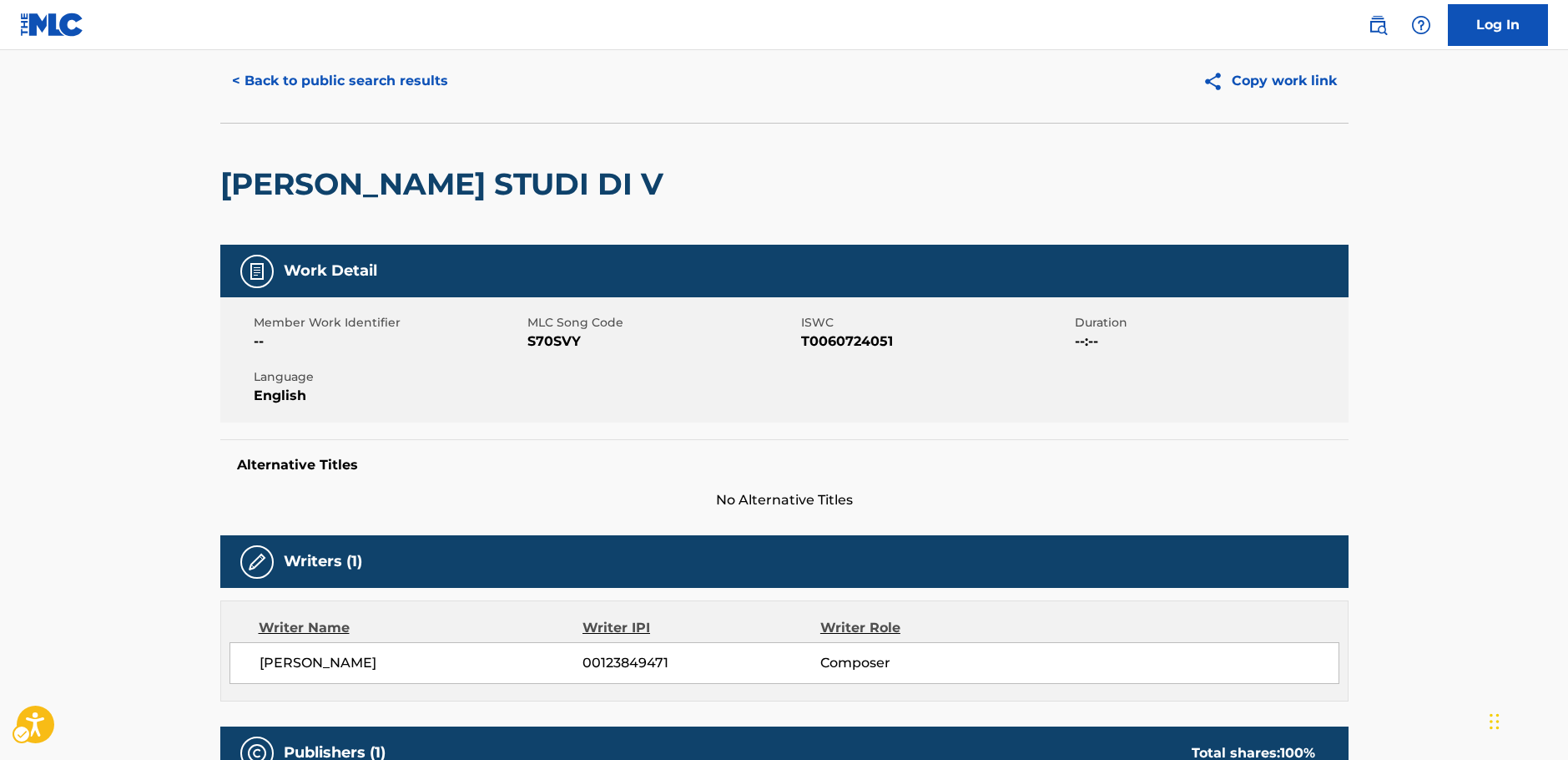
scroll to position [0, 0]
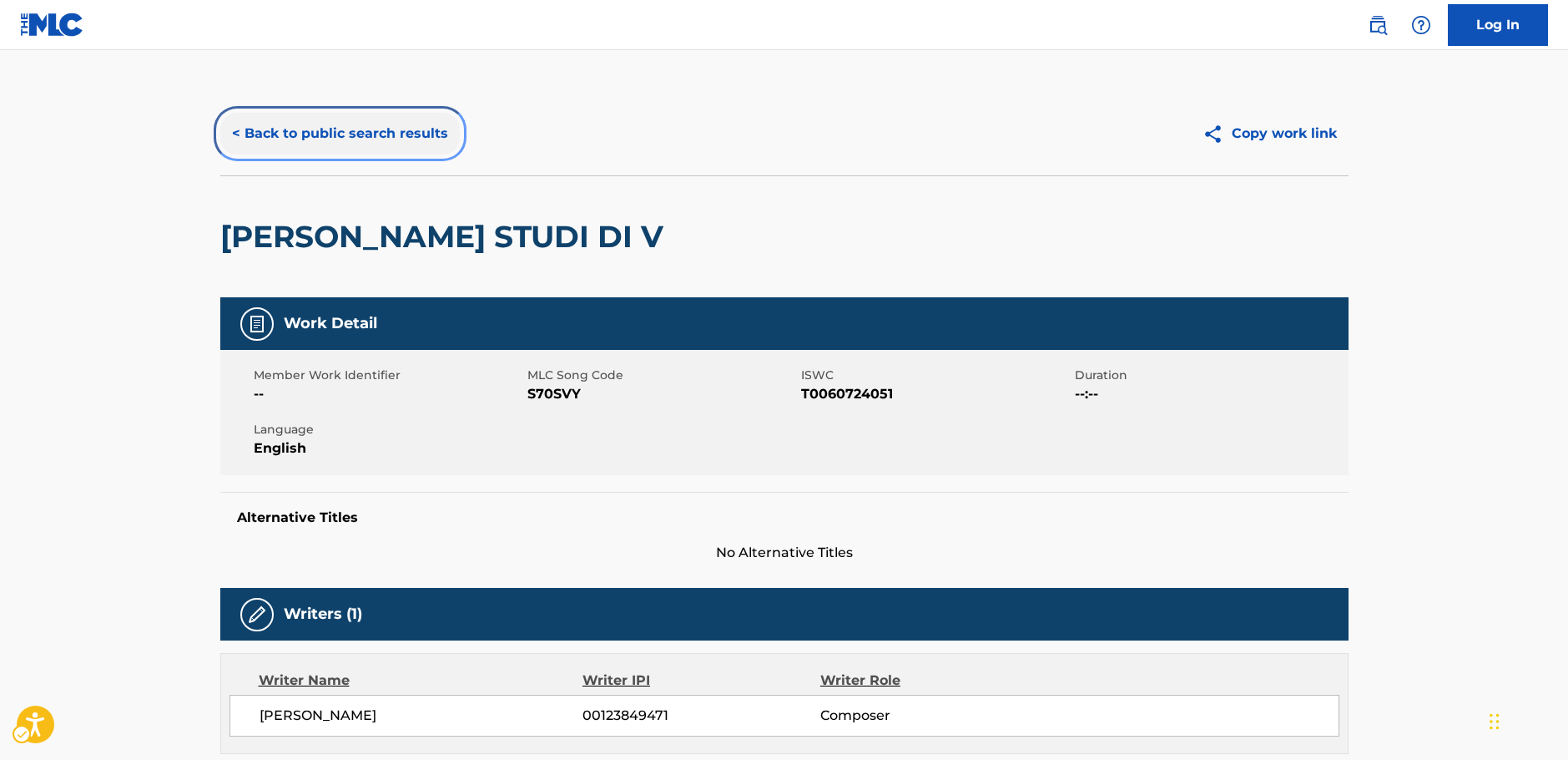
click at [304, 134] on button "< Back to public search results" at bounding box center [340, 133] width 239 height 42
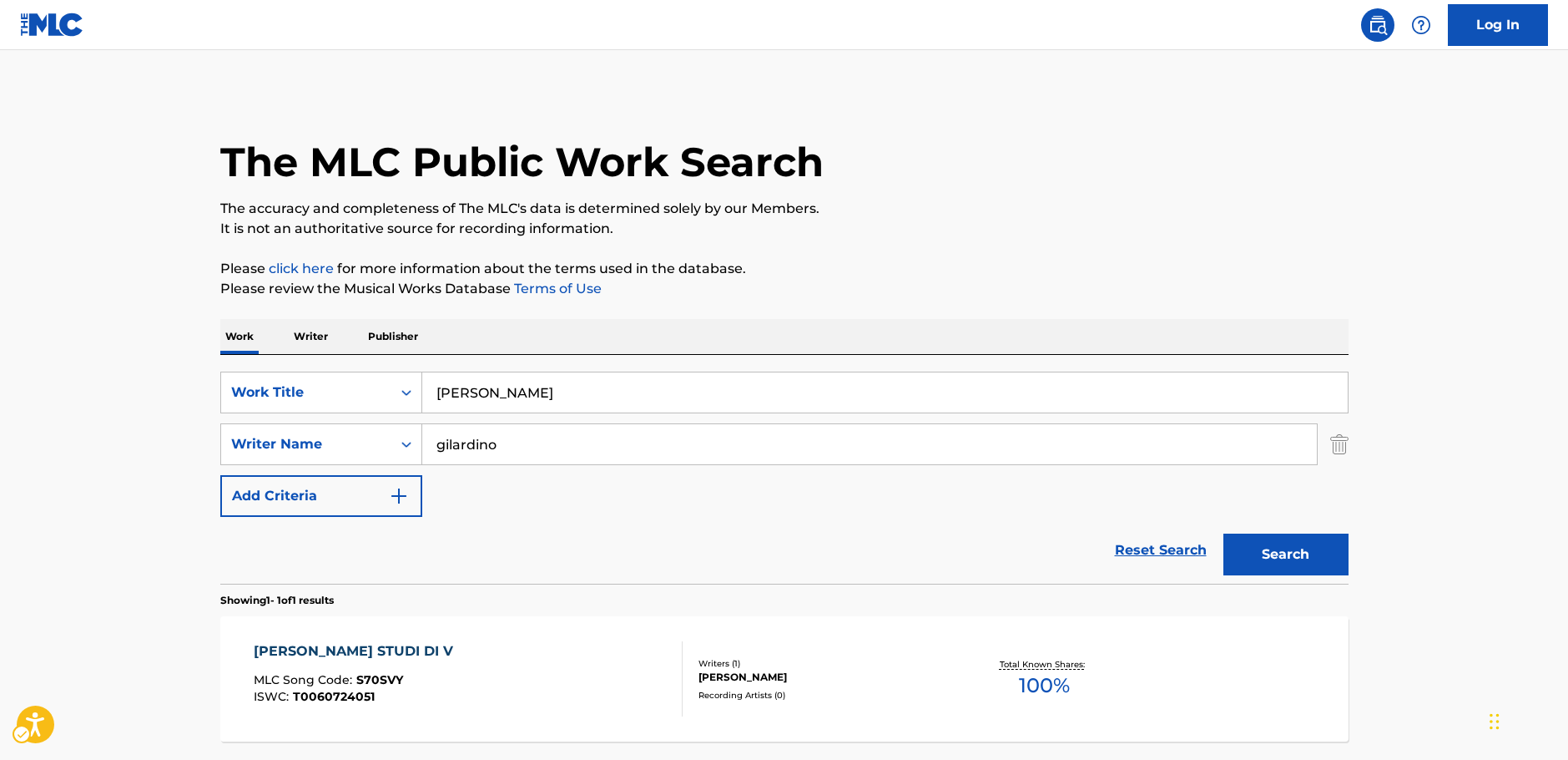
scroll to position [53, 0]
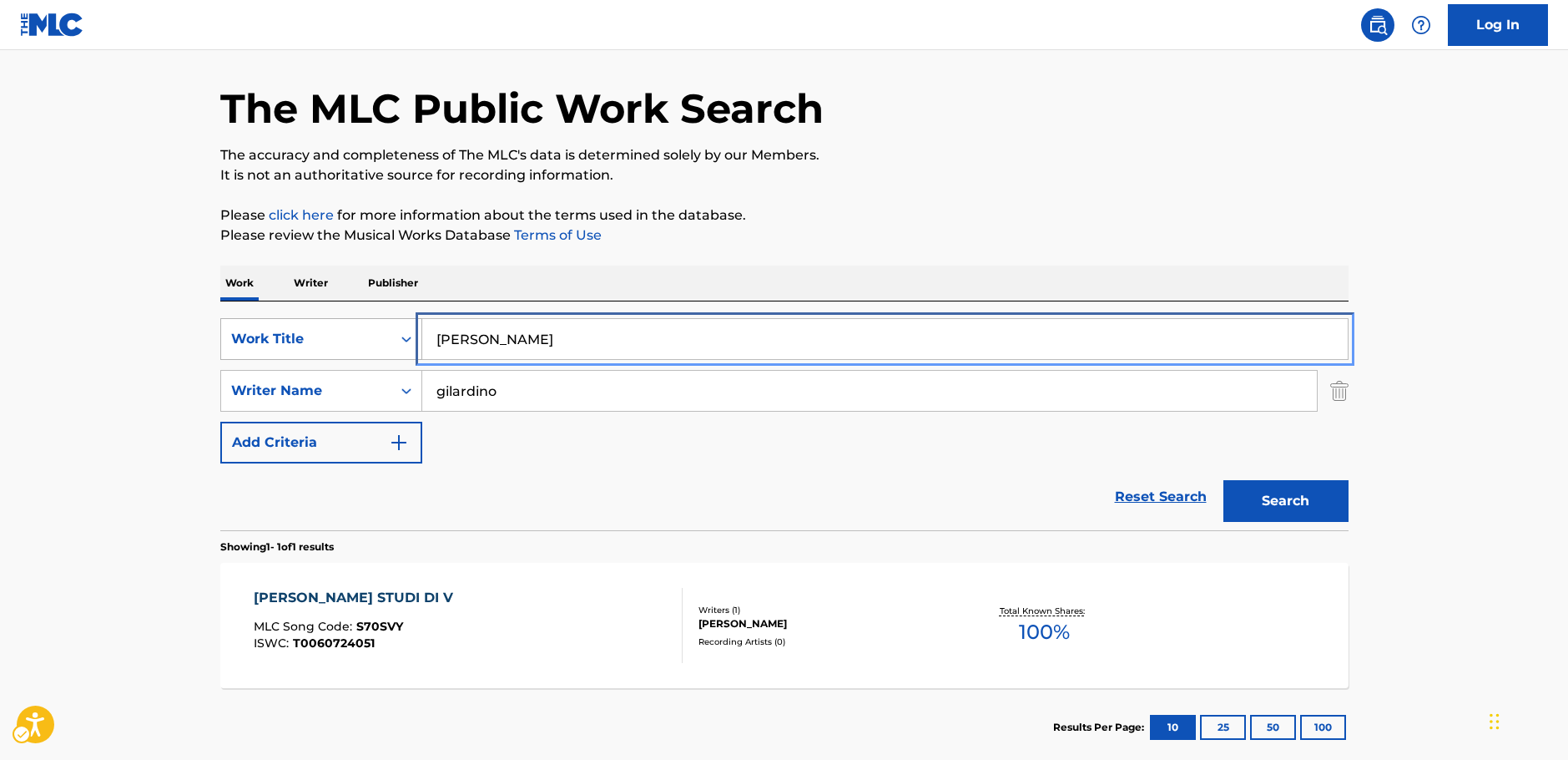
drag, startPoint x: 334, startPoint y: 344, endPoint x: 245, endPoint y: 340, distance: 89.1
paste input "Cantigas de Santiago"
type input "Cantigas de Santiago"
click at [115, 304] on main "The MLC Public Work Search The accuracy and completeness of The MLC's data is d…" at bounding box center [784, 385] width 1568 height 778
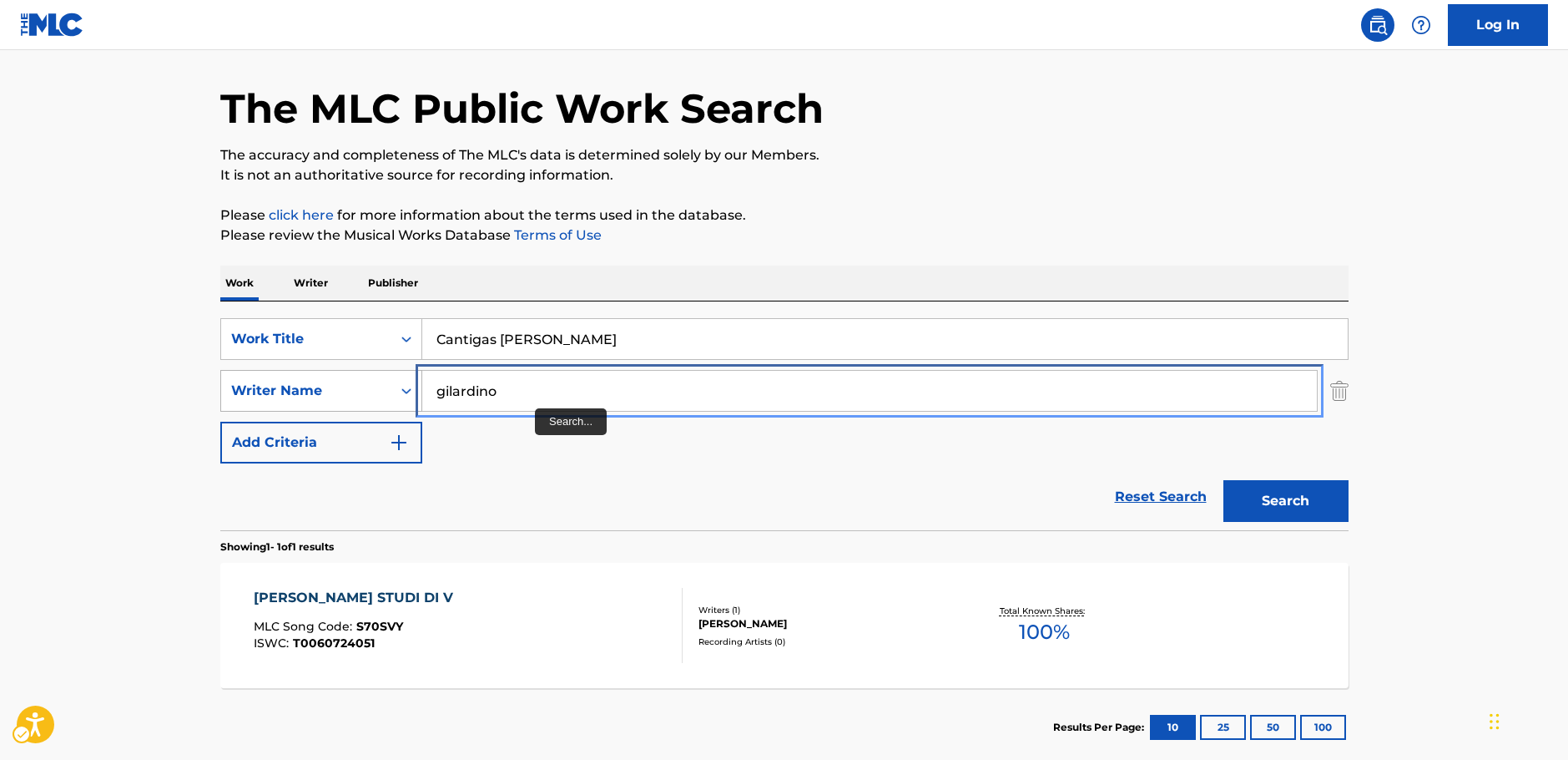
drag, startPoint x: 501, startPoint y: 392, endPoint x: 286, endPoint y: 400, distance: 215.1
type input "goss"
click at [1223, 480] on button "Search" at bounding box center [1285, 501] width 125 height 42
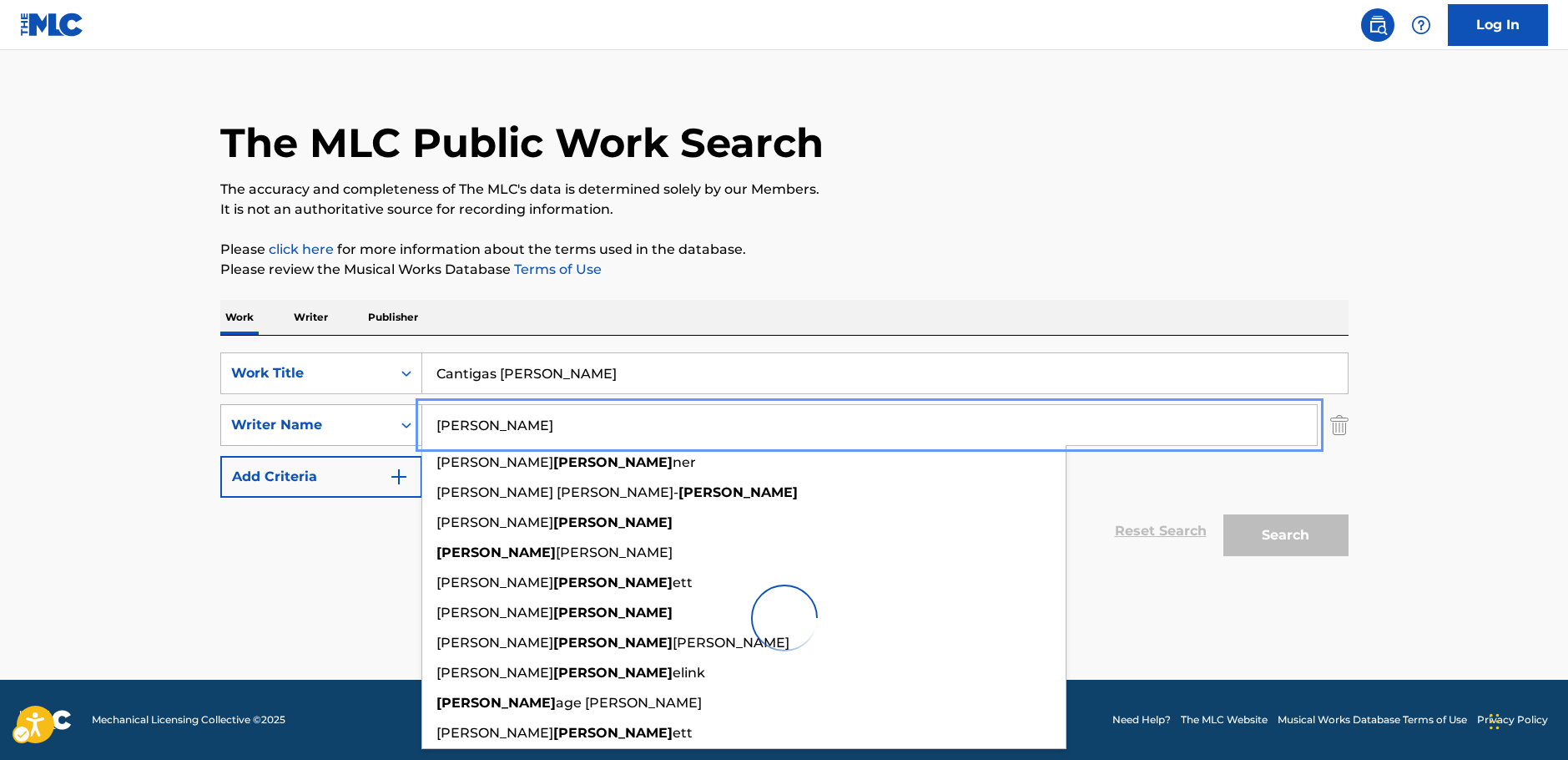
scroll to position [19, 0]
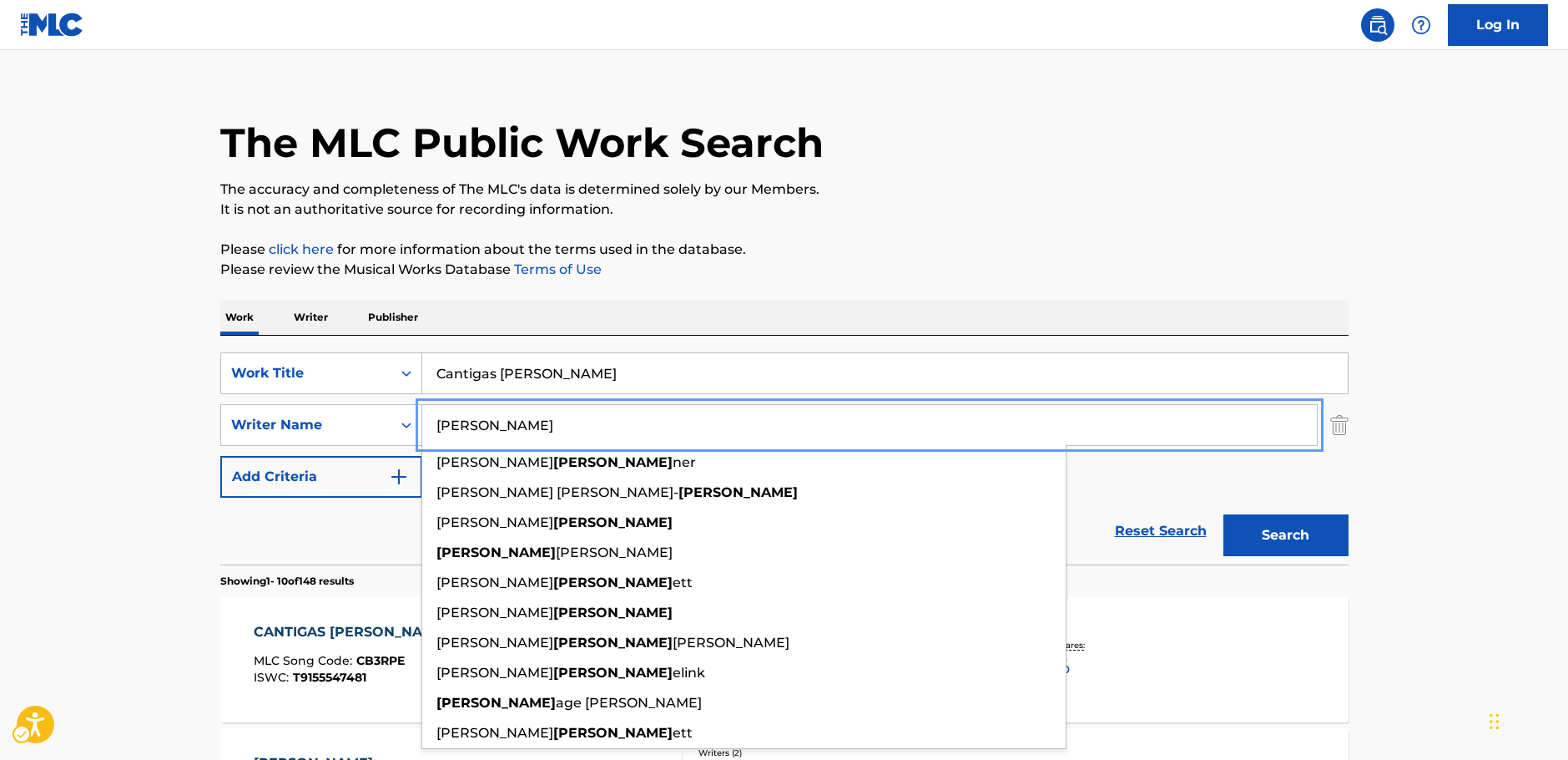
drag, startPoint x: 51, startPoint y: 388, endPoint x: 110, endPoint y: 398, distance: 59.8
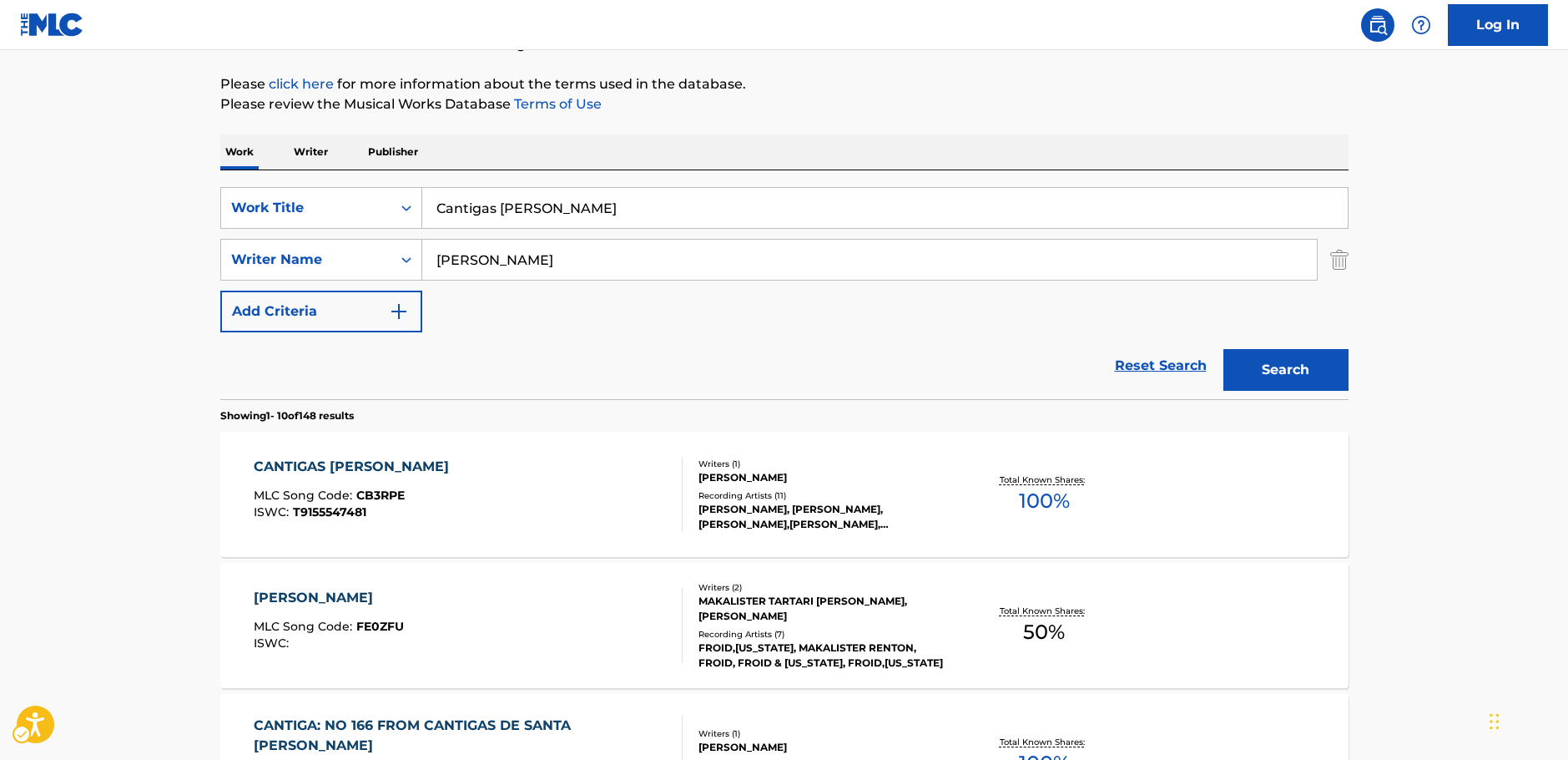
scroll to position [186, 0]
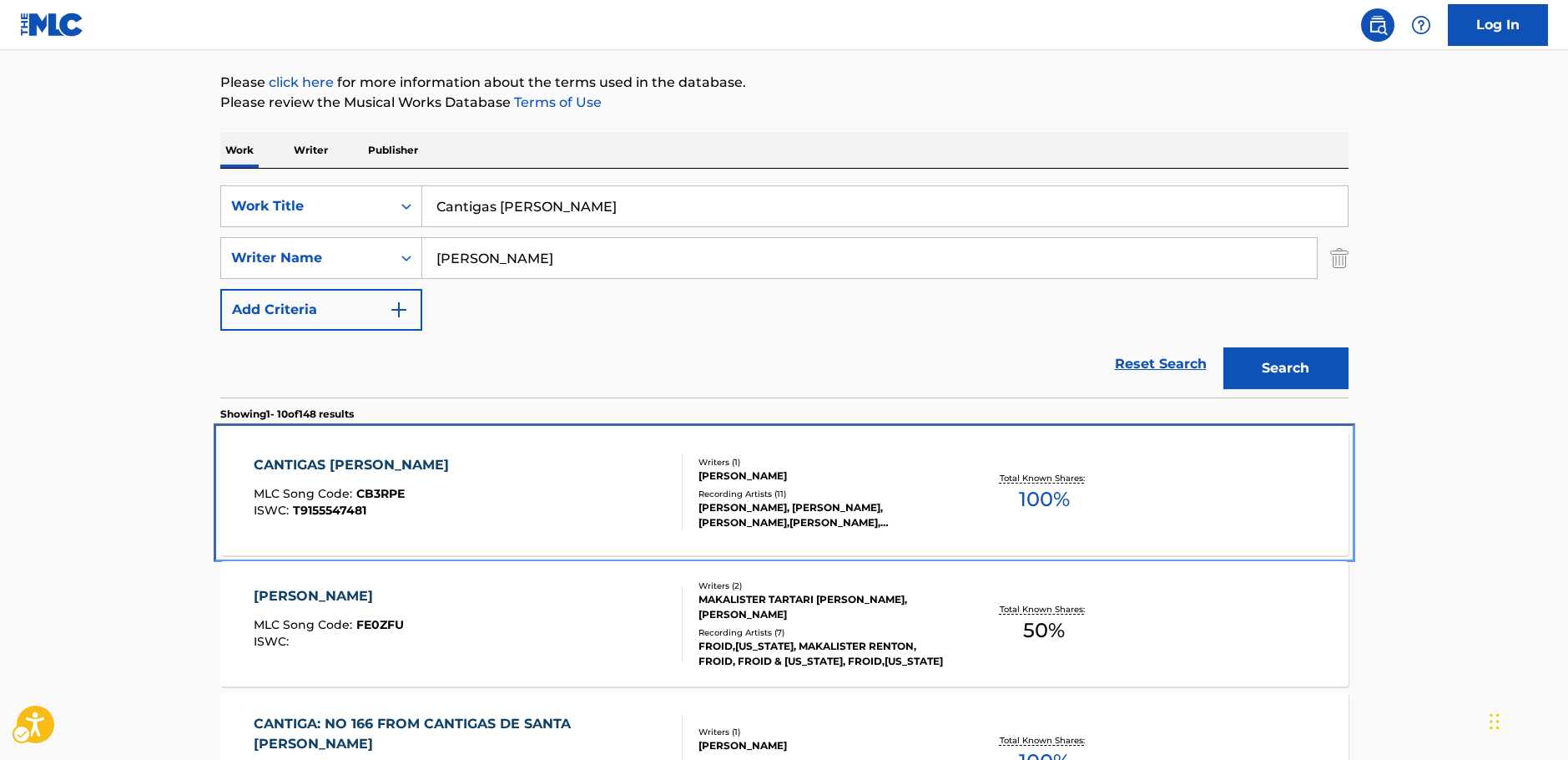
click at [465, 489] on div "CANTIGAS DE SANTIAGO MLC Song Code : CB3RPE ISWC : T9155547481" at bounding box center [468, 492] width 429 height 75
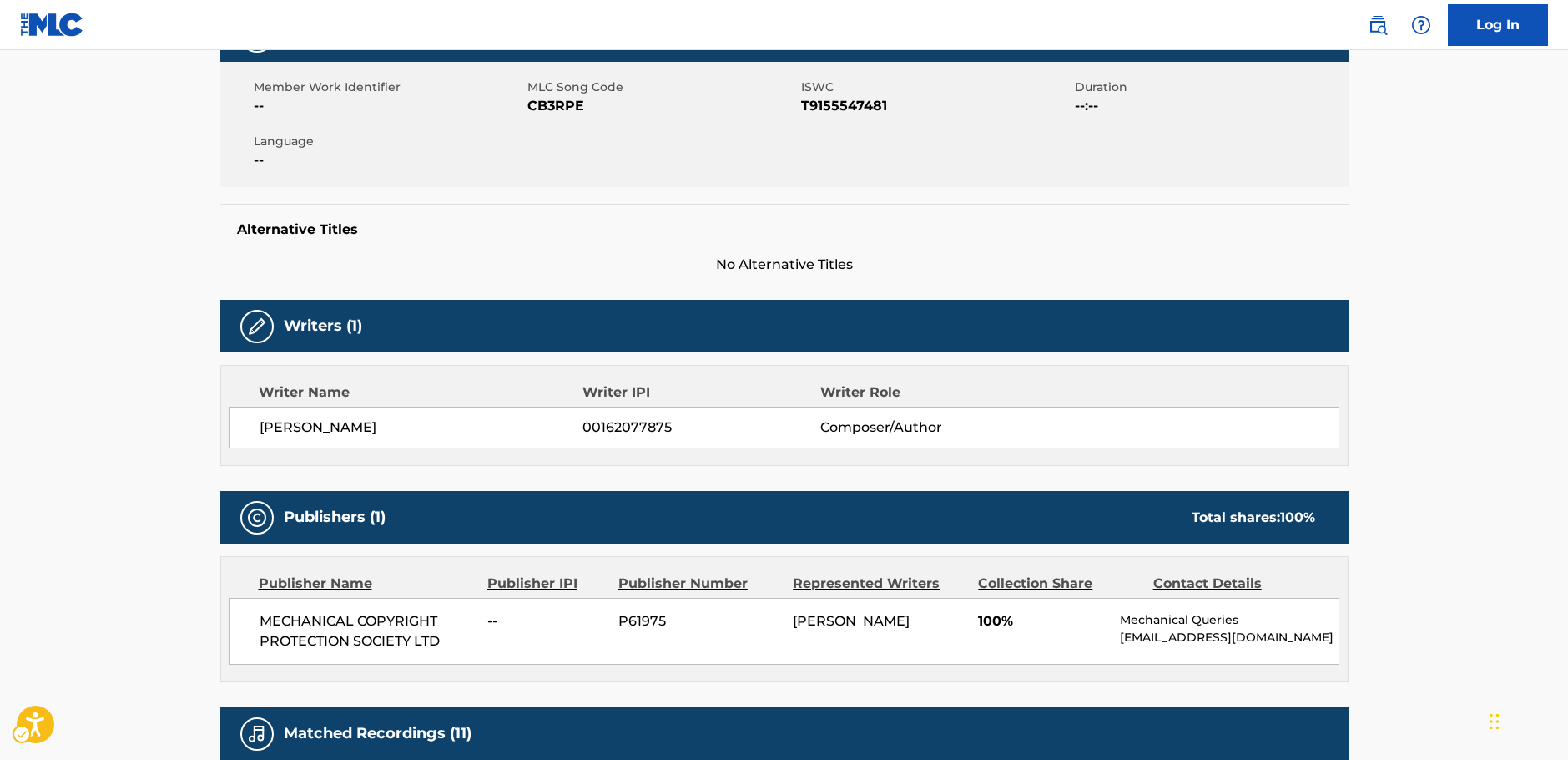
scroll to position [417, 0]
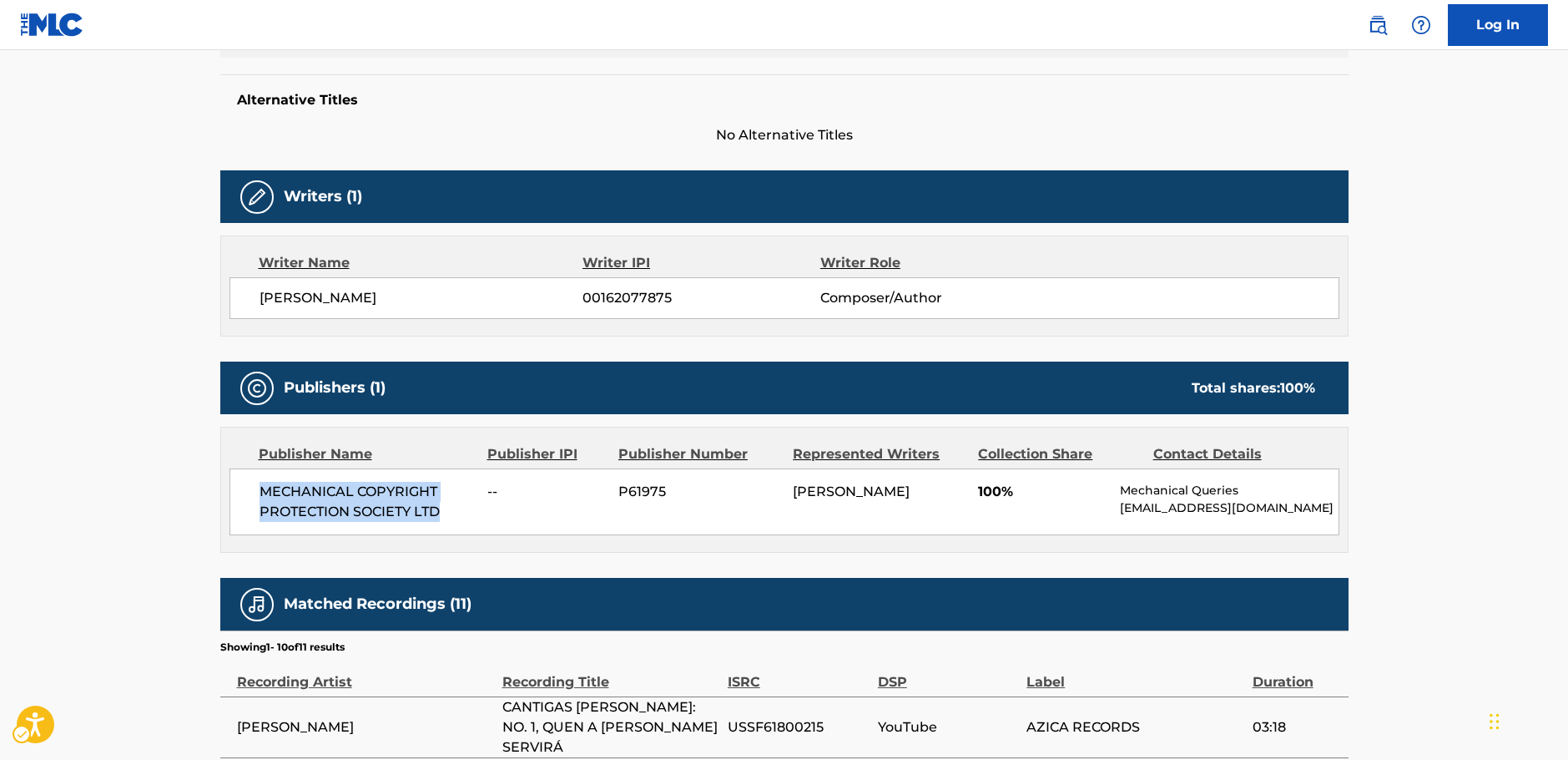
drag, startPoint x: 471, startPoint y: 514, endPoint x: 255, endPoint y: 496, distance: 216.7
click at [255, 496] on div "MECHANICAL COPYRIGHT PROTECTION SOCIETY LTD -- P61975 STEPHEN MARK GOSS 100% Me…" at bounding box center [784, 502] width 1111 height 67
copy span "MECHANICAL COPYRIGHT PROTECTION SOCIETY LTD"
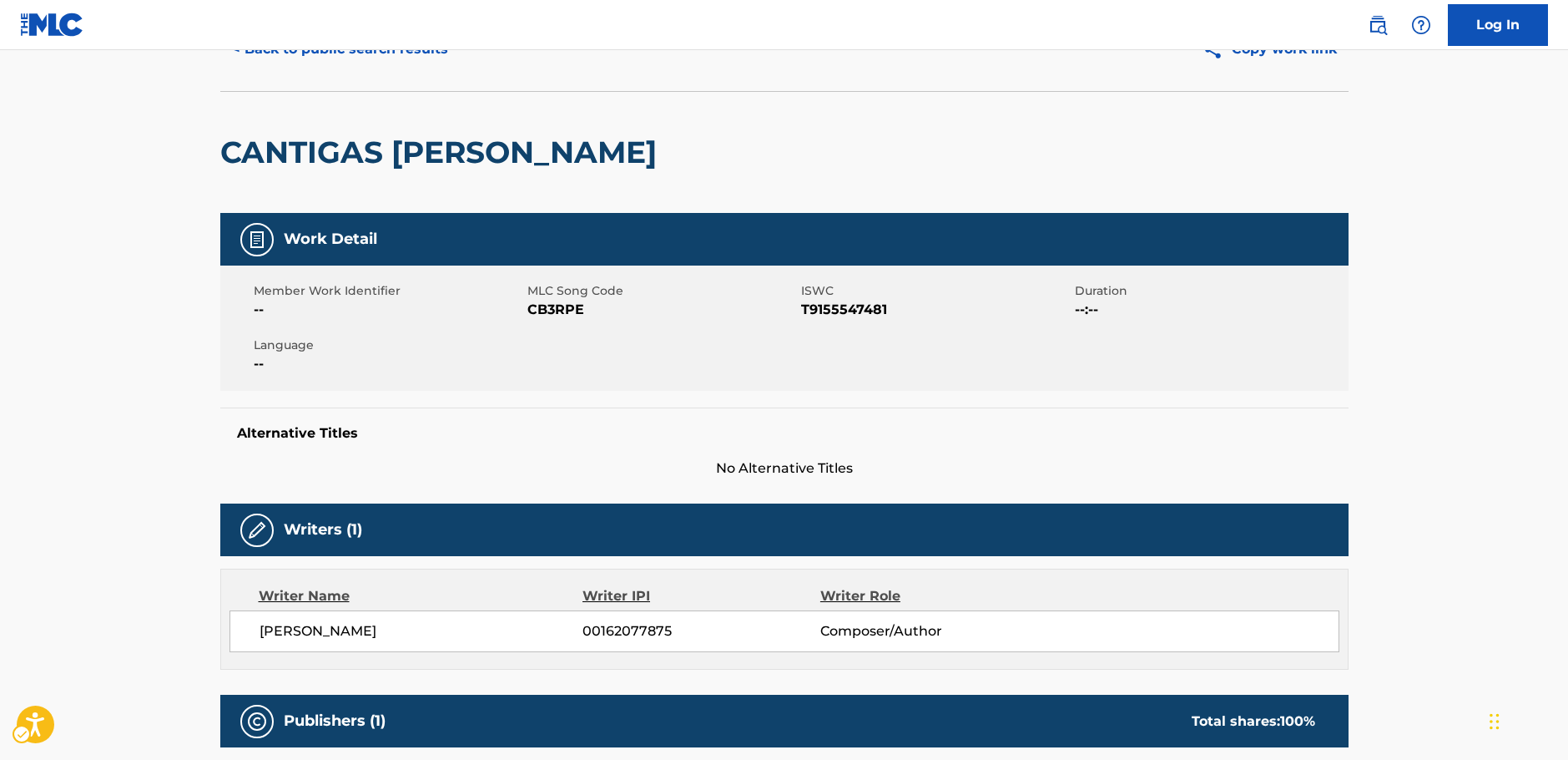
scroll to position [0, 0]
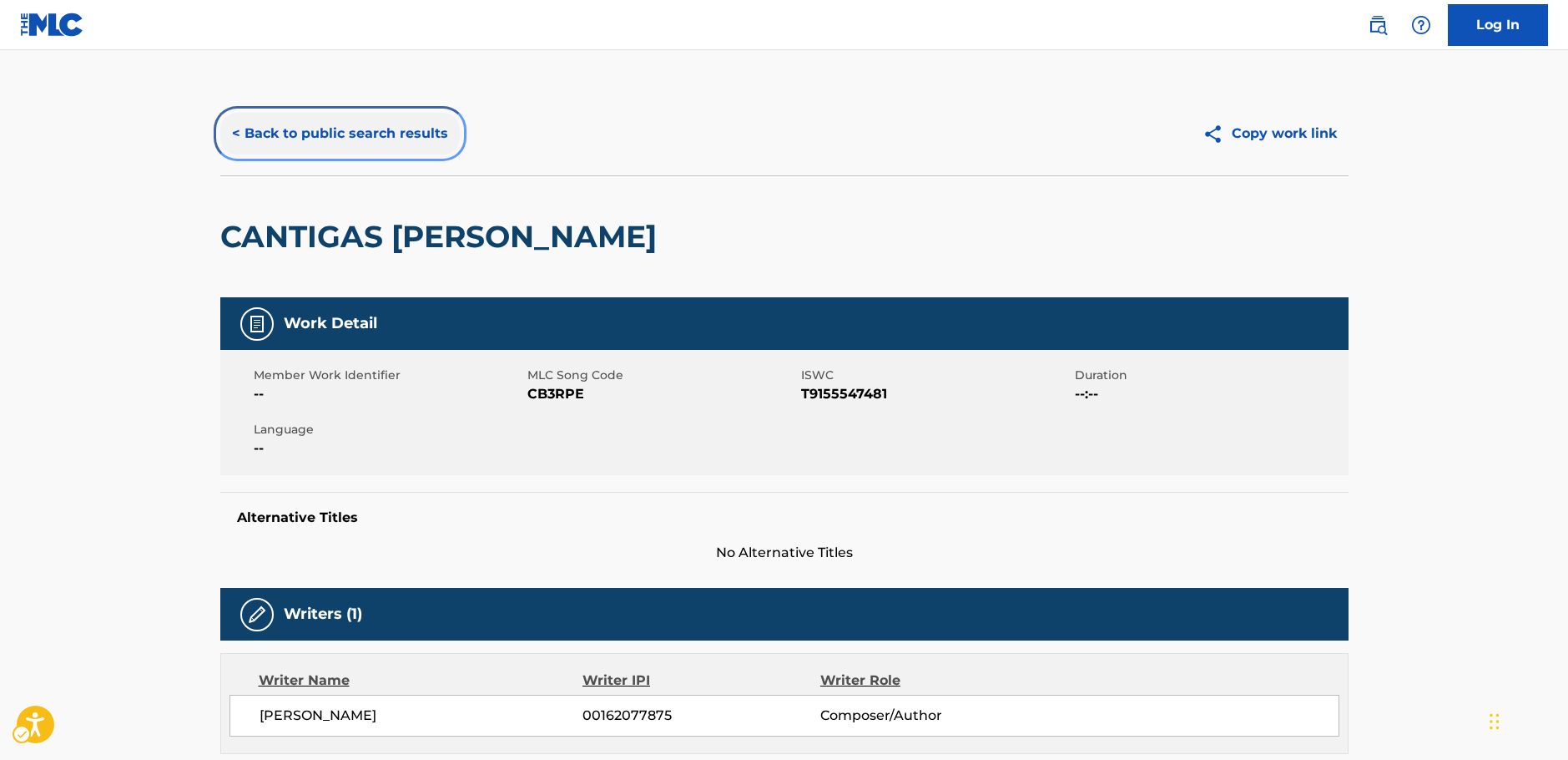
click at [310, 118] on button "< Back to public search results" at bounding box center [340, 133] width 239 height 42
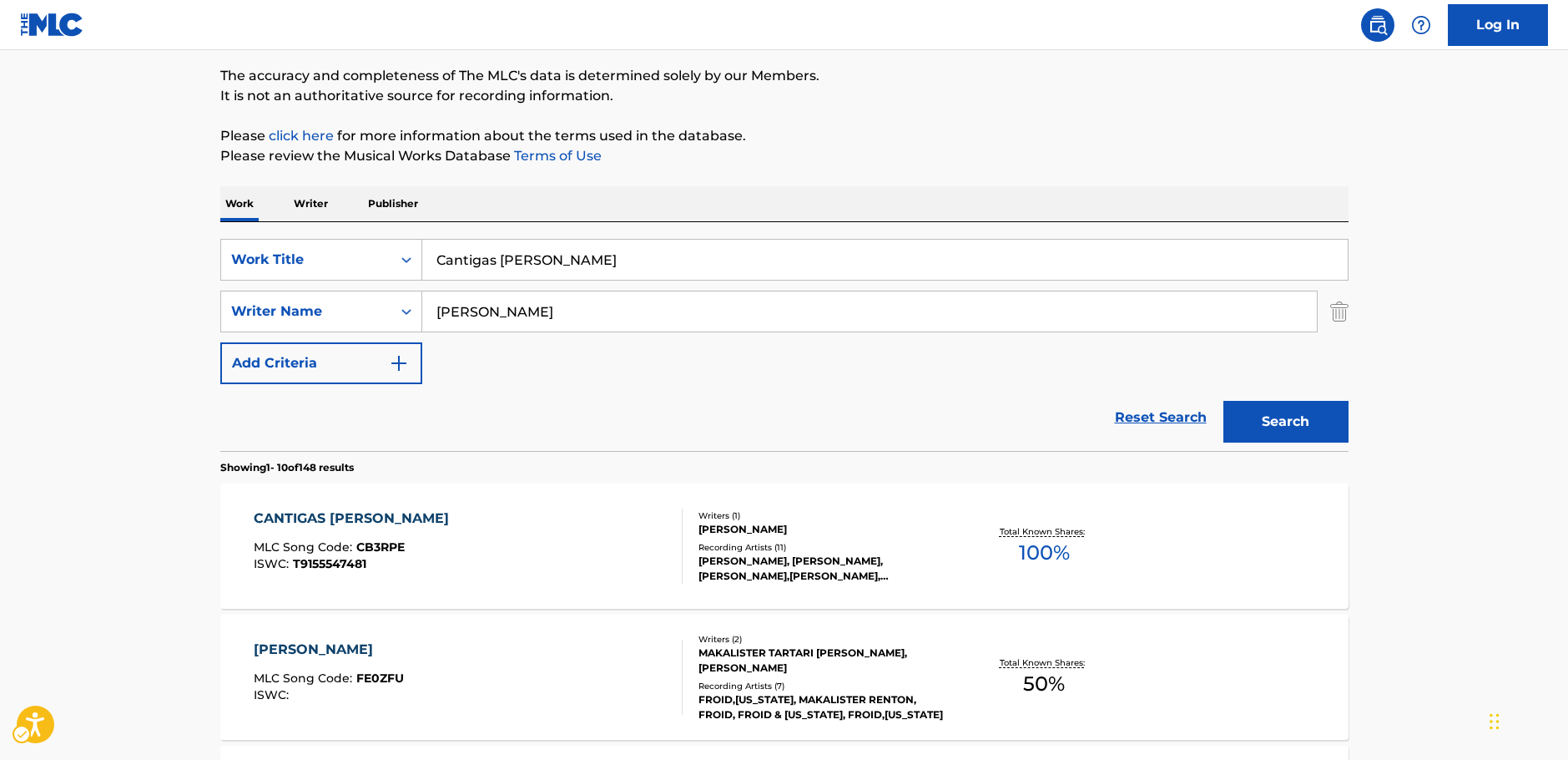
scroll to position [103, 0]
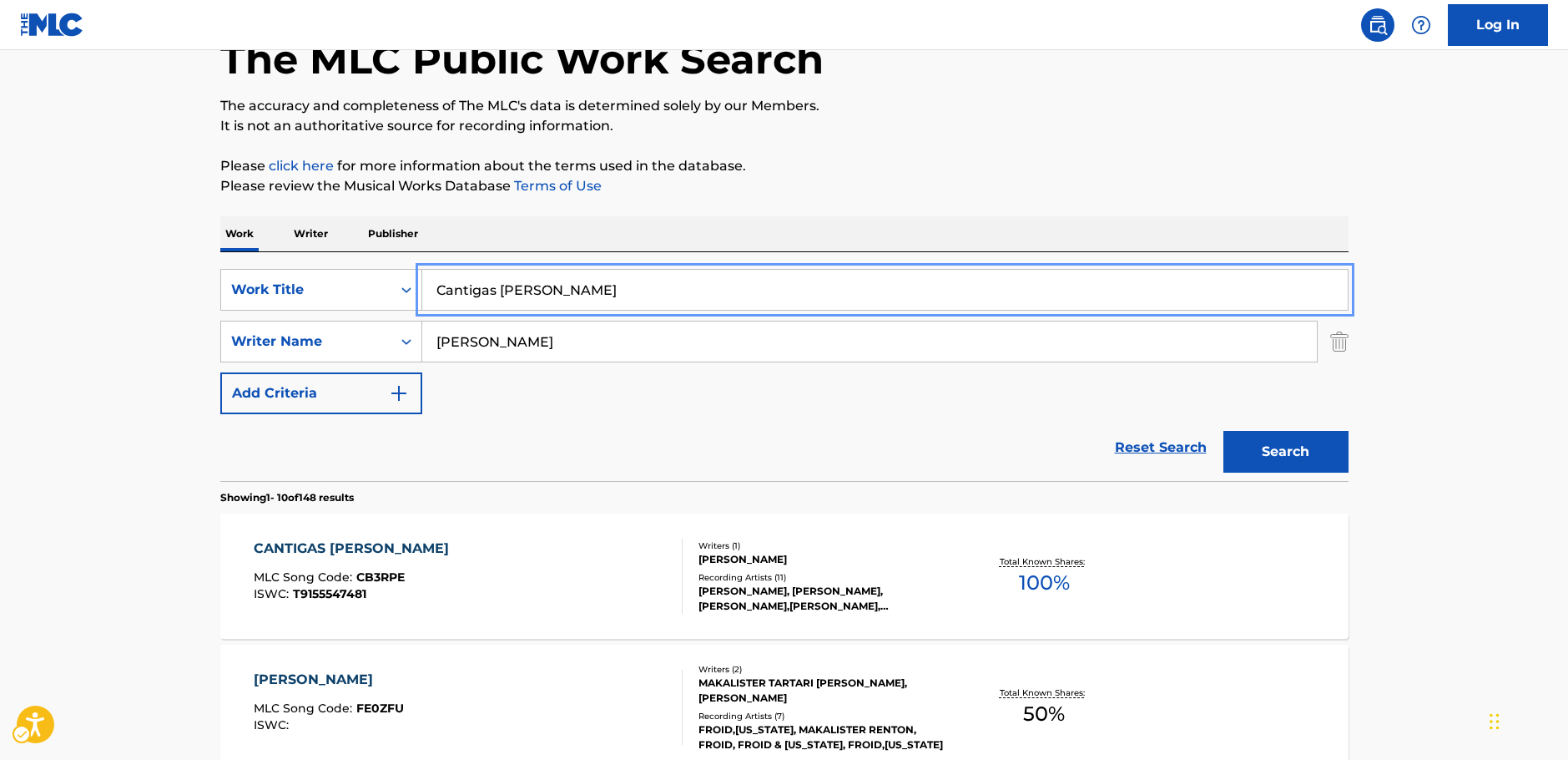
paste input "Seis Revelaciones"
type input "Seis Revelaciones"
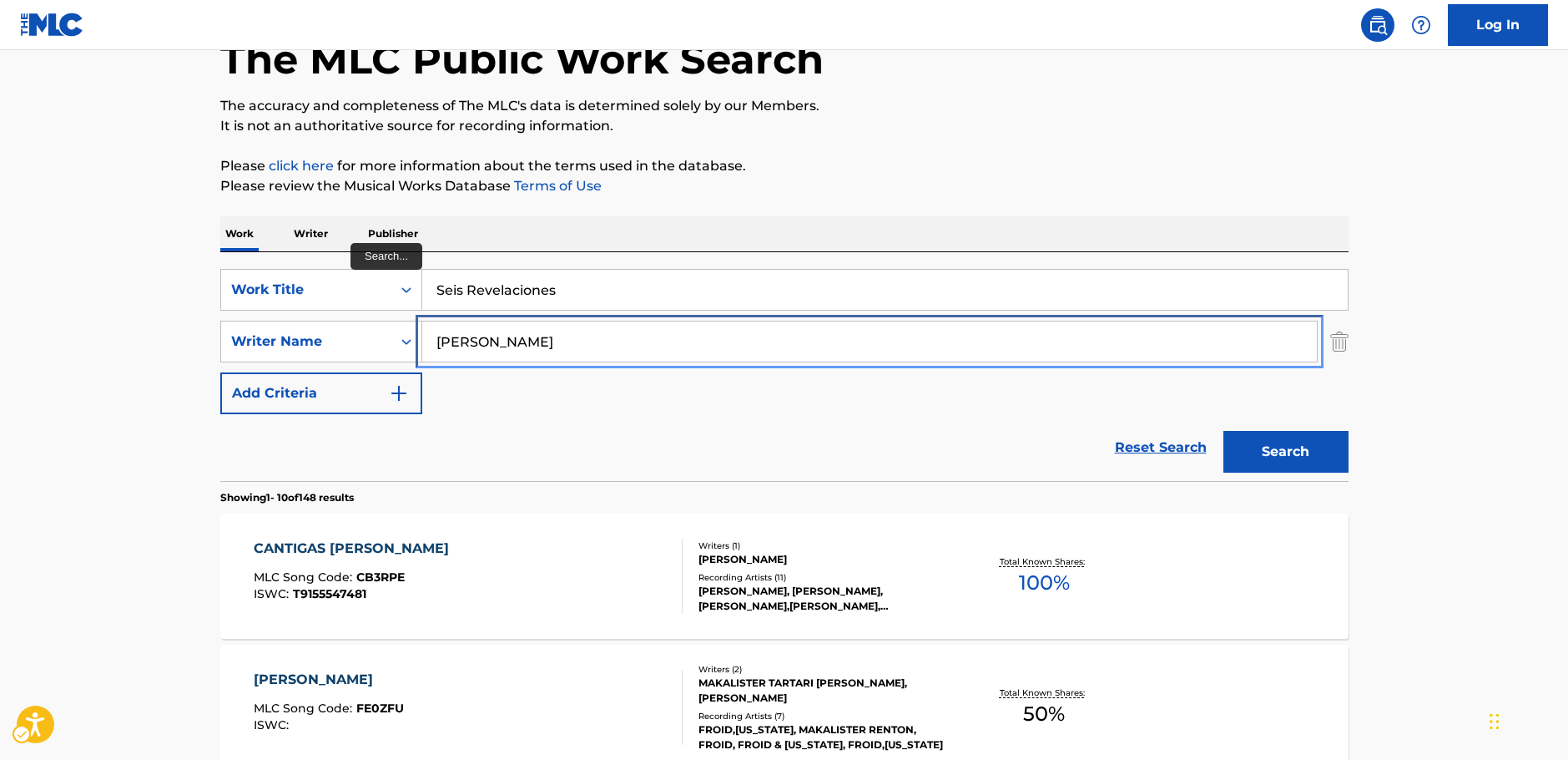
drag, startPoint x: 398, startPoint y: 345, endPoint x: 409, endPoint y: 366, distance: 23.7
paste input "Pujol"
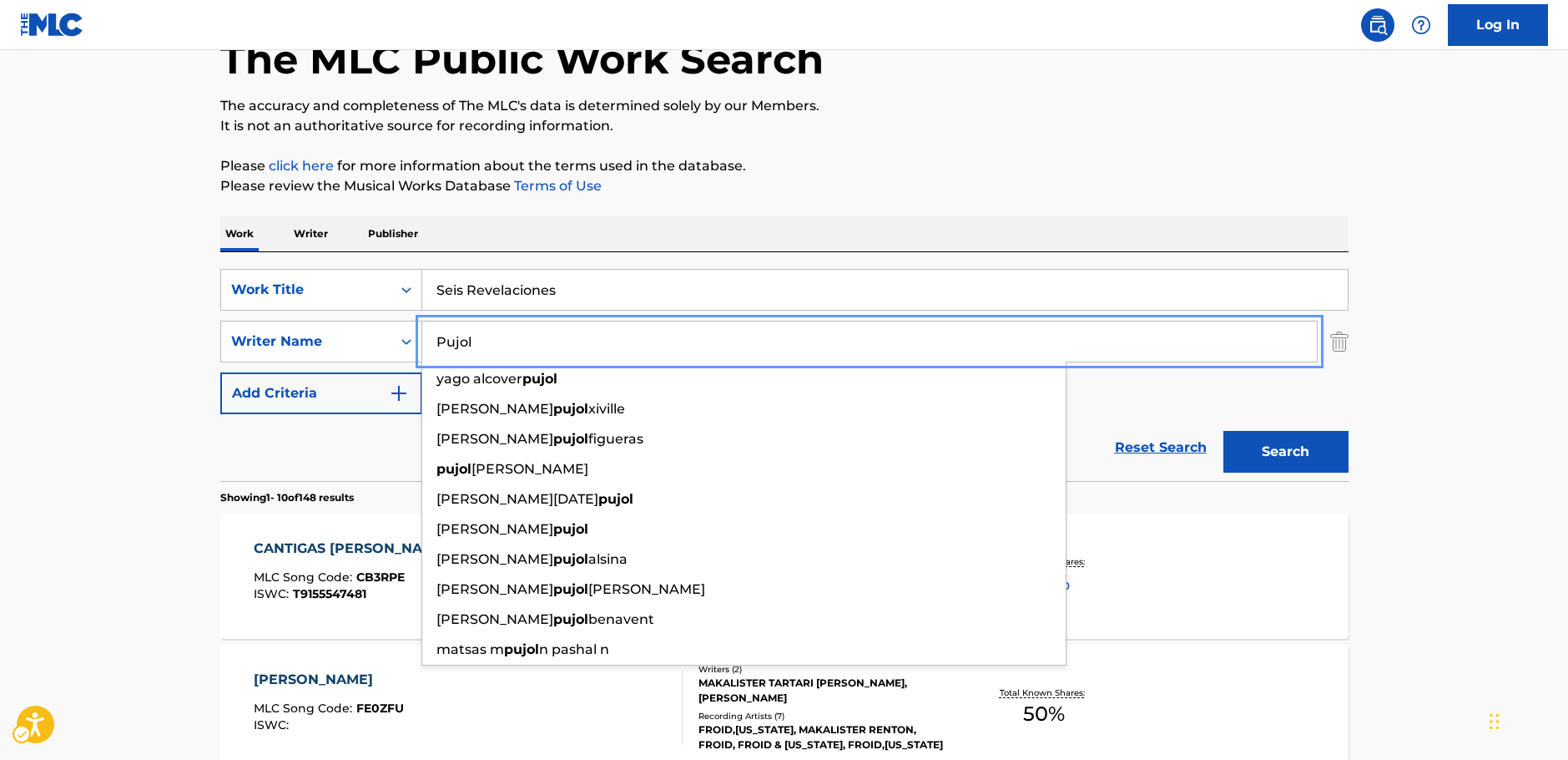
type input "Pujol"
click at [1316, 455] on button "Search" at bounding box center [1285, 452] width 125 height 42
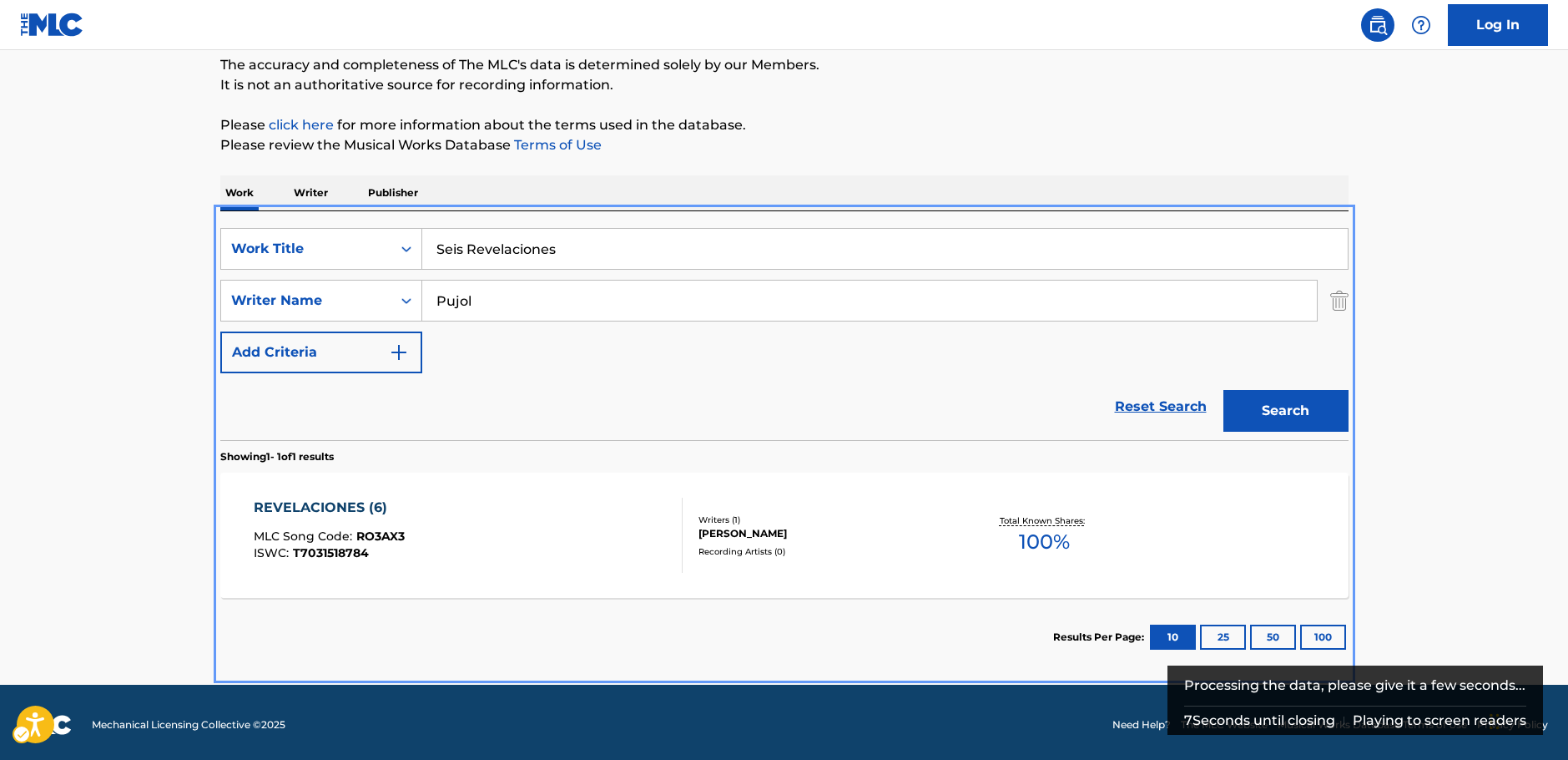
scroll to position [148, 0]
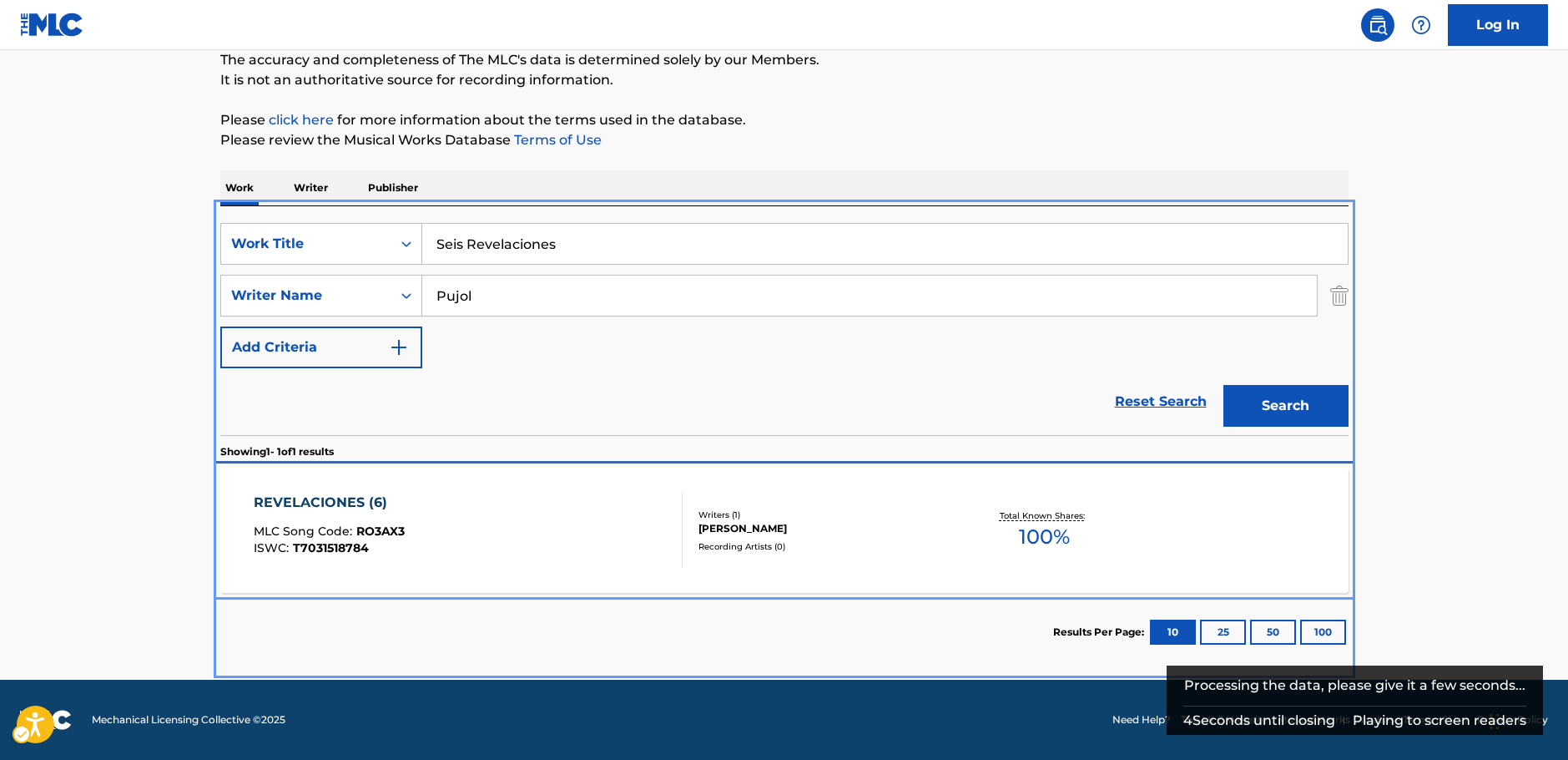
click at [435, 542] on div "REVELACIONES (6) MLC Song Code : RO3AX3 ISWC : T7031518784" at bounding box center [468, 530] width 429 height 75
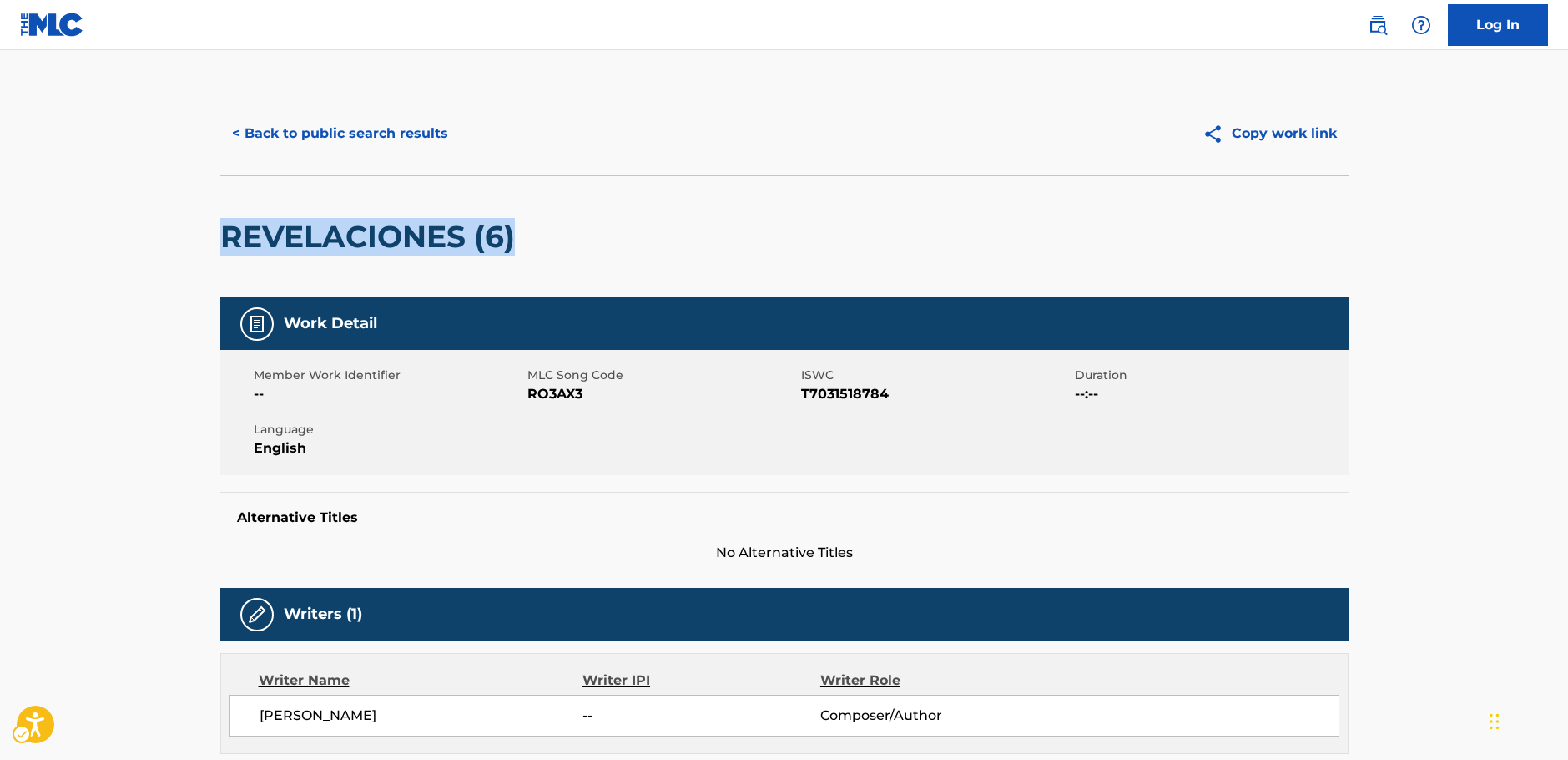
drag, startPoint x: 372, startPoint y: 252, endPoint x: 641, endPoint y: 139, distance: 291.8
click at [228, 250] on div "REVELACIONES (6)" at bounding box center [784, 235] width 1128 height 122
copy h2 "REVELACIONES (6)"
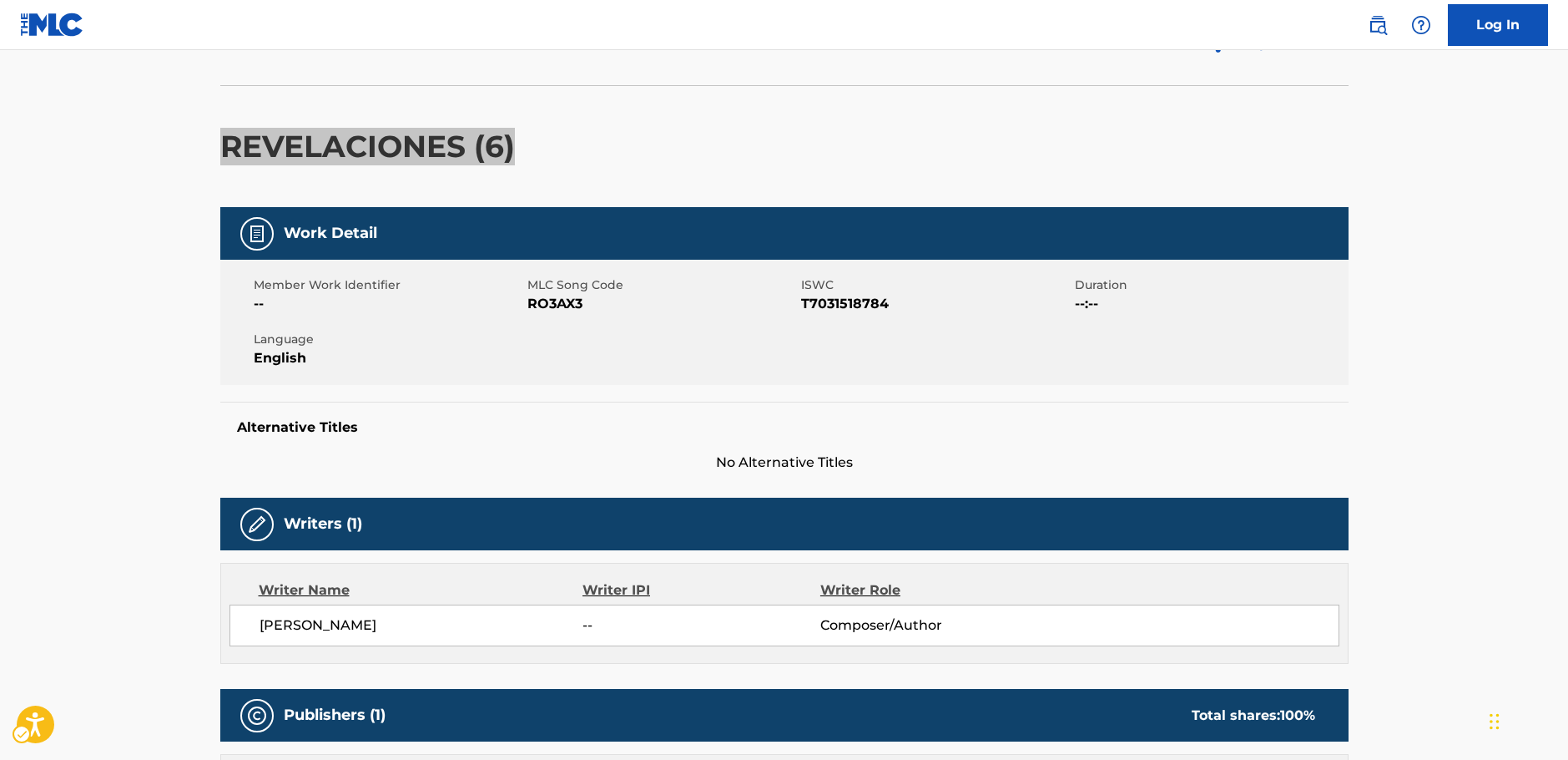
scroll to position [83, 0]
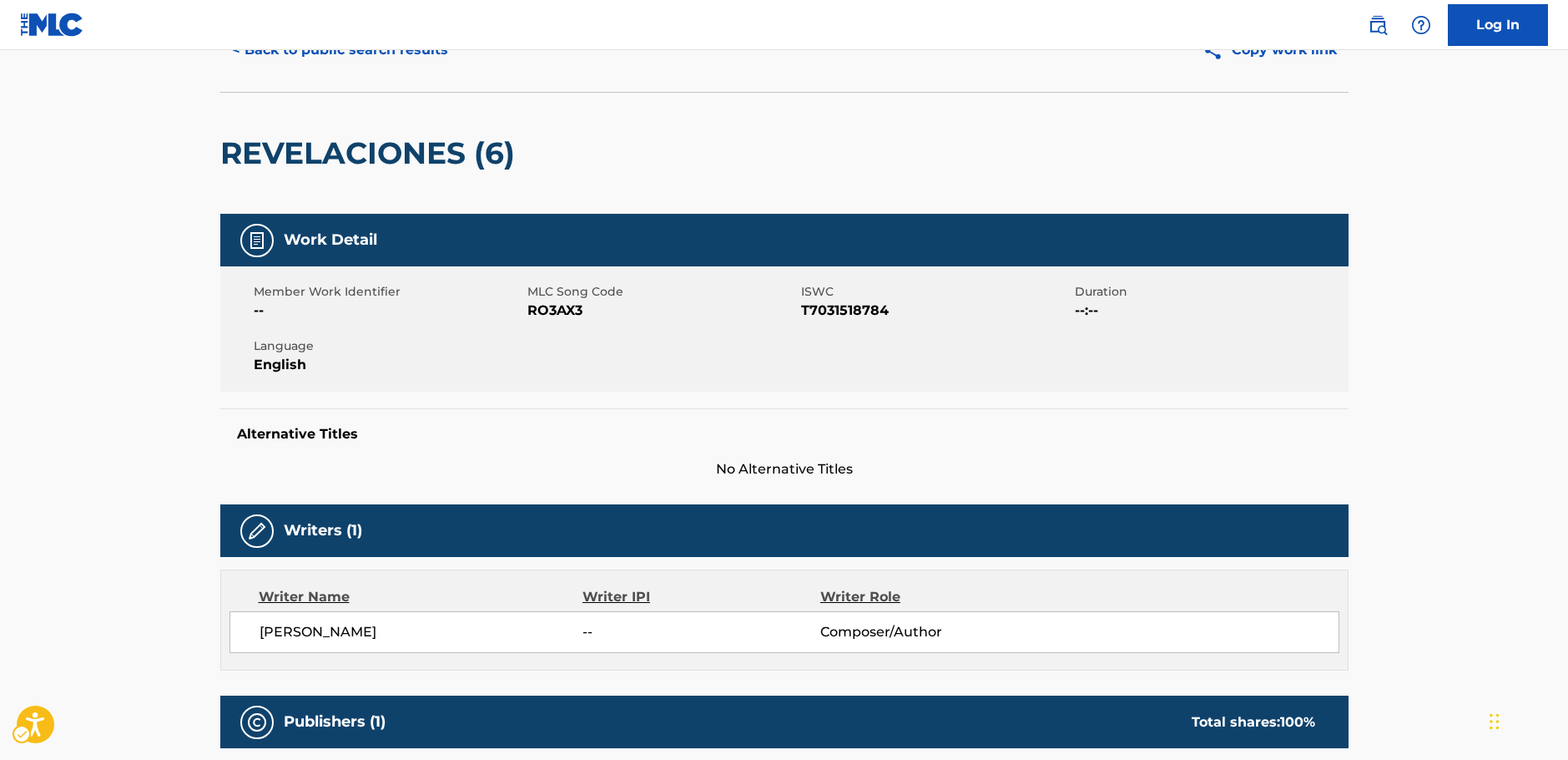
click at [569, 314] on span "MLC Song Code - RO3AX3" at bounding box center [662, 310] width 270 height 20
copy span "RO3AX3"
click at [838, 310] on span "ISWC - T7031518784" at bounding box center [936, 310] width 270 height 20
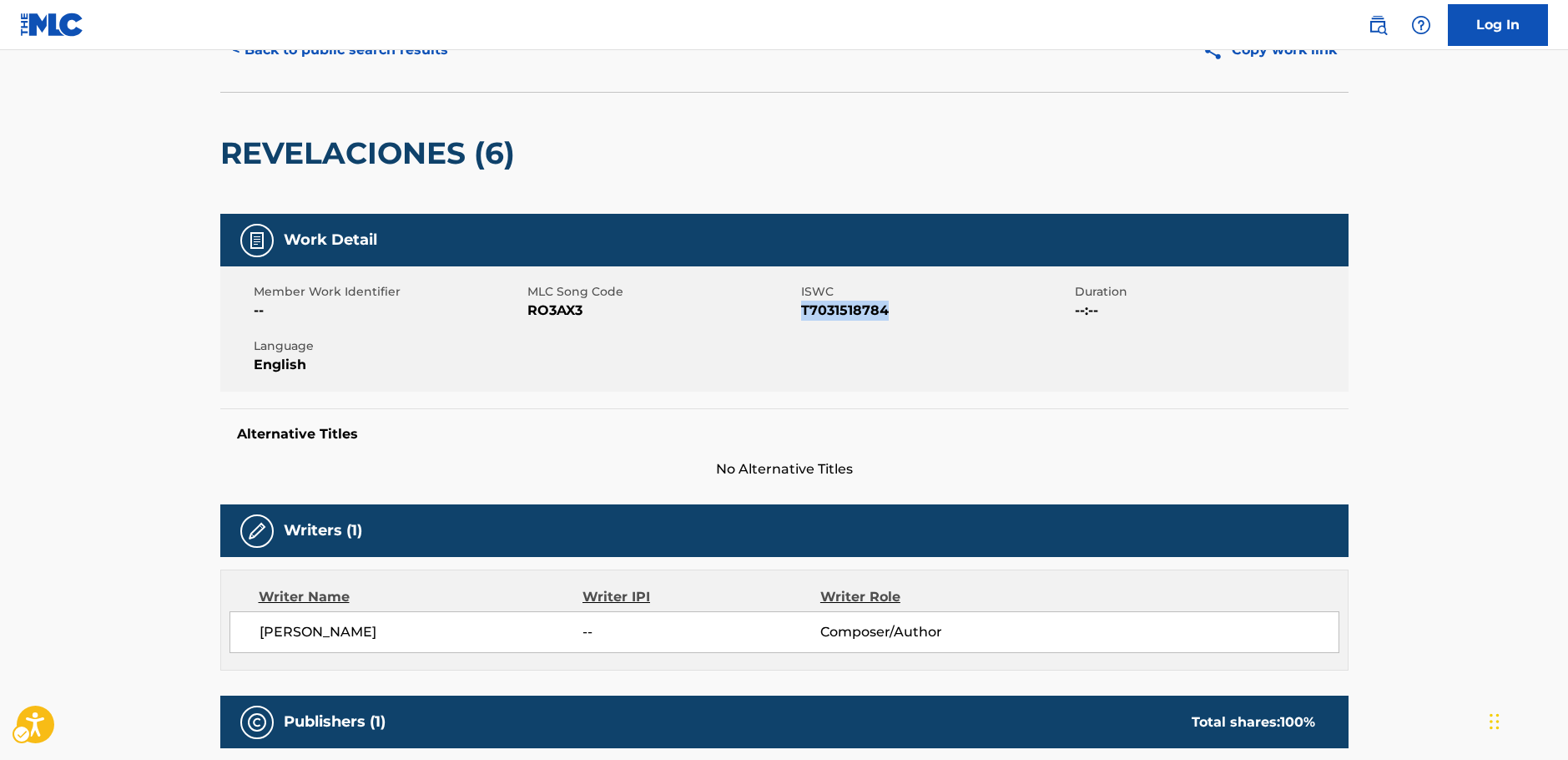
copy span "T7031518784"
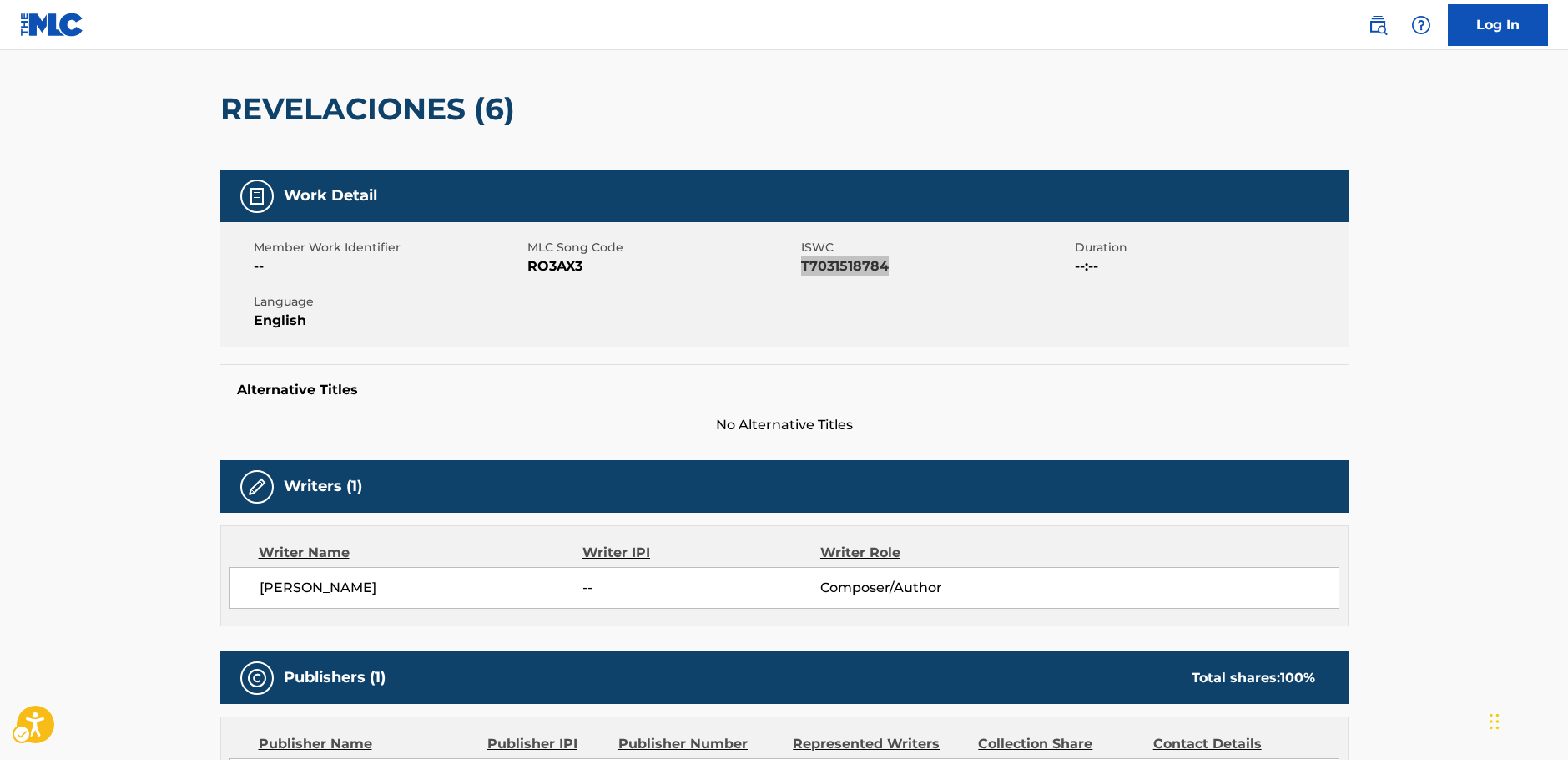
scroll to position [427, 0]
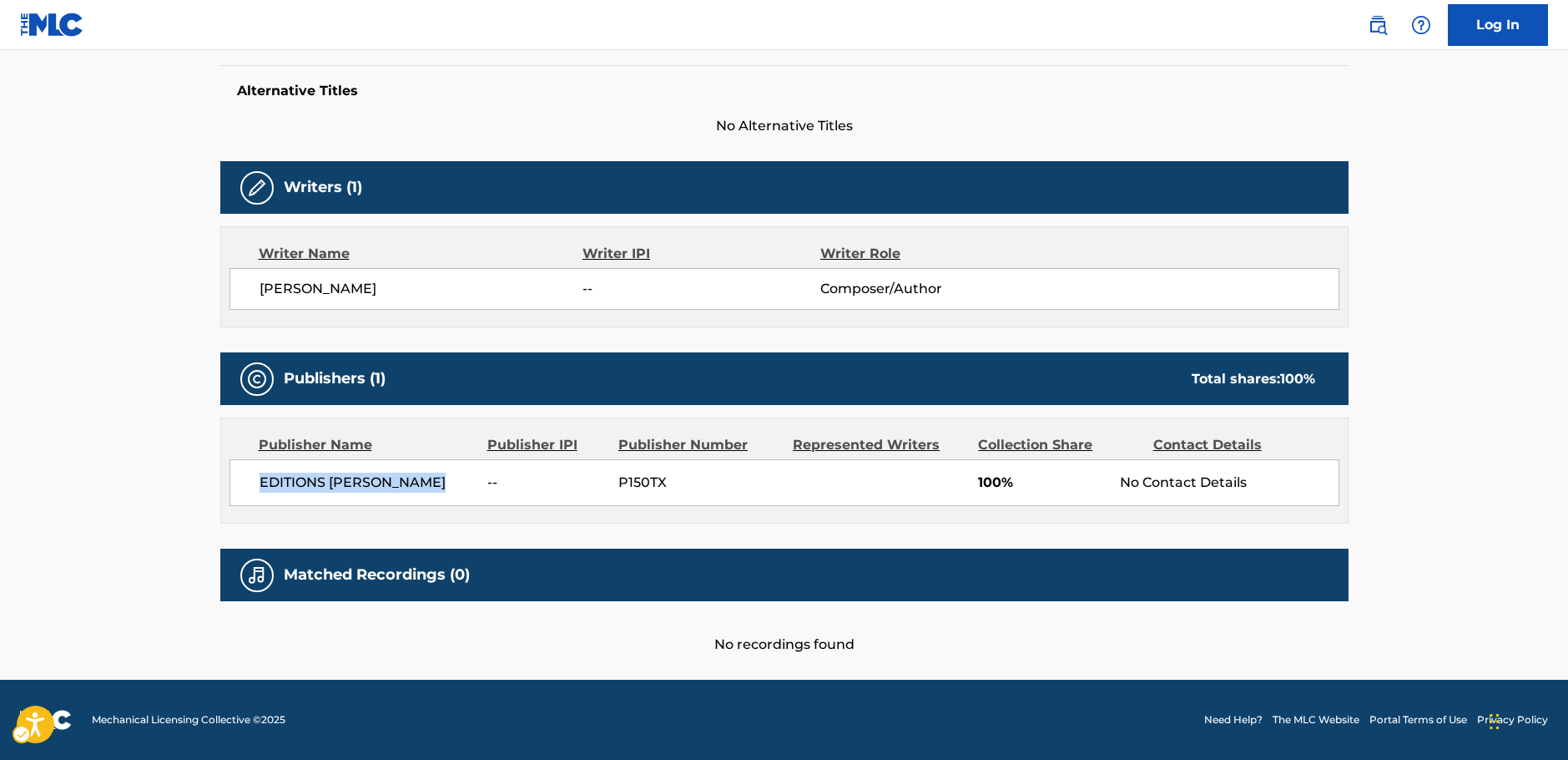
drag, startPoint x: 395, startPoint y: 481, endPoint x: 249, endPoint y: 485, distance: 146.1
click at [249, 485] on div "EDITIONS HENRY LEMOINE -- P150TX 100% No Contact Details" at bounding box center [784, 482] width 1111 height 46
copy span "EDITIONS HENRY LEMOINE"
